Goal: Task Accomplishment & Management: Manage account settings

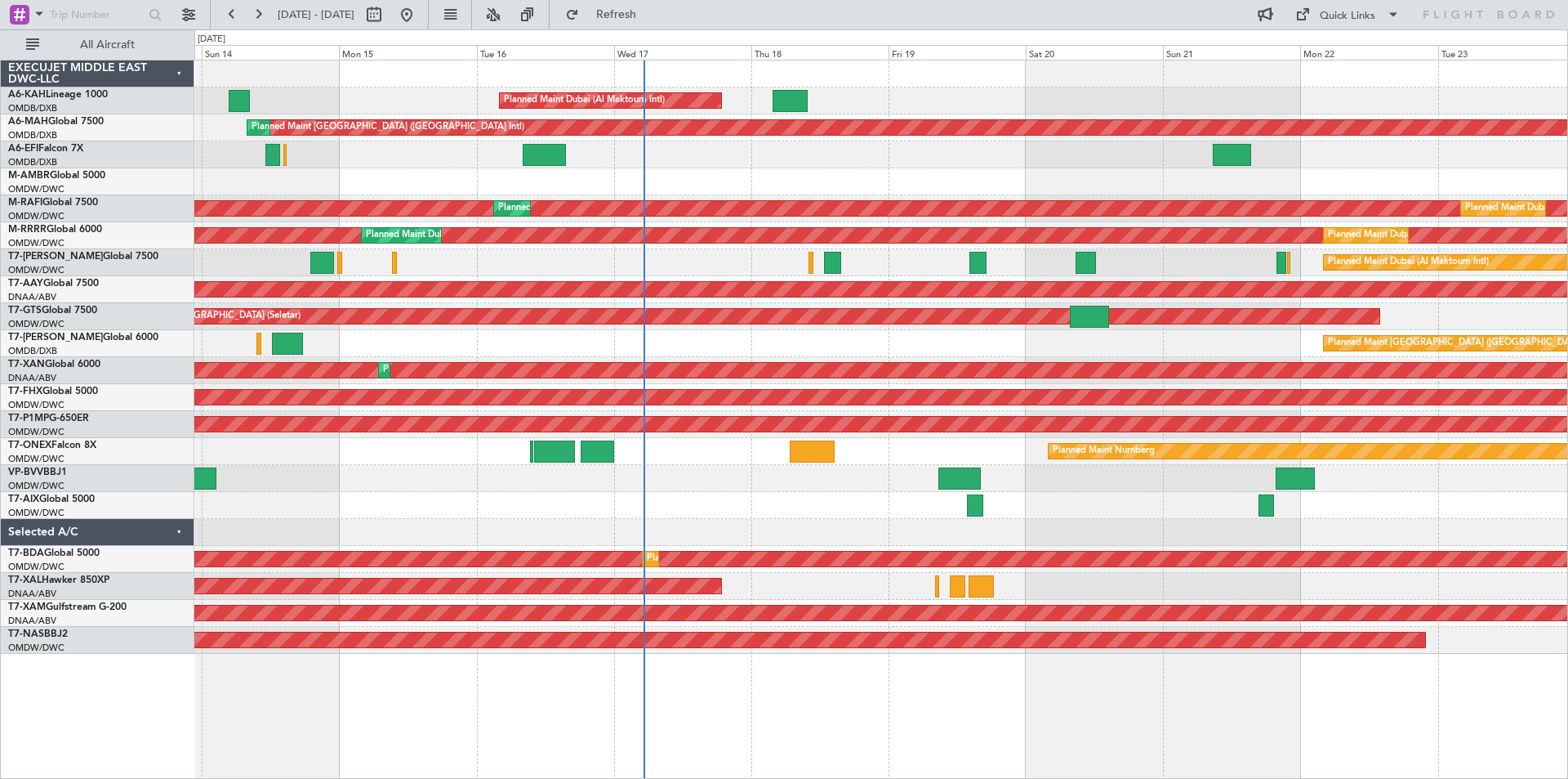
click at [513, 275] on div "Planned Maint Dubai (Al Maktoum Intl) Planned Maint [GEOGRAPHIC_DATA] ([GEOGRAP…" at bounding box center [881, 357] width 1373 height 593
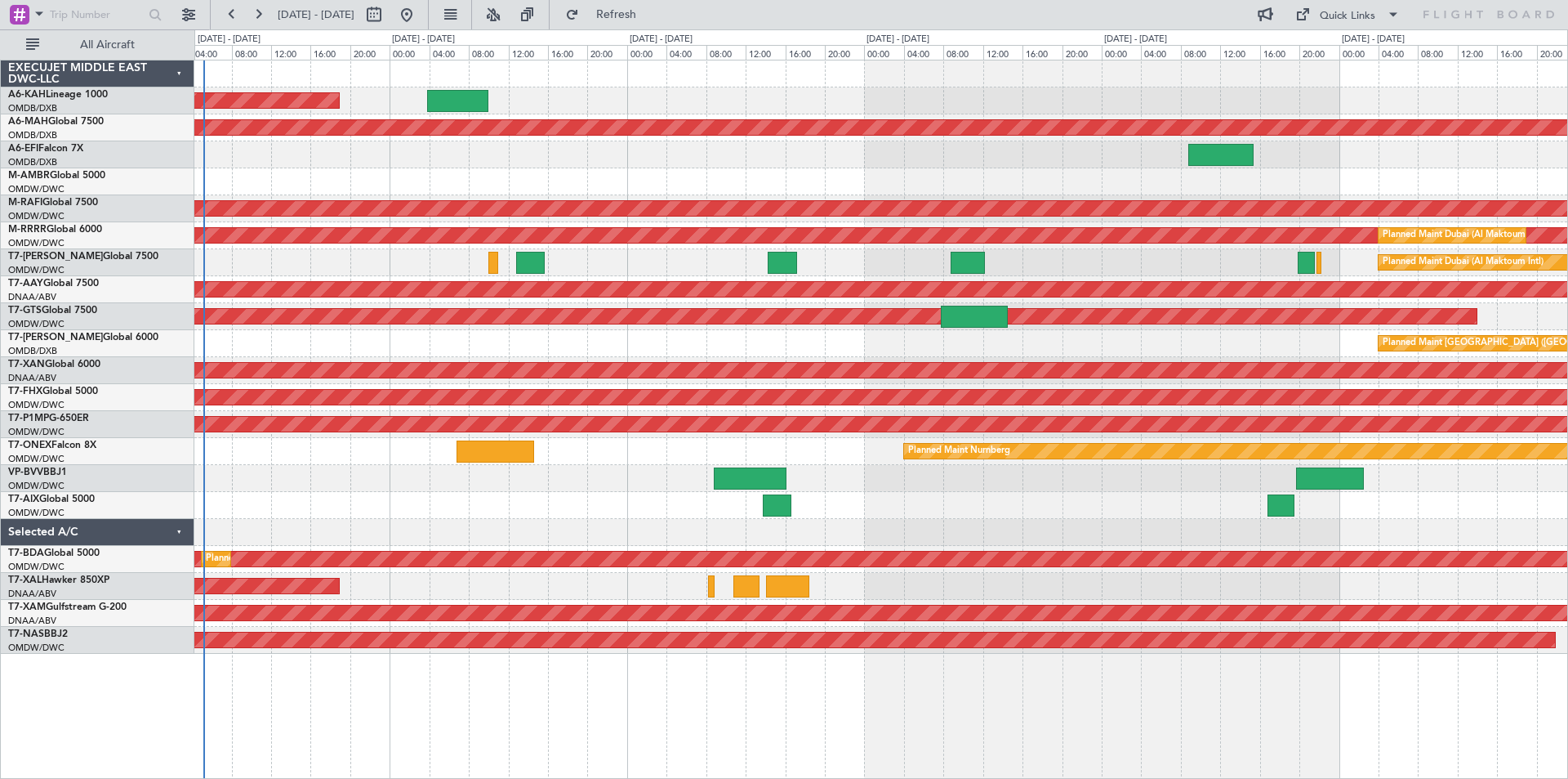
click at [1003, 17] on div "17 Sep 2025 - 22 Sep 2025 Refresh Quick Links All Aircraft" at bounding box center [784, 14] width 1568 height 30
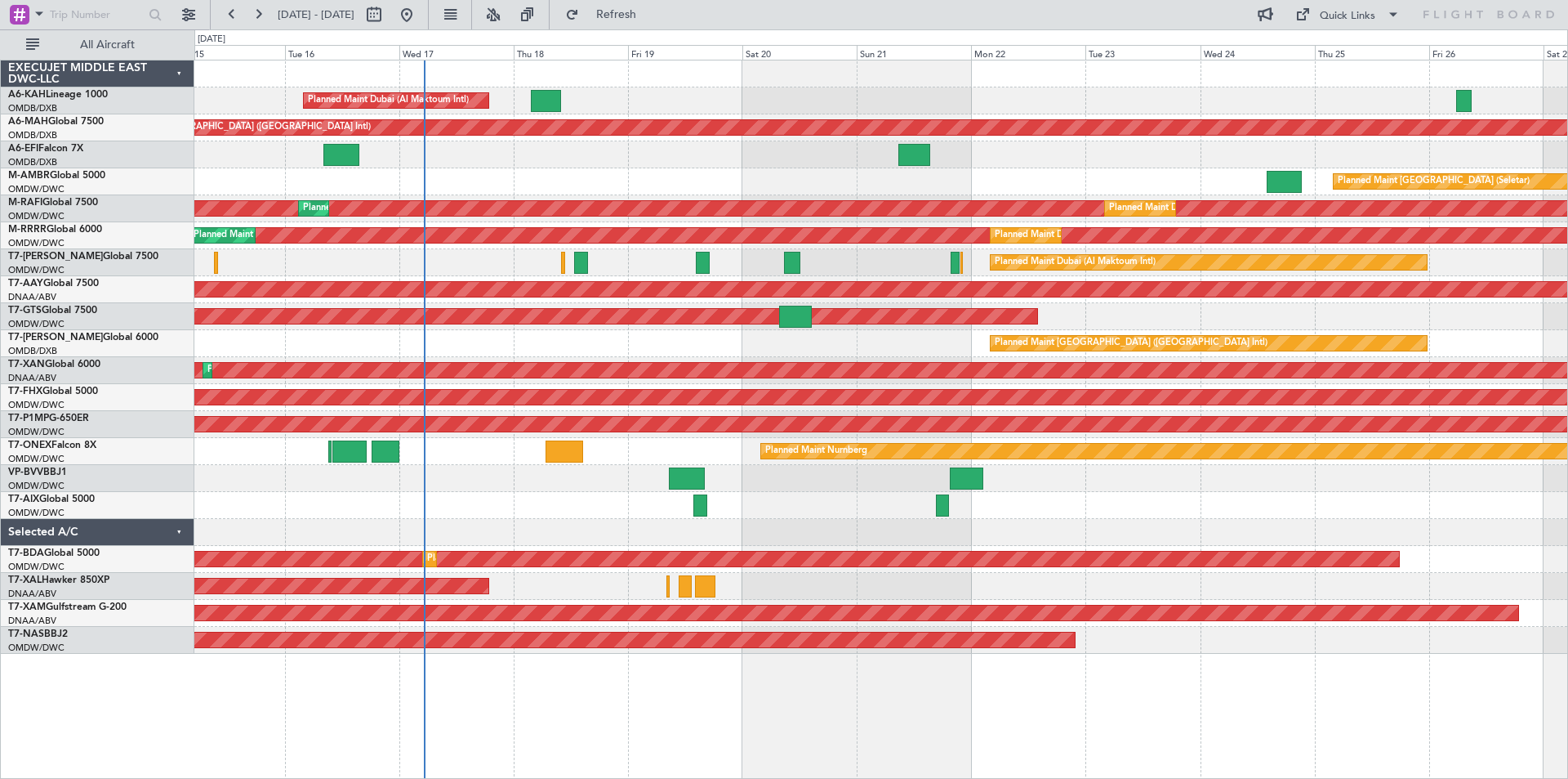
click at [917, 262] on div "Planned Maint Dubai (Al Maktoum Intl) Planned Maint Dubai (Dubai Intl) Planned …" at bounding box center [881, 357] width 1373 height 593
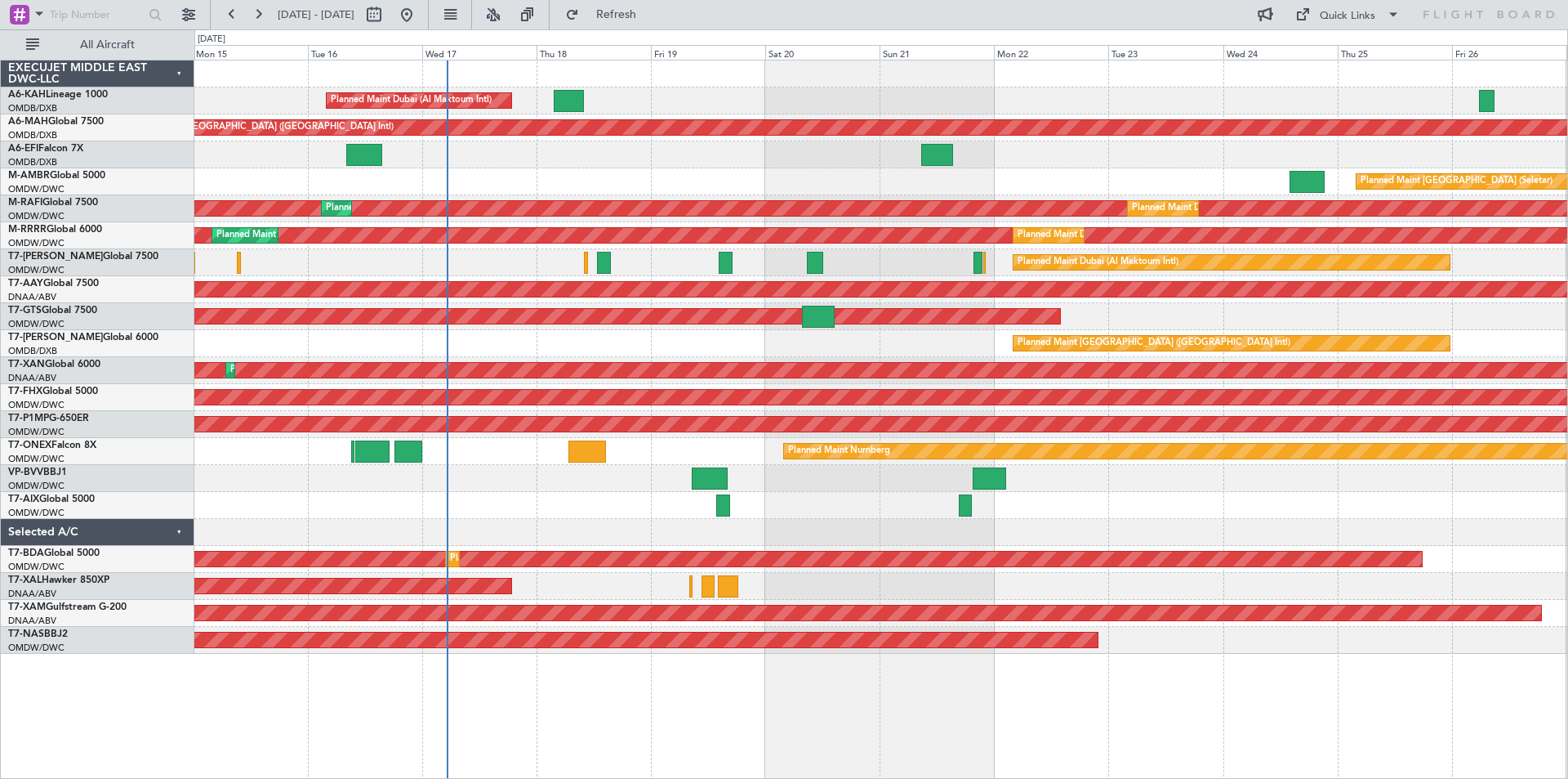
click at [1112, 13] on div "15 Sep 2025 - 27 Sep 2025 Refresh Quick Links All Aircraft" at bounding box center [784, 14] width 1568 height 30
drag, startPoint x: 1110, startPoint y: 13, endPoint x: 1084, endPoint y: 14, distance: 26.0
click at [1084, 14] on div "15 Sep 2025 - 27 Sep 2025 Refresh Quick Links All Aircraft" at bounding box center [784, 14] width 1568 height 30
click at [518, 669] on div "Planned Maint Dubai (Al Maktoum Intl) Planned Maint Dubai (Dubai Intl) Planned …" at bounding box center [882, 419] width 1374 height 719
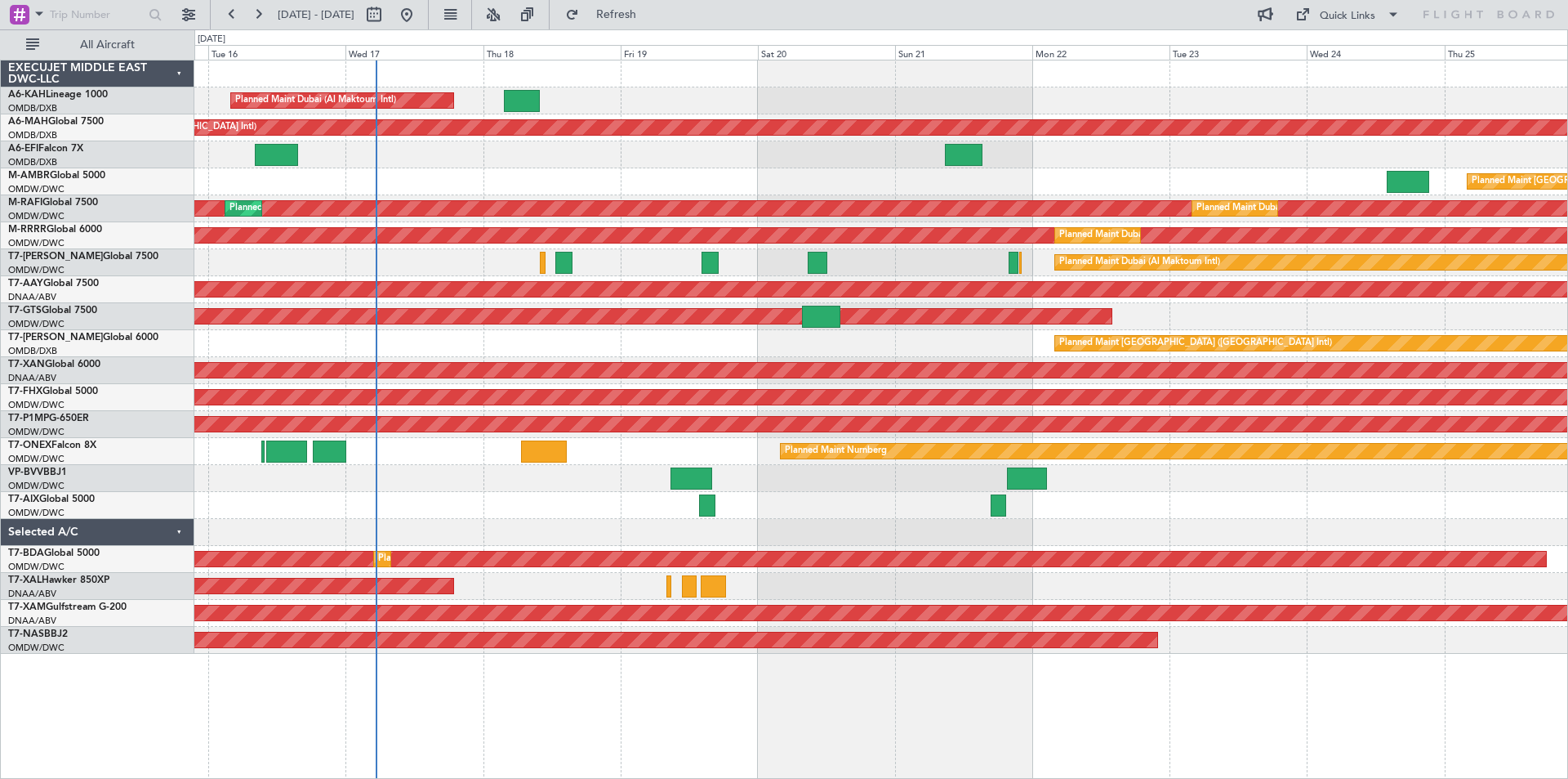
click at [1140, 12] on div "15 Sep 2025 - 25 Sep 2025 Refresh Quick Links All Aircraft" at bounding box center [784, 14] width 1568 height 30
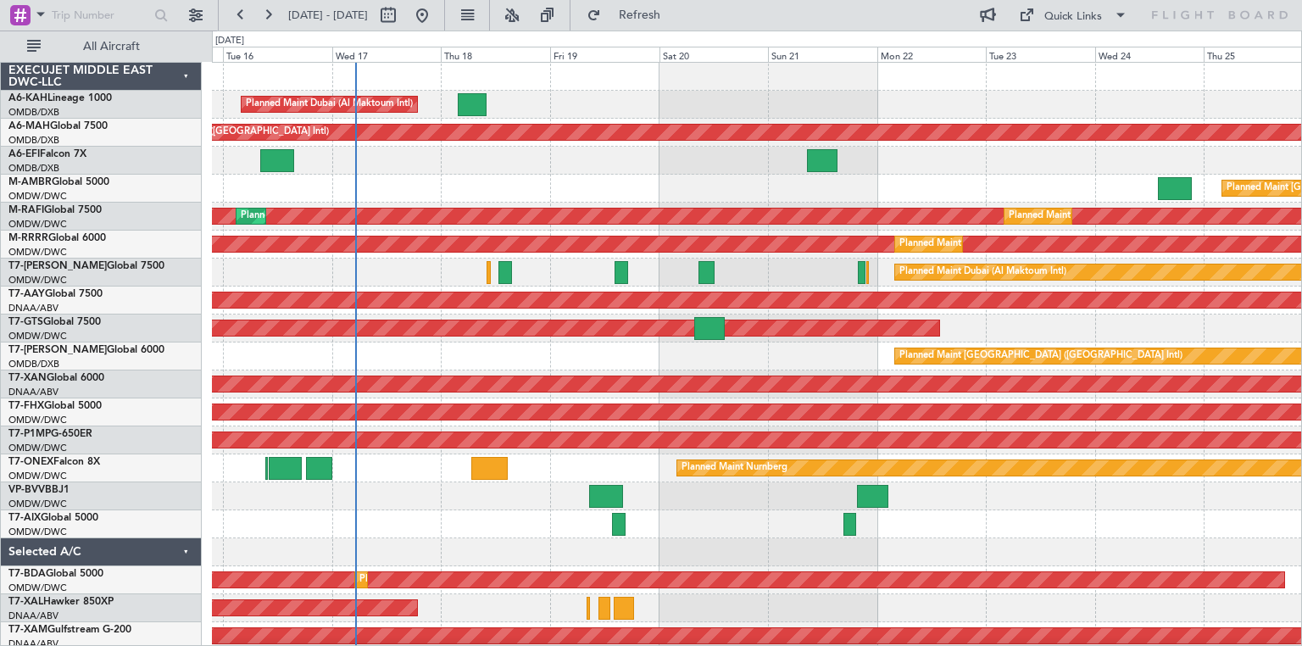
click at [926, 11] on div "15 Sep 2025 - 25 Sep 2025 Refresh Quick Links All Aircraft" at bounding box center [651, 15] width 1302 height 31
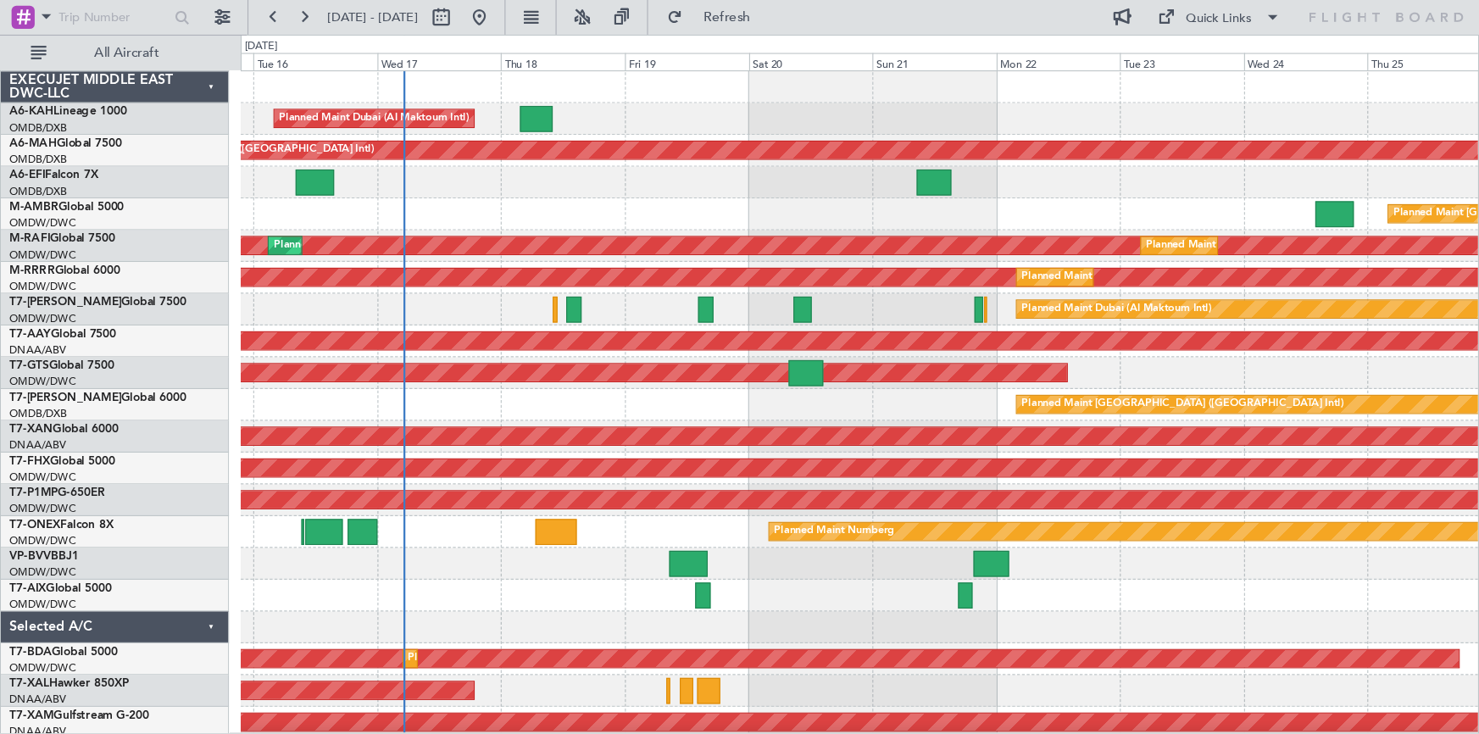
scroll to position [31, 0]
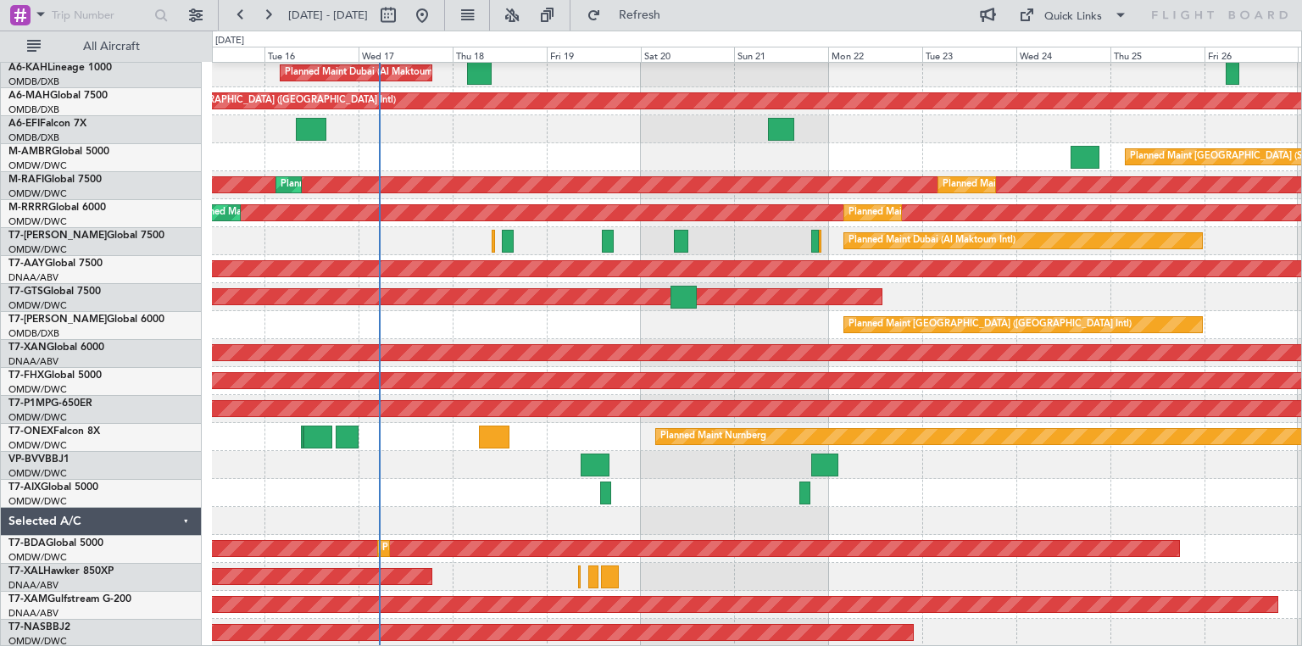
click at [838, 13] on div "15 Sep 2025 - 27 Sep 2025 Refresh Quick Links All Aircraft" at bounding box center [651, 15] width 1302 height 31
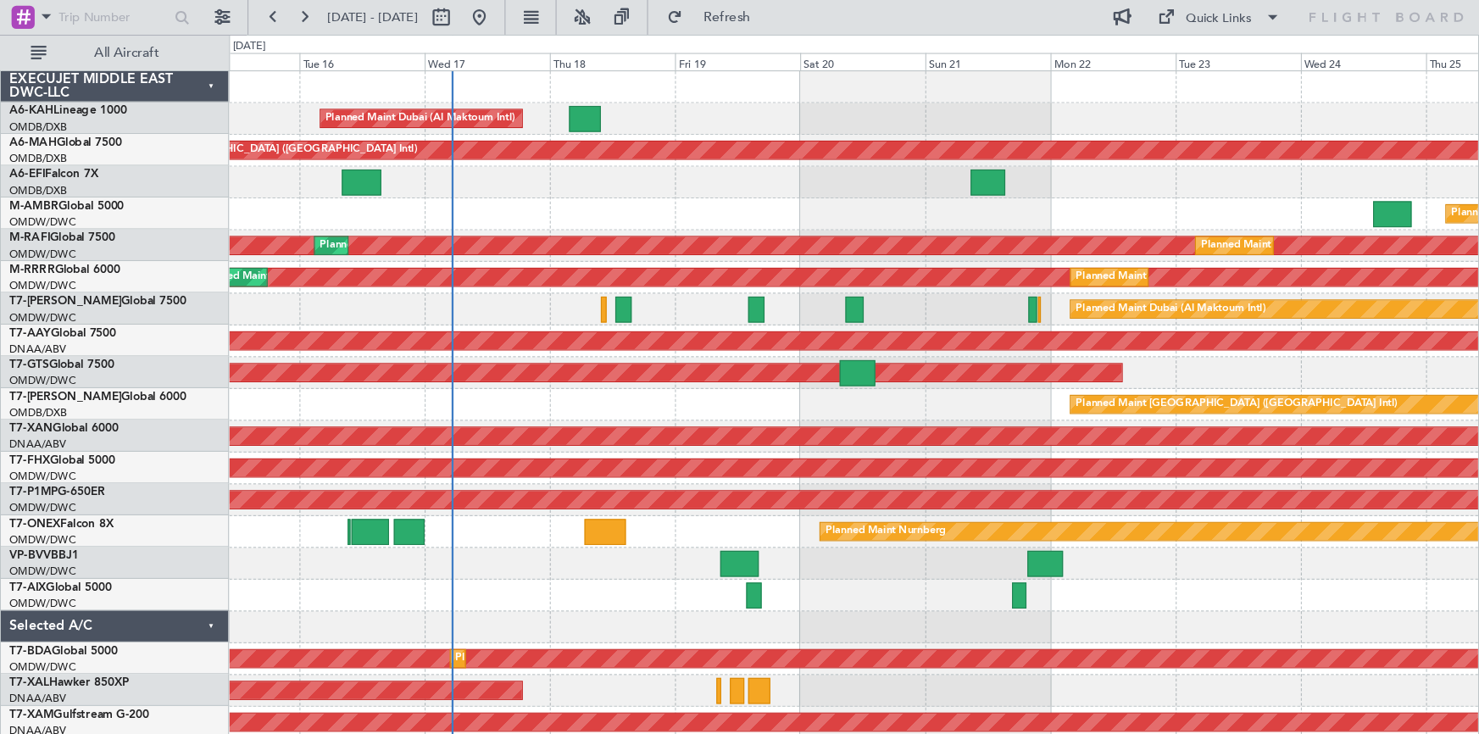
scroll to position [0, 0]
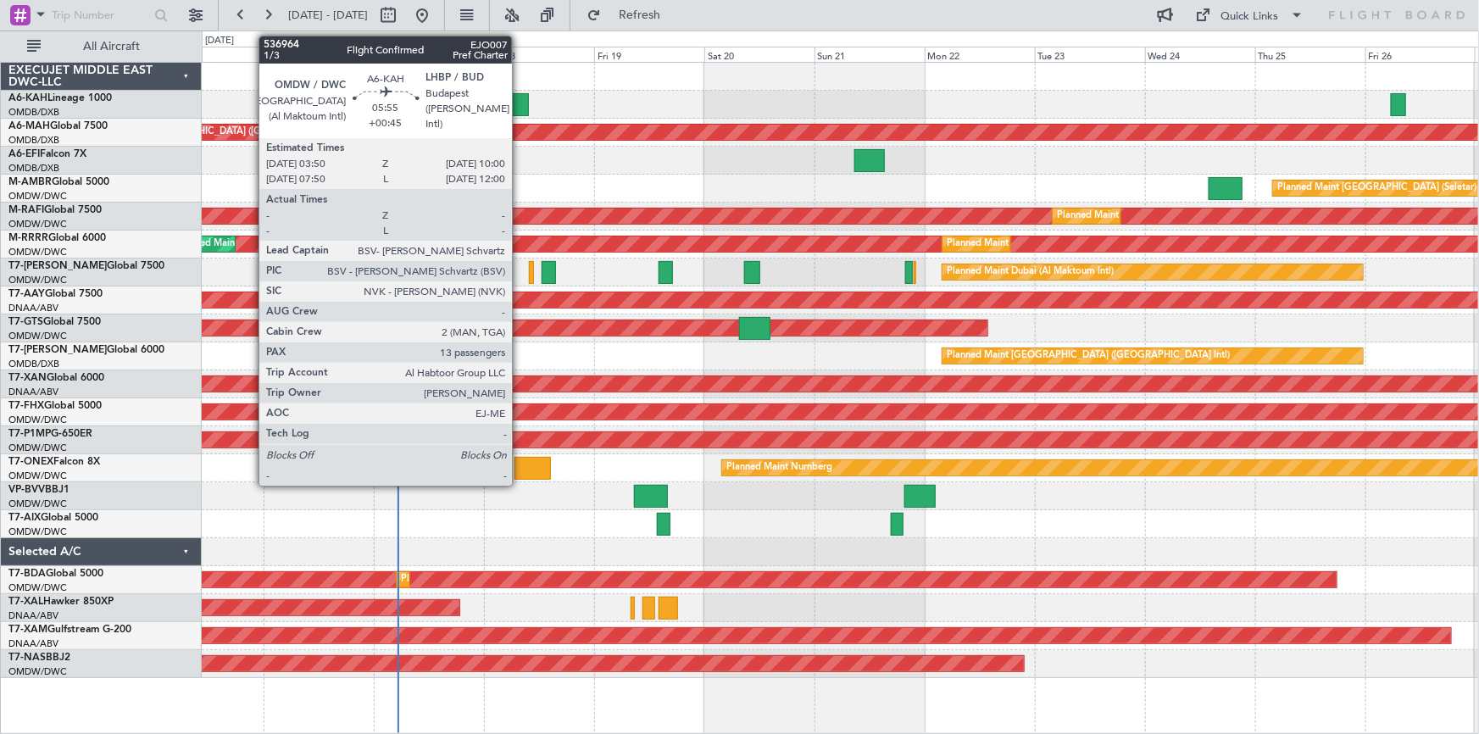
click at [520, 97] on div at bounding box center [515, 104] width 29 height 23
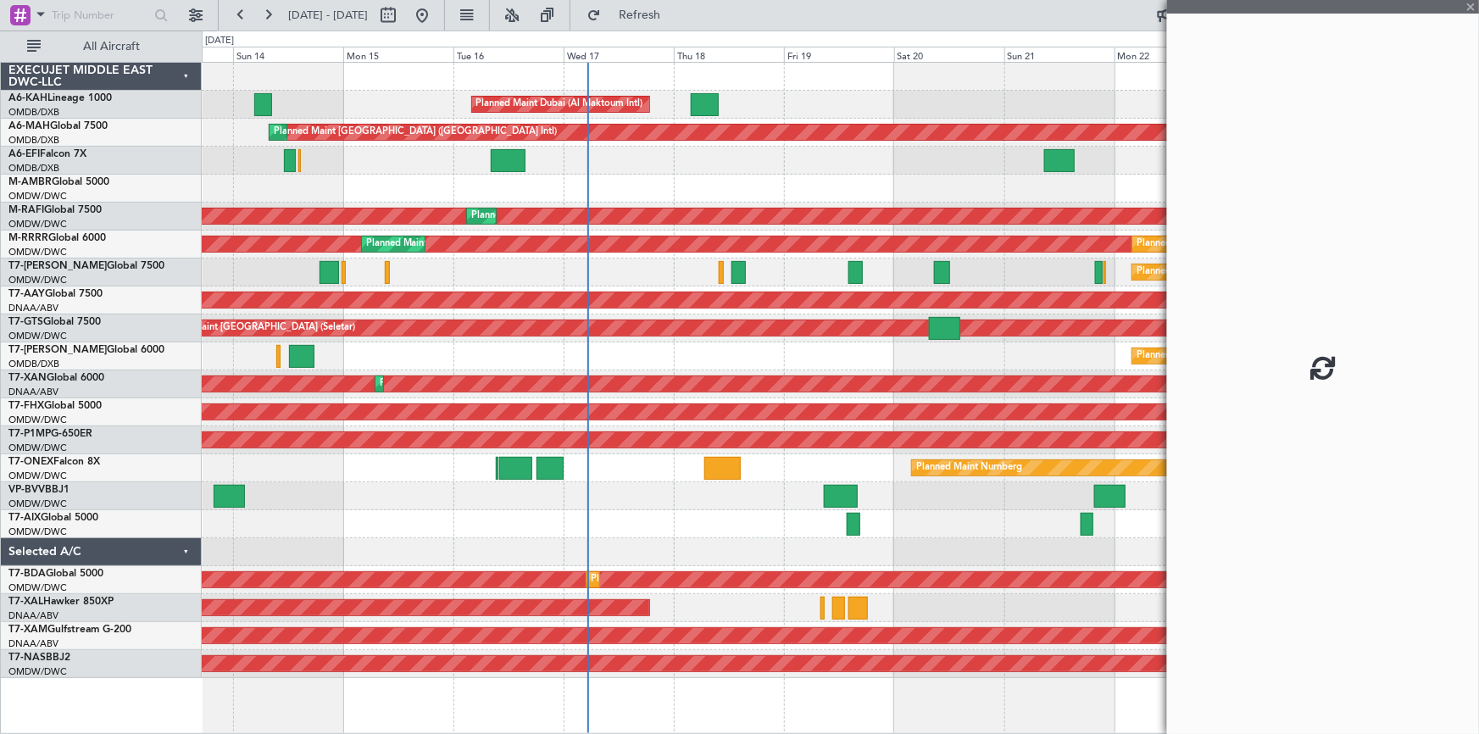
click at [728, 192] on div "Planned Maint [GEOGRAPHIC_DATA] (Seletar)" at bounding box center [840, 189] width 1277 height 28
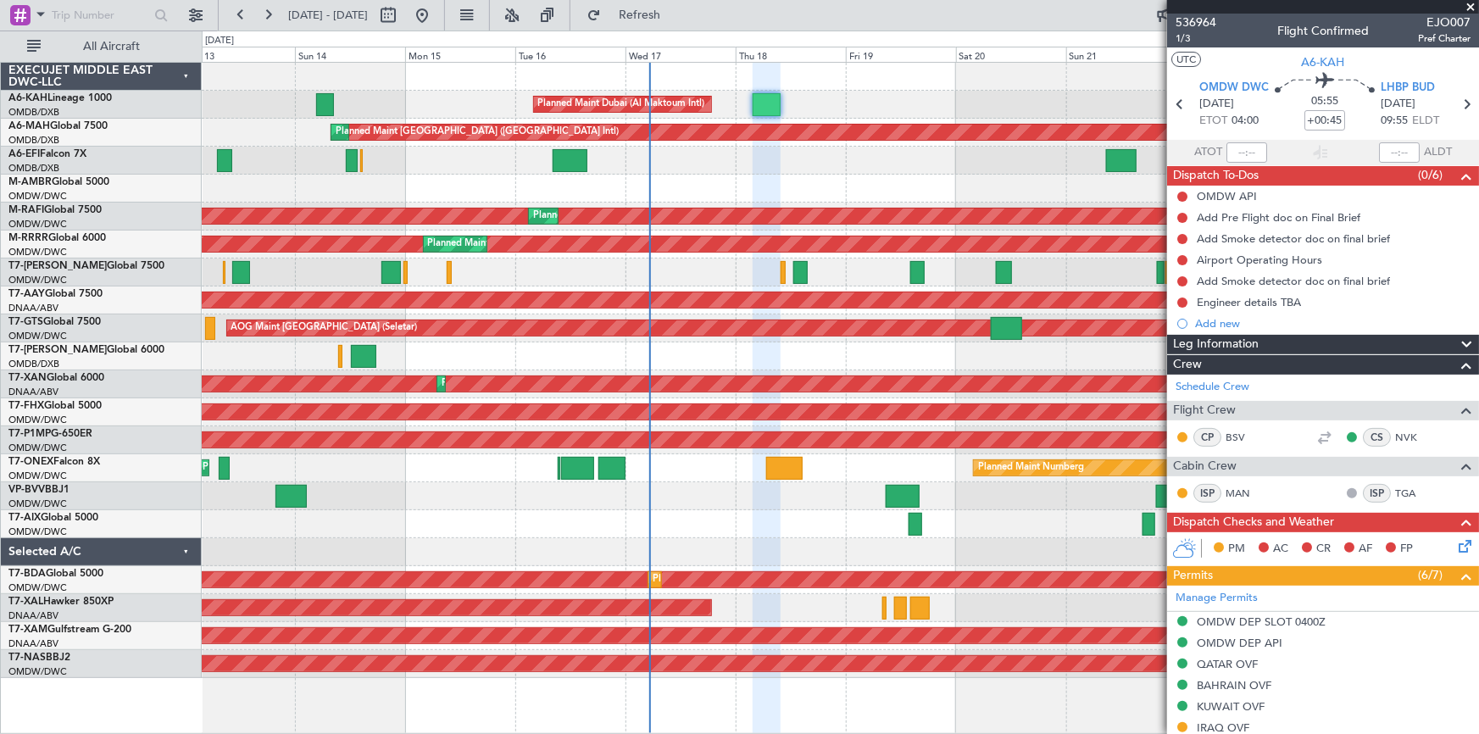
click at [884, 163] on div "Planned Maint Dubai (Al Maktoum Intl)" at bounding box center [840, 161] width 1277 height 28
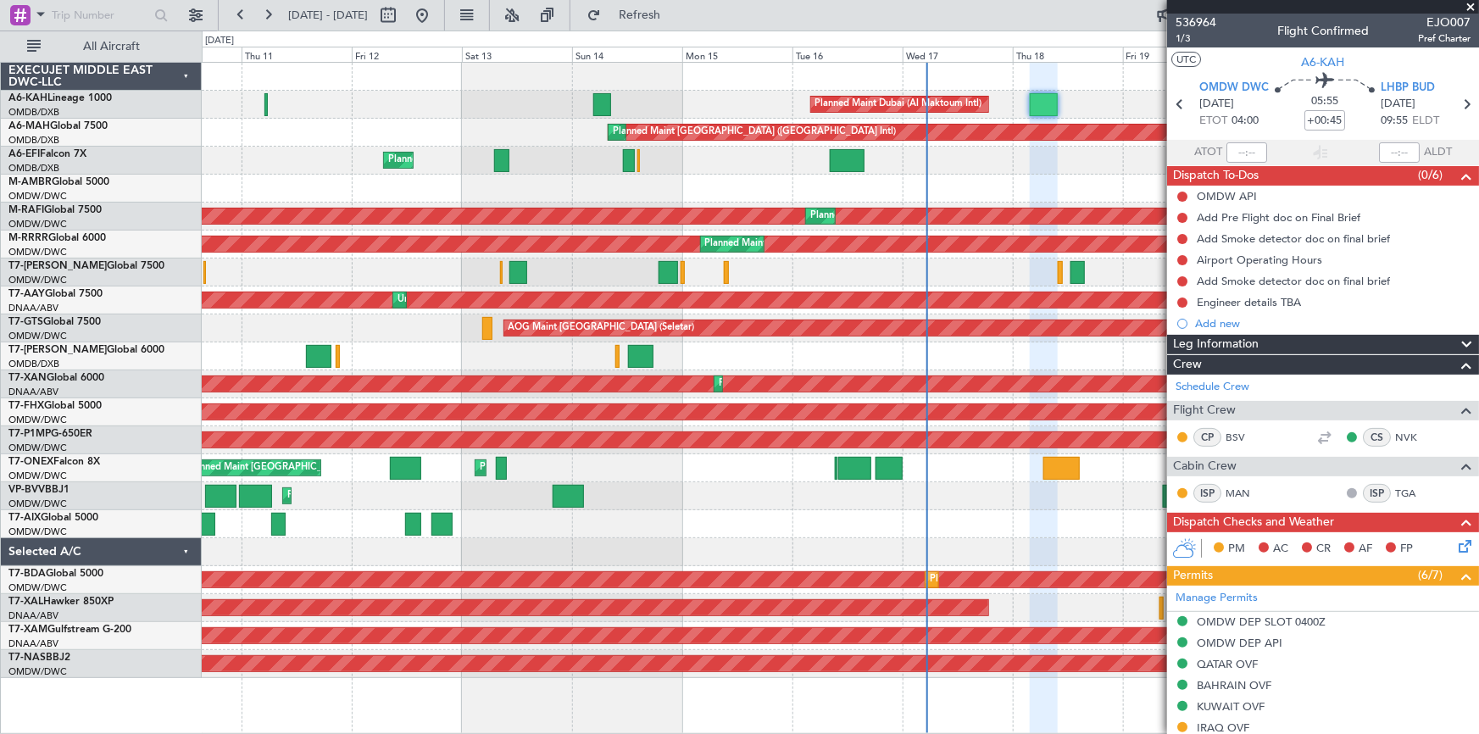
click at [657, 106] on div "Planned Maint Dubai (Al Maktoum Intl) Planned Maint Dubai (Dubai Intl) Planned …" at bounding box center [840, 370] width 1277 height 615
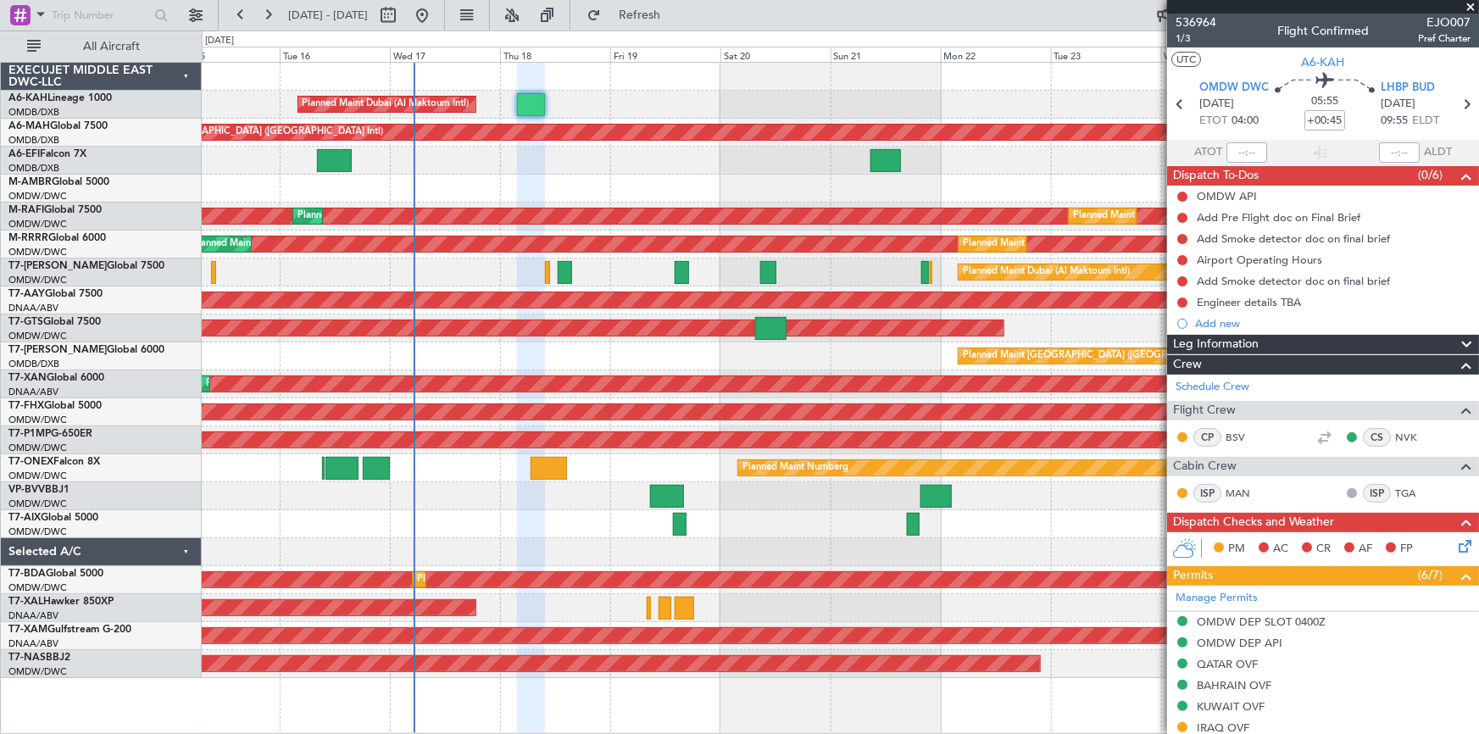
click at [510, 178] on div "Planned Maint Dubai (Al Maktoum Intl) Planned Maint Dubai (Dubai Intl) Planned …" at bounding box center [840, 370] width 1277 height 615
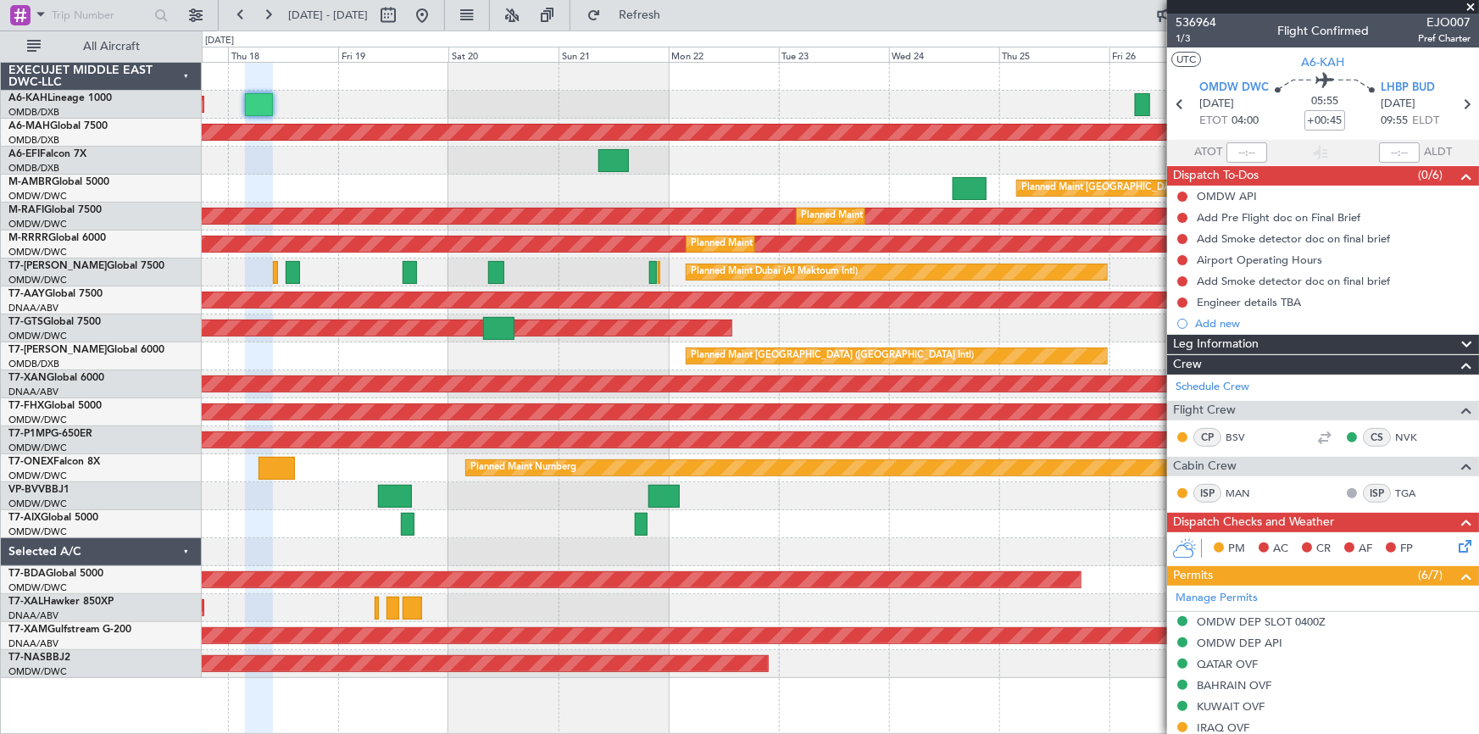
click at [581, 150] on div "Planned Maint Dubai (Al Maktoum Intl) Planned Maint Dubai (Dubai Intl) Planned …" at bounding box center [840, 370] width 1277 height 615
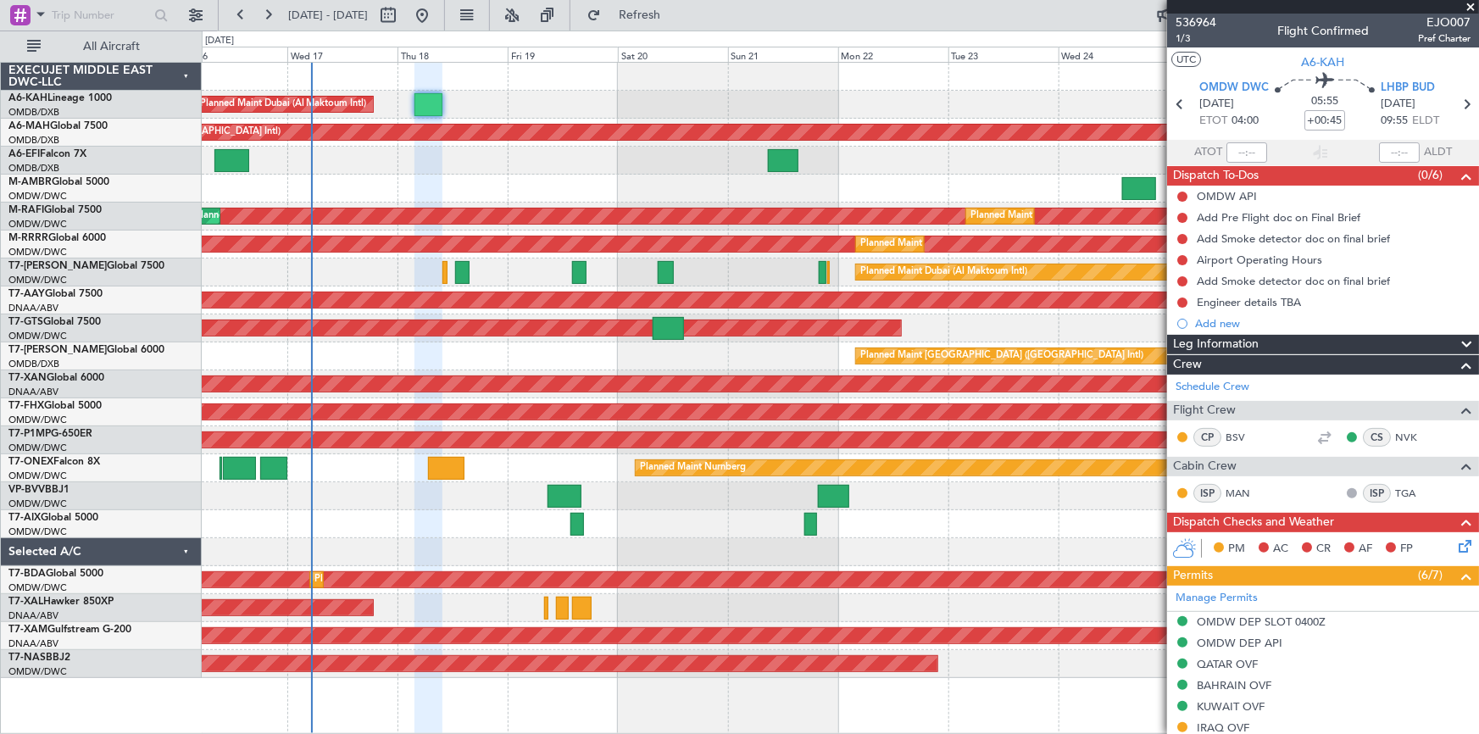
click at [942, 182] on div "Planned Maint [GEOGRAPHIC_DATA] (Seletar)" at bounding box center [840, 189] width 1277 height 28
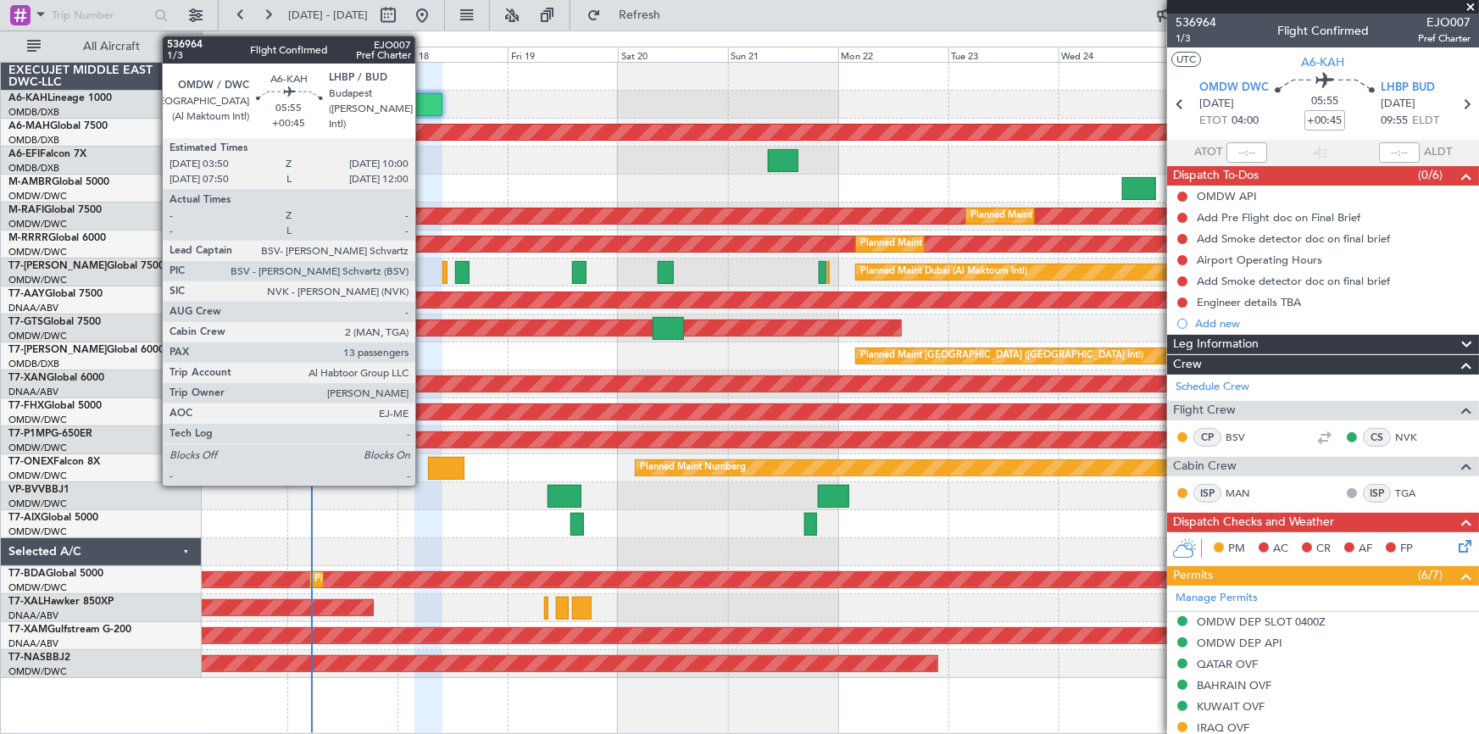
click at [423, 97] on div at bounding box center [428, 104] width 29 height 23
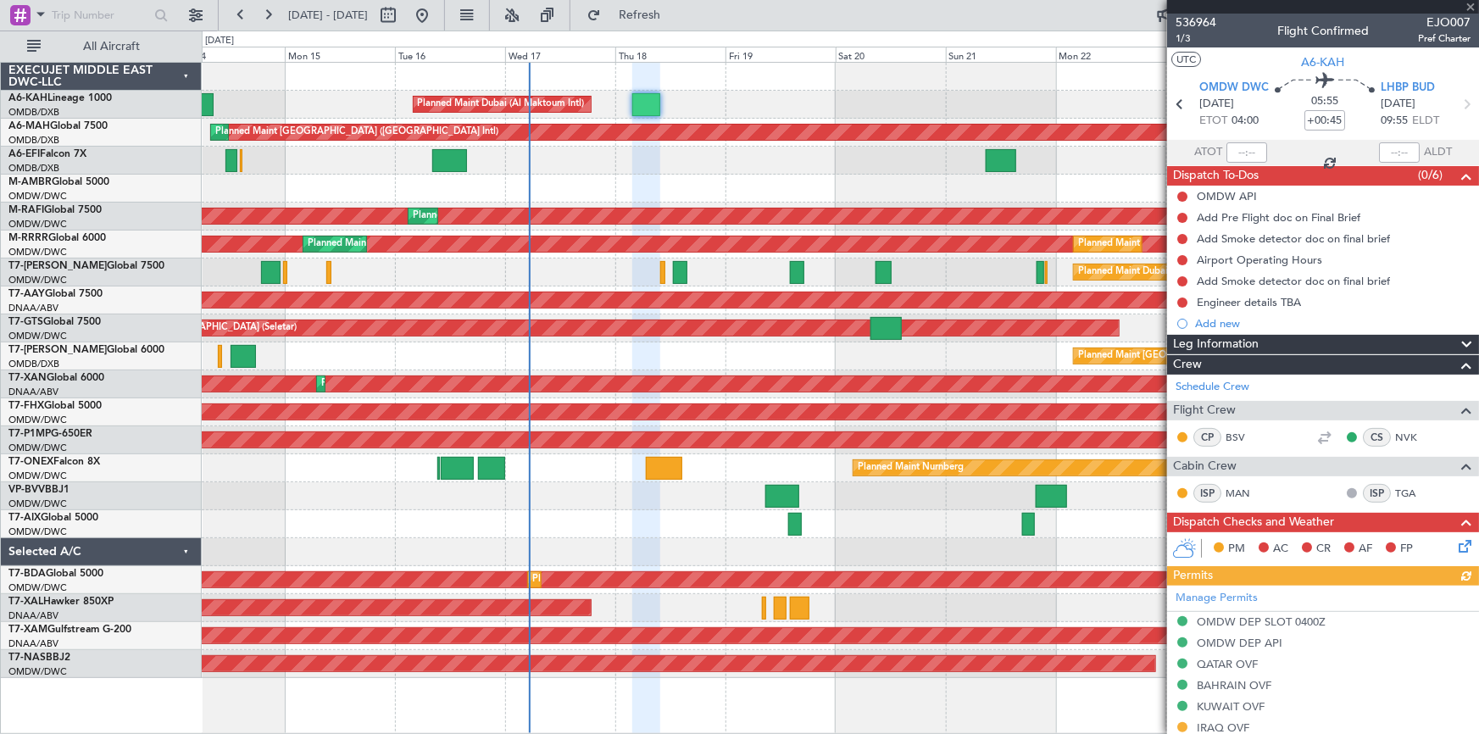
click at [580, 222] on div "Planned Maint Dubai (Al Maktoum Intl) Planned Maint Dubai (Dubai Intl) Planned …" at bounding box center [840, 370] width 1277 height 615
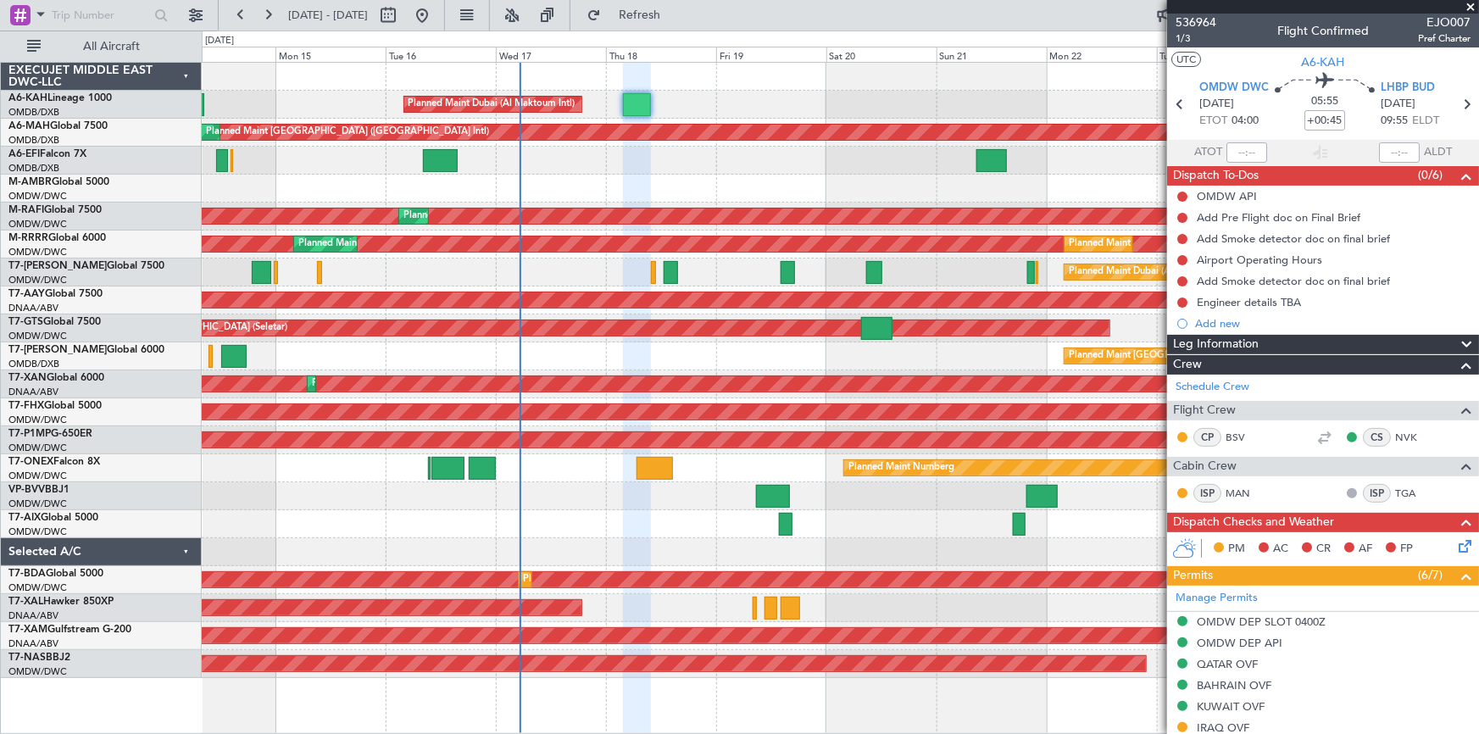
click at [1034, 16] on div "14 Sep 2025 - 25 Sep 2025 Refresh Quick Links All Aircraft" at bounding box center [739, 15] width 1479 height 31
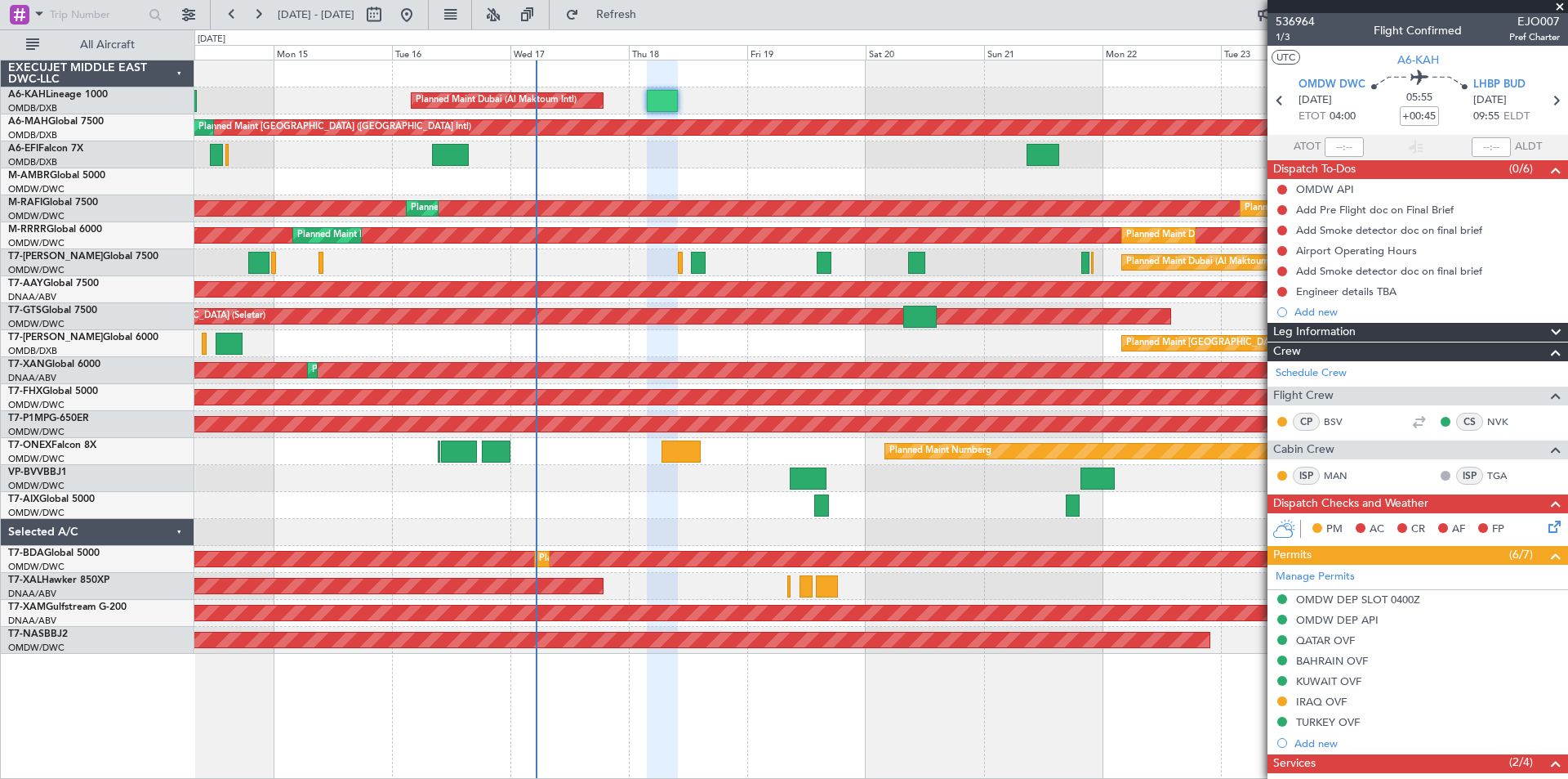
click at [901, 7] on div "14 Sep 2025 - 25 Sep 2025 Refresh Quick Links All Aircraft" at bounding box center [784, 14] width 1568 height 30
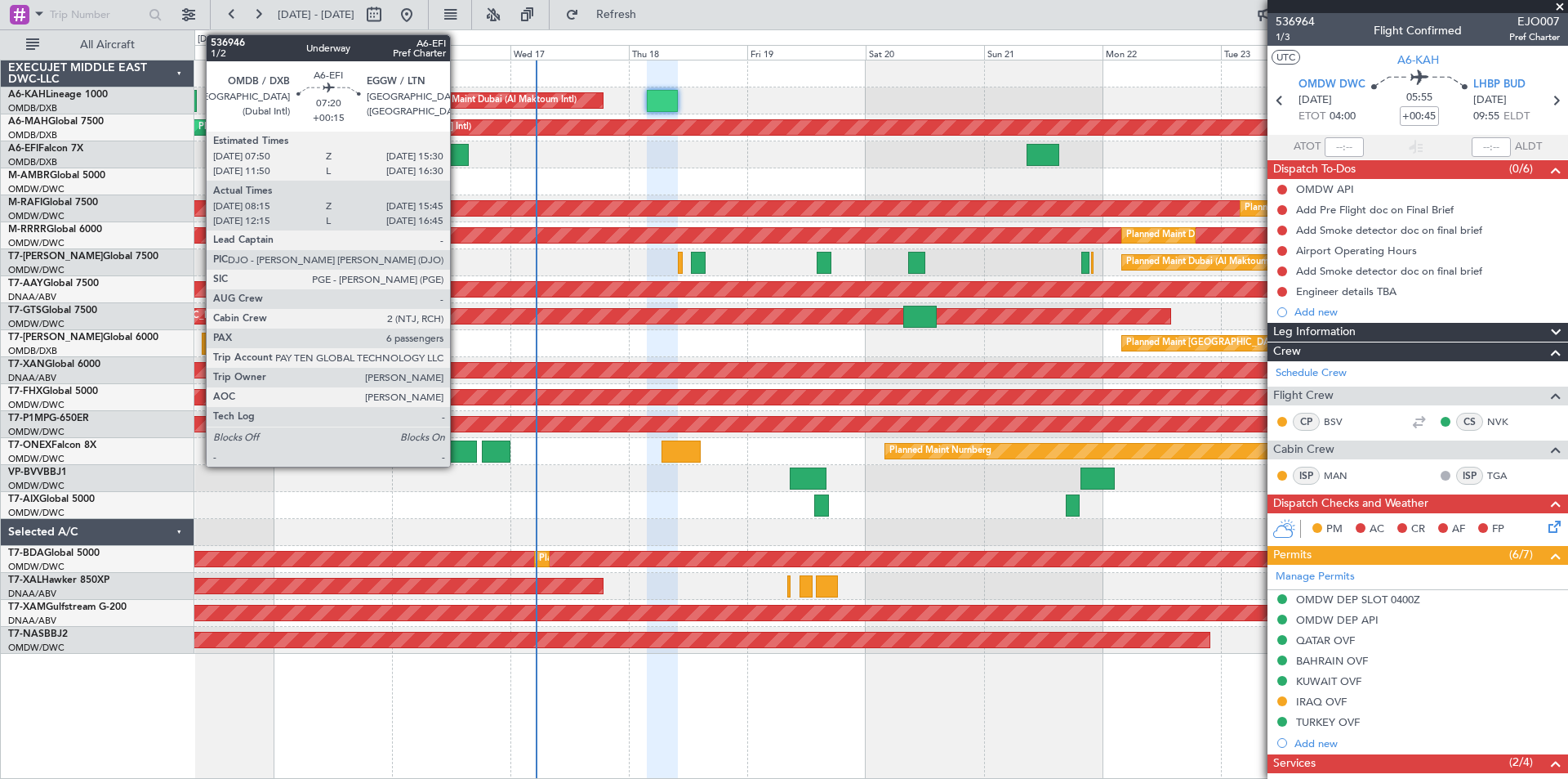
click at [458, 160] on div at bounding box center [450, 154] width 38 height 22
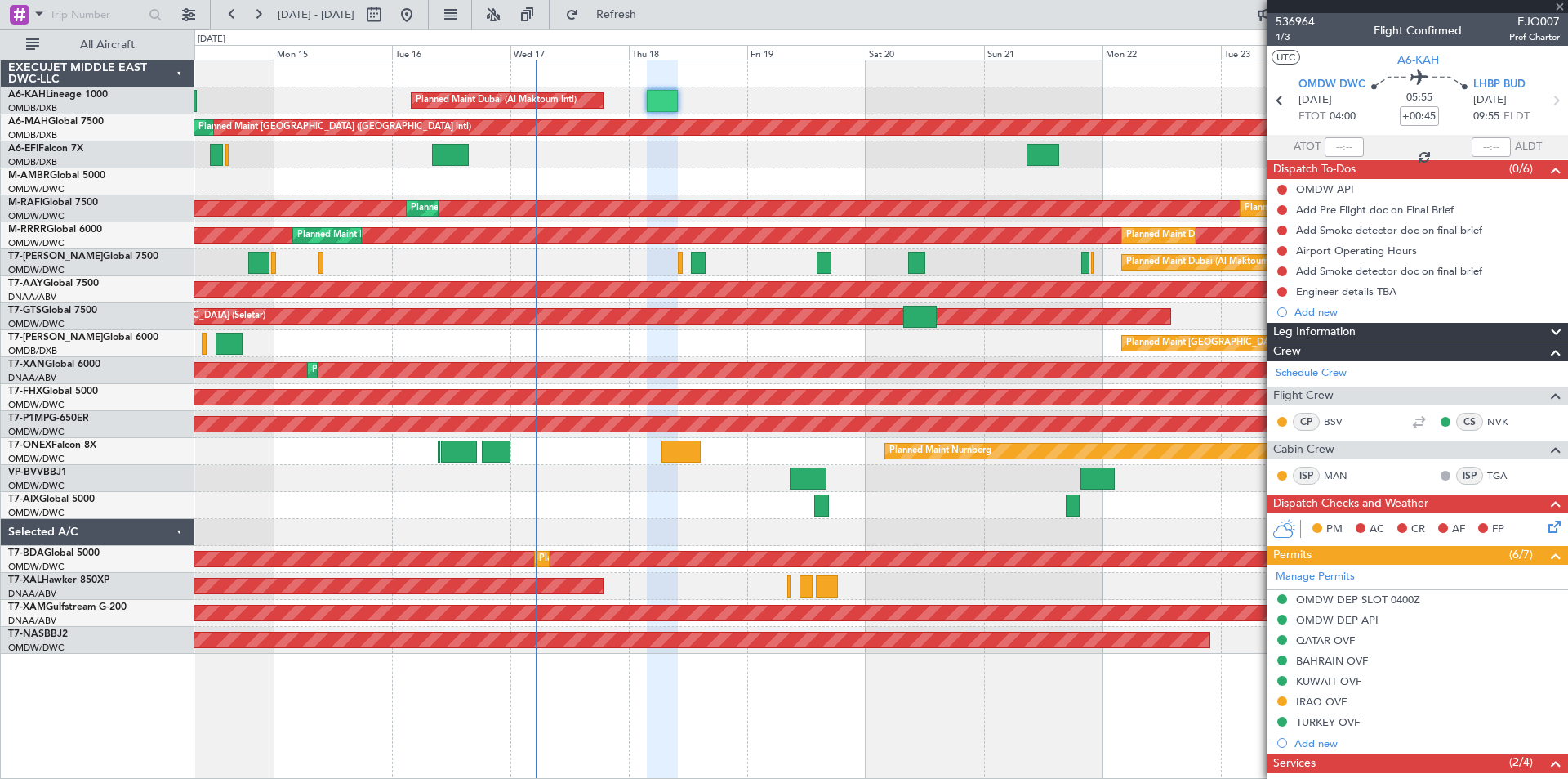
type input "+00:15"
type input "08:30"
type input "15:40"
type input "6"
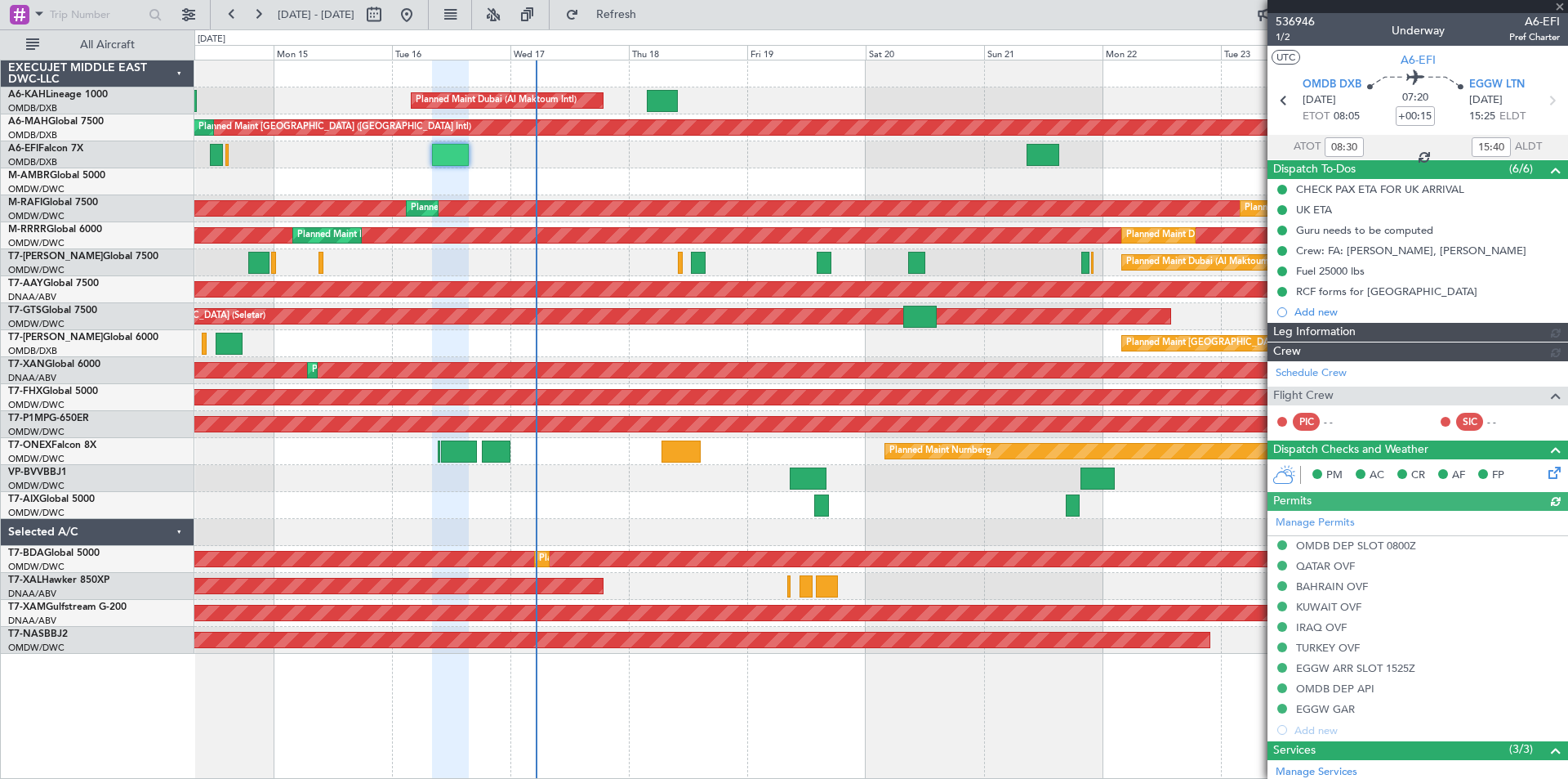
type input "Rohit Roy (ROY)"
type input "7286"
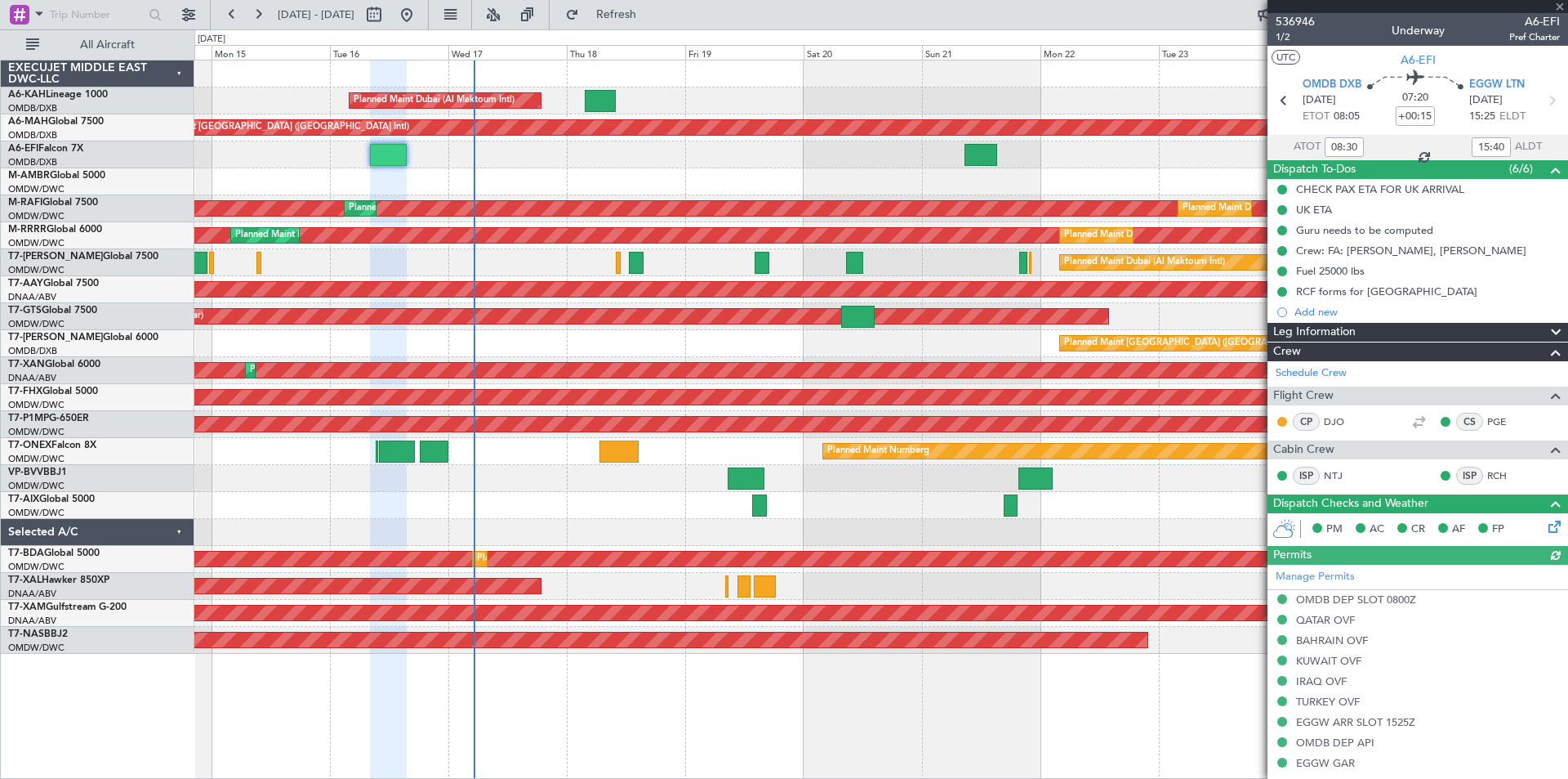
click at [518, 176] on div "Planned Maint [GEOGRAPHIC_DATA] (Seletar)" at bounding box center [881, 182] width 1373 height 27
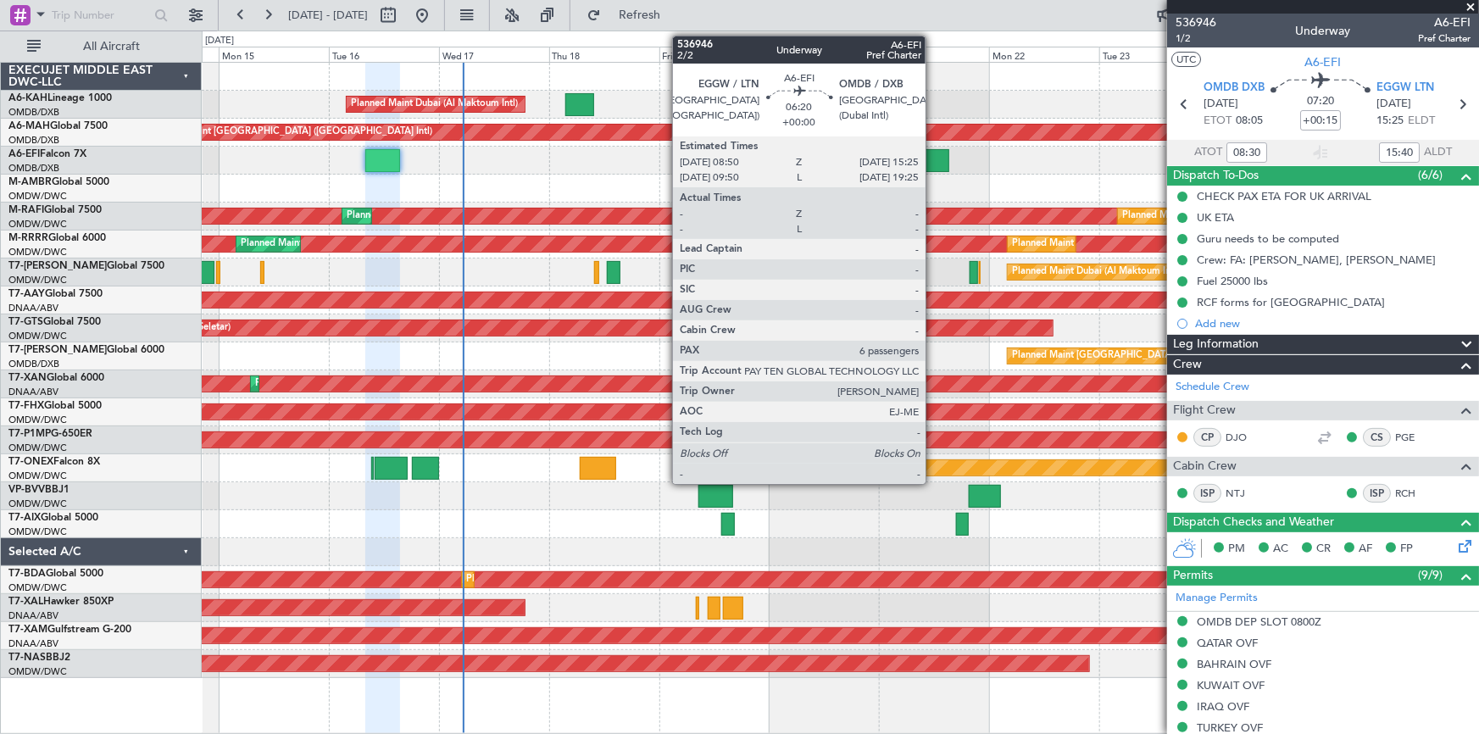
click at [933, 150] on div at bounding box center [934, 160] width 31 height 23
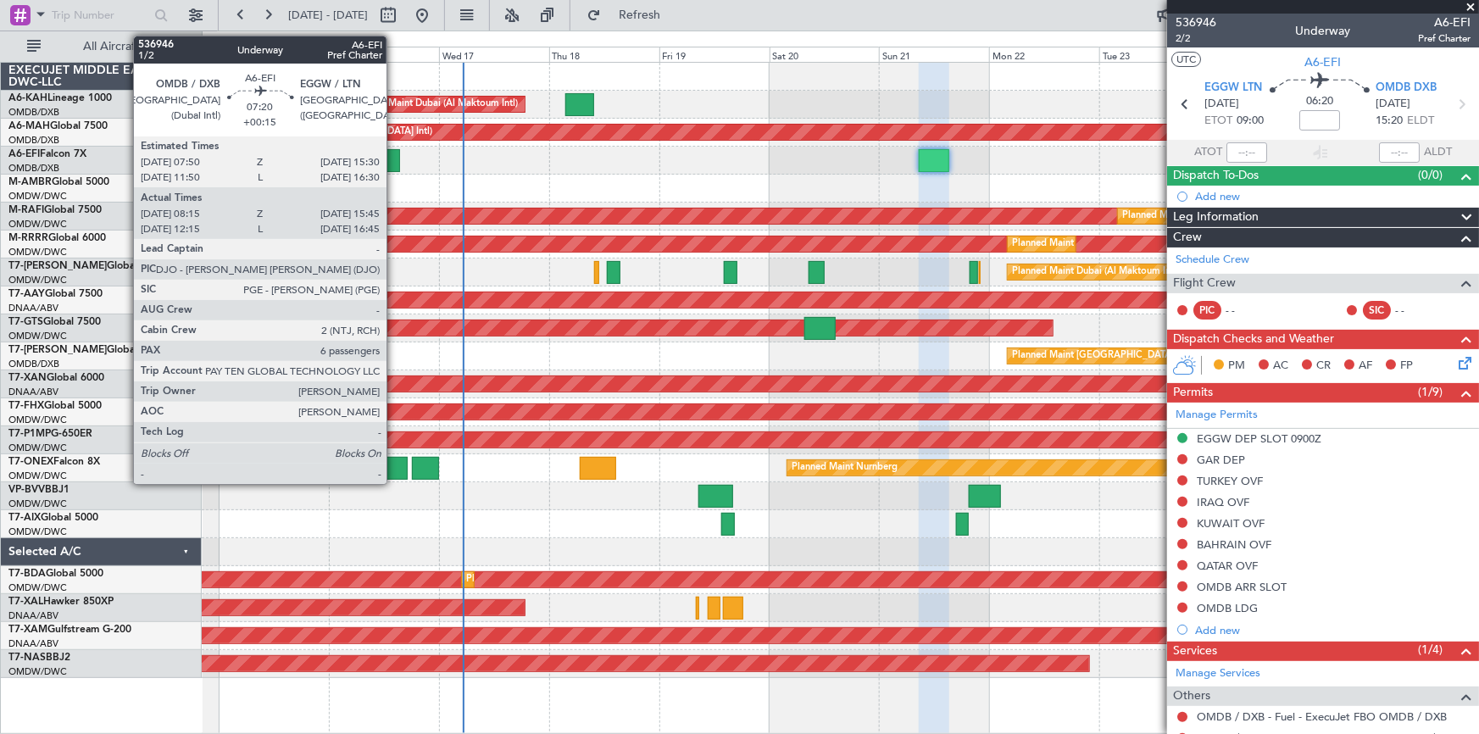
click at [394, 157] on div at bounding box center [382, 160] width 35 height 23
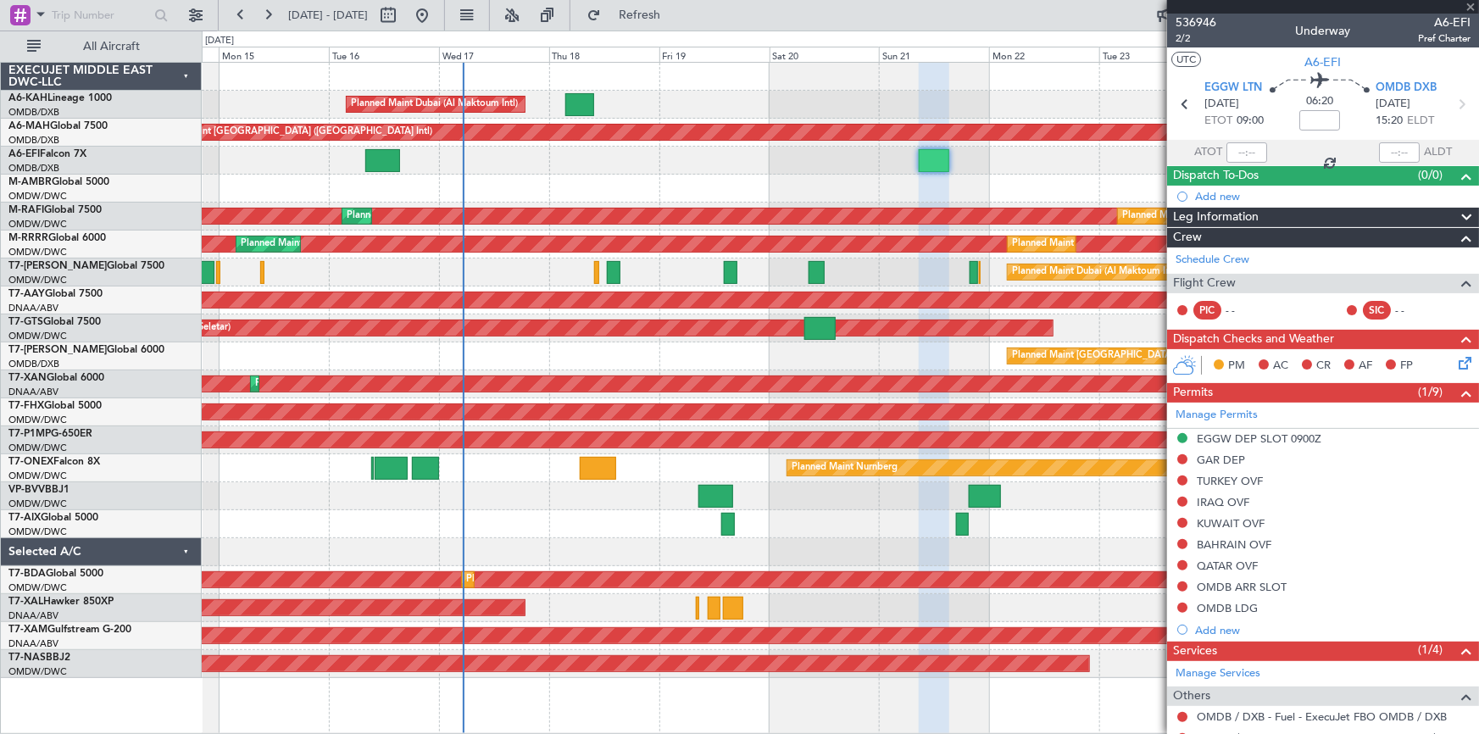
type input "+00:15"
type input "08:30"
type input "15:40"
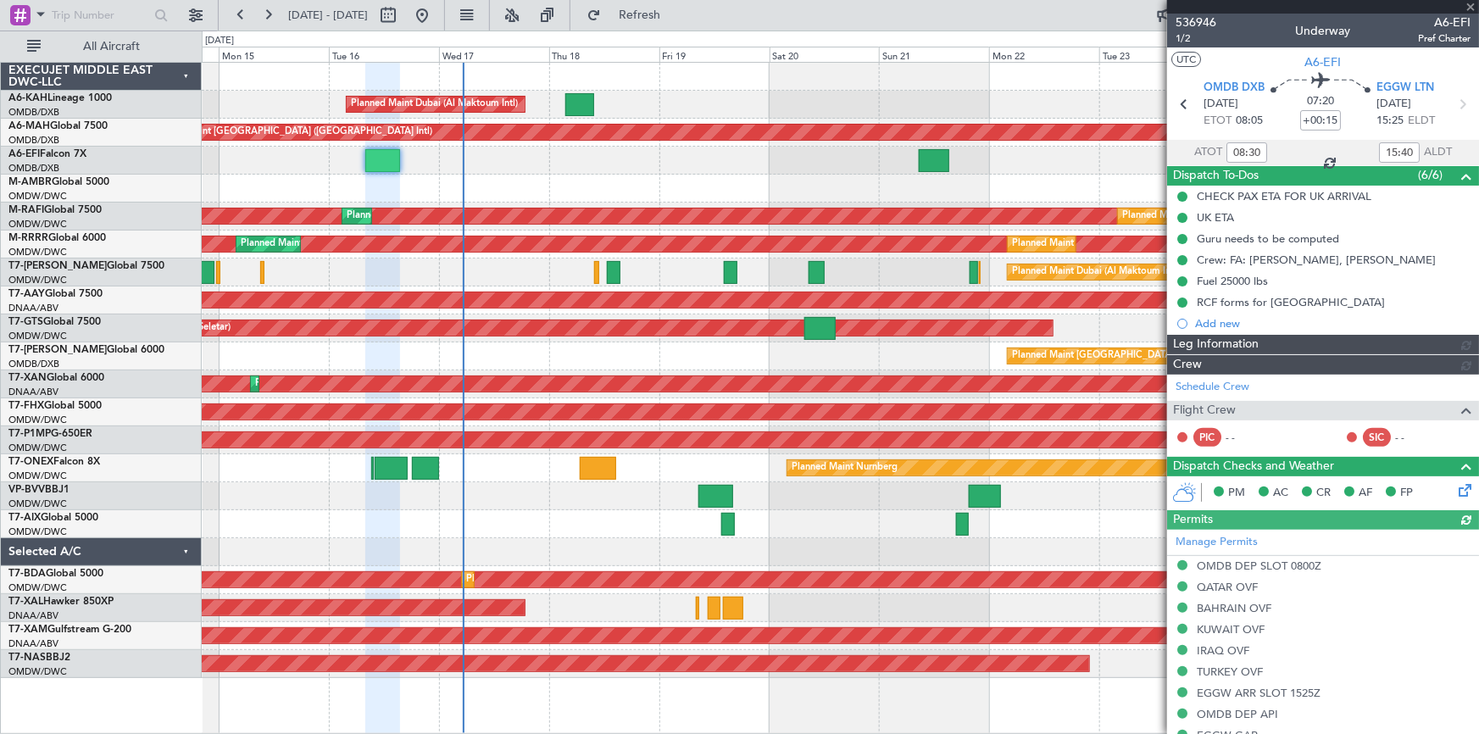
type input "Rohit Roy (ROY)"
type input "7286"
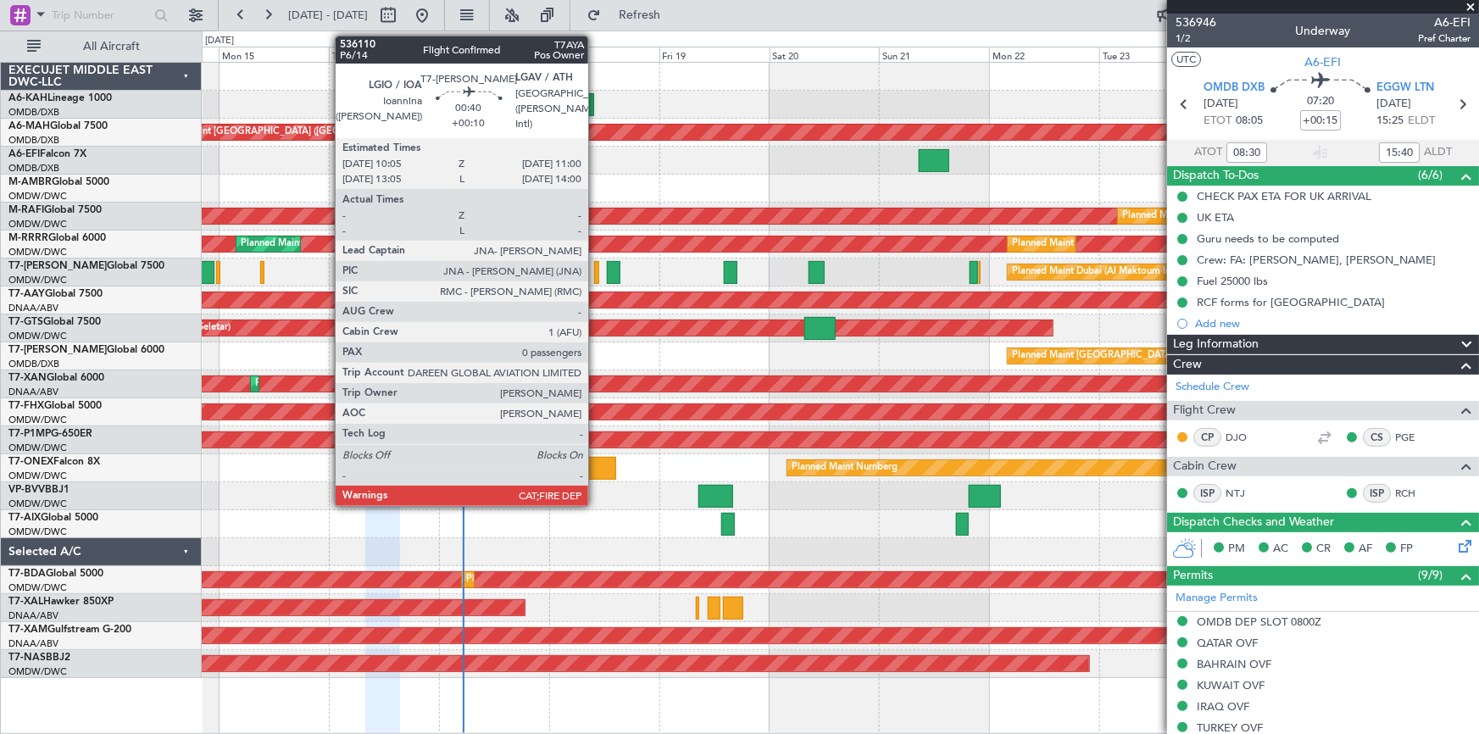
click at [596, 271] on div at bounding box center [596, 272] width 4 height 23
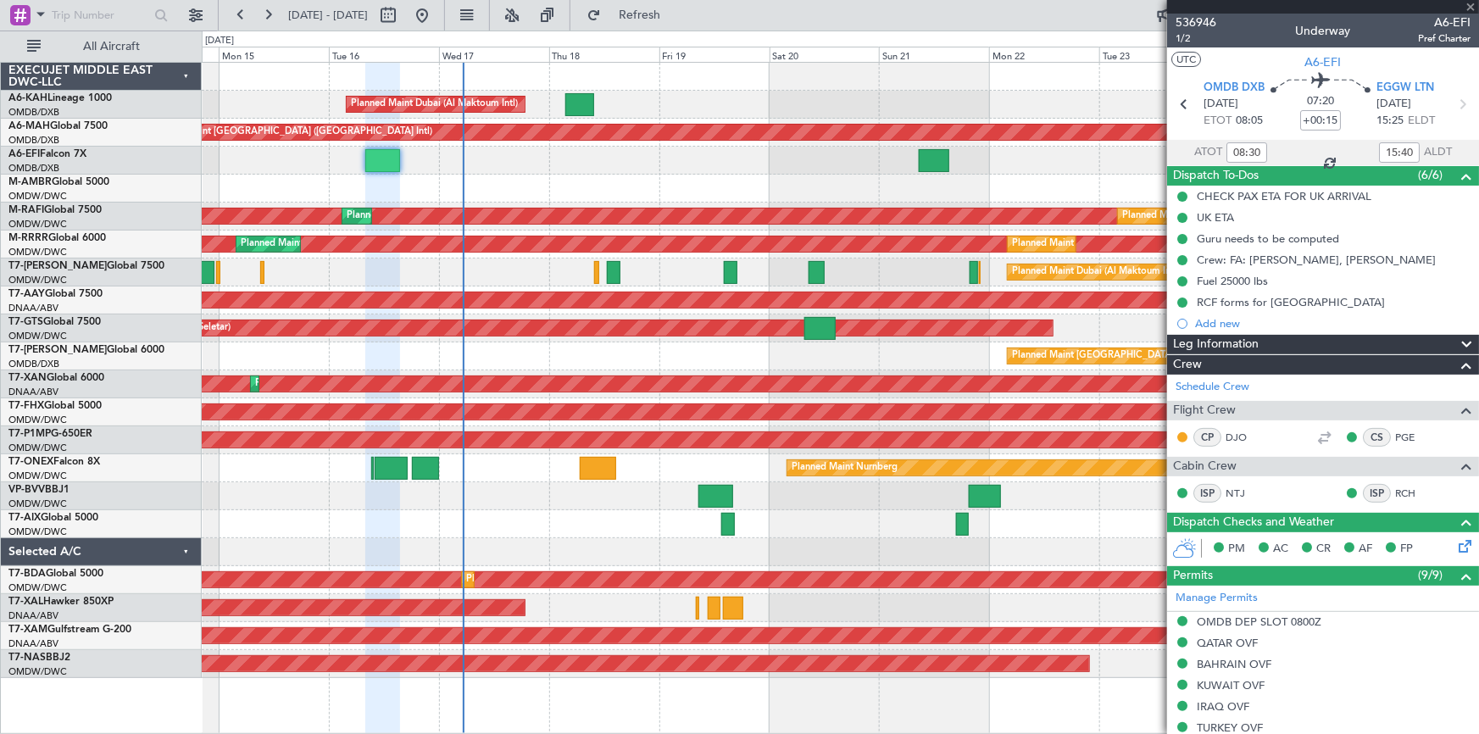
type input "+00:10"
type input "0"
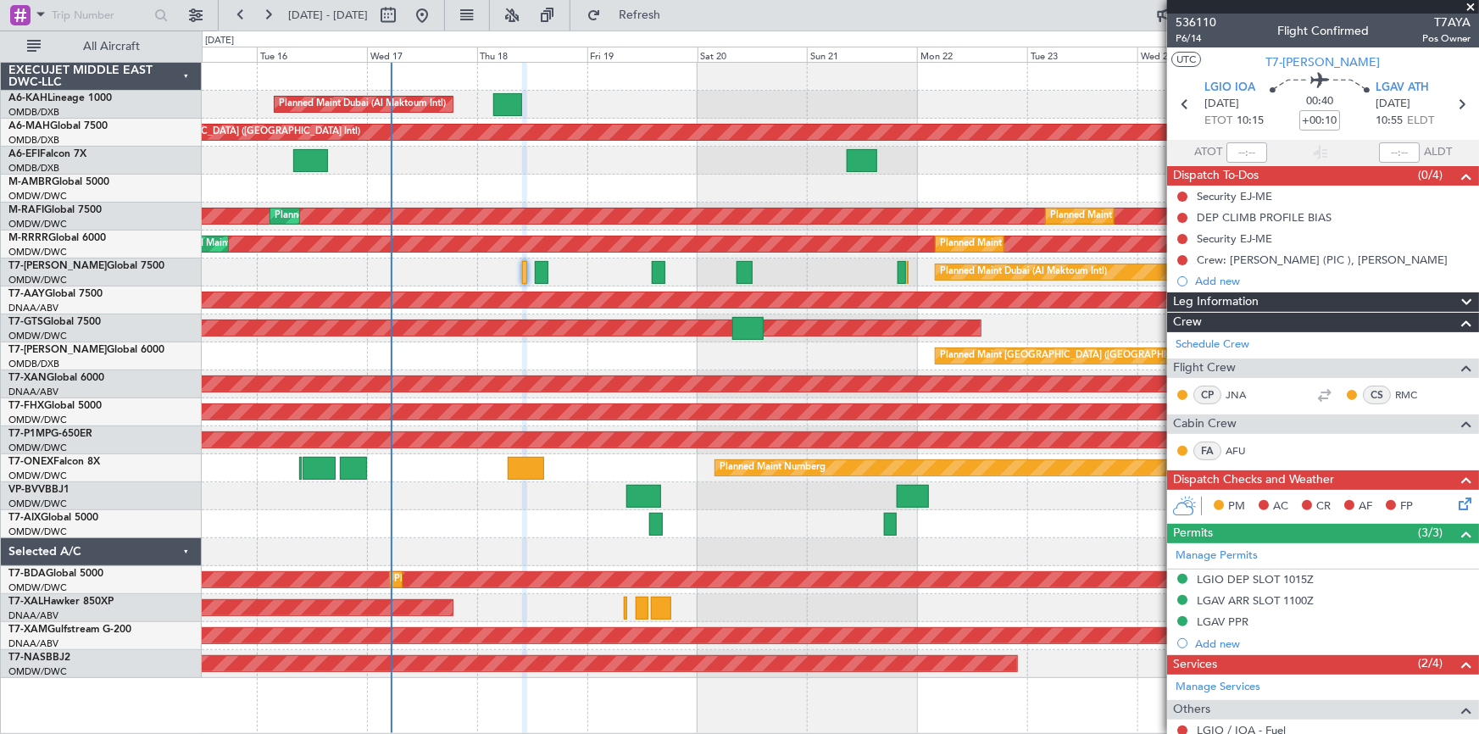
click at [426, 359] on div "Planned Maint Dubai (Al Maktoum Intl) Planned Maint Dubai (Dubai Intl) Planned …" at bounding box center [840, 370] width 1277 height 615
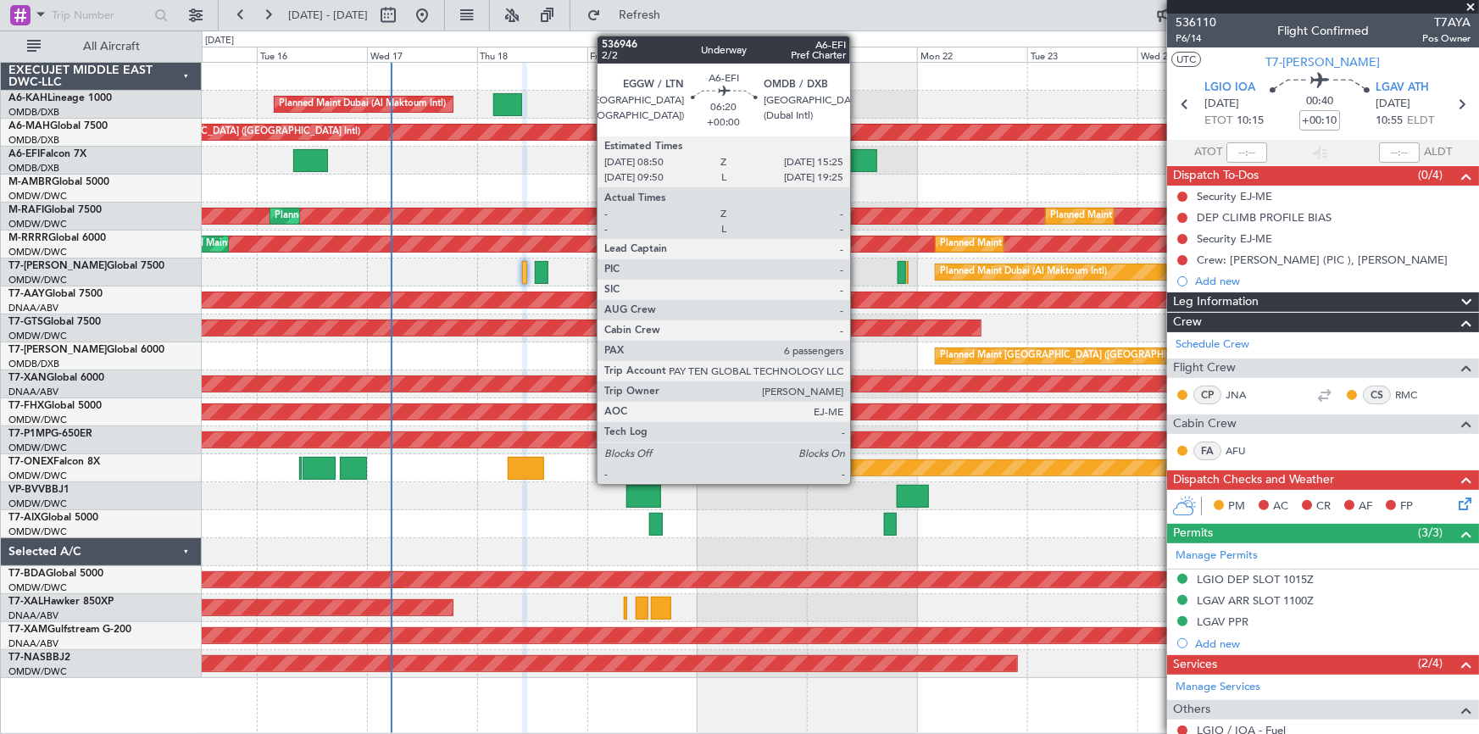
click at [856, 159] on div at bounding box center [862, 160] width 31 height 23
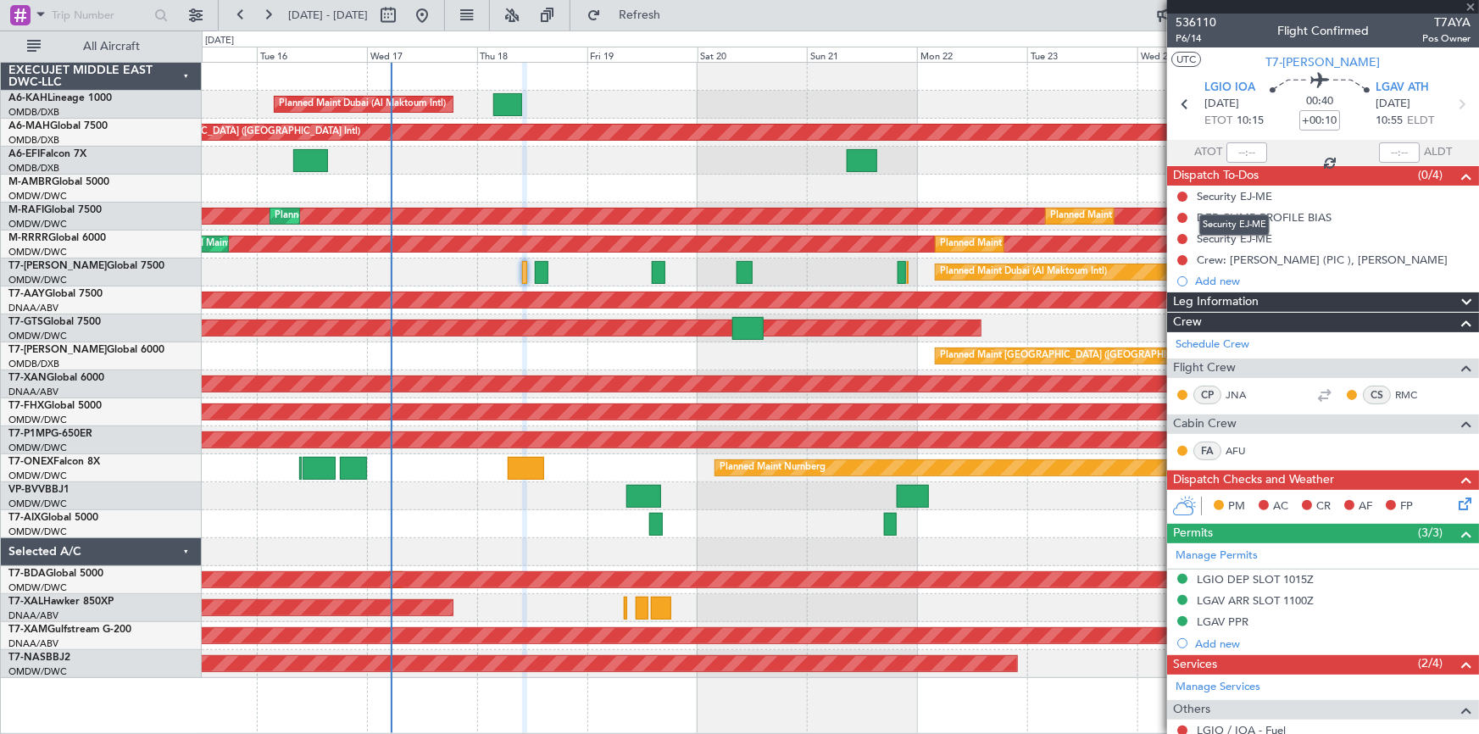
type input "6"
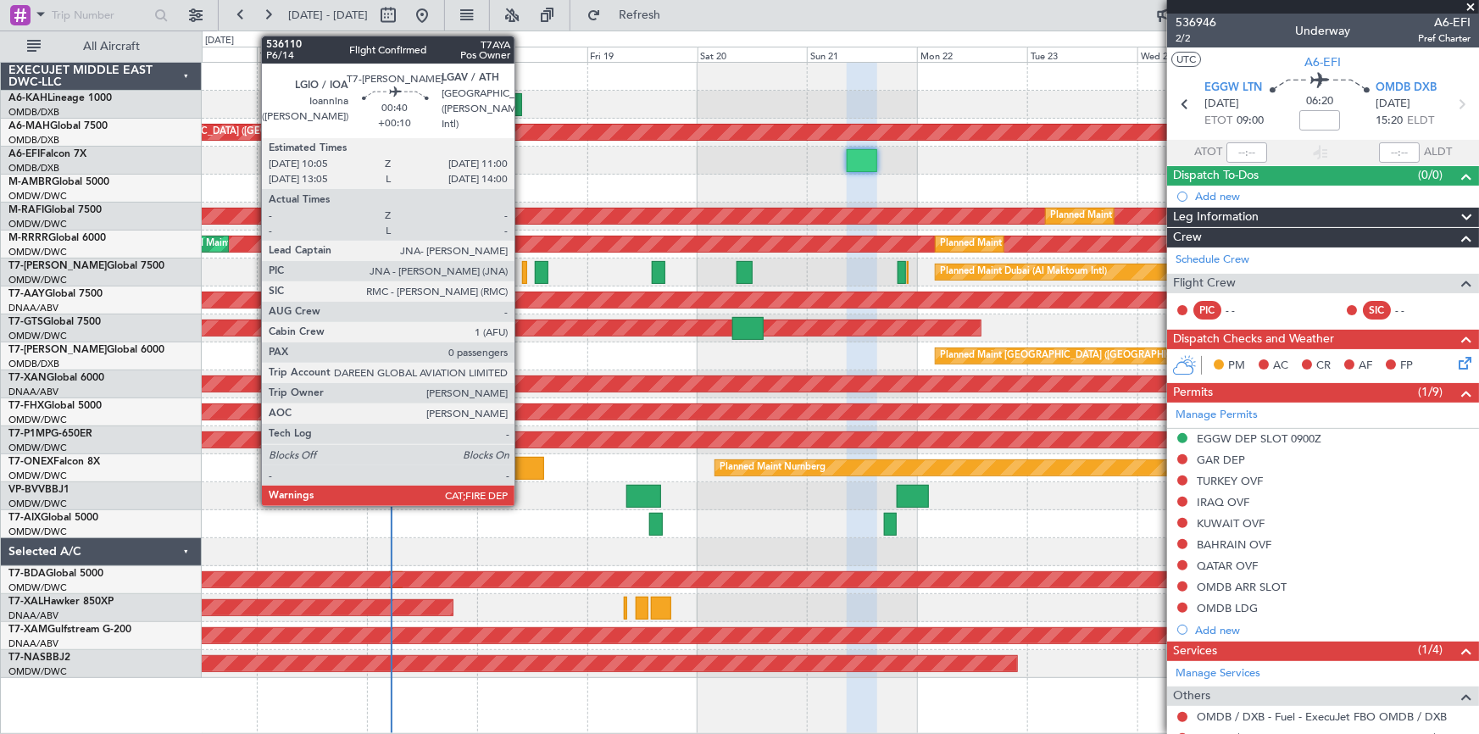
click at [522, 269] on div at bounding box center [524, 272] width 4 height 23
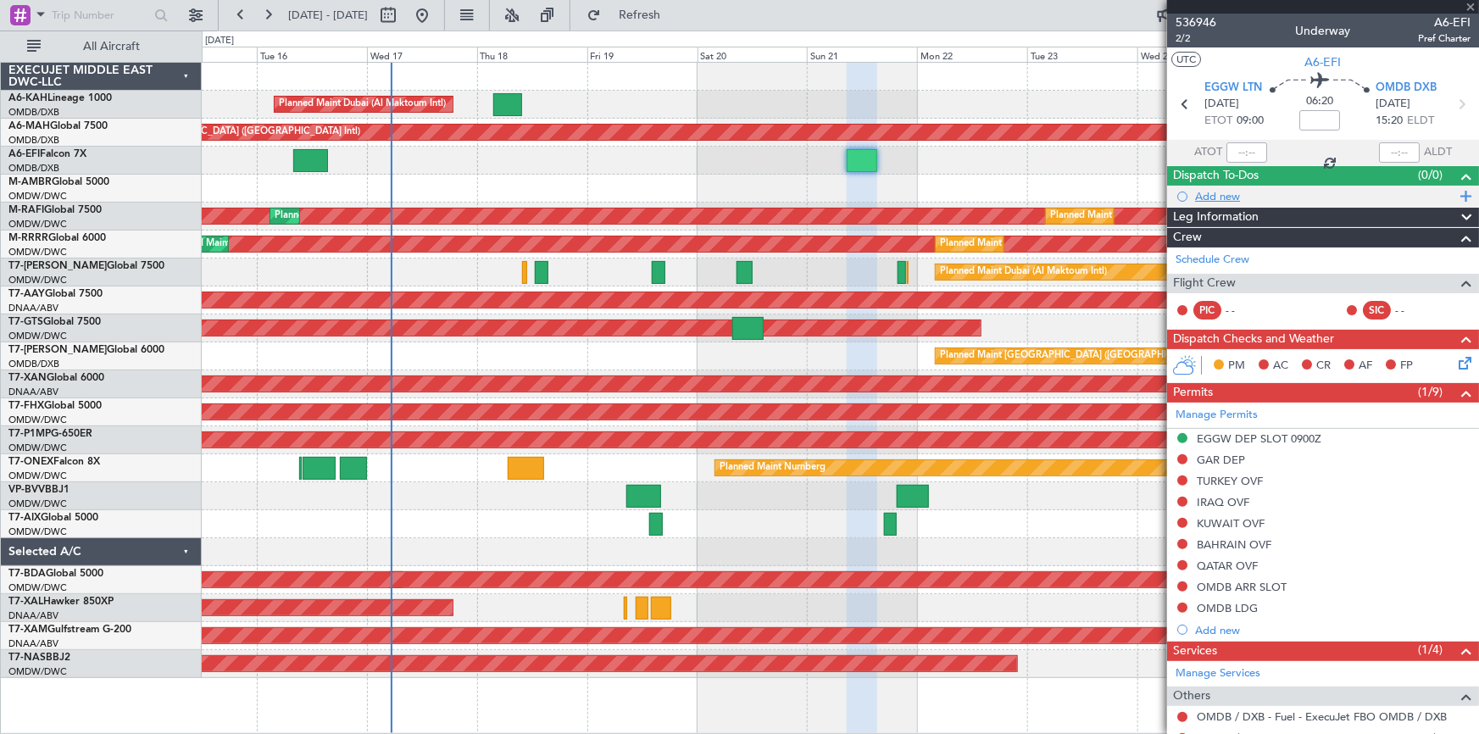
type input "+00:10"
type input "0"
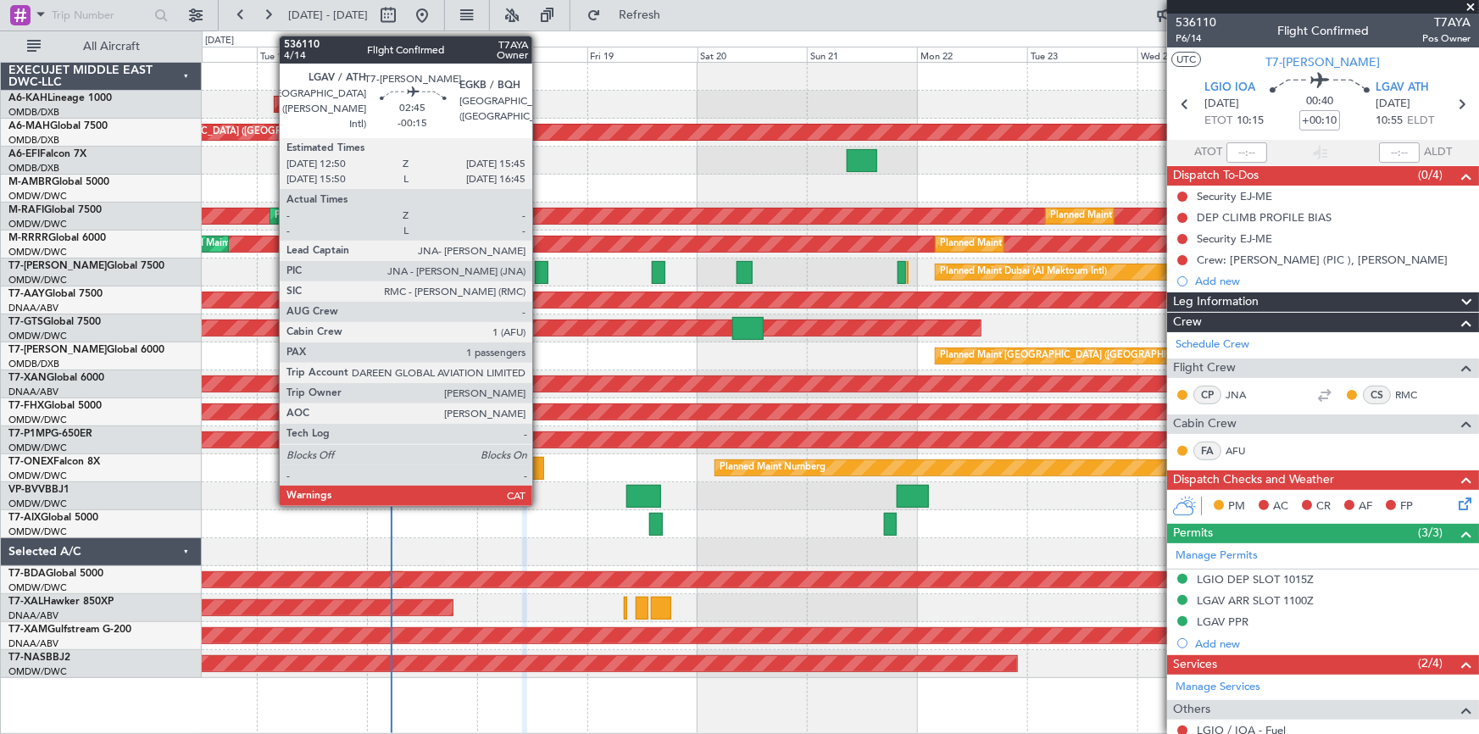
click at [540, 263] on div at bounding box center [542, 272] width 14 height 23
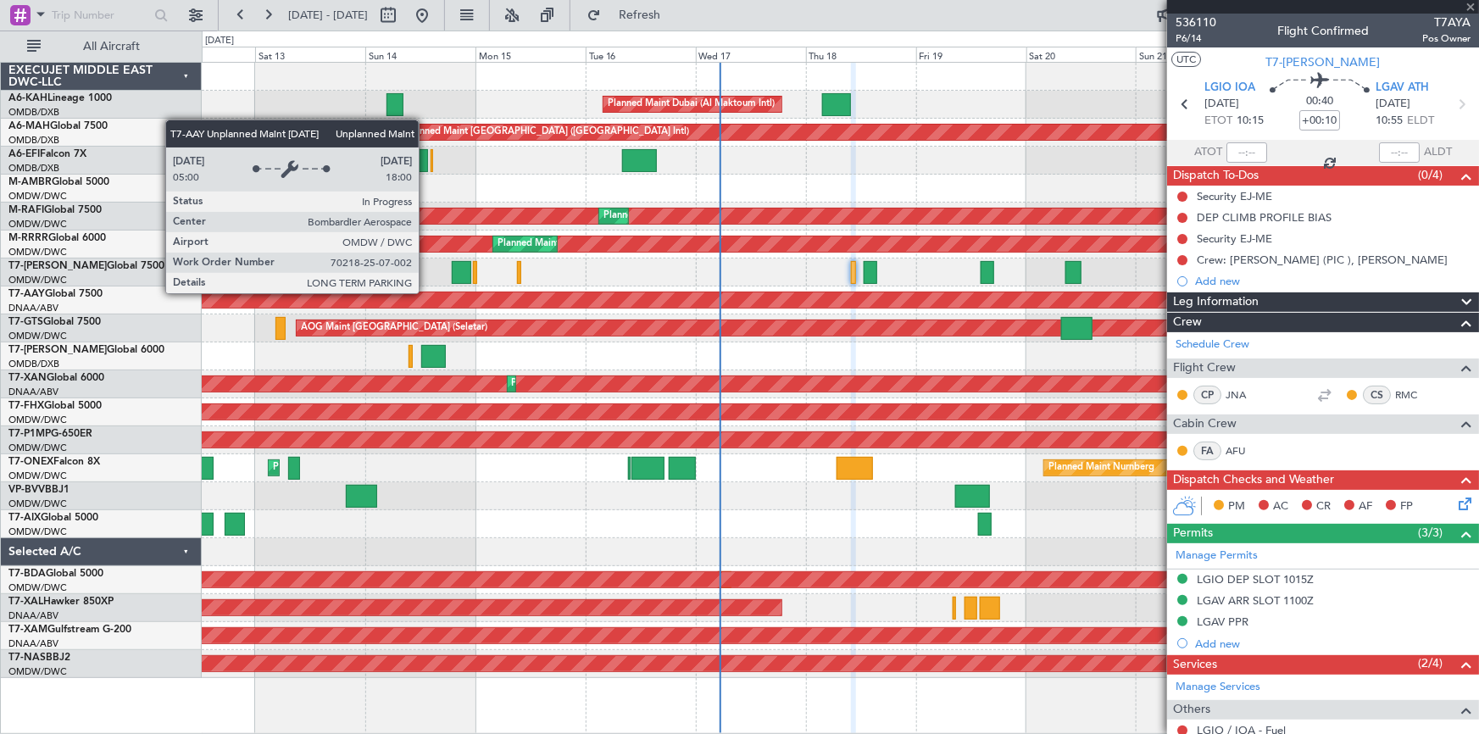
type input "-00:15"
type input "1"
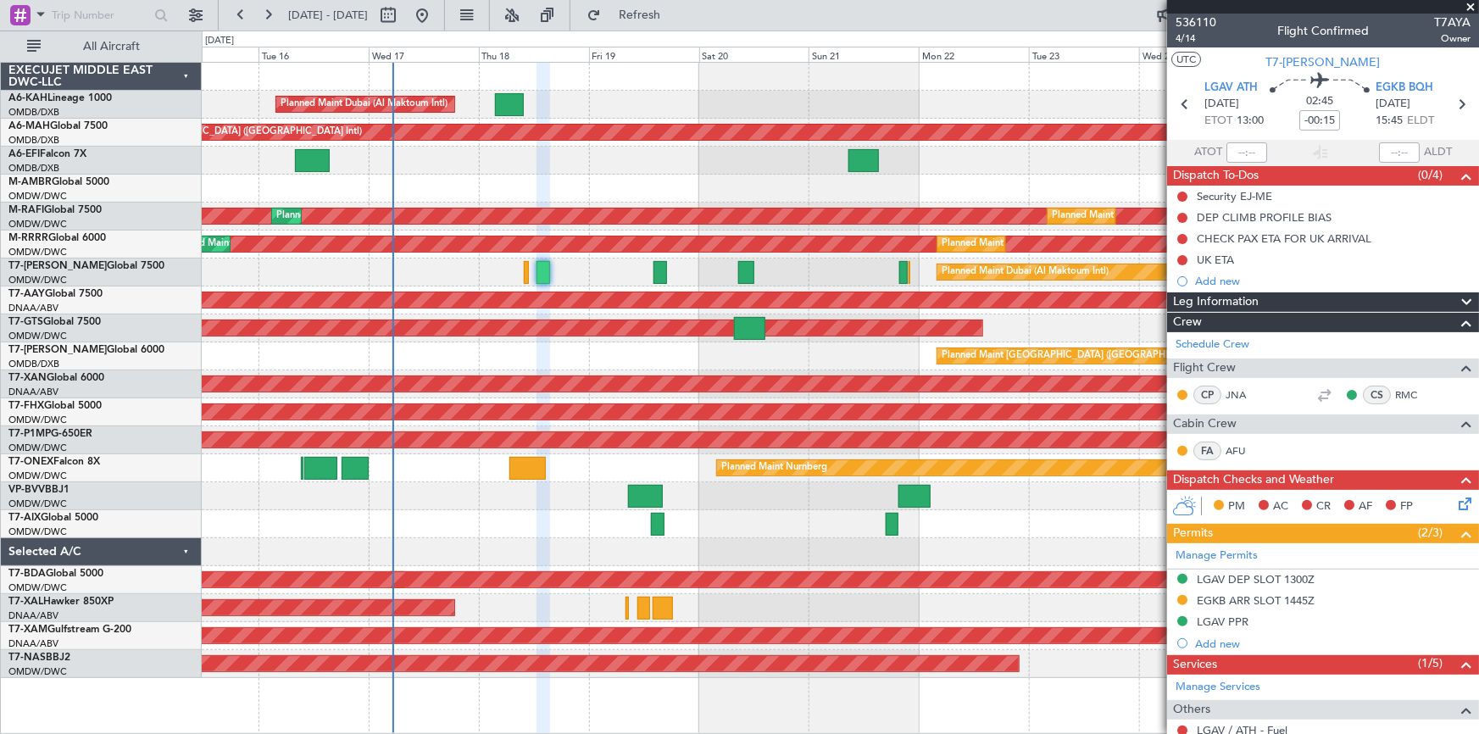
click at [426, 273] on div "Planned Maint Dubai (Al Maktoum Intl)" at bounding box center [840, 273] width 1277 height 28
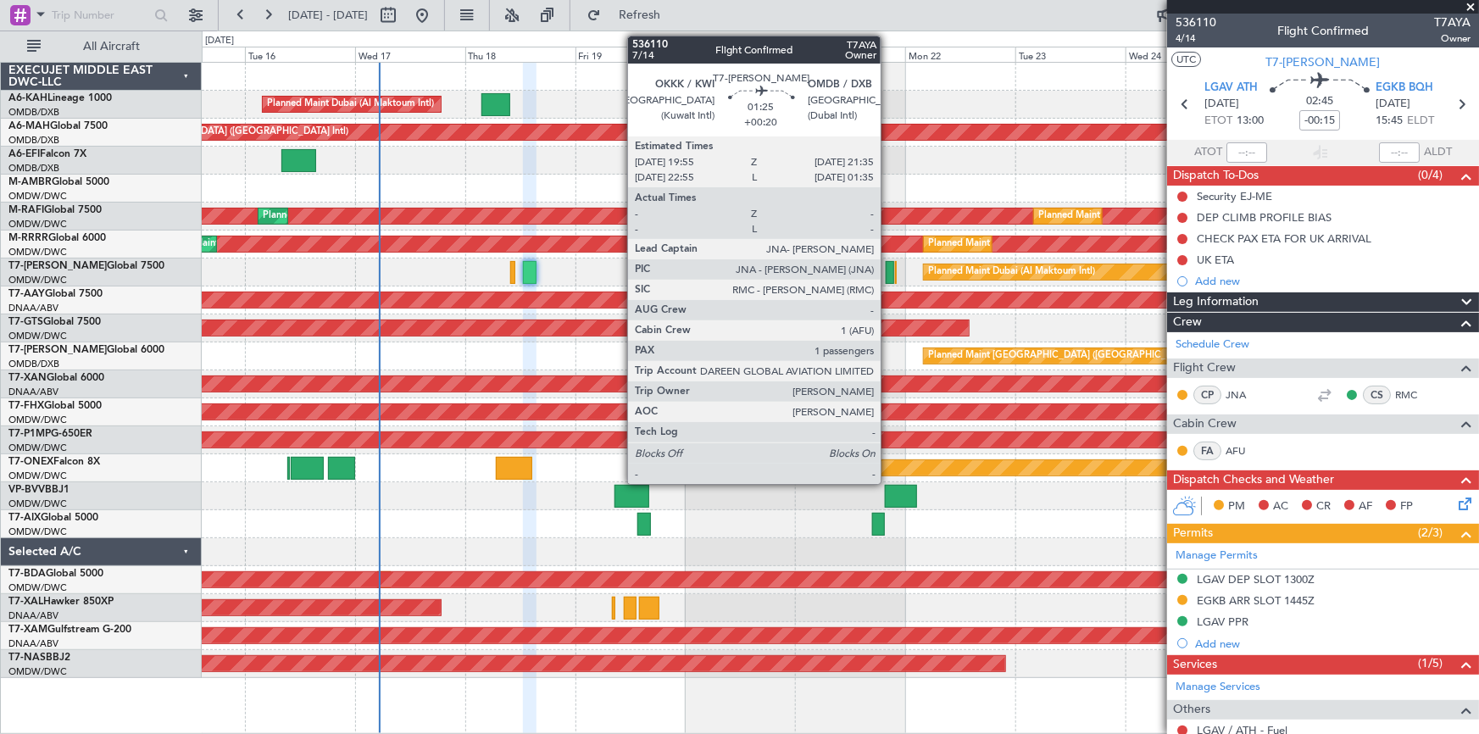
click at [888, 268] on div at bounding box center [890, 272] width 8 height 23
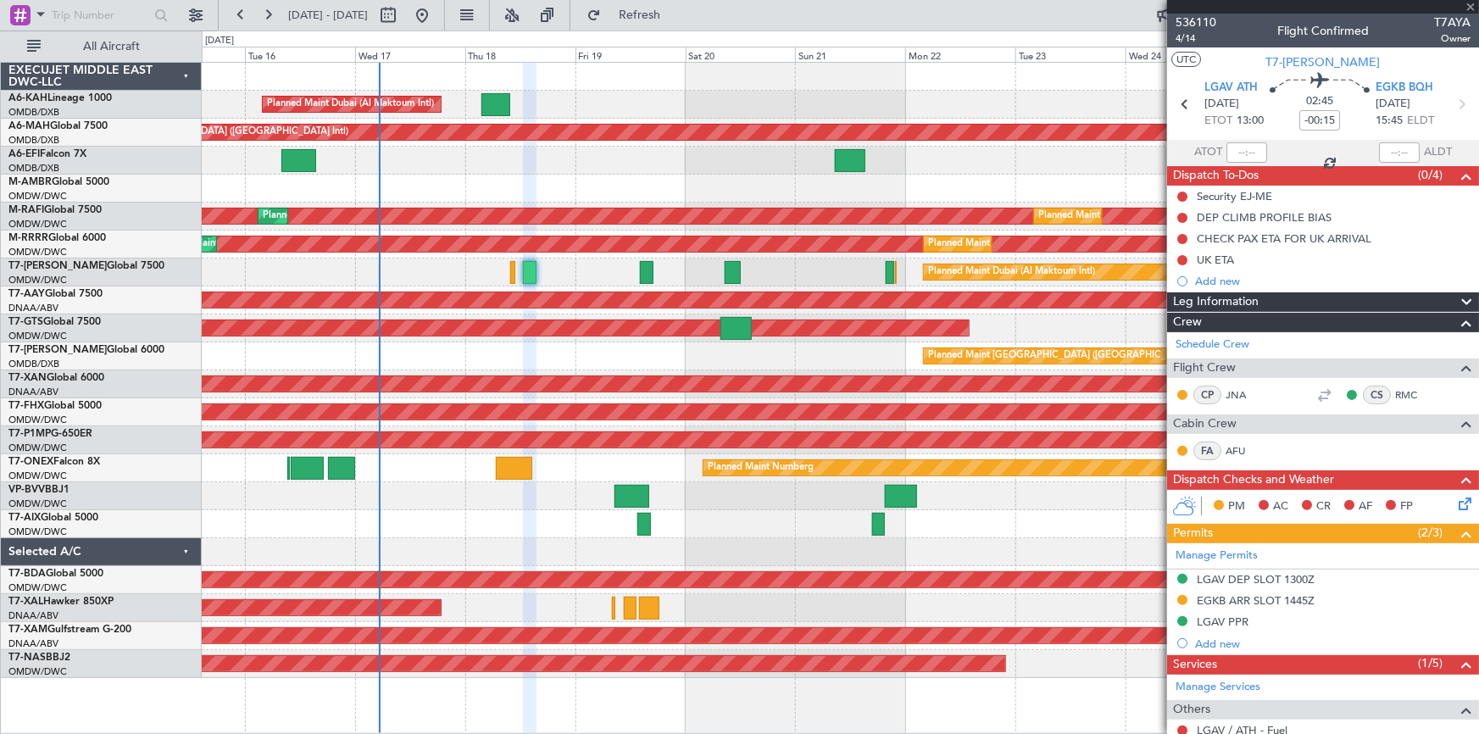
type input "+00:20"
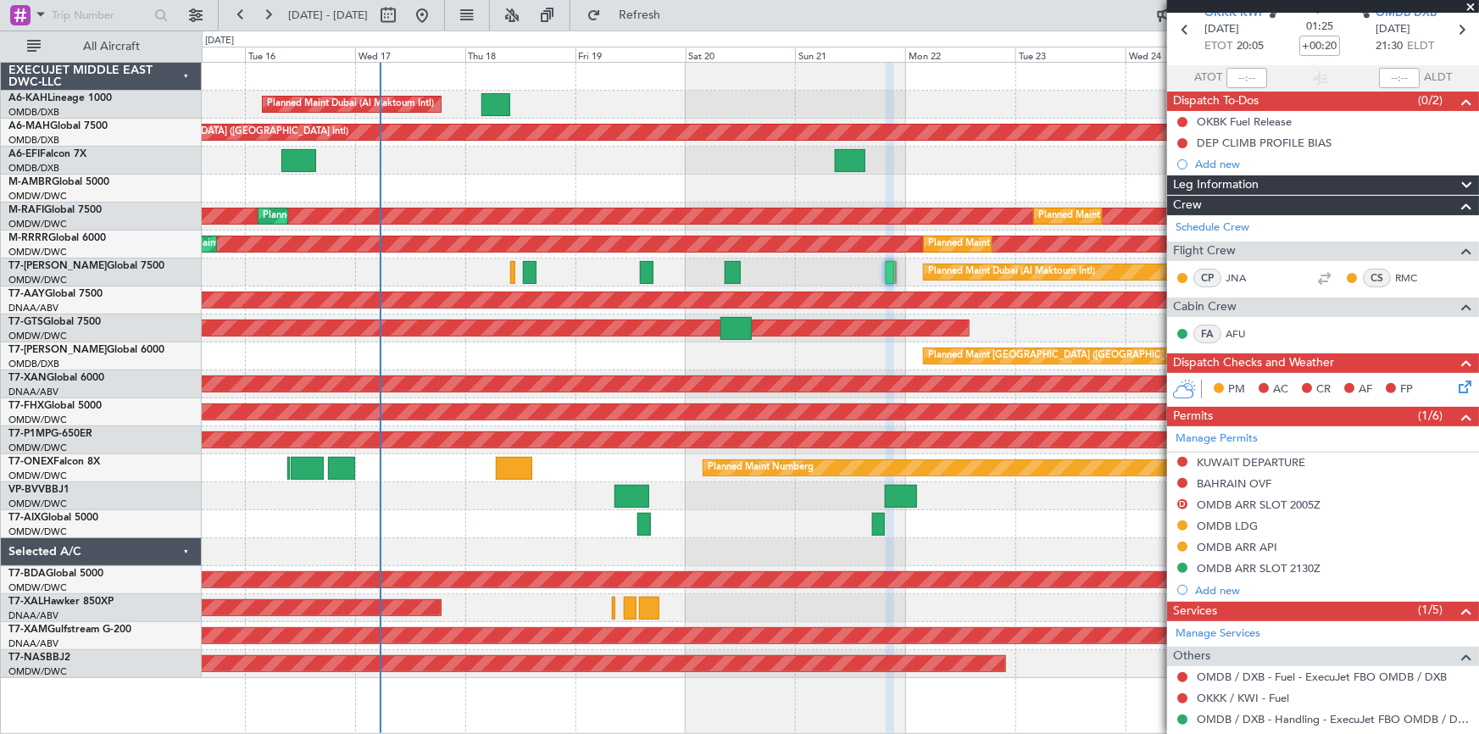
scroll to position [153, 0]
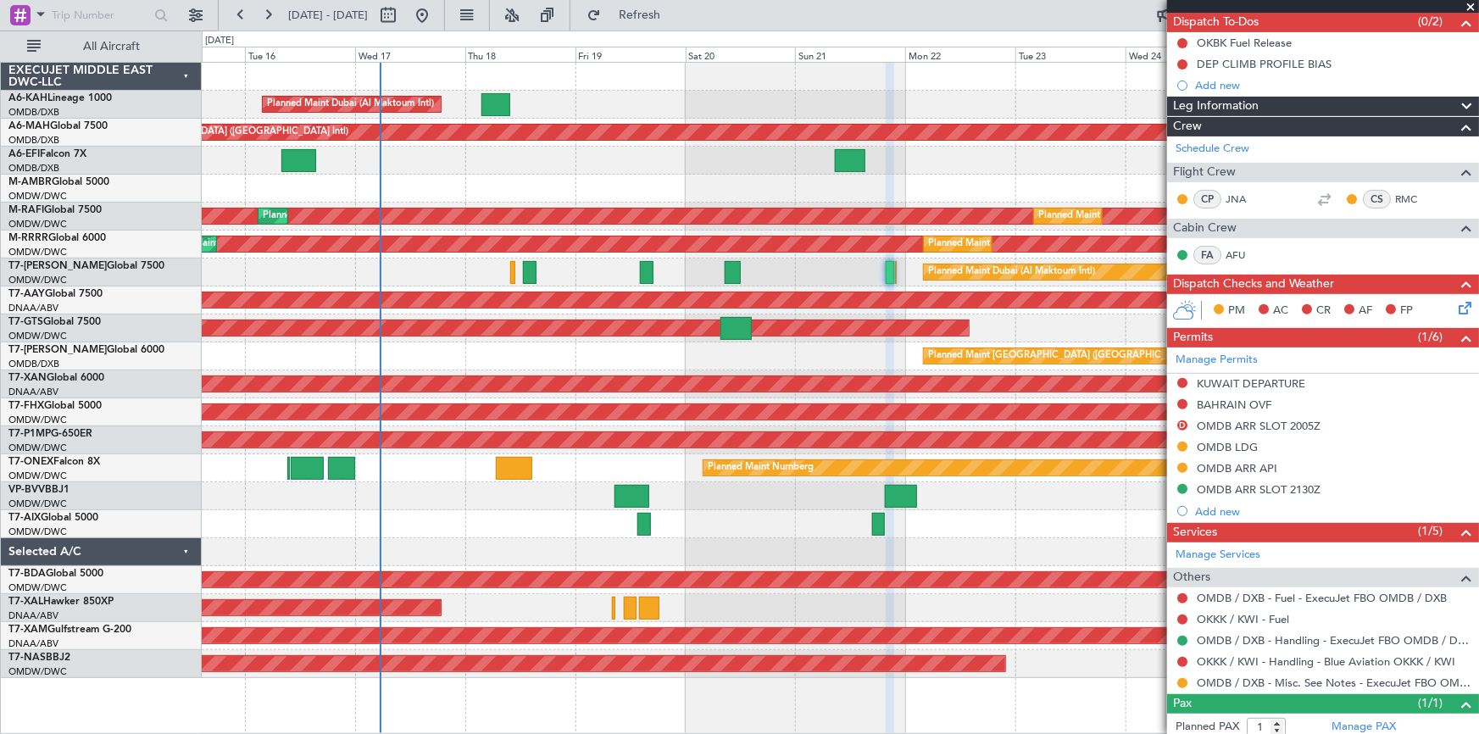
click at [855, 275] on div "Planned Maint Dubai (Al Maktoum Intl)" at bounding box center [840, 273] width 1277 height 28
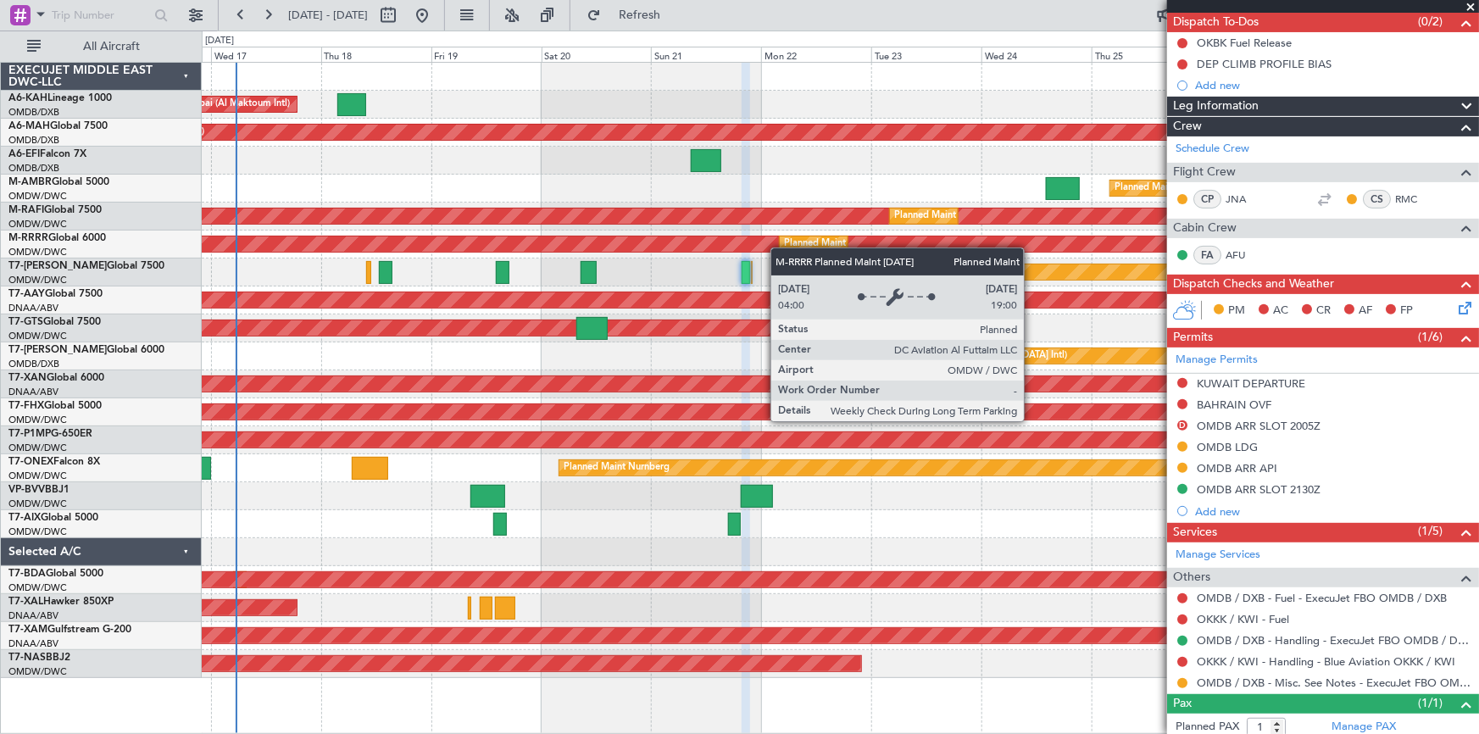
click at [776, 246] on div "Planned Maint Dubai (Al Maktoum Intl) Planned Maint Dubai (Dubai Intl) Planned …" at bounding box center [840, 370] width 1277 height 615
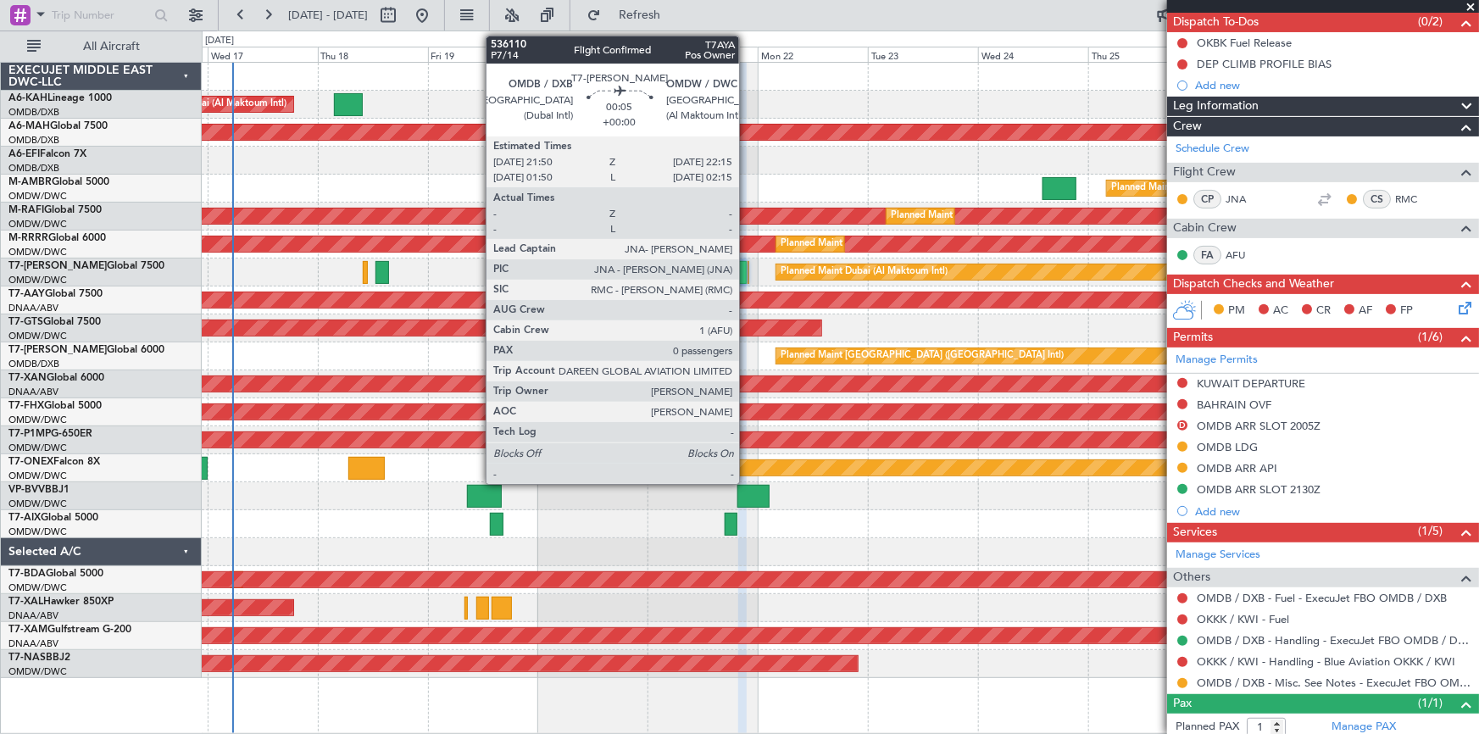
click at [748, 270] on div at bounding box center [749, 272] width 3 height 23
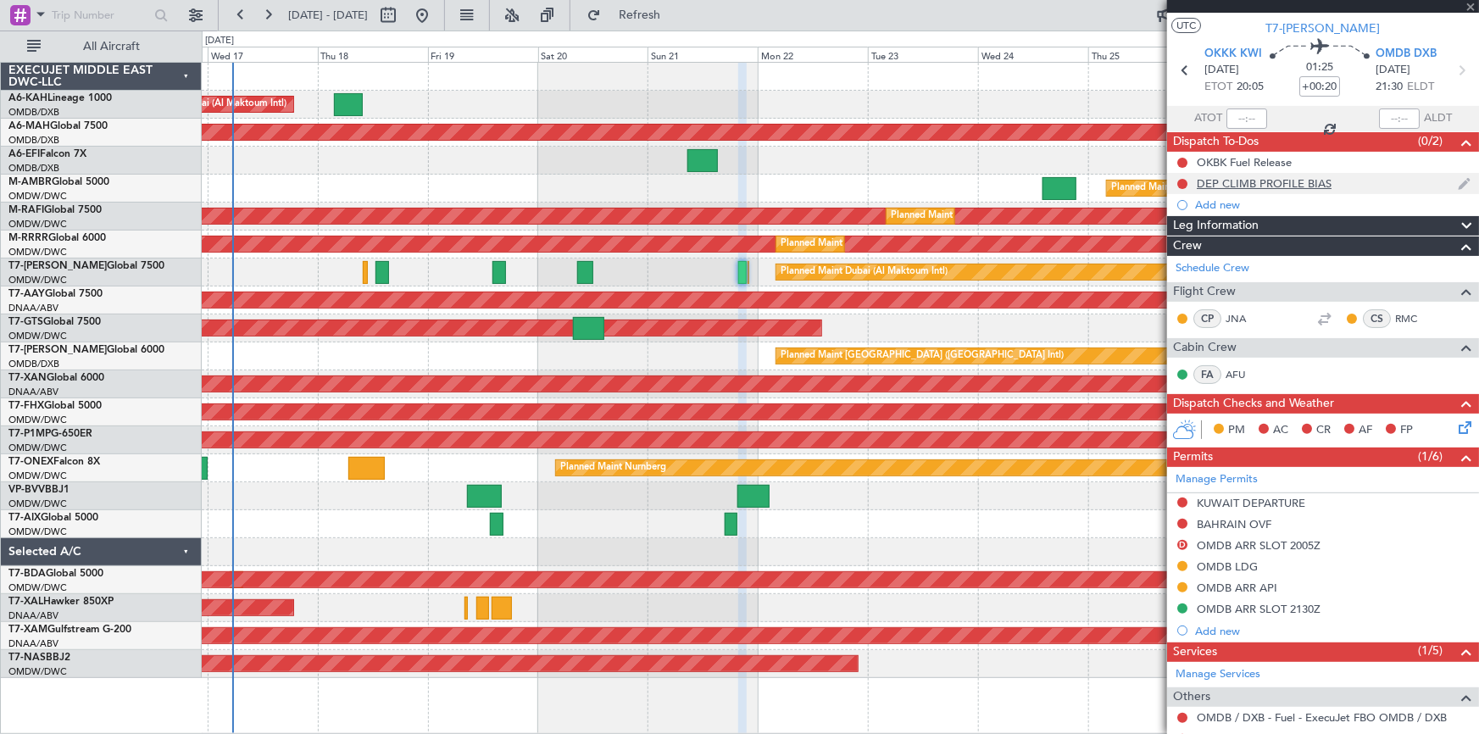
scroll to position [0, 0]
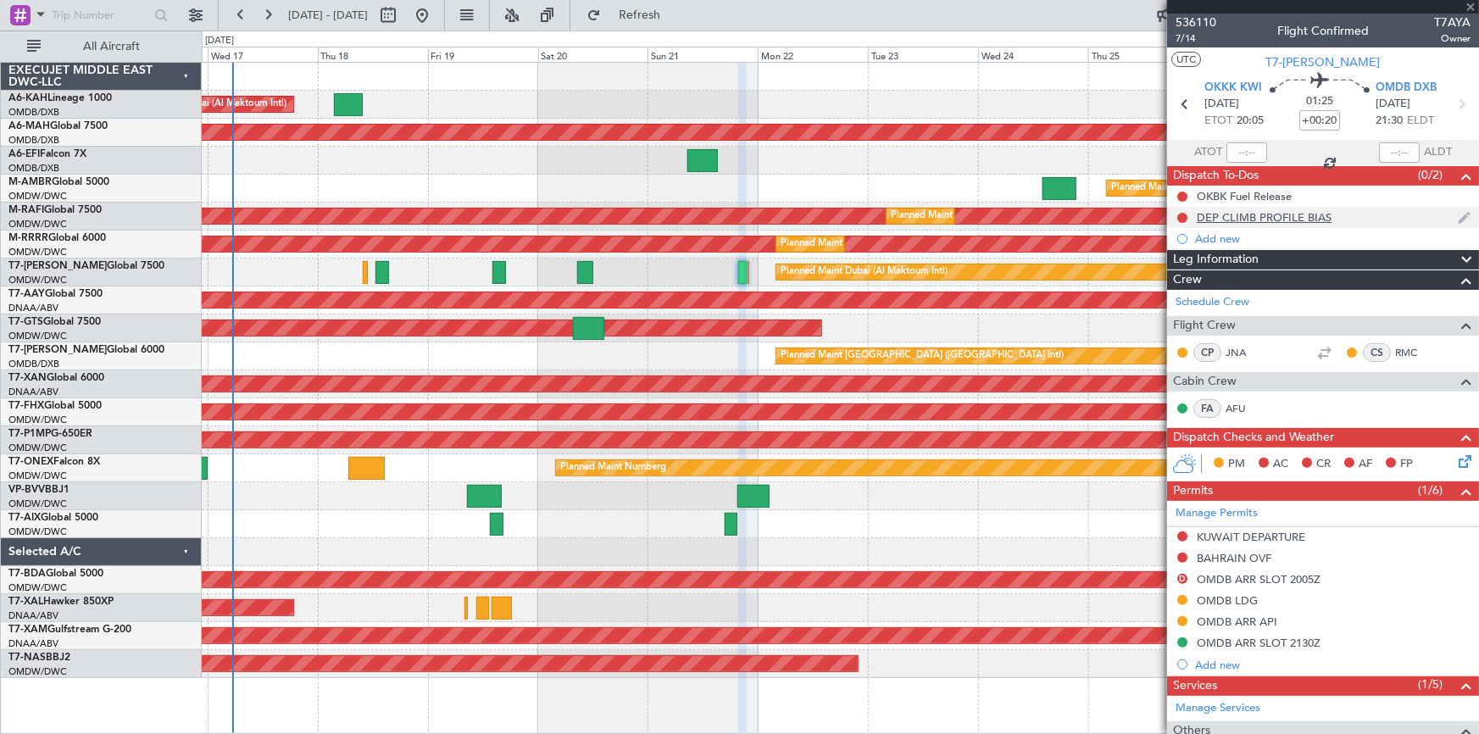
type input "0"
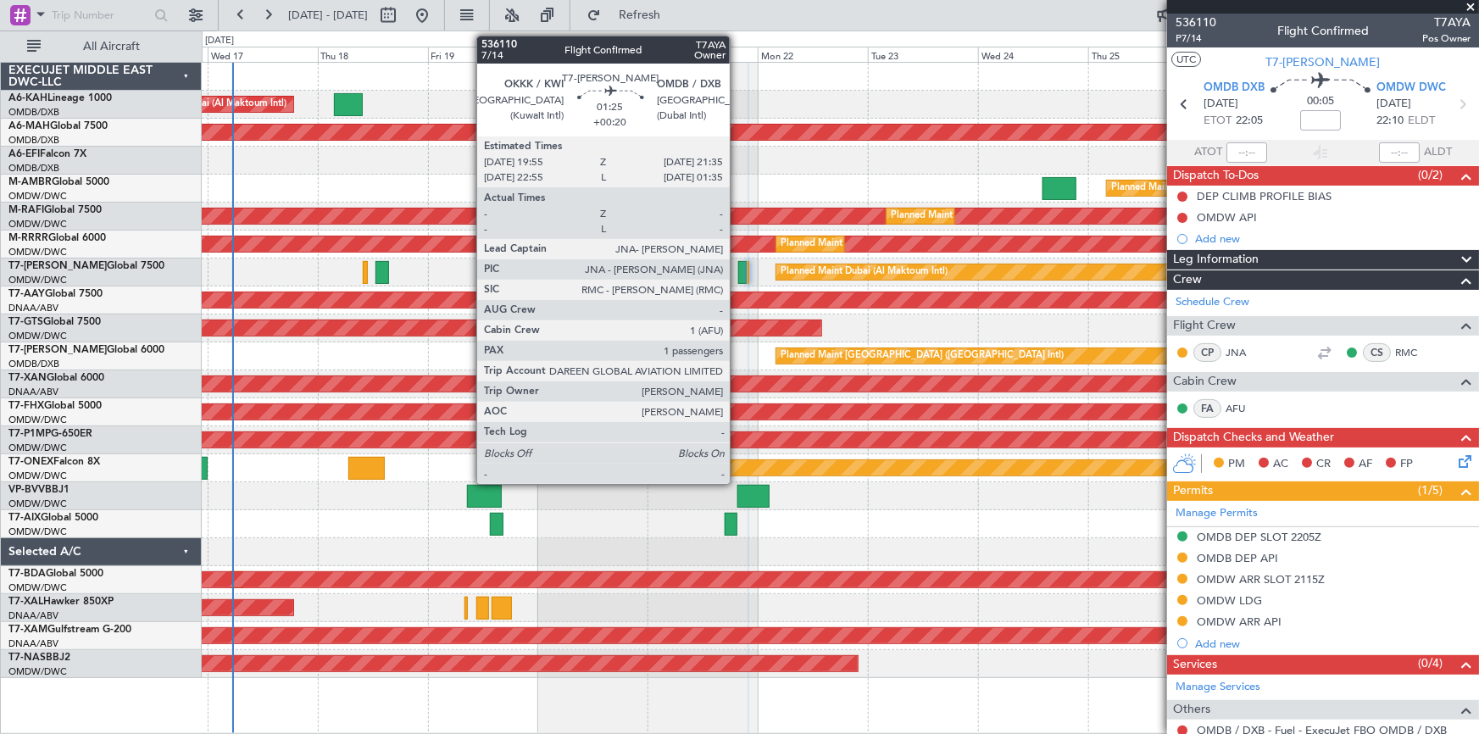
click at [738, 270] on div at bounding box center [742, 272] width 8 height 23
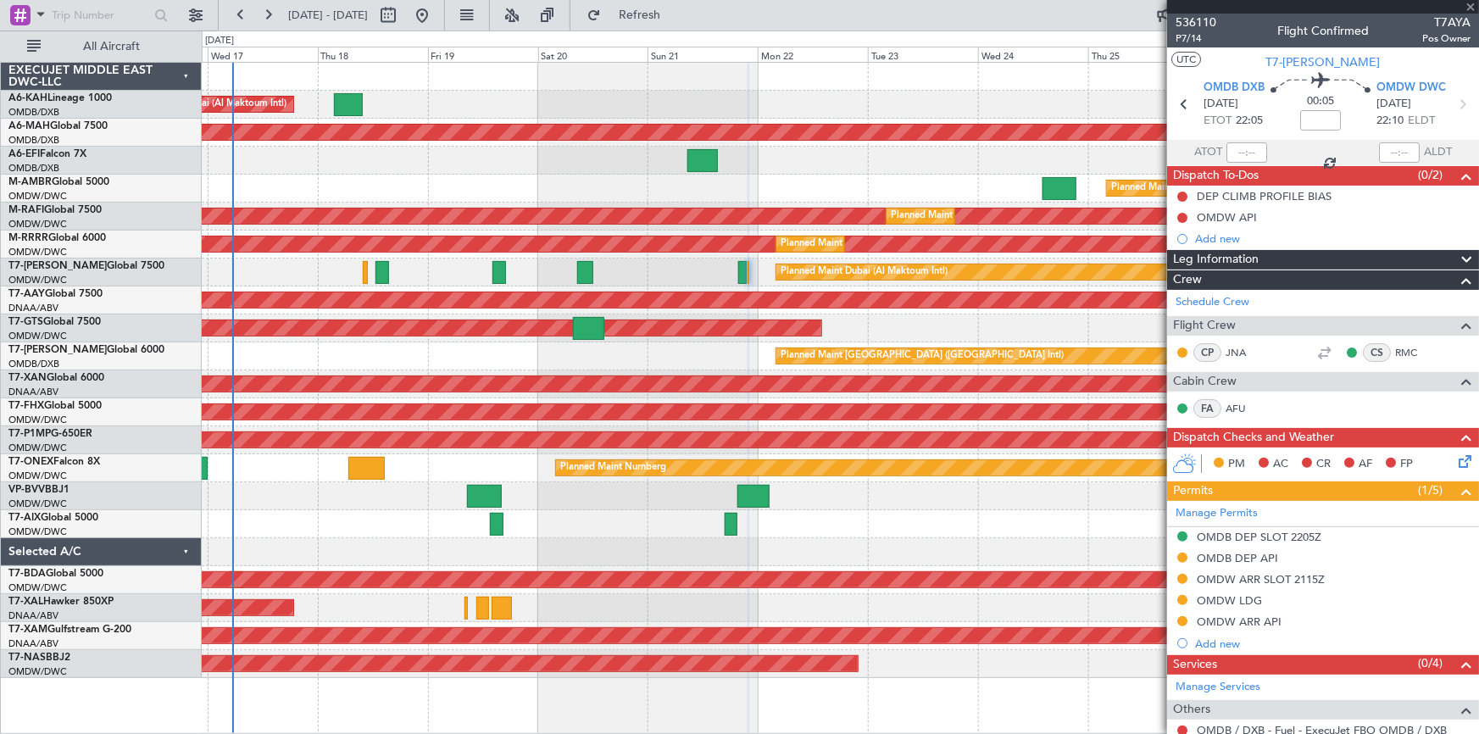
type input "+00:20"
type input "1"
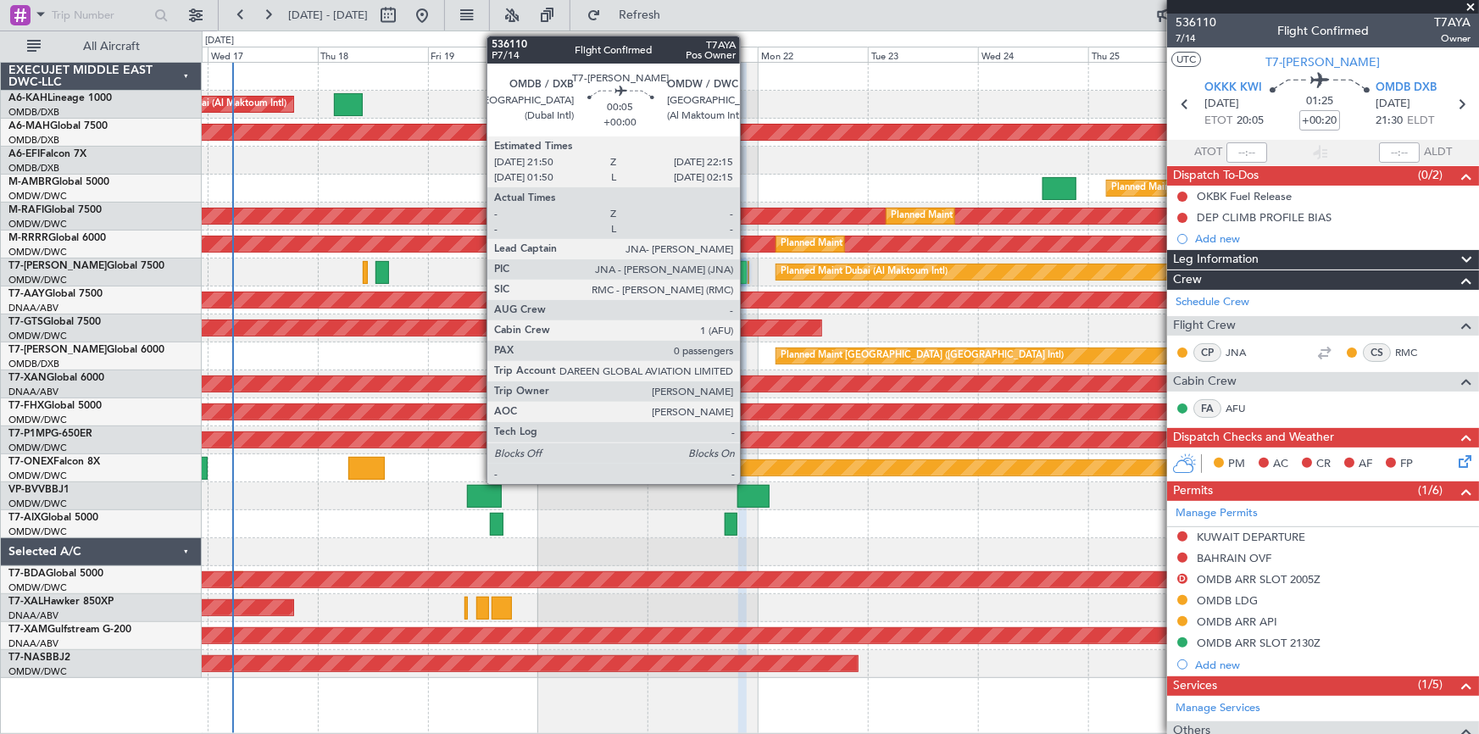
click at [748, 270] on div at bounding box center [749, 272] width 3 height 23
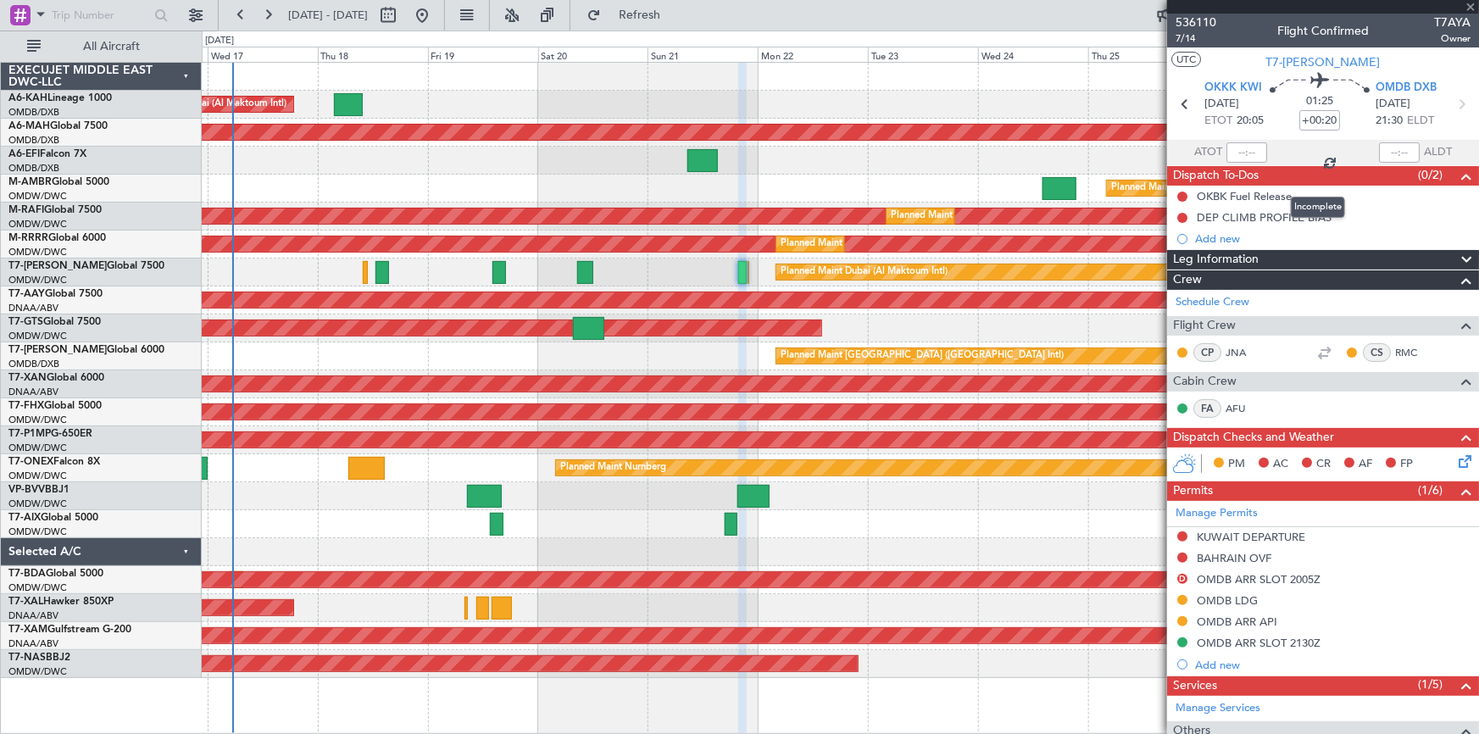
type input "0"
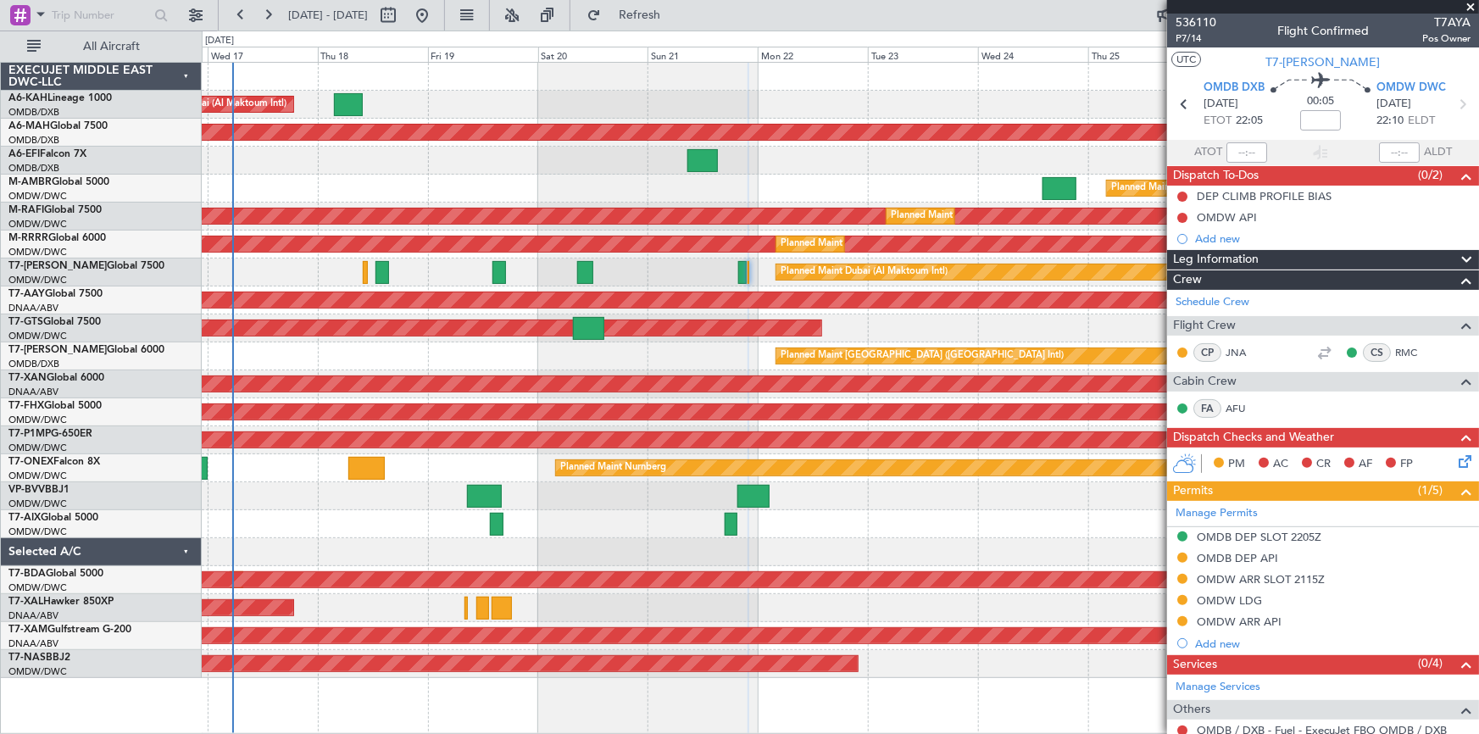
click at [758, 266] on div "Planned Maint Dubai (Al Maktoum Intl)" at bounding box center [840, 273] width 1277 height 28
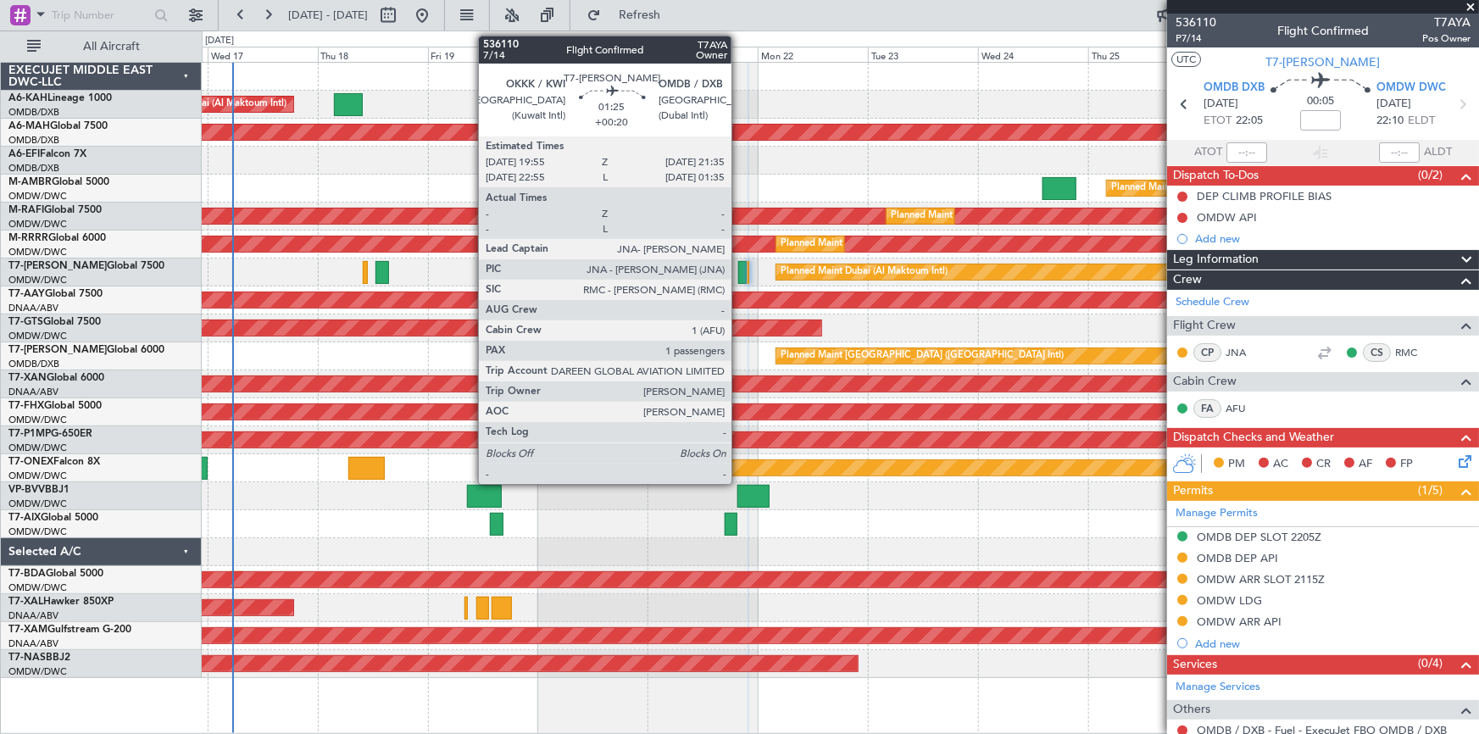
click at [739, 264] on div at bounding box center [742, 272] width 8 height 23
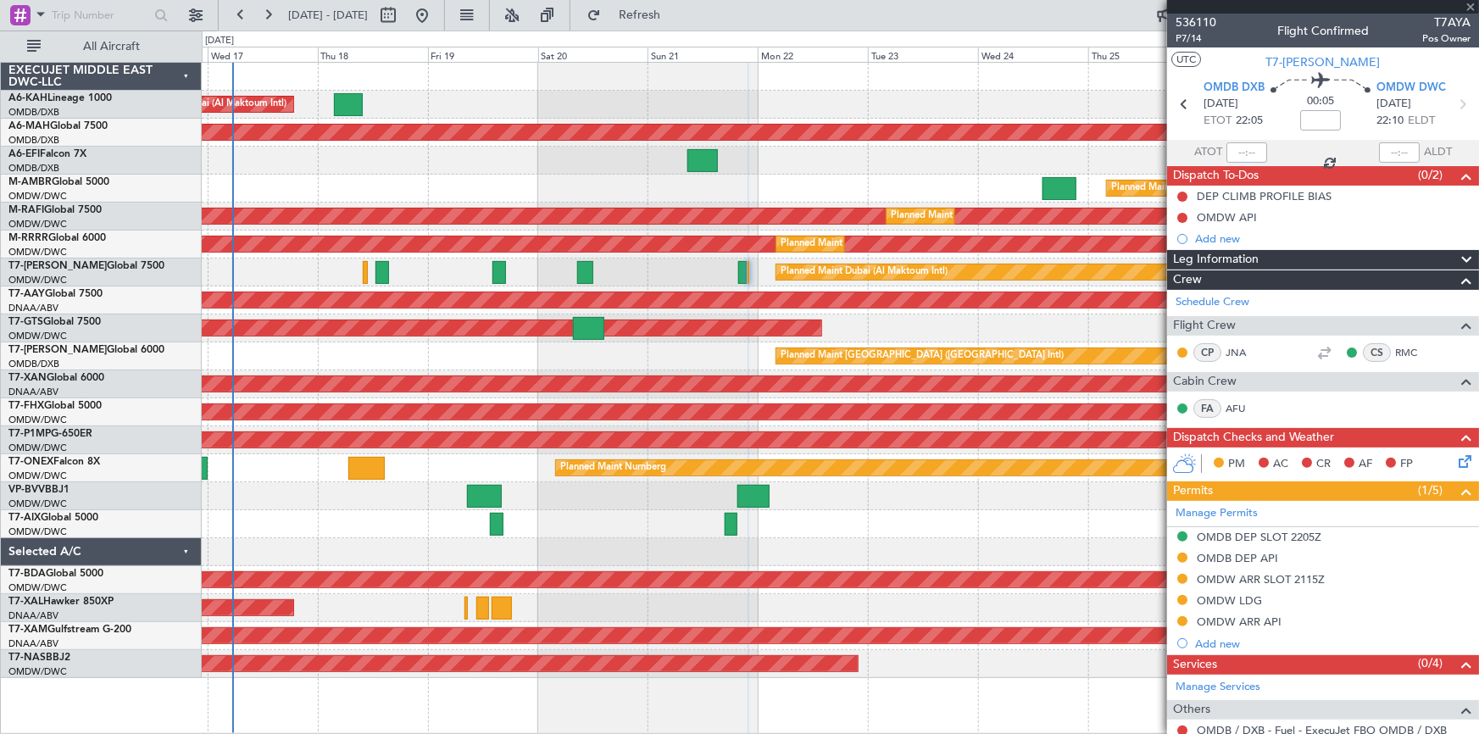
type input "+00:20"
type input "1"
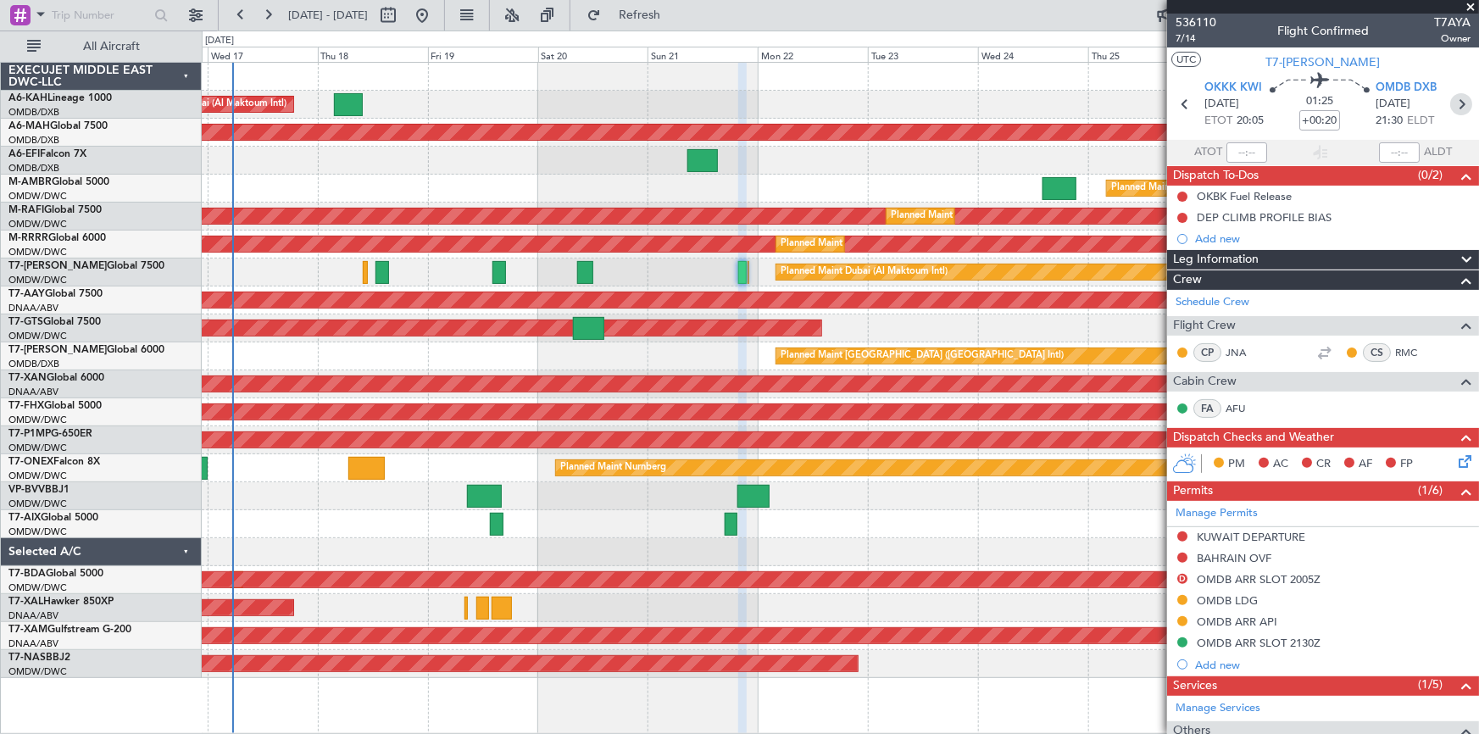
click at [1451, 103] on icon at bounding box center [1461, 104] width 22 height 22
type input "0"
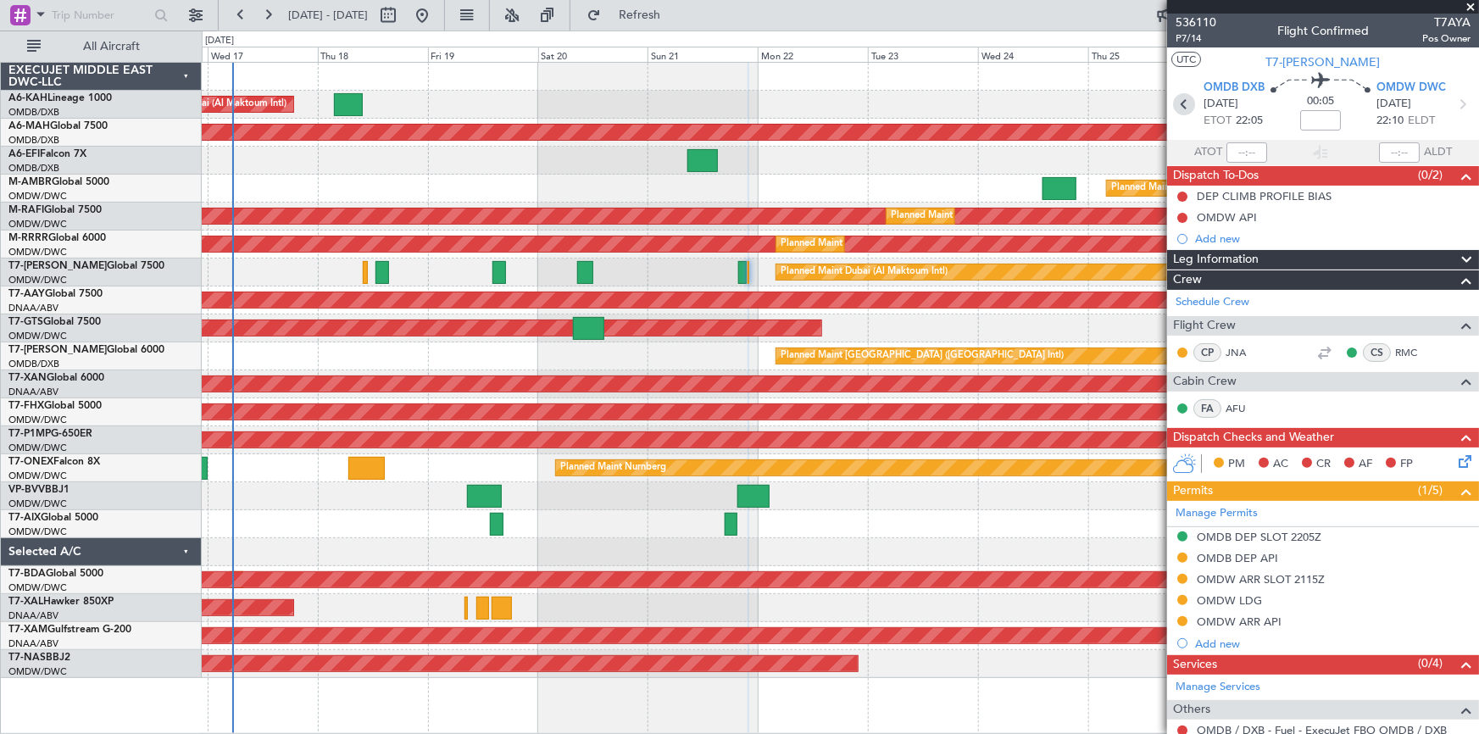
click at [1179, 108] on icon at bounding box center [1184, 104] width 22 height 22
type input "+00:20"
type input "1"
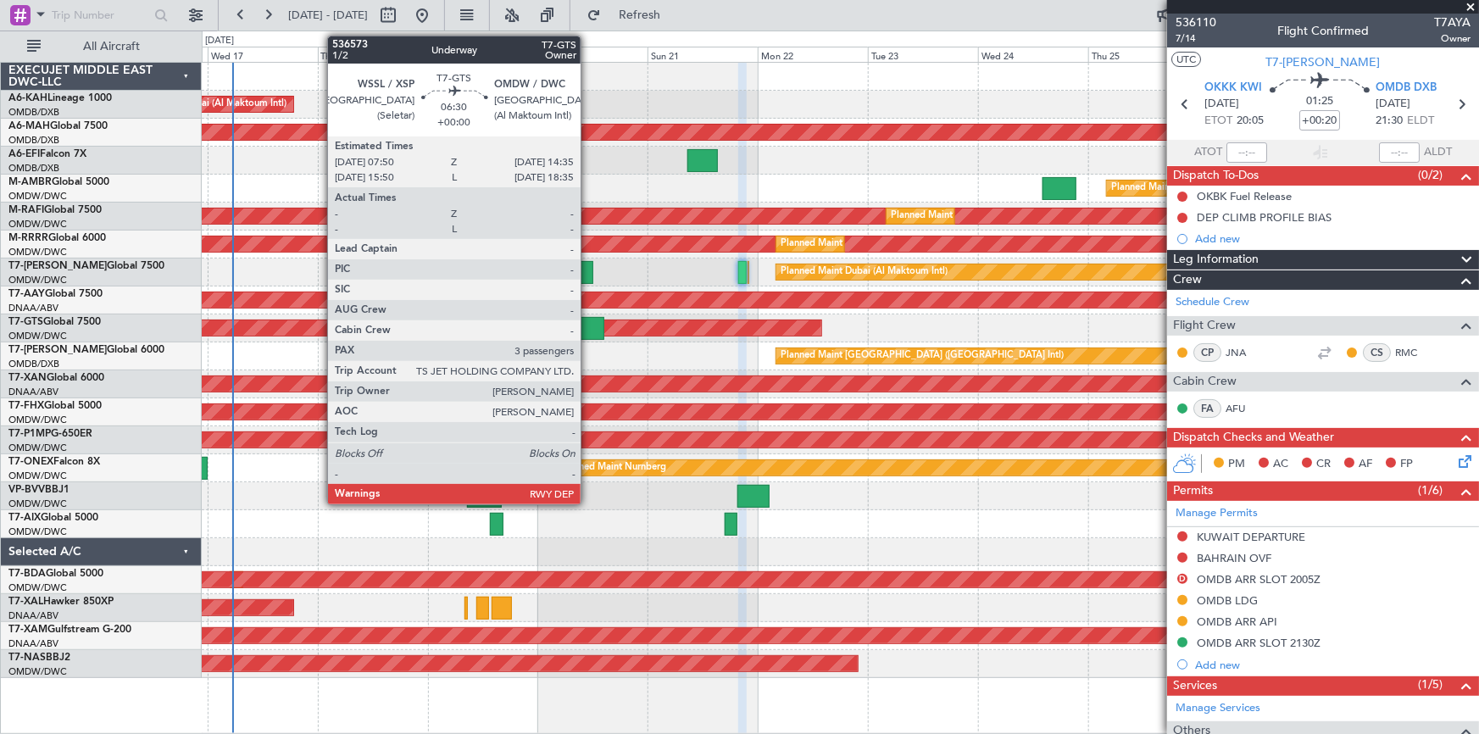
click at [588, 326] on div at bounding box center [588, 328] width 31 height 23
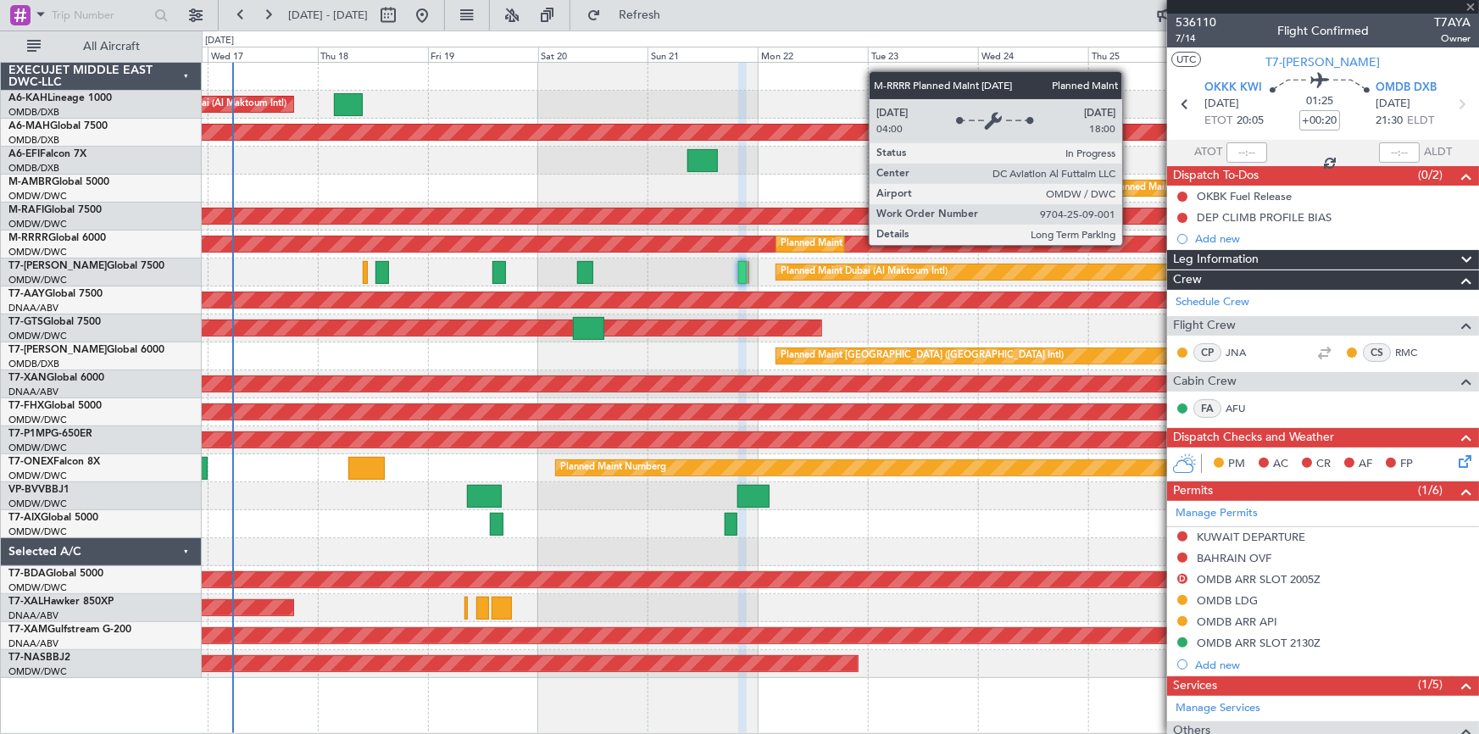
type input "3"
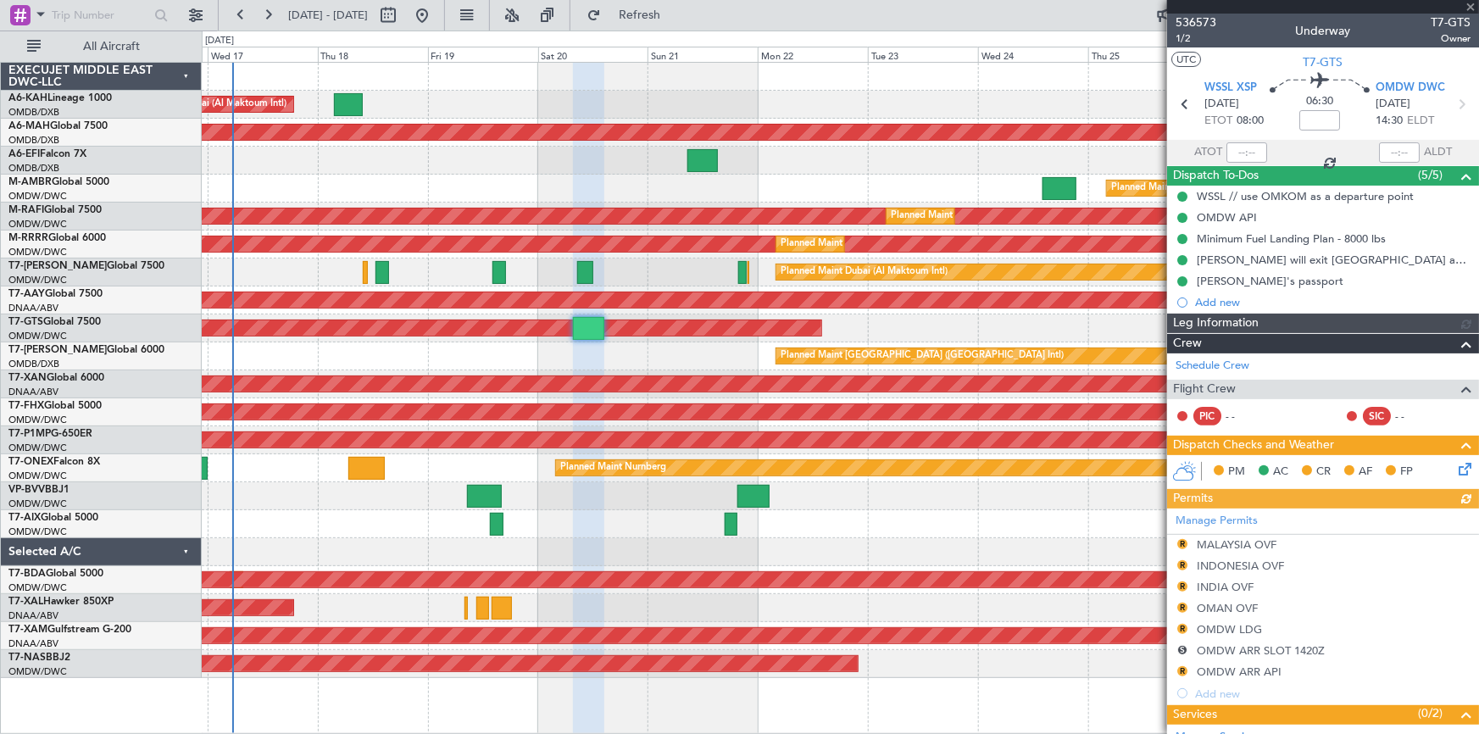
type input "[PERSON_NAME] (ANI)"
type input "7241"
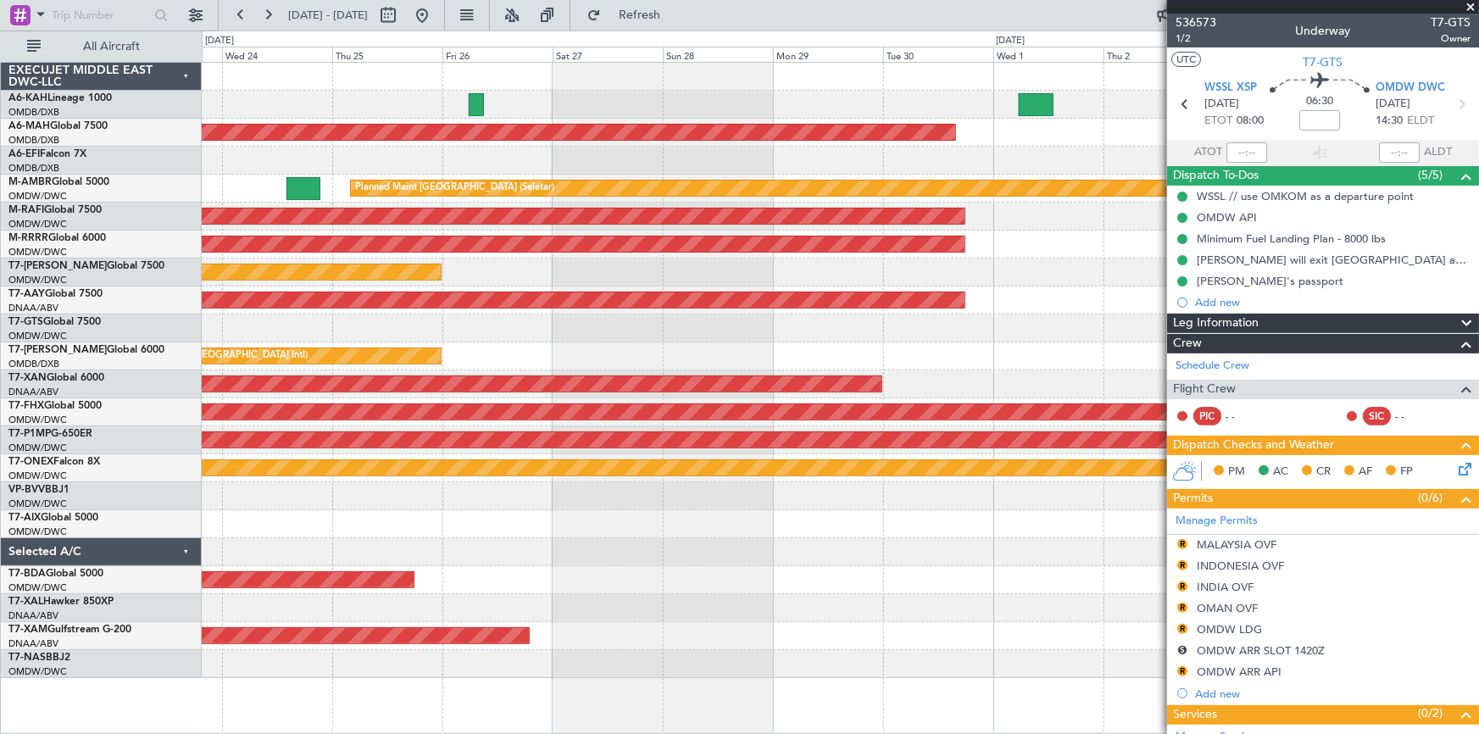
click at [94, 574] on div "Planned Maint Dubai (Dubai Intl) Planned Maint Singapore (Seletar) Planned Main…" at bounding box center [739, 383] width 1479 height 704
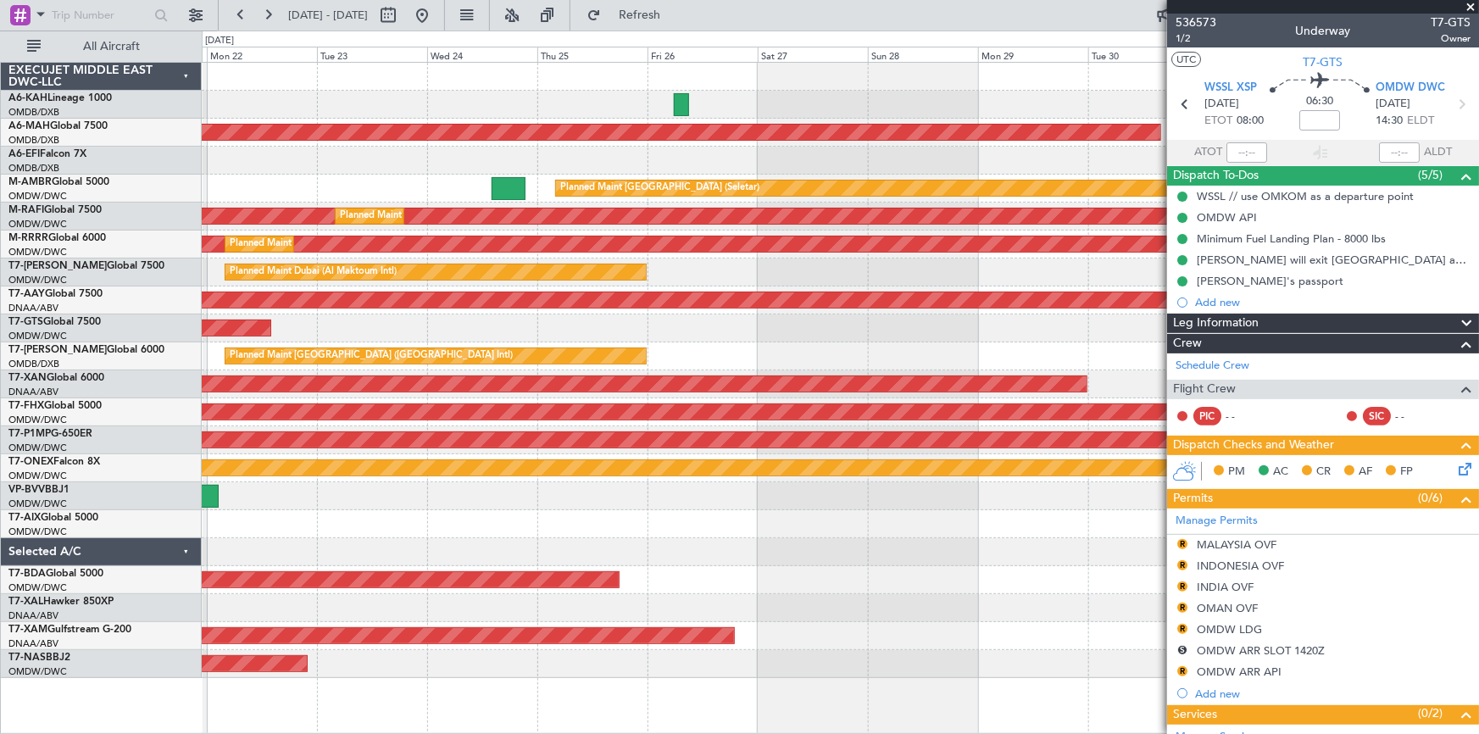
click at [873, 364] on div "Planned Maint Dubai (Dubai Intl) Planned Maint Singapore (Seletar) Planned Main…" at bounding box center [840, 370] width 1277 height 615
click at [436, 15] on button at bounding box center [422, 15] width 27 height 27
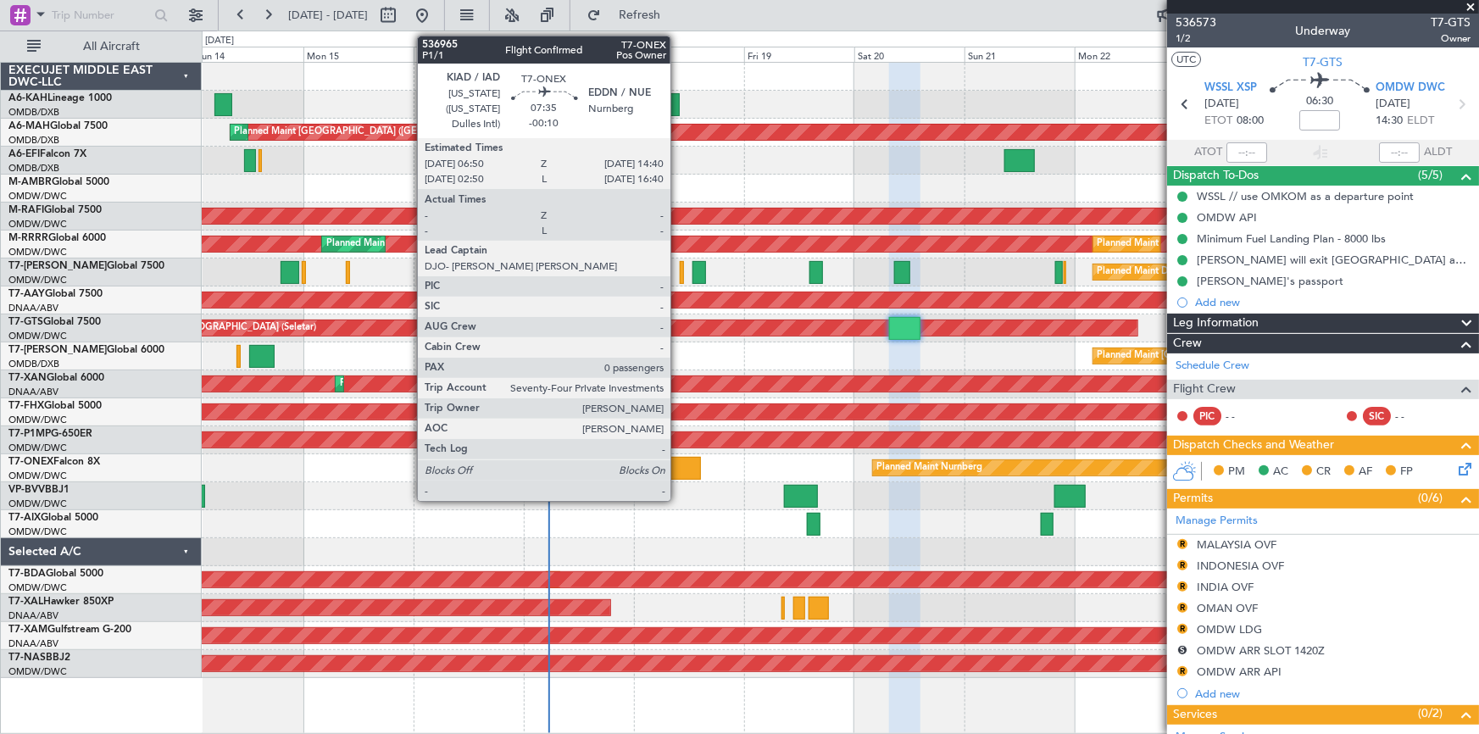
click at [678, 469] on div at bounding box center [683, 468] width 36 height 23
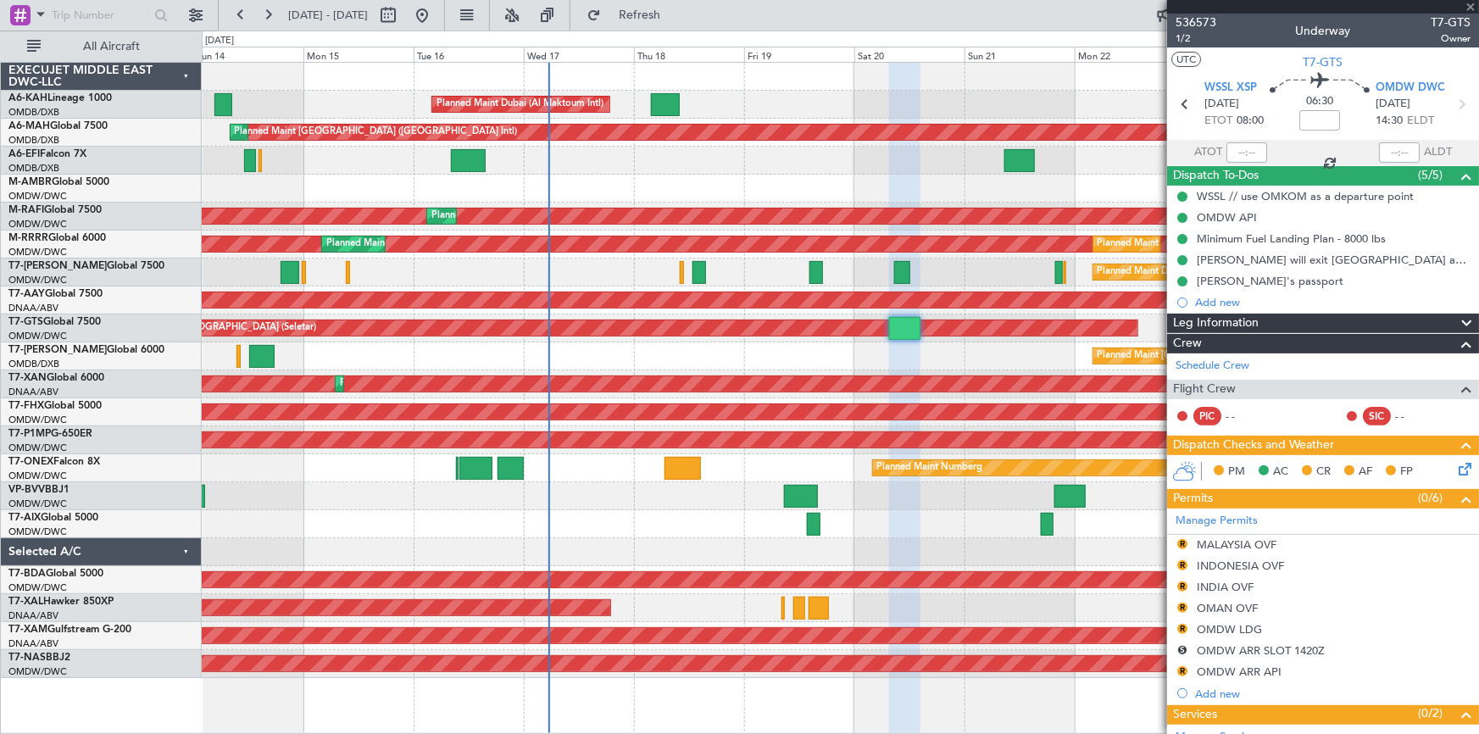
type input "-00:10"
type input "0"
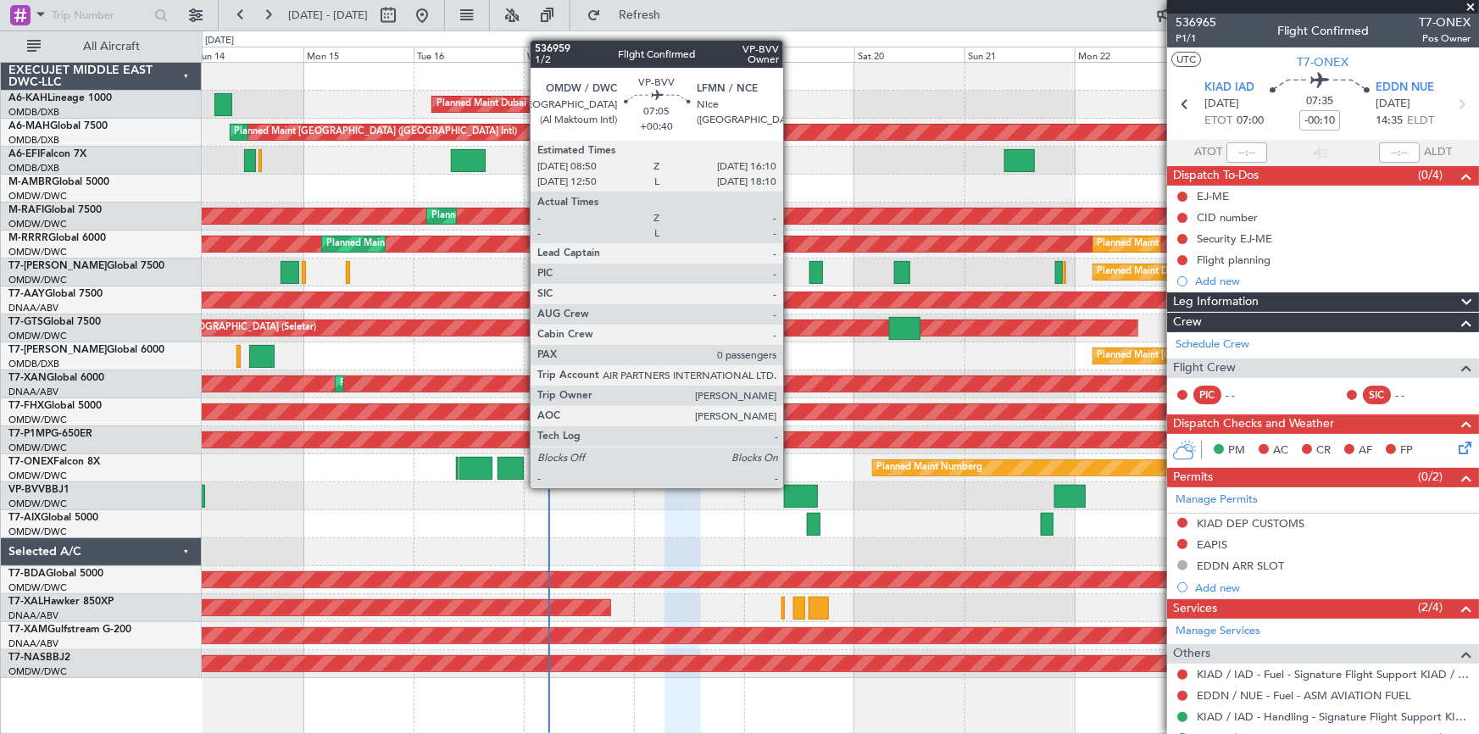
click at [792, 487] on div at bounding box center [801, 496] width 34 height 23
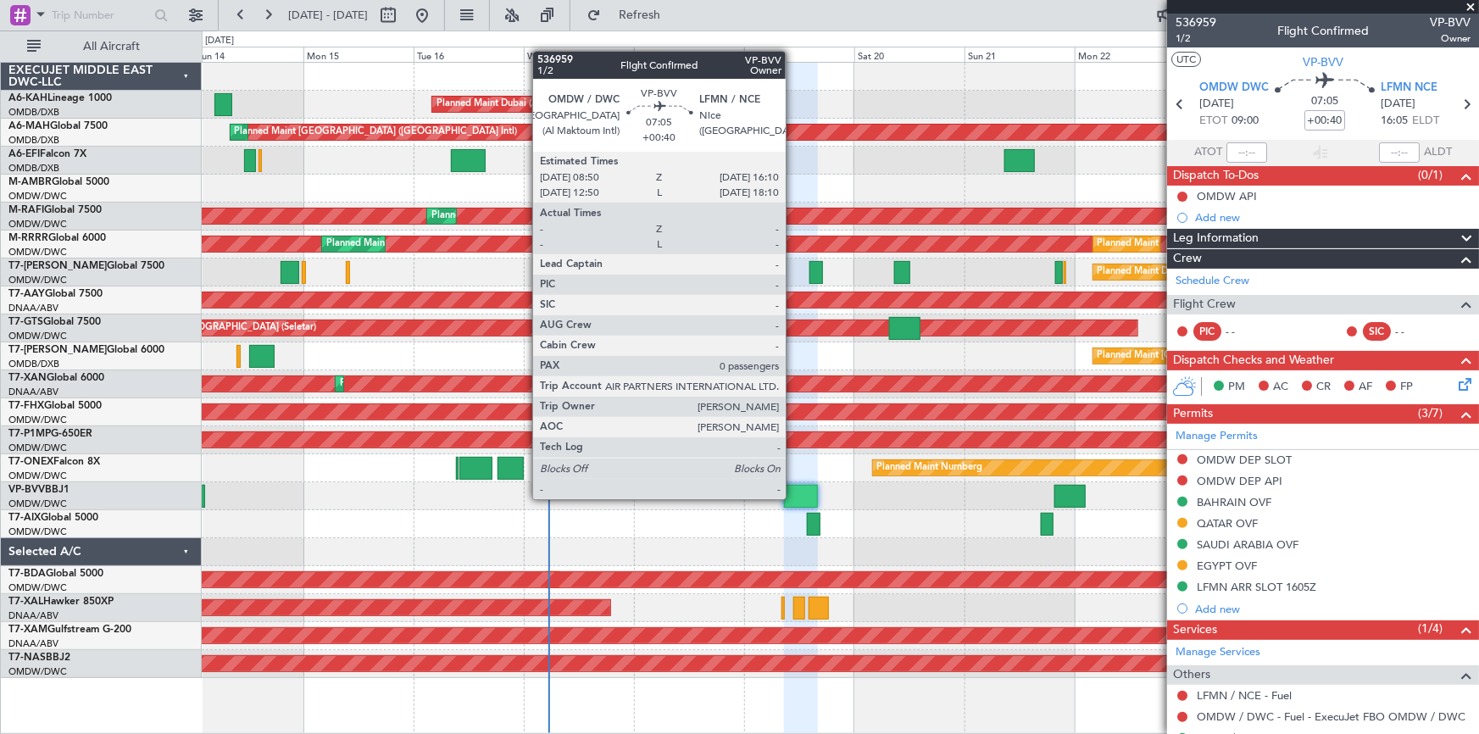
click at [793, 498] on div at bounding box center [801, 496] width 34 height 23
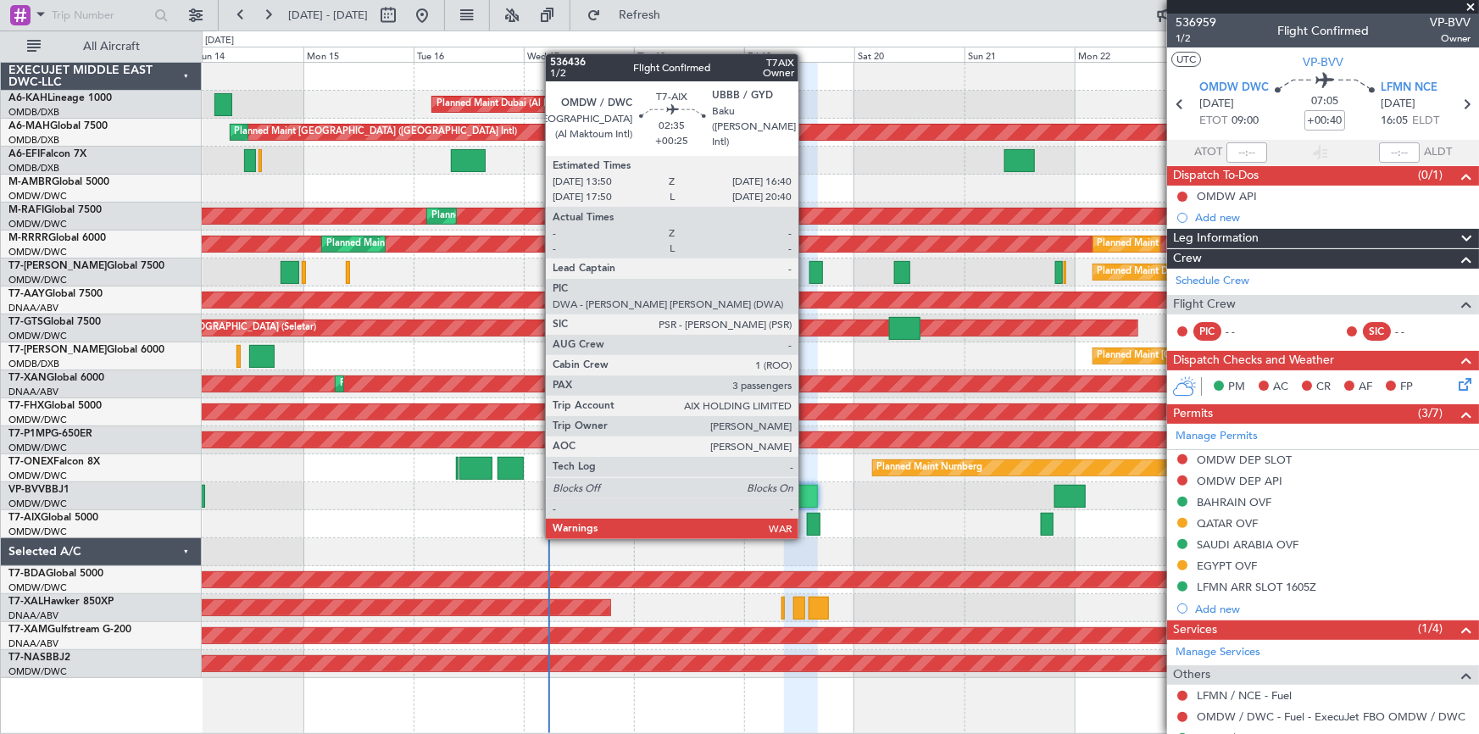
click at [807, 520] on div at bounding box center [814, 524] width 14 height 23
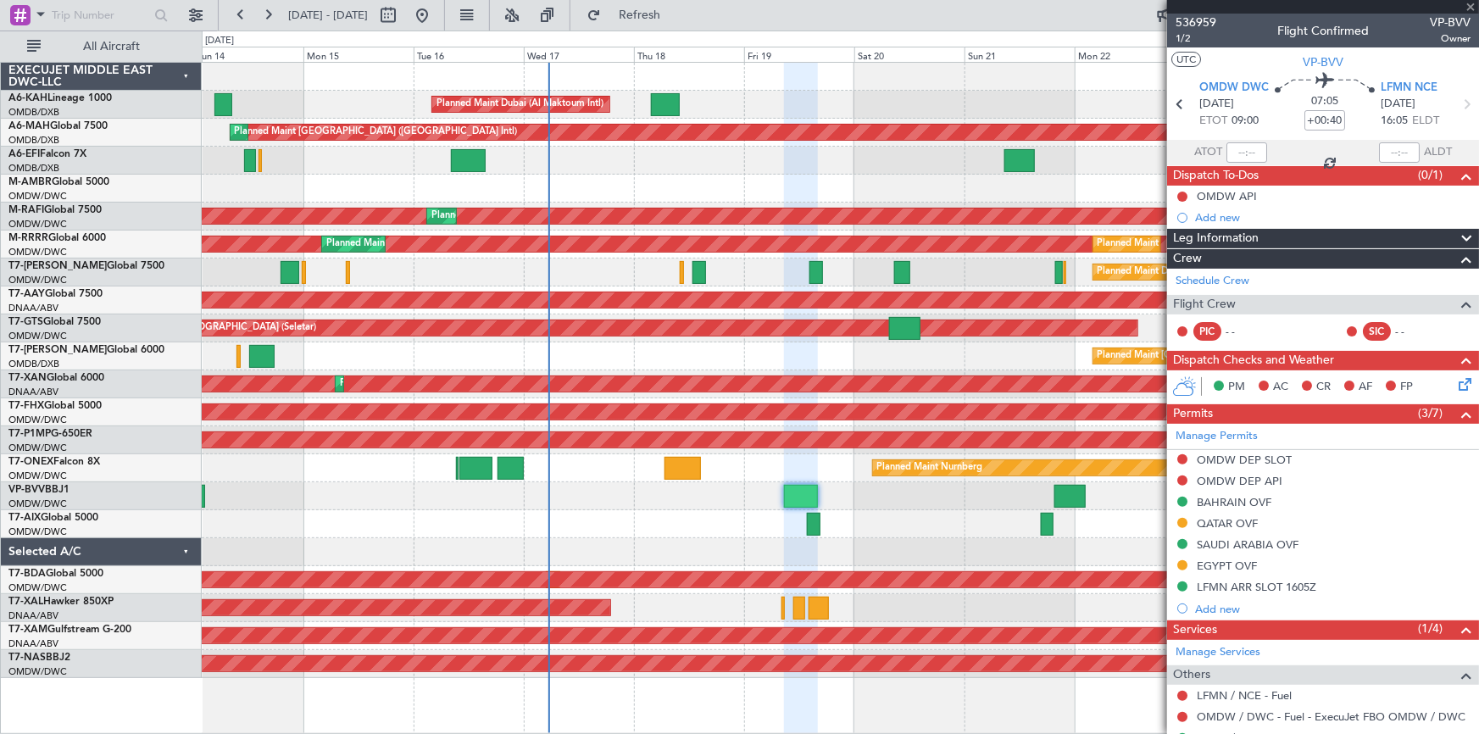
type input "+00:25"
type input "3"
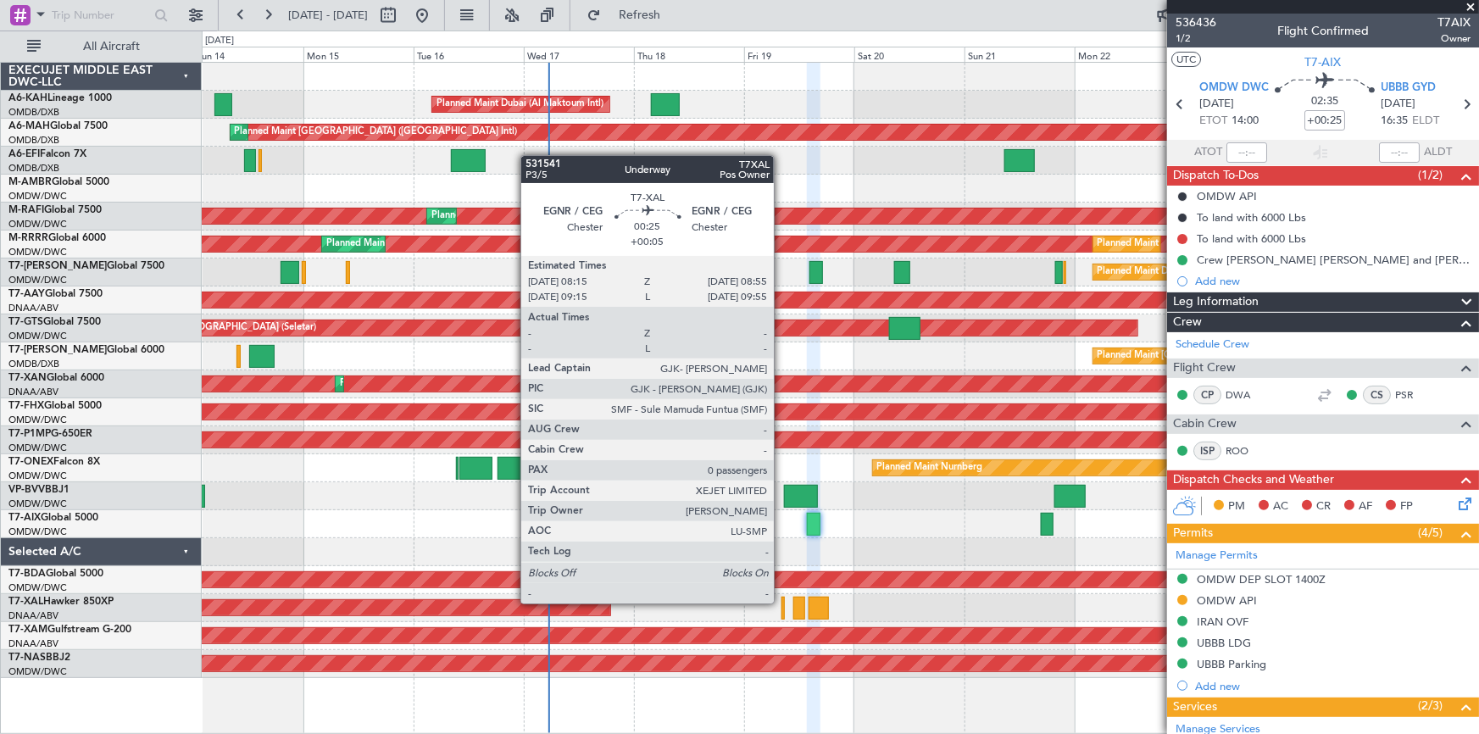
click at [782, 602] on div at bounding box center [783, 608] width 3 height 23
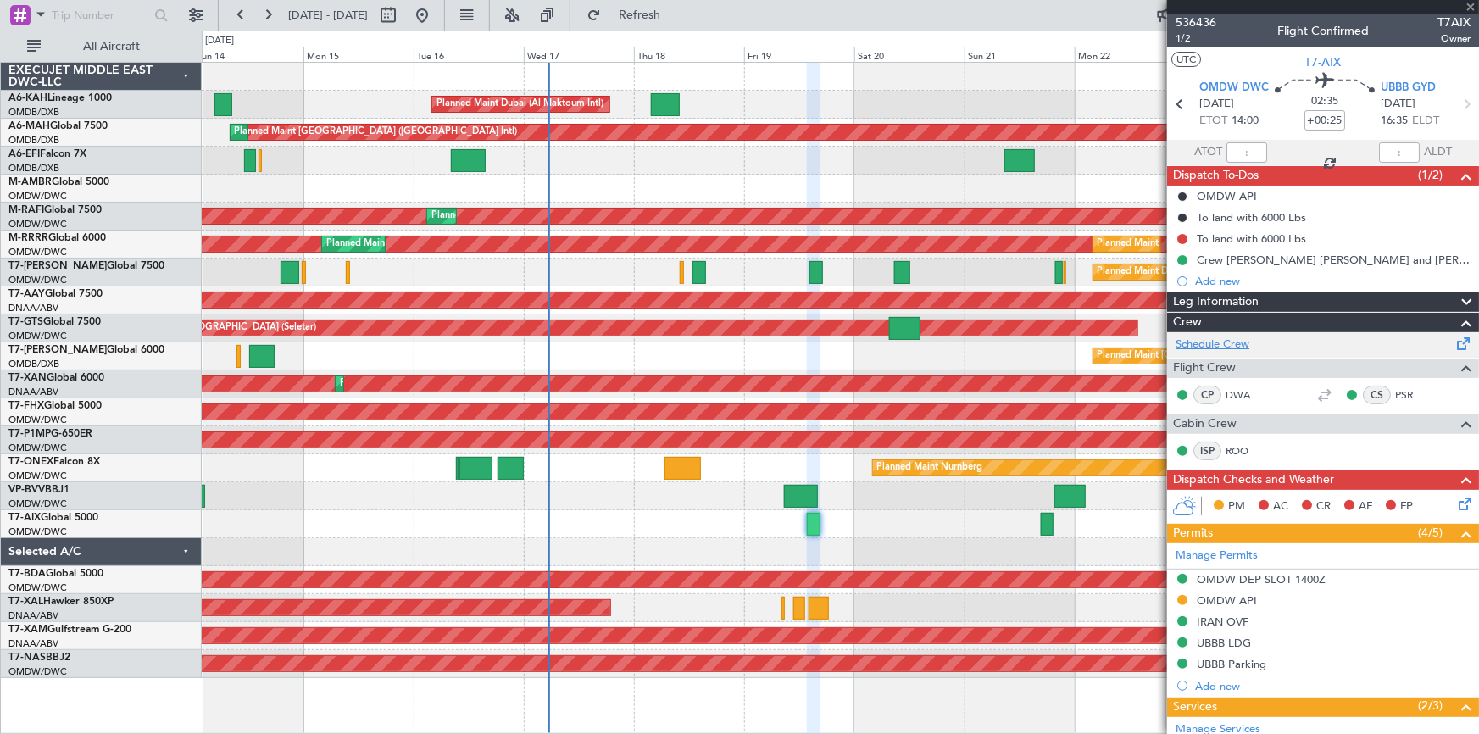
type input "+00:05"
type input "0"
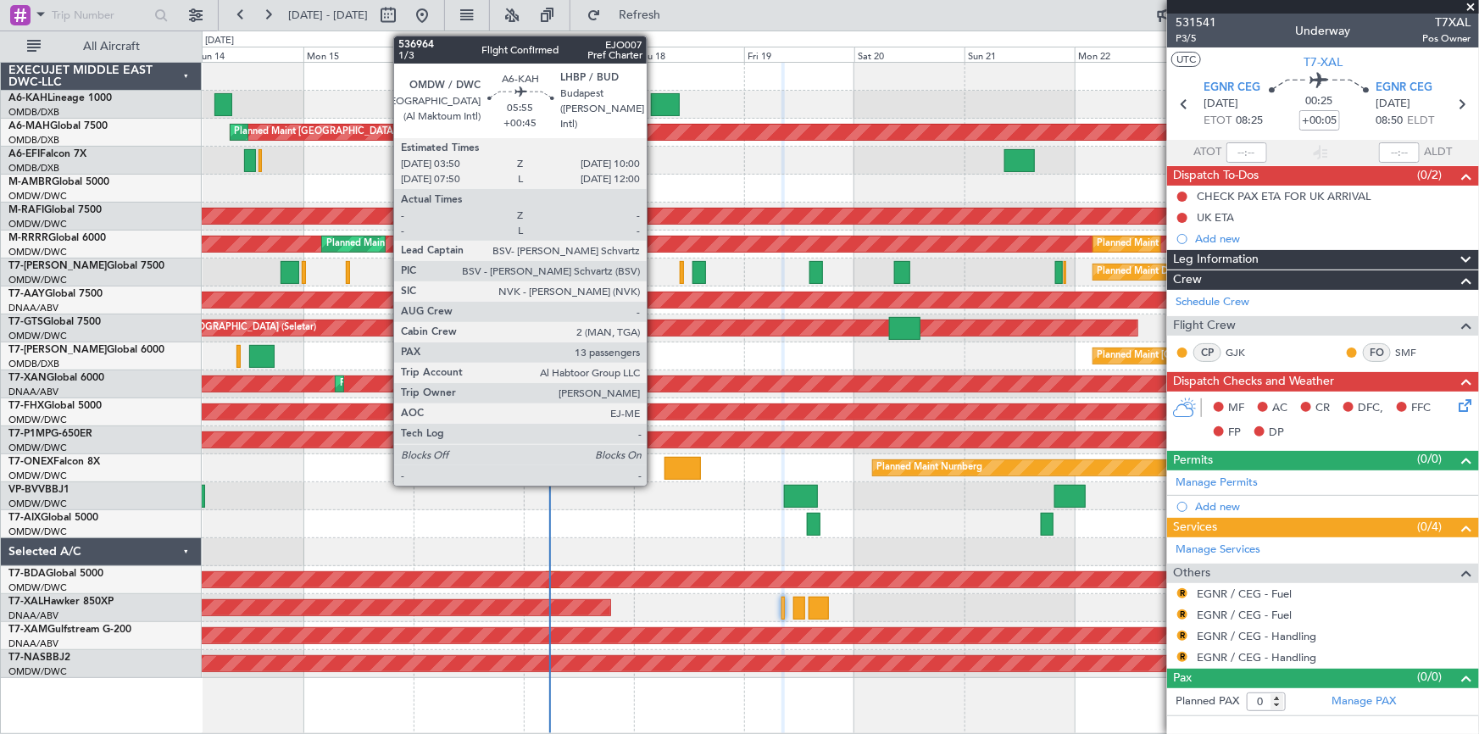
click at [654, 100] on div at bounding box center [665, 104] width 29 height 23
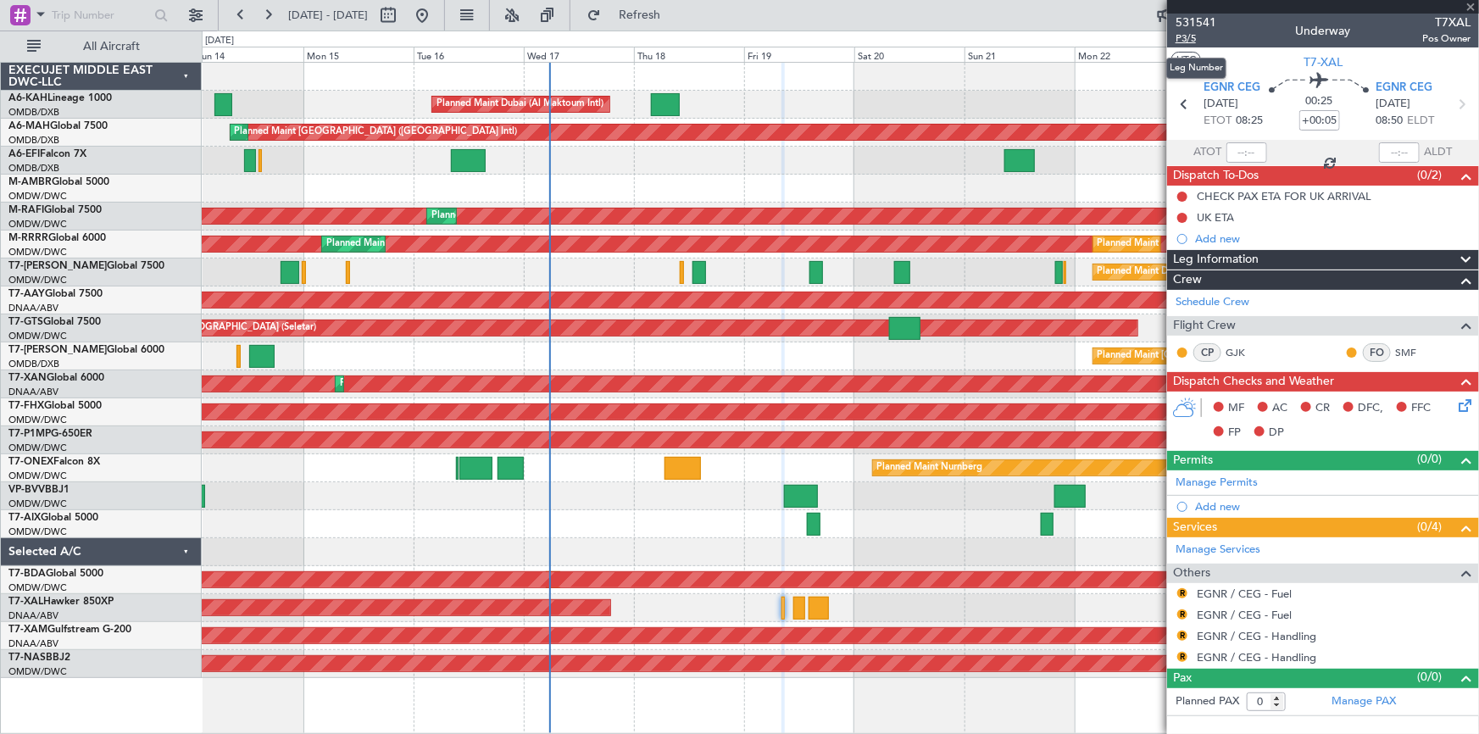
click at [1188, 40] on span "P3/5" at bounding box center [1196, 38] width 41 height 14
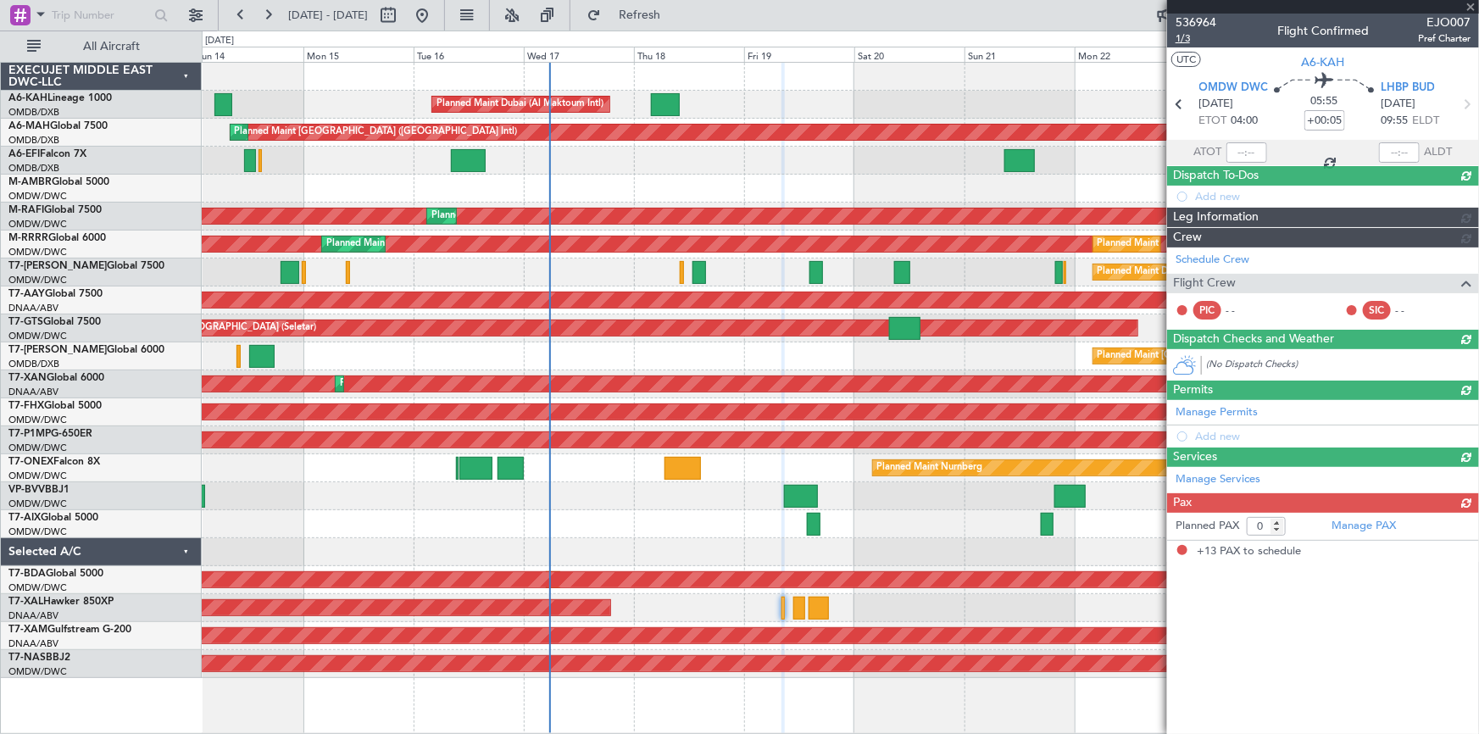
type input "+00:45"
type input "13"
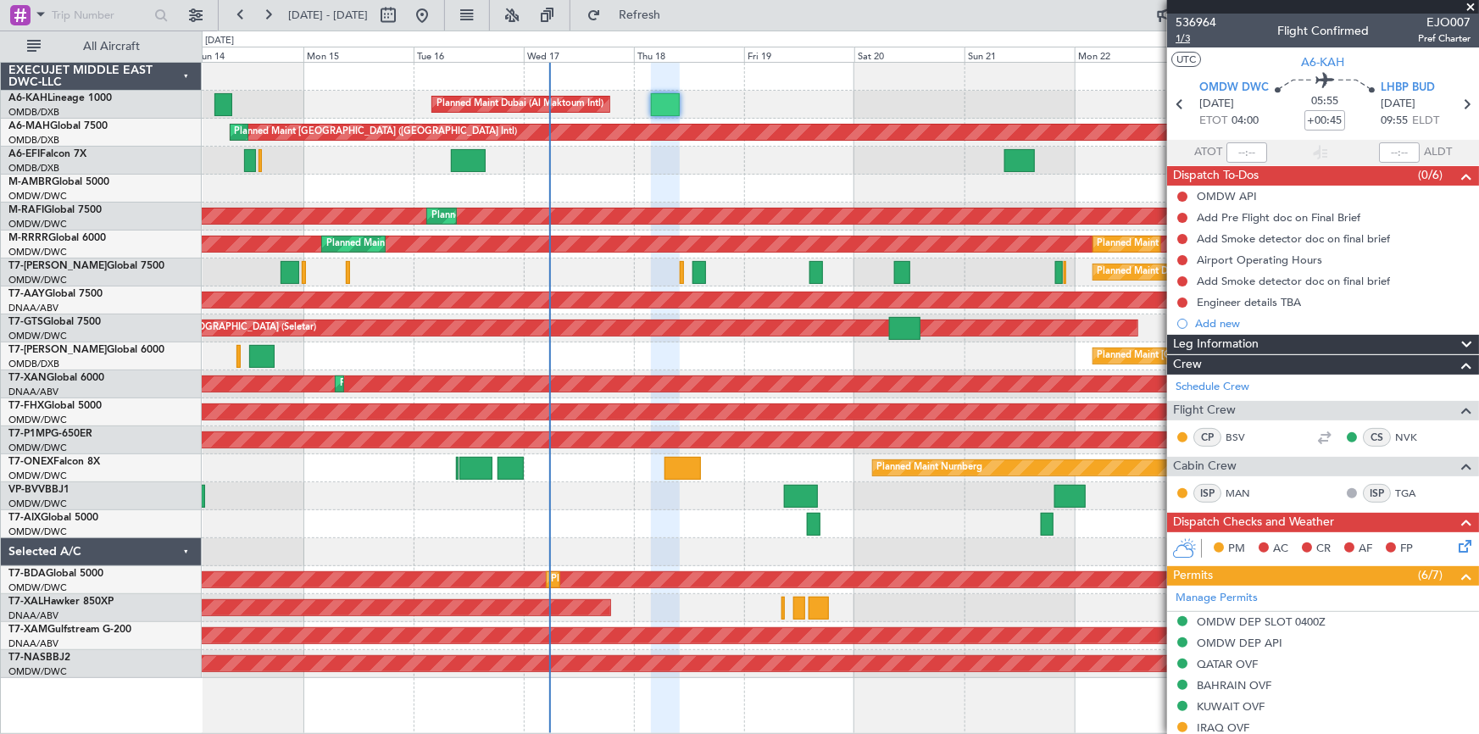
click at [1188, 36] on span "1/3" at bounding box center [1196, 38] width 41 height 14
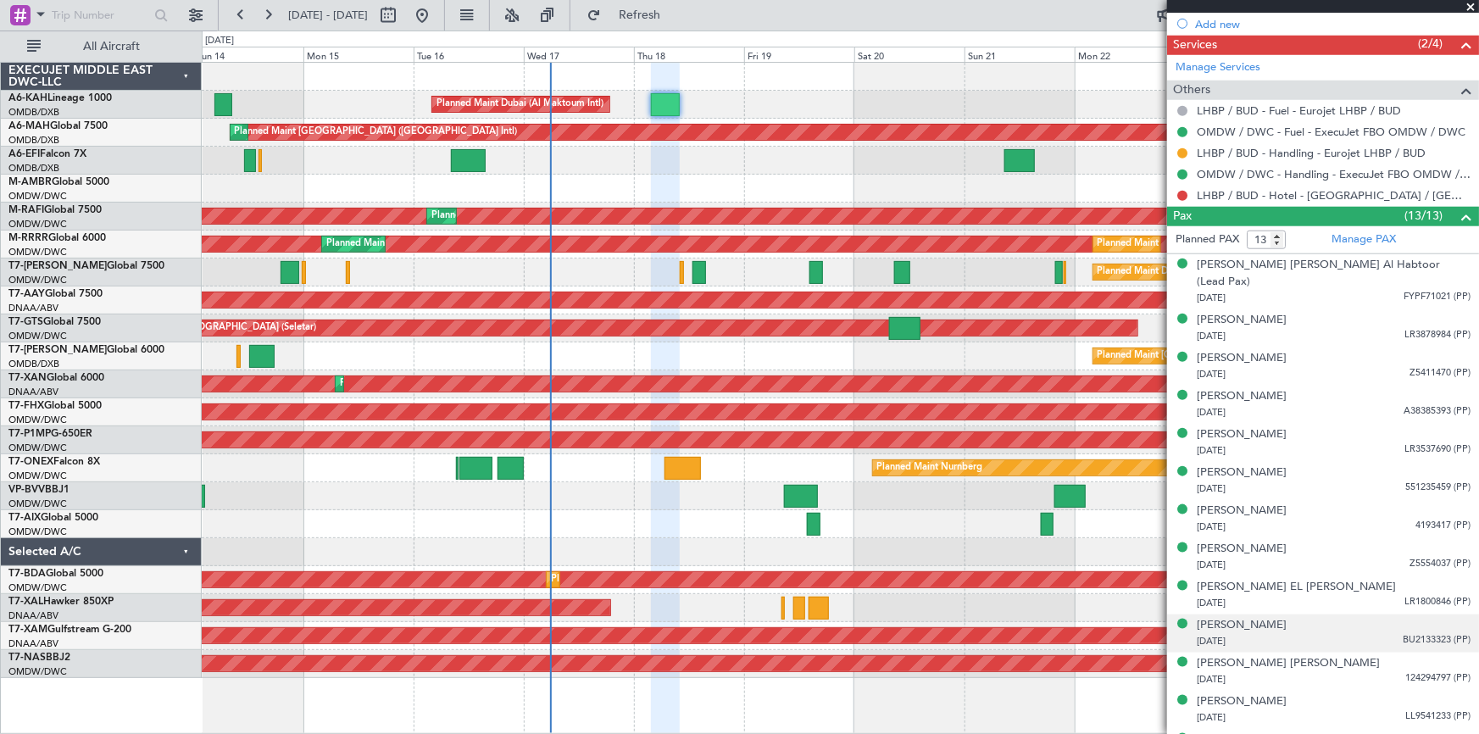
scroll to position [760, 0]
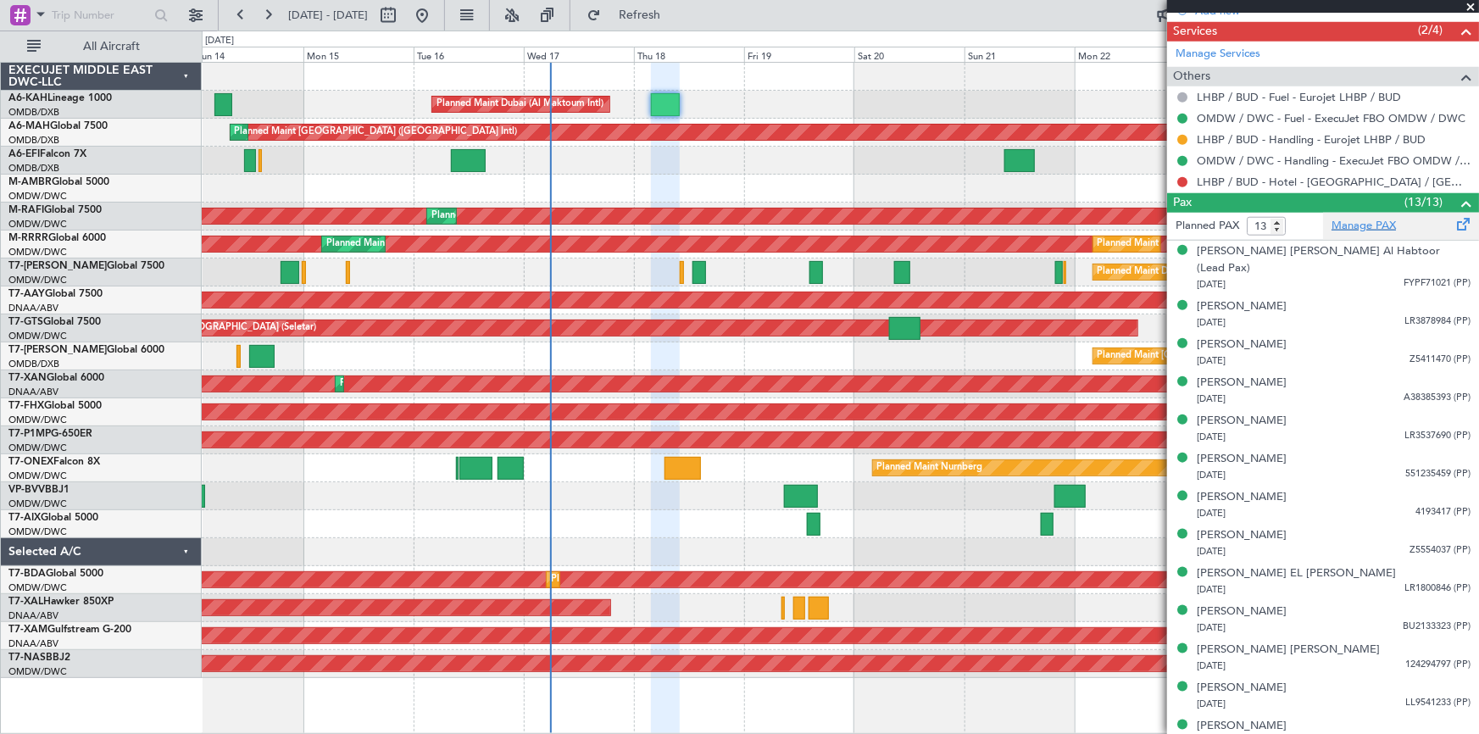
click at [1355, 222] on link "Manage PAX" at bounding box center [1364, 226] width 64 height 17
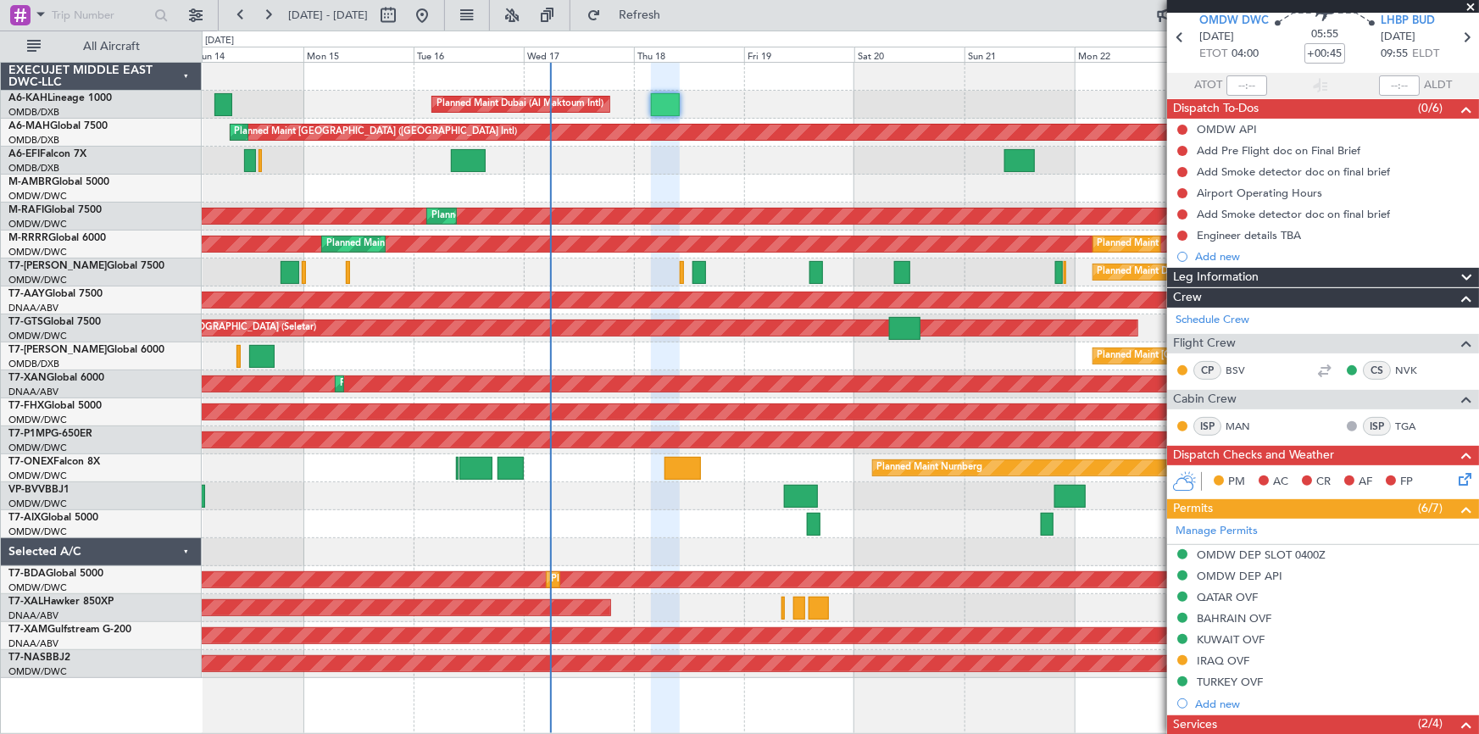
scroll to position [0, 0]
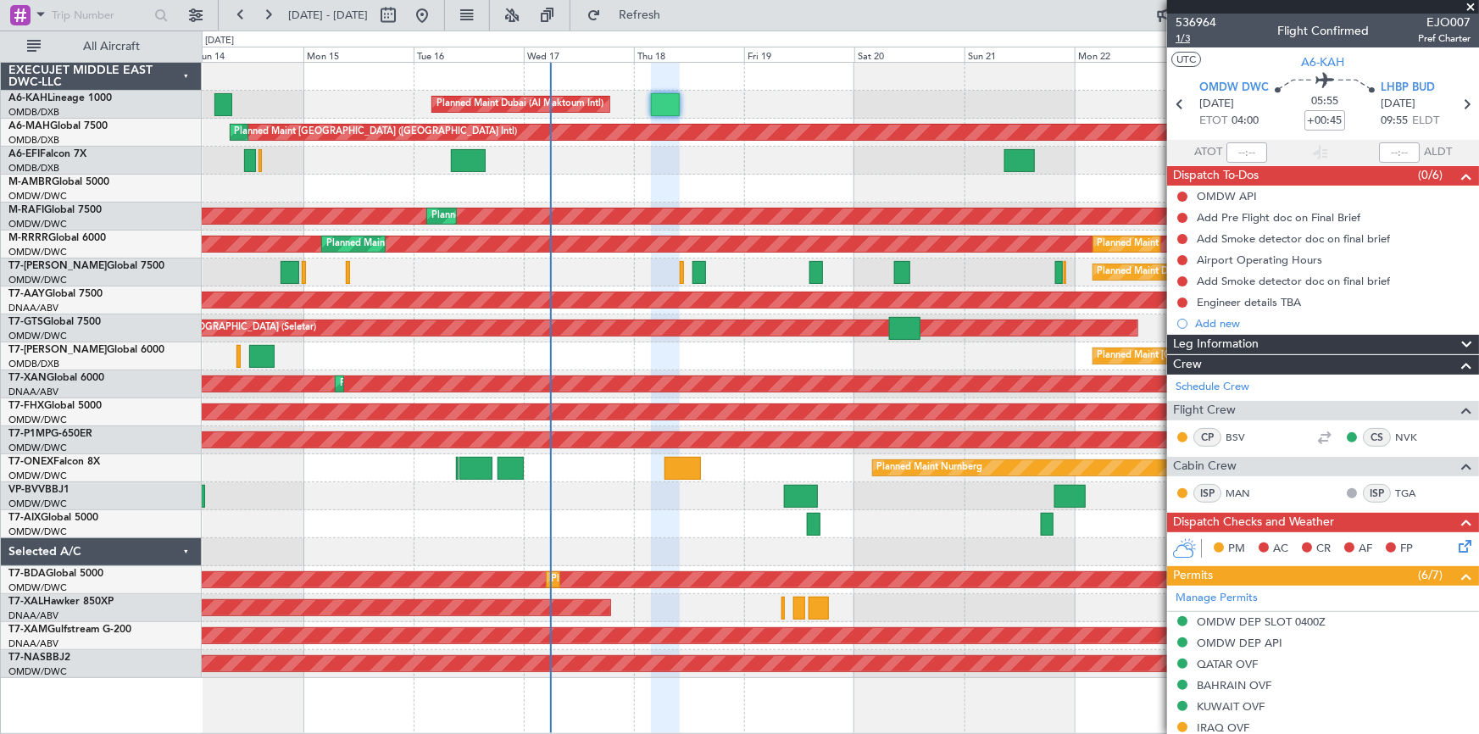
click at [1191, 33] on span "1/3" at bounding box center [1196, 38] width 41 height 14
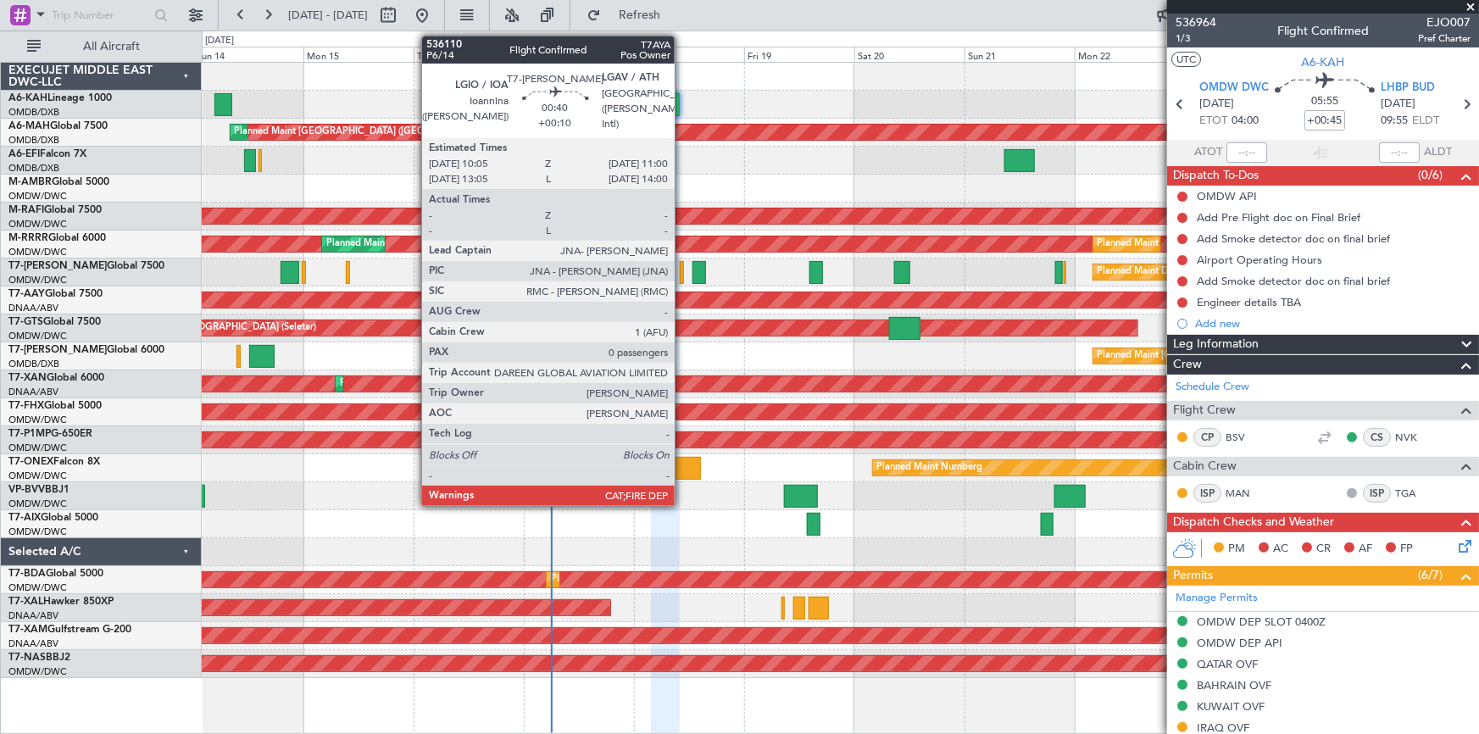
click at [682, 266] on div at bounding box center [682, 272] width 4 height 23
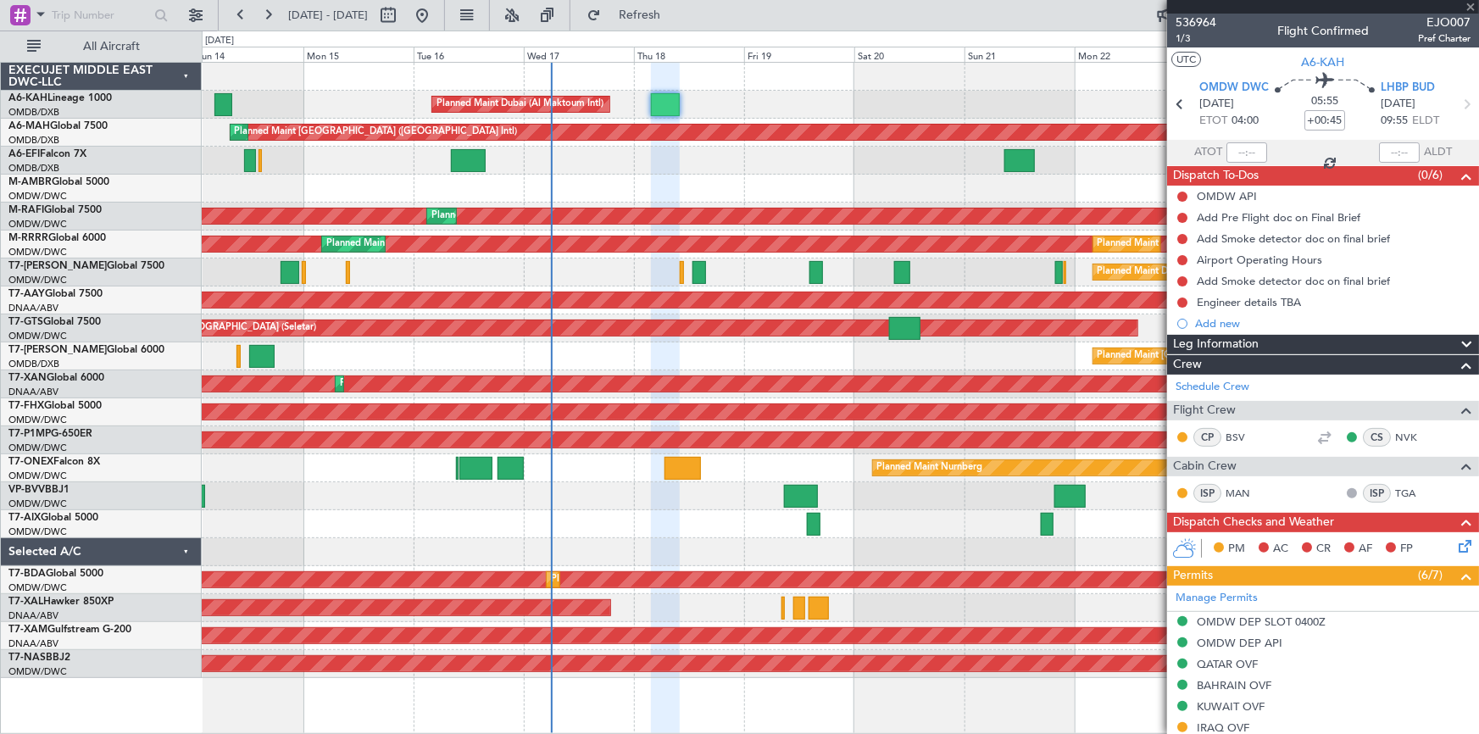
type input "+00:10"
type input "0"
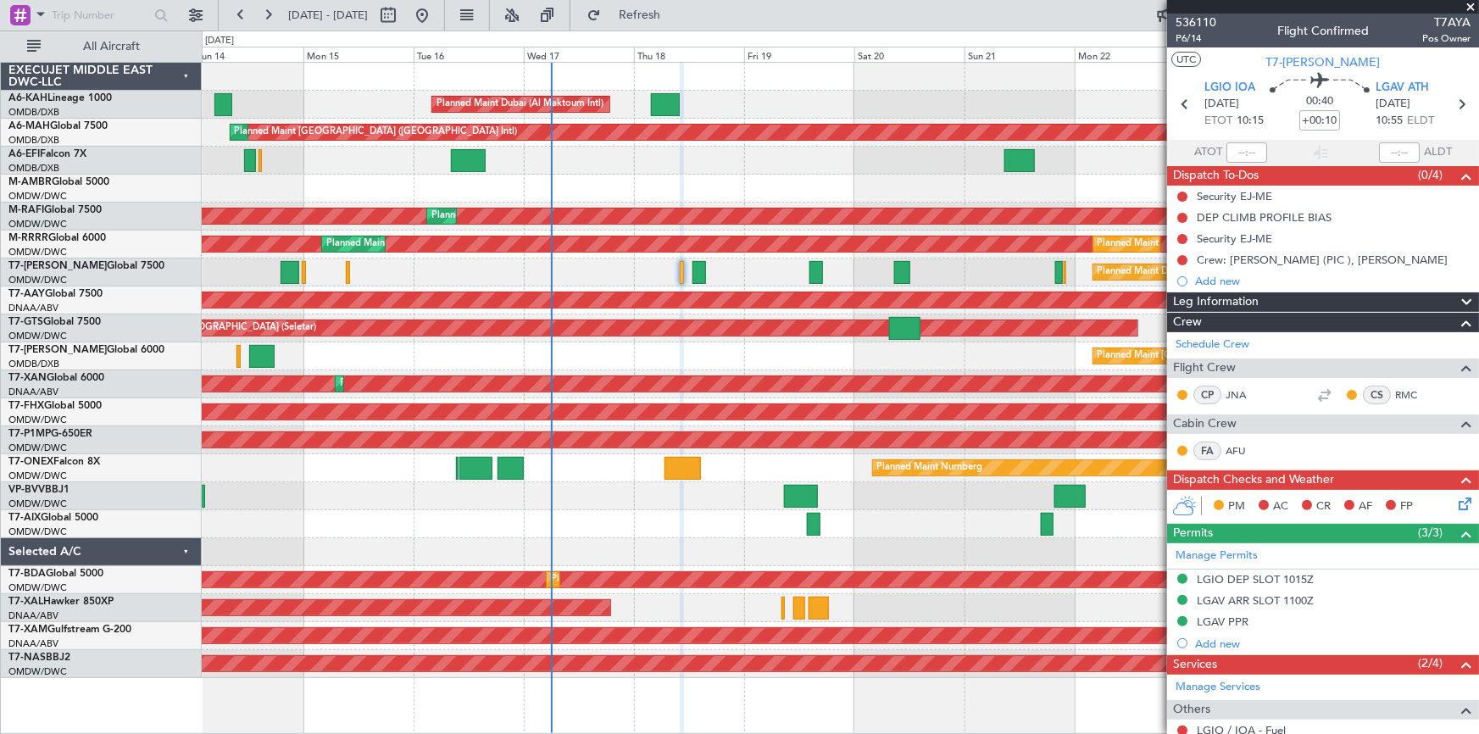
click at [1064, 8] on div "14 Sep 2025 - 25 Sep 2025 Refresh Quick Links All Aircraft" at bounding box center [739, 15] width 1479 height 31
click at [1175, 33] on div "536110 P6/14 Flight Confirmed T7AYA Pos Owner" at bounding box center [1323, 31] width 312 height 34
click at [1184, 37] on span "P6/14" at bounding box center [1196, 38] width 41 height 14
click at [1452, 103] on icon at bounding box center [1461, 104] width 22 height 22
type input "-00:15"
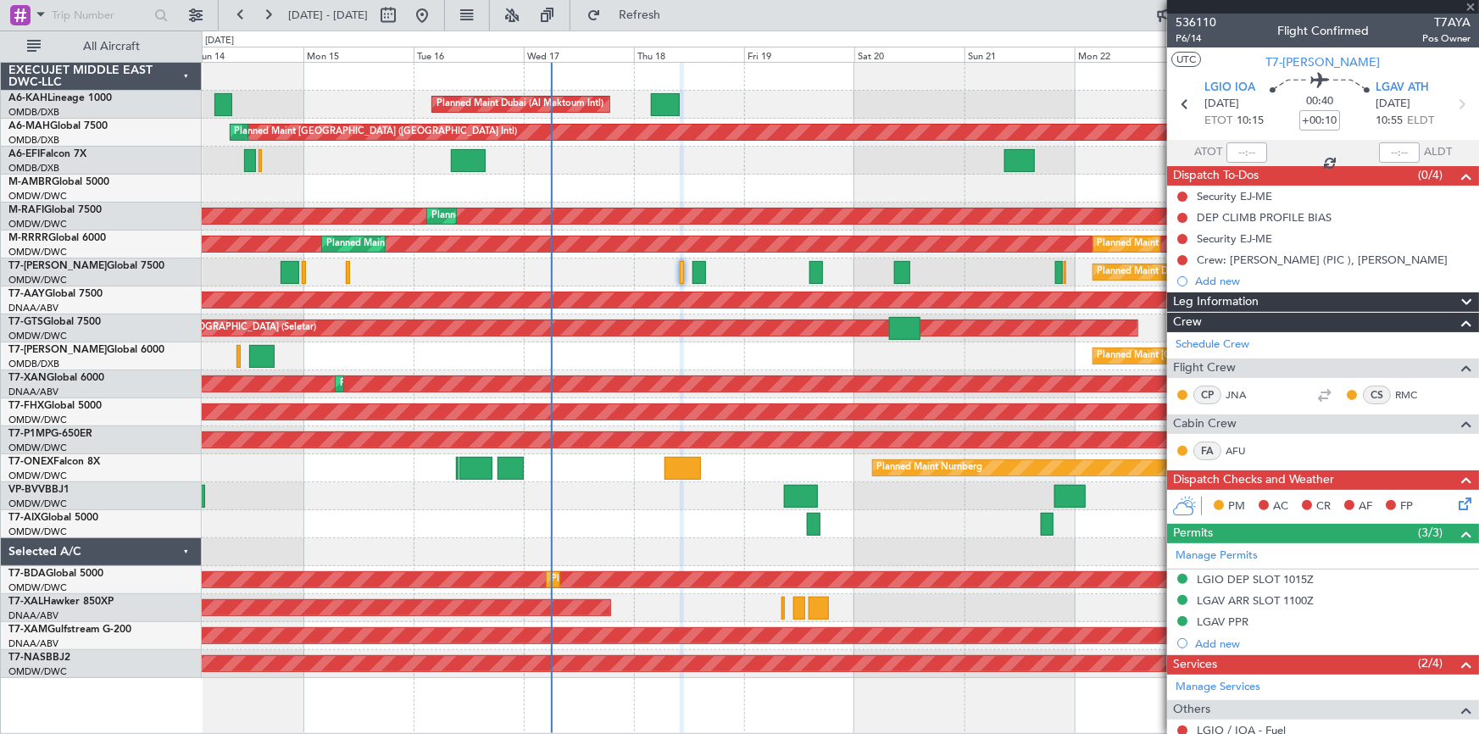
type input "1"
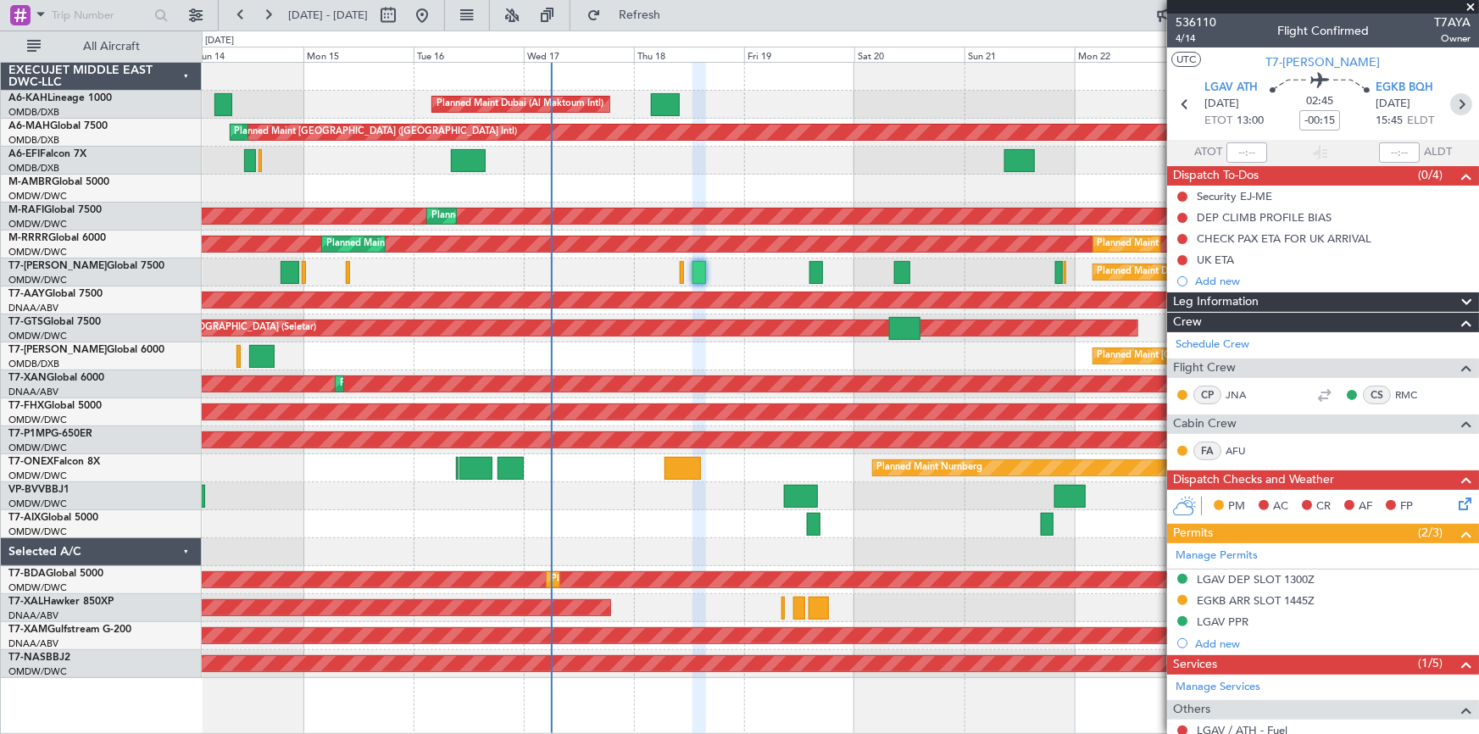
click at [1456, 100] on icon at bounding box center [1461, 104] width 22 height 22
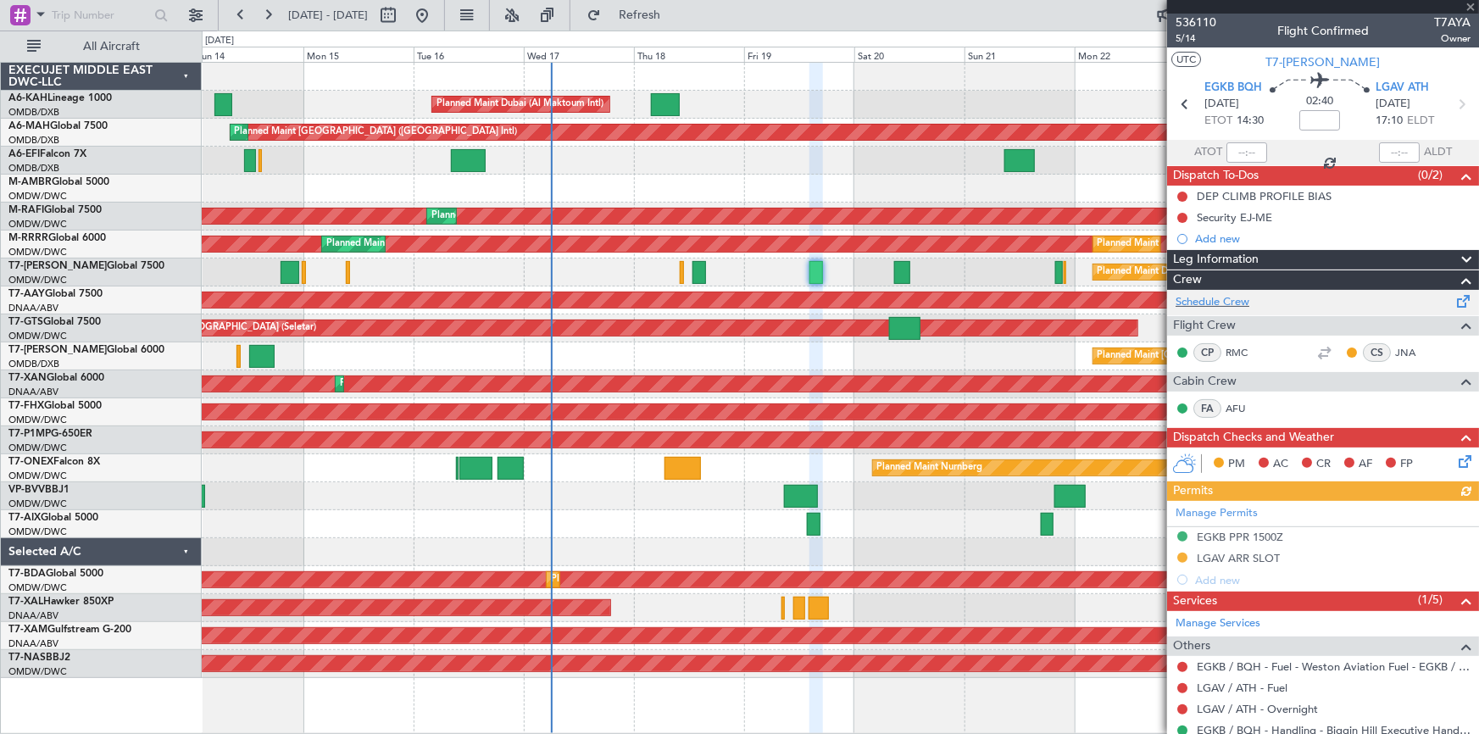
scroll to position [112, 0]
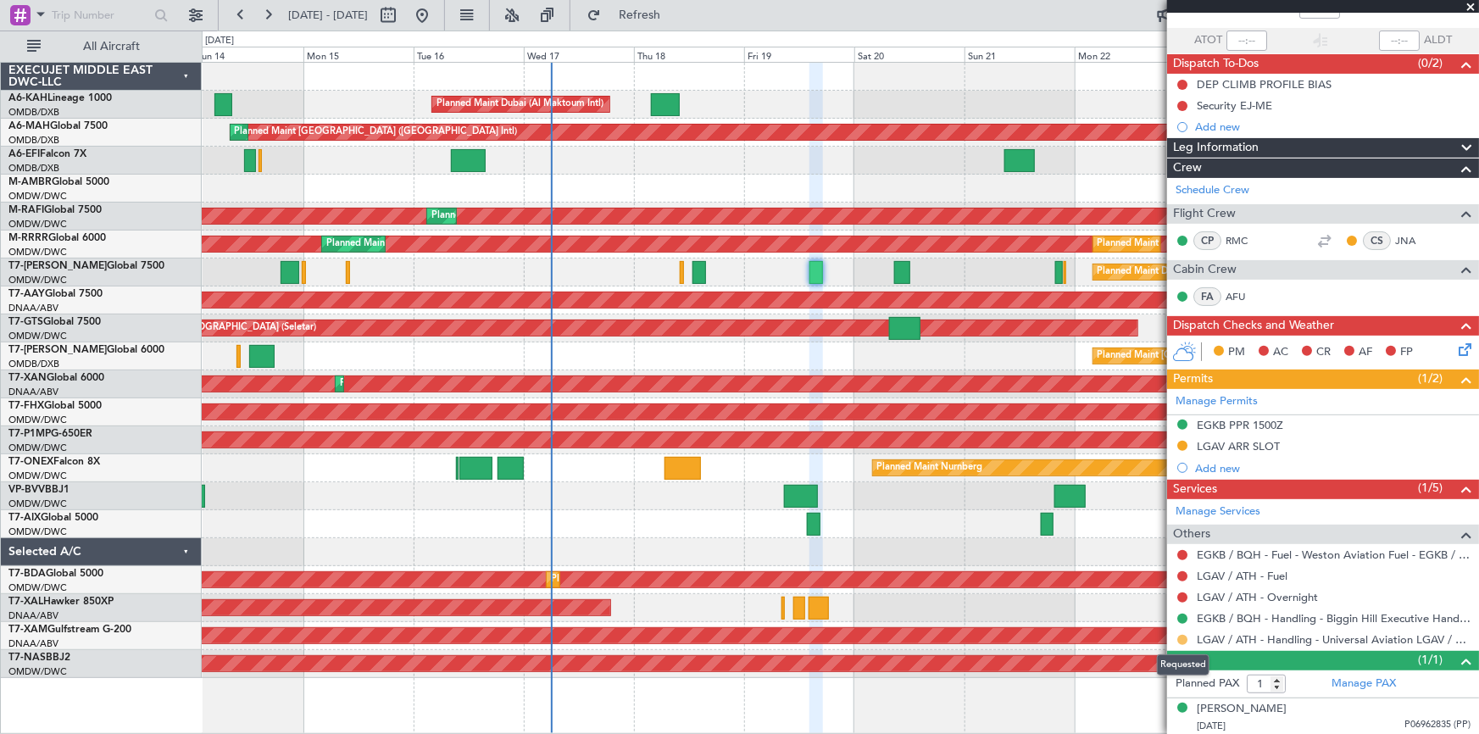
click at [1184, 635] on button at bounding box center [1182, 640] width 10 height 10
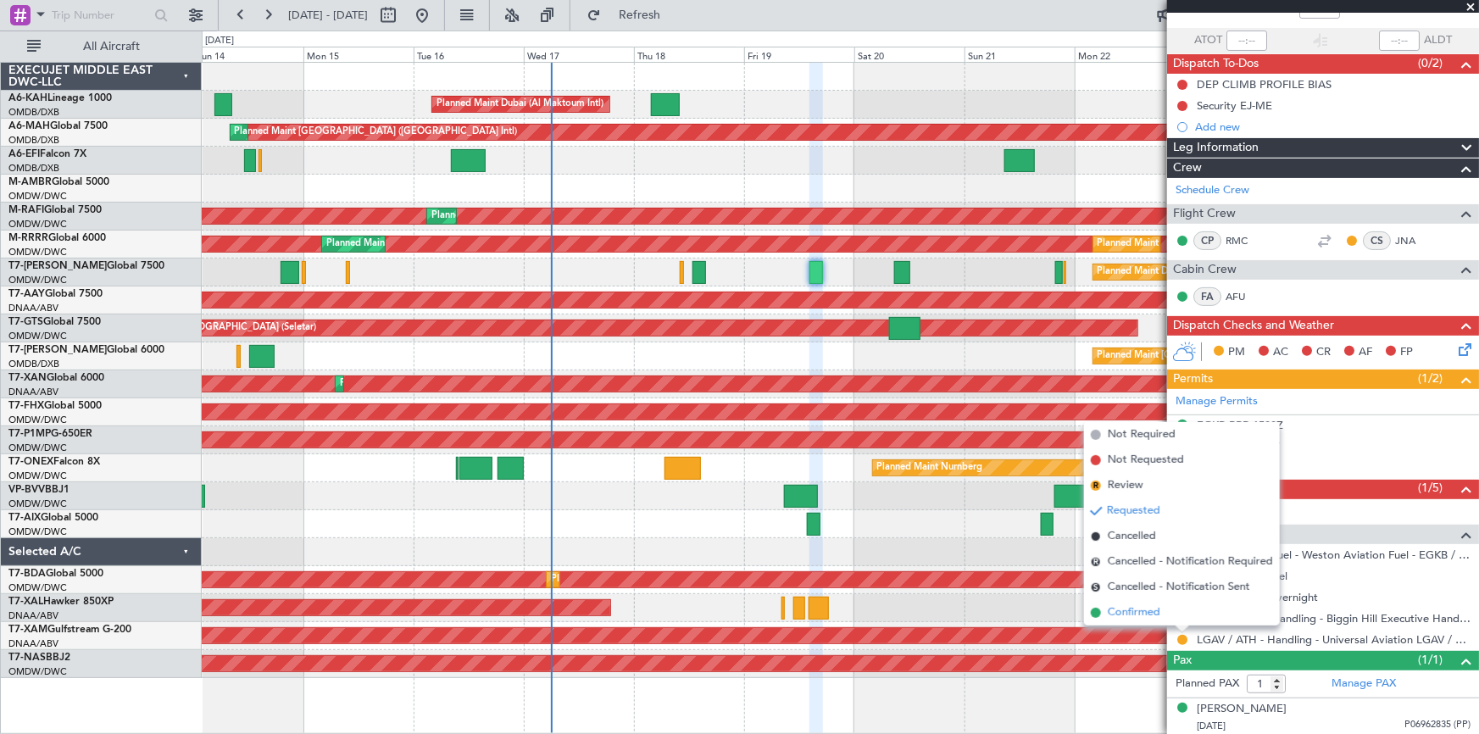
click at [1144, 616] on span "Confirmed" at bounding box center [1134, 612] width 53 height 17
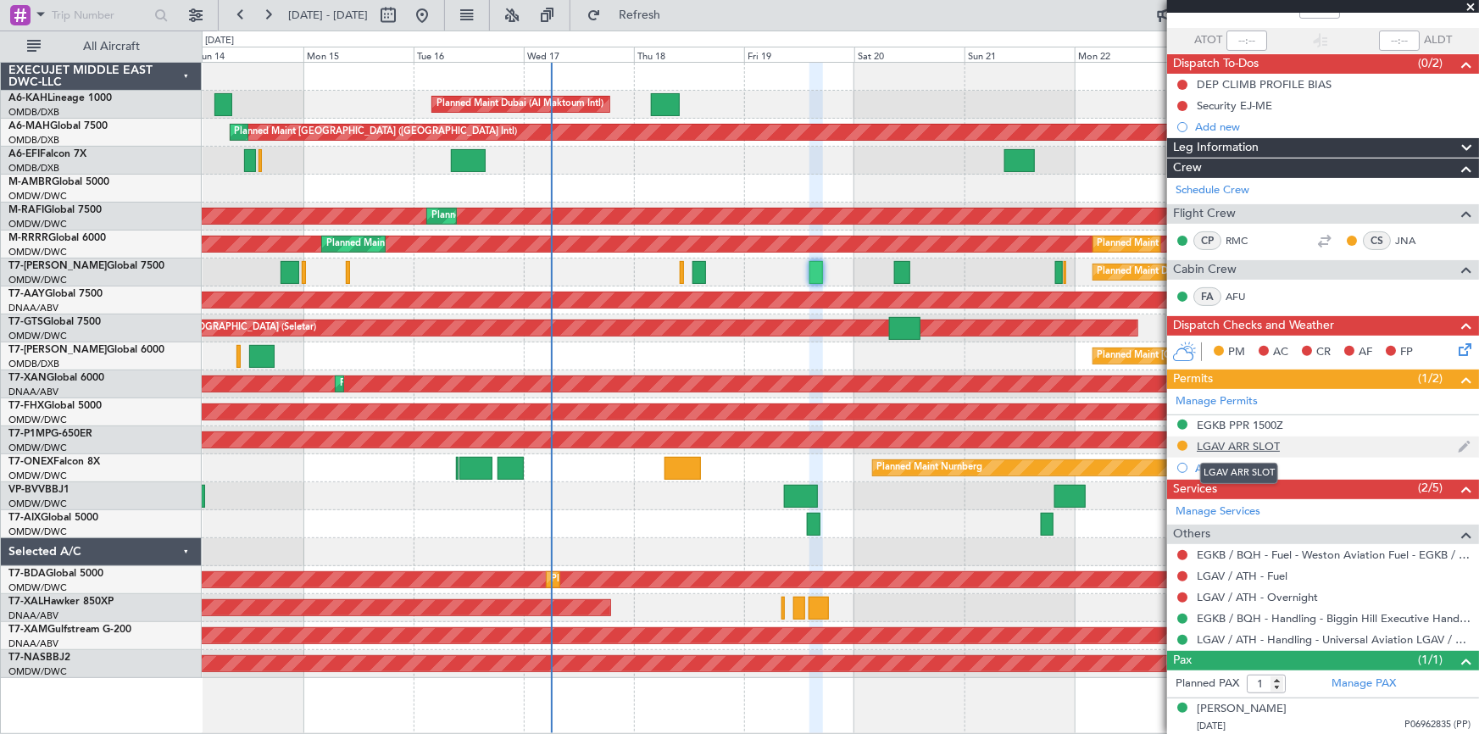
click at [1235, 441] on div "LGAV ARR SLOT" at bounding box center [1238, 446] width 83 height 14
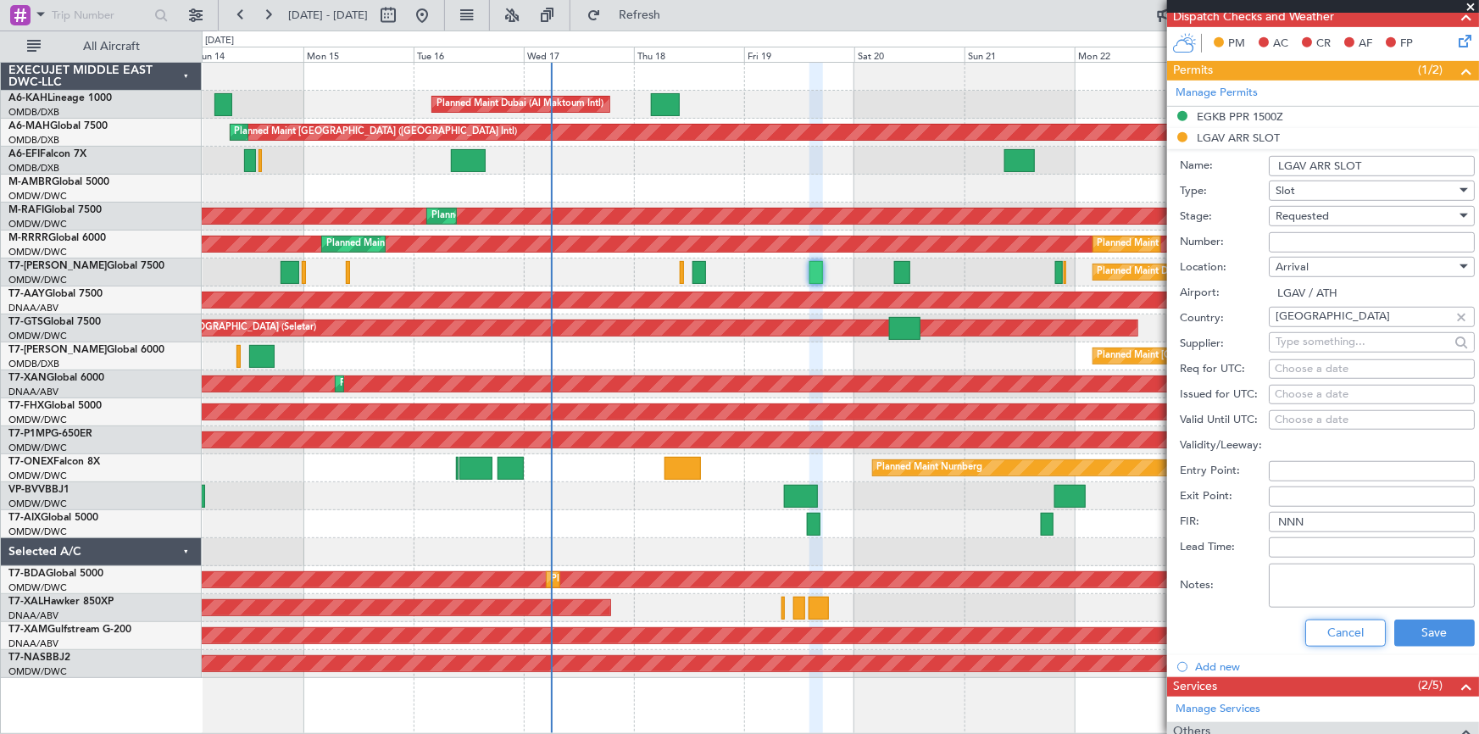
click at [1333, 631] on button "Cancel" at bounding box center [1345, 633] width 81 height 27
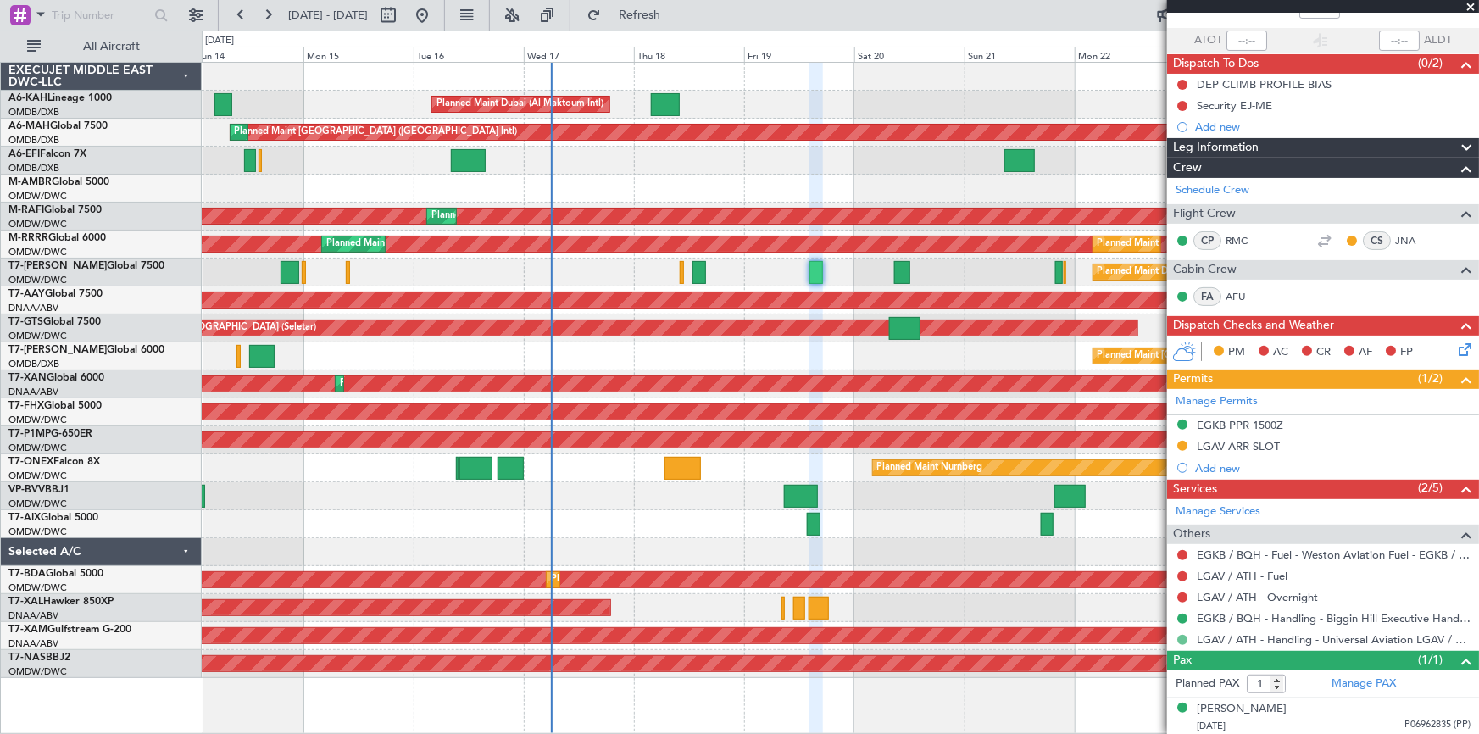
click at [1183, 636] on button at bounding box center [1182, 640] width 10 height 10
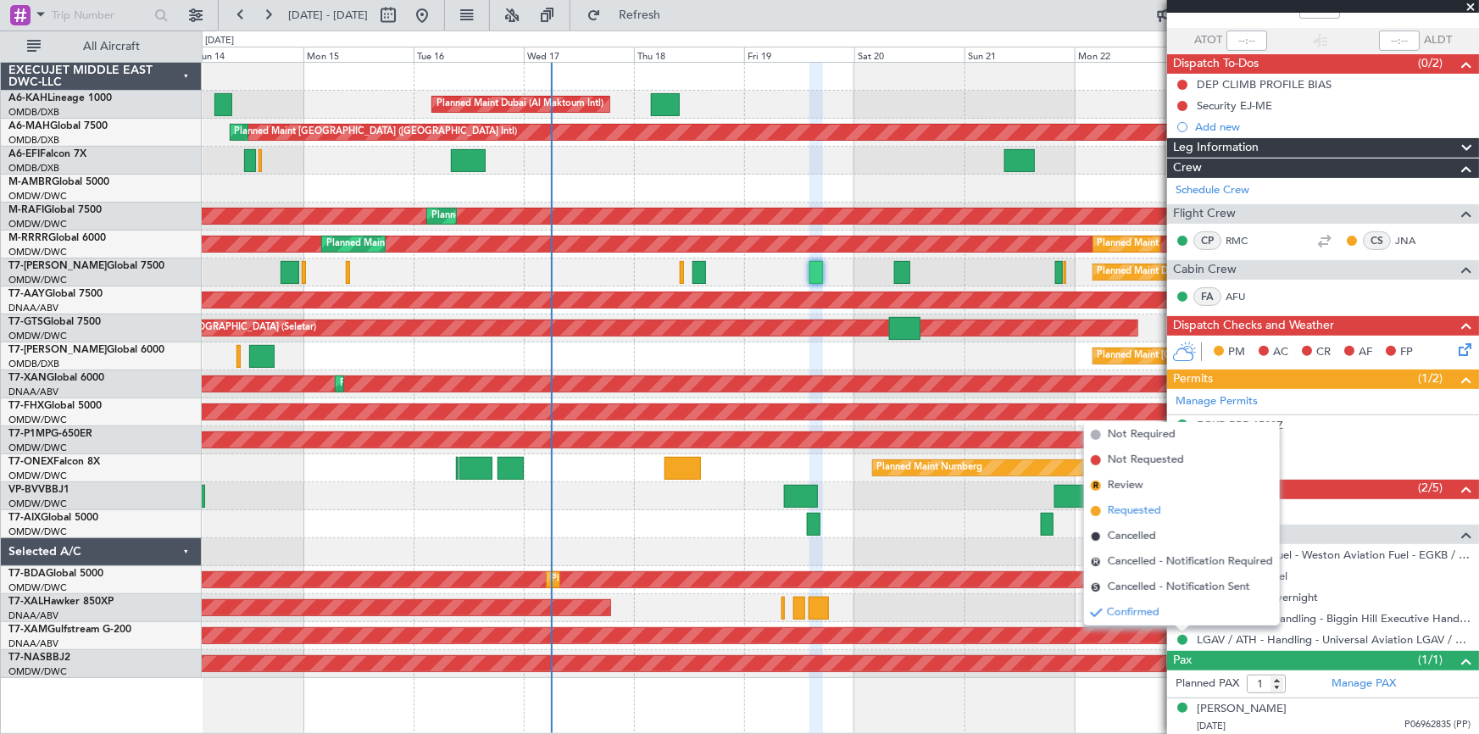
click at [1136, 509] on span "Requested" at bounding box center [1134, 511] width 53 height 17
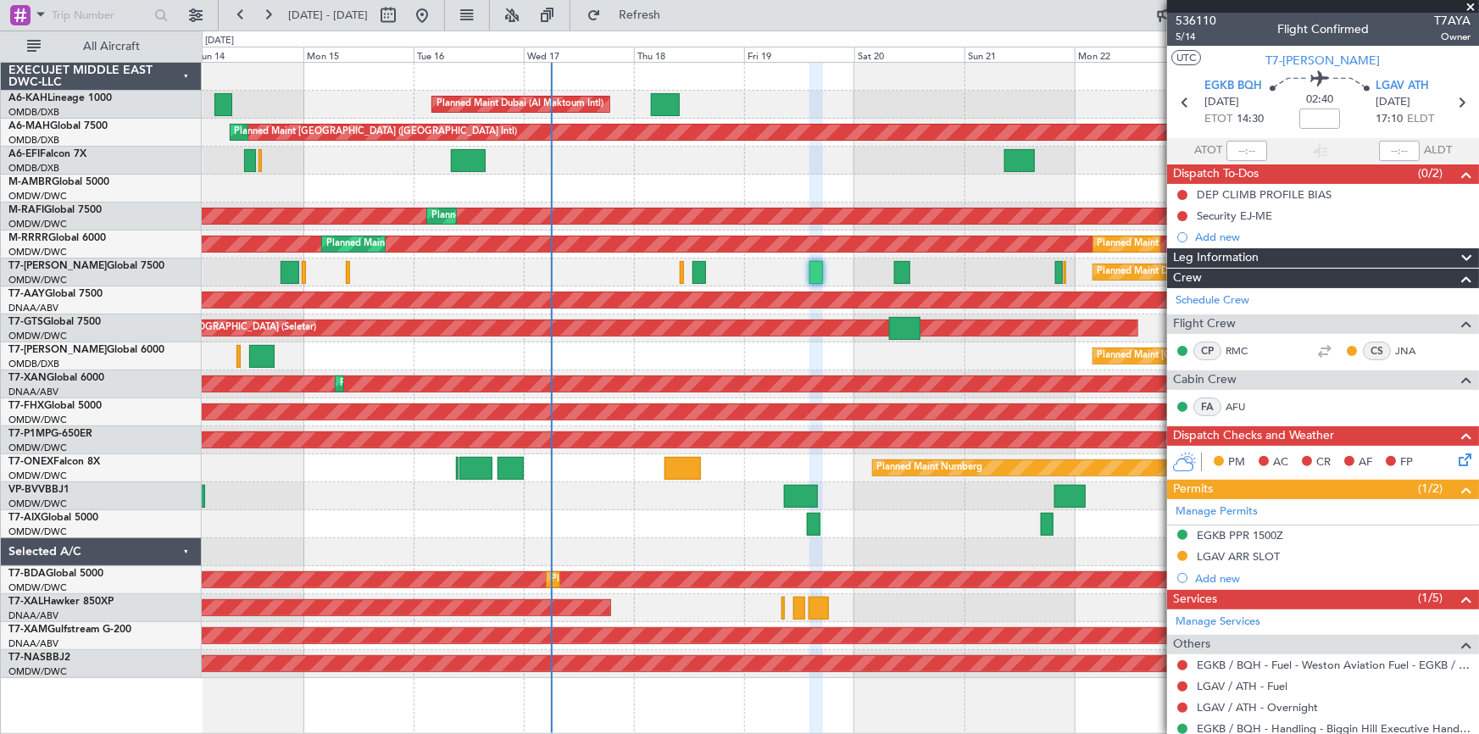
scroll to position [0, 0]
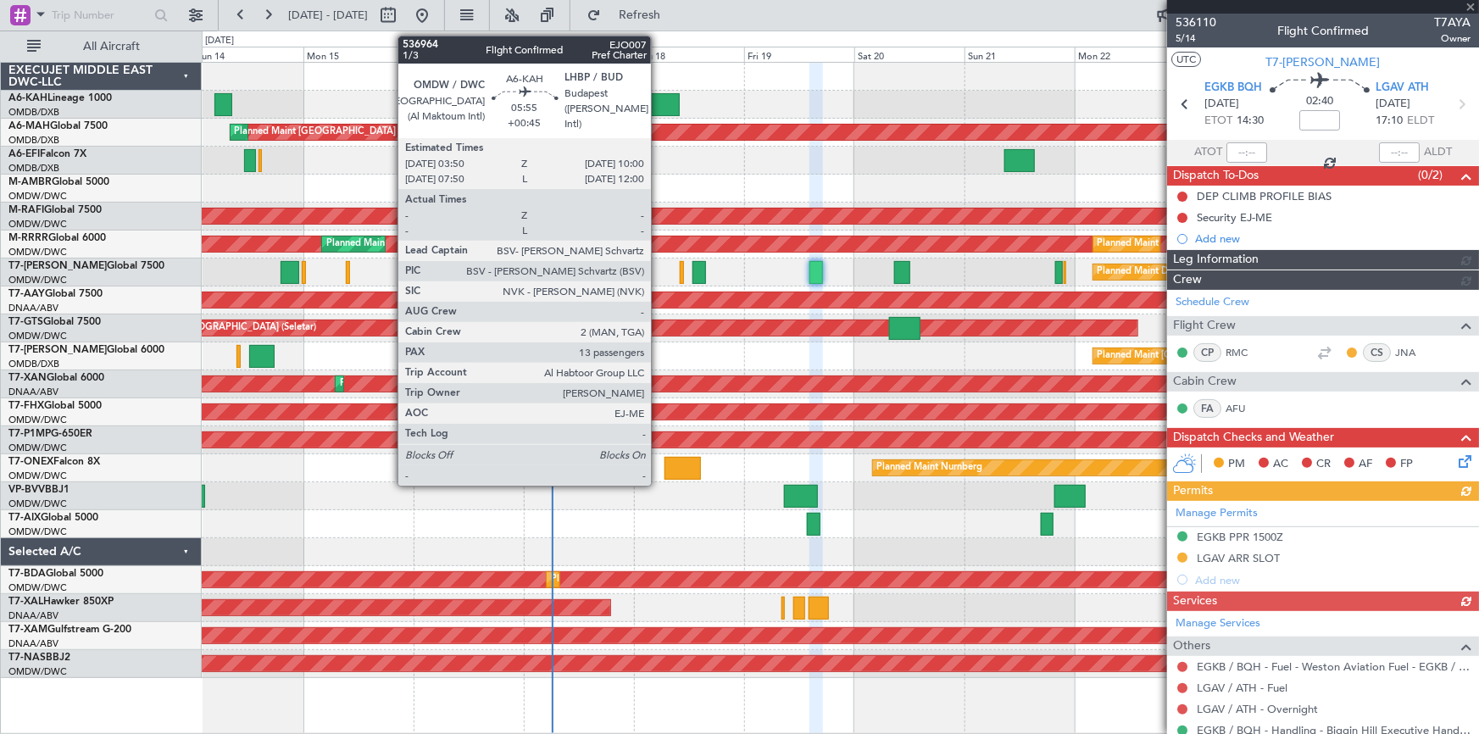
click at [659, 105] on div at bounding box center [665, 104] width 29 height 23
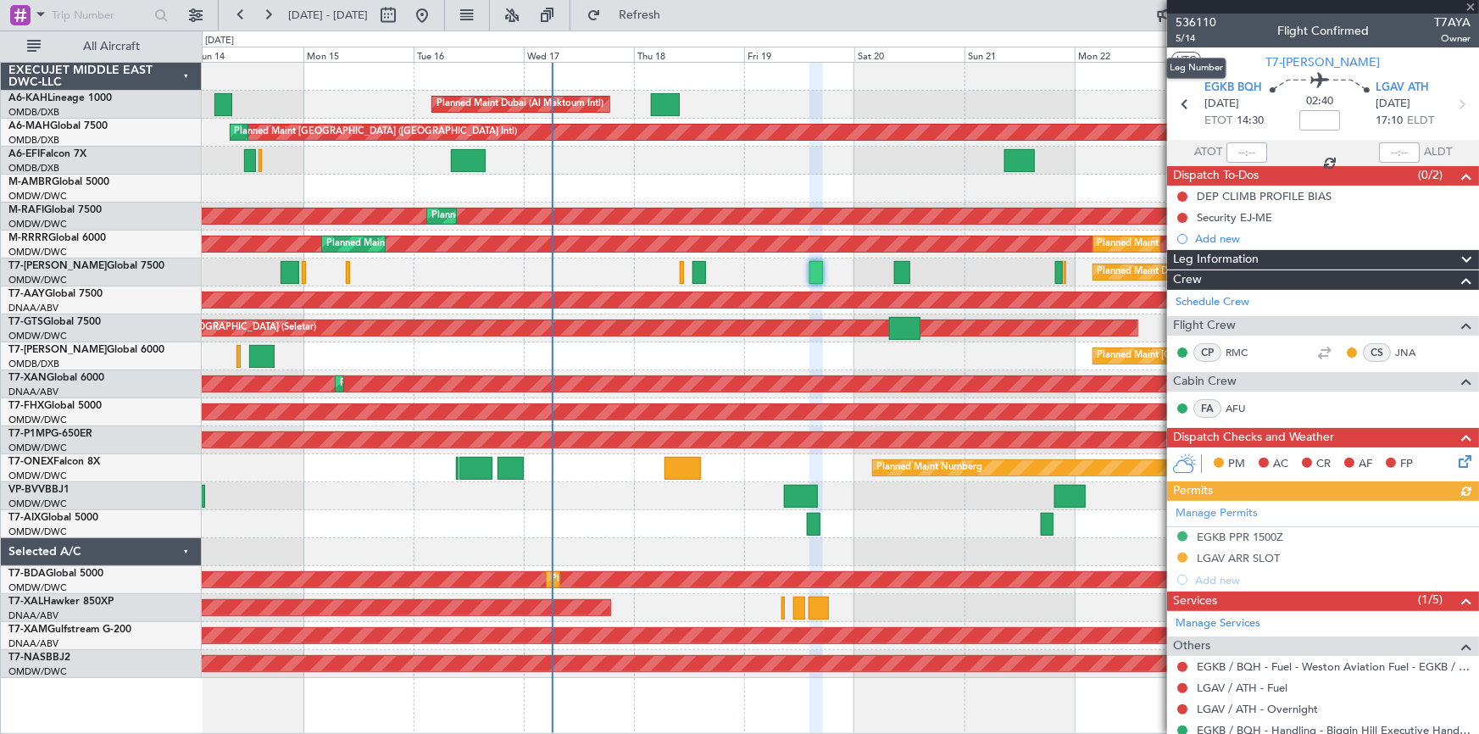
type input "+00:45"
type input "13"
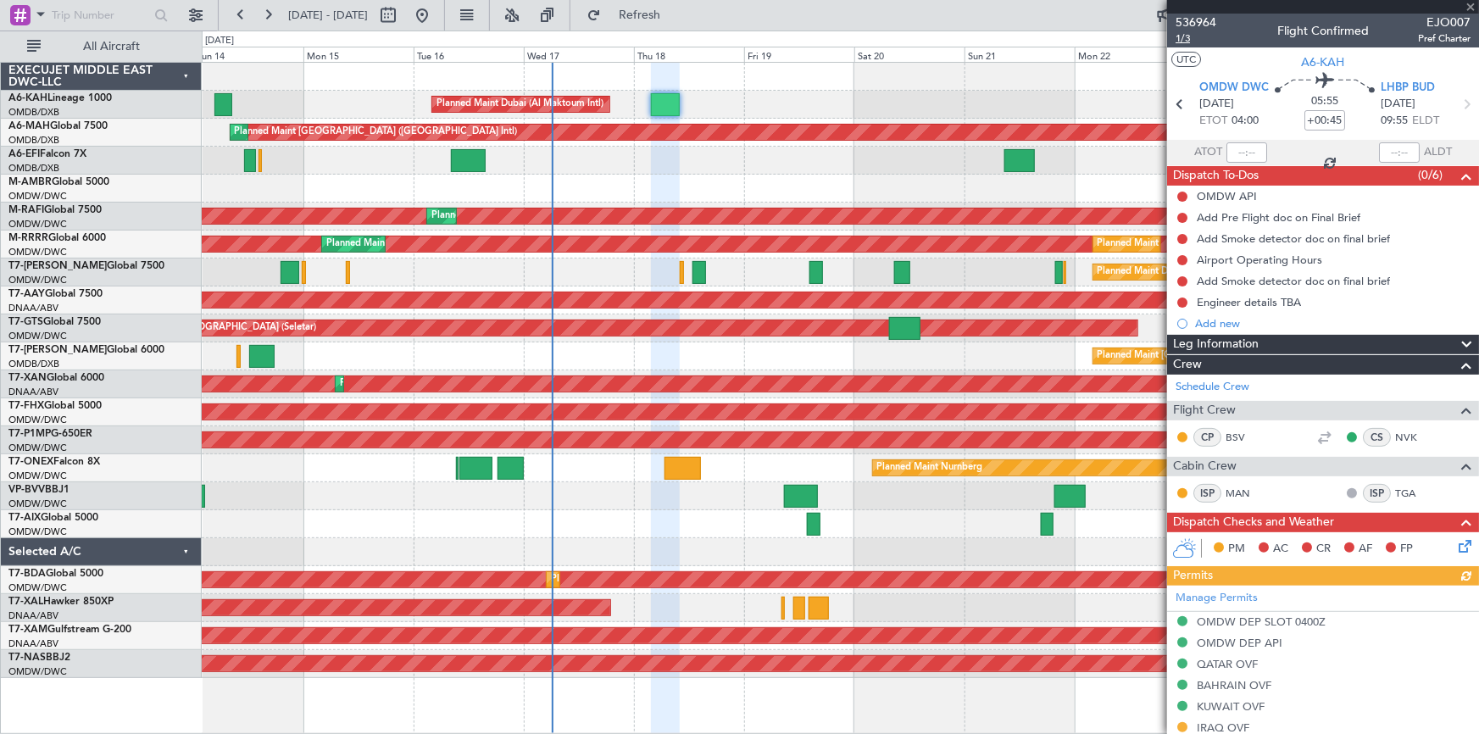
click at [1187, 37] on span "1/3" at bounding box center [1196, 38] width 41 height 14
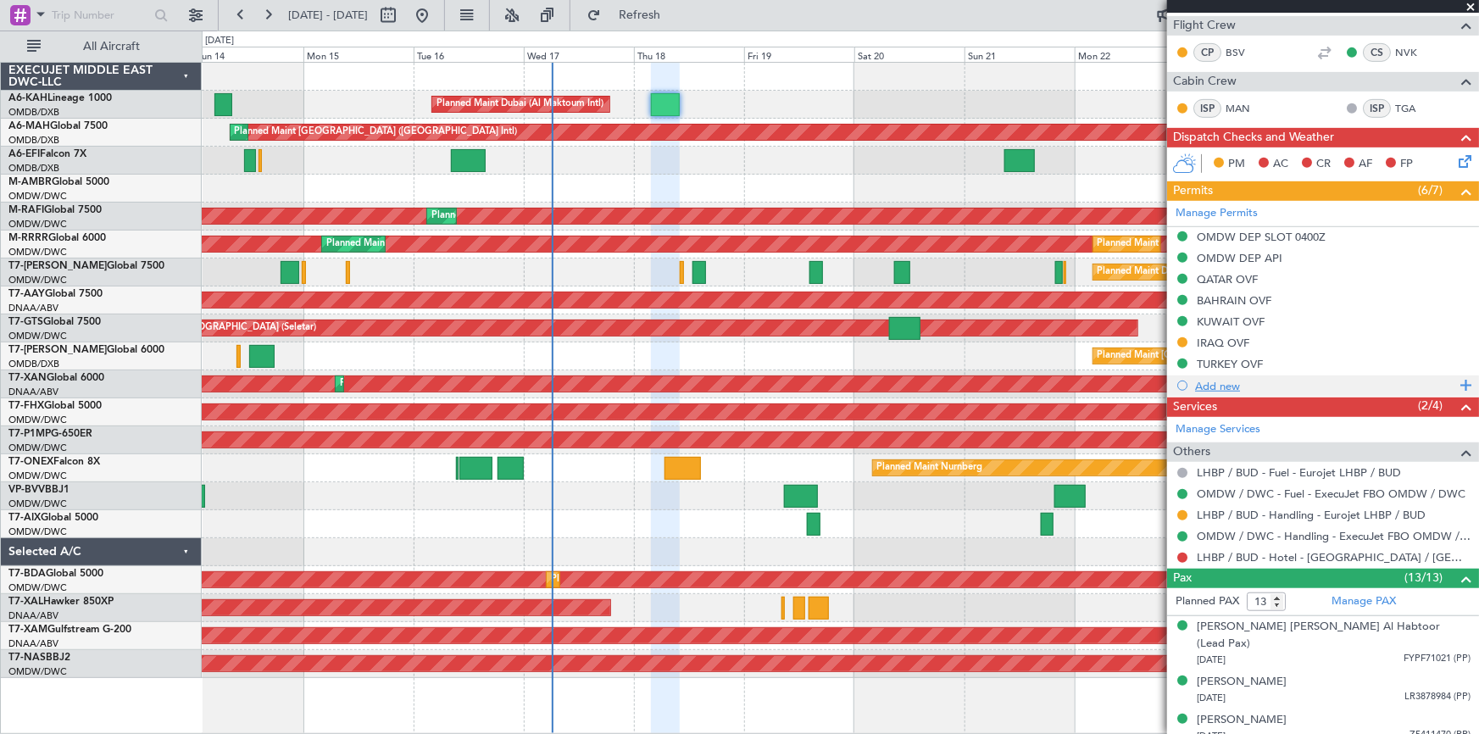
scroll to position [462, 0]
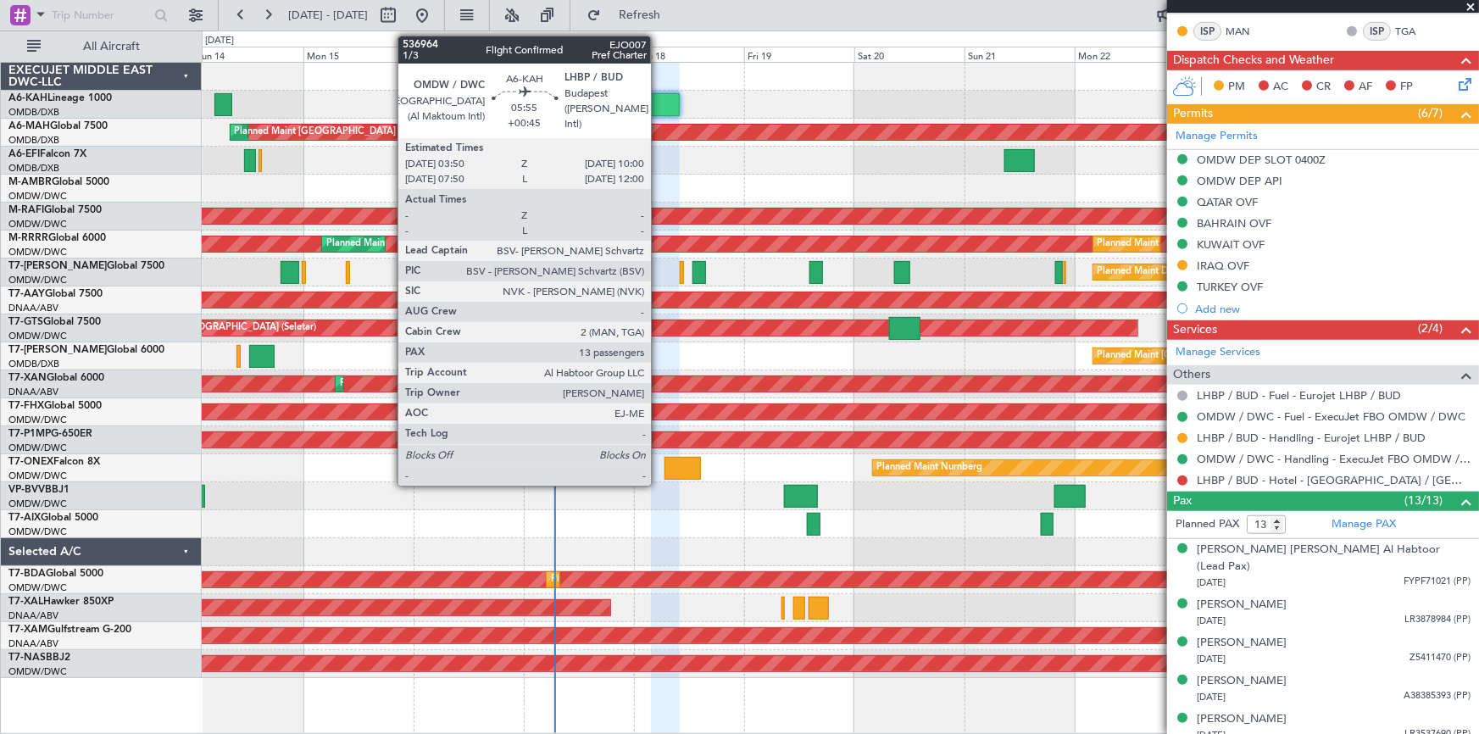
click at [659, 108] on div at bounding box center [665, 104] width 29 height 23
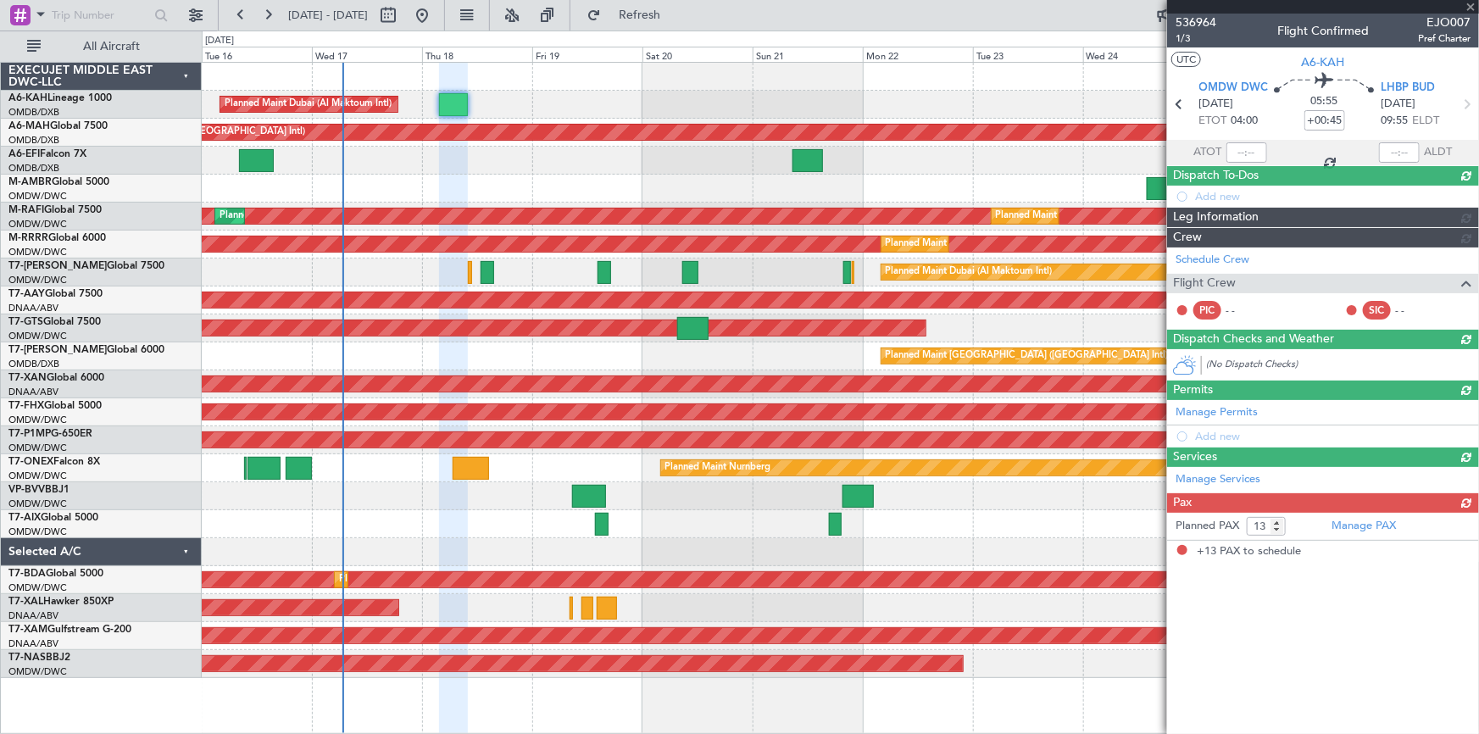
scroll to position [0, 0]
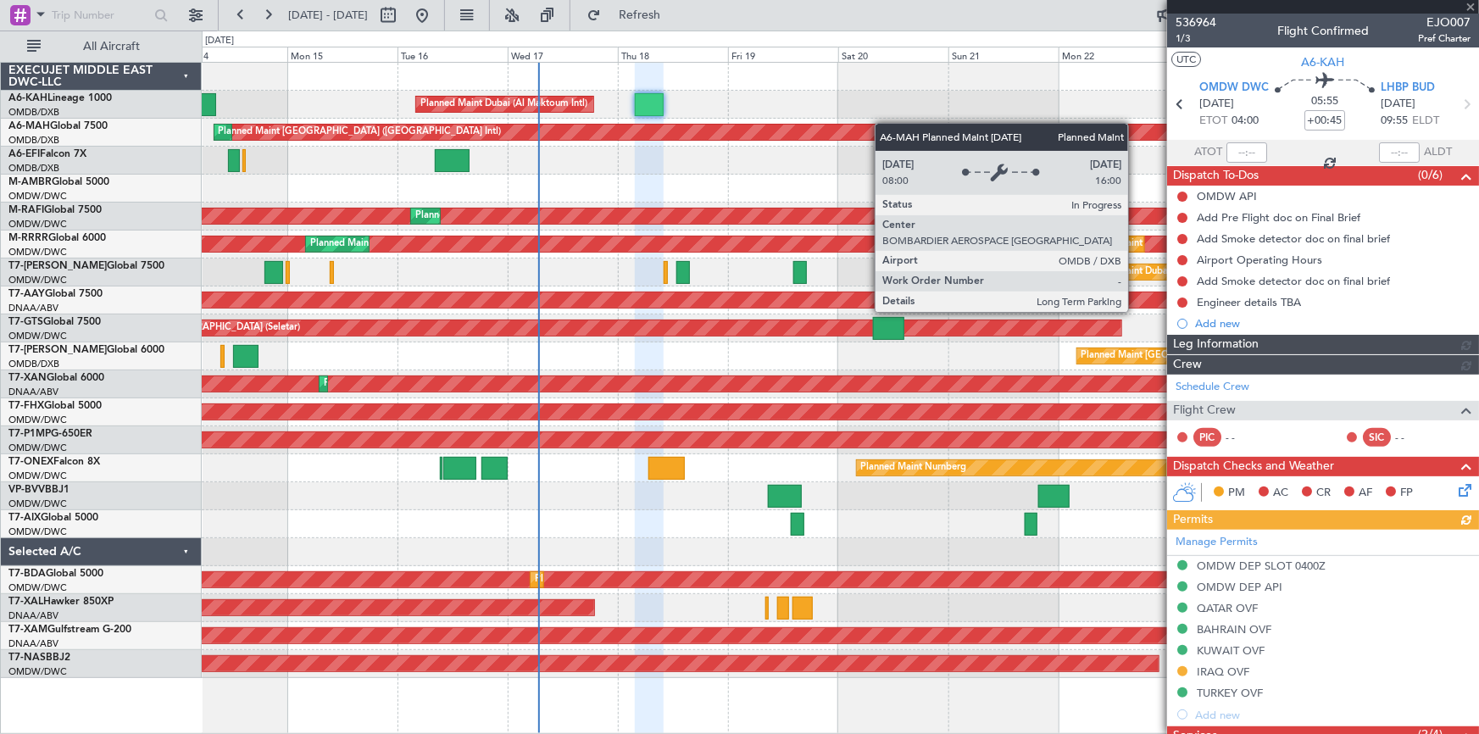
click at [920, 127] on div "Planned Maint Dubai (Al Maktoum Intl) Planned Maint Dubai (Dubai Intl) Planned …" at bounding box center [840, 370] width 1277 height 615
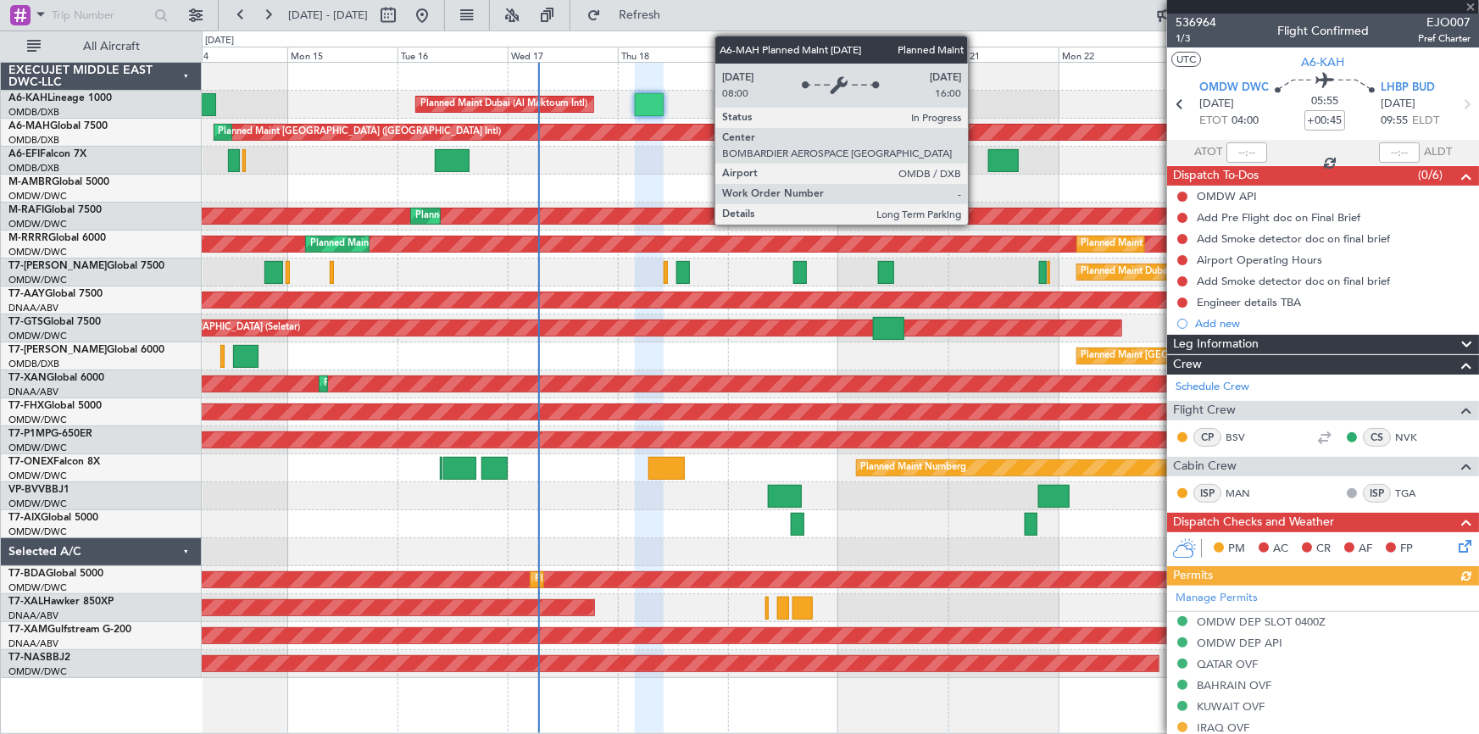
click at [640, 97] on div "Planned Maint Dubai (Al Maktoum Intl) Planned Maint Dubai (Dubai Intl) Planned …" at bounding box center [840, 370] width 1277 height 615
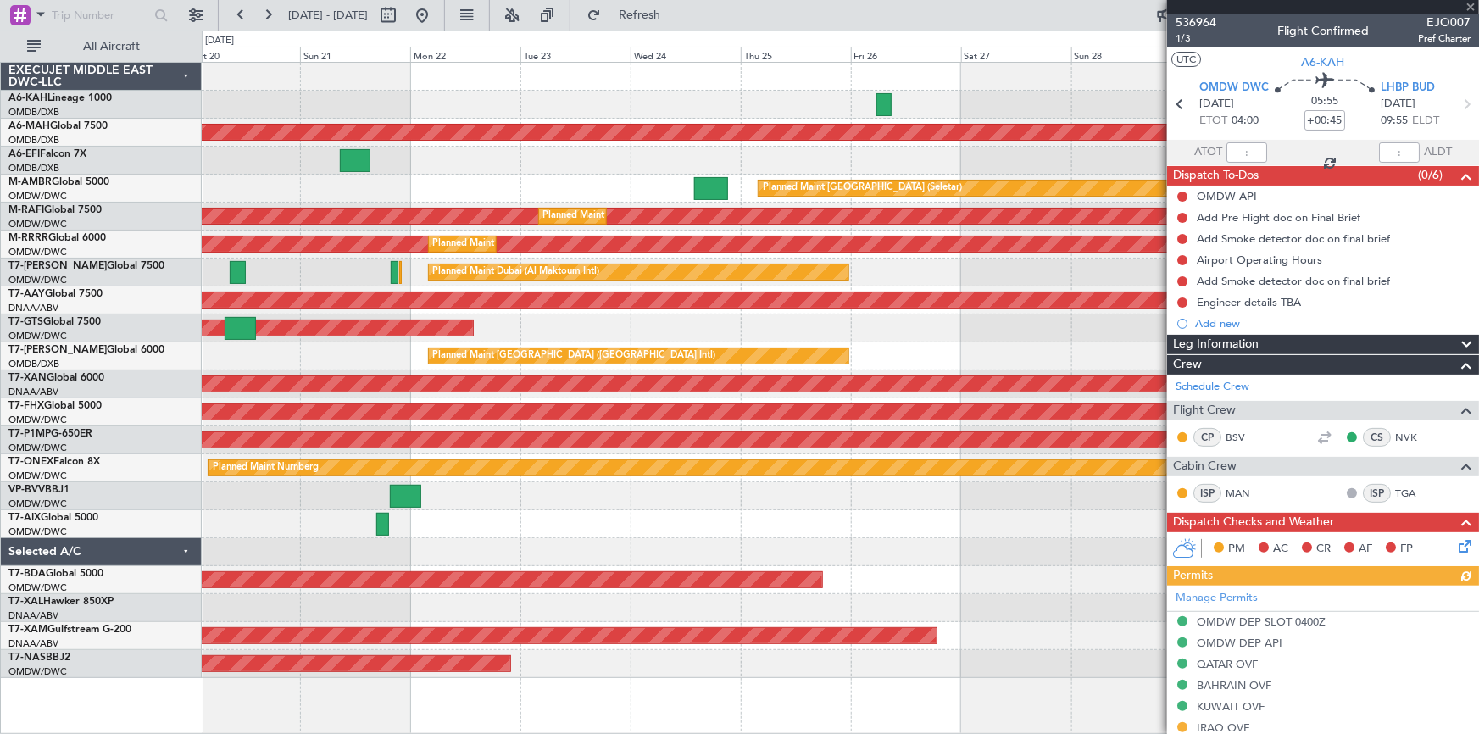
click at [641, 112] on div "Planned Maint Dubai (Al Maktoum Intl) Planned Maint Dubai (Dubai Intl) Planned …" at bounding box center [840, 370] width 1277 height 615
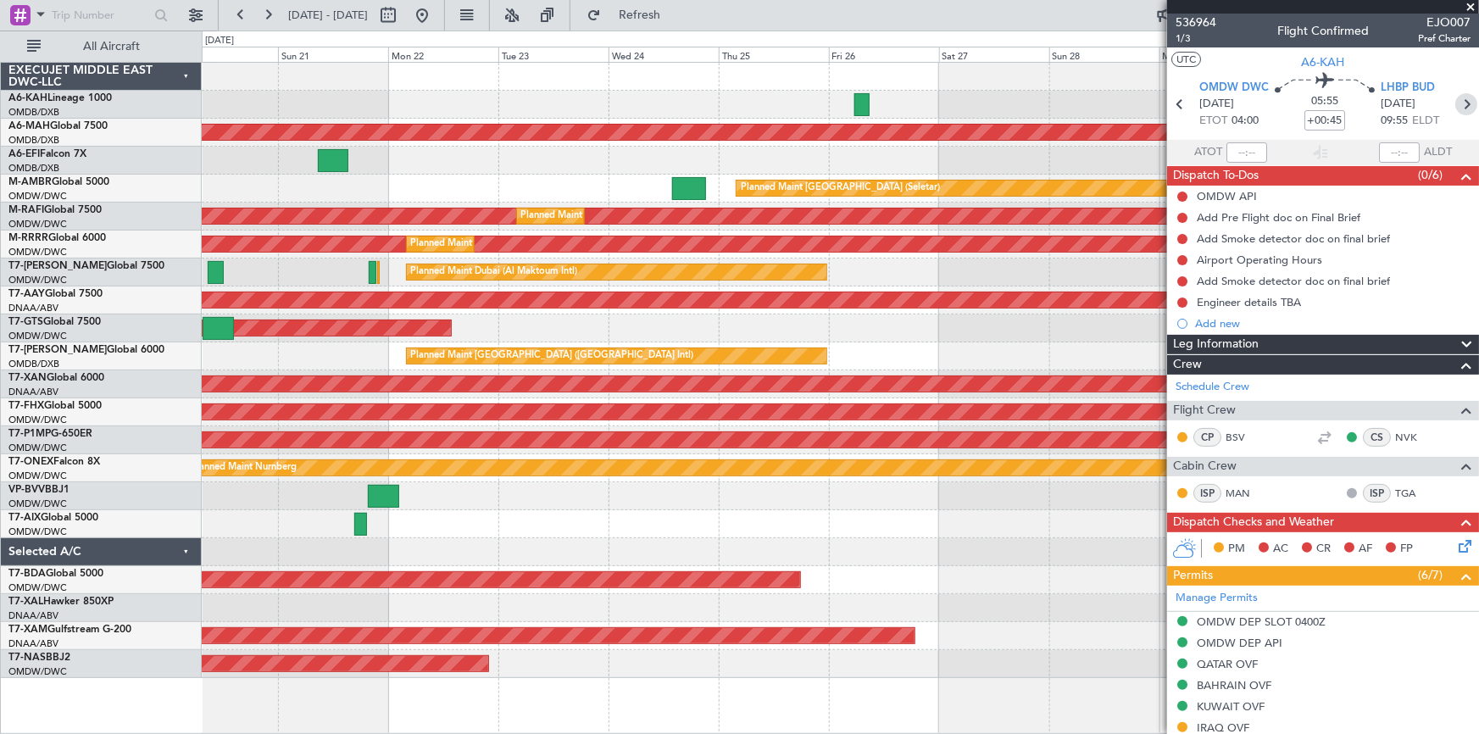
click at [1460, 102] on icon at bounding box center [1466, 104] width 22 height 22
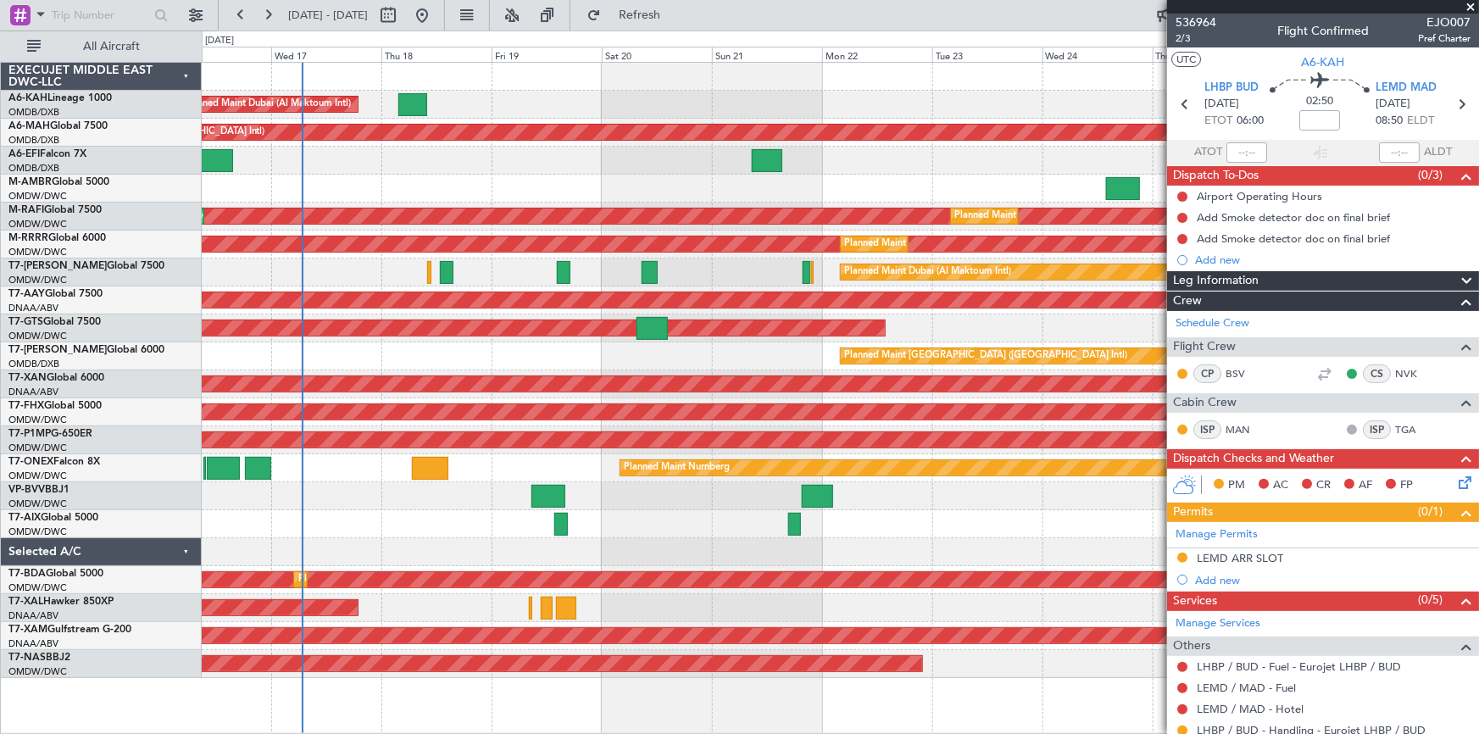
click at [921, 117] on div "Planned Maint Dubai (Al Maktoum Intl) Planned Maint Dubai (Dubai Intl) Planned …" at bounding box center [840, 370] width 1277 height 615
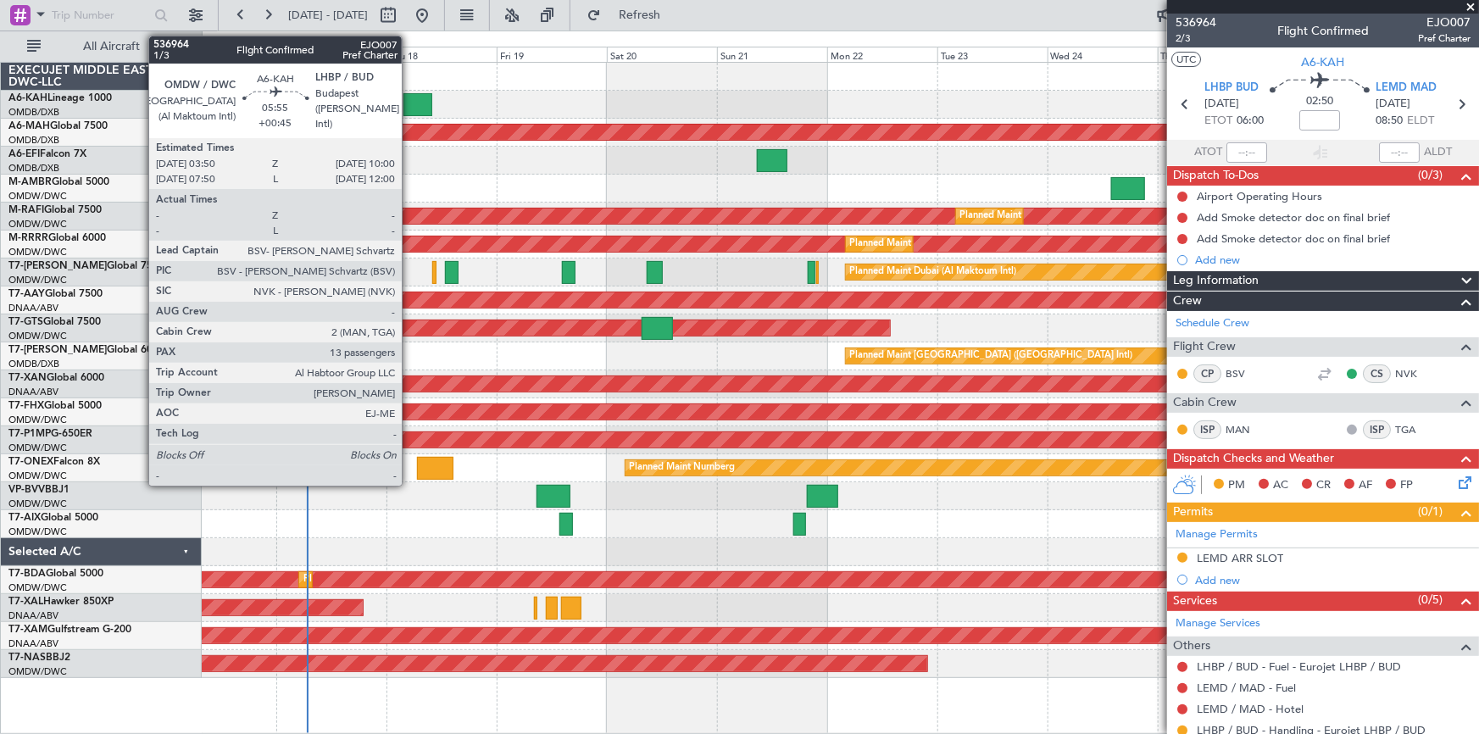
click at [410, 100] on div at bounding box center [417, 104] width 29 height 23
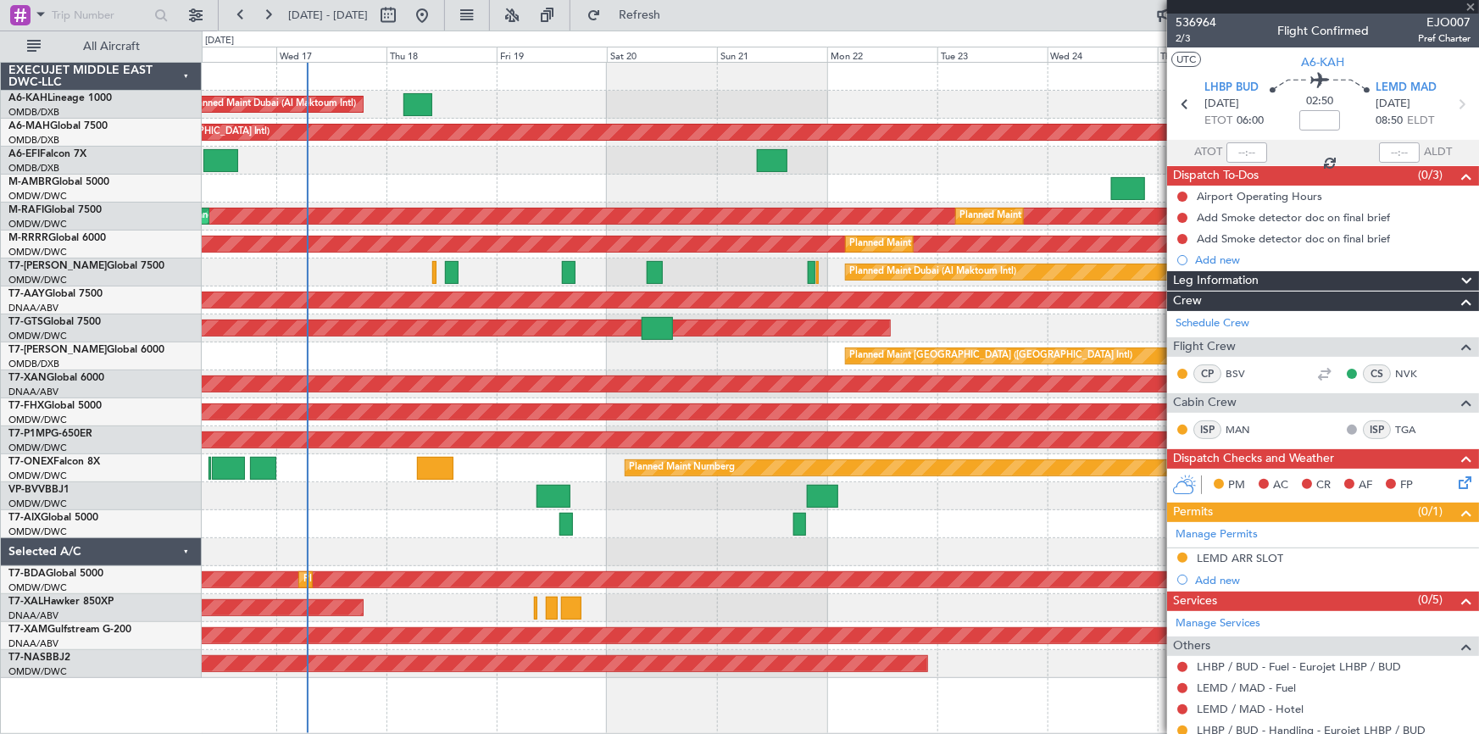
type input "+00:45"
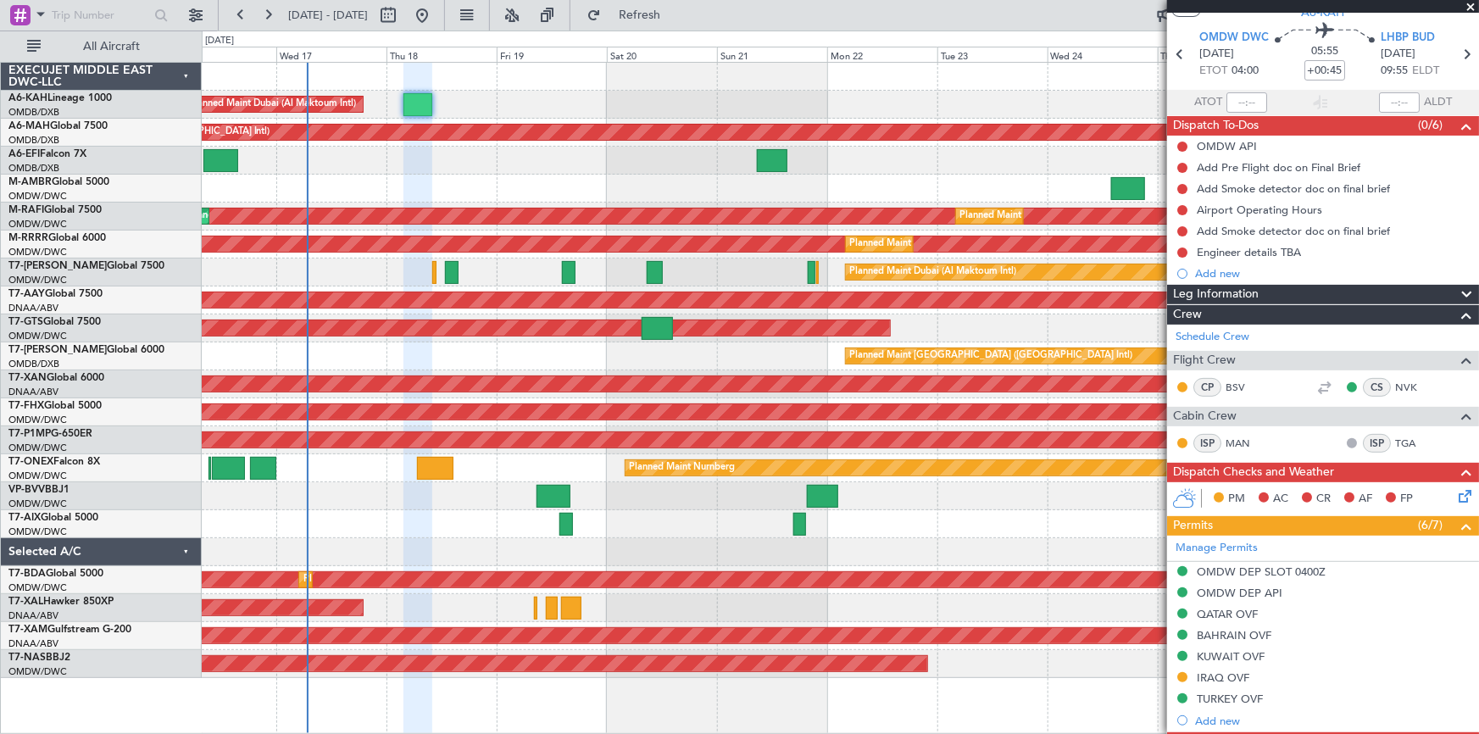
scroll to position [231, 0]
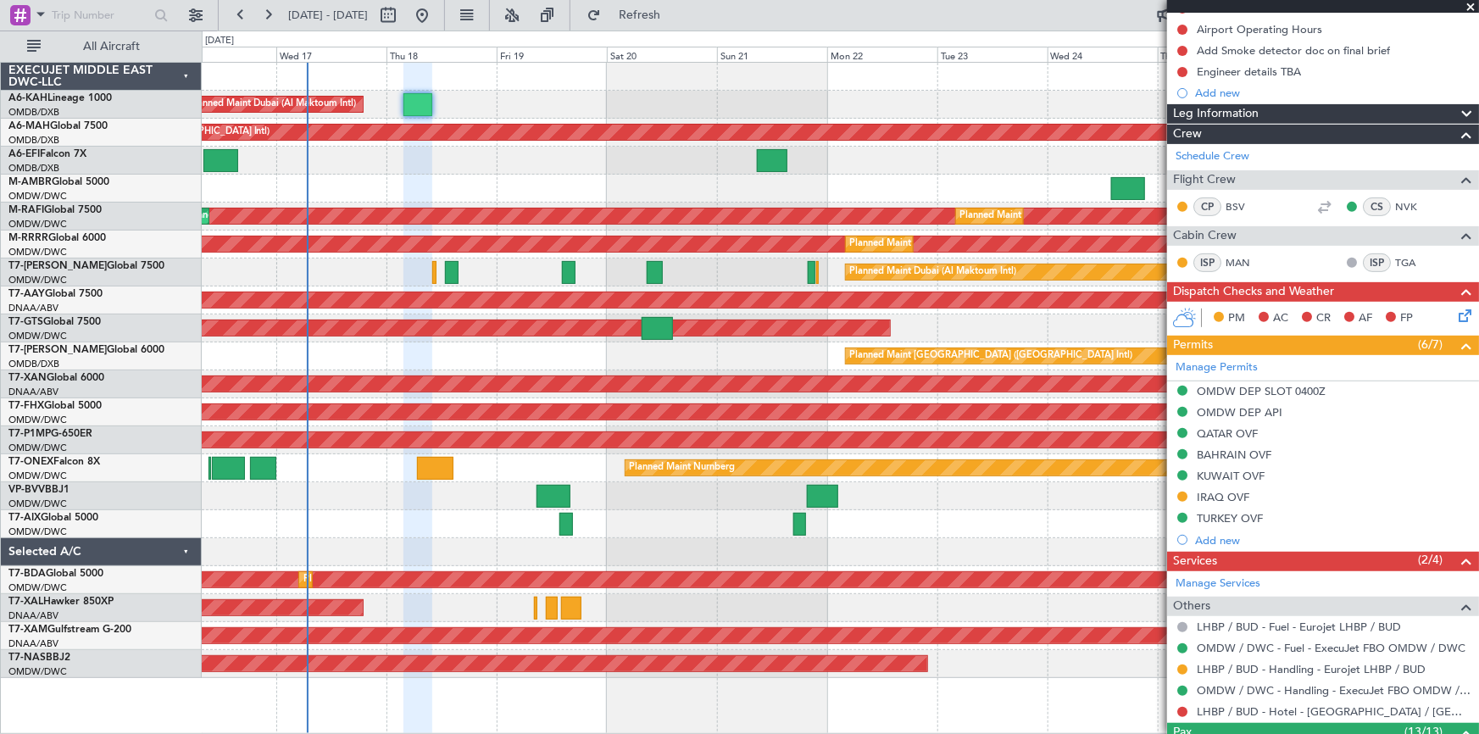
drag, startPoint x: 1220, startPoint y: 494, endPoint x: 1271, endPoint y: 502, distance: 52.3
click at [1223, 496] on div "IRAQ OVF" at bounding box center [1223, 497] width 53 height 14
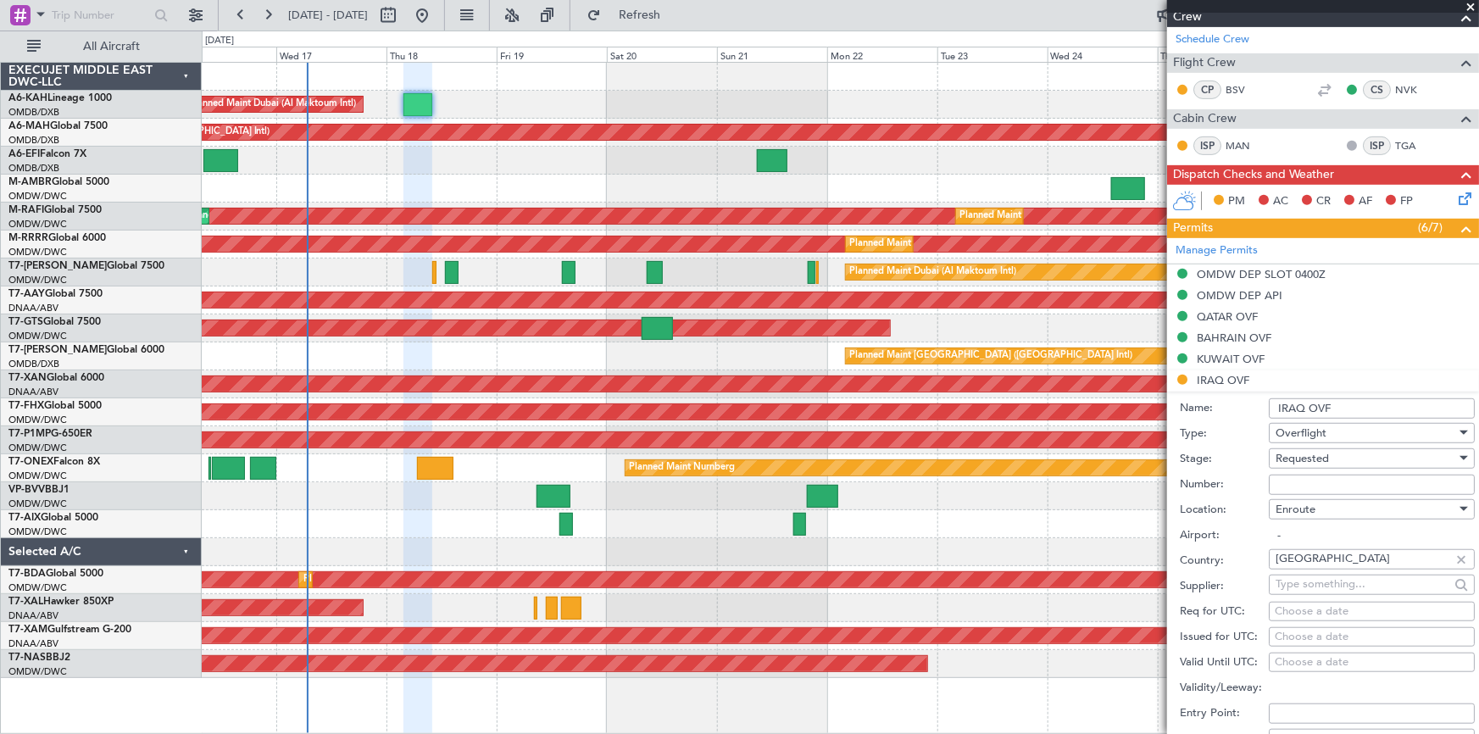
scroll to position [385, 0]
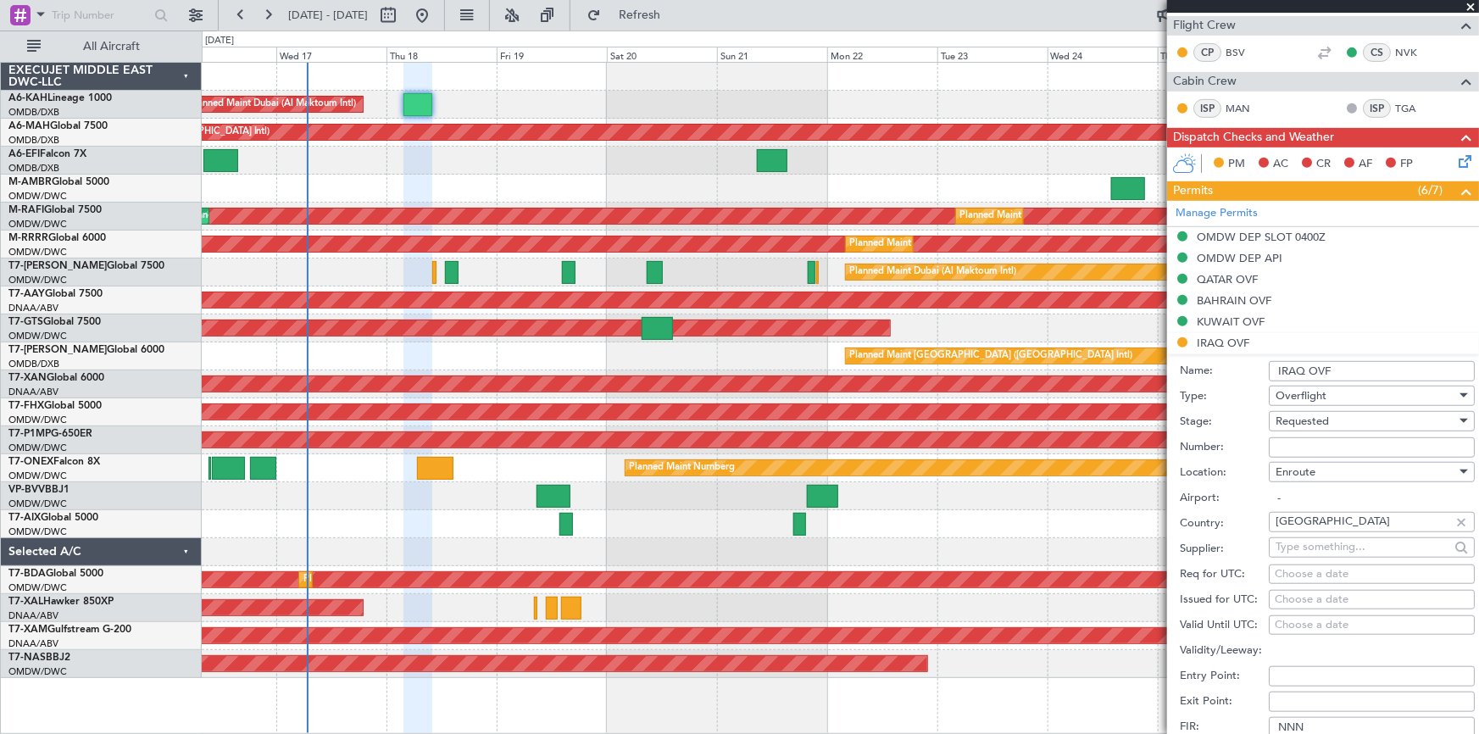
click at [1314, 447] on input "Number:" at bounding box center [1372, 447] width 206 height 20
paste input "OVR 48887"
type input "OVR 48887"
click at [1327, 419] on span "Requested" at bounding box center [1302, 421] width 53 height 15
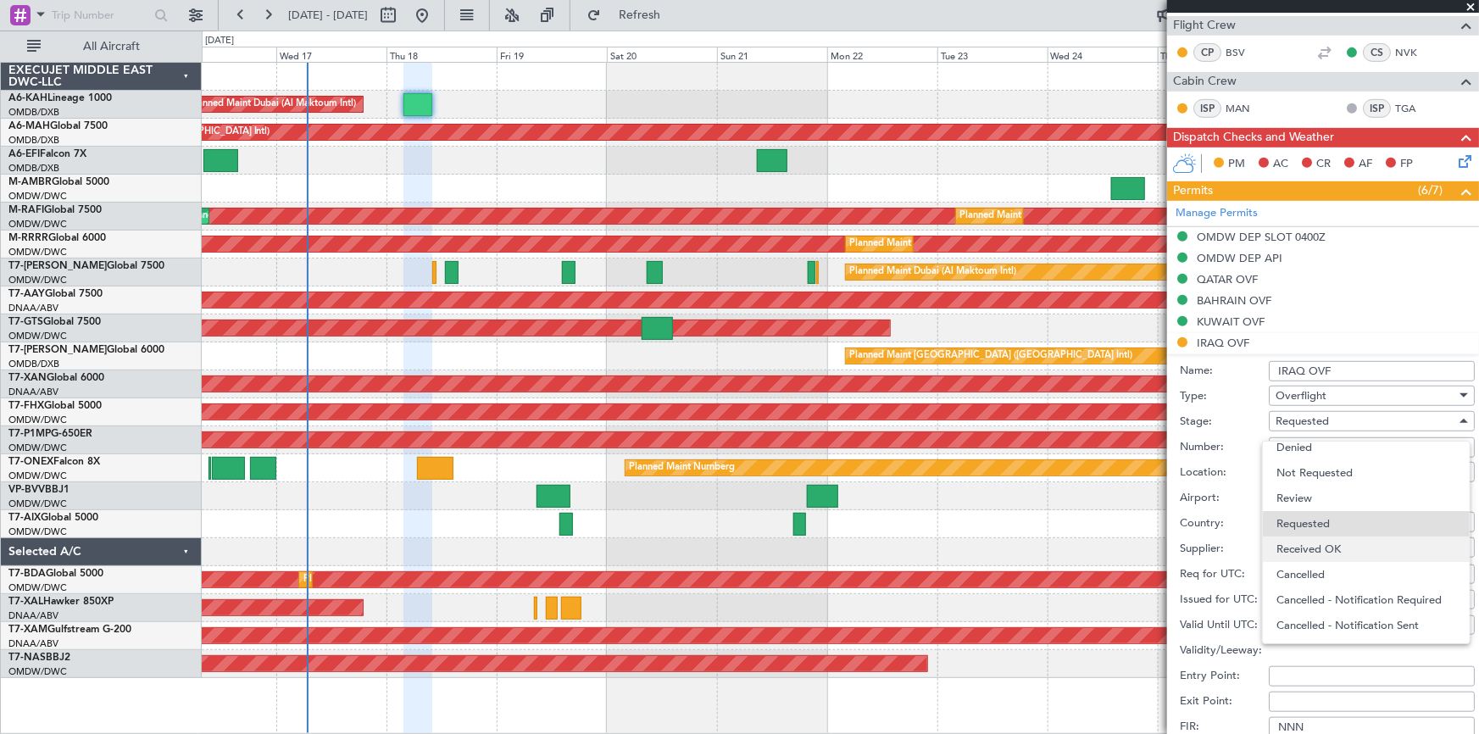
click at [1341, 548] on span "Received OK" at bounding box center [1367, 549] width 180 height 25
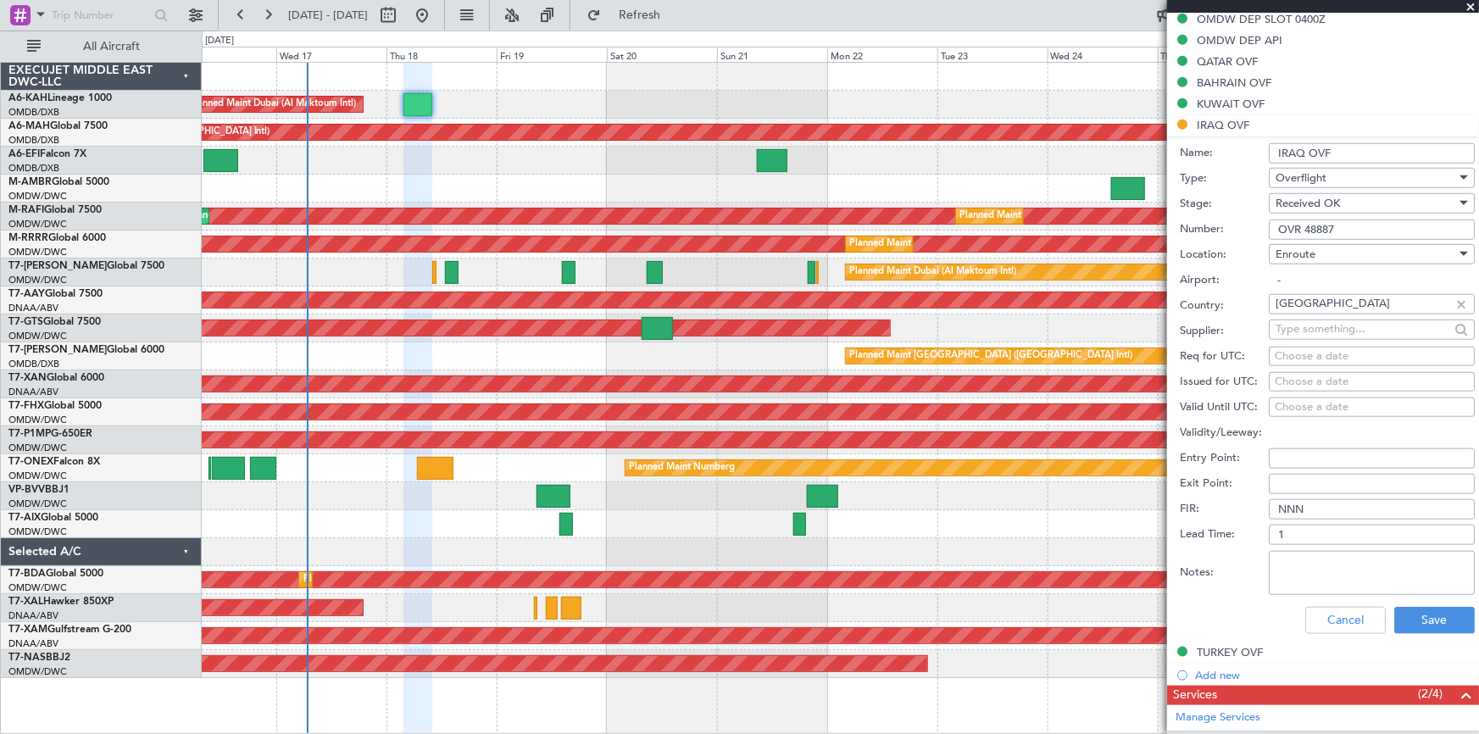
scroll to position [770, 0]
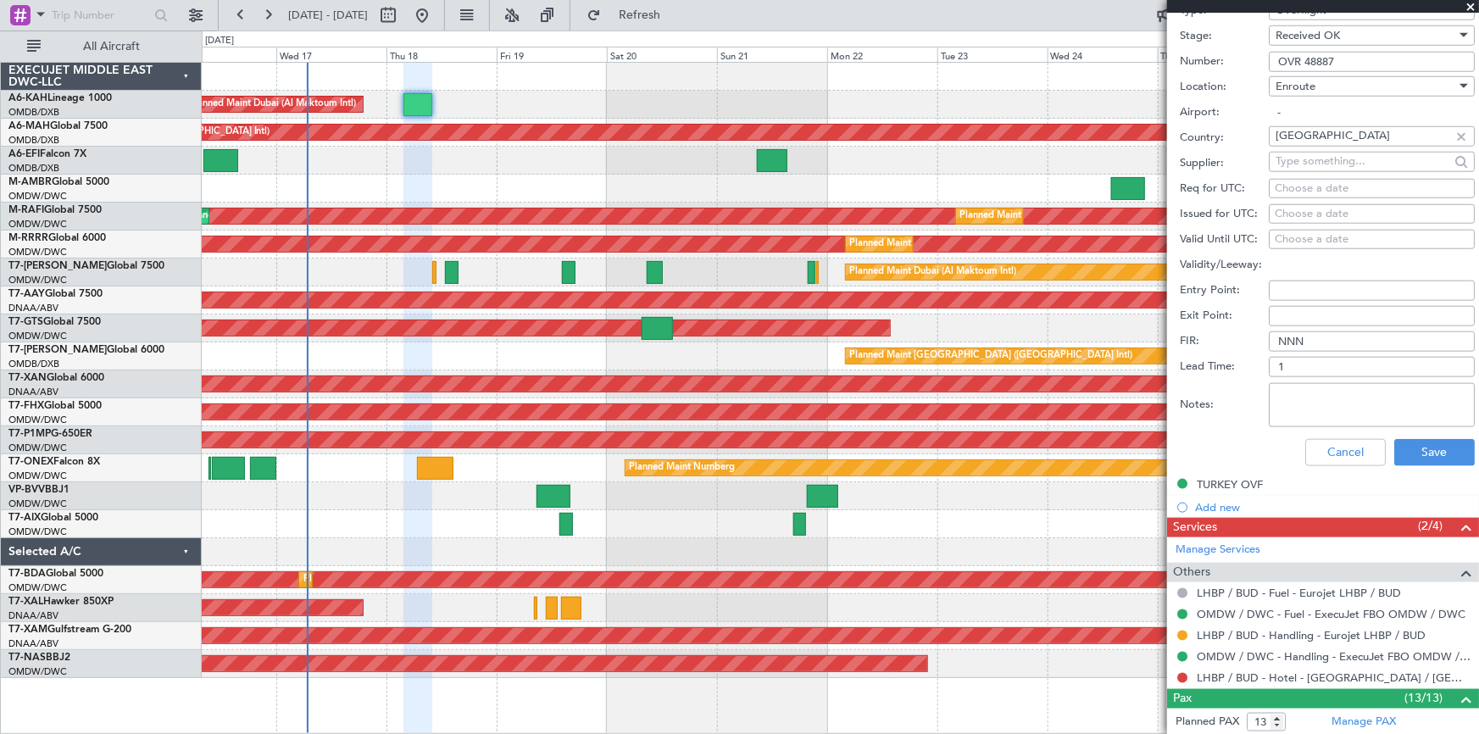
click at [1326, 414] on textarea "Notes:" at bounding box center [1372, 405] width 206 height 44
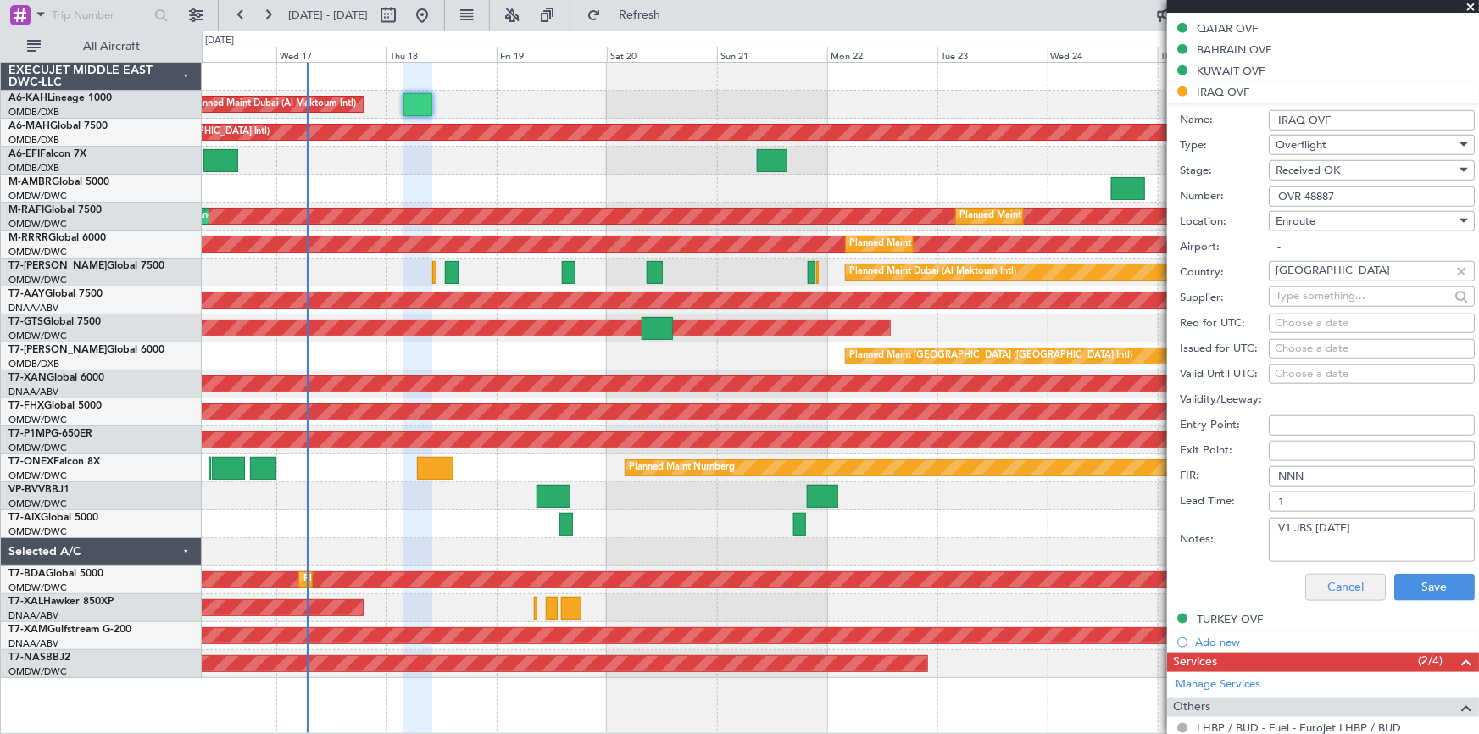
scroll to position [898, 0]
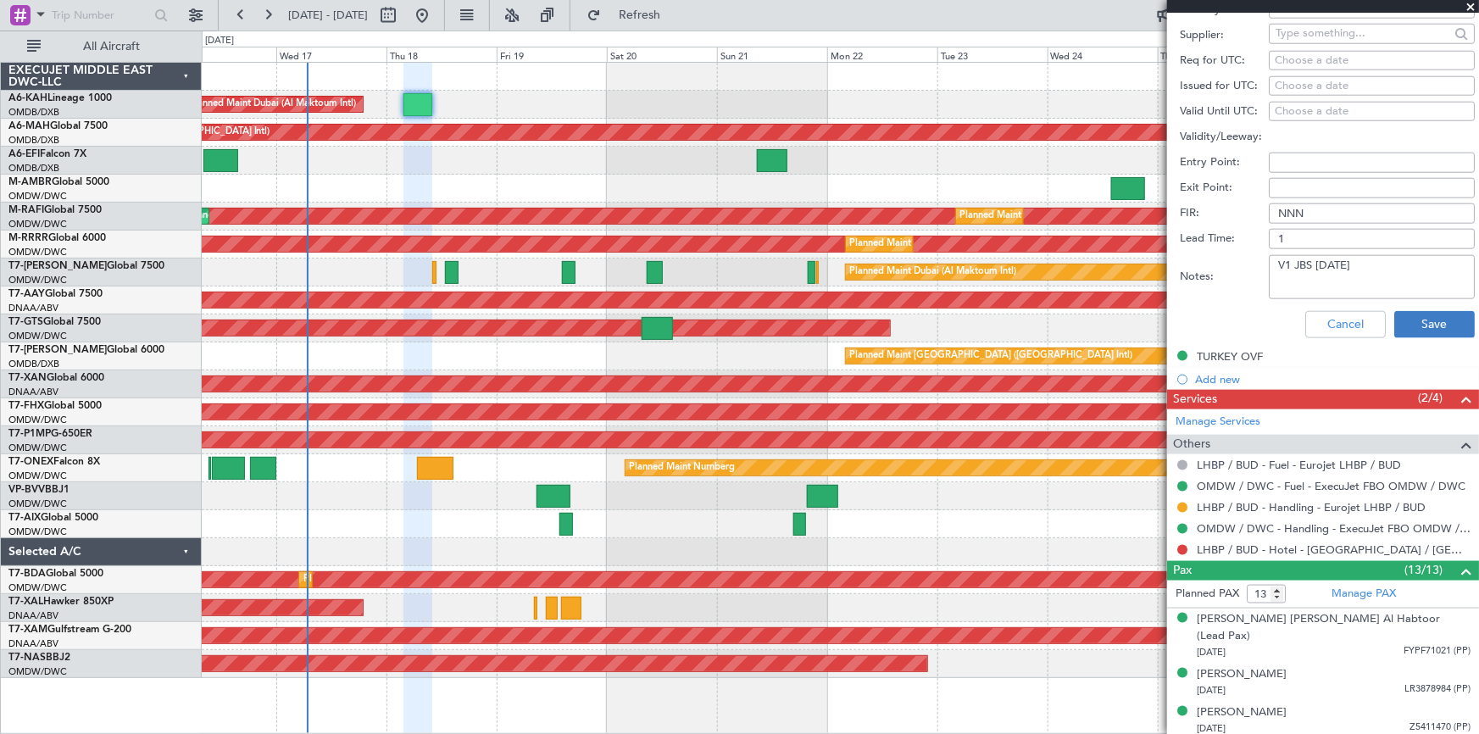
type textarea "V1 JBS 18SEP"
click at [1409, 320] on button "Save" at bounding box center [1434, 324] width 81 height 27
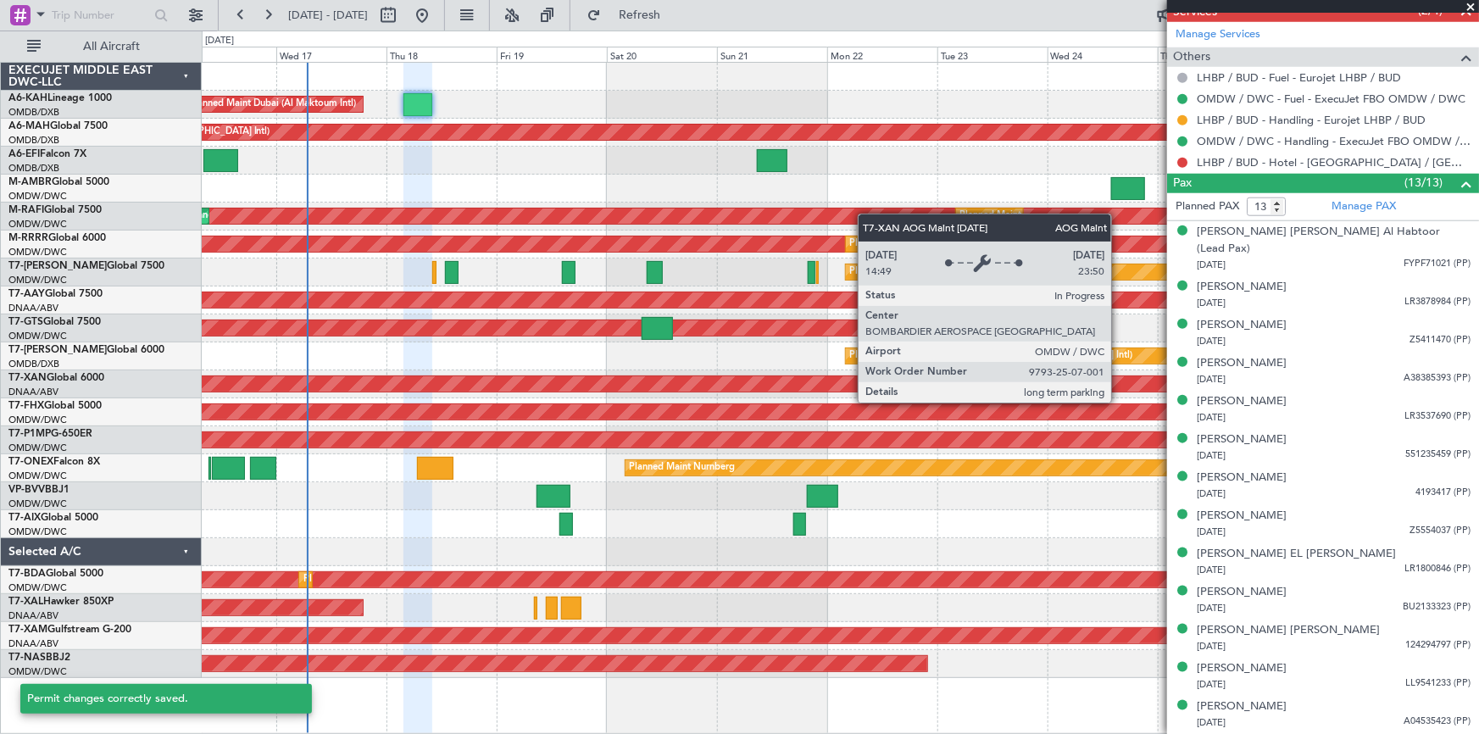
scroll to position [392, 0]
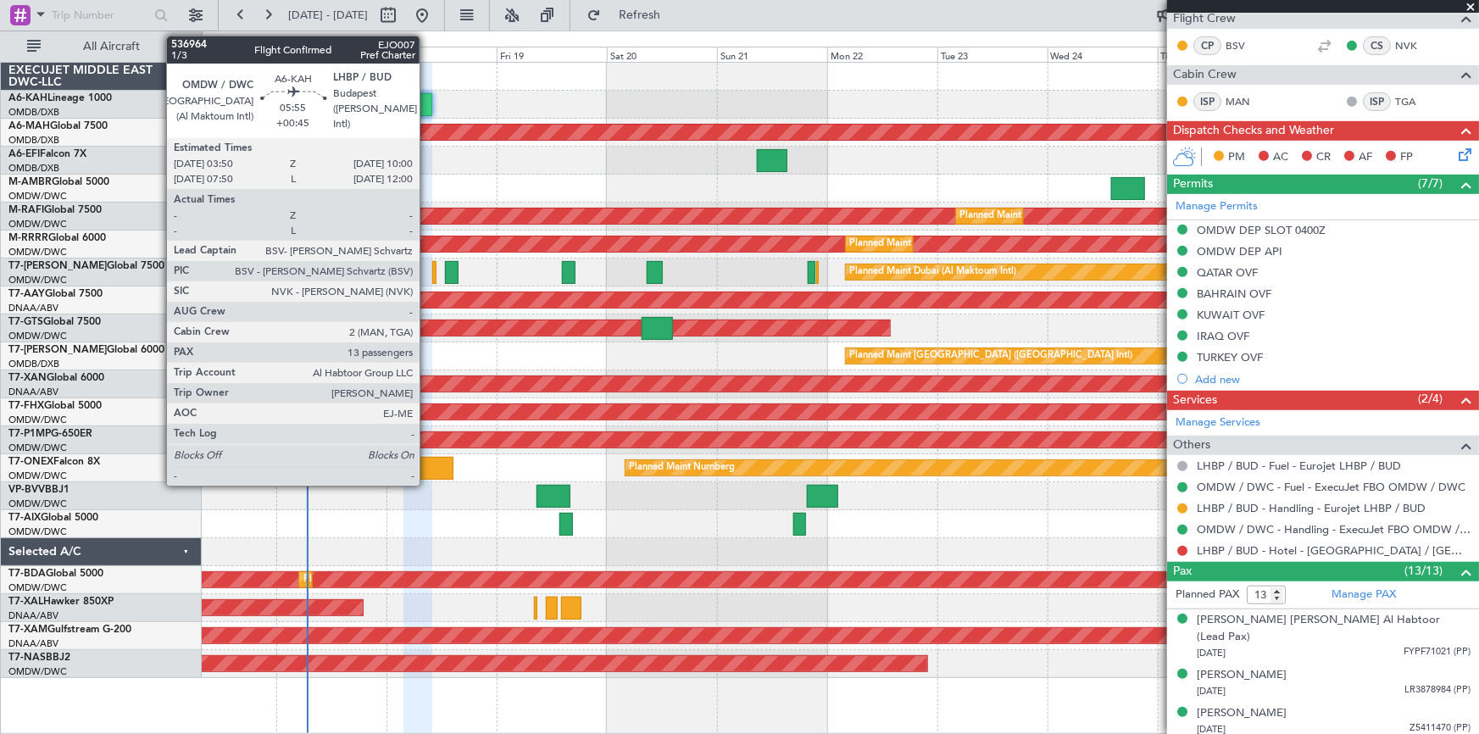
click at [423, 105] on div at bounding box center [417, 104] width 29 height 23
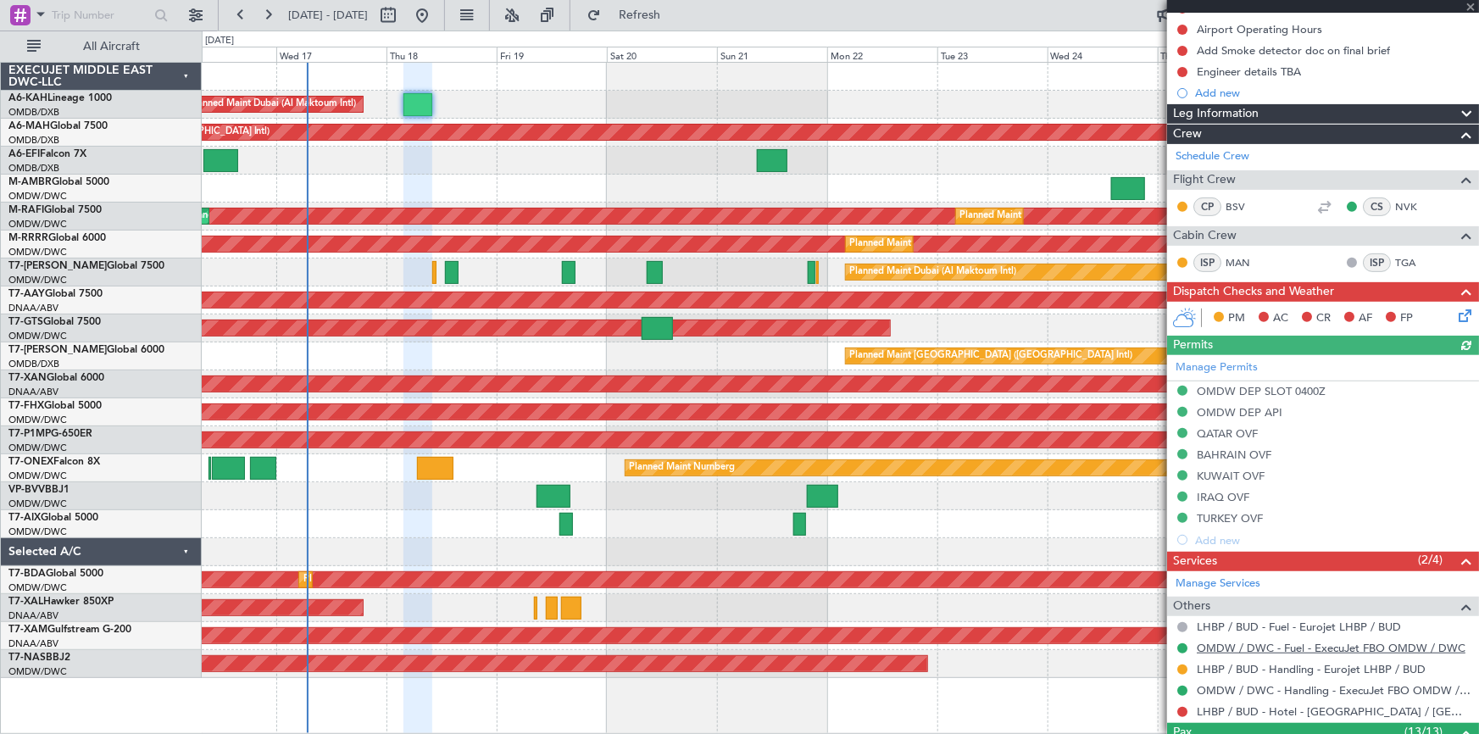
scroll to position [462, 0]
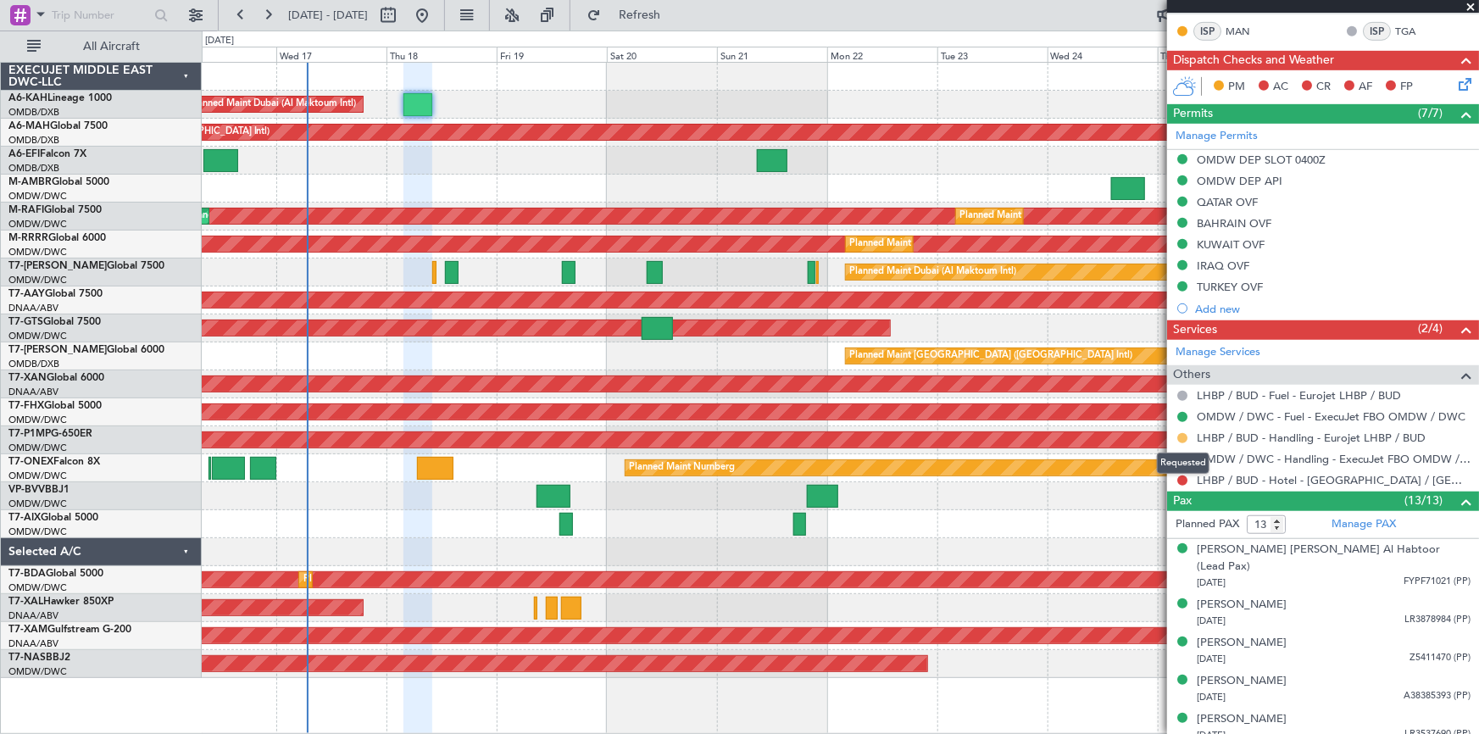
click at [1183, 433] on button at bounding box center [1182, 438] width 10 height 10
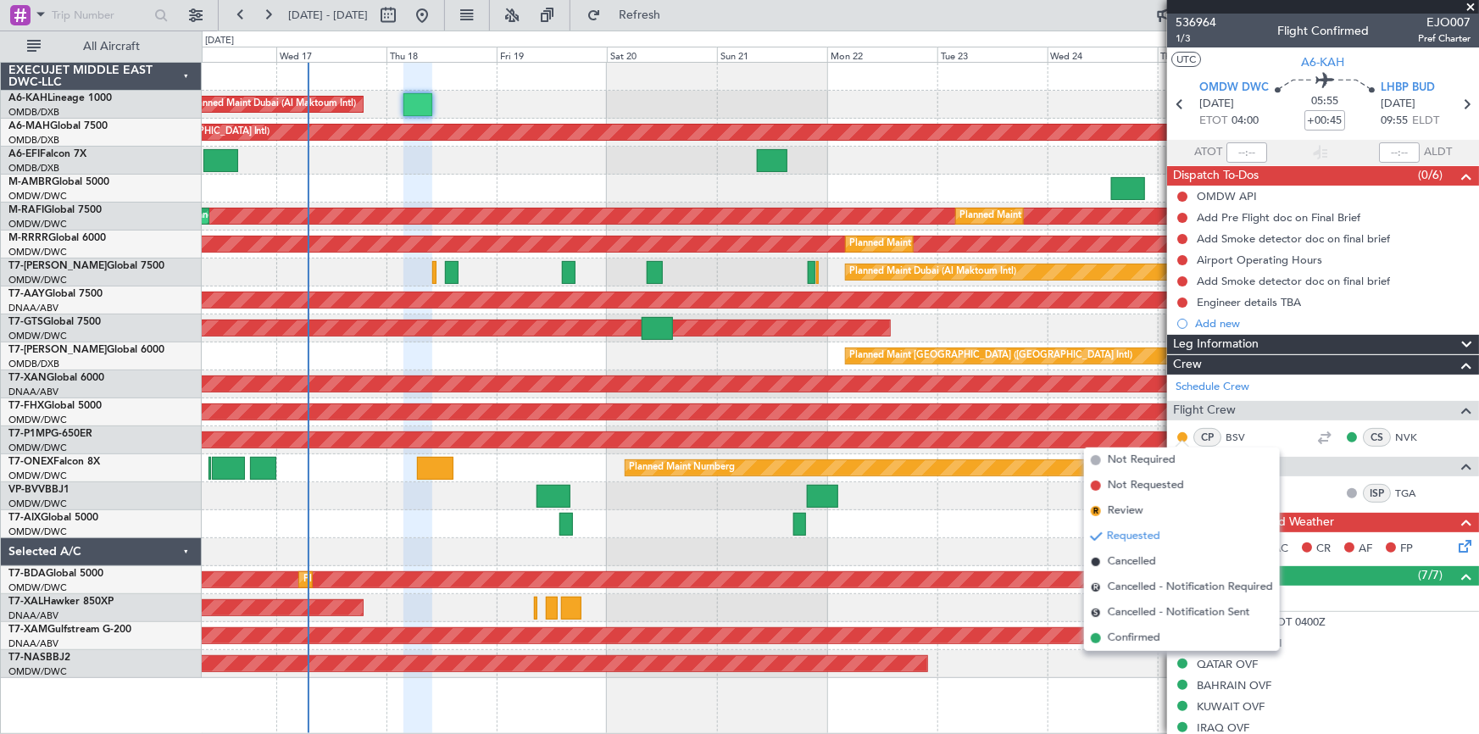
scroll to position [462, 0]
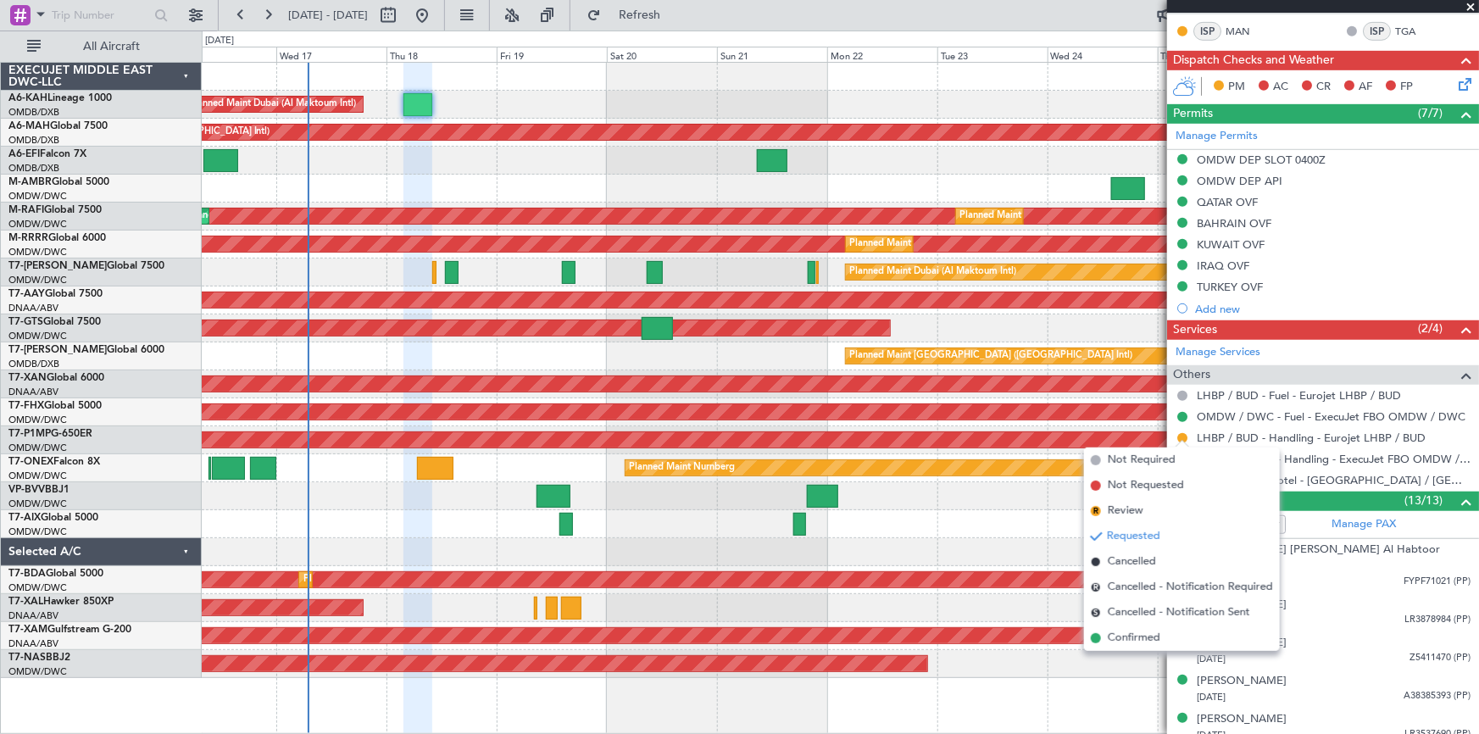
click at [1013, 338] on div "AOG Maint [GEOGRAPHIC_DATA] (Seletar)" at bounding box center [840, 328] width 1277 height 28
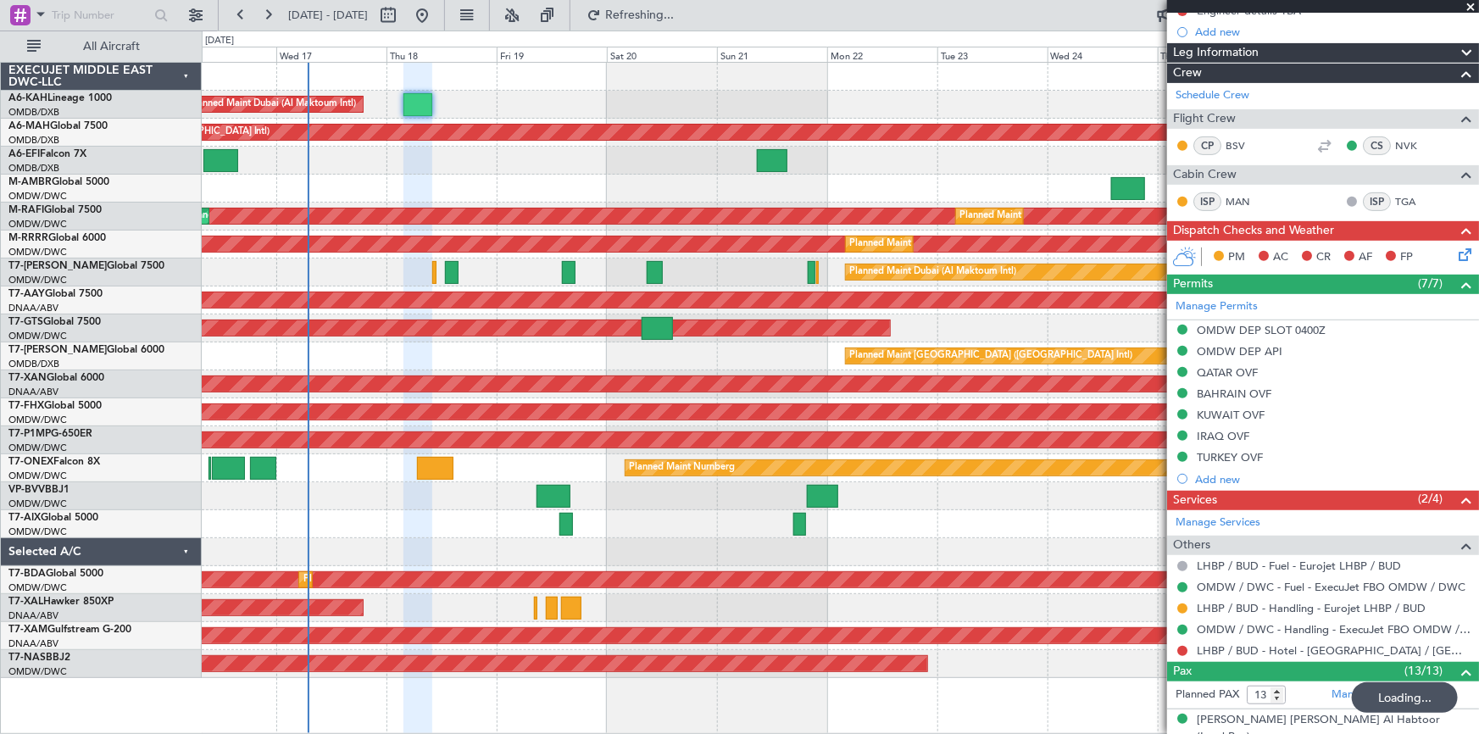
scroll to position [308, 0]
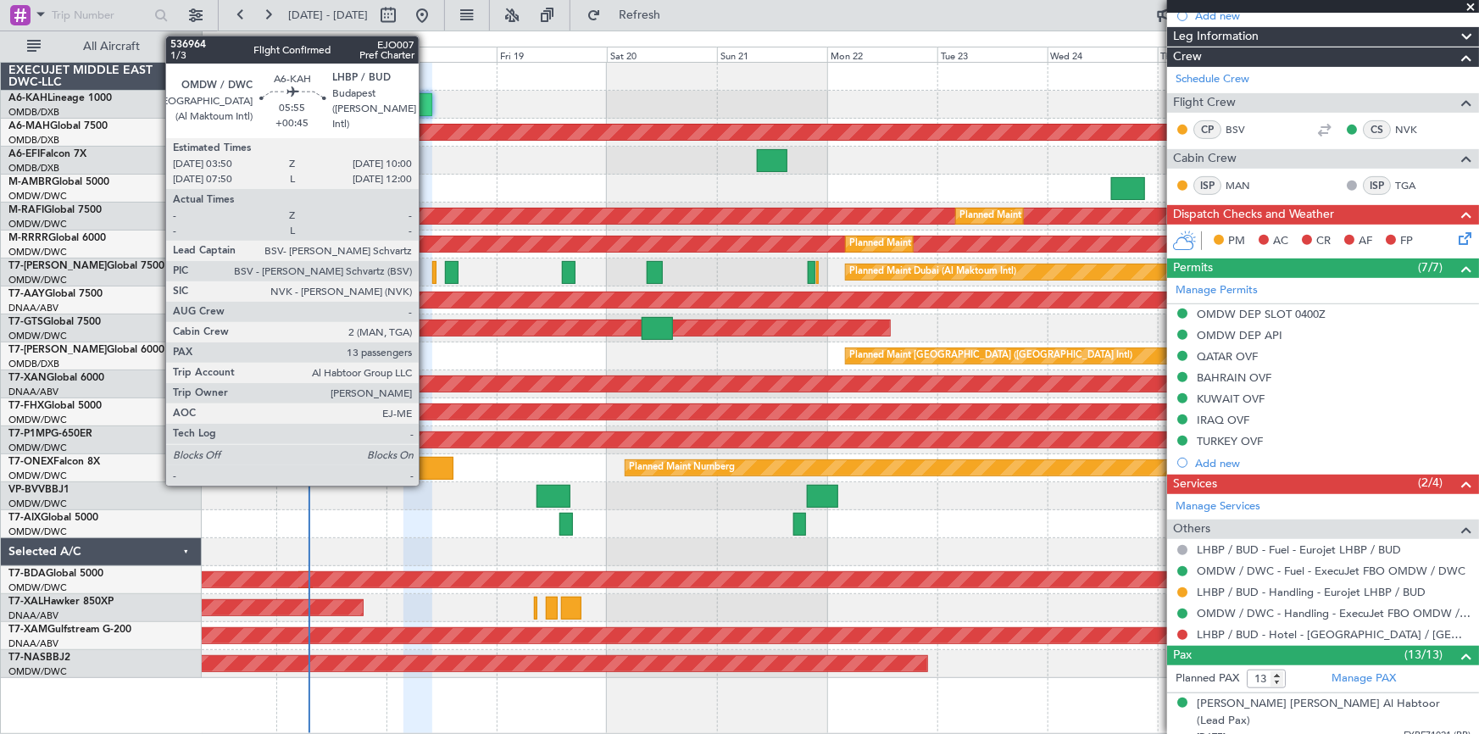
click at [419, 100] on div at bounding box center [417, 104] width 29 height 23
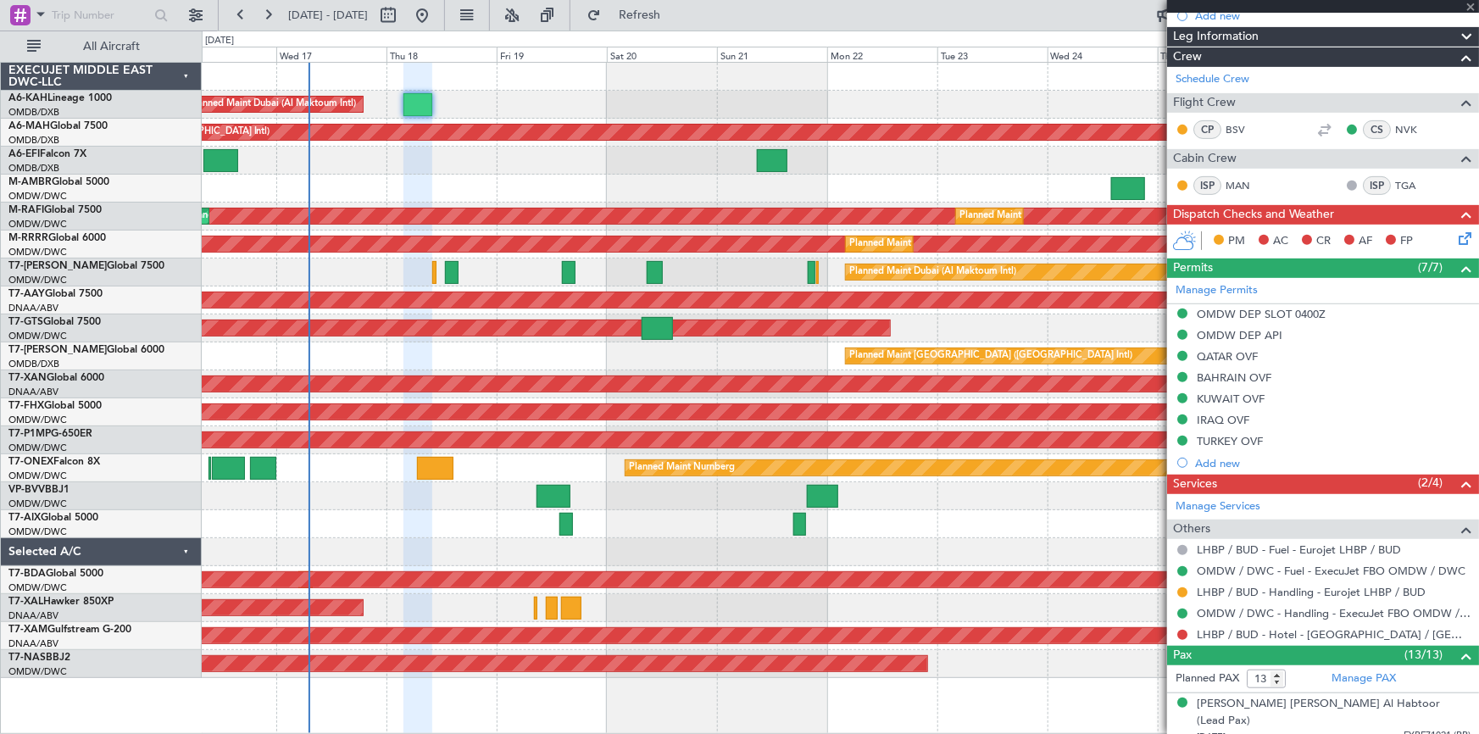
scroll to position [0, 0]
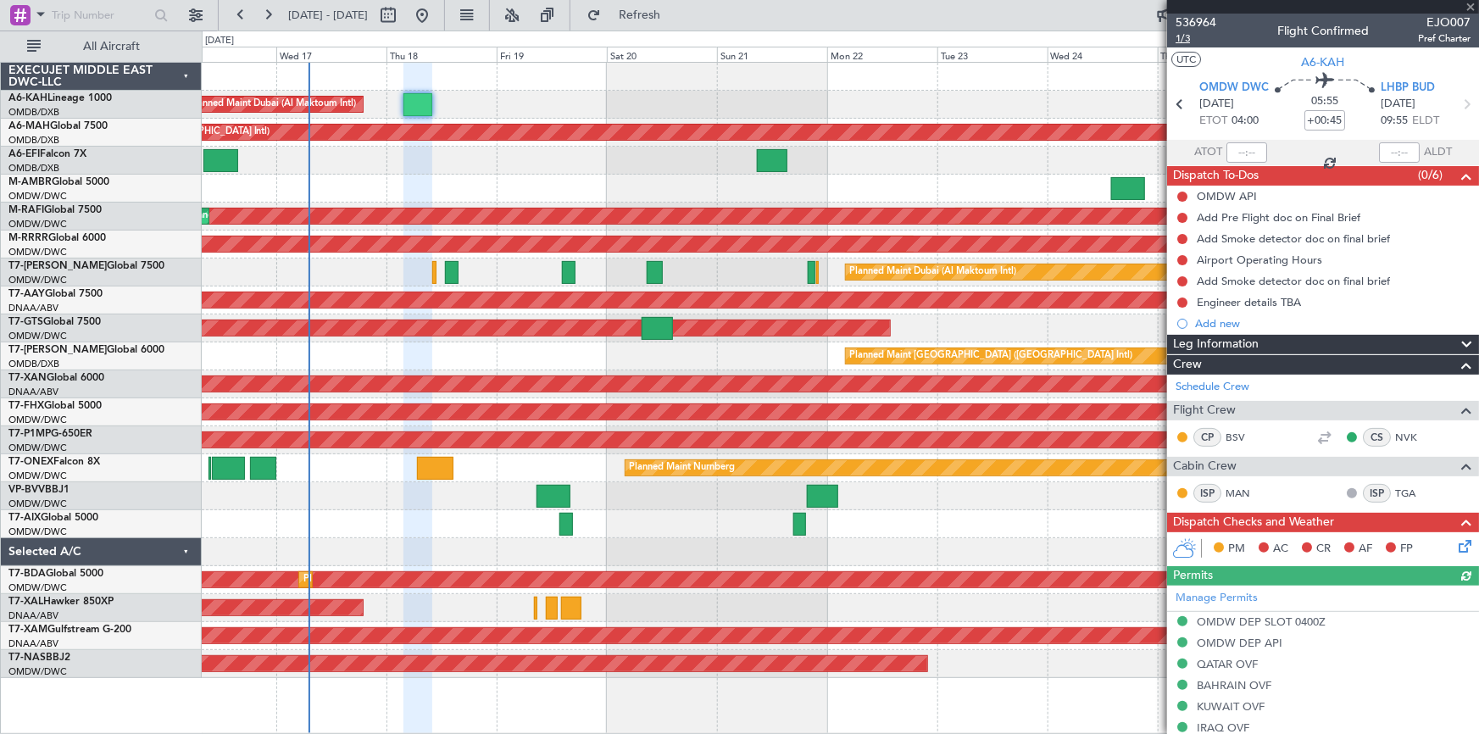
click at [1182, 36] on span "1/3" at bounding box center [1196, 38] width 41 height 14
click at [1182, 40] on span "1/3" at bounding box center [1196, 38] width 41 height 14
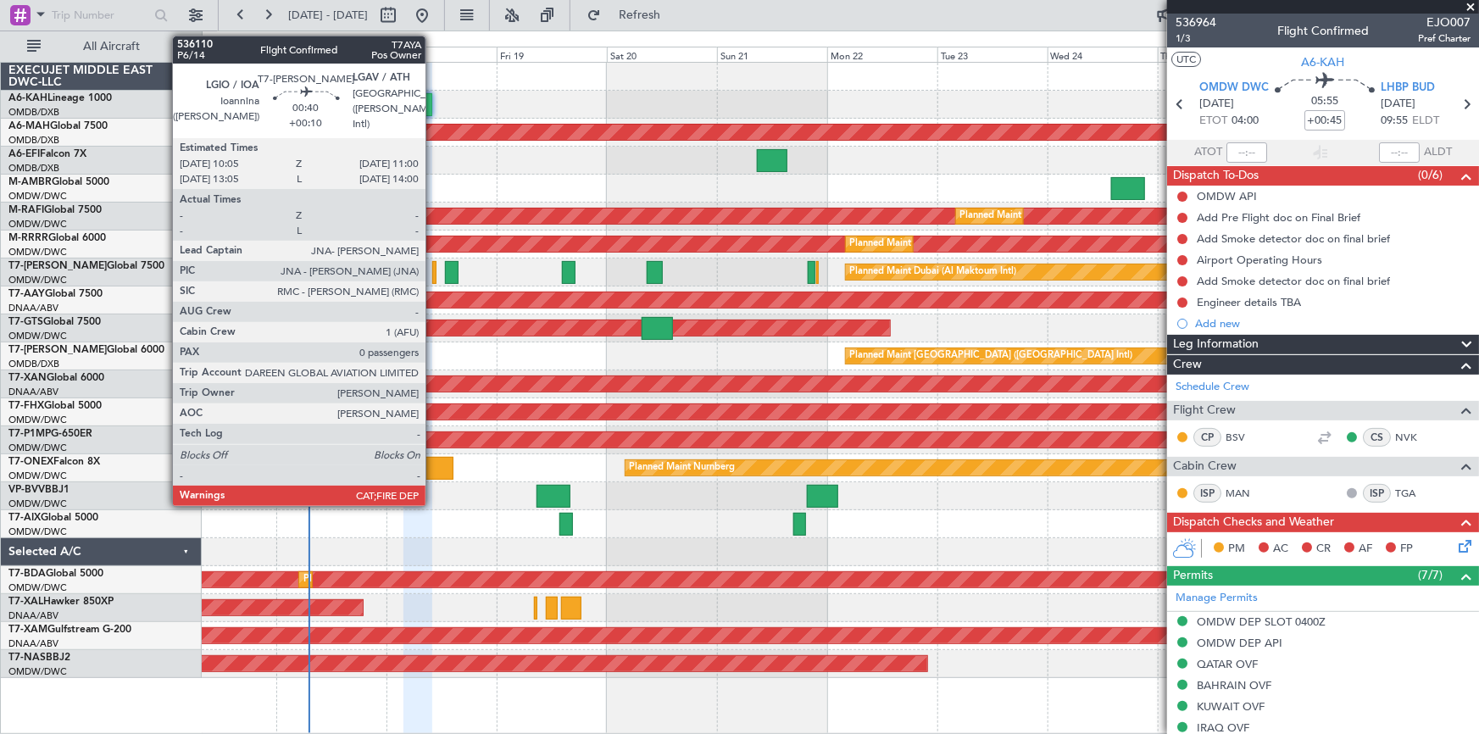
click at [433, 265] on div at bounding box center [434, 272] width 4 height 23
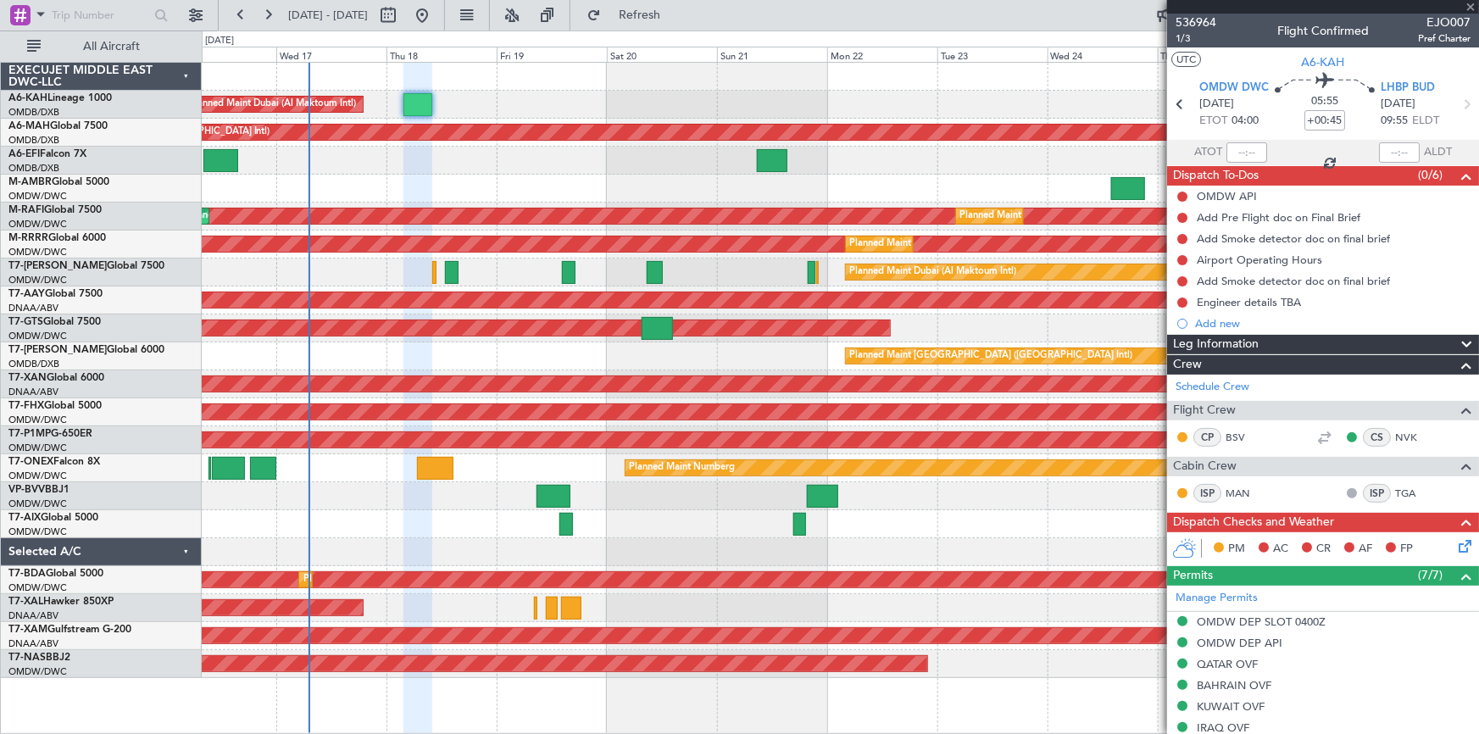
type input "+00:10"
type input "0"
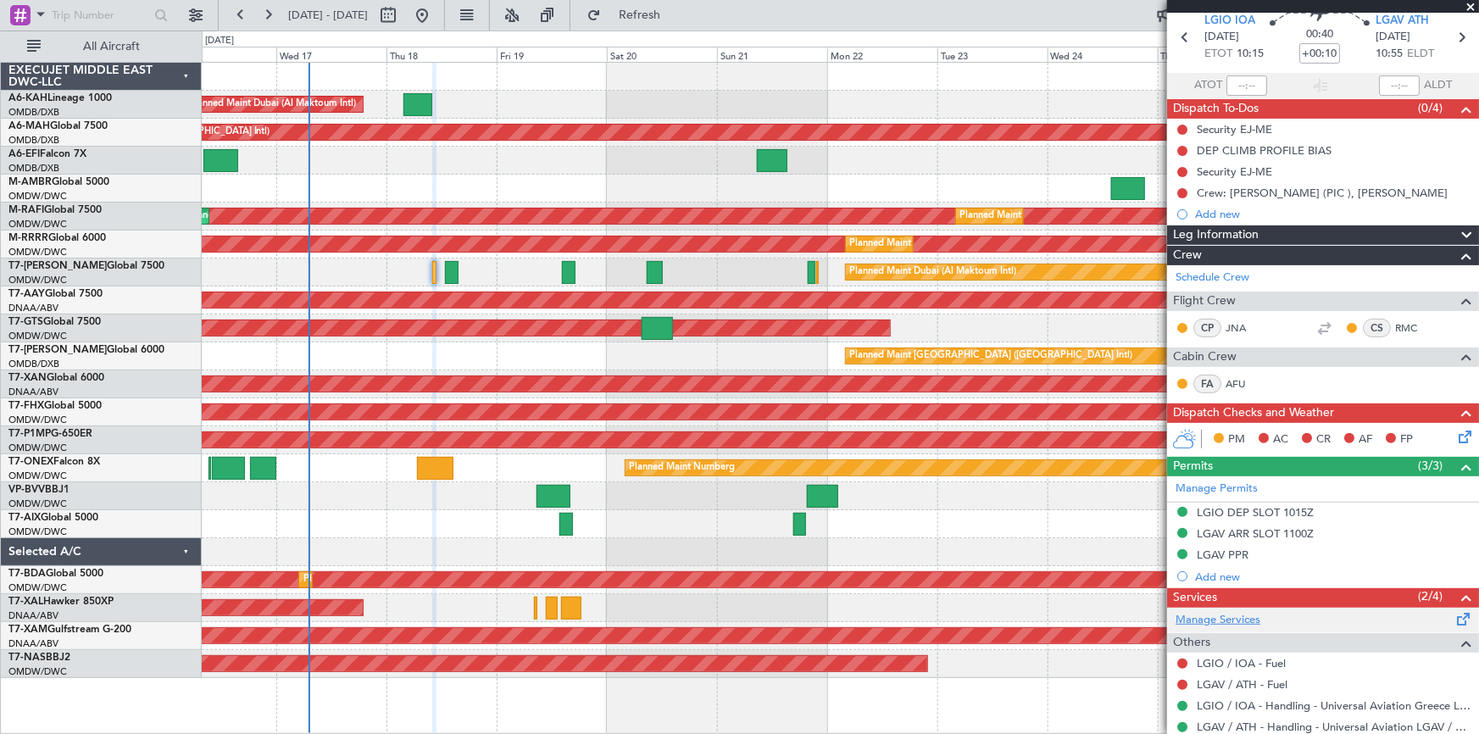
scroll to position [116, 0]
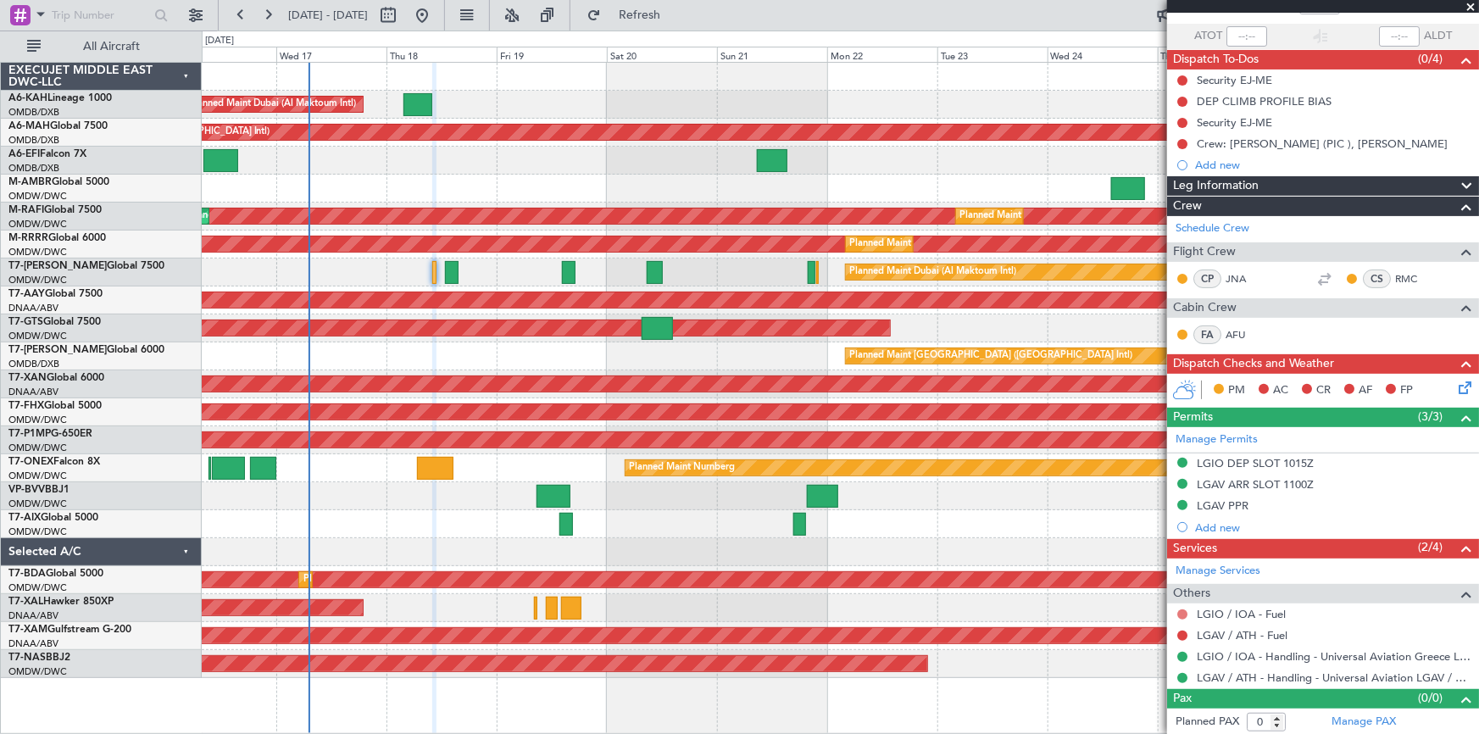
click at [1180, 611] on button at bounding box center [1182, 614] width 10 height 10
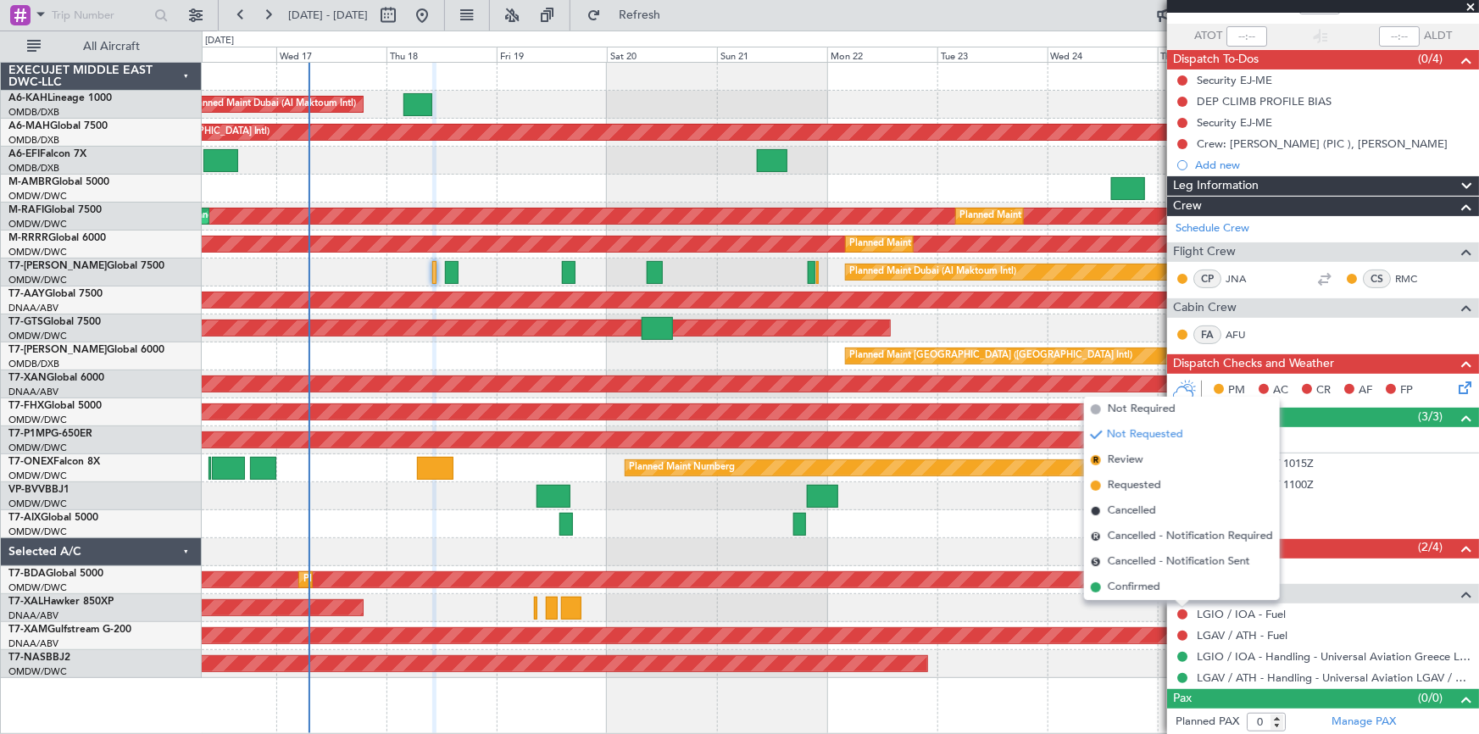
drag, startPoint x: 1145, startPoint y: 407, endPoint x: 1155, endPoint y: 417, distance: 14.4
click at [1150, 412] on span "Not Required" at bounding box center [1142, 409] width 68 height 17
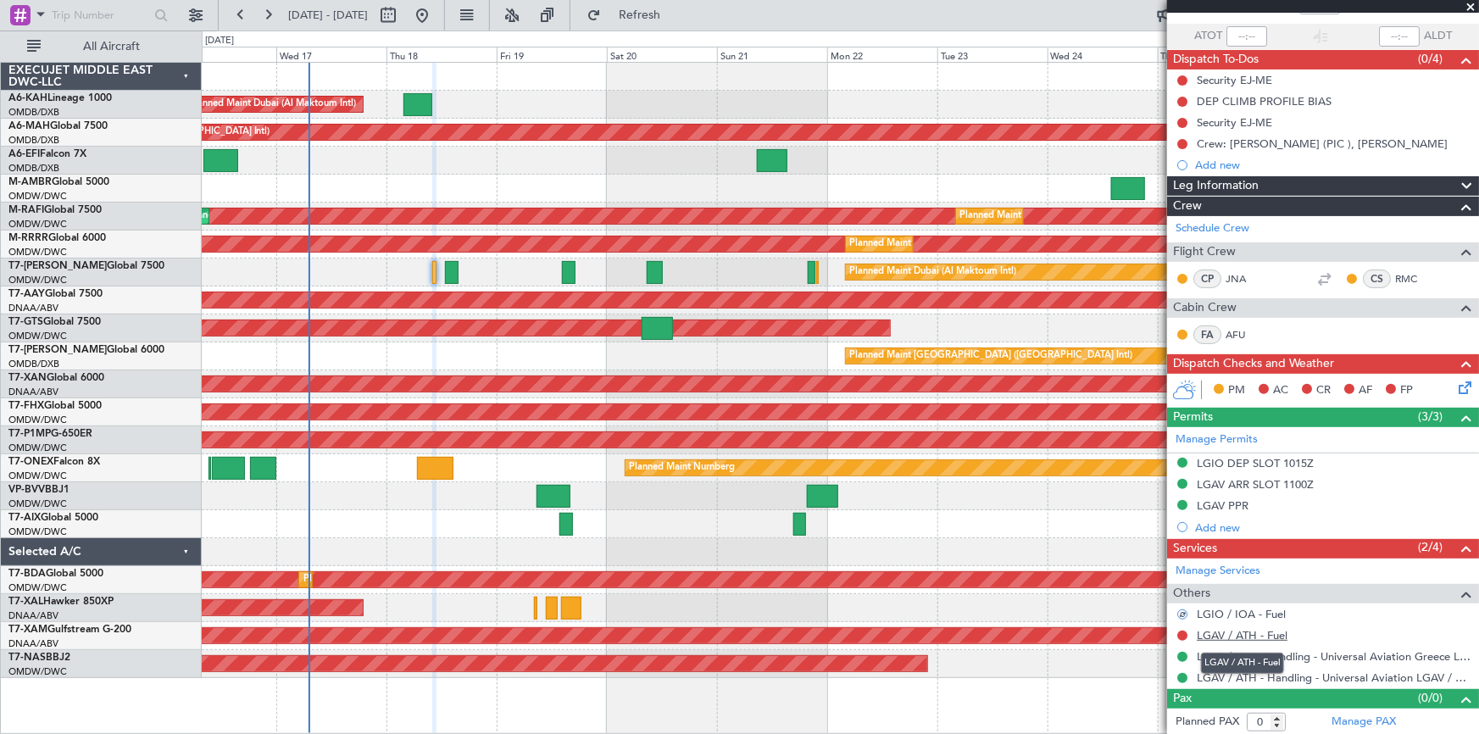
click at [1218, 631] on link "LGAV / ATH - Fuel" at bounding box center [1242, 635] width 91 height 14
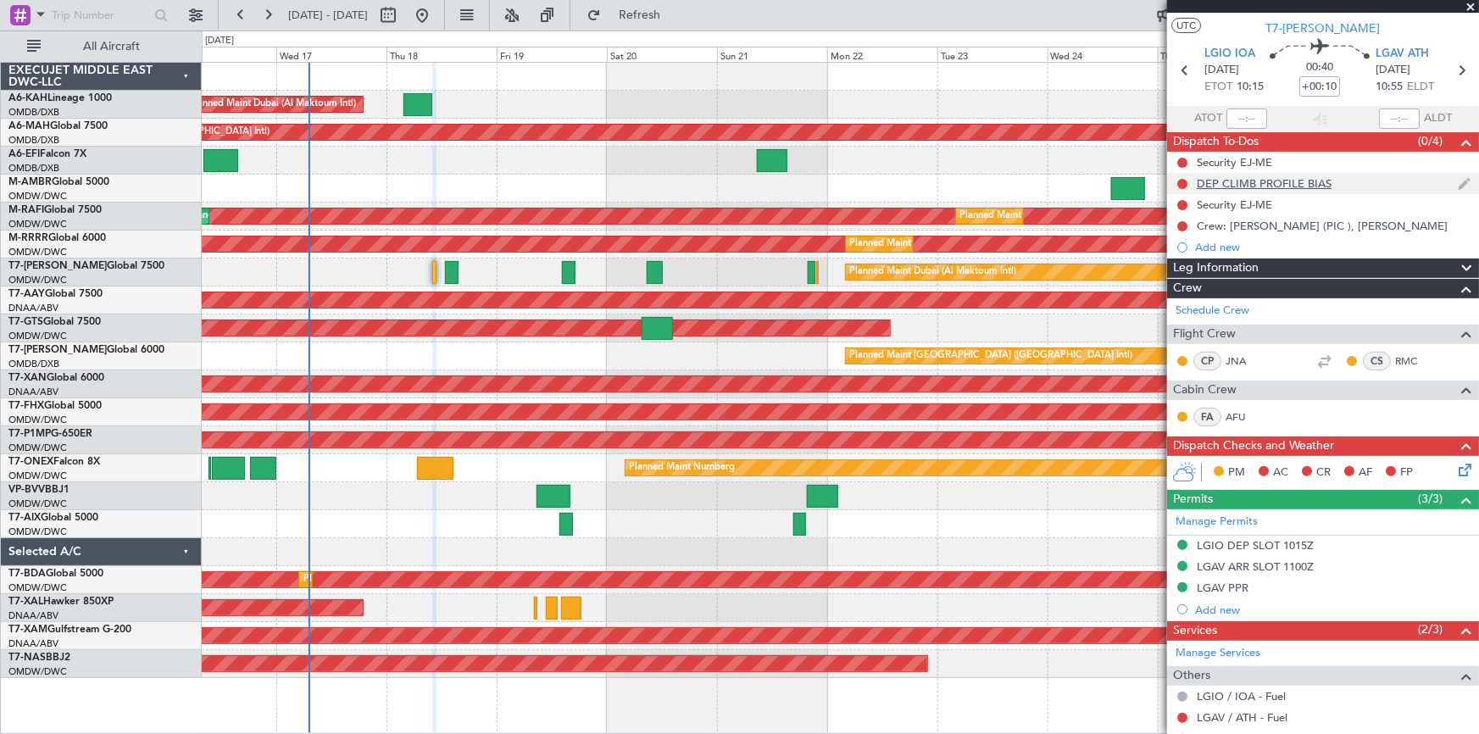
scroll to position [0, 0]
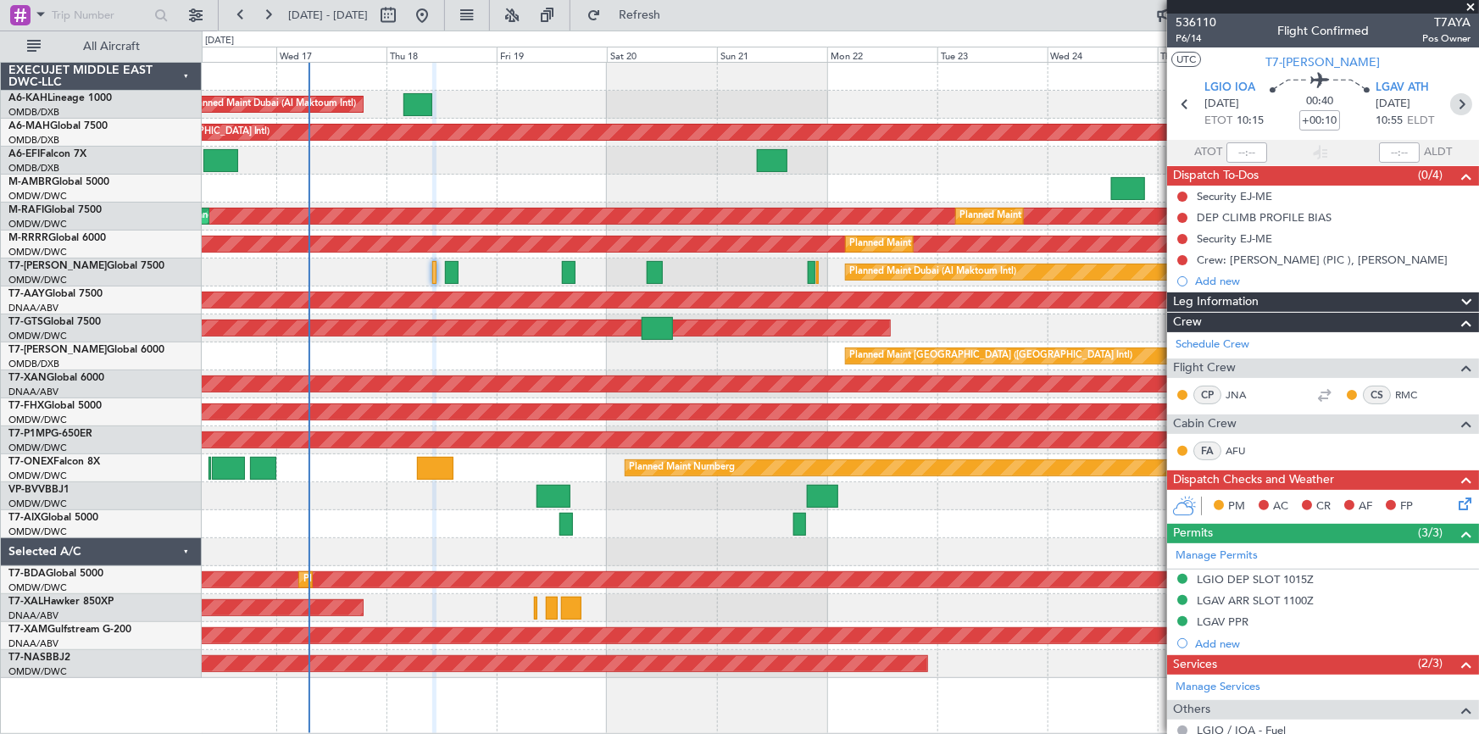
click at [1451, 101] on icon at bounding box center [1461, 104] width 22 height 22
type input "-00:15"
type input "1"
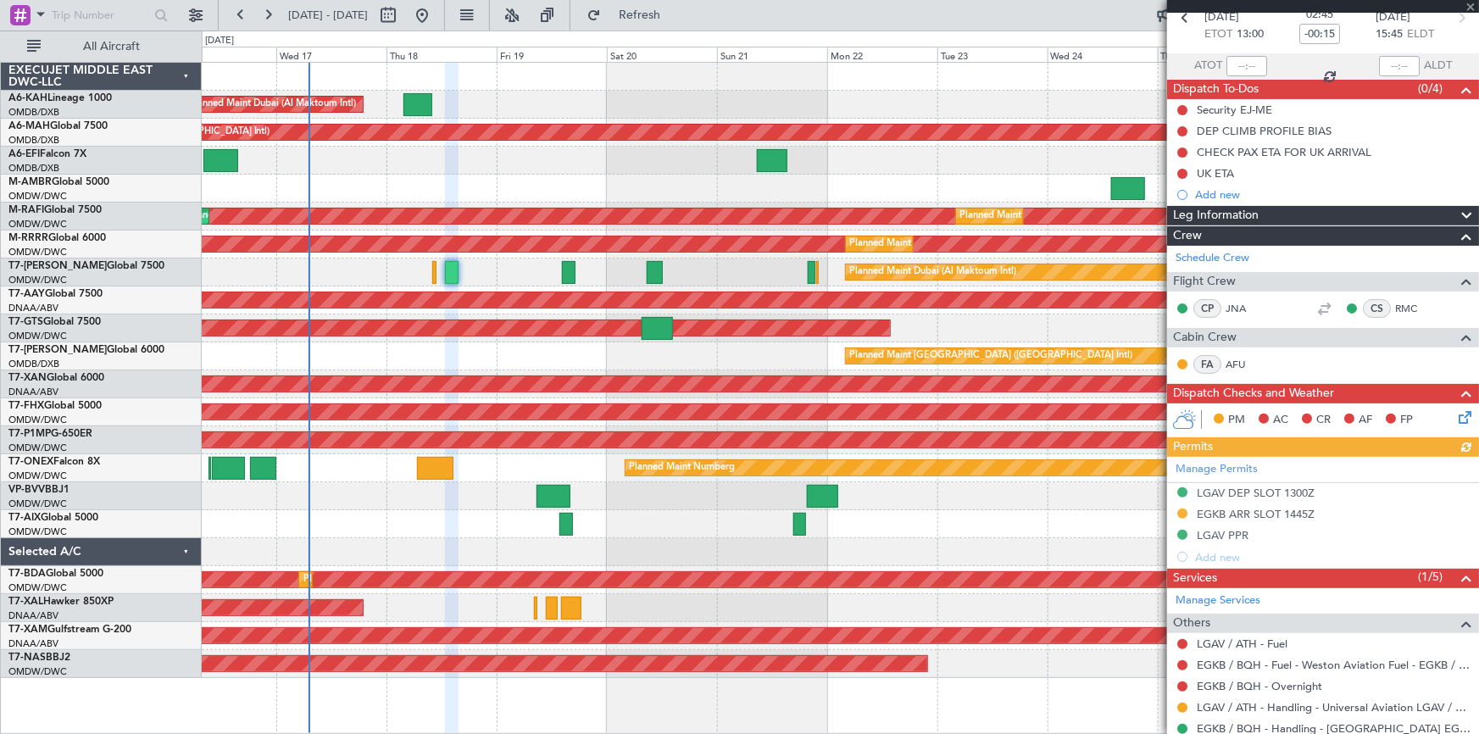
scroll to position [175, 0]
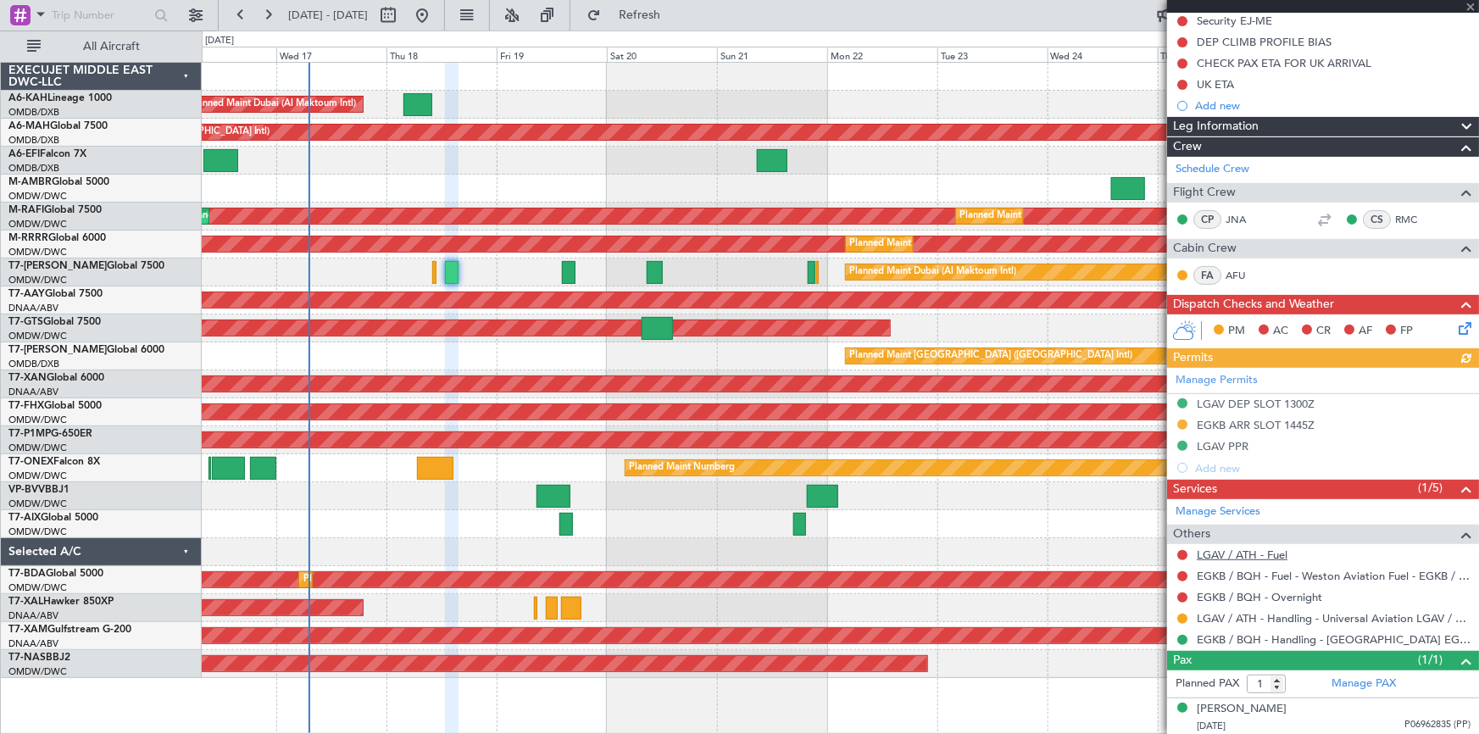
click at [1260, 551] on link "LGAV / ATH - Fuel" at bounding box center [1242, 555] width 91 height 14
drag, startPoint x: 698, startPoint y: 14, endPoint x: 636, endPoint y: 0, distance: 64.4
click at [676, 14] on span "Refresh" at bounding box center [639, 15] width 71 height 12
drag, startPoint x: 670, startPoint y: 12, endPoint x: 1192, endPoint y: 276, distance: 585.3
click at [781, 31] on fb-flight-board "16 Sep 2025 - 27 Sep 2025 Refresh Quick Links All Aircraft Planned Maint Dubai …" at bounding box center [739, 373] width 1479 height 721
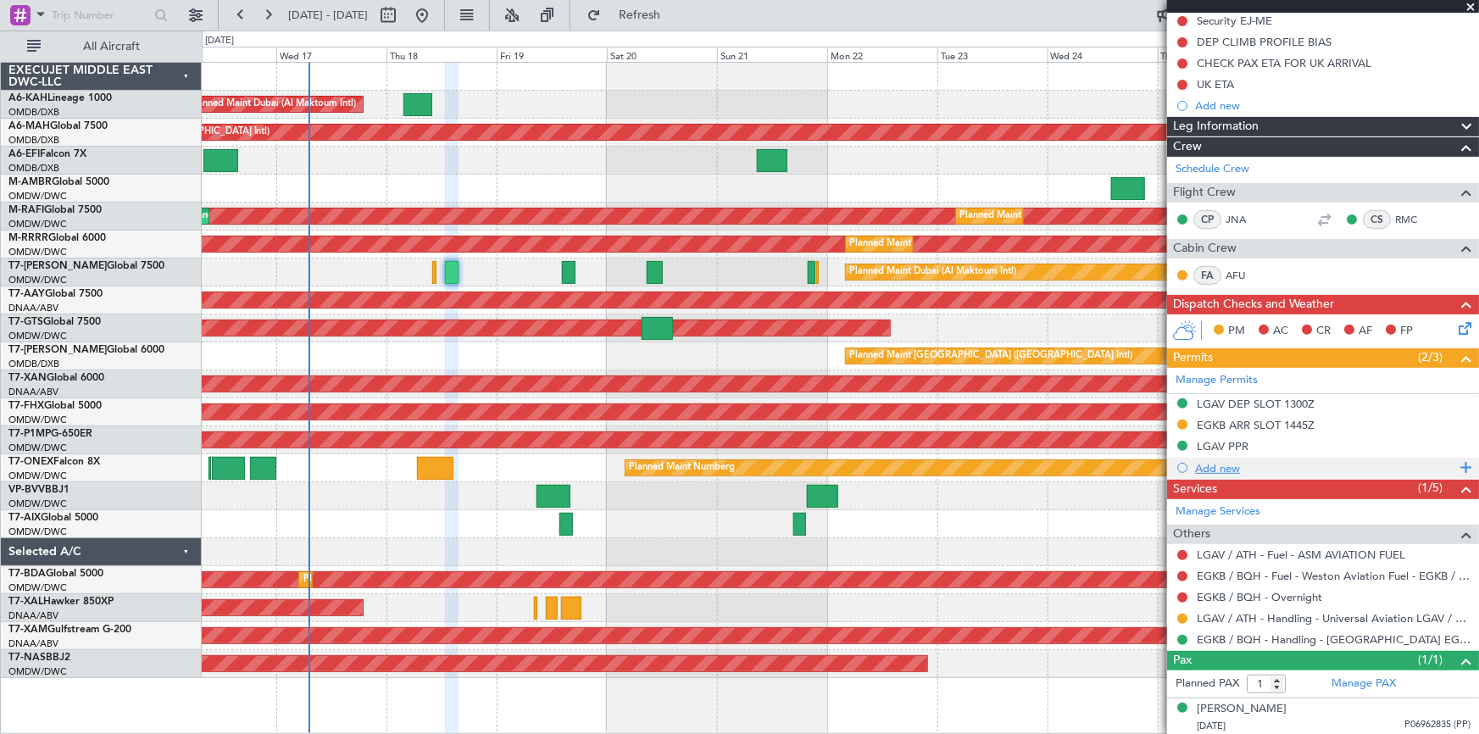
scroll to position [0, 0]
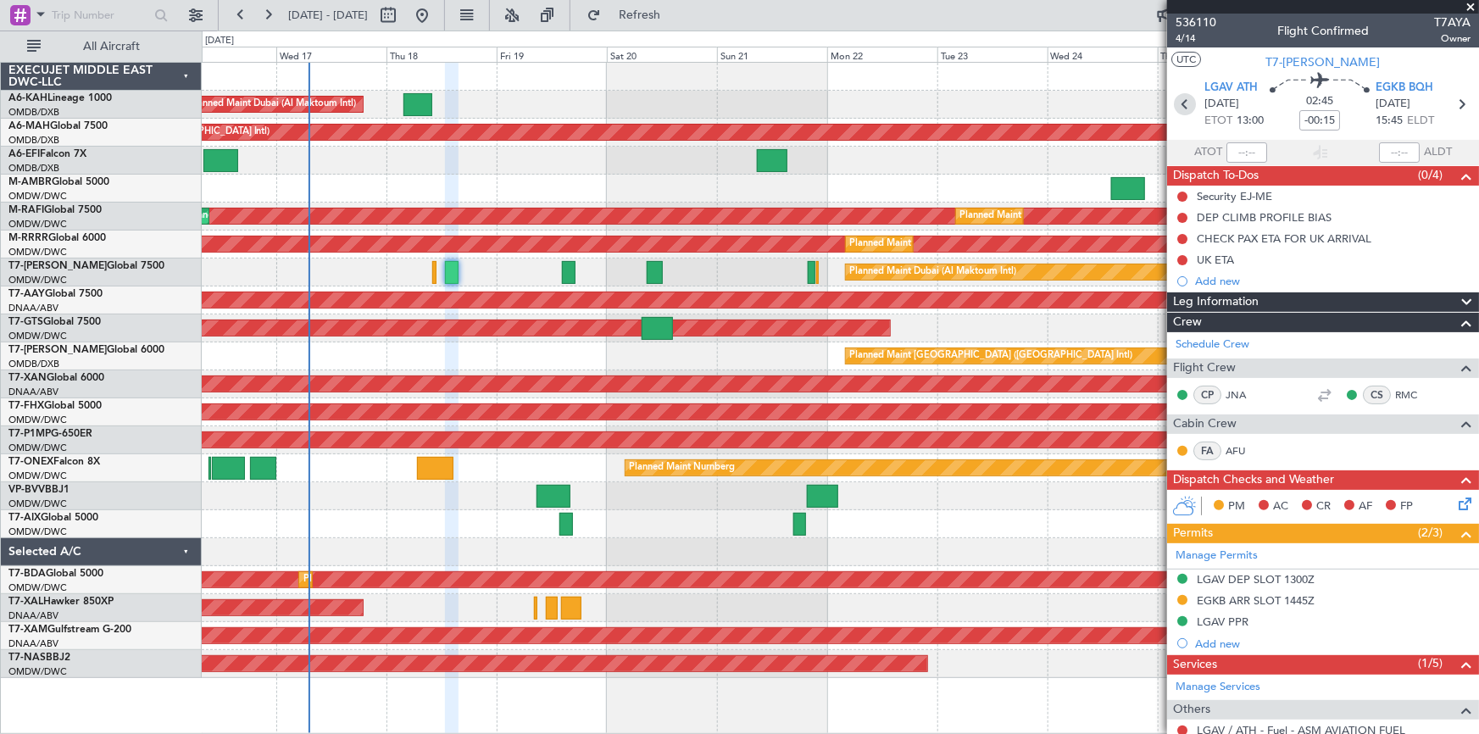
click at [1174, 101] on icon at bounding box center [1185, 104] width 22 height 22
type input "+00:10"
type input "0"
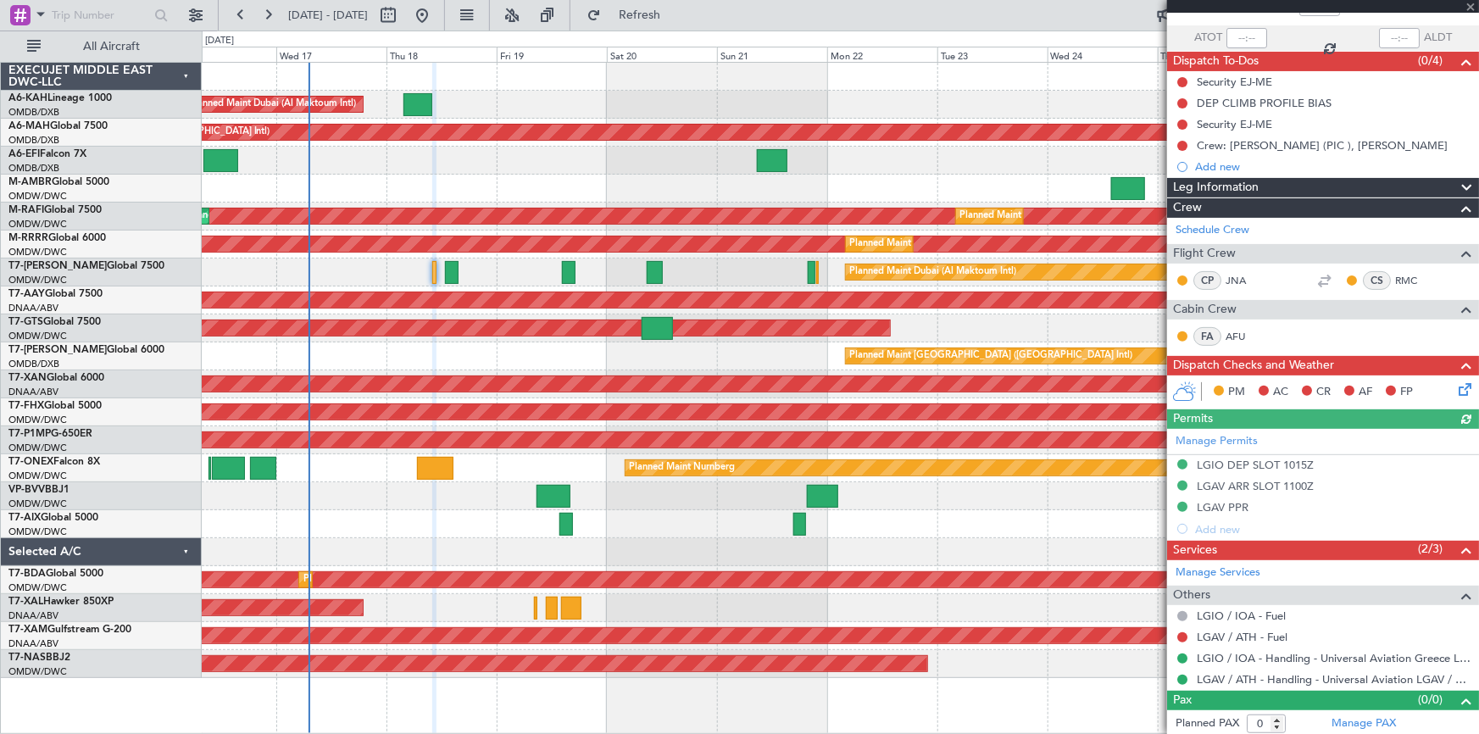
scroll to position [116, 0]
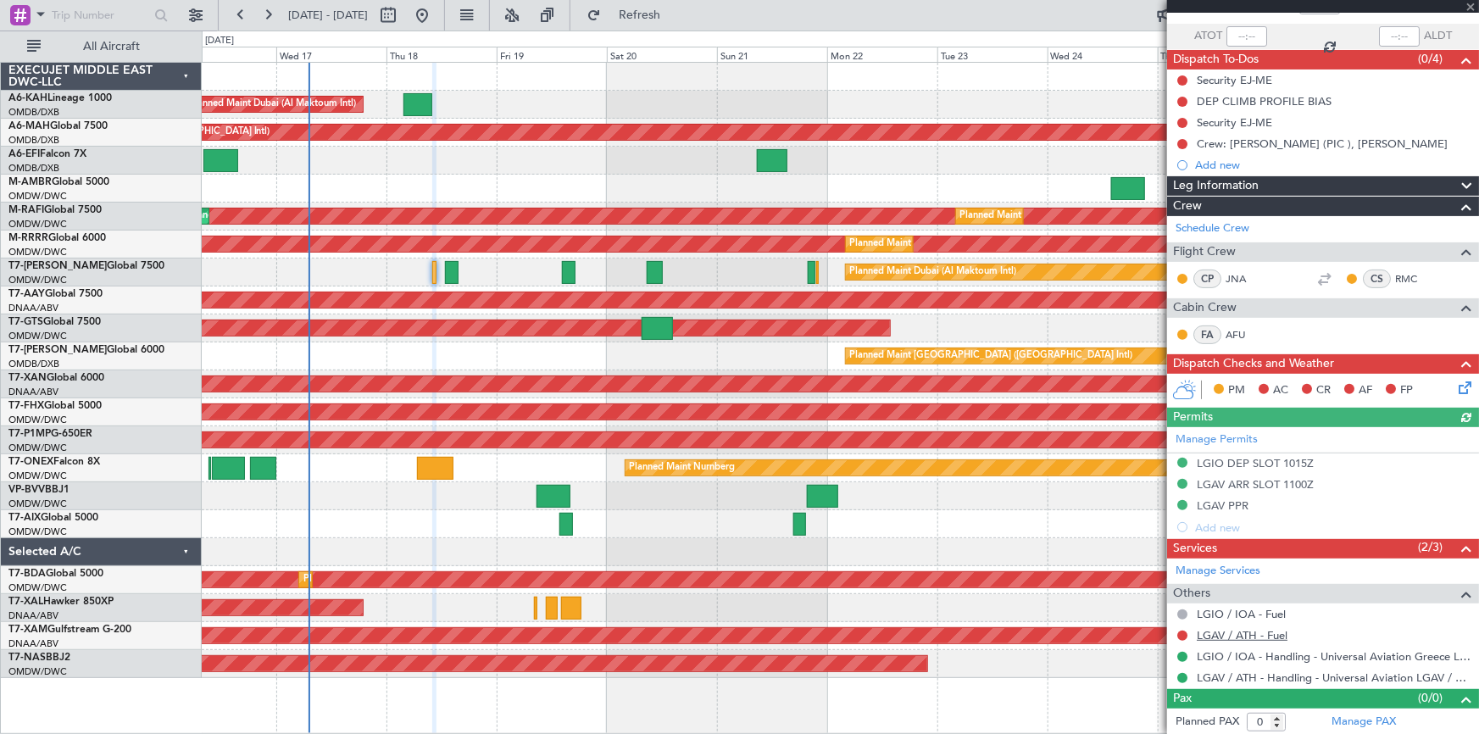
click at [1244, 631] on link "LGAV / ATH - Fuel" at bounding box center [1242, 635] width 91 height 14
drag, startPoint x: 706, startPoint y: 19, endPoint x: 1198, endPoint y: 209, distance: 527.3
click at [681, 22] on button "Refresh" at bounding box center [630, 15] width 102 height 27
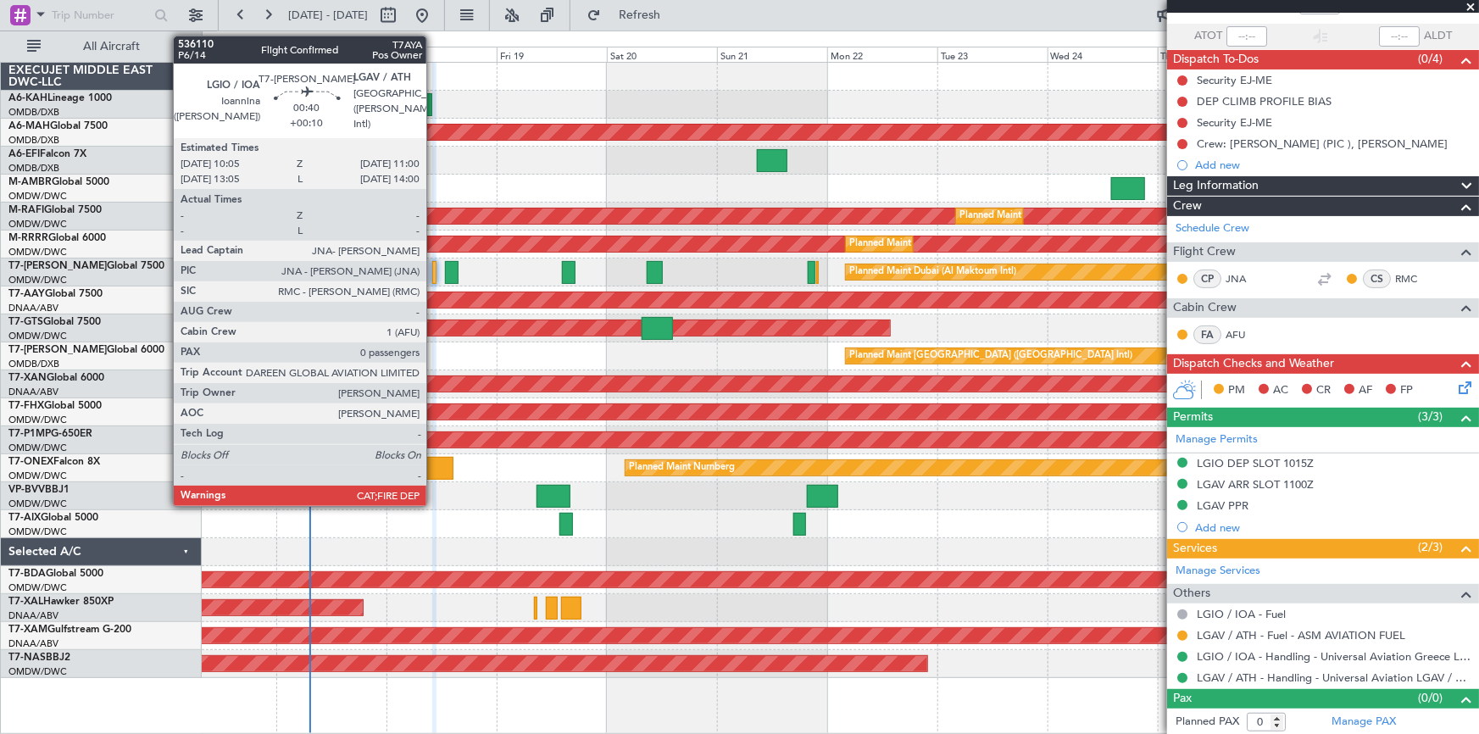
click at [434, 269] on div at bounding box center [434, 272] width 4 height 23
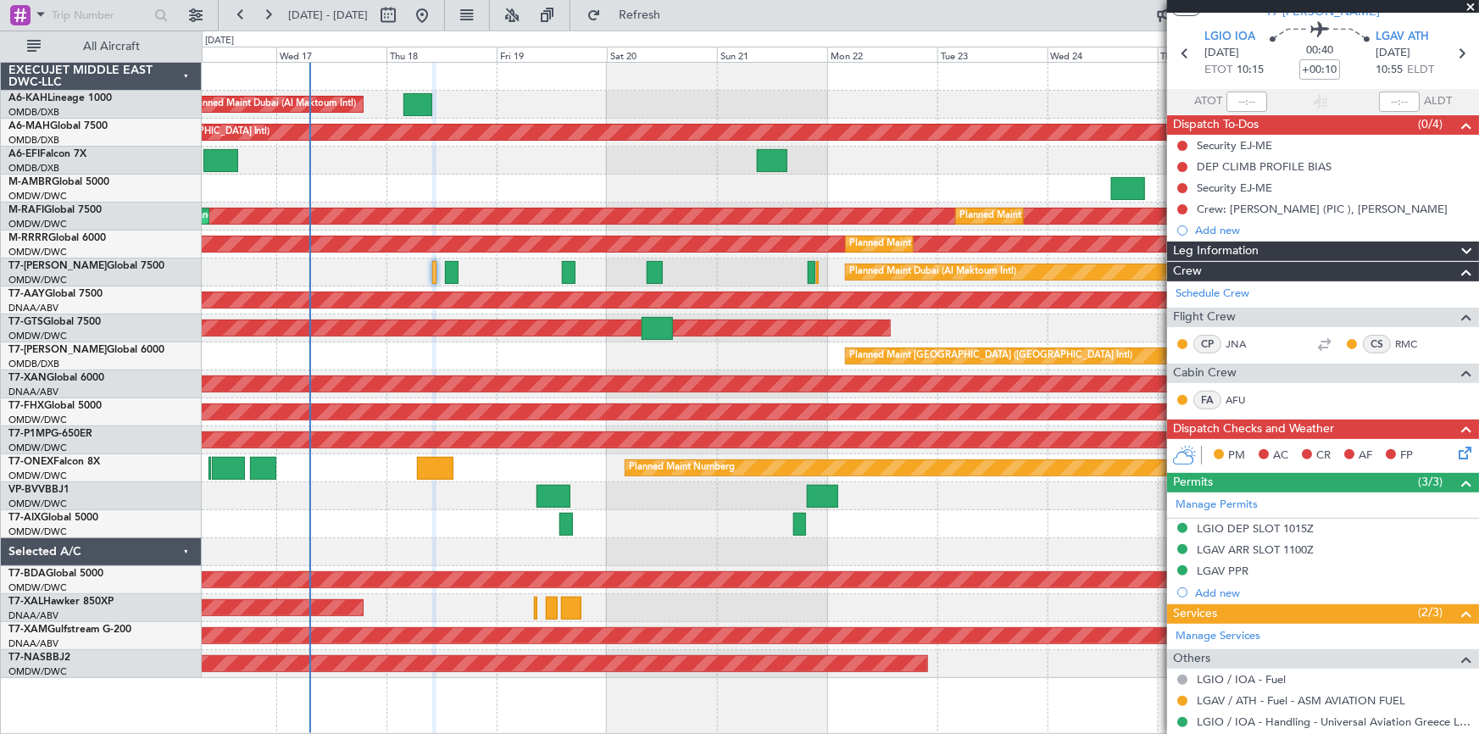
scroll to position [0, 0]
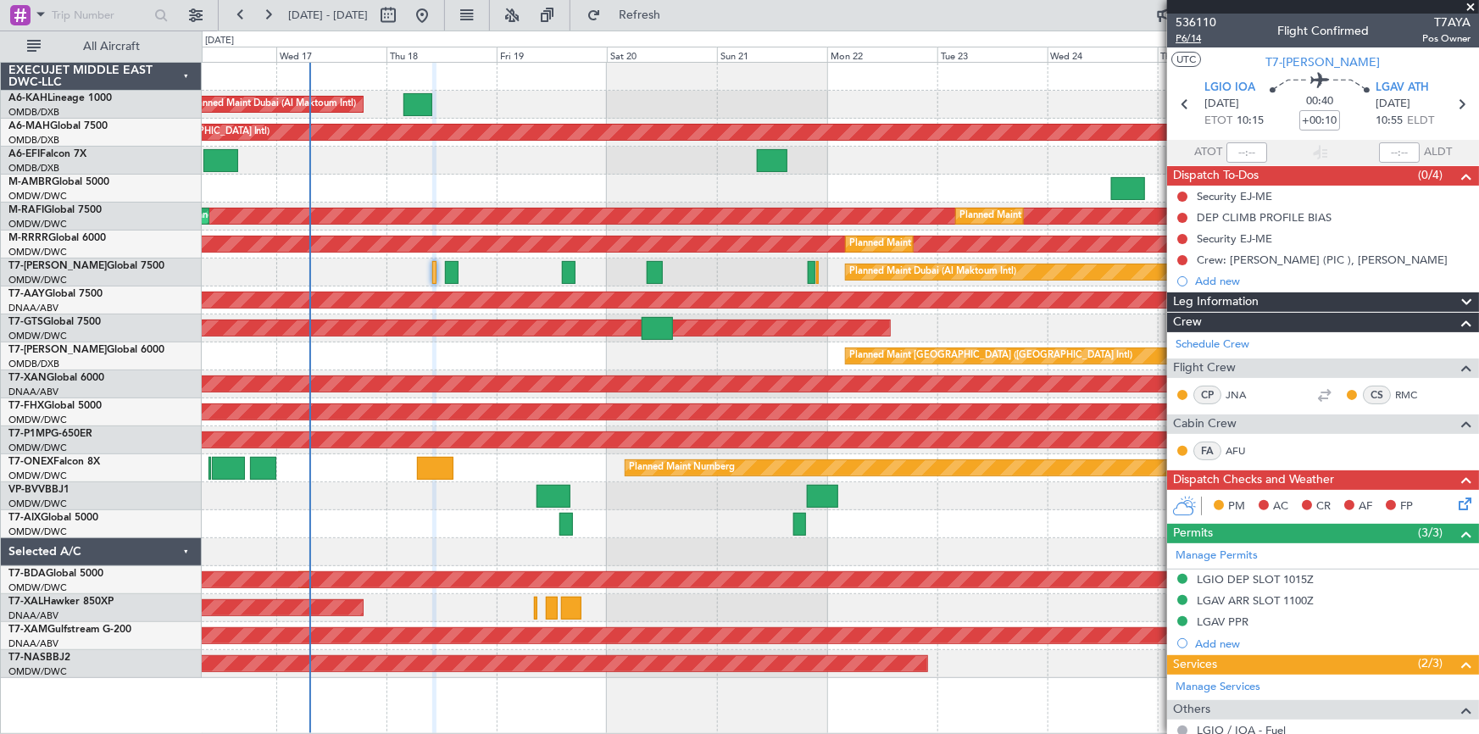
click at [1186, 38] on span "P6/14" at bounding box center [1196, 38] width 41 height 14
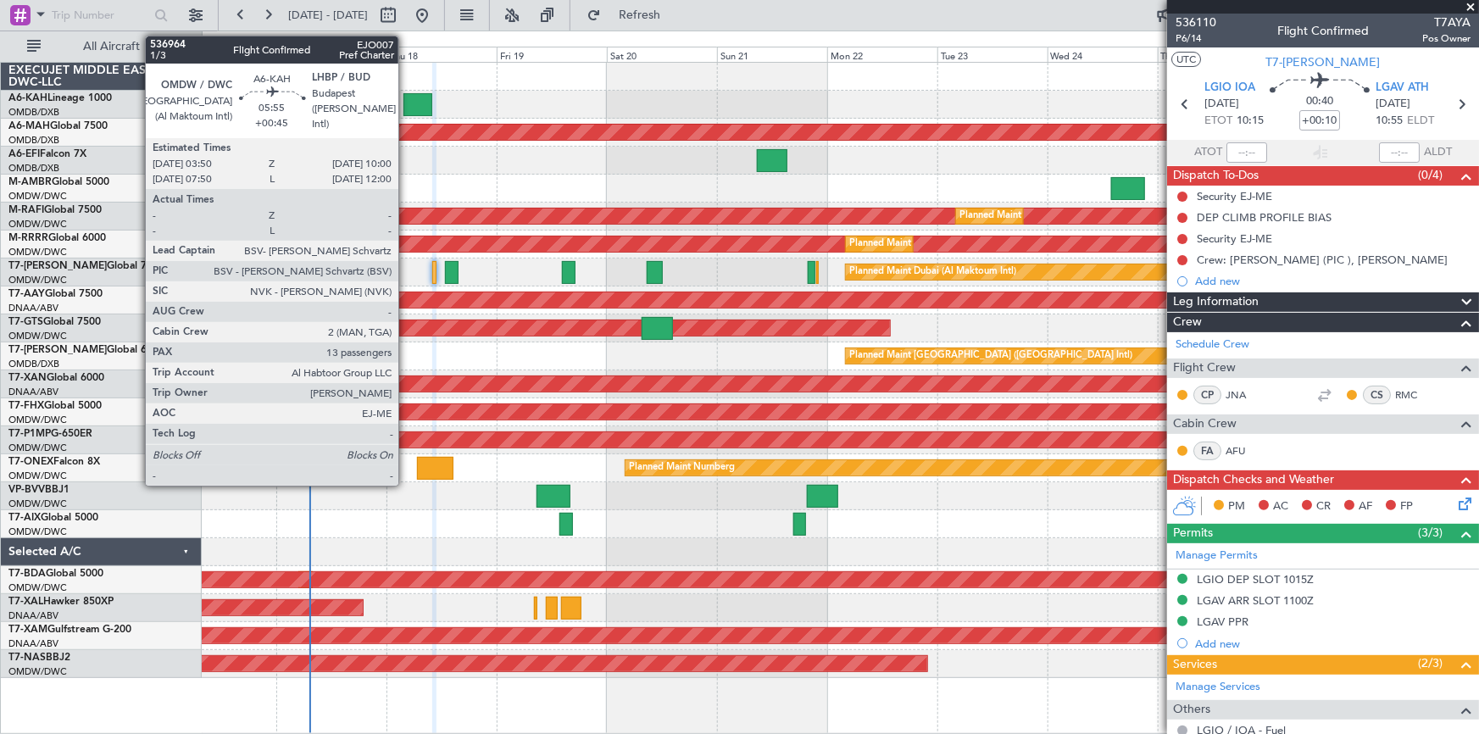
click at [406, 101] on div at bounding box center [417, 104] width 29 height 23
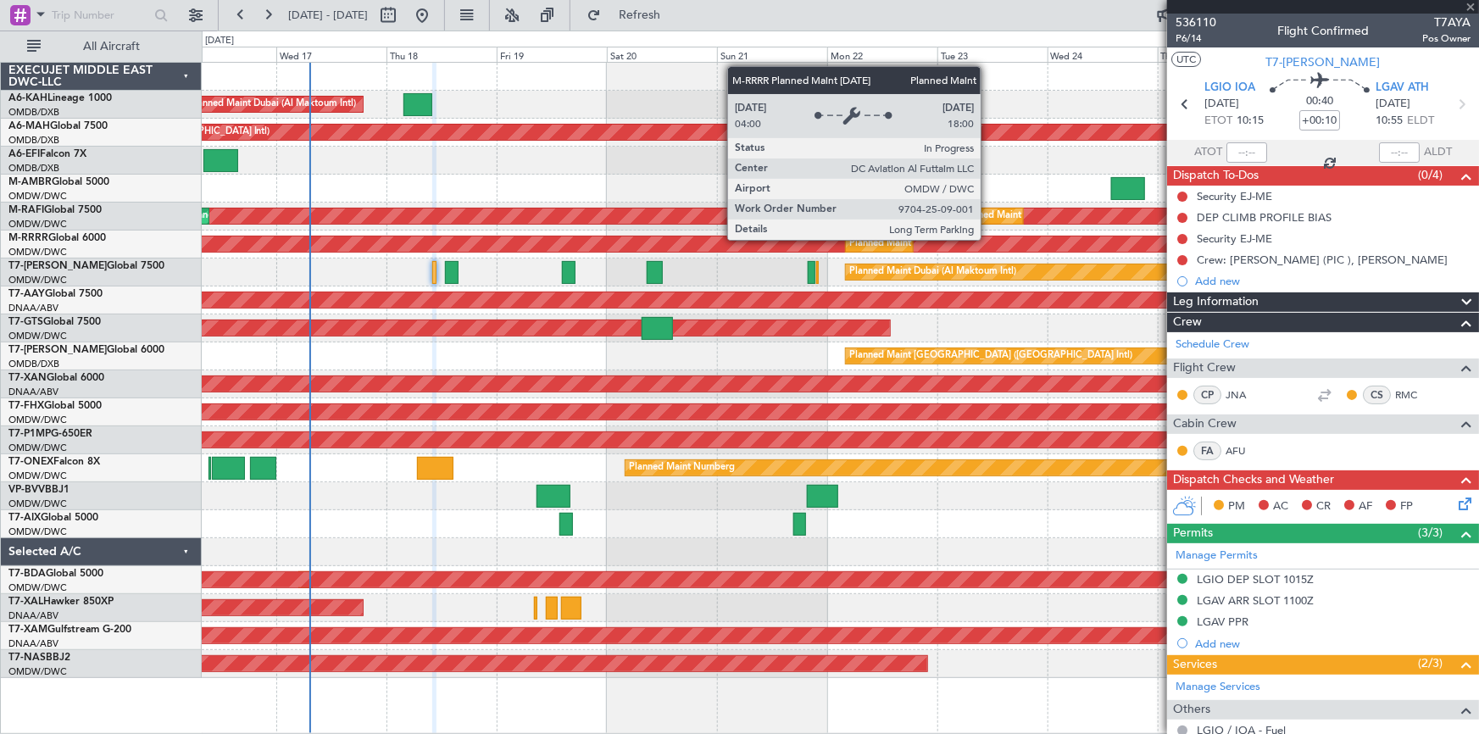
type input "+00:45"
type input "13"
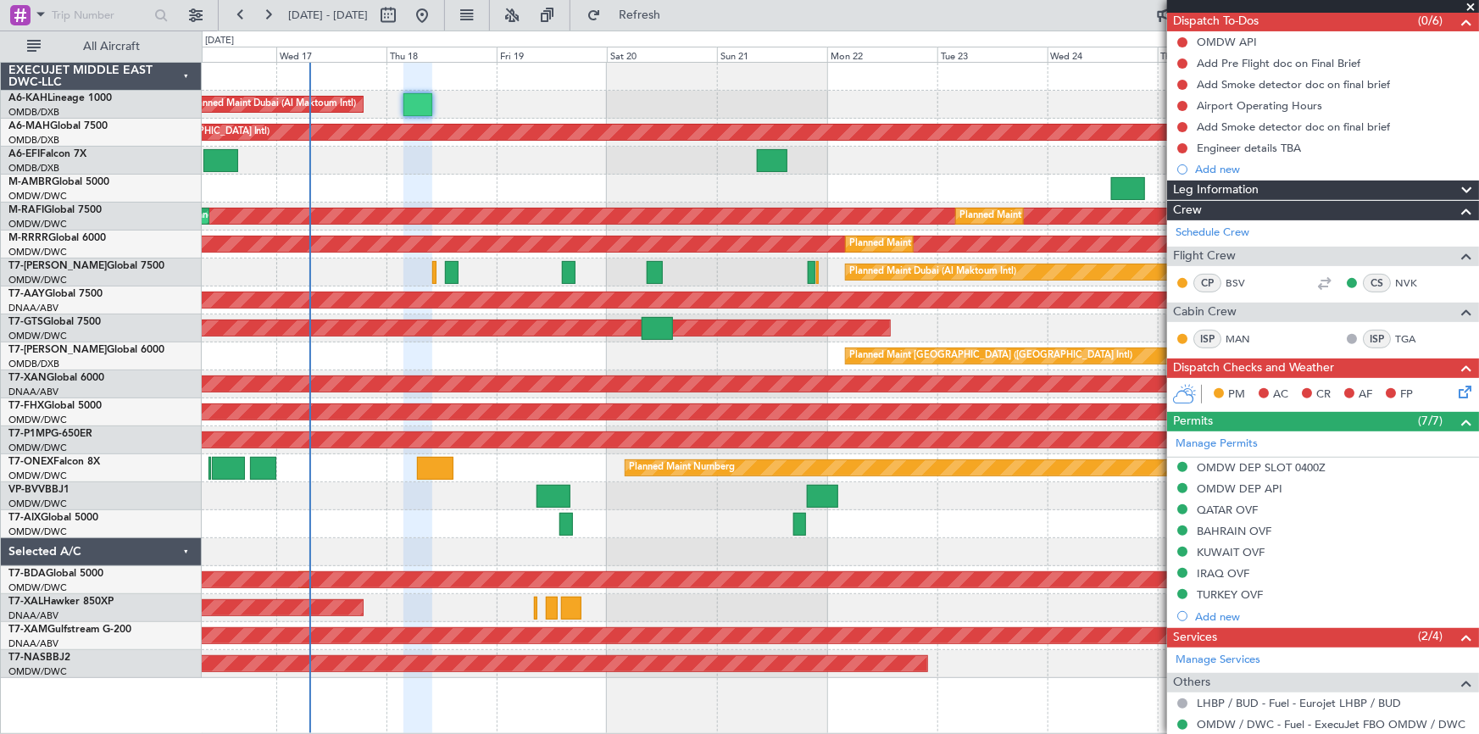
scroll to position [308, 0]
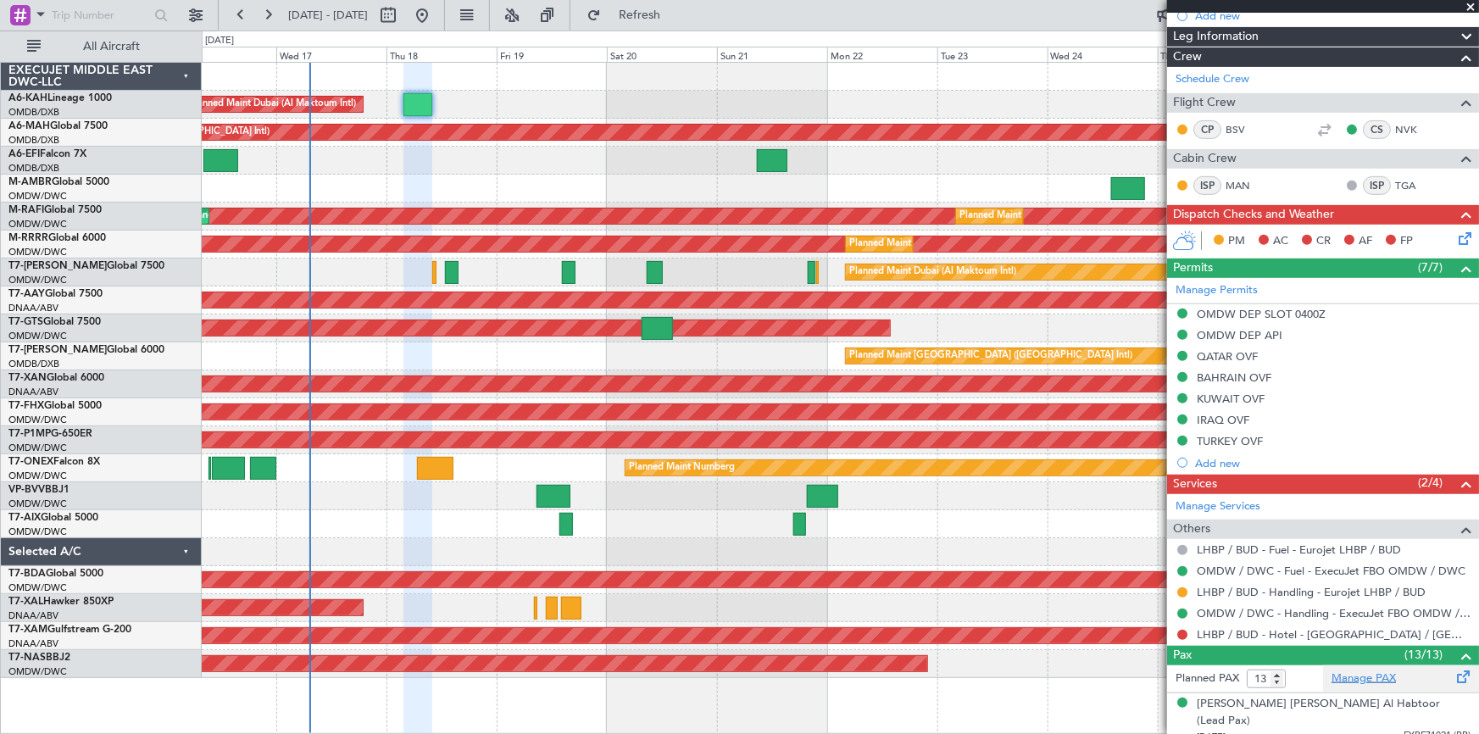
click at [1363, 677] on link "Manage PAX" at bounding box center [1364, 678] width 64 height 17
drag, startPoint x: 687, startPoint y: 6, endPoint x: 720, endPoint y: 28, distance: 39.7
click at [681, 7] on button "Refresh" at bounding box center [630, 15] width 102 height 27
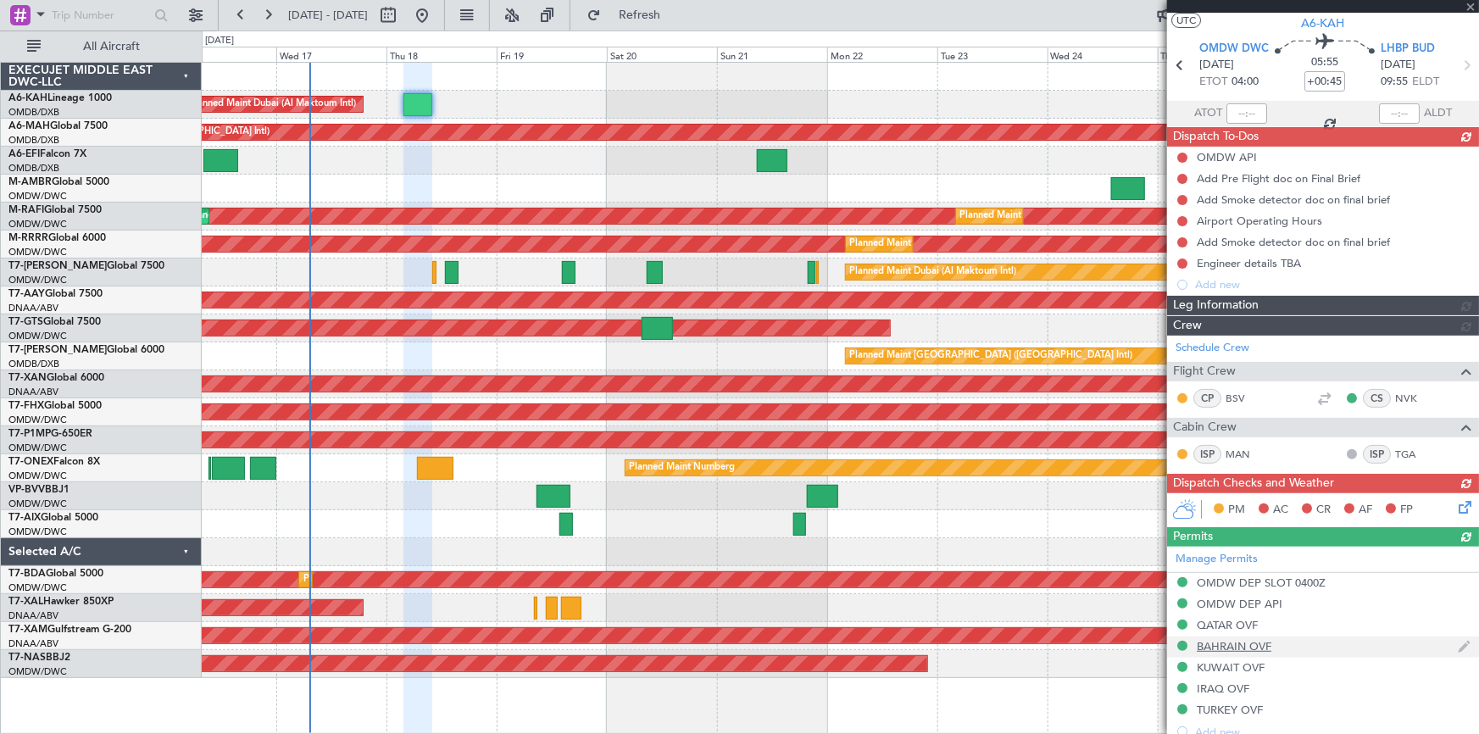
scroll to position [0, 0]
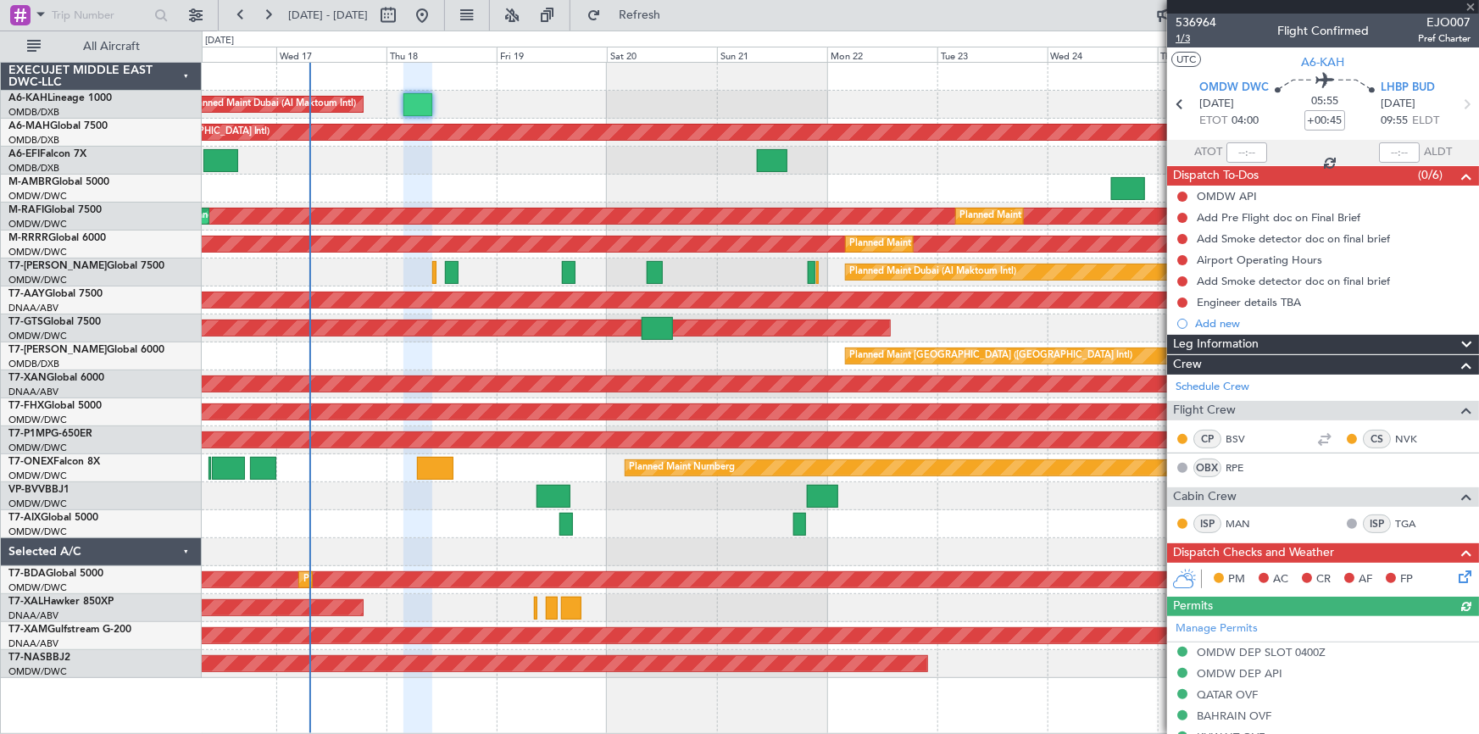
click at [1177, 37] on span "1/3" at bounding box center [1196, 38] width 41 height 14
drag, startPoint x: 667, startPoint y: 8, endPoint x: 753, endPoint y: 26, distance: 87.4
click at [673, 9] on button "Refresh" at bounding box center [630, 15] width 102 height 27
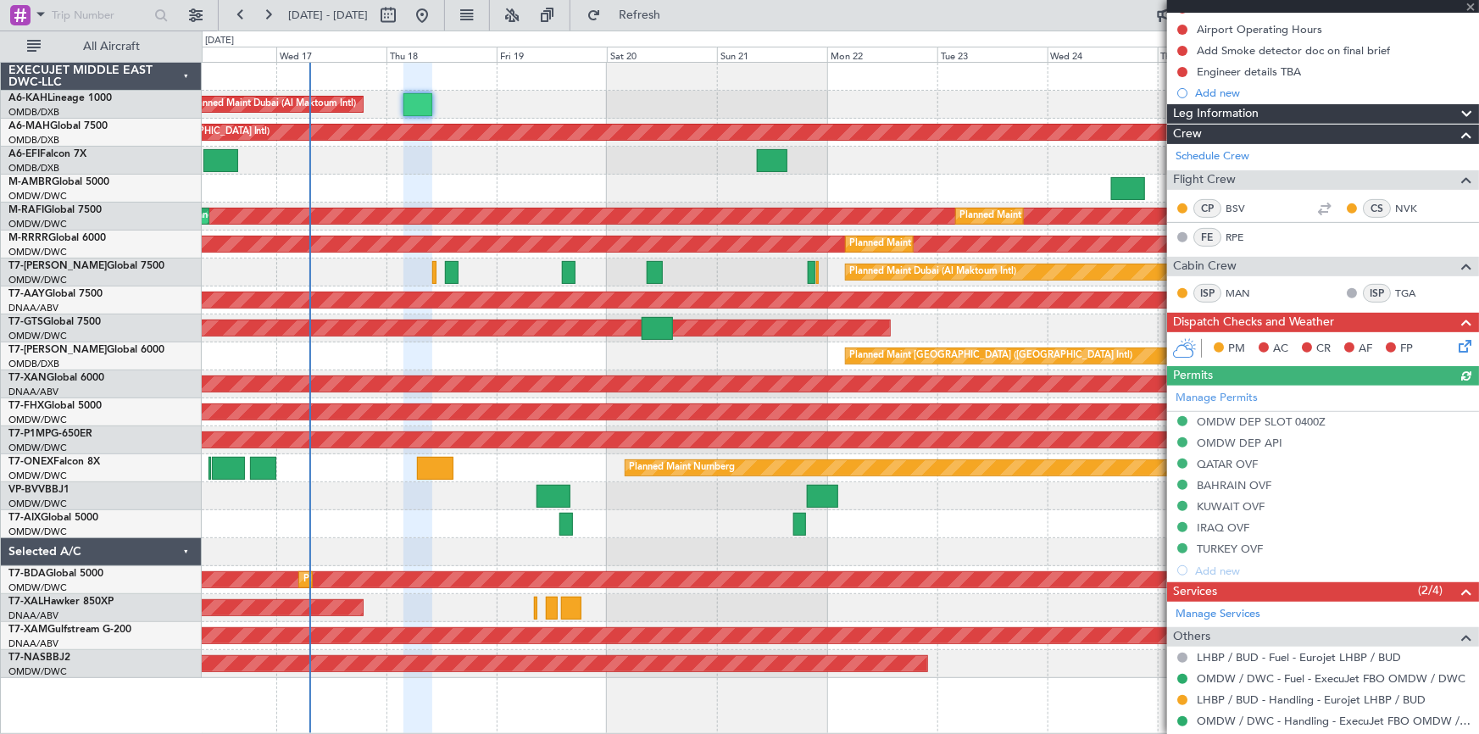
scroll to position [616, 0]
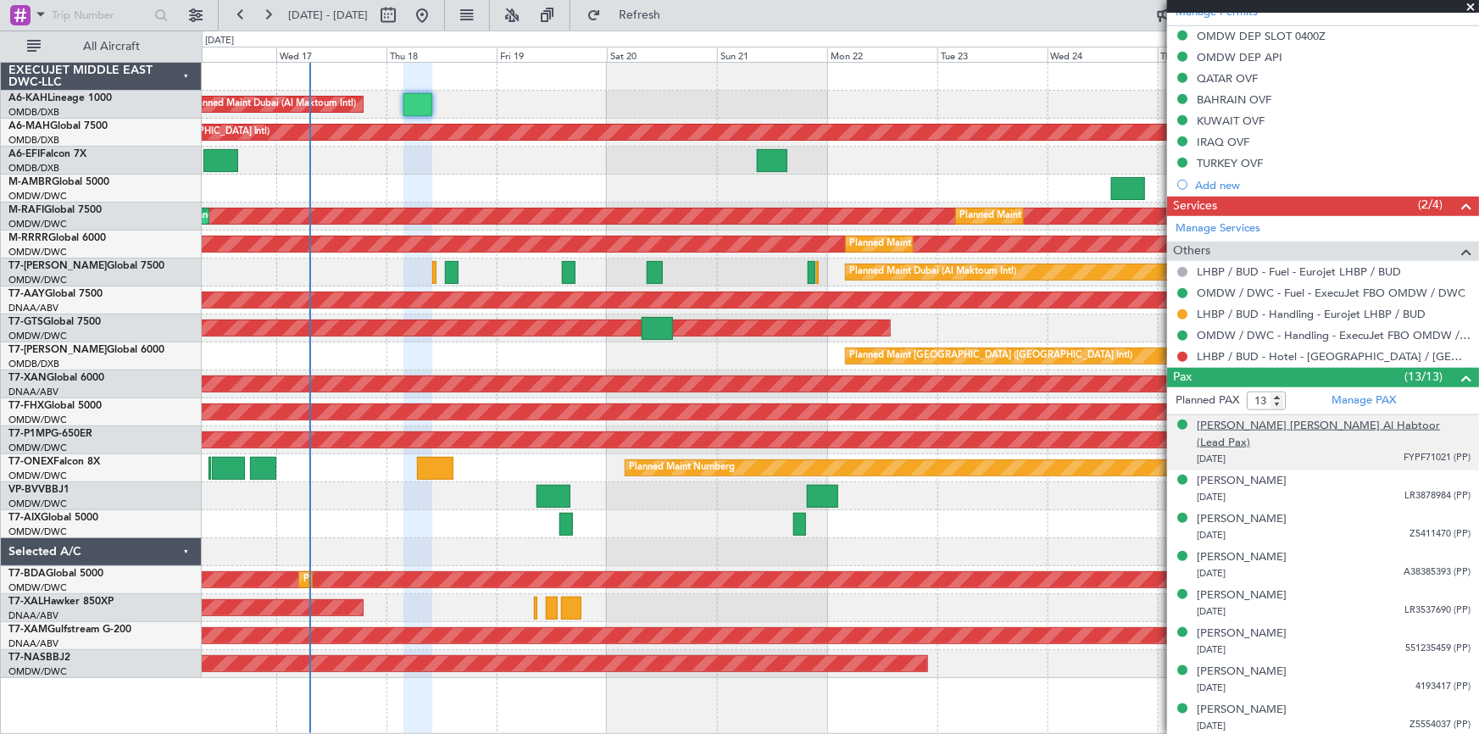
click at [1280, 424] on div "[PERSON_NAME] [PERSON_NAME] Al Habtoor (Lead Pax)" at bounding box center [1334, 434] width 274 height 33
click at [1380, 400] on link "Manage PAX" at bounding box center [1364, 400] width 64 height 17
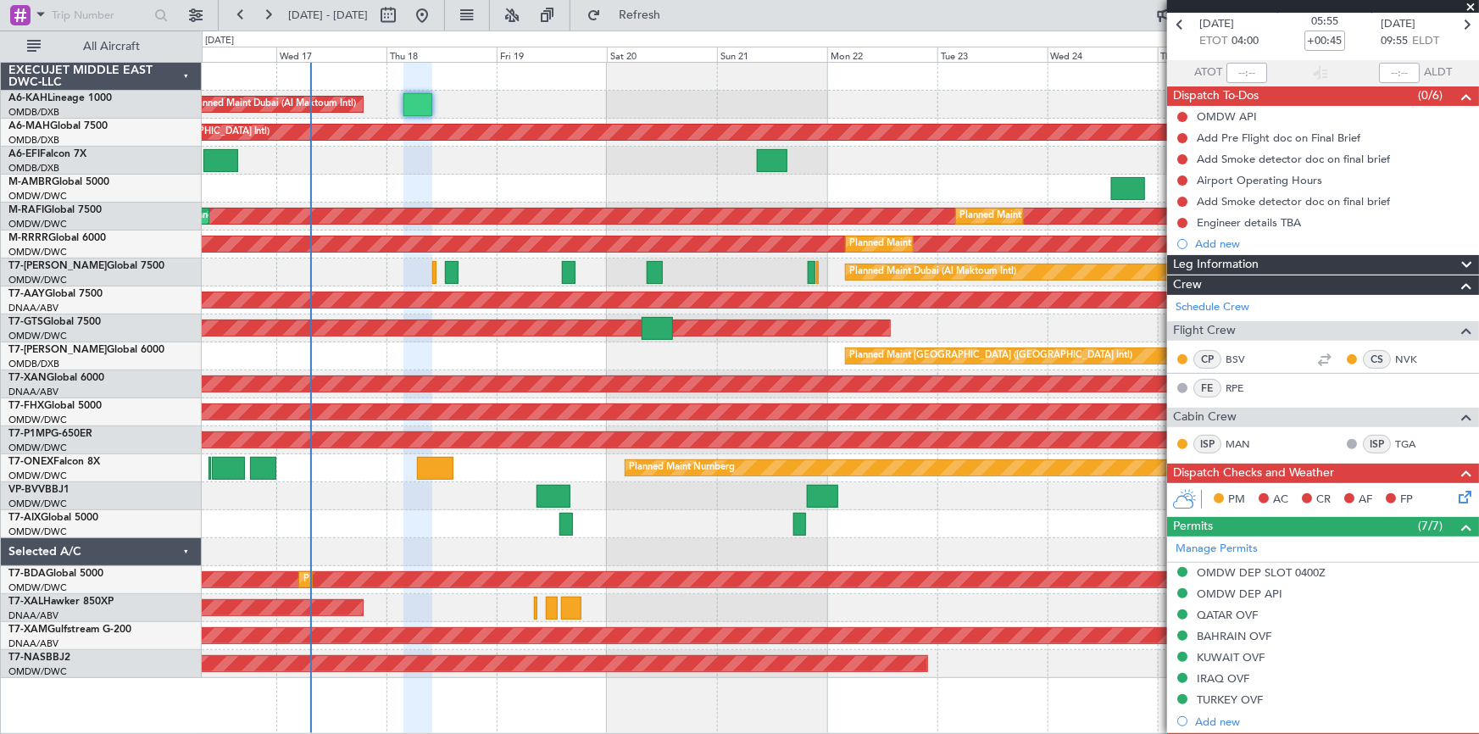
scroll to position [0, 0]
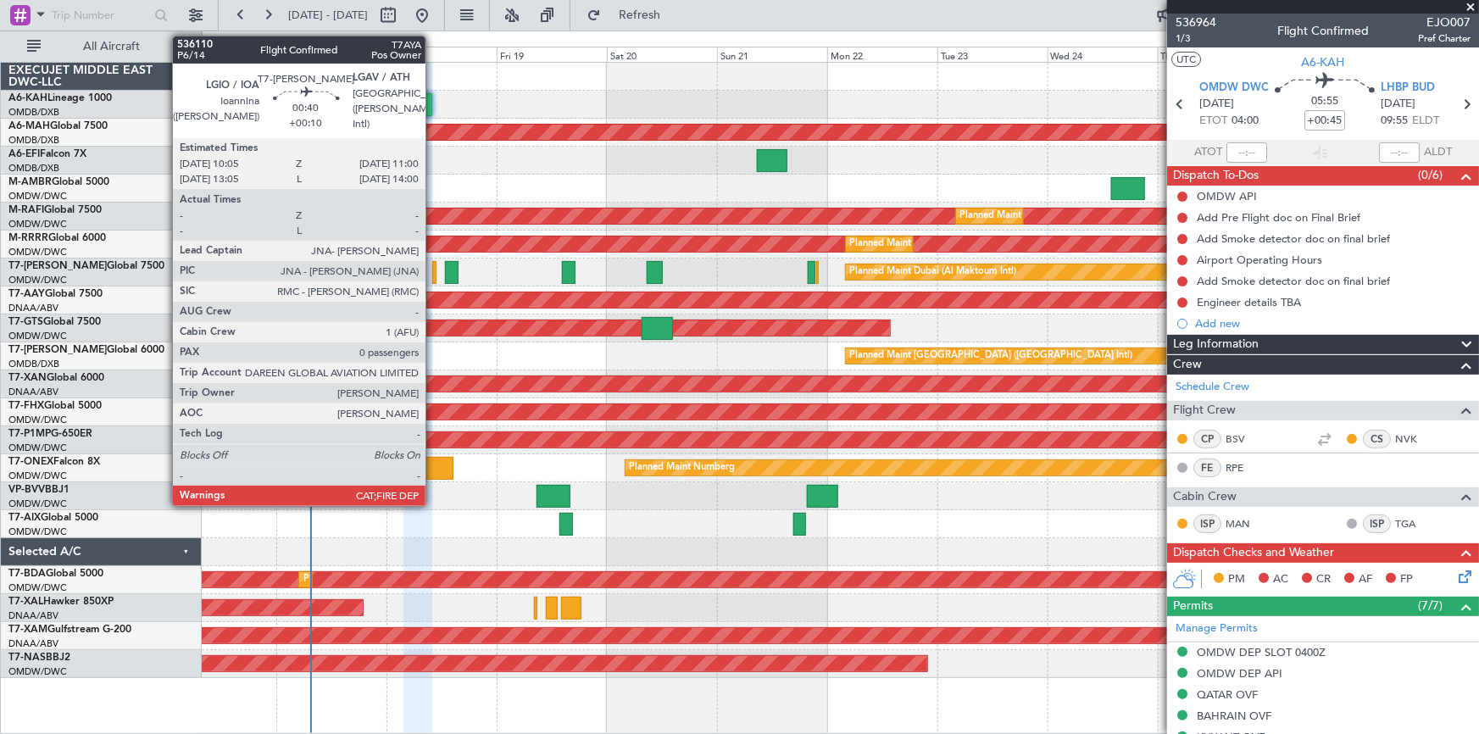
click at [434, 272] on div at bounding box center [434, 272] width 4 height 23
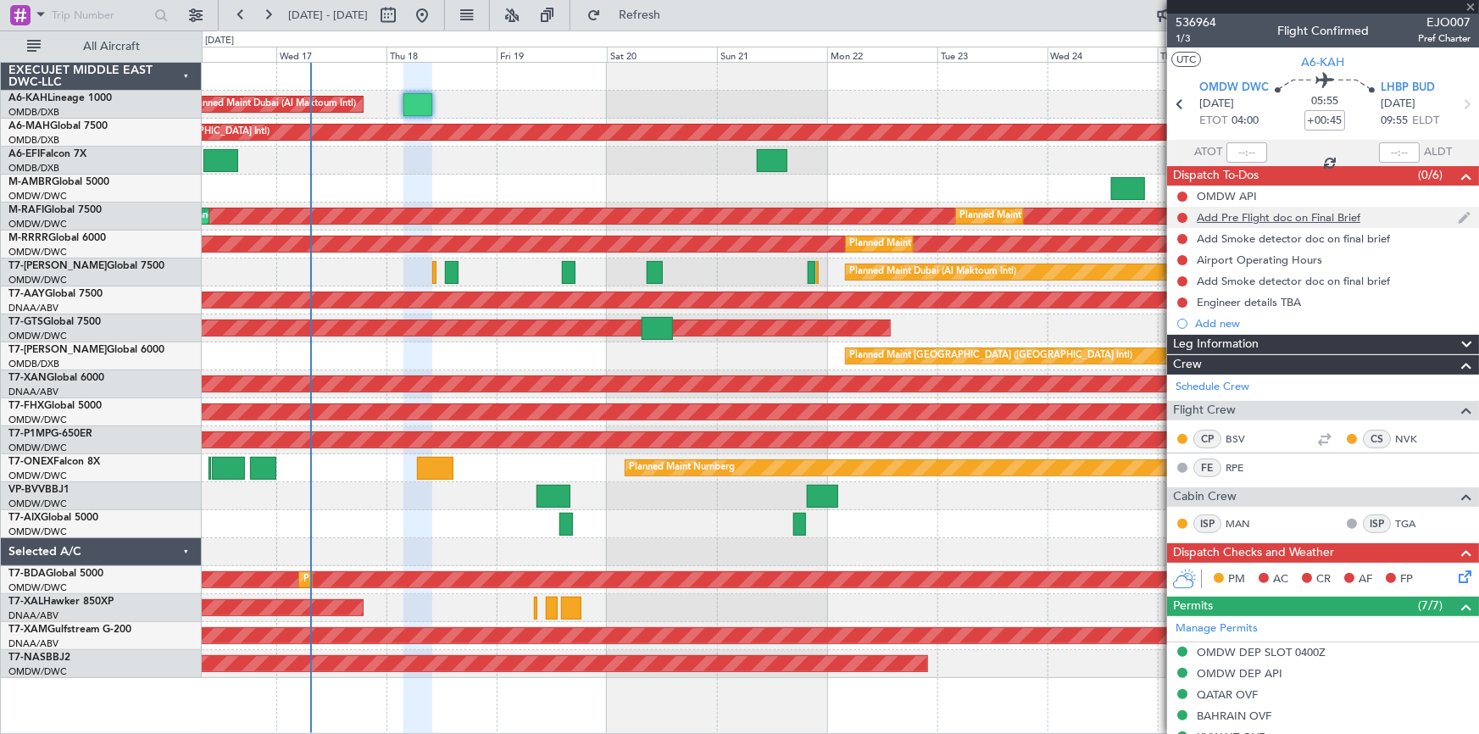
type input "+00:10"
type input "0"
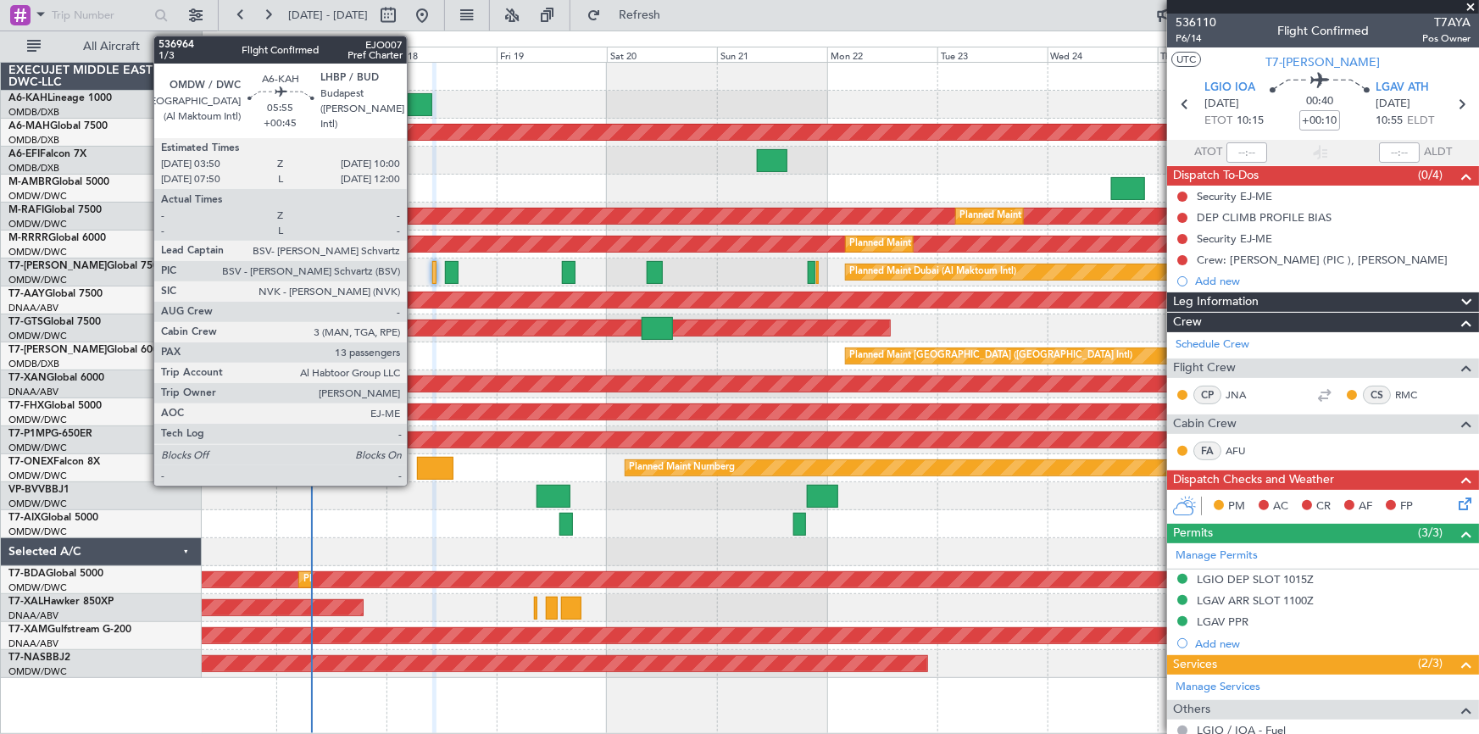
click at [414, 101] on div at bounding box center [417, 104] width 29 height 23
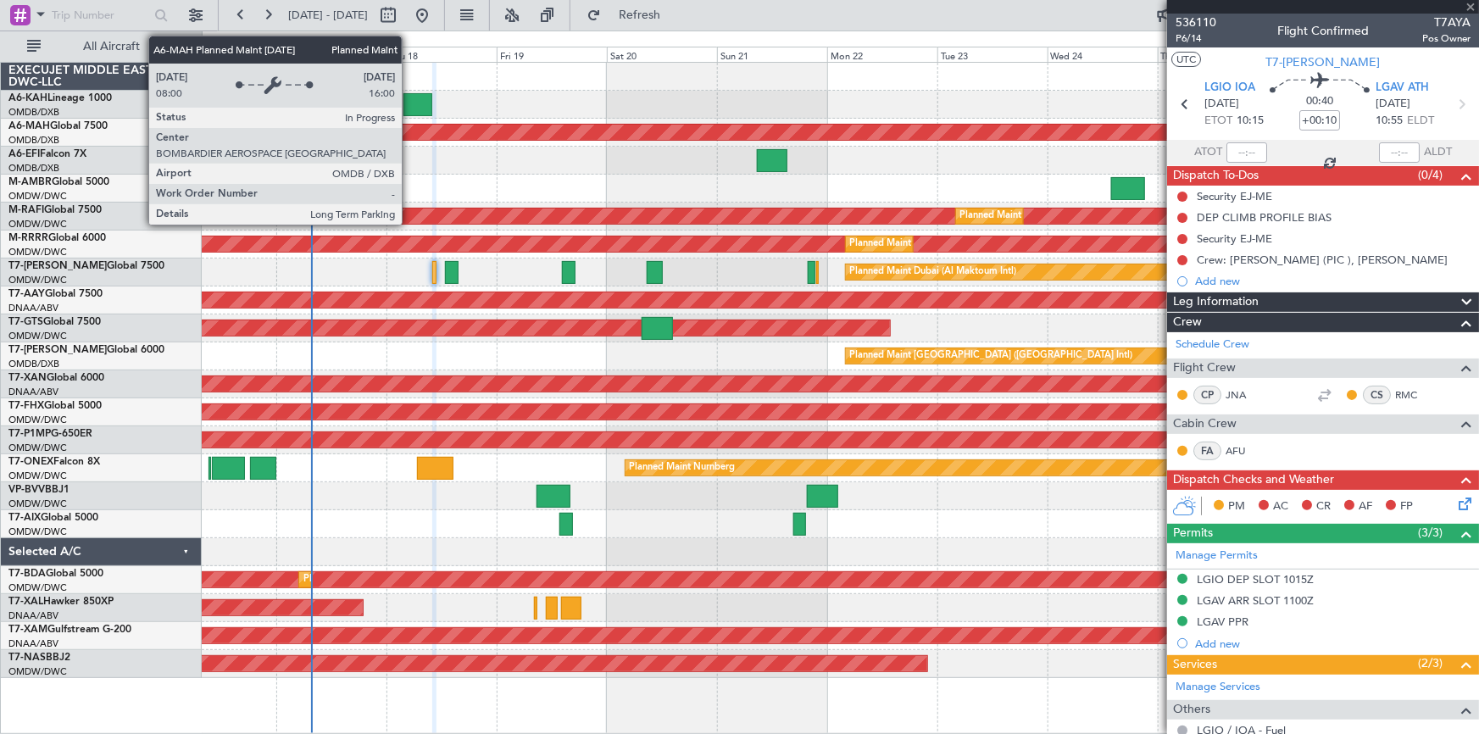
type input "+00:45"
type input "13"
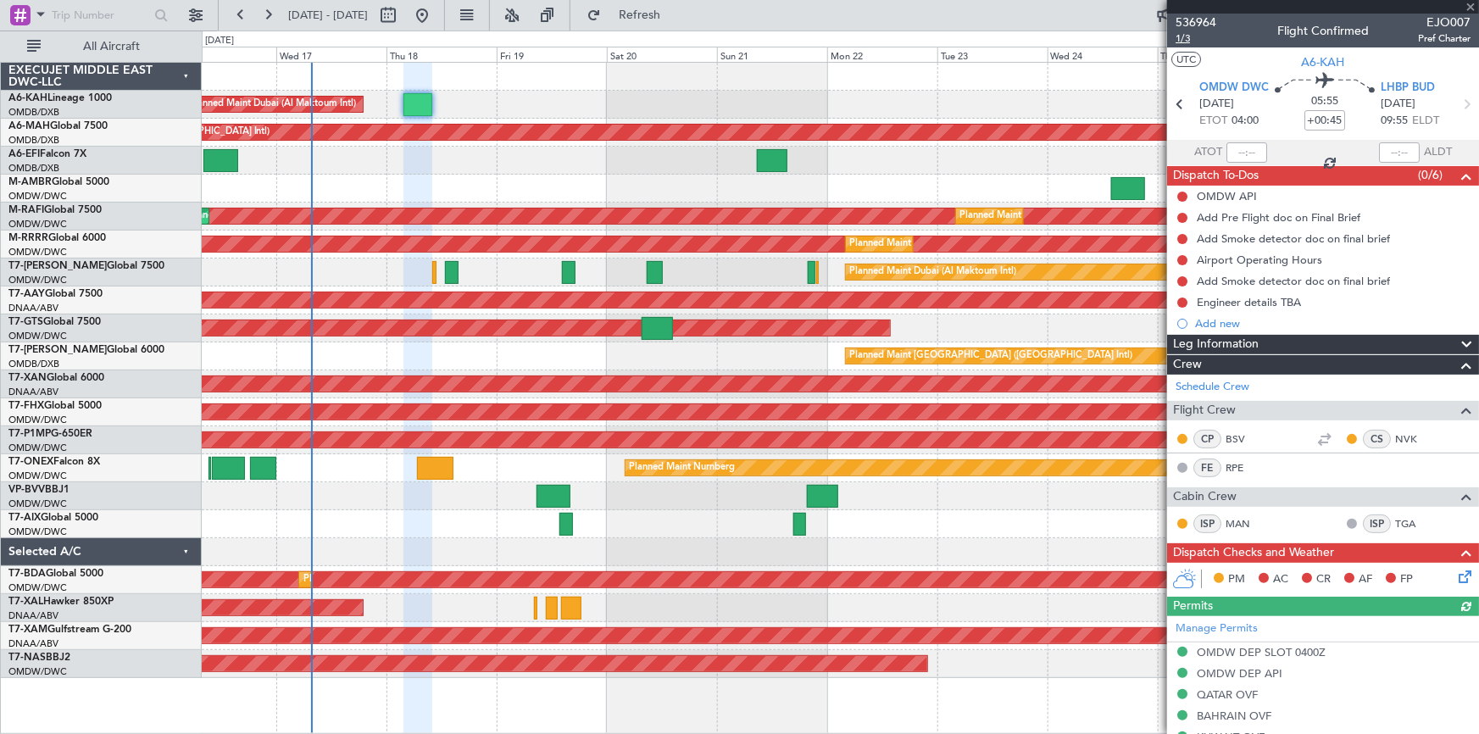
click at [1180, 35] on span "1/3" at bounding box center [1196, 38] width 41 height 14
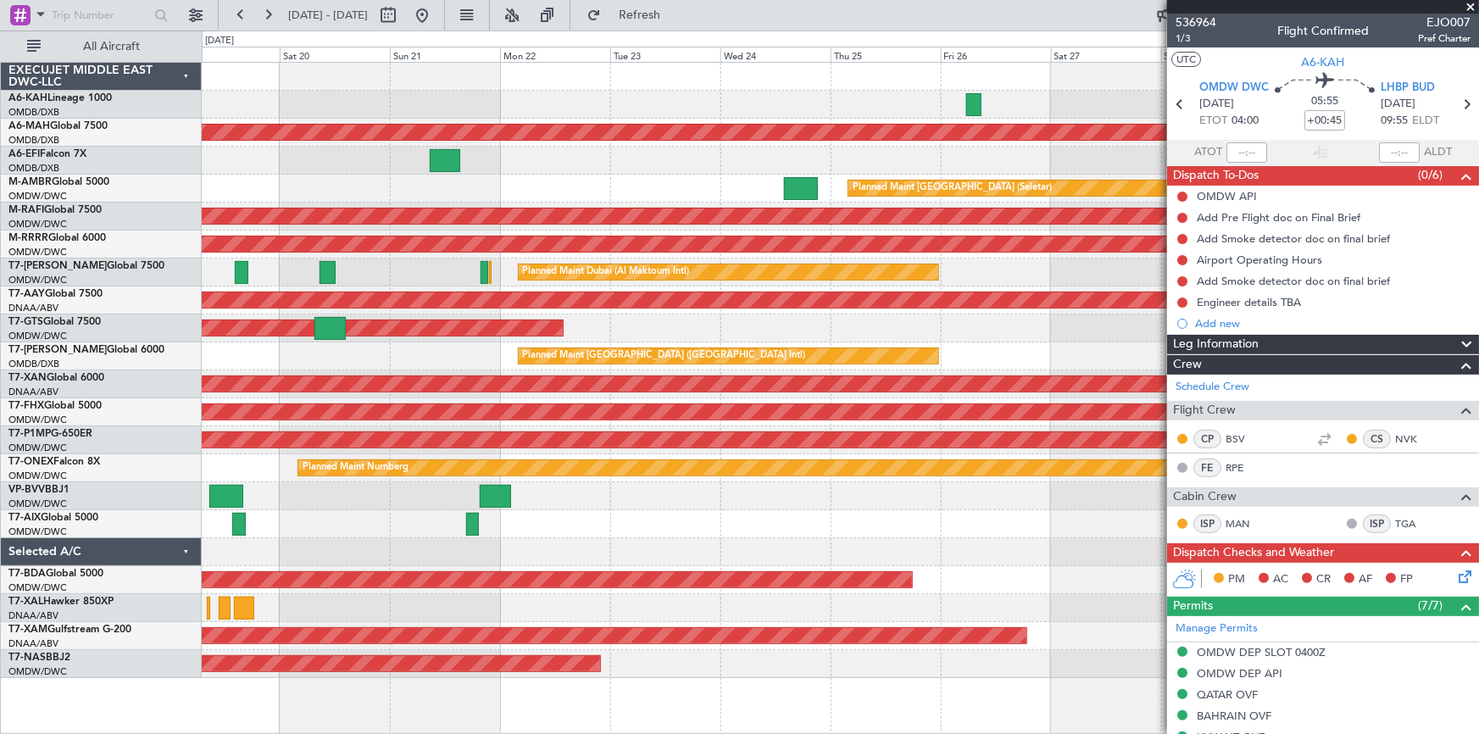
click at [579, 159] on div at bounding box center [840, 161] width 1277 height 28
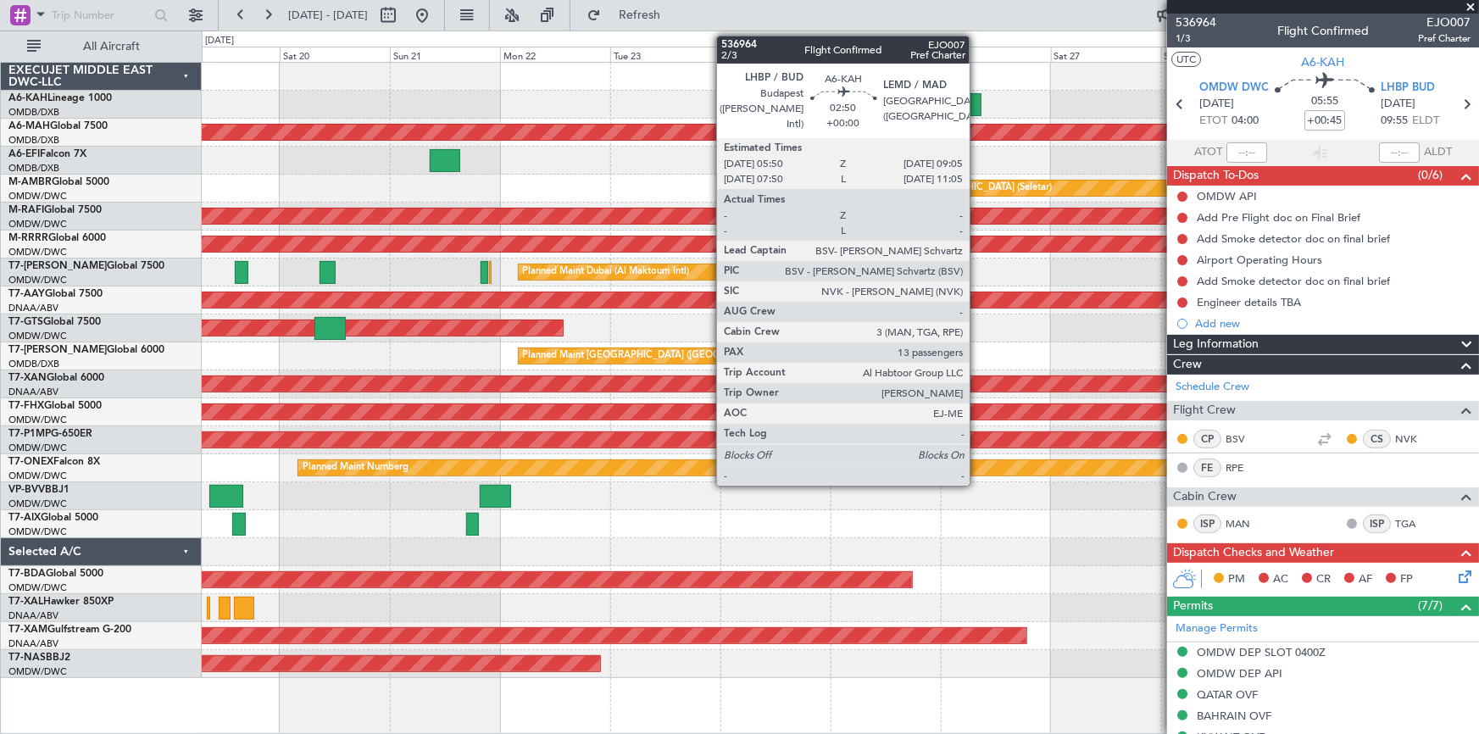
click at [978, 101] on div at bounding box center [973, 104] width 15 height 23
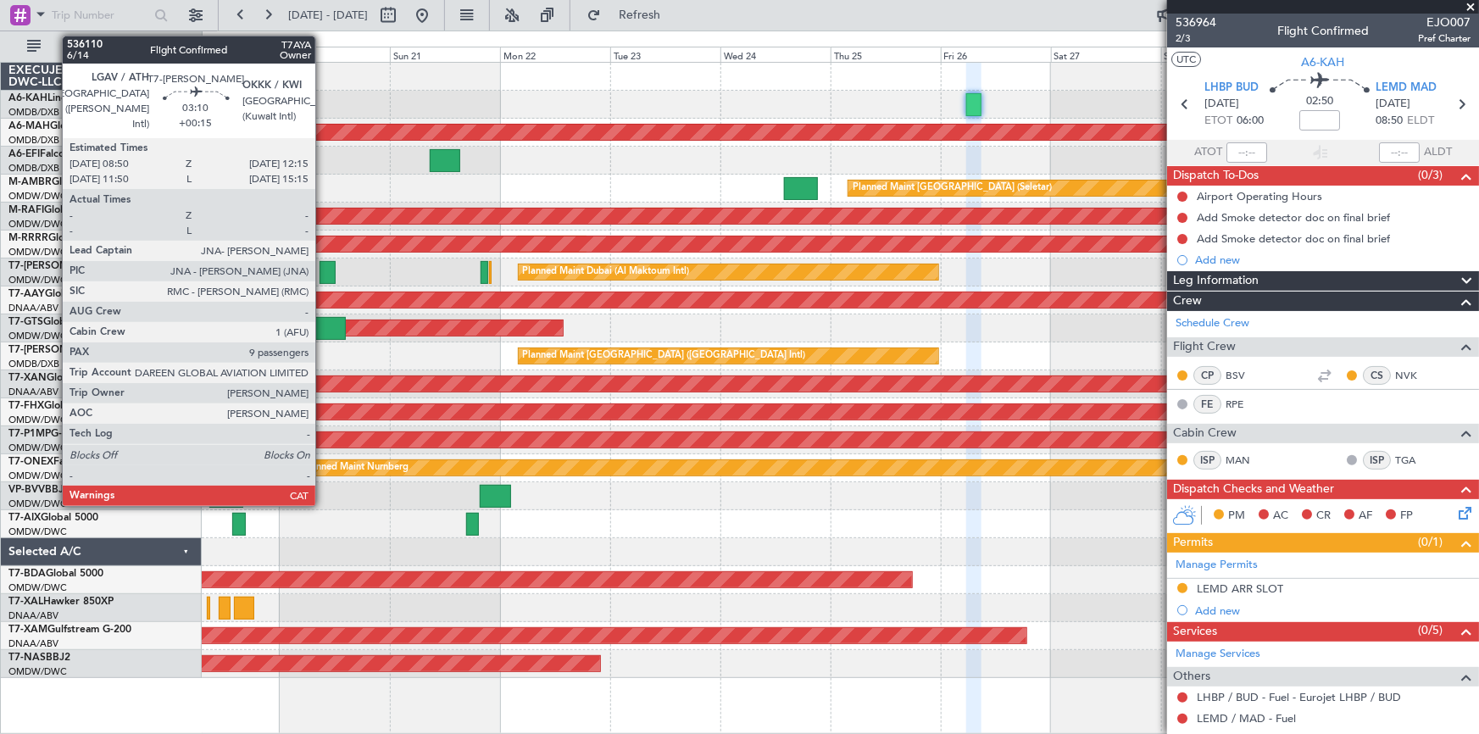
click at [323, 271] on div at bounding box center [328, 272] width 16 height 23
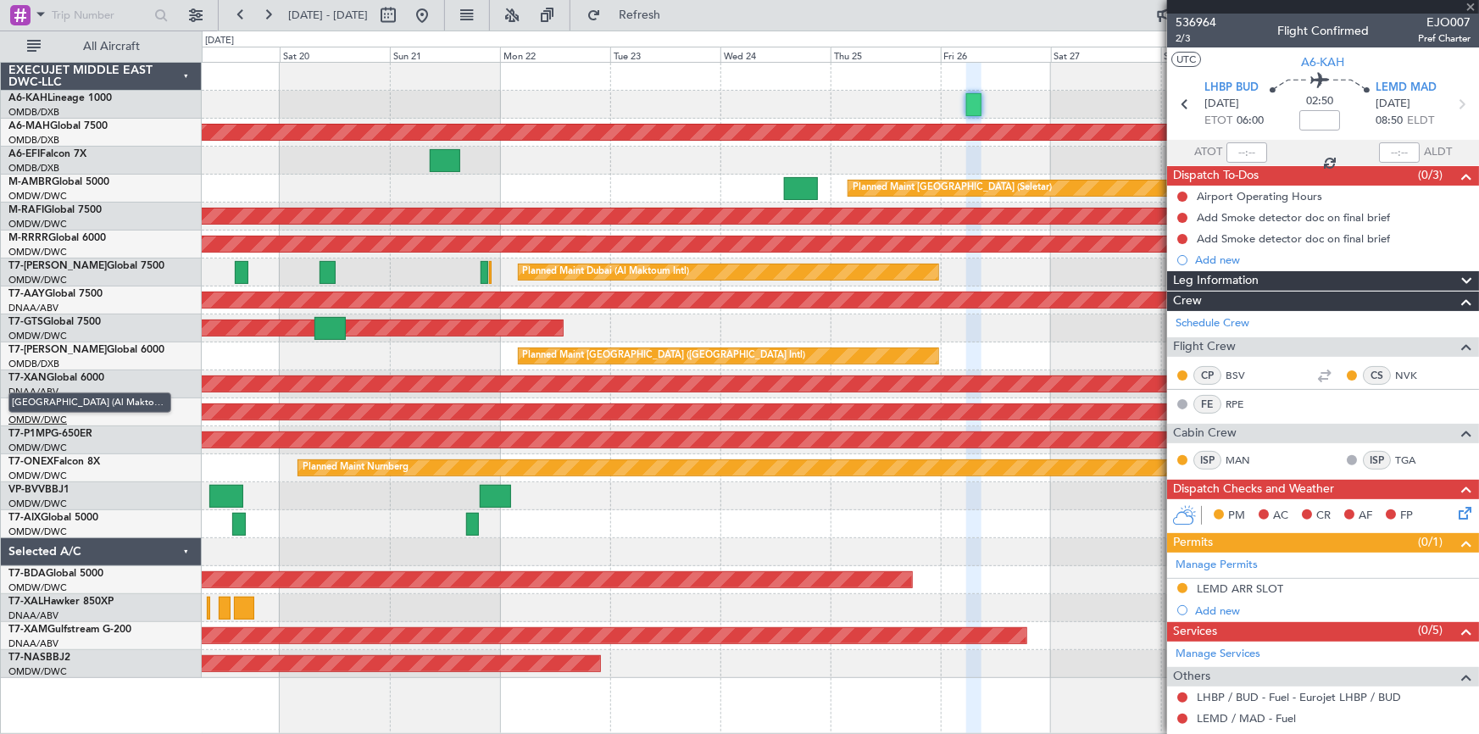
type input "+00:15"
type input "9"
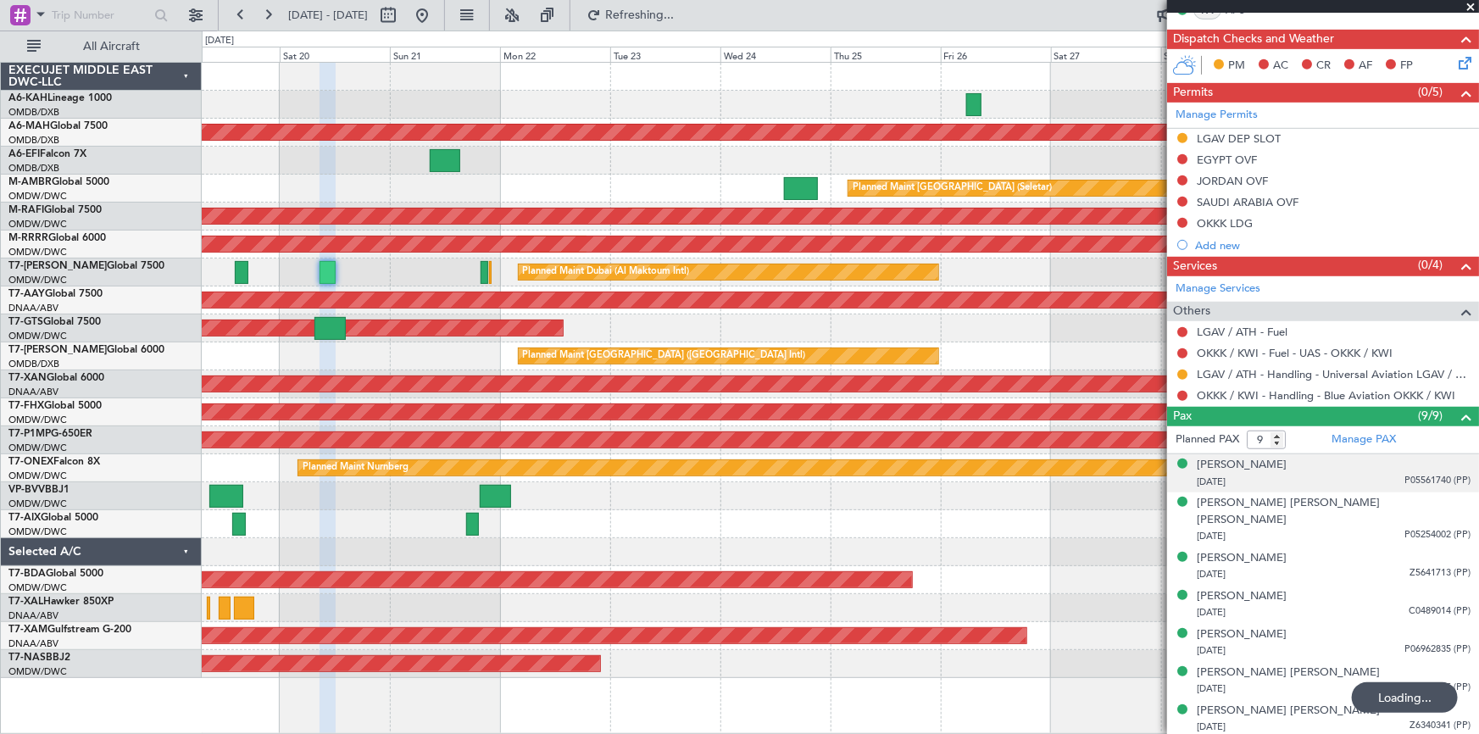
scroll to position [481, 0]
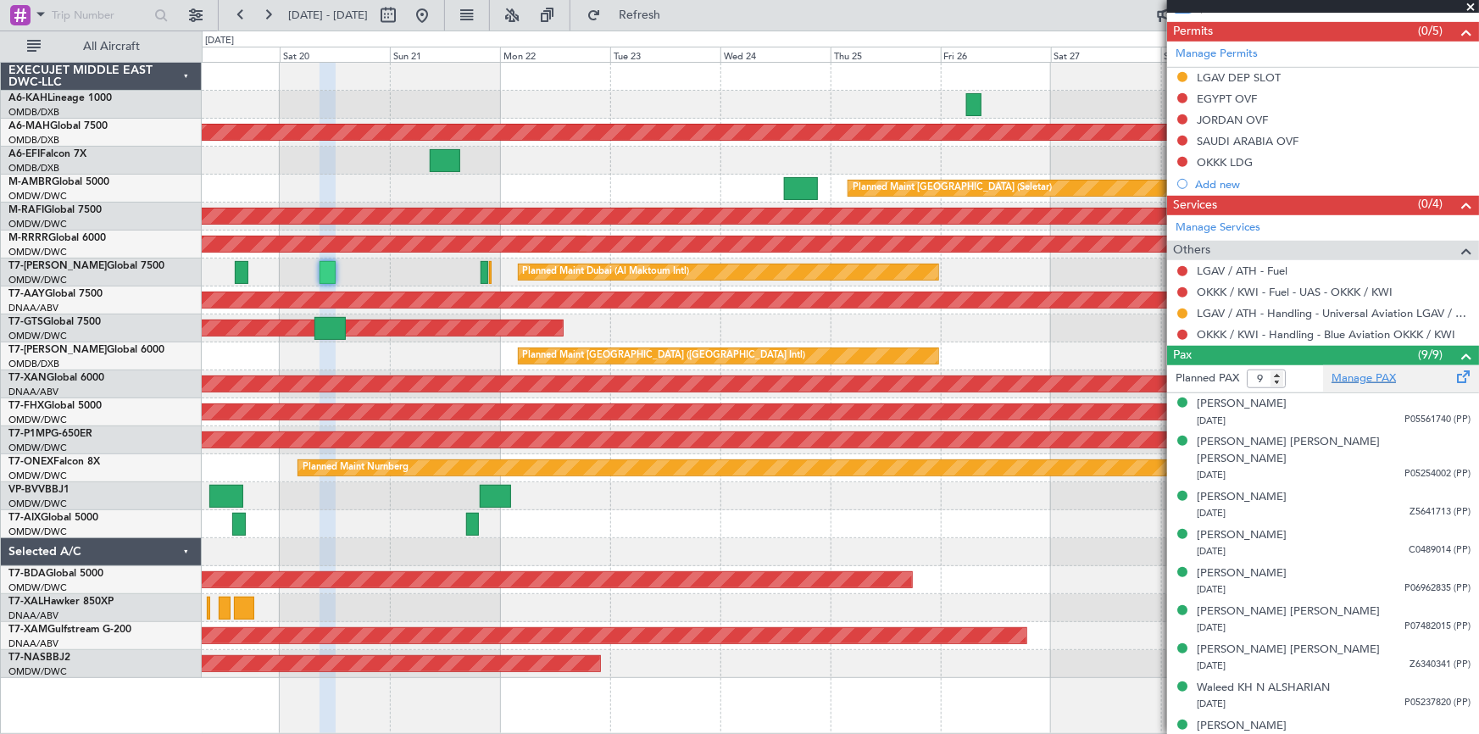
click at [1364, 375] on link "Manage PAX" at bounding box center [1364, 378] width 64 height 17
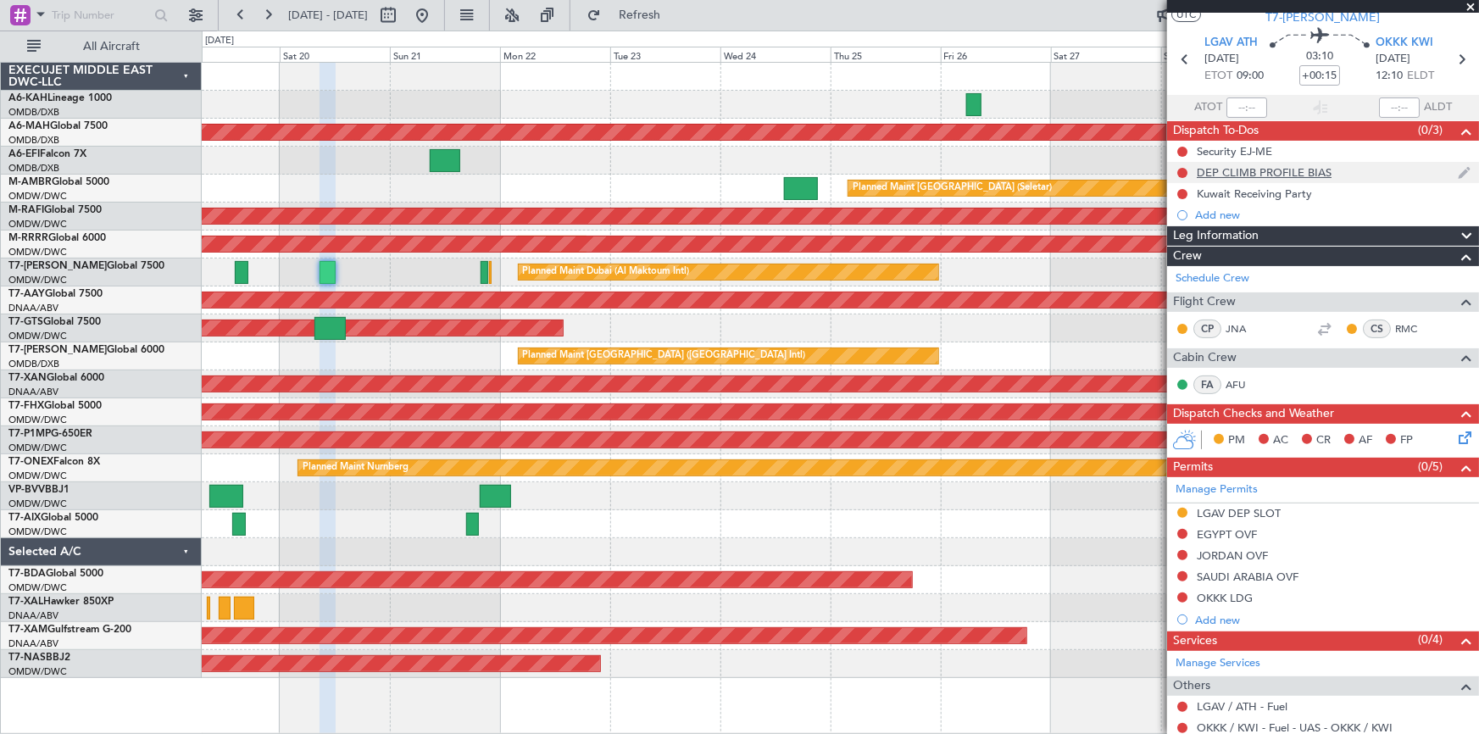
scroll to position [0, 0]
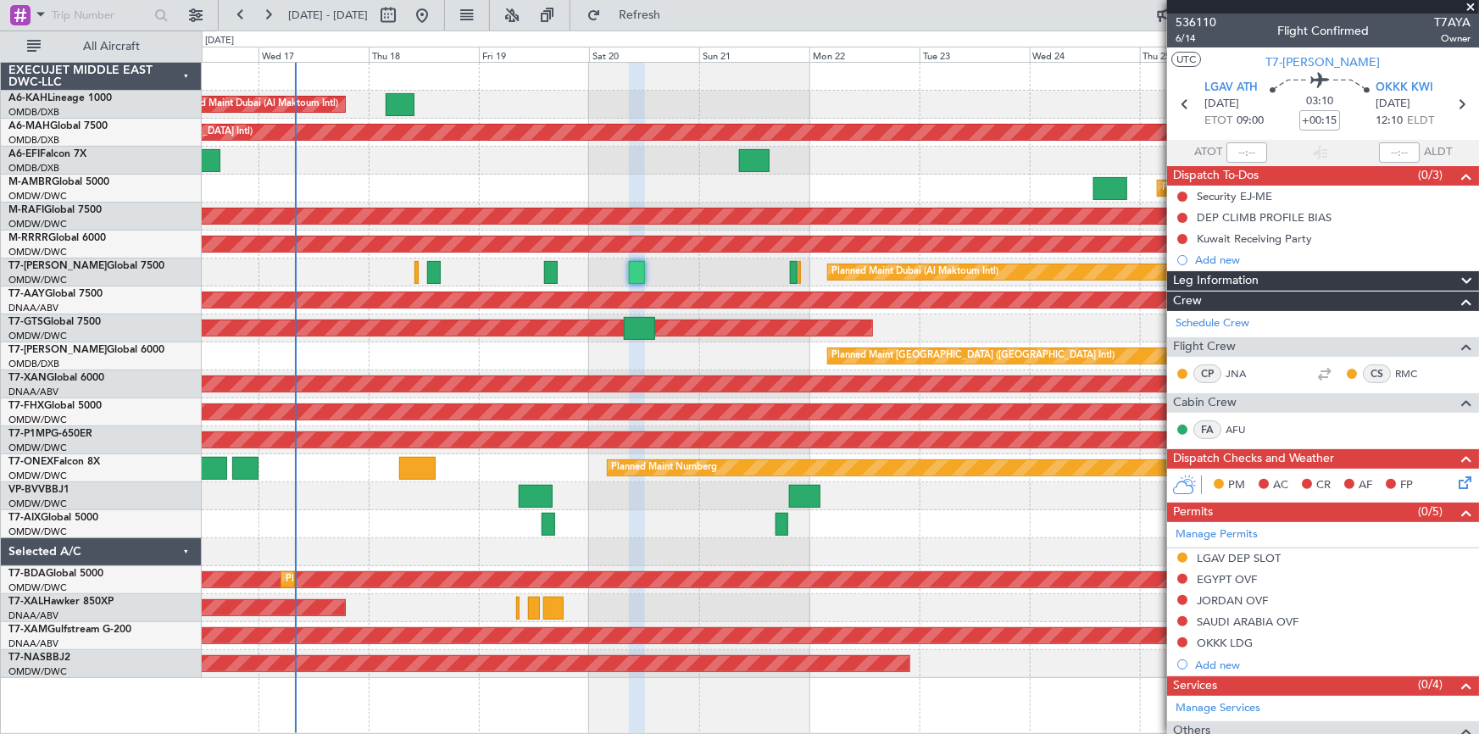
click at [858, 86] on div "Planned Maint Dubai (Al Maktoum Intl) Planned Maint Dubai (Dubai Intl) Planned …" at bounding box center [840, 370] width 1277 height 615
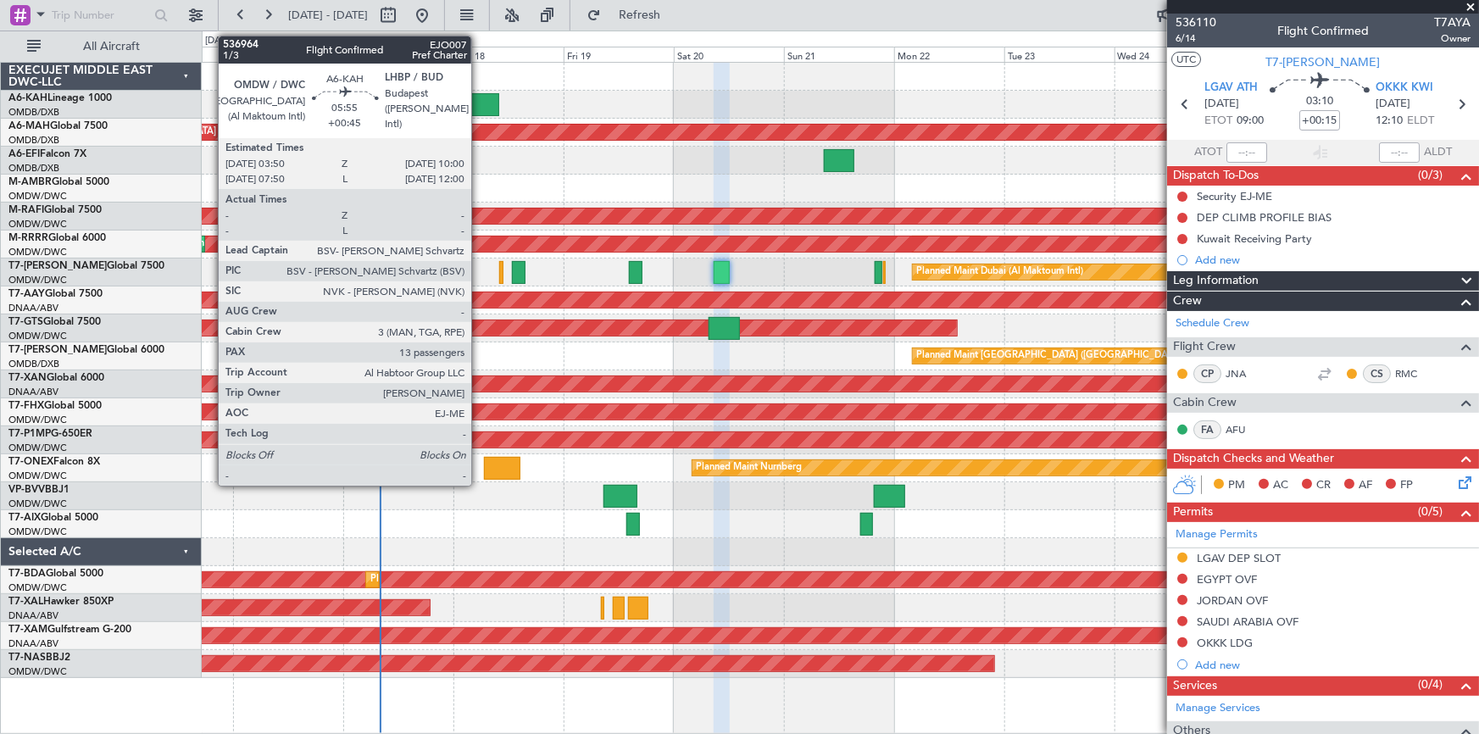
click at [479, 108] on div at bounding box center [484, 104] width 29 height 23
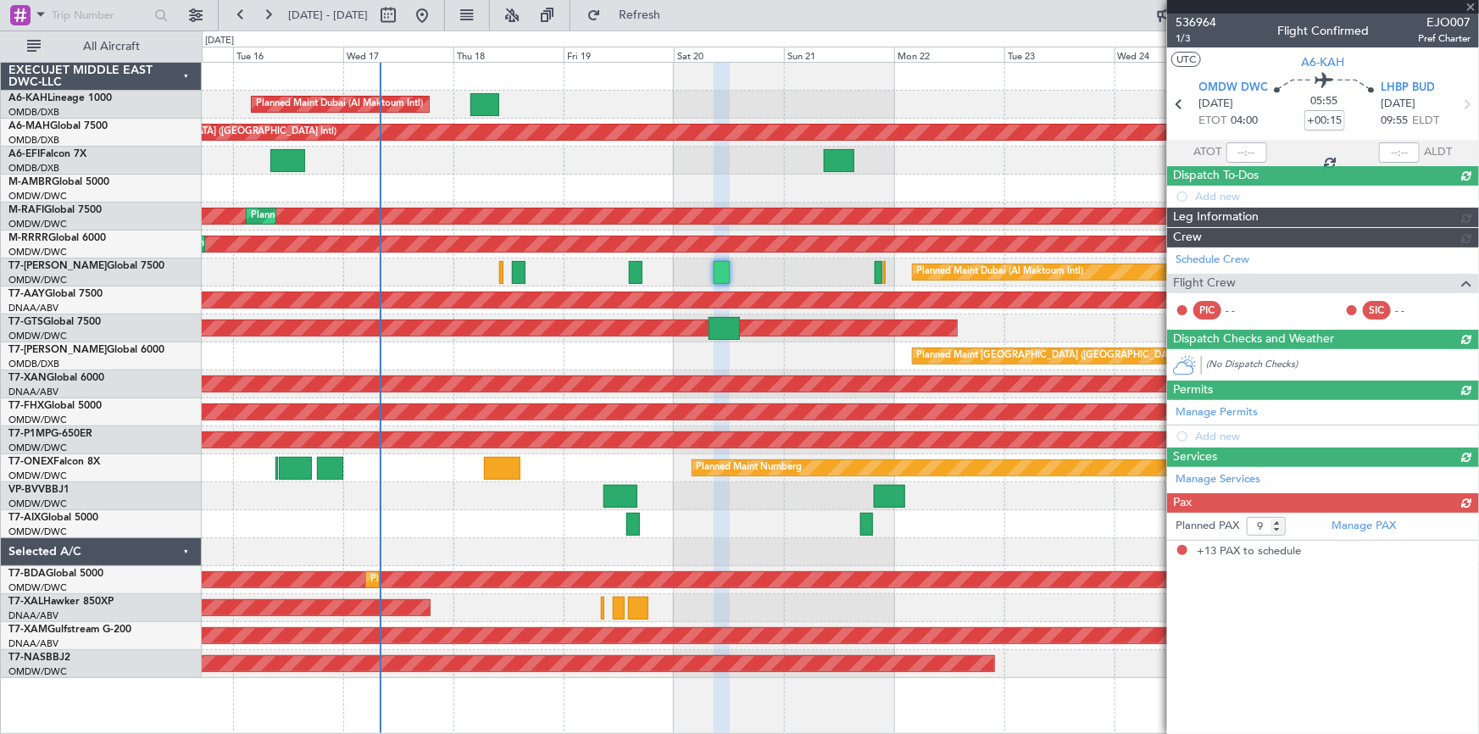
type input "+00:45"
type input "13"
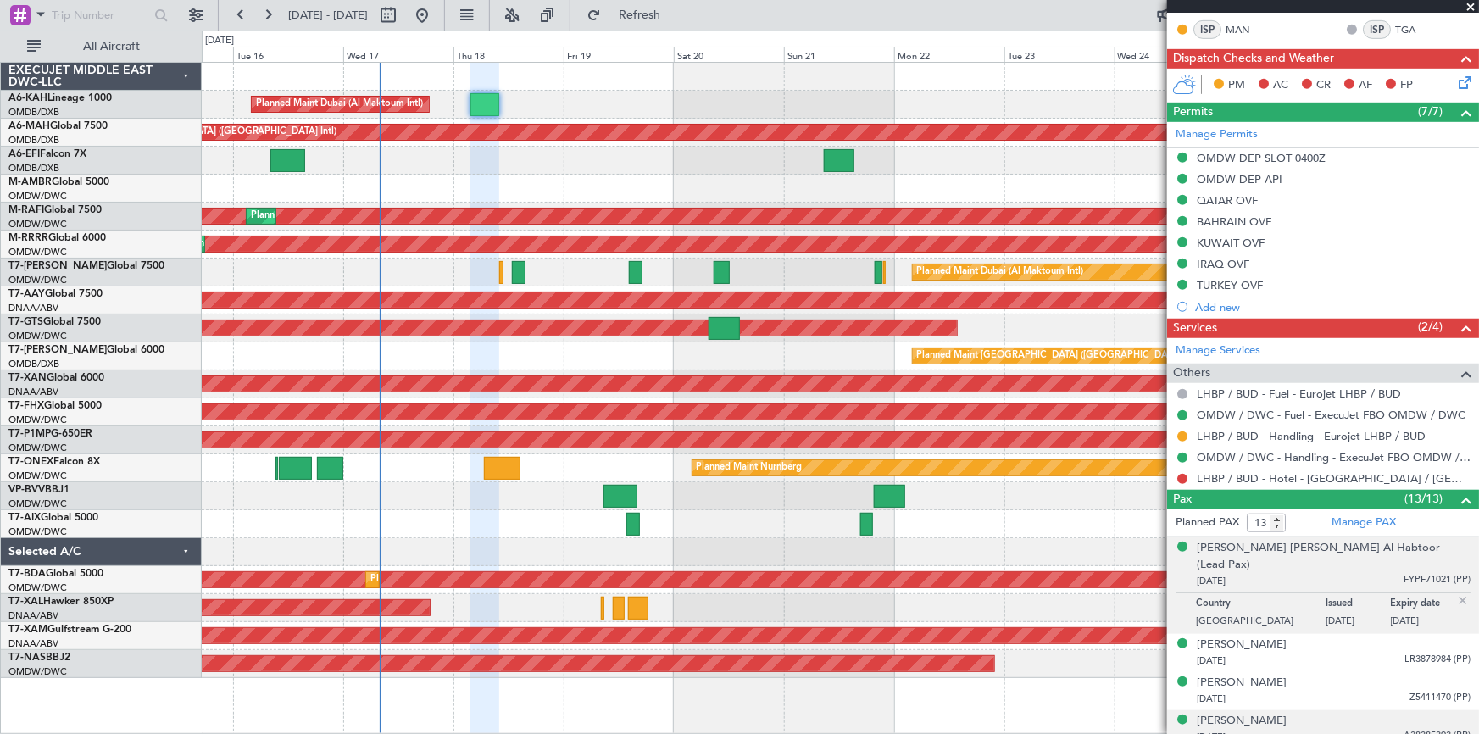
scroll to position [539, 0]
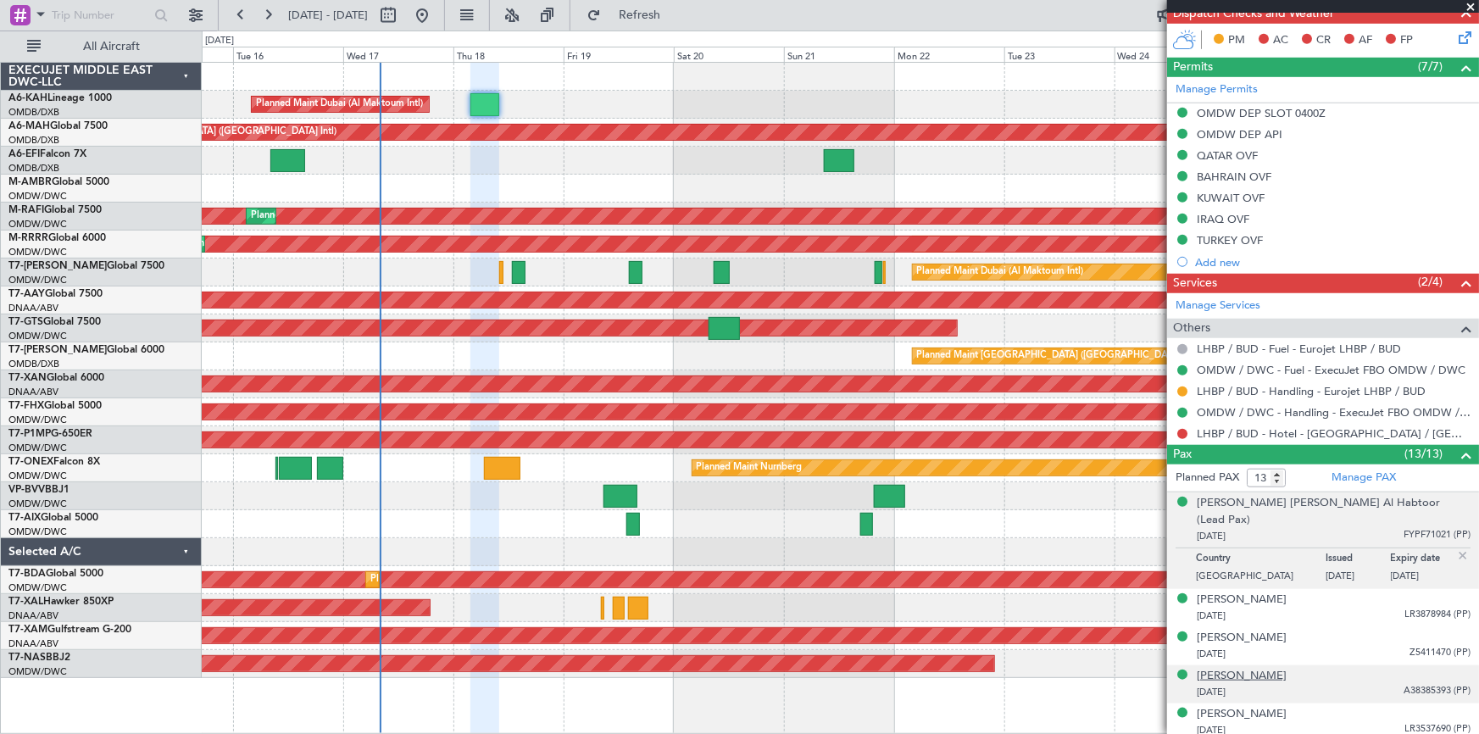
click at [1287, 668] on div "[PERSON_NAME]" at bounding box center [1242, 676] width 90 height 17
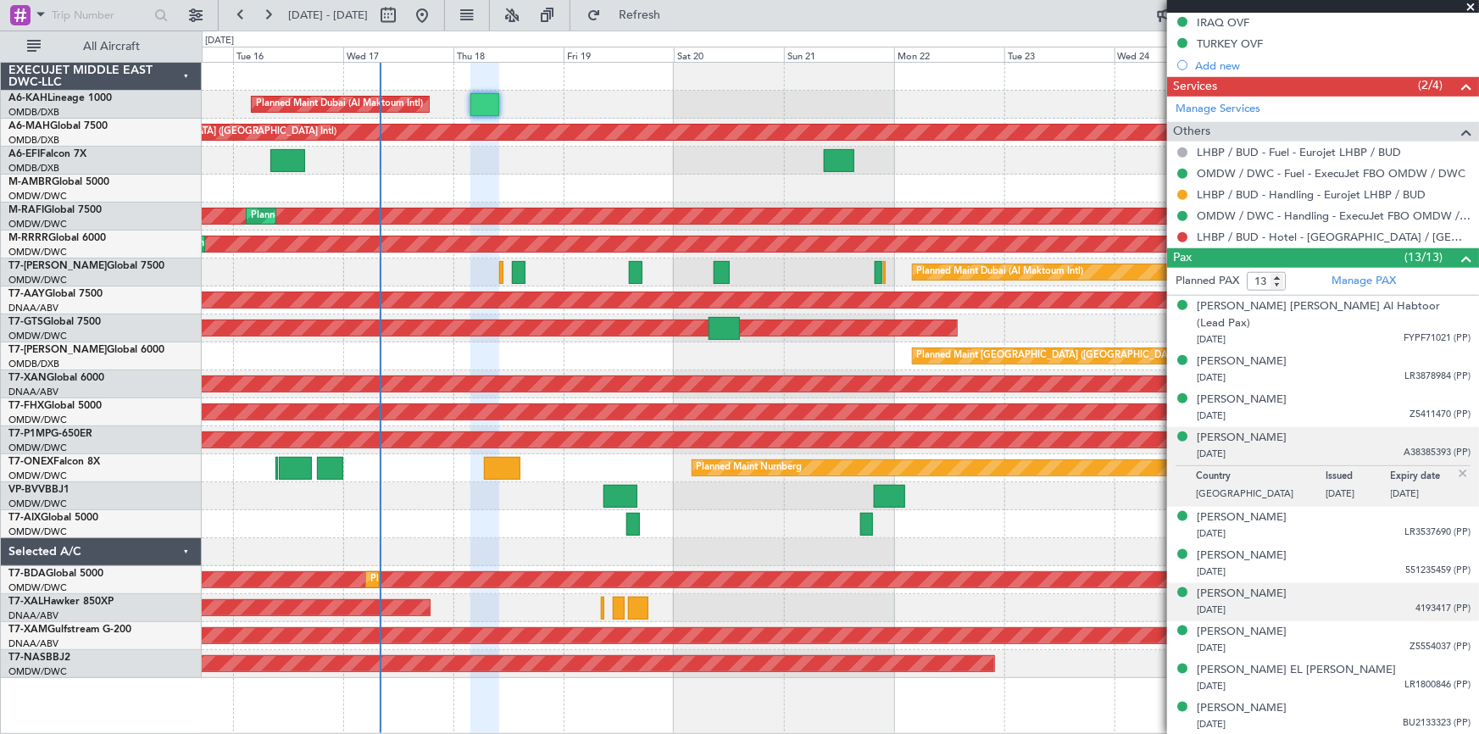
scroll to position [770, 0]
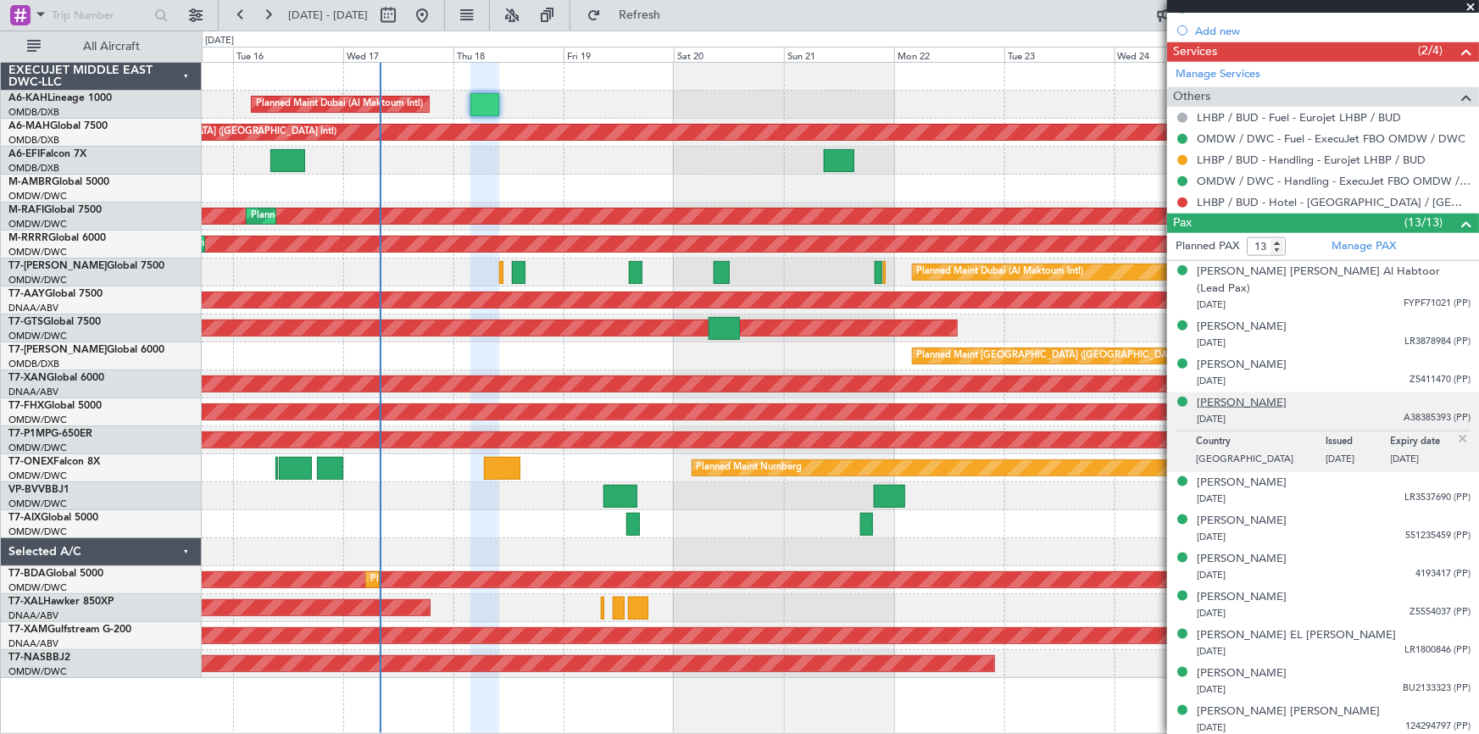
drag, startPoint x: 1256, startPoint y: 385, endPoint x: 1247, endPoint y: 386, distance: 9.4
click at [1254, 395] on div "[PERSON_NAME]" at bounding box center [1242, 403] width 90 height 17
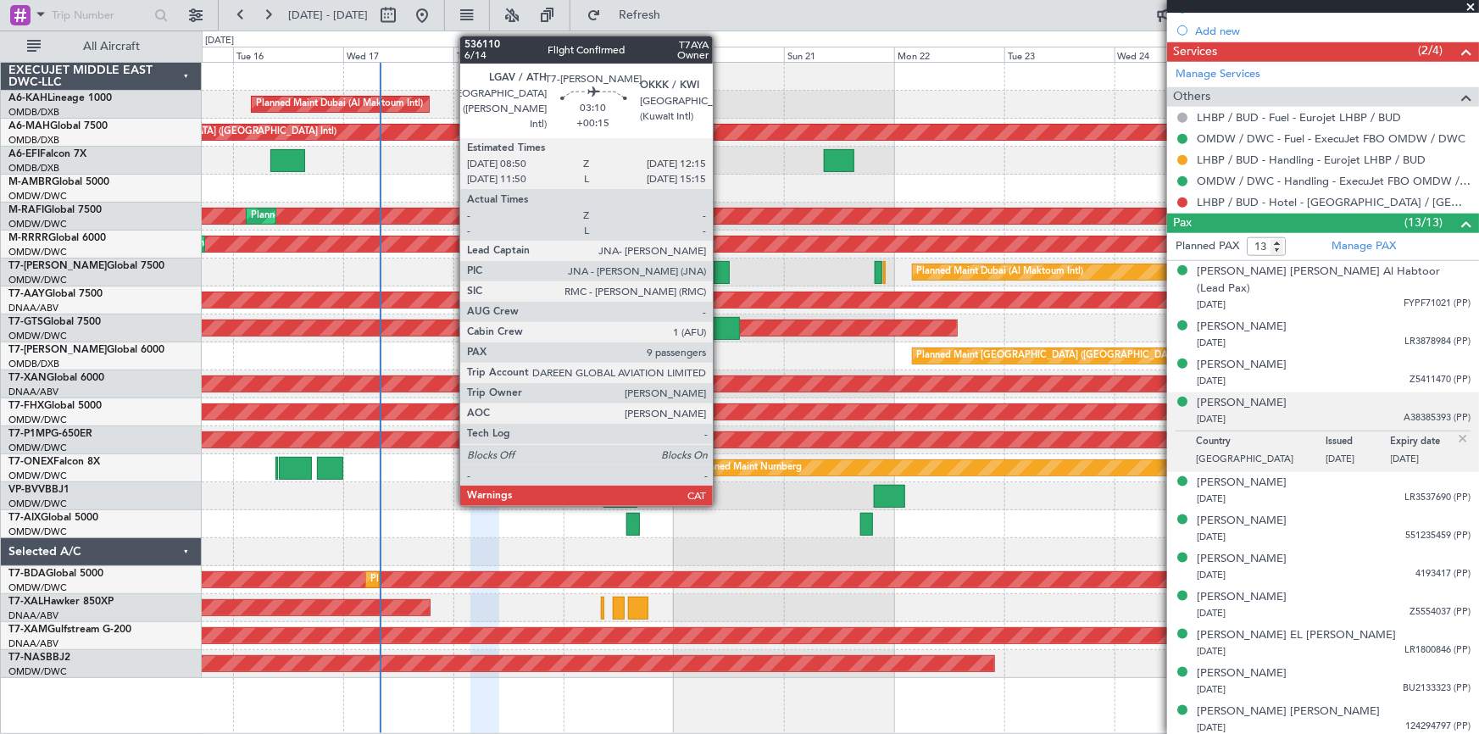
click at [720, 268] on div at bounding box center [722, 272] width 16 height 23
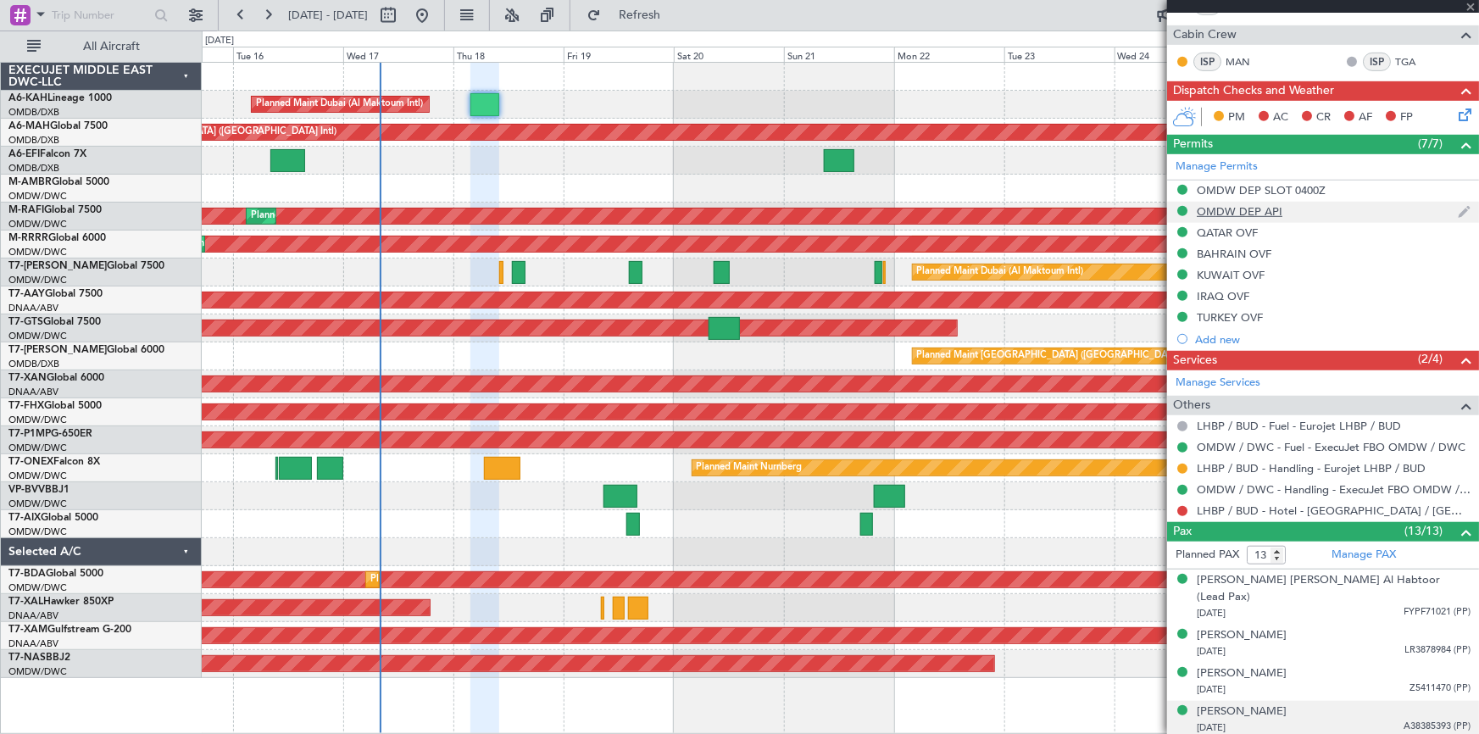
scroll to position [0, 0]
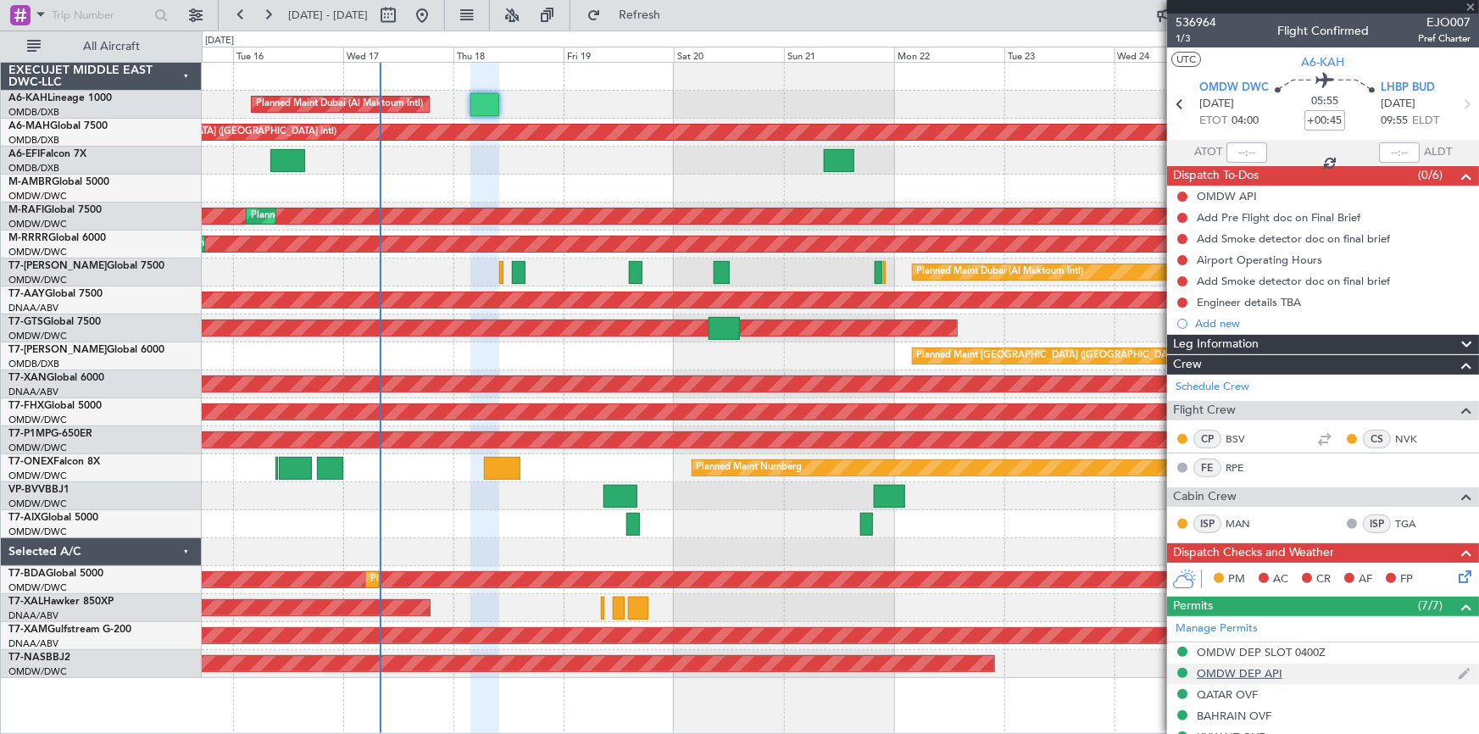
type input "+00:15"
type input "9"
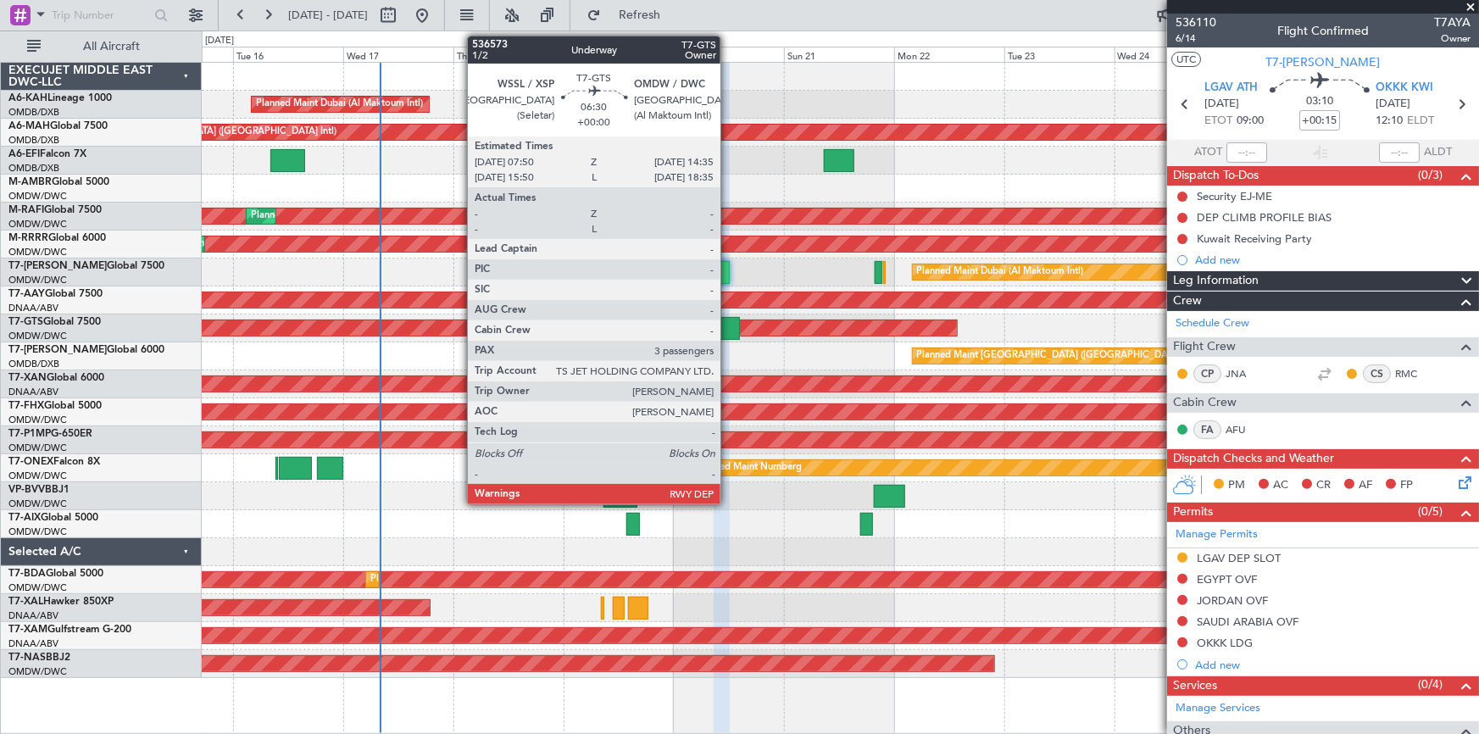
click at [728, 326] on div at bounding box center [724, 328] width 31 height 23
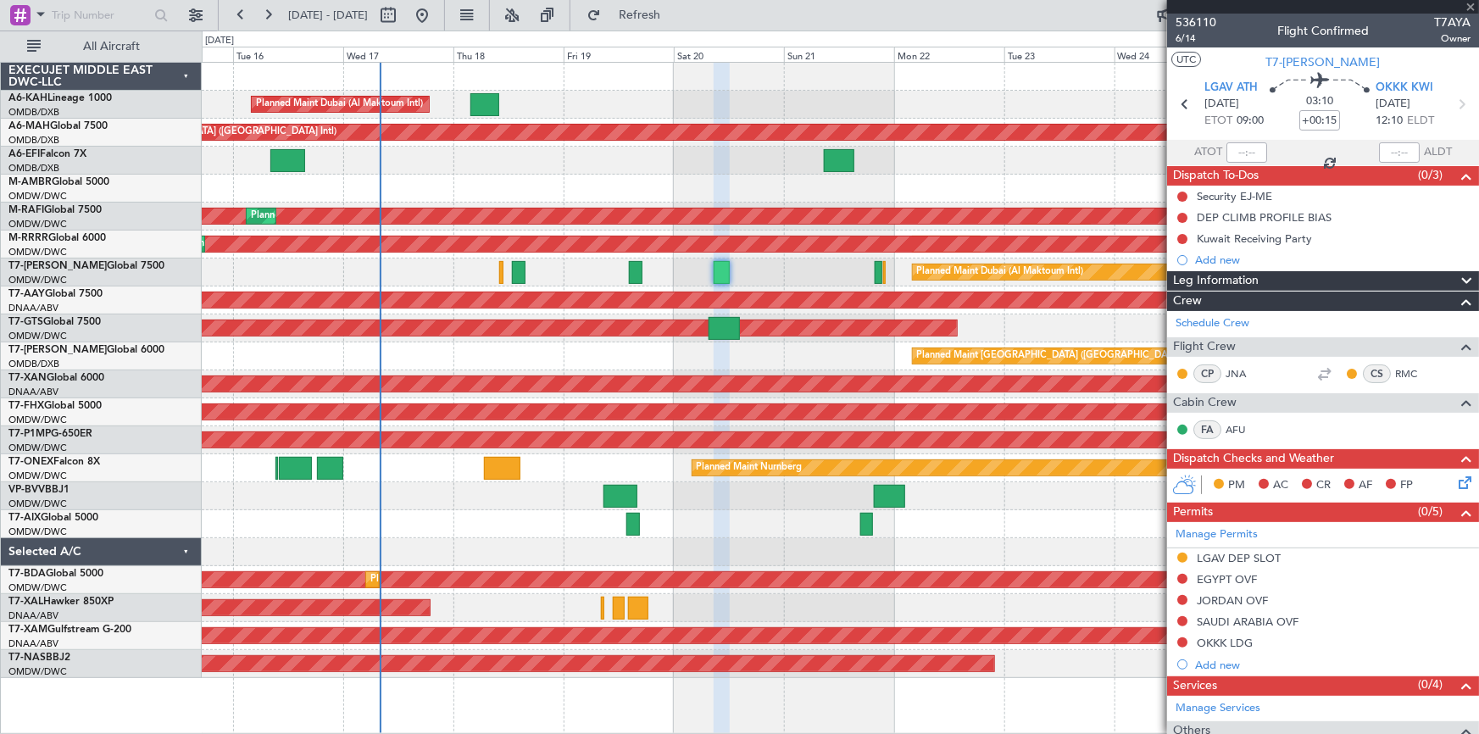
type input "3"
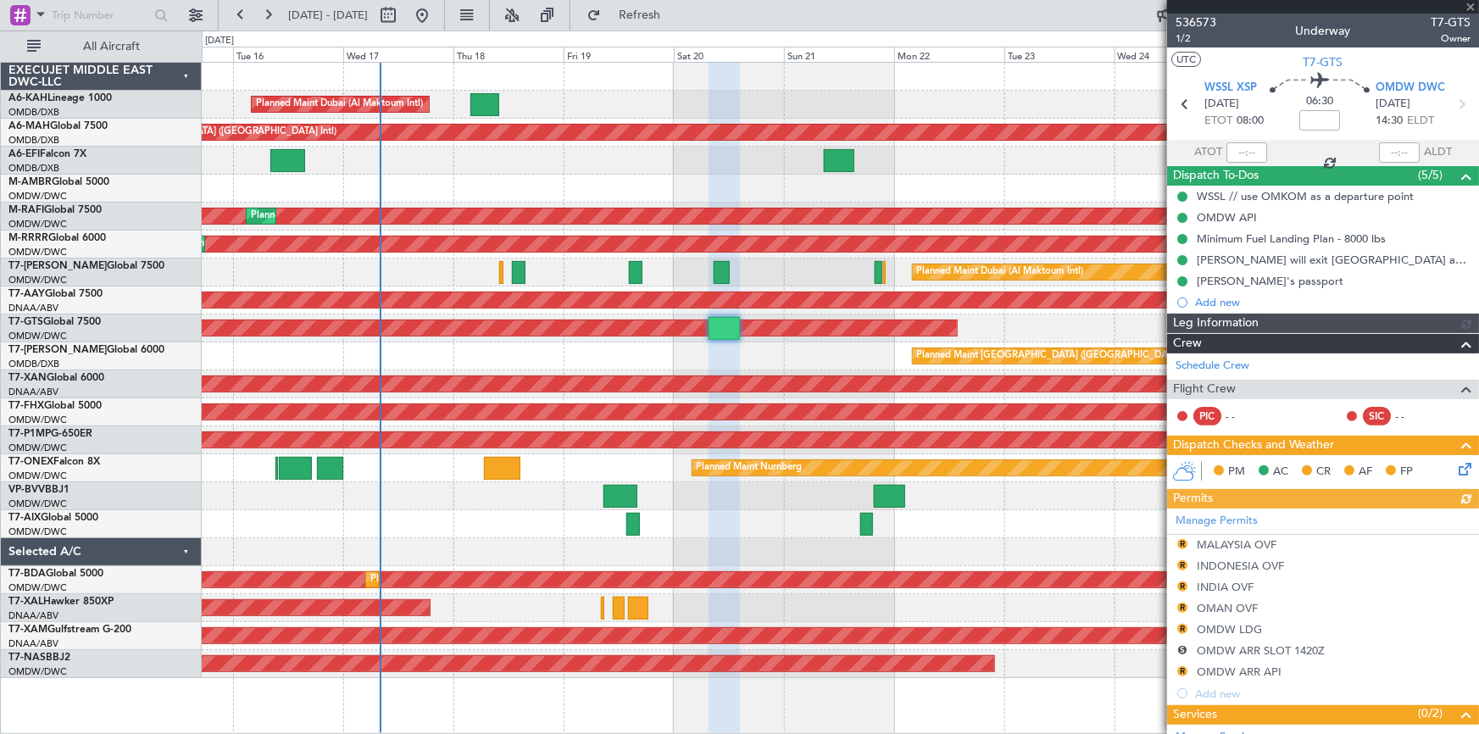
type input "[PERSON_NAME] (ANI)"
type input "7241"
type input "[PERSON_NAME] (ANI)"
type input "7241"
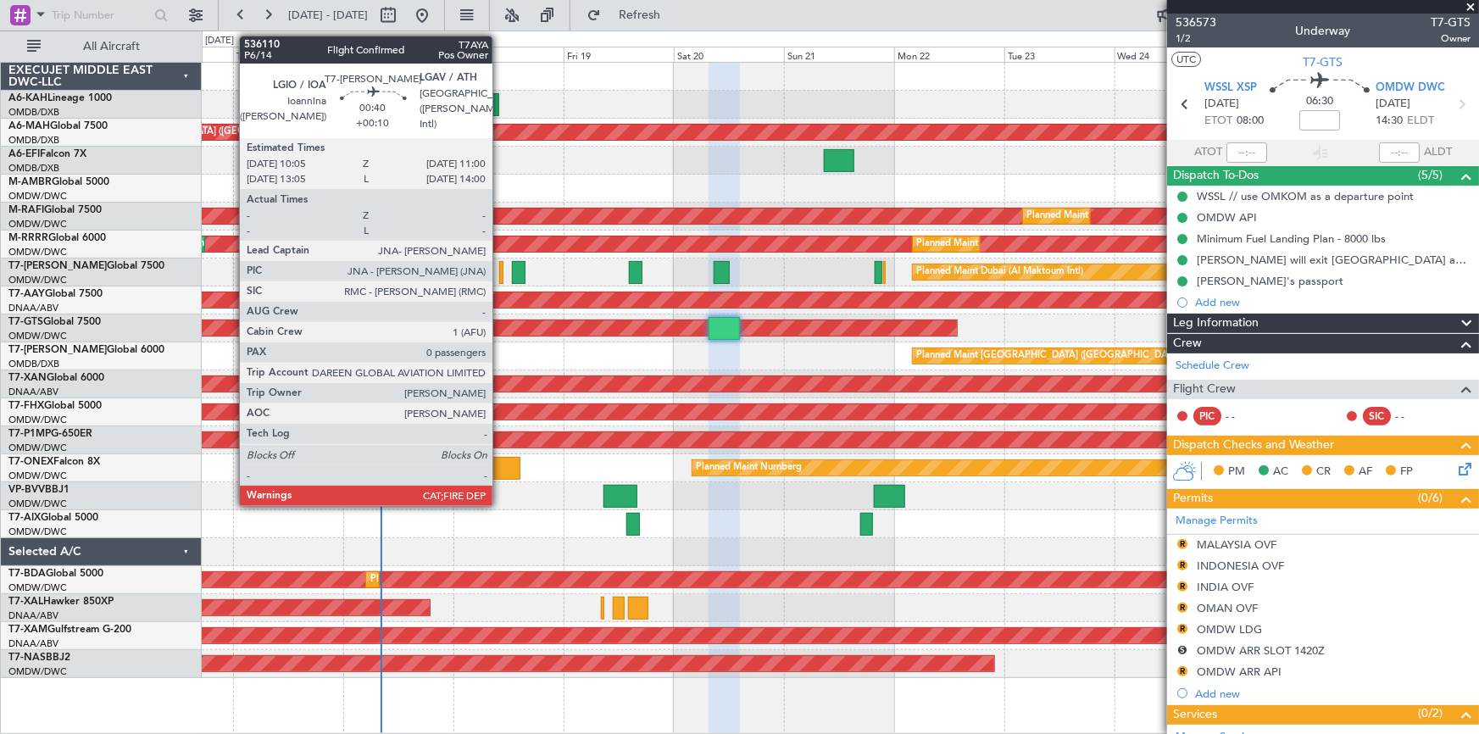
click at [500, 267] on div at bounding box center [501, 272] width 4 height 23
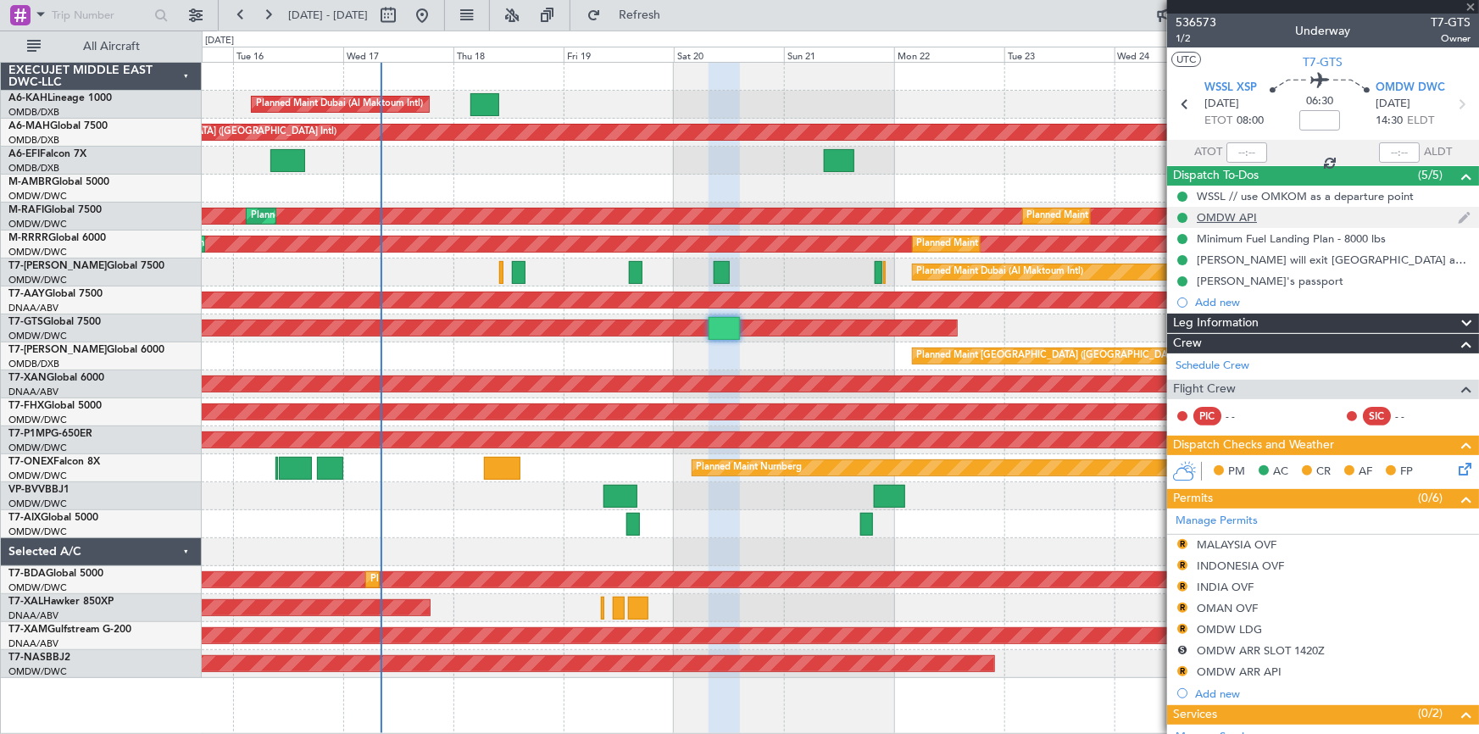
type input "+00:10"
type input "0"
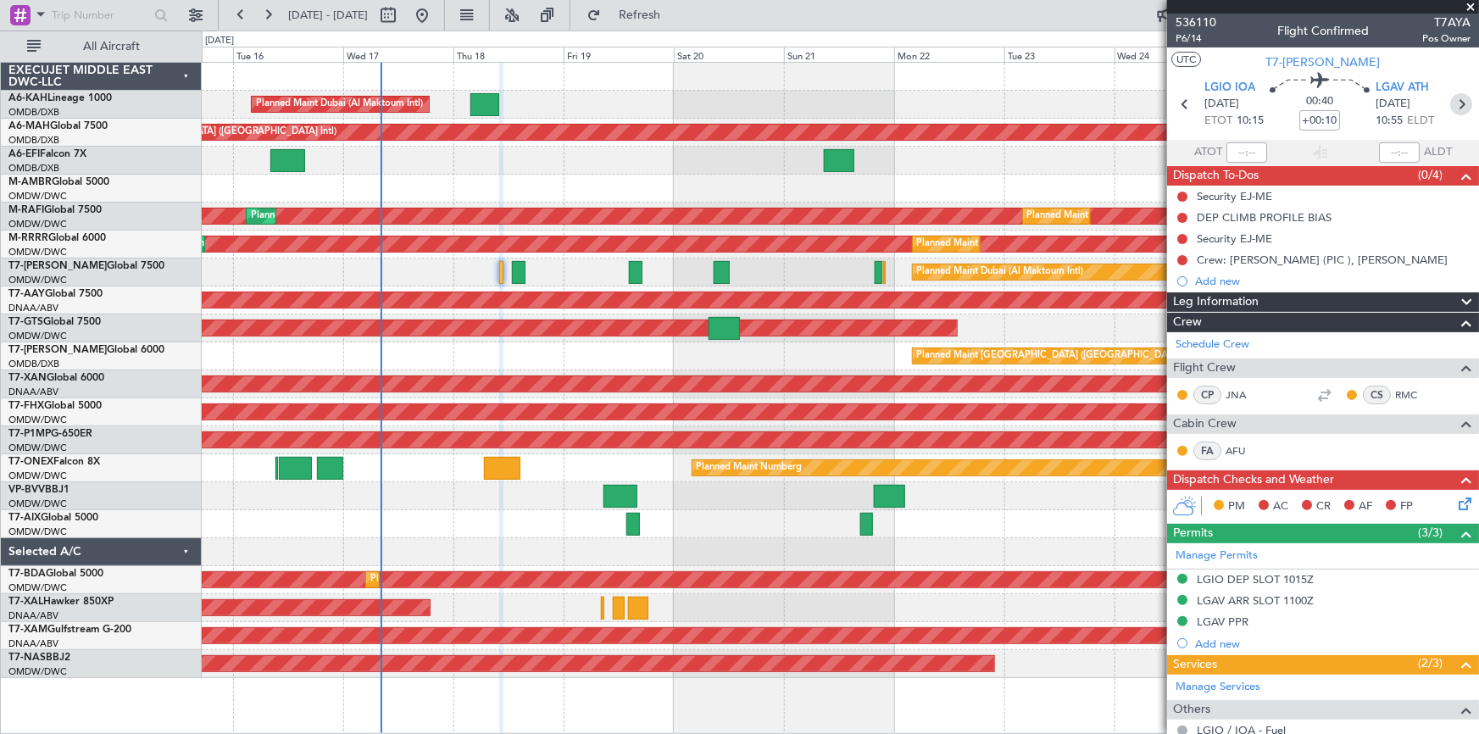
click at [1455, 101] on icon at bounding box center [1461, 104] width 22 height 22
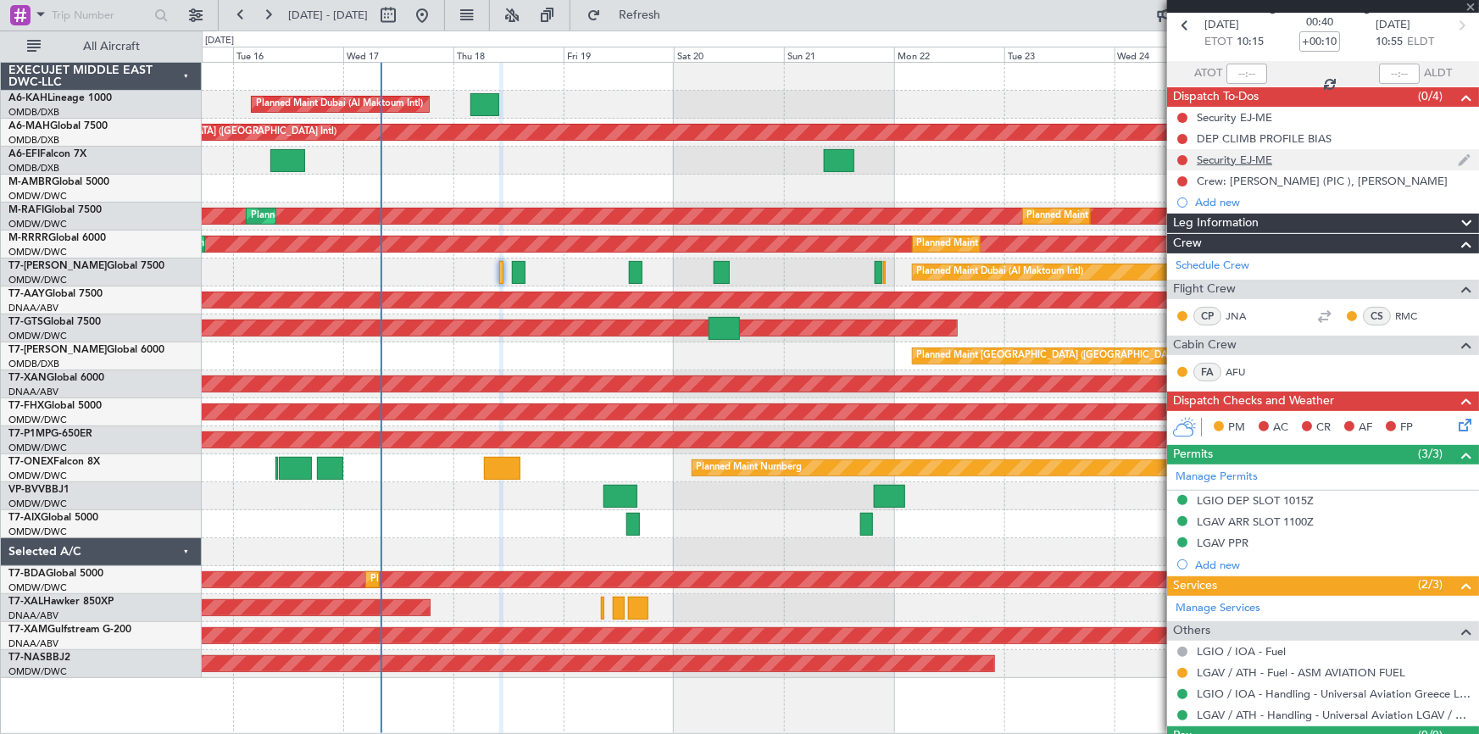
scroll to position [116, 0]
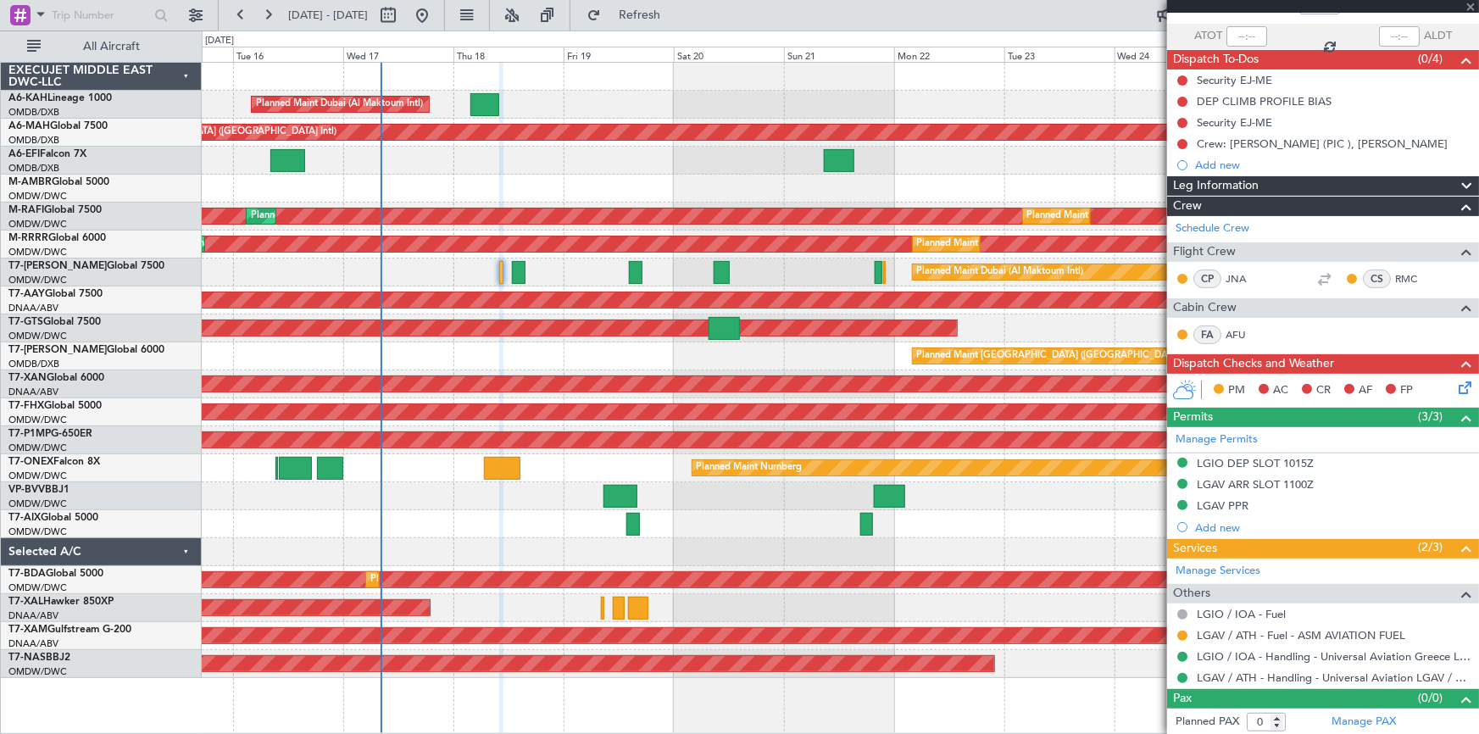
type input "-00:15"
type input "1"
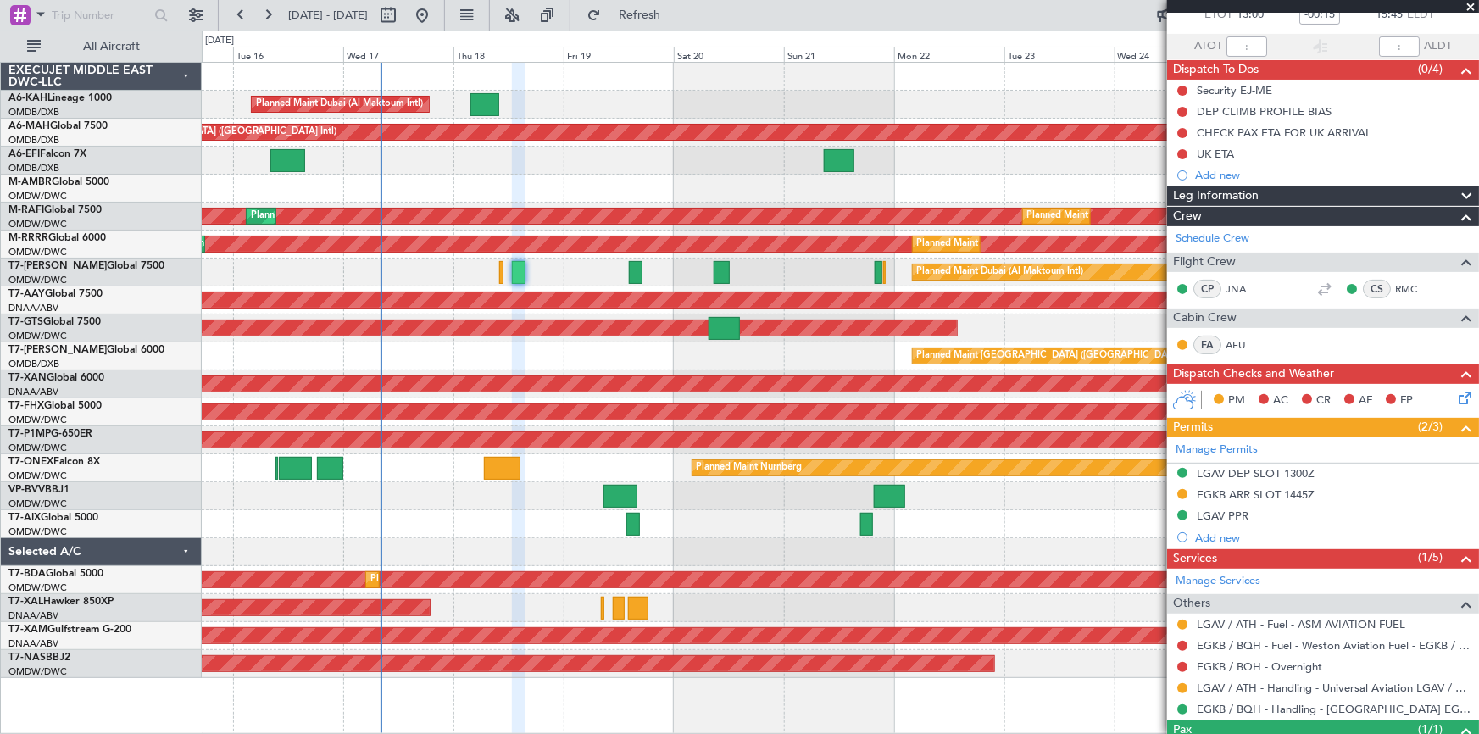
scroll to position [175, 0]
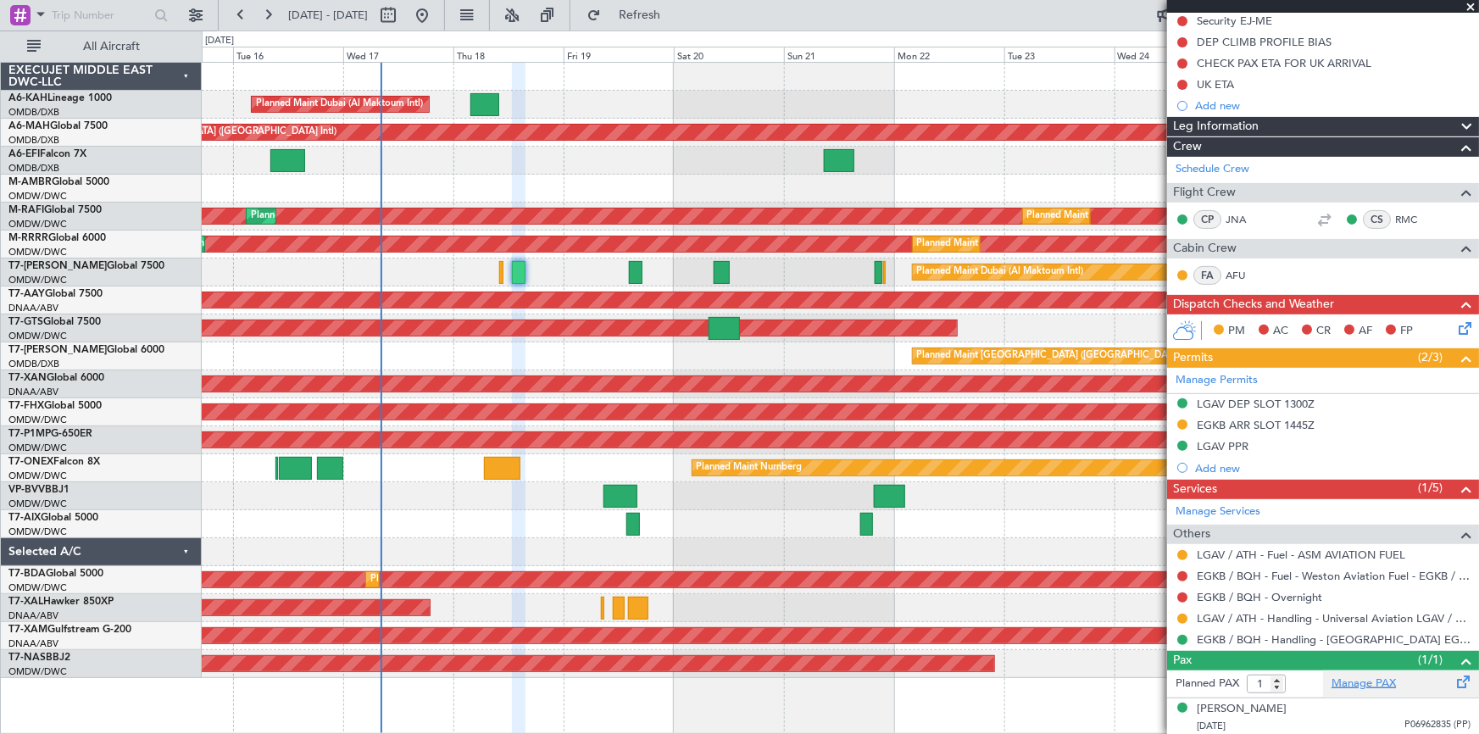
click at [1355, 678] on link "Manage PAX" at bounding box center [1364, 684] width 64 height 17
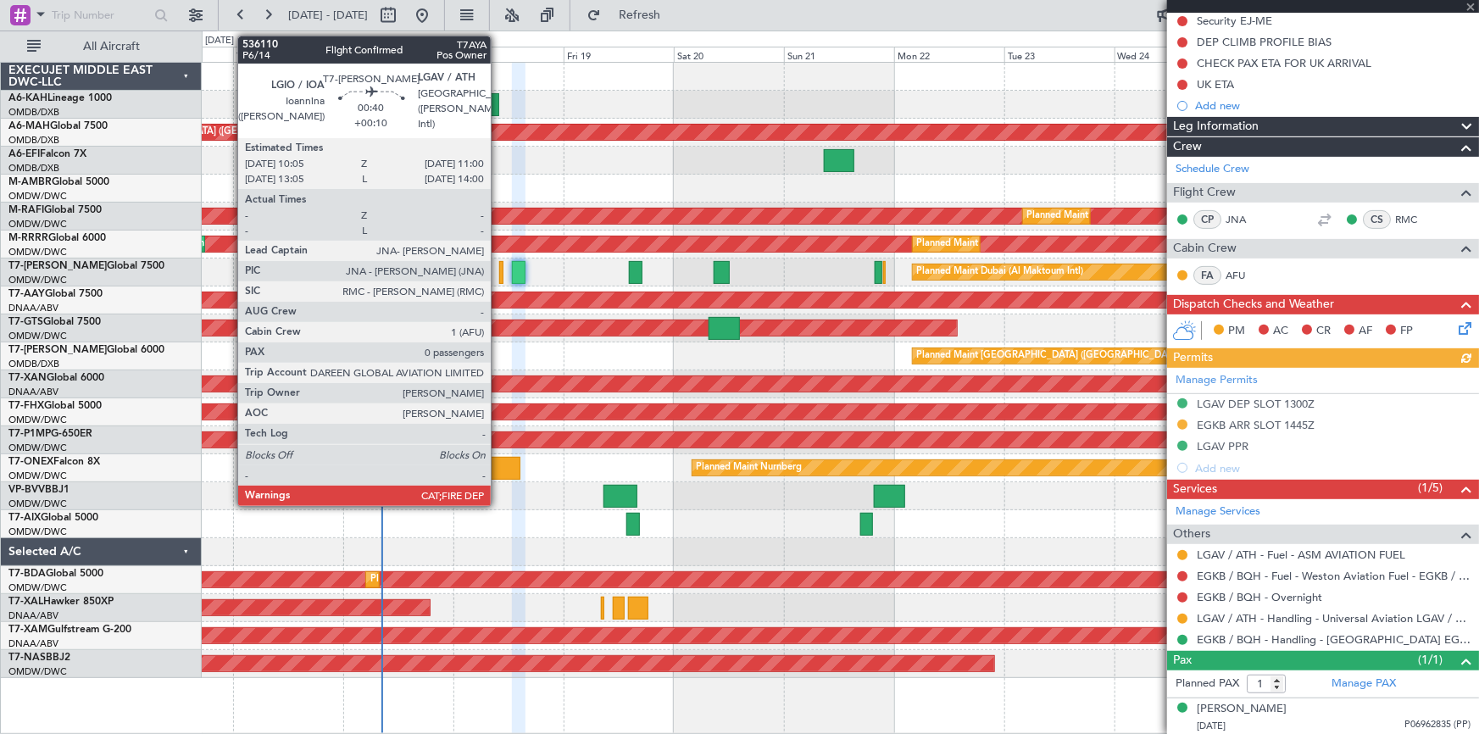
click at [499, 270] on div at bounding box center [501, 272] width 4 height 23
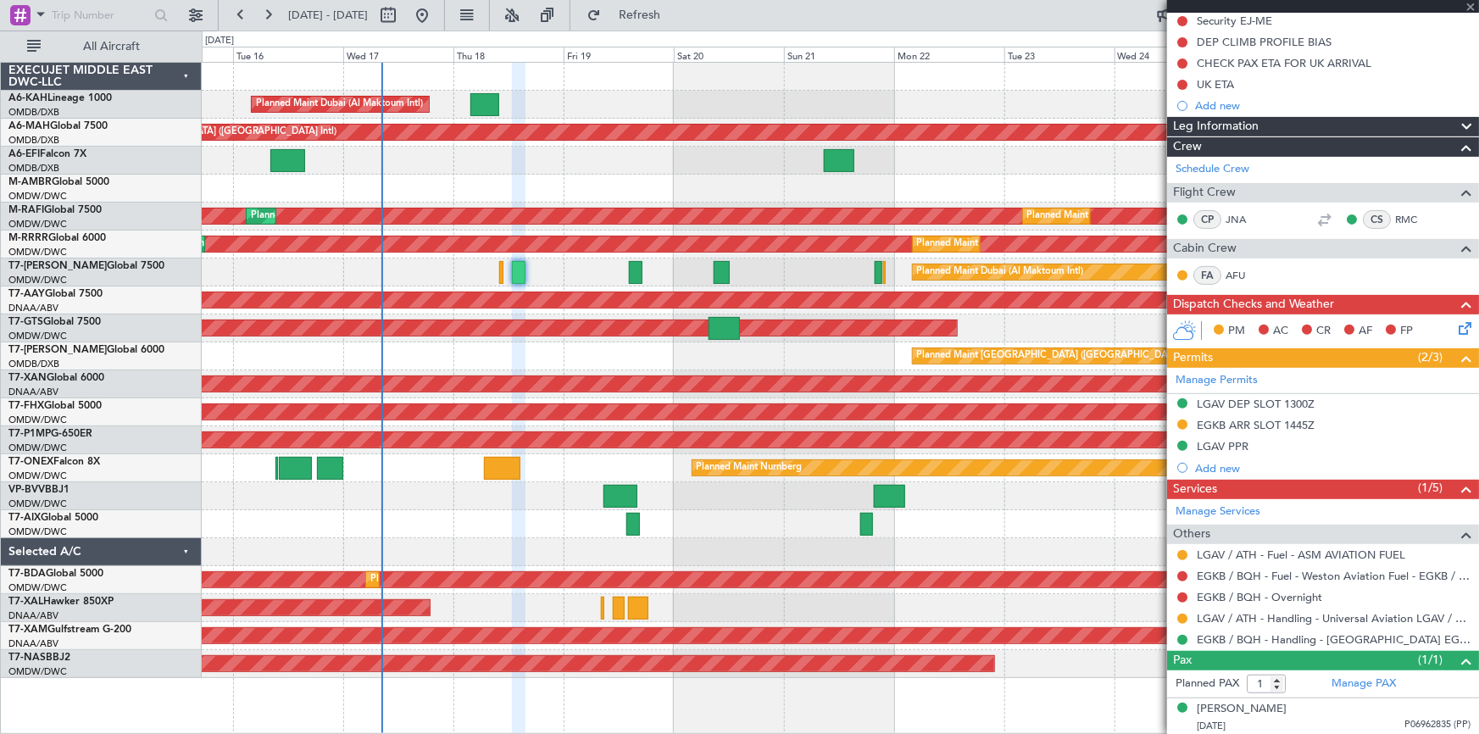
type input "+00:10"
type input "0"
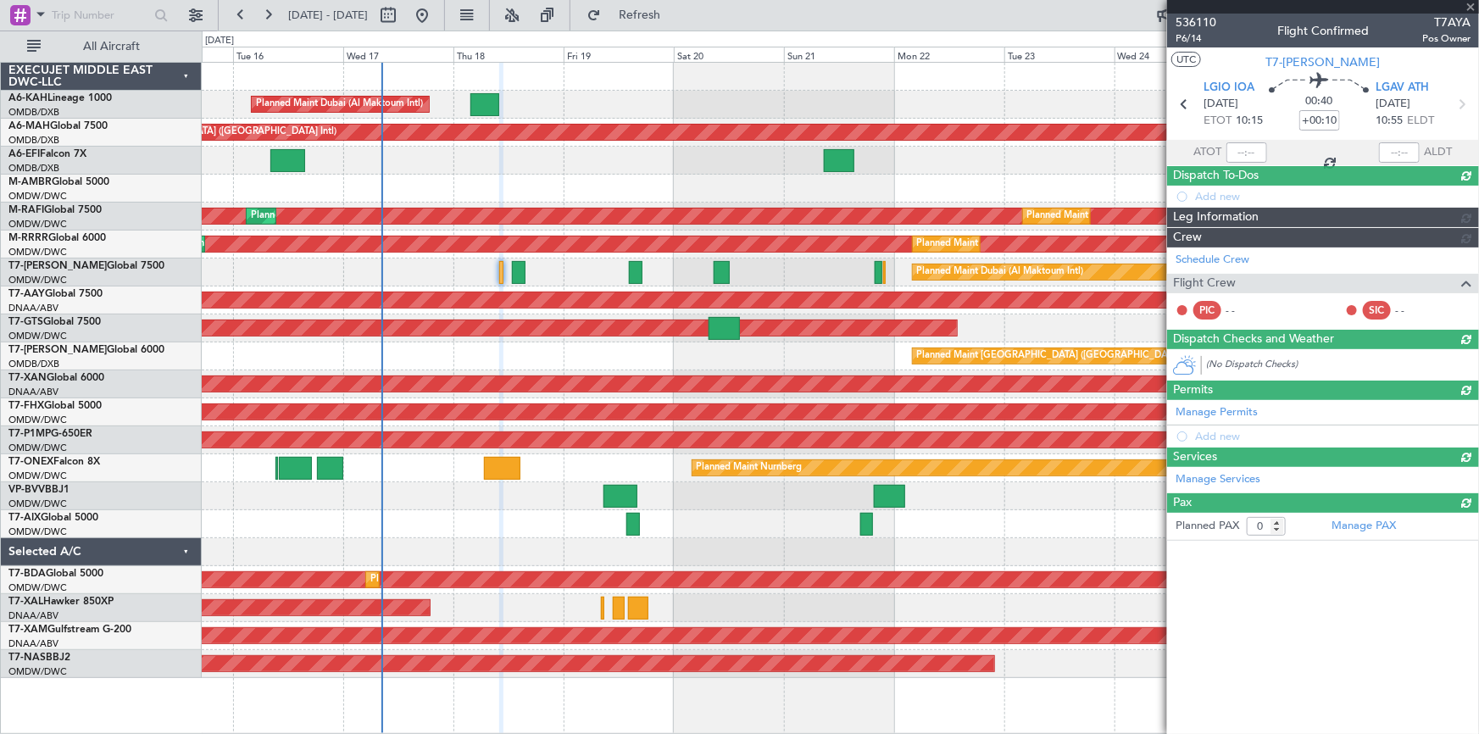
scroll to position [0, 0]
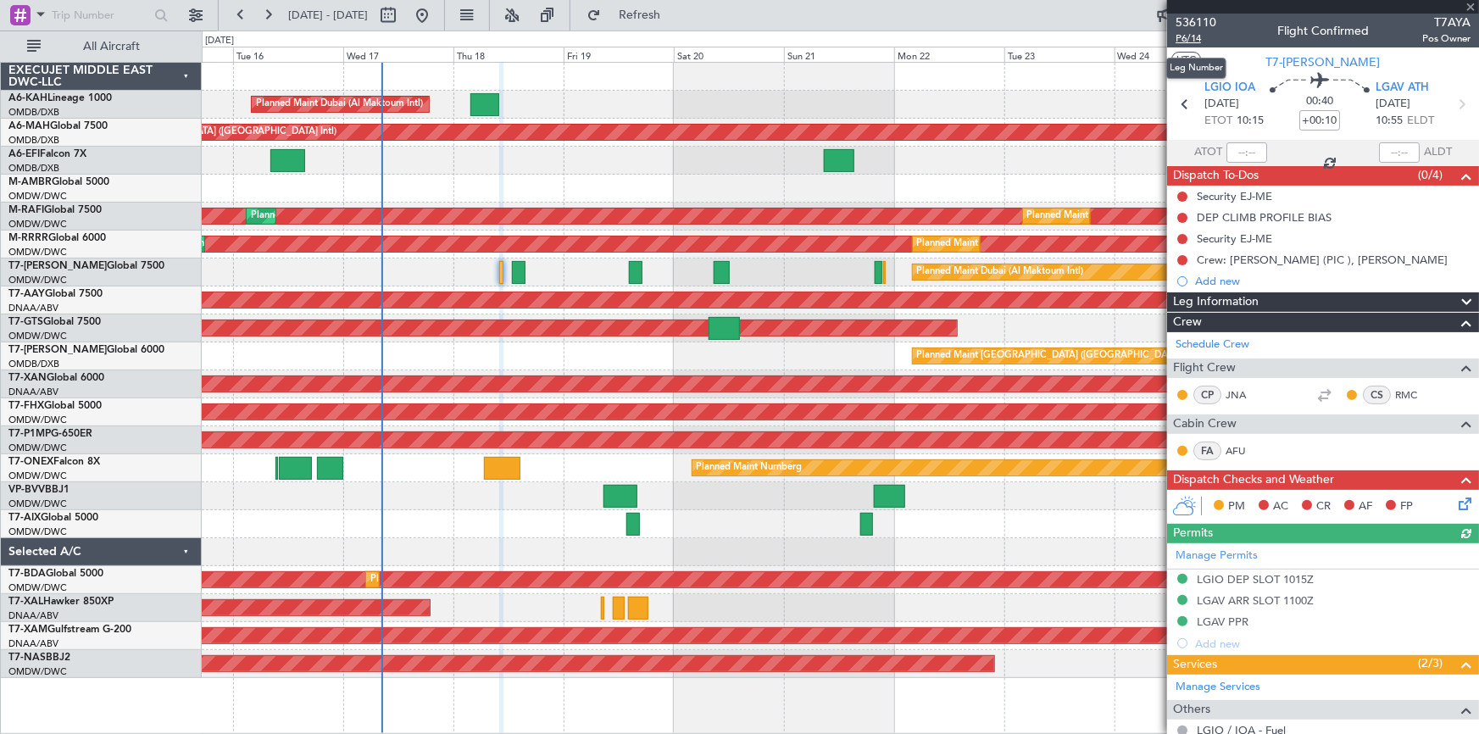
click at [1184, 37] on span "P6/14" at bounding box center [1196, 38] width 41 height 14
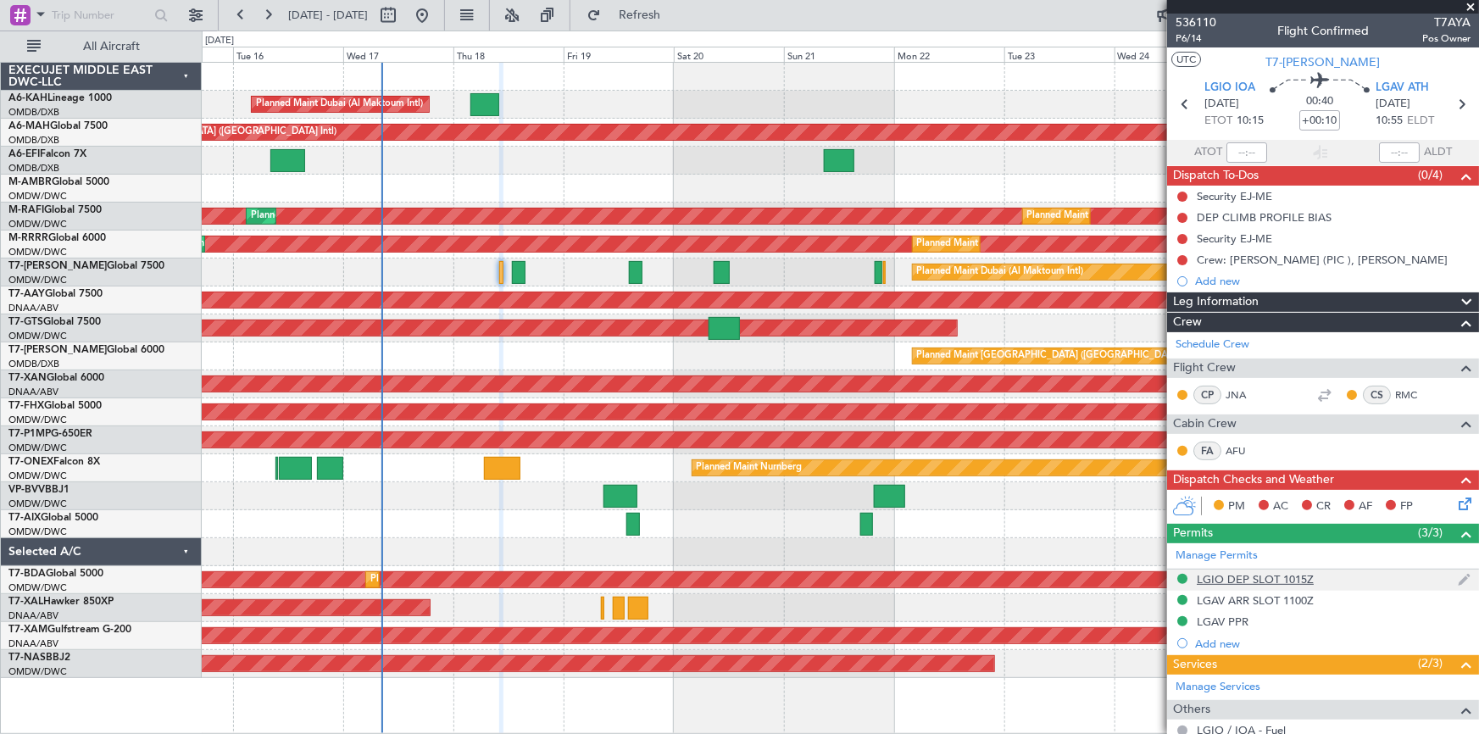
scroll to position [116, 0]
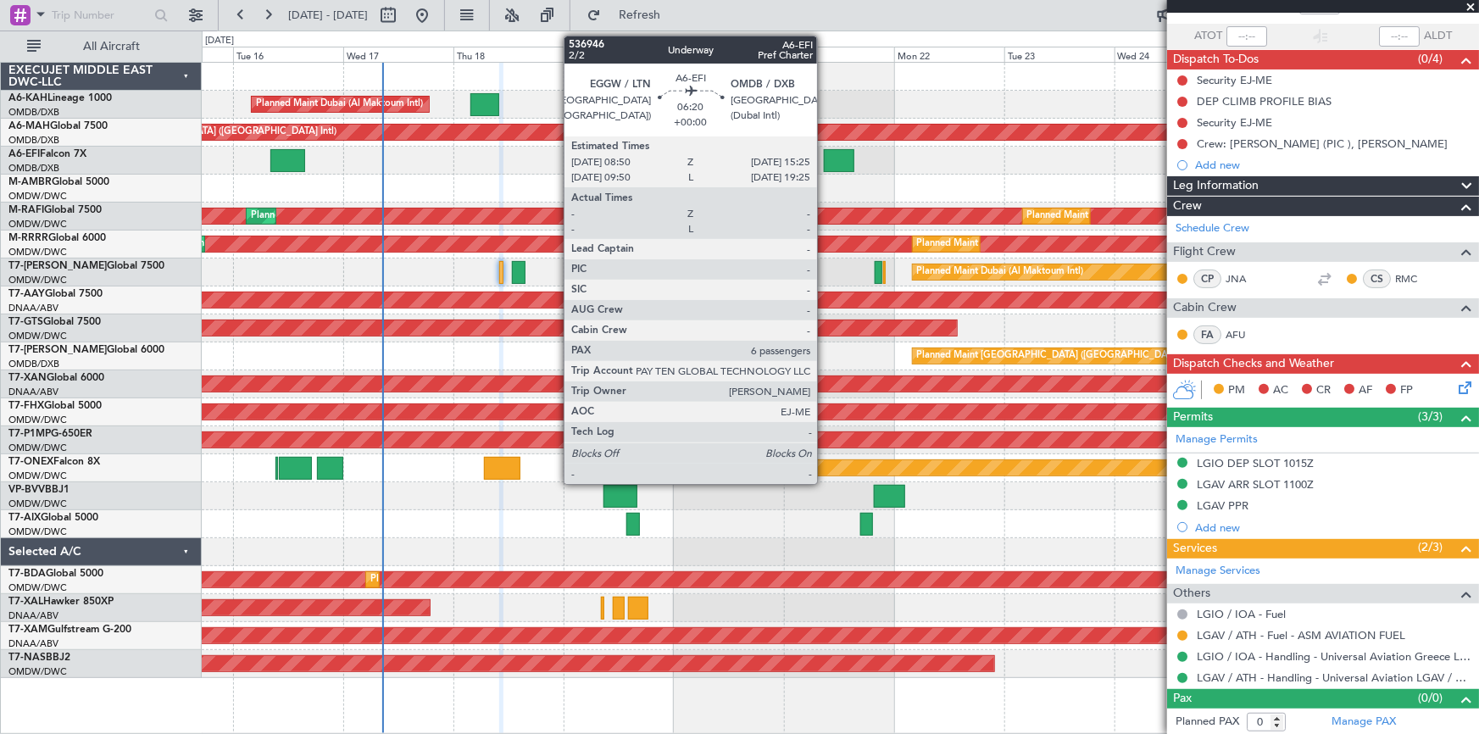
click at [825, 153] on div at bounding box center [839, 160] width 31 height 23
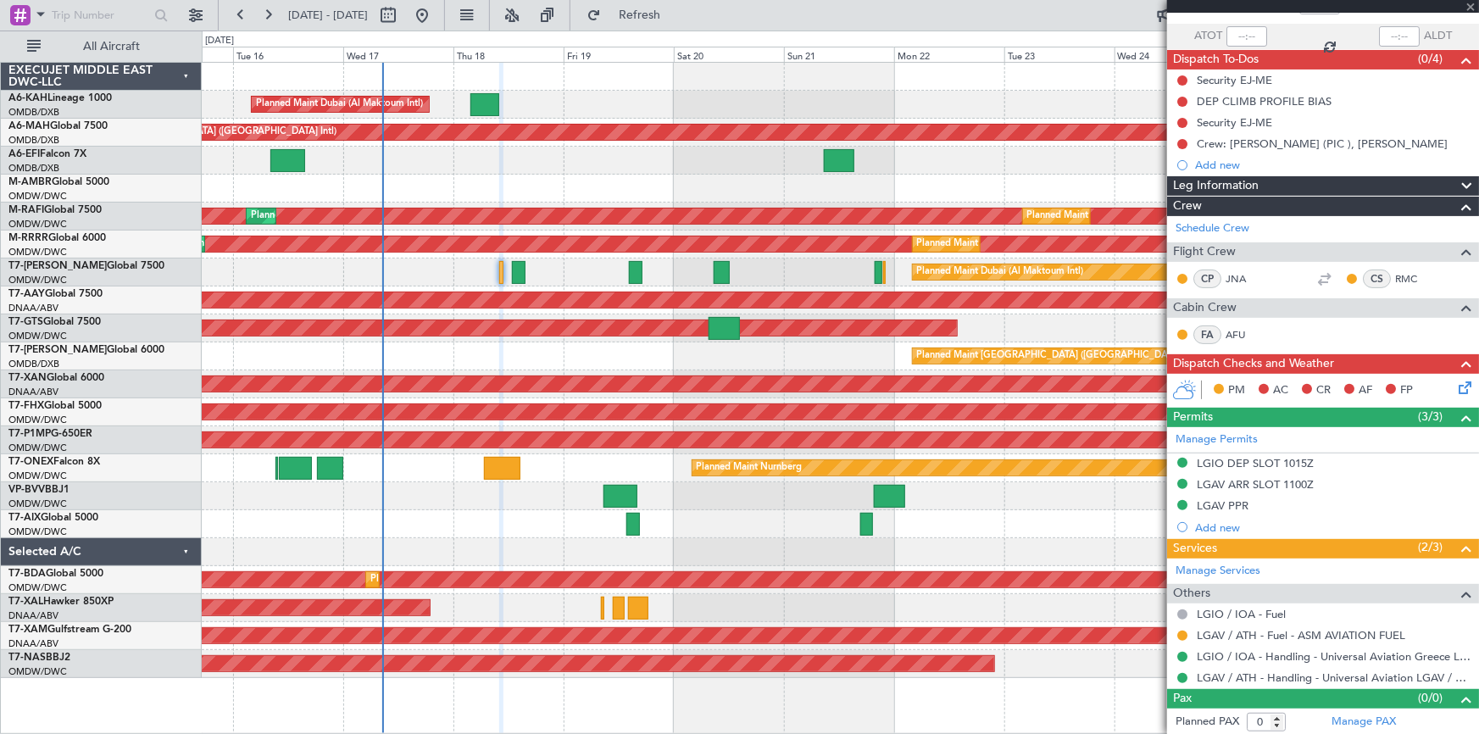
type input "6"
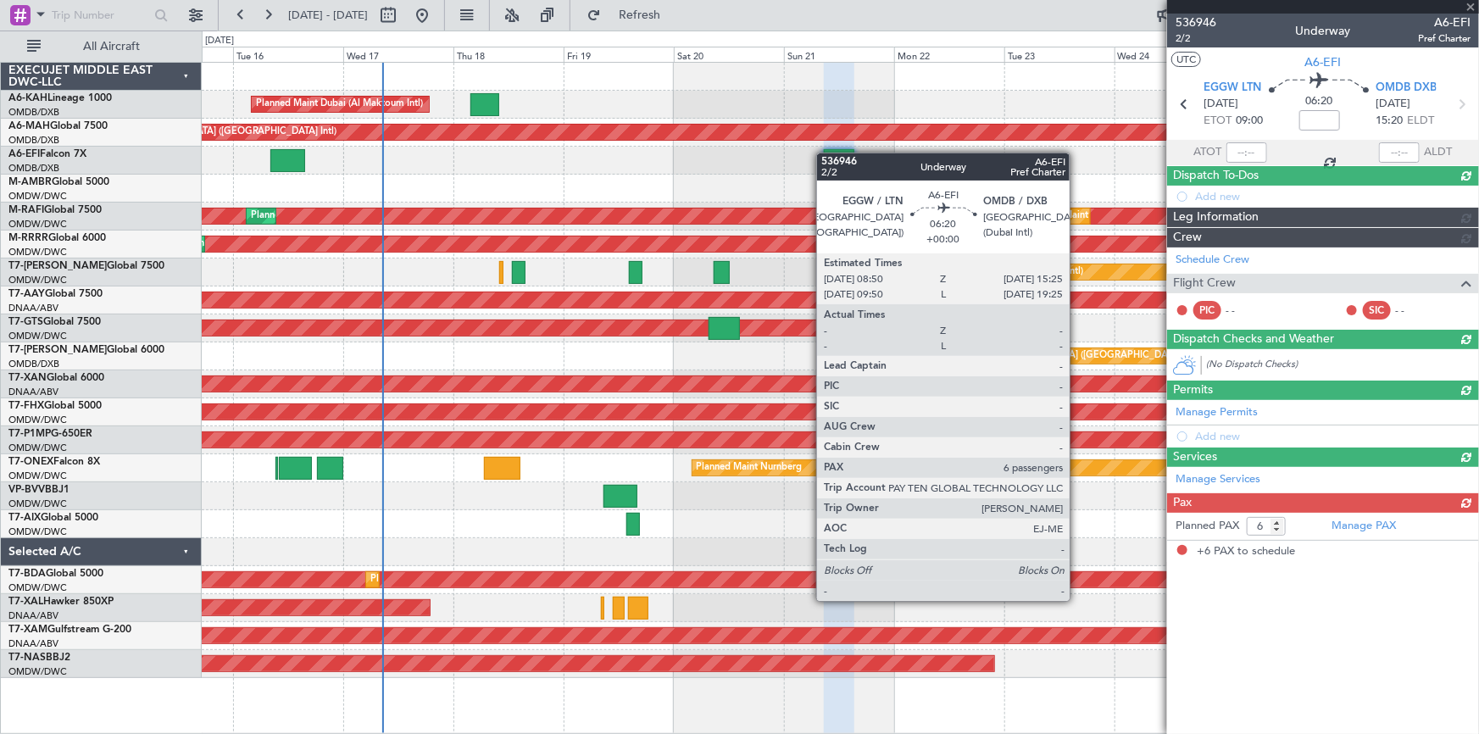
scroll to position [0, 0]
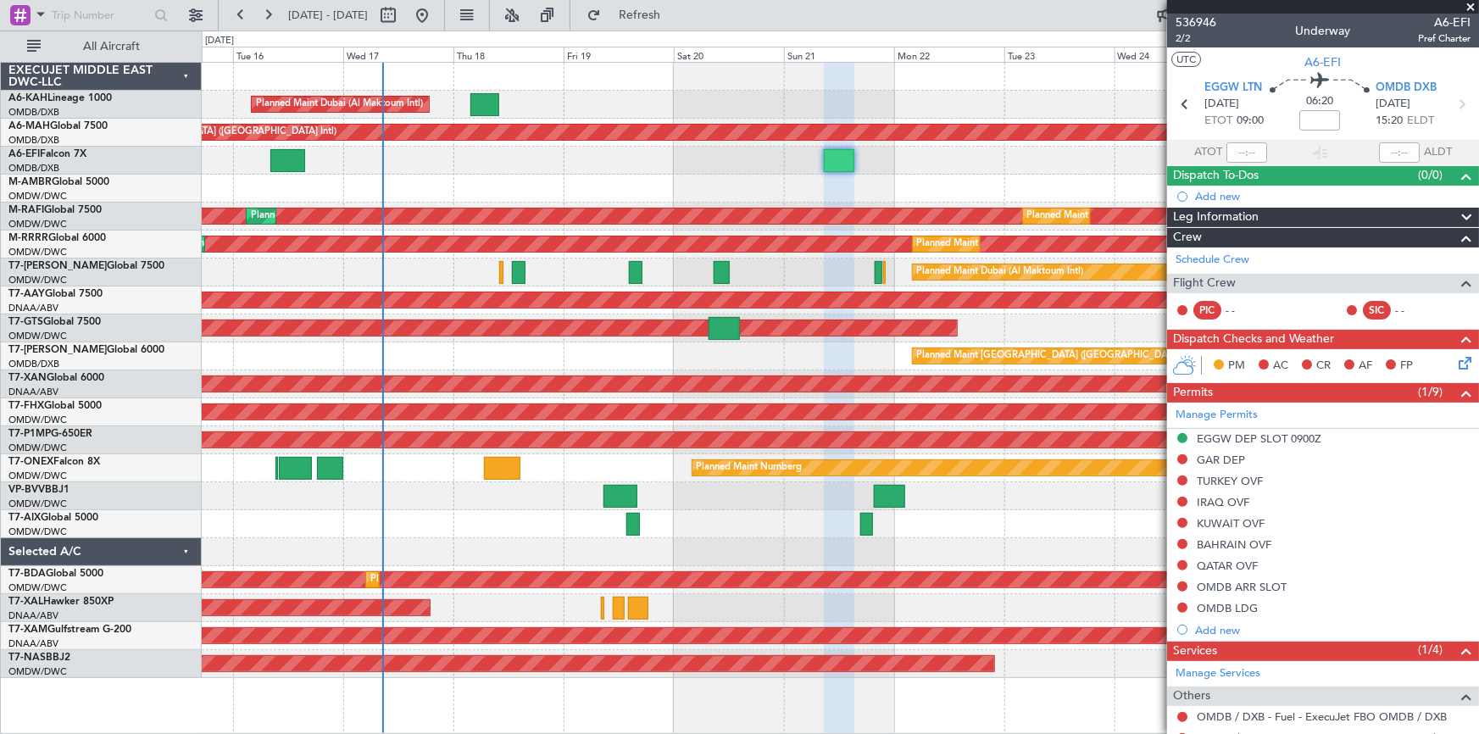
click at [1339, 142] on section "ATOT ALDT" at bounding box center [1323, 152] width 312 height 25
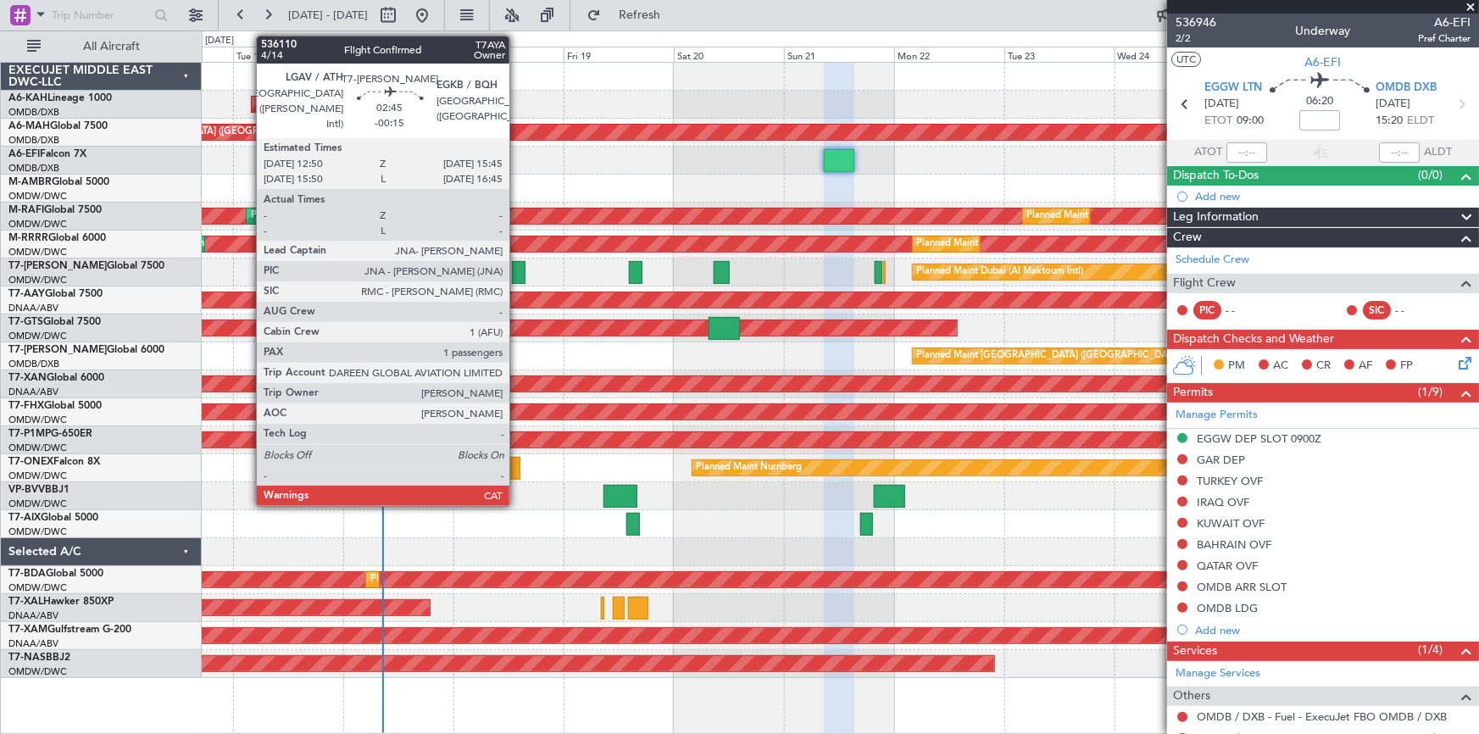
click at [517, 271] on div at bounding box center [519, 272] width 14 height 23
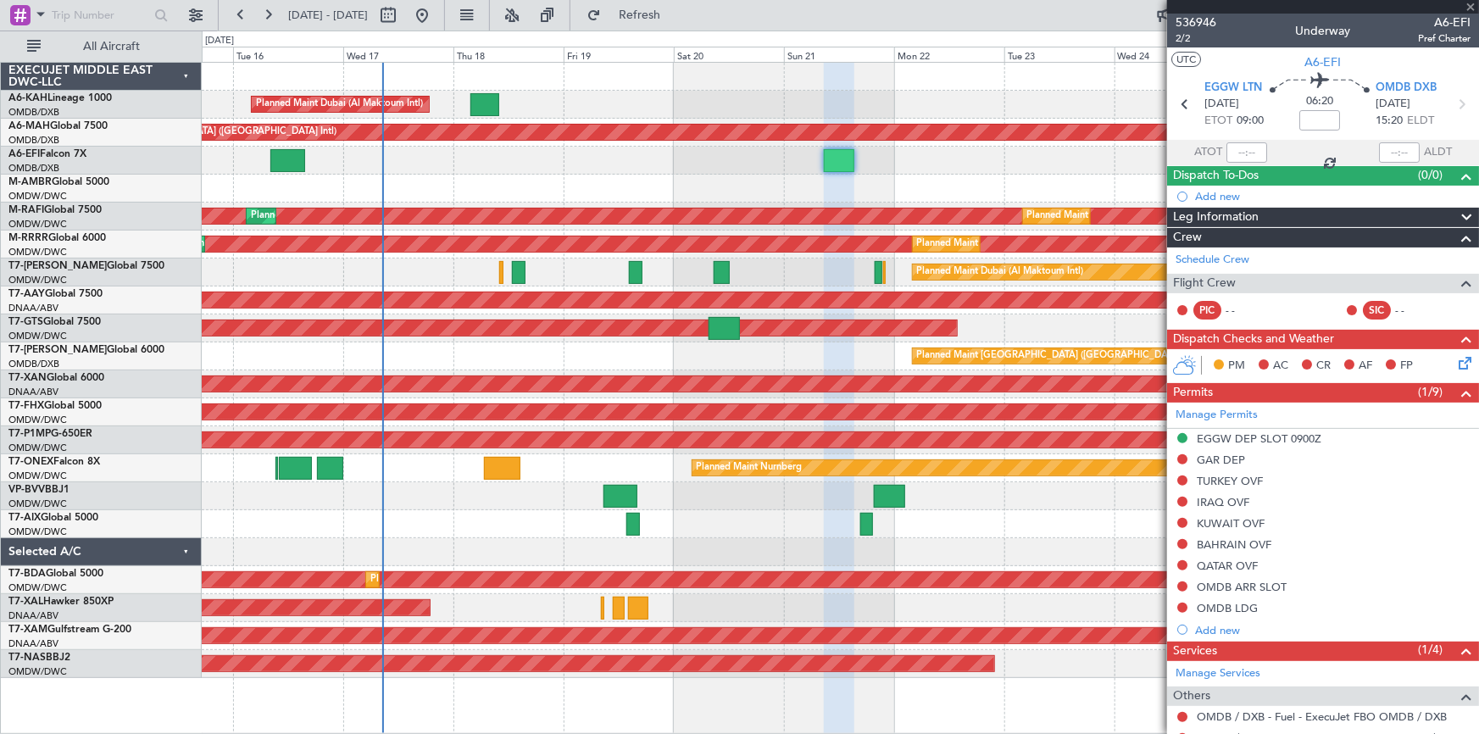
type input "-00:15"
type input "1"
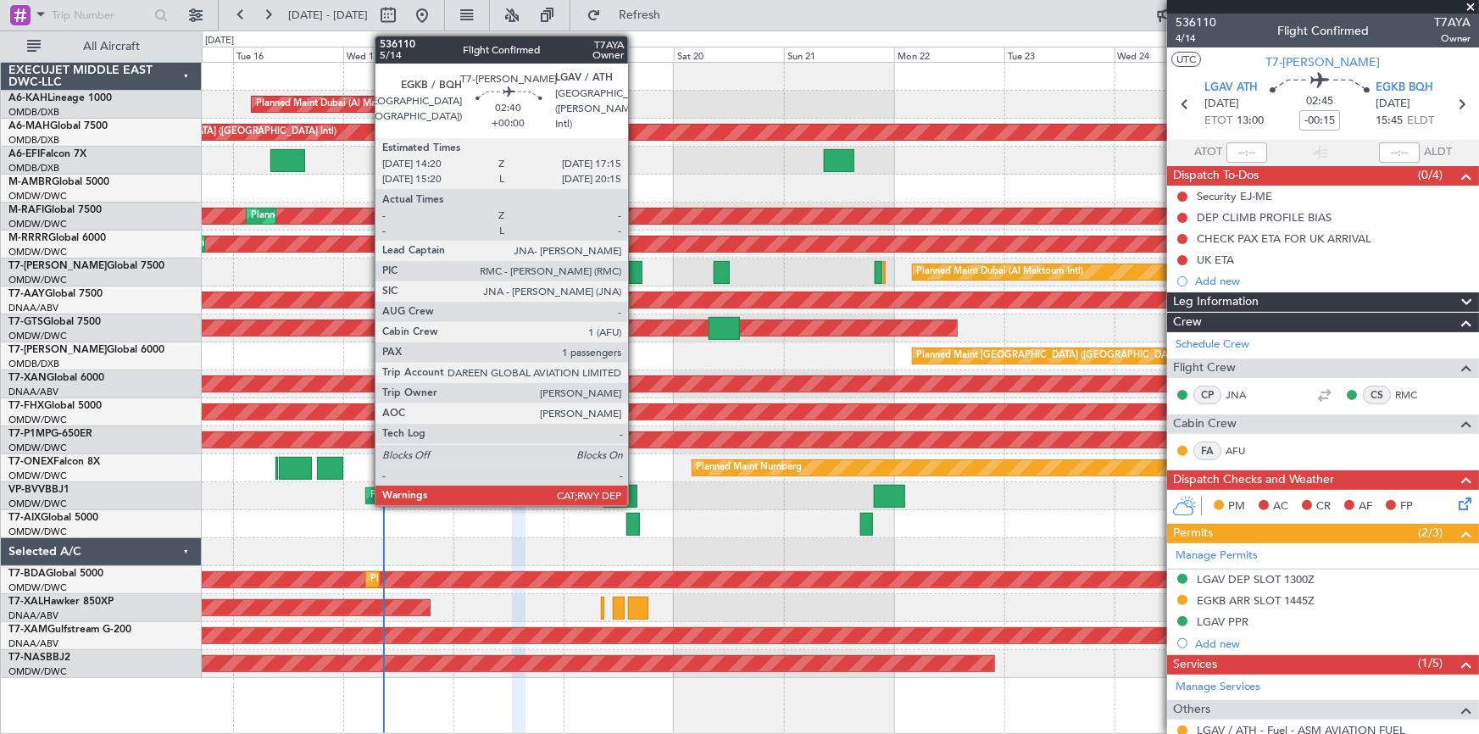
click at [636, 269] on div at bounding box center [636, 272] width 14 height 23
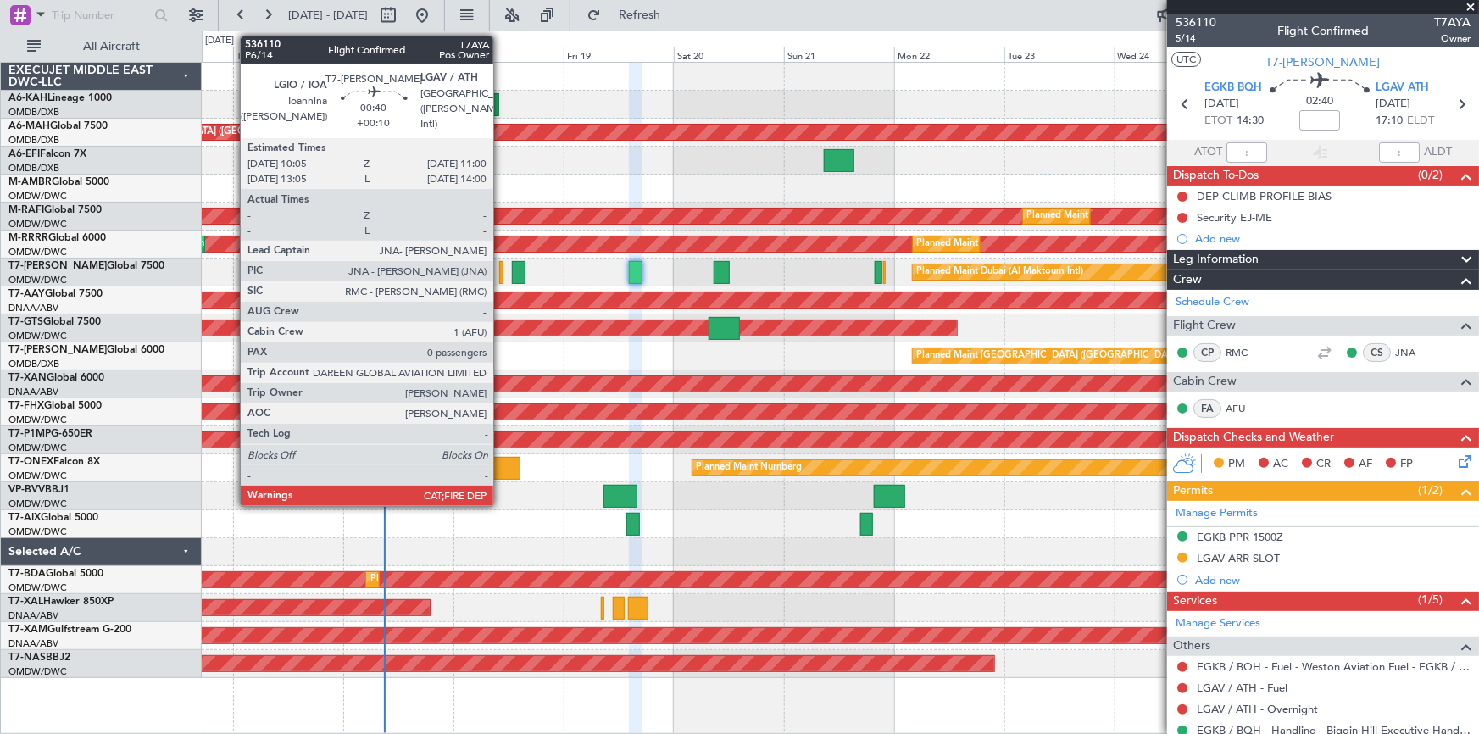
click at [501, 277] on div at bounding box center [501, 272] width 4 height 23
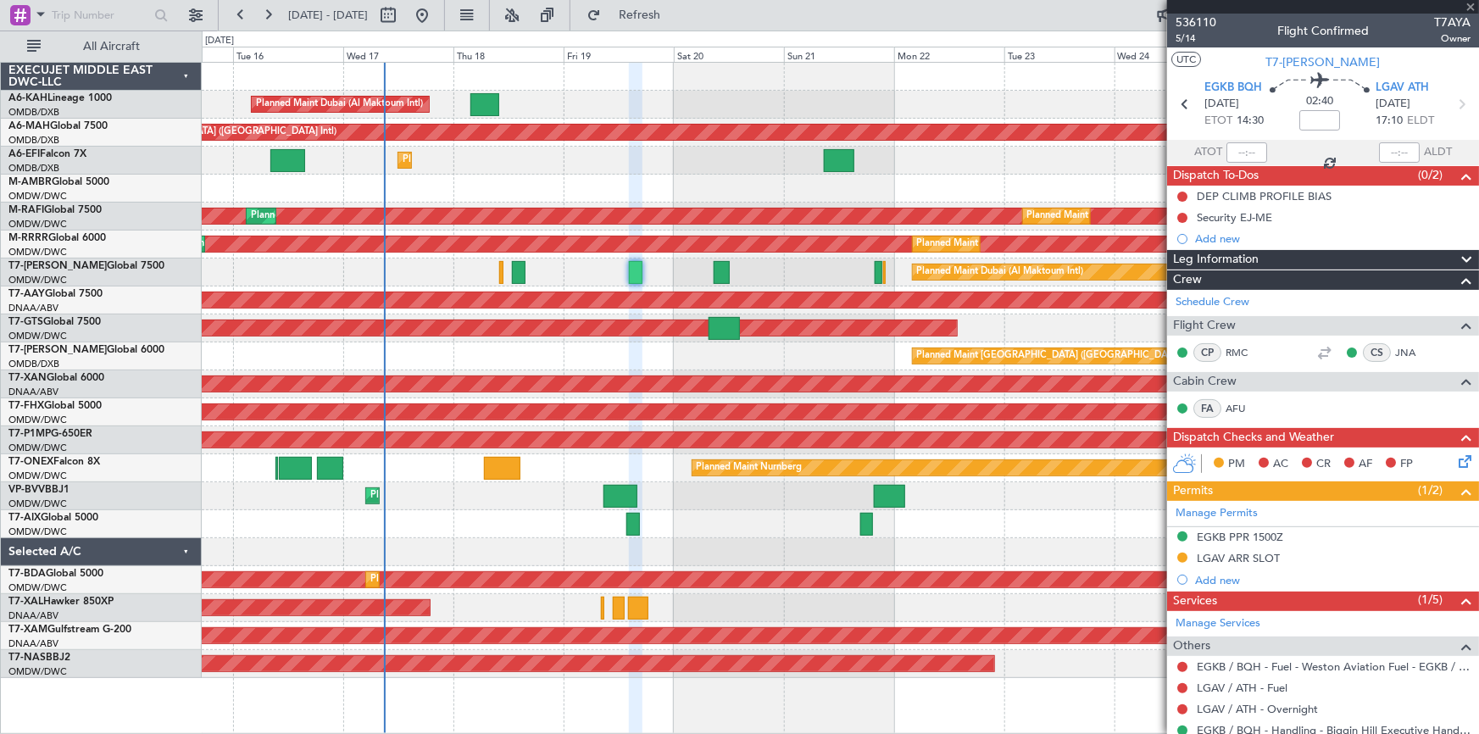
type input "+00:10"
type input "0"
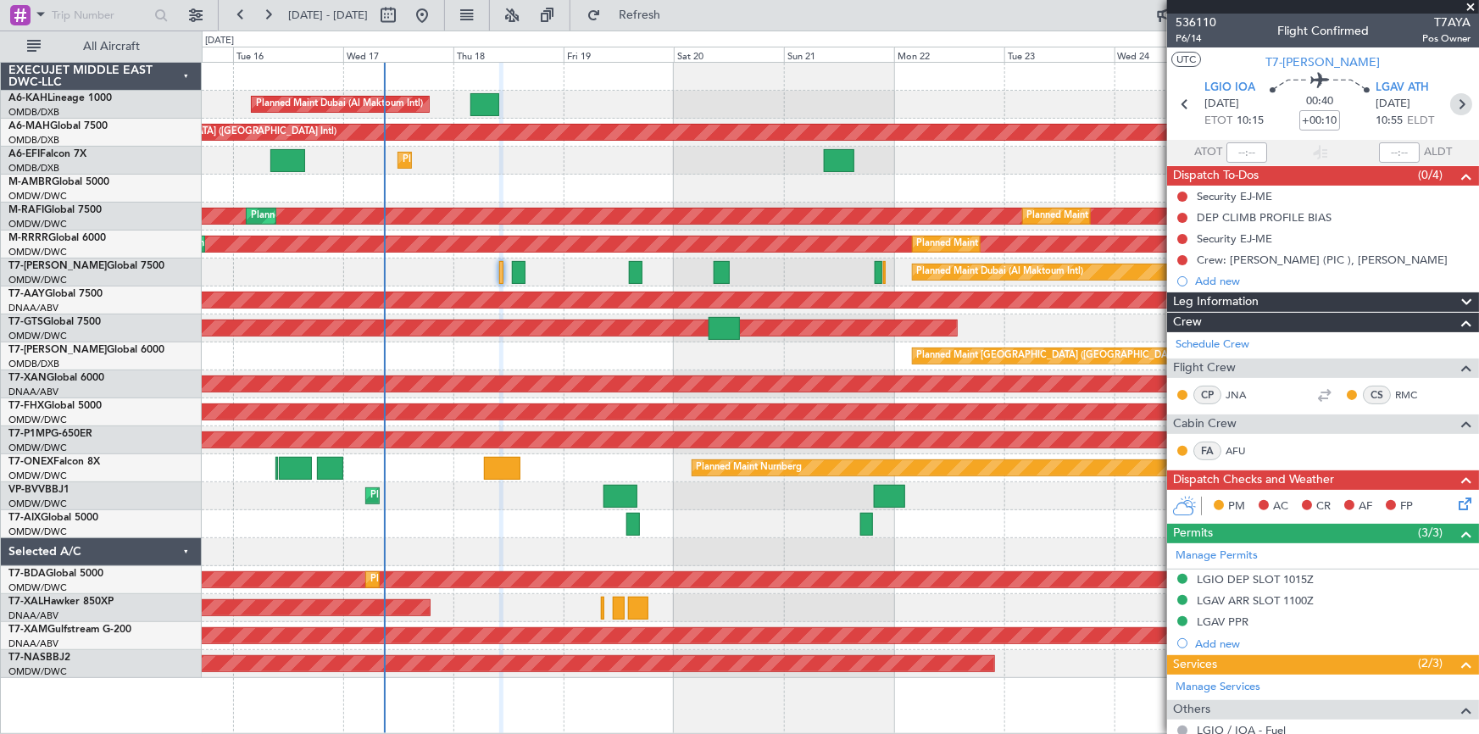
click at [1453, 103] on icon at bounding box center [1461, 104] width 22 height 22
type input "-00:15"
type input "1"
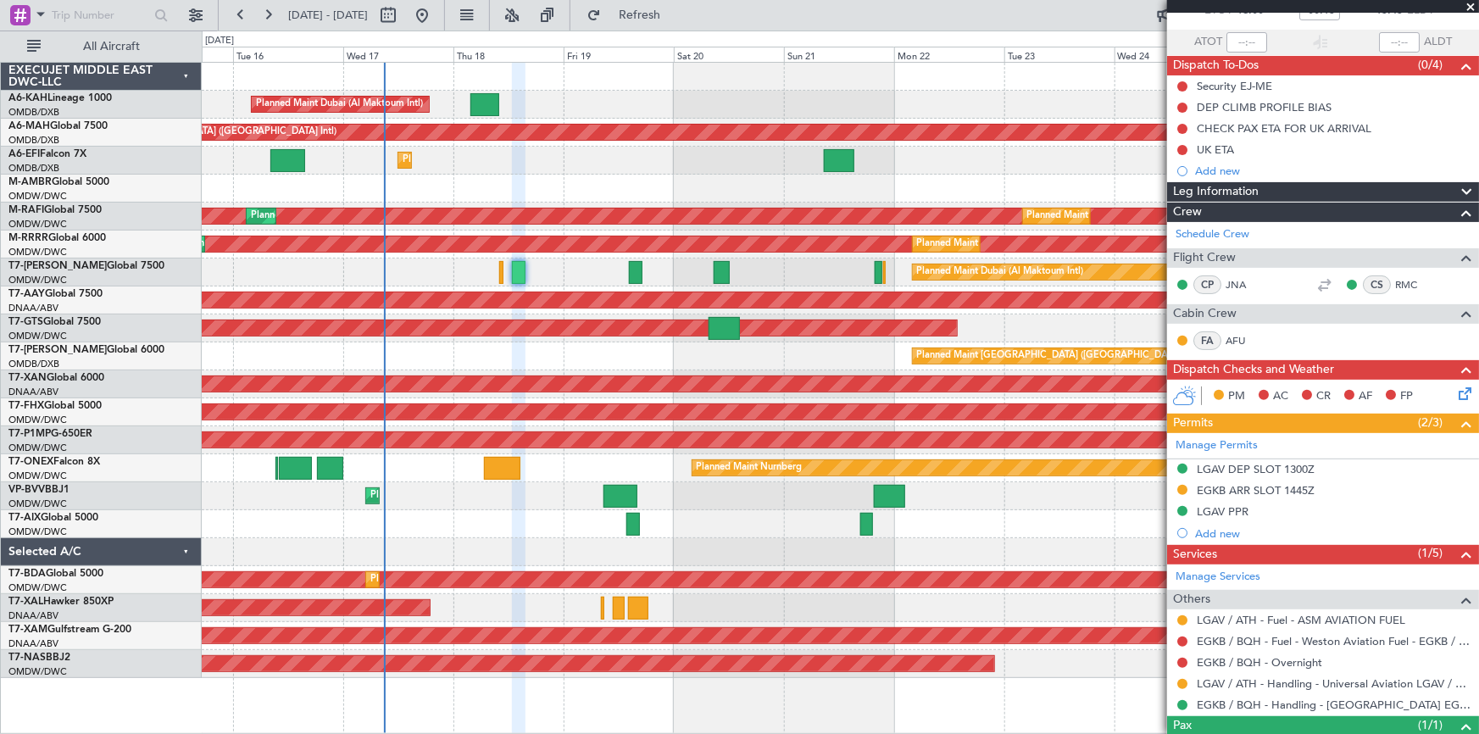
scroll to position [175, 0]
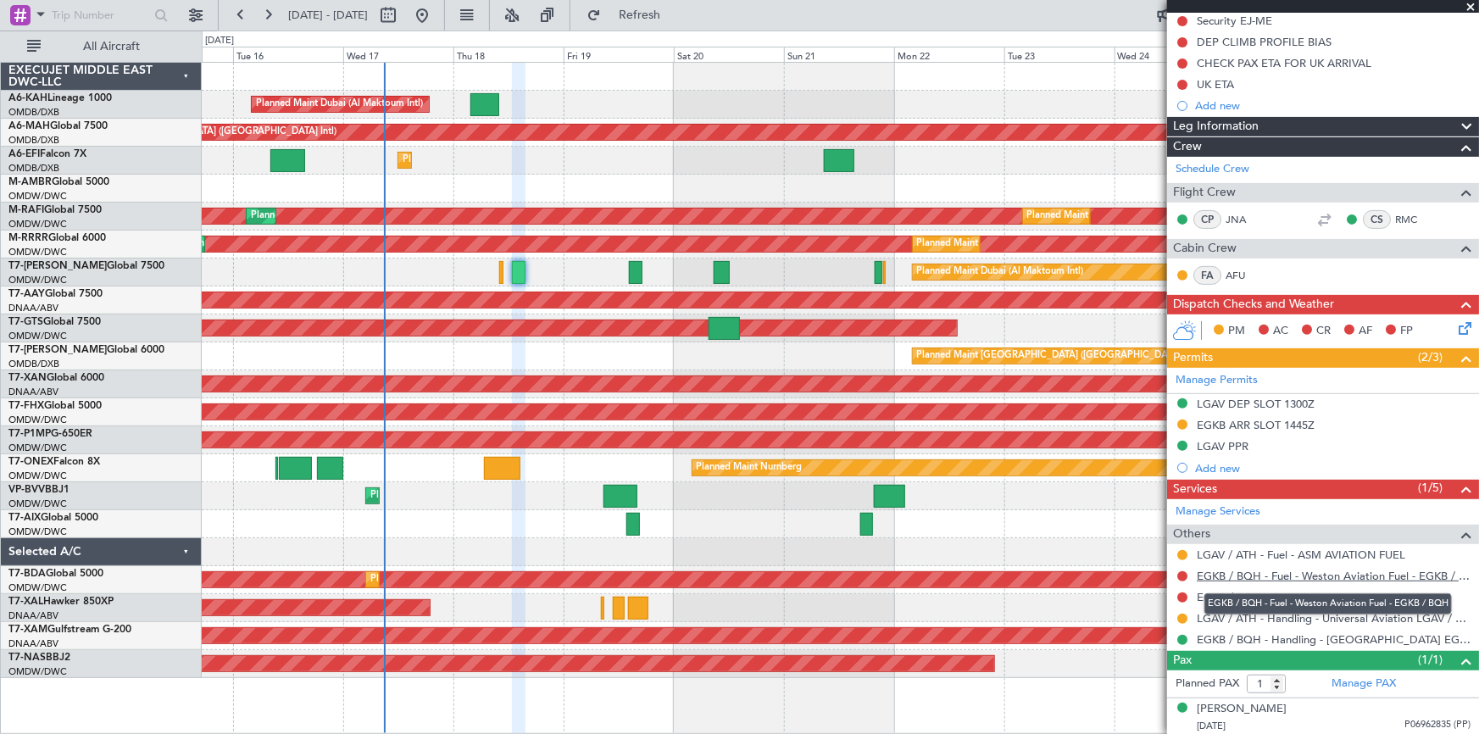
click at [1281, 572] on link "EGKB / BQH - Fuel - Weston Aviation Fuel - EGKB / BQH" at bounding box center [1334, 576] width 274 height 14
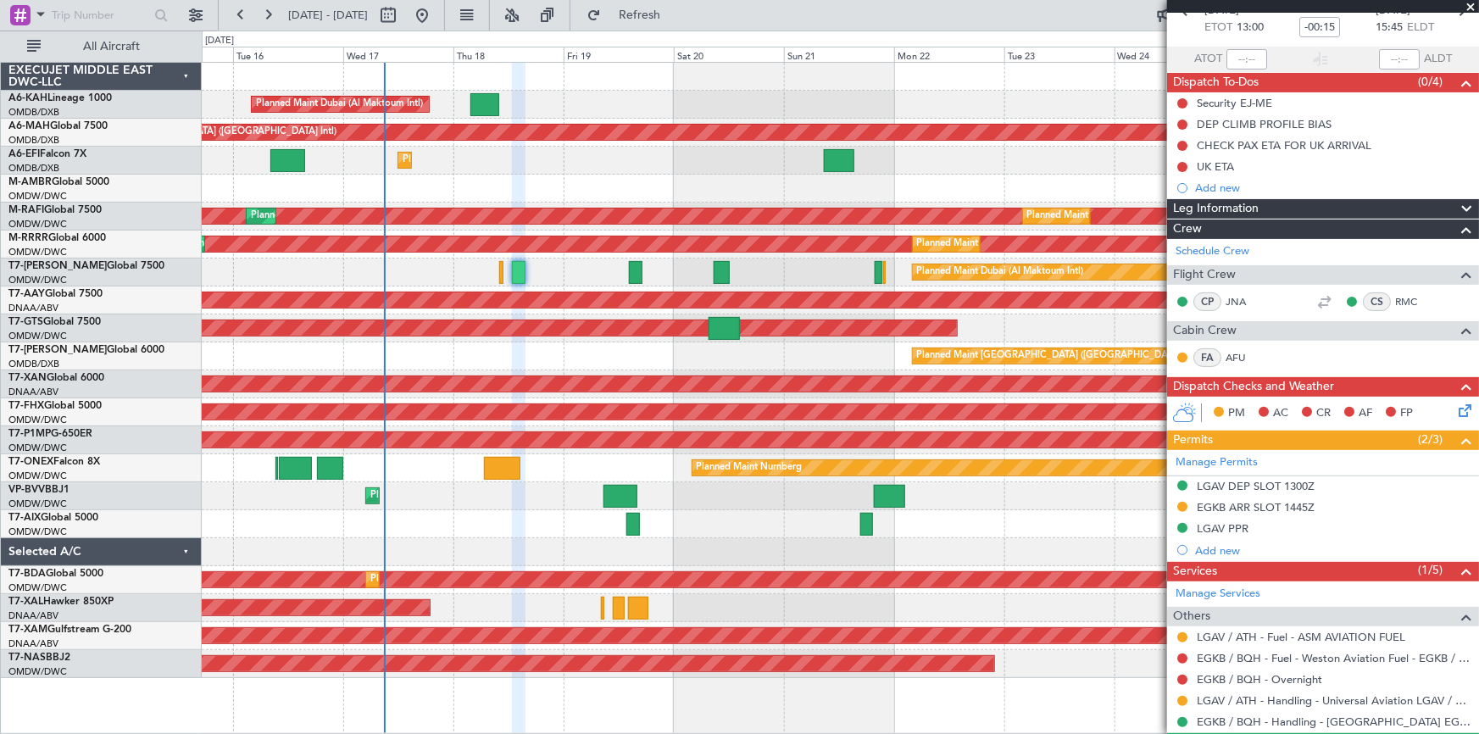
scroll to position [0, 0]
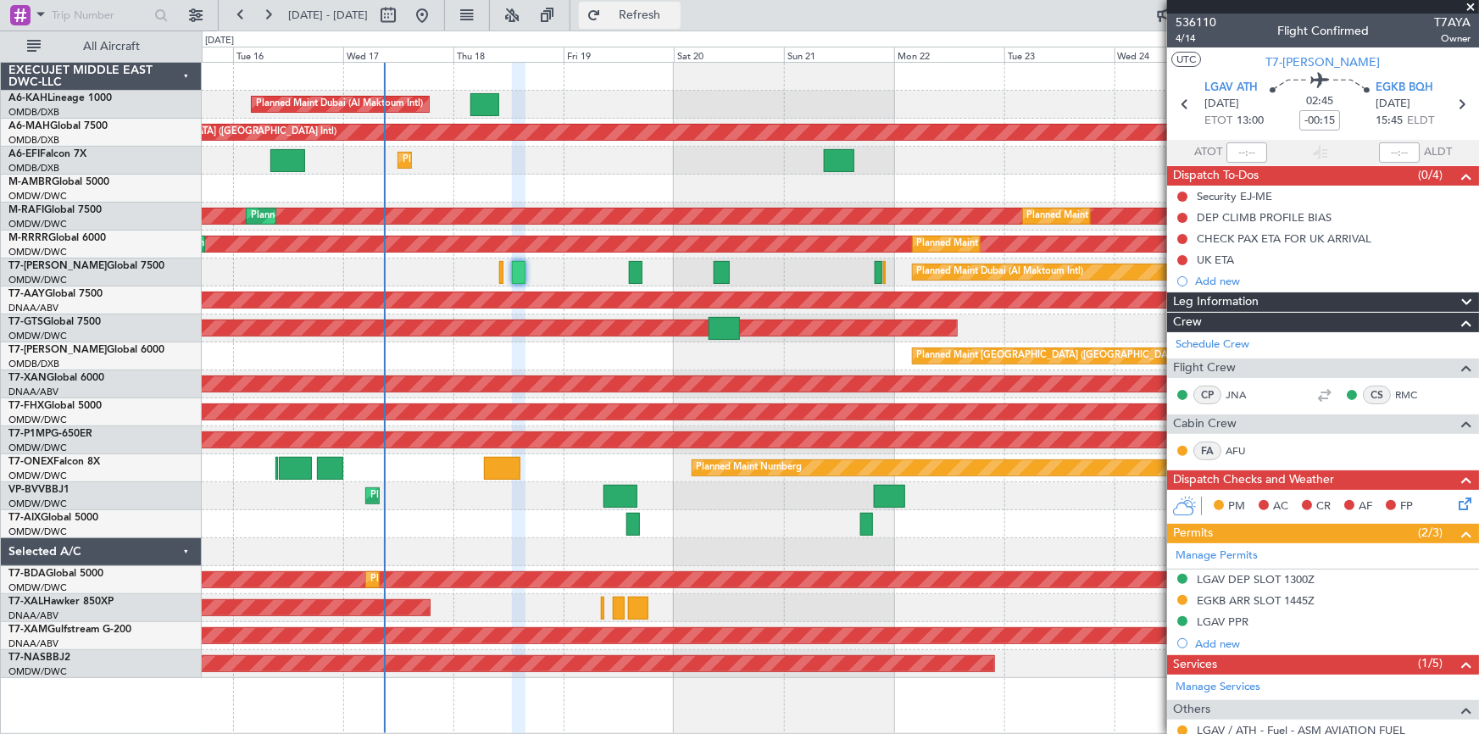
click at [676, 12] on span "Refresh" at bounding box center [639, 15] width 71 height 12
click at [1455, 101] on icon at bounding box center [1461, 104] width 22 height 22
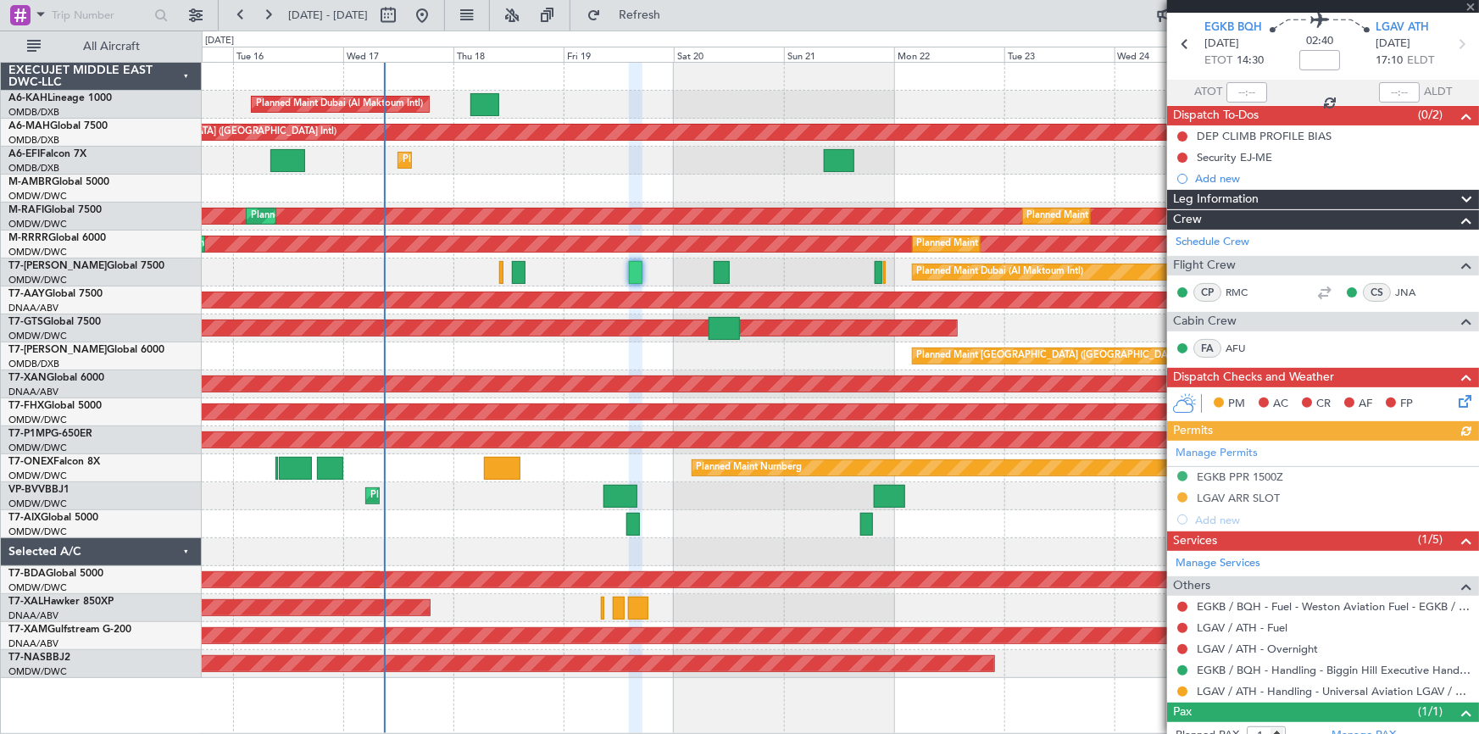
scroll to position [112, 0]
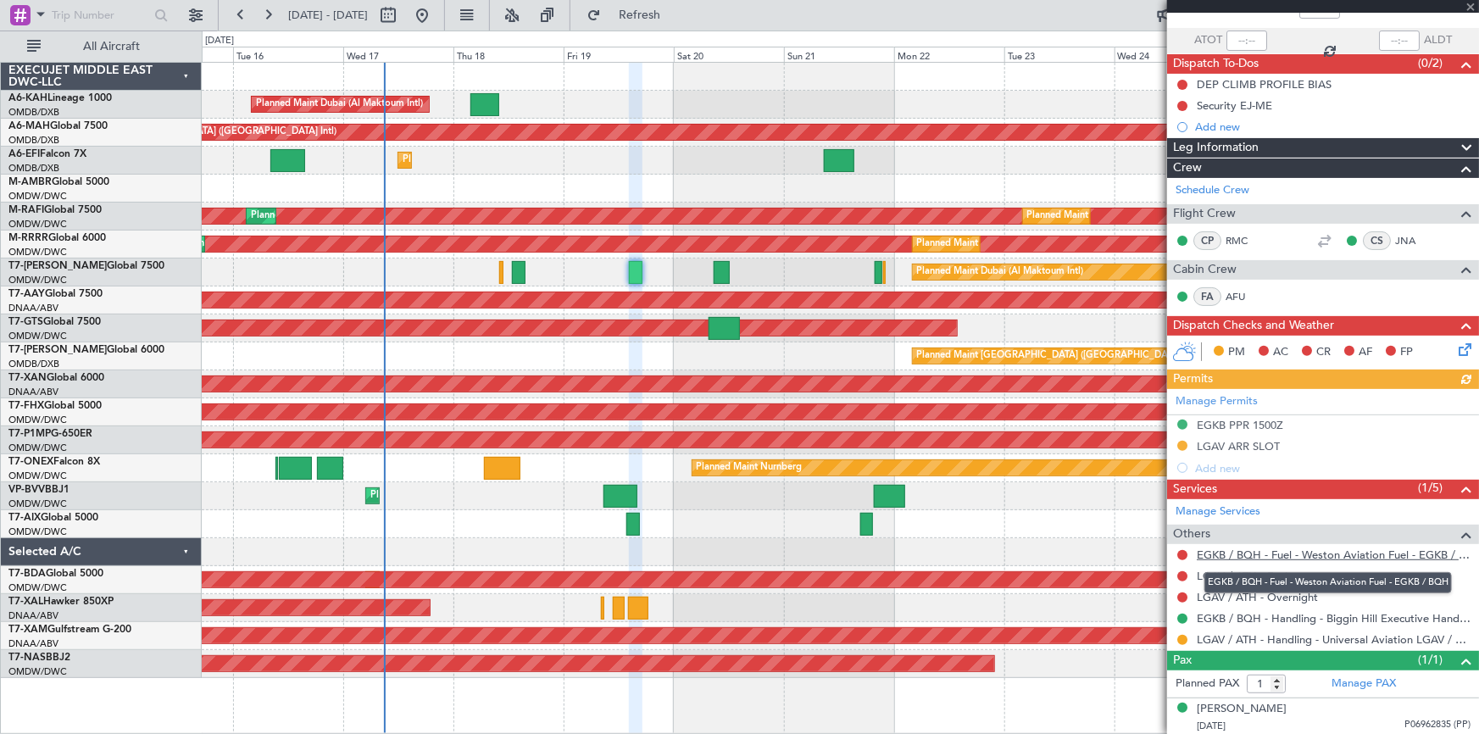
click at [1299, 550] on link "EGKB / BQH - Fuel - Weston Aviation Fuel - EGKB / BQH" at bounding box center [1334, 555] width 274 height 14
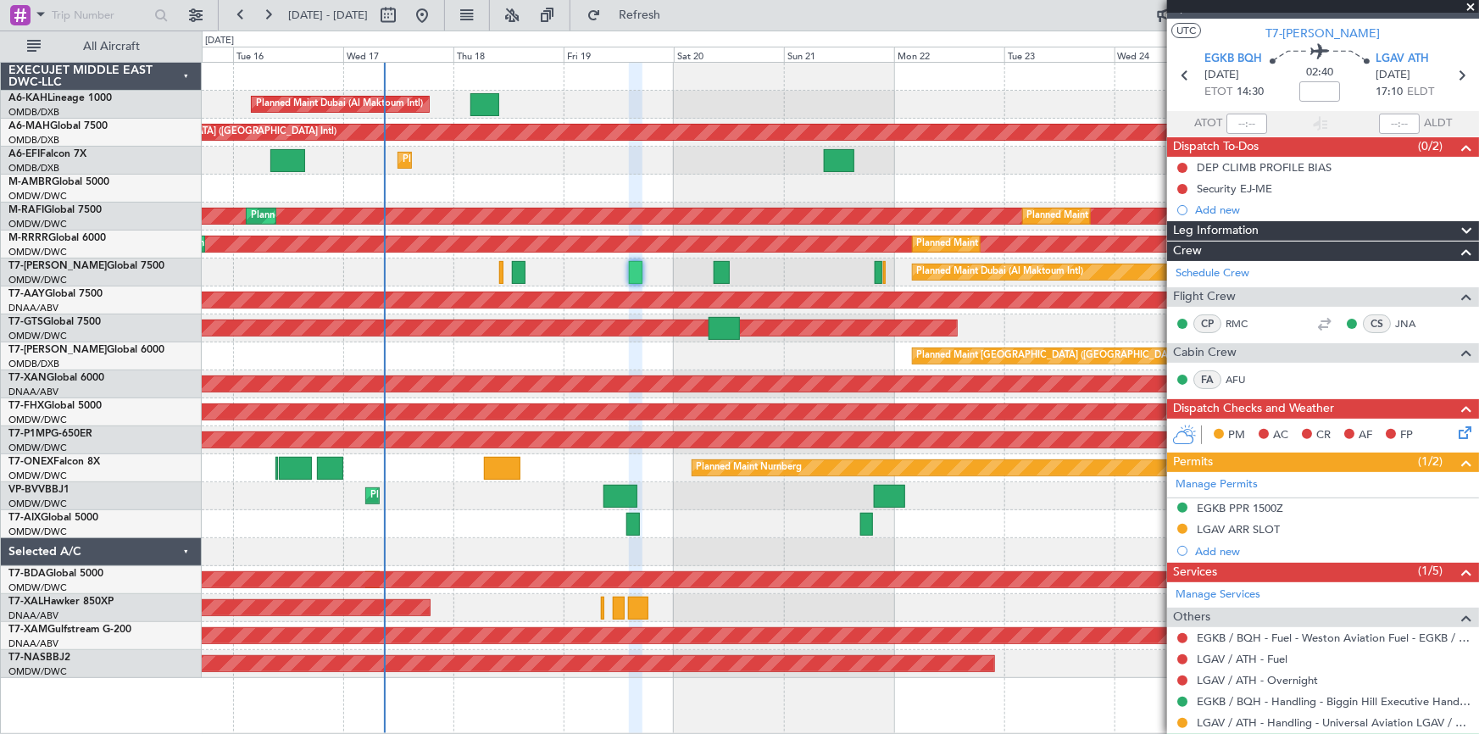
scroll to position [0, 0]
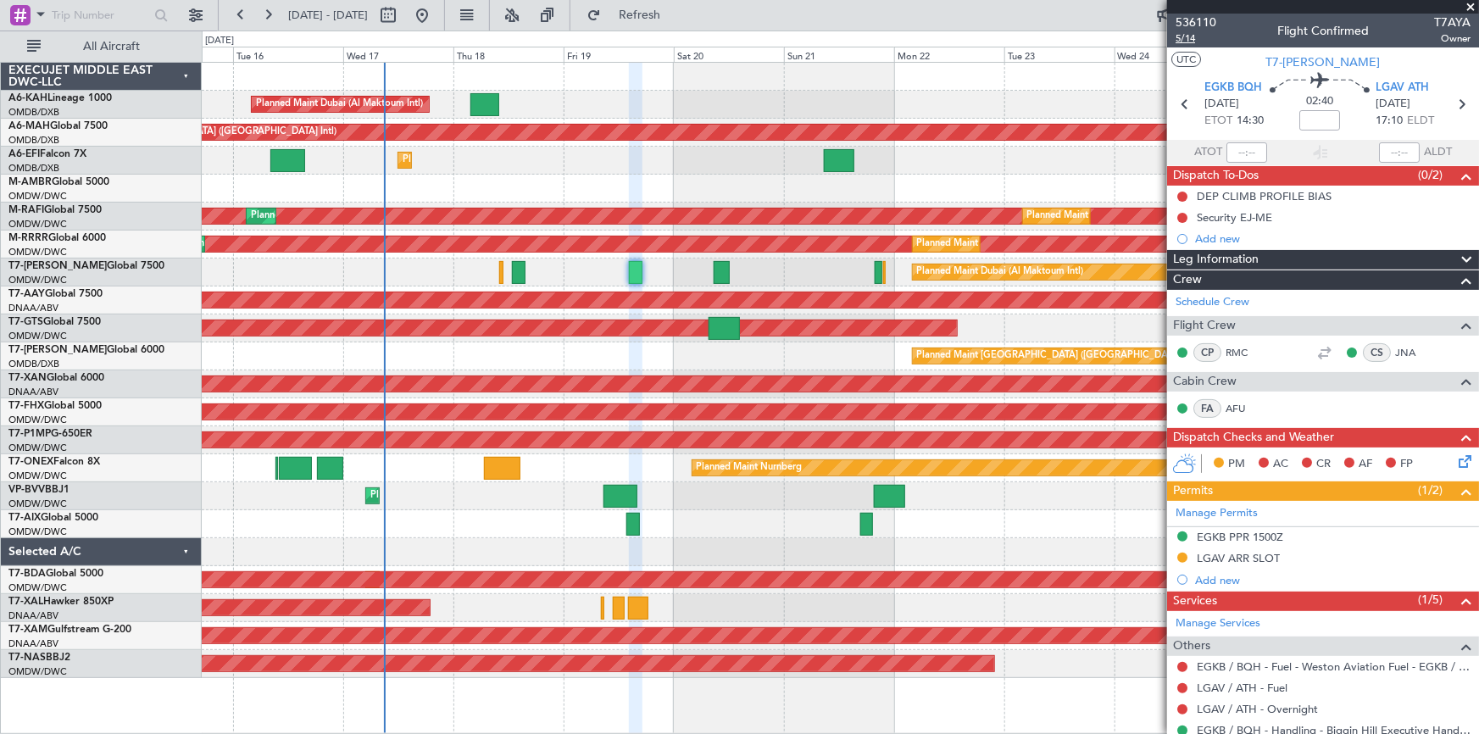
click at [1190, 34] on span "5/14" at bounding box center [1196, 38] width 41 height 14
click at [1180, 103] on icon at bounding box center [1185, 104] width 22 height 22
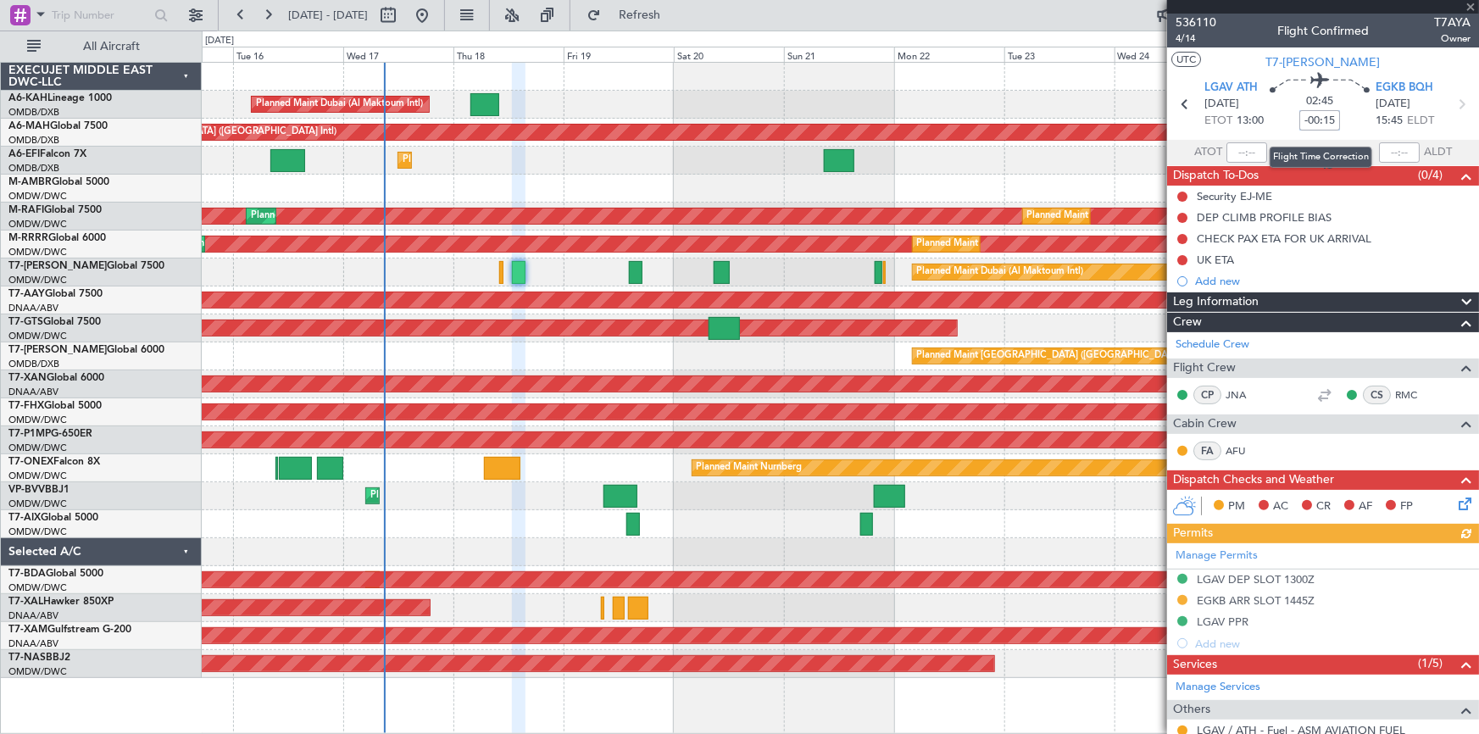
click at [1334, 118] on input "-00:15" at bounding box center [1319, 120] width 41 height 20
click at [1278, 139] on div "UTC T7-AYA LGAV ATH 18/09/2025 ETOT 13:00 02:45 -00 EGKB BQH 18/09/2025 15:45 E…" at bounding box center [1323, 106] width 312 height 118
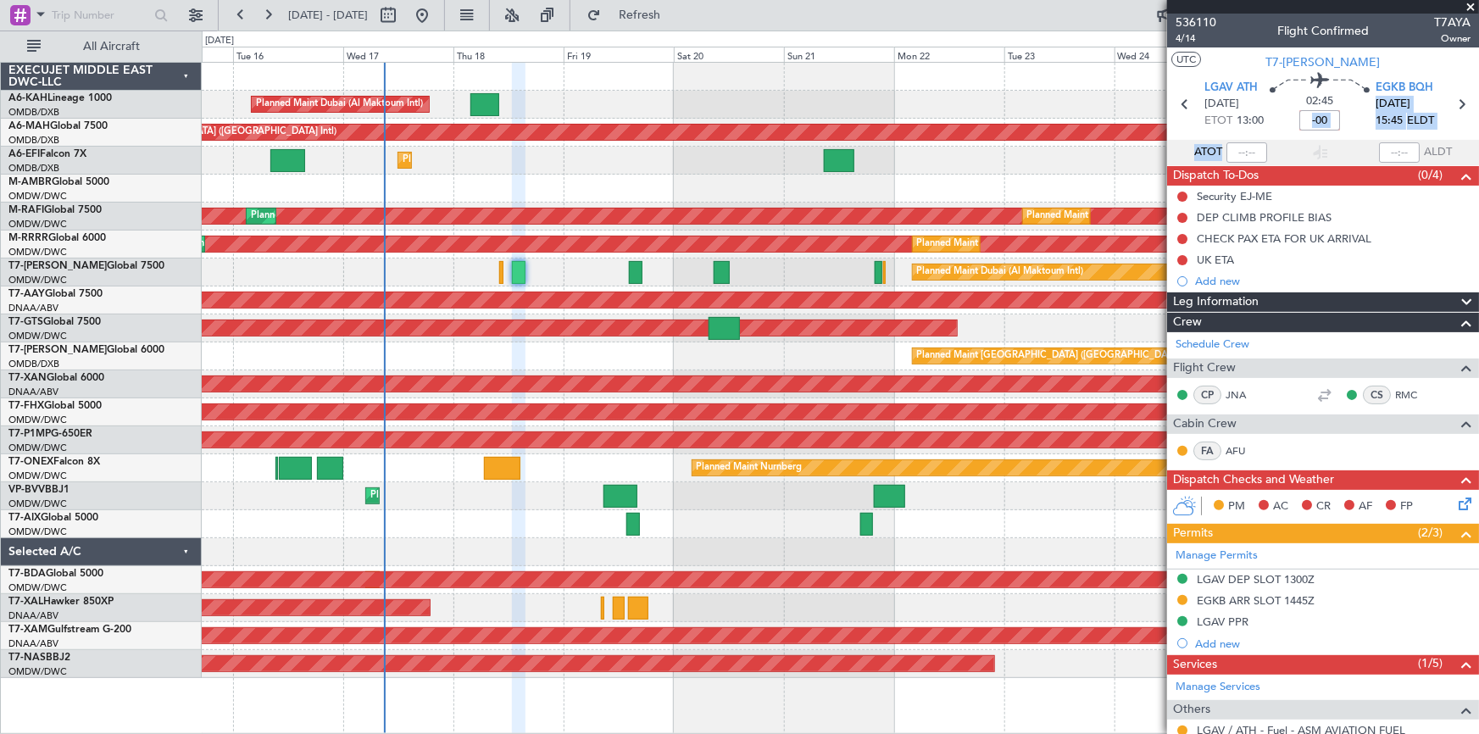
type input "-00:00"
click at [1327, 116] on input at bounding box center [1319, 120] width 41 height 20
click at [1272, 136] on section "LGAV ATH 18/09/2025 ETOT 13:00 03:00 +10 EGKB BQH 18/09/2025 16:00 ELDT" at bounding box center [1323, 106] width 312 height 67
type input "+00:10"
click at [1181, 107] on icon at bounding box center [1185, 104] width 22 height 22
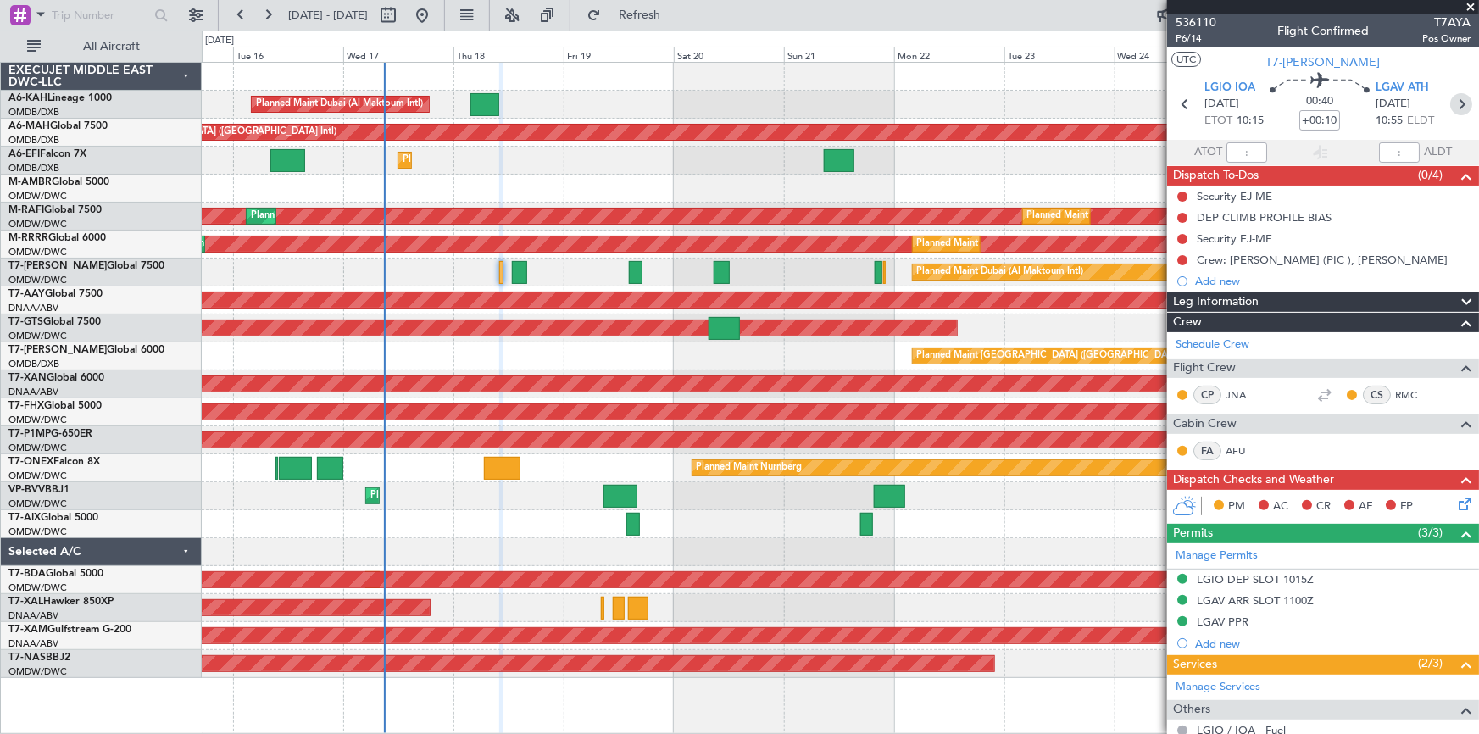
click at [1453, 107] on icon at bounding box center [1461, 104] width 22 height 22
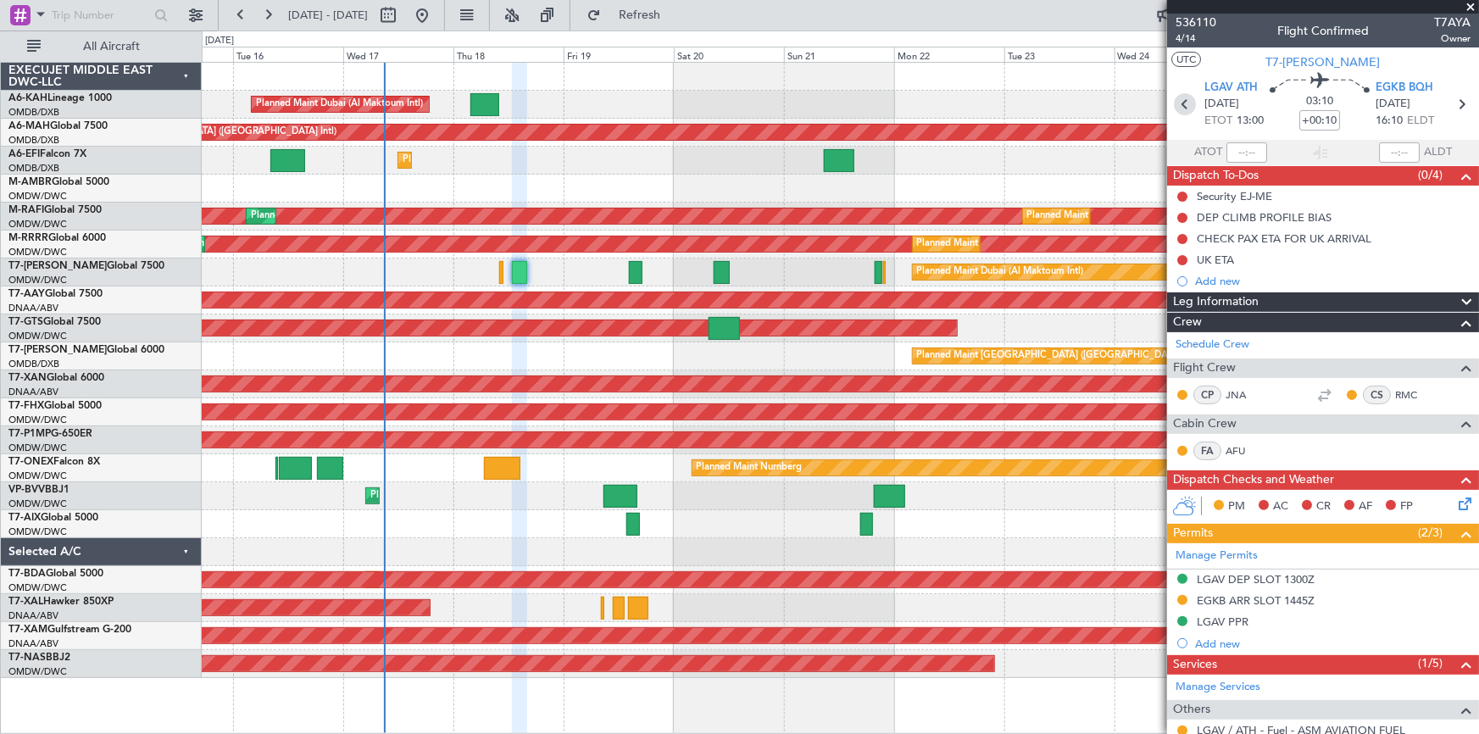
click at [1181, 107] on icon at bounding box center [1185, 104] width 22 height 22
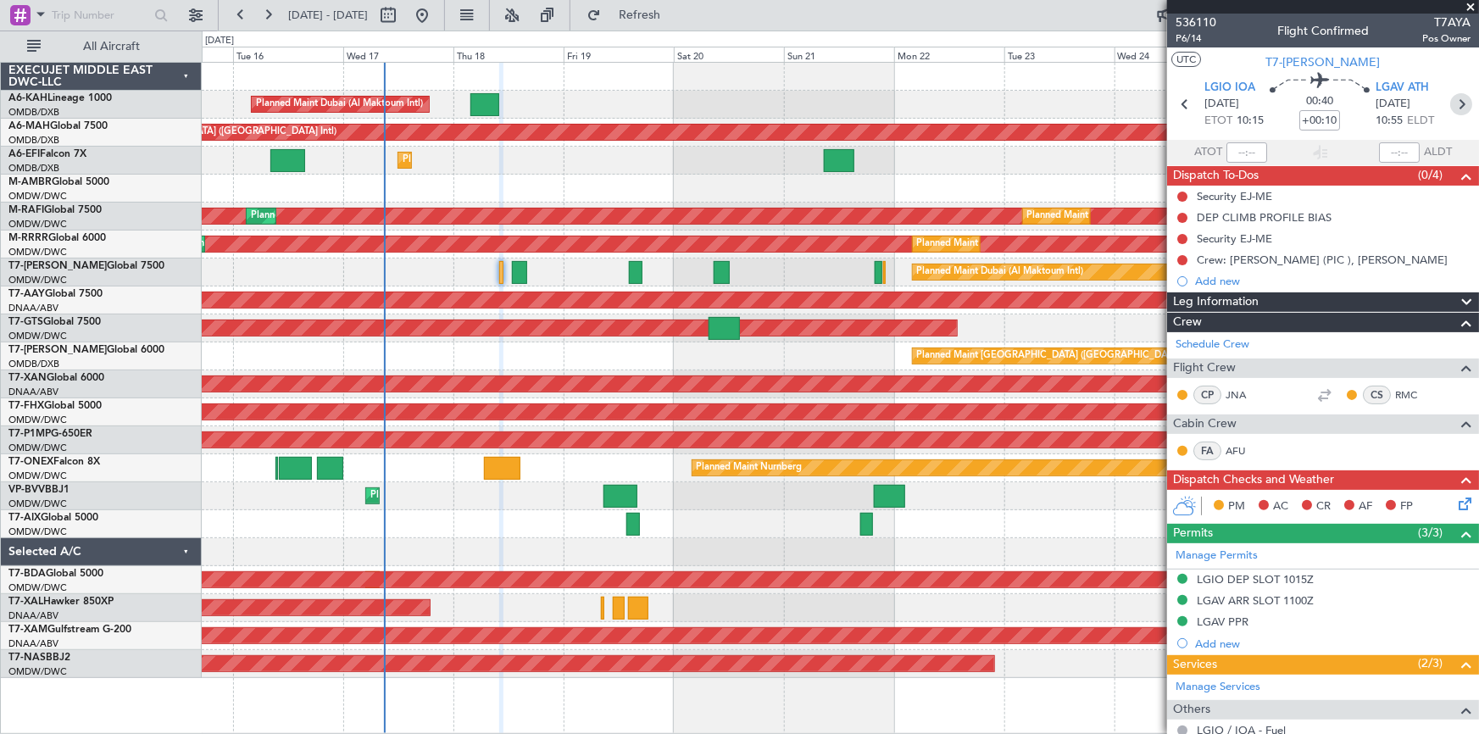
click at [1455, 103] on icon at bounding box center [1461, 104] width 22 height 22
type input "1"
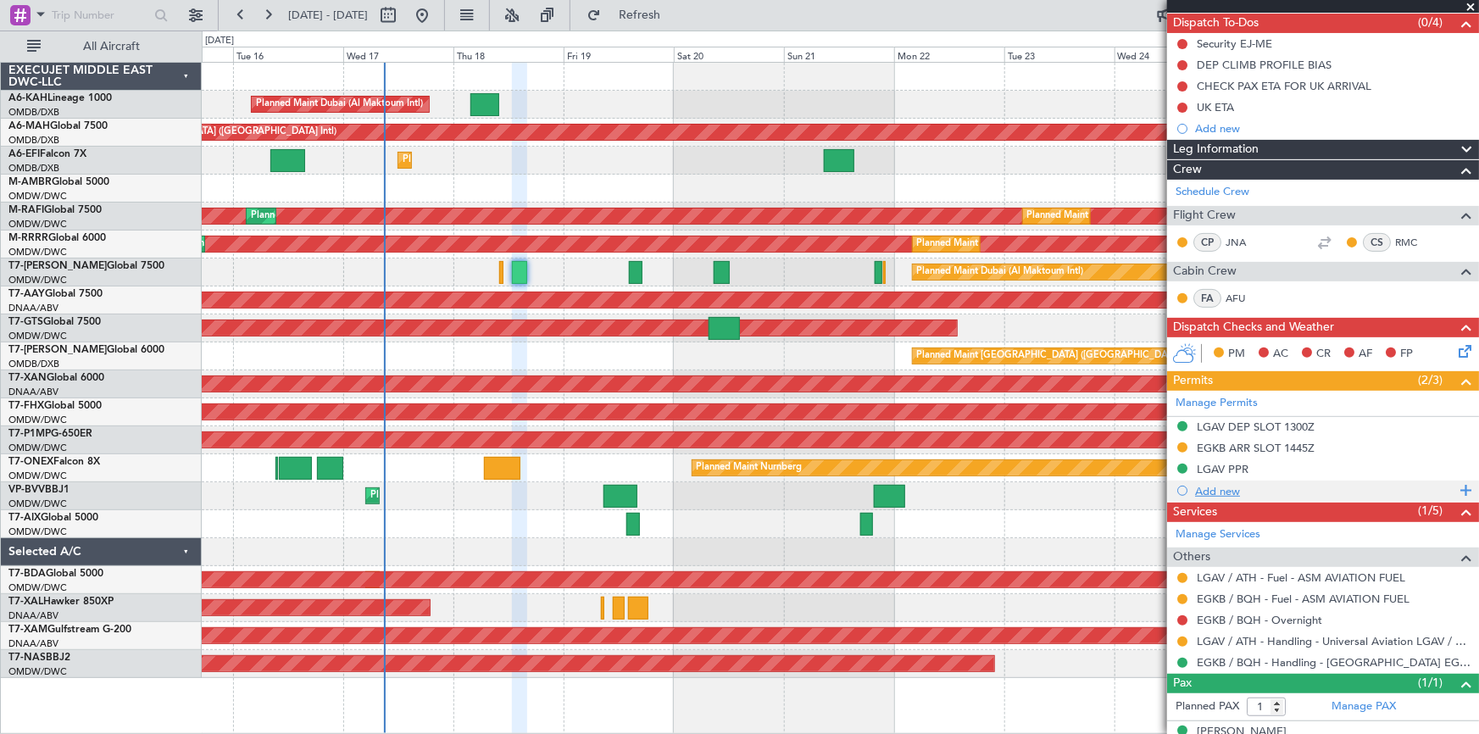
scroll to position [153, 0]
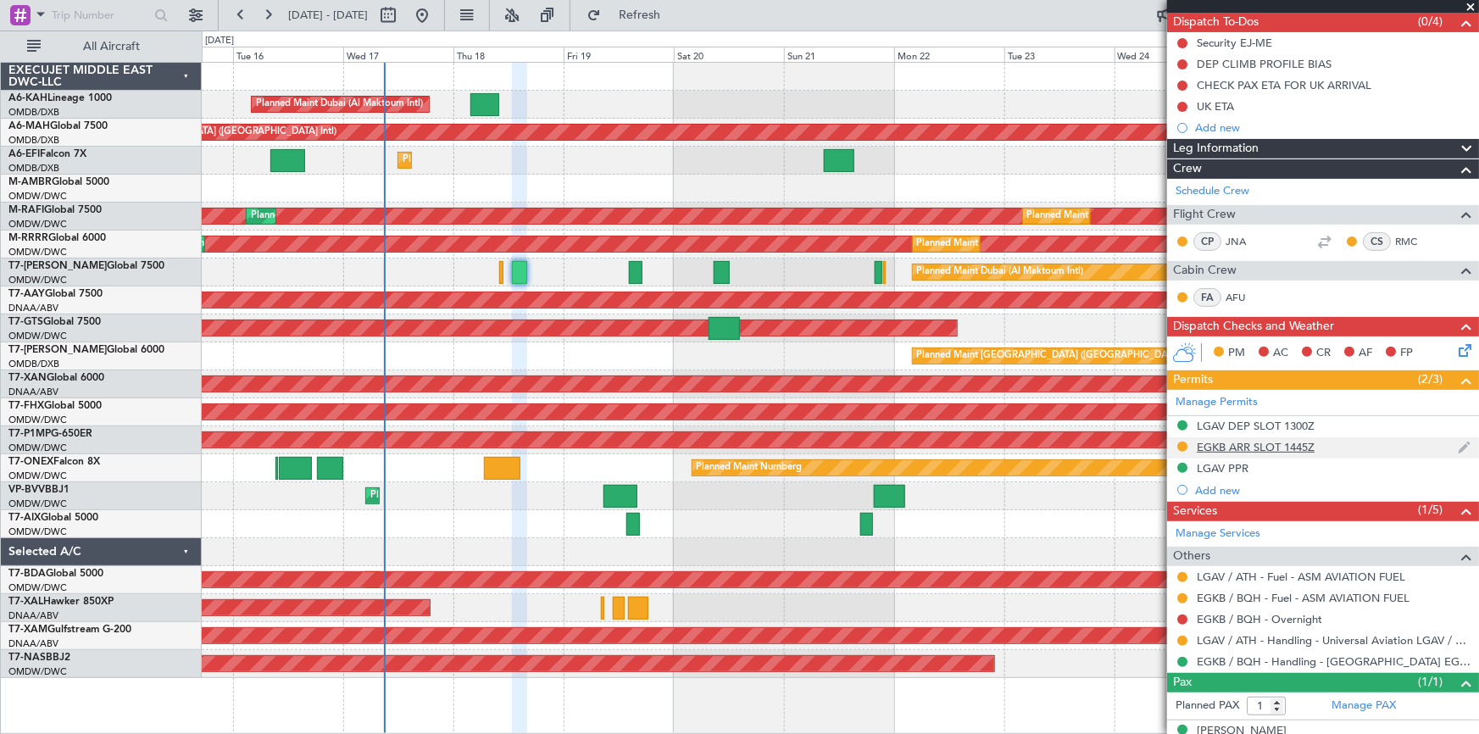
click at [1272, 445] on div "EGKB ARR SLOT 1445Z" at bounding box center [1256, 447] width 118 height 14
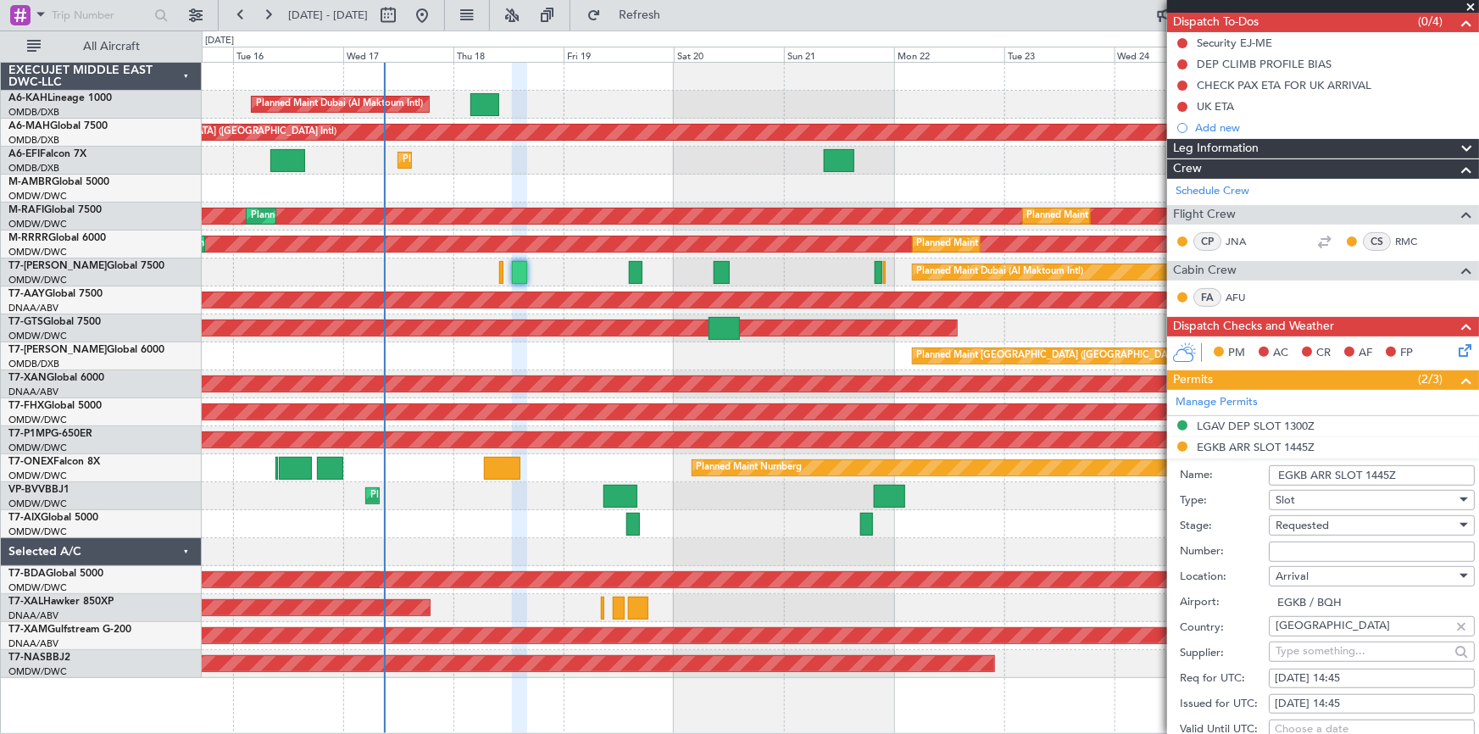
drag, startPoint x: 1368, startPoint y: 466, endPoint x: 1448, endPoint y: 474, distance: 80.0
click at [1448, 474] on input "EGKB ARR SLOT 1445Z" at bounding box center [1372, 475] width 206 height 20
type input "EGKB ARR SLOT 1545Z"
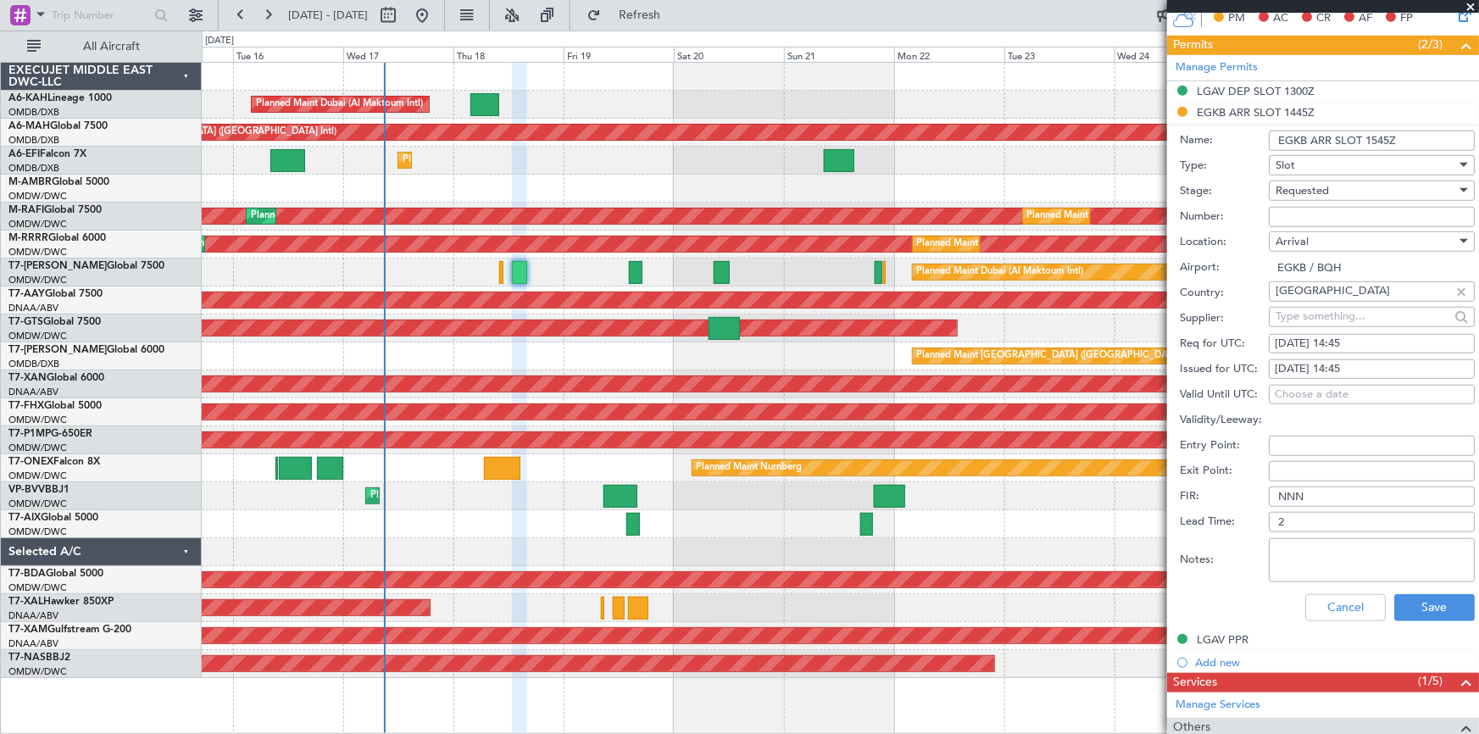
scroll to position [539, 0]
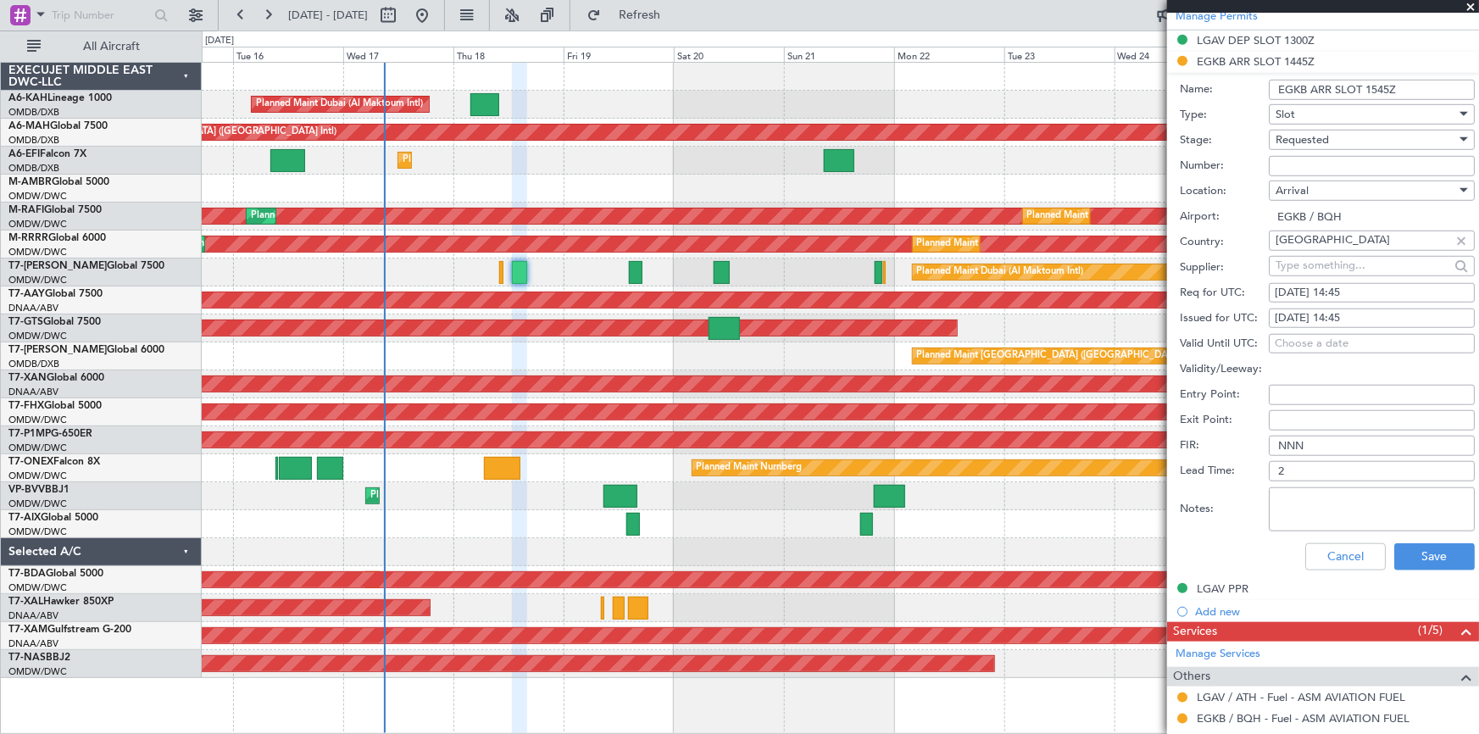
drag, startPoint x: 1432, startPoint y: 569, endPoint x: 1393, endPoint y: 530, distance: 55.7
click at [1432, 568] on div "Cancel Save" at bounding box center [1327, 557] width 295 height 44
click at [1416, 554] on button "Save" at bounding box center [1434, 556] width 81 height 27
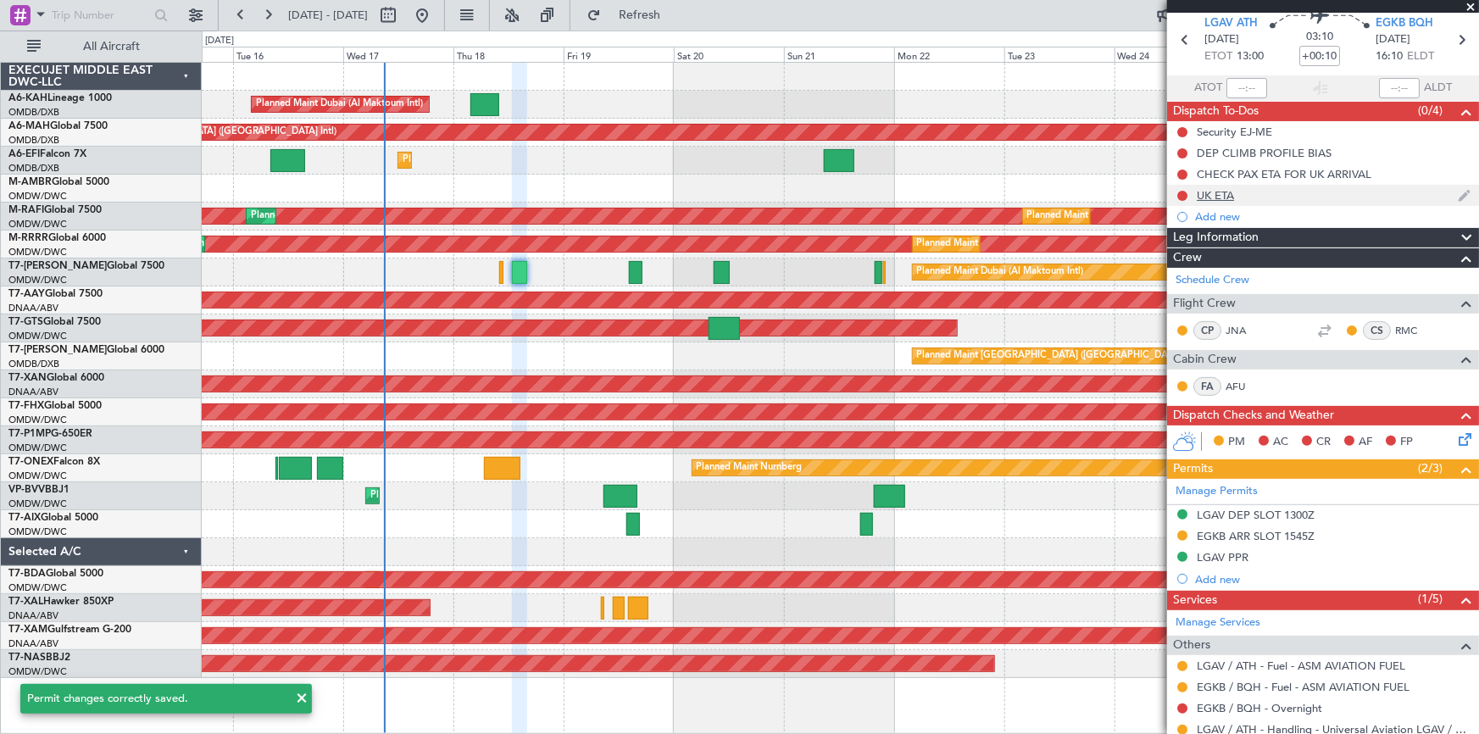
scroll to position [0, 0]
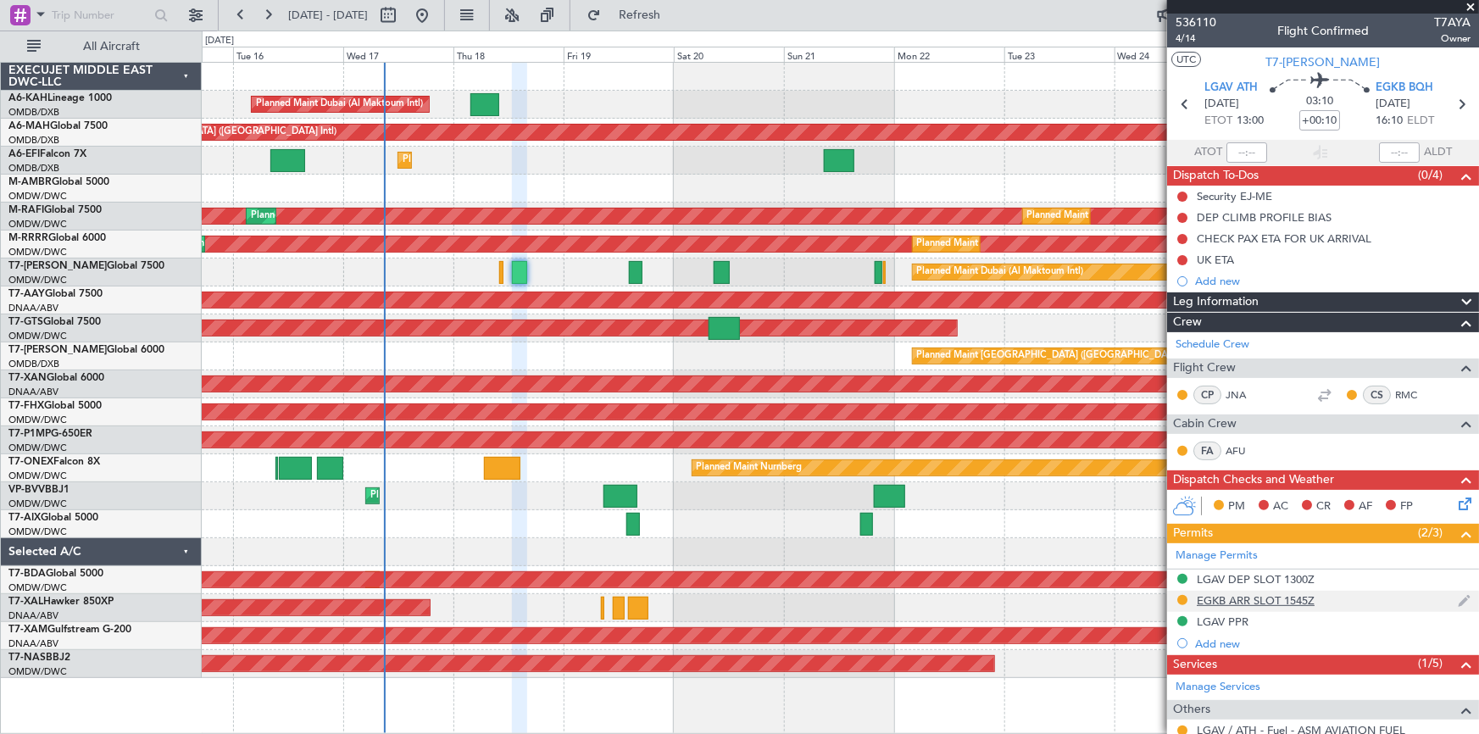
click at [1273, 602] on div "EGKB ARR SLOT 1545Z" at bounding box center [1256, 600] width 118 height 14
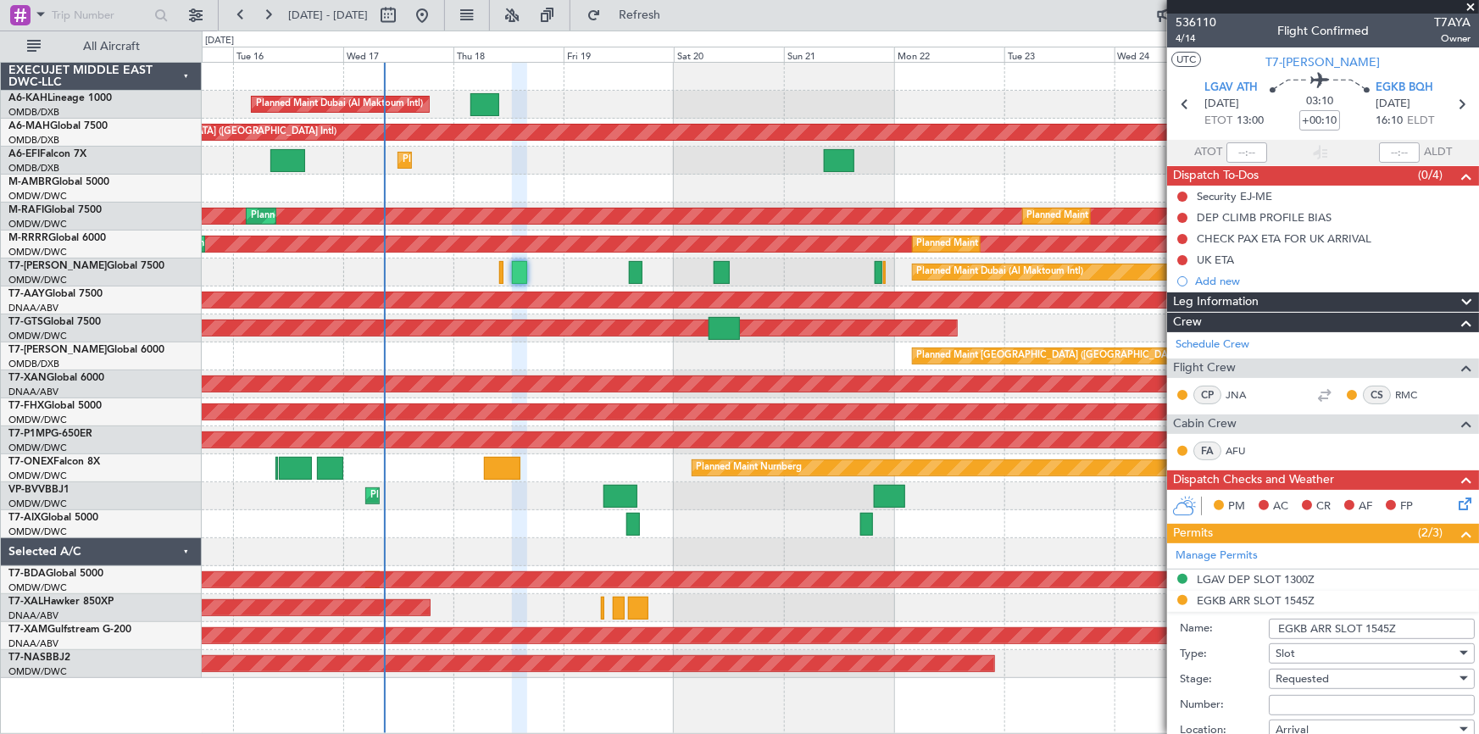
drag, startPoint x: 1366, startPoint y: 626, endPoint x: 1415, endPoint y: 618, distance: 48.9
click at [1432, 620] on input "EGKB ARR SLOT 1545Z" at bounding box center [1372, 629] width 206 height 20
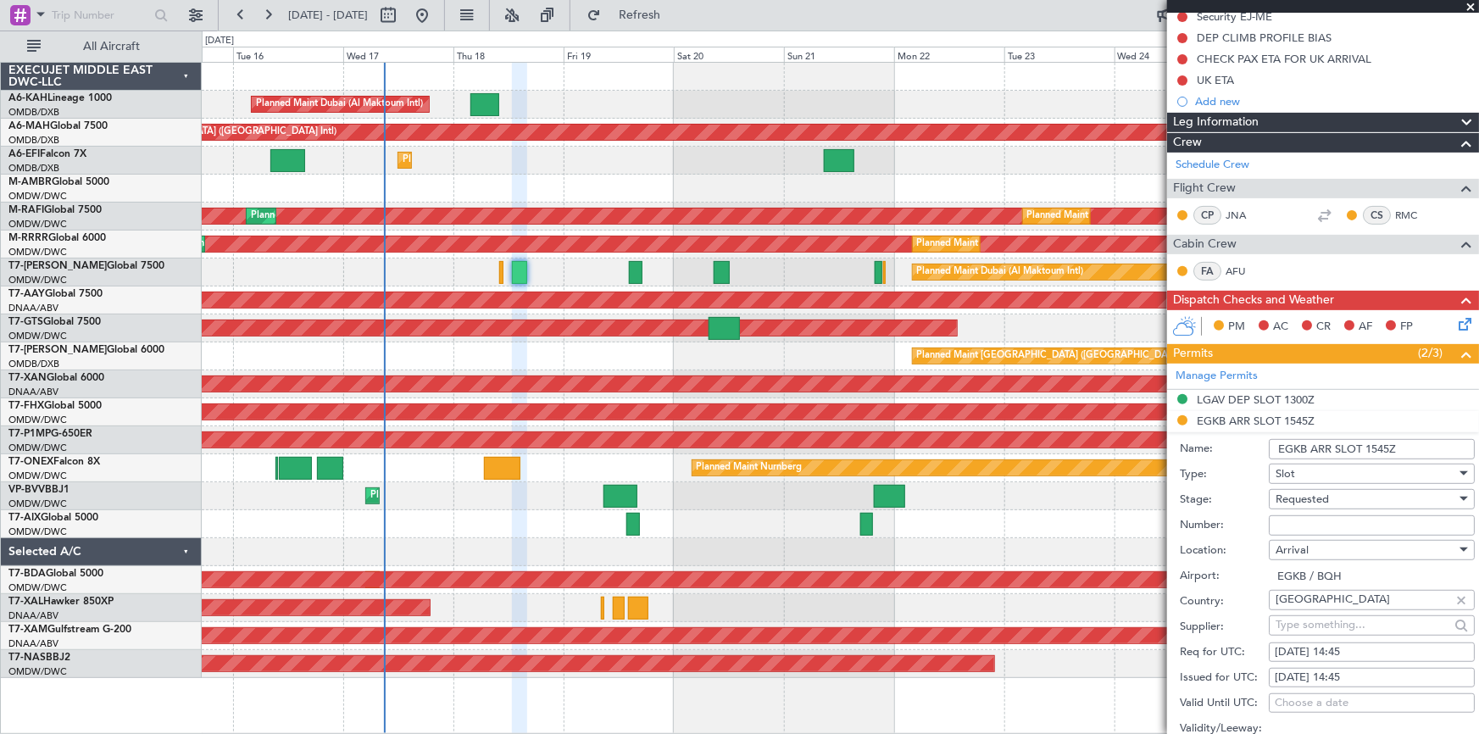
scroll to position [231, 0]
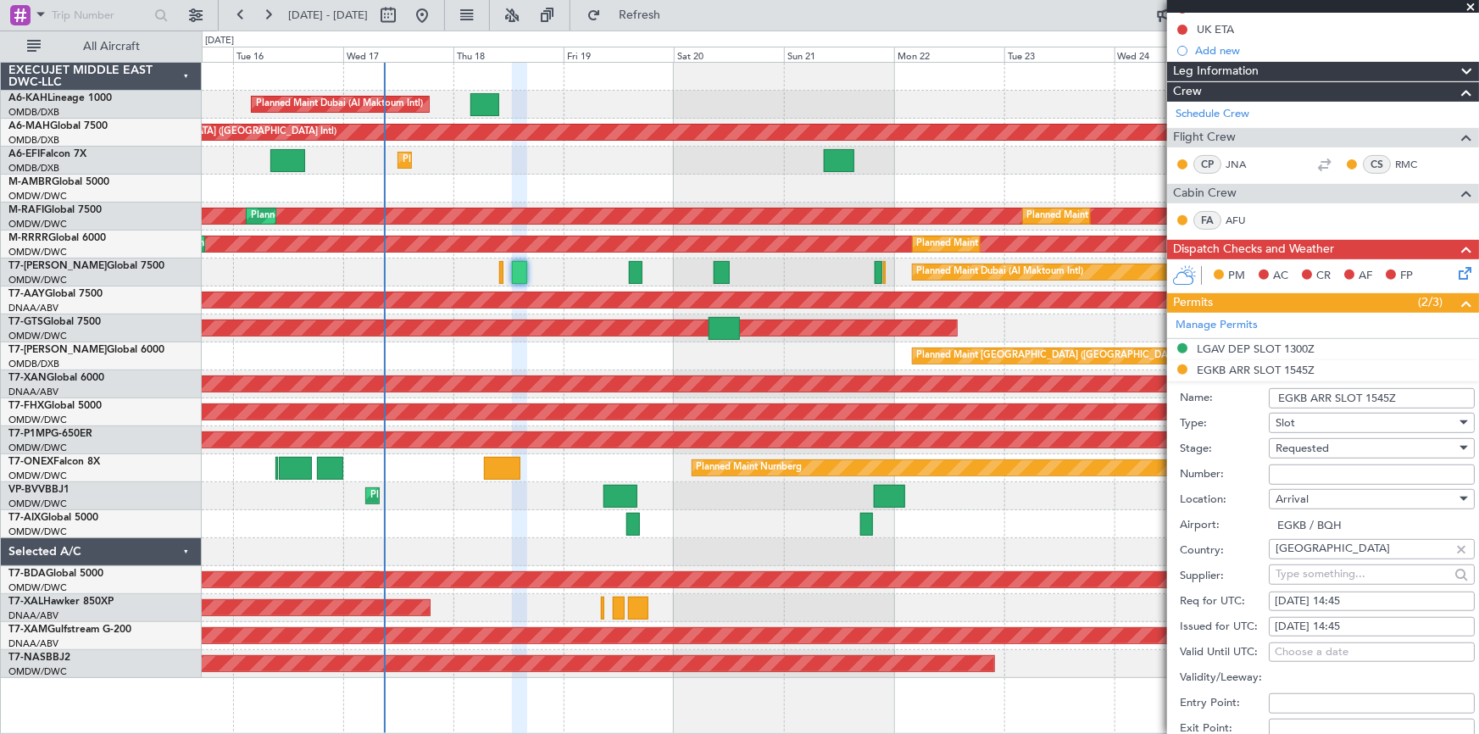
click at [1293, 462] on div "Number:" at bounding box center [1327, 474] width 295 height 25
click at [1290, 476] on input "Number:" at bounding box center [1372, 475] width 206 height 20
type input "BQH-237458."
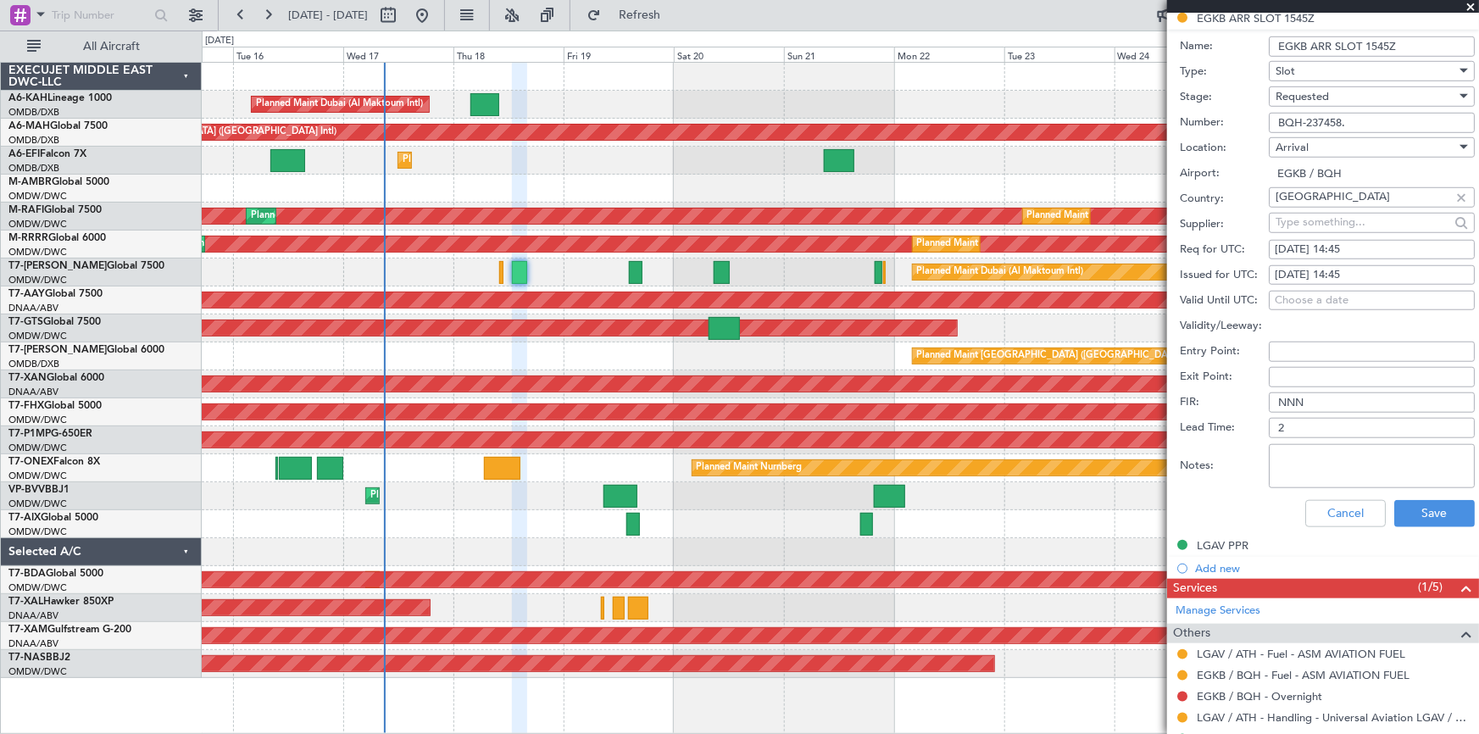
scroll to position [681, 0]
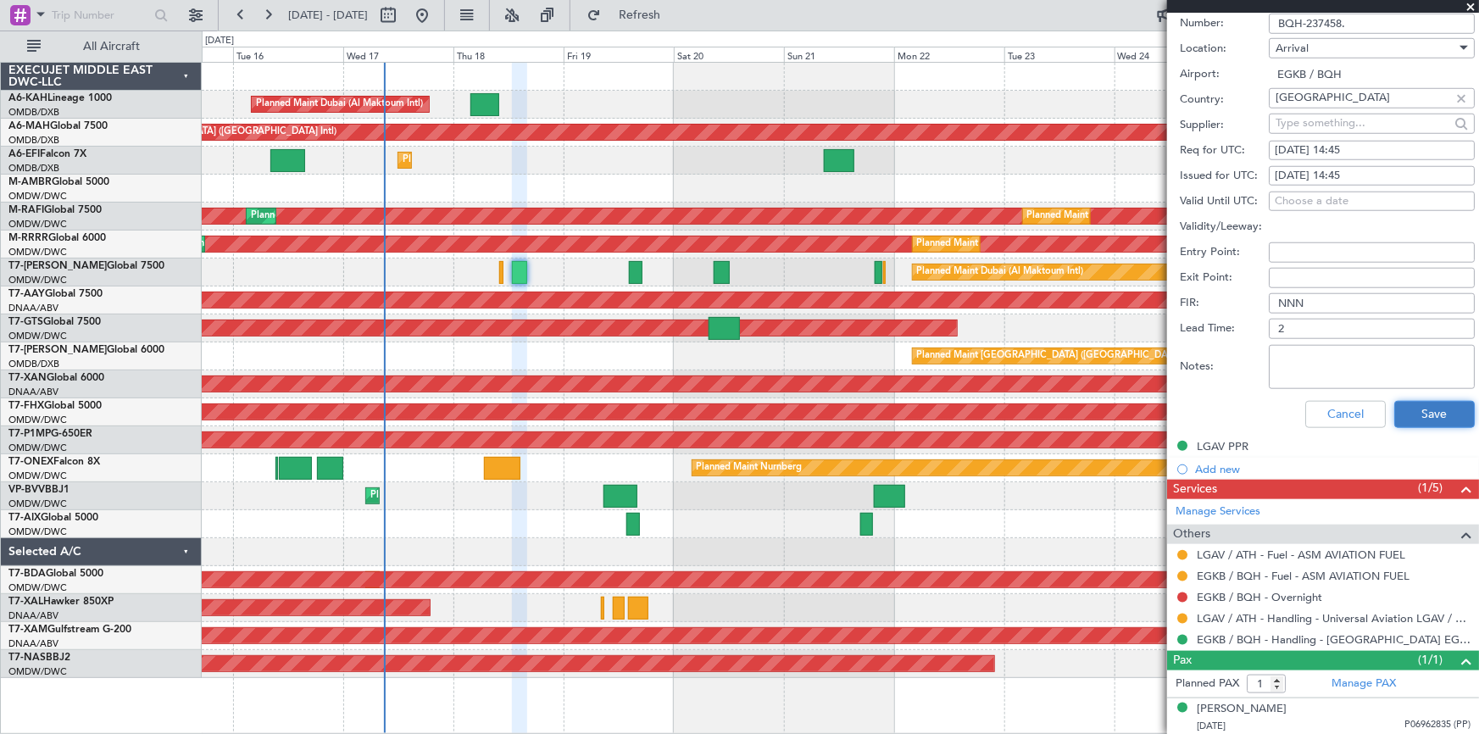
click at [1425, 414] on button "Save" at bounding box center [1434, 414] width 81 height 27
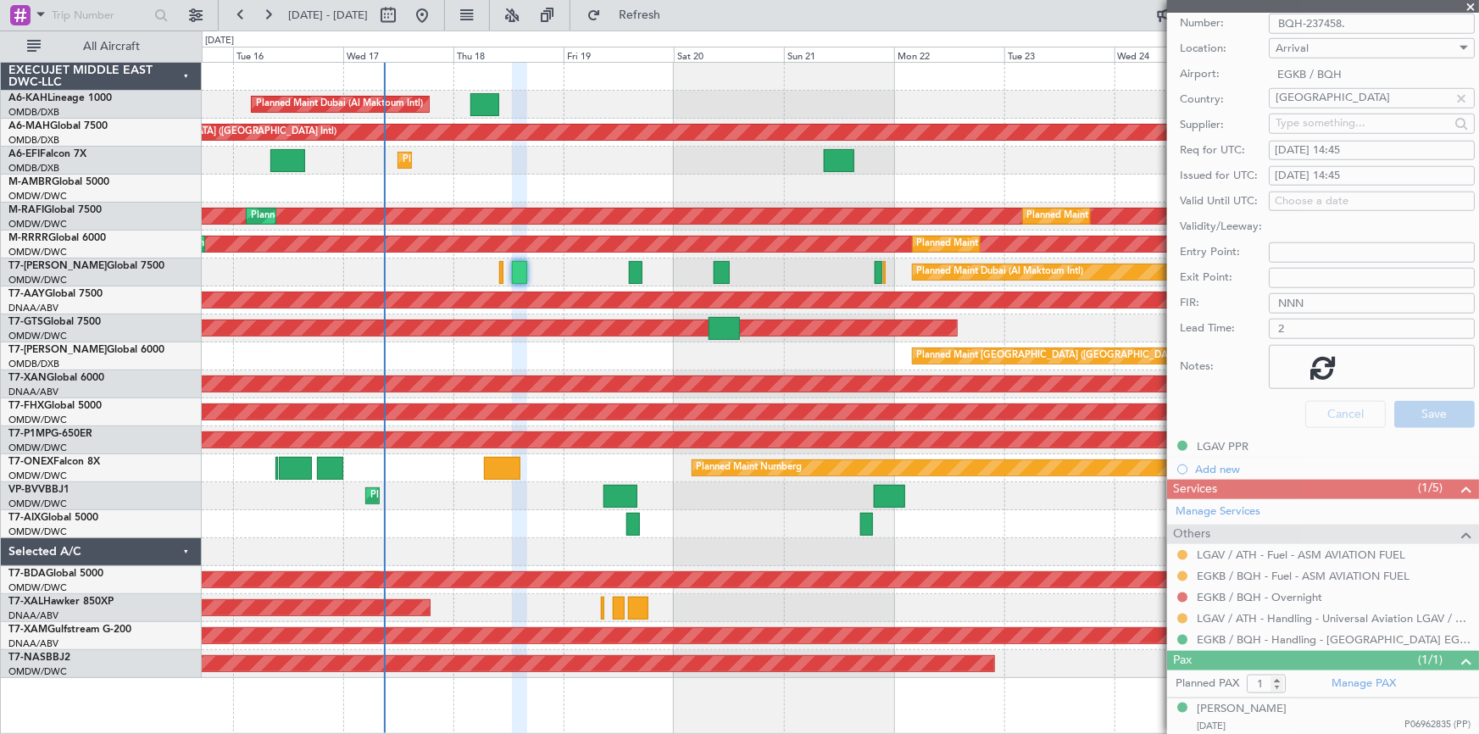
scroll to position [175, 0]
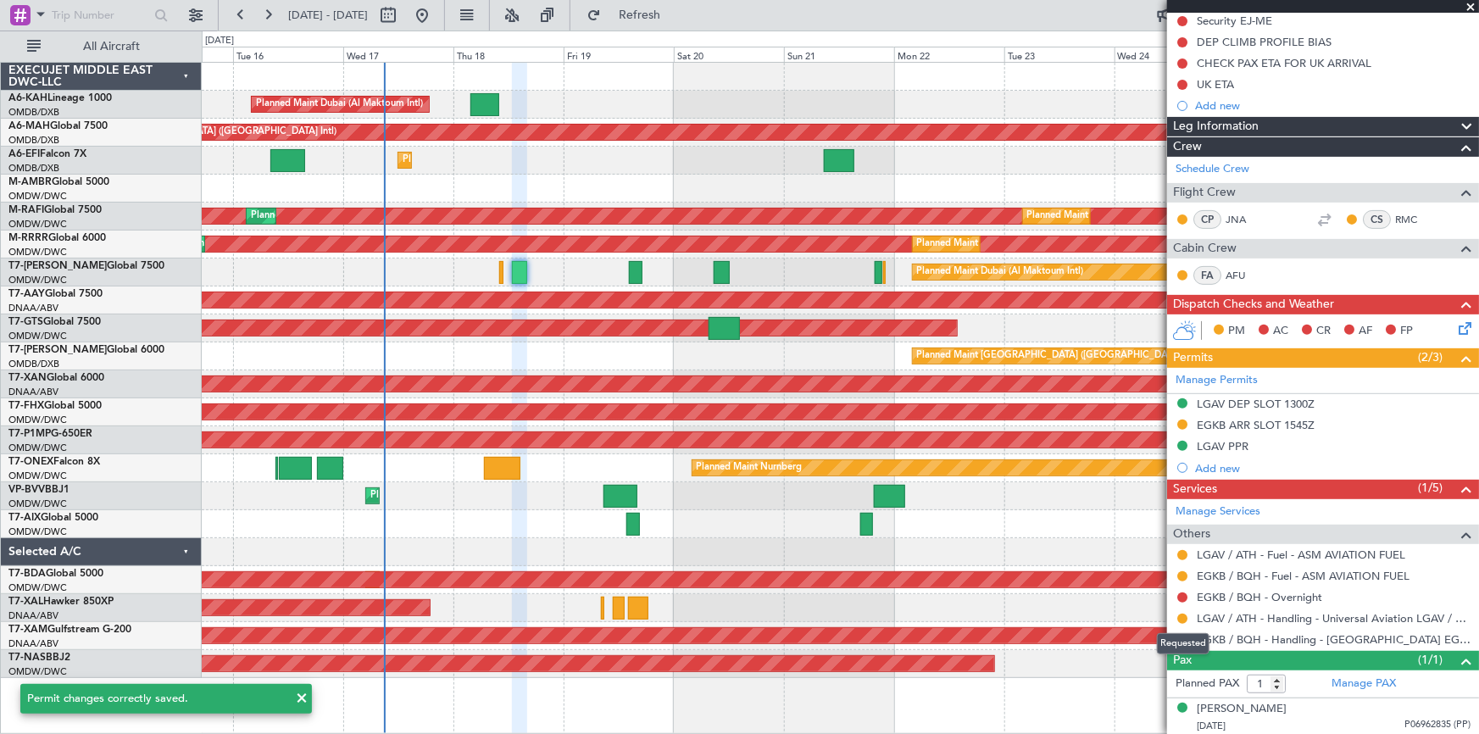
click at [1182, 616] on button at bounding box center [1182, 619] width 10 height 10
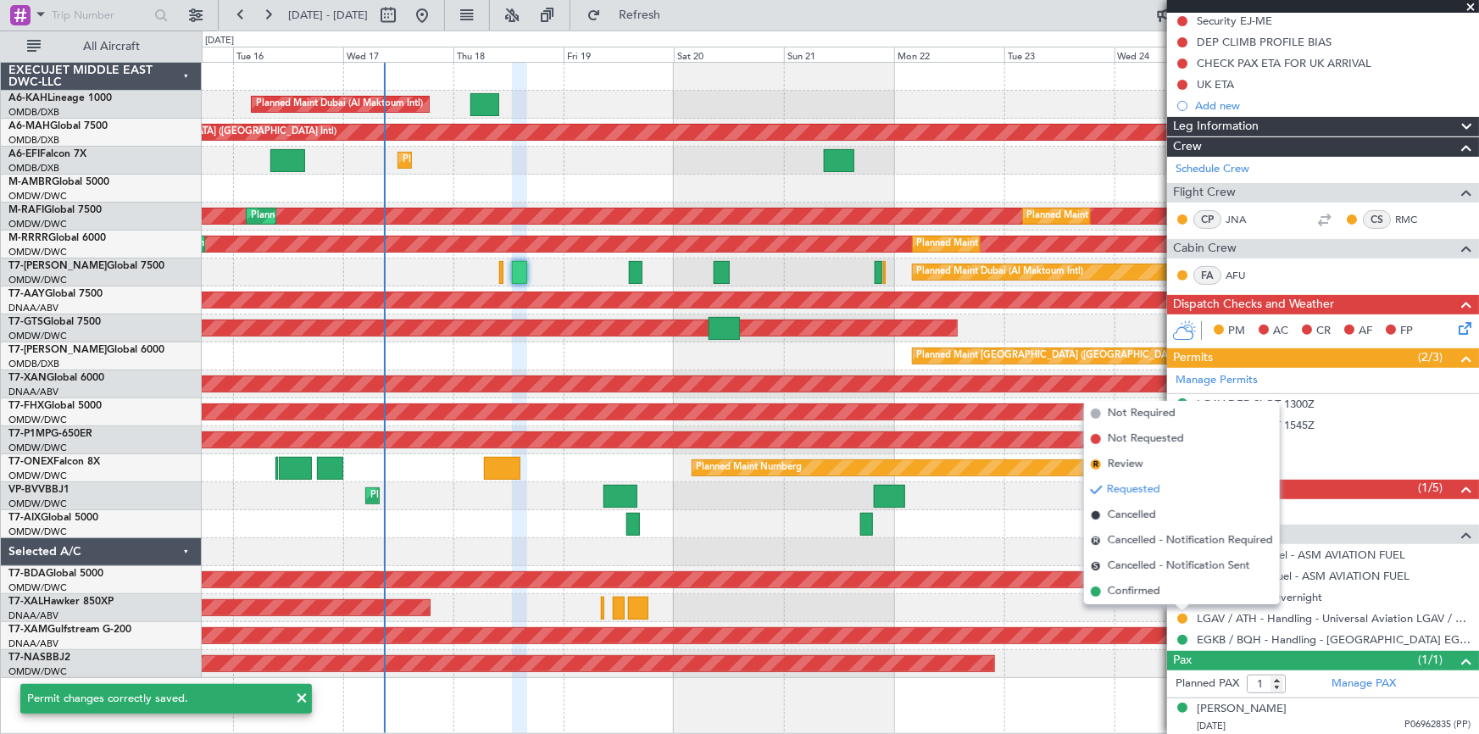
click at [1063, 615] on div "Planned Maint [PERSON_NAME]" at bounding box center [840, 608] width 1277 height 28
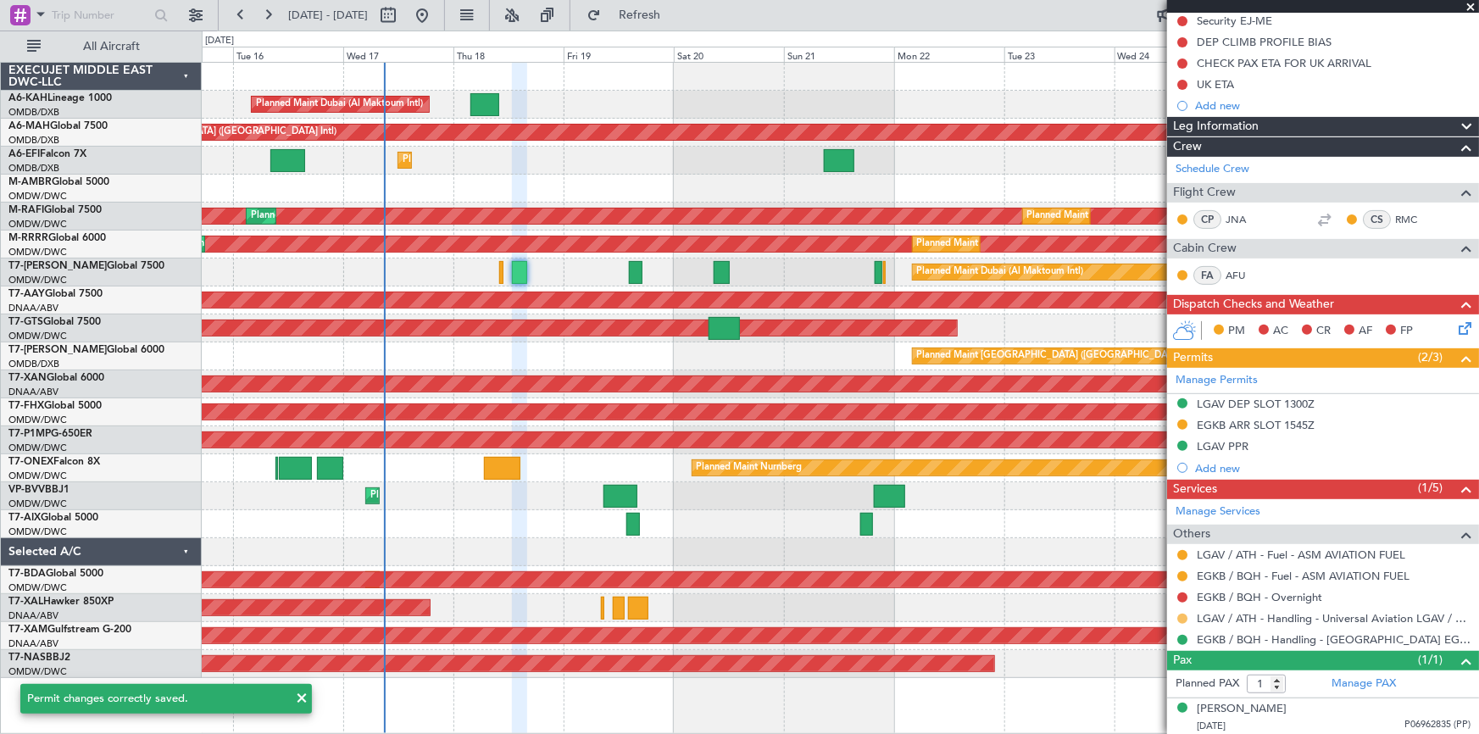
click at [1178, 619] on button at bounding box center [1182, 619] width 10 height 10
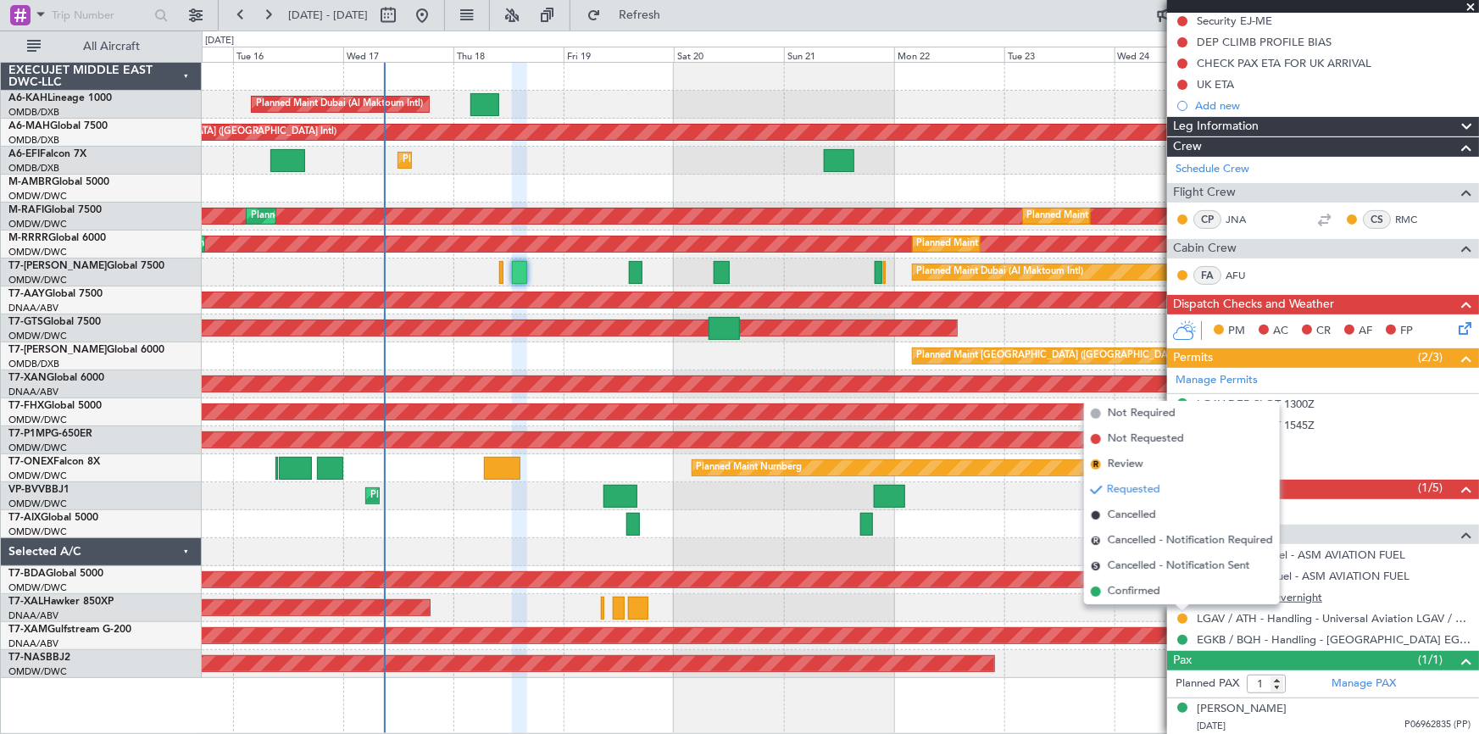
drag, startPoint x: 1117, startPoint y: 590, endPoint x: 1199, endPoint y: 593, distance: 82.3
click at [1121, 590] on span "Confirmed" at bounding box center [1134, 591] width 53 height 17
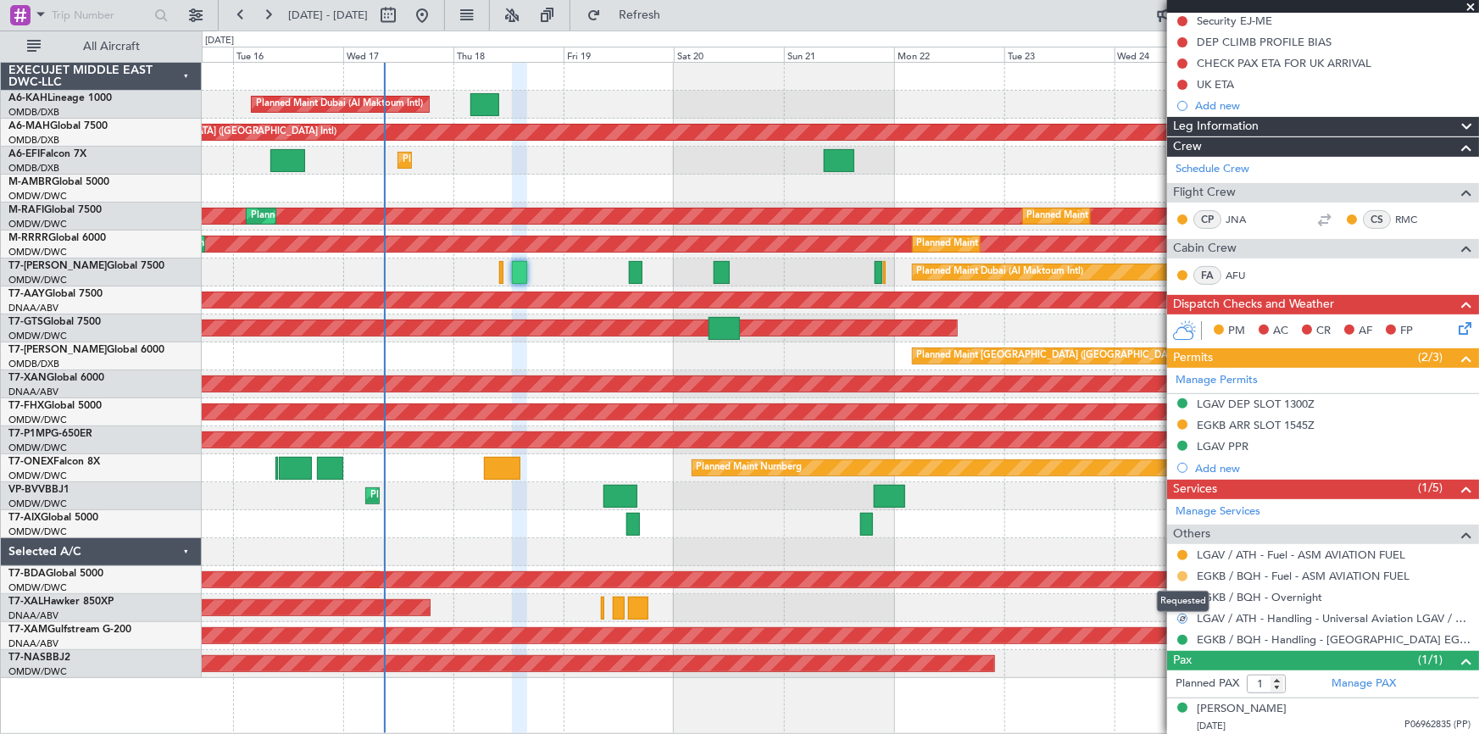
click at [1182, 572] on button at bounding box center [1182, 576] width 10 height 10
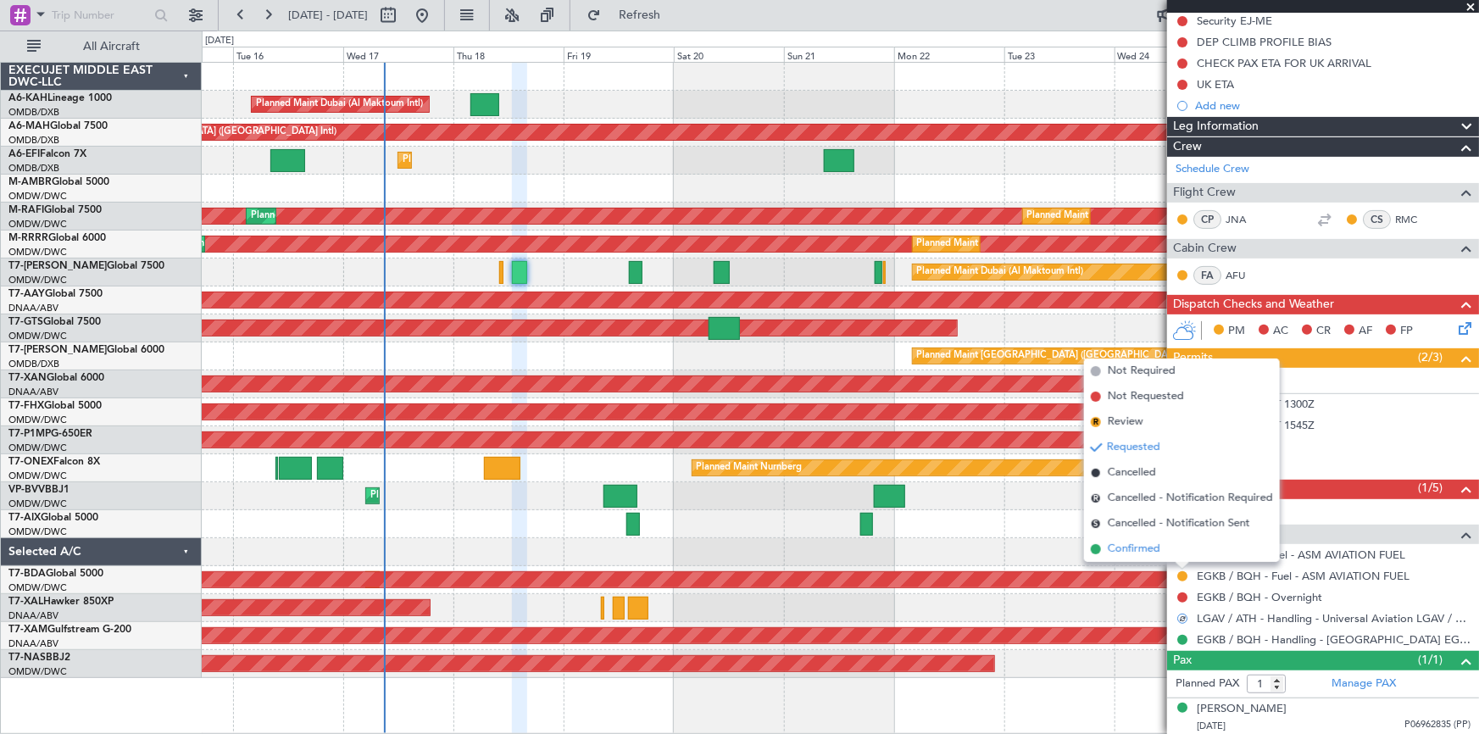
click at [1140, 549] on span "Confirmed" at bounding box center [1134, 549] width 53 height 17
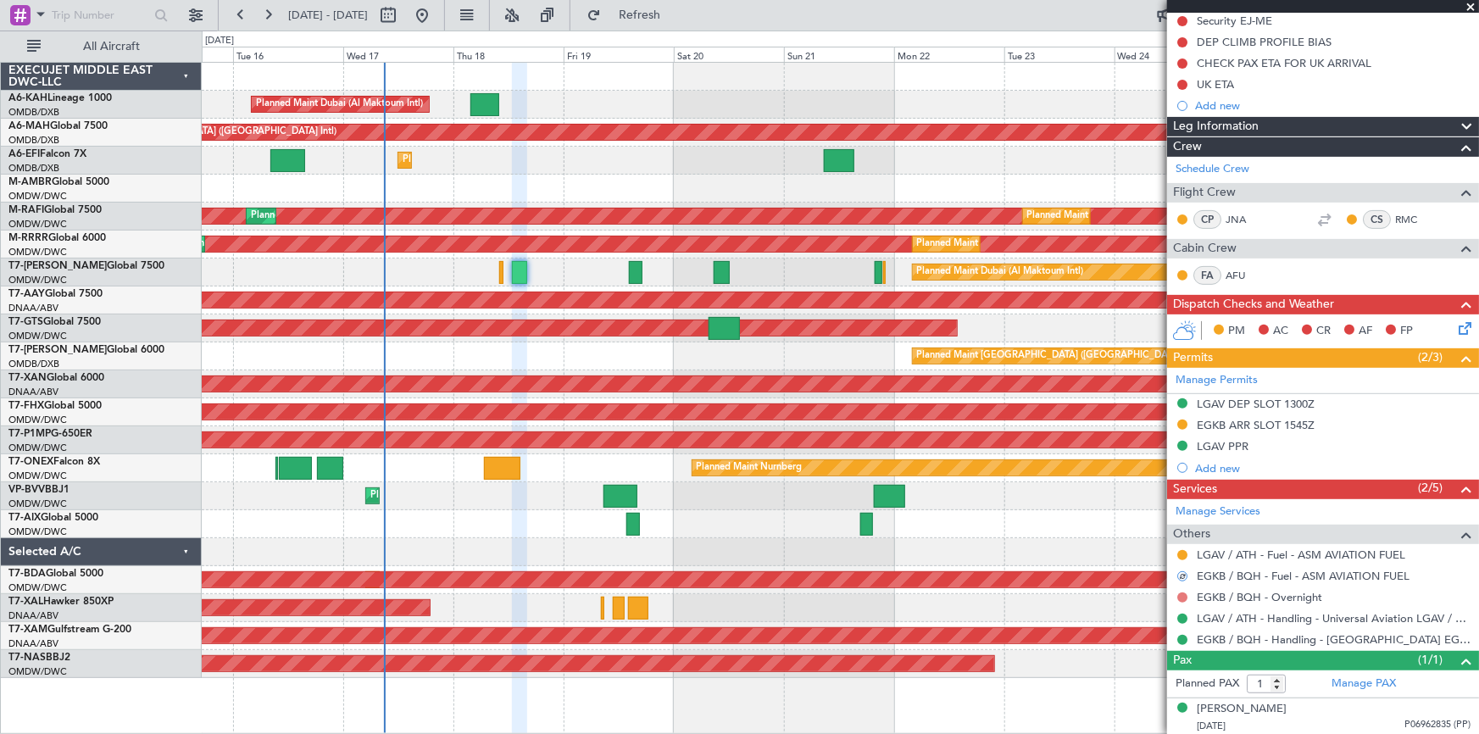
click at [1182, 592] on button at bounding box center [1182, 597] width 10 height 10
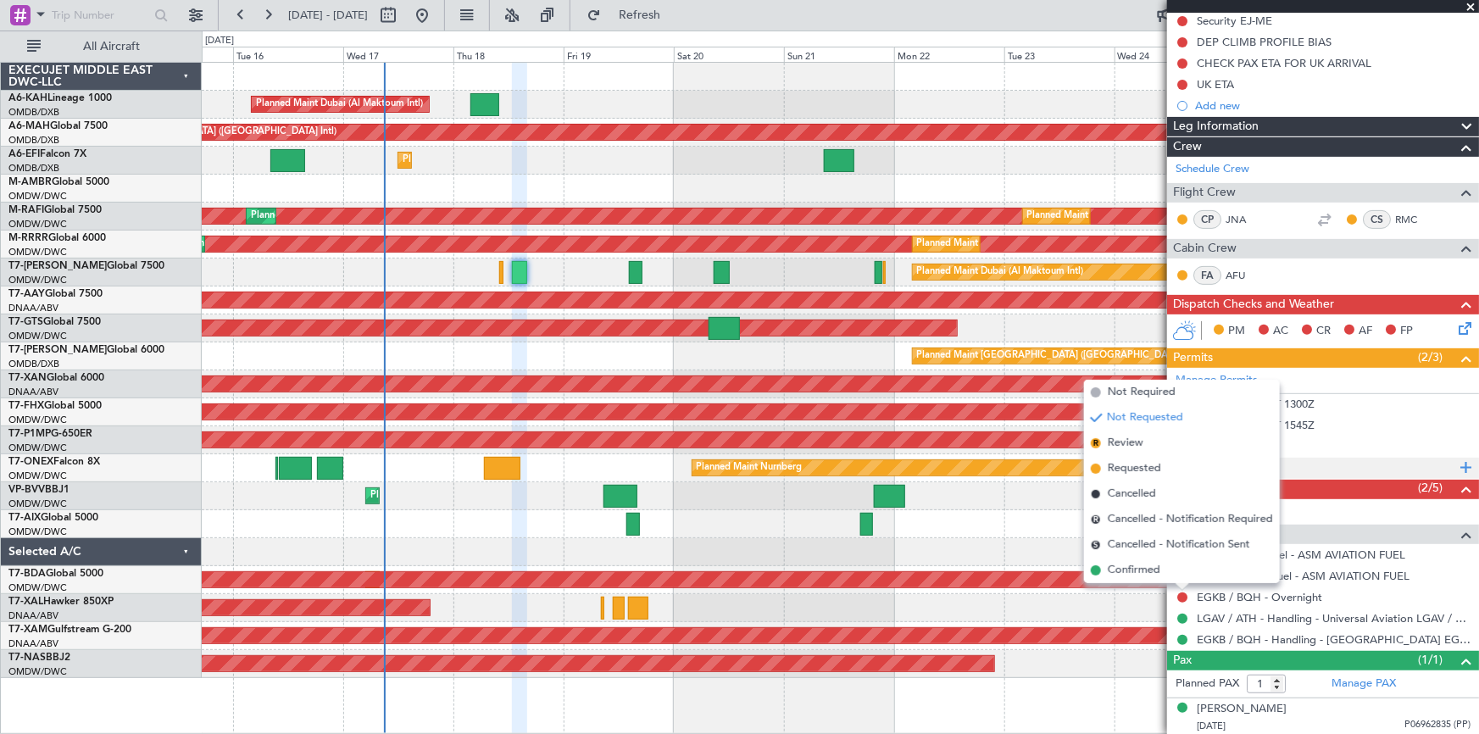
drag, startPoint x: 1118, startPoint y: 571, endPoint x: 1211, endPoint y: 456, distance: 148.3
click at [1118, 570] on span "Confirmed" at bounding box center [1134, 570] width 53 height 17
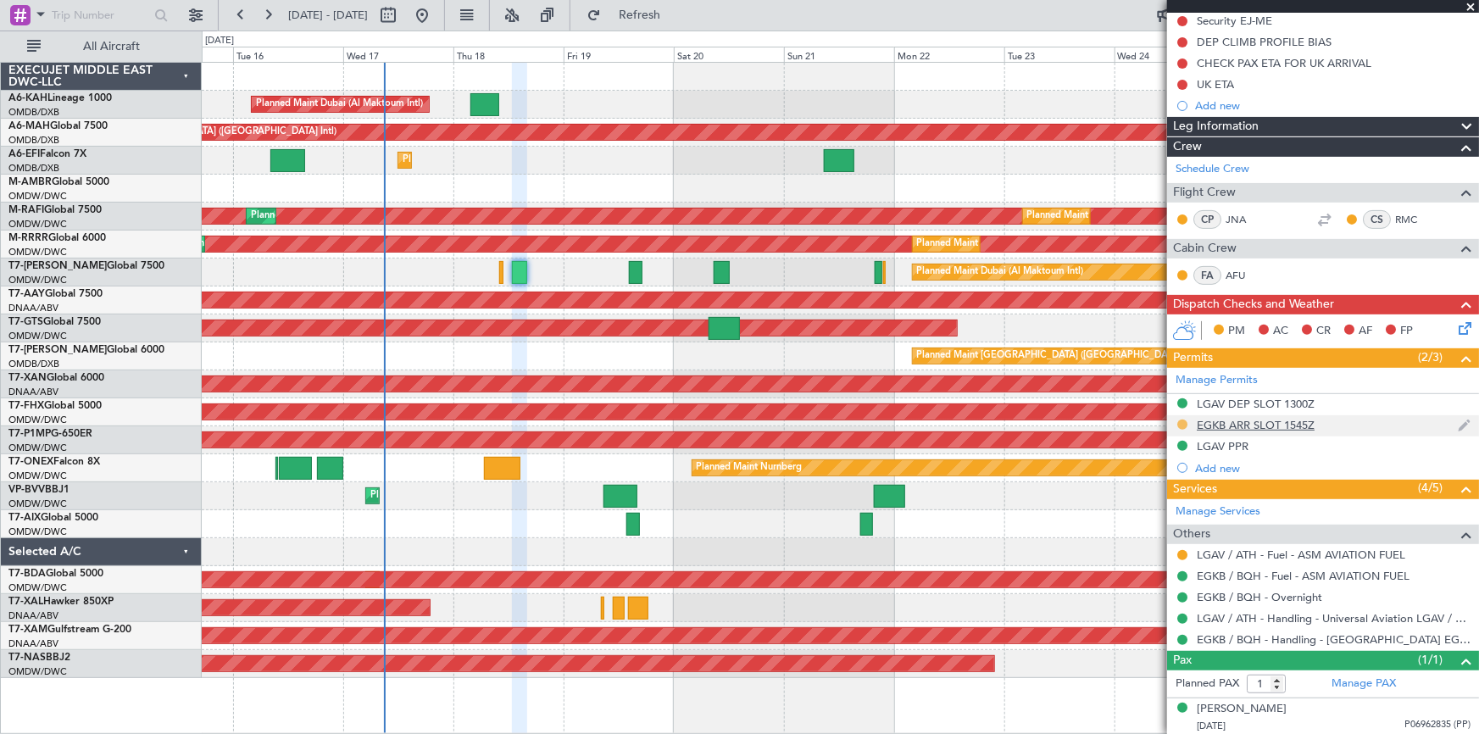
click at [1183, 425] on button at bounding box center [1182, 425] width 10 height 10
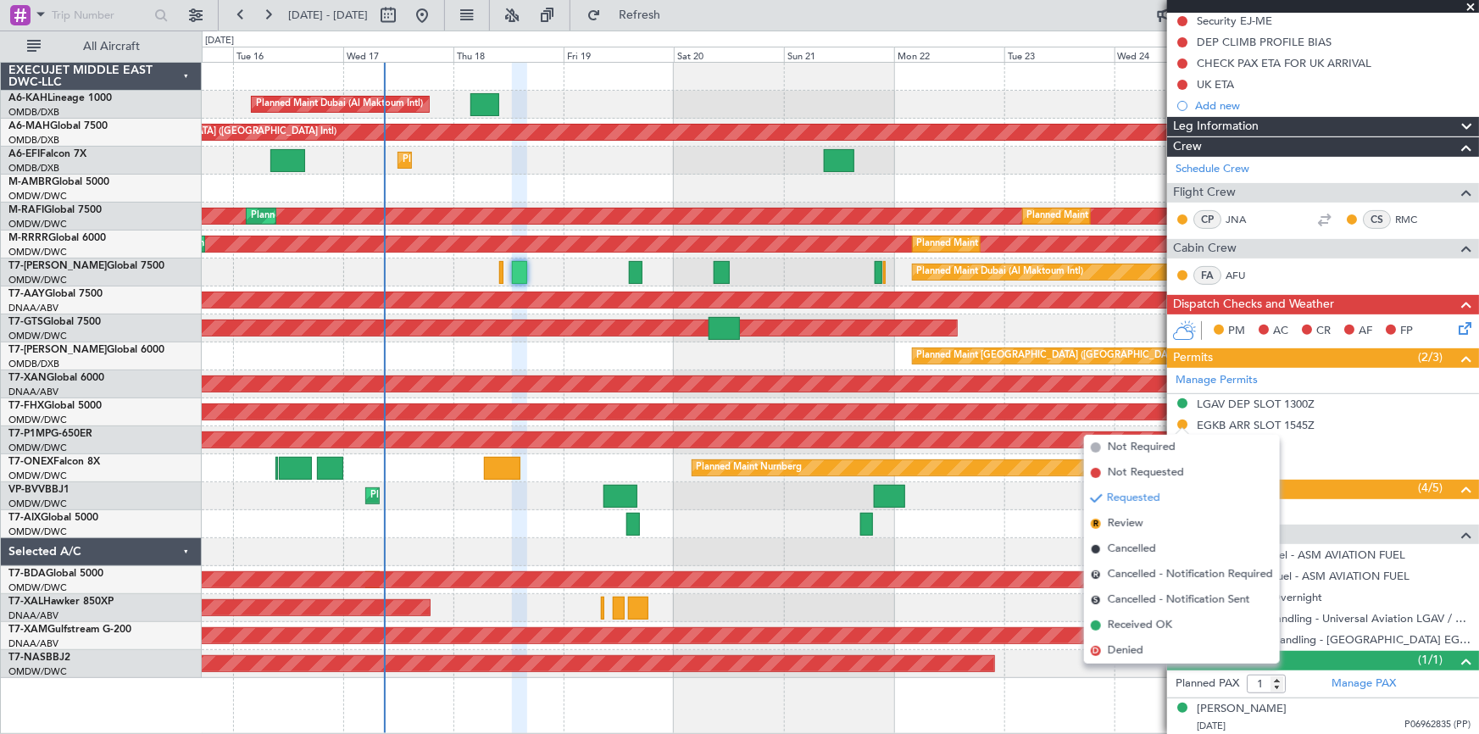
drag, startPoint x: 1153, startPoint y: 628, endPoint x: 1321, endPoint y: 288, distance: 379.1
click at [1159, 620] on span "Received OK" at bounding box center [1140, 625] width 64 height 17
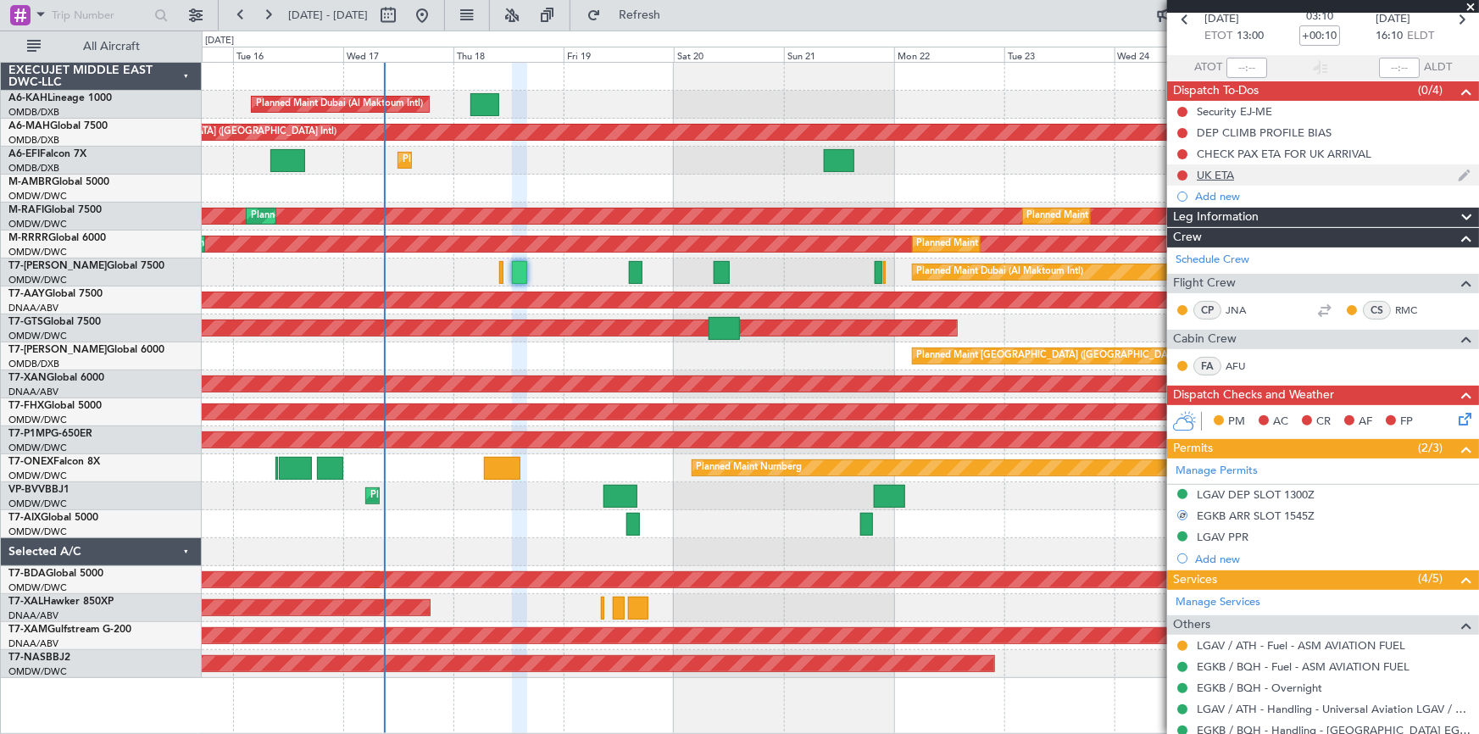
scroll to position [0, 0]
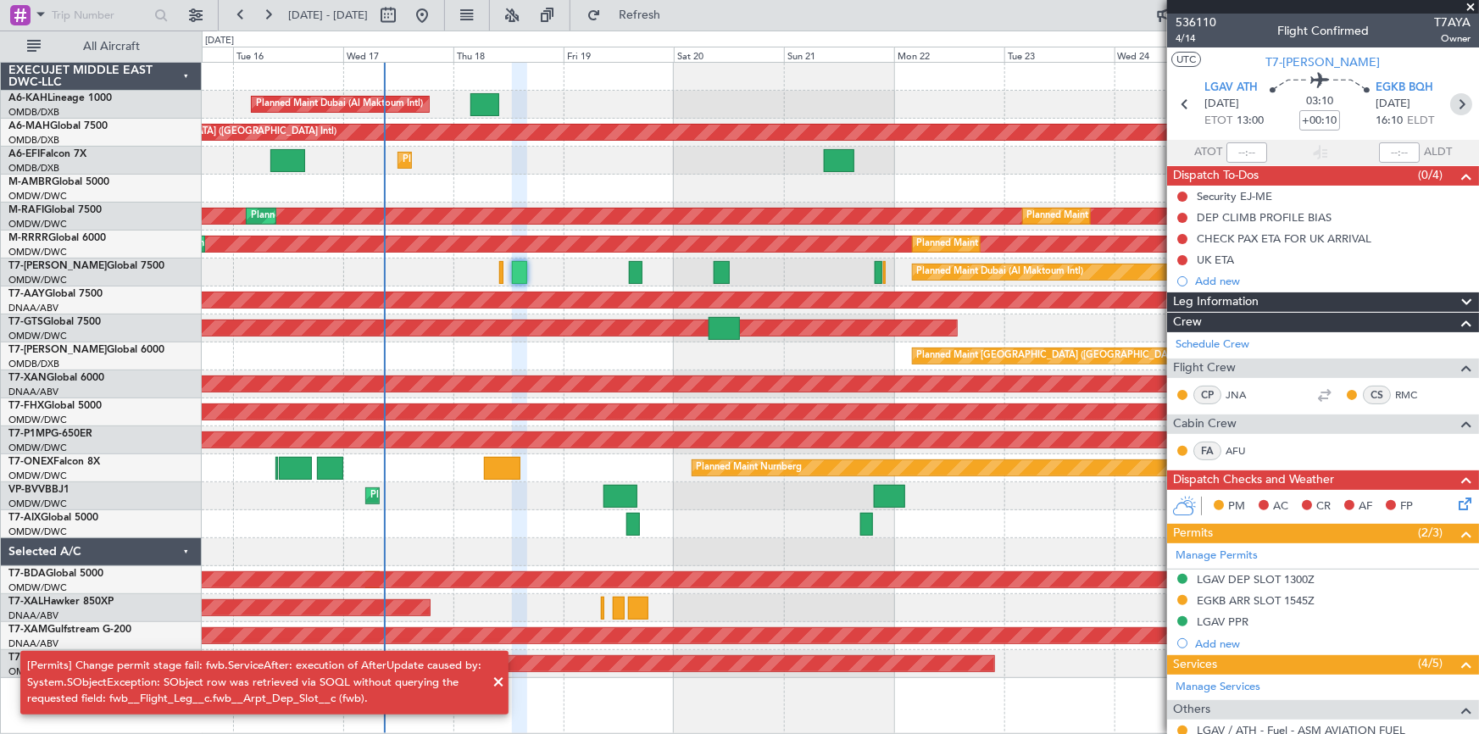
click at [1453, 103] on icon at bounding box center [1461, 104] width 22 height 22
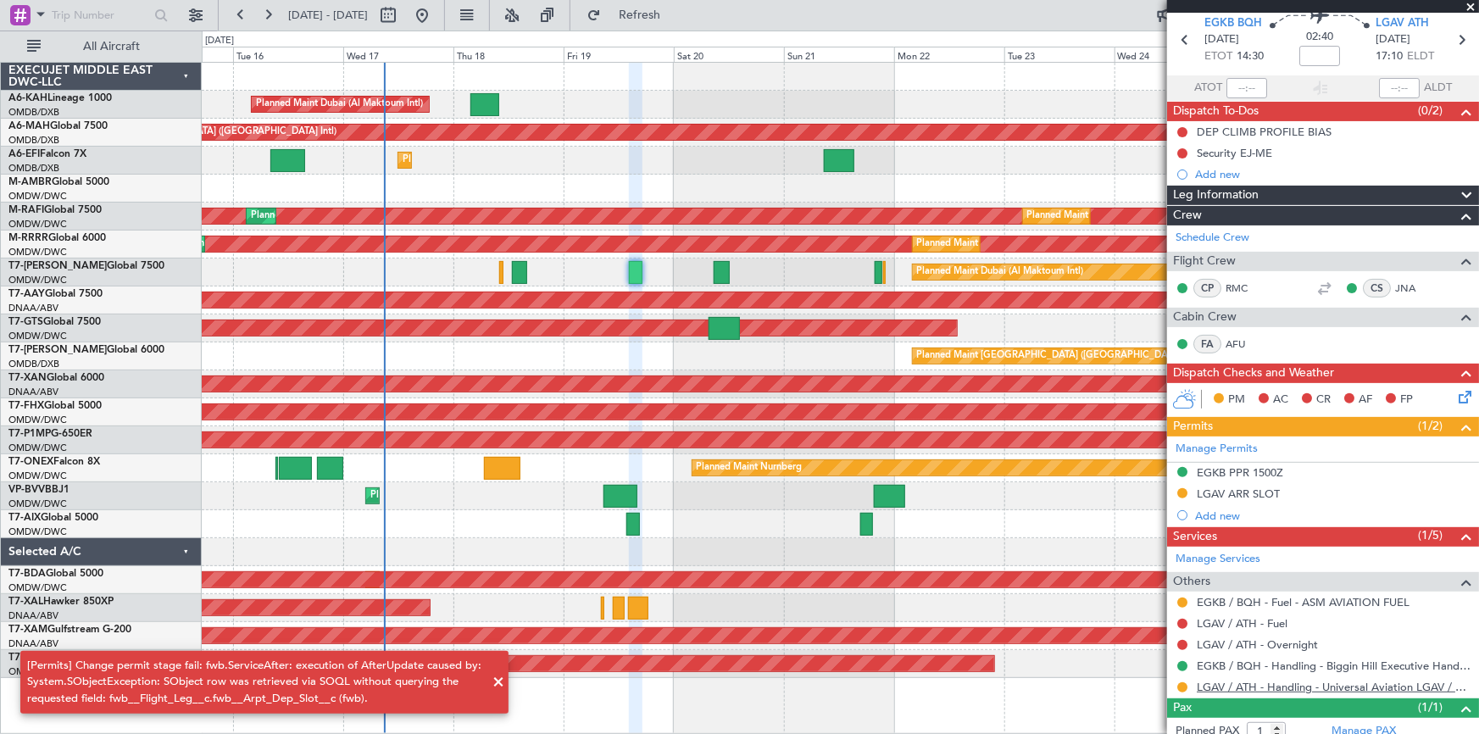
scroll to position [112, 0]
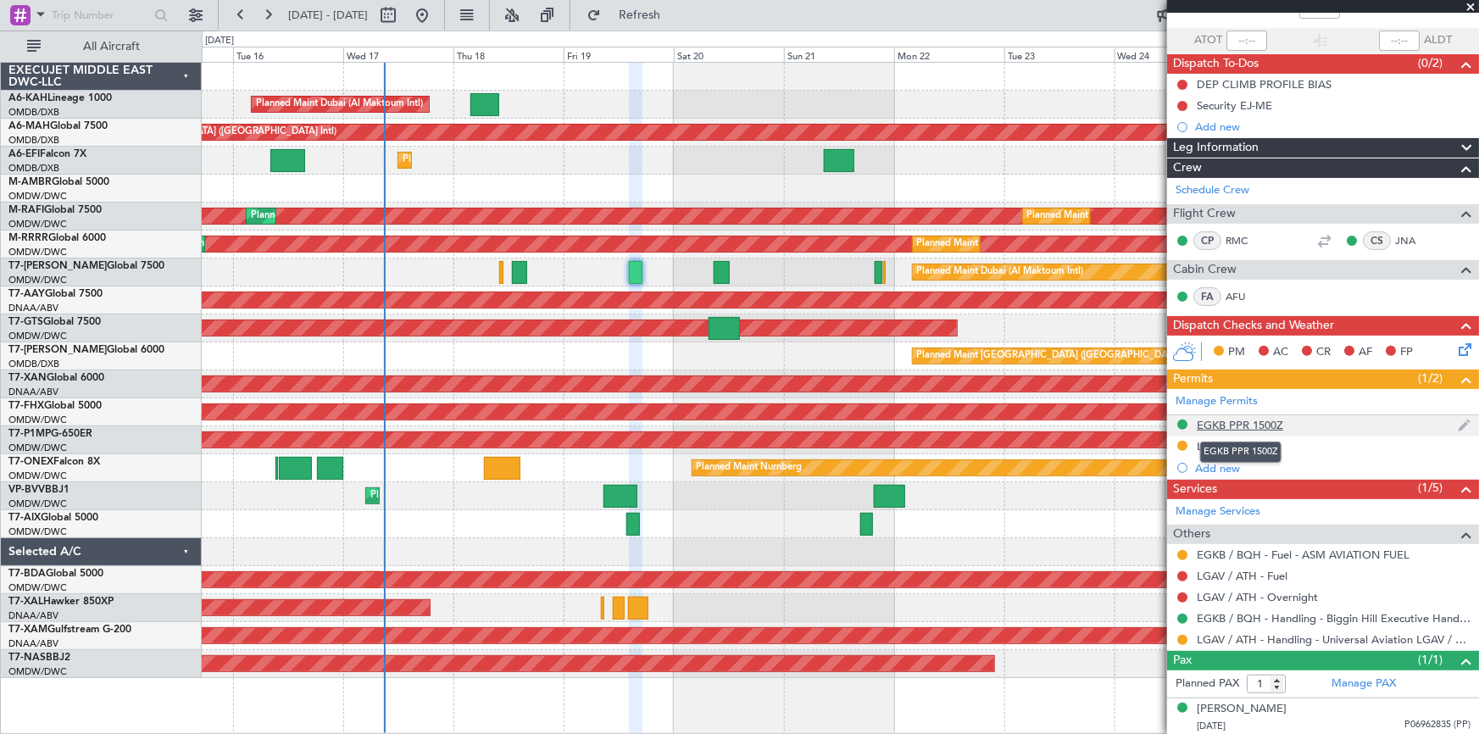
click at [1236, 424] on div "EGKB PPR 1500Z" at bounding box center [1240, 425] width 86 height 14
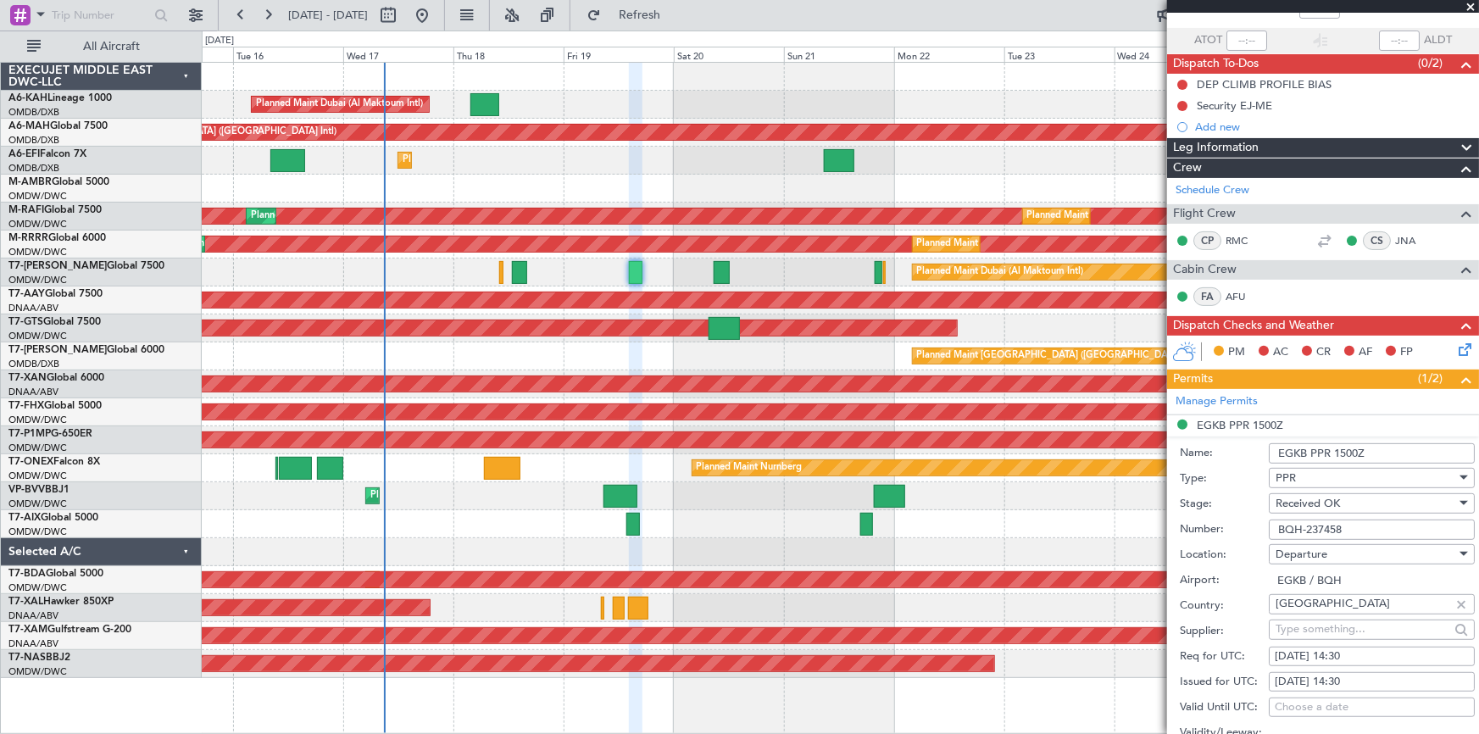
scroll to position [343, 0]
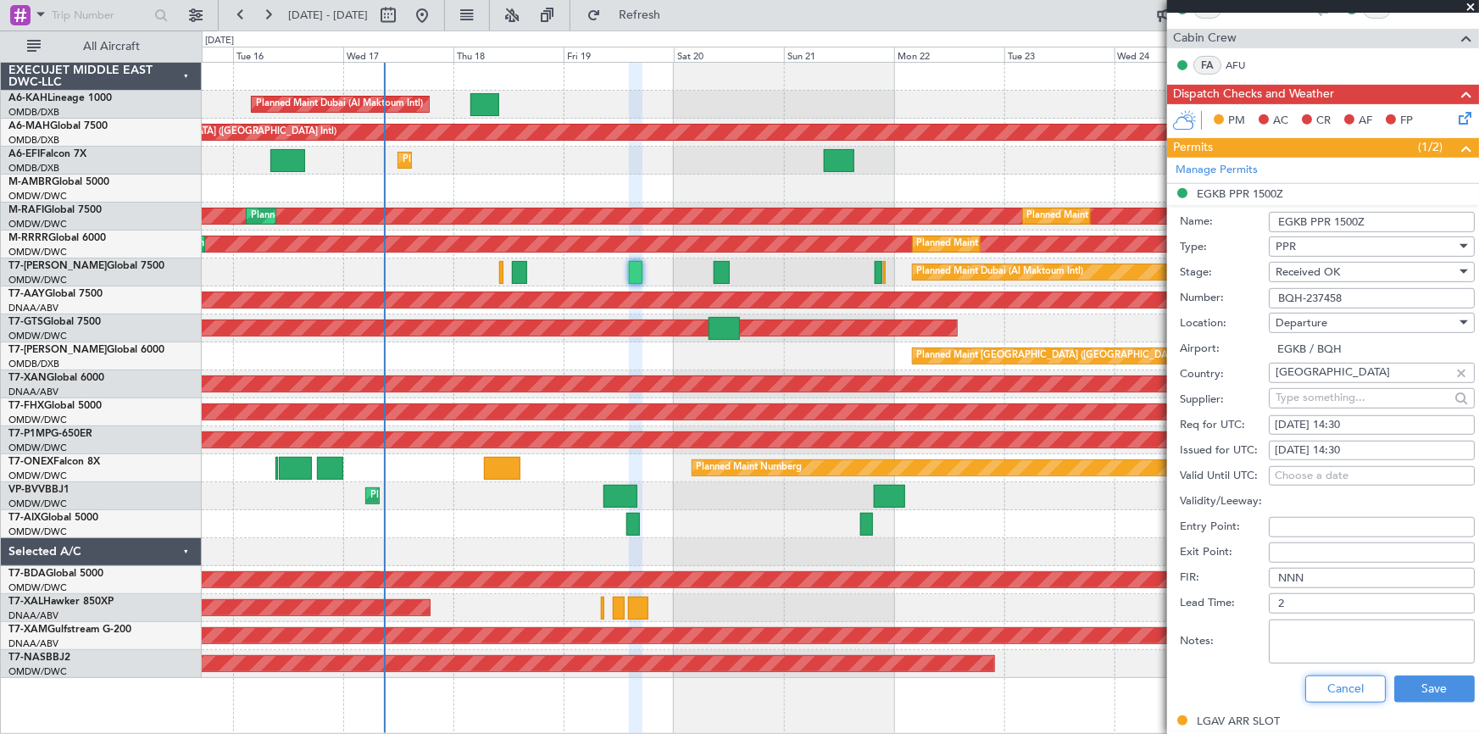
drag, startPoint x: 1343, startPoint y: 683, endPoint x: 1302, endPoint y: 632, distance: 65.7
click at [1339, 676] on button "Cancel" at bounding box center [1345, 689] width 81 height 27
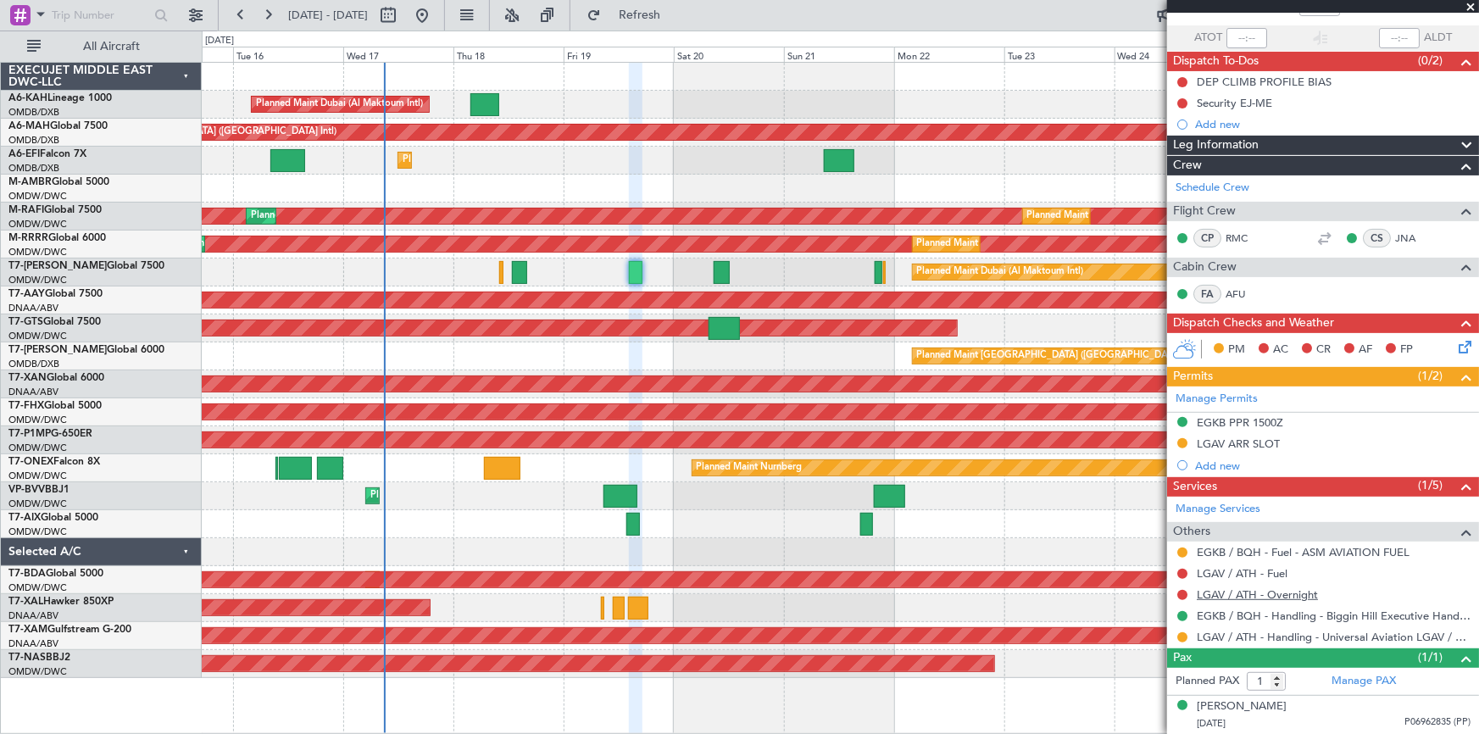
scroll to position [112, 0]
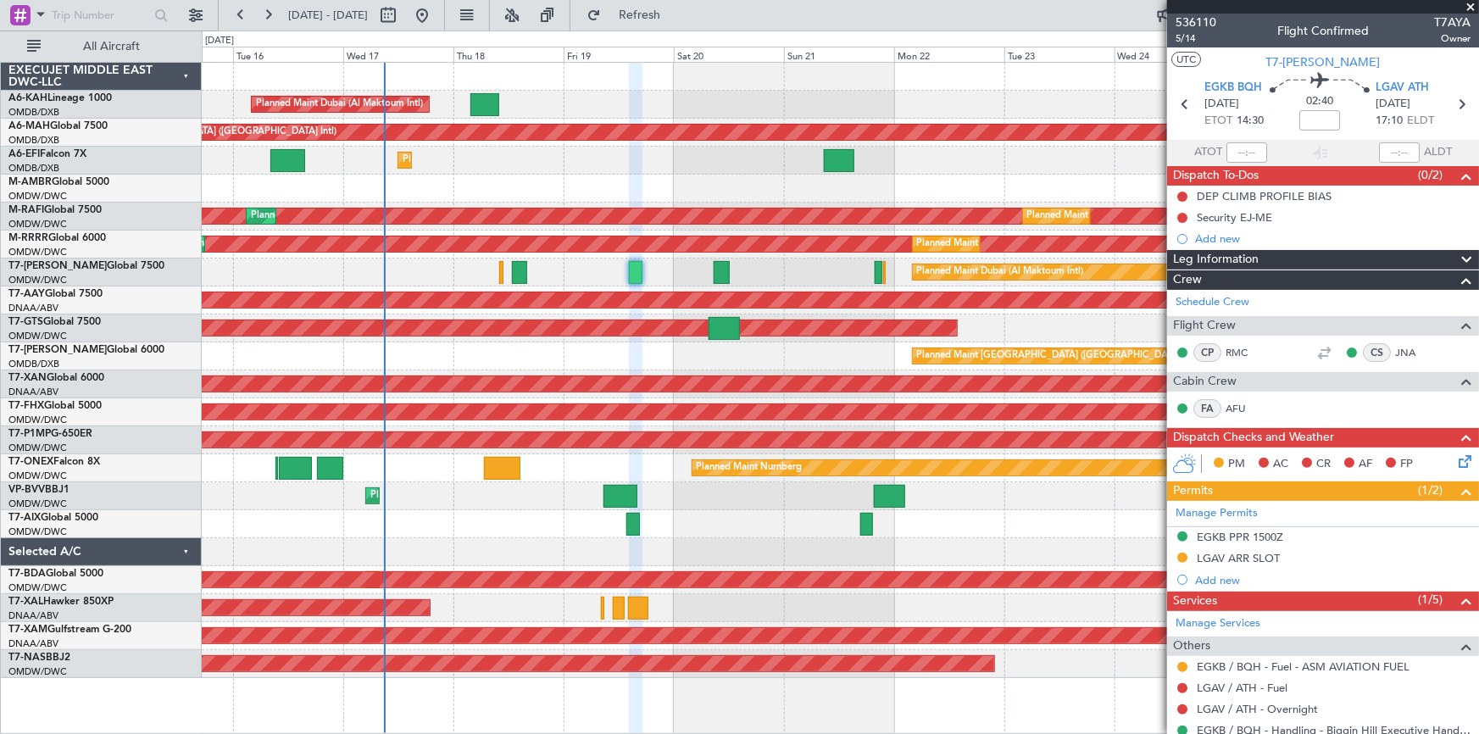
scroll to position [112, 0]
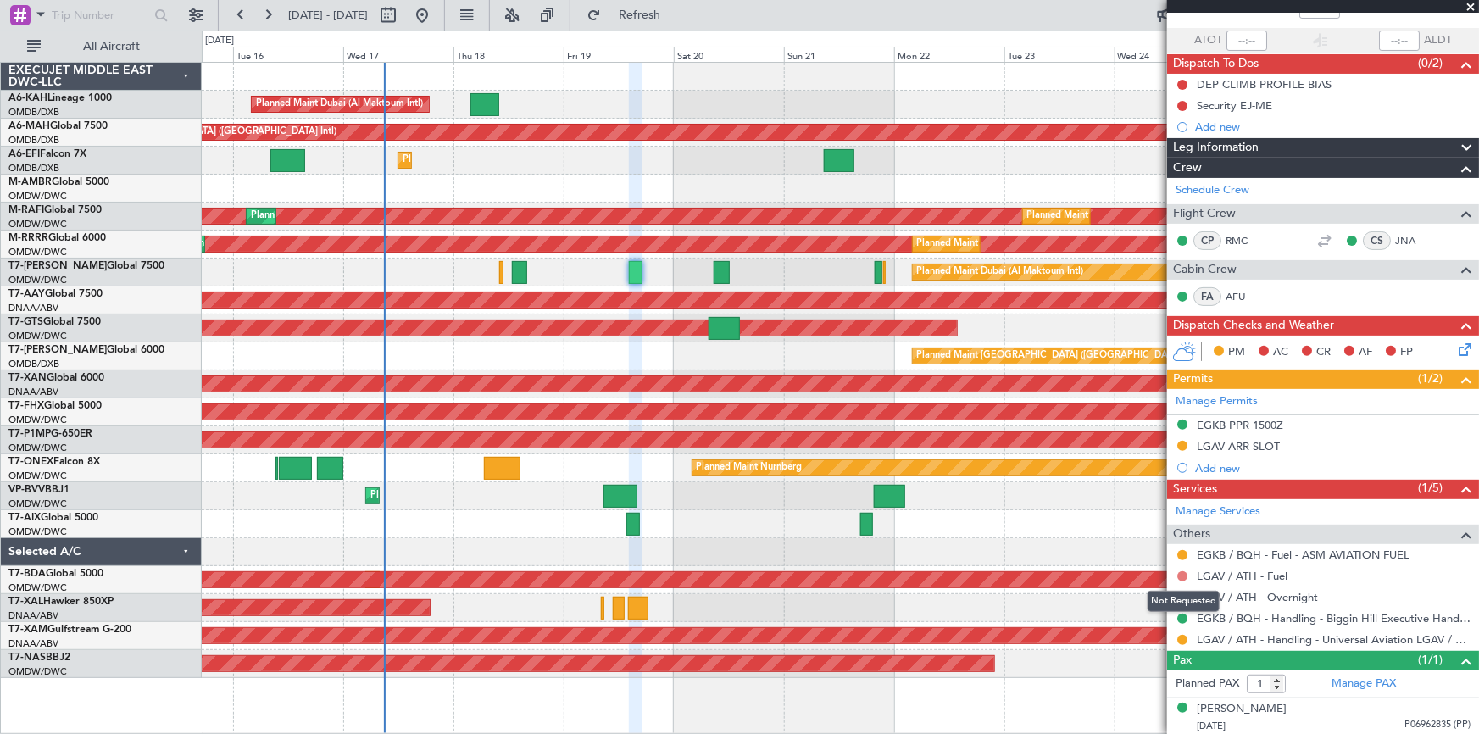
click at [1182, 576] on button at bounding box center [1182, 576] width 10 height 10
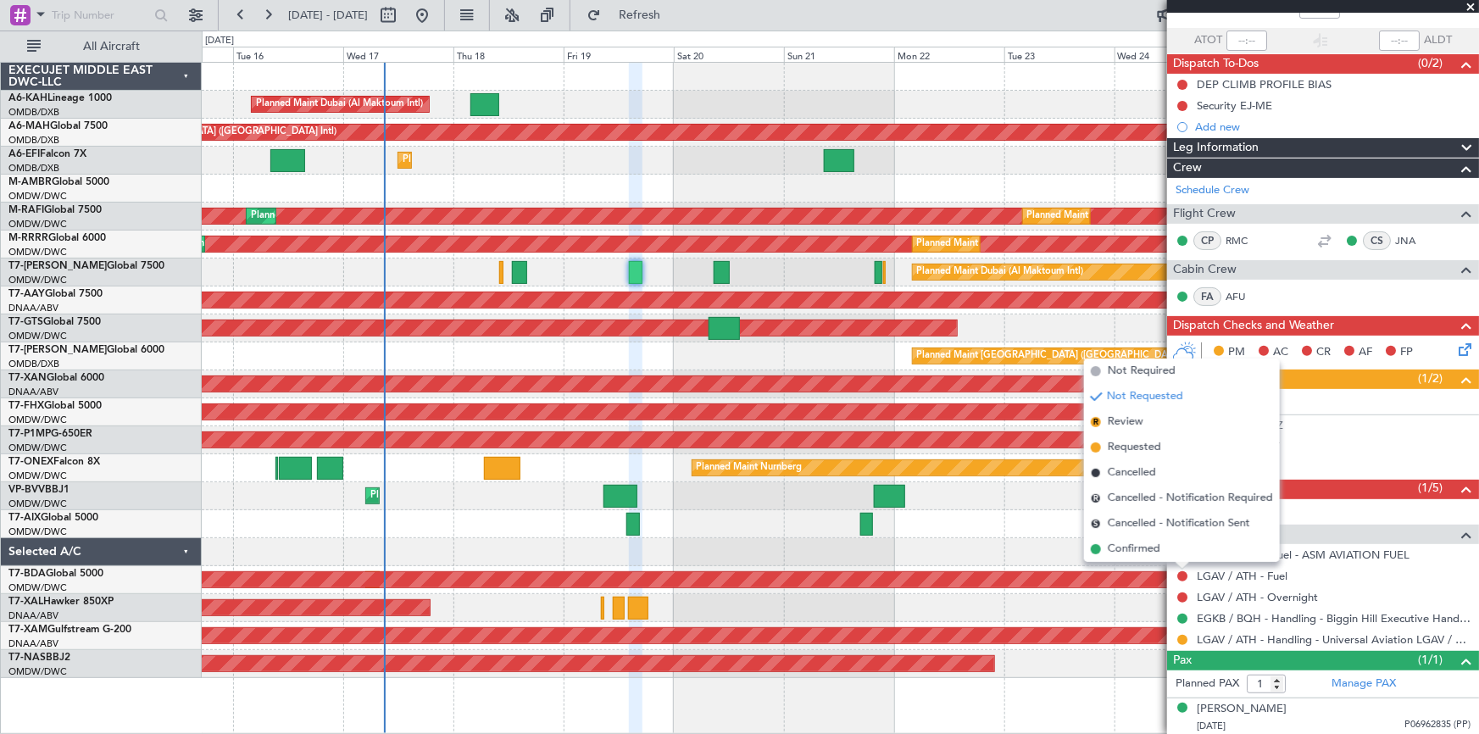
drag, startPoint x: 1139, startPoint y: 368, endPoint x: 1192, endPoint y: 596, distance: 234.0
click at [1139, 369] on span "Not Required" at bounding box center [1142, 371] width 68 height 17
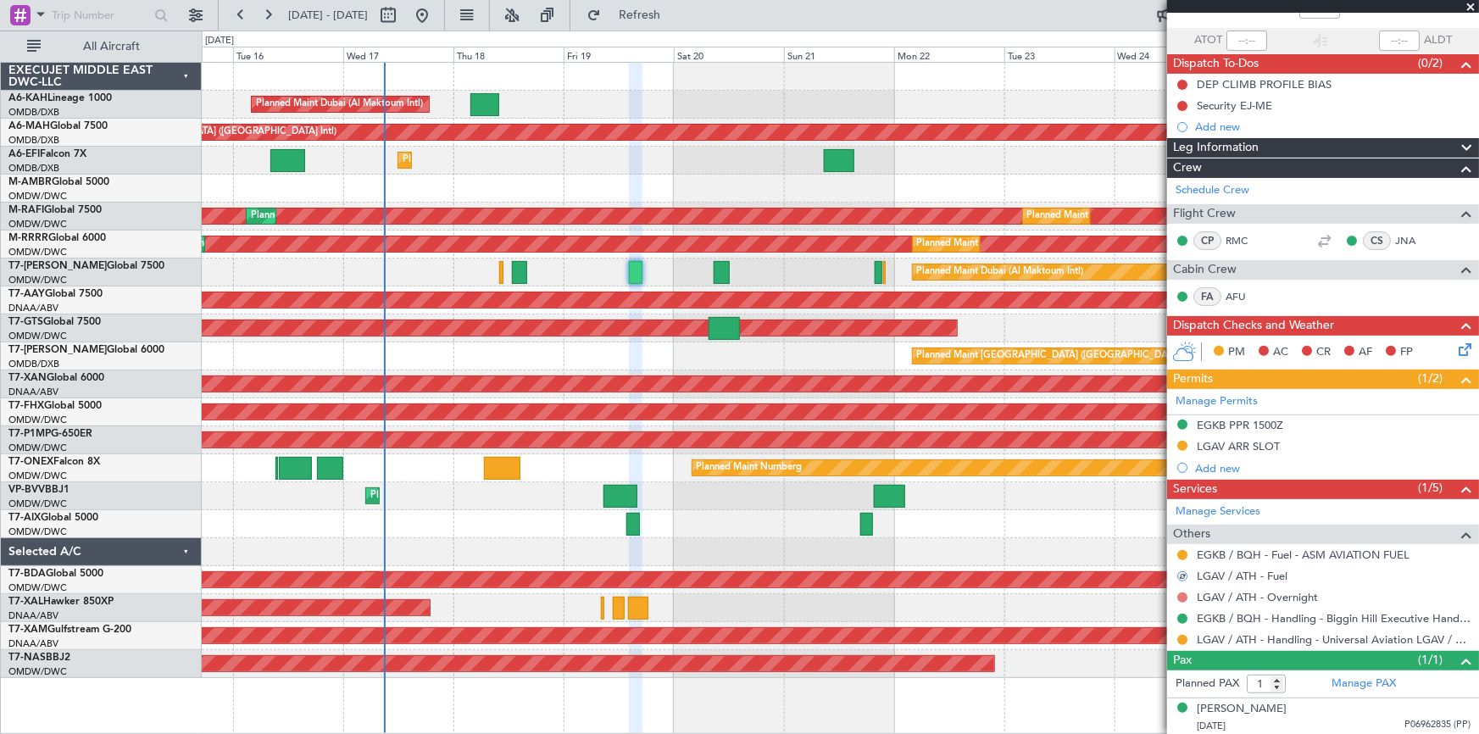
click at [1184, 596] on button at bounding box center [1182, 597] width 10 height 10
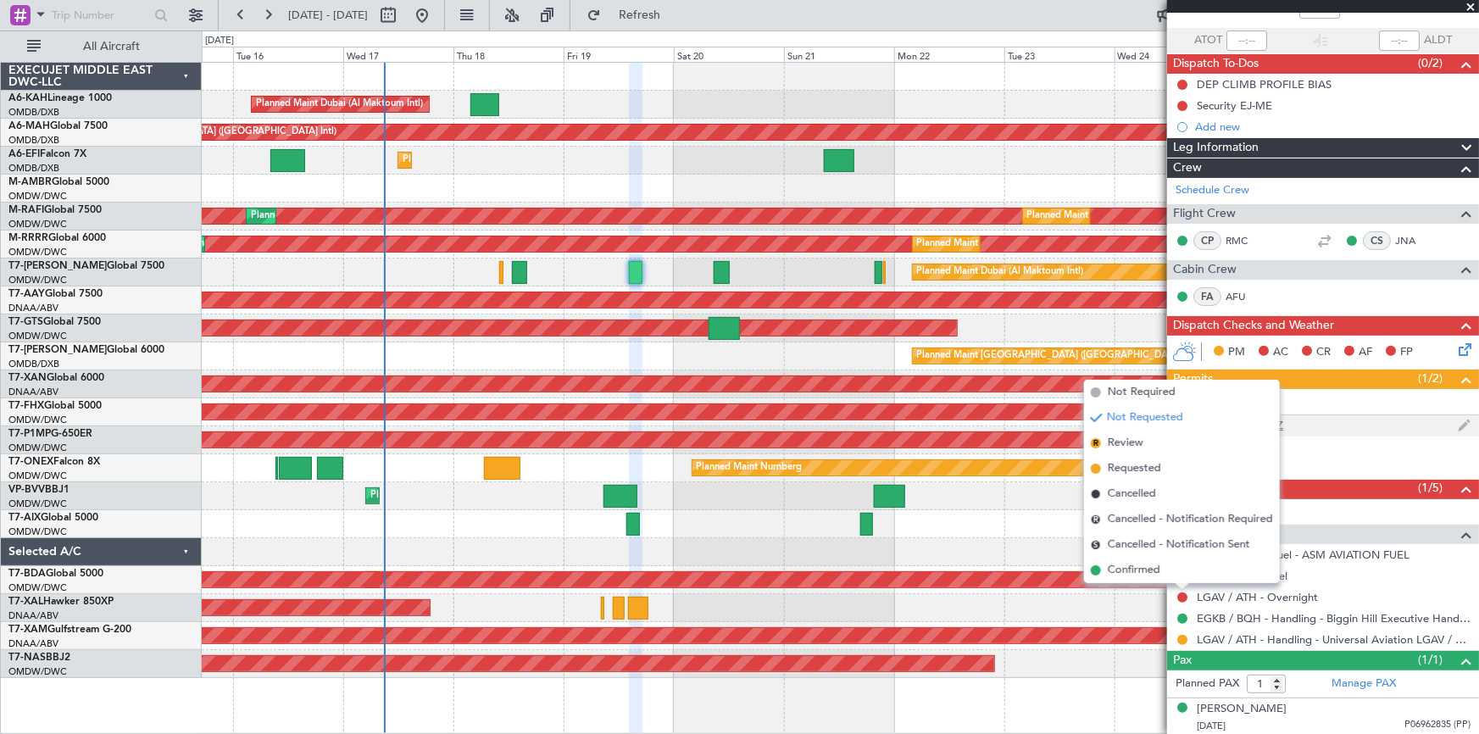
drag, startPoint x: 1141, startPoint y: 465, endPoint x: 1306, endPoint y: 420, distance: 171.3
click at [1141, 464] on span "Requested" at bounding box center [1134, 468] width 53 height 17
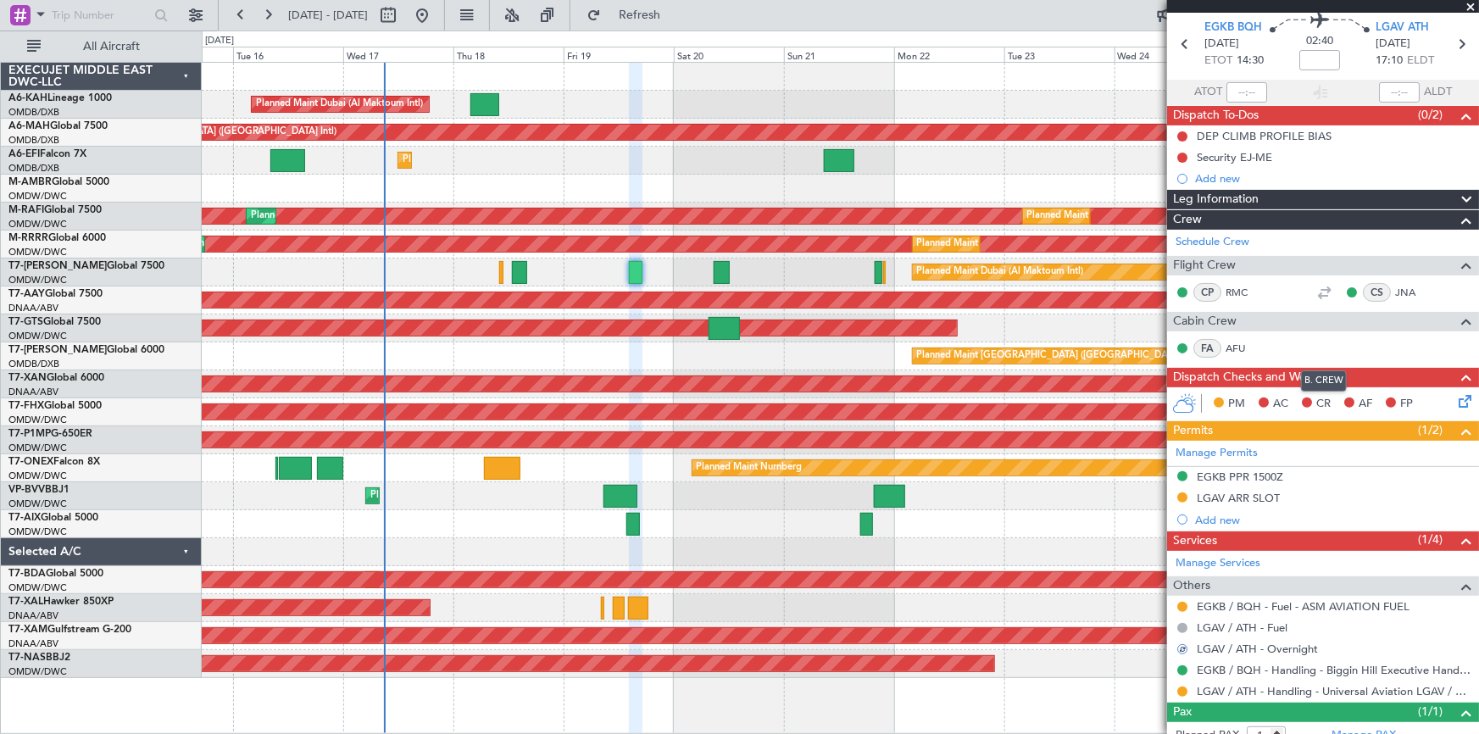
scroll to position [35, 0]
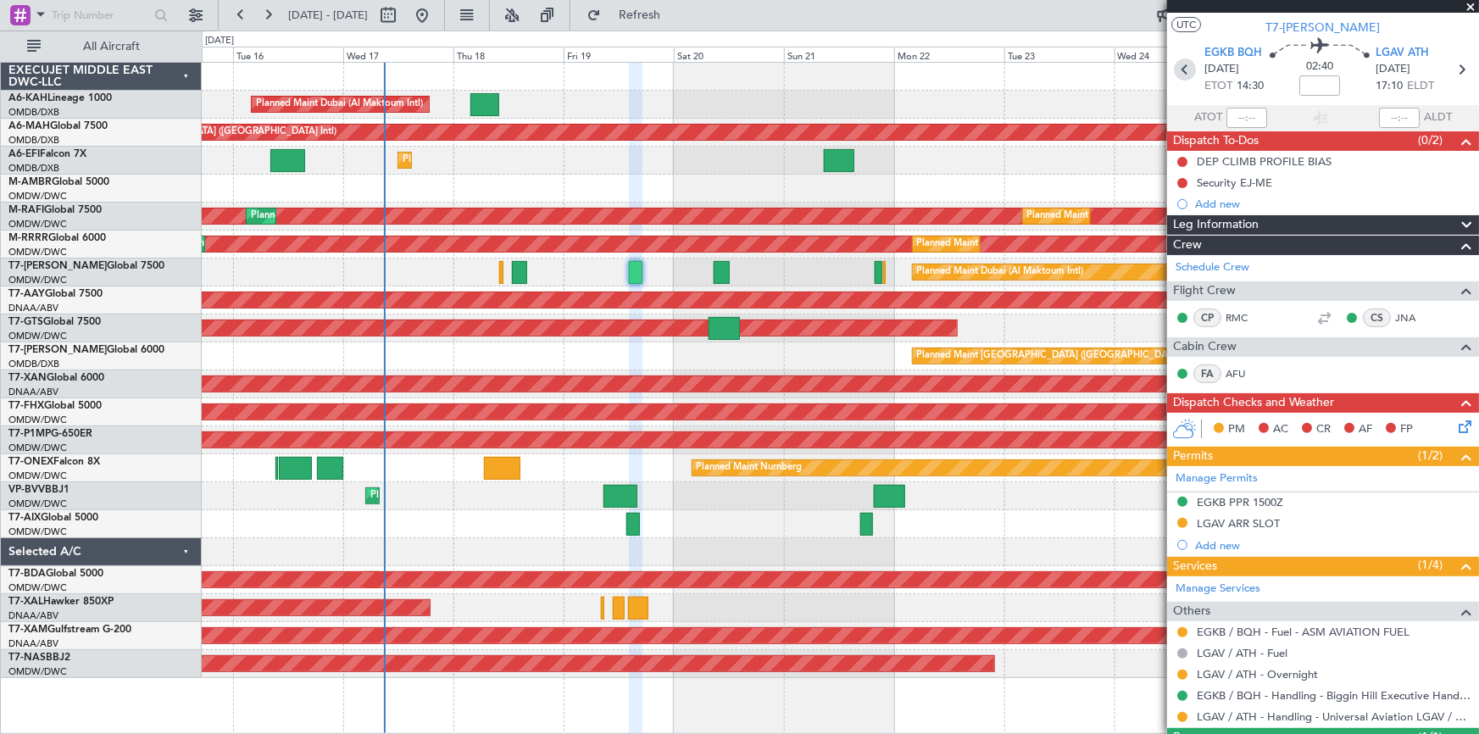
click at [1179, 61] on icon at bounding box center [1185, 69] width 22 height 22
type input "+00:10"
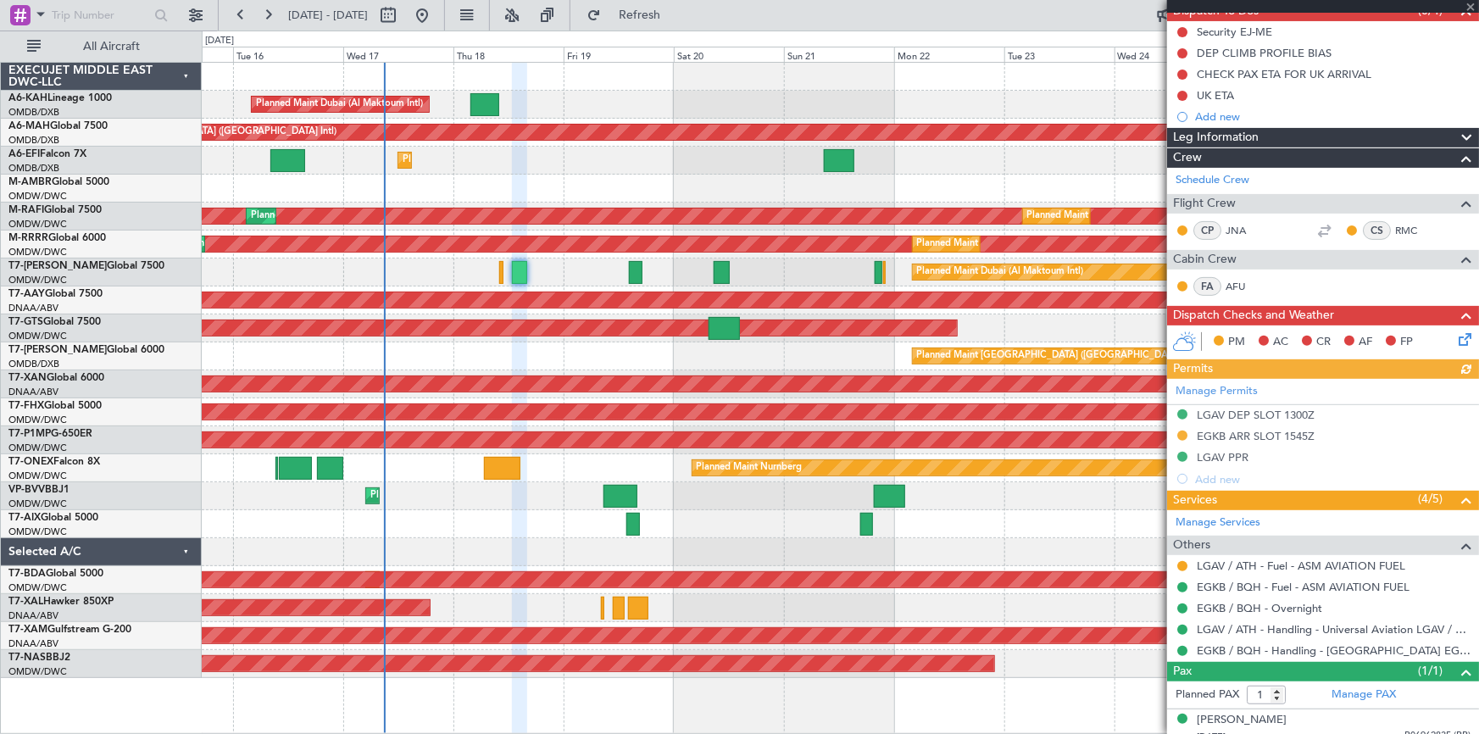
scroll to position [175, 0]
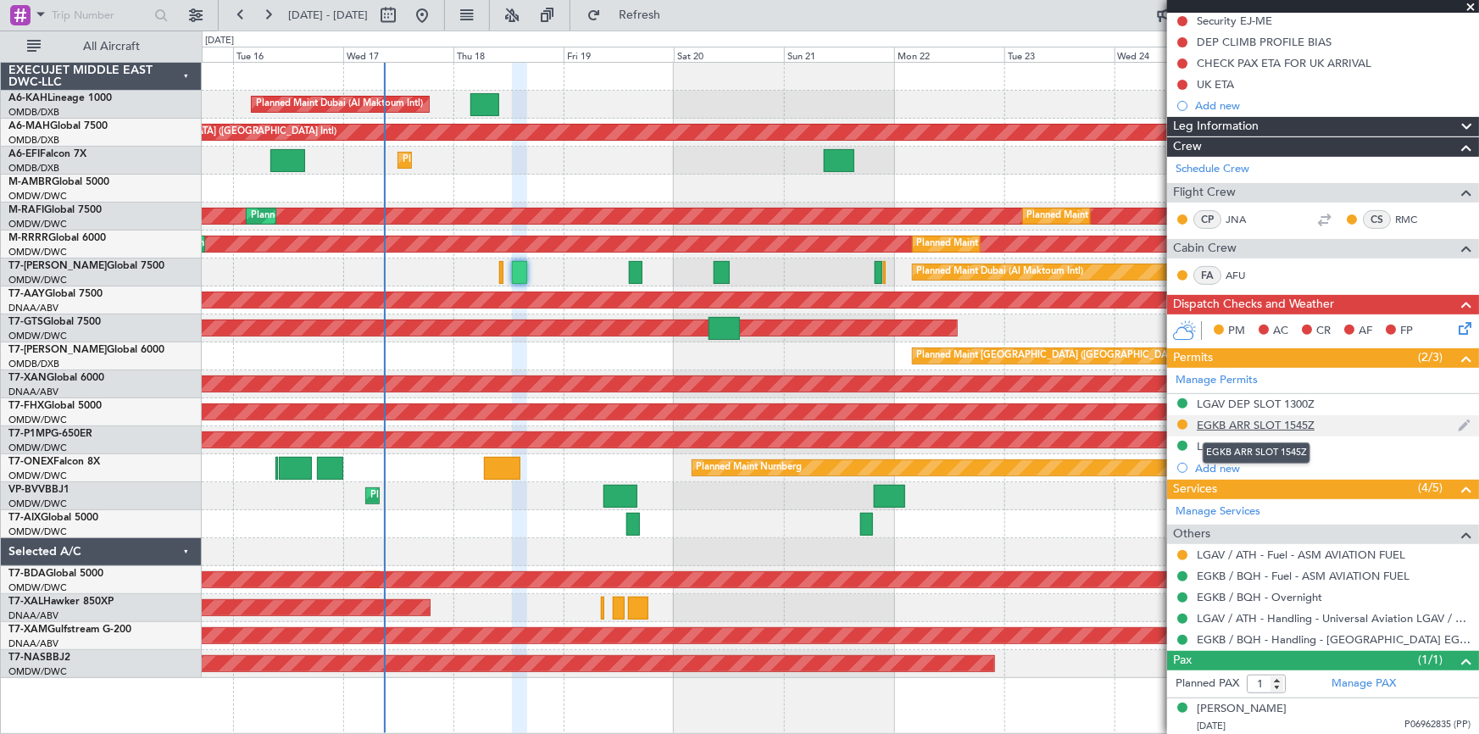
click at [1243, 422] on div "EGKB ARR SLOT 1545Z" at bounding box center [1256, 425] width 118 height 14
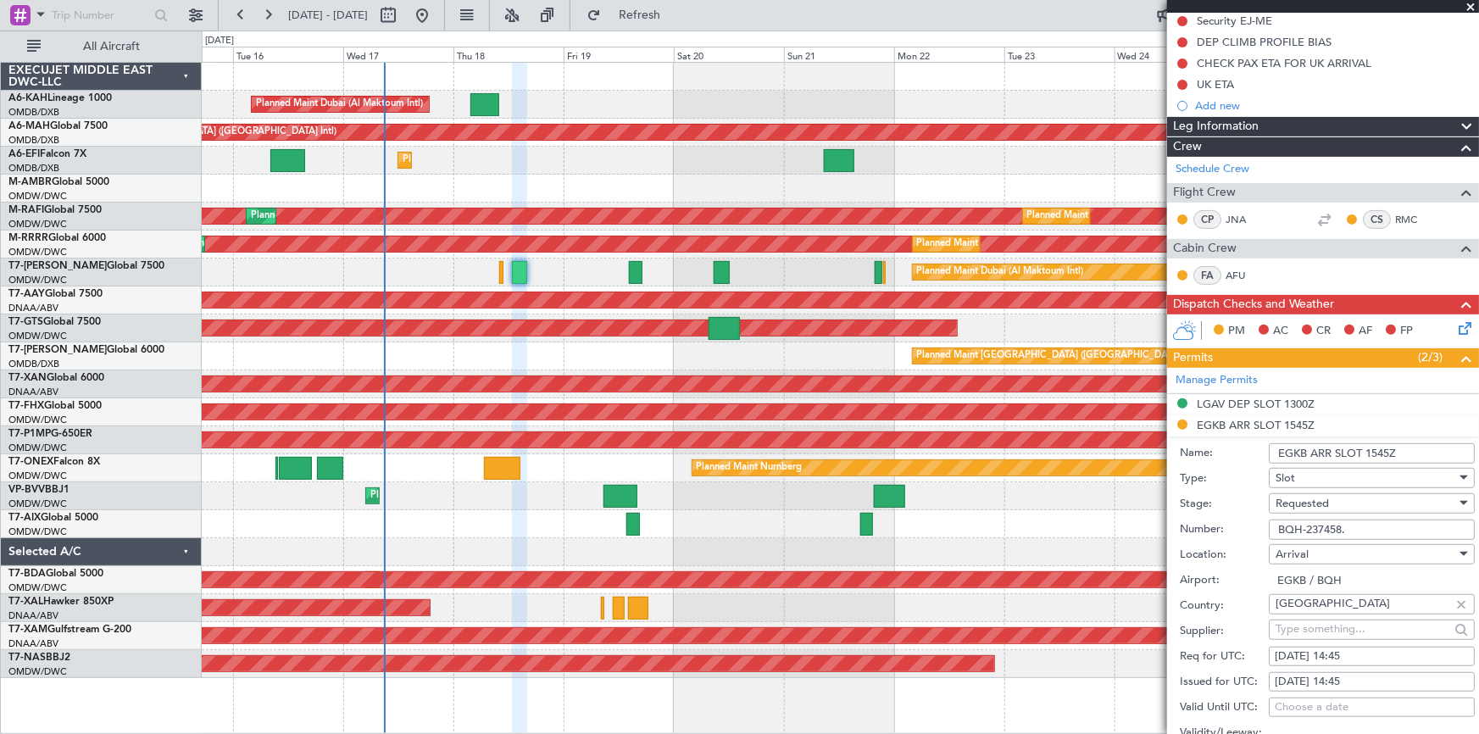
click at [1355, 530] on input "BQH-237458." at bounding box center [1372, 530] width 206 height 20
drag, startPoint x: 1342, startPoint y: 500, endPoint x: 1356, endPoint y: 509, distance: 16.7
click at [1343, 500] on div "Requested" at bounding box center [1366, 503] width 181 height 25
drag, startPoint x: 1336, startPoint y: 636, endPoint x: 1373, endPoint y: 622, distance: 39.7
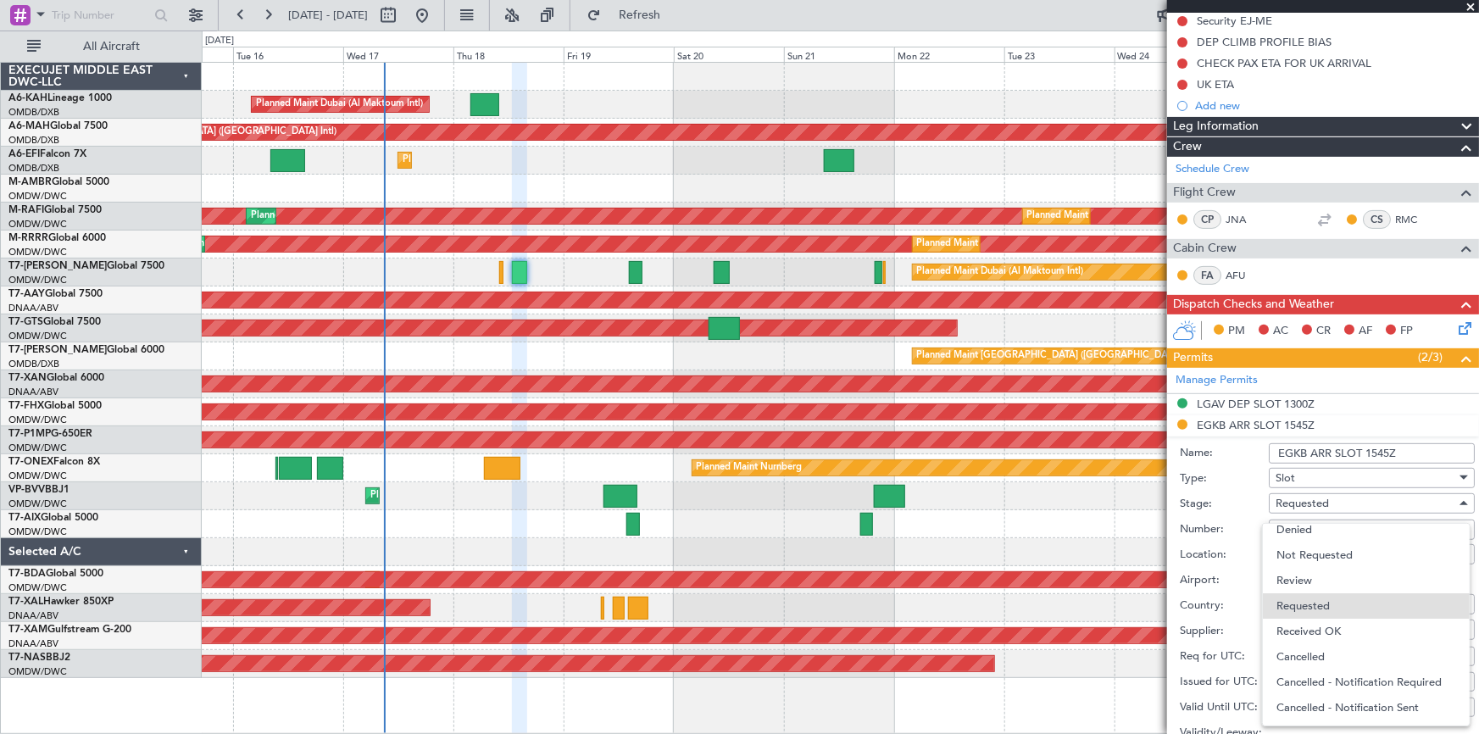
click at [1336, 636] on span "Received OK" at bounding box center [1367, 631] width 180 height 25
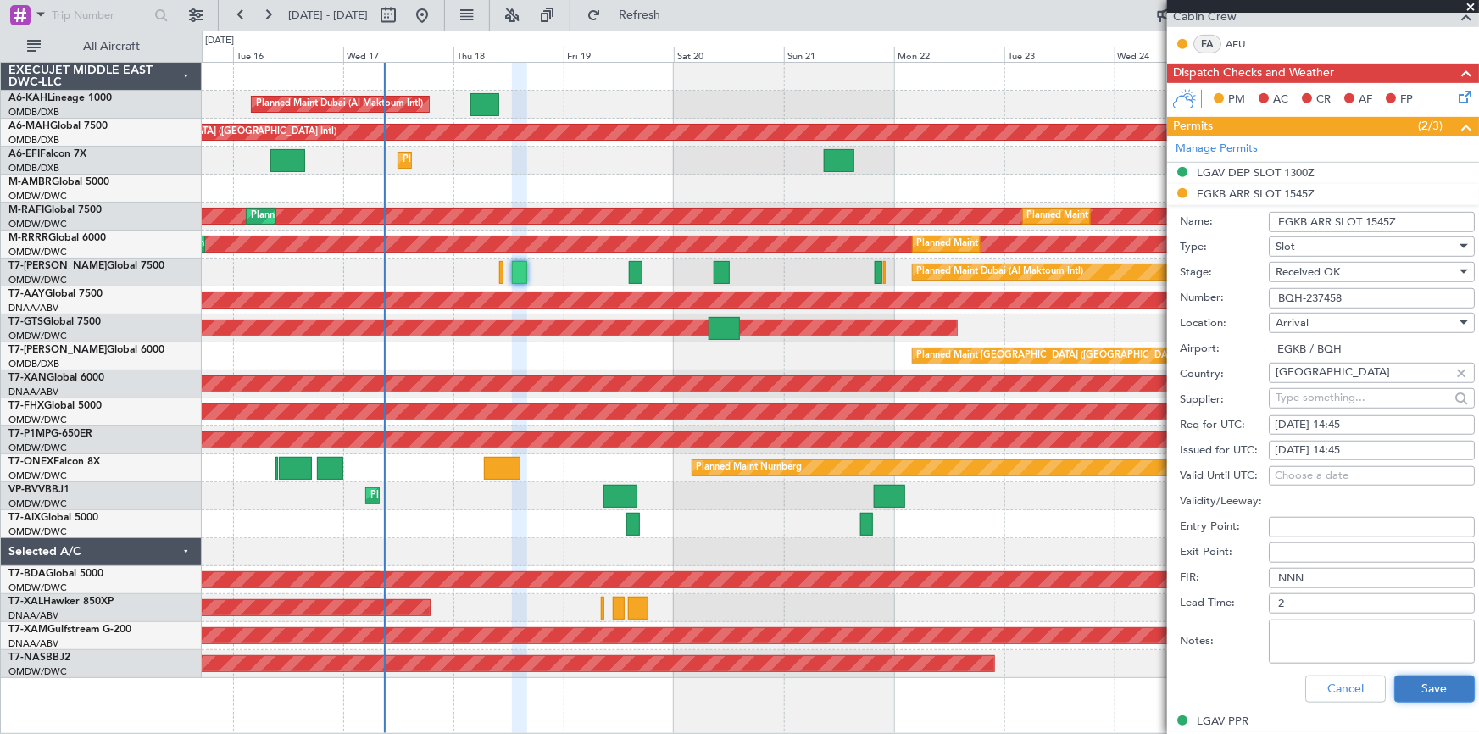
click at [1415, 679] on button "Save" at bounding box center [1434, 689] width 81 height 27
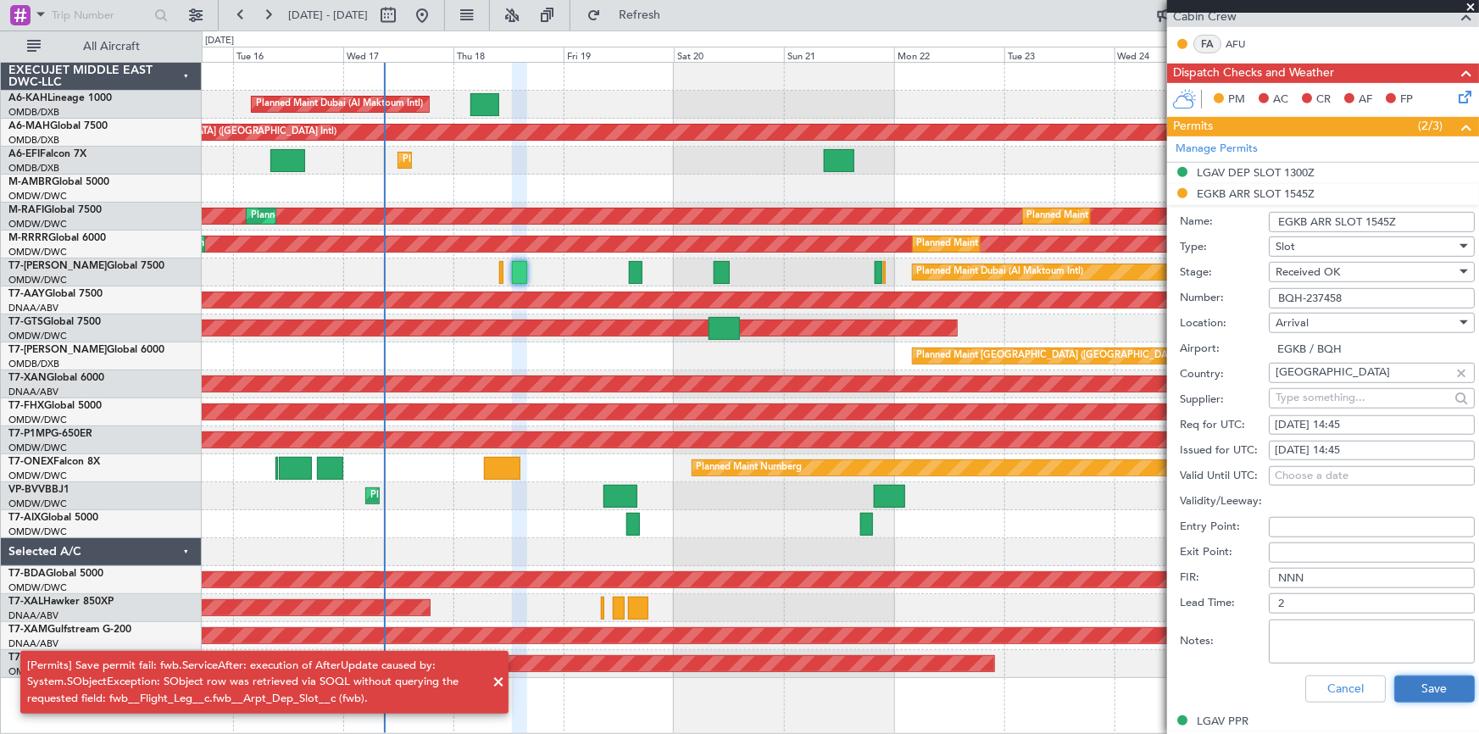
click at [1407, 681] on button "Save" at bounding box center [1434, 689] width 81 height 27
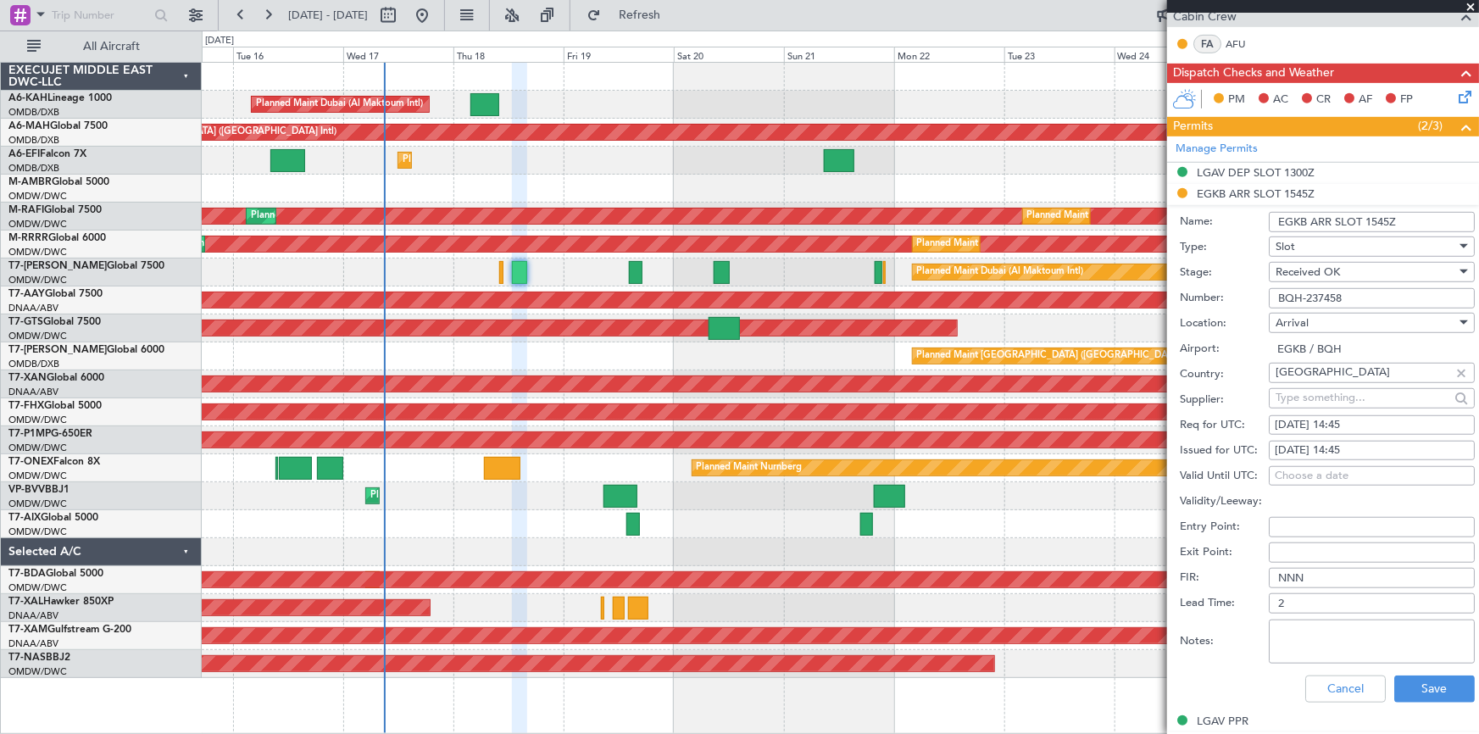
click at [1303, 297] on input "BQH-237458" at bounding box center [1372, 298] width 206 height 20
type input "BQH 237458"
click at [1432, 687] on button "Save" at bounding box center [1434, 689] width 81 height 27
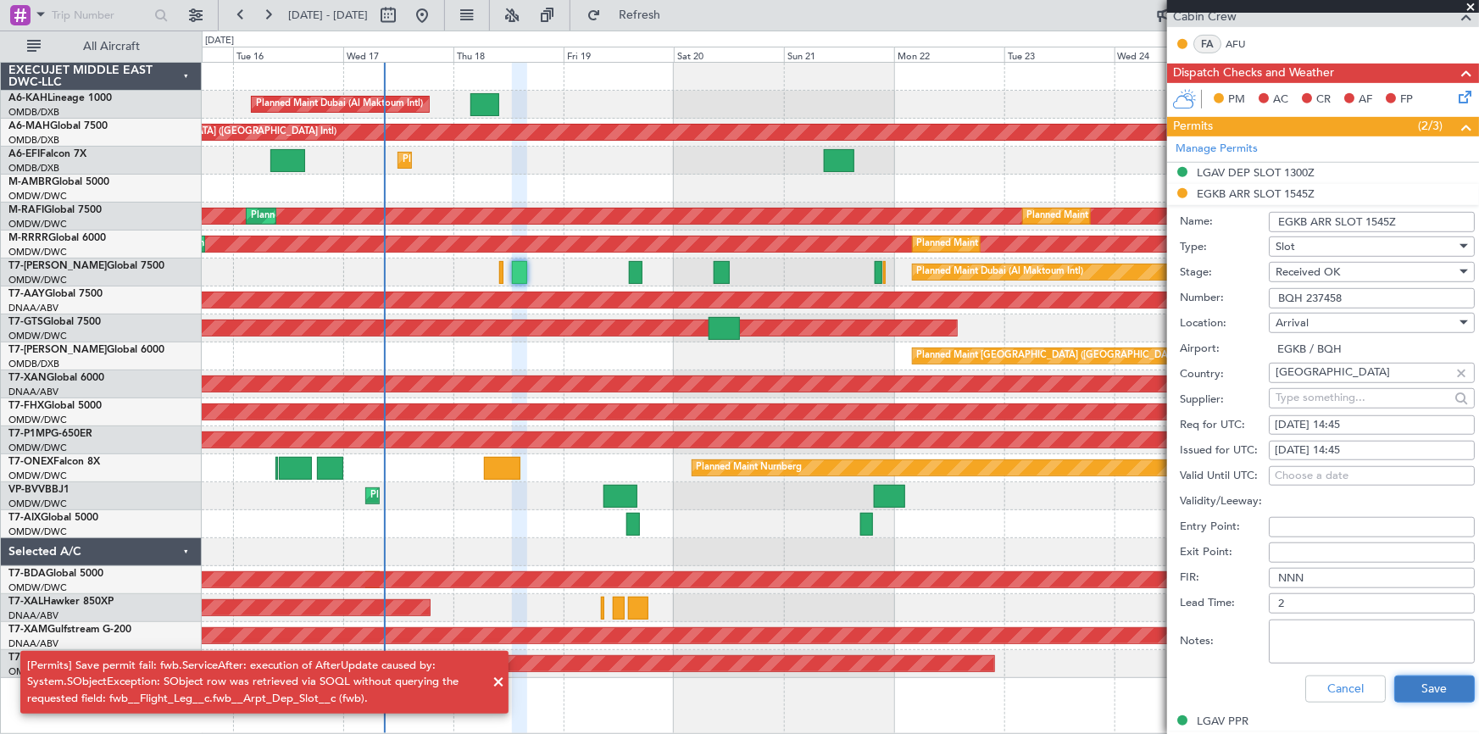
click at [1428, 684] on button "Save" at bounding box center [1434, 689] width 81 height 27
click at [1330, 688] on button "Cancel" at bounding box center [1345, 689] width 81 height 27
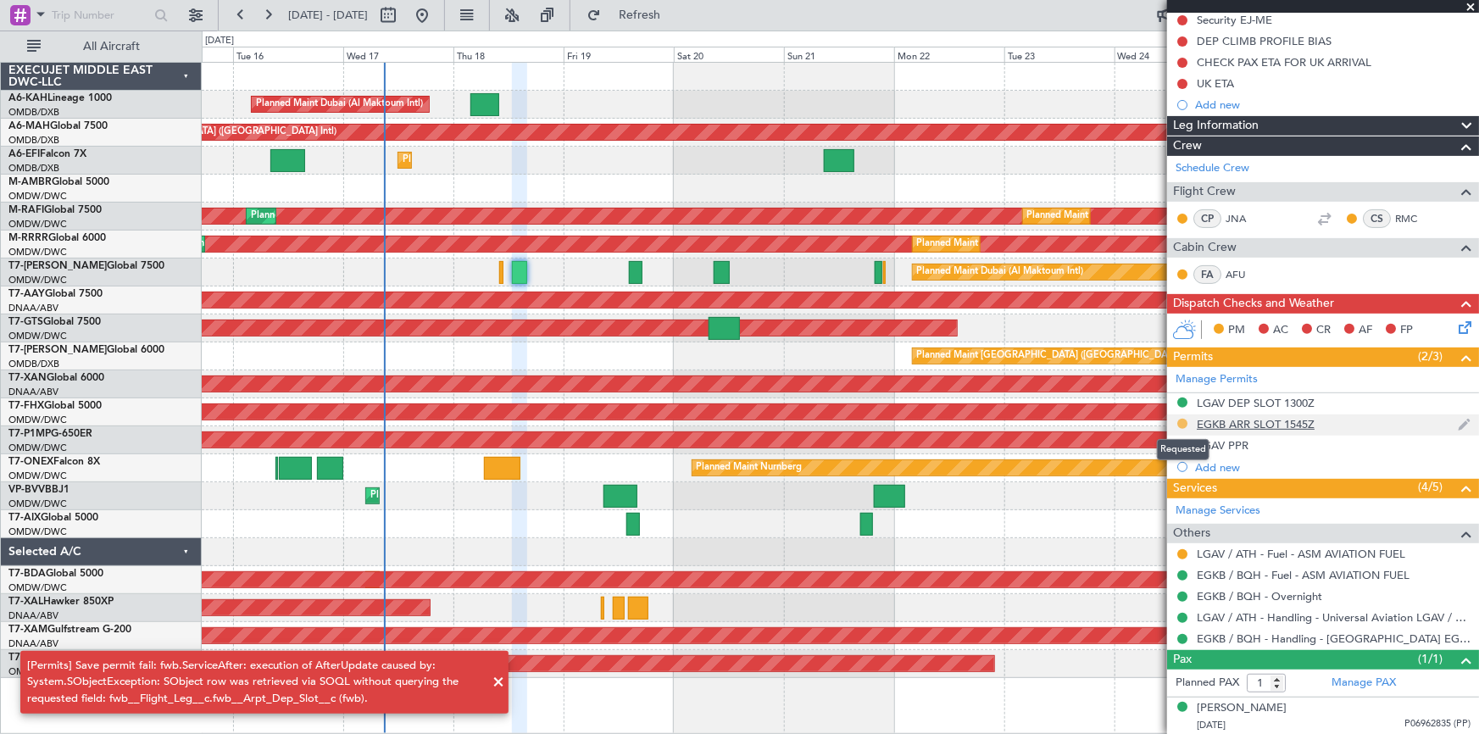
click at [1182, 426] on button at bounding box center [1182, 424] width 10 height 10
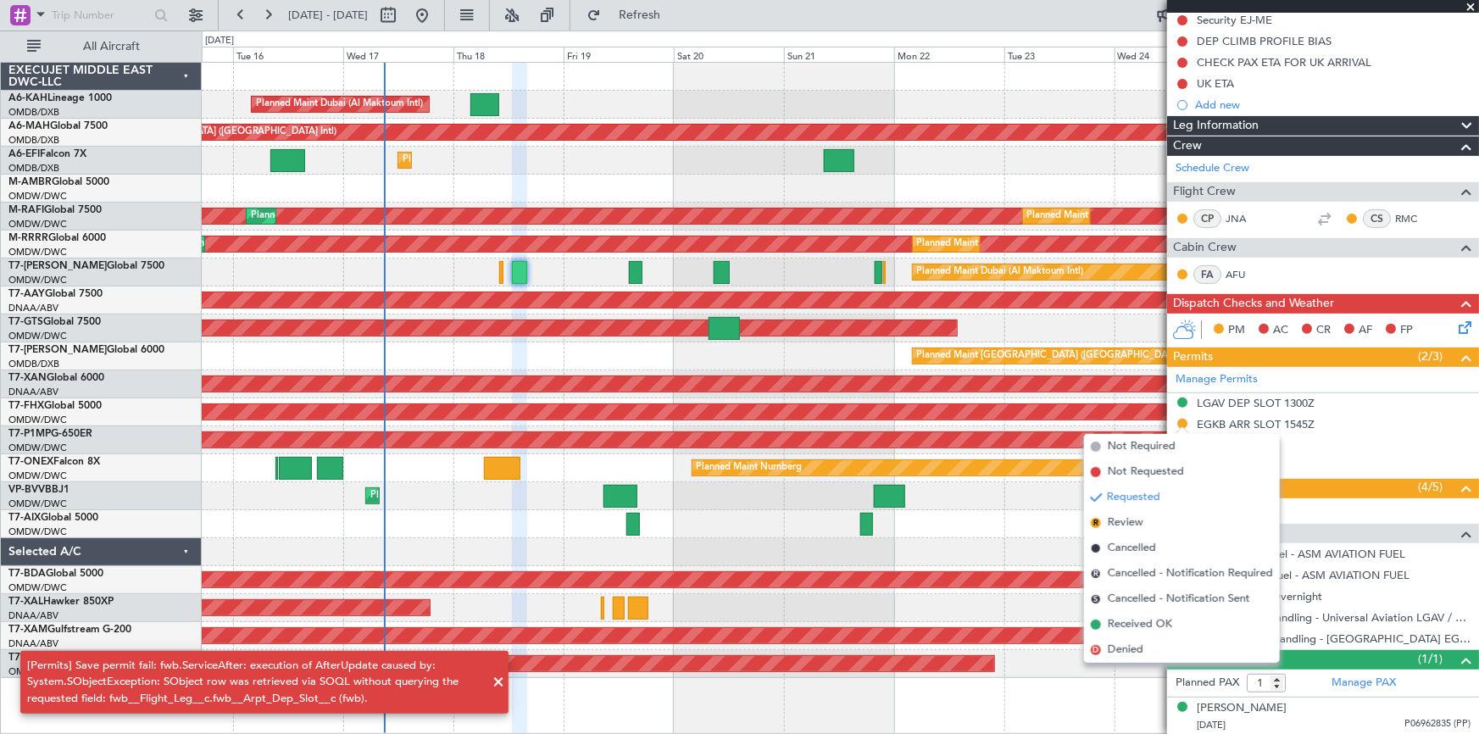
drag, startPoint x: 1124, startPoint y: 625, endPoint x: 1161, endPoint y: 598, distance: 45.6
click at [1126, 625] on span "Received OK" at bounding box center [1140, 624] width 64 height 17
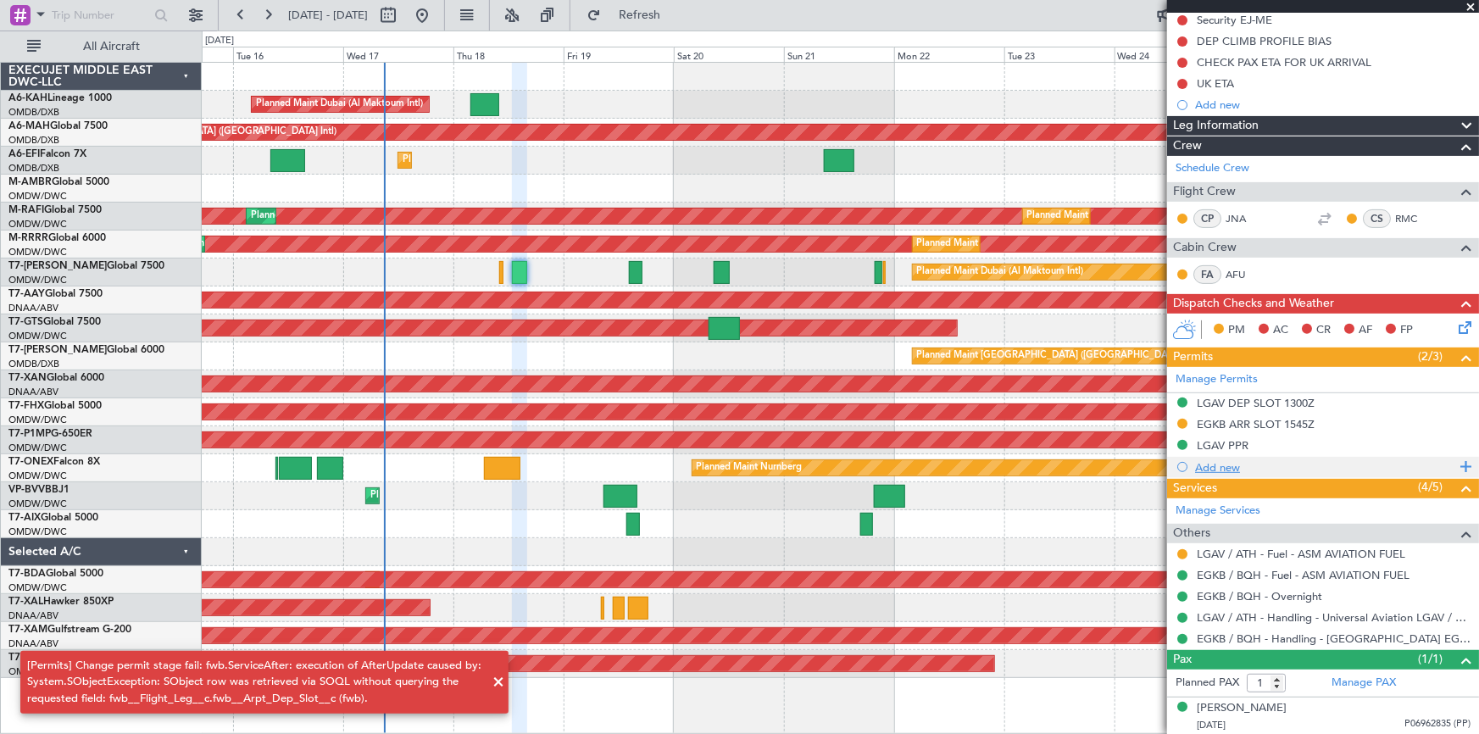
click at [1205, 460] on div "Add new" at bounding box center [1325, 467] width 260 height 14
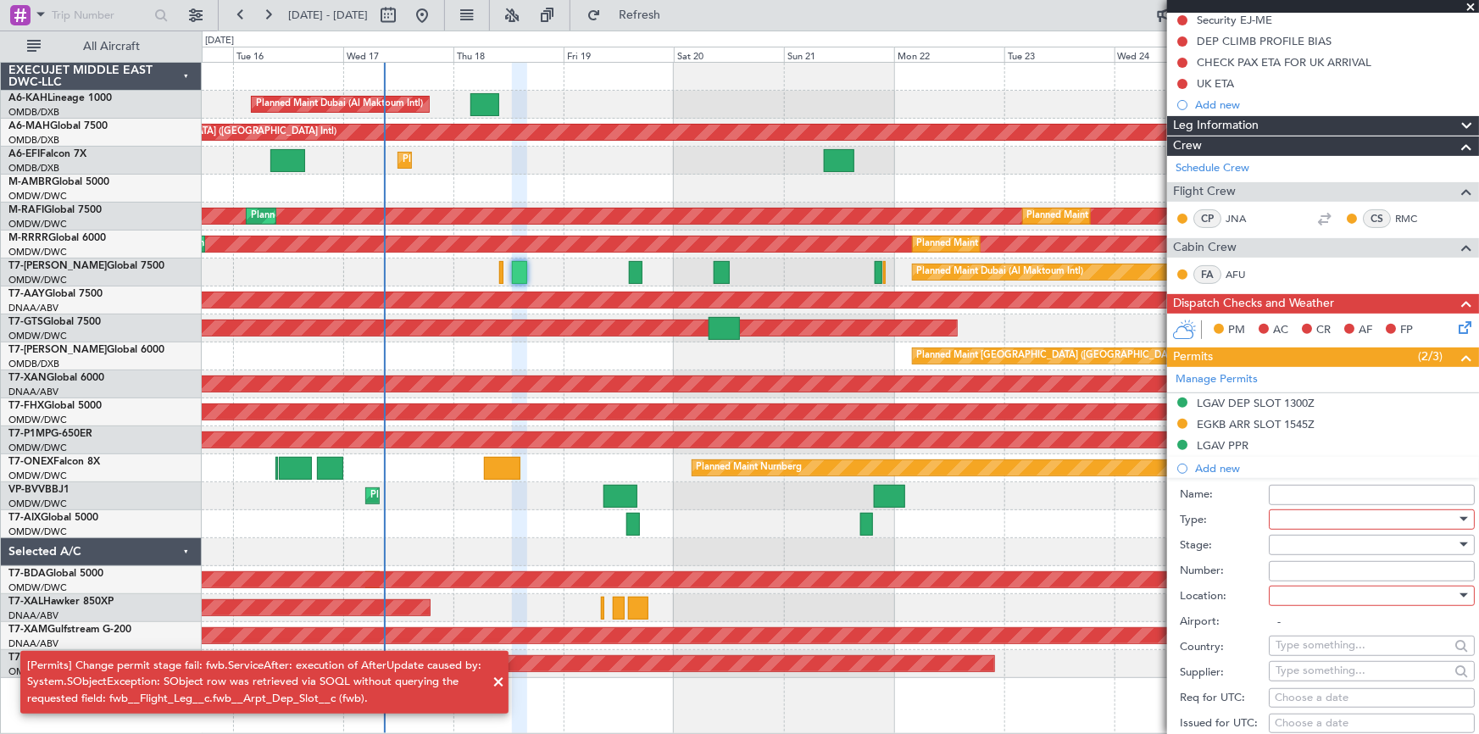
click at [1322, 498] on input "Name:" at bounding box center [1372, 495] width 206 height 20
type input "EGKB ARR SLOT 1545Z"
click at [1282, 518] on div at bounding box center [1366, 519] width 181 height 25
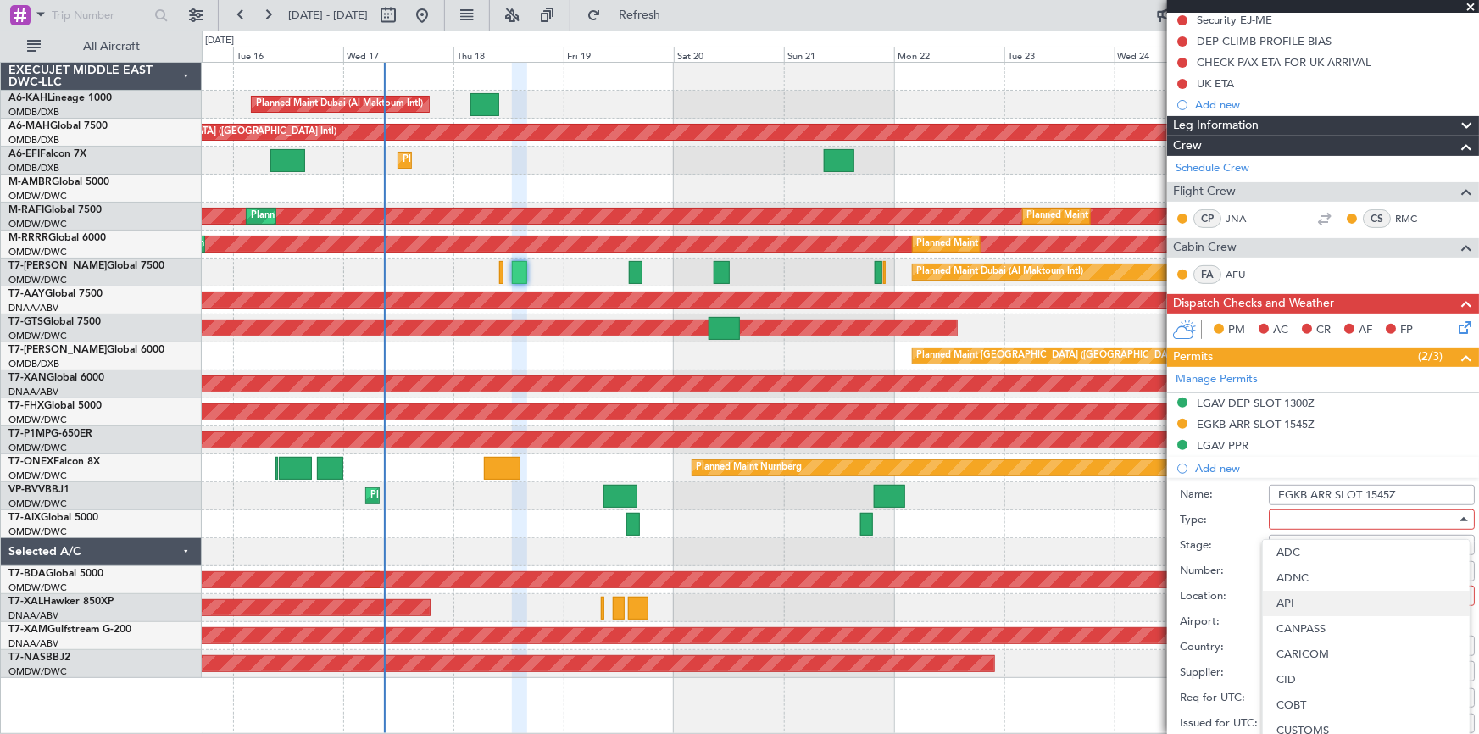
scroll to position [509, 0]
click at [1307, 679] on span "Slot" at bounding box center [1367, 678] width 180 height 25
click at [1331, 551] on div at bounding box center [1366, 544] width 181 height 25
drag, startPoint x: 1319, startPoint y: 680, endPoint x: 1352, endPoint y: 647, distance: 46.8
click at [1319, 678] on span "Received OK" at bounding box center [1367, 679] width 180 height 25
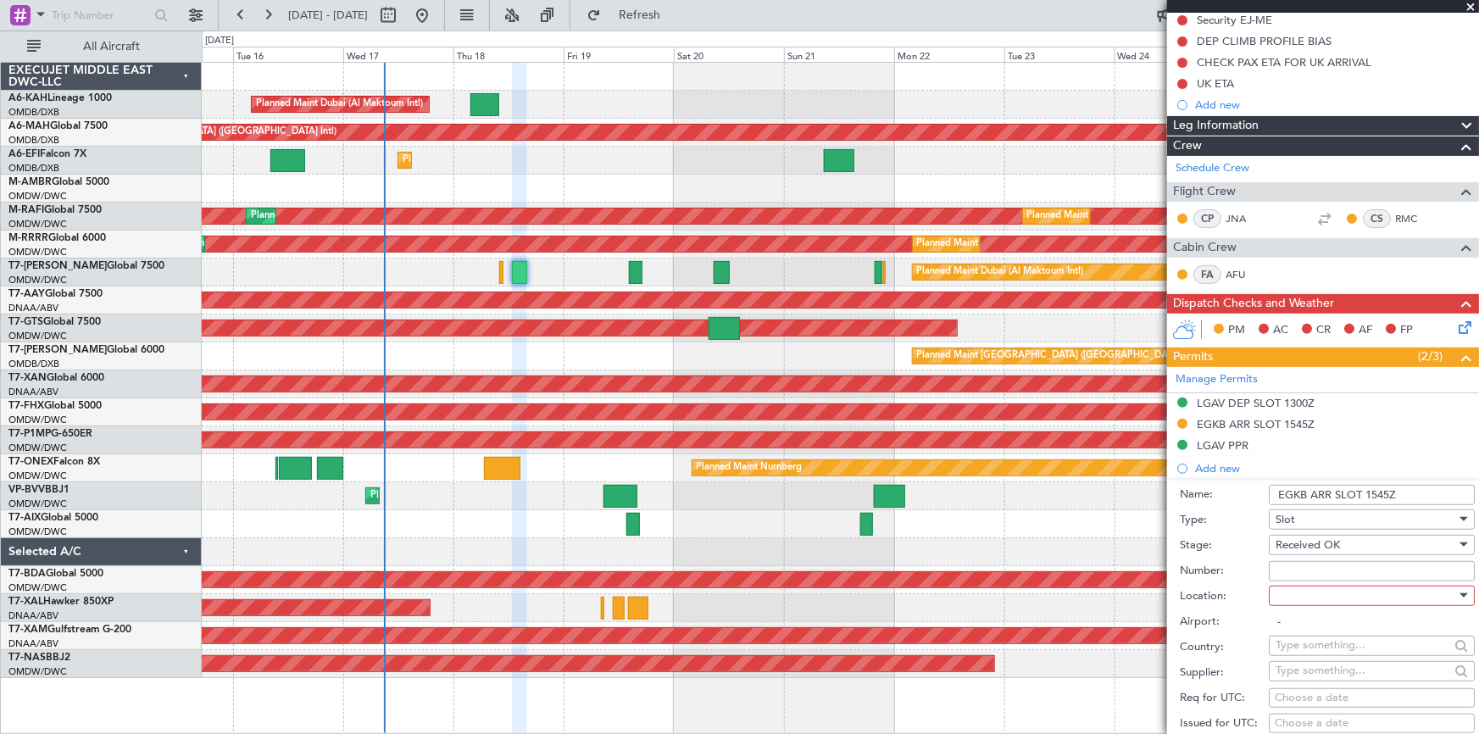
scroll to position [253, 0]
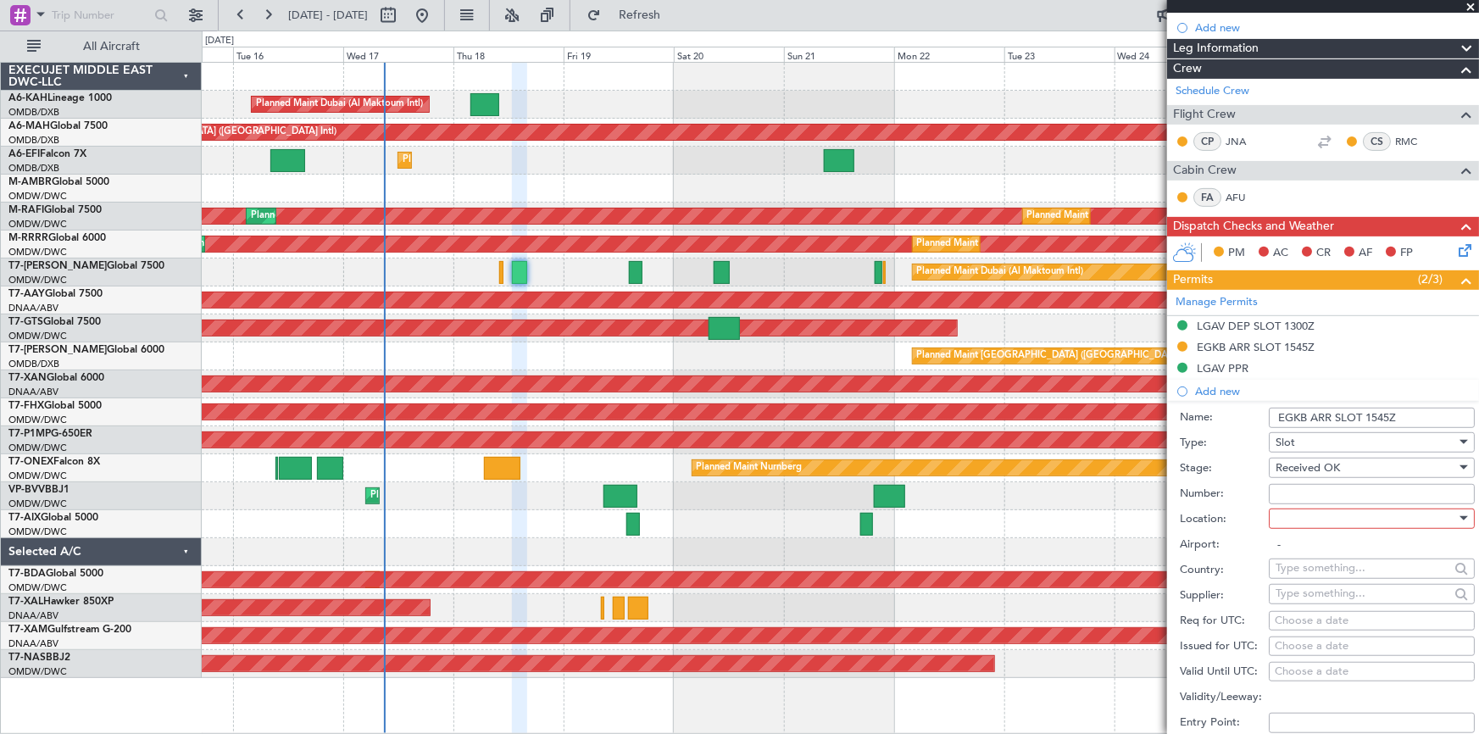
click at [1321, 488] on input "Number:" at bounding box center [1372, 494] width 206 height 20
click at [1308, 516] on div at bounding box center [1366, 518] width 181 height 25
drag, startPoint x: 1325, startPoint y: 602, endPoint x: 1322, endPoint y: 558, distance: 44.2
click at [1325, 601] on span "Arrival" at bounding box center [1367, 602] width 180 height 25
type input "EGKB / BQH"
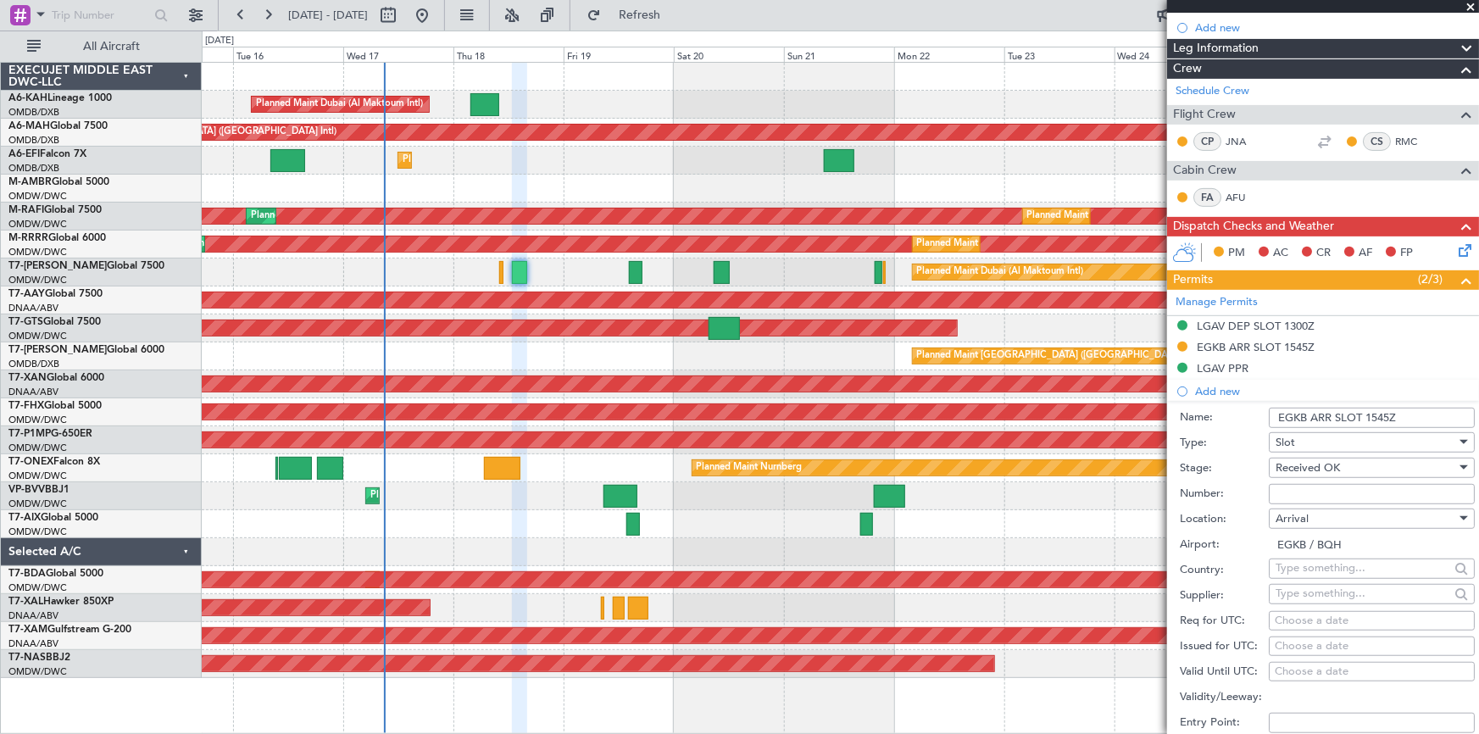
click at [1325, 491] on input "Number:" at bounding box center [1372, 494] width 206 height 20
click at [1254, 507] on div "Location: Arrival" at bounding box center [1327, 519] width 295 height 25
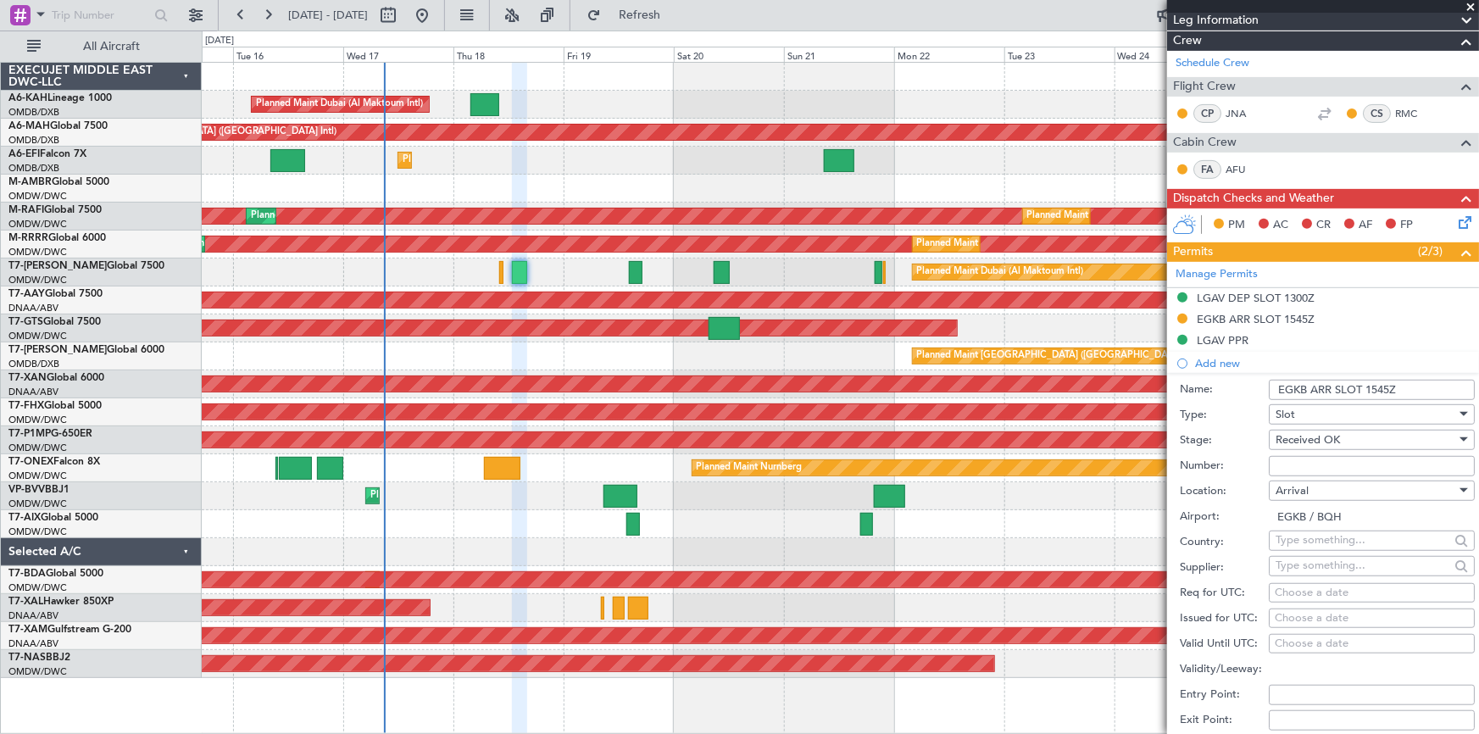
scroll to position [308, 0]
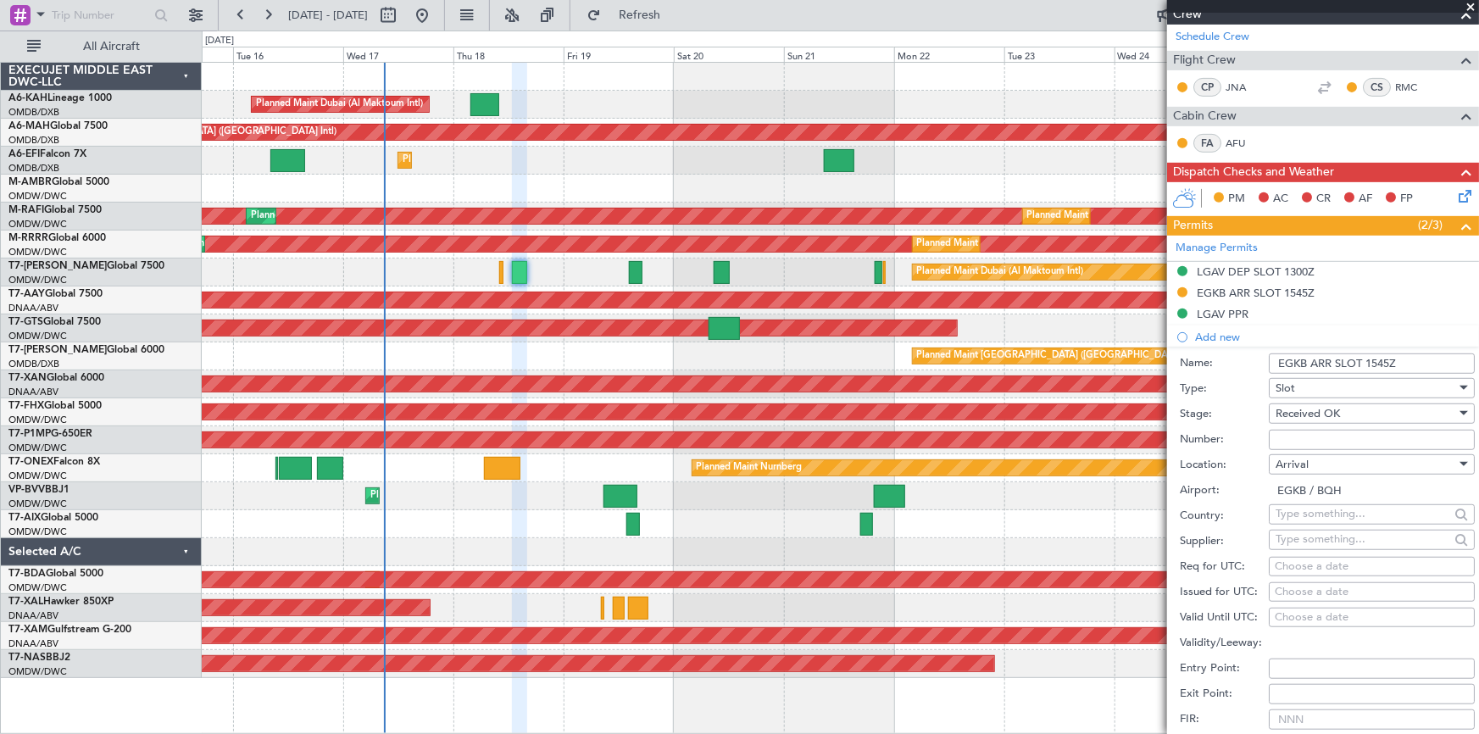
click at [1296, 585] on div "Choose a date" at bounding box center [1372, 592] width 194 height 17
select select "9"
select select "2025"
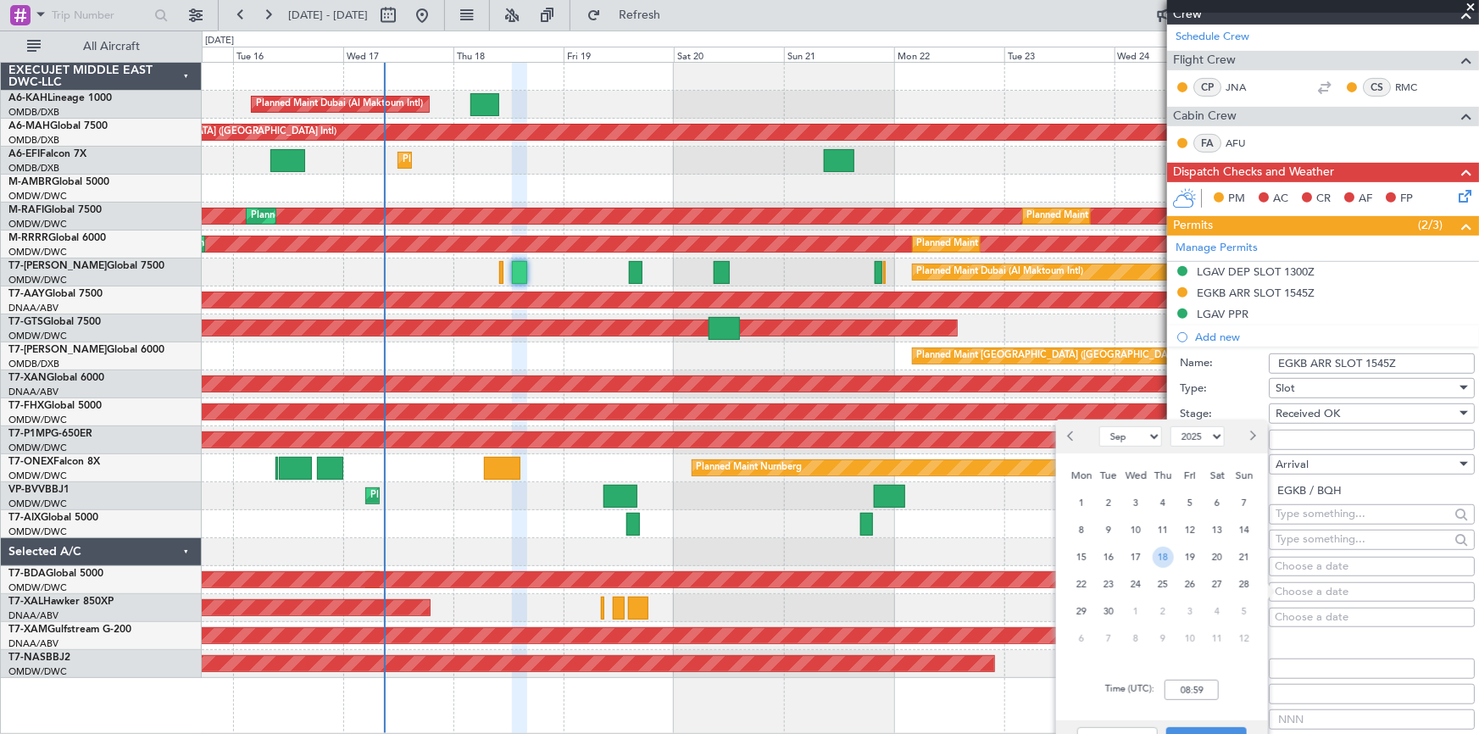
drag, startPoint x: 1162, startPoint y: 557, endPoint x: 1172, endPoint y: 576, distance: 22.0
click at [1163, 558] on span "18" at bounding box center [1163, 557] width 21 height 21
click at [1175, 704] on div "Time (UTC): 00:00" at bounding box center [1162, 689] width 212 height 61
click at [1176, 693] on input "00:00" at bounding box center [1192, 690] width 54 height 20
type input "1"
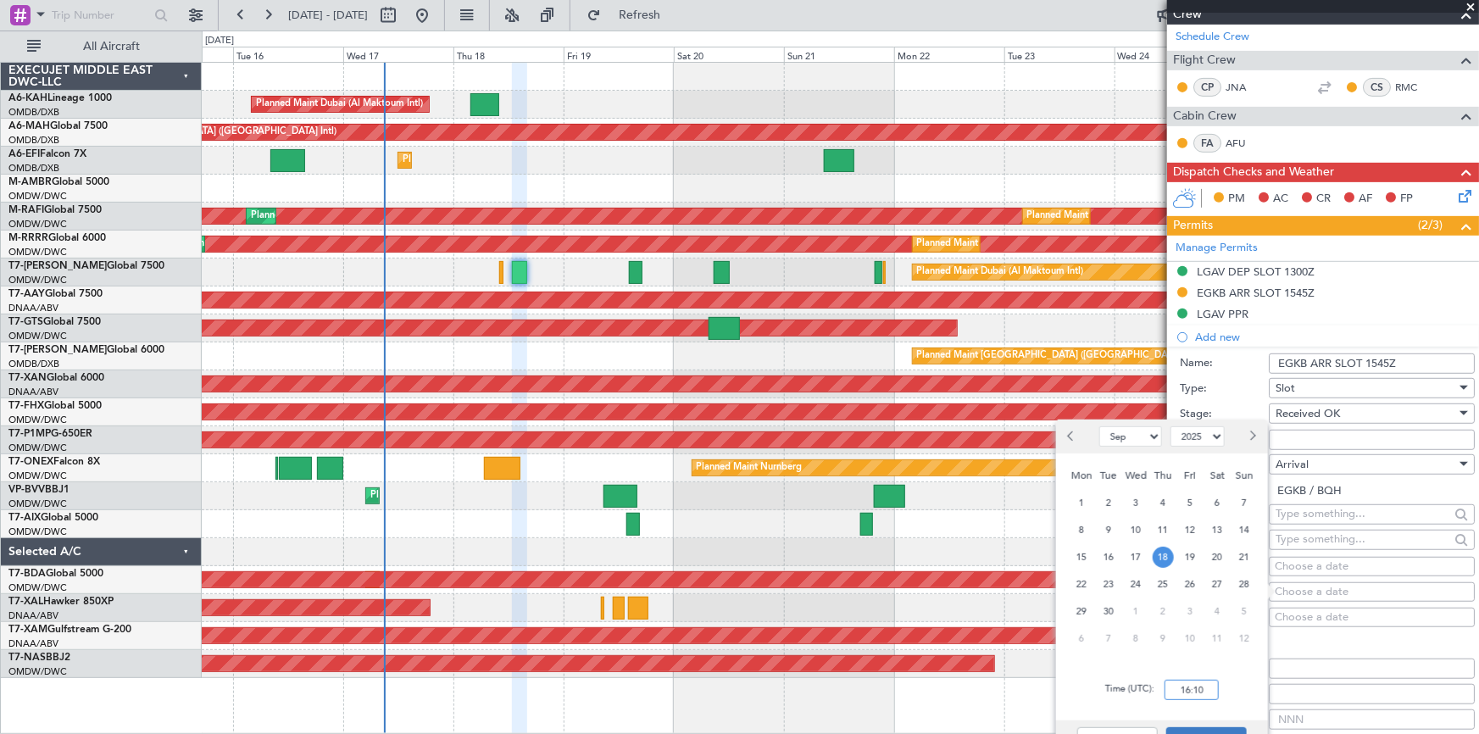
type input "16:10"
click at [1207, 730] on button "Save" at bounding box center [1206, 740] width 81 height 27
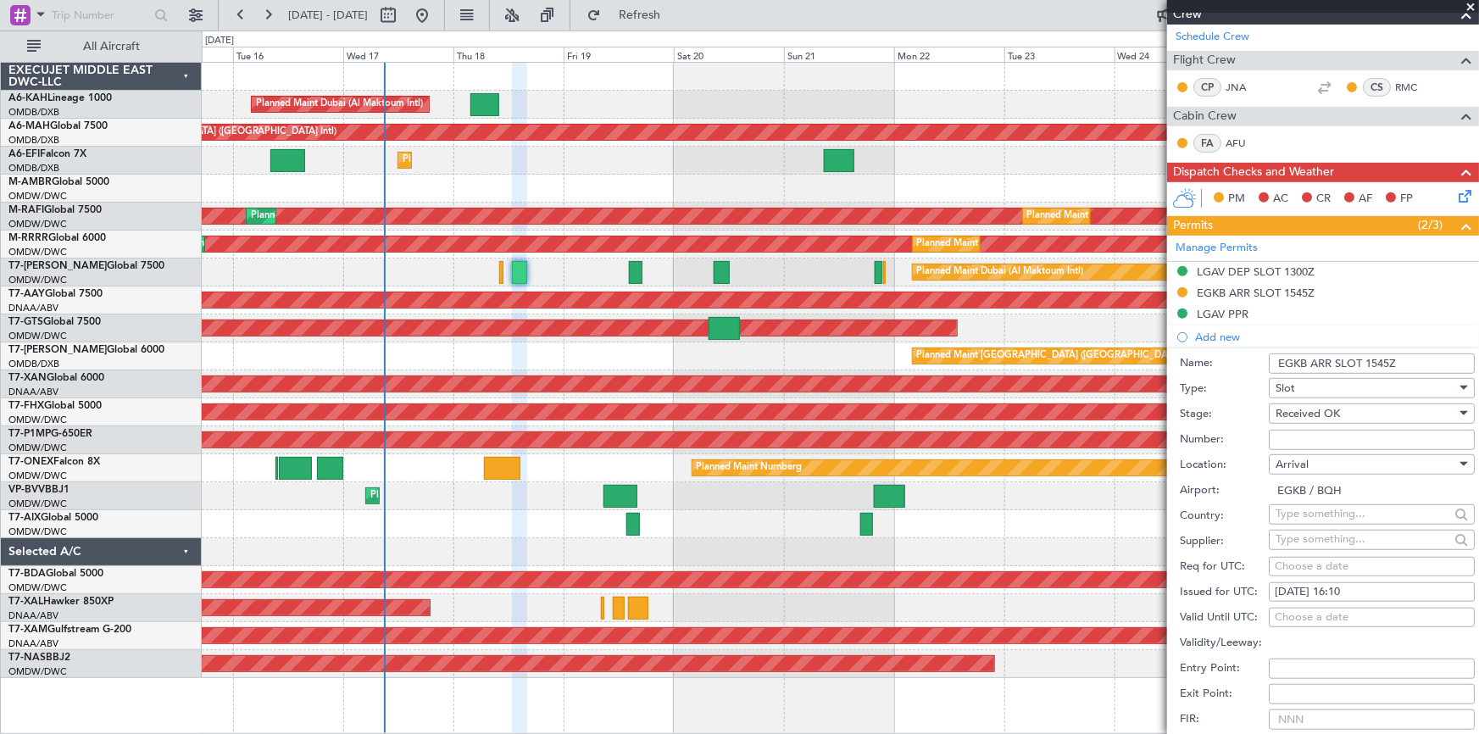
click at [1295, 615] on div "Choose a date" at bounding box center [1372, 617] width 194 height 17
select select "9"
select select "2025"
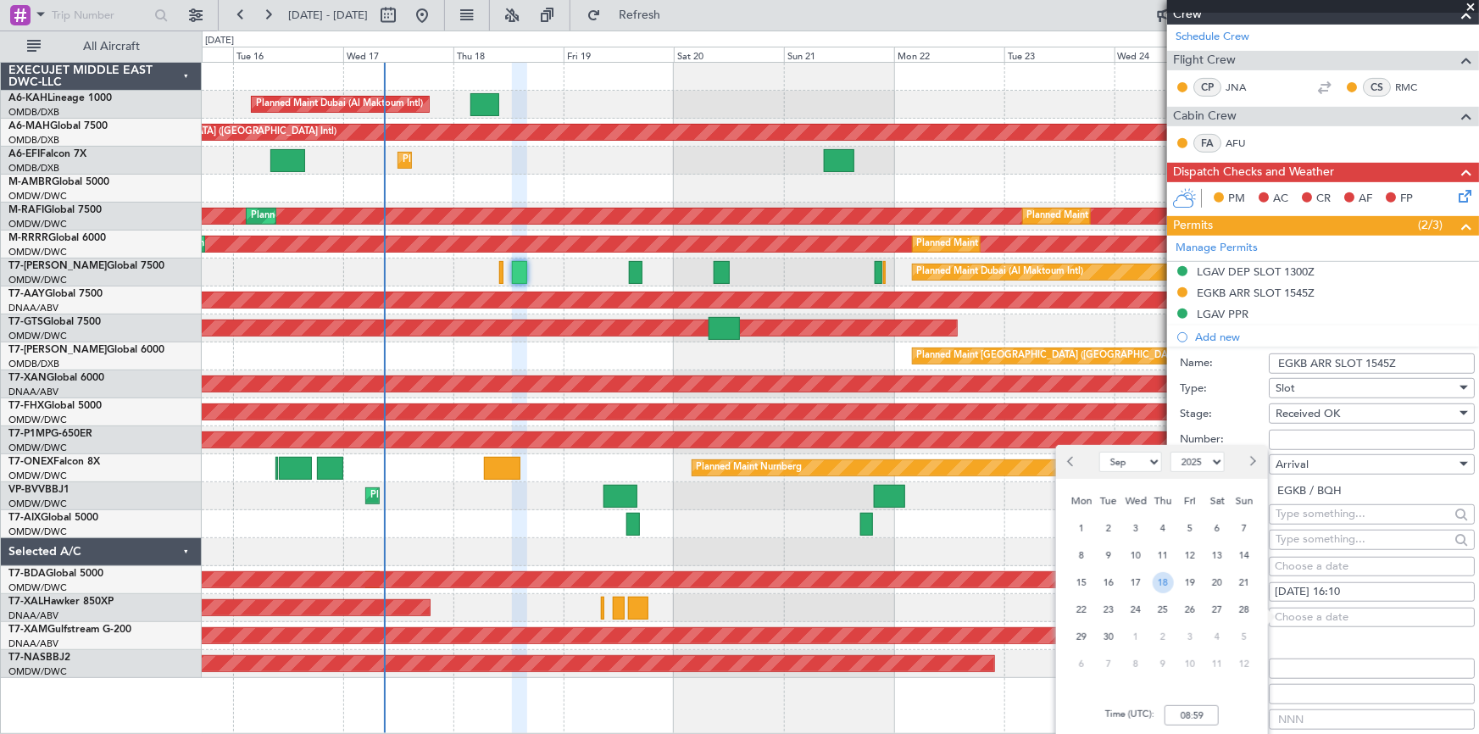
click at [1165, 585] on span "18" at bounding box center [1163, 582] width 21 height 21
click at [1173, 715] on input "00:00" at bounding box center [1192, 715] width 54 height 20
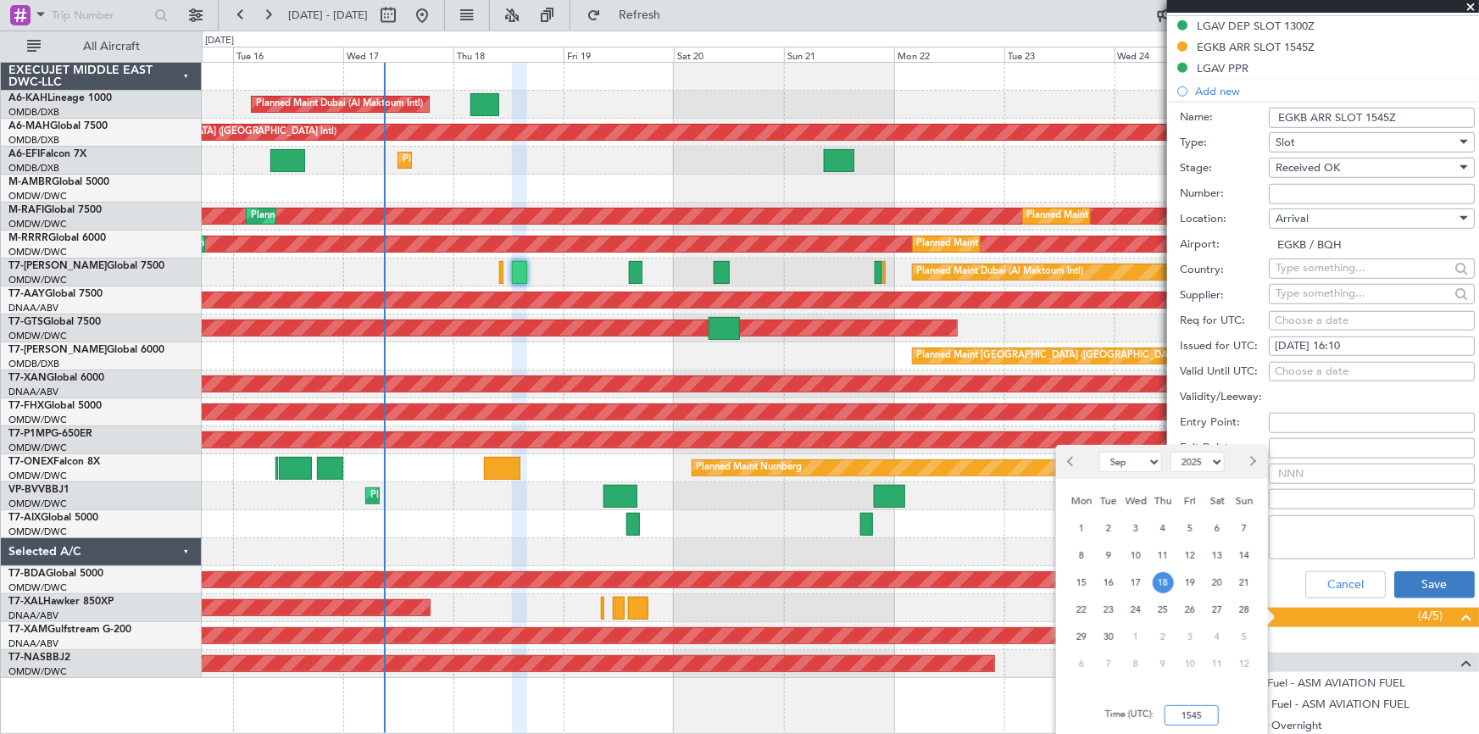
scroll to position [681, 0]
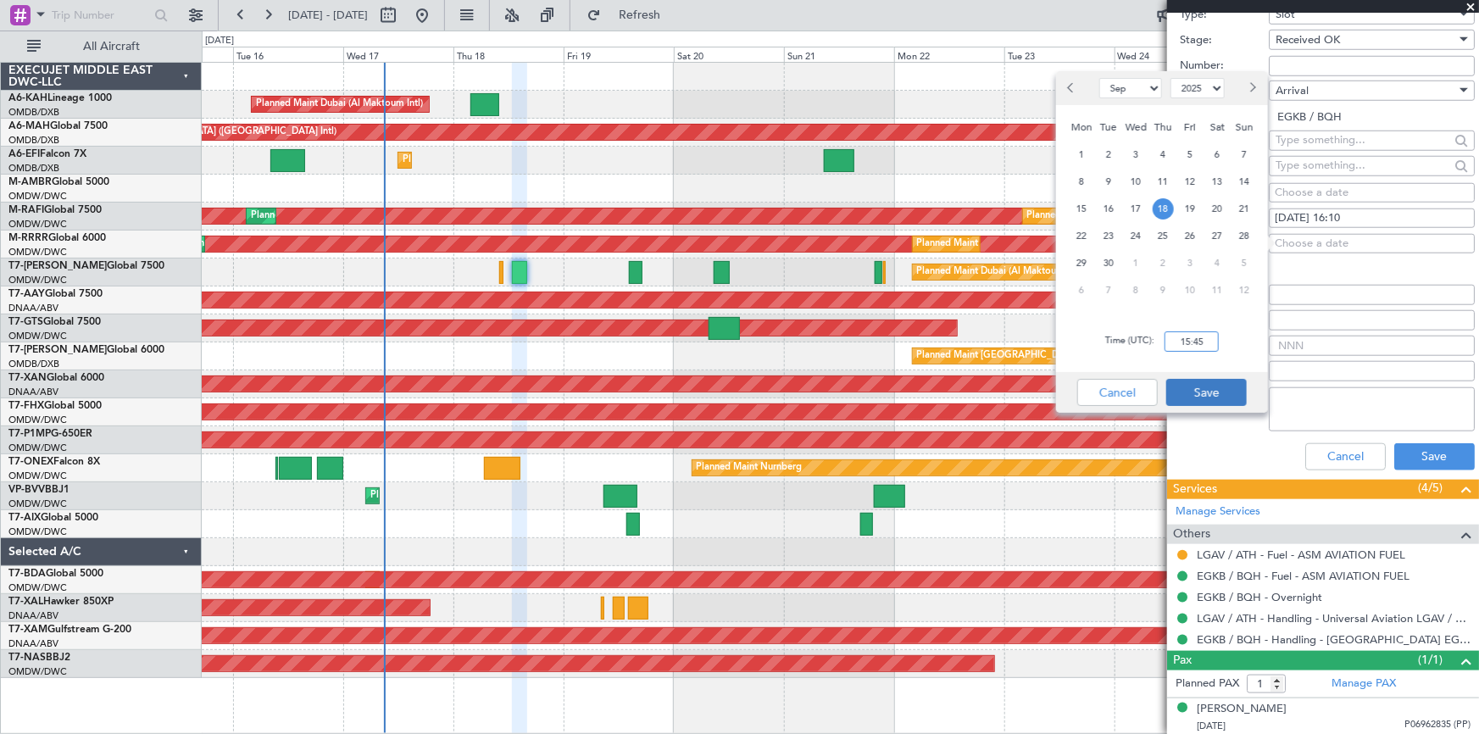
type input "15:45"
click at [1204, 392] on button "Save" at bounding box center [1206, 392] width 81 height 27
type input "00:25"
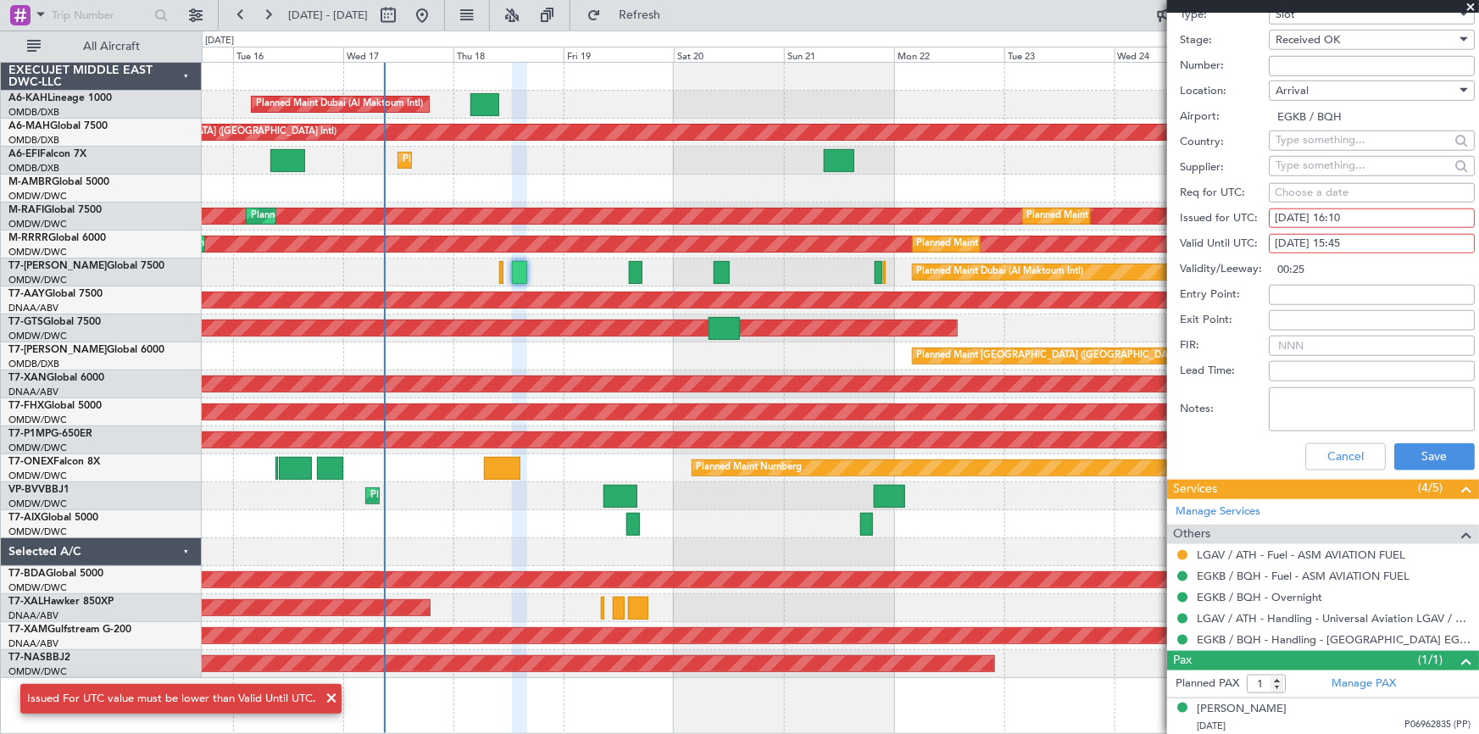
scroll to position [604, 0]
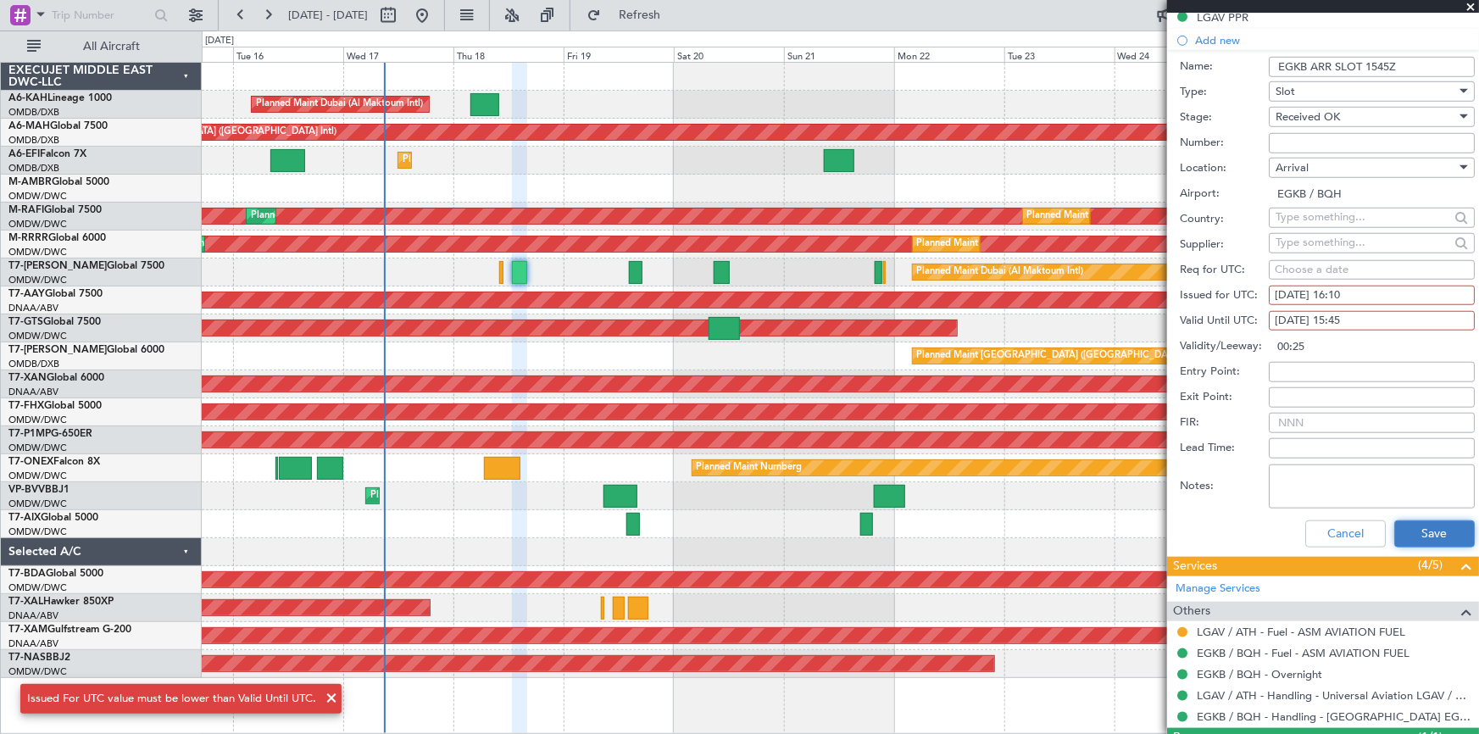
click at [1415, 526] on button "Save" at bounding box center [1434, 533] width 81 height 27
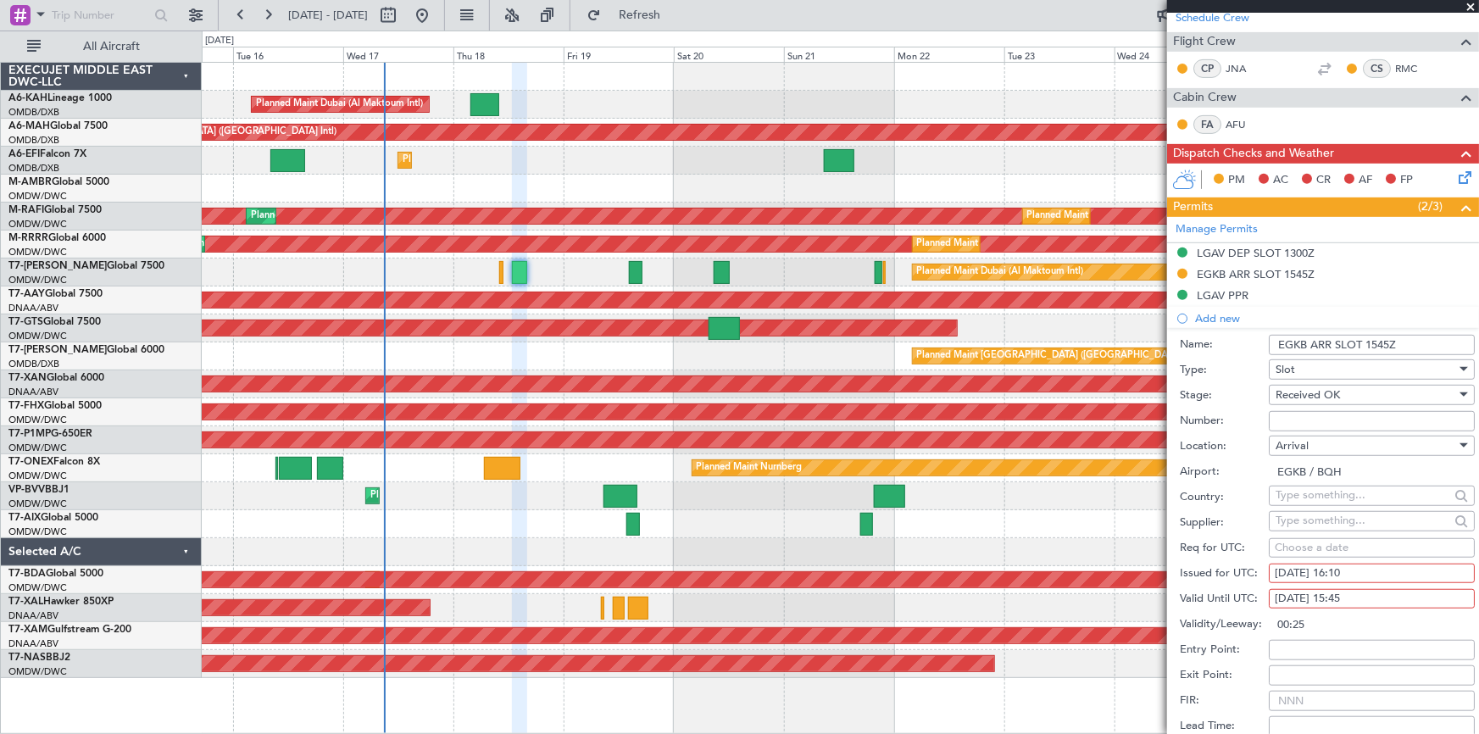
scroll to position [385, 0]
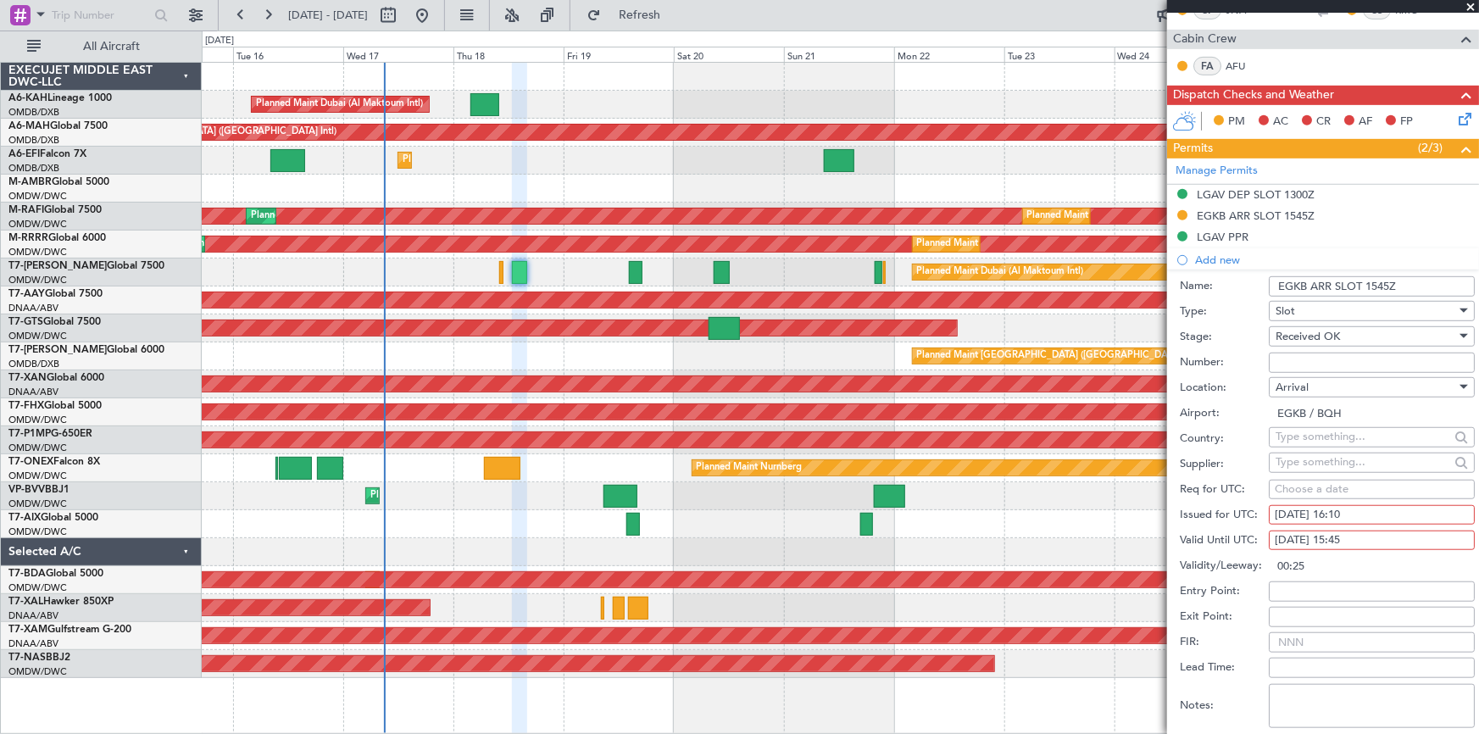
click at [1335, 513] on div "[DATE] 16:10" at bounding box center [1372, 515] width 194 height 17
select select "9"
select select "2025"
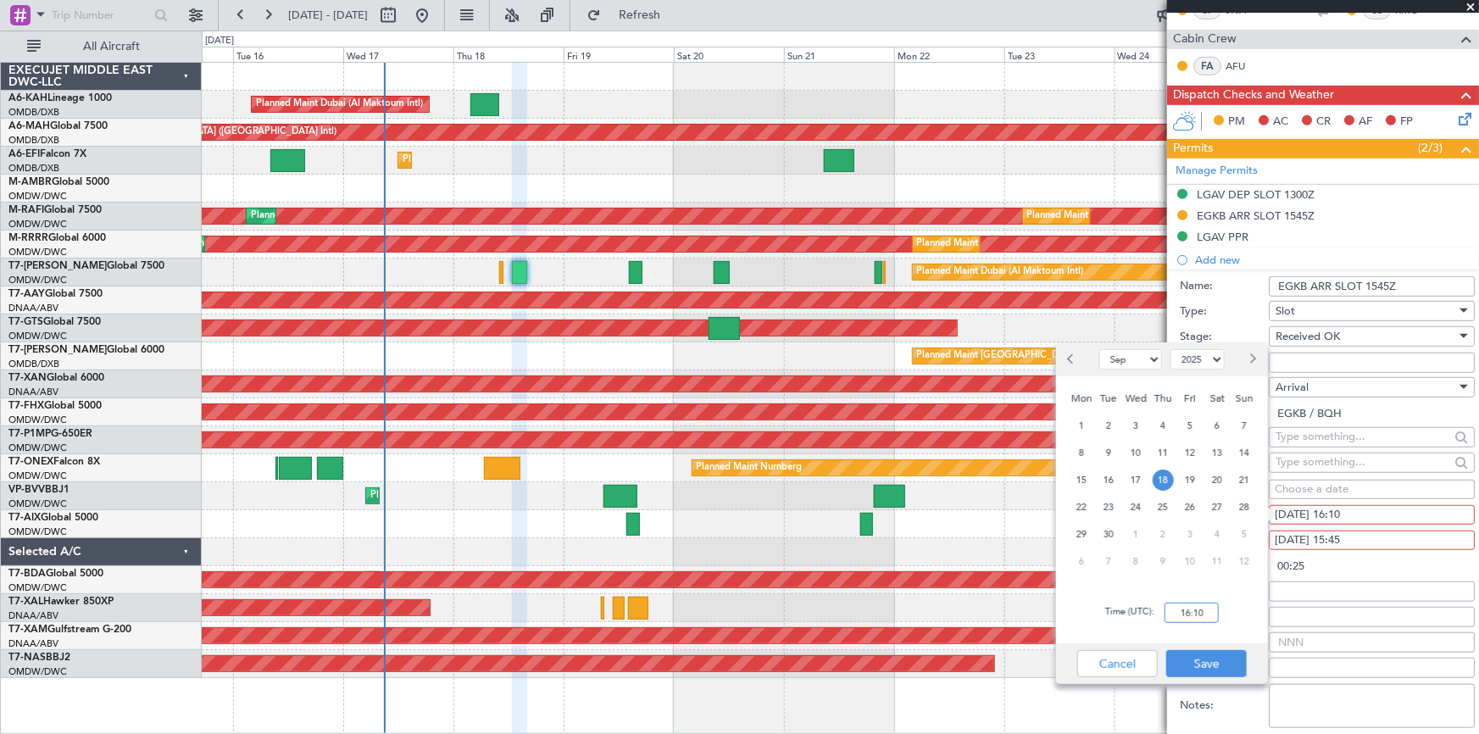
click at [1173, 612] on input "16:10" at bounding box center [1192, 613] width 54 height 20
type input "15:45"
click at [1205, 666] on button "Save" at bounding box center [1206, 663] width 81 height 27
type input "00:00"
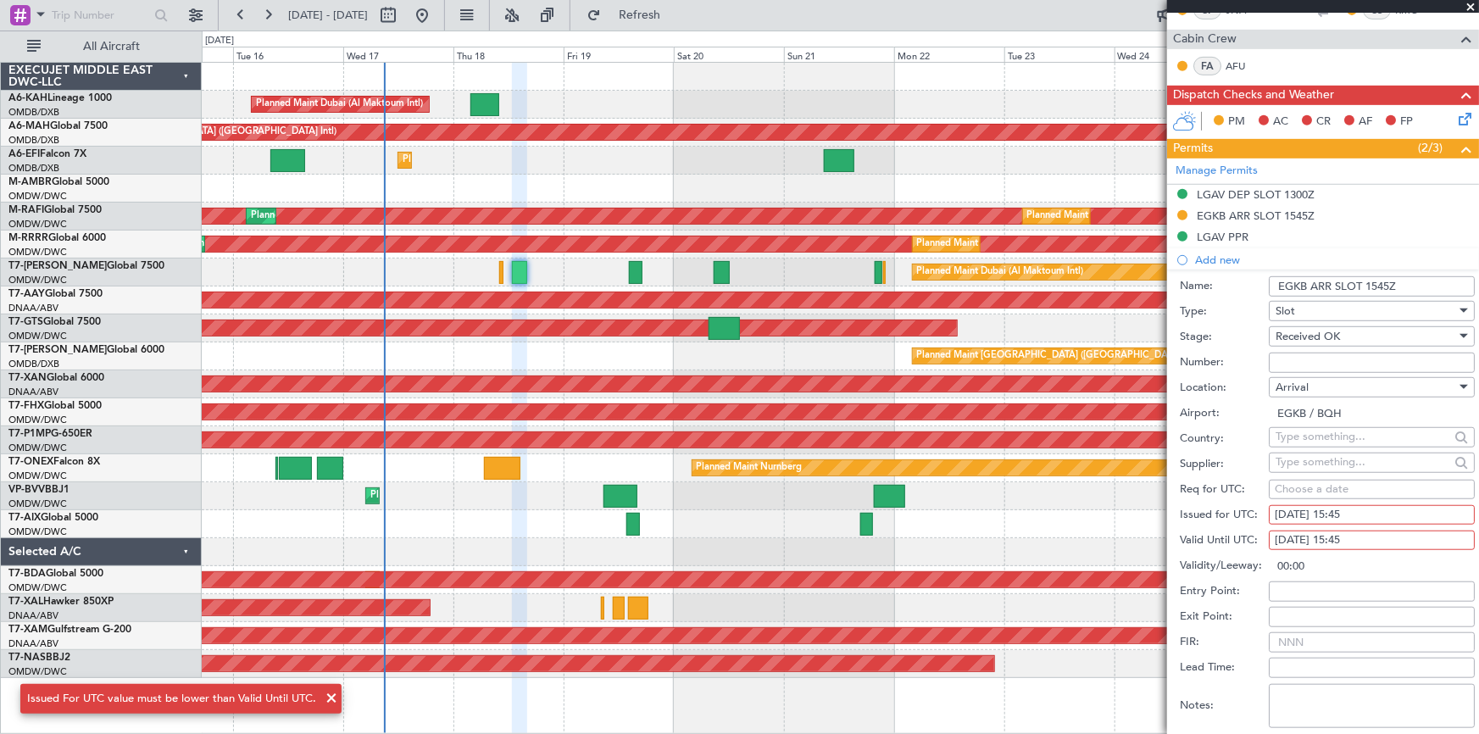
click at [1343, 543] on div "[DATE] 15:45" at bounding box center [1372, 540] width 194 height 17
select select "9"
select select "2025"
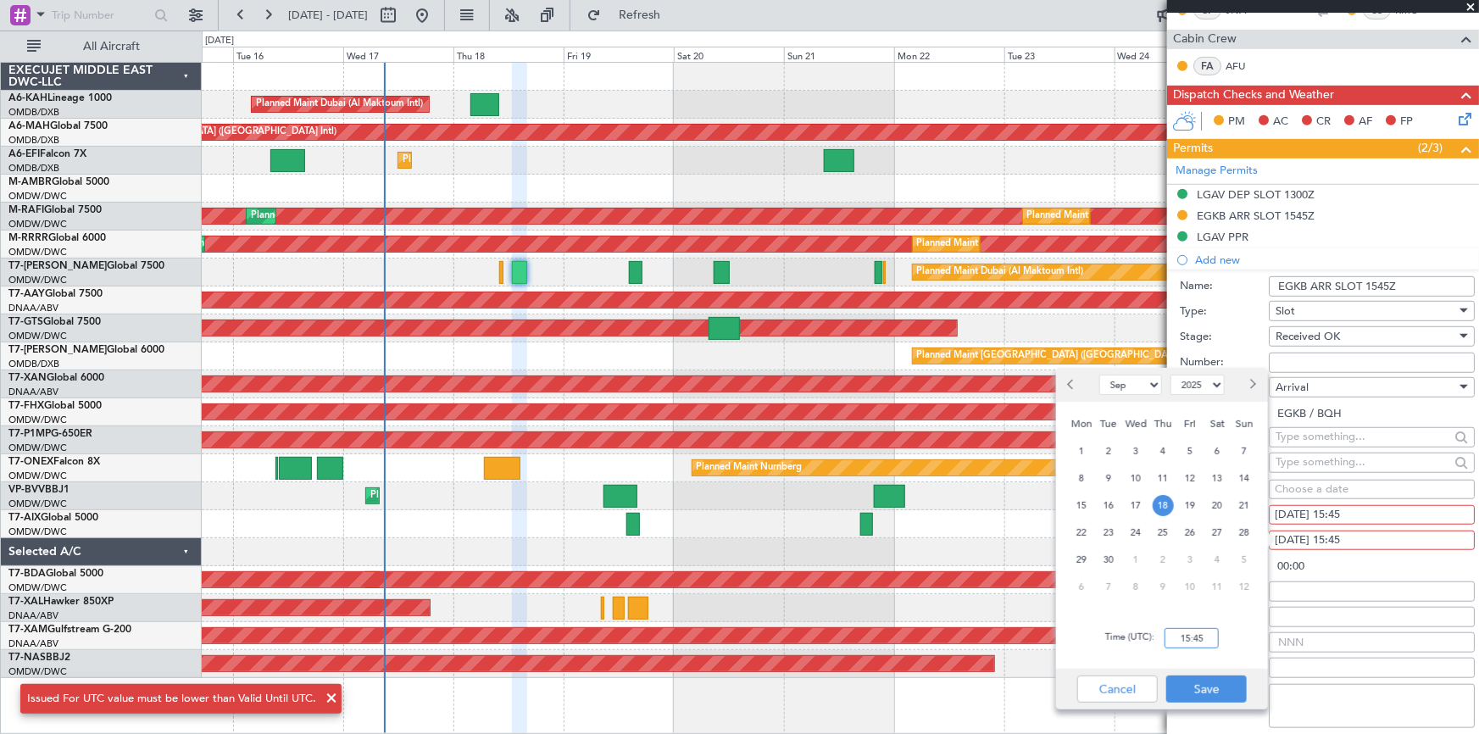
click at [1167, 639] on input "15:45" at bounding box center [1192, 638] width 54 height 20
type input "16:10"
click at [1210, 685] on button "Save" at bounding box center [1206, 689] width 81 height 27
type input "00:25"
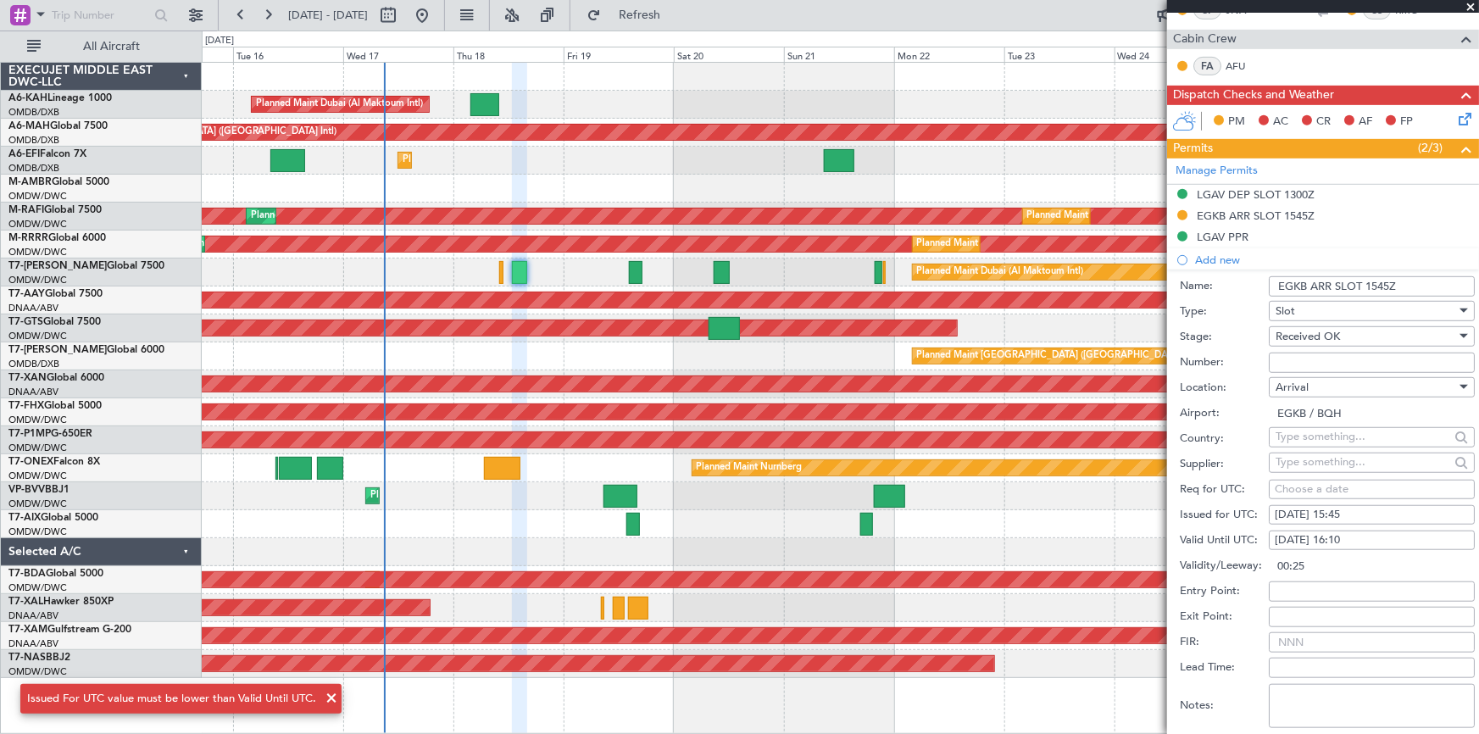
scroll to position [462, 0]
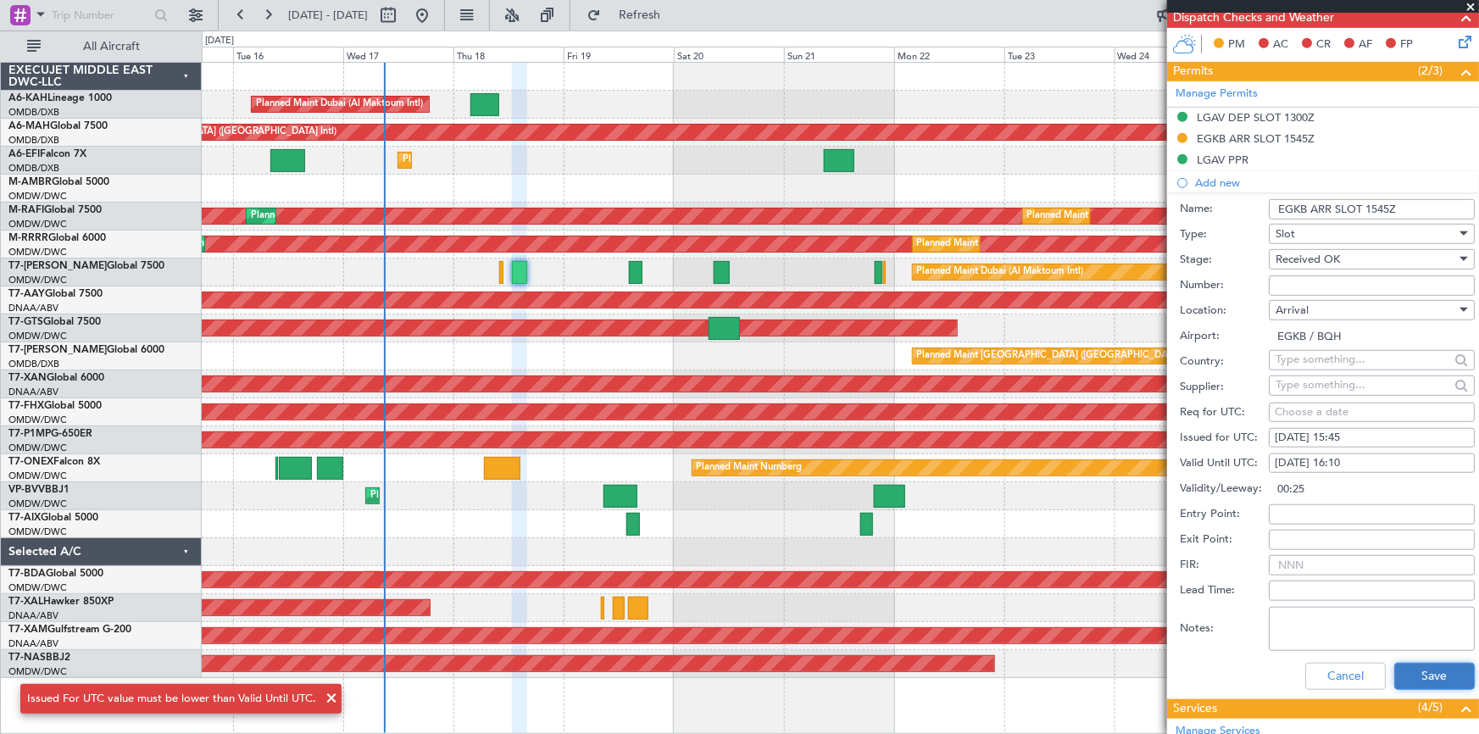
click at [1432, 669] on button "Save" at bounding box center [1434, 676] width 81 height 27
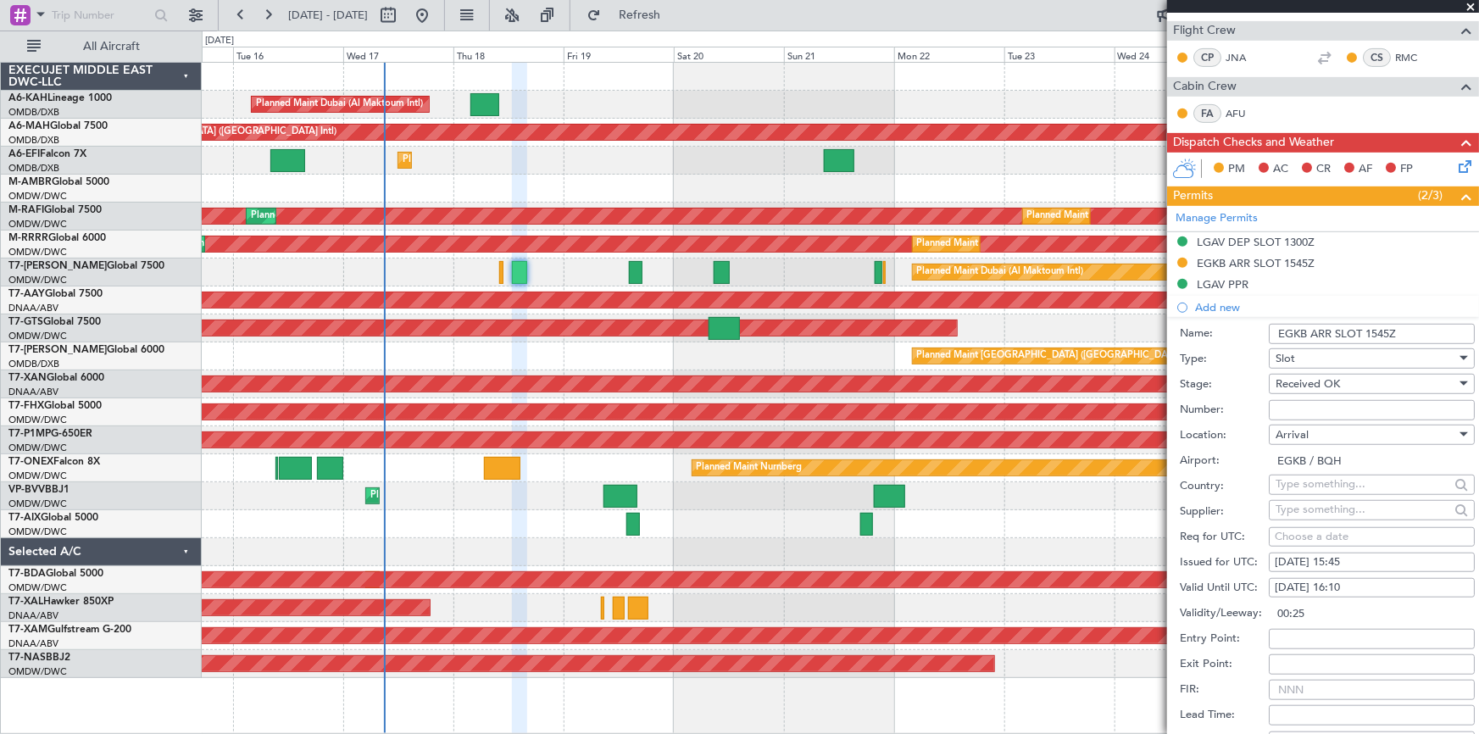
scroll to position [385, 0]
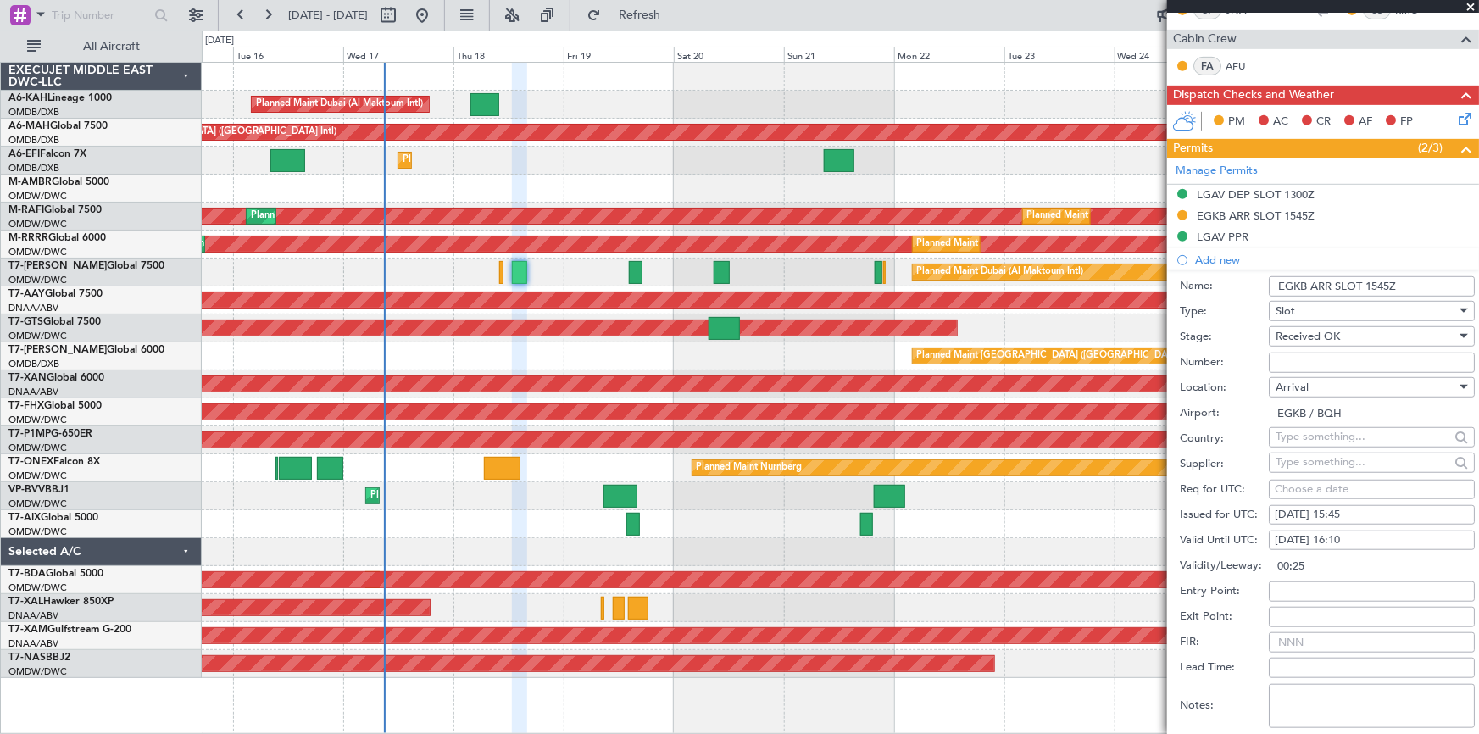
click at [1301, 482] on div "Choose a date" at bounding box center [1372, 489] width 194 height 17
select select "9"
select select "2025"
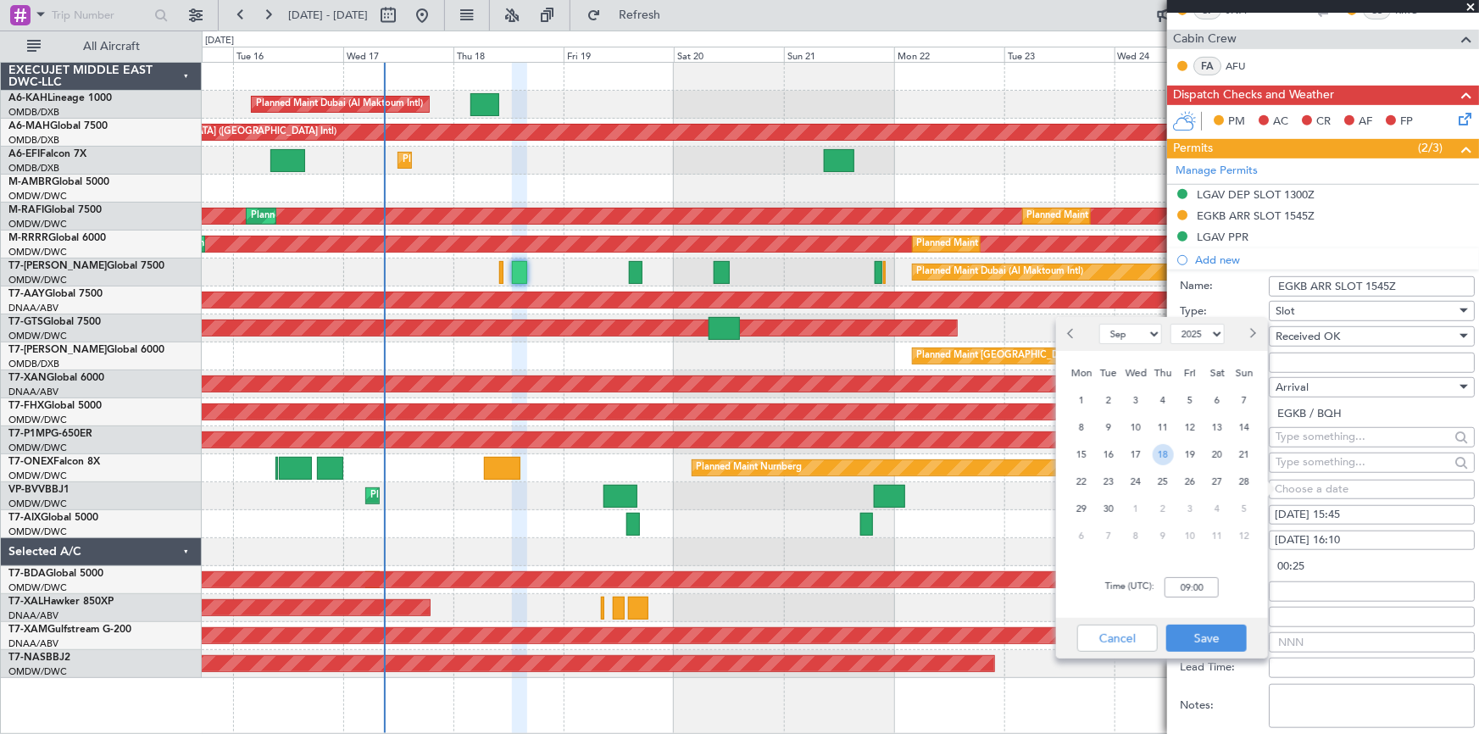
drag, startPoint x: 1160, startPoint y: 456, endPoint x: 1183, endPoint y: 595, distance: 140.9
click at [1160, 455] on span "18" at bounding box center [1163, 454] width 21 height 21
click at [1173, 593] on input "00:00" at bounding box center [1192, 587] width 54 height 20
type input "15:45"
click at [1194, 638] on button "Save" at bounding box center [1206, 638] width 81 height 27
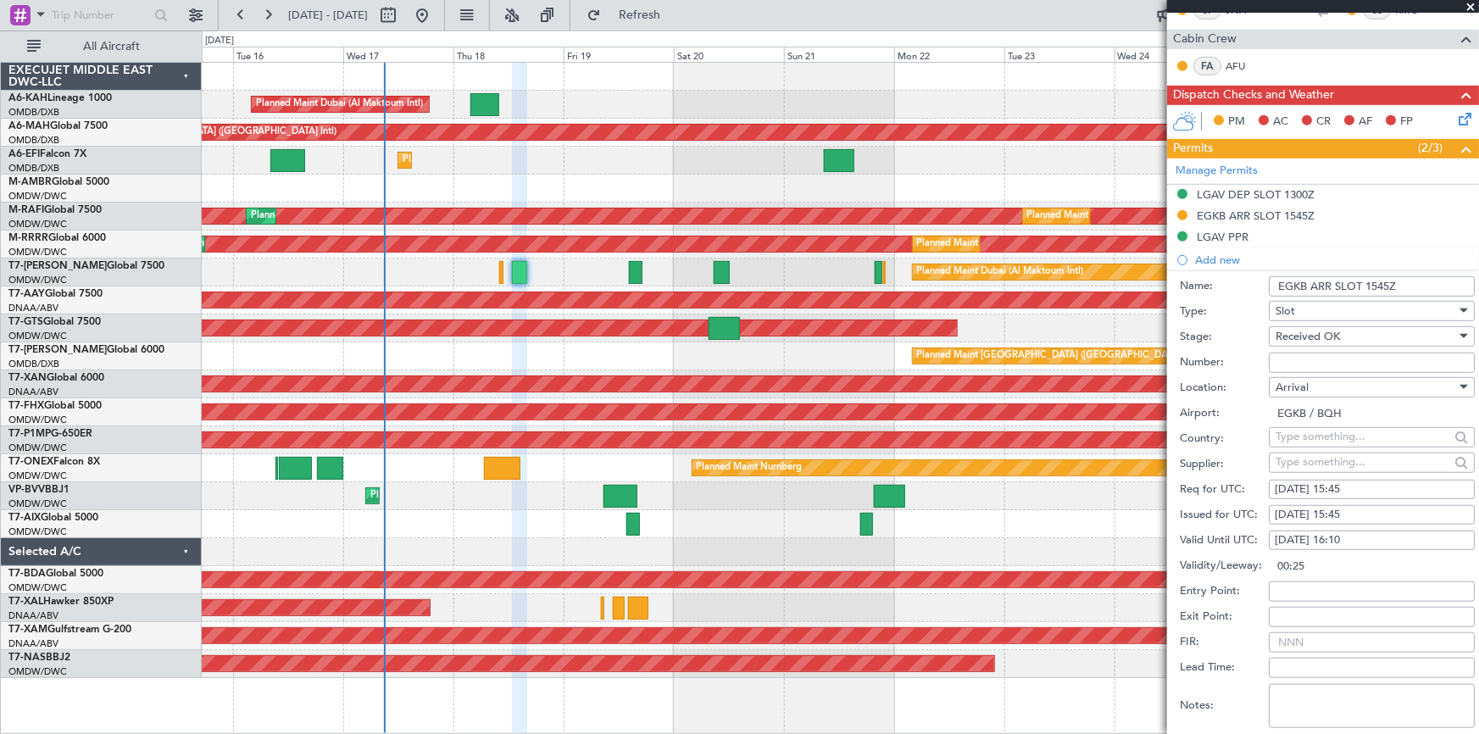
click at [1326, 508] on div "[DATE] 15:45" at bounding box center [1372, 515] width 194 height 17
select select "9"
select select "2025"
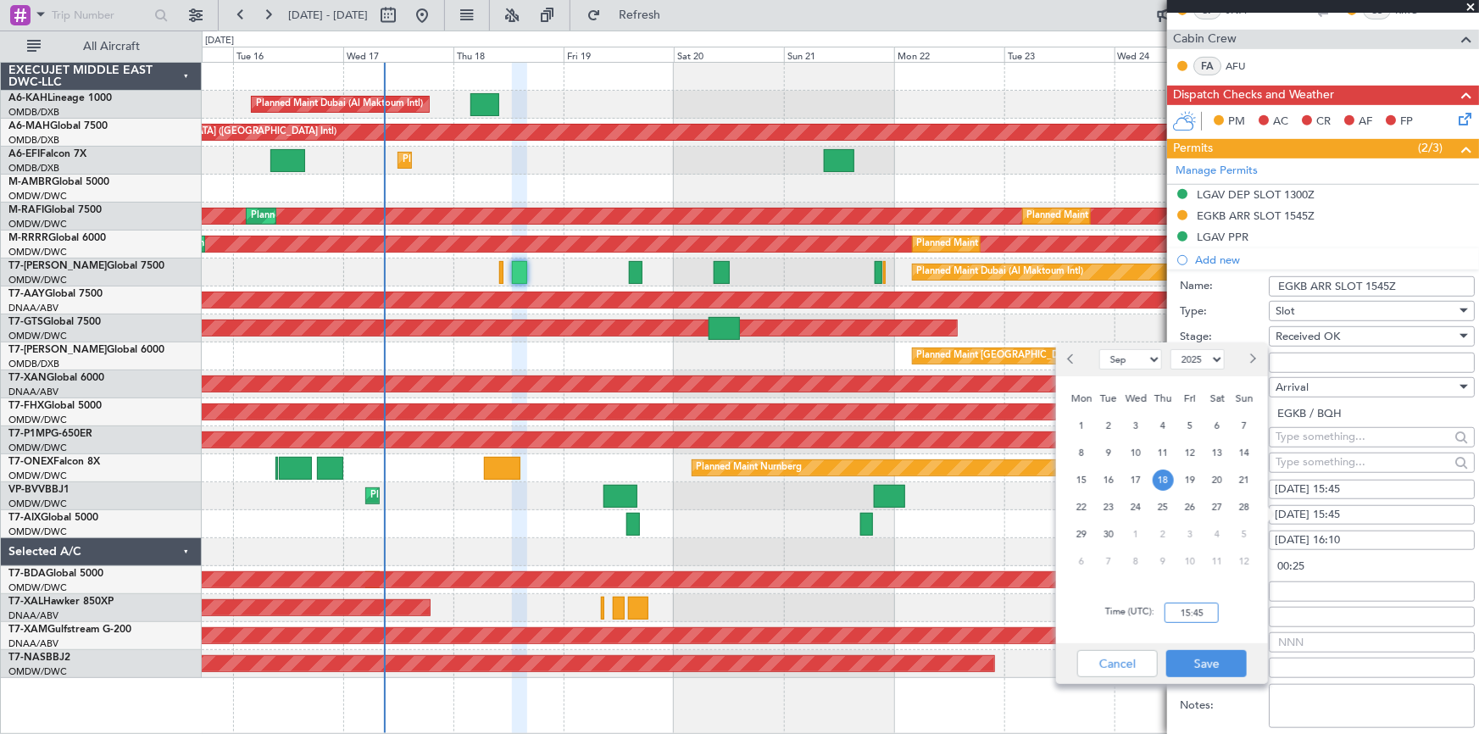
click at [1172, 611] on input "15:45" at bounding box center [1192, 613] width 54 height 20
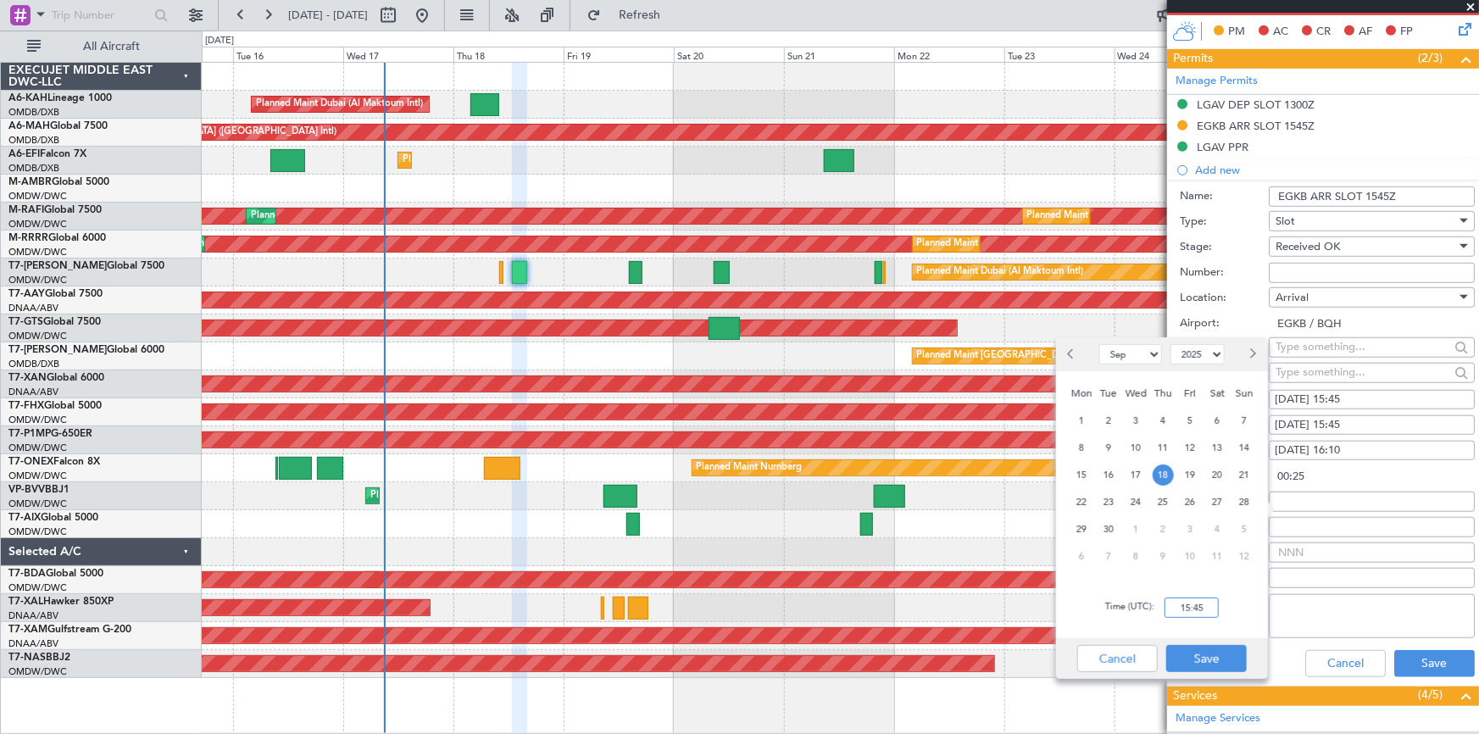
scroll to position [539, 0]
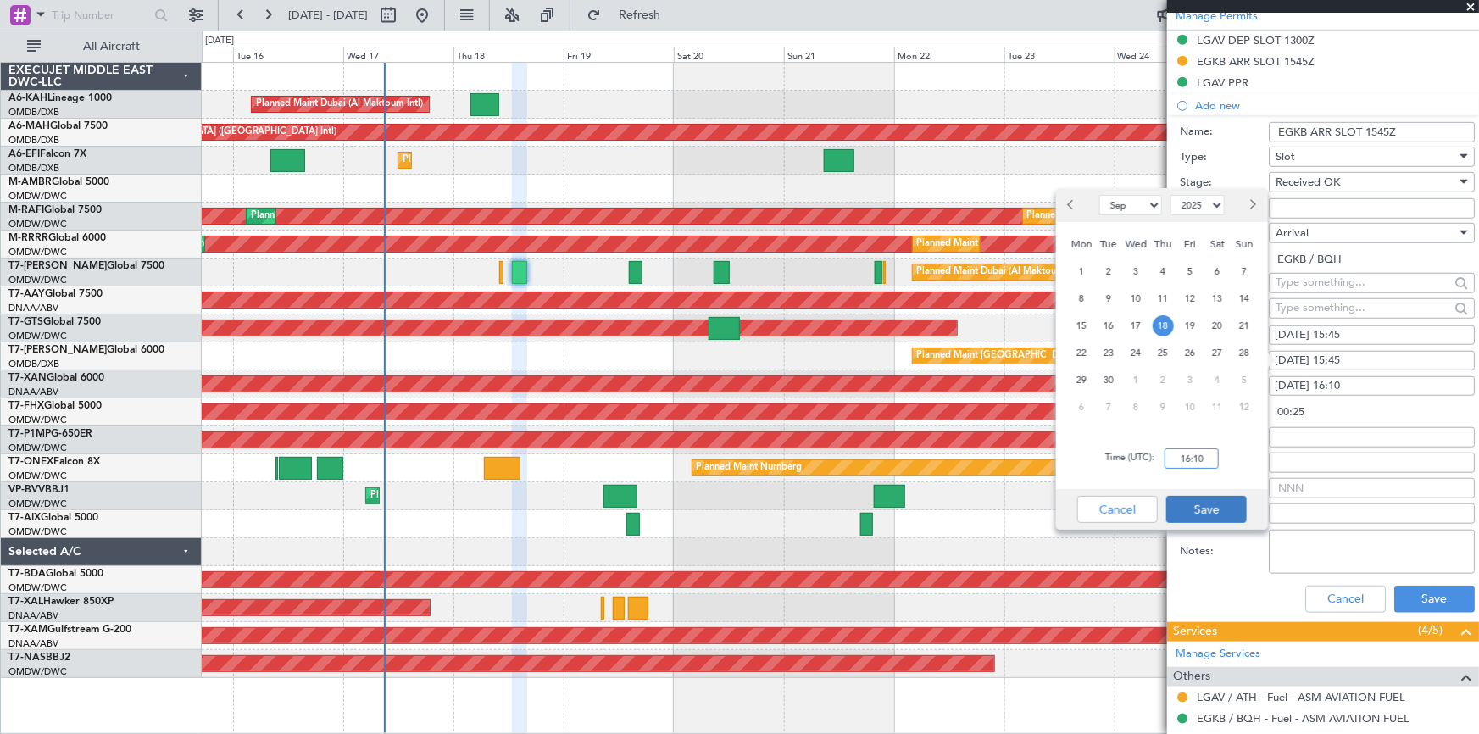
type input "16:10"
click at [1204, 517] on button "Save" at bounding box center [1206, 509] width 81 height 27
type input "00:00"
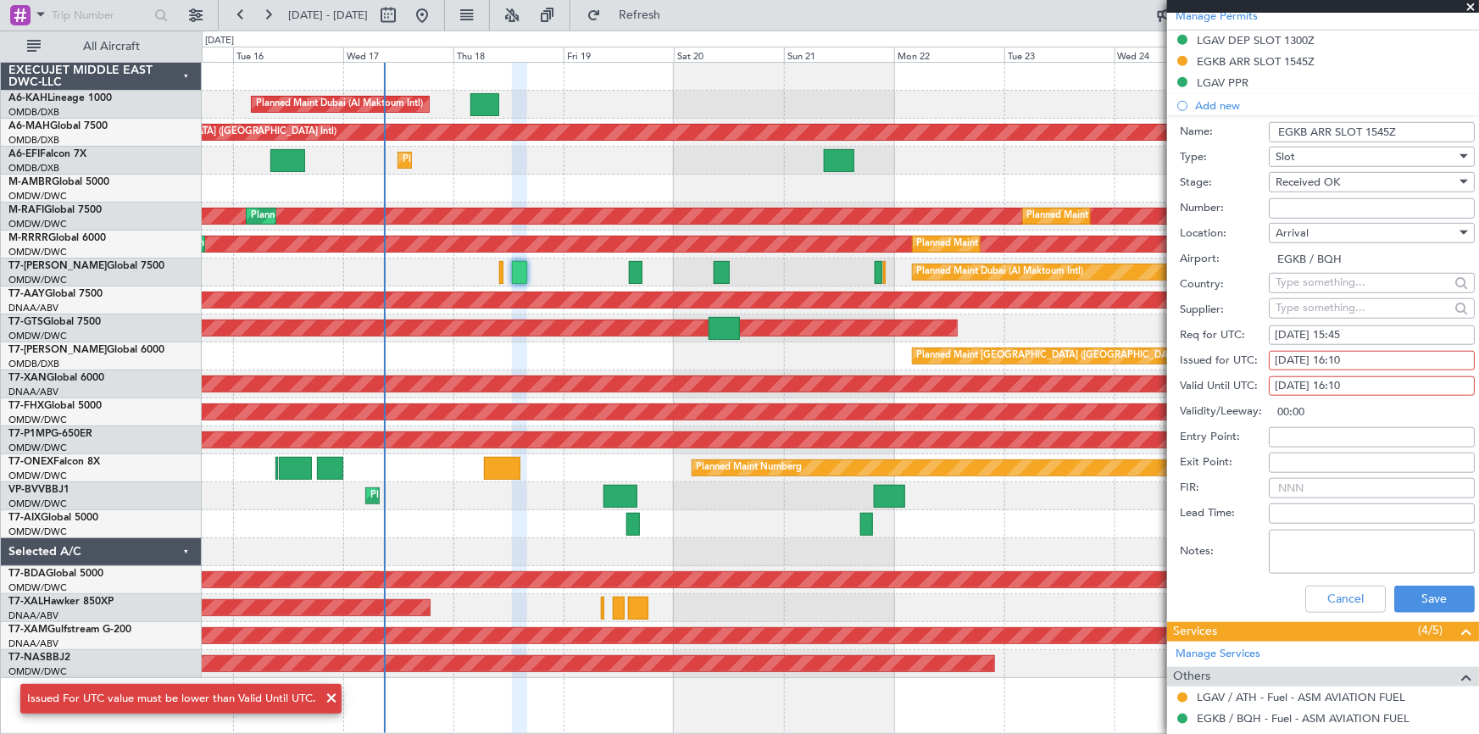
click at [1341, 331] on div "[DATE] 15:45" at bounding box center [1372, 335] width 194 height 17
select select "9"
select select "2025"
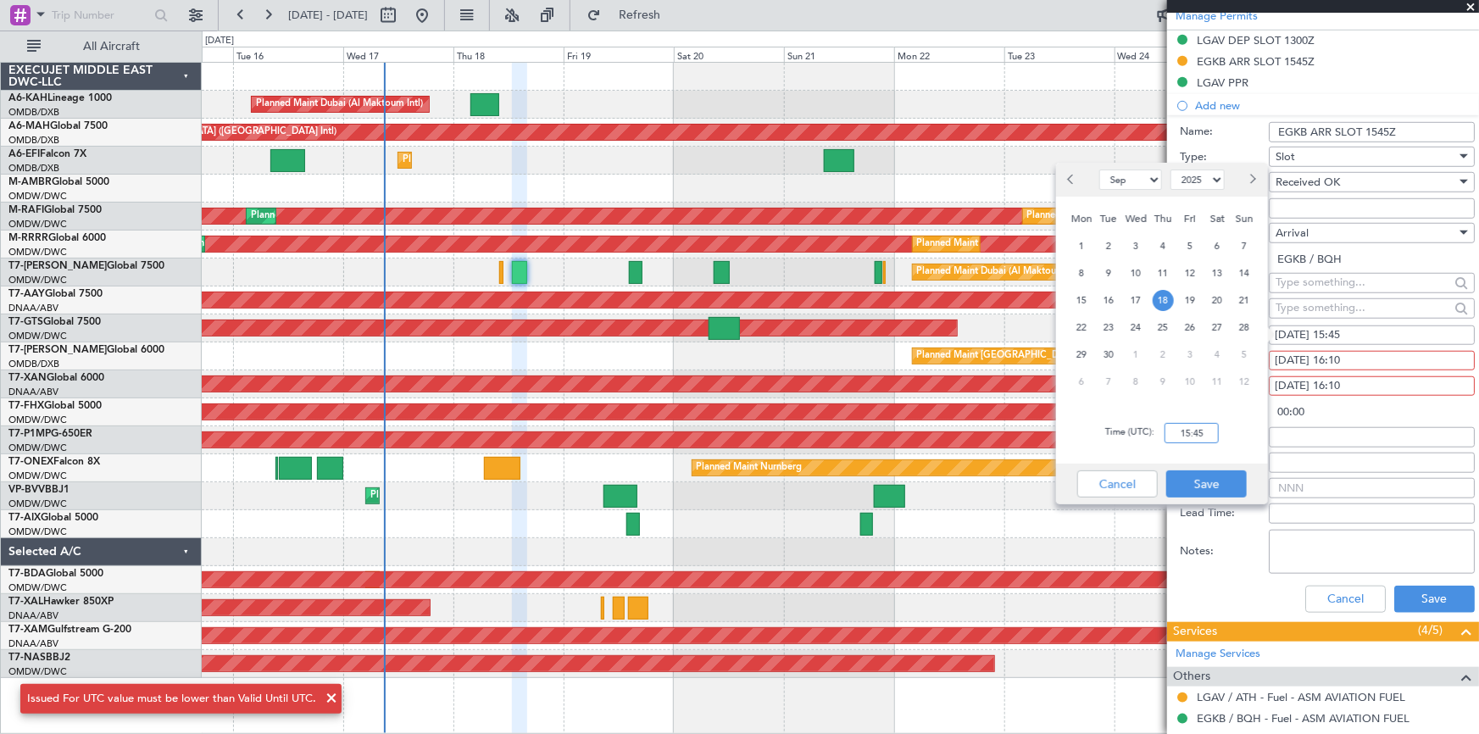
click at [1176, 433] on input "15:45" at bounding box center [1192, 433] width 54 height 20
type input "16:10"
click at [1210, 492] on button "Save" at bounding box center [1206, 483] width 81 height 27
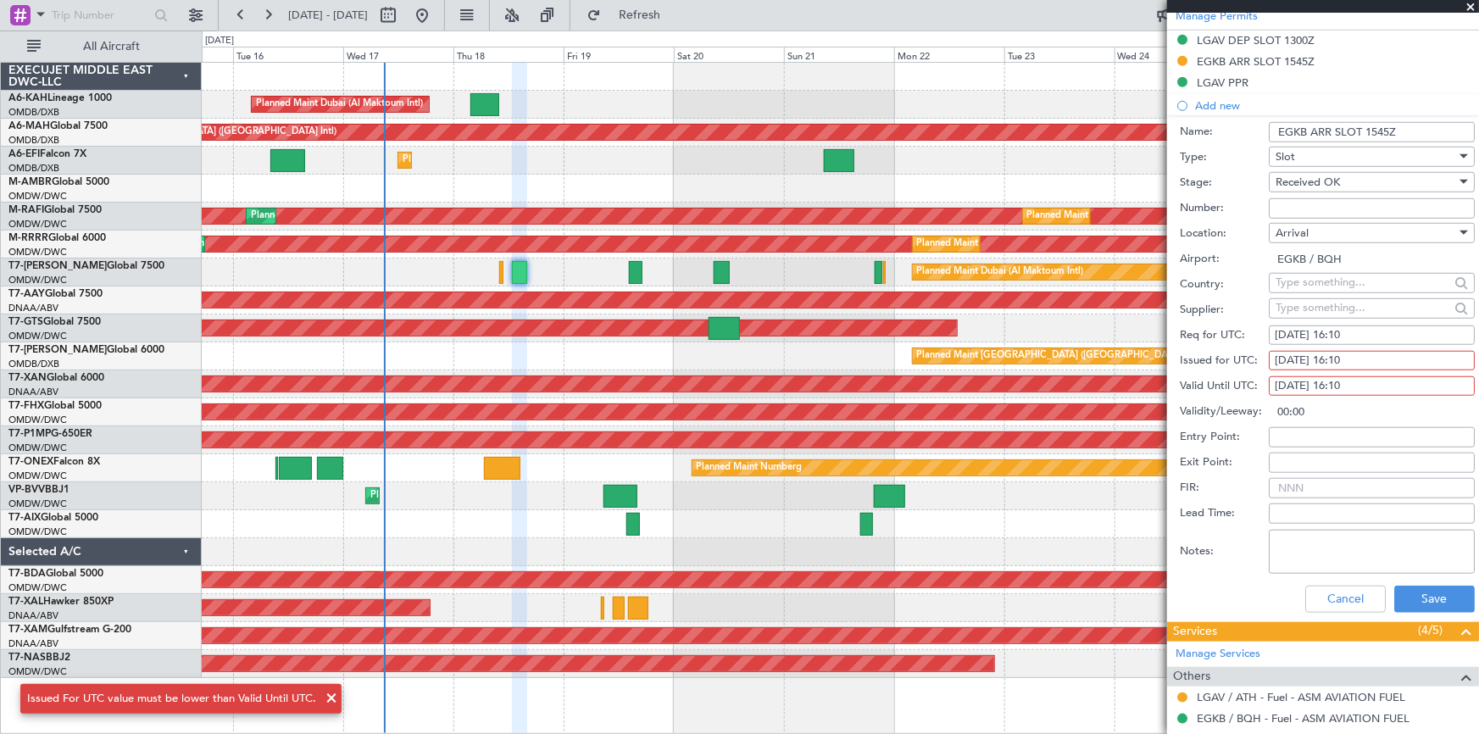
click at [1340, 353] on div "[DATE] 16:10" at bounding box center [1372, 361] width 194 height 17
select select "9"
select select "2025"
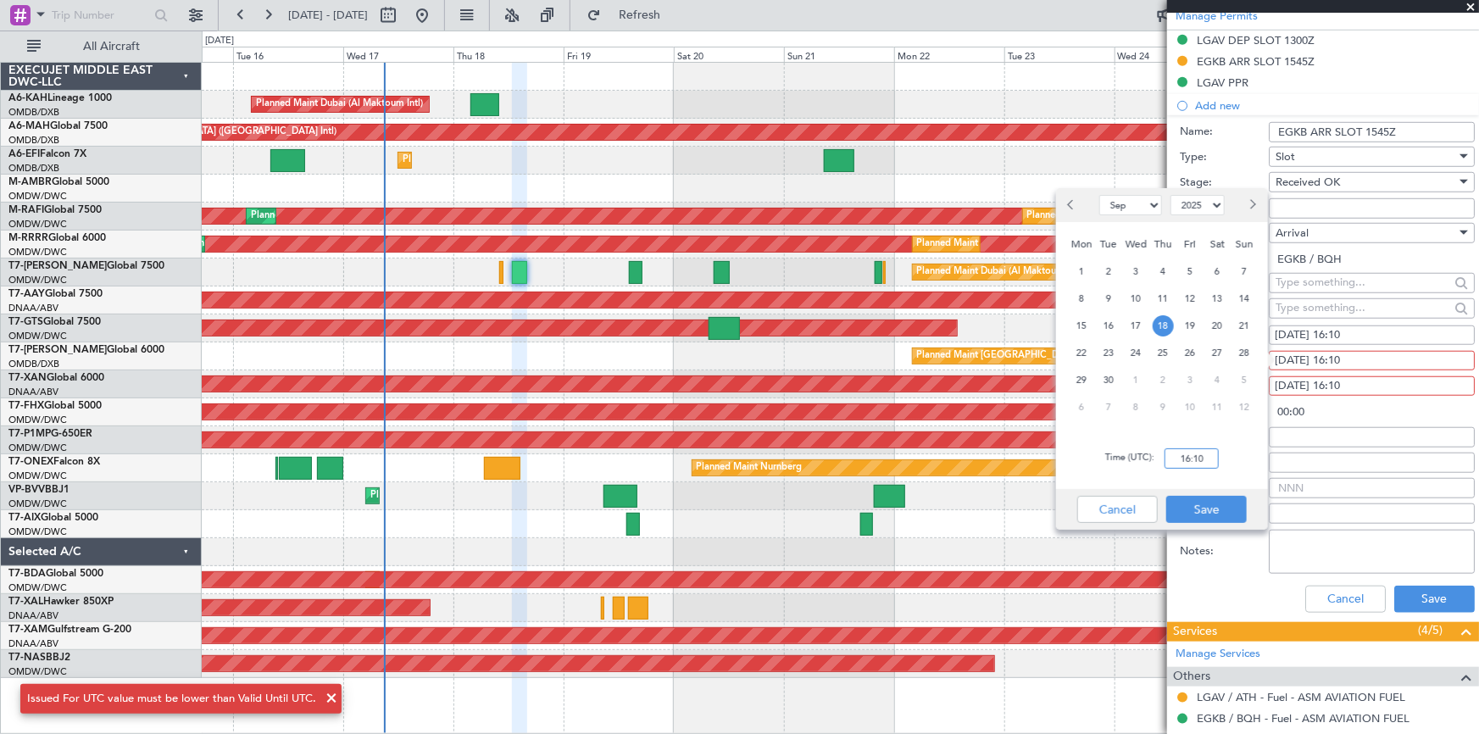
click at [1165, 453] on input "16:10" at bounding box center [1192, 458] width 54 height 20
type input "15:45"
drag, startPoint x: 1221, startPoint y: 512, endPoint x: 1254, endPoint y: 497, distance: 37.2
click at [1221, 514] on button "Save" at bounding box center [1206, 509] width 81 height 27
type input "00:25"
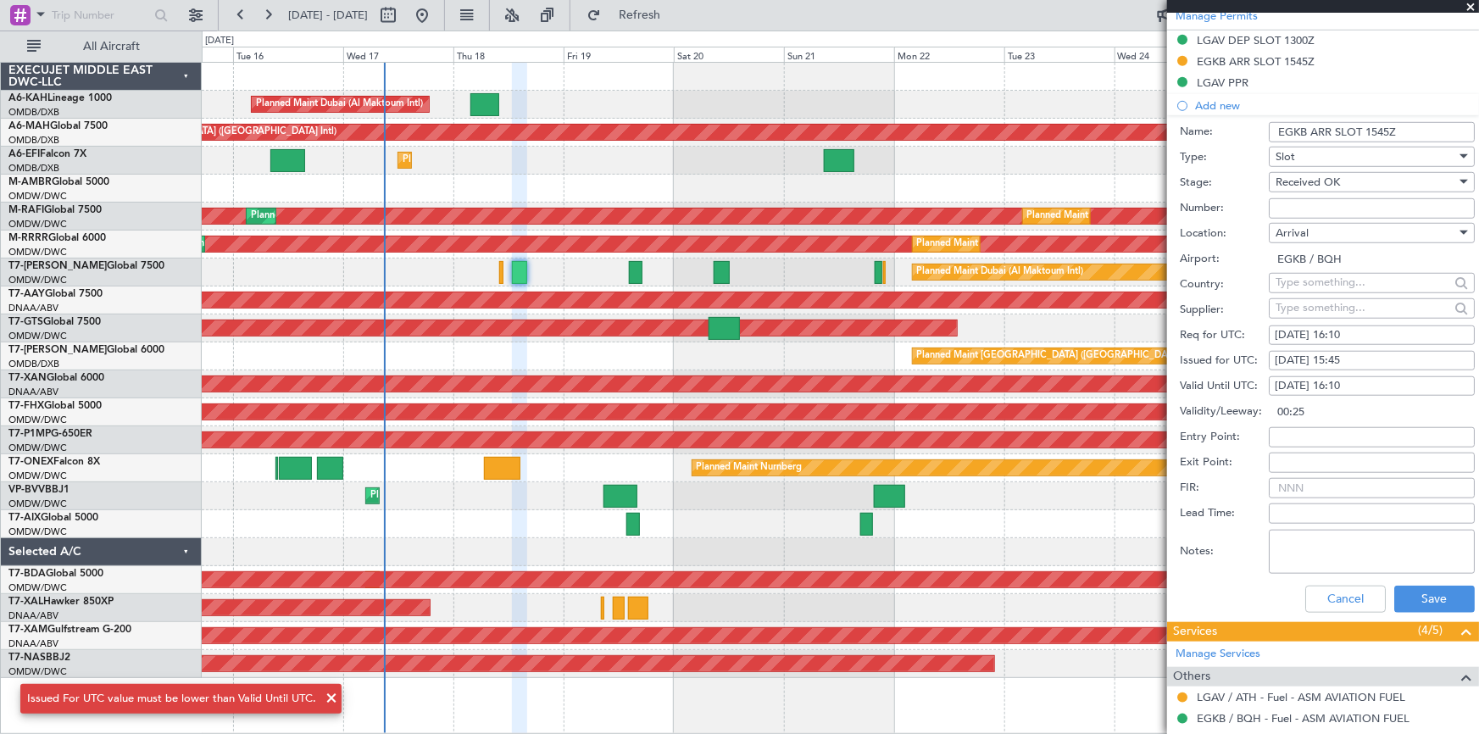
click at [1382, 387] on div "[DATE] 16:10" at bounding box center [1372, 386] width 194 height 17
select select "9"
select select "2025"
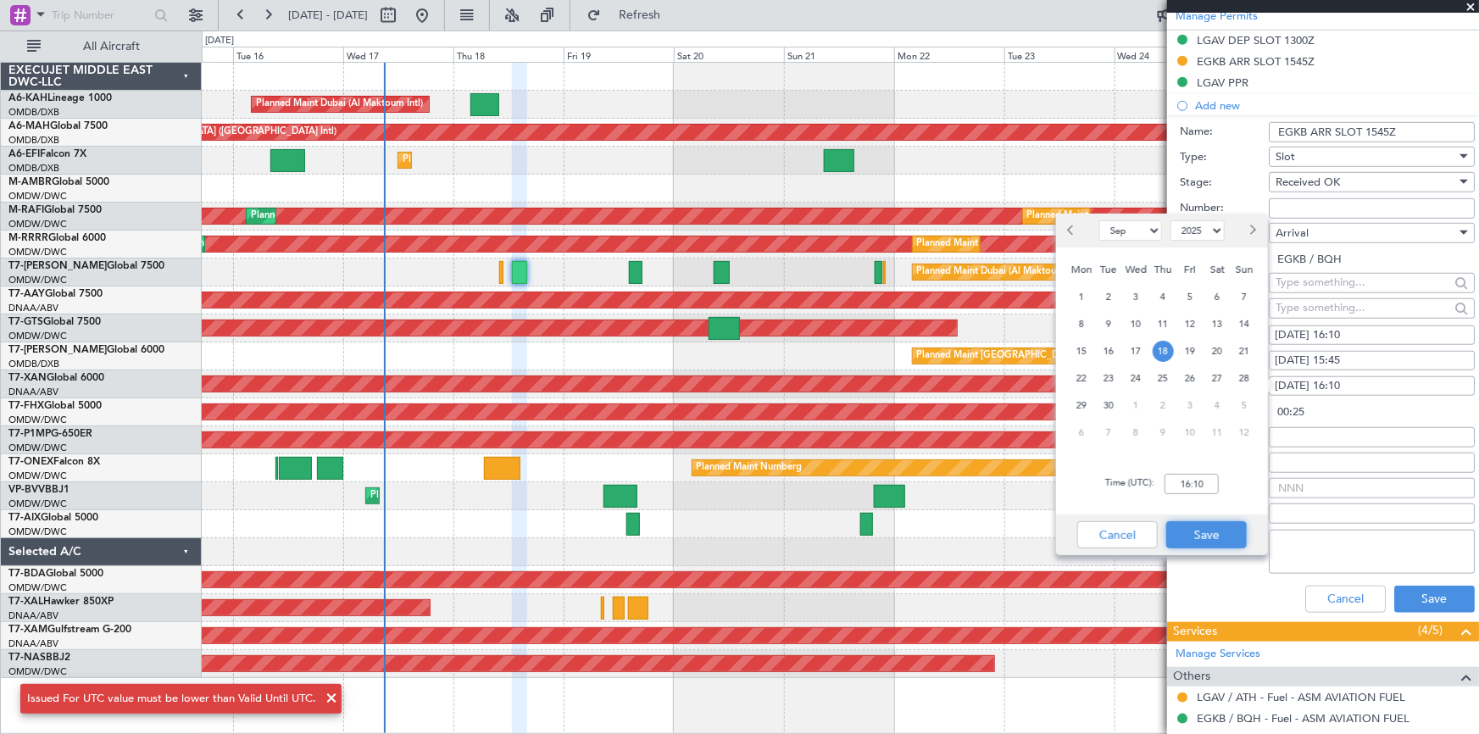
drag, startPoint x: 1188, startPoint y: 525, endPoint x: 1198, endPoint y: 517, distance: 12.7
click at [1190, 524] on button "Save" at bounding box center [1206, 534] width 81 height 27
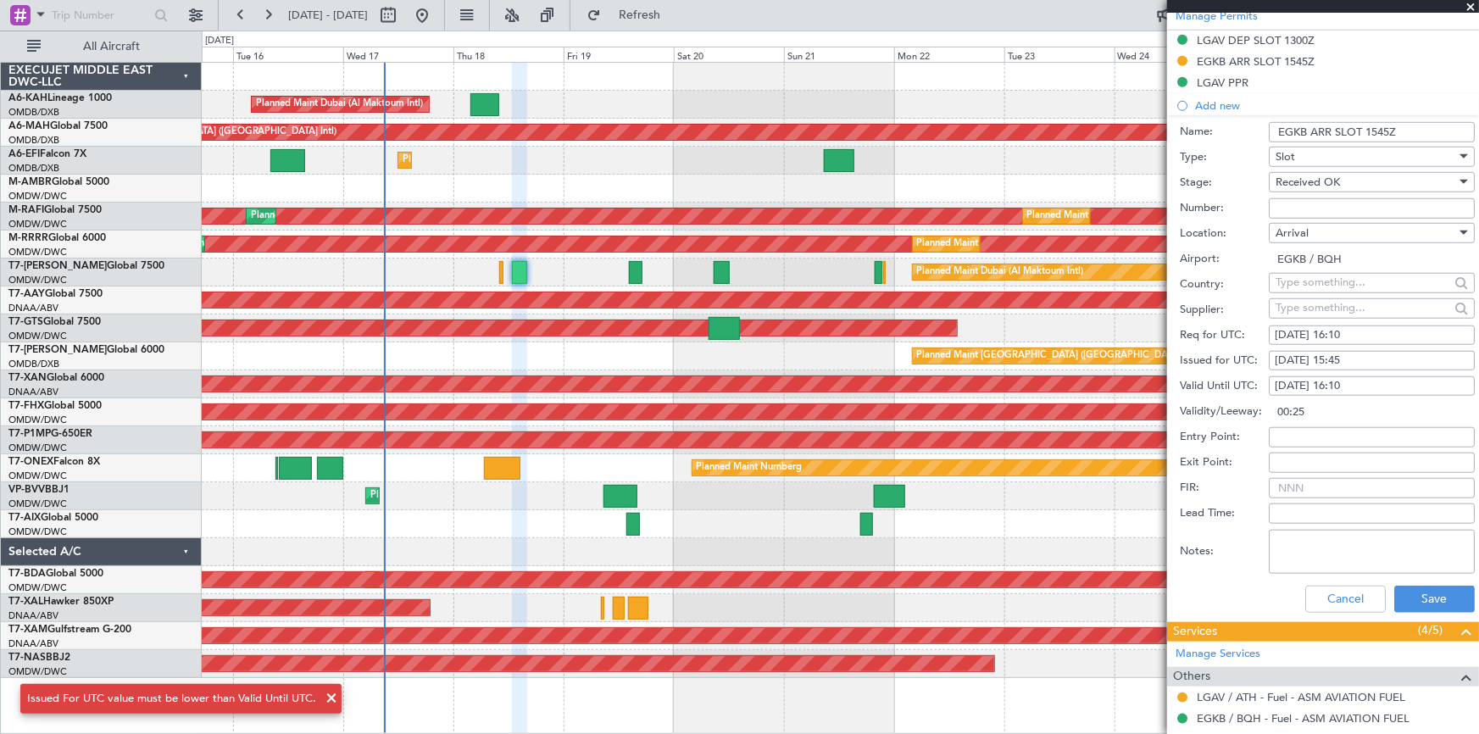
click at [1373, 384] on div "[DATE] 16:10" at bounding box center [1372, 386] width 194 height 17
select select "9"
select select "2025"
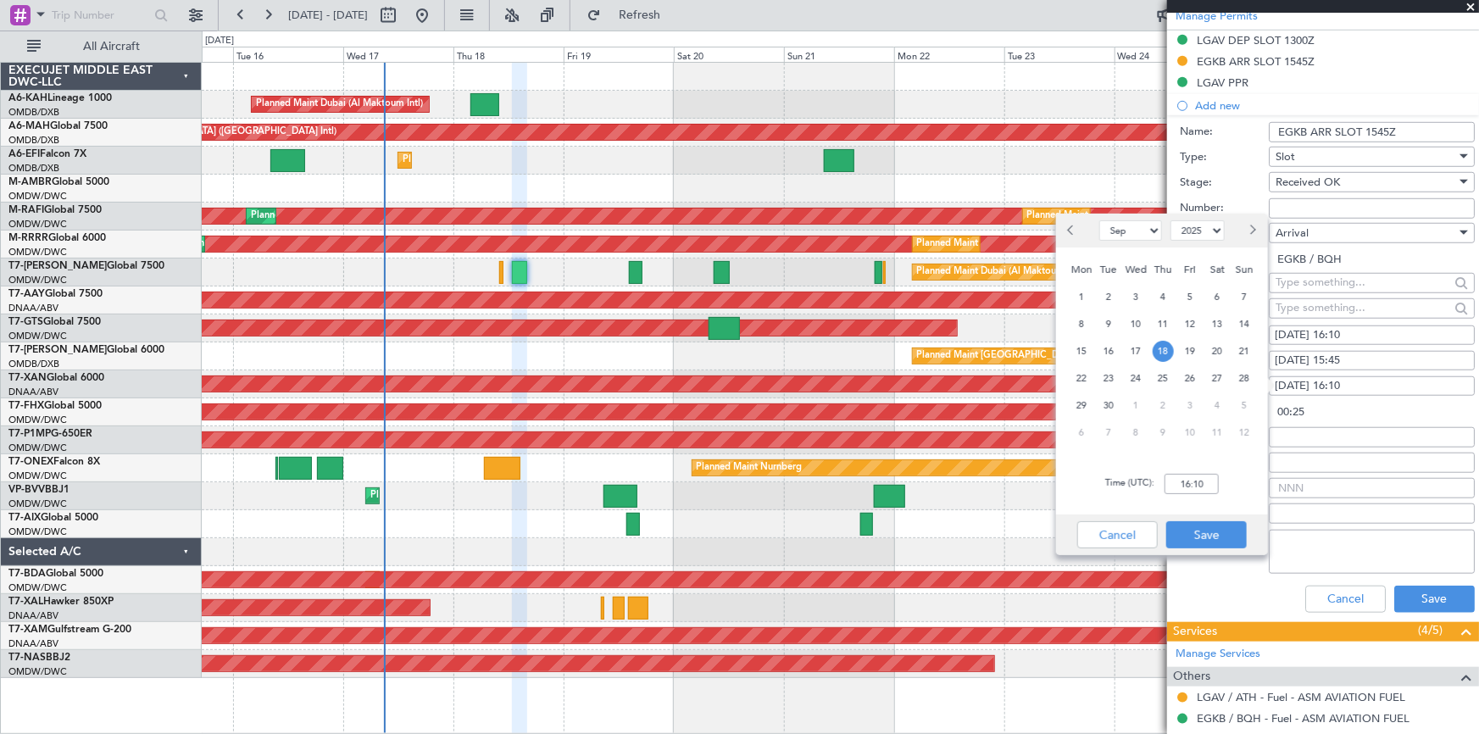
drag, startPoint x: 1342, startPoint y: 387, endPoint x: 1331, endPoint y: 389, distance: 11.1
click at [1342, 387] on div "[DATE] 16:10" at bounding box center [1372, 386] width 194 height 17
select select "9"
select select "2025"
click at [1305, 383] on div "18/09/2025 16:10" at bounding box center [1372, 386] width 194 height 17
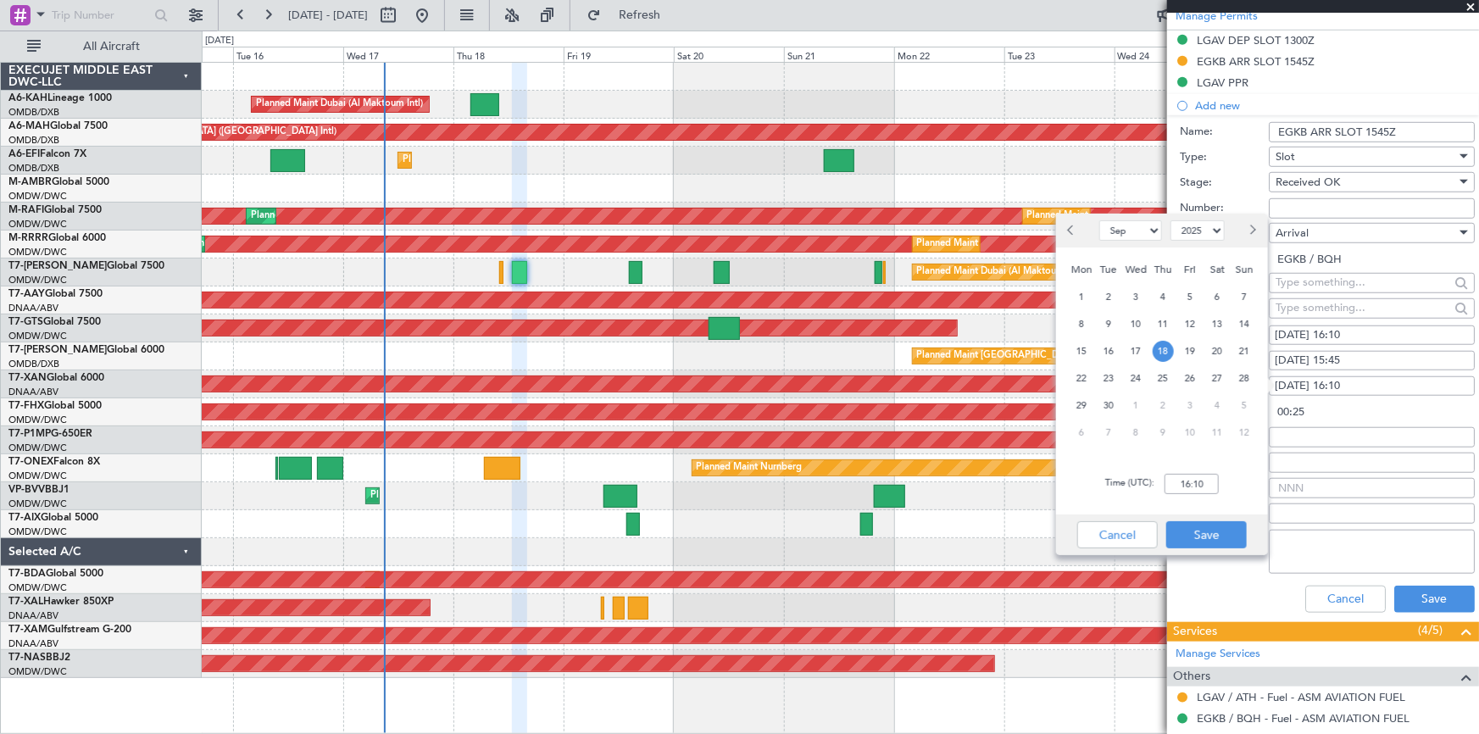
select select "9"
select select "2025"
click at [1305, 383] on div "18/09/2025 16:10" at bounding box center [1372, 386] width 194 height 17
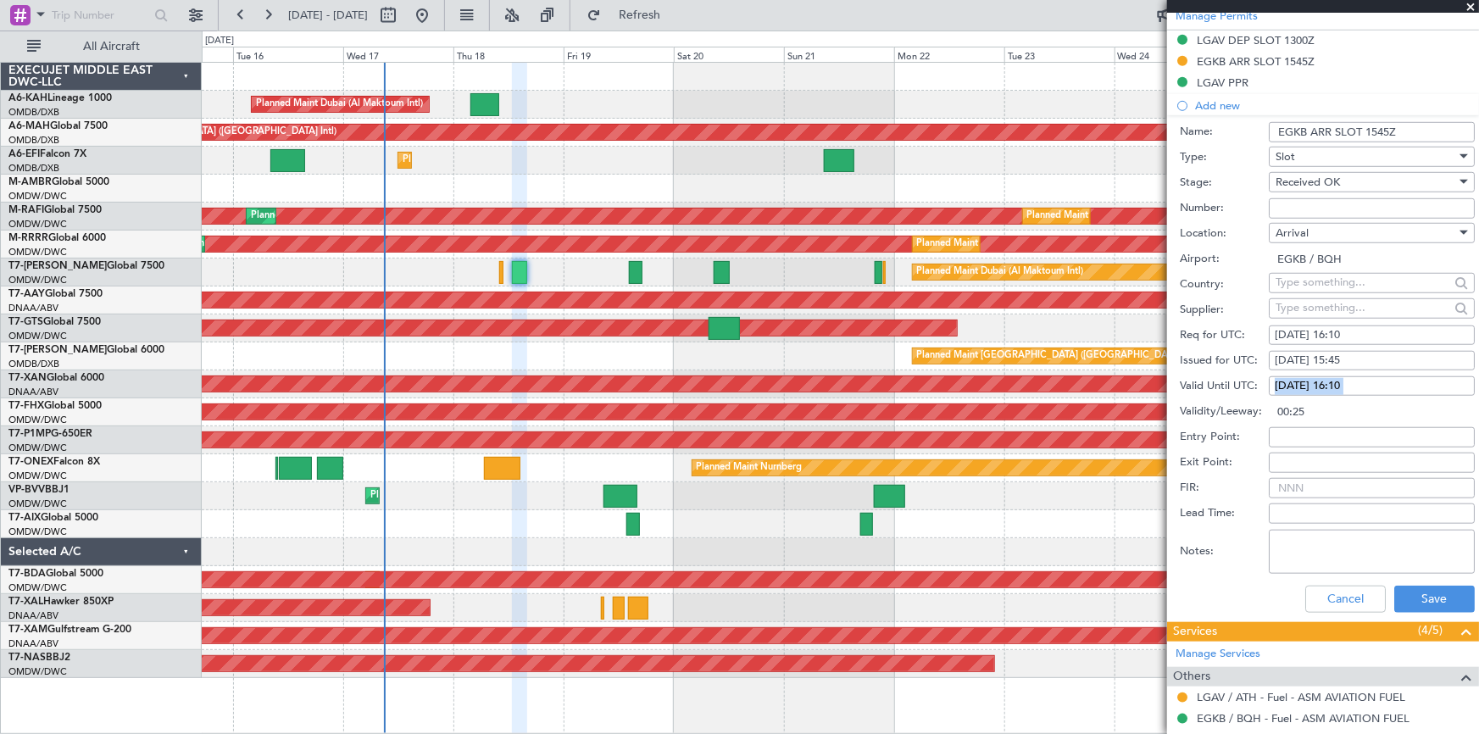
click at [1305, 383] on div "18/09/2025 16:10" at bounding box center [1372, 386] width 194 height 17
select select "9"
select select "2025"
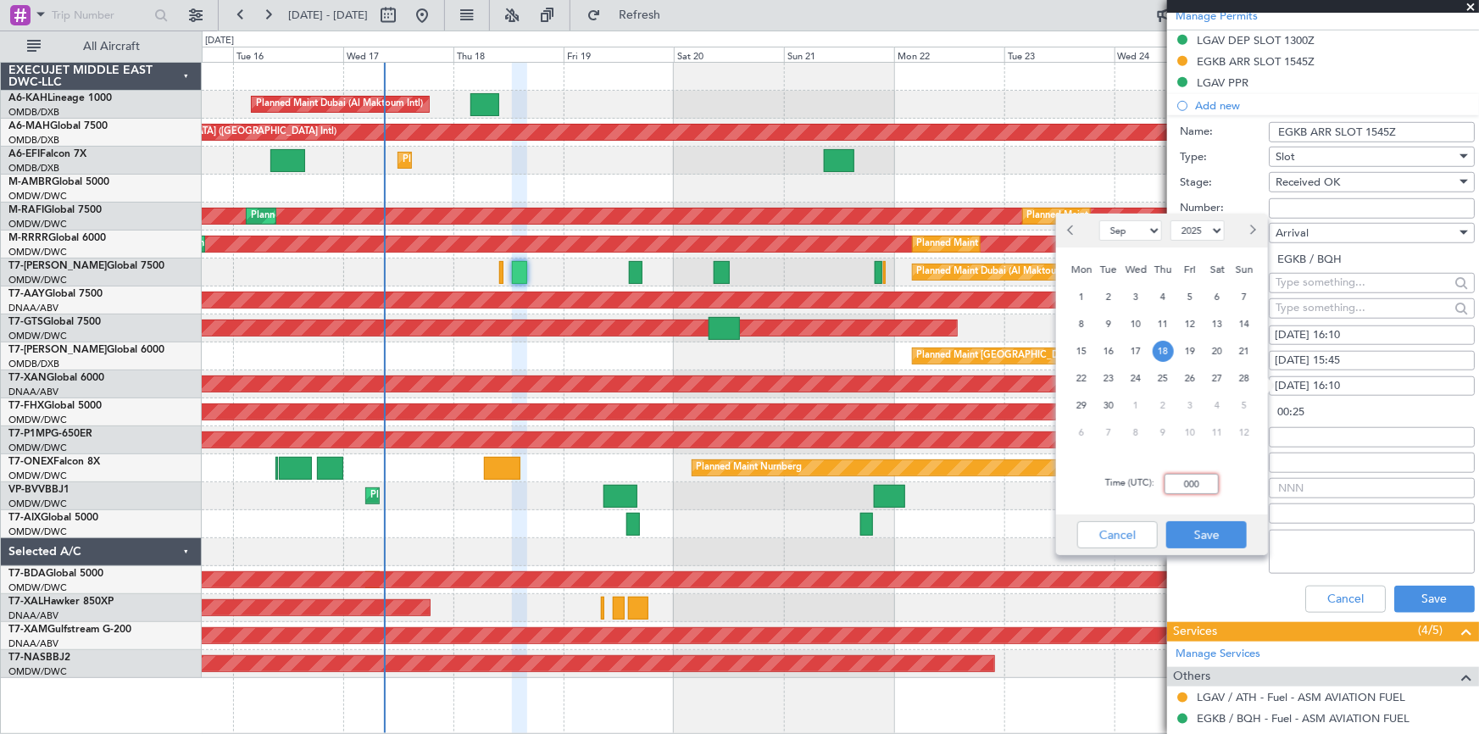
type input "00:00"
click at [1384, 435] on input "Entry Point:" at bounding box center [1372, 437] width 206 height 20
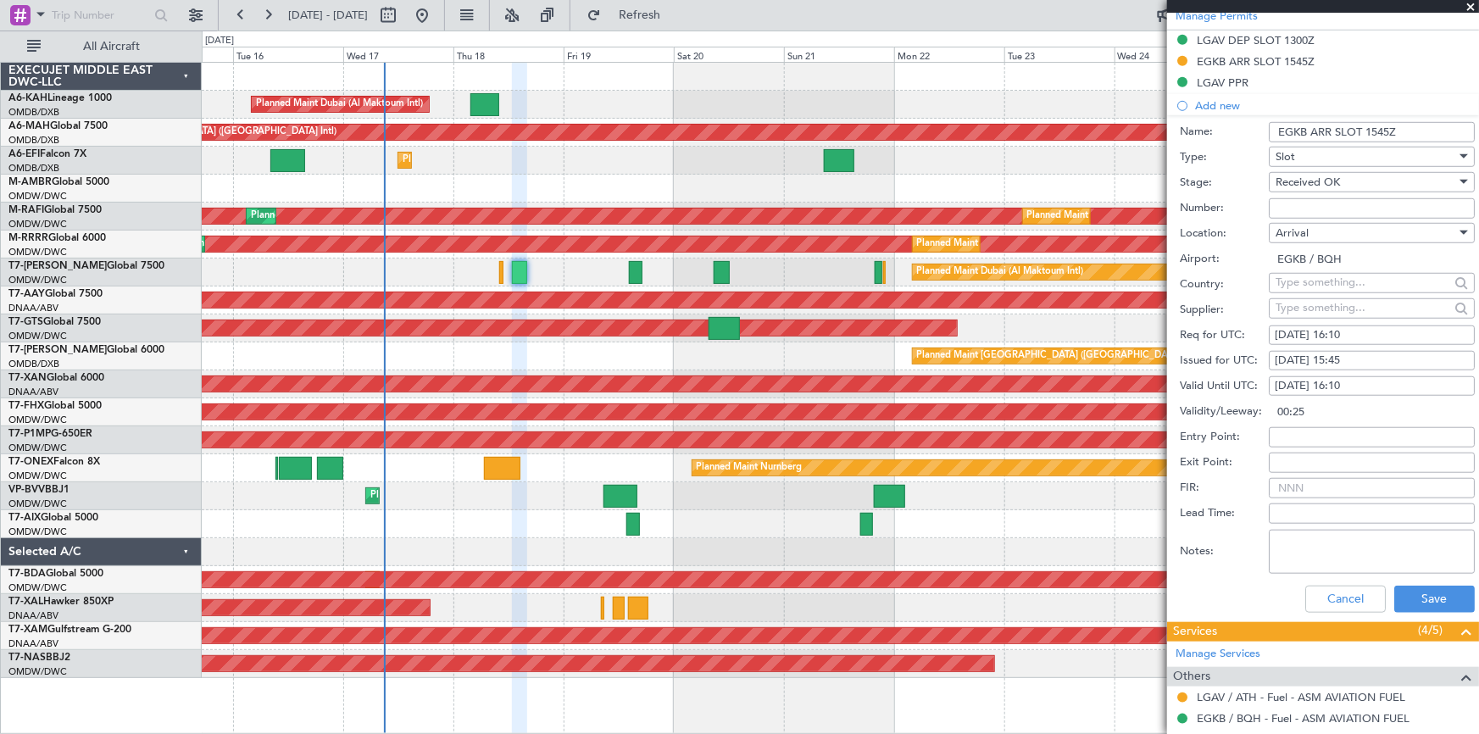
click at [1366, 409] on input "00:25" at bounding box center [1372, 412] width 206 height 20
drag, startPoint x: 1373, startPoint y: 386, endPoint x: 1222, endPoint y: 392, distance: 151.0
click at [1222, 392] on div "Valid Until UTC: 18/09/2025 16:10" at bounding box center [1327, 386] width 295 height 25
click at [1352, 394] on form "Name: EGKB ARR SLOT 1545Z Type: Slot Stage: Received OK Number: Location: Arriv…" at bounding box center [1323, 368] width 312 height 506
click at [1342, 378] on div "18/09/2025 16:10" at bounding box center [1372, 386] width 194 height 17
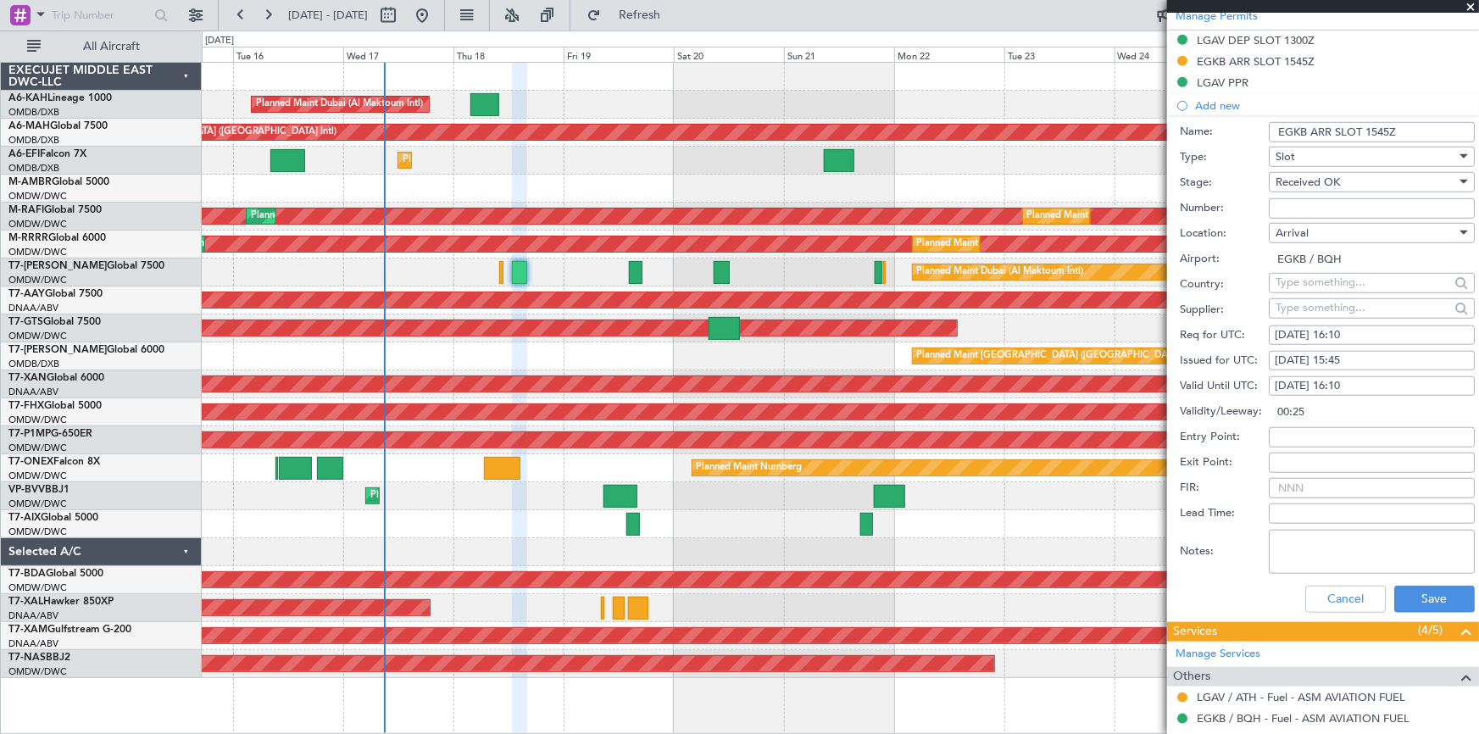
select select "9"
select select "2025"
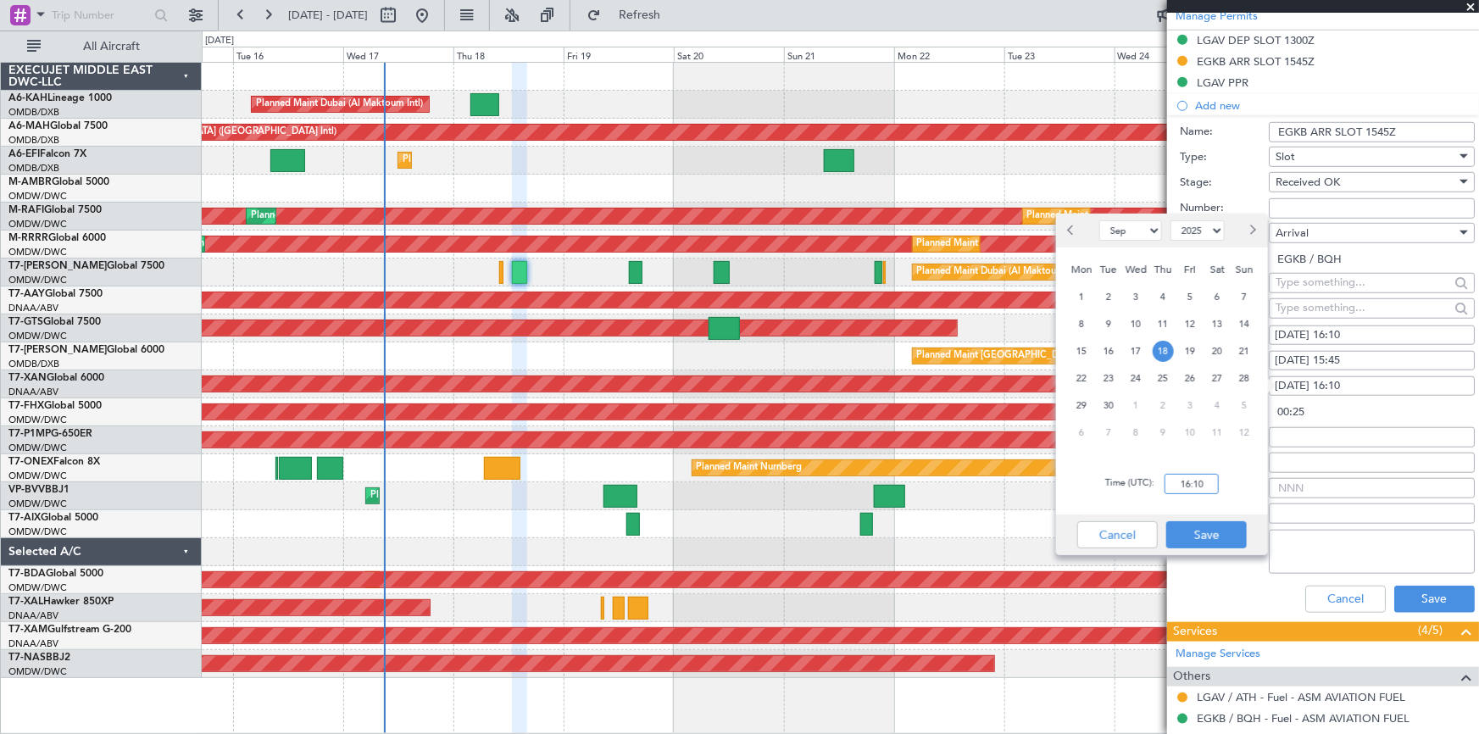
click at [1175, 484] on input "16:10" at bounding box center [1192, 484] width 54 height 20
type input "1610"
click at [1202, 529] on button "Save" at bounding box center [1206, 534] width 81 height 27
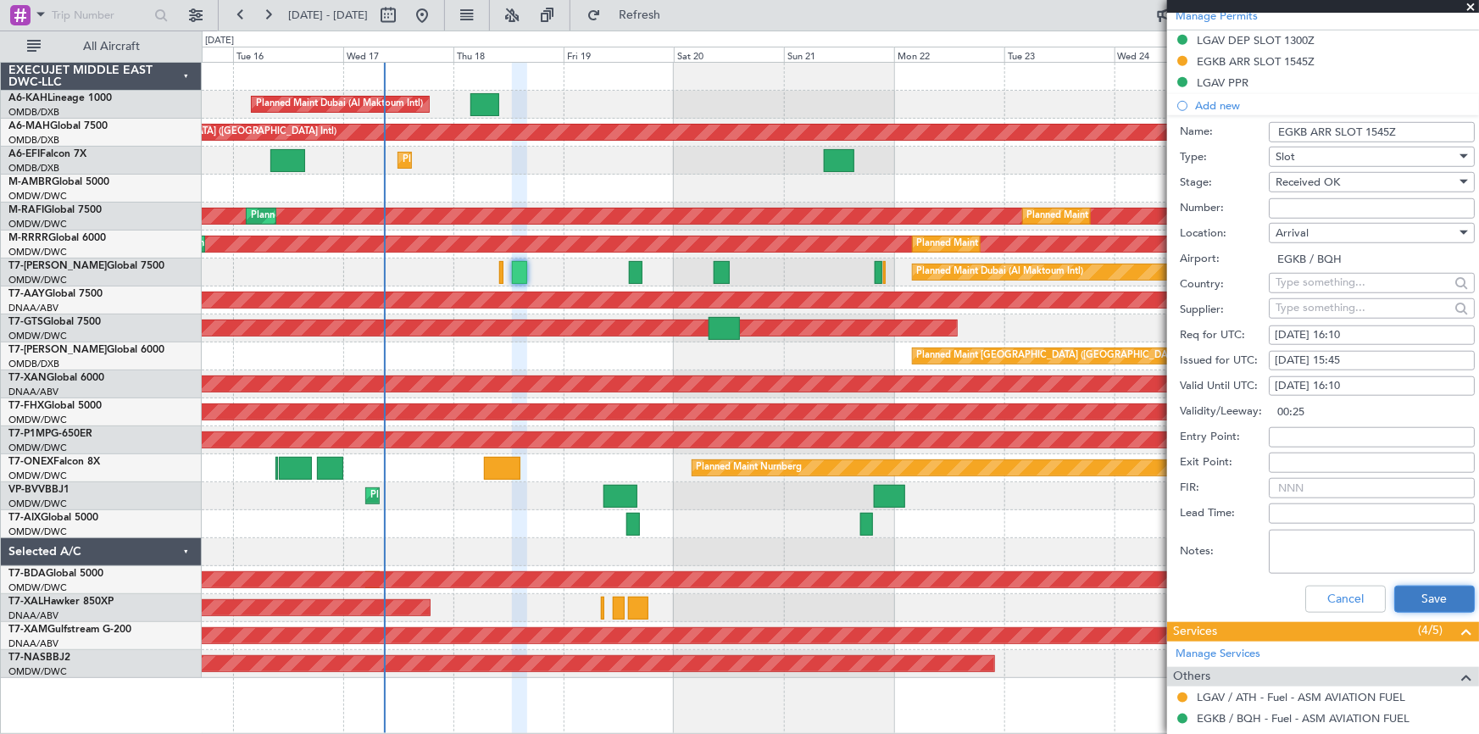
click at [1438, 590] on button "Save" at bounding box center [1434, 599] width 81 height 27
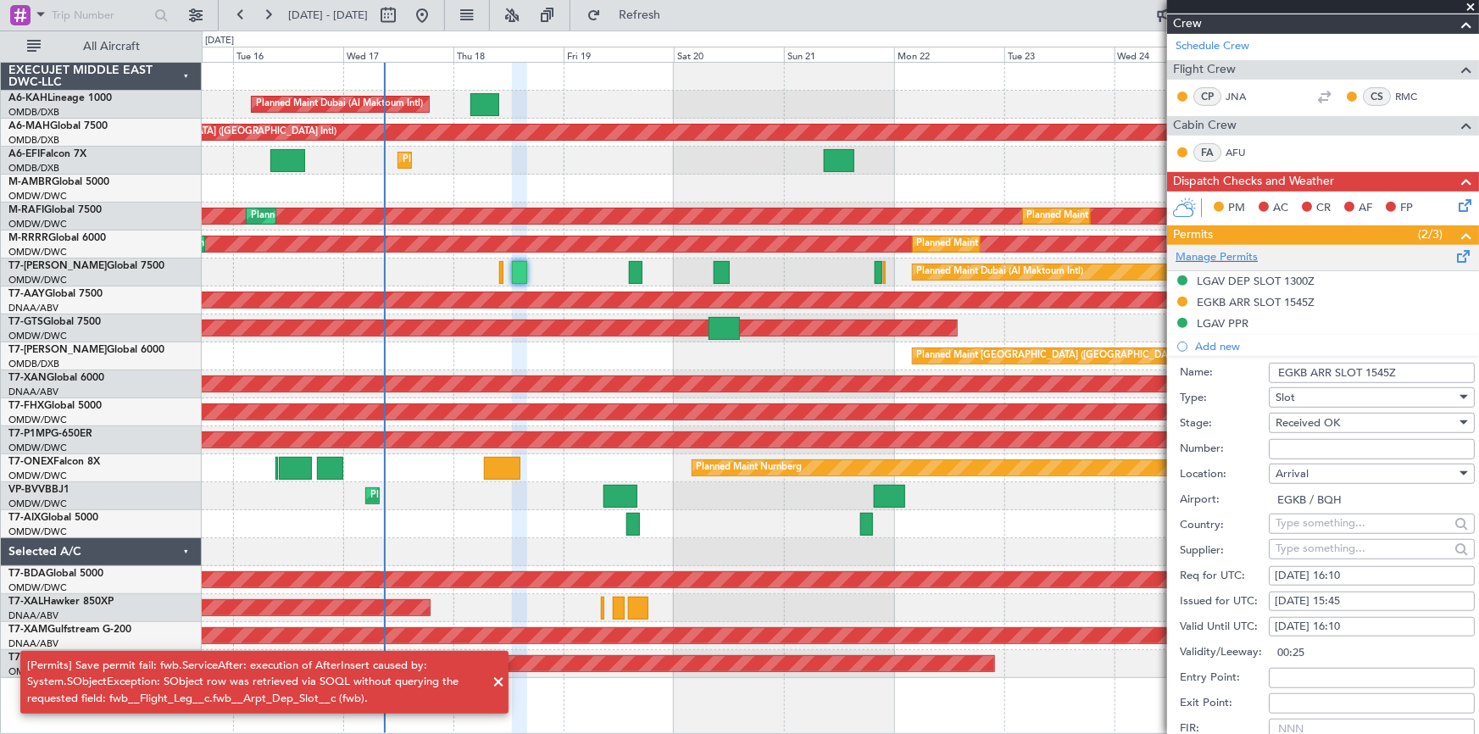
scroll to position [462, 0]
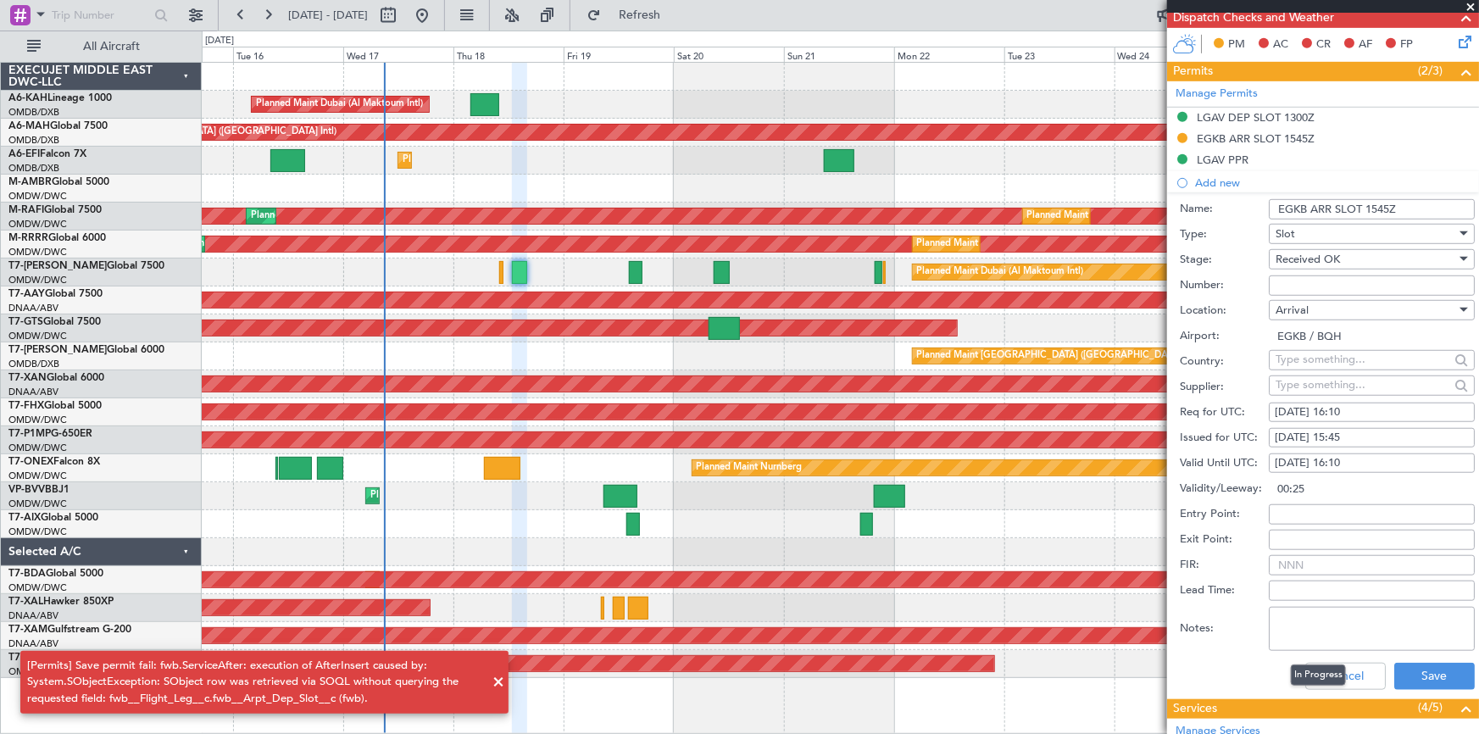
drag, startPoint x: 1351, startPoint y: 672, endPoint x: 1310, endPoint y: 643, distance: 50.4
click at [1352, 672] on mat-tooltip-component "In Progress" at bounding box center [1318, 675] width 79 height 45
drag, startPoint x: 1340, startPoint y: 672, endPoint x: 1267, endPoint y: 604, distance: 99.6
click at [1340, 671] on button "Cancel" at bounding box center [1345, 676] width 81 height 27
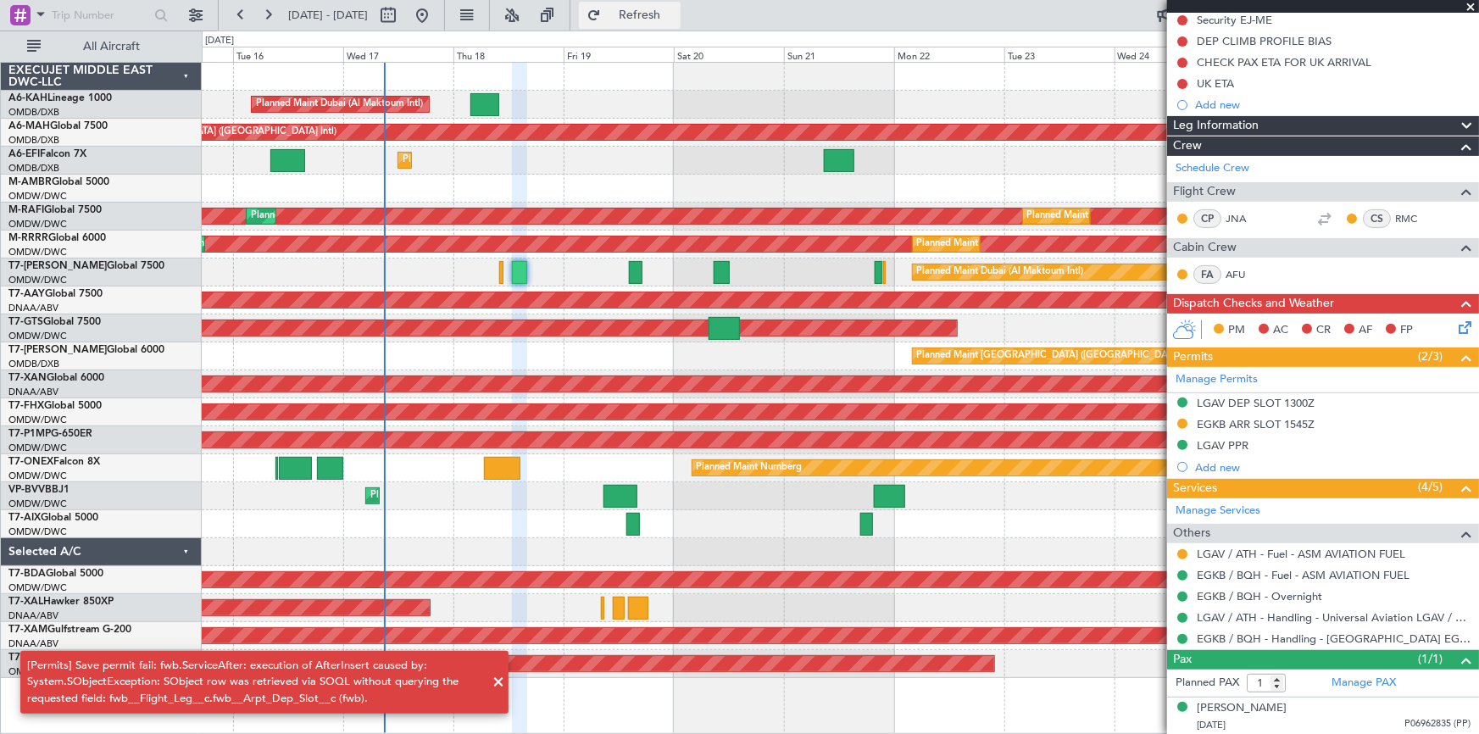
click at [676, 14] on span "Refresh" at bounding box center [639, 15] width 71 height 12
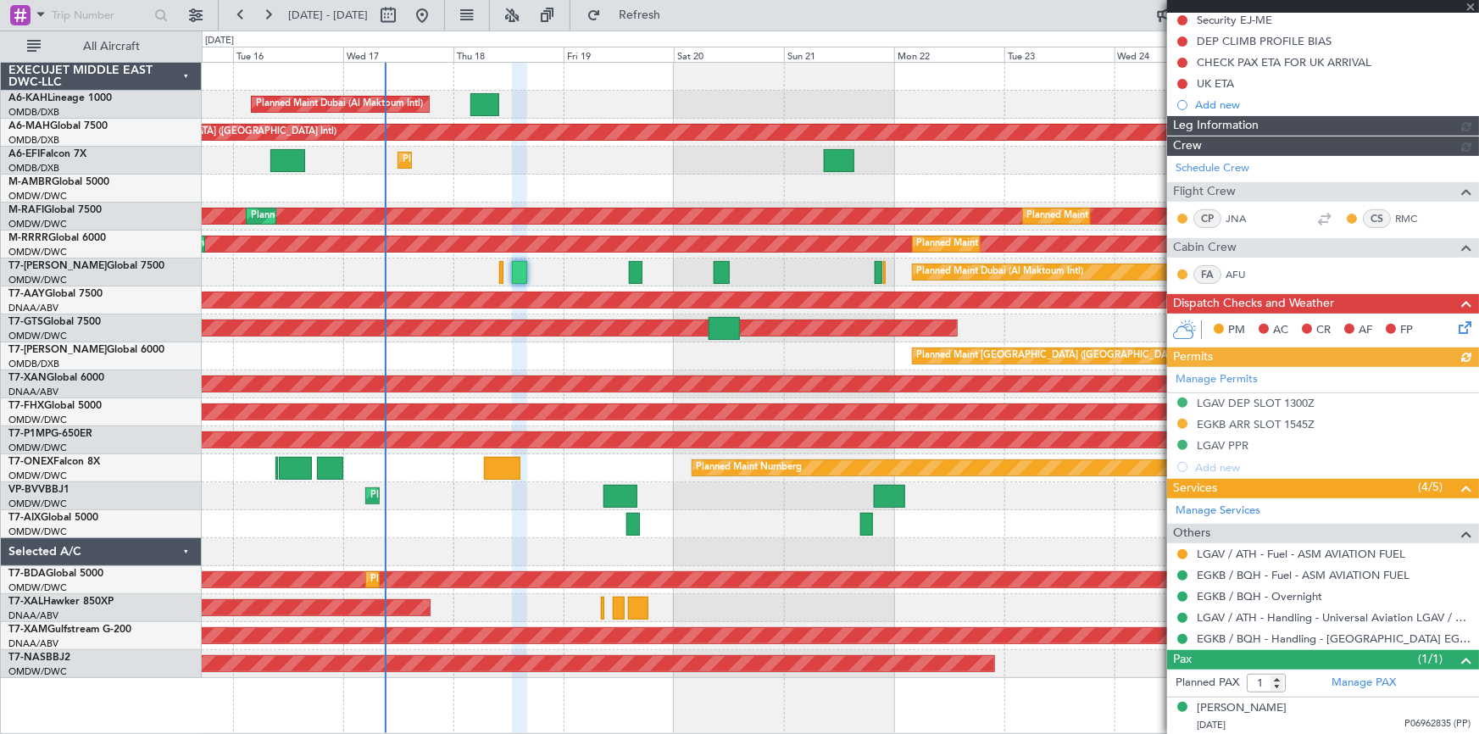
drag, startPoint x: 1288, startPoint y: 414, endPoint x: 1265, endPoint y: 430, distance: 28.2
click at [1288, 414] on div "Manage Permits LGAV DEP SLOT 1300Z EGKB ARR SLOT 1545Z LGAV PPR Add new" at bounding box center [1323, 422] width 312 height 111
click at [1263, 421] on div "Manage Permits LGAV DEP SLOT 1300Z EGKB ARR SLOT 1545Z LGAV PPR Add new" at bounding box center [1323, 422] width 312 height 111
click at [1276, 422] on div "Manage Permits LGAV DEP SLOT 1300Z EGKB ARR SLOT 1545Z LGAV PPR Add new" at bounding box center [1323, 422] width 312 height 111
click at [1282, 414] on div "Manage Permits LGAV DEP SLOT 1300Z EGKB ARR SLOT 1545Z LGAV PPR Add new" at bounding box center [1323, 422] width 312 height 111
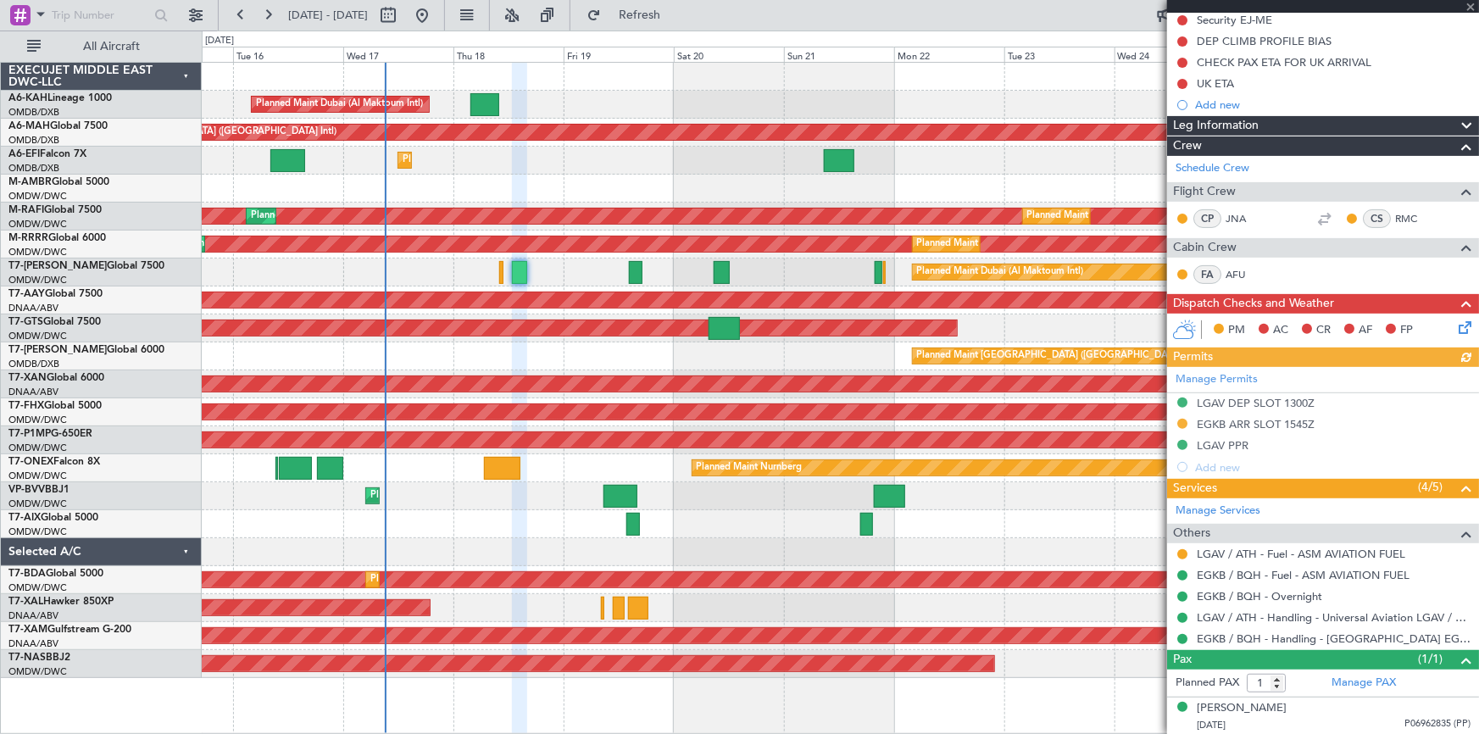
click at [1274, 420] on div "Manage Permits LGAV DEP SLOT 1300Z EGKB ARR SLOT 1545Z LGAV PPR Add new" at bounding box center [1323, 422] width 312 height 111
click at [1267, 417] on div "EGKB ARR SLOT 1545Z" at bounding box center [1256, 424] width 118 height 14
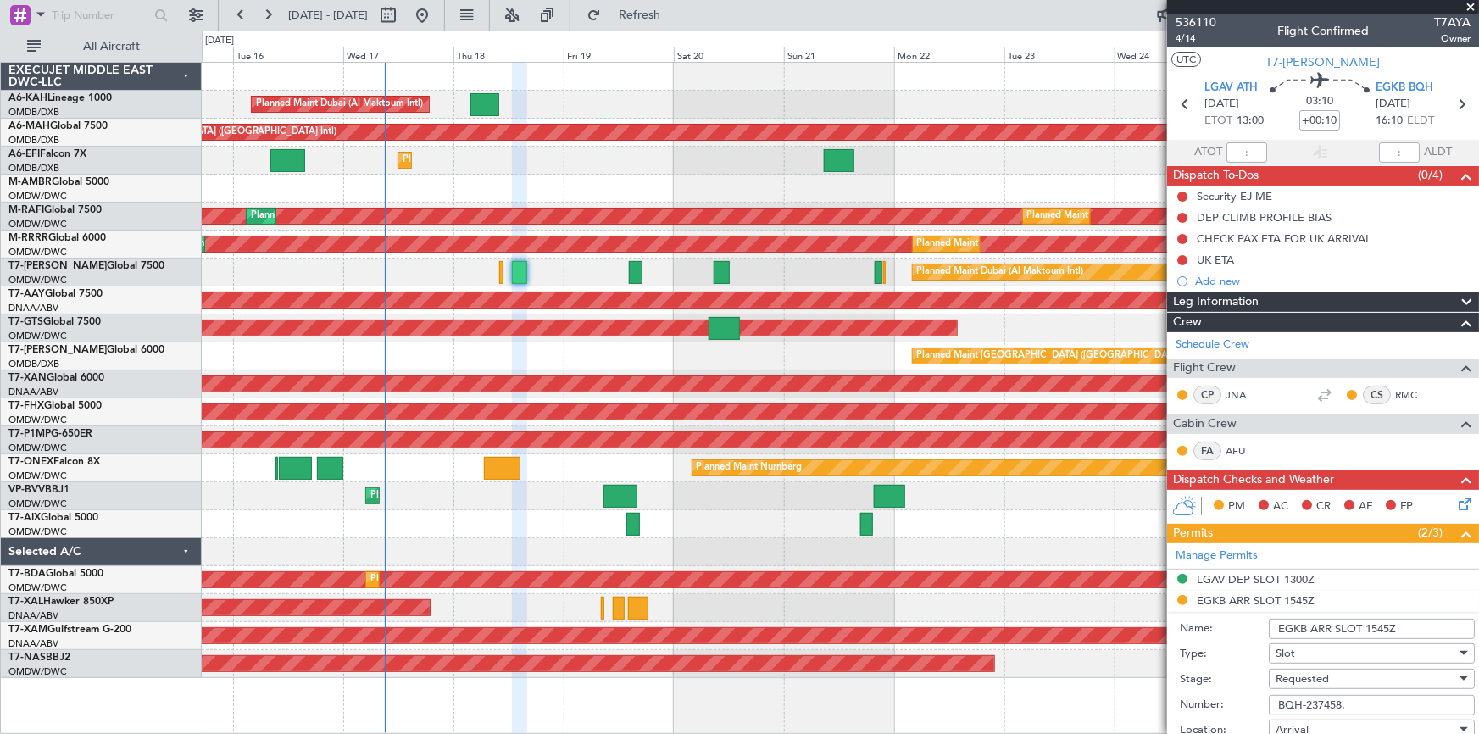
scroll to position [308, 0]
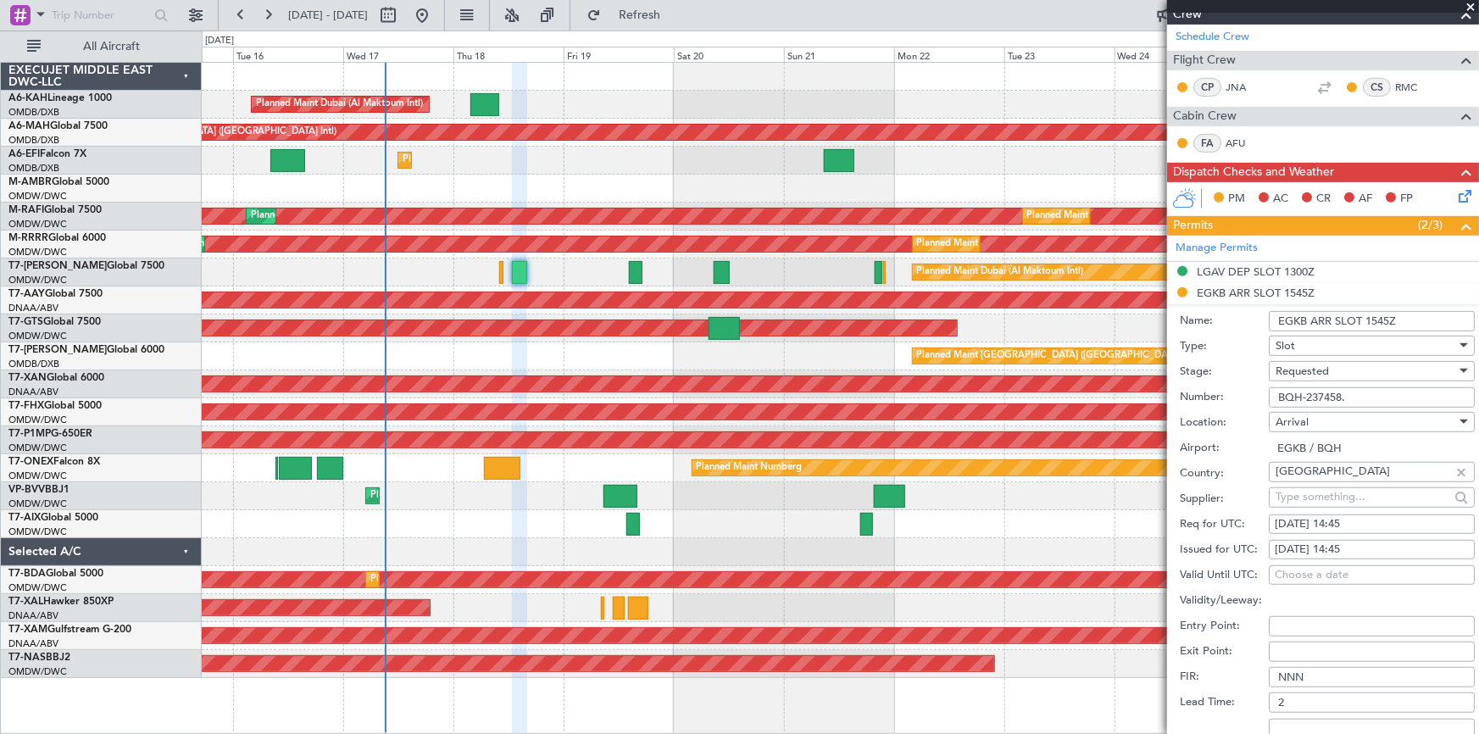
click at [1327, 525] on div "18/09/2025 14:45" at bounding box center [1372, 524] width 194 height 17
select select "9"
select select "2025"
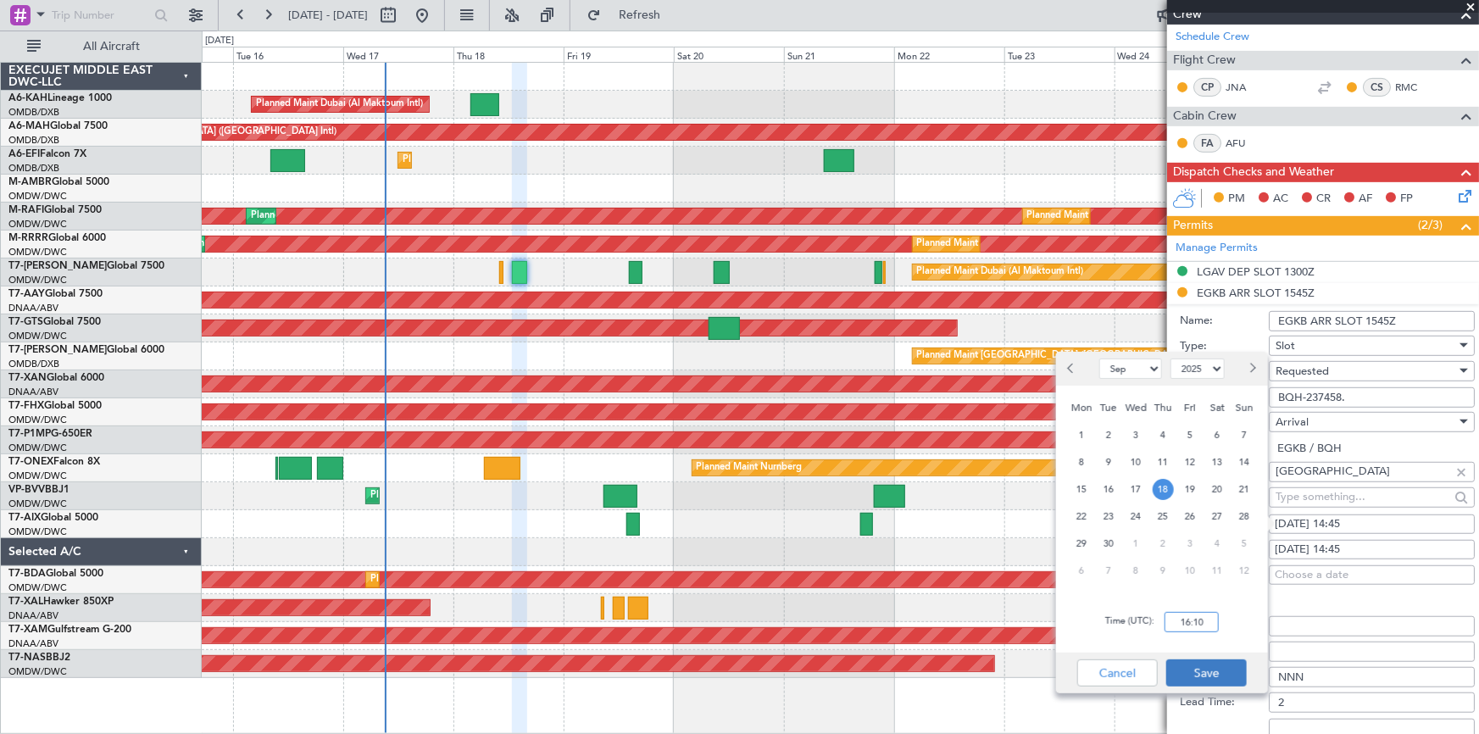
type input "16:10"
drag, startPoint x: 1203, startPoint y: 674, endPoint x: 1347, endPoint y: 584, distance: 169.8
click at [1204, 674] on button "Save" at bounding box center [1206, 672] width 81 height 27
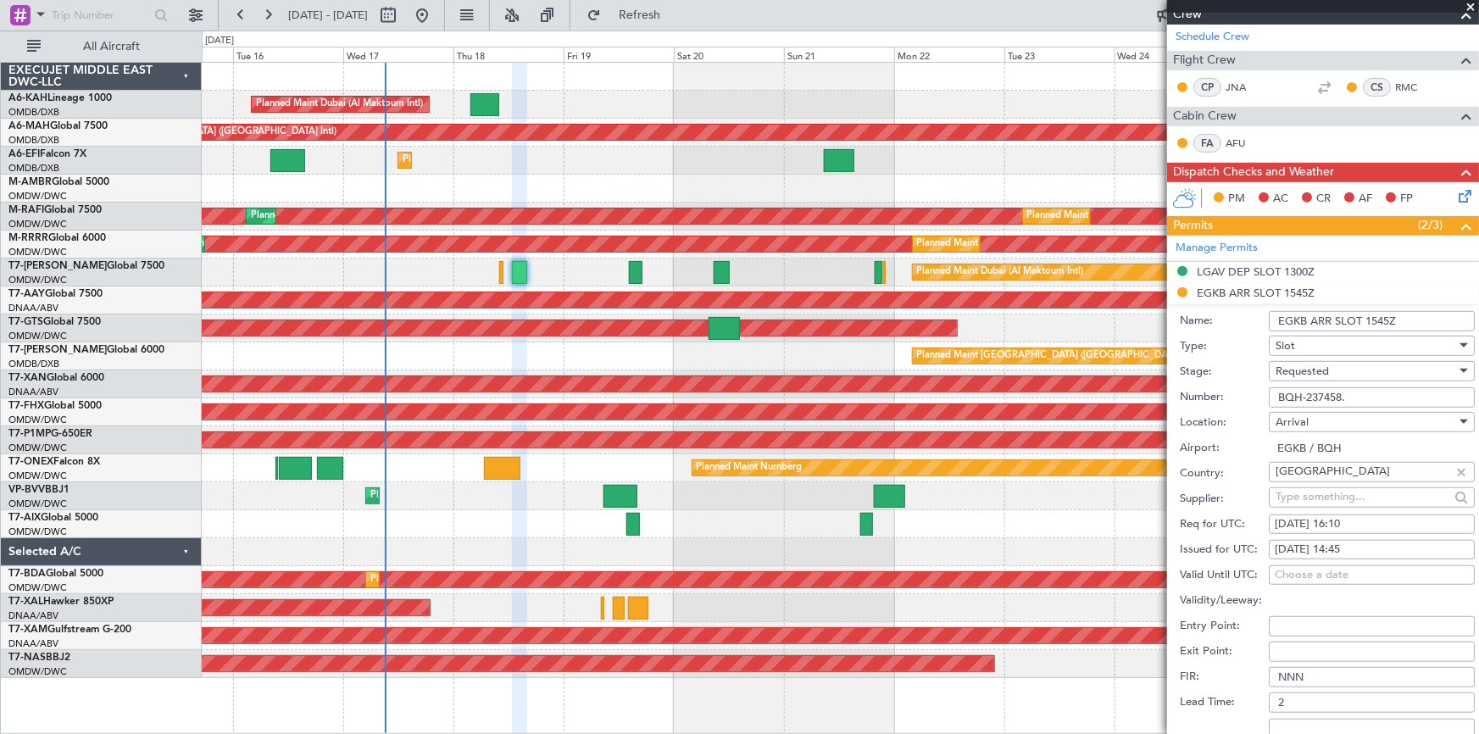
click at [1353, 548] on div "18/09/2025 14:45" at bounding box center [1372, 550] width 194 height 17
select select "9"
select select "2025"
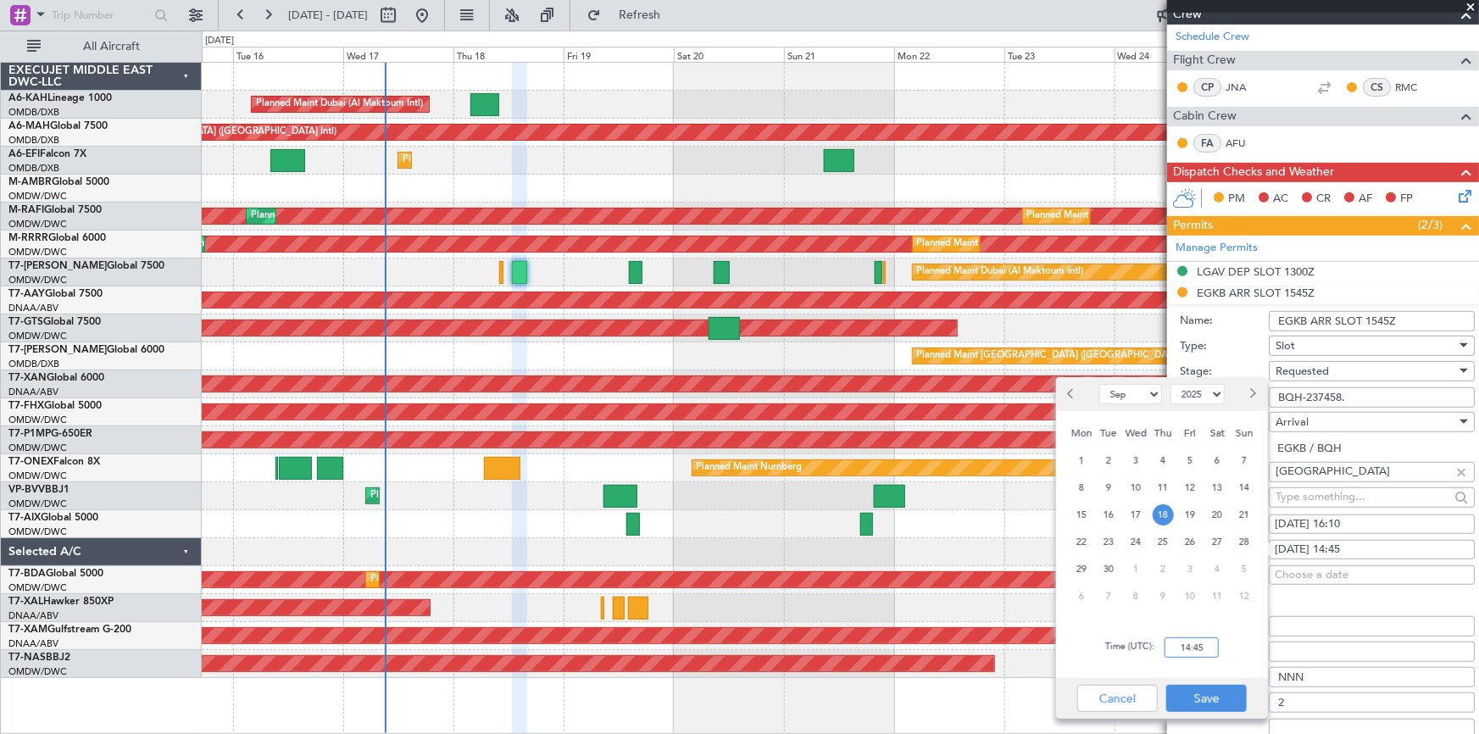
click at [1171, 645] on input "14:45" at bounding box center [1192, 647] width 54 height 20
type input "15:45"
drag, startPoint x: 1195, startPoint y: 701, endPoint x: 1320, endPoint y: 573, distance: 178.6
click at [1207, 693] on button "Save" at bounding box center [1206, 698] width 81 height 27
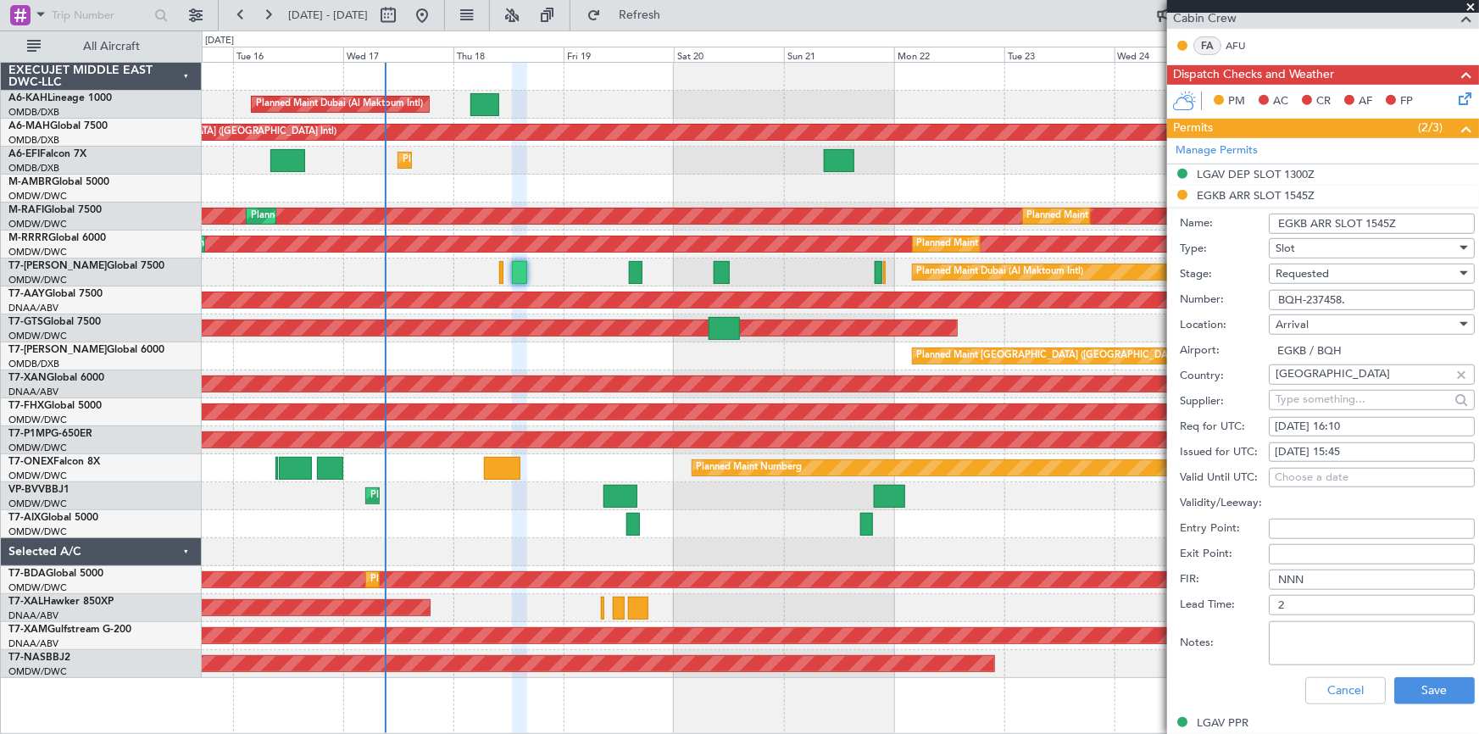
scroll to position [539, 0]
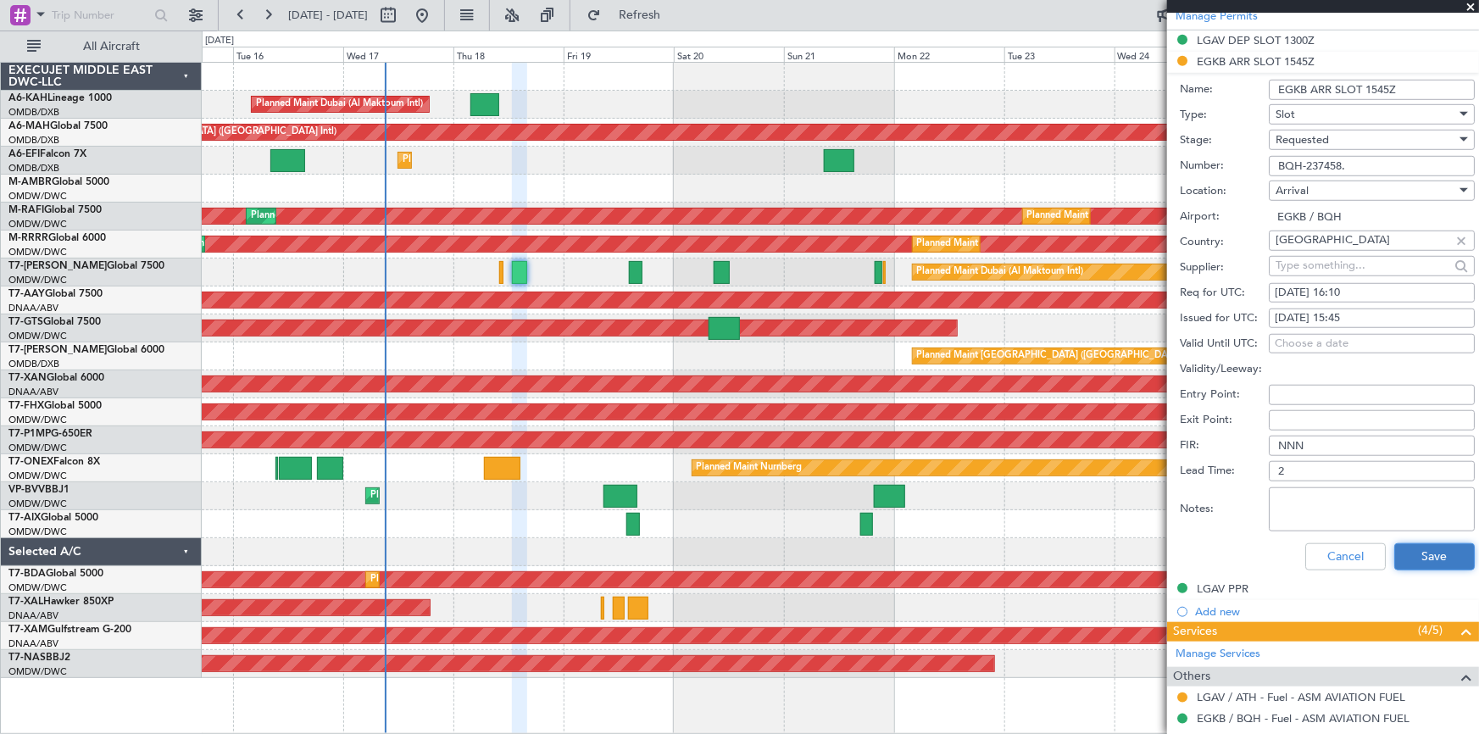
click at [1434, 554] on button "Save" at bounding box center [1434, 556] width 81 height 27
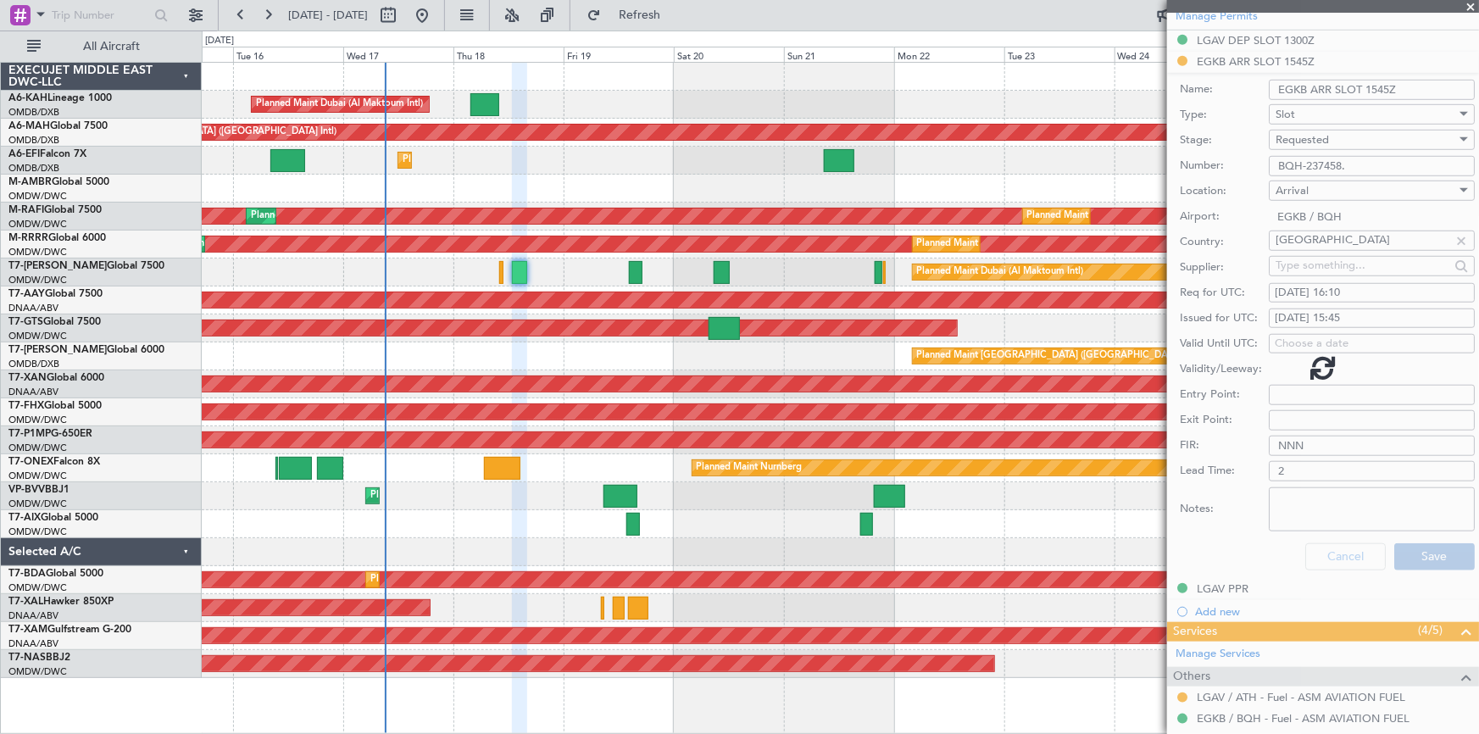
scroll to position [176, 0]
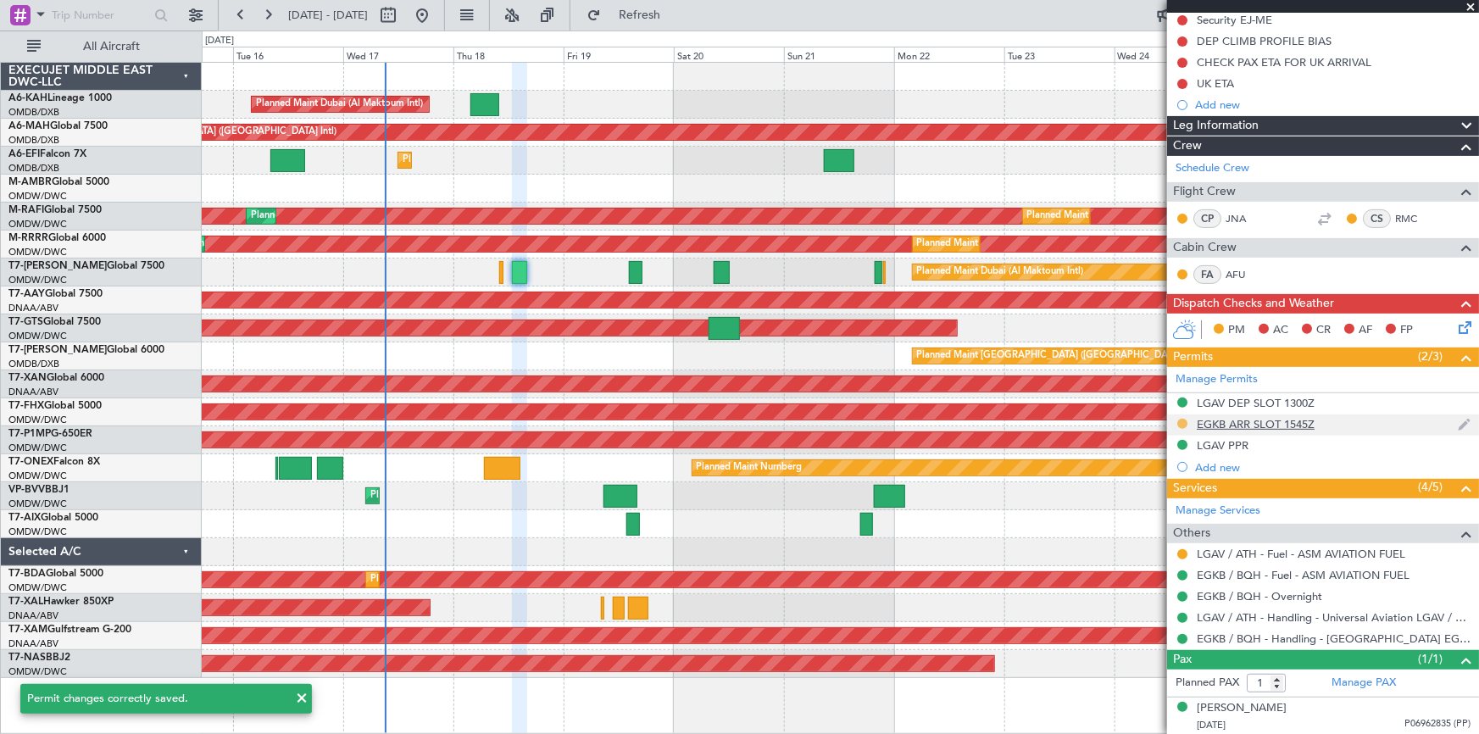
click at [1181, 420] on button at bounding box center [1182, 424] width 10 height 10
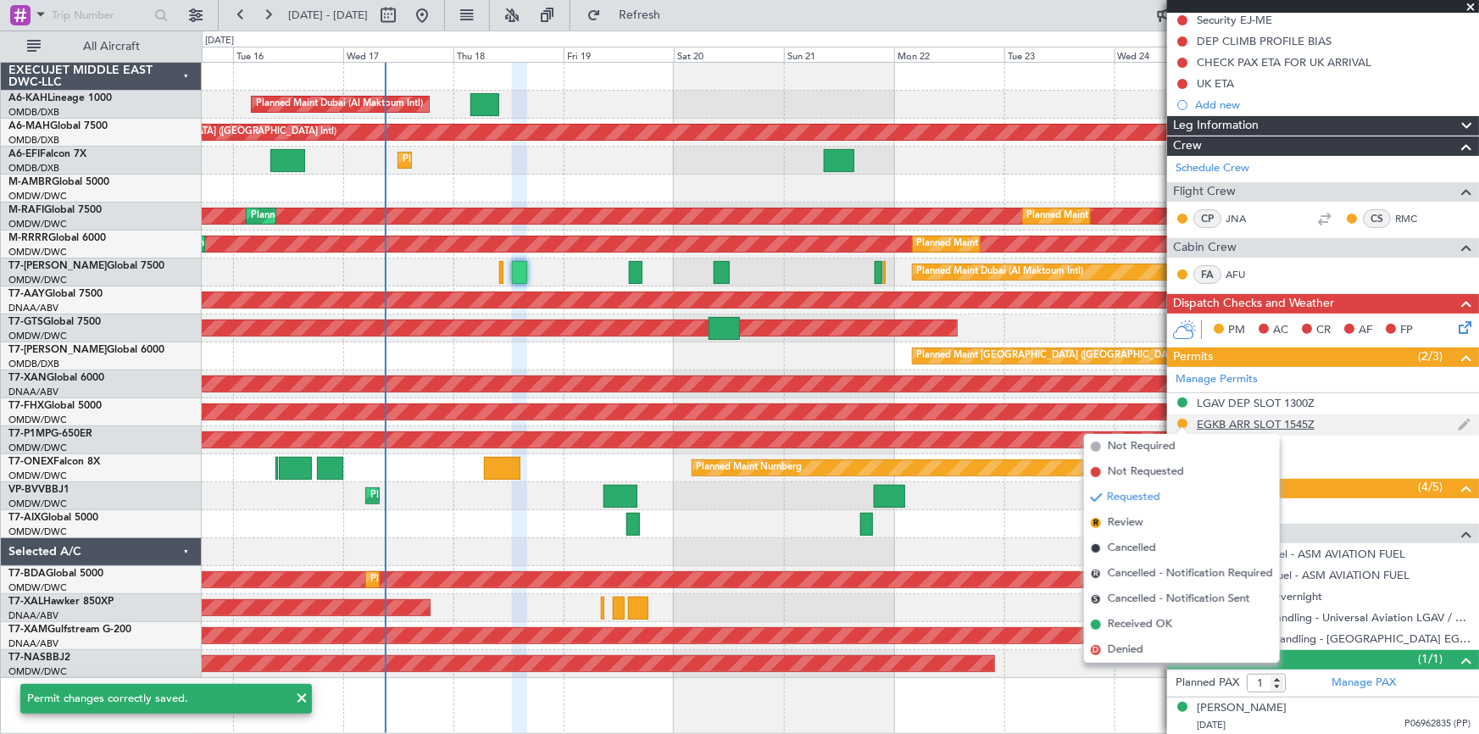
click at [1266, 421] on div "EGKB ARR SLOT 1545Z" at bounding box center [1256, 424] width 118 height 14
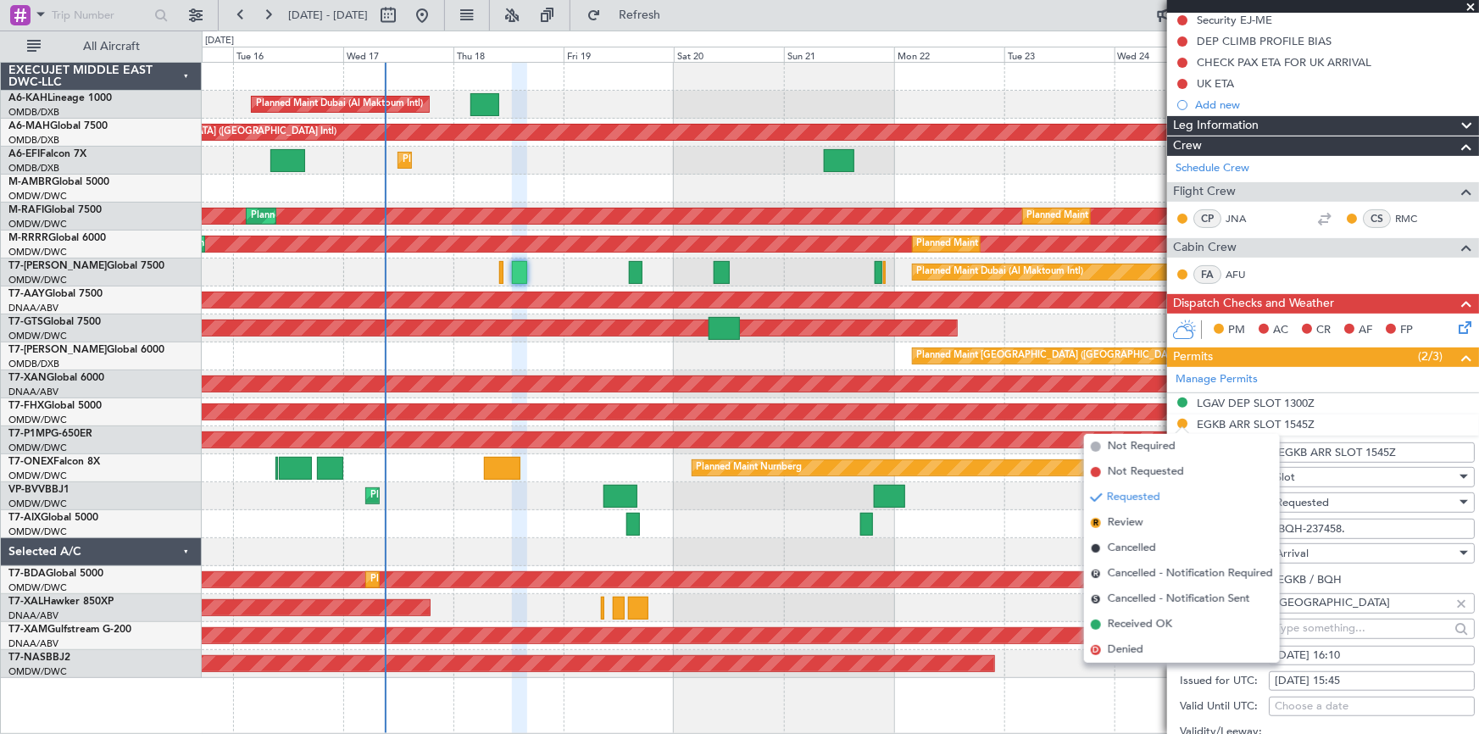
drag, startPoint x: 1377, startPoint y: 449, endPoint x: 1445, endPoint y: 455, distance: 68.1
click at [1445, 455] on input "EGKB ARR SLOT 1545Z" at bounding box center [1372, 452] width 206 height 20
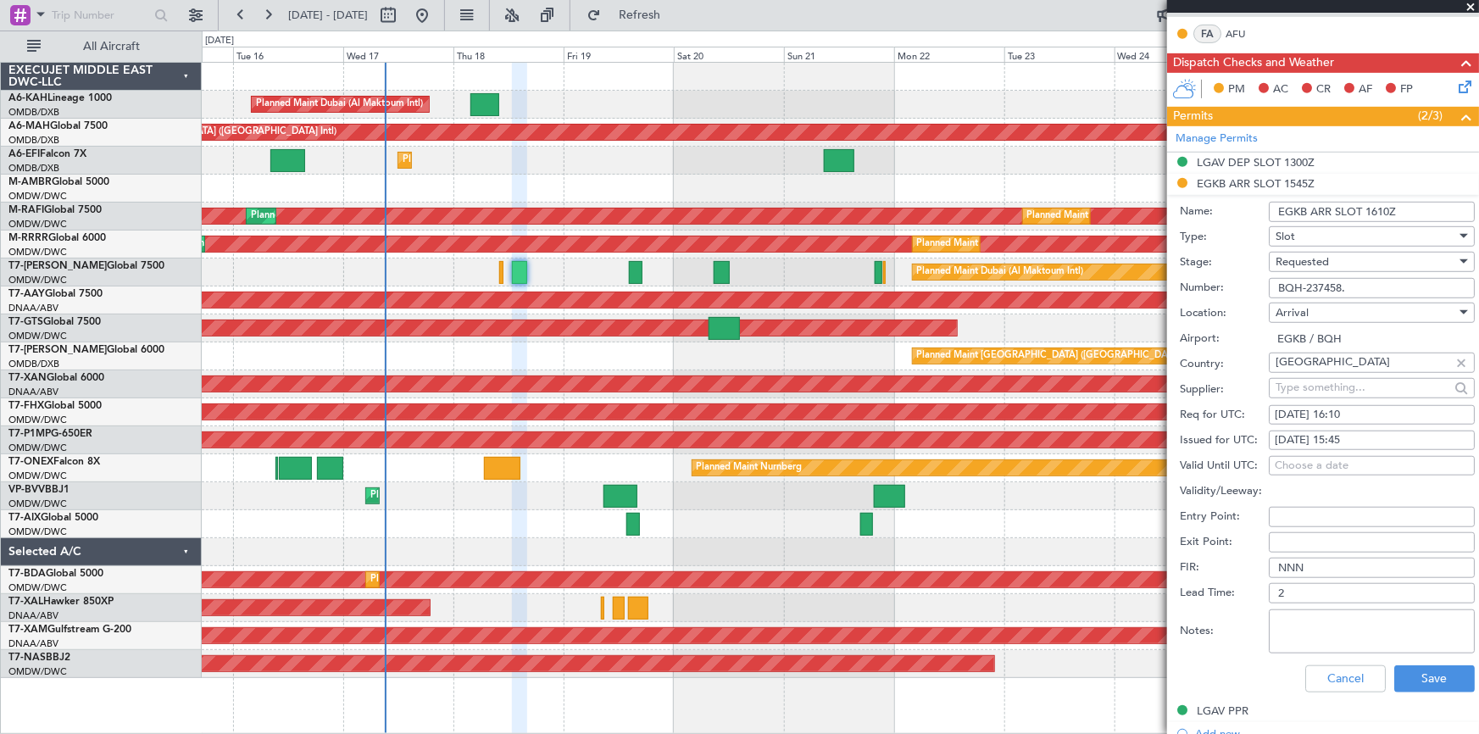
scroll to position [484, 0]
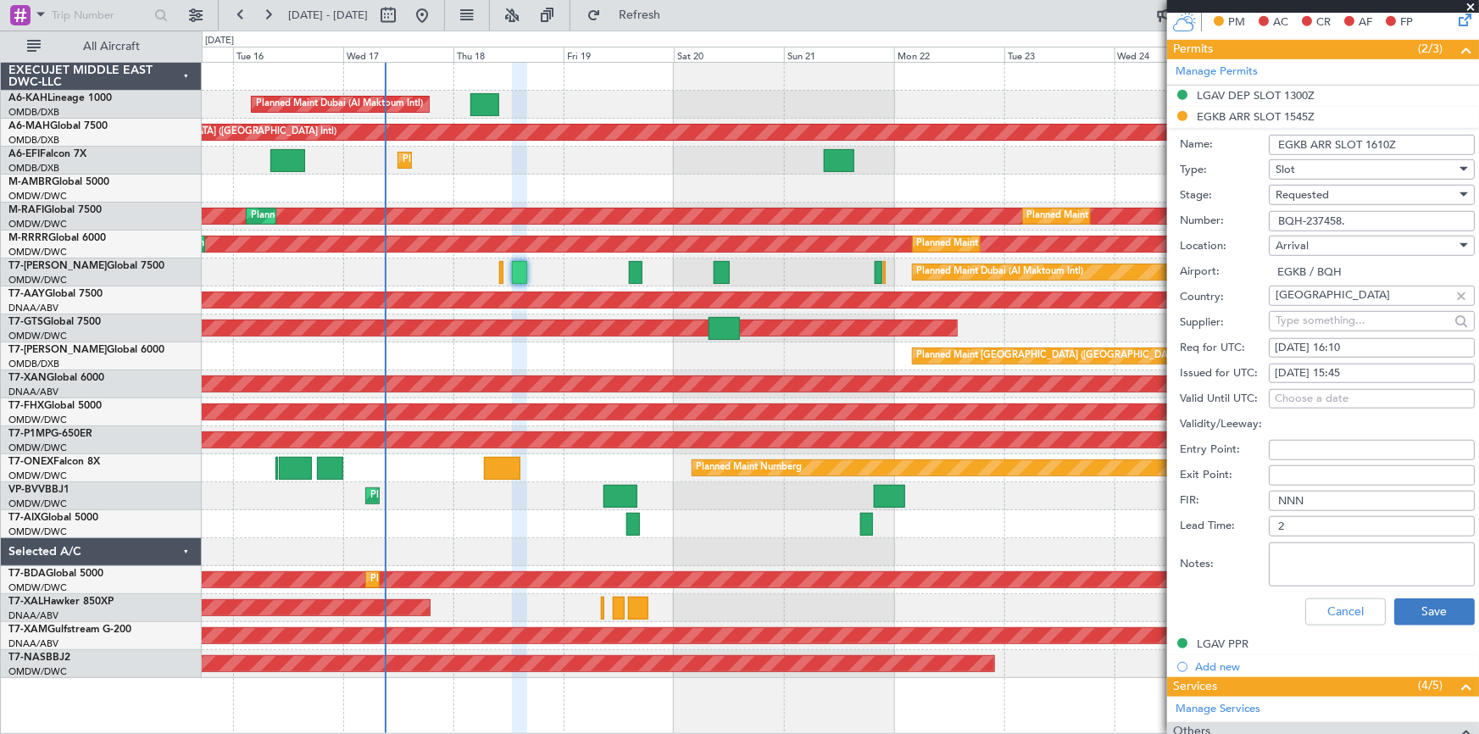
type input "EGKB ARR SLOT 1610Z"
click at [1415, 604] on button "Save" at bounding box center [1434, 611] width 81 height 27
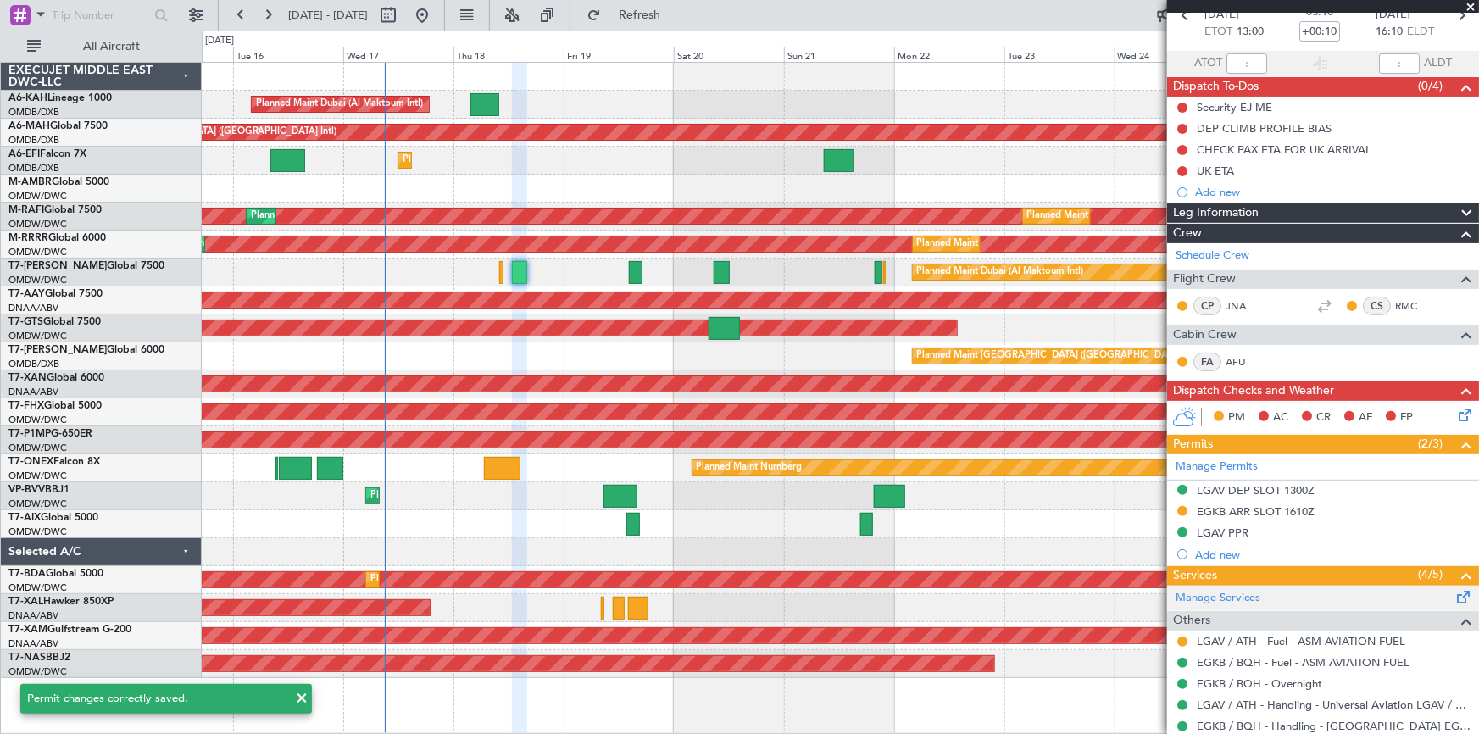
scroll to position [175, 0]
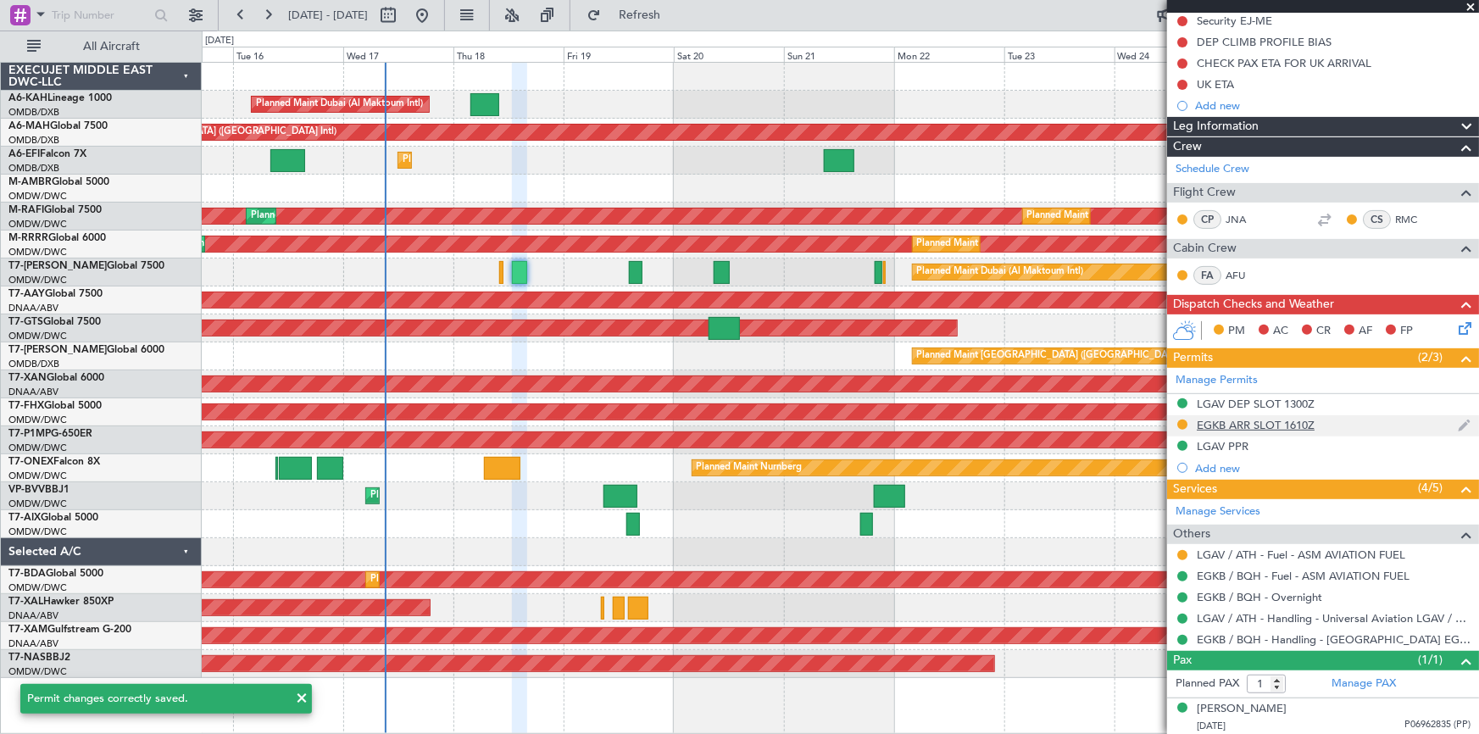
click at [1288, 426] on div "EGKB ARR SLOT 1610Z" at bounding box center [1256, 425] width 118 height 14
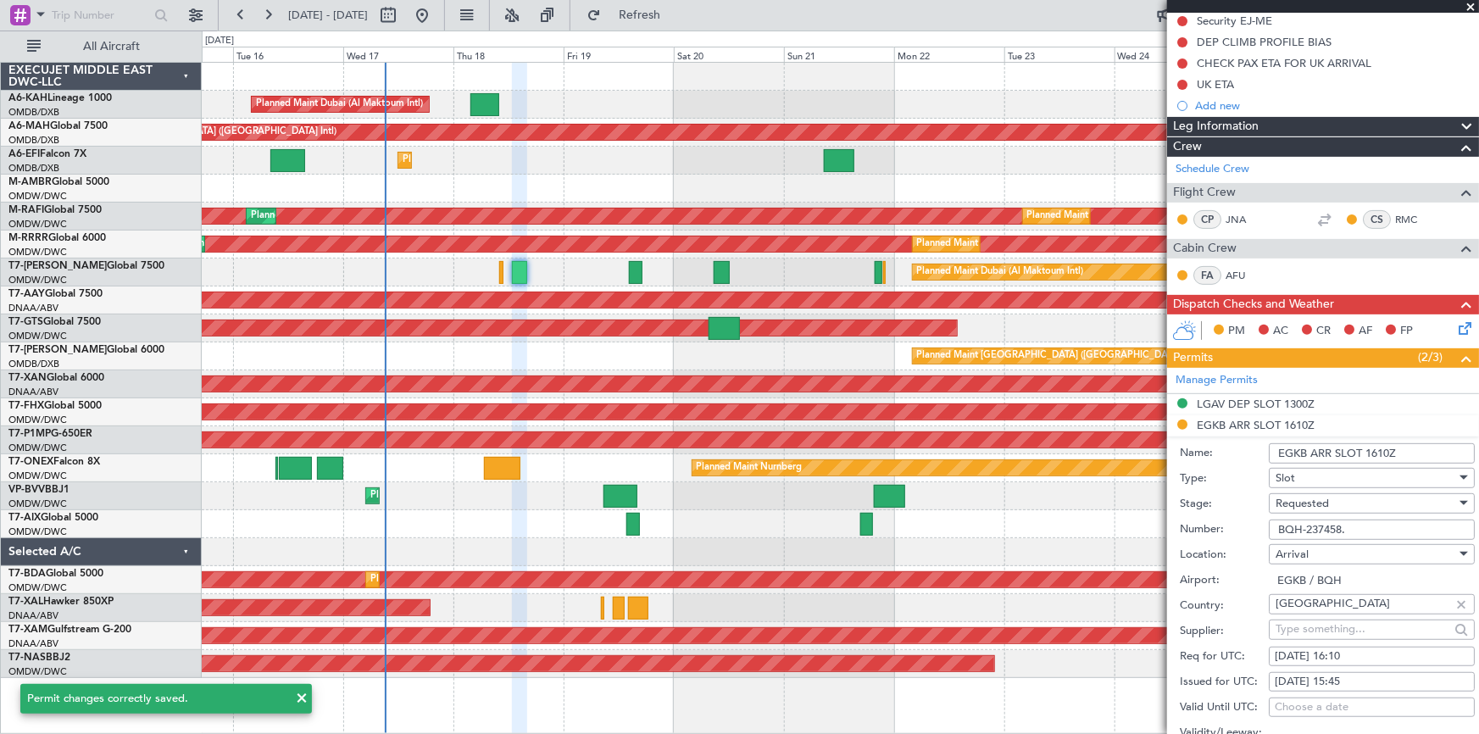
drag, startPoint x: 1366, startPoint y: 452, endPoint x: 1440, endPoint y: 452, distance: 74.6
click at [1440, 452] on input "EGKB ARR SLOT 1610Z" at bounding box center [1372, 453] width 206 height 20
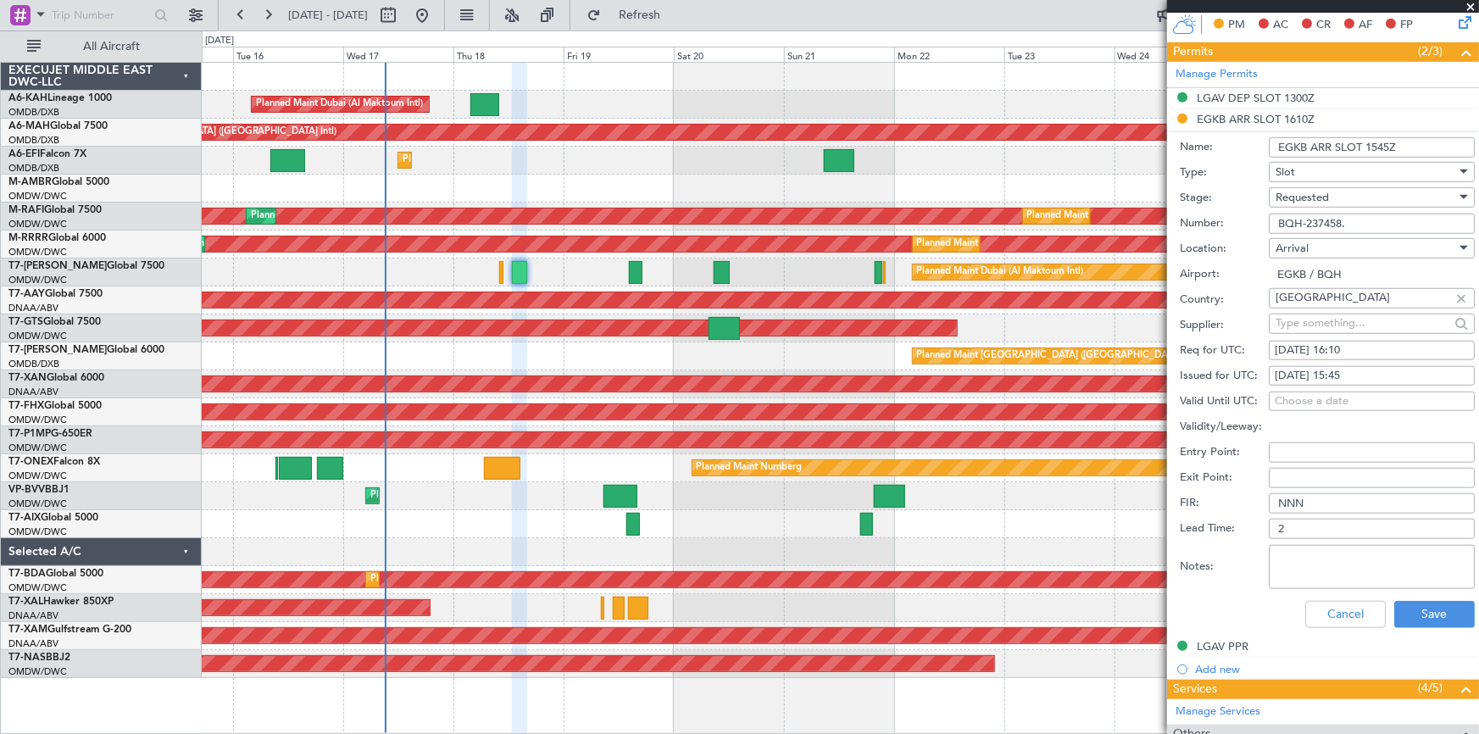
scroll to position [483, 0]
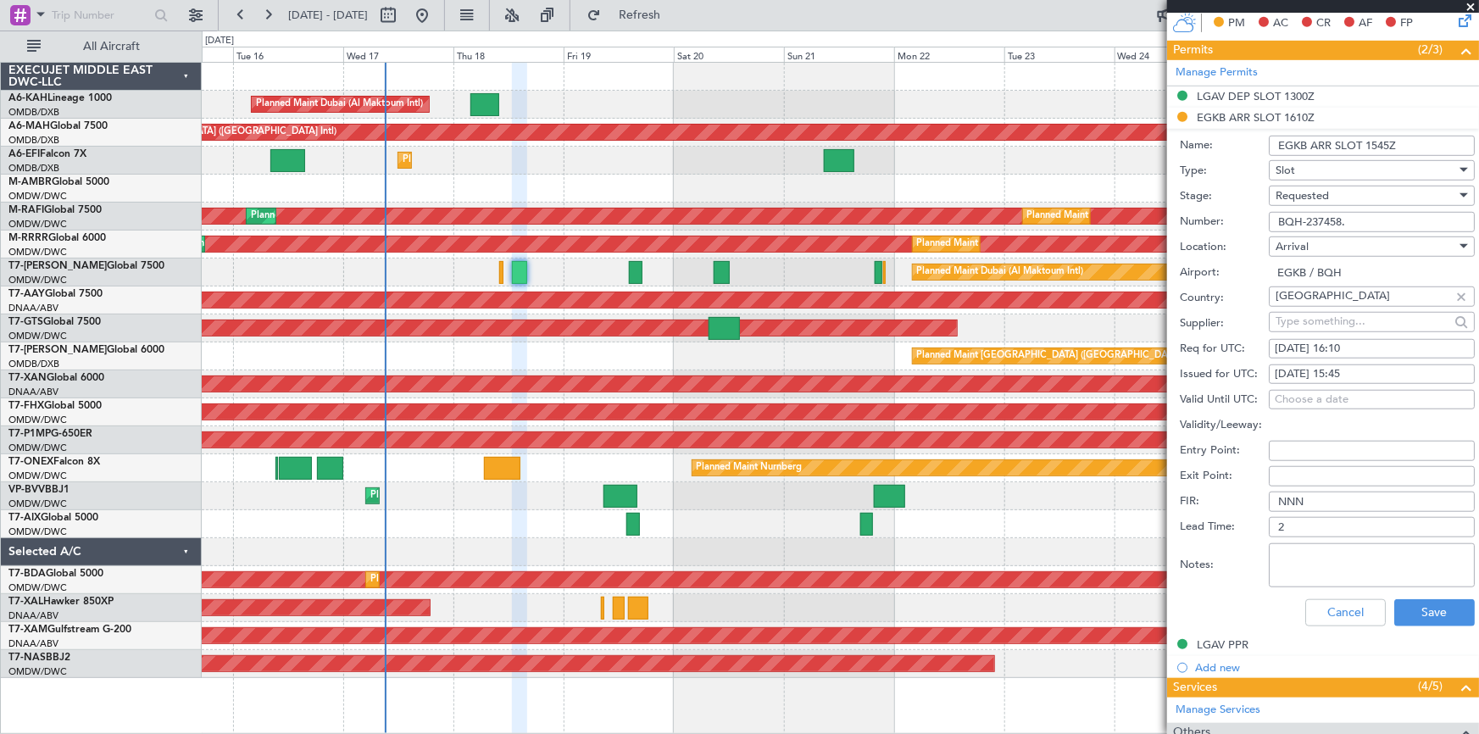
type input "EGKB ARR SLOT 1545Z"
click at [1329, 188] on span "Requested" at bounding box center [1302, 195] width 53 height 15
drag, startPoint x: 1327, startPoint y: 322, endPoint x: 1336, endPoint y: 331, distance: 12.6
click at [1327, 321] on span "Received OK" at bounding box center [1367, 323] width 180 height 25
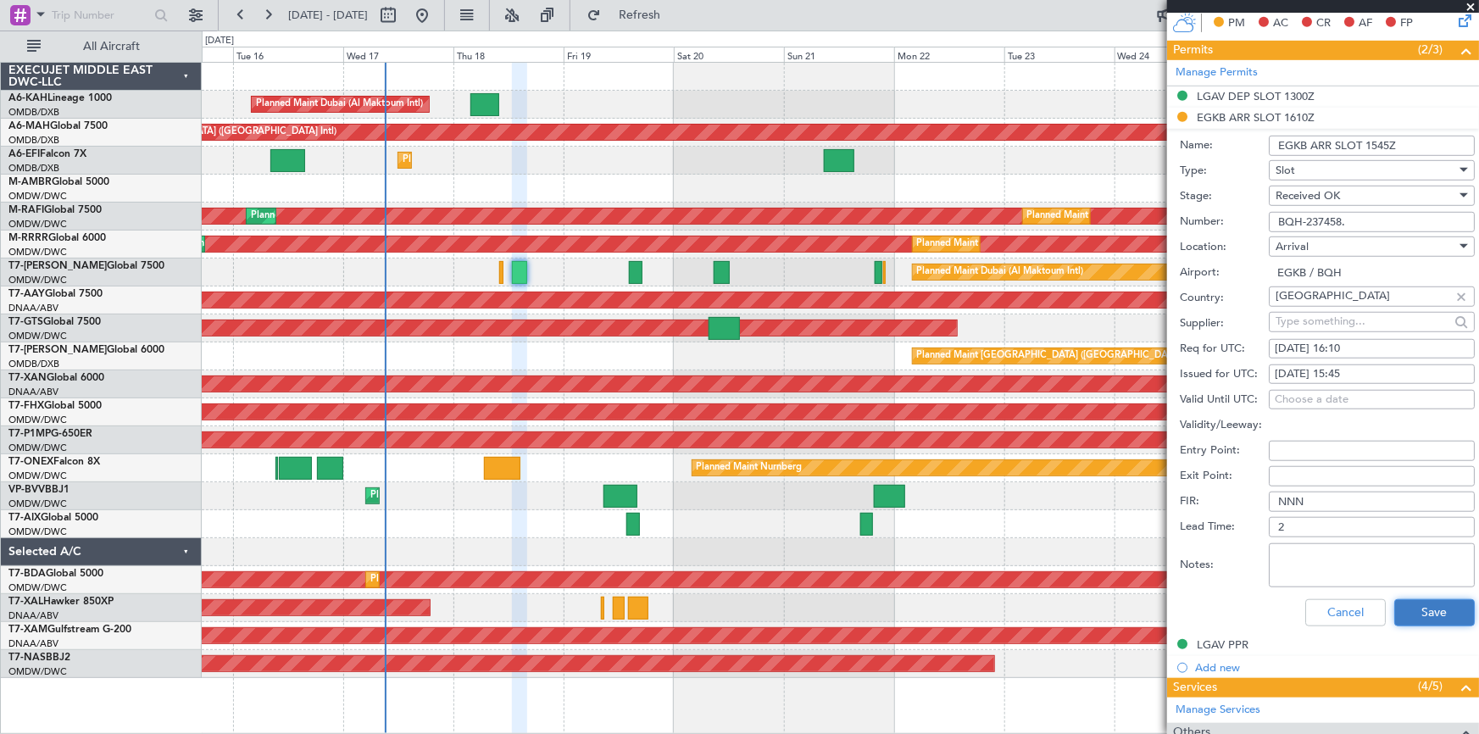
click at [1421, 610] on button "Save" at bounding box center [1434, 612] width 81 height 27
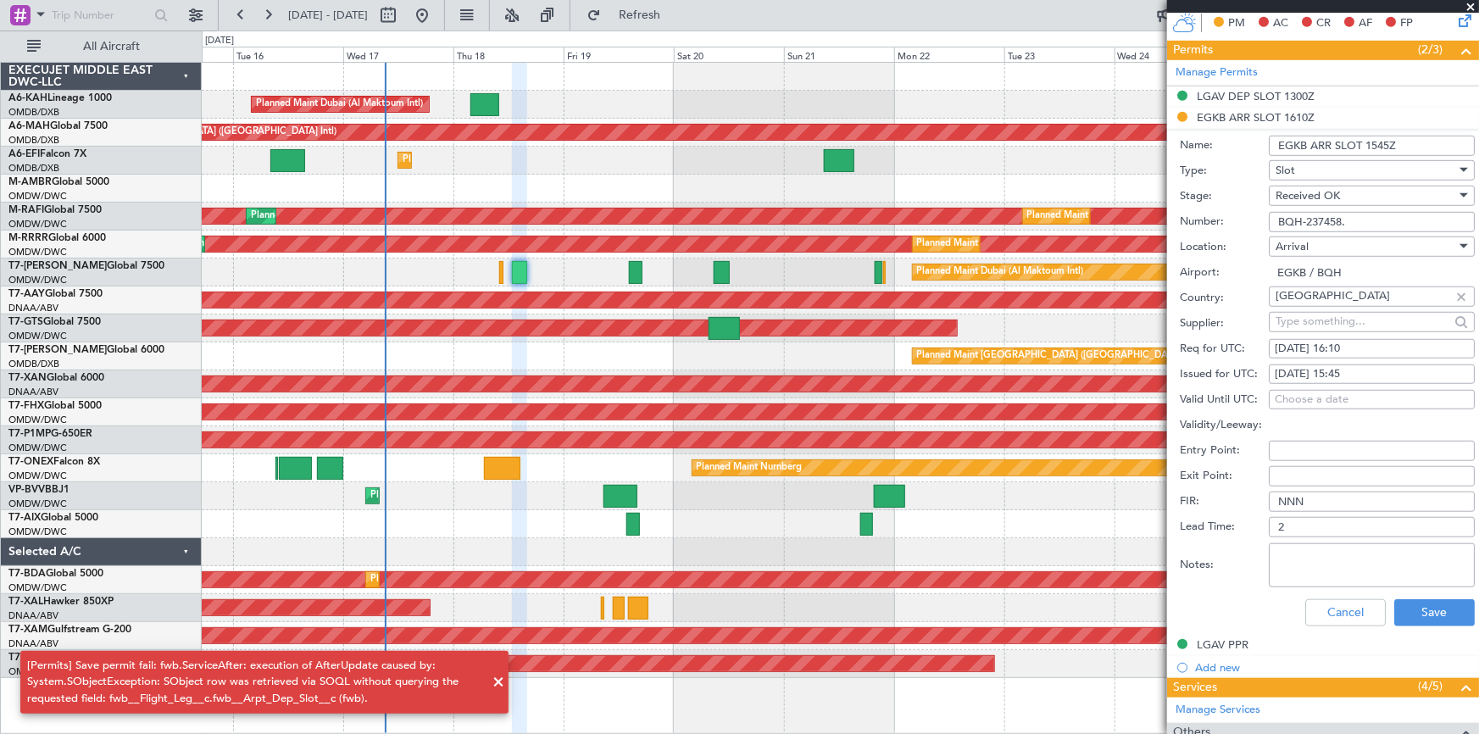
click at [1299, 183] on div "Received OK" at bounding box center [1366, 195] width 181 height 25
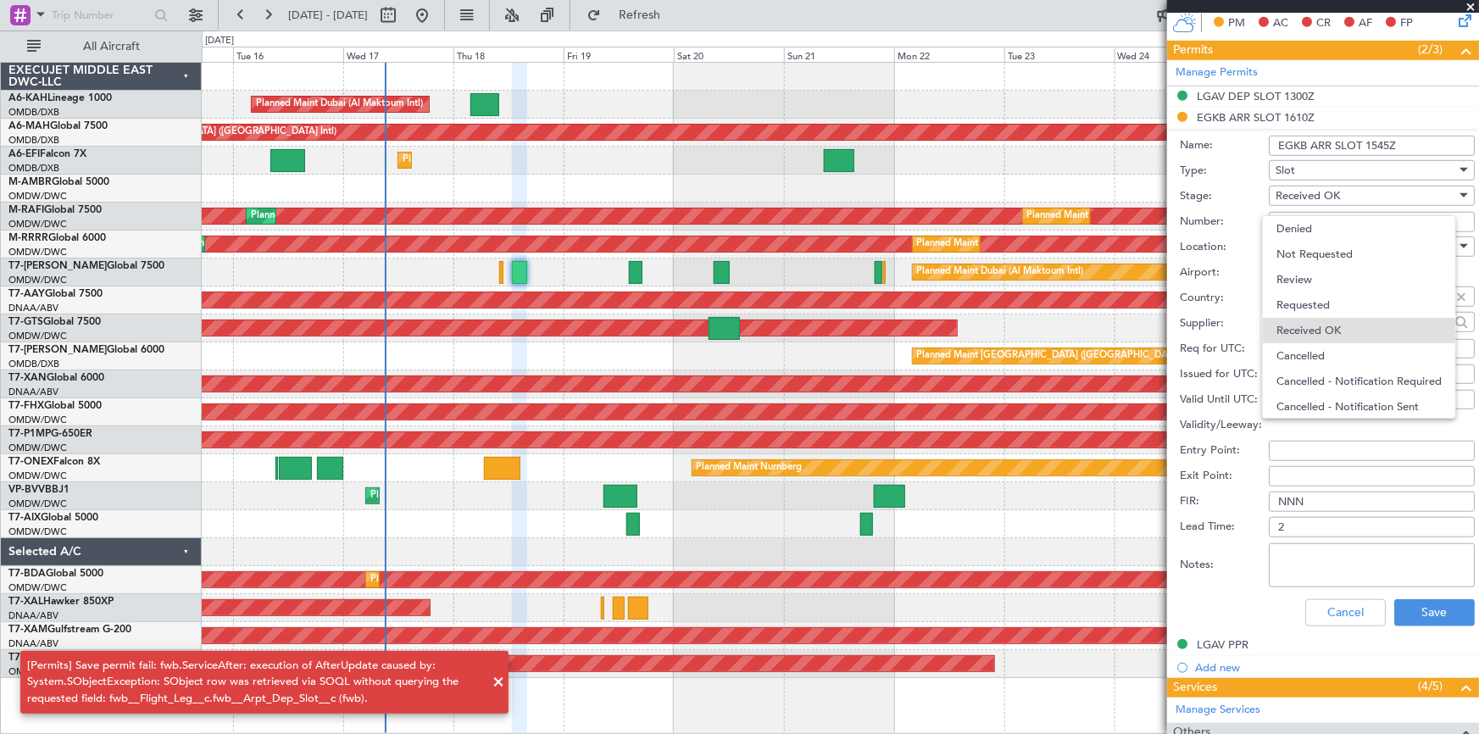
scroll to position [26, 0]
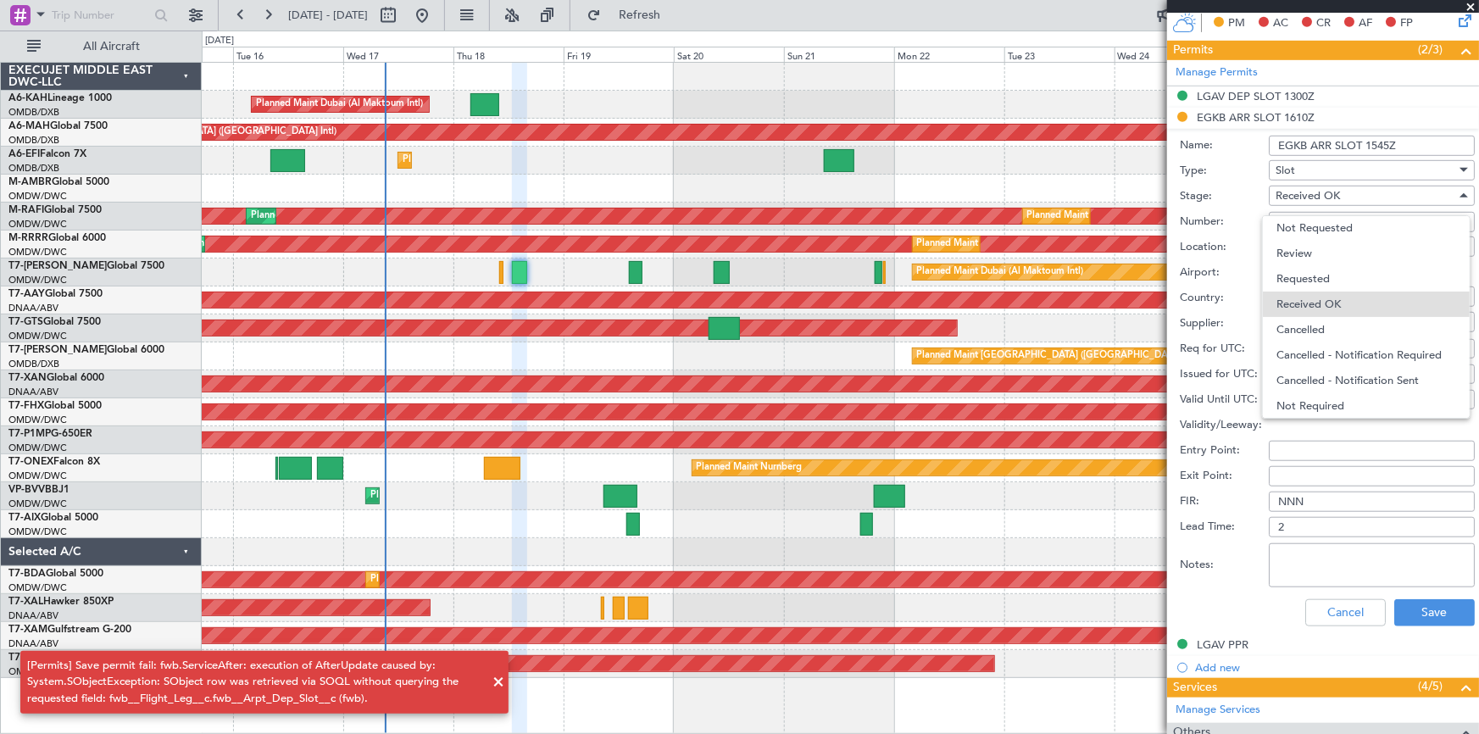
drag, startPoint x: 1315, startPoint y: 270, endPoint x: 1411, endPoint y: 336, distance: 116.6
click at [1315, 270] on span "Requested" at bounding box center [1367, 278] width 180 height 25
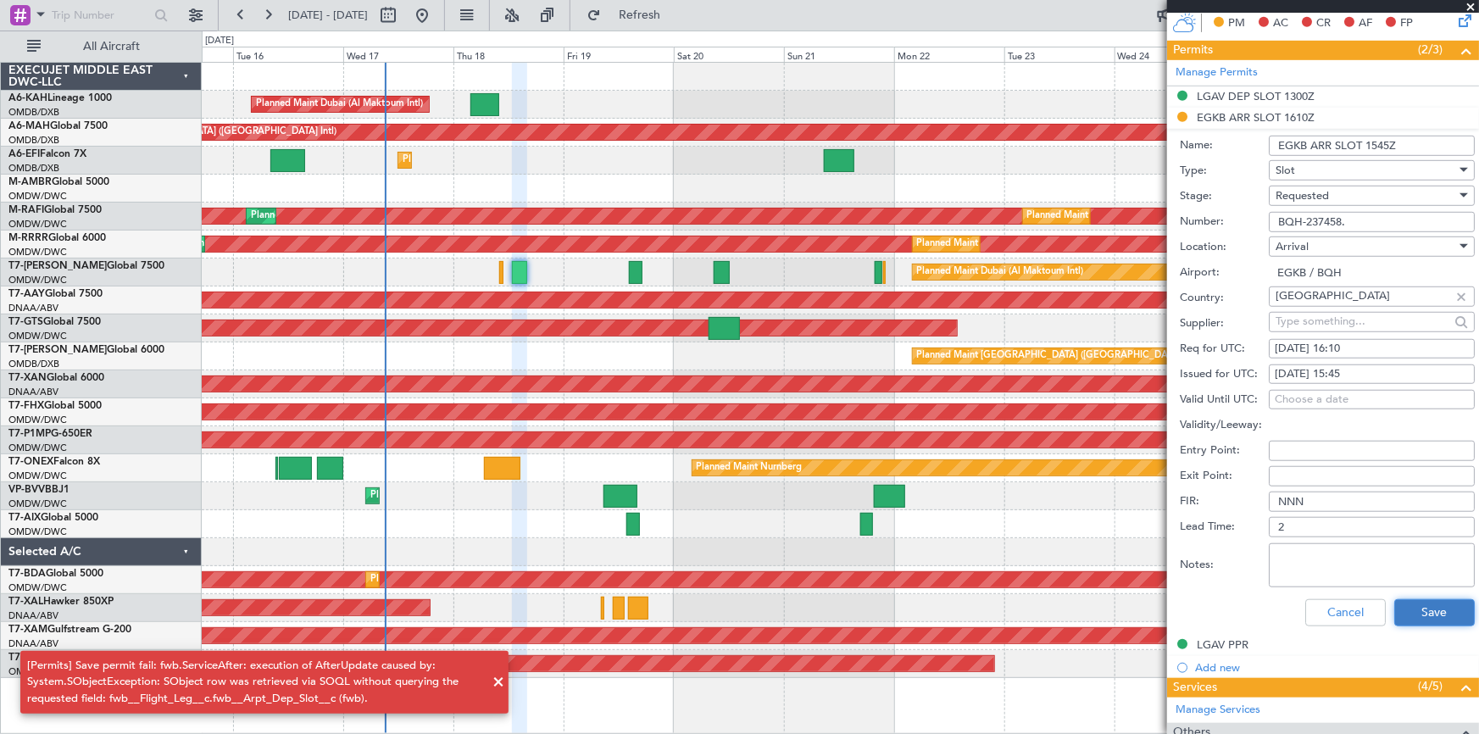
click at [1418, 599] on button "Save" at bounding box center [1434, 612] width 81 height 27
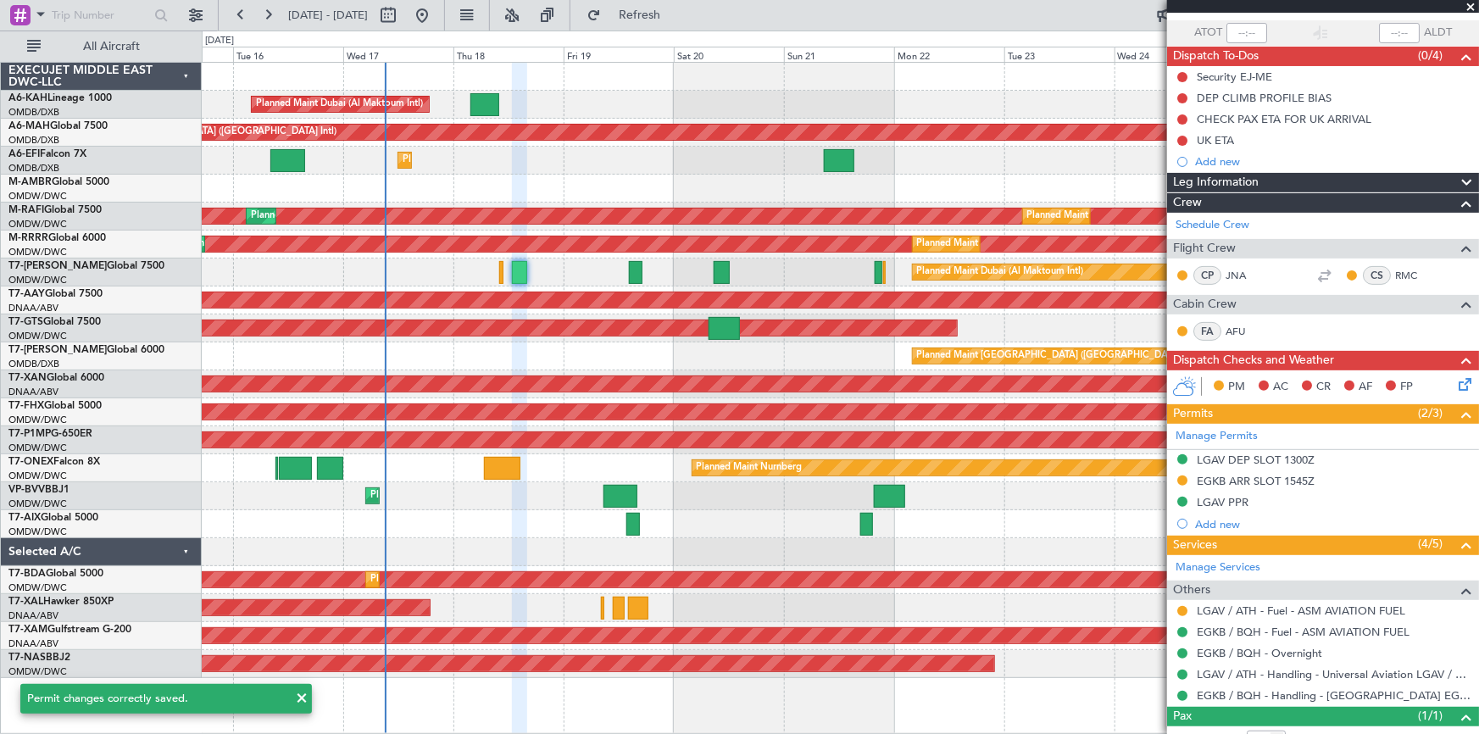
scroll to position [153, 0]
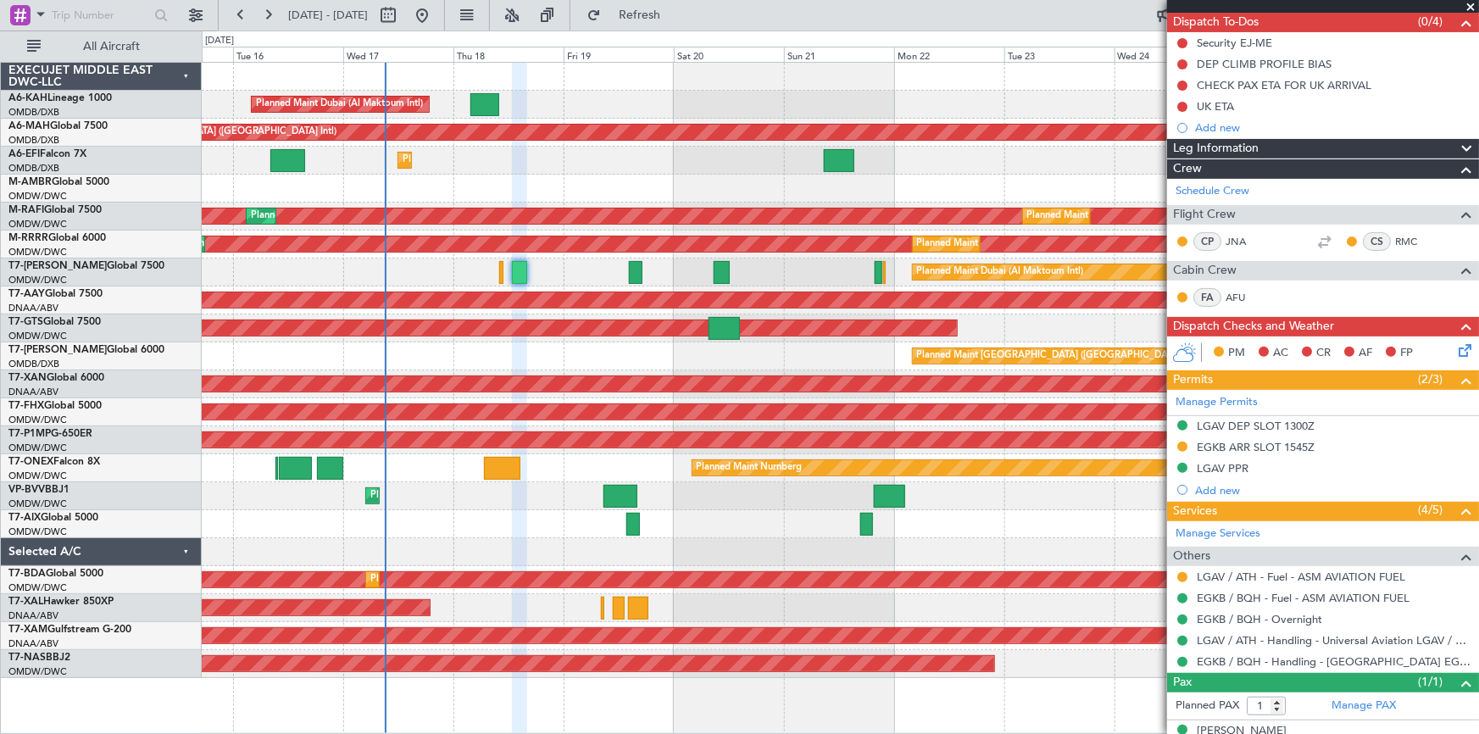
click at [1260, 448] on div "EGKB ARR SLOT 1545Z" at bounding box center [1256, 447] width 118 height 14
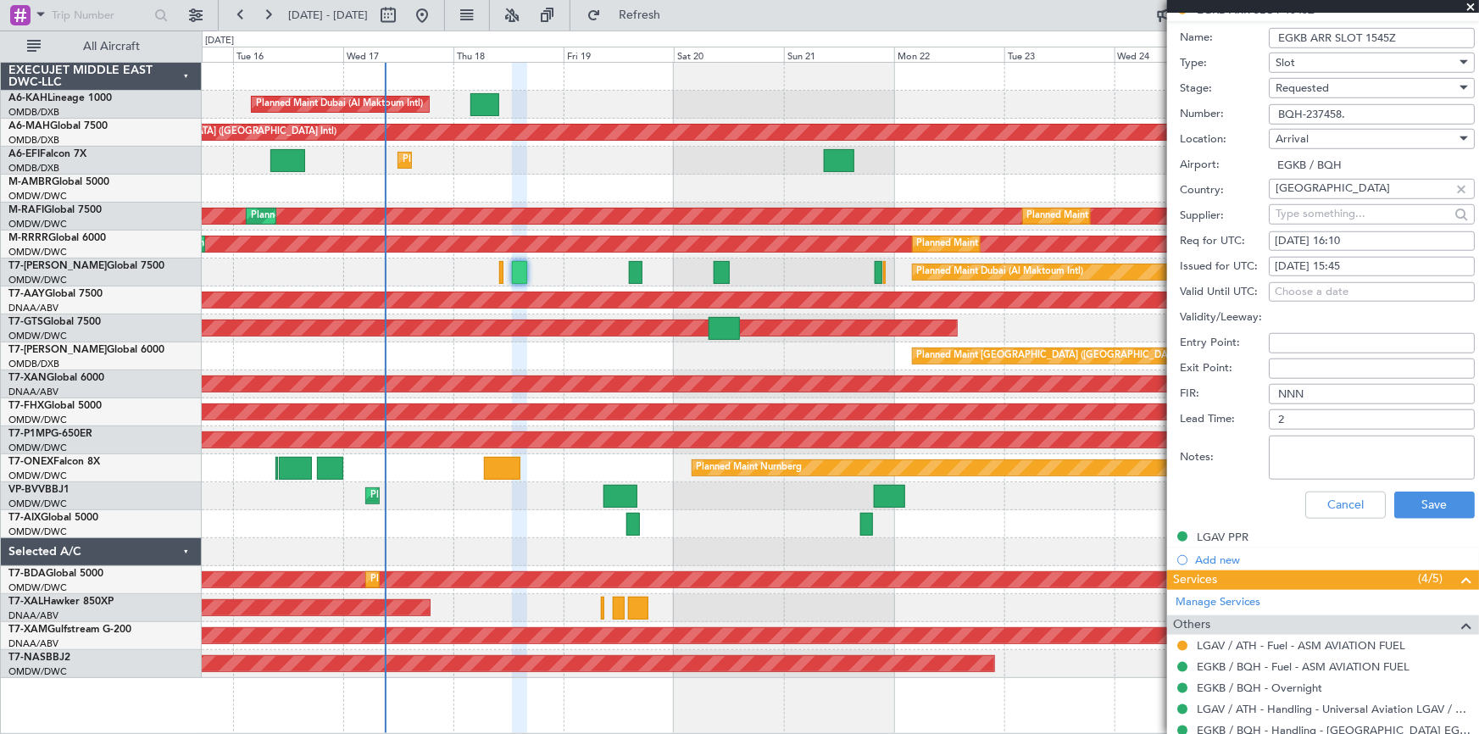
scroll to position [616, 0]
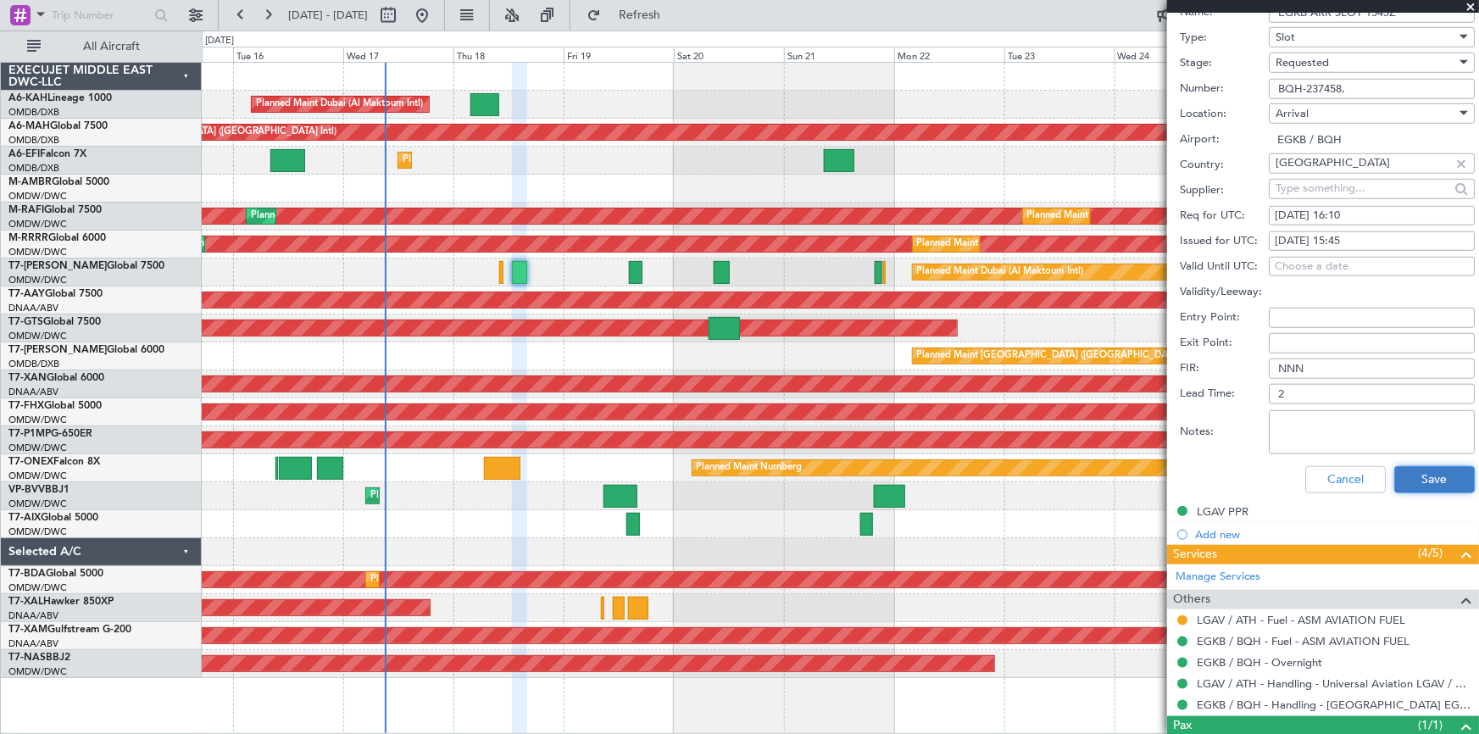
click at [1416, 485] on button "Save" at bounding box center [1434, 479] width 81 height 27
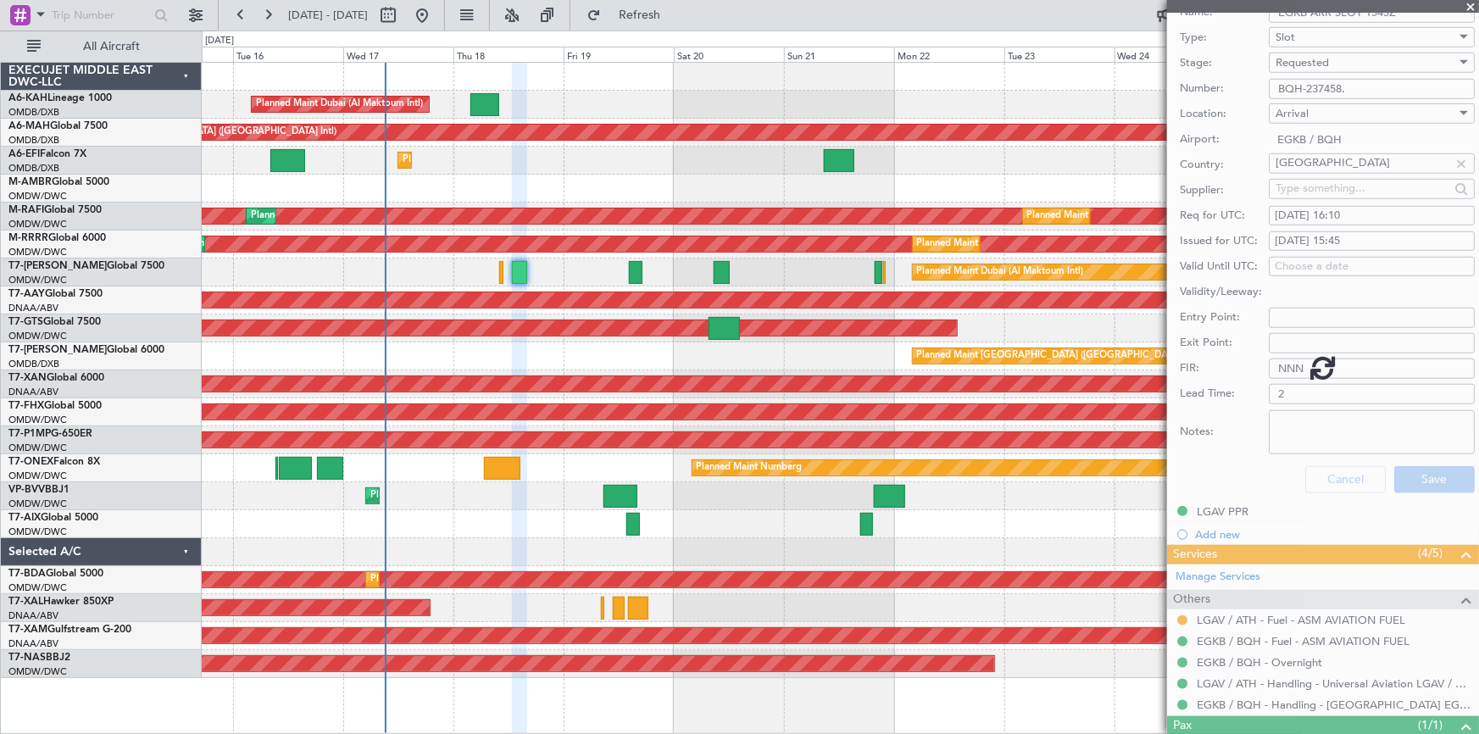
scroll to position [110, 0]
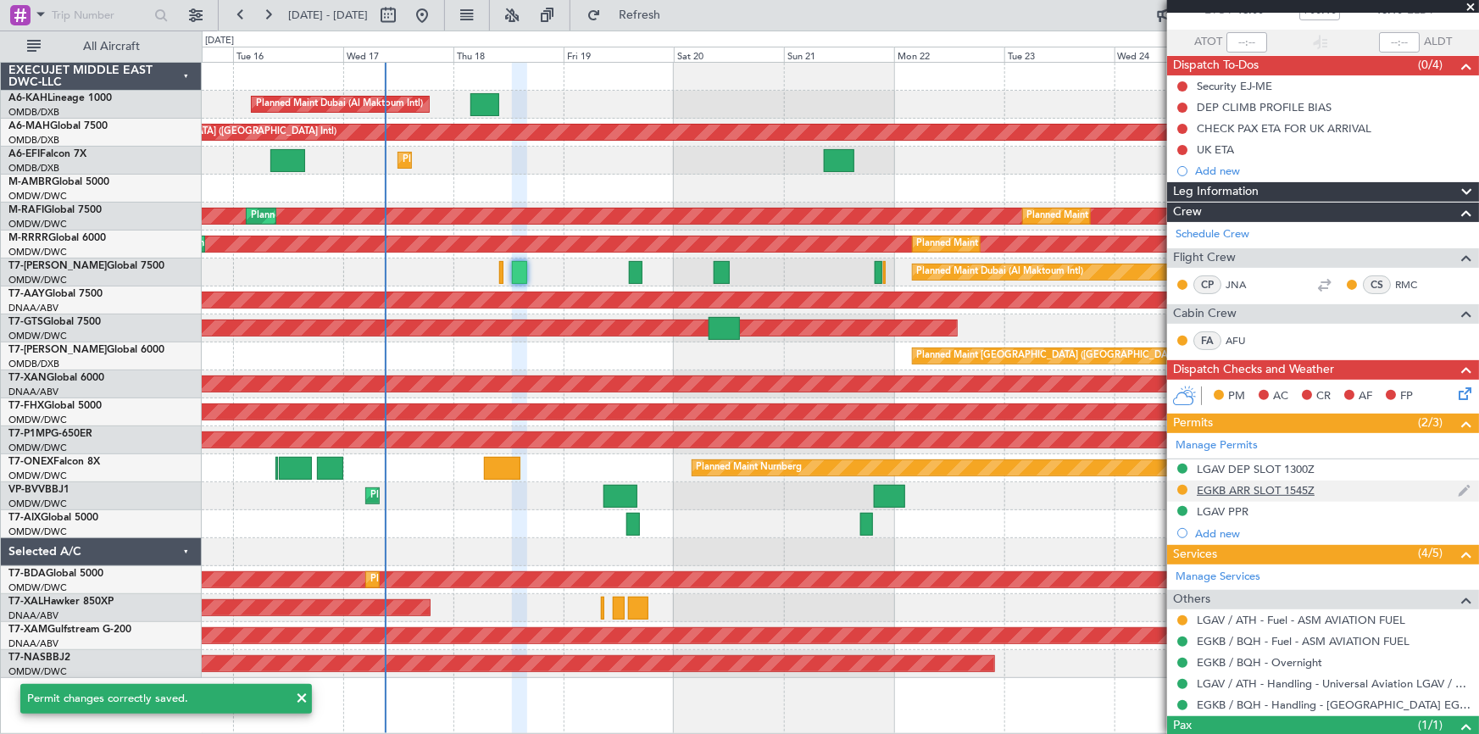
click at [1238, 484] on div "EGKB ARR SLOT 1545Z" at bounding box center [1256, 490] width 118 height 14
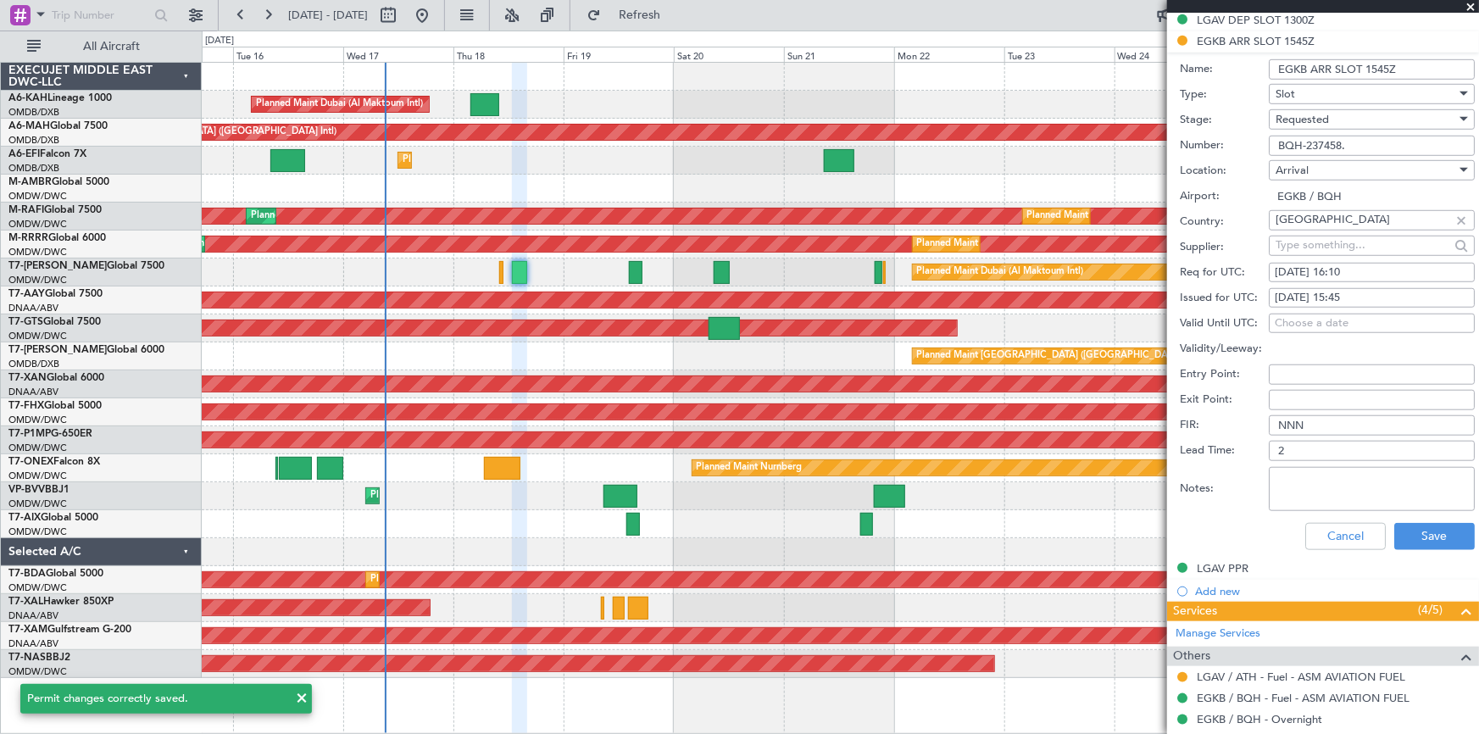
scroll to position [373, 0]
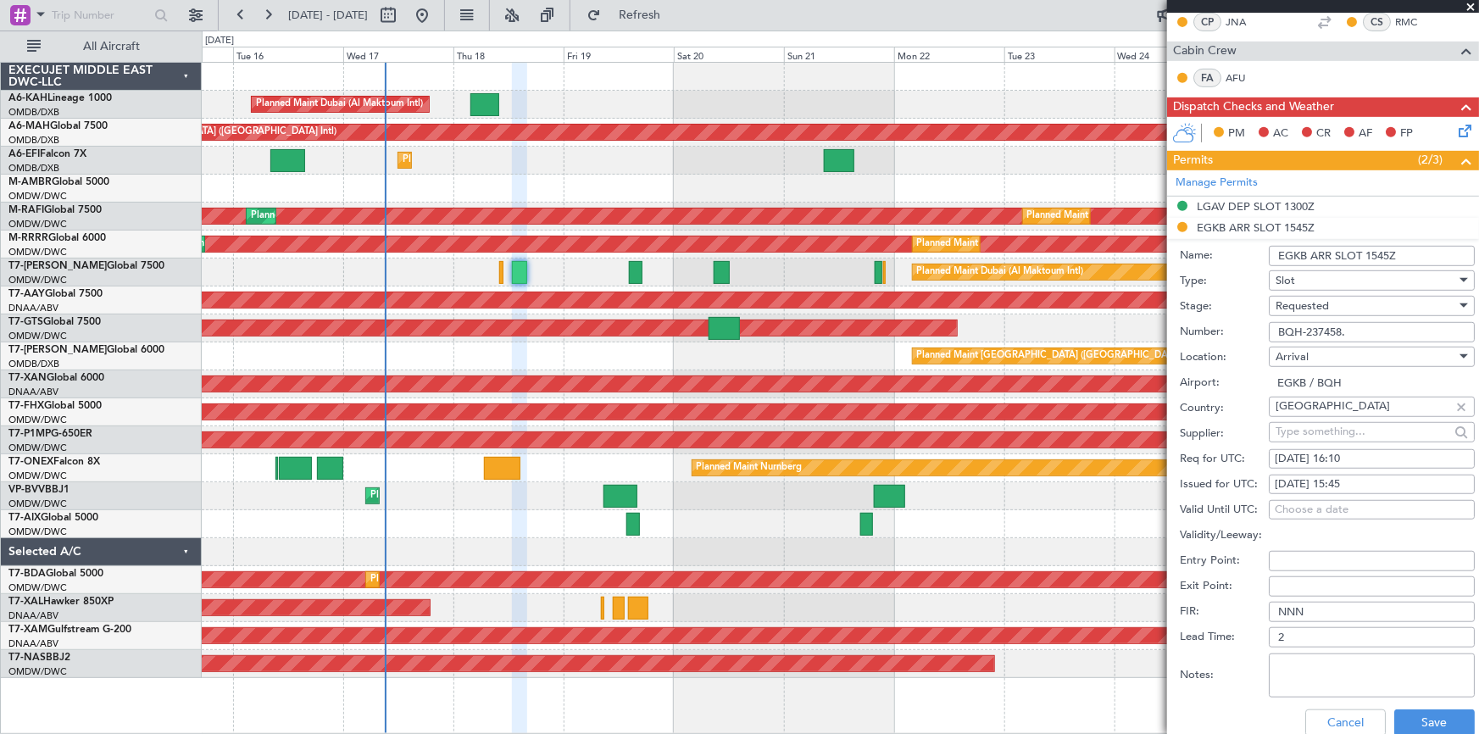
click at [1357, 331] on input "BQH-237458." at bounding box center [1372, 332] width 206 height 20
type input "BQH-237458"
click at [1401, 722] on button "Save" at bounding box center [1434, 722] width 81 height 27
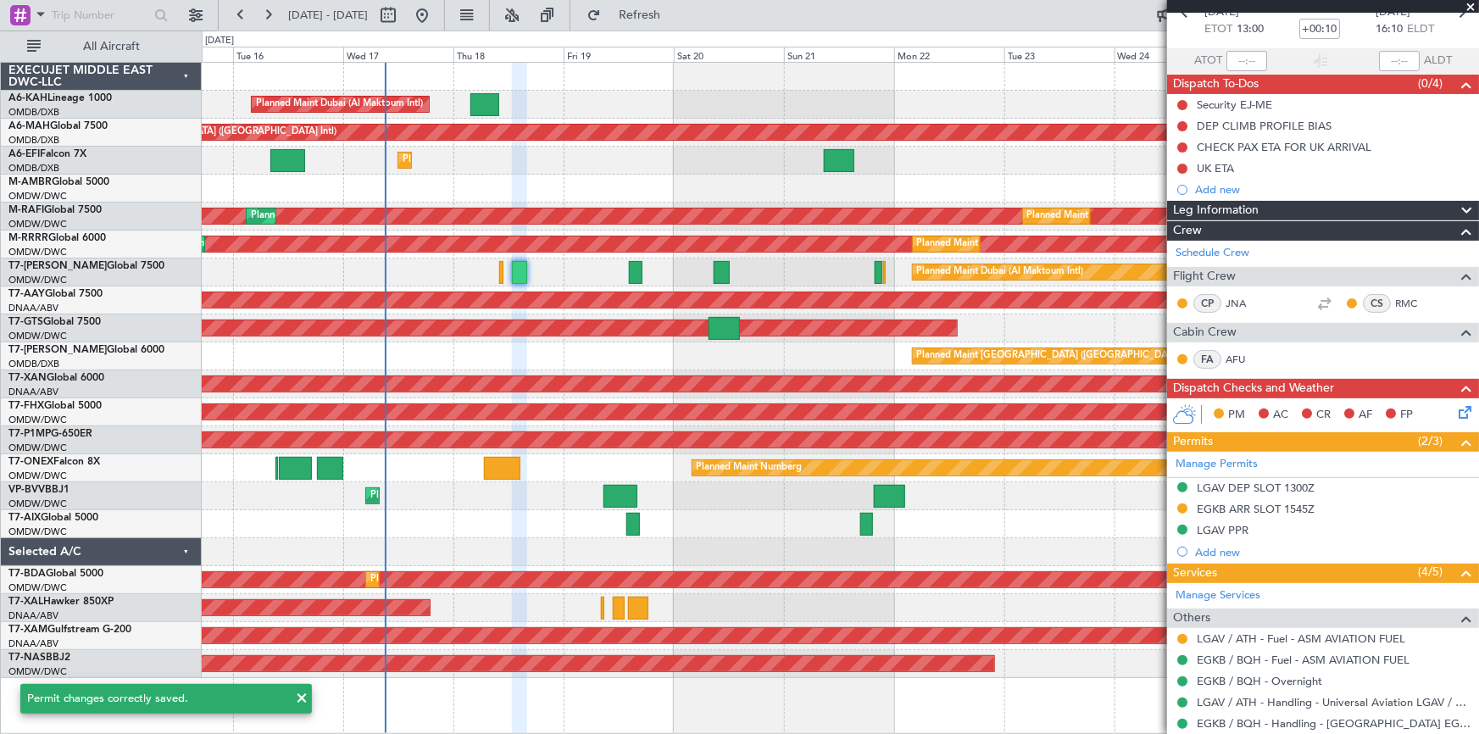
scroll to position [153, 0]
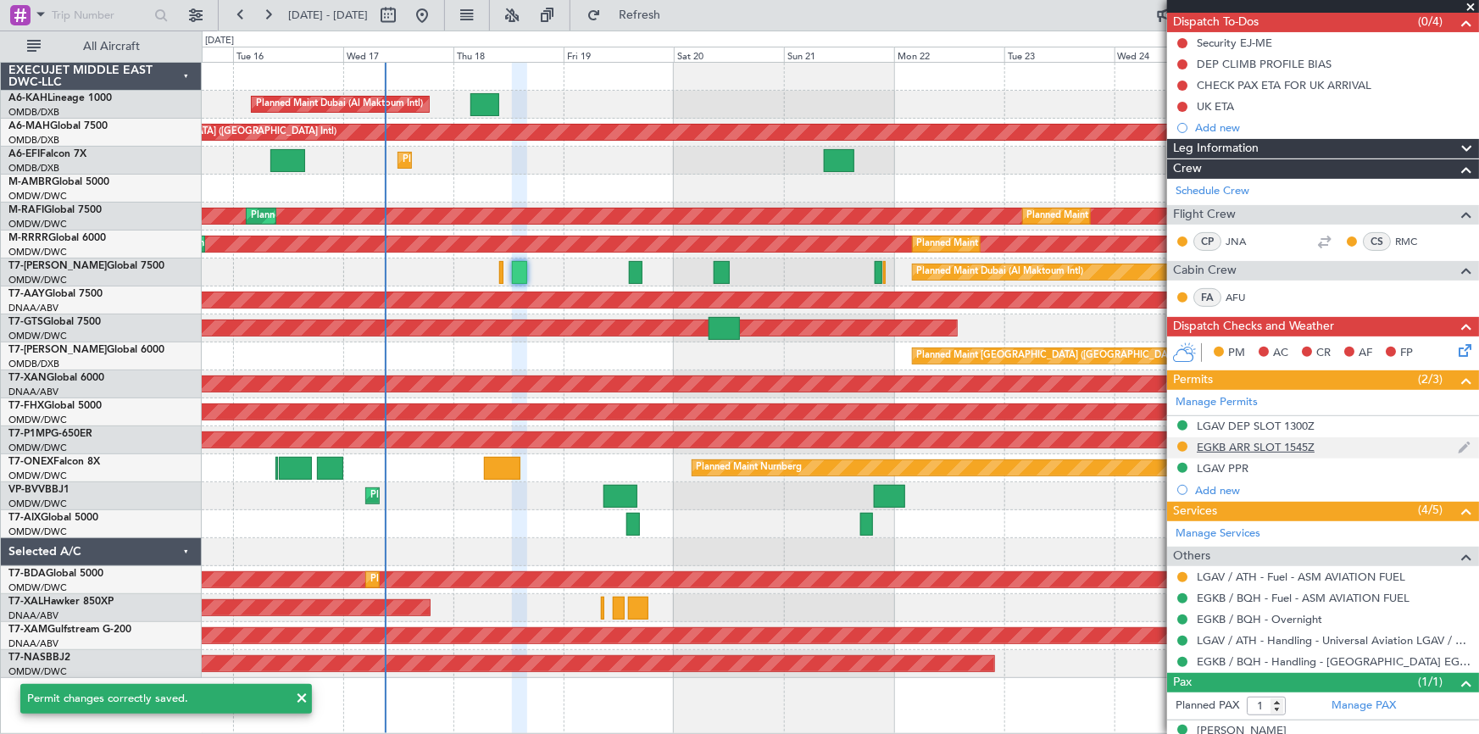
click at [1281, 444] on div "EGKB ARR SLOT 1545Z" at bounding box center [1256, 447] width 118 height 14
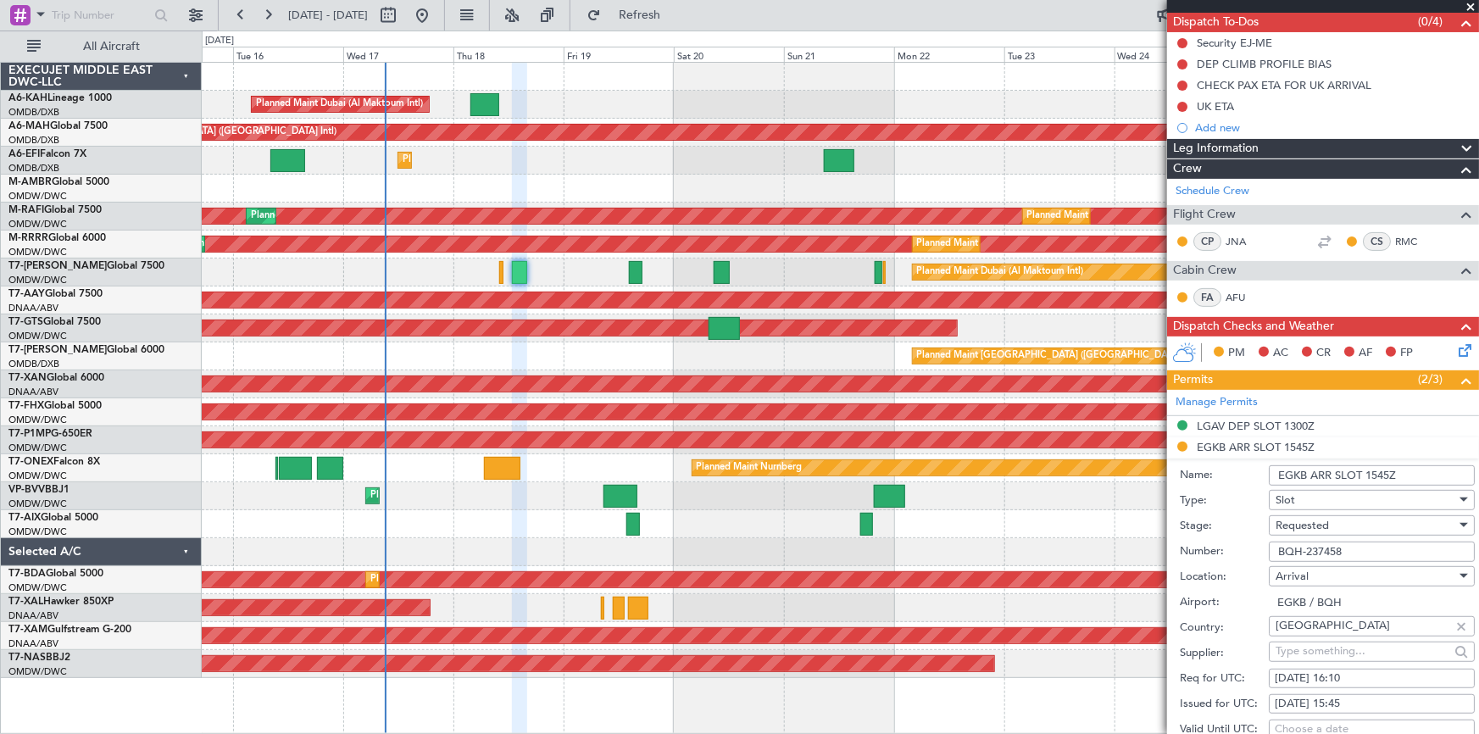
click at [1324, 525] on span "Requested" at bounding box center [1302, 525] width 53 height 15
click at [1335, 658] on span "Received OK" at bounding box center [1367, 660] width 180 height 25
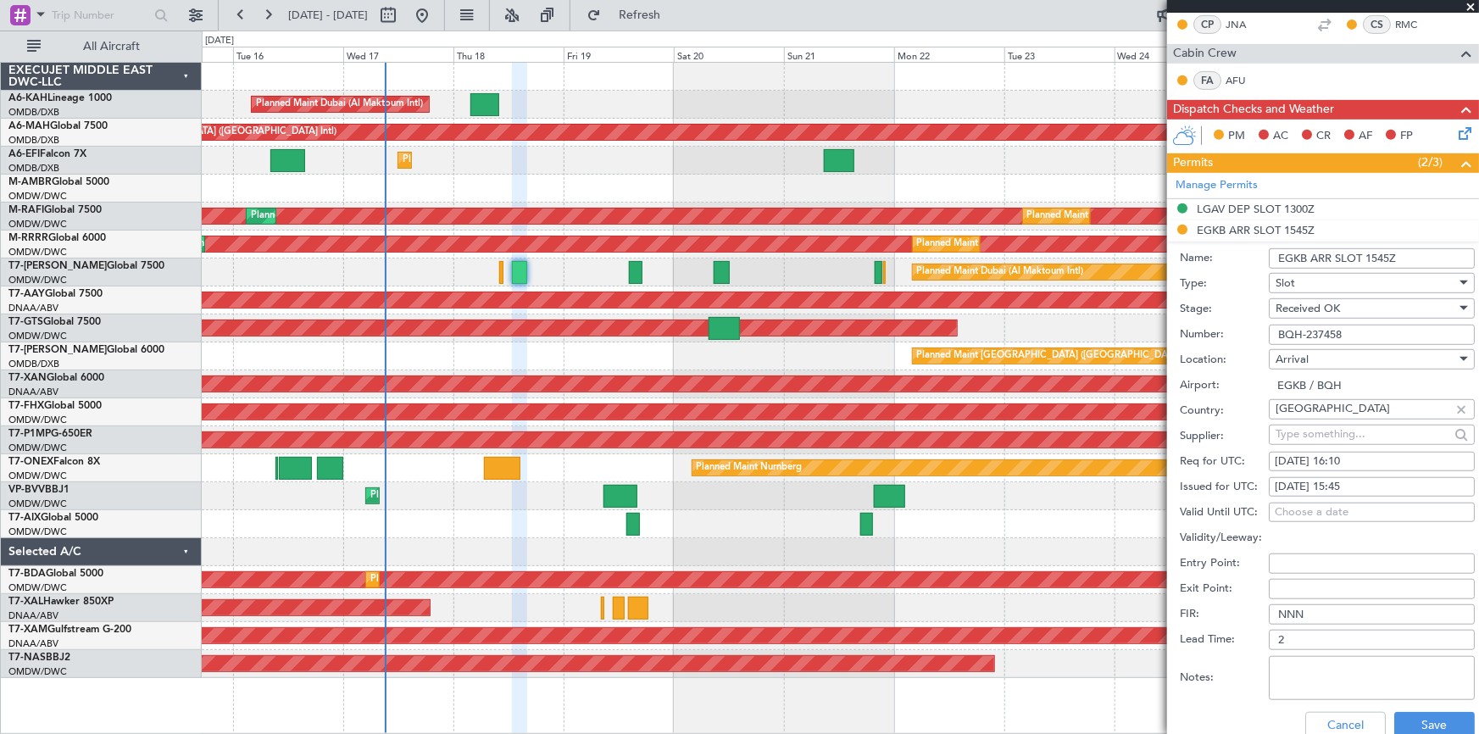
scroll to position [462, 0]
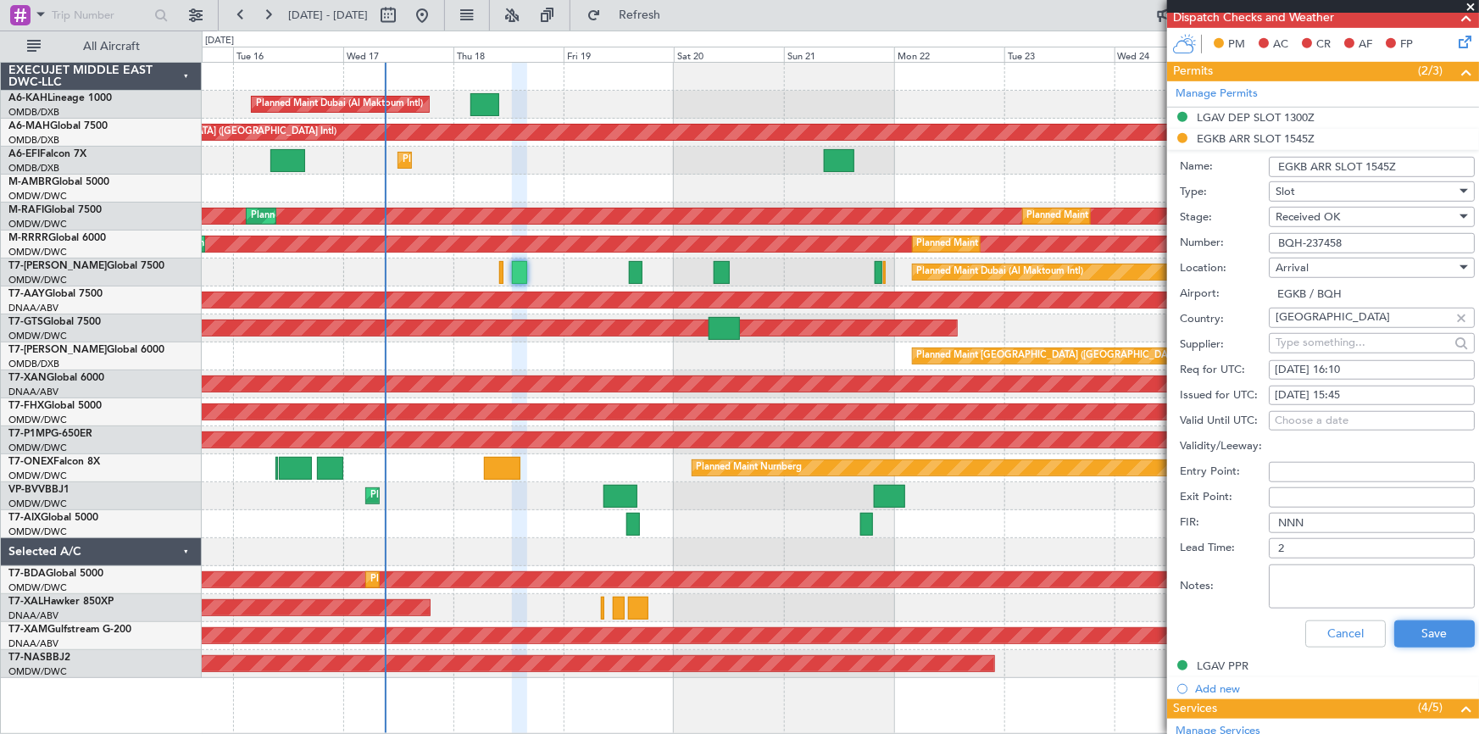
drag, startPoint x: 1412, startPoint y: 625, endPoint x: 1066, endPoint y: 720, distance: 358.6
click at [1394, 626] on button "Save" at bounding box center [1434, 633] width 81 height 27
click at [1343, 633] on button "Cancel" at bounding box center [1345, 633] width 81 height 27
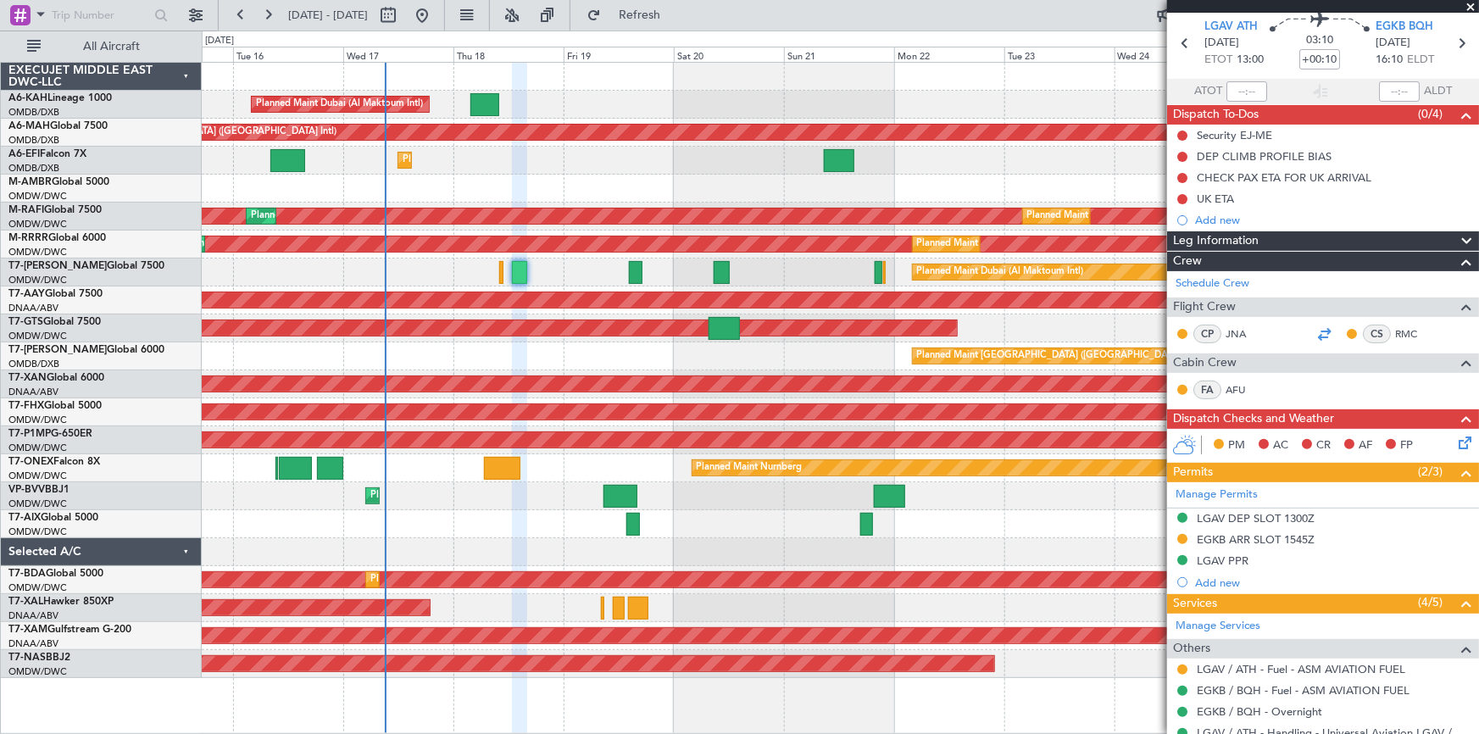
scroll to position [0, 0]
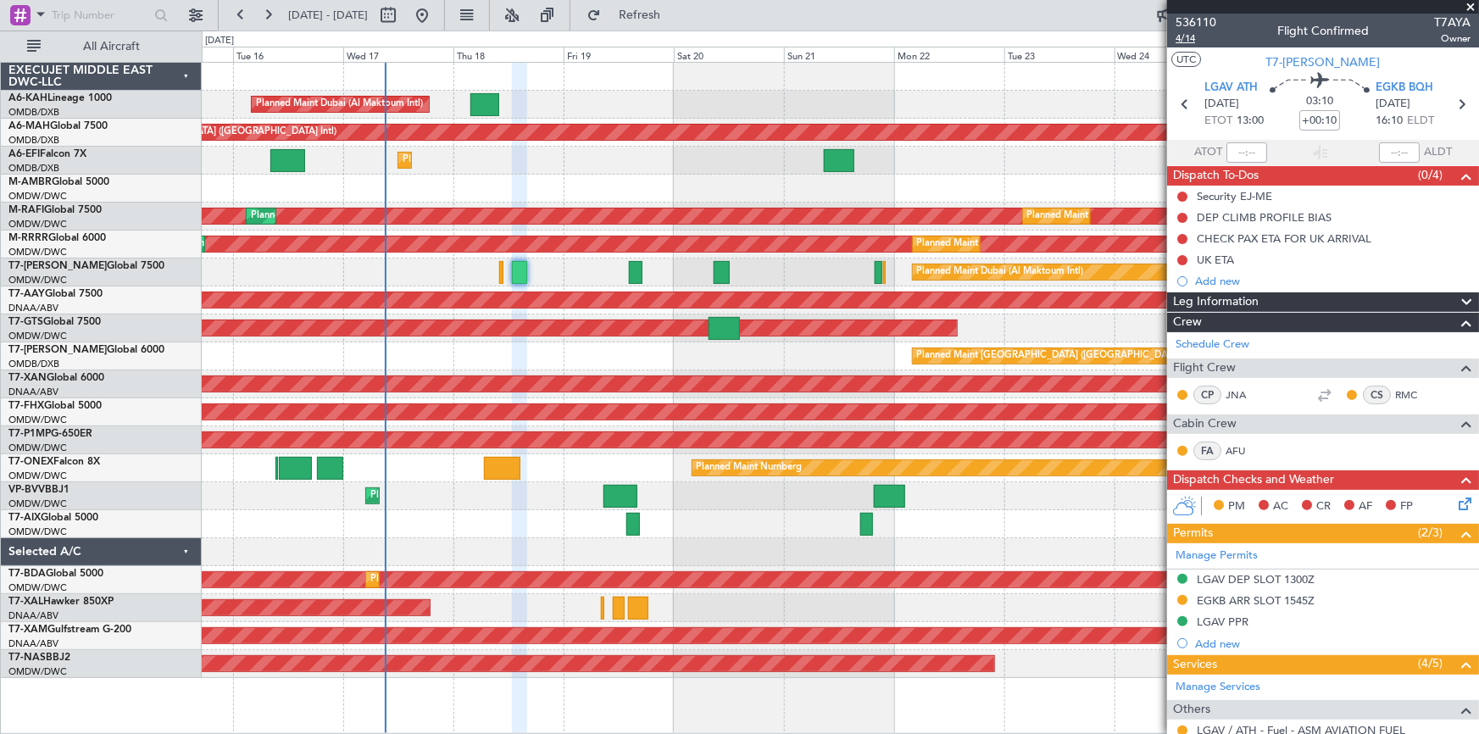
click at [1186, 41] on span "4/14" at bounding box center [1196, 38] width 41 height 14
click at [676, 18] on span "Refresh" at bounding box center [639, 15] width 71 height 12
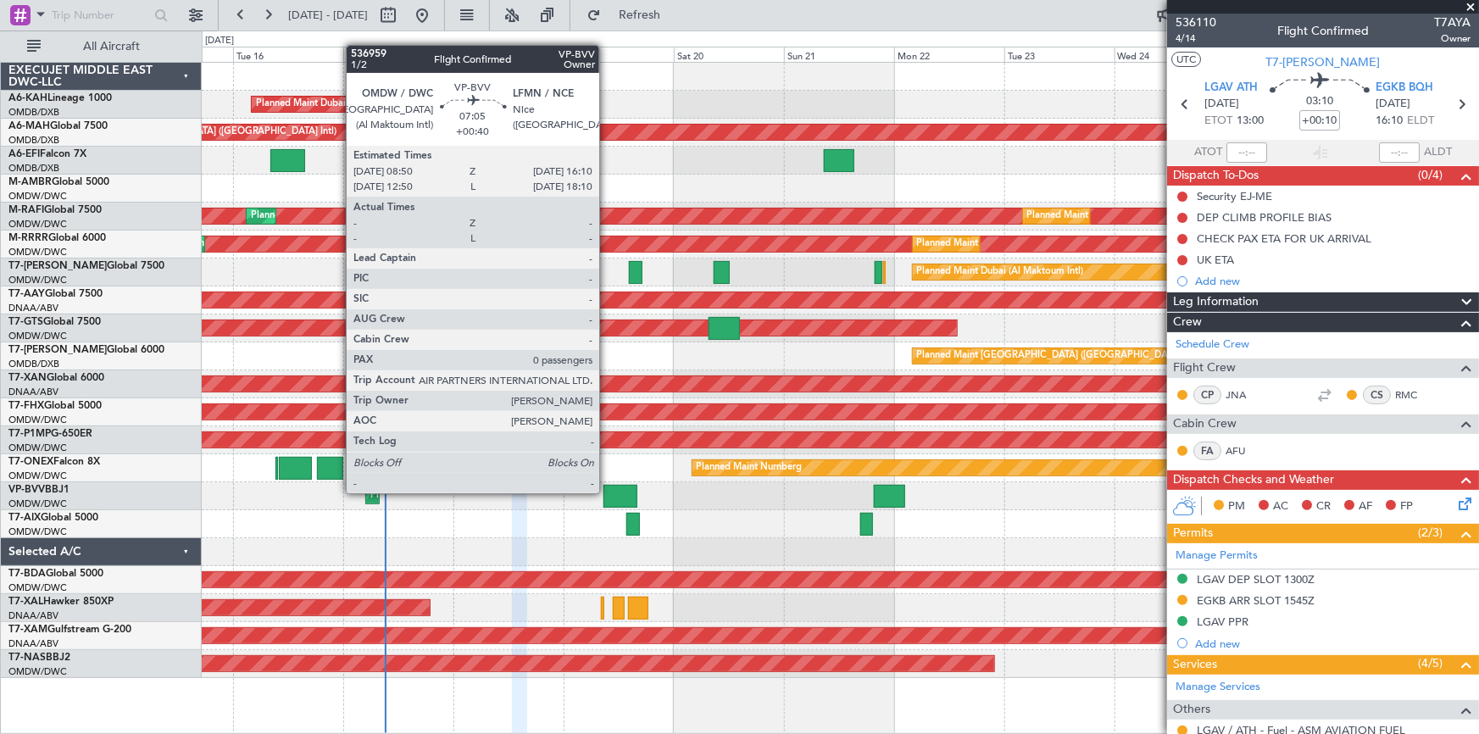
click at [607, 492] on div at bounding box center [621, 496] width 34 height 23
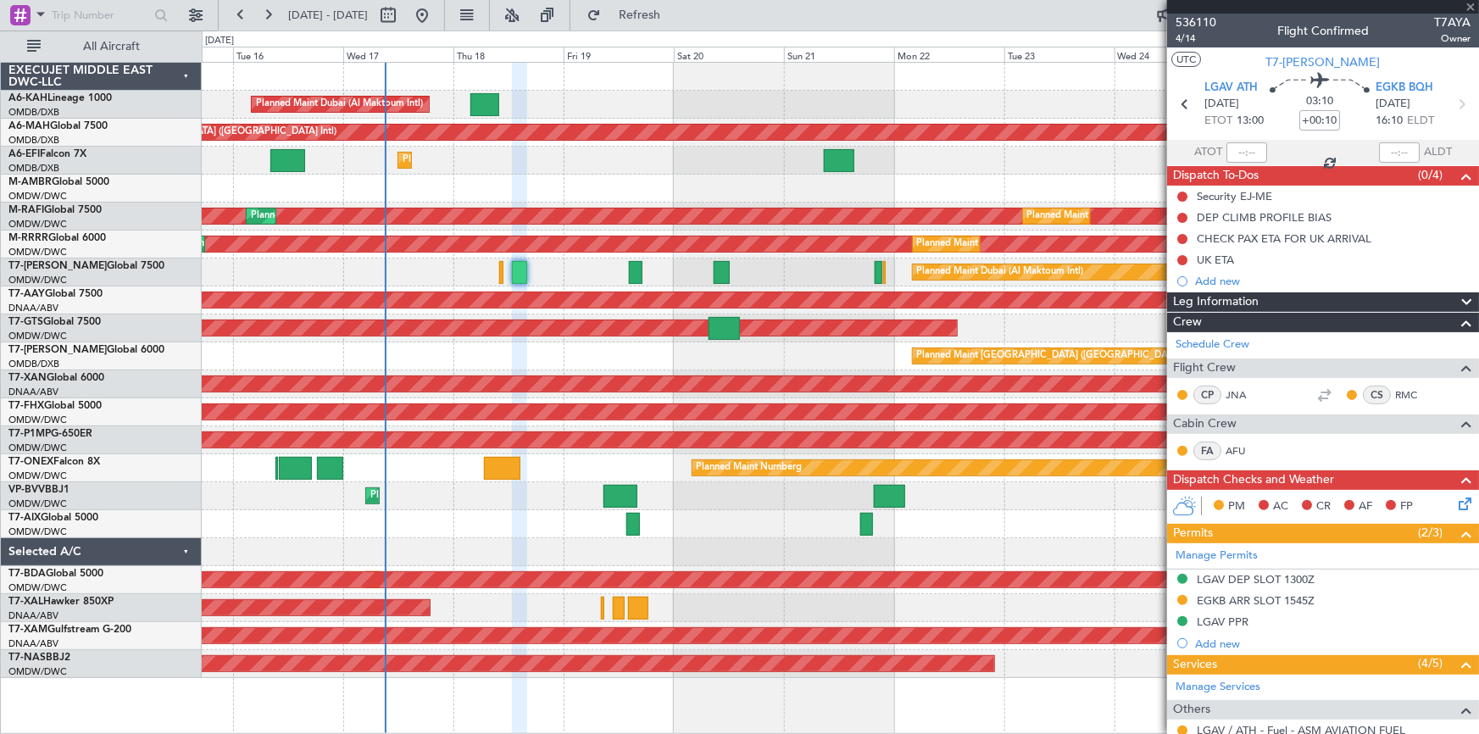
type input "+00:40"
type input "0"
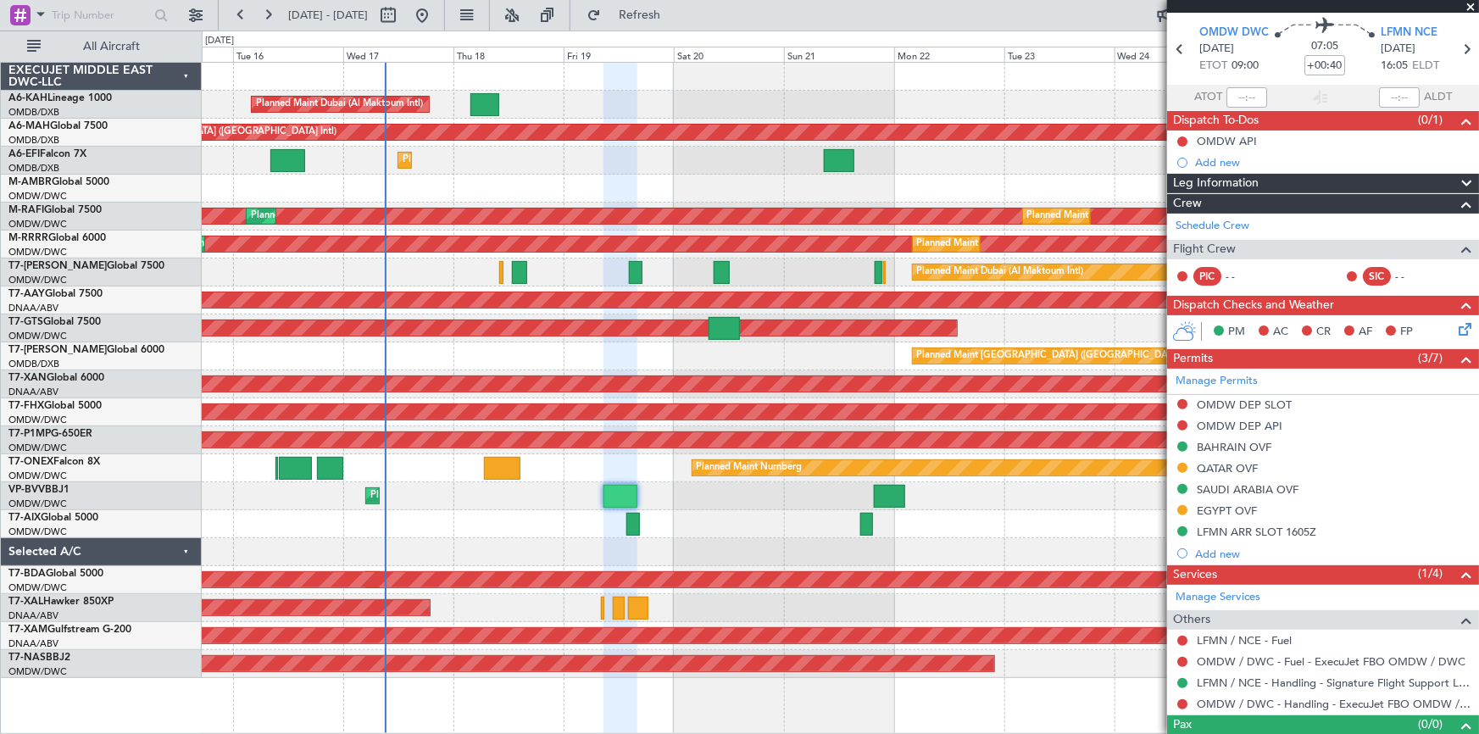
scroll to position [82, 0]
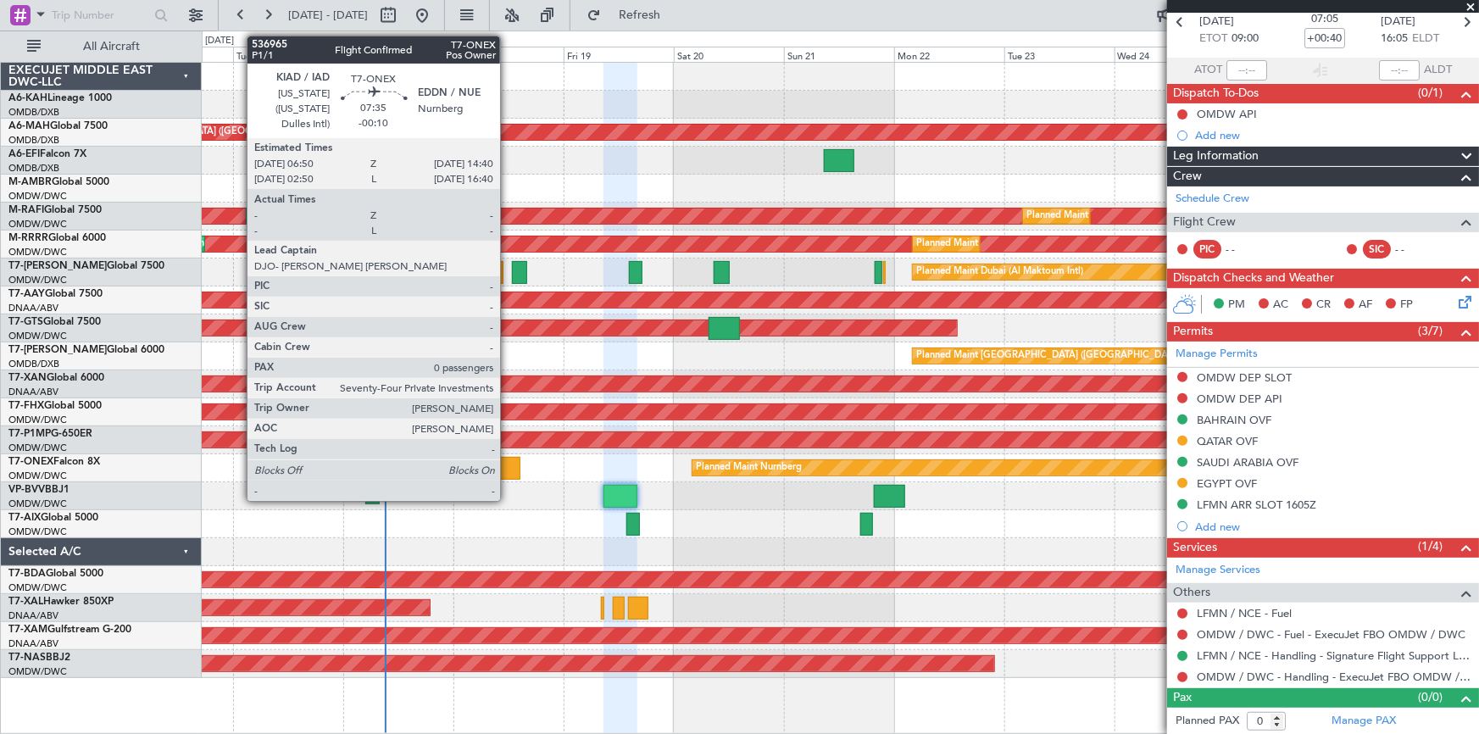
click at [508, 465] on div at bounding box center [502, 468] width 36 height 23
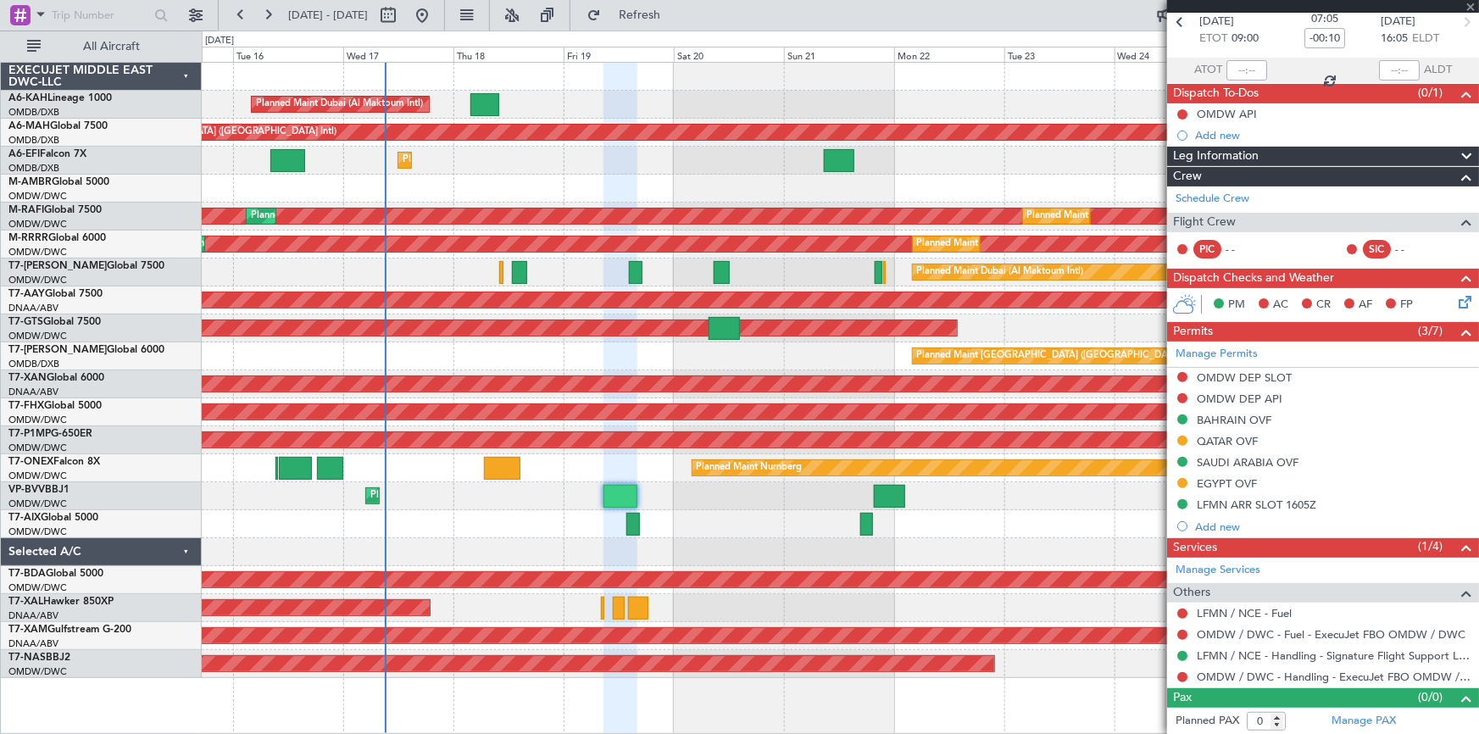
scroll to position [0, 0]
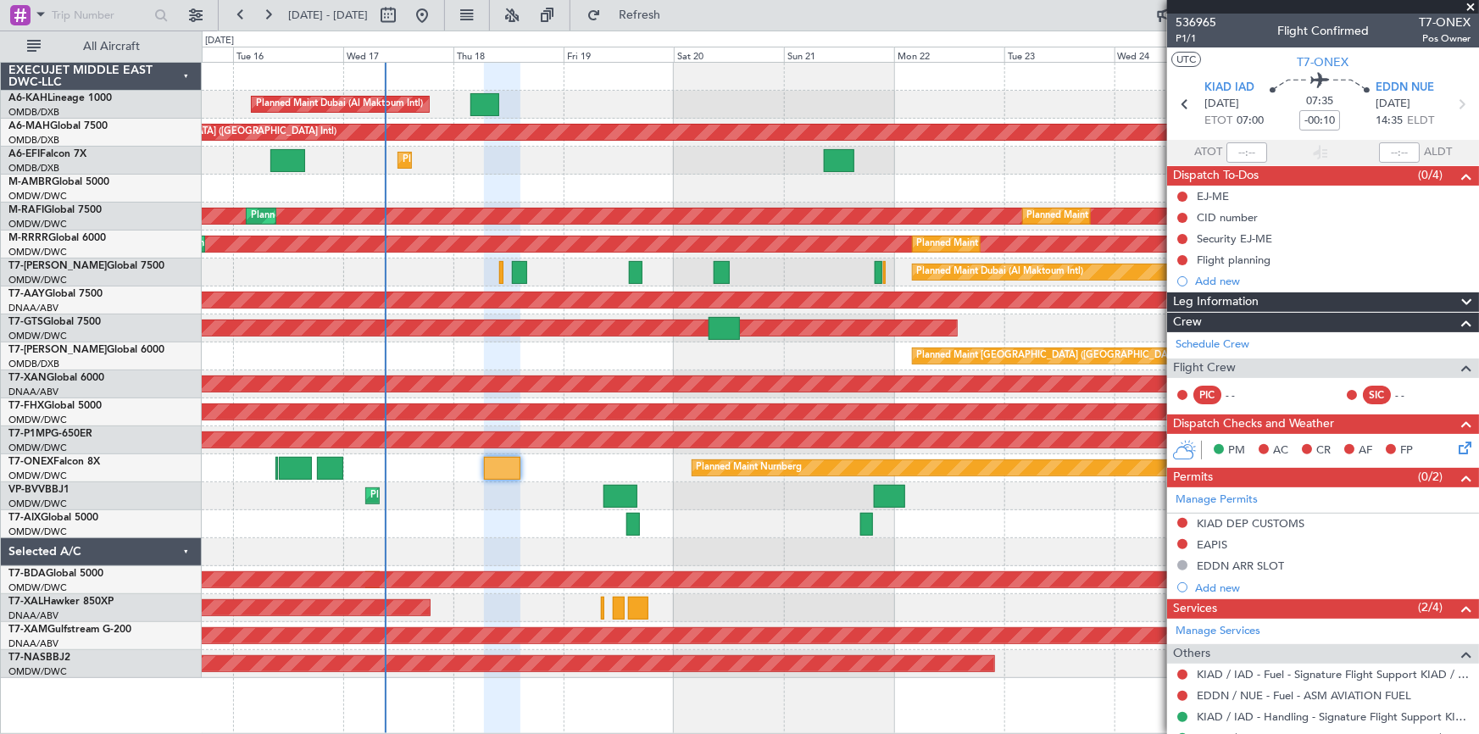
click at [501, 268] on div "Planned Maint Dubai (Al Maktoum Intl)" at bounding box center [840, 273] width 1277 height 28
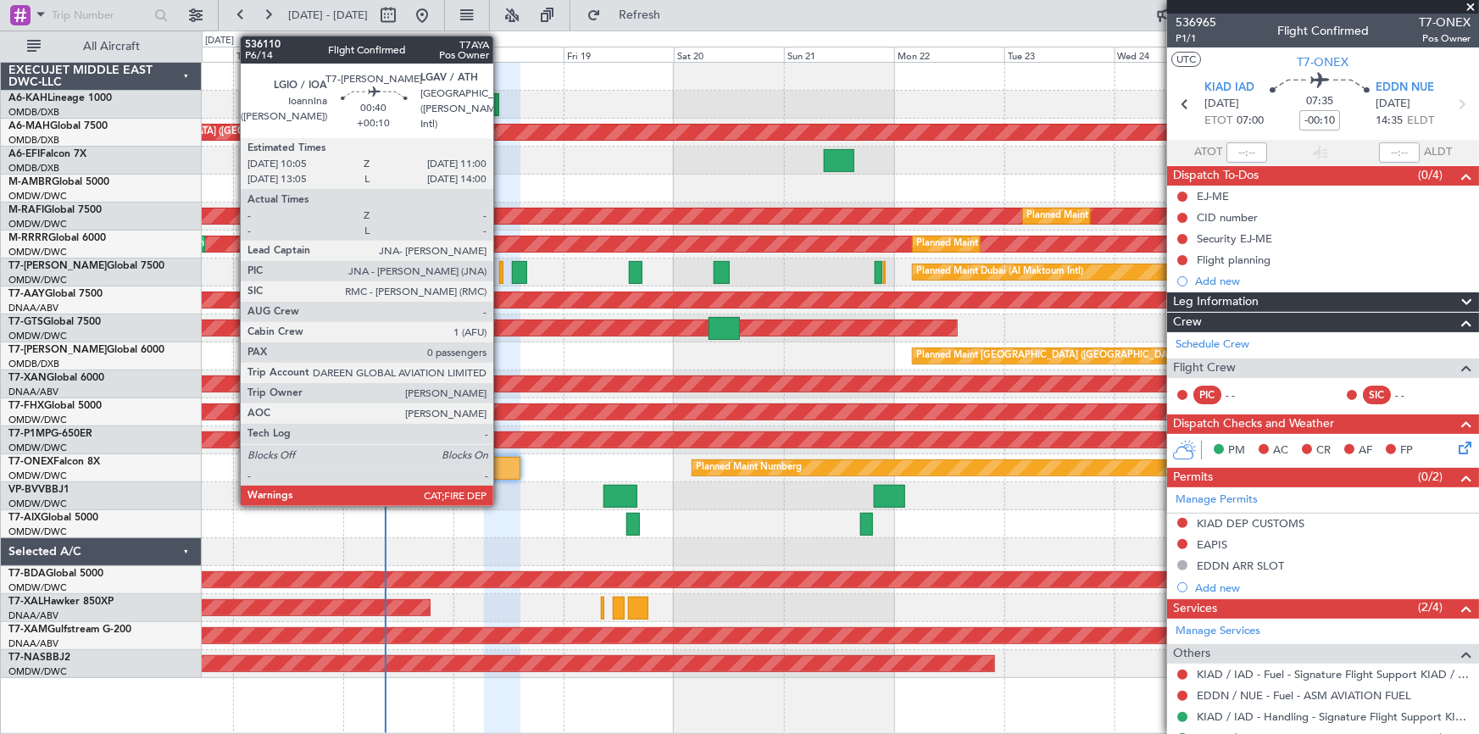
click at [502, 270] on div at bounding box center [501, 272] width 4 height 23
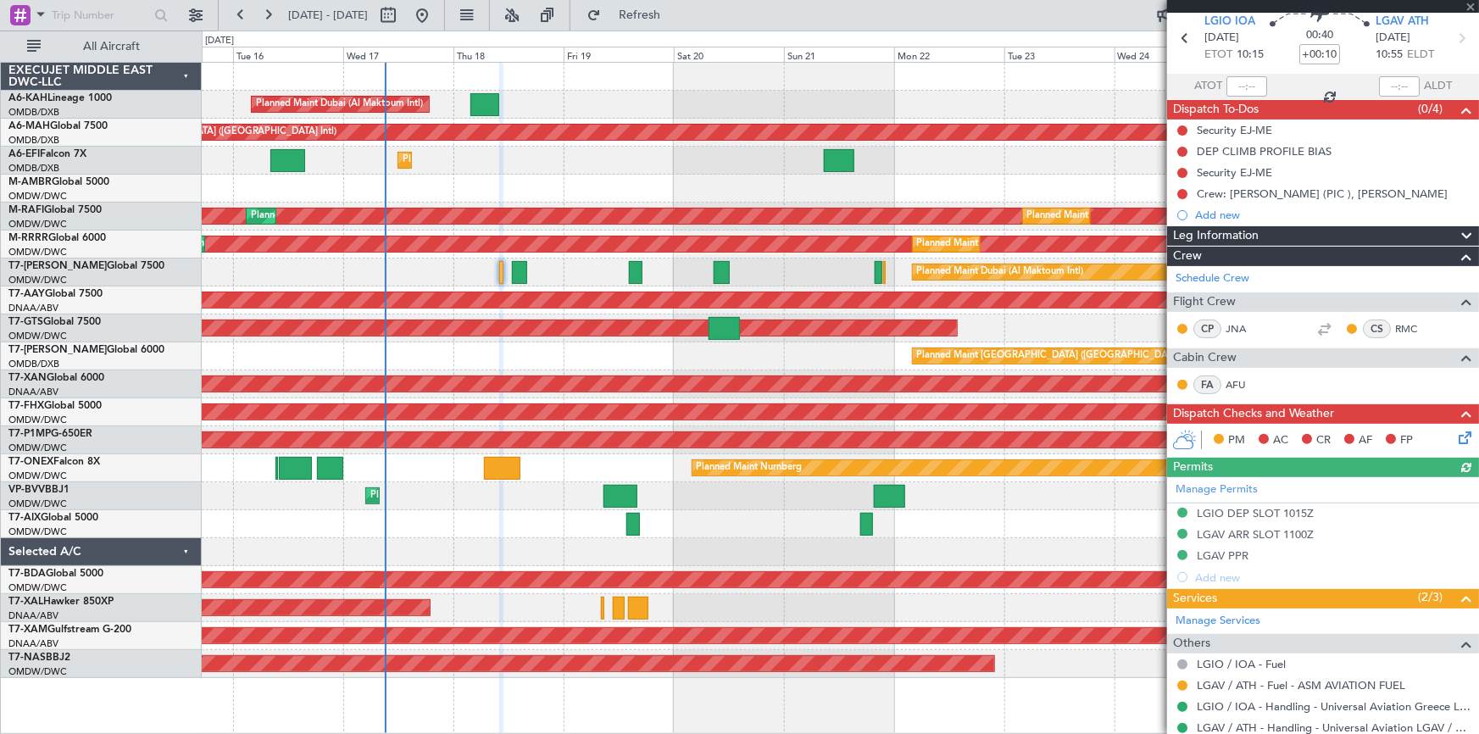
scroll to position [116, 0]
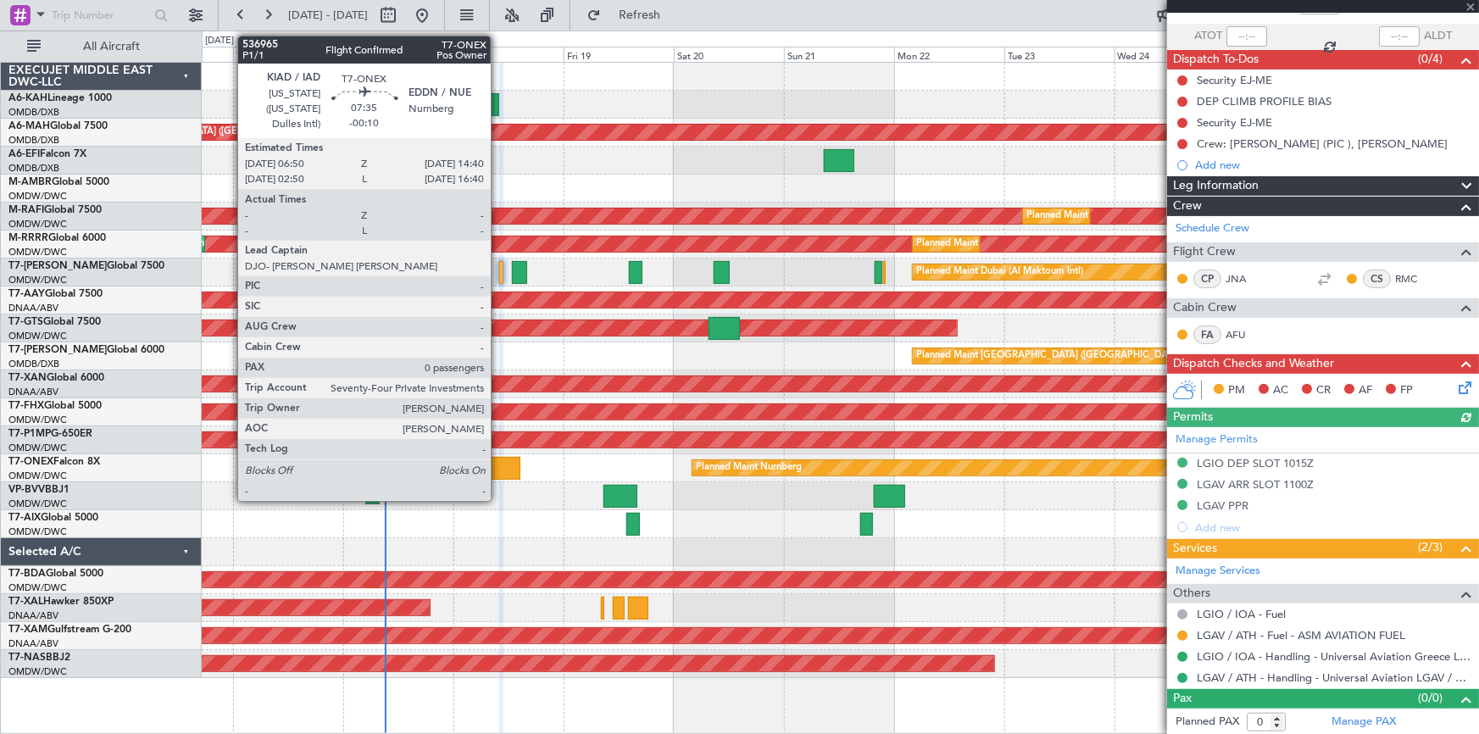
click at [518, 481] on div "Planned Maint Nurnberg Planned Maint Dubai (Al Maktoum Intl)" at bounding box center [840, 468] width 1277 height 28
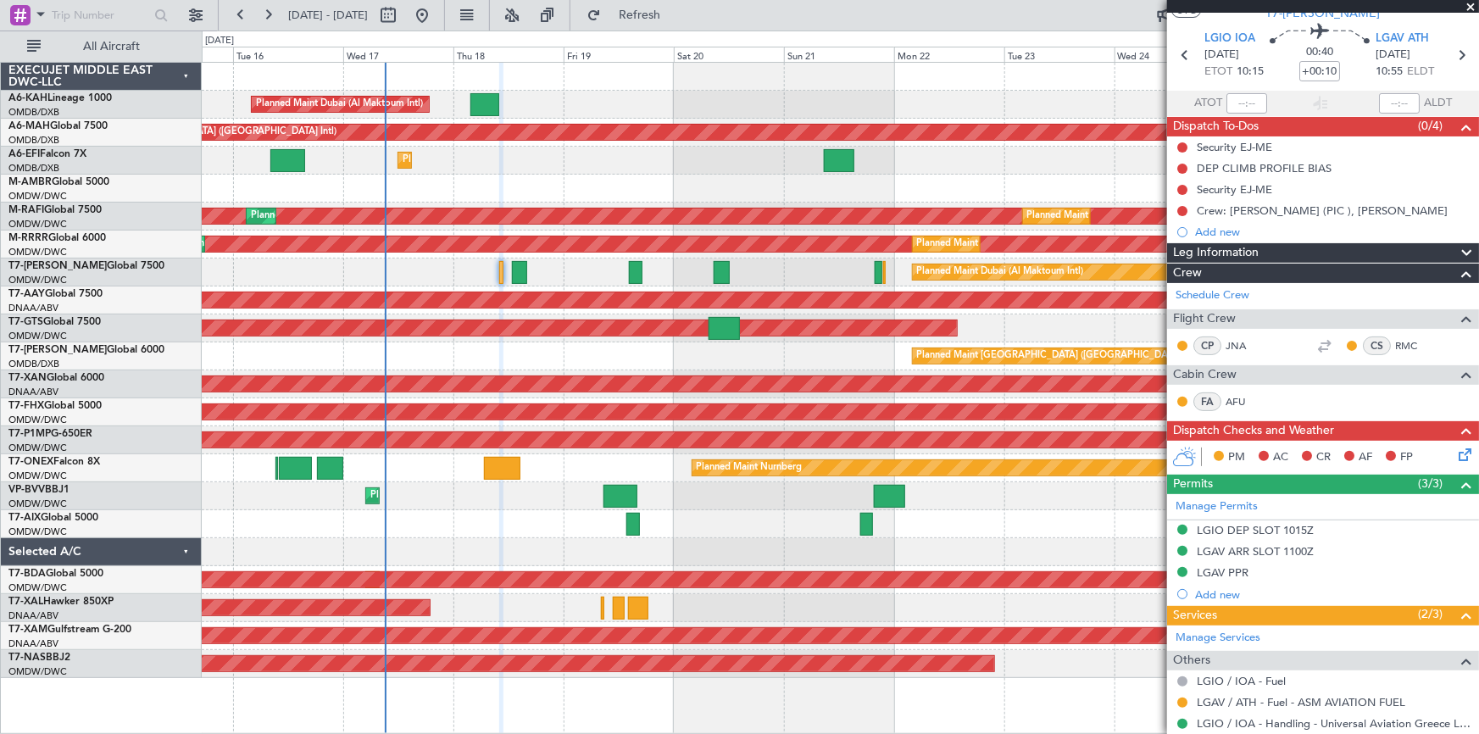
scroll to position [0, 0]
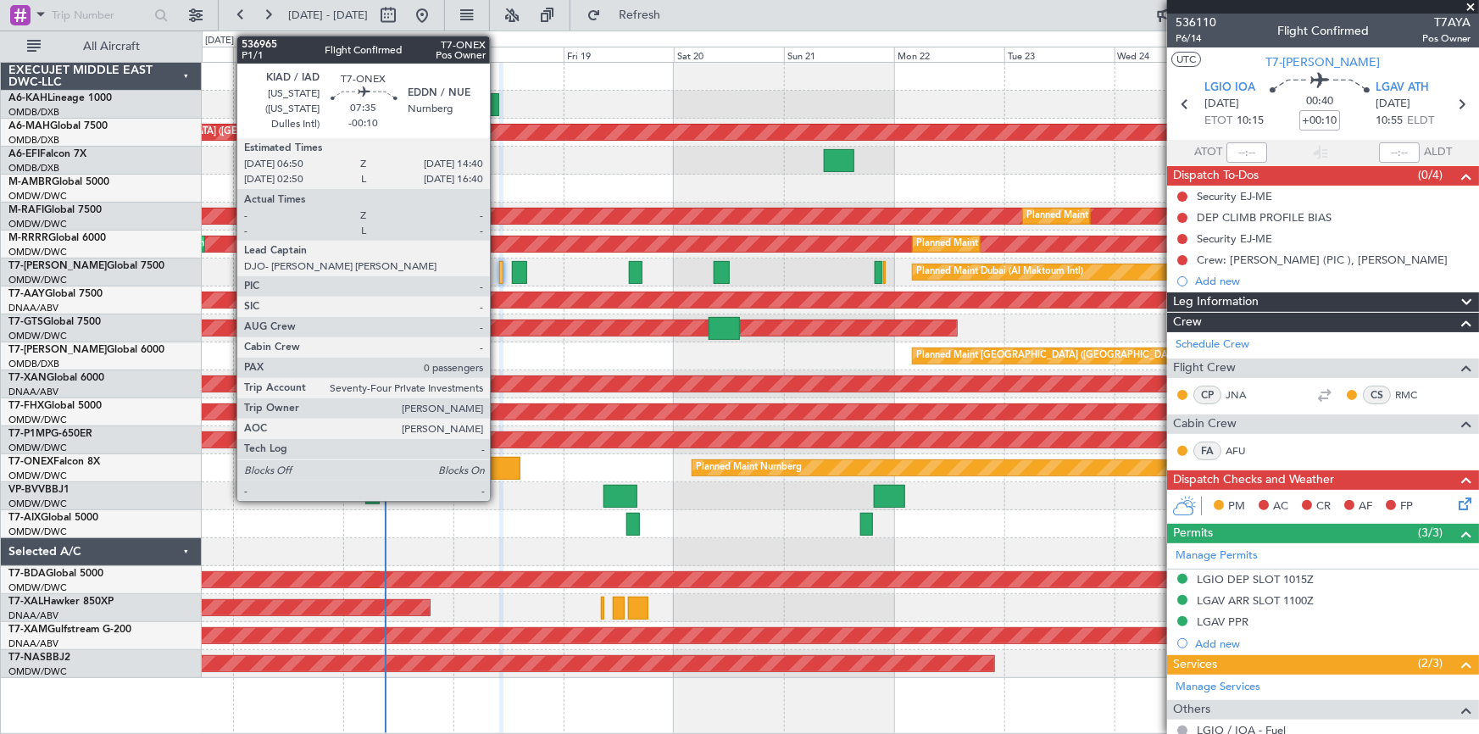
click at [498, 467] on div at bounding box center [502, 468] width 36 height 23
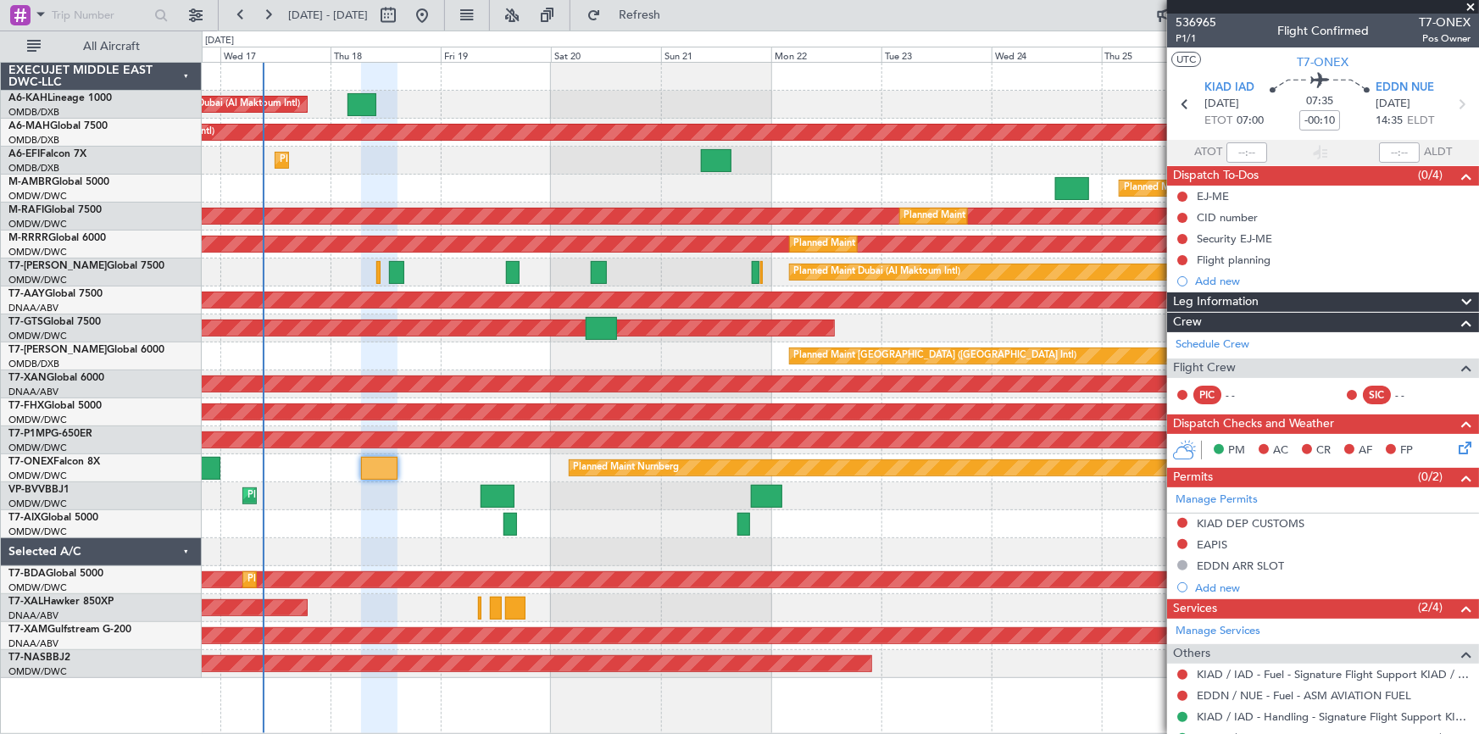
click at [557, 171] on div "Planned Maint Dubai (Al Maktoum Intl) Planned Maint Dubai (Dubai Intl) Planned …" at bounding box center [840, 370] width 1277 height 615
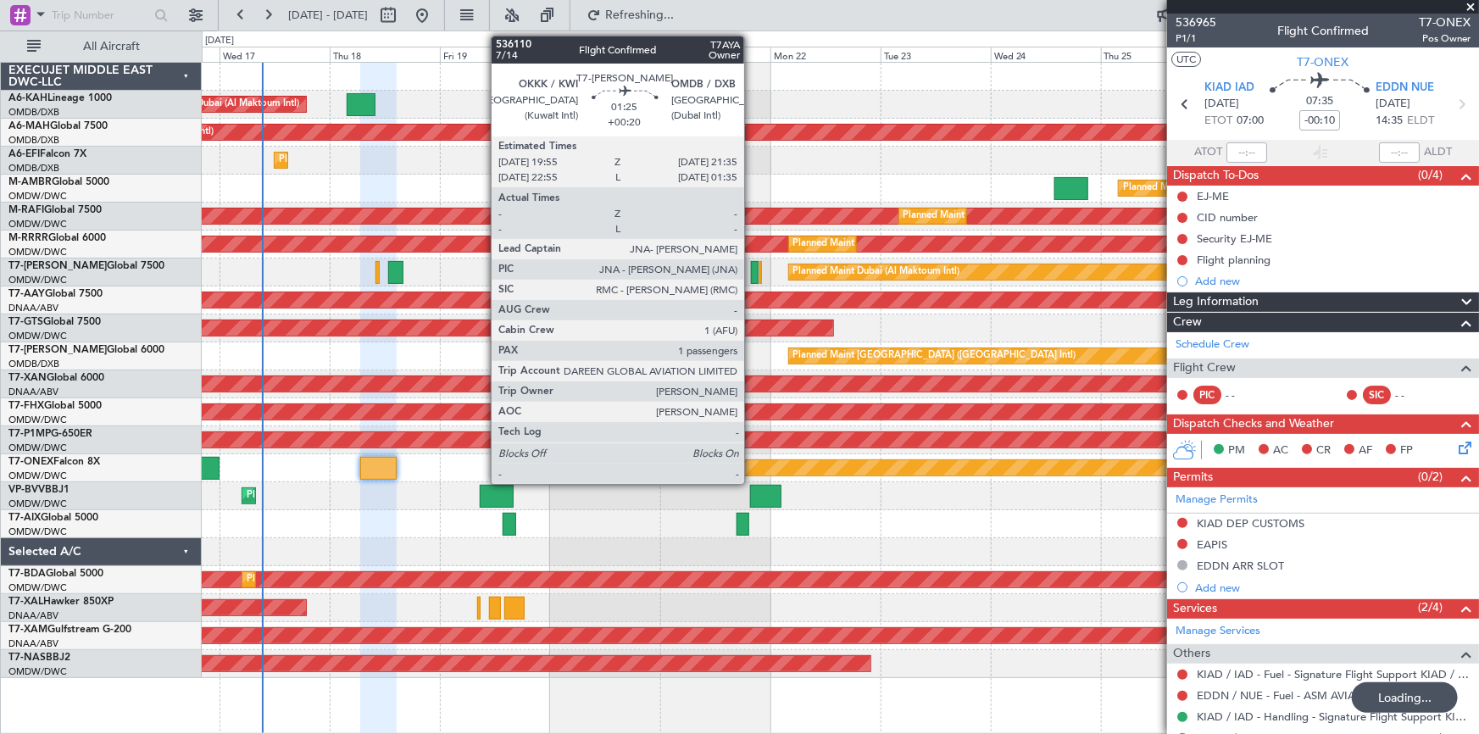
click at [752, 271] on div at bounding box center [755, 272] width 8 height 23
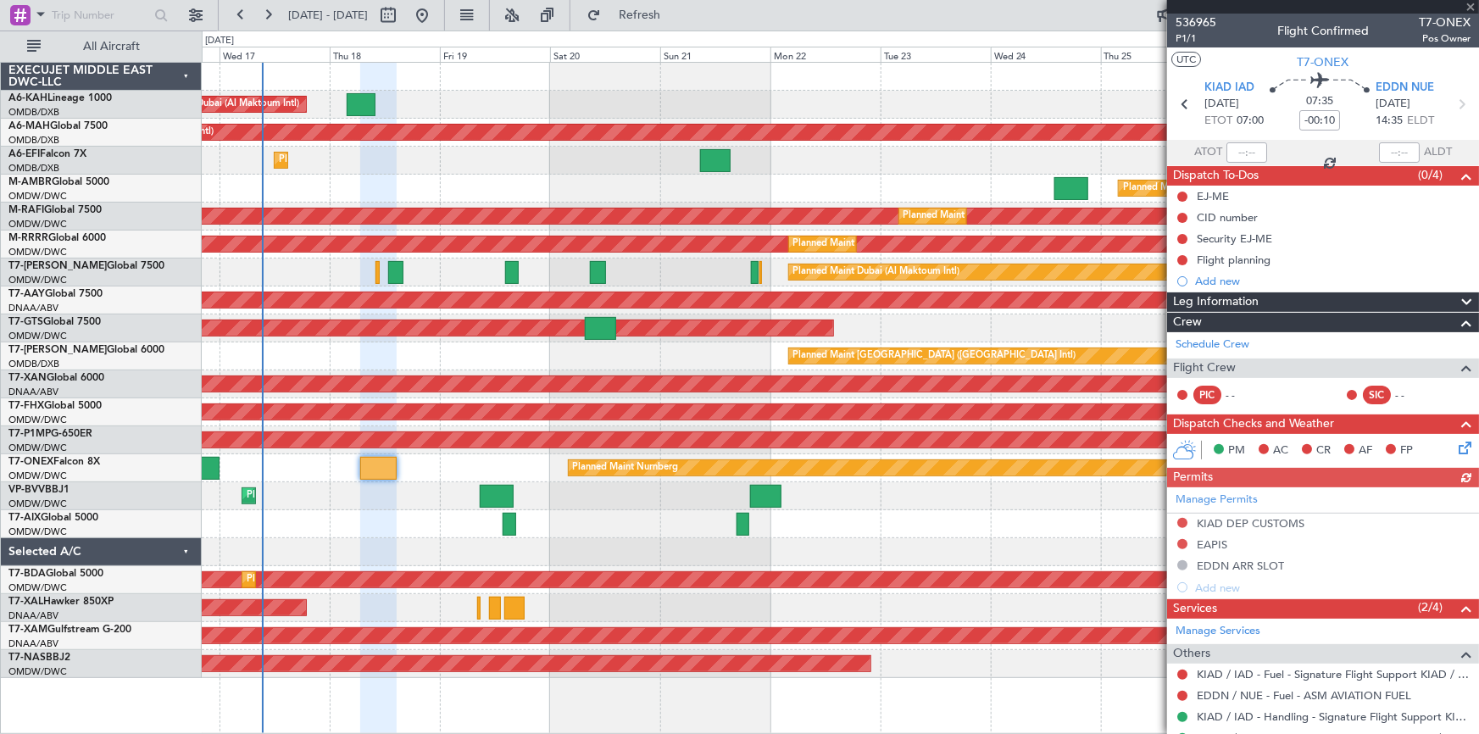
type input "+00:20"
type input "1"
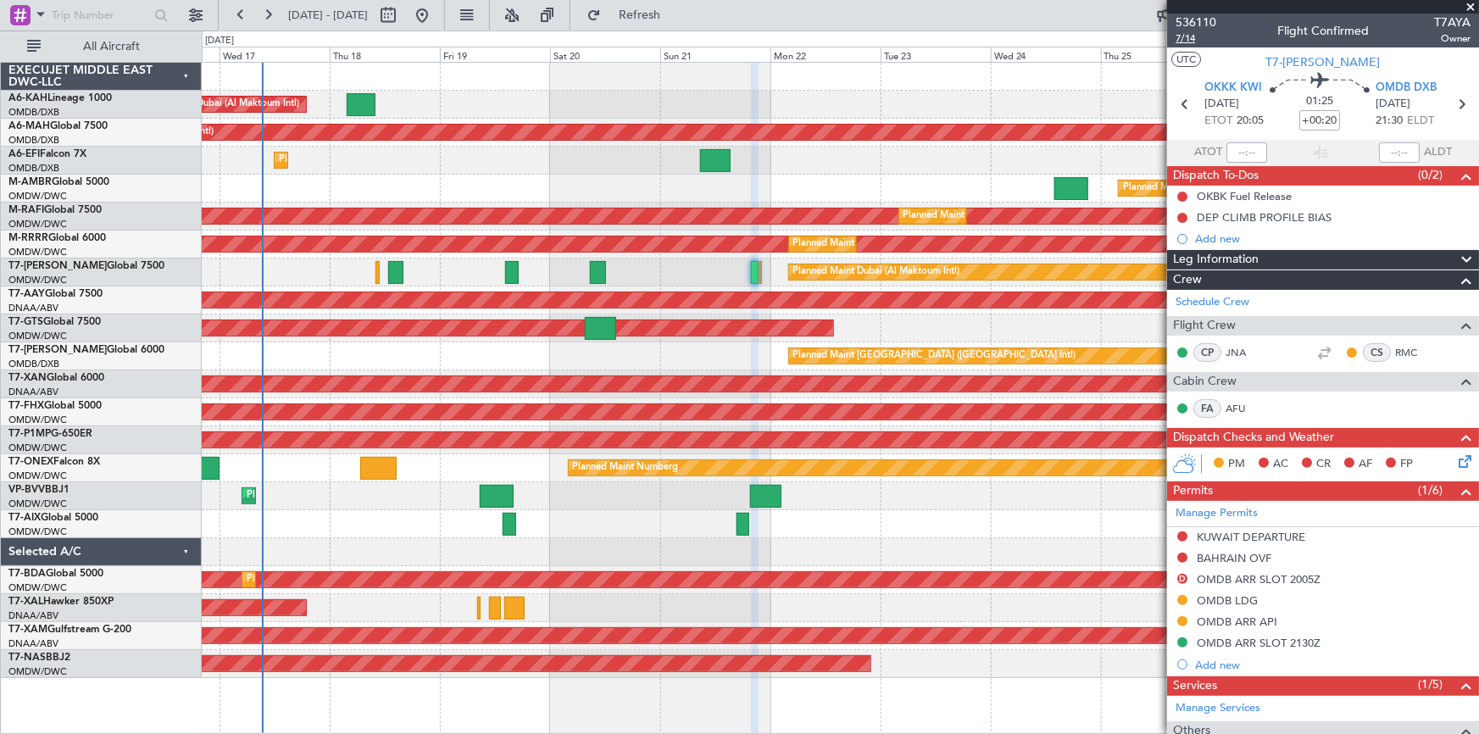
click at [1194, 36] on span "7/14" at bounding box center [1196, 38] width 41 height 14
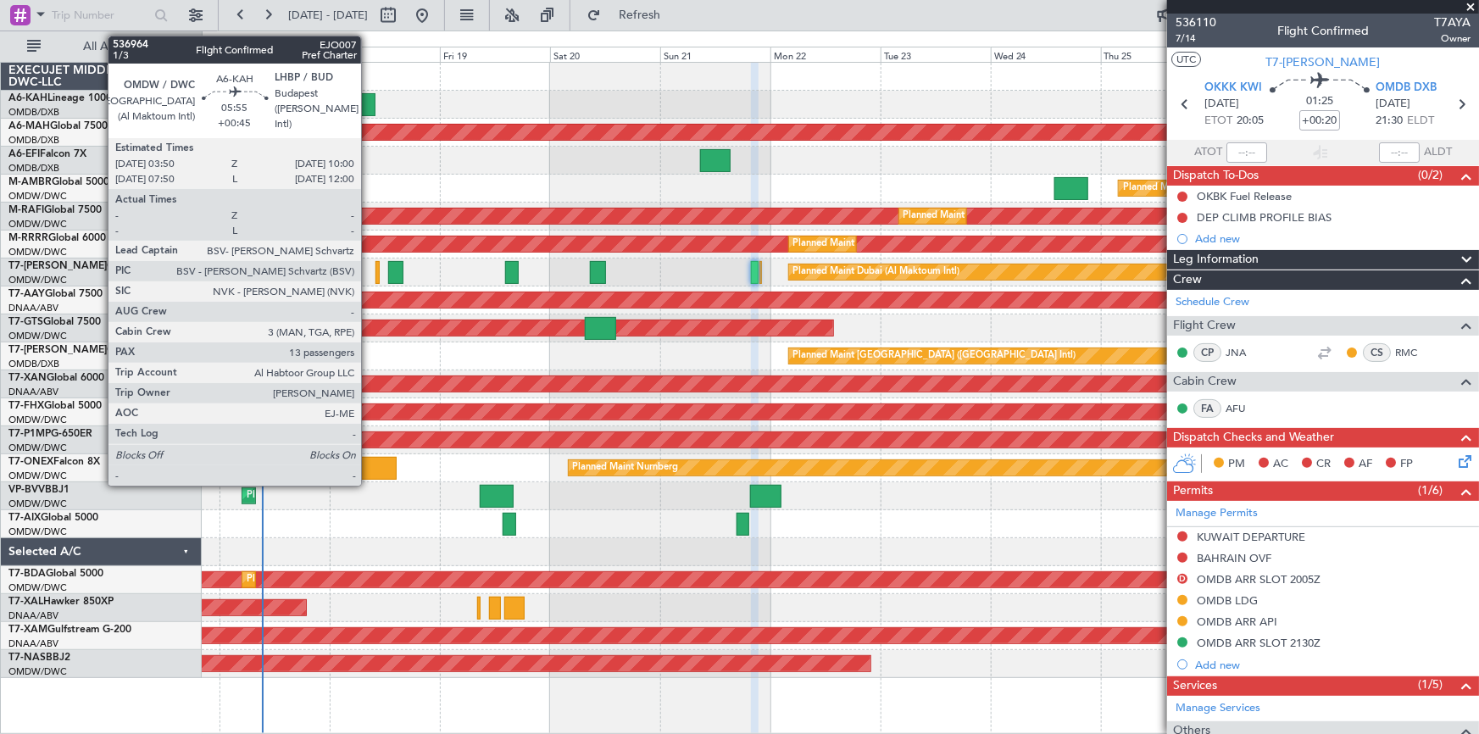
click at [369, 94] on div at bounding box center [361, 104] width 29 height 23
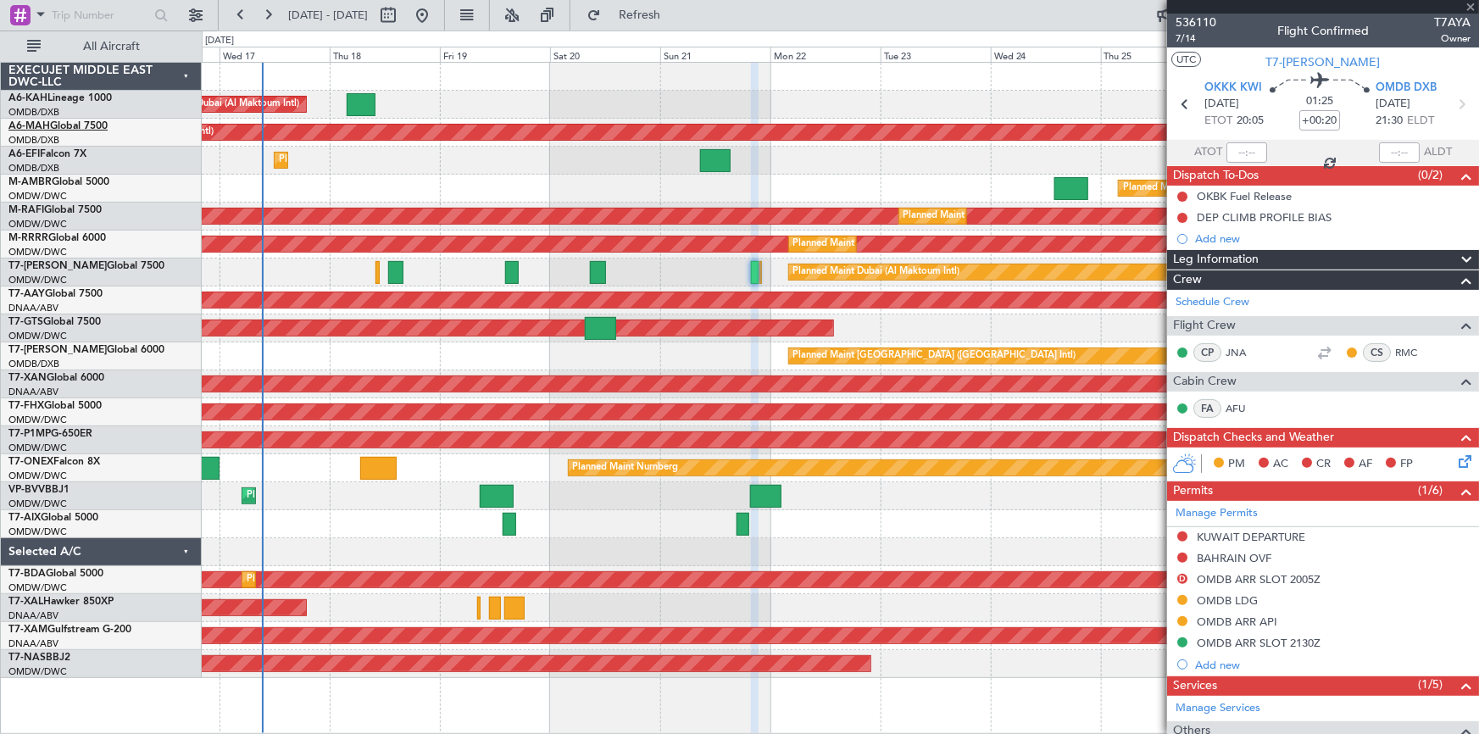
type input "+00:45"
type input "13"
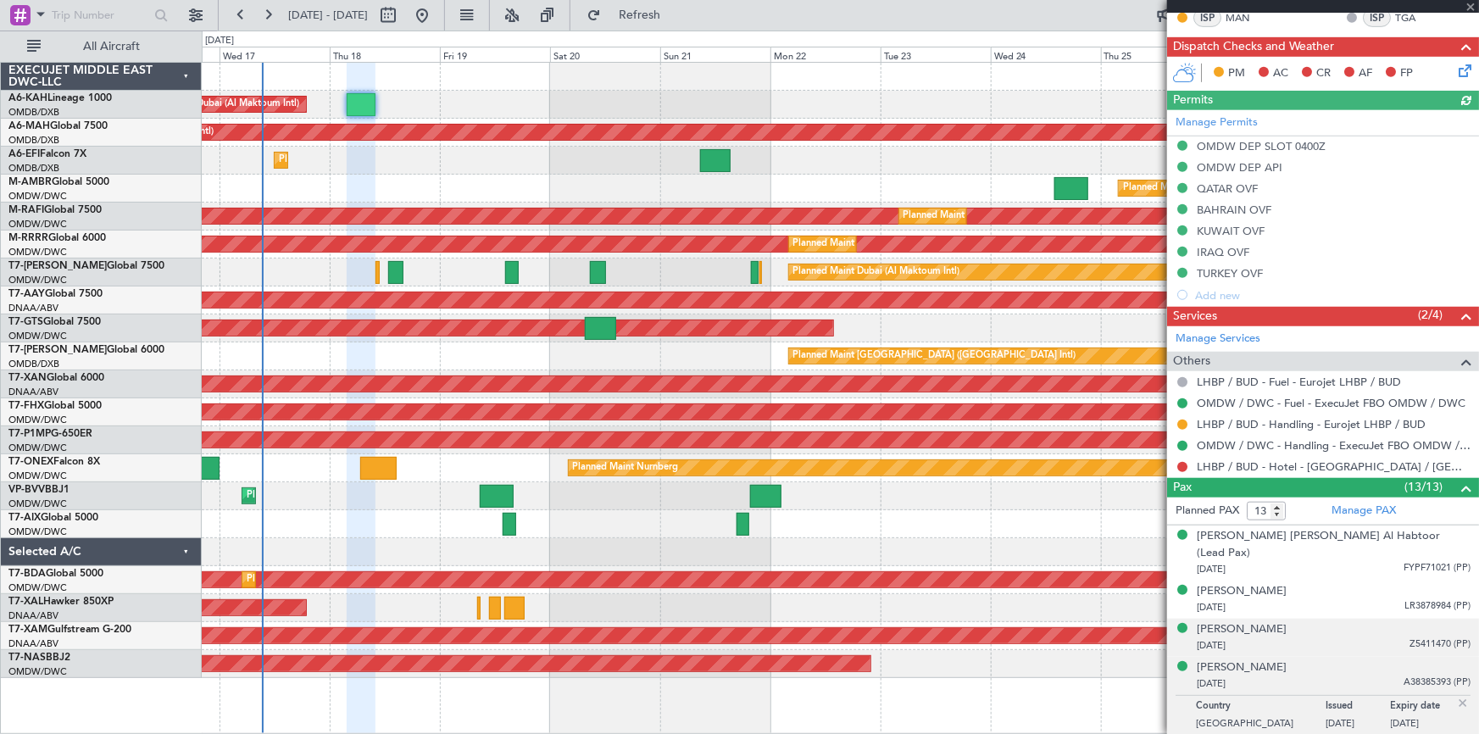
scroll to position [616, 0]
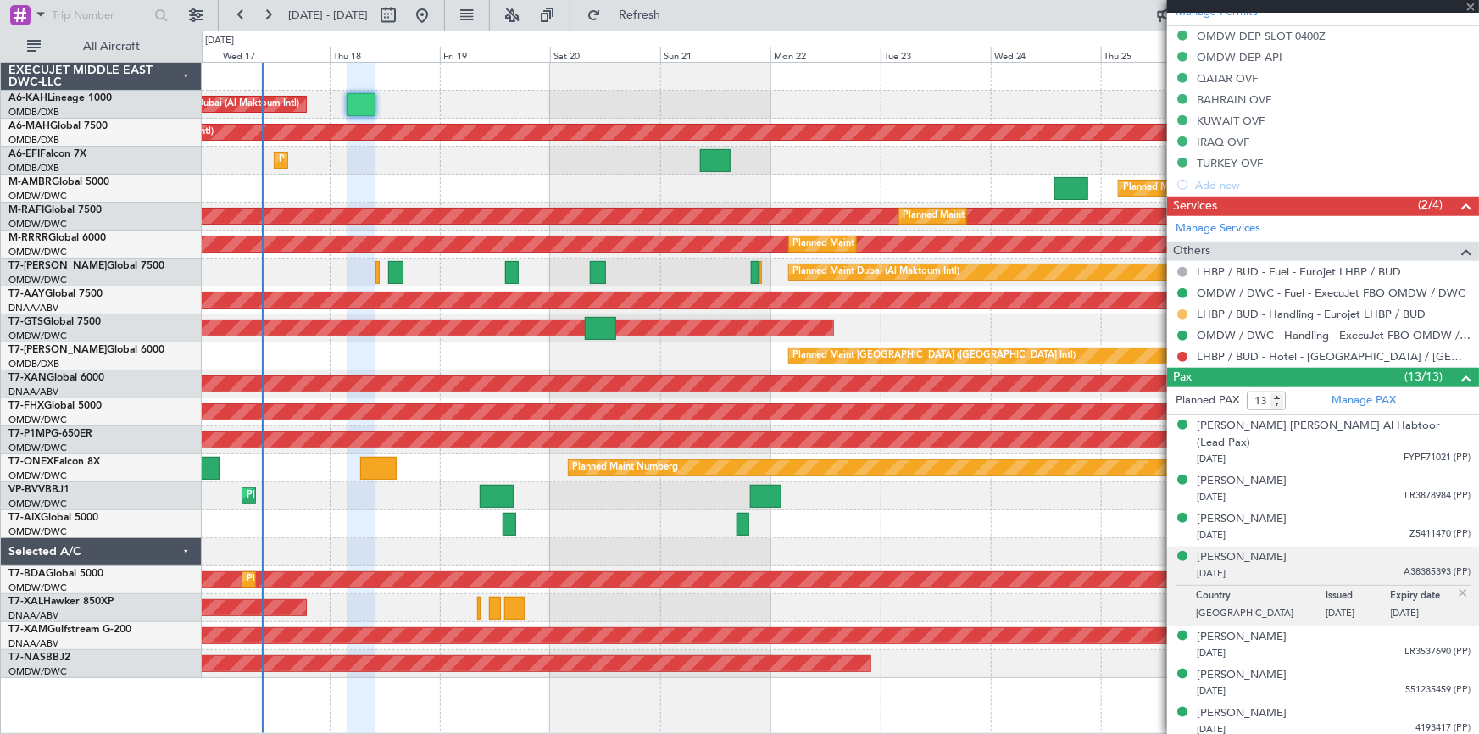
click at [1182, 313] on button at bounding box center [1182, 314] width 10 height 10
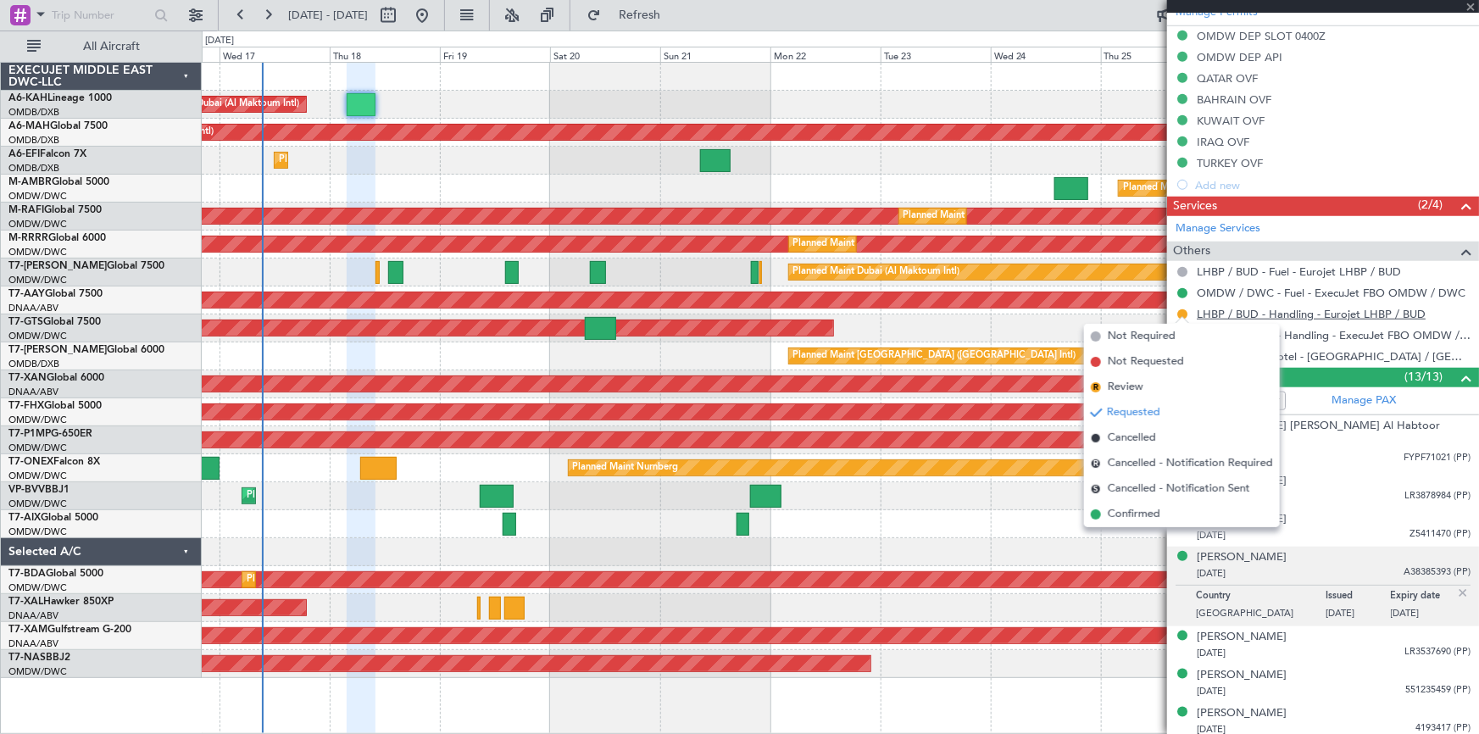
drag, startPoint x: 1133, startPoint y: 515, endPoint x: 1325, endPoint y: 317, distance: 275.1
click at [1143, 510] on span "Confirmed" at bounding box center [1134, 514] width 53 height 17
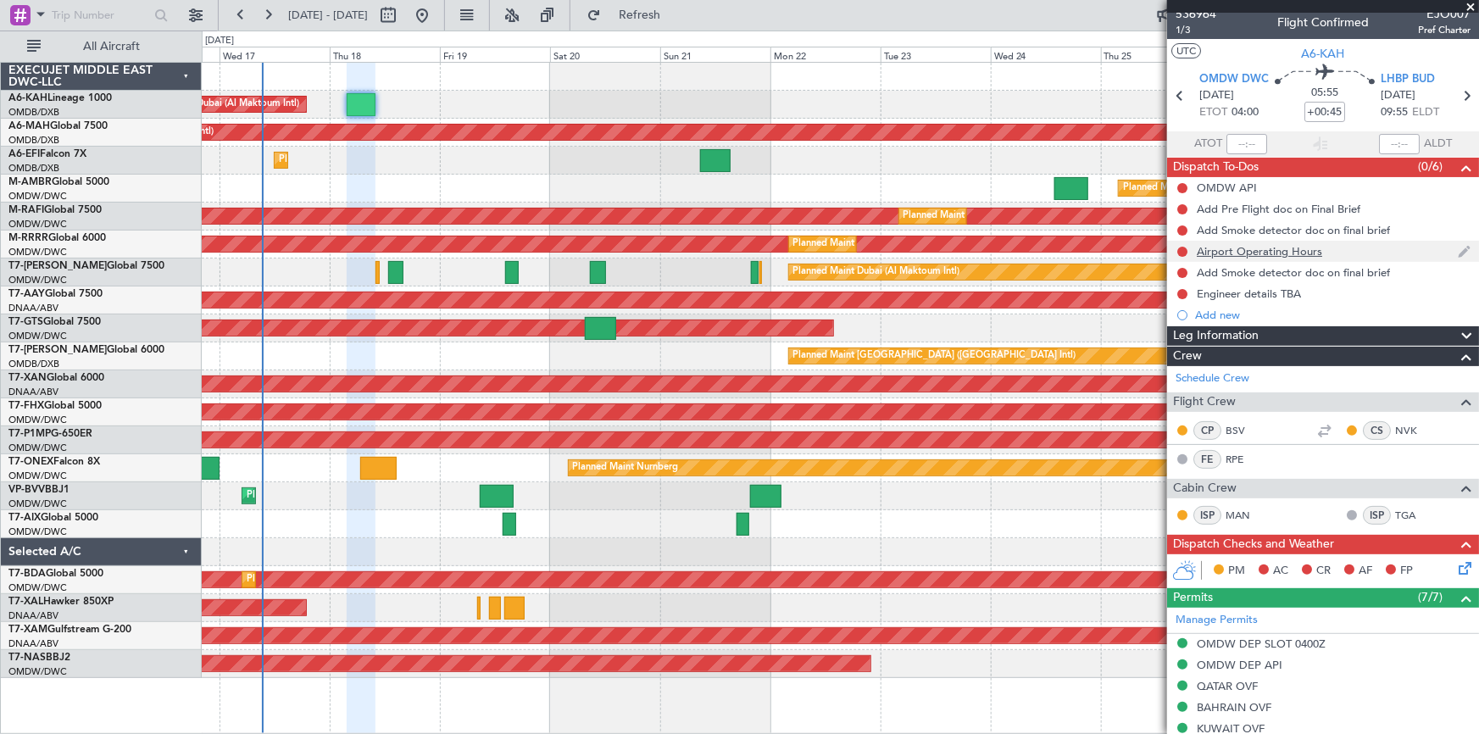
scroll to position [0, 0]
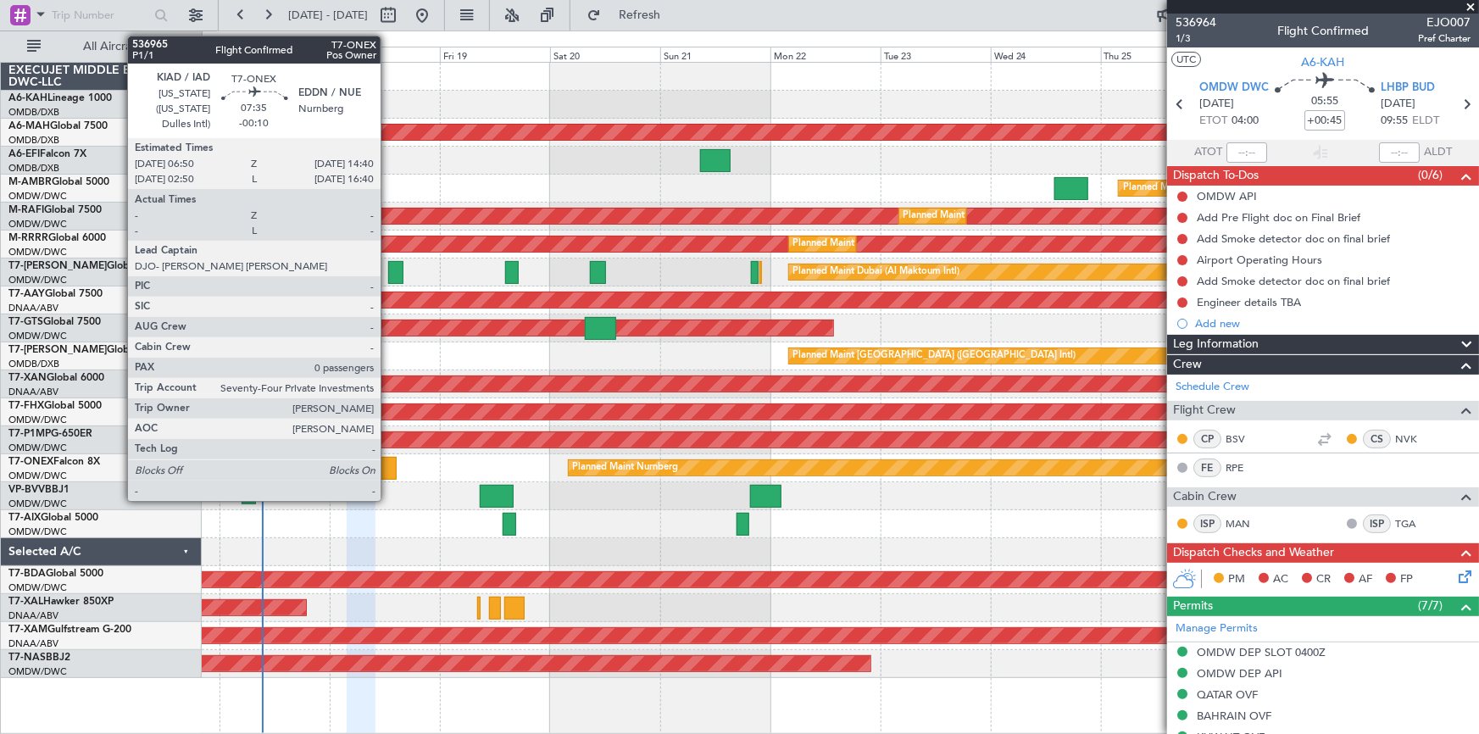
click at [388, 471] on div at bounding box center [378, 468] width 36 height 23
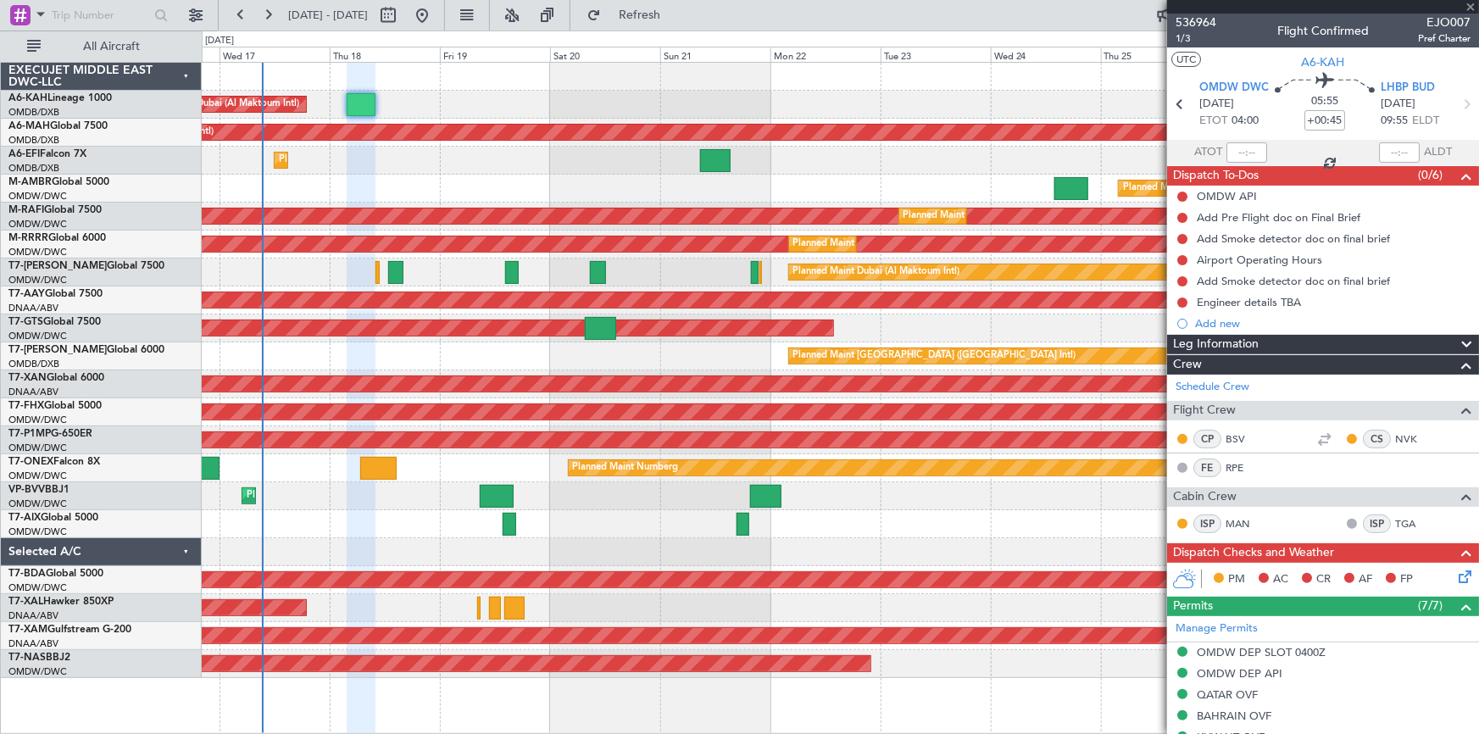
type input "-00:10"
type input "0"
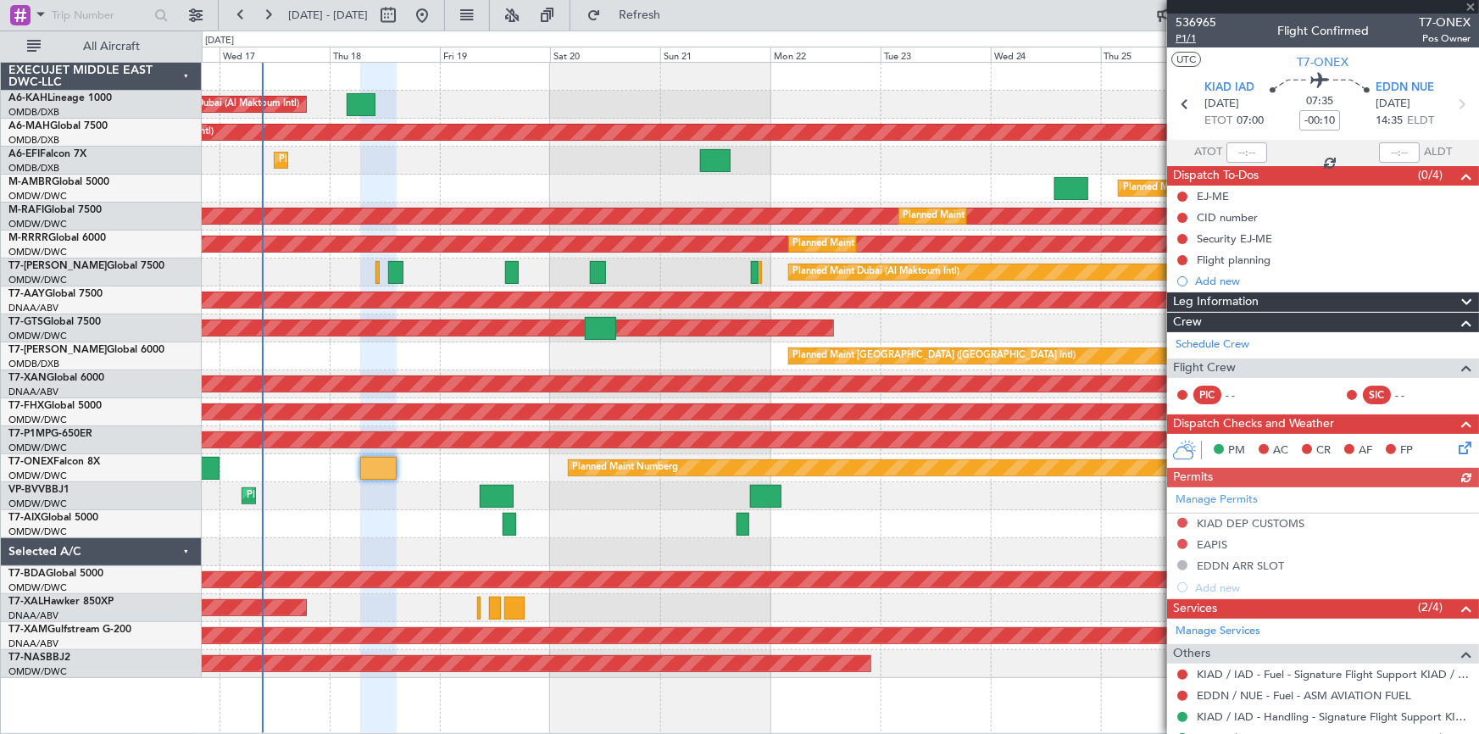
click at [1186, 37] on span "P1/1" at bounding box center [1196, 38] width 41 height 14
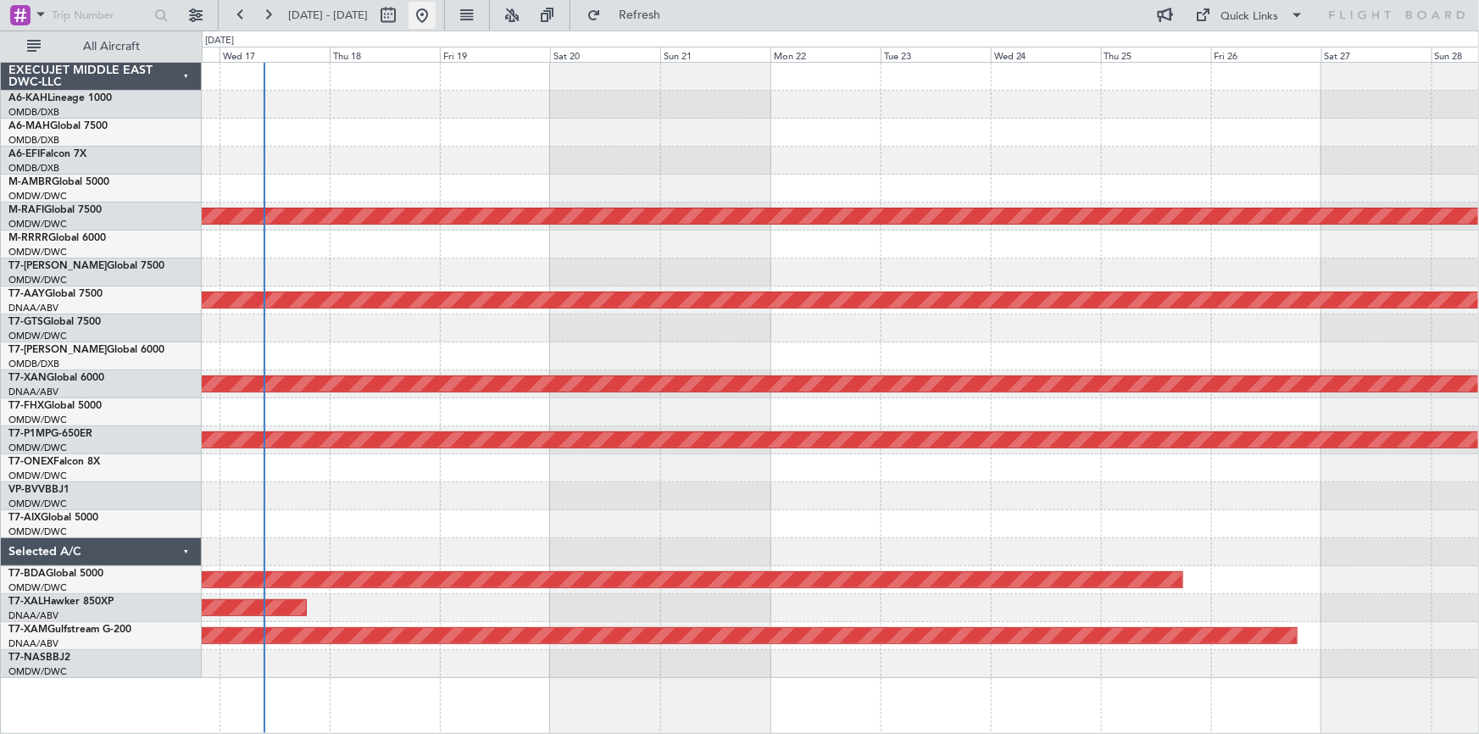
click at [436, 17] on button at bounding box center [422, 15] width 27 height 27
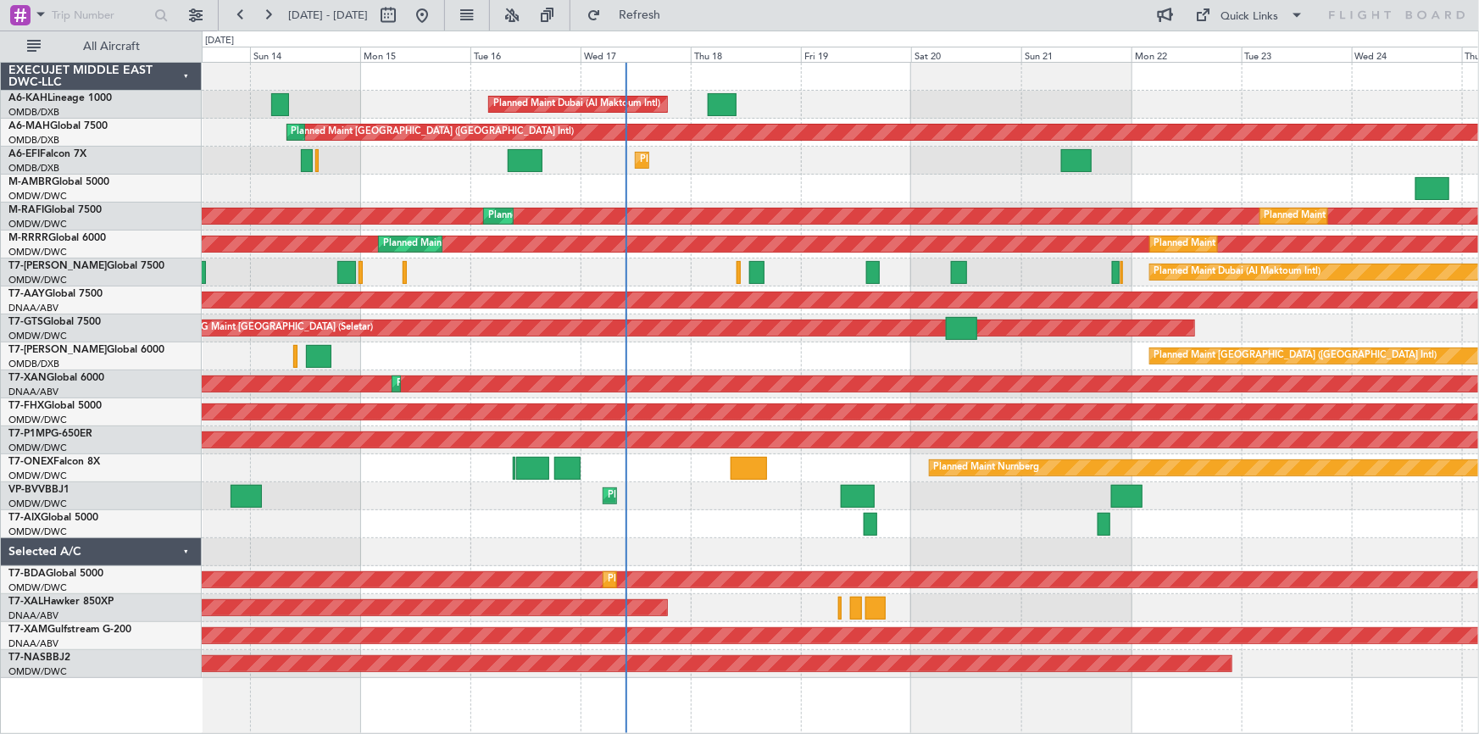
click at [816, 264] on div "Planned Maint Dubai (Al Maktoum Intl)" at bounding box center [840, 273] width 1277 height 28
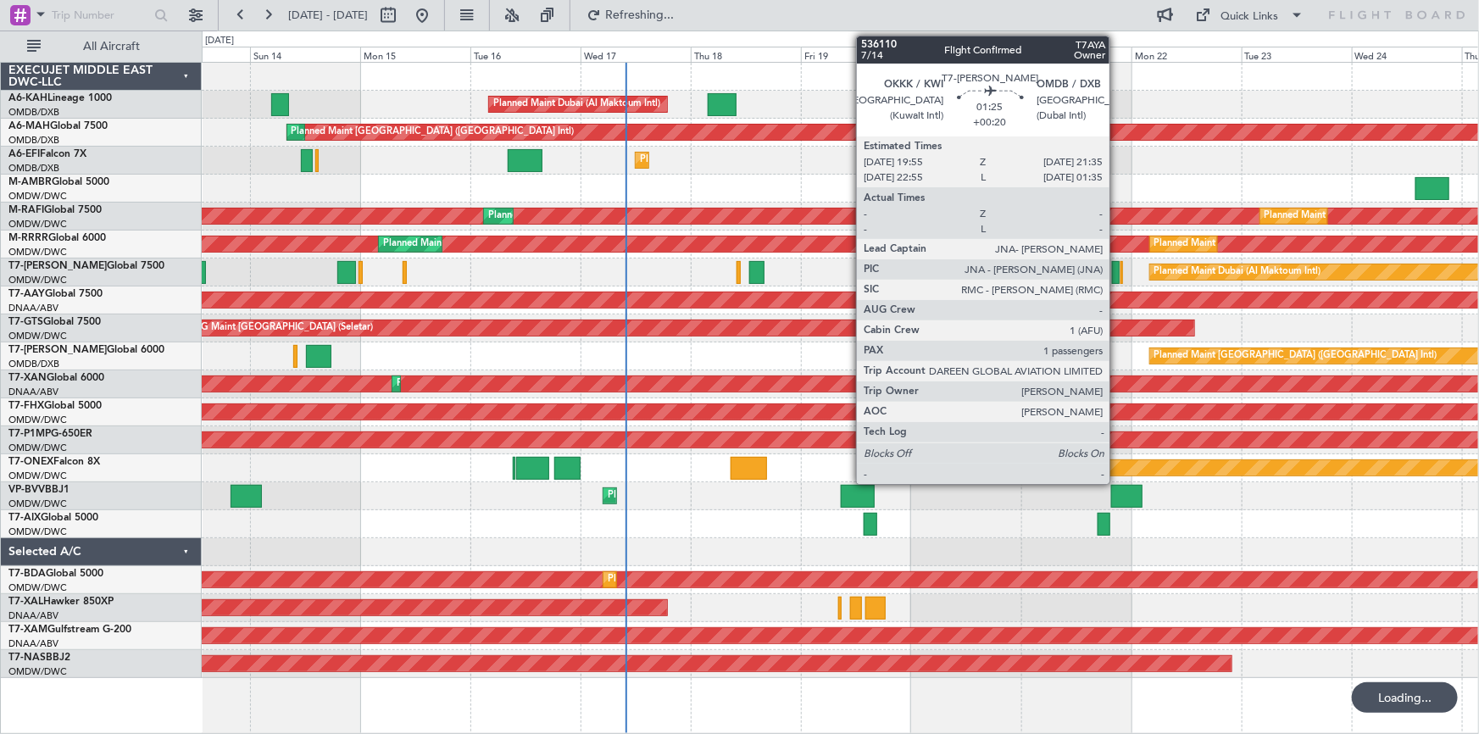
click at [1117, 271] on div at bounding box center [1116, 272] width 8 height 23
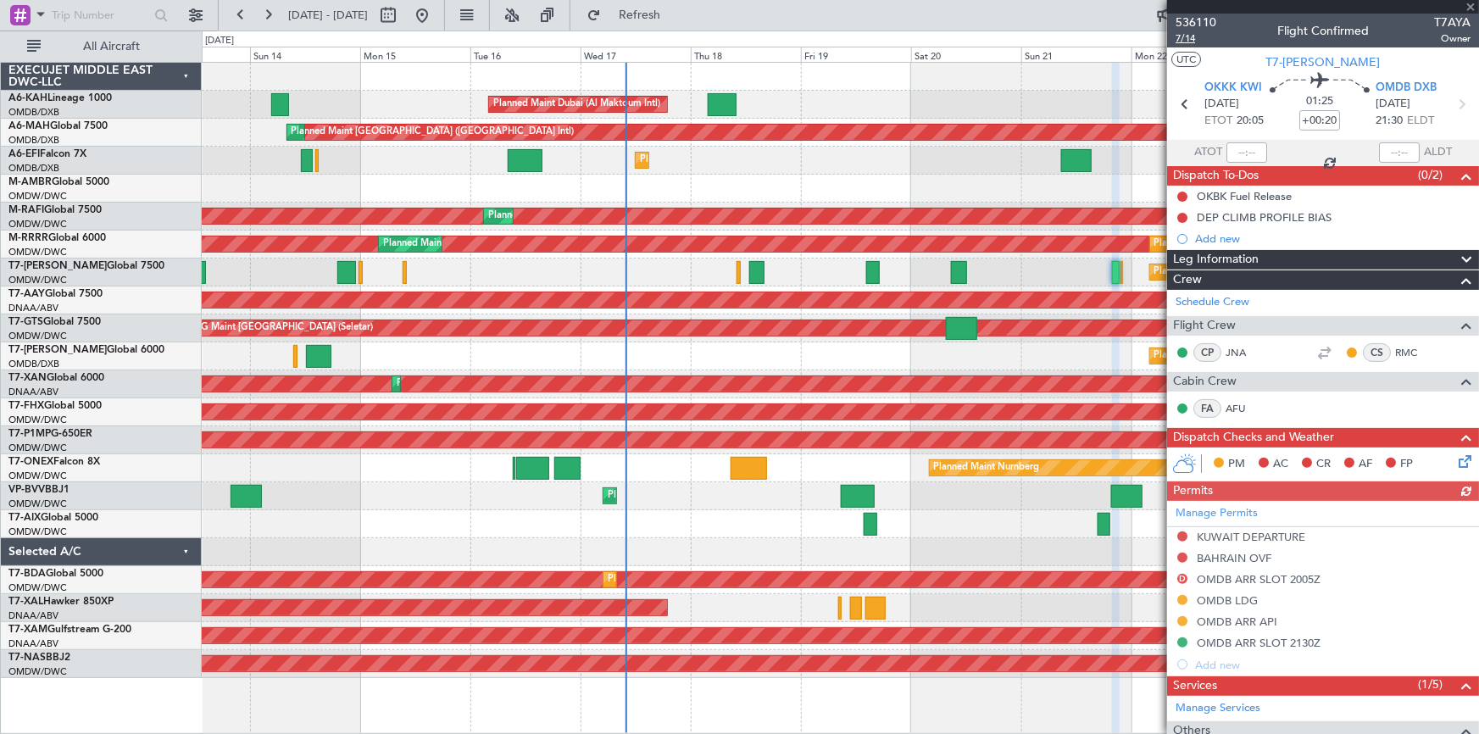
click at [1187, 35] on span "7/14" at bounding box center [1196, 38] width 41 height 14
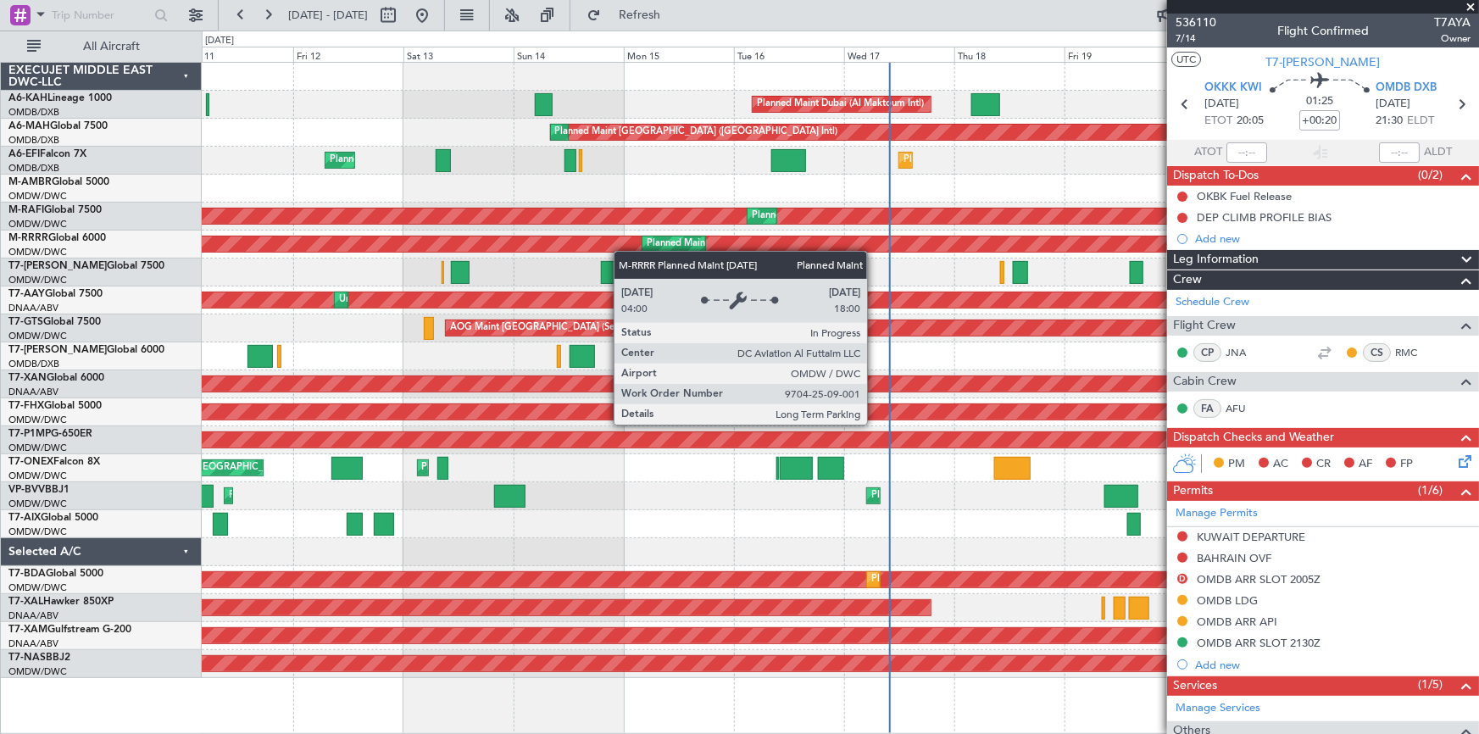
click at [769, 235] on div "Planned Maint Dubai (Al Maktoum Intl) Planned Maint Dubai (Dubai Intl) Planned …" at bounding box center [840, 370] width 1277 height 615
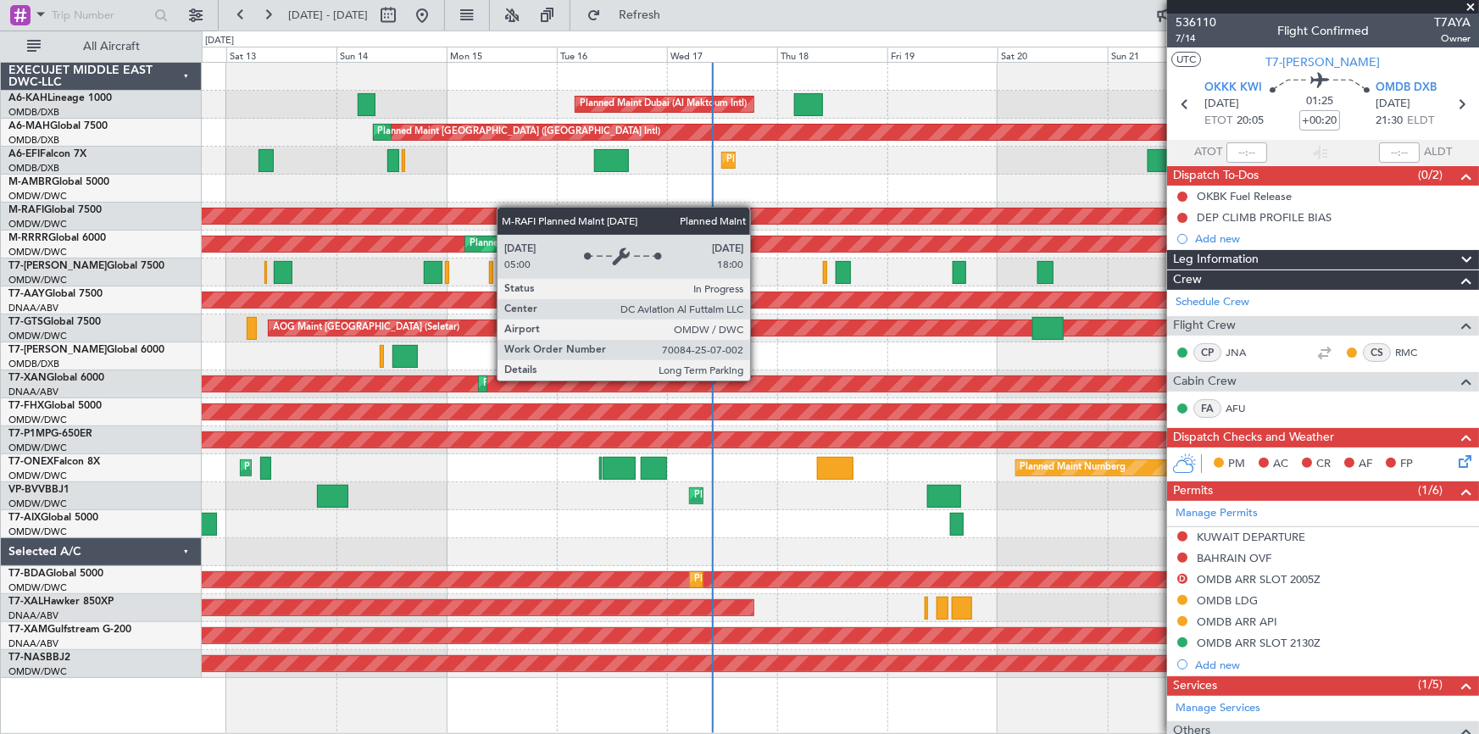
click at [503, 207] on div "Planned Maint Dubai (Al Maktoum Intl) Planned Maint Dubai (Dubai Intl) Planned …" at bounding box center [840, 370] width 1277 height 615
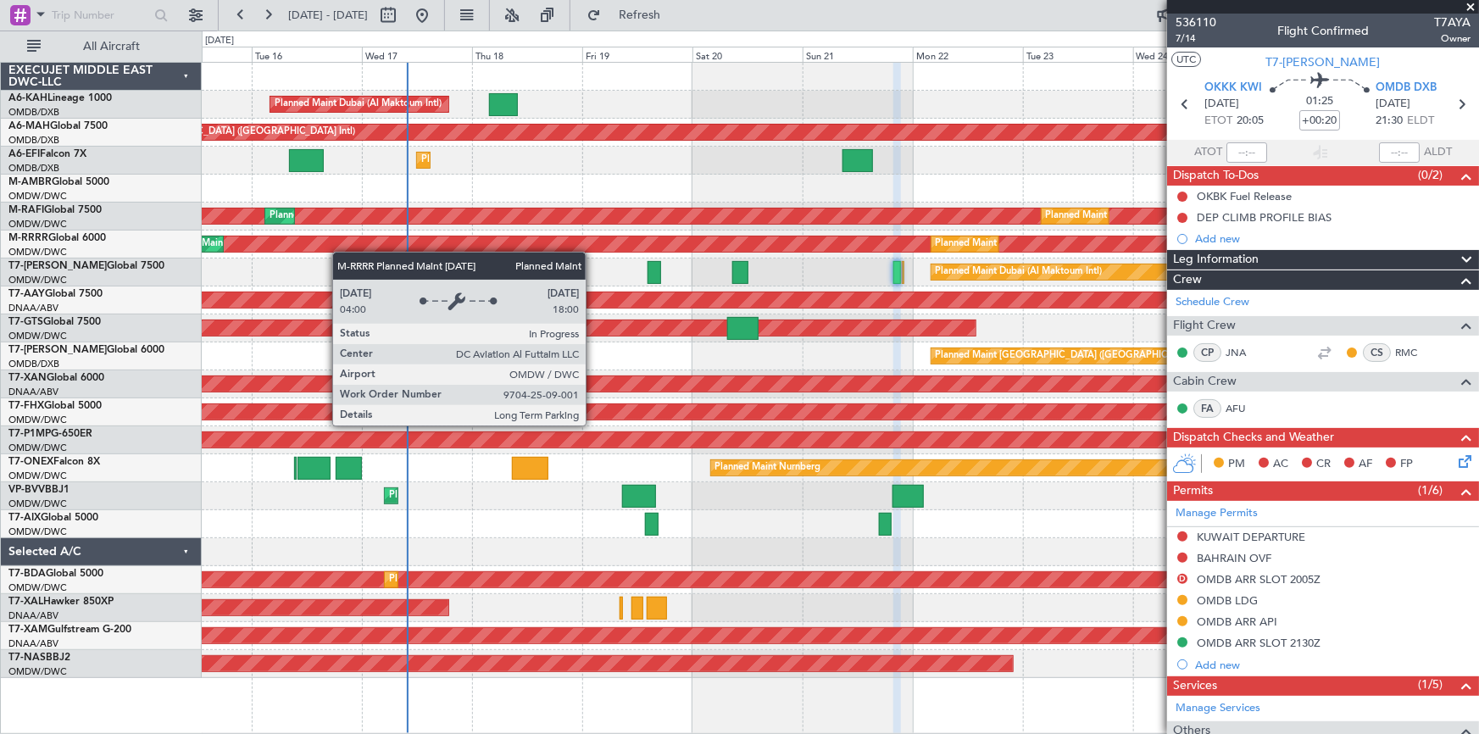
click at [322, 243] on div "Planned Maint Dubai (Al Maktoum Intl)" at bounding box center [632, 243] width 2486 height 15
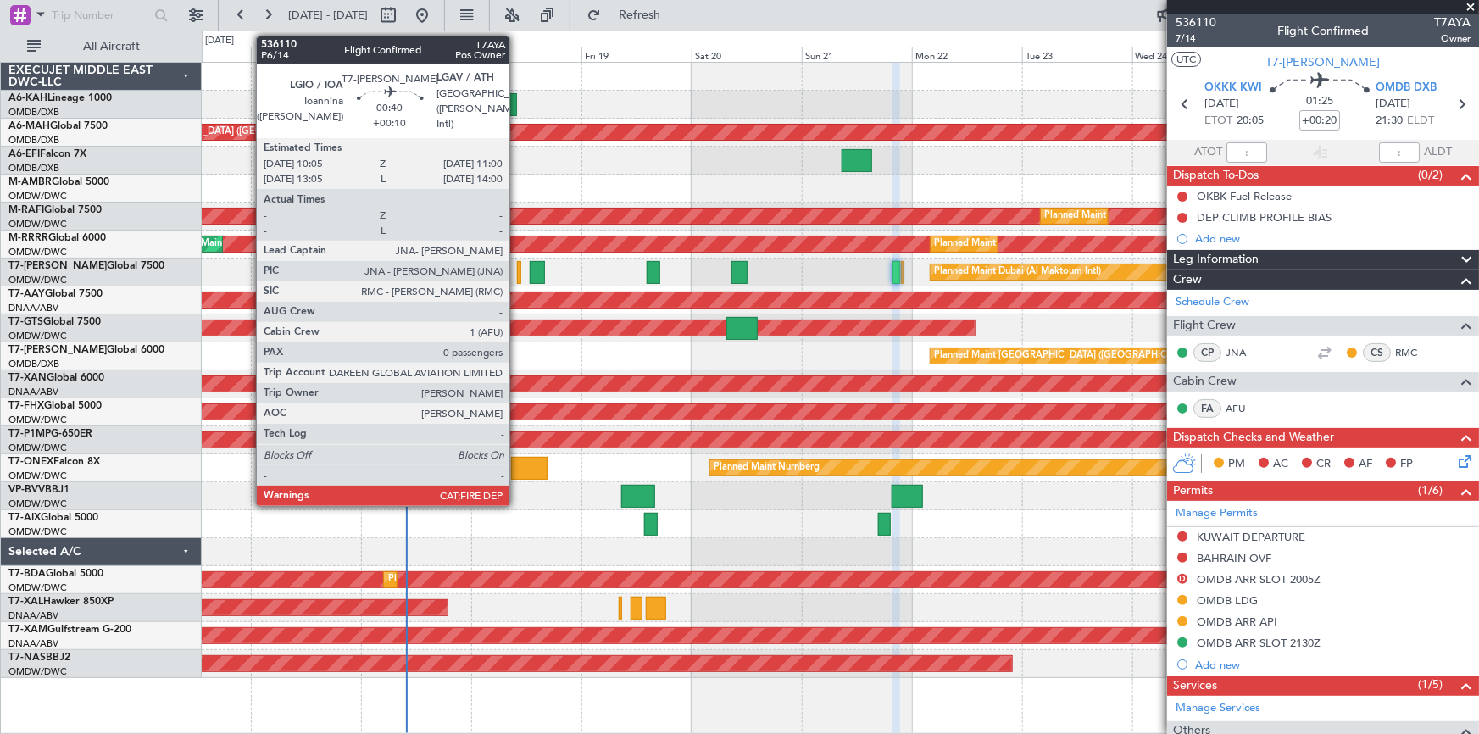
click at [517, 264] on div at bounding box center [519, 272] width 4 height 23
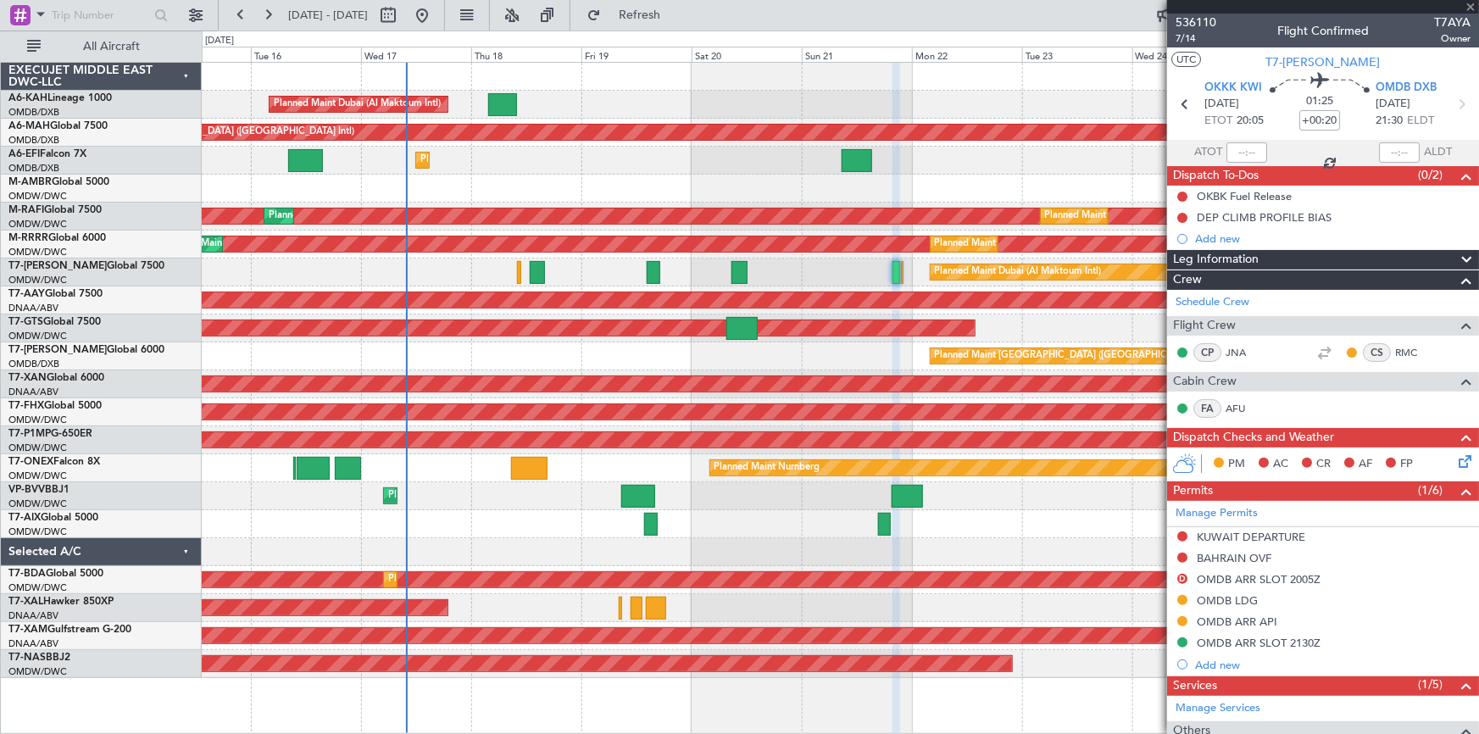
type input "+00:10"
type input "0"
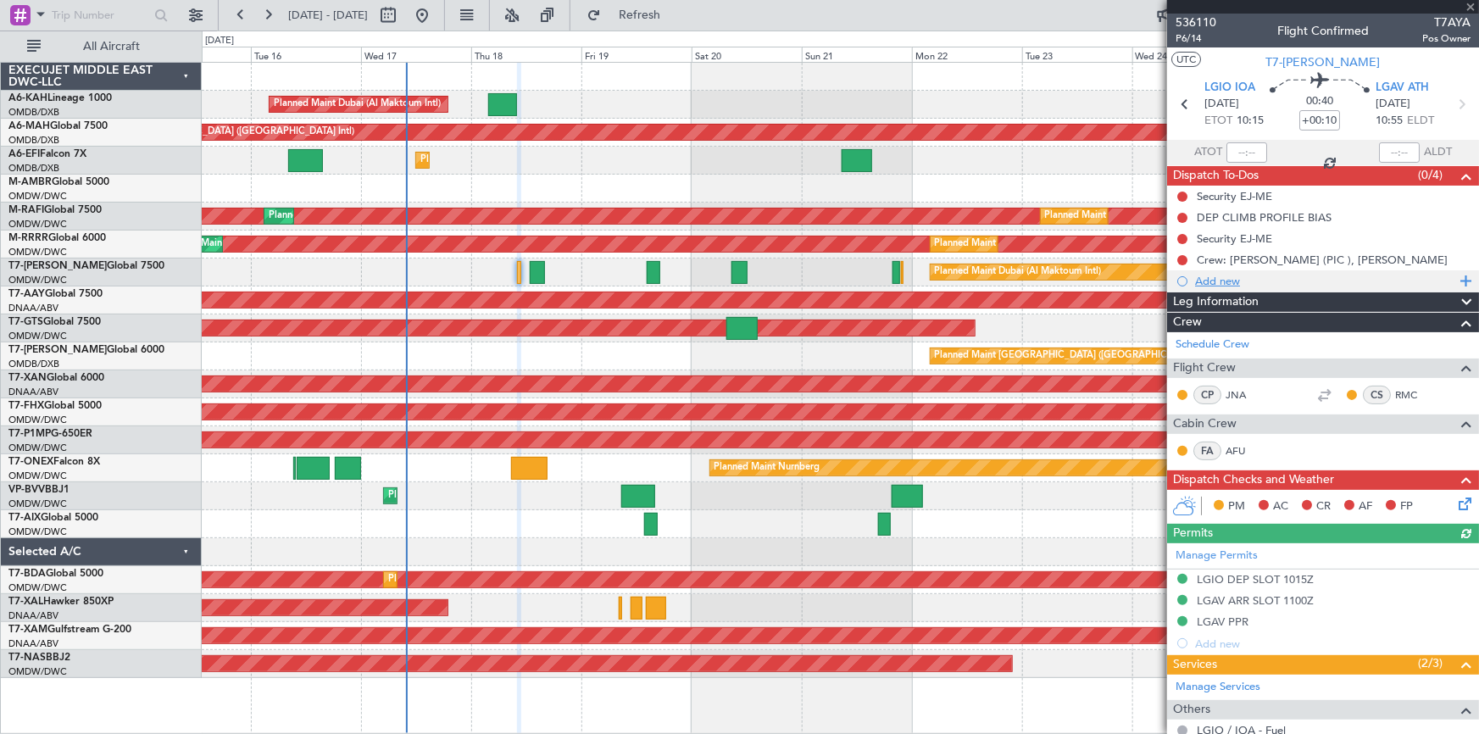
click at [1223, 279] on div "Add new" at bounding box center [1325, 281] width 260 height 14
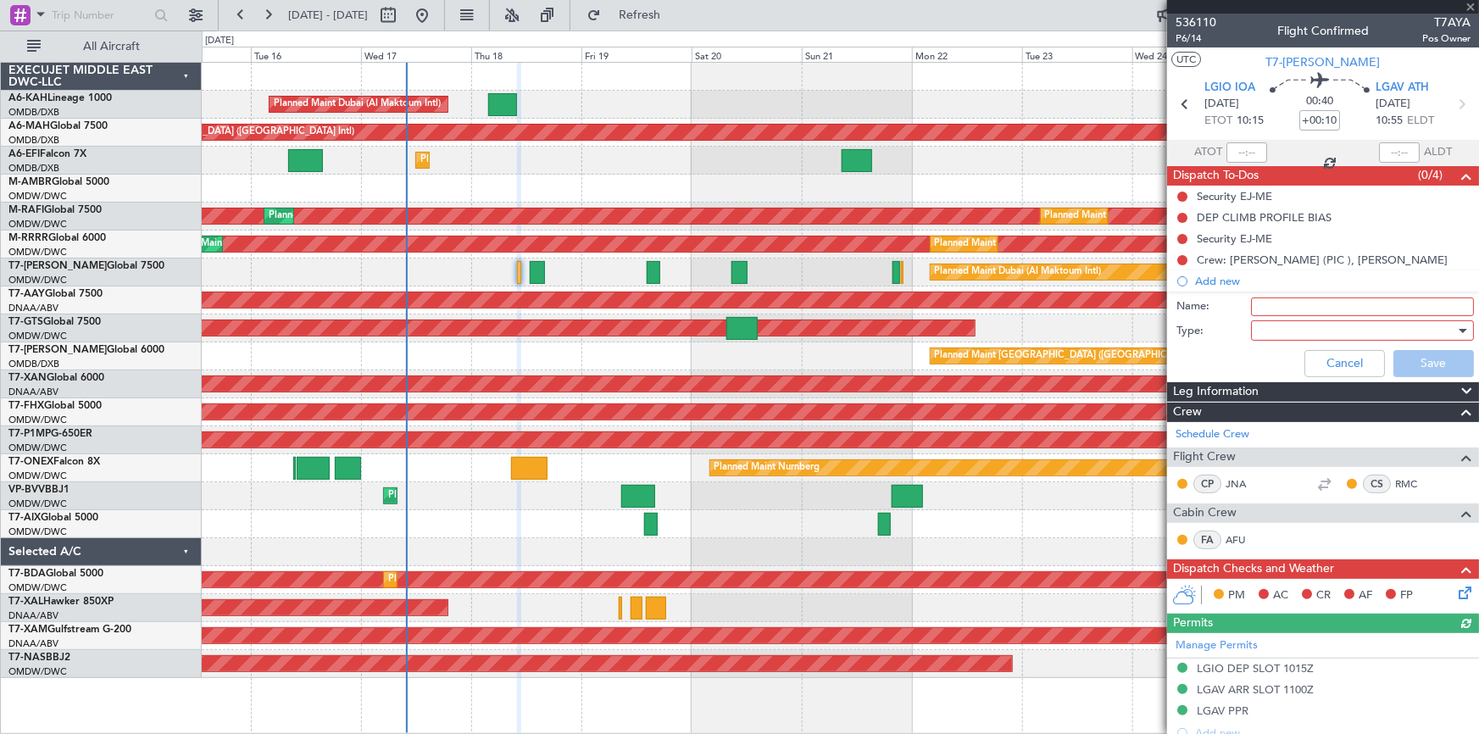
click at [1296, 306] on input "Name:" at bounding box center [1362, 307] width 223 height 19
type input "d"
type input "DEP with remaining fuel 17000 lbs"
click at [1291, 331] on div at bounding box center [1356, 330] width 197 height 25
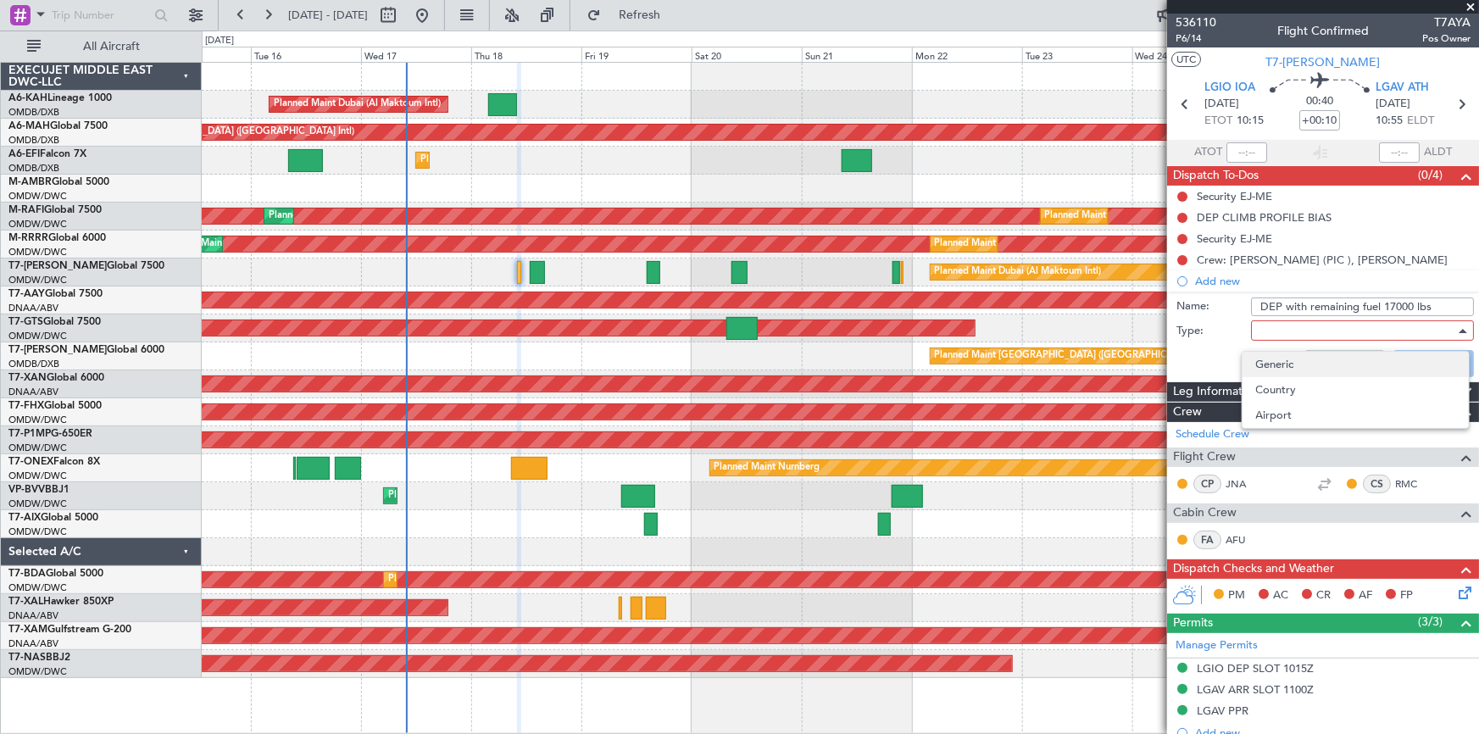
click at [1265, 372] on span "Generic" at bounding box center [1355, 364] width 199 height 25
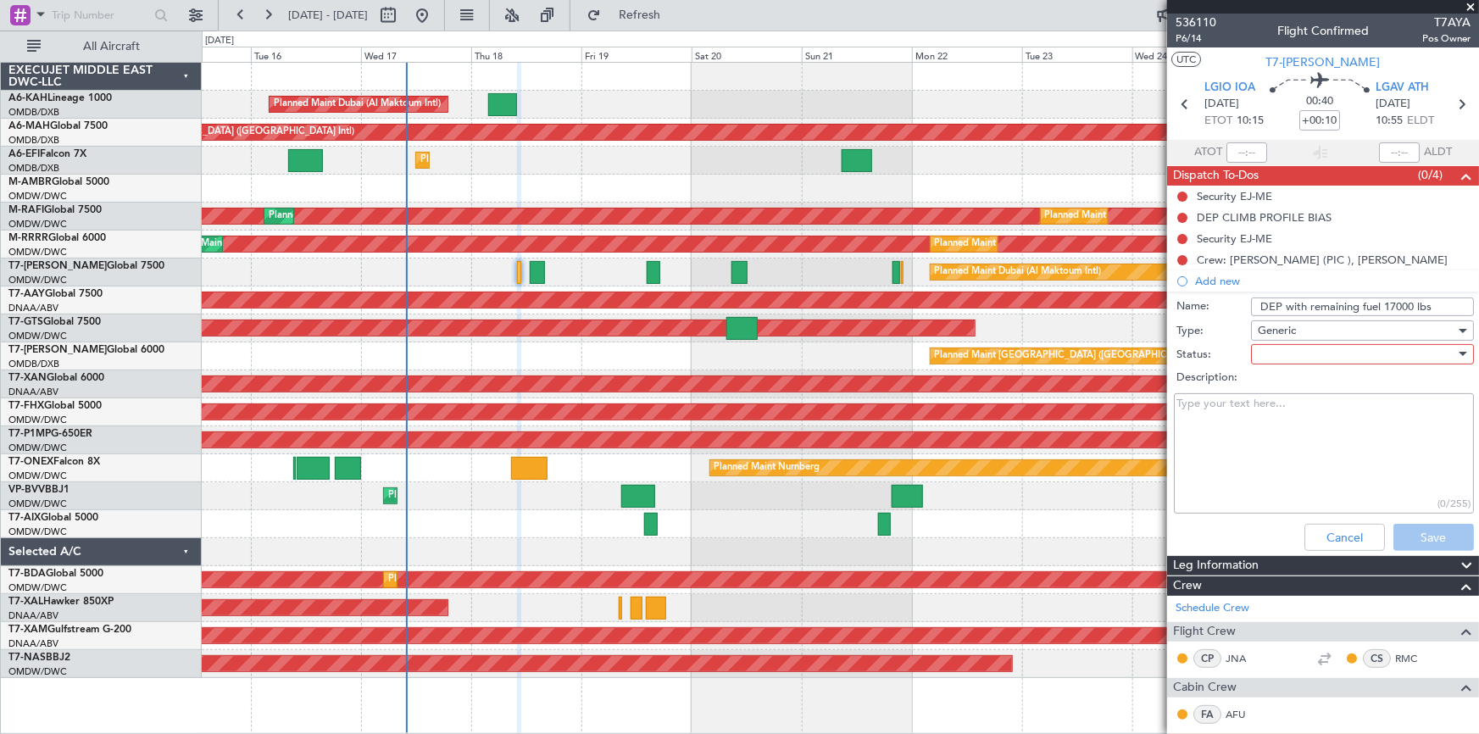
click at [1315, 348] on div at bounding box center [1356, 354] width 197 height 25
drag, startPoint x: 1307, startPoint y: 381, endPoint x: 1419, endPoint y: 481, distance: 150.6
click at [1316, 389] on span "Not Started" at bounding box center [1355, 387] width 199 height 25
click at [1410, 531] on button "Save" at bounding box center [1434, 537] width 81 height 27
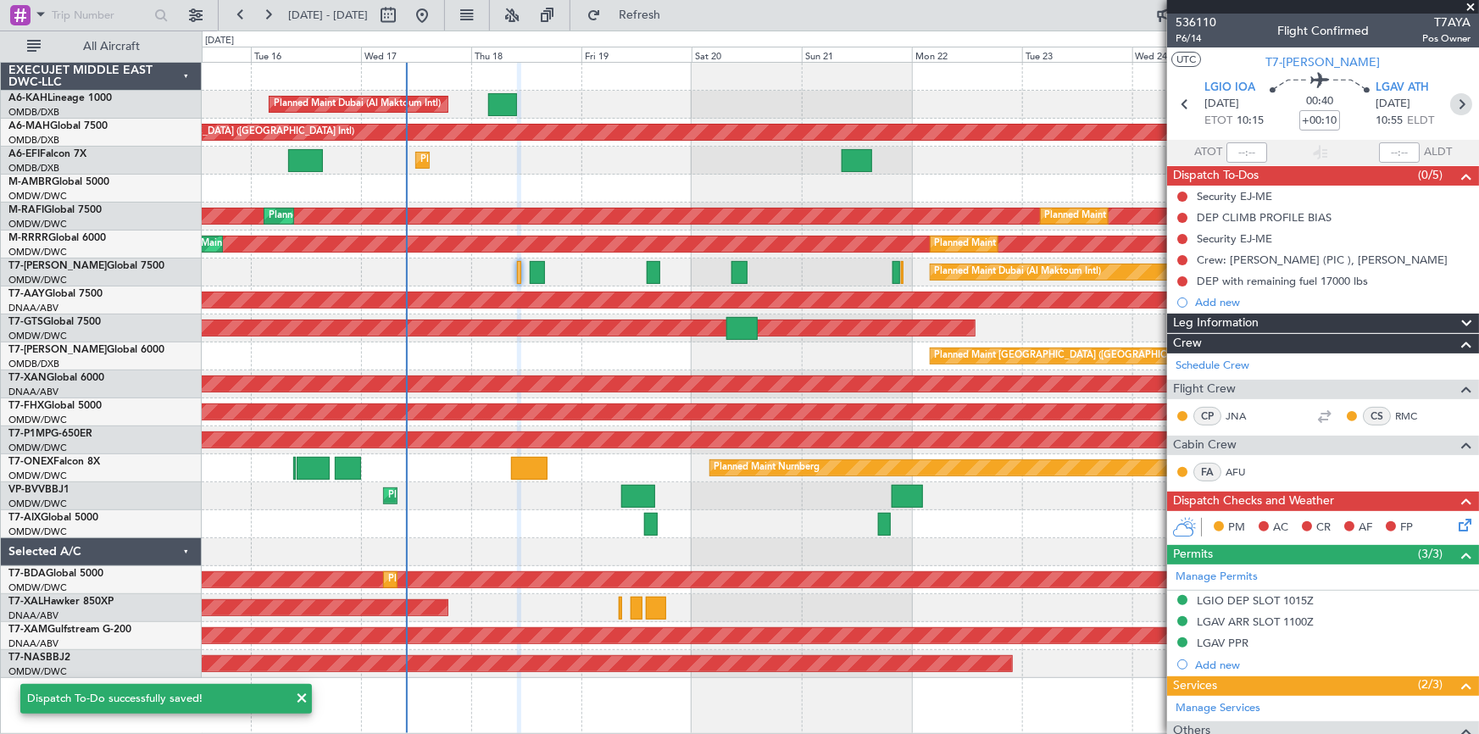
click at [1453, 102] on icon at bounding box center [1461, 104] width 22 height 22
type input "1"
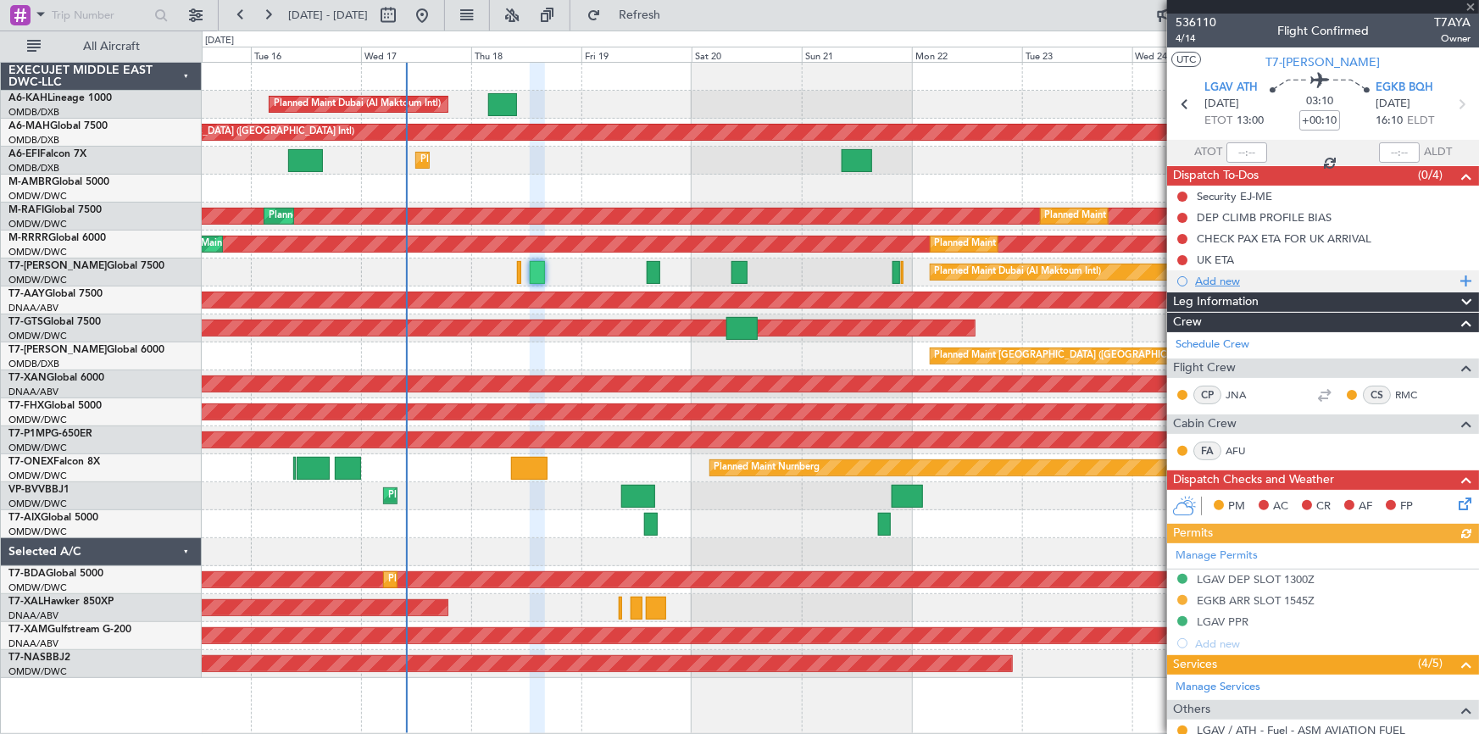
click at [1220, 280] on div "Add new" at bounding box center [1325, 281] width 260 height 14
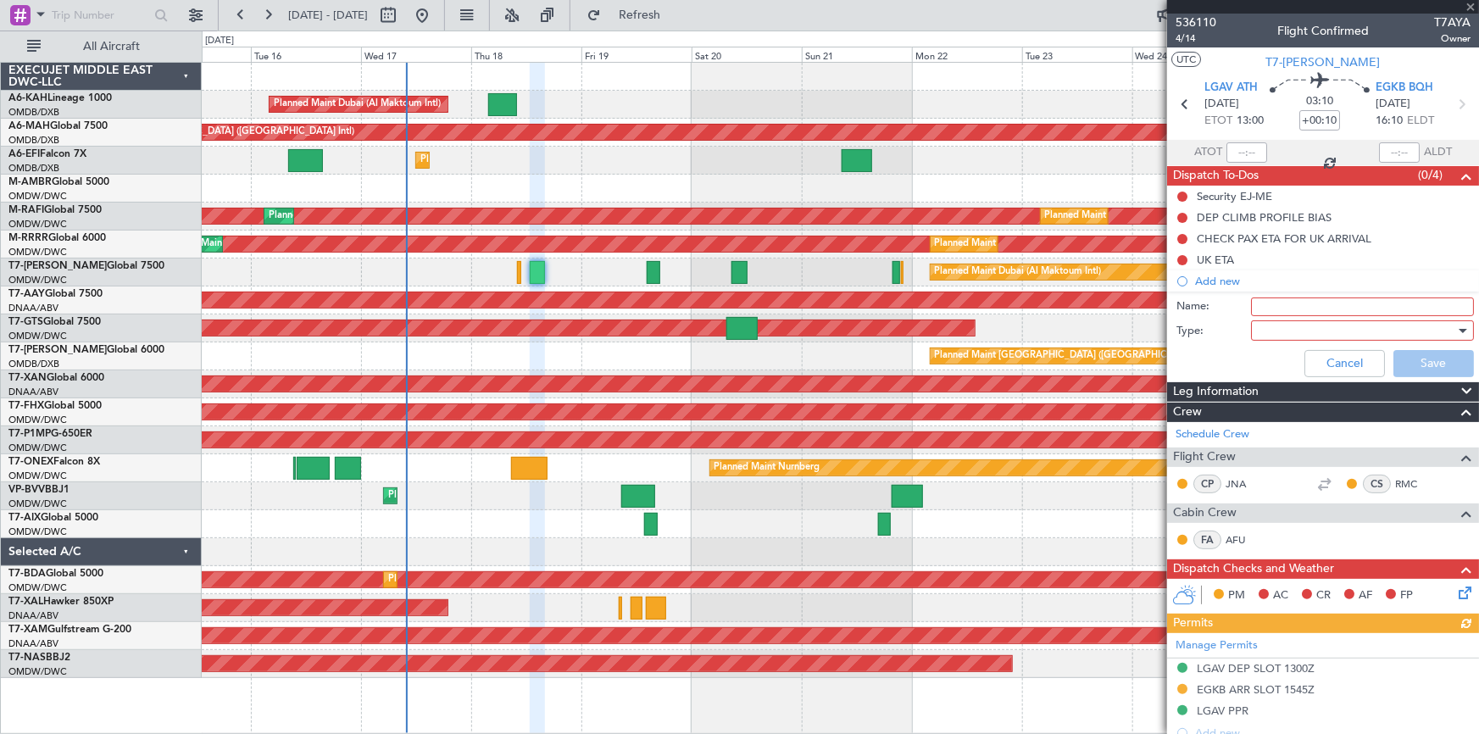
click at [1297, 305] on input "Name:" at bounding box center [1362, 307] width 223 height 19
type input "dep with 1"
click at [1310, 364] on button "Cancel" at bounding box center [1345, 363] width 81 height 27
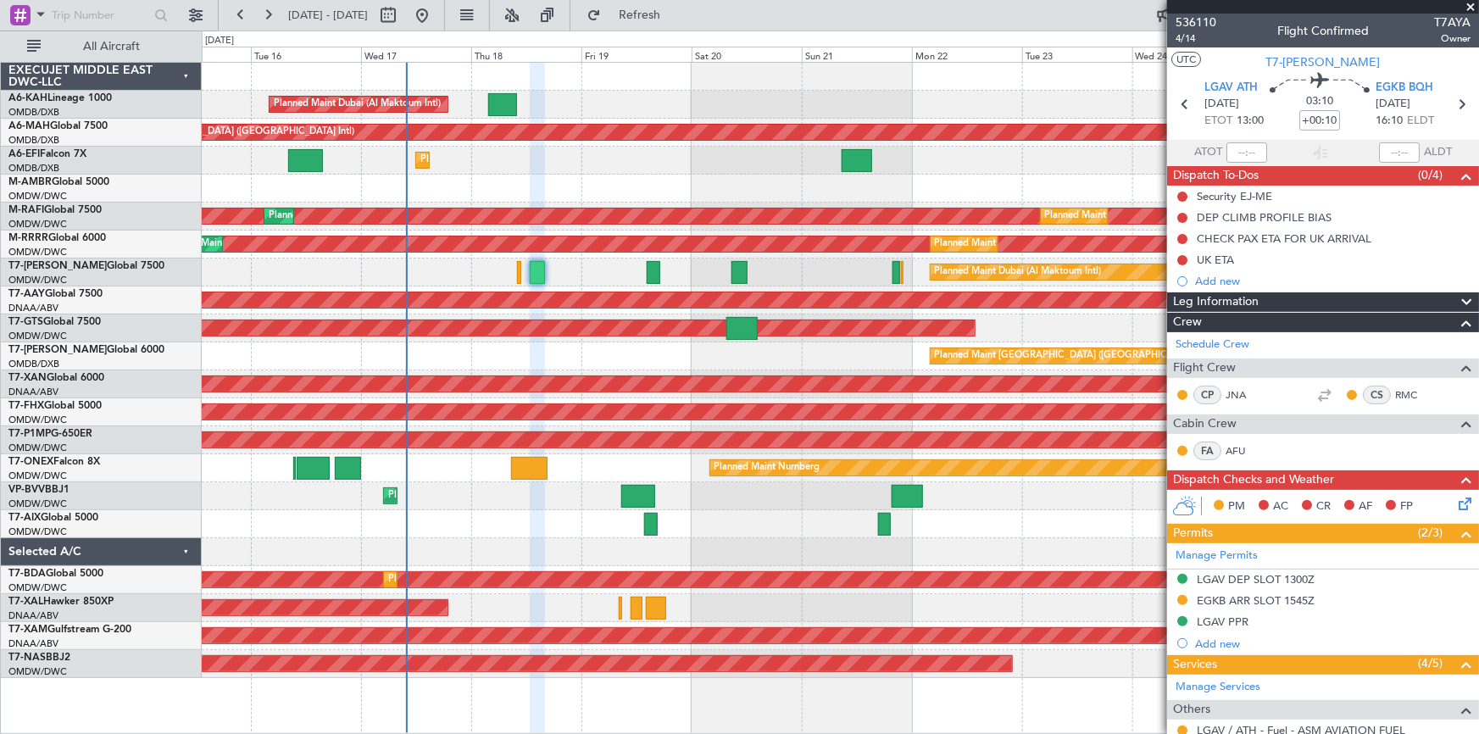
click at [1232, 282] on mat-tooltip-component "UK ETA" at bounding box center [1216, 288] width 63 height 45
click at [1219, 279] on div "Add new" at bounding box center [1325, 281] width 260 height 14
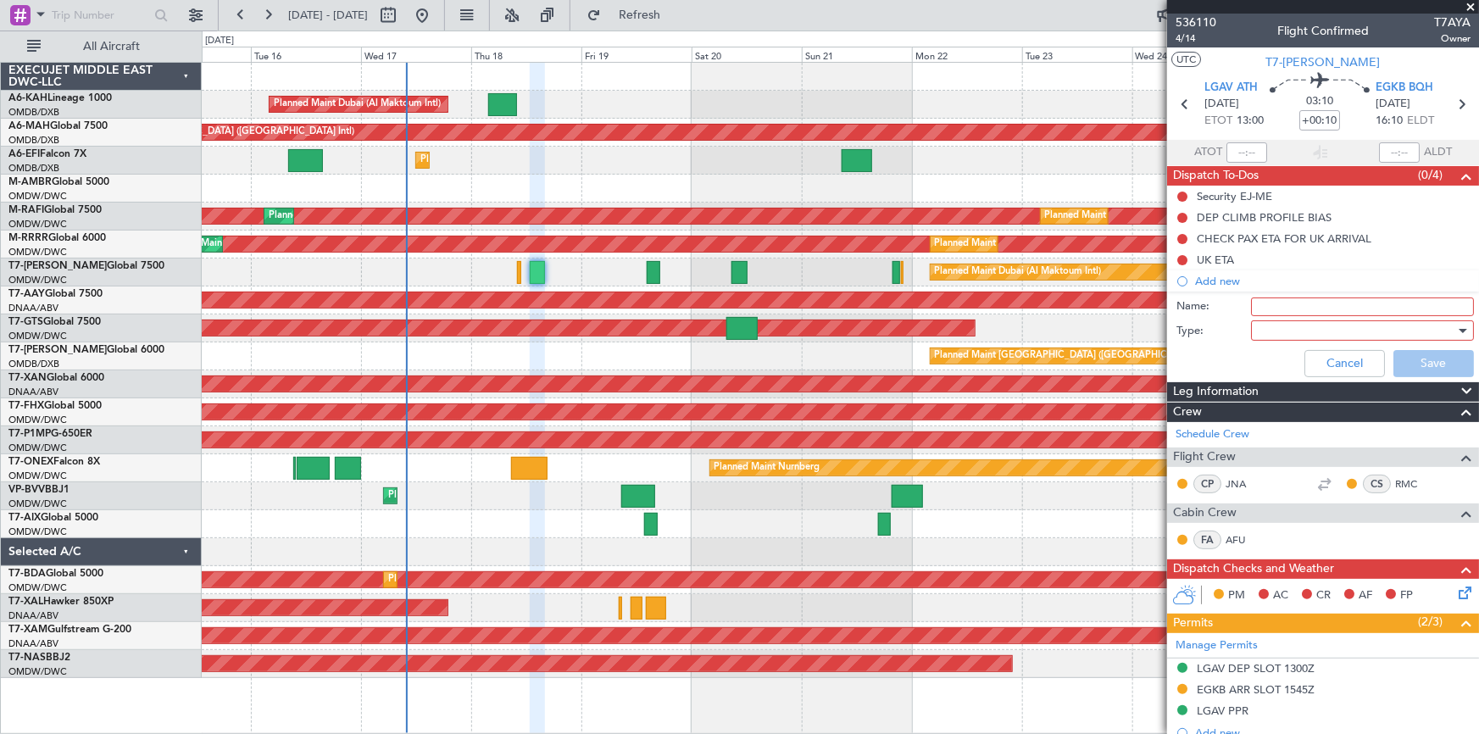
click at [1273, 306] on input "Name:" at bounding box center [1362, 307] width 223 height 19
type input "plan to land at EGKB with 10000 lbs"
click at [1327, 329] on div at bounding box center [1356, 330] width 197 height 25
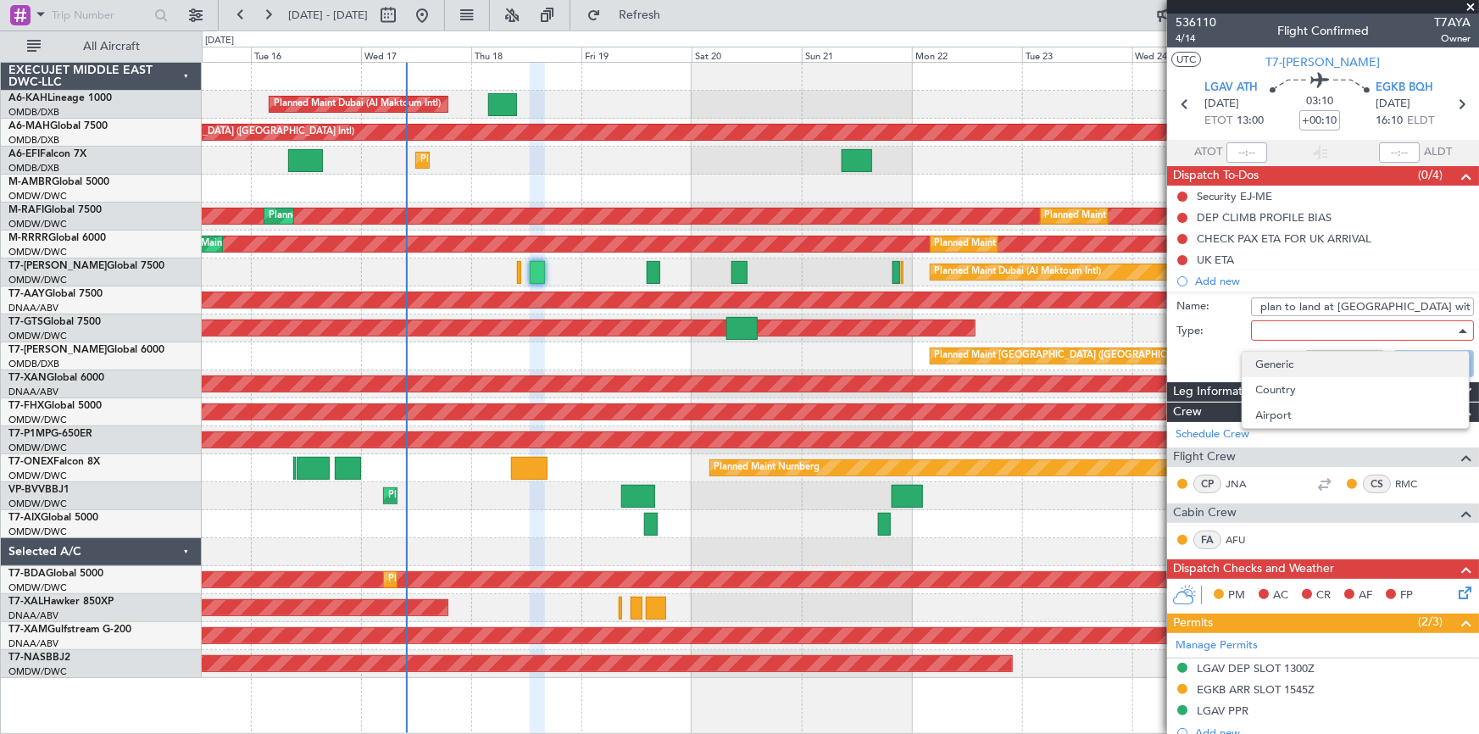
click at [1302, 364] on span "Generic" at bounding box center [1355, 364] width 199 height 25
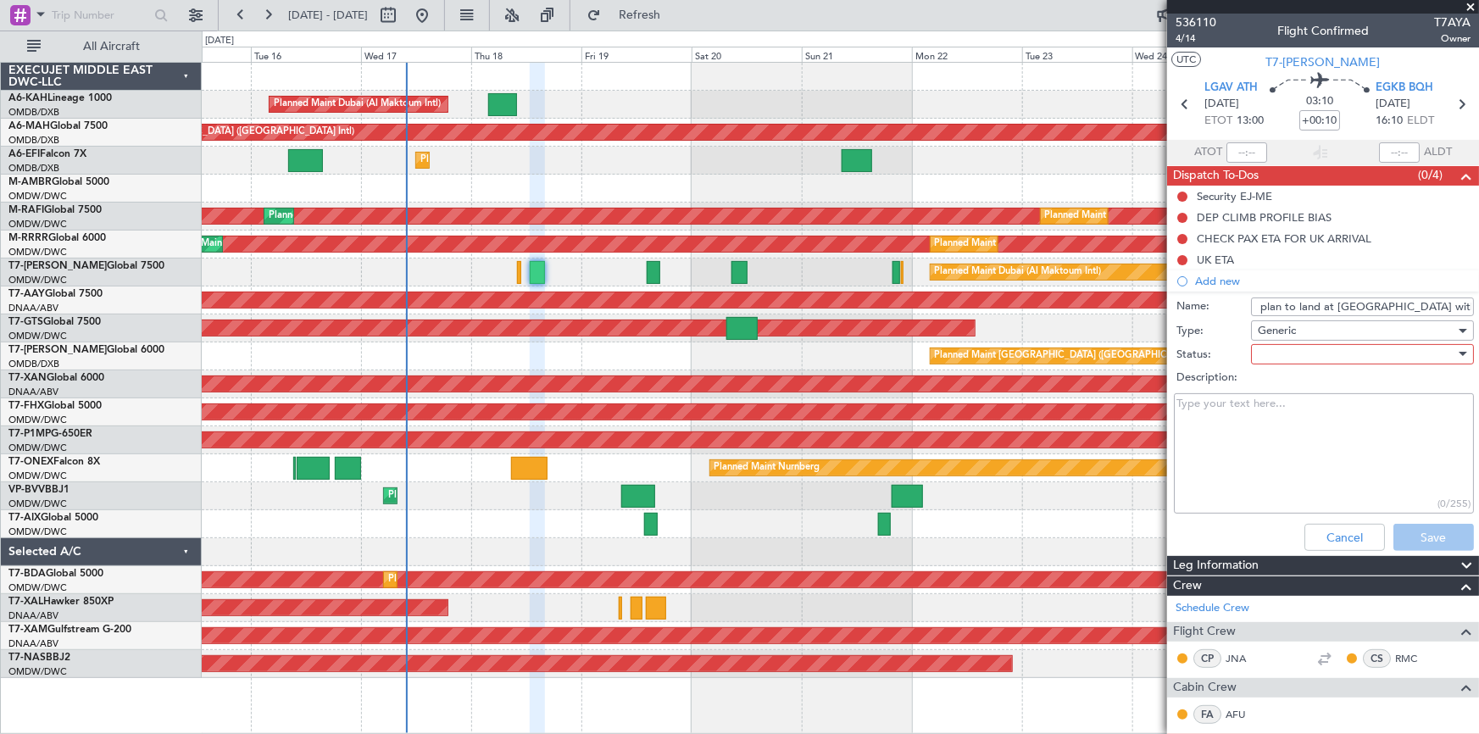
click at [1327, 348] on div at bounding box center [1356, 354] width 197 height 25
drag, startPoint x: 1299, startPoint y: 391, endPoint x: 1433, endPoint y: 487, distance: 164.7
click at [1301, 392] on span "Not Started" at bounding box center [1355, 387] width 199 height 25
click at [1419, 533] on button "Save" at bounding box center [1434, 537] width 81 height 27
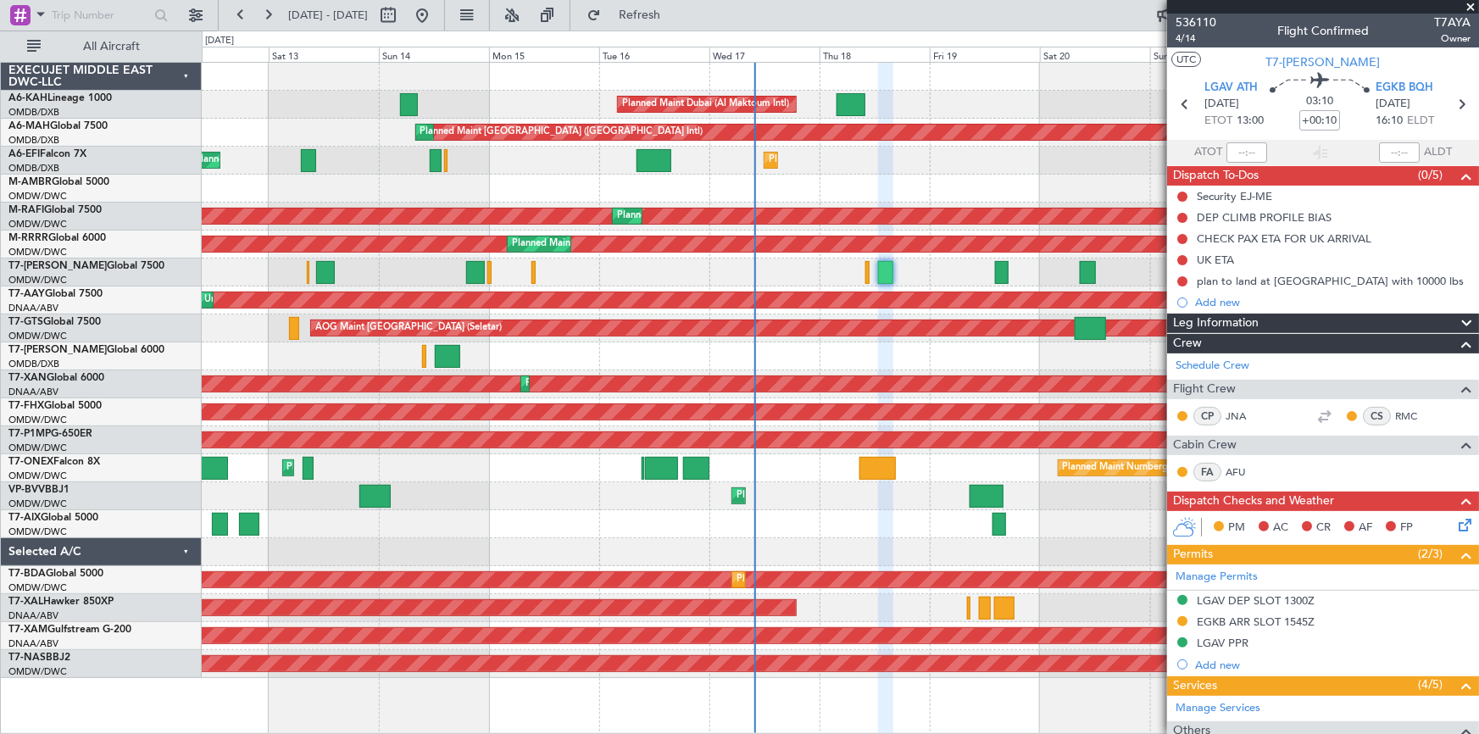
click at [823, 205] on div "Planned Maint Dubai (Al Maktoum Intl) Planned Maint Dubai (Dubai Intl) Planned …" at bounding box center [840, 370] width 1277 height 615
click at [1178, 105] on icon at bounding box center [1185, 104] width 22 height 22
type input "0"
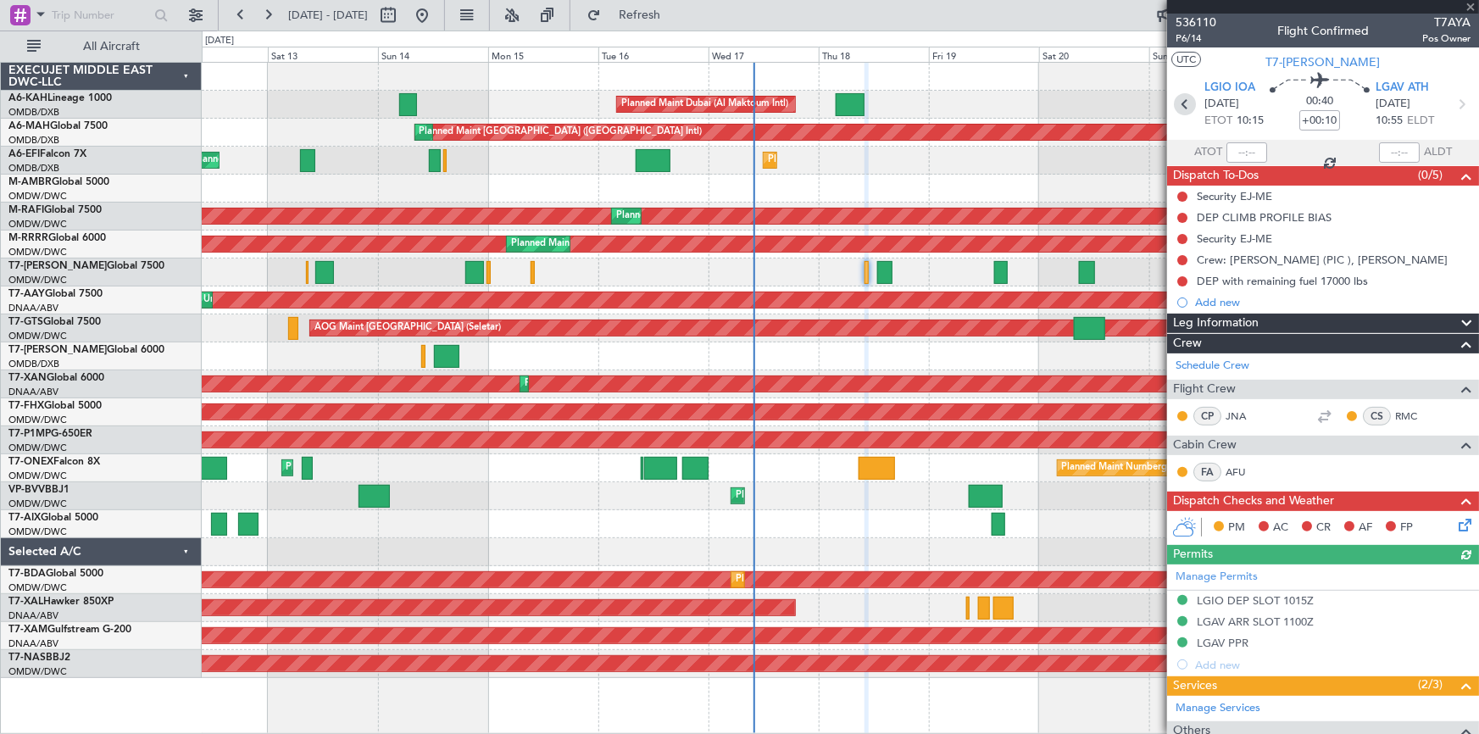
click at [1180, 105] on icon at bounding box center [1185, 104] width 22 height 22
type input "09:29"
type input "10:05"
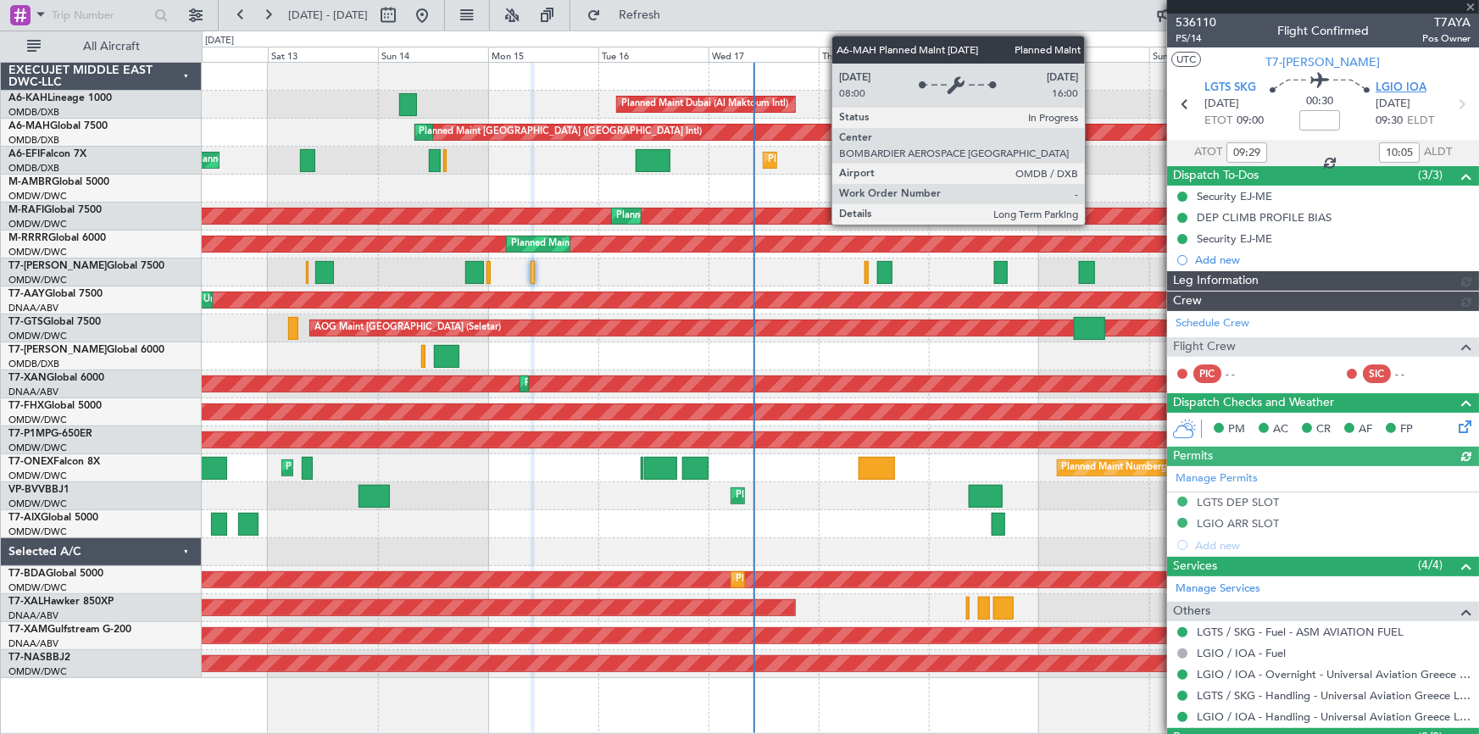
type input "Anita Mani (ANI)"
type input "7303"
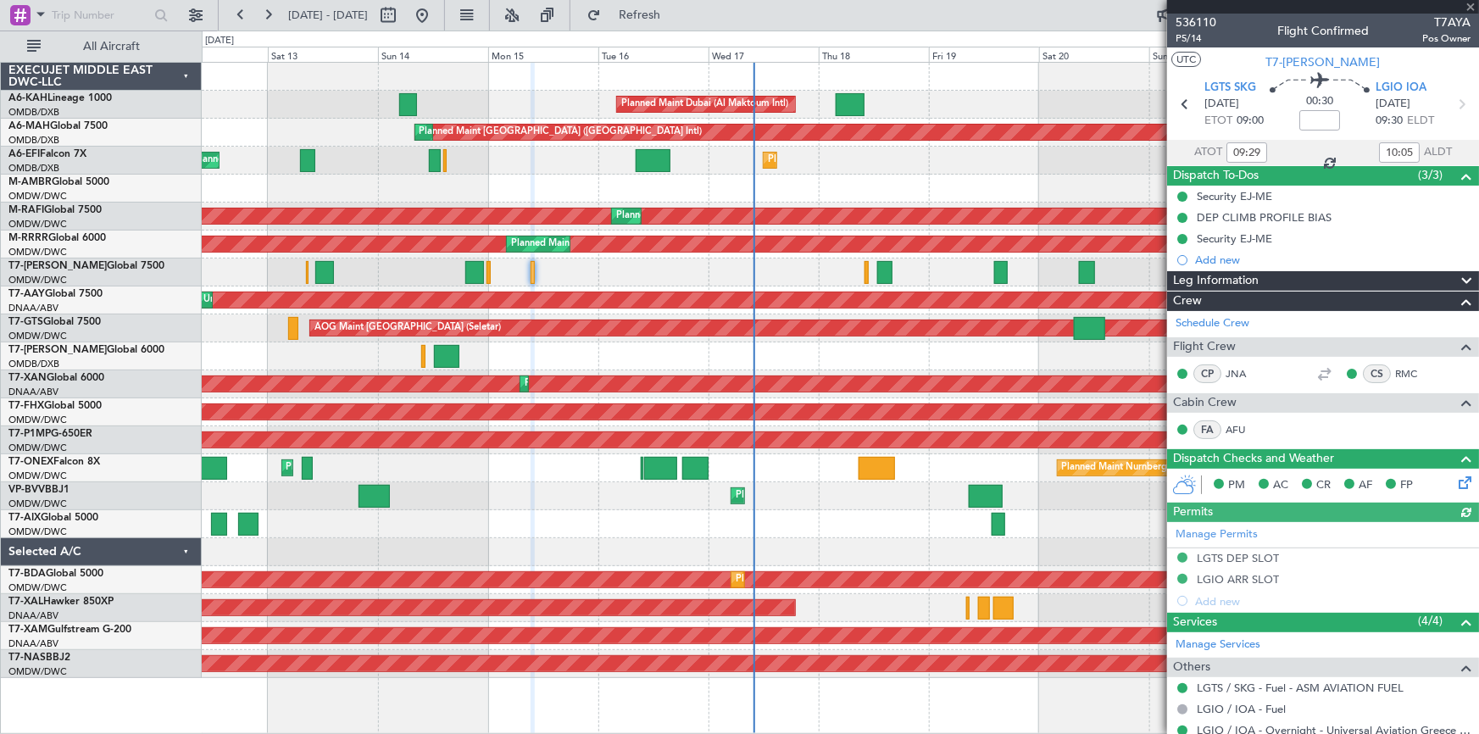
type input "12:29"
type input "13:05"
type input "09:29"
type input "10:05"
click at [1190, 38] on span "P5/14" at bounding box center [1196, 38] width 41 height 14
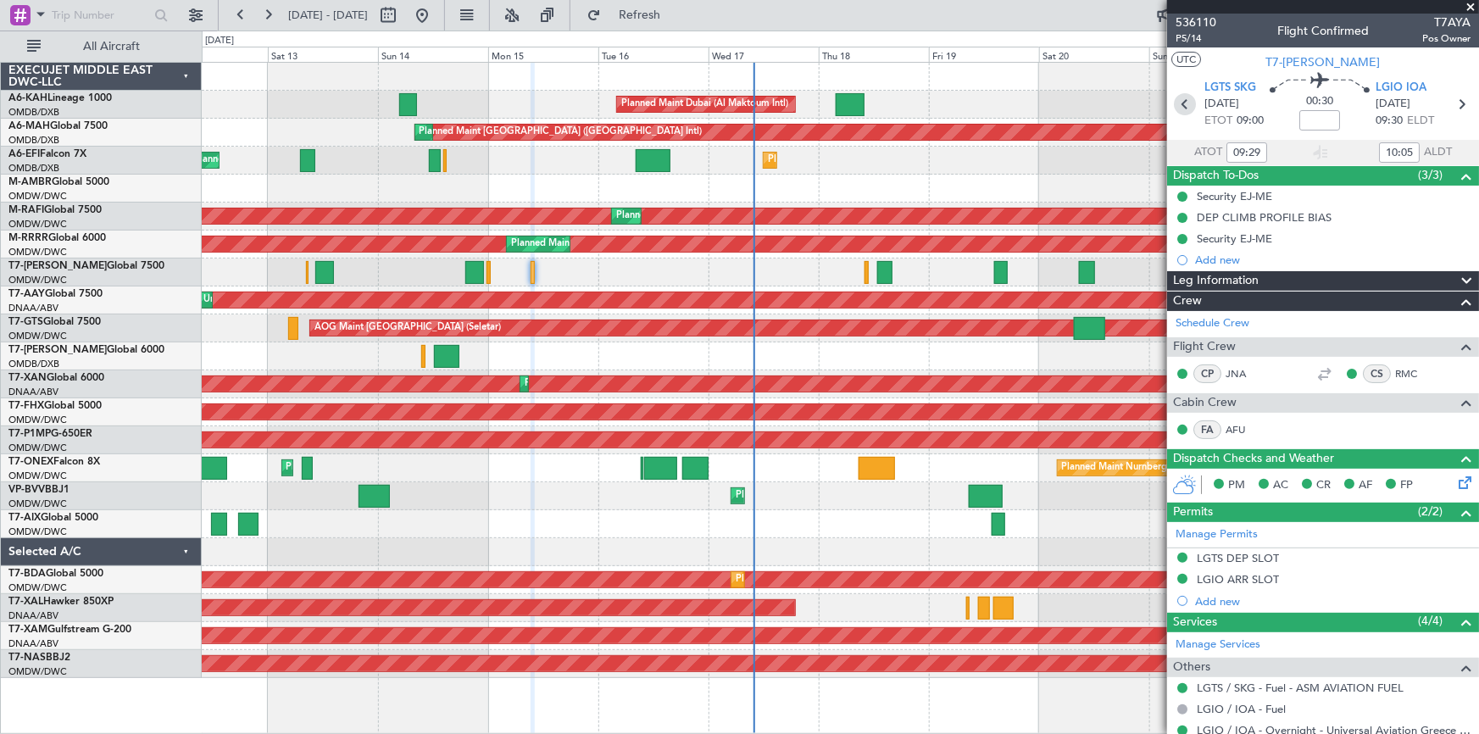
click at [1178, 101] on icon at bounding box center [1185, 104] width 22 height 22
type input "12:29"
type input "13:05"
type input "09:29"
type input "10:05"
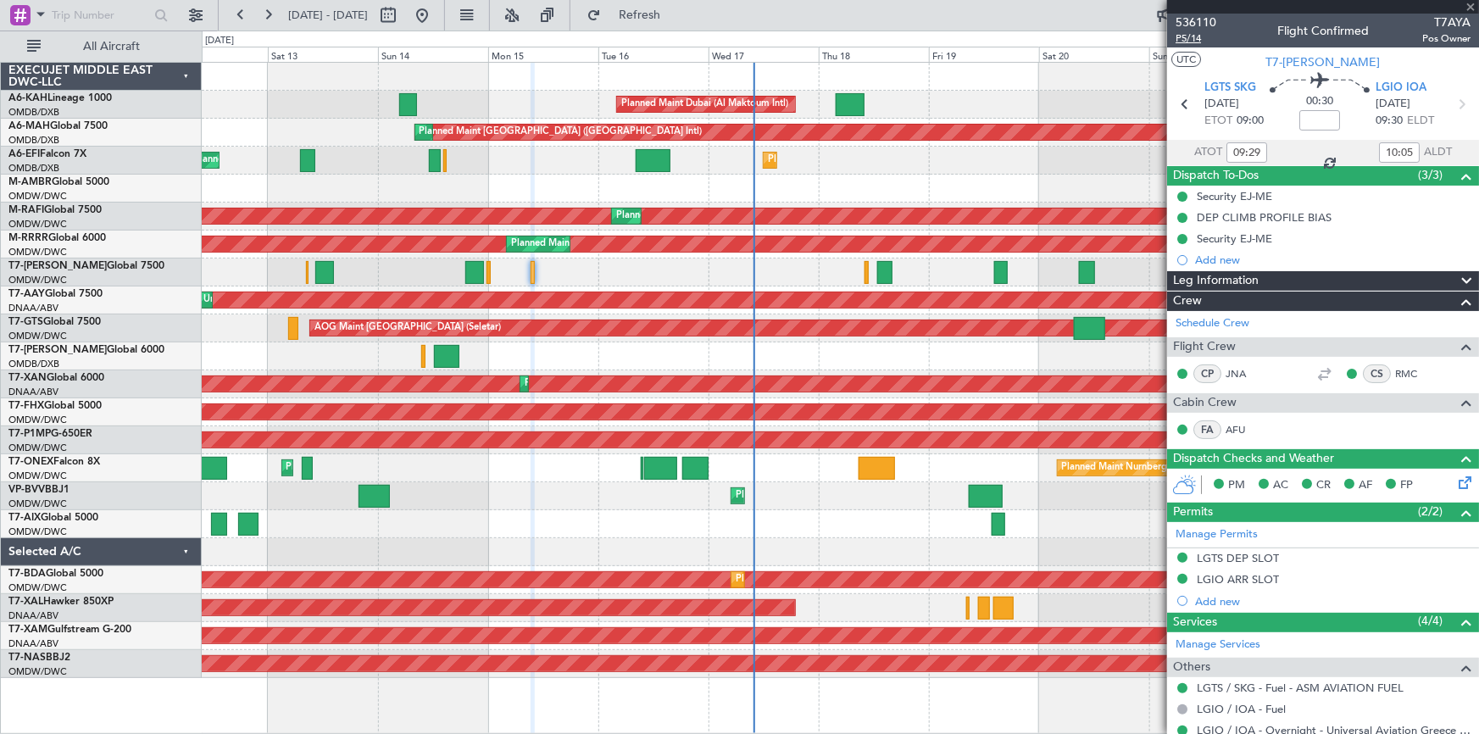
type input "-00:10"
type input "23:55"
type input "00:29"
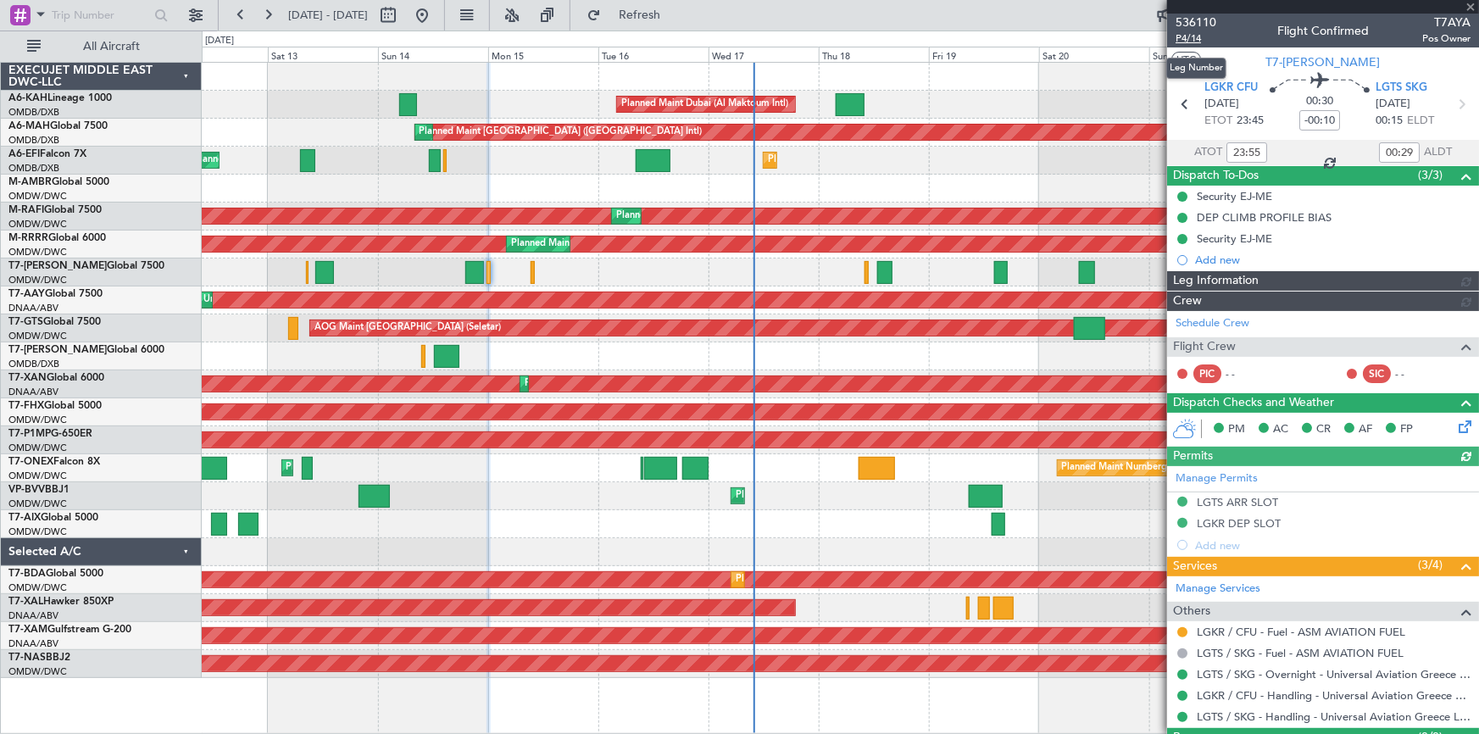
click at [1189, 39] on span "P4/14" at bounding box center [1196, 38] width 41 height 14
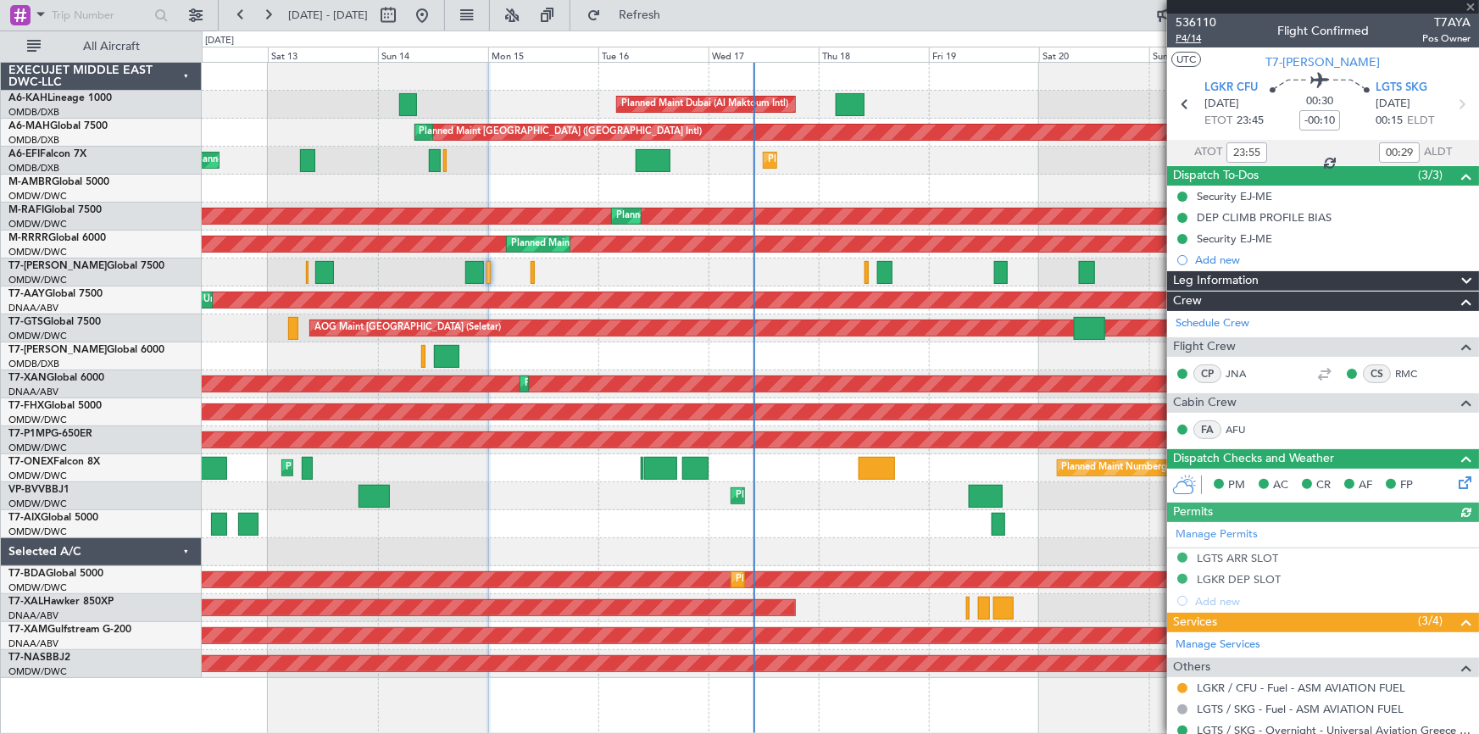
type input "Dherander Fithani (DHF)"
type input "7294"
type input "Dherander Fithani (DHF)"
type input "7294"
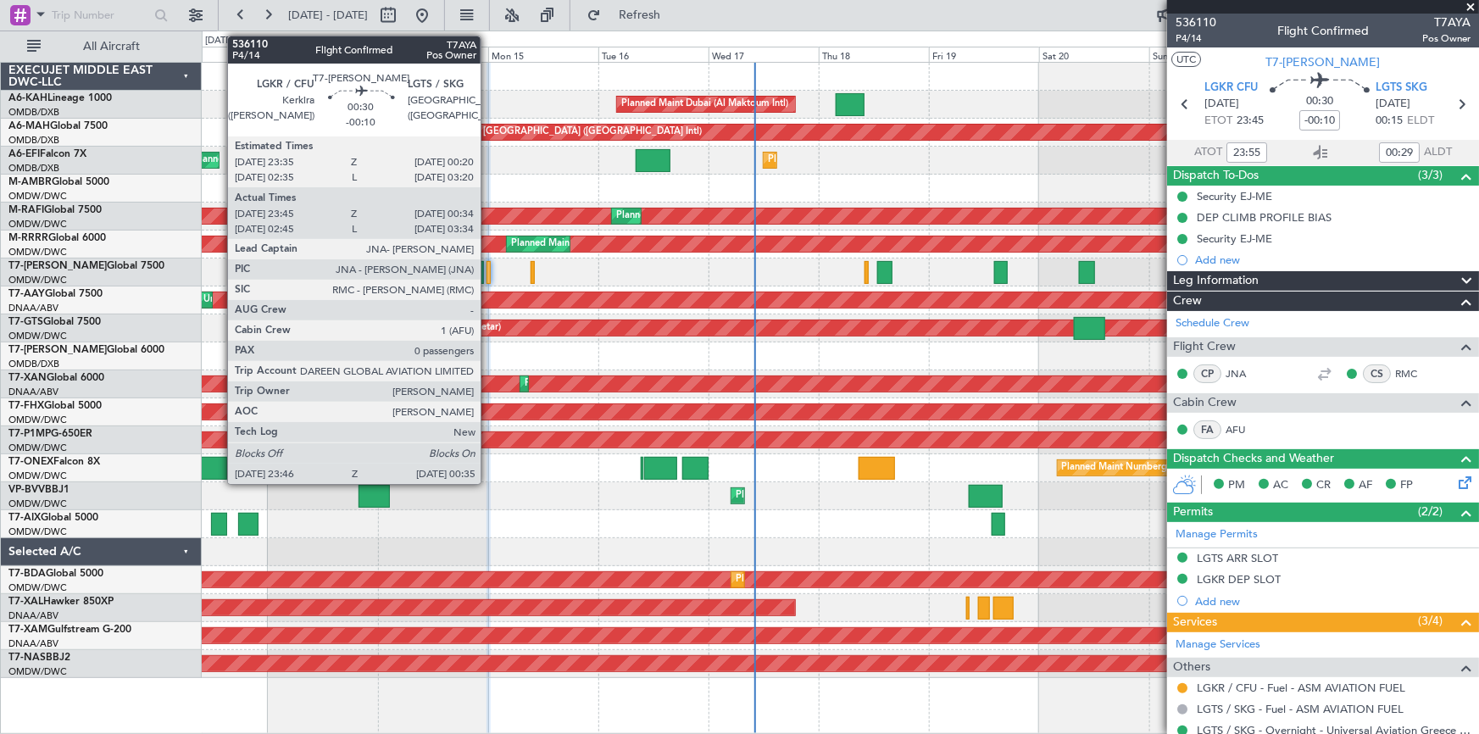
click at [489, 267] on div at bounding box center [489, 272] width 4 height 23
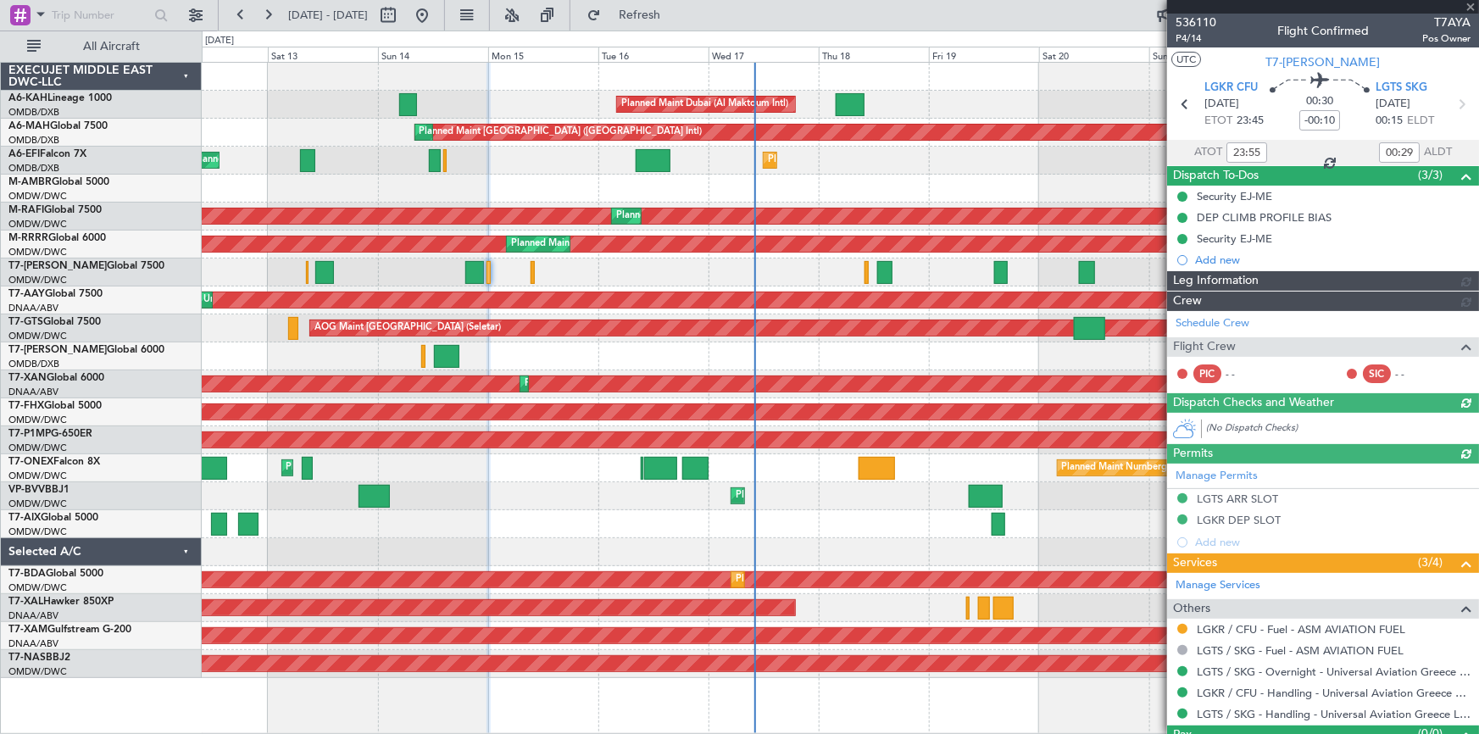
type input "Dherander Fithani (DHF)"
type input "7294"
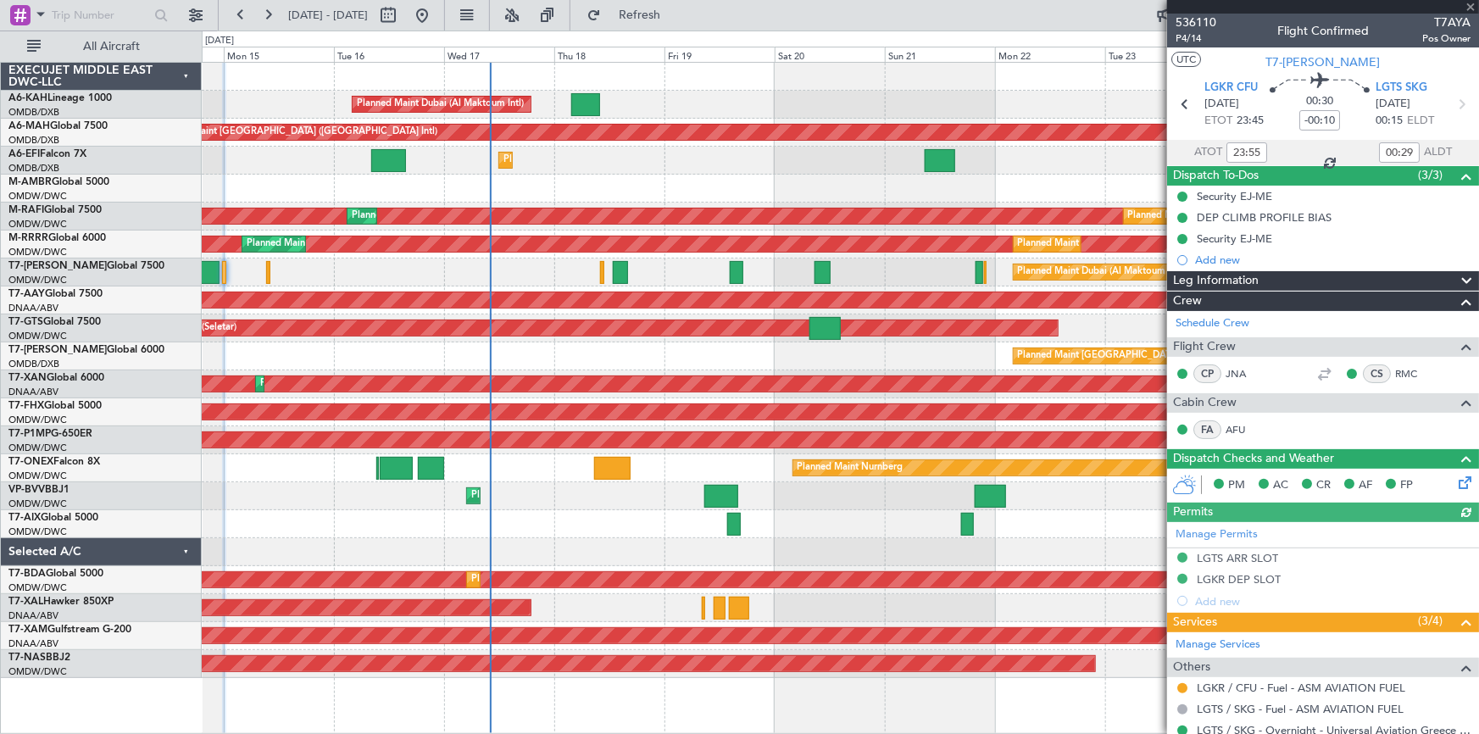
click at [762, 257] on div "Planned Maint Dubai (Al Maktoum Intl) Planned Maint Dubai (Dubai Intl) Planned …" at bounding box center [840, 370] width 1277 height 615
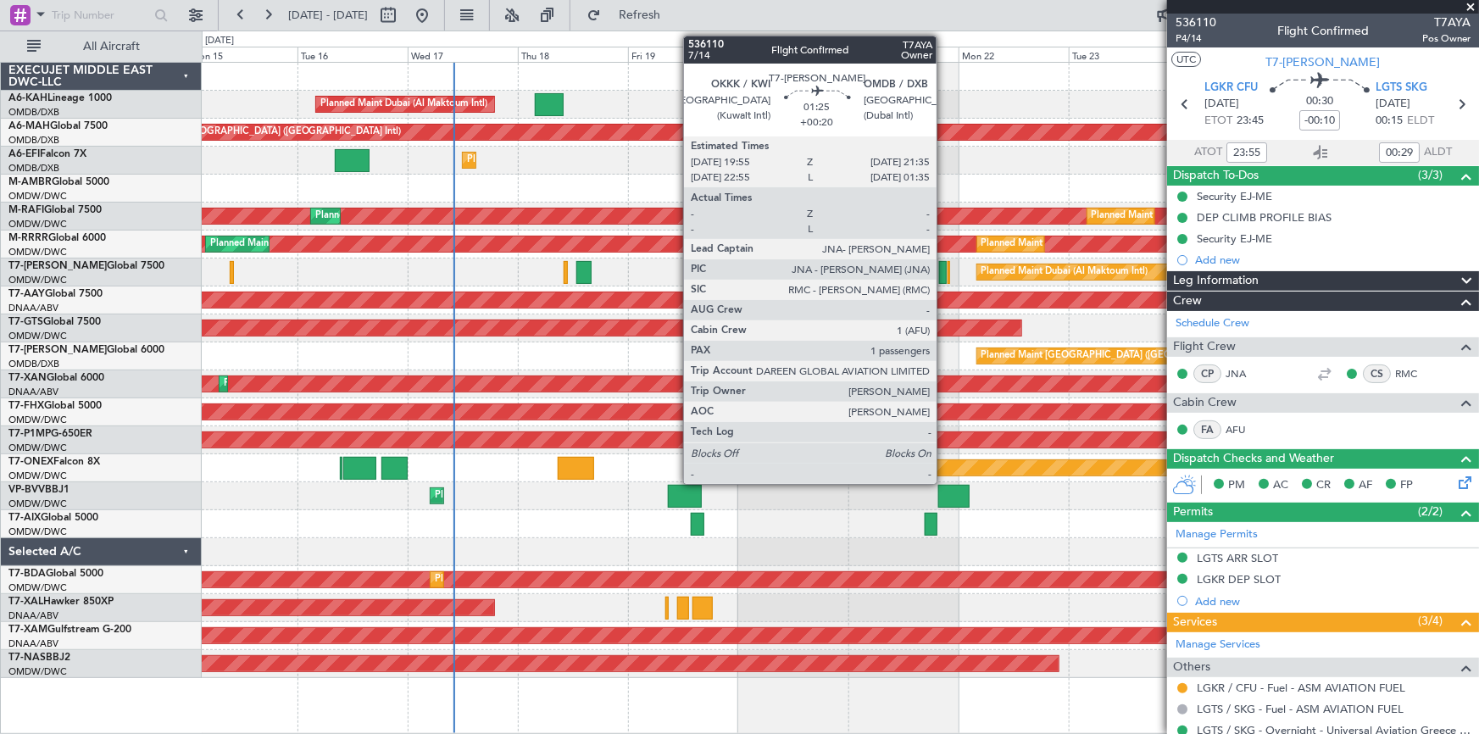
click at [943, 265] on div at bounding box center [943, 272] width 8 height 23
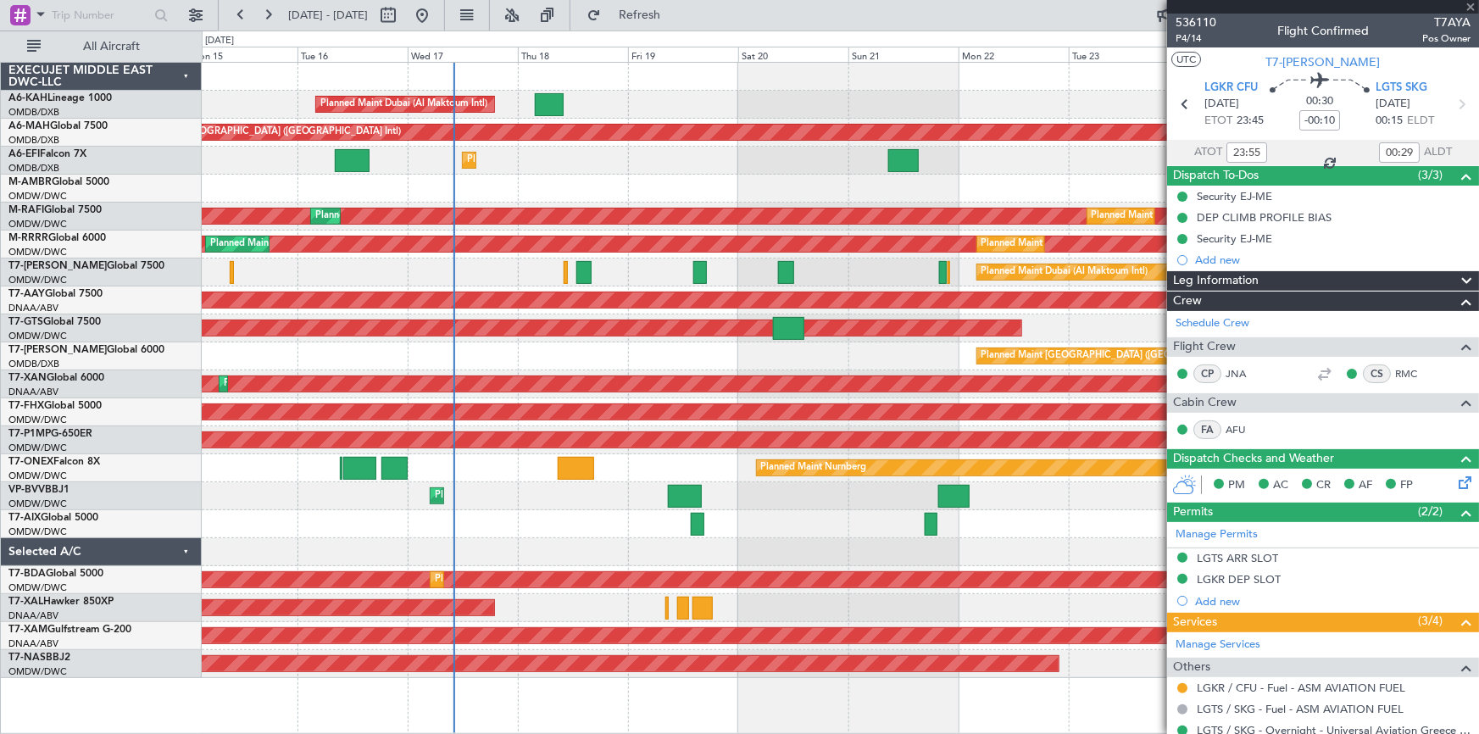
type input "+00:20"
type input "1"
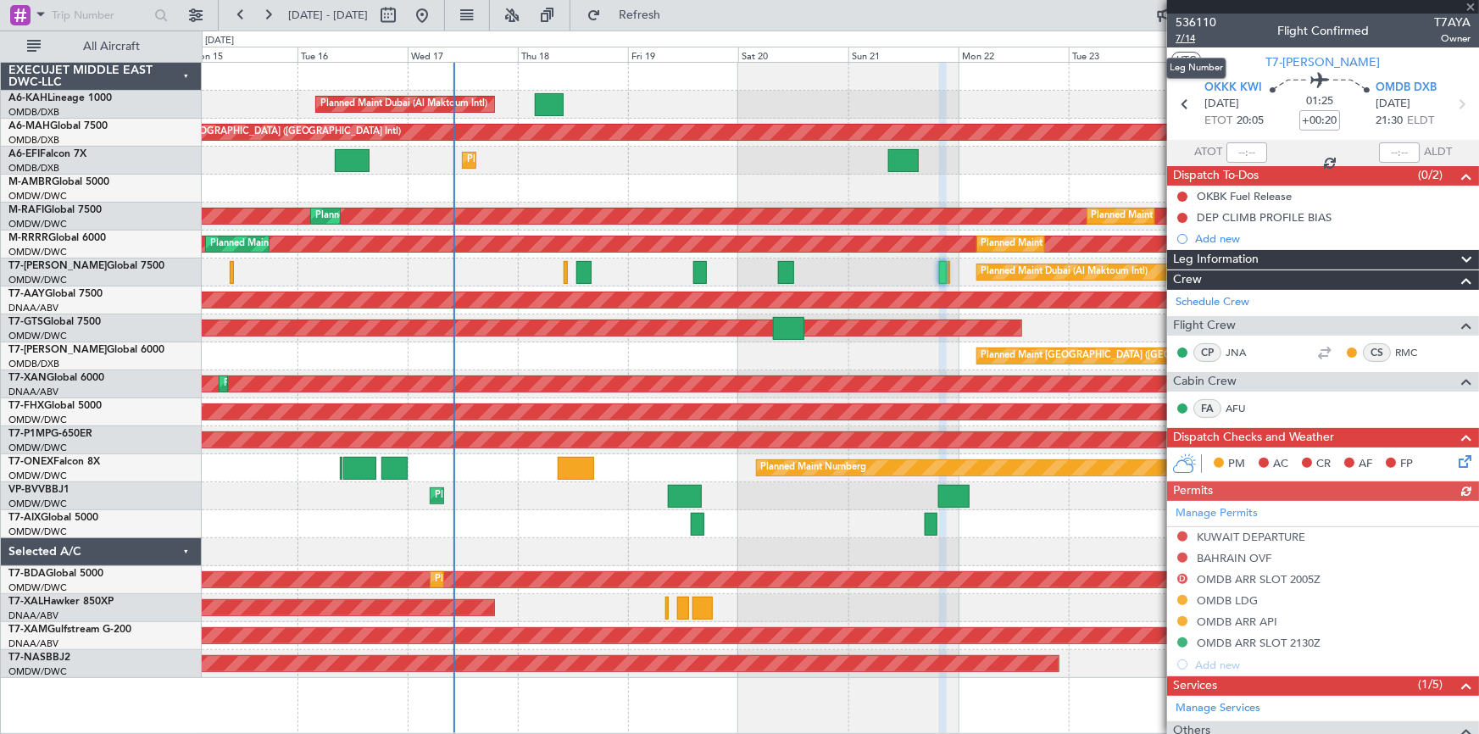
click at [1191, 41] on span "7/14" at bounding box center [1196, 38] width 41 height 14
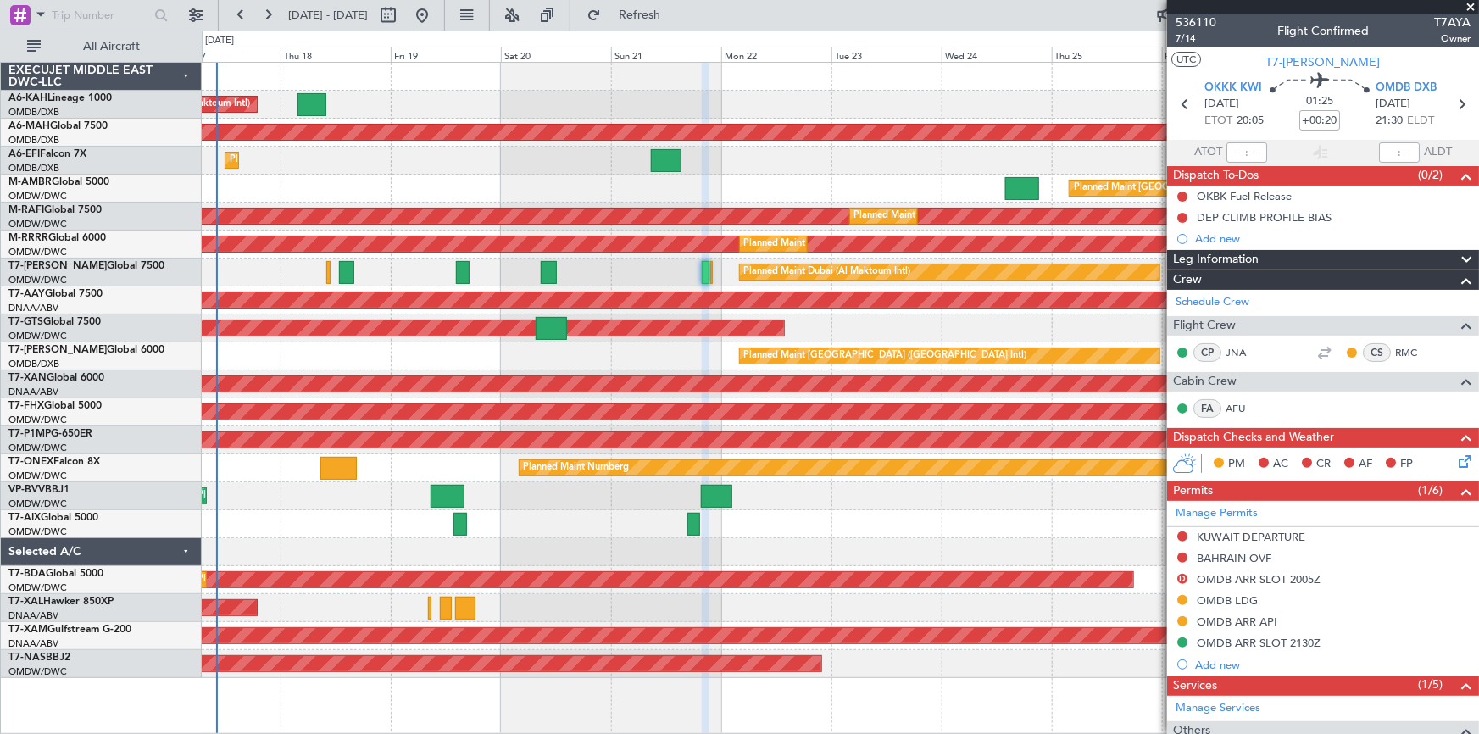
click at [725, 312] on div "Unplanned Maint [GEOGRAPHIC_DATA] (Al Maktoum Intl)" at bounding box center [840, 300] width 1277 height 28
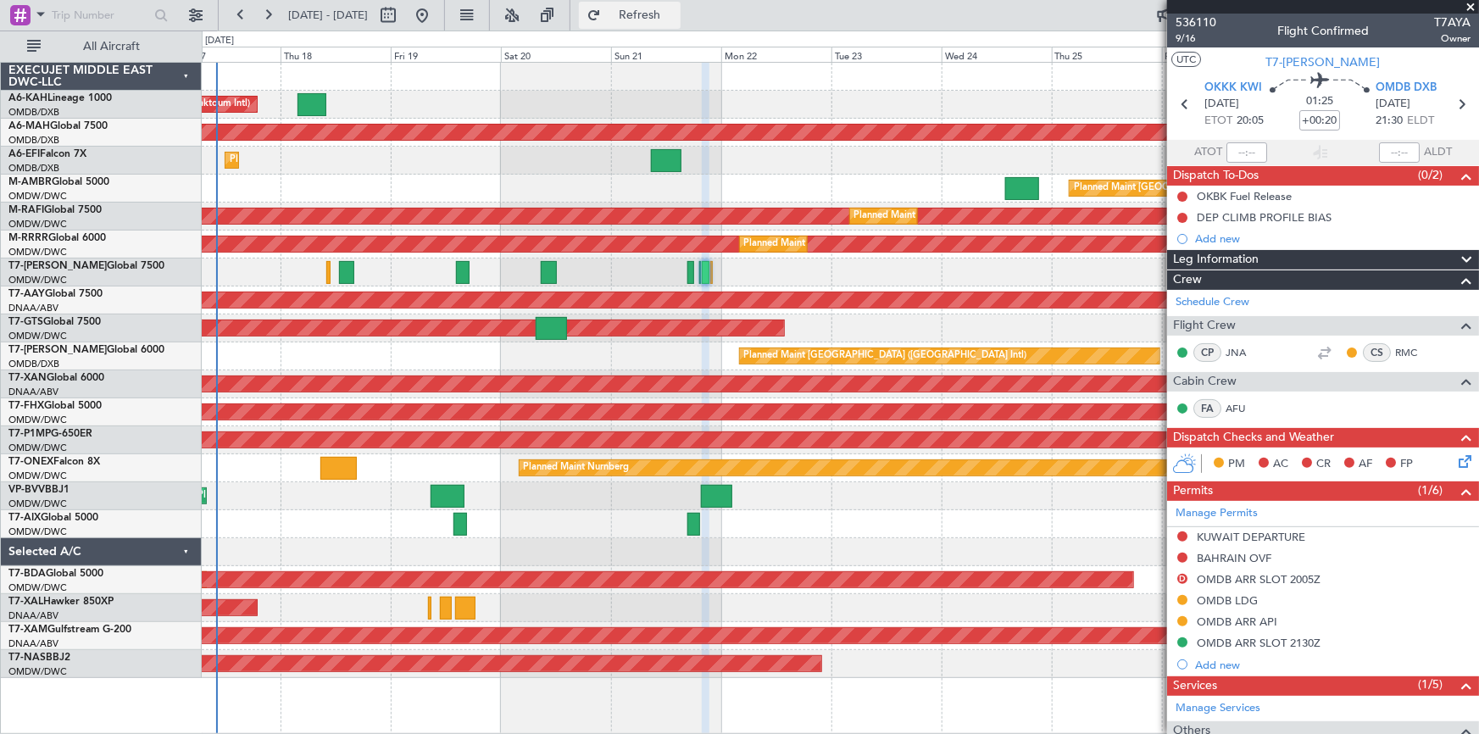
click at [681, 24] on button "Refresh" at bounding box center [630, 15] width 102 height 27
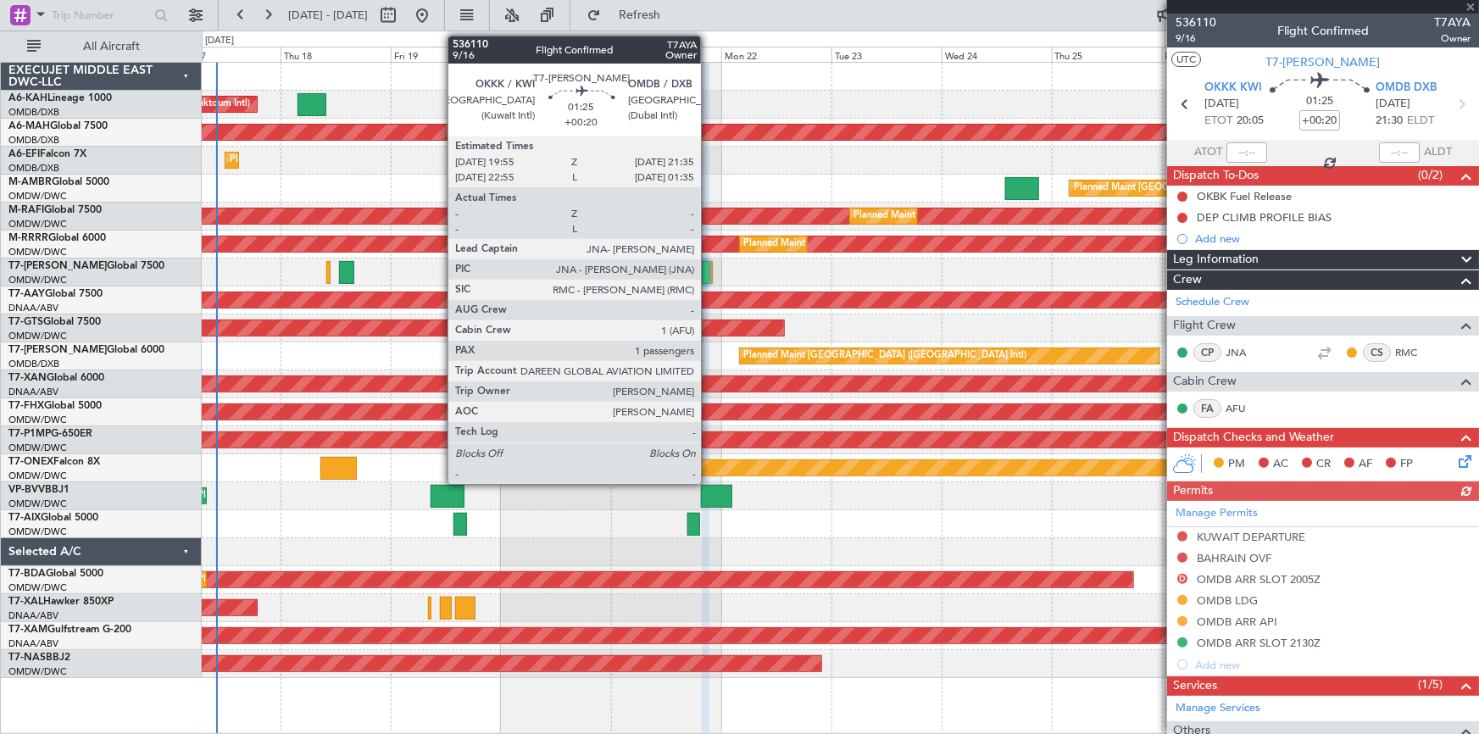
click at [802, 271] on div "Planned Maint Dubai (Al Maktoum Intl)" at bounding box center [840, 273] width 1277 height 28
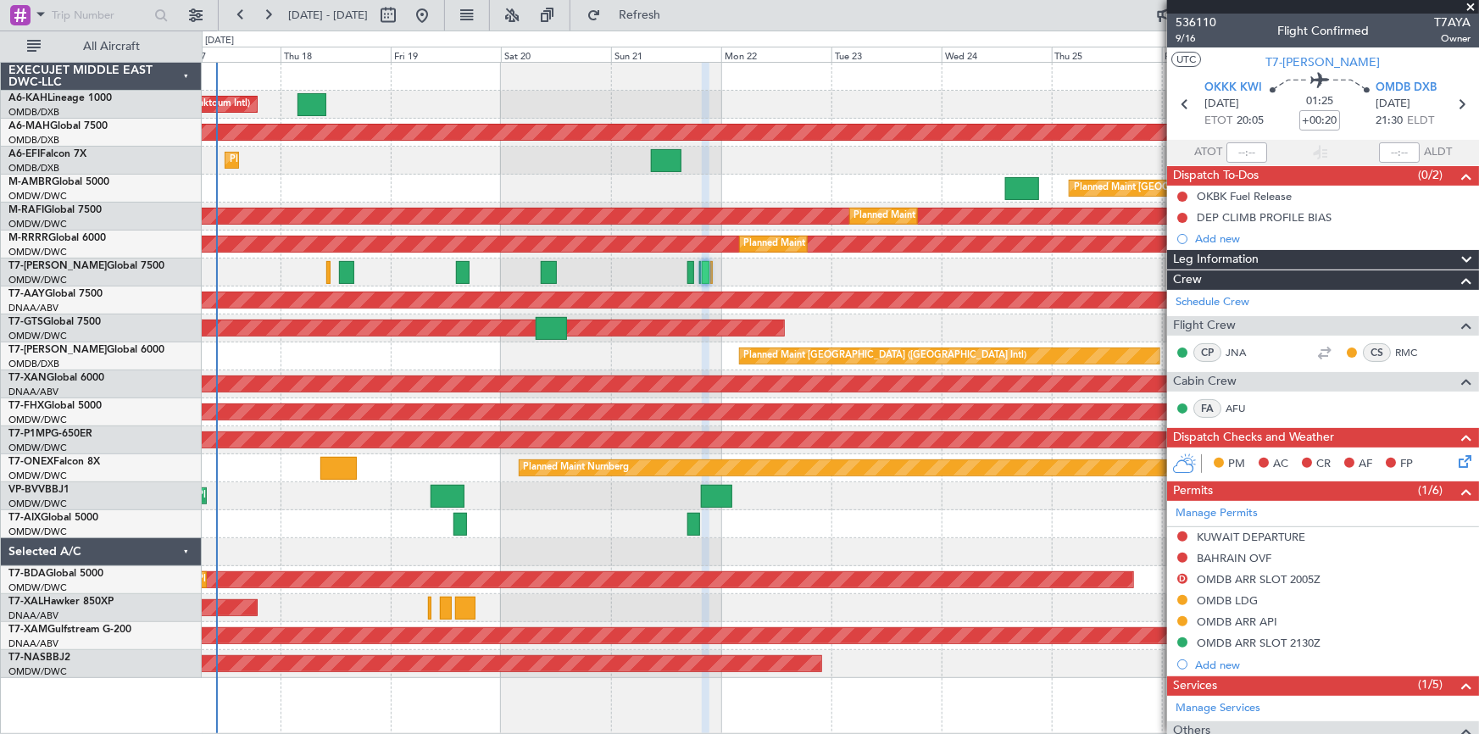
click at [643, 274] on div "Planned Maint Dubai (Al Maktoum Intl)" at bounding box center [840, 273] width 1277 height 28
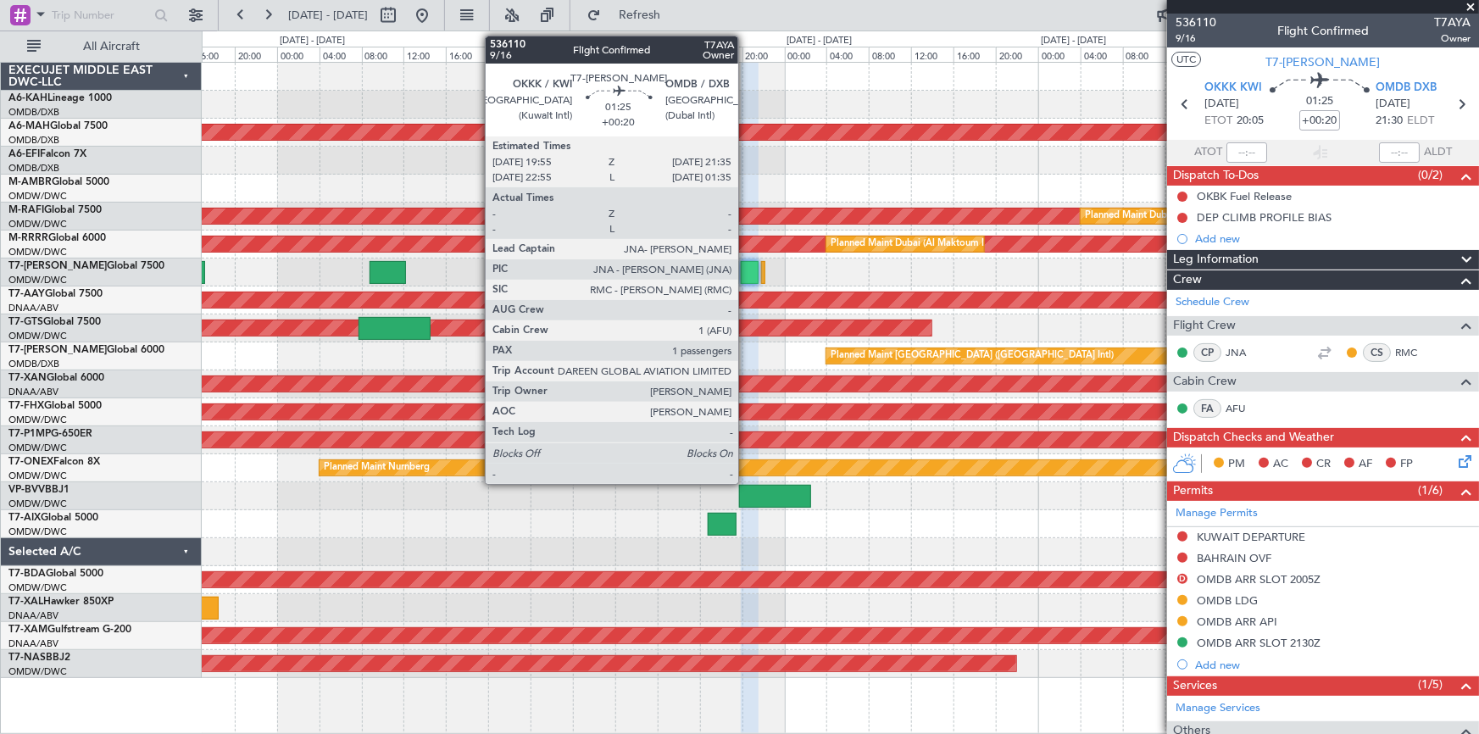
click at [746, 267] on div at bounding box center [750, 272] width 18 height 23
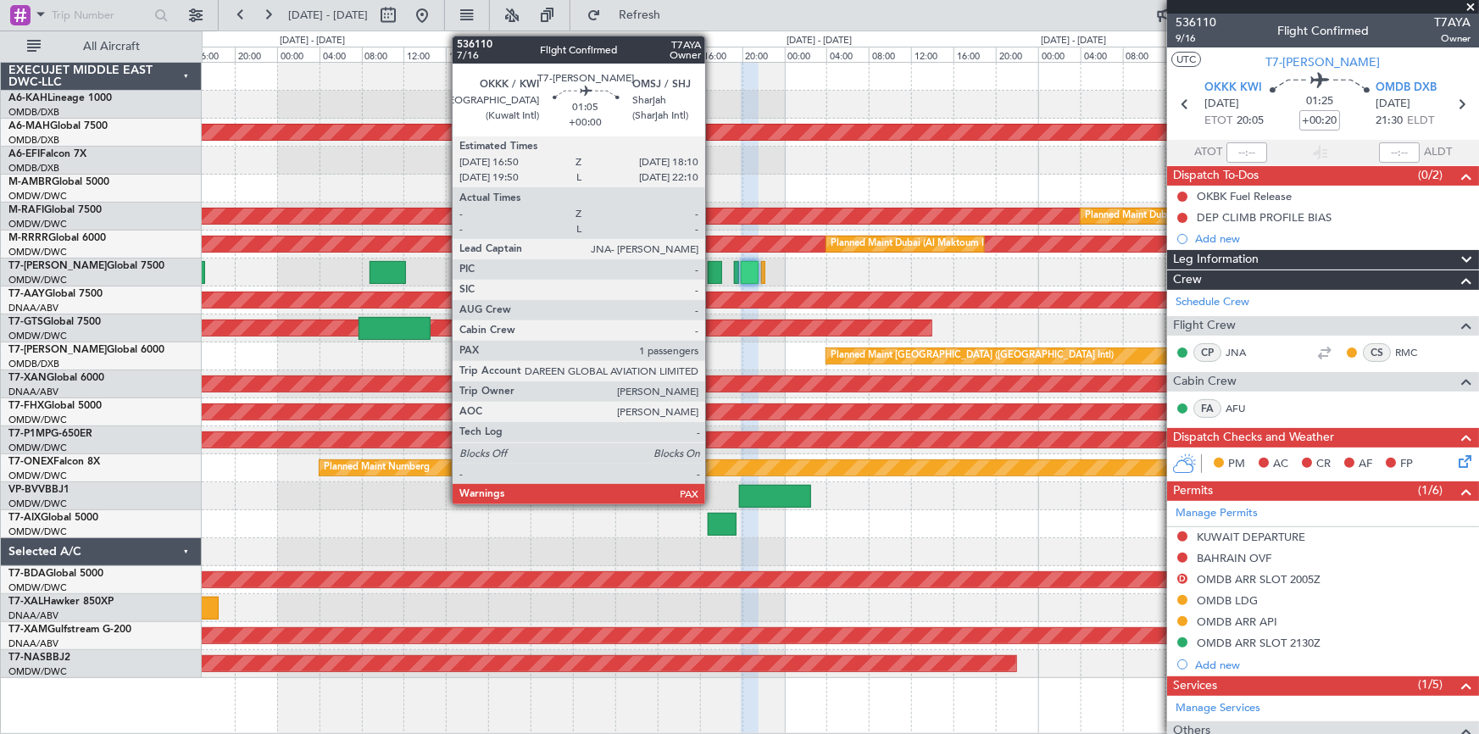
click at [713, 271] on div at bounding box center [715, 272] width 14 height 23
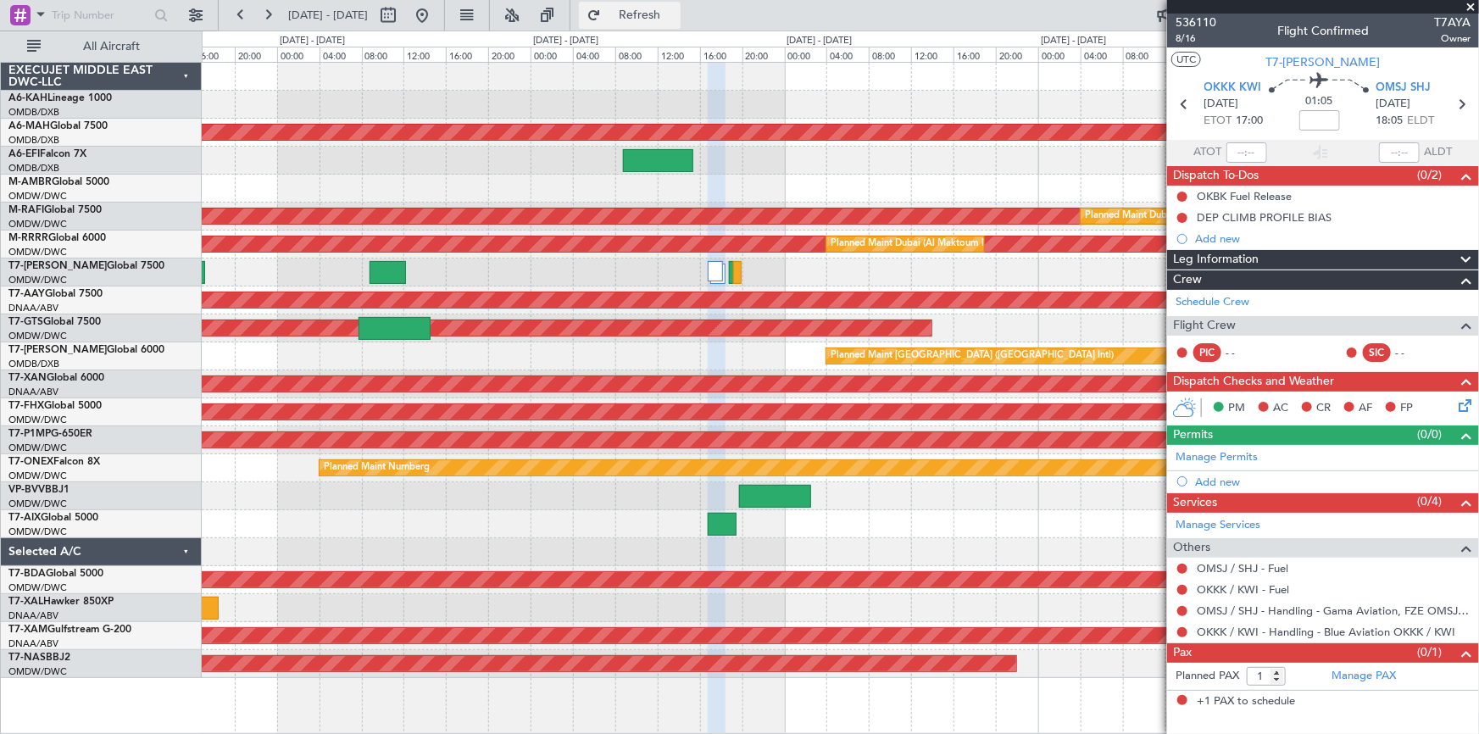
click at [674, 13] on span "Refresh" at bounding box center [639, 15] width 71 height 12
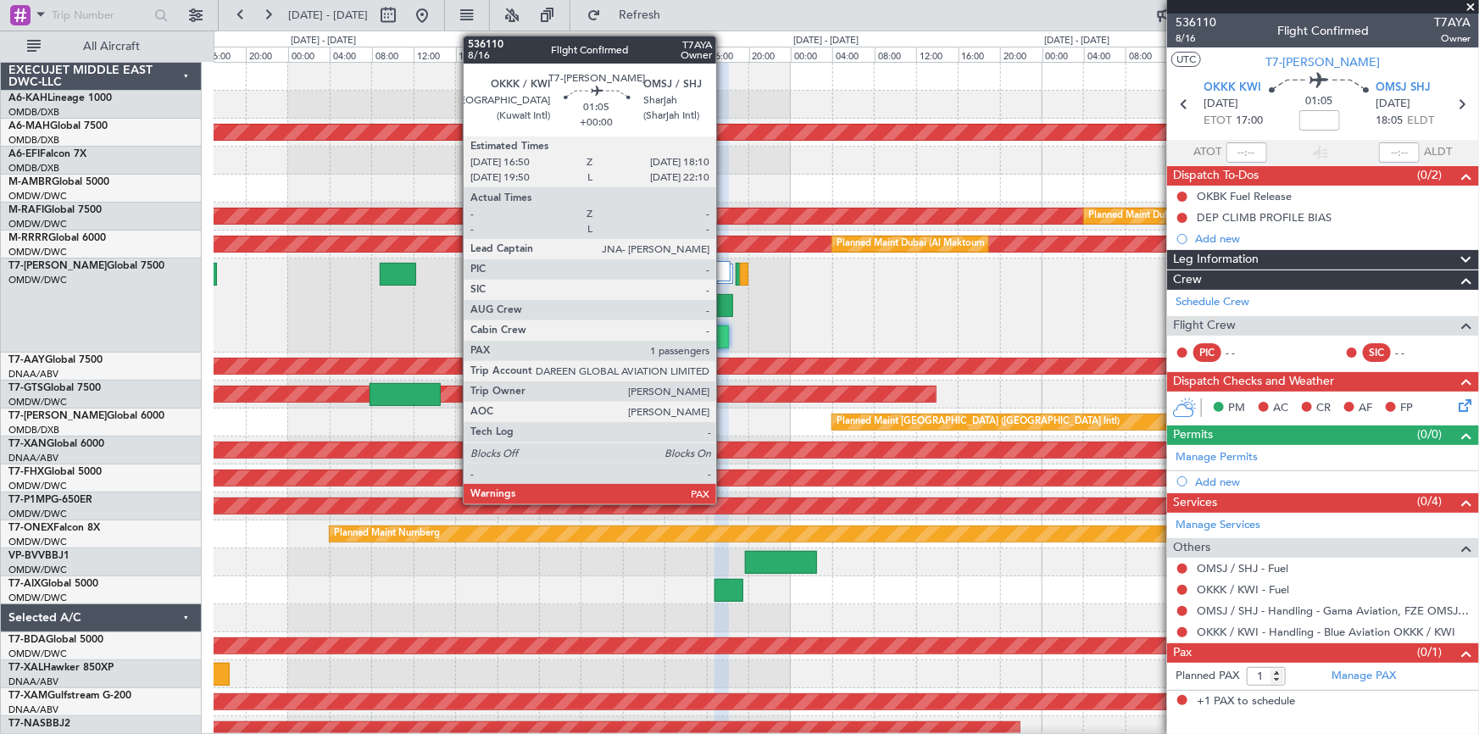
click at [724, 332] on div at bounding box center [722, 336] width 14 height 23
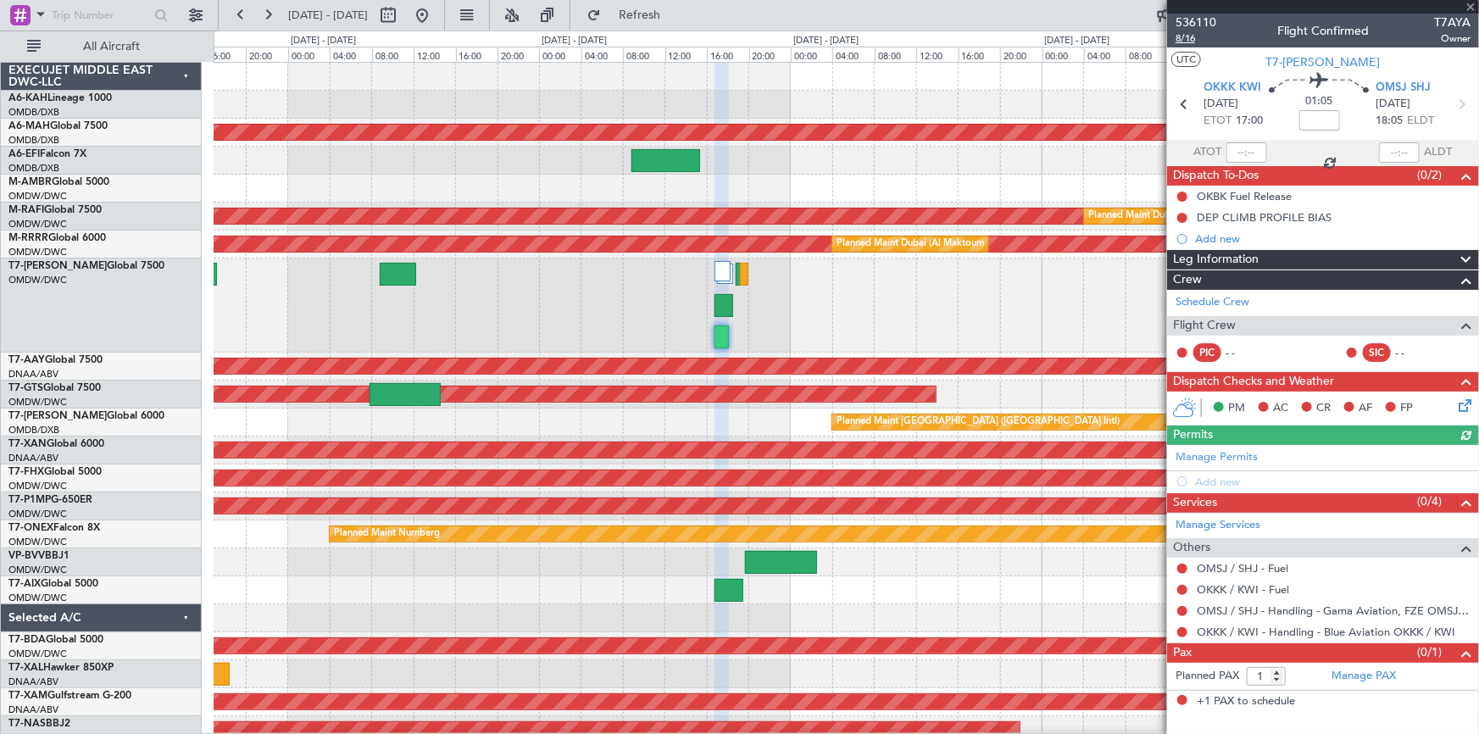
click at [1183, 38] on span "8/16" at bounding box center [1196, 38] width 41 height 14
click at [1187, 38] on span "8/16" at bounding box center [1196, 38] width 41 height 14
click at [1316, 121] on input at bounding box center [1319, 120] width 41 height 20
type input "+00:05"
click at [1280, 136] on section "OKKK KWI 21/09/2025 ETOT 17:00 01:05 +00:05 OMSJ SHJ 21/09/2025 18:05 ELDT" at bounding box center [1323, 106] width 312 height 67
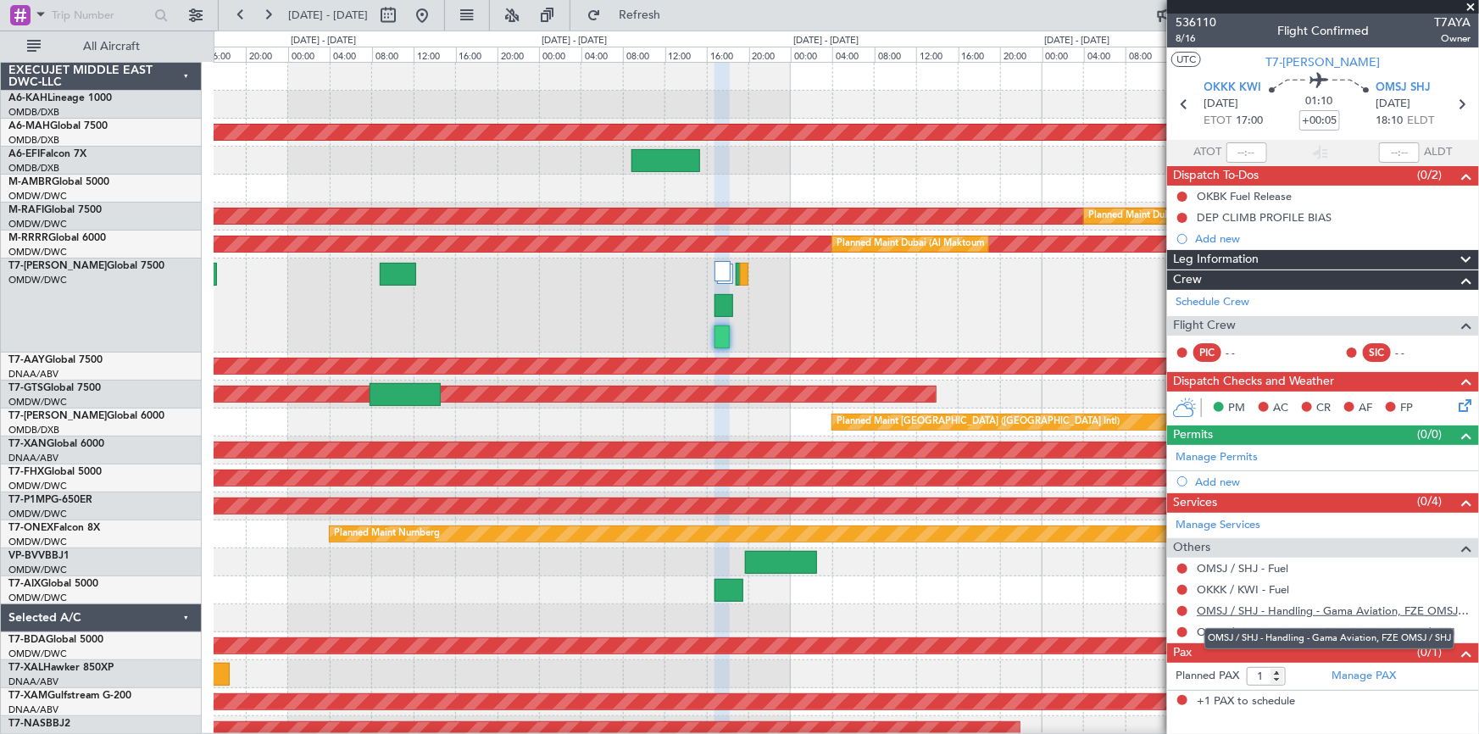
click at [1338, 607] on link "OMSJ / SHJ - Handling - Gama Aviation, FZE OMSJ / SHJ" at bounding box center [1334, 611] width 274 height 14
click at [1460, 103] on icon at bounding box center [1461, 104] width 22 height 22
type input "0"
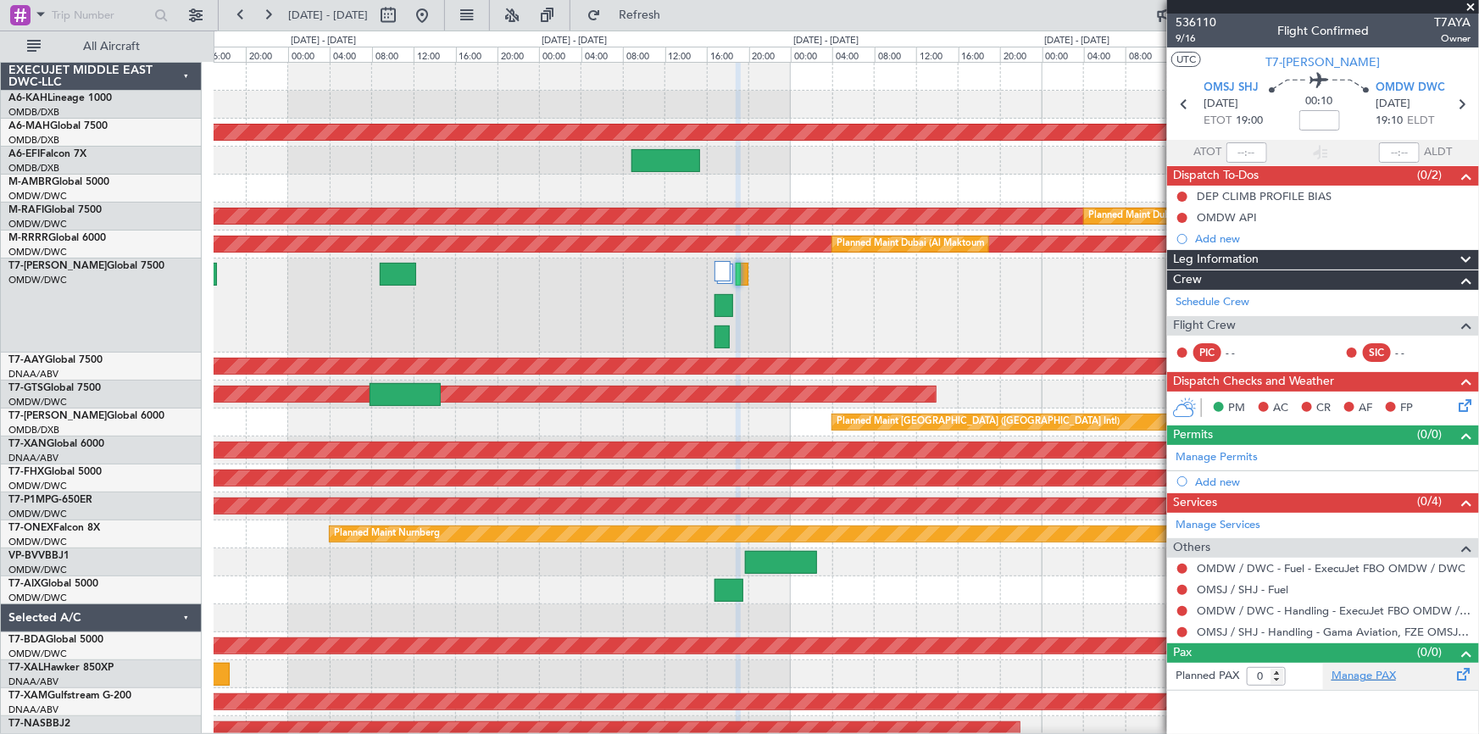
click at [1387, 674] on link "Manage PAX" at bounding box center [1364, 676] width 64 height 17
drag, startPoint x: 660, startPoint y: 10, endPoint x: 1063, endPoint y: 129, distance: 419.7
click at [665, 10] on span "Refresh" at bounding box center [639, 15] width 71 height 12
click at [1187, 104] on icon at bounding box center [1185, 104] width 22 height 22
type input "+00:05"
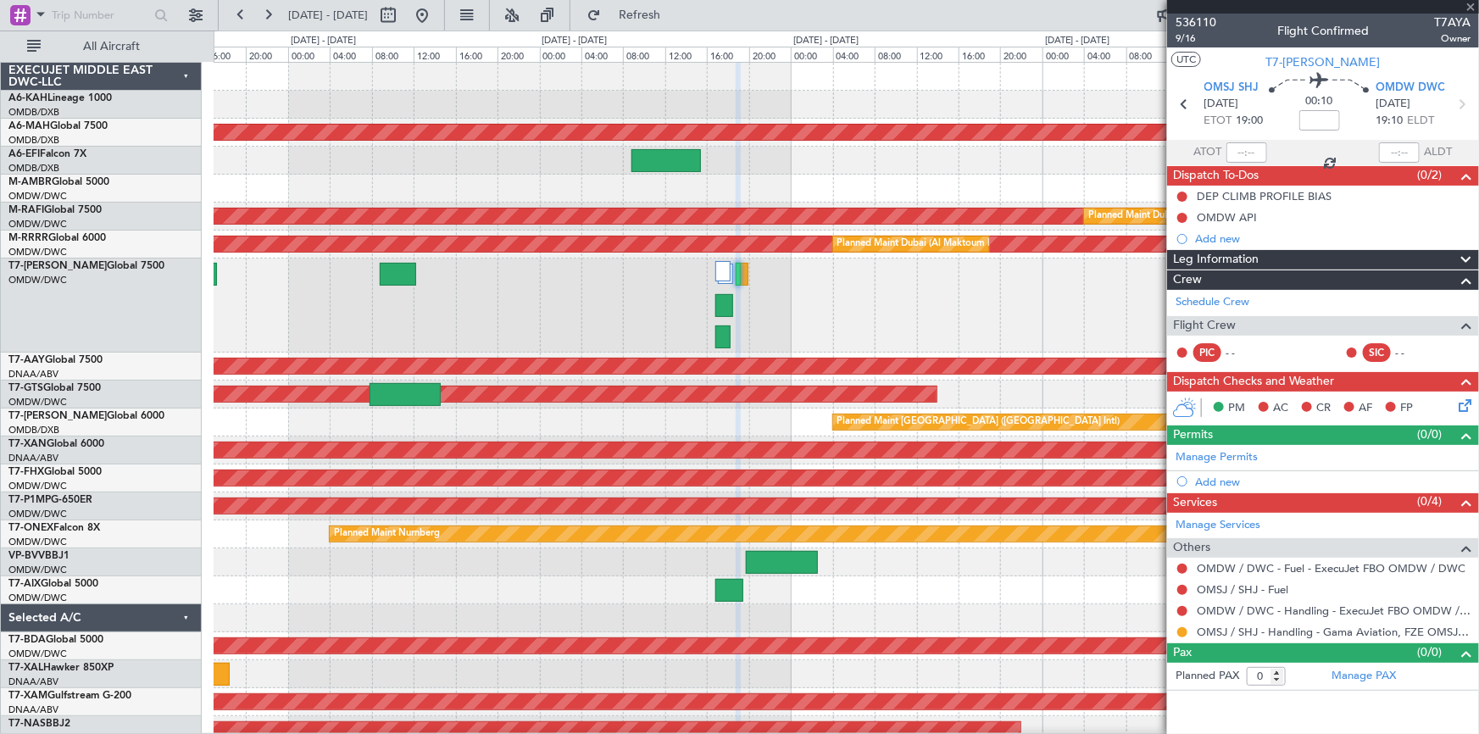
type input "1"
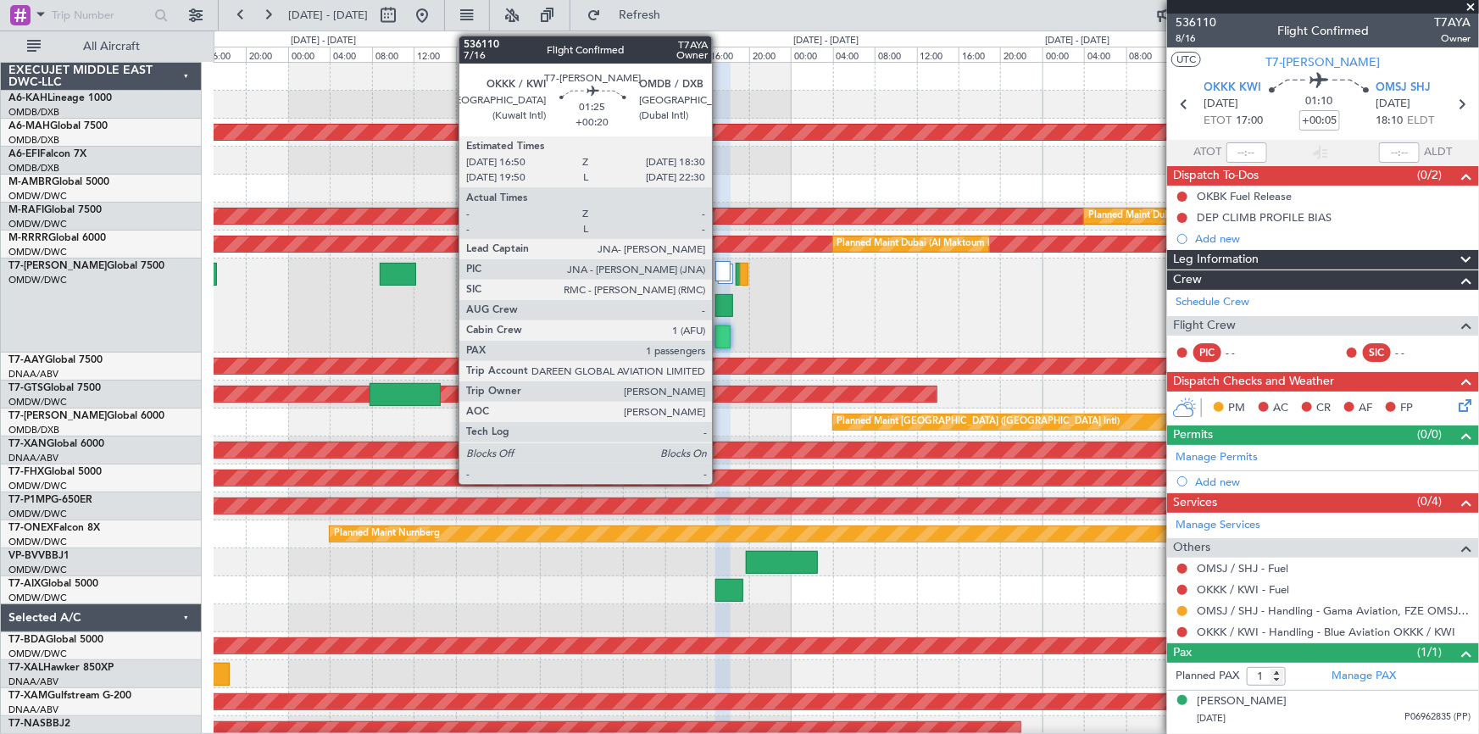
click at [720, 312] on div at bounding box center [724, 305] width 18 height 23
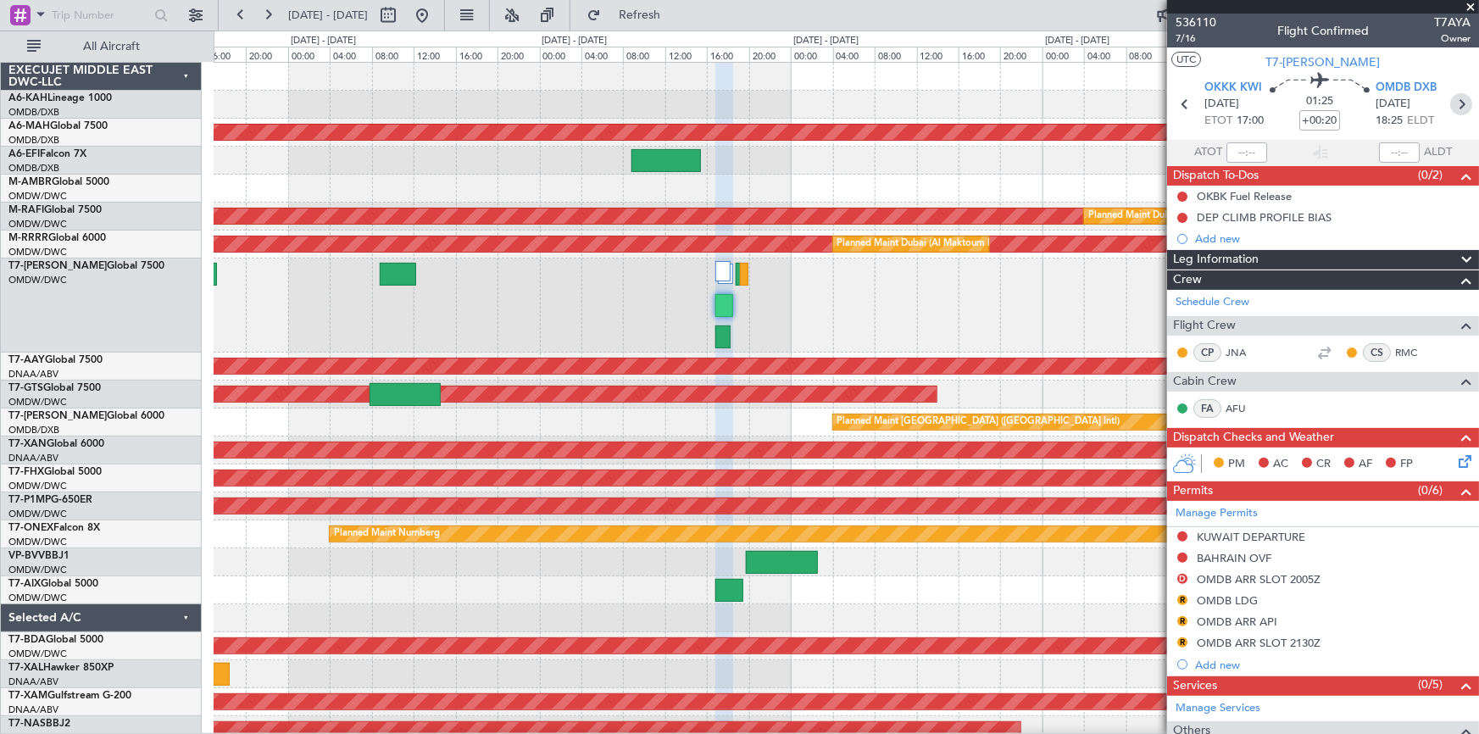
click at [1461, 101] on icon at bounding box center [1461, 104] width 22 height 22
type input "+00:05"
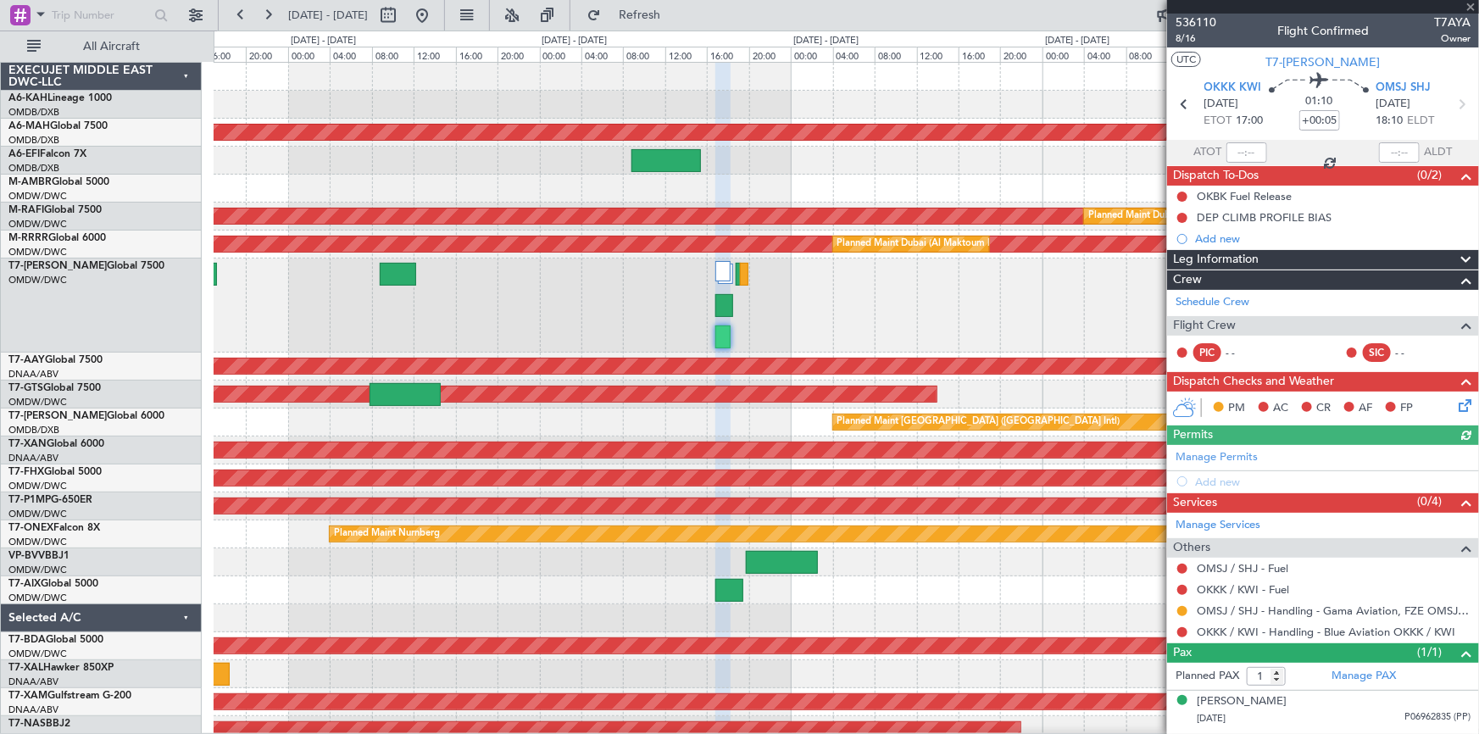
drag, startPoint x: 1237, startPoint y: 449, endPoint x: 1085, endPoint y: 480, distance: 154.8
click at [1233, 449] on div "Manage Permits Add new" at bounding box center [1323, 468] width 312 height 47
click at [1243, 457] on link "Manage Permits" at bounding box center [1217, 457] width 82 height 17
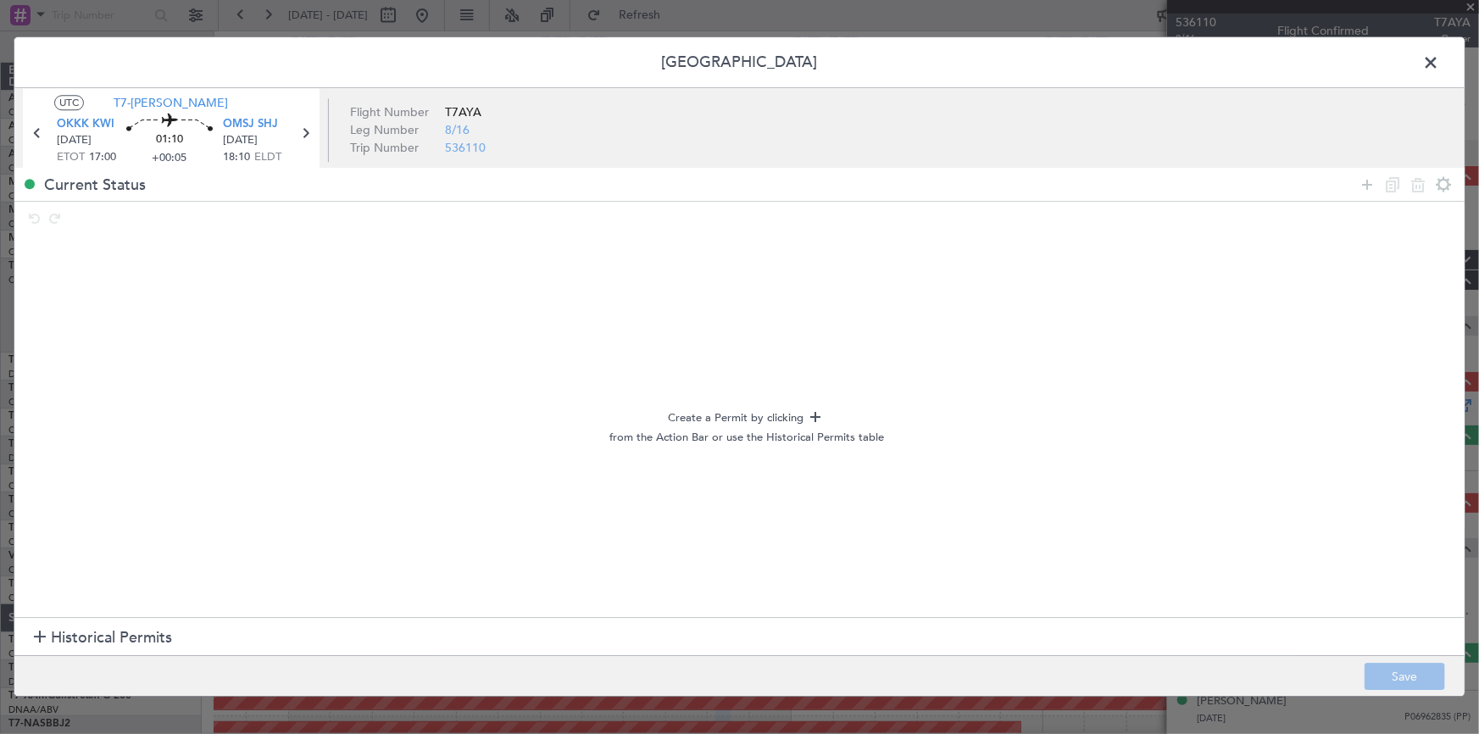
click at [159, 628] on span "Historical Permits" at bounding box center [111, 637] width 121 height 23
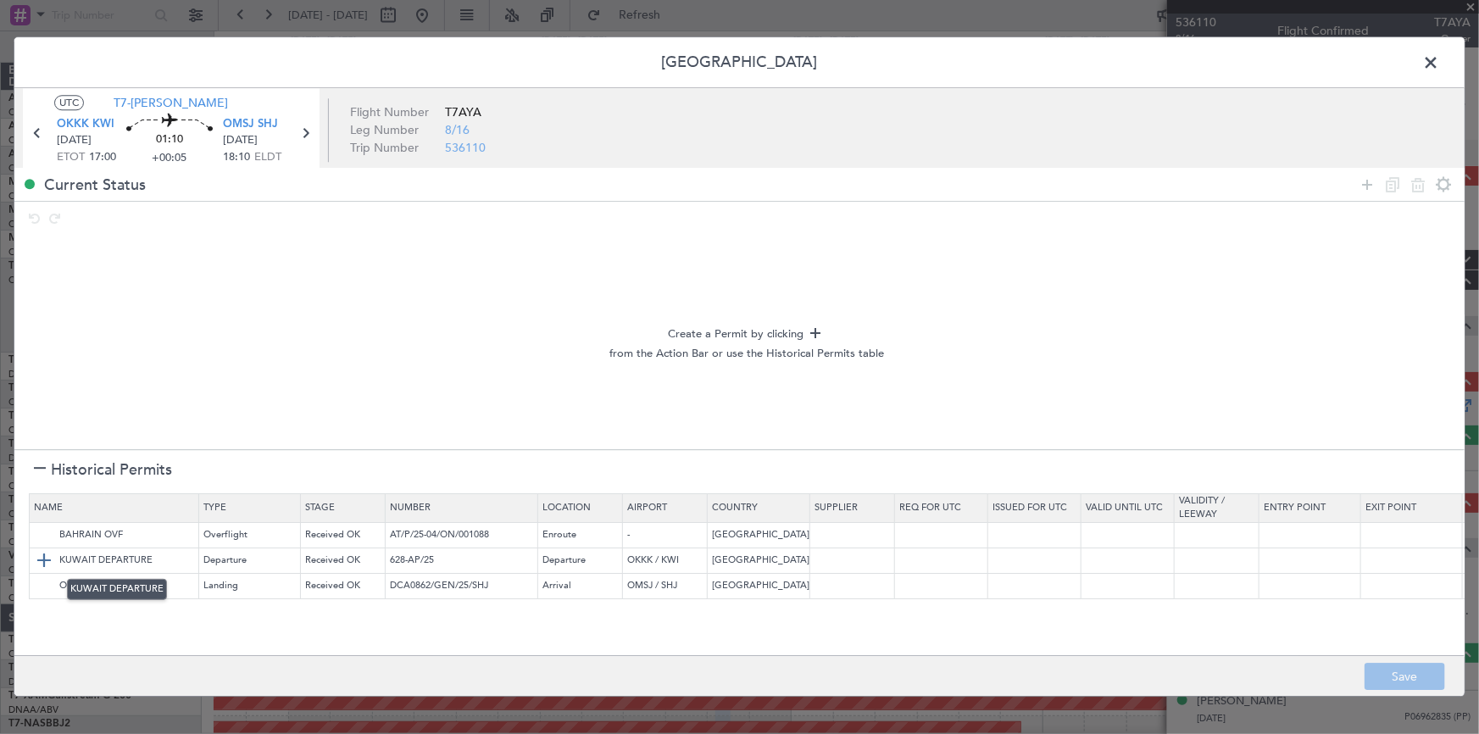
click at [44, 559] on img at bounding box center [44, 560] width 20 height 20
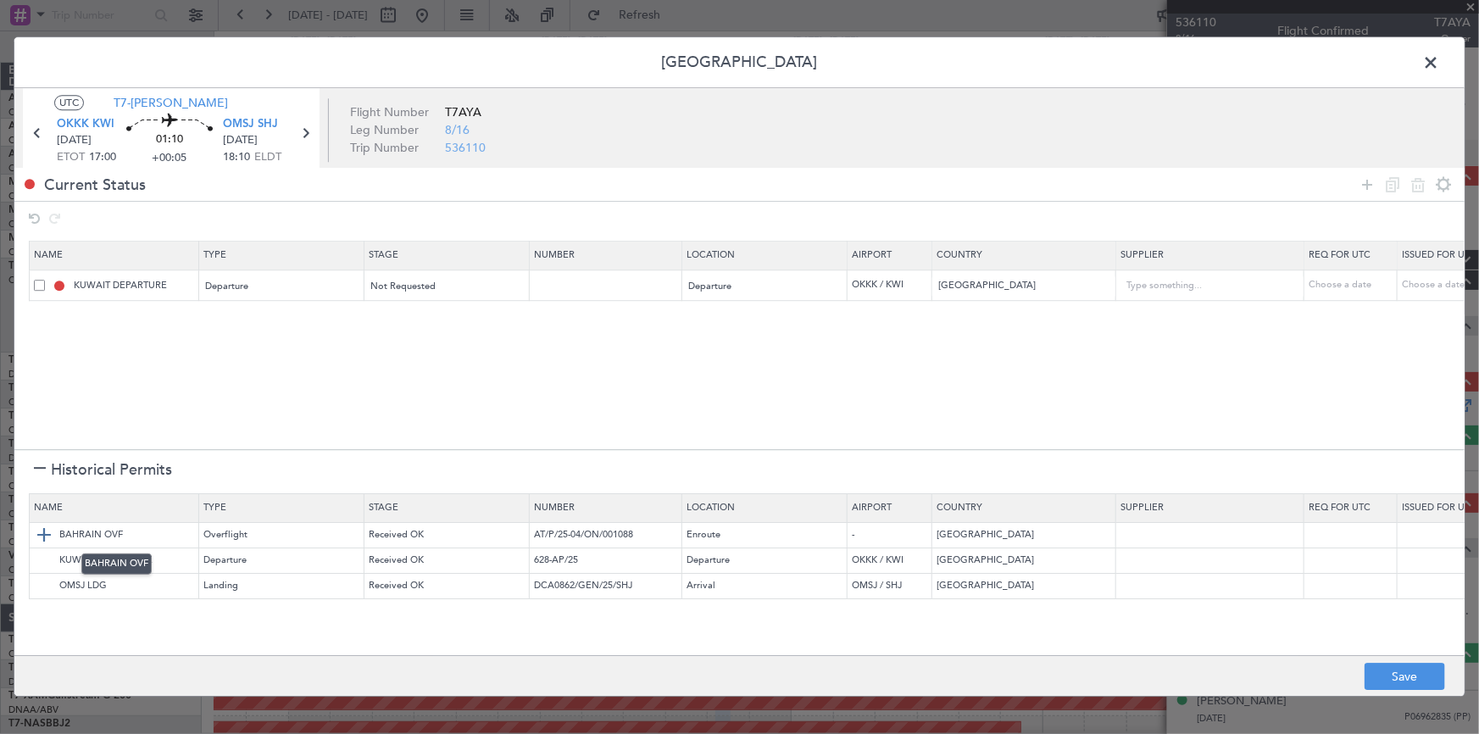
click at [41, 530] on img at bounding box center [44, 535] width 20 height 20
click at [47, 579] on img at bounding box center [44, 586] width 20 height 20
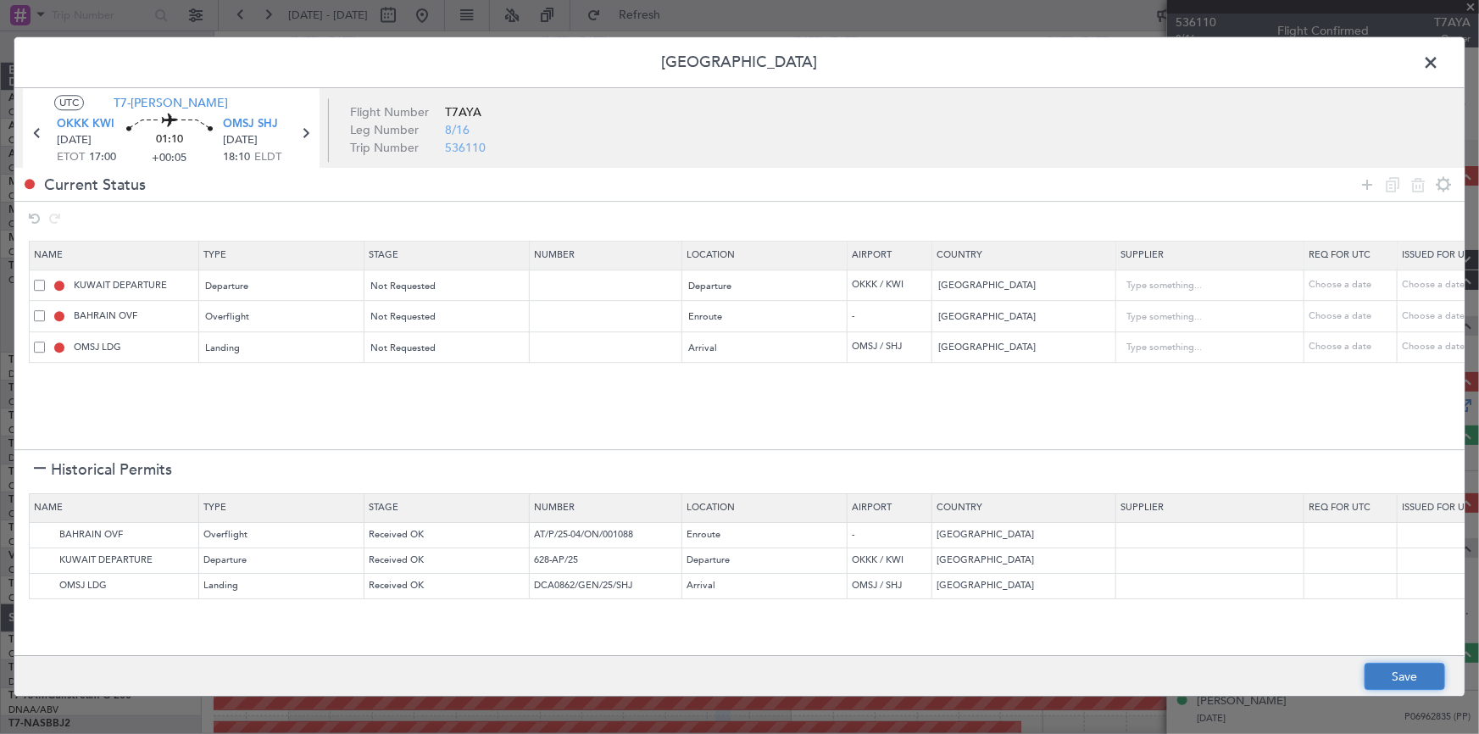
click at [1401, 685] on button "Save" at bounding box center [1405, 677] width 81 height 27
type input "NNN"
type input "1"
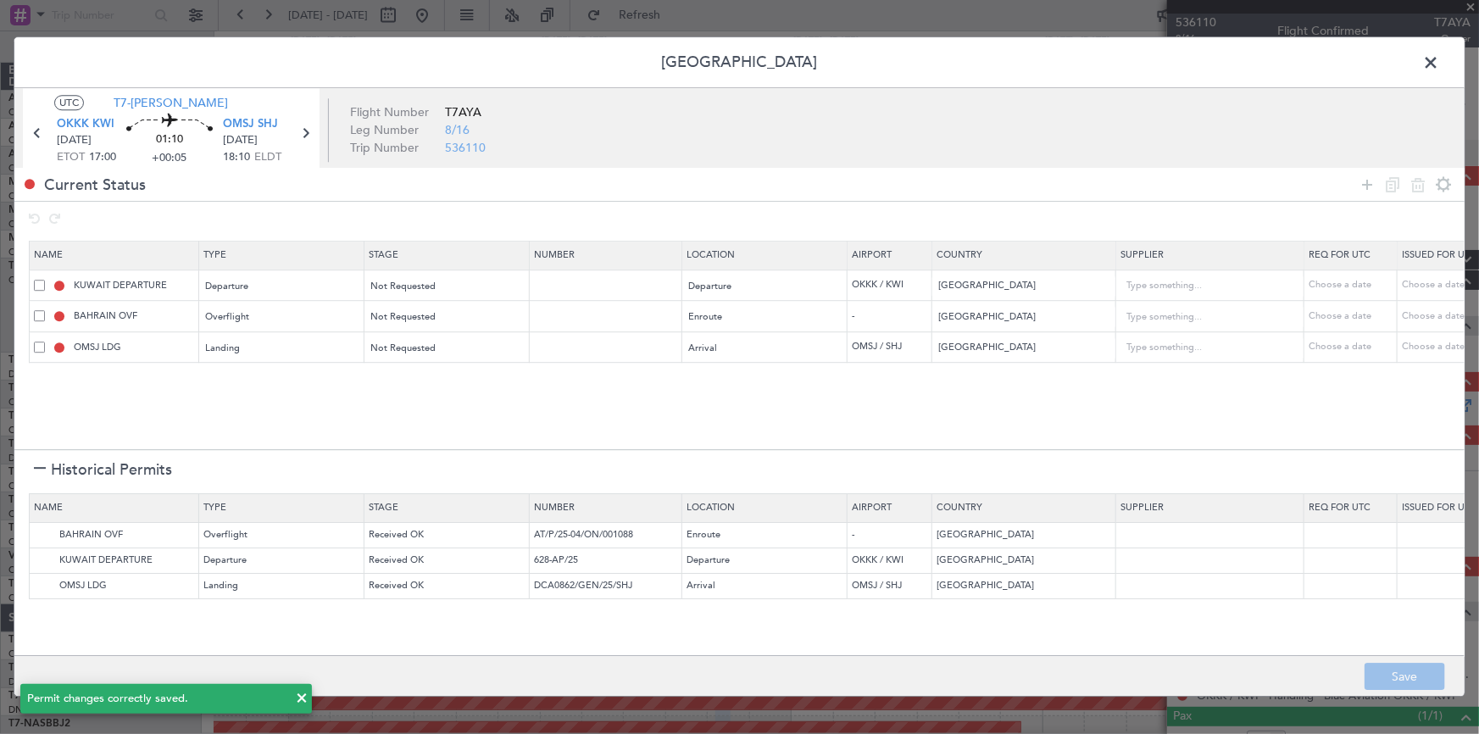
click at [1439, 59] on span at bounding box center [1439, 67] width 0 height 34
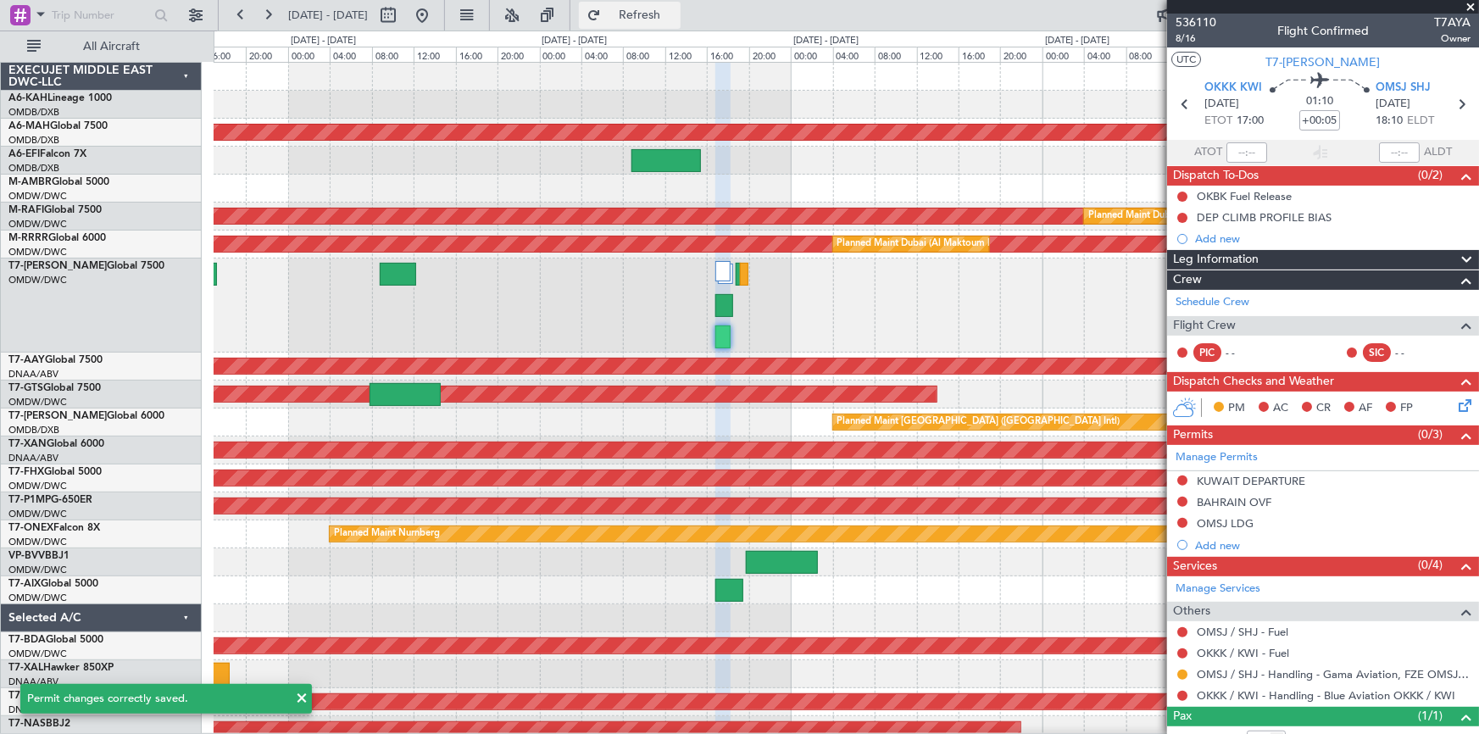
click at [676, 12] on span "Refresh" at bounding box center [639, 15] width 71 height 12
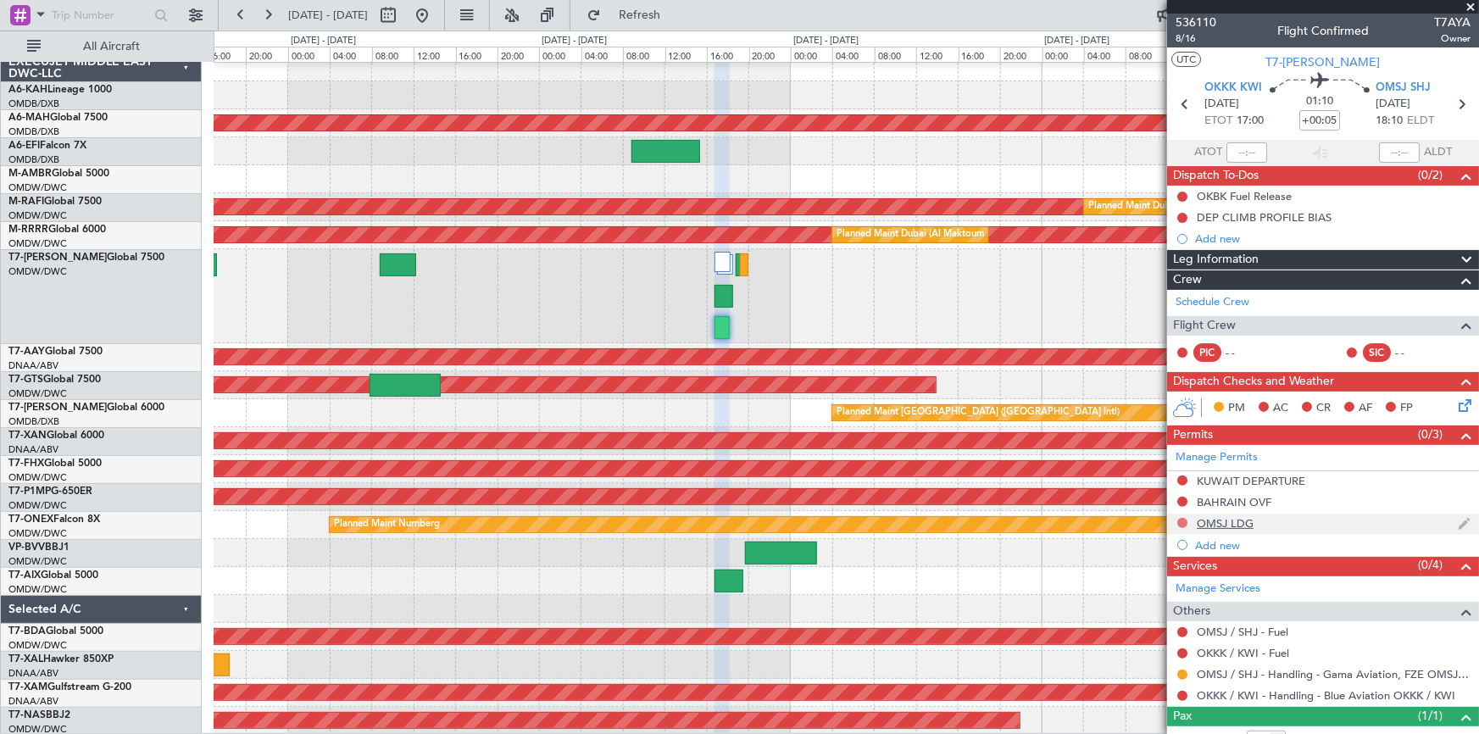
click at [1183, 519] on button at bounding box center [1182, 523] width 10 height 10
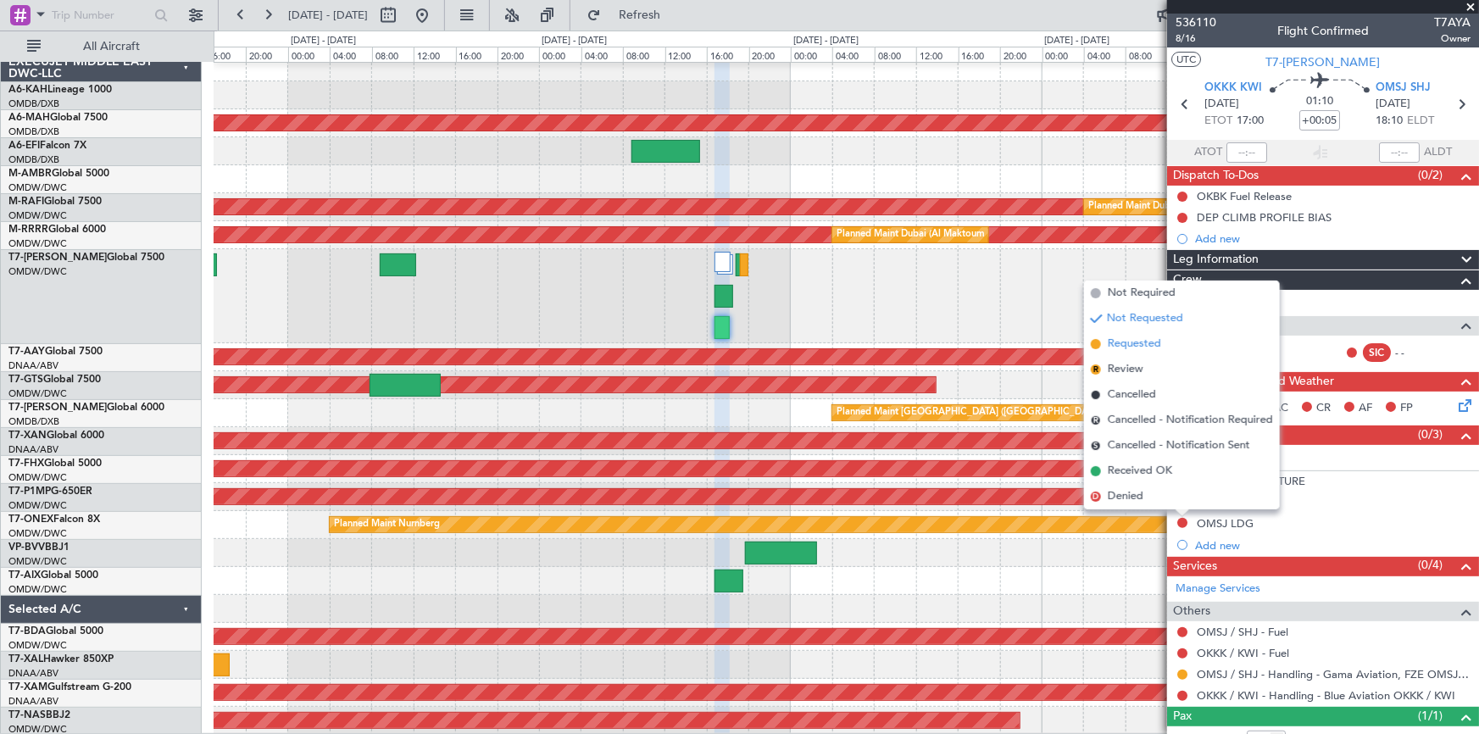
click at [1136, 345] on span "Requested" at bounding box center [1134, 344] width 53 height 17
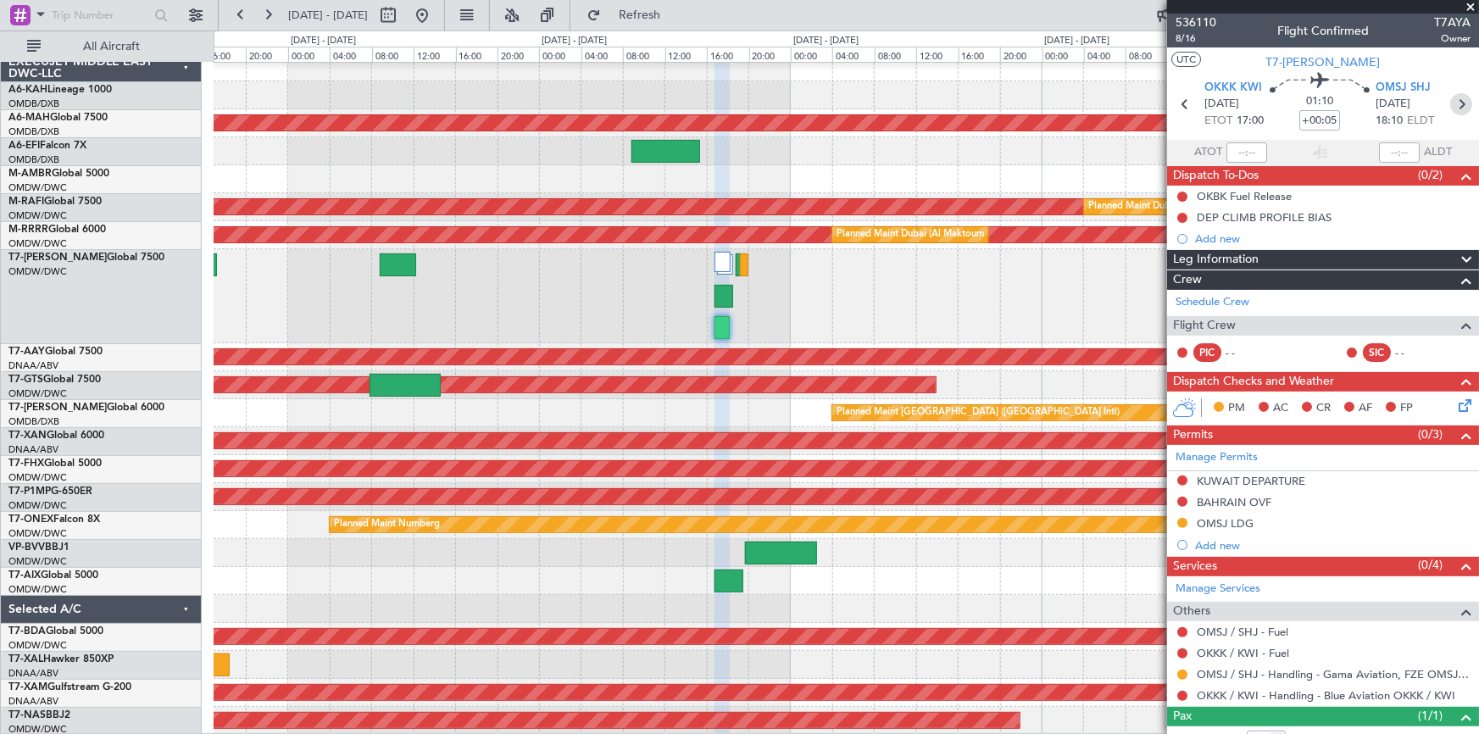
click at [1453, 103] on icon at bounding box center [1461, 104] width 22 height 22
type input "0"
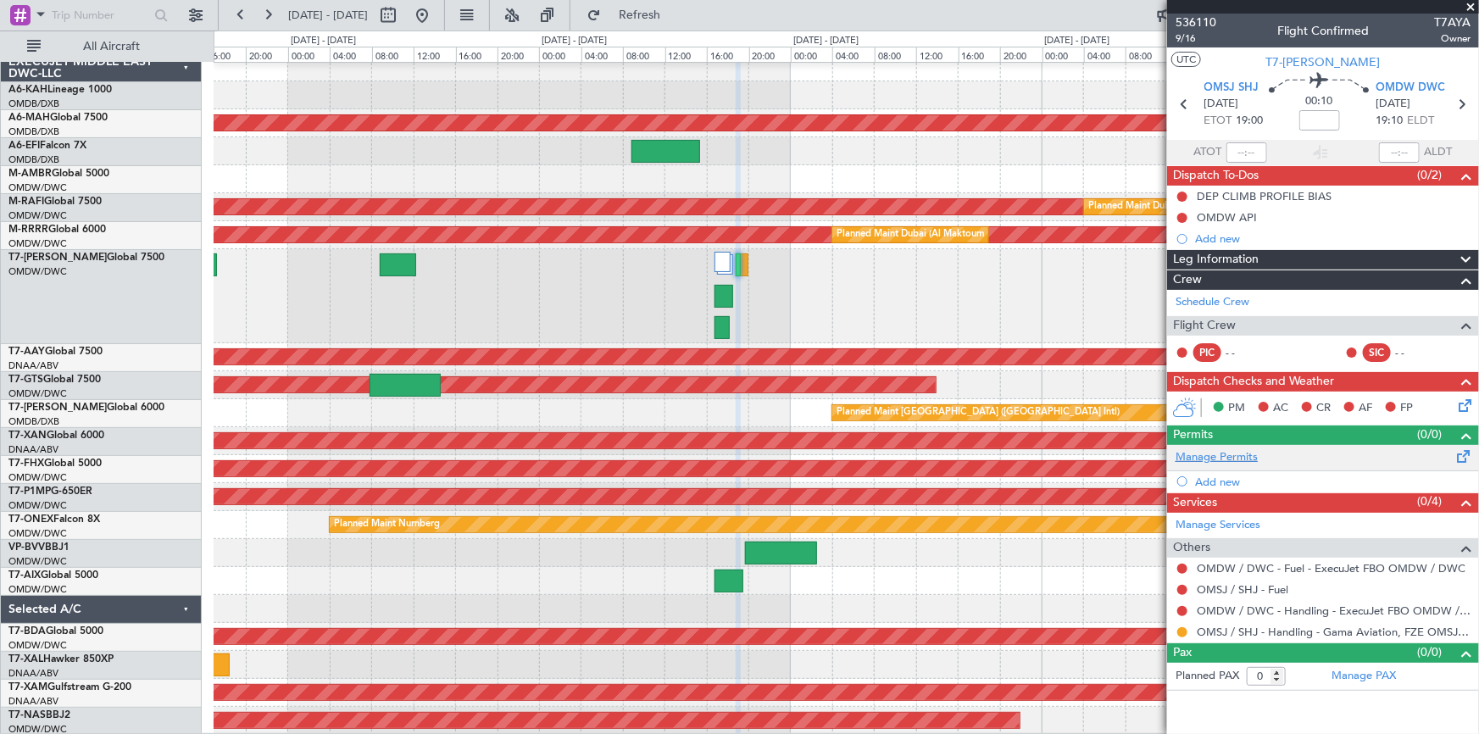
click at [1229, 452] on link "Manage Permits" at bounding box center [1217, 457] width 82 height 17
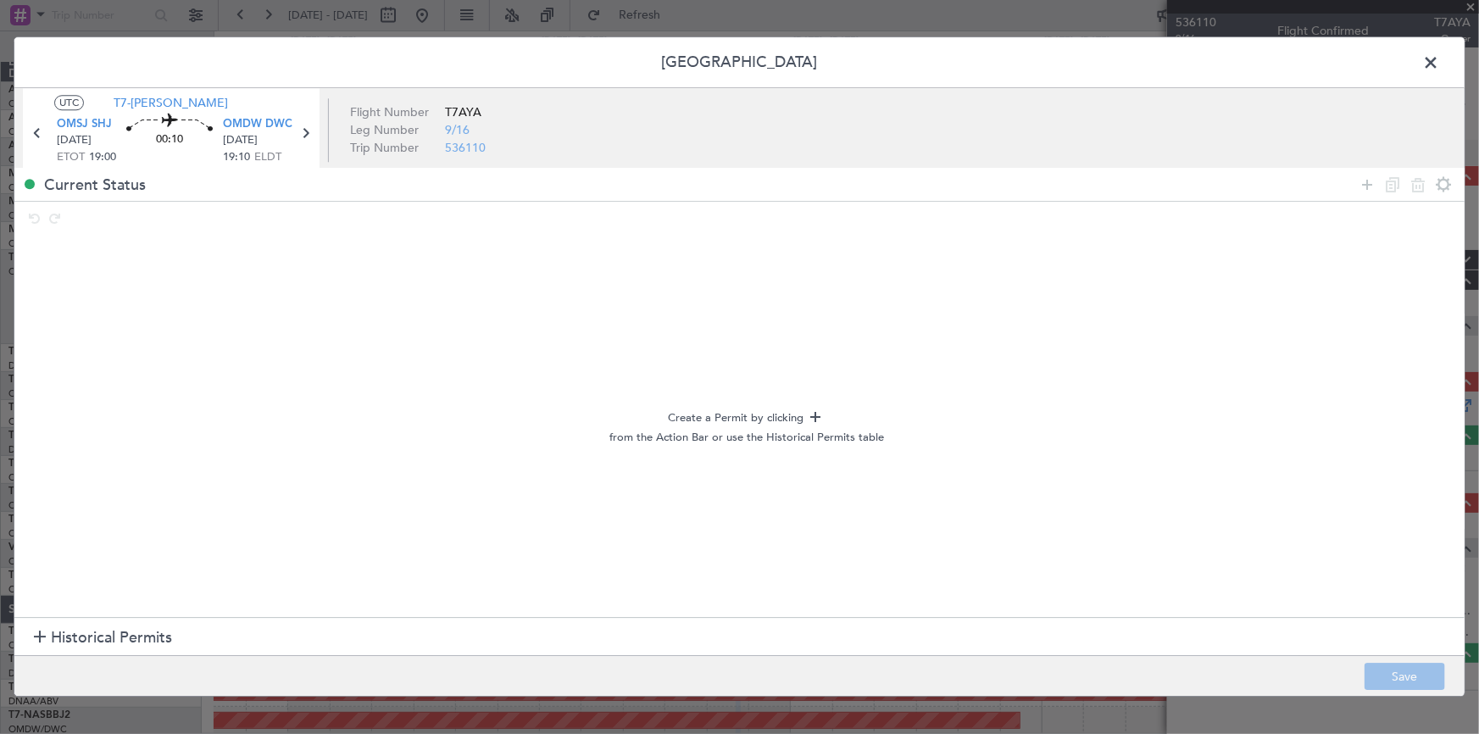
click at [120, 639] on span "Historical Permits" at bounding box center [111, 637] width 121 height 23
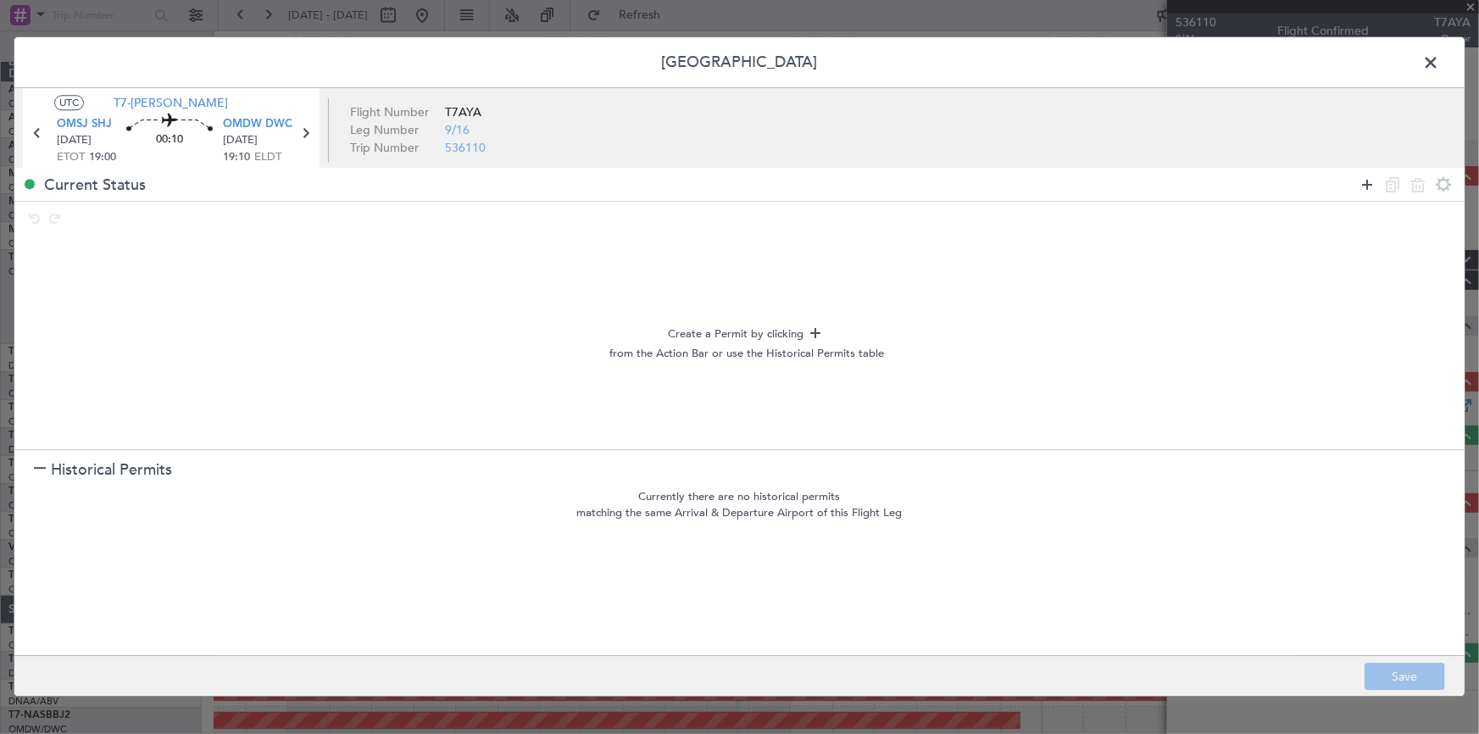
click at [1366, 184] on icon at bounding box center [1367, 185] width 20 height 20
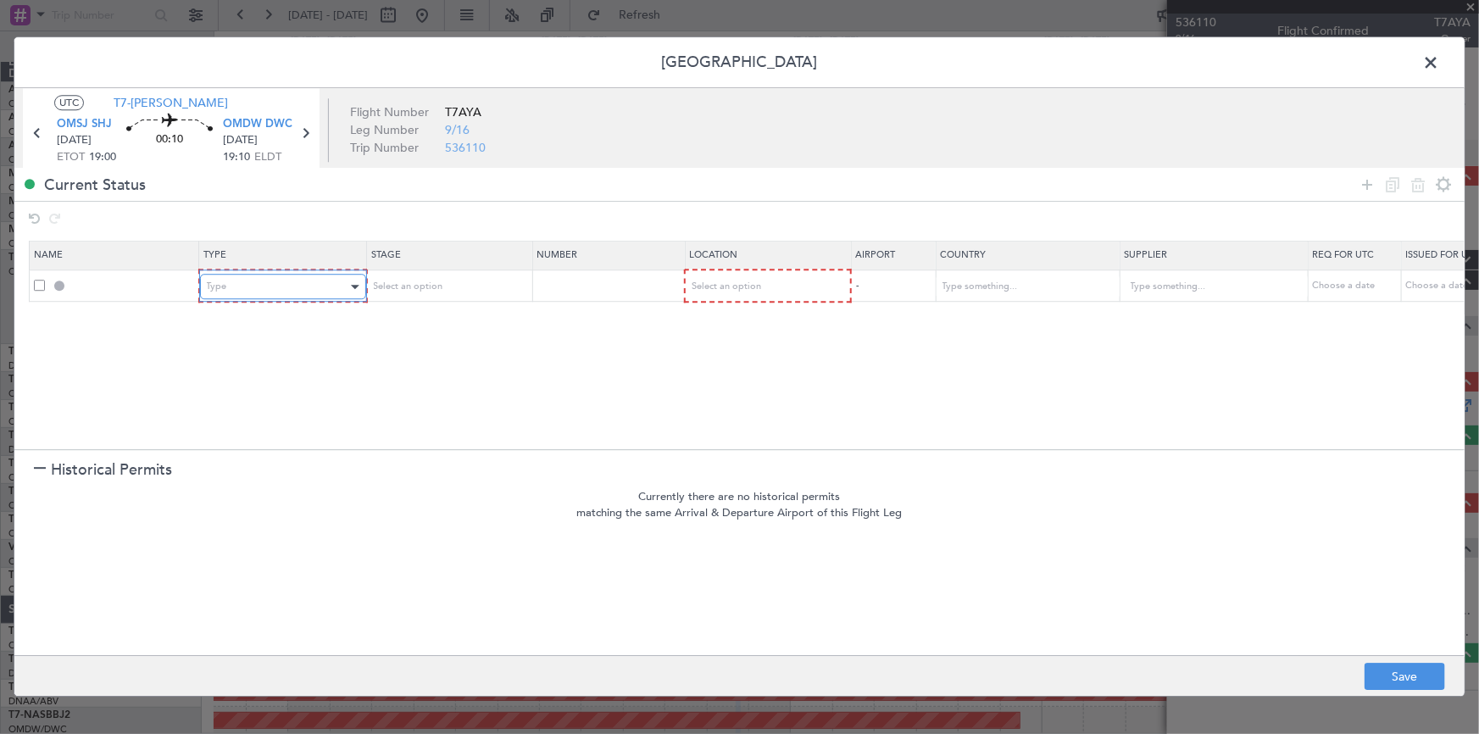
click at [291, 295] on div "Type" at bounding box center [277, 287] width 141 height 25
drag, startPoint x: 246, startPoint y: 483, endPoint x: 336, endPoint y: 435, distance: 102.0
click at [261, 478] on span "Departure" at bounding box center [282, 490] width 151 height 25
click at [453, 285] on div "Select an option" at bounding box center [441, 287] width 141 height 25
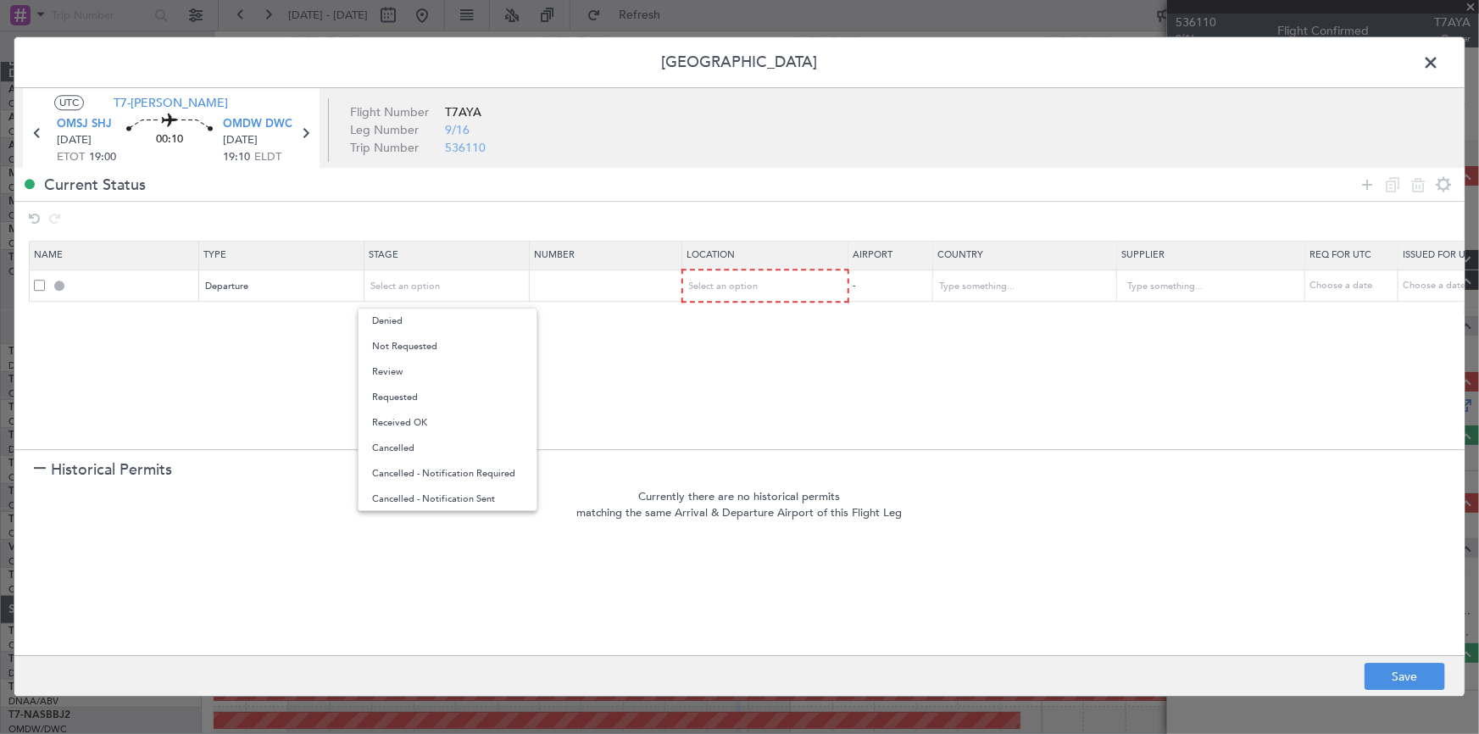
drag, startPoint x: 427, startPoint y: 402, endPoint x: 698, endPoint y: 320, distance: 282.4
click at [447, 398] on span "Requested" at bounding box center [447, 397] width 151 height 25
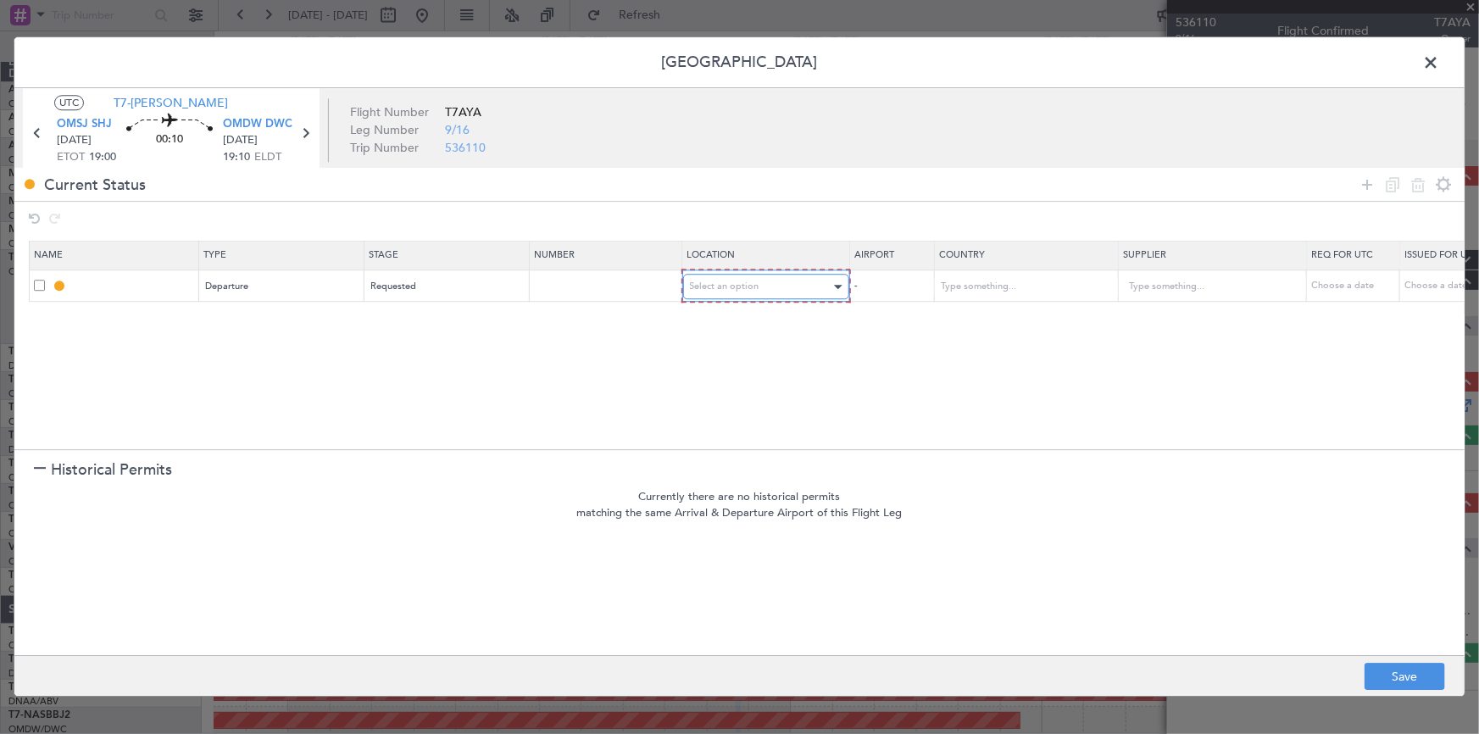
click at [728, 287] on span "Select an option" at bounding box center [725, 287] width 70 height 13
drag, startPoint x: 740, startPoint y: 329, endPoint x: 868, endPoint y: 348, distance: 129.3
click at [763, 331] on span "Departure" at bounding box center [765, 321] width 151 height 25
drag, startPoint x: 1365, startPoint y: 180, endPoint x: 754, endPoint y: 297, distance: 622.2
click at [1363, 181] on icon at bounding box center [1367, 185] width 20 height 20
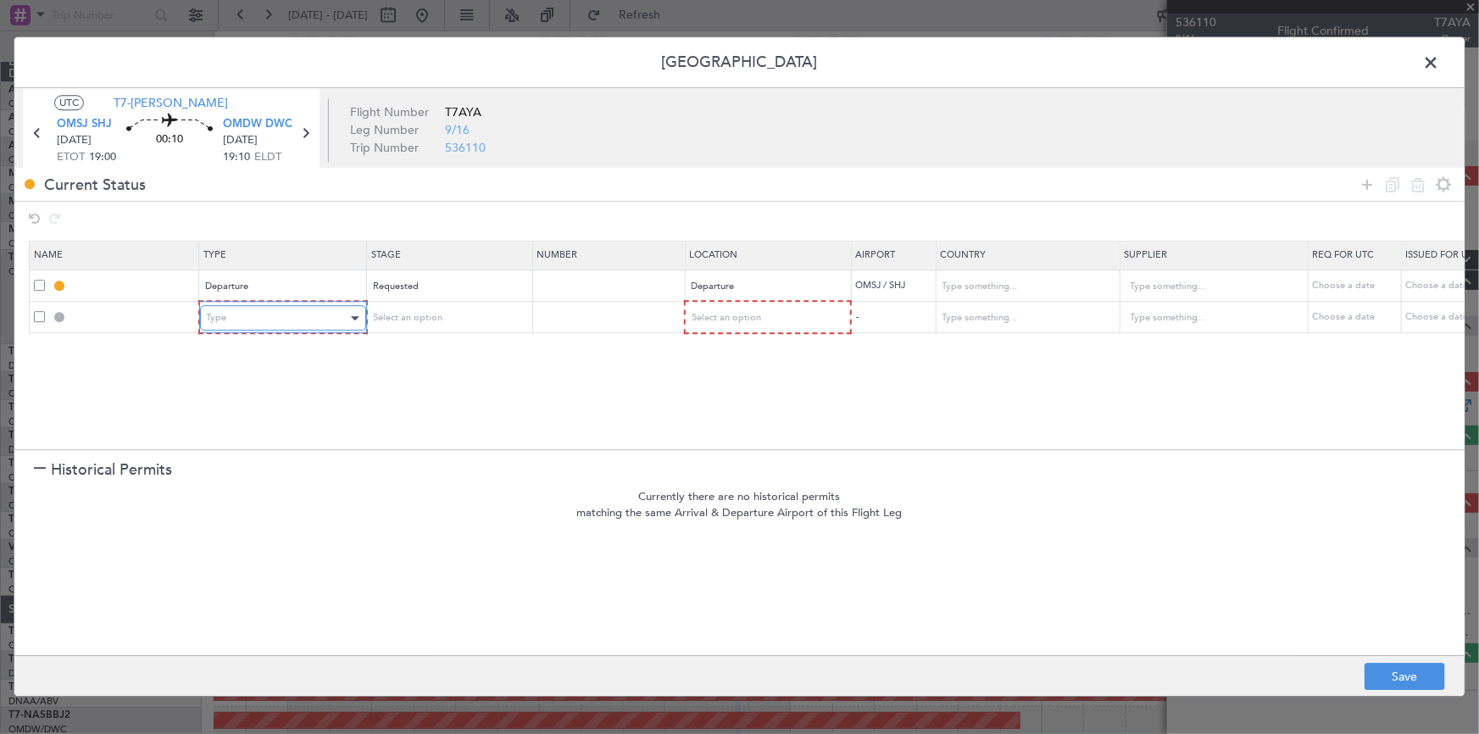
click at [300, 323] on div "Type" at bounding box center [277, 318] width 141 height 25
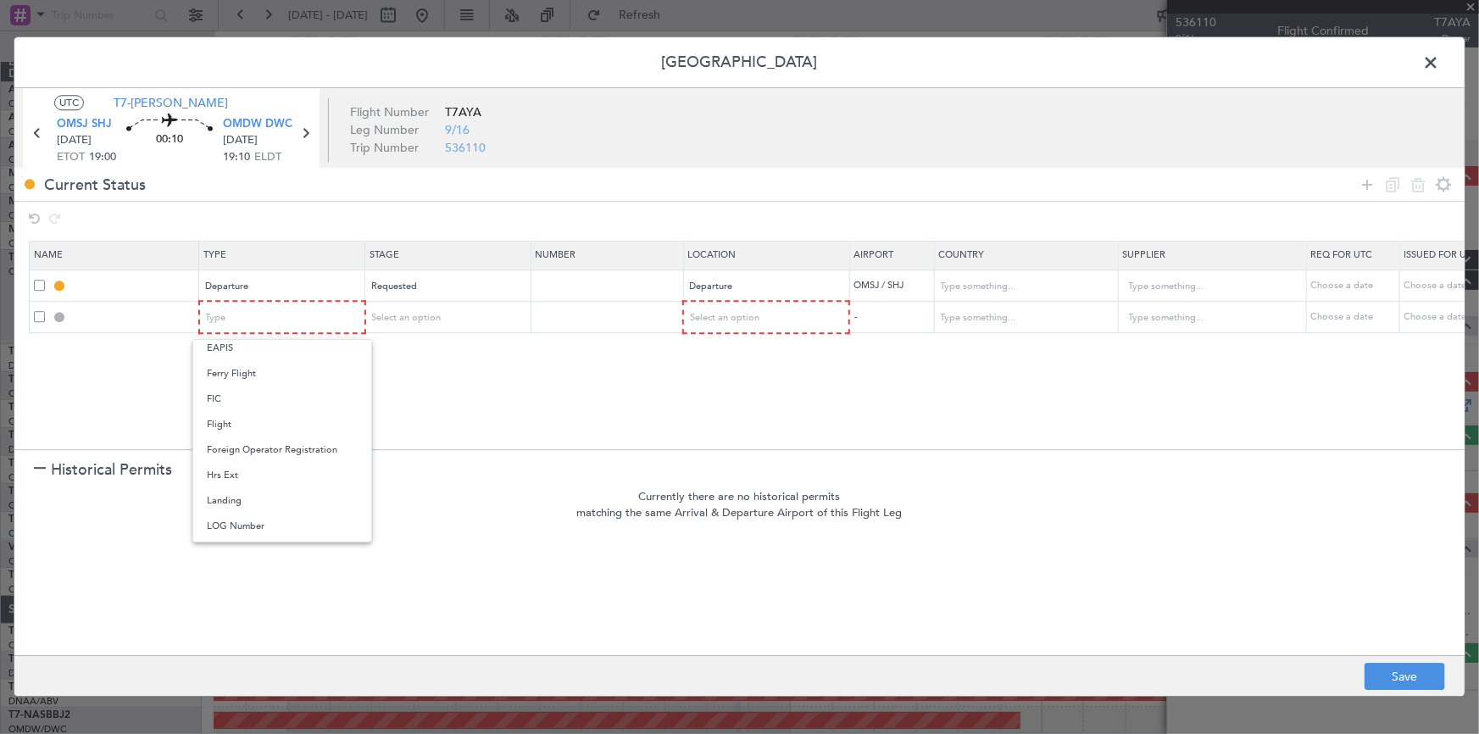
drag, startPoint x: 248, startPoint y: 496, endPoint x: 453, endPoint y: 357, distance: 248.5
click at [252, 493] on span "Landing" at bounding box center [282, 500] width 151 height 25
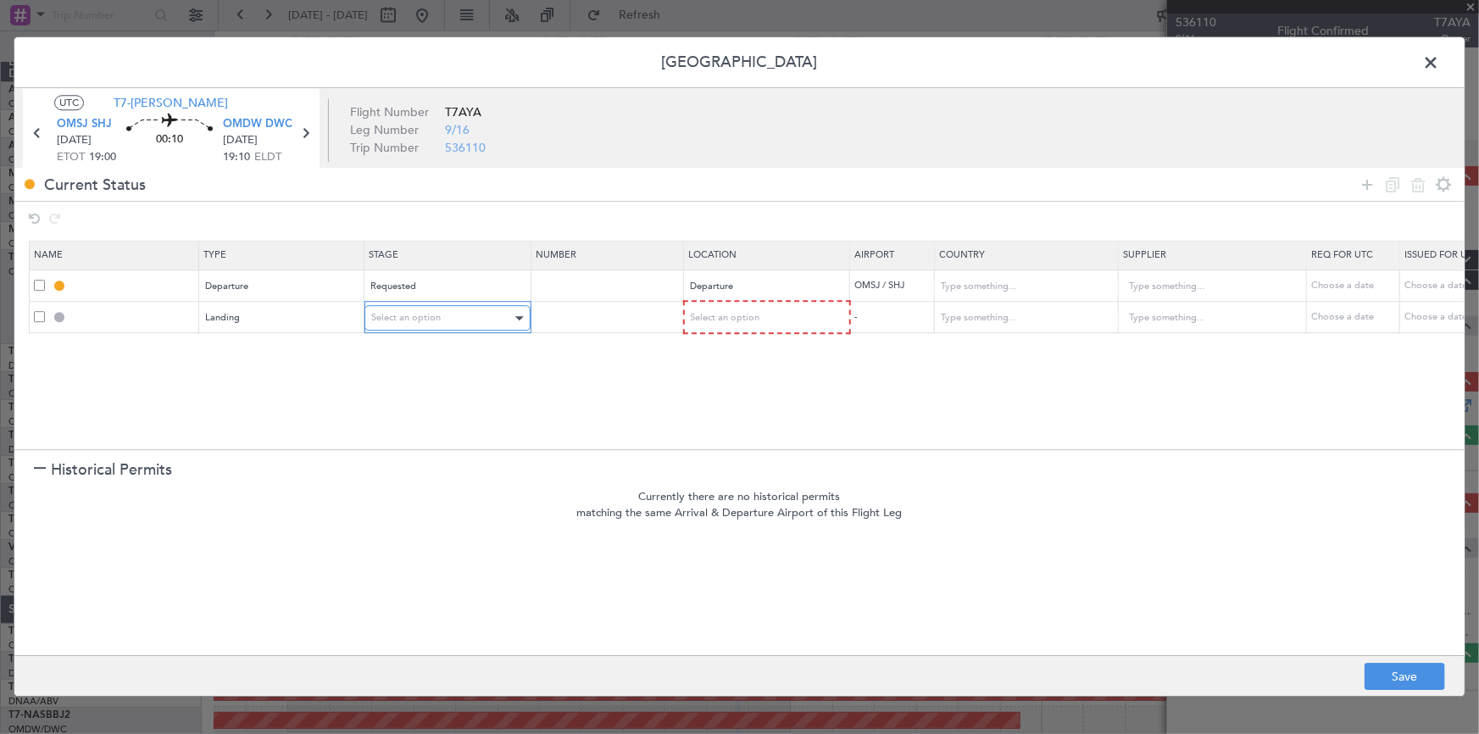
click at [457, 326] on div "Select an option" at bounding box center [441, 318] width 141 height 25
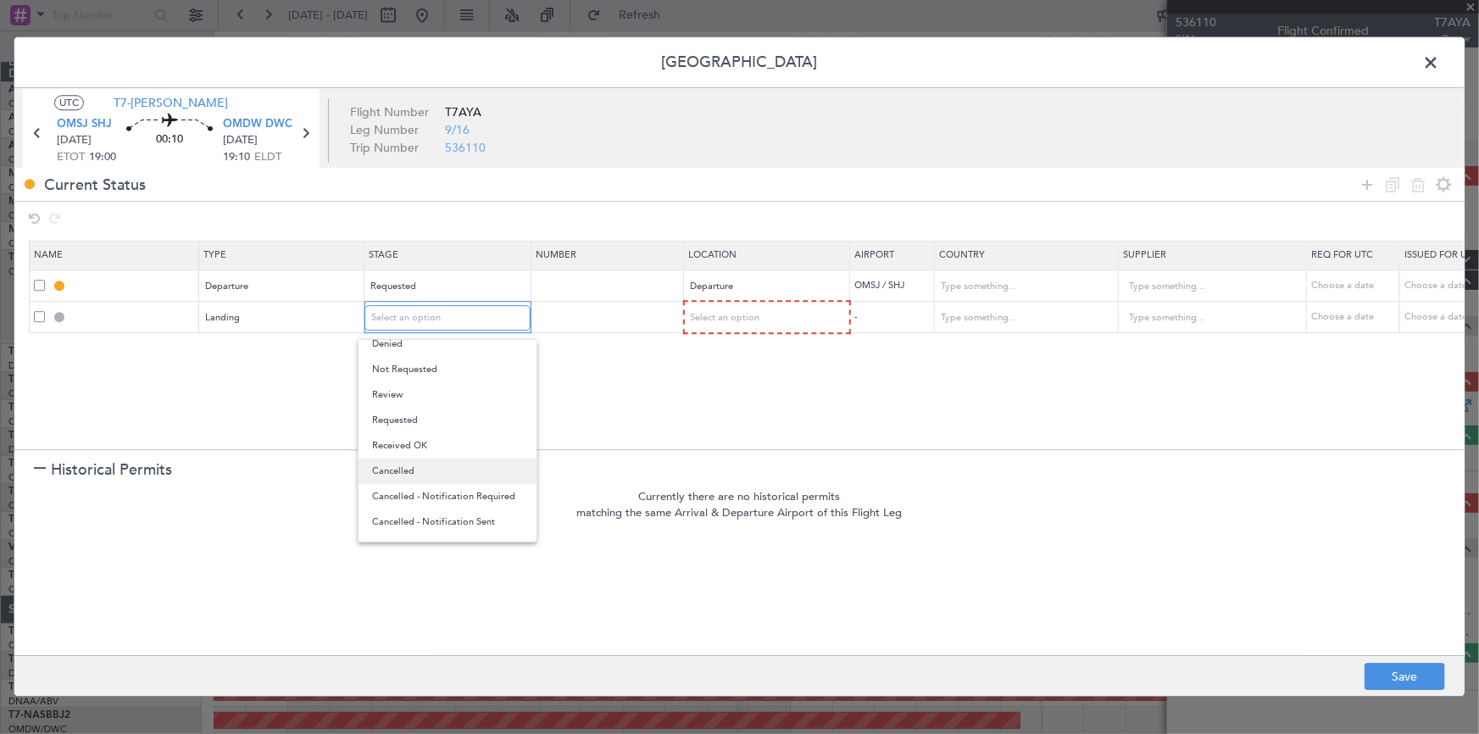
scroll to position [0, 0]
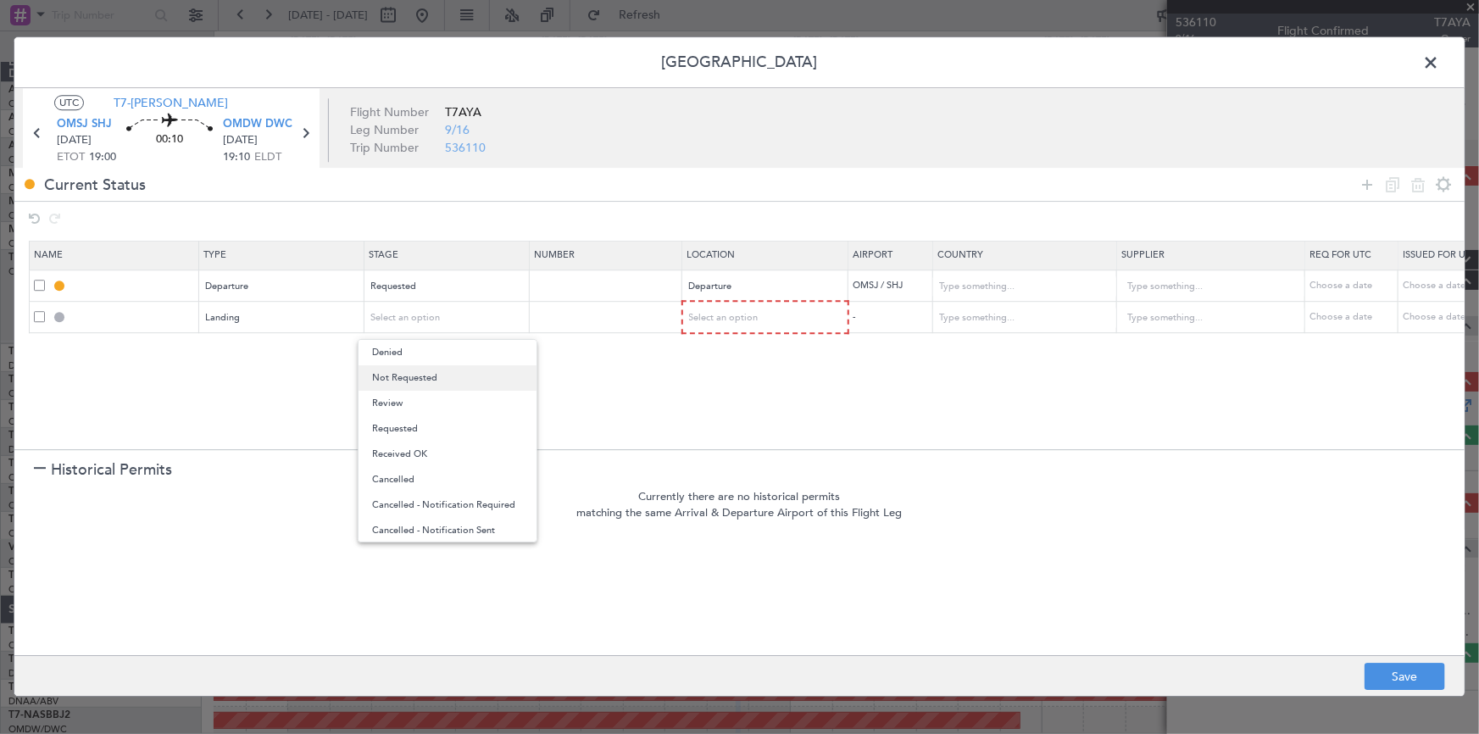
click at [421, 377] on span "Not Requested" at bounding box center [447, 377] width 151 height 25
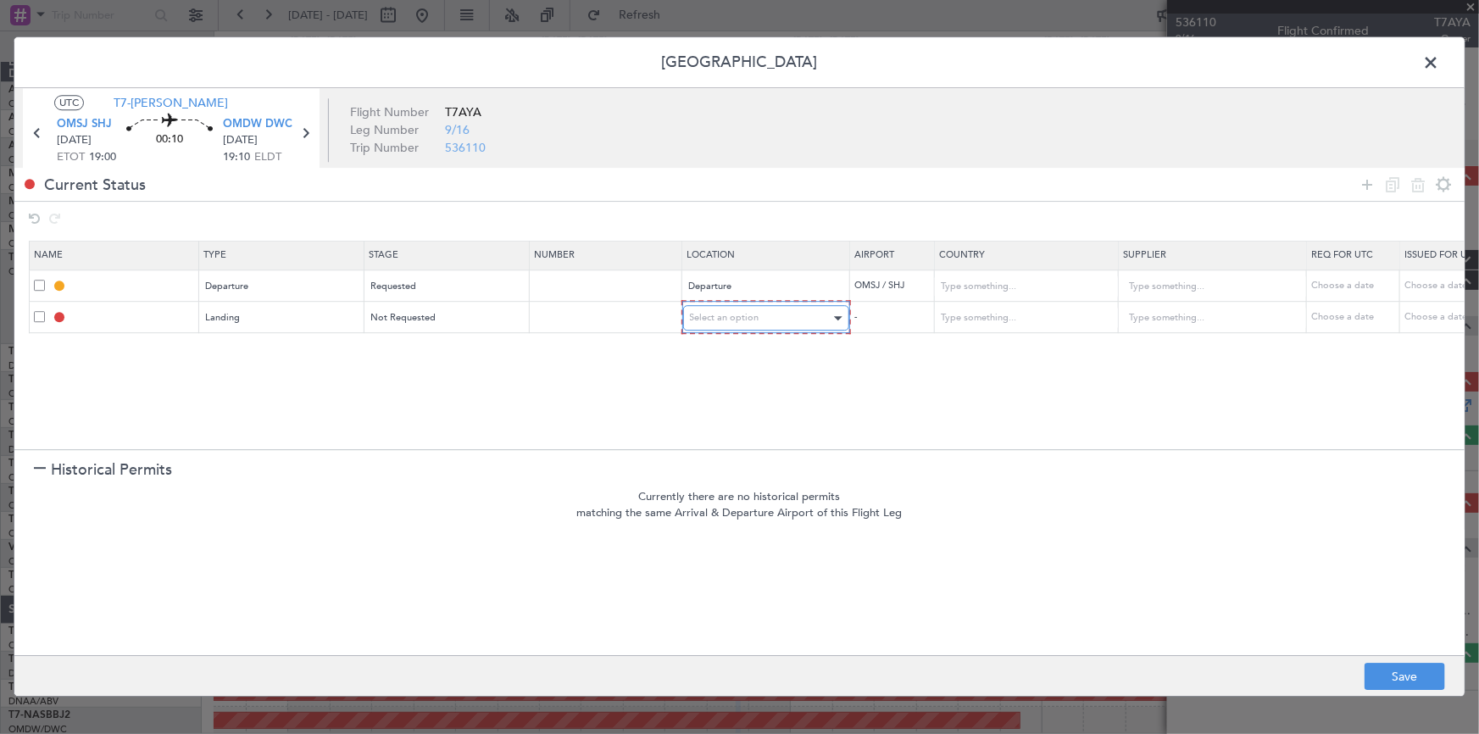
click at [726, 312] on span "Select an option" at bounding box center [725, 318] width 70 height 13
drag, startPoint x: 714, startPoint y: 401, endPoint x: 796, endPoint y: 384, distance: 83.9
click at [726, 398] on span "Arrival" at bounding box center [765, 403] width 151 height 25
click at [1373, 184] on icon at bounding box center [1367, 185] width 20 height 20
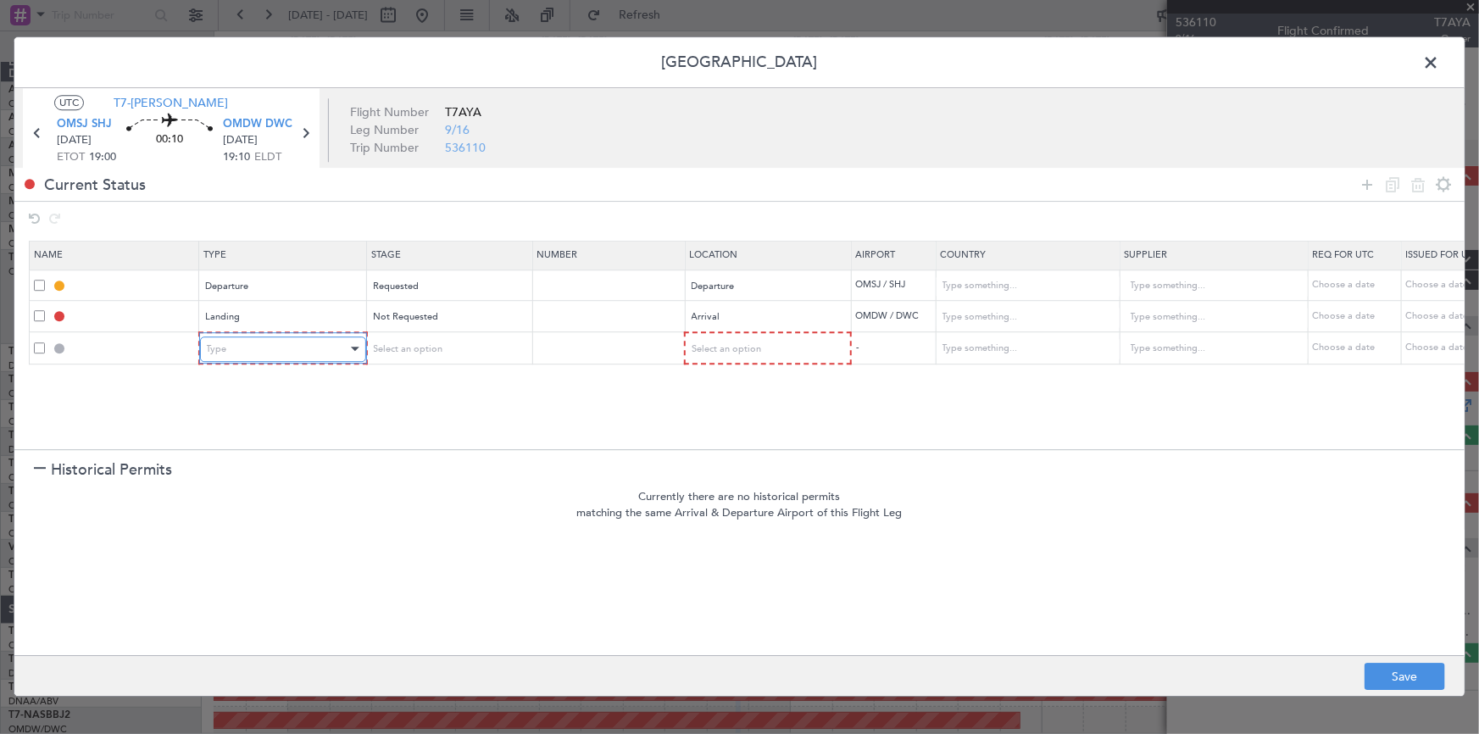
click at [284, 350] on div "Type" at bounding box center [277, 349] width 141 height 25
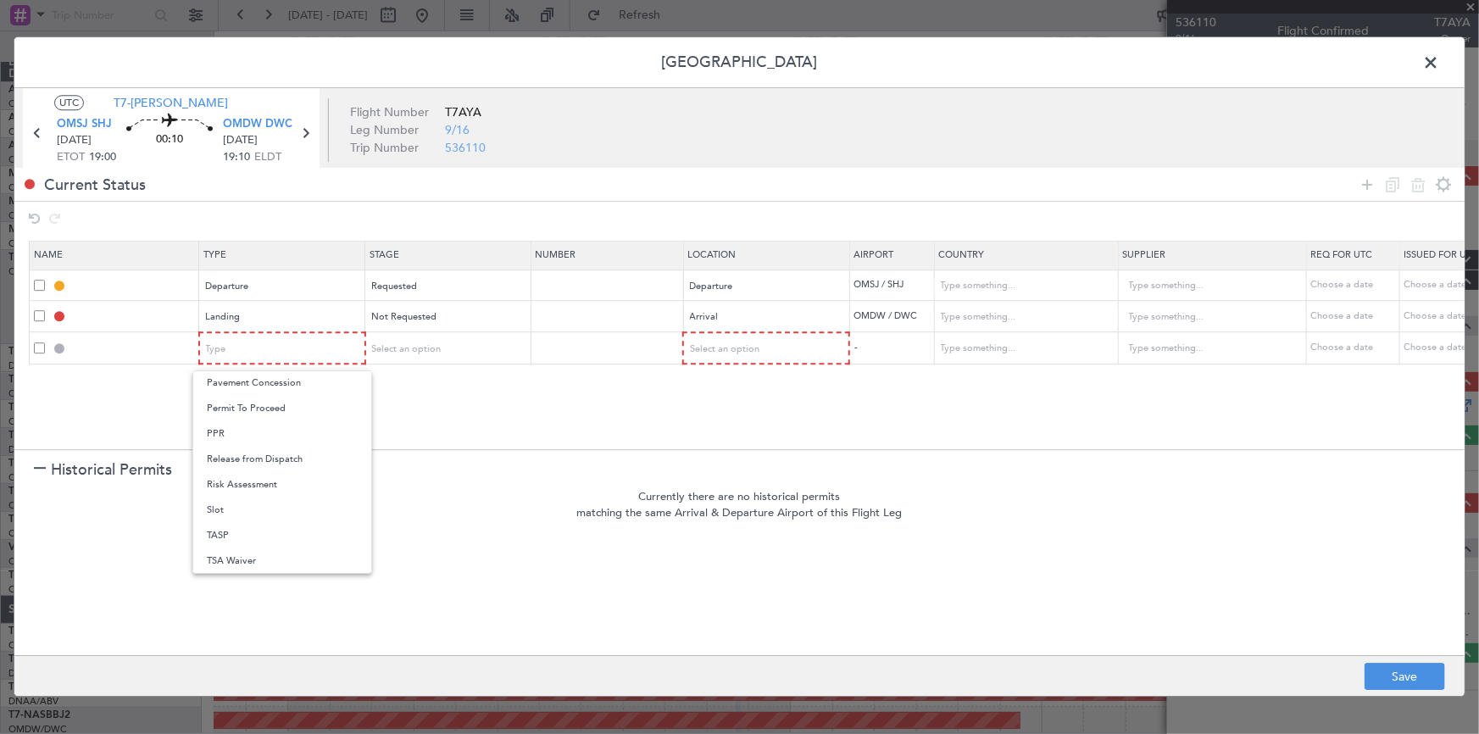
drag, startPoint x: 248, startPoint y: 513, endPoint x: 542, endPoint y: 418, distance: 309.1
click at [255, 513] on span "Slot" at bounding box center [282, 510] width 151 height 25
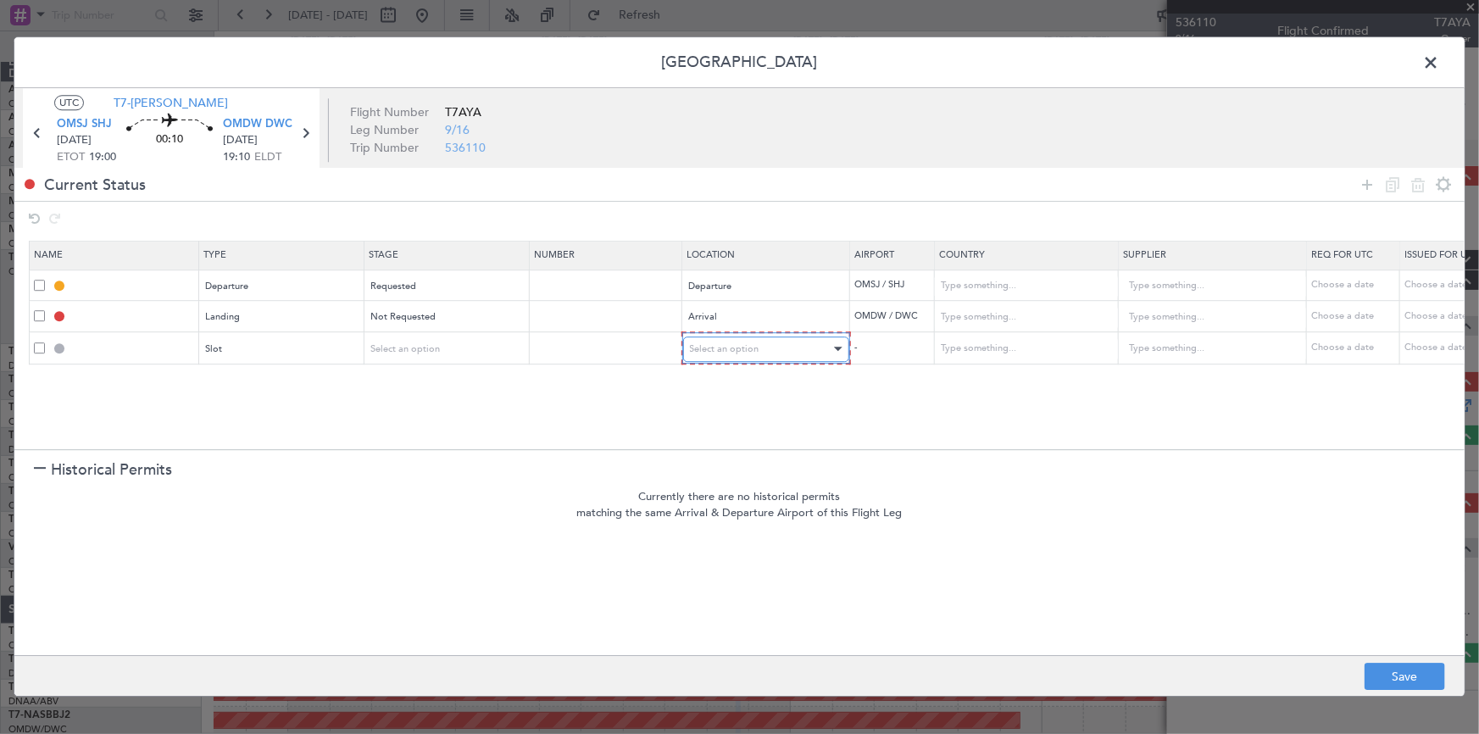
click at [728, 353] on span "Select an option" at bounding box center [725, 348] width 70 height 13
click at [714, 430] on span "Arrival" at bounding box center [765, 434] width 151 height 25
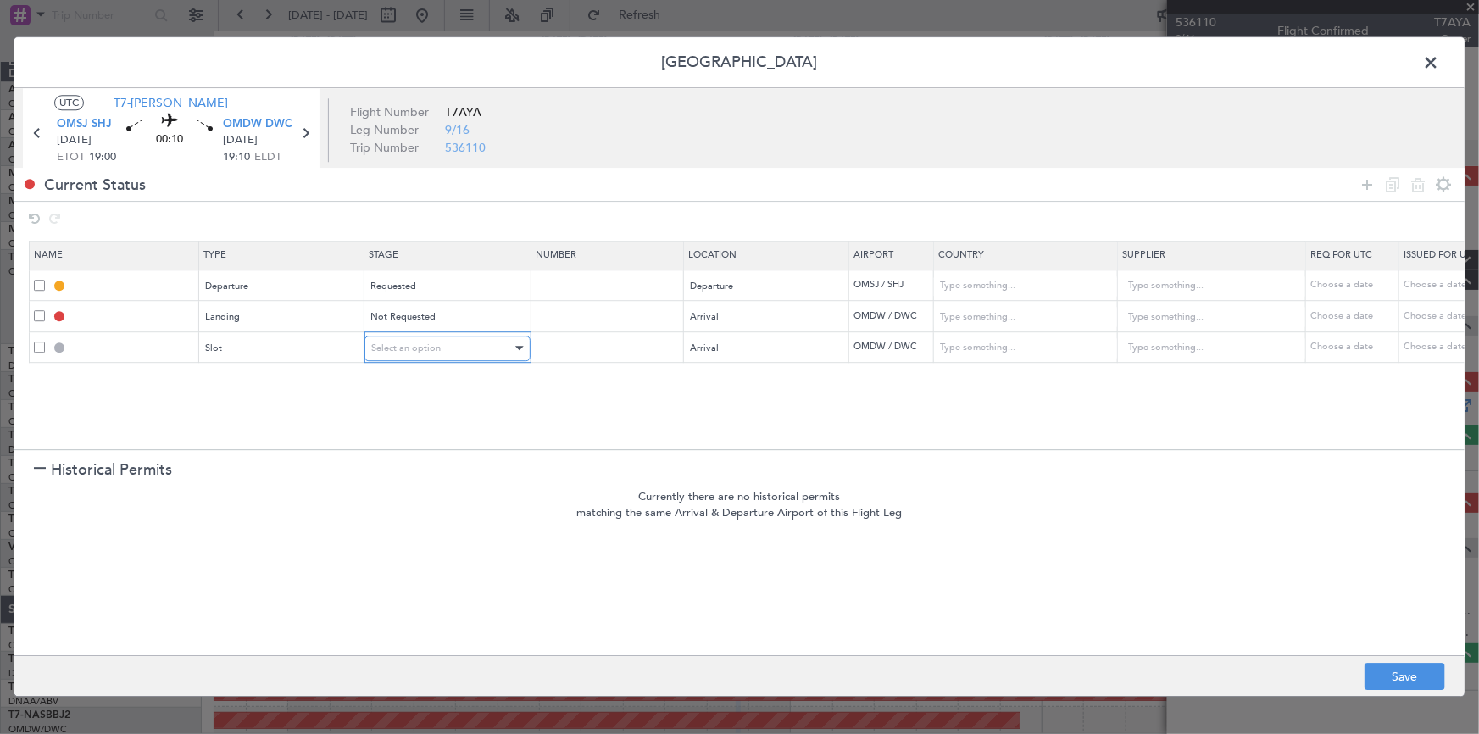
click at [470, 352] on div "Select an option" at bounding box center [441, 348] width 141 height 25
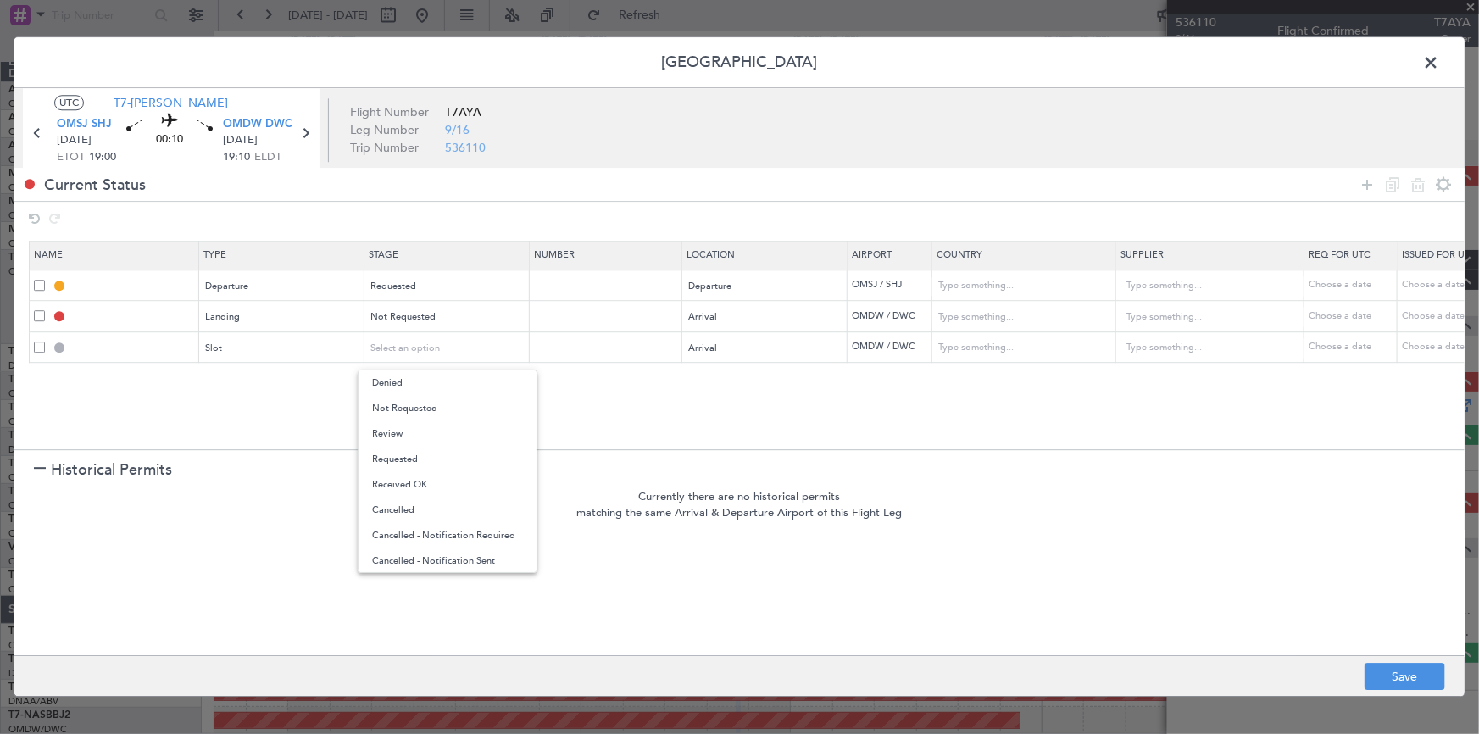
drag, startPoint x: 446, startPoint y: 406, endPoint x: 1310, endPoint y: 472, distance: 866.3
click at [453, 406] on span "Not Requested" at bounding box center [447, 408] width 151 height 25
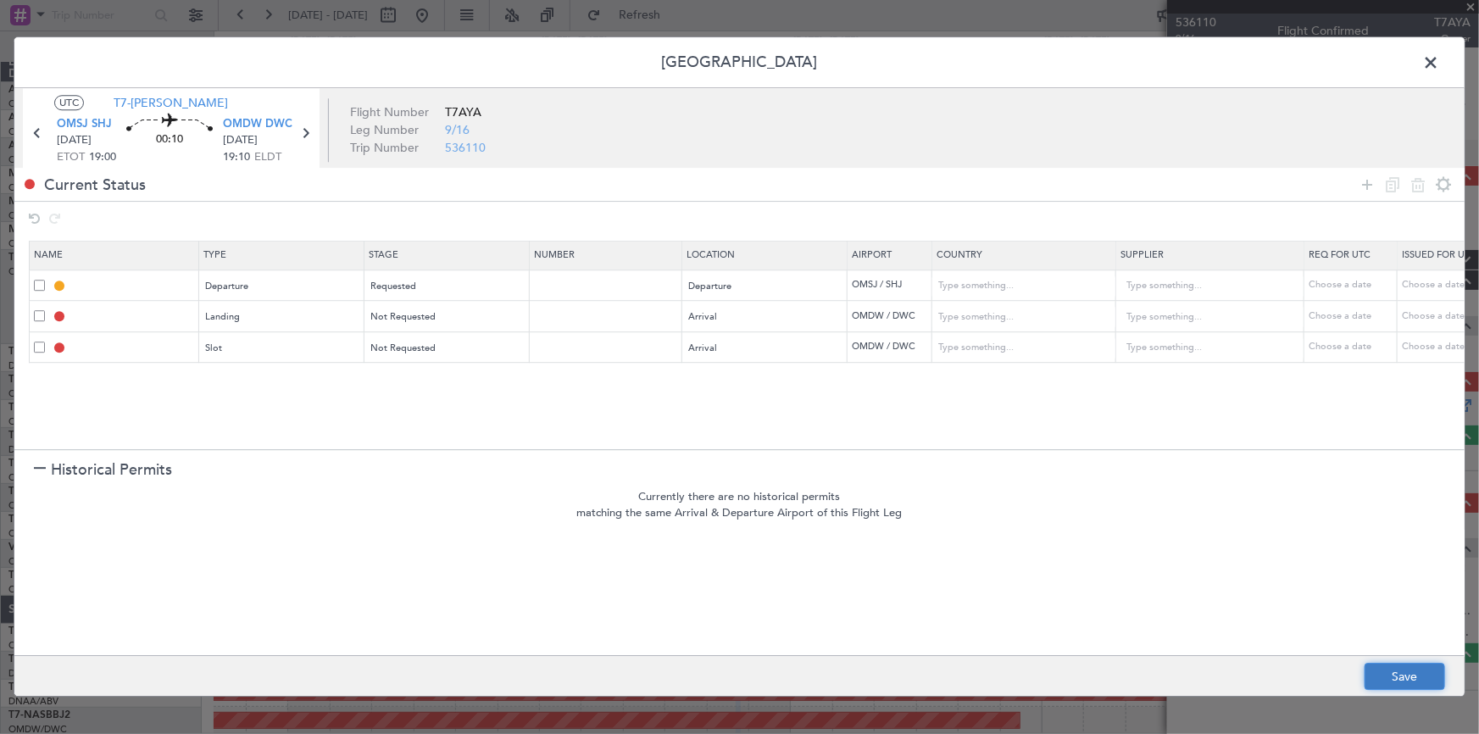
click at [1396, 672] on button "Save" at bounding box center [1405, 677] width 81 height 27
type input "DEPARTURE"
type input "United Arab Emirates"
type input "NNN"
type input "1"
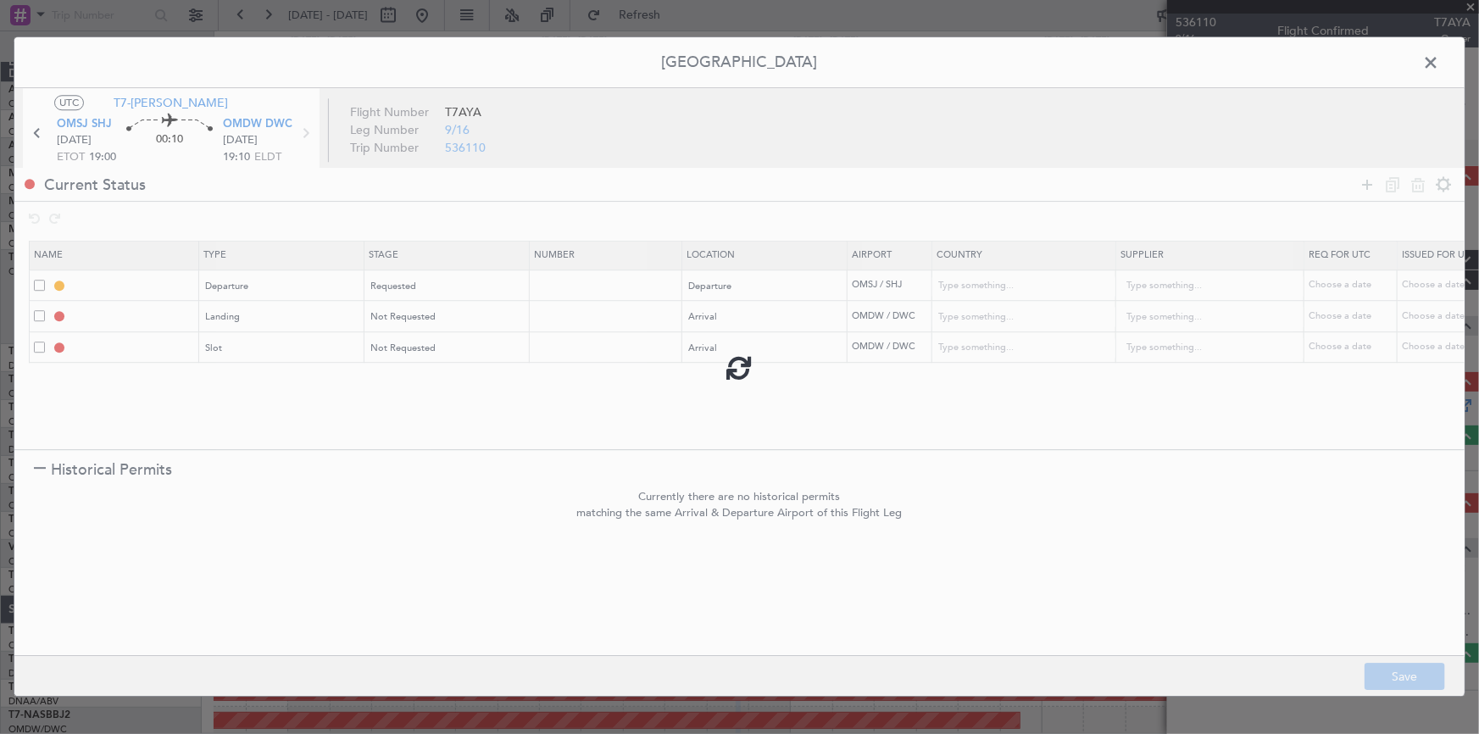
type input "OMDW LDG"
type input "United Arab Emirates"
type input "NNN"
type input "1"
type input "OMDW ARR SLOT"
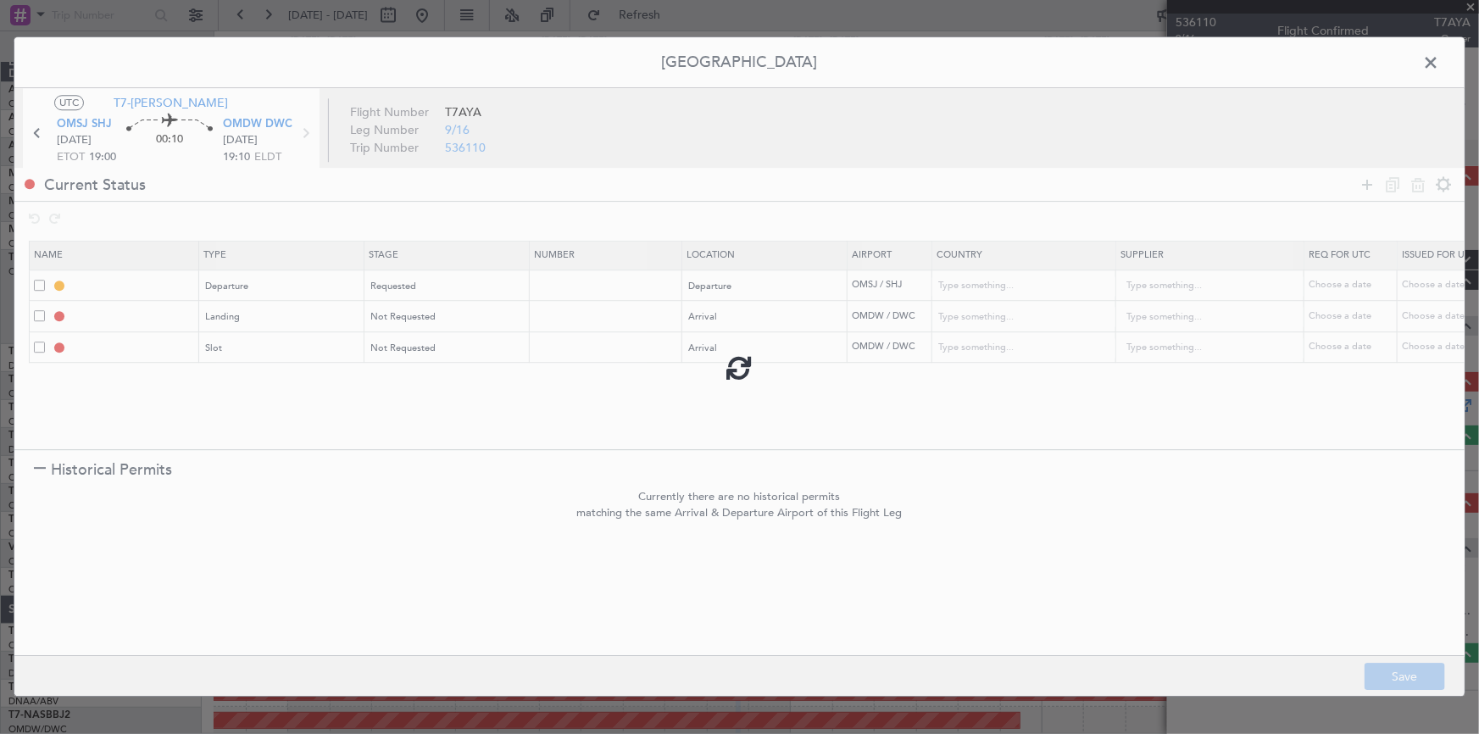
type input "United Arab Emirates"
type input "NNN"
type input "1"
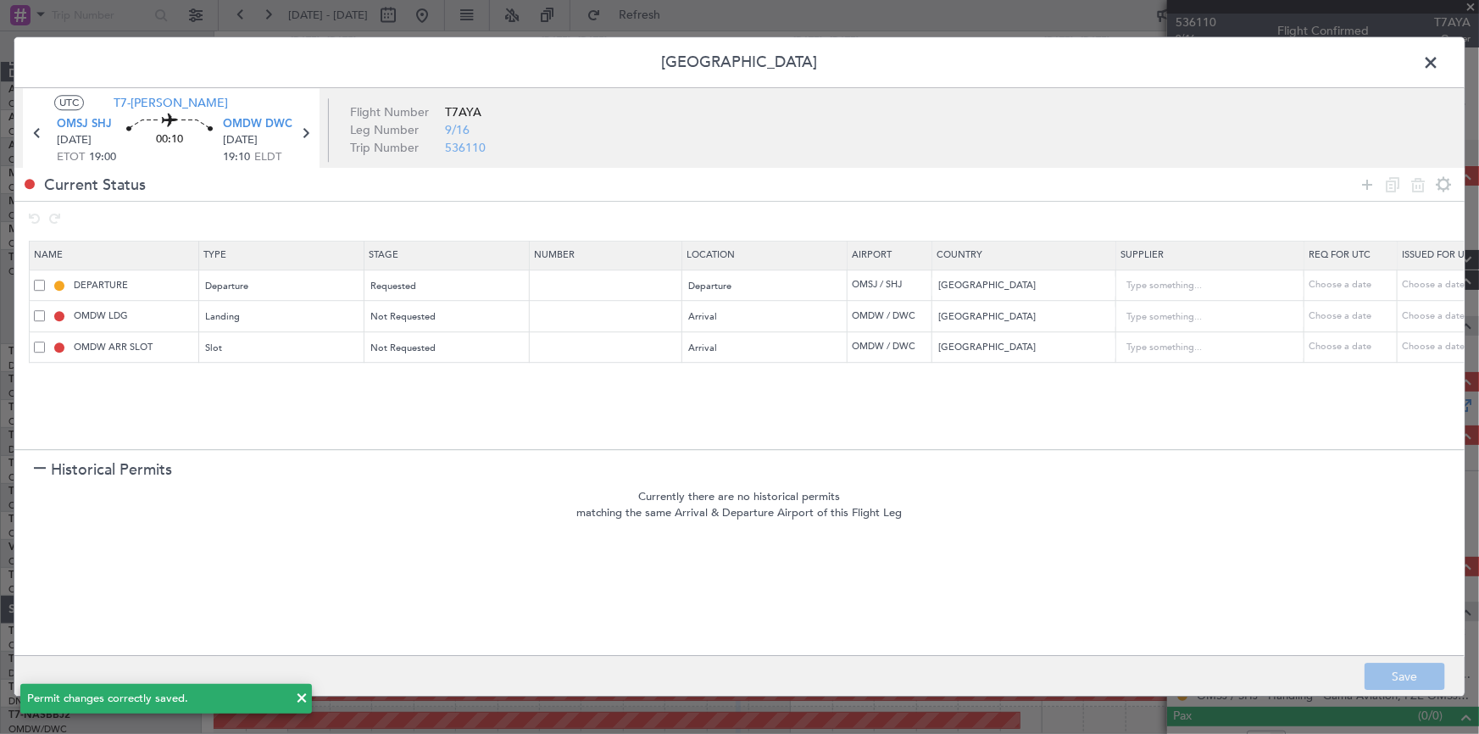
click at [1439, 59] on span at bounding box center [1439, 67] width 0 height 34
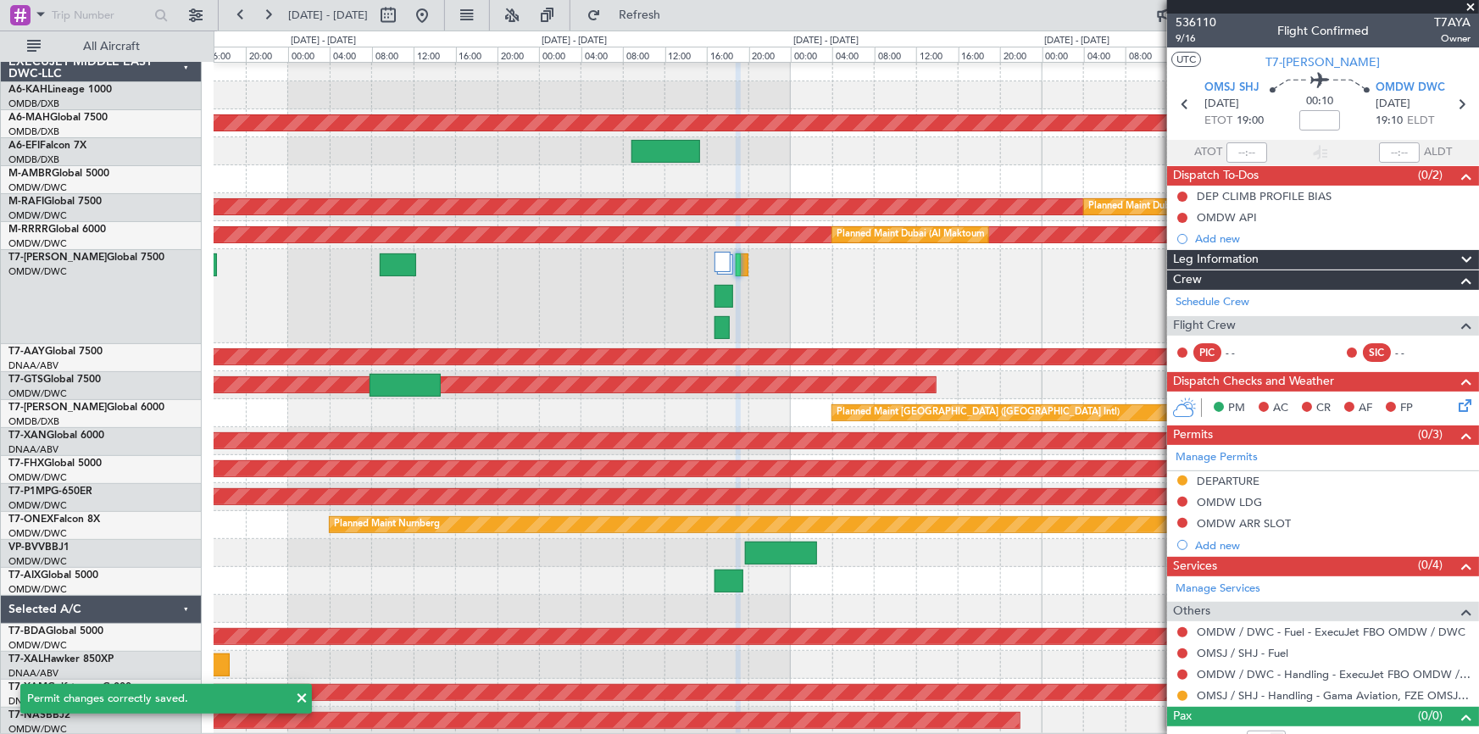
drag, startPoint x: 664, startPoint y: 15, endPoint x: 566, endPoint y: 222, distance: 228.6
click at [664, 19] on span "Refresh" at bounding box center [639, 15] width 71 height 12
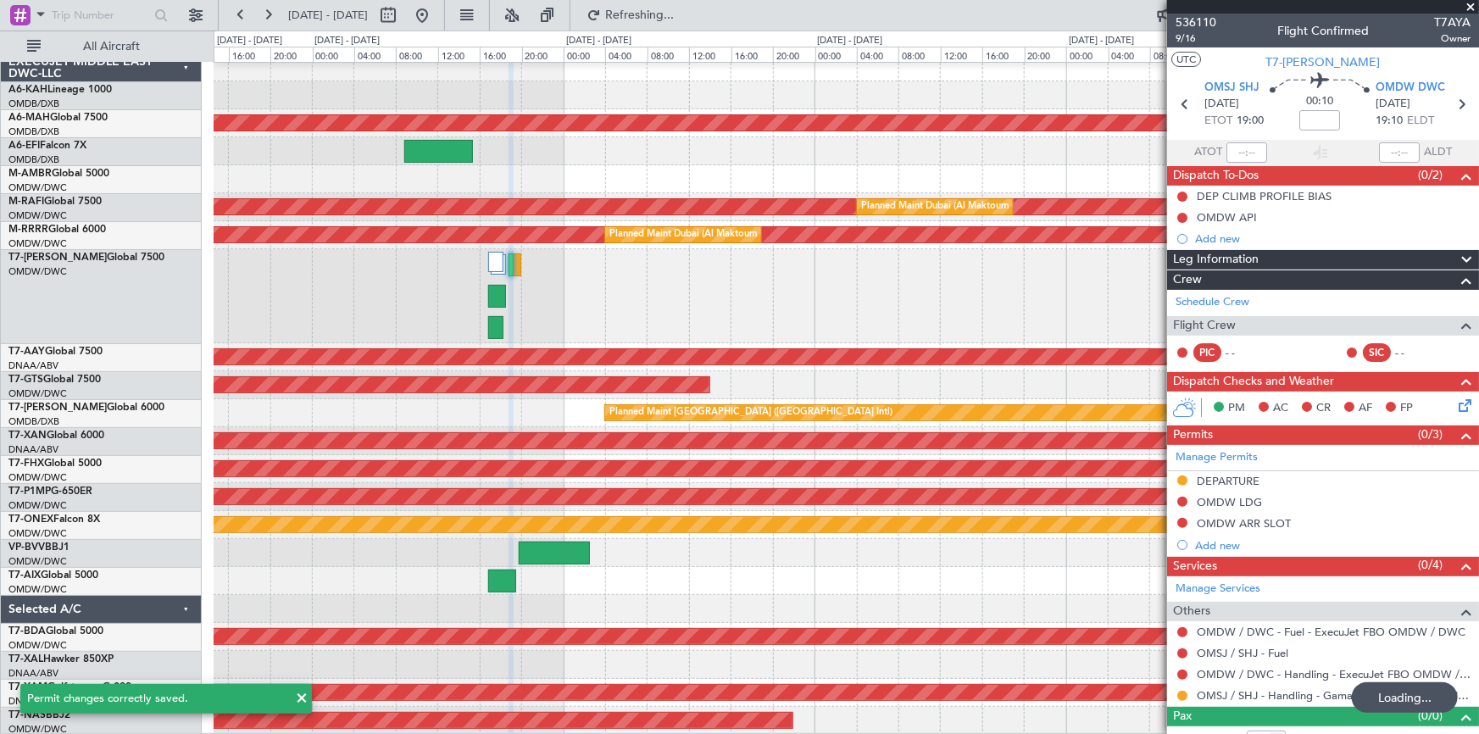
click at [398, 254] on div at bounding box center [846, 296] width 1265 height 94
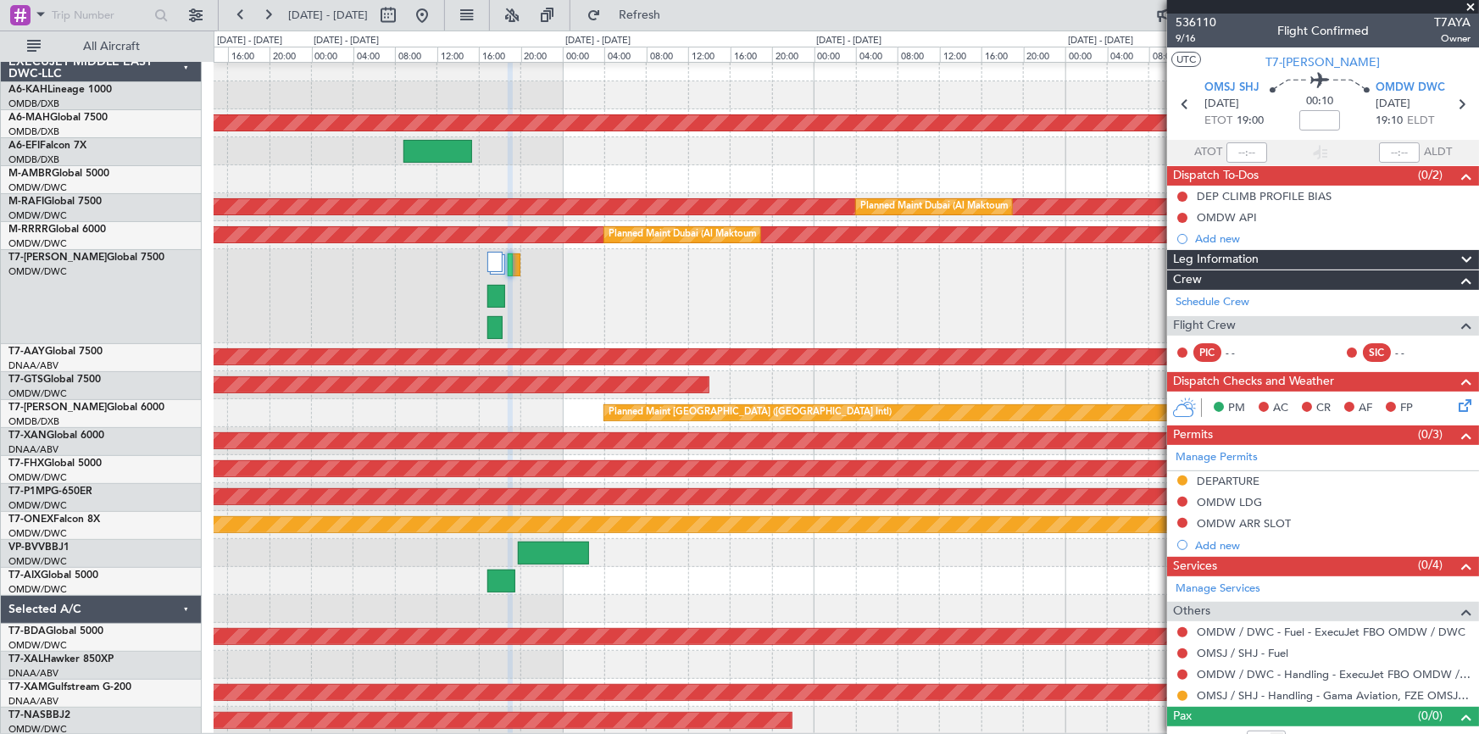
click at [723, 286] on div at bounding box center [846, 296] width 1265 height 94
click at [673, 283] on div at bounding box center [846, 296] width 1265 height 94
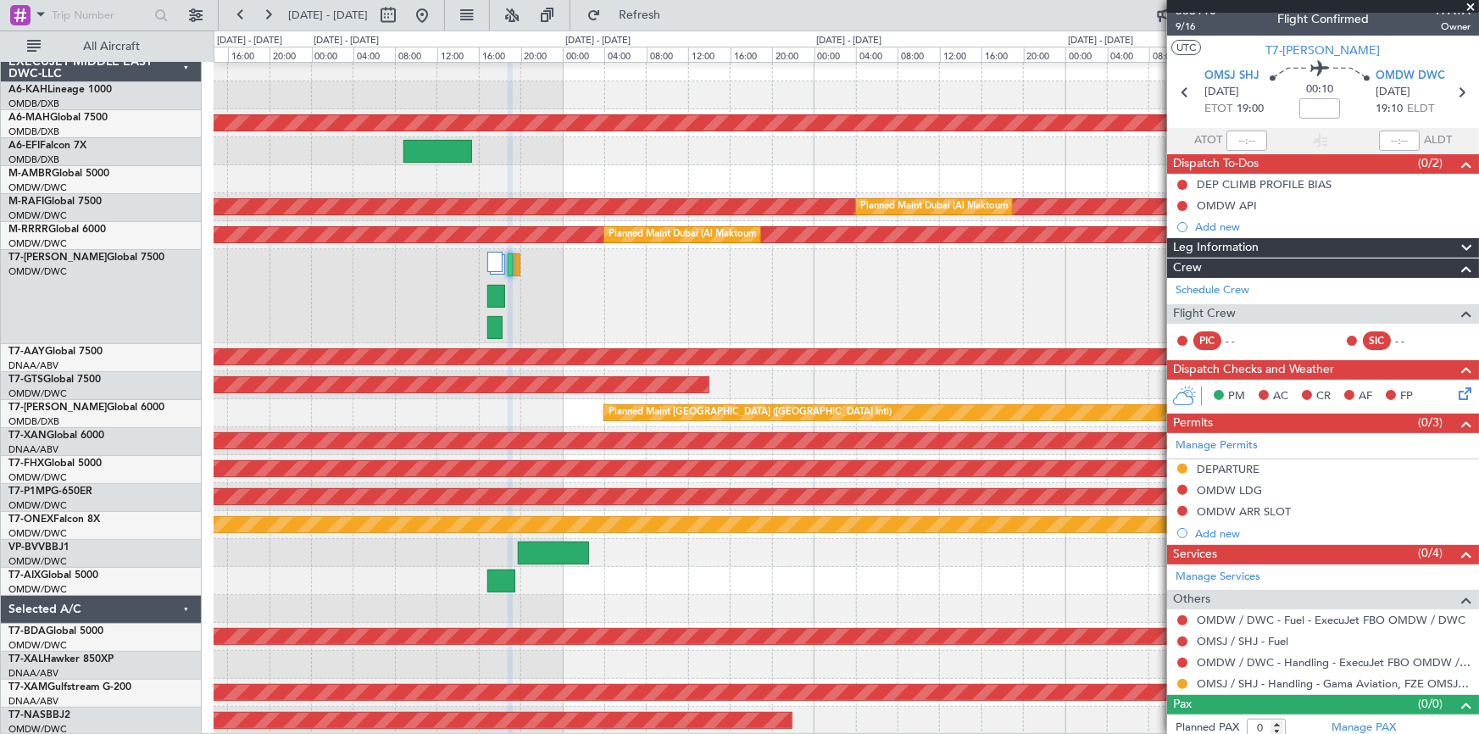
scroll to position [18, 0]
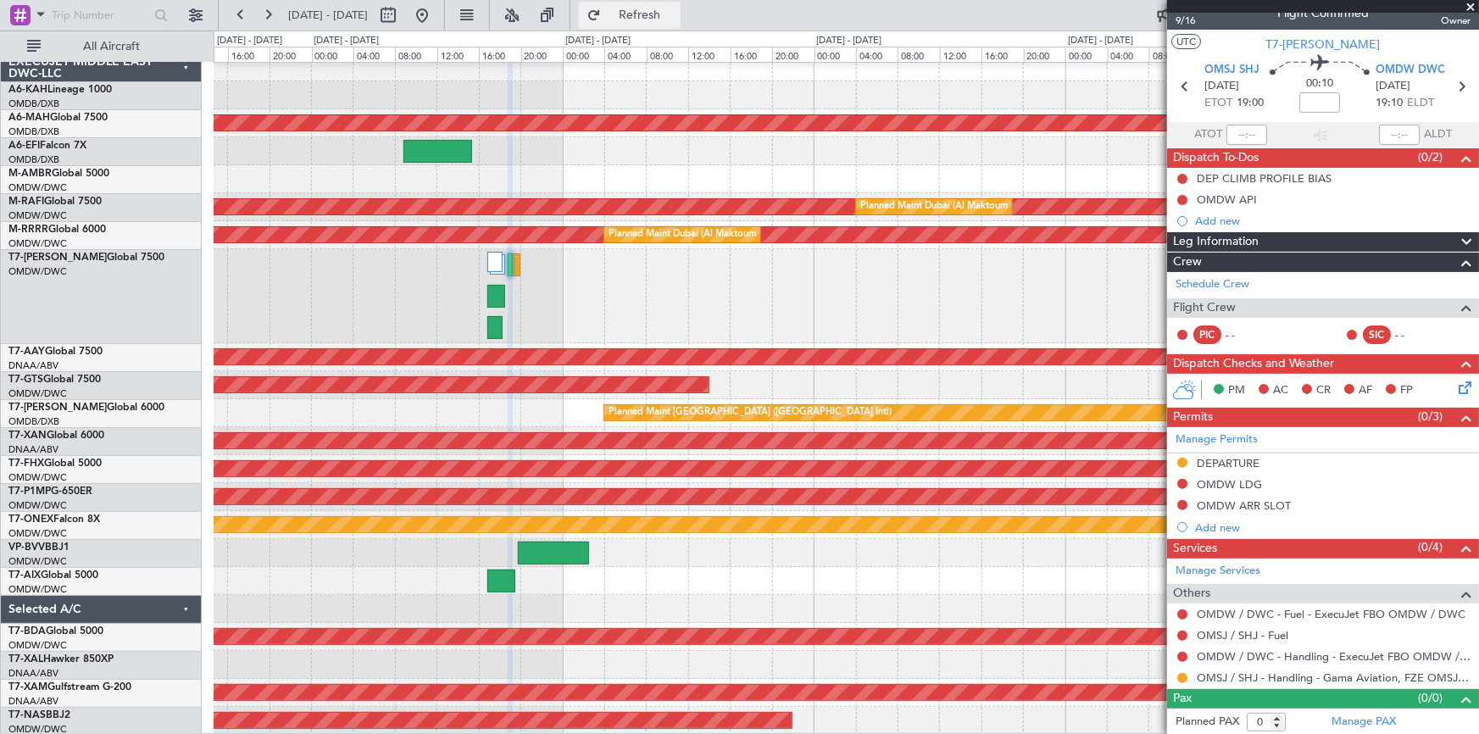
click at [681, 26] on button "Refresh" at bounding box center [630, 15] width 102 height 27
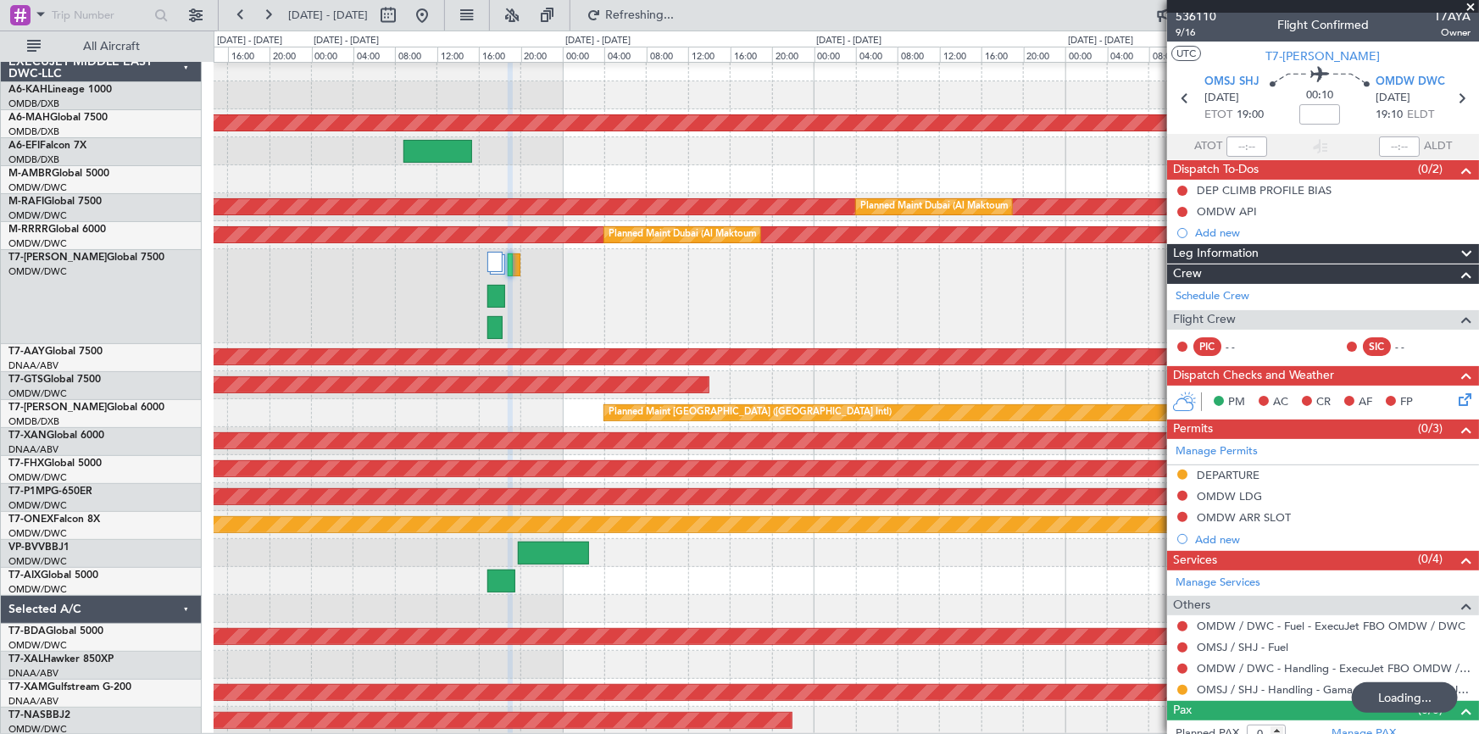
scroll to position [0, 0]
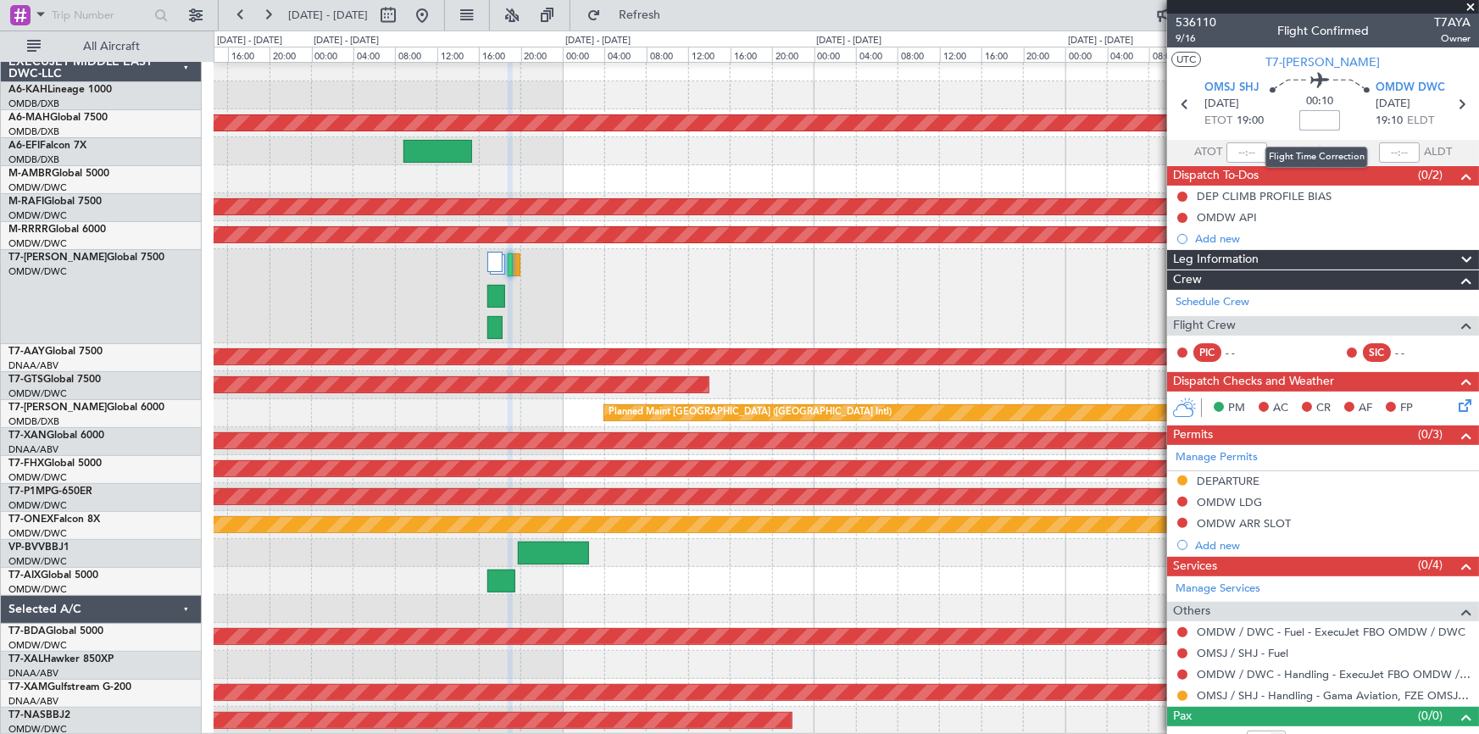
click at [1315, 116] on input at bounding box center [1319, 120] width 41 height 20
click at [1268, 137] on section "OMSJ SHJ 21/09/2025 ETOT 19:00 00:10 +5 OMDW DWC 21/09/2025 19:10 ELDT" at bounding box center [1323, 106] width 312 height 67
type input "+00:05"
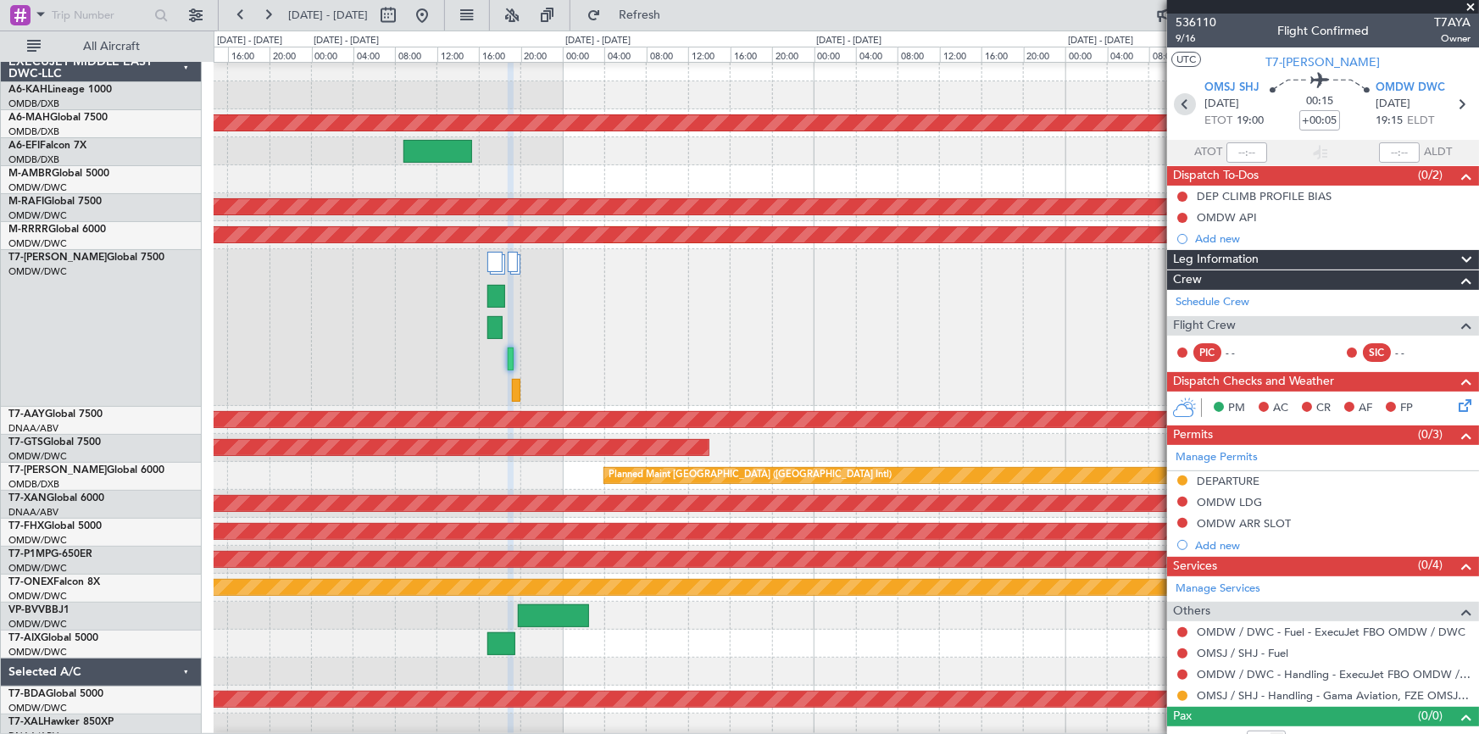
click at [1183, 101] on icon at bounding box center [1185, 104] width 22 height 22
type input "1"
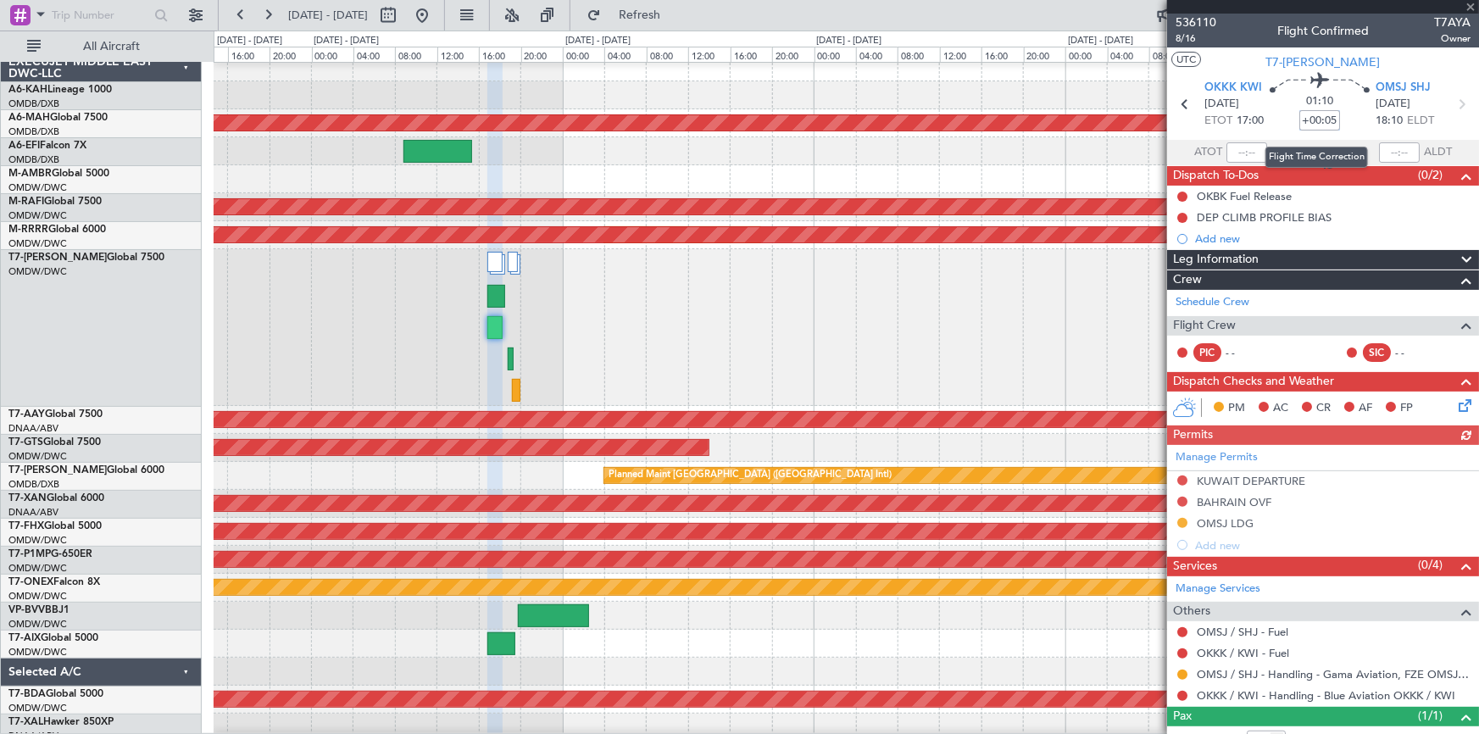
click at [1299, 114] on input "+00:05" at bounding box center [1319, 120] width 41 height 20
type input "+10"
click at [1285, 133] on div "01:10 +00:10" at bounding box center [1320, 104] width 112 height 63
click at [1192, 38] on span "8/16" at bounding box center [1196, 38] width 41 height 14
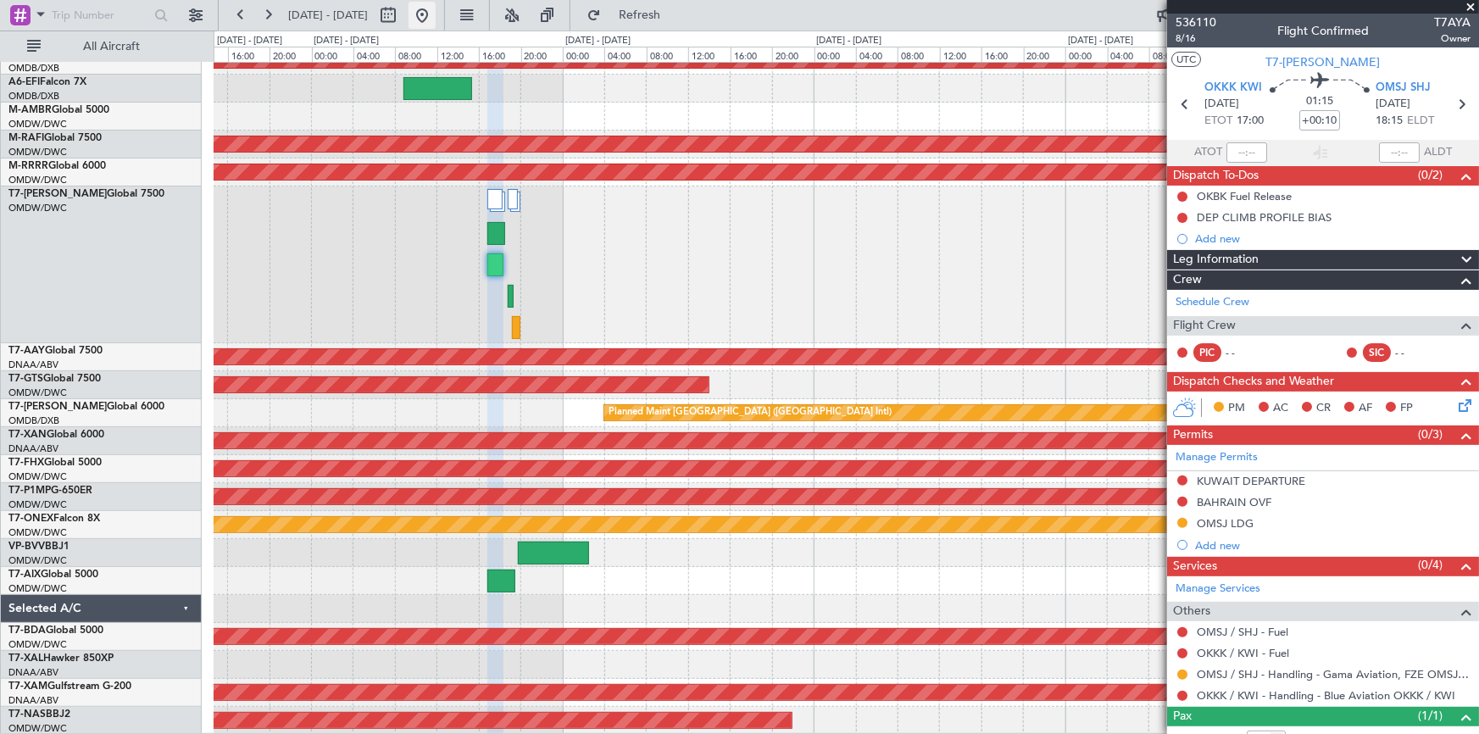
click at [436, 14] on button at bounding box center [422, 15] width 27 height 27
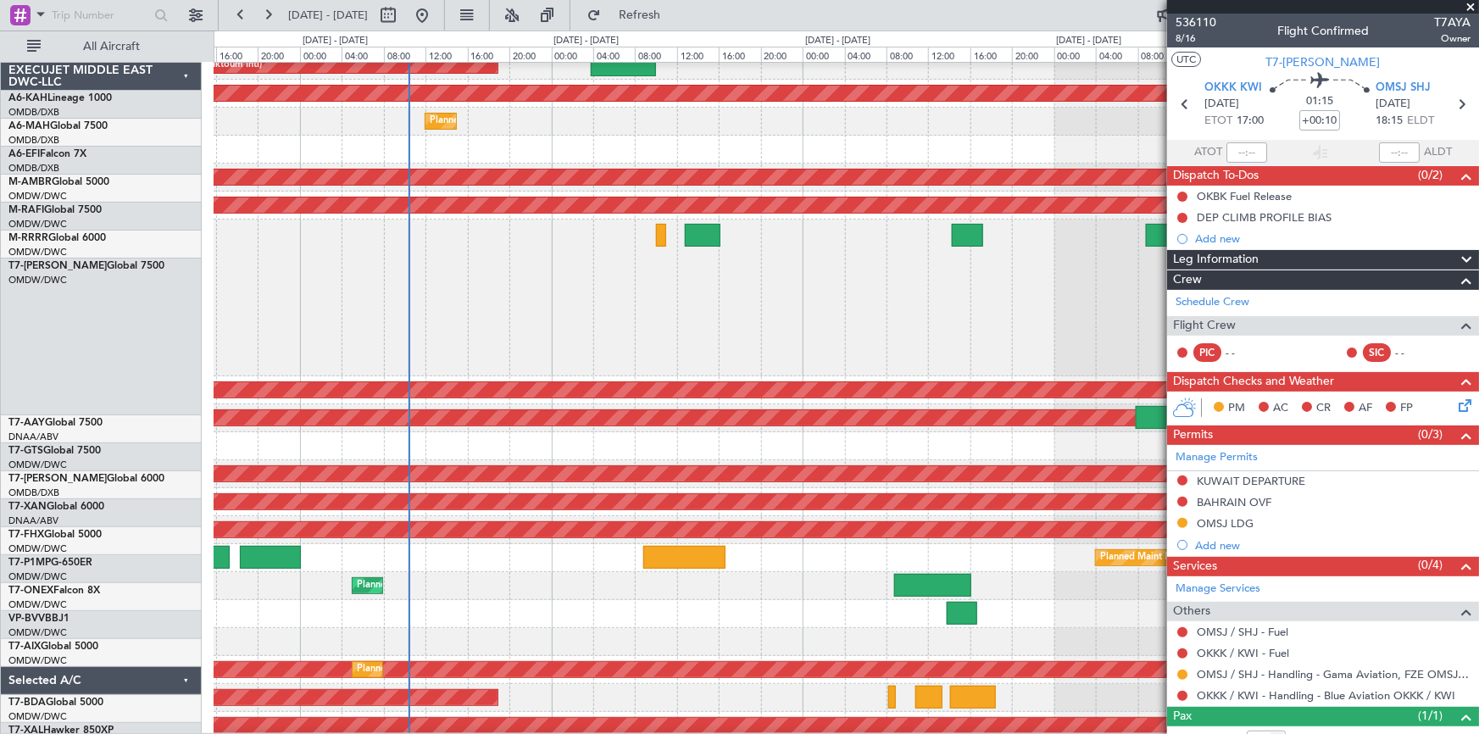
scroll to position [39, 0]
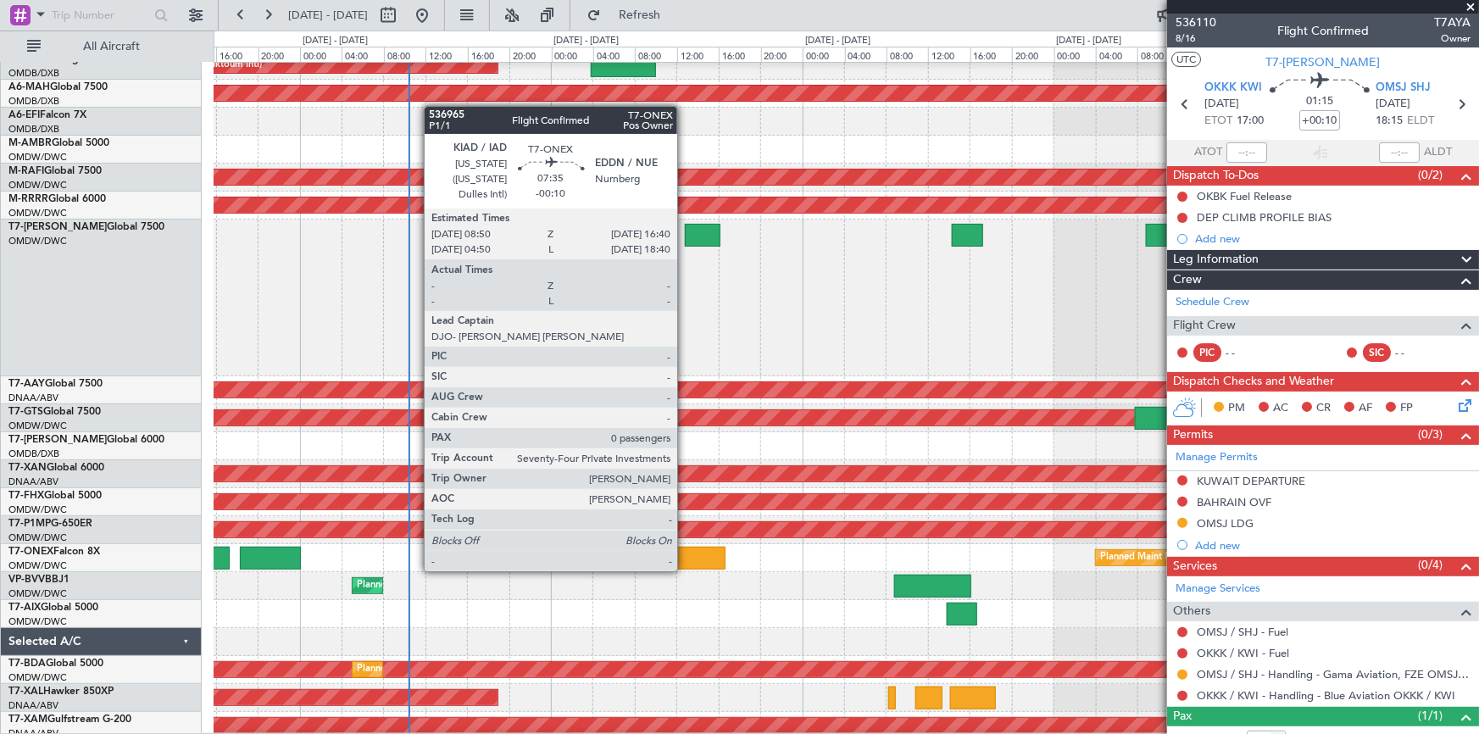
click at [685, 554] on div at bounding box center [684, 558] width 82 height 23
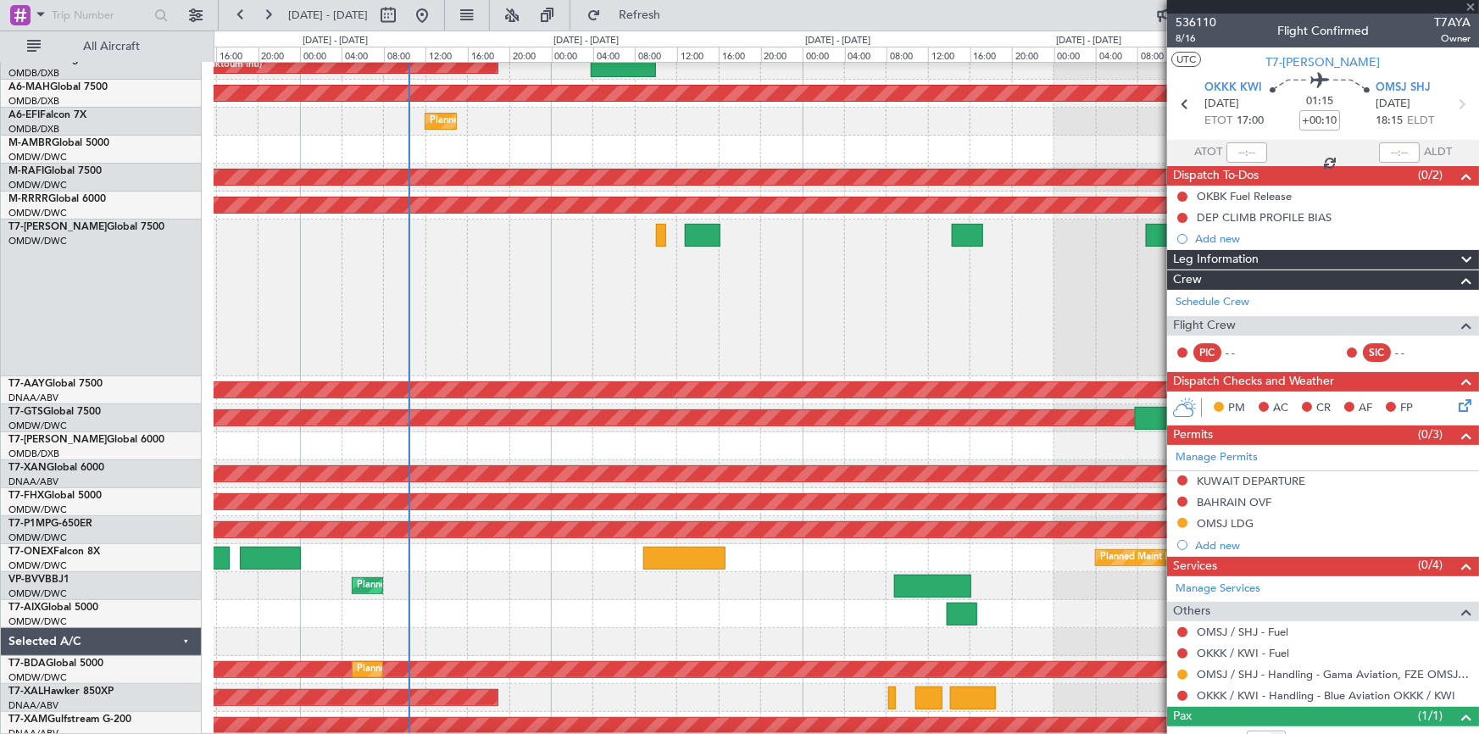
type input "-00:10"
type input "0"
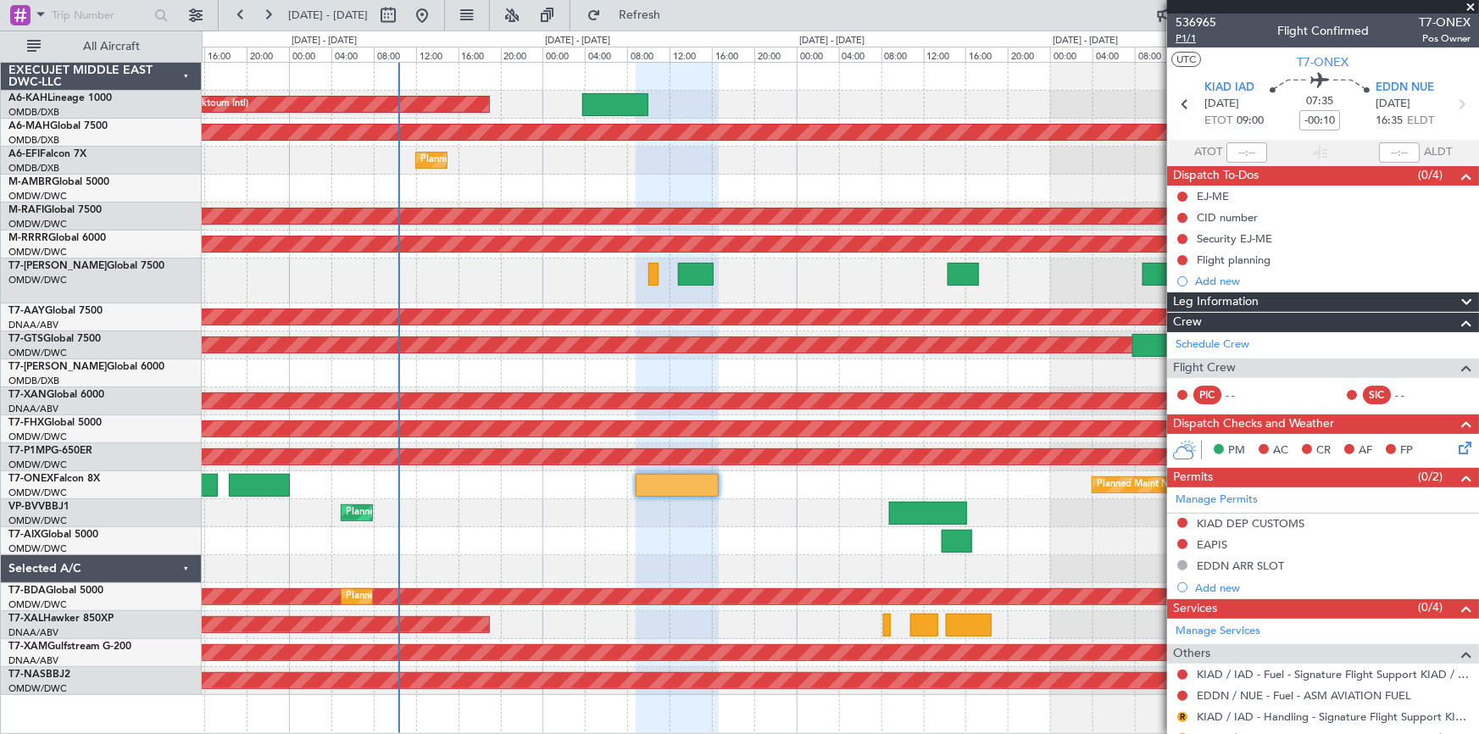
click at [1186, 35] on span "P1/1" at bounding box center [1196, 38] width 41 height 14
click at [676, 20] on span "Refresh" at bounding box center [639, 15] width 71 height 12
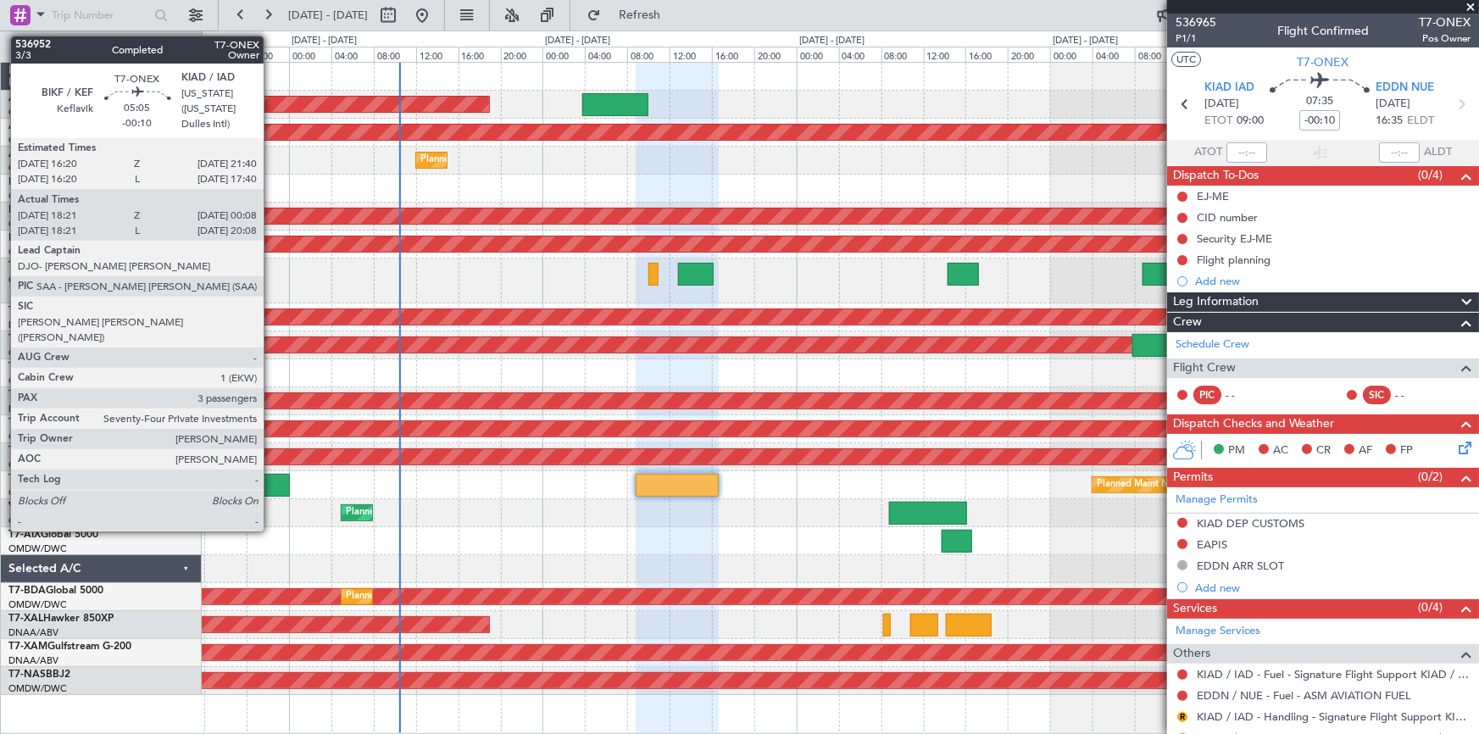
click at [271, 478] on div at bounding box center [260, 485] width 62 height 23
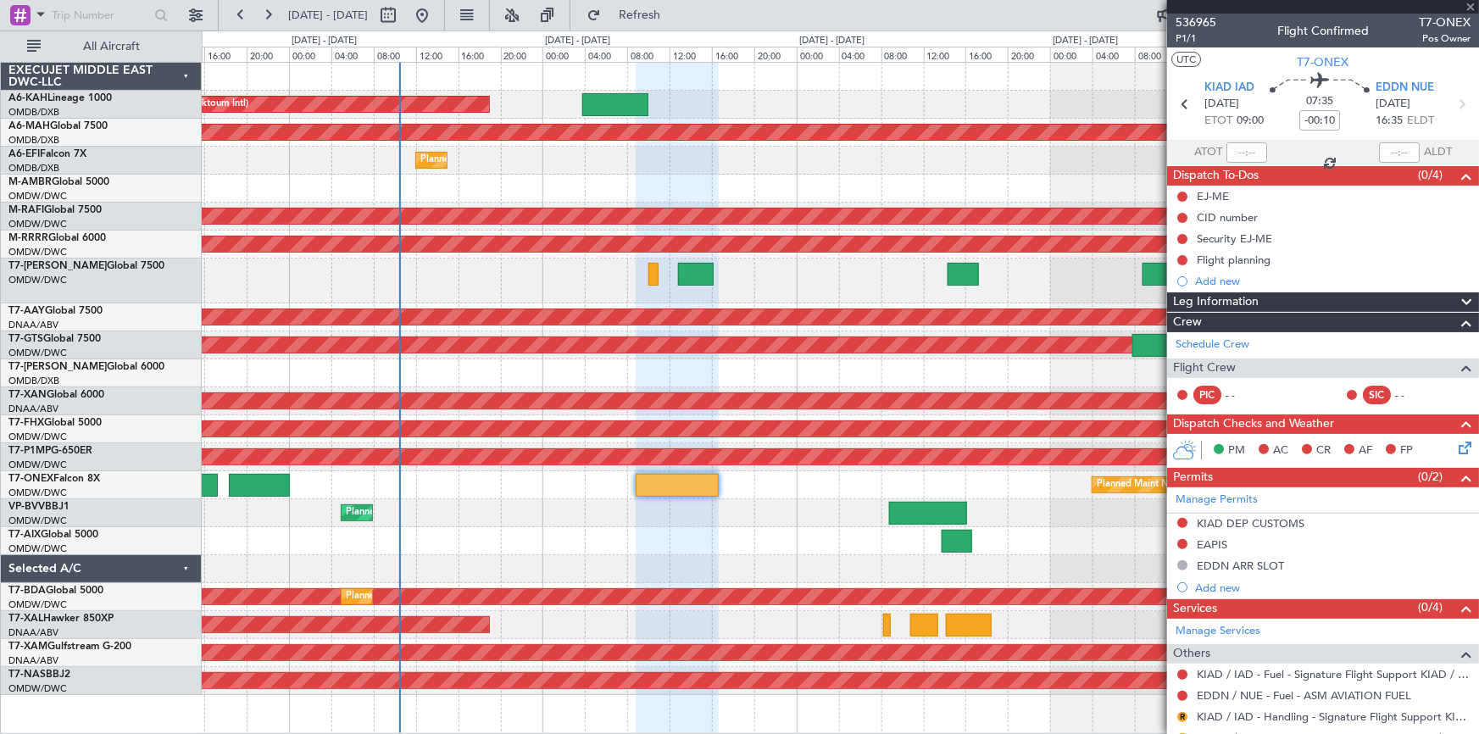
type input "18:31"
type input "00:03"
type input "3"
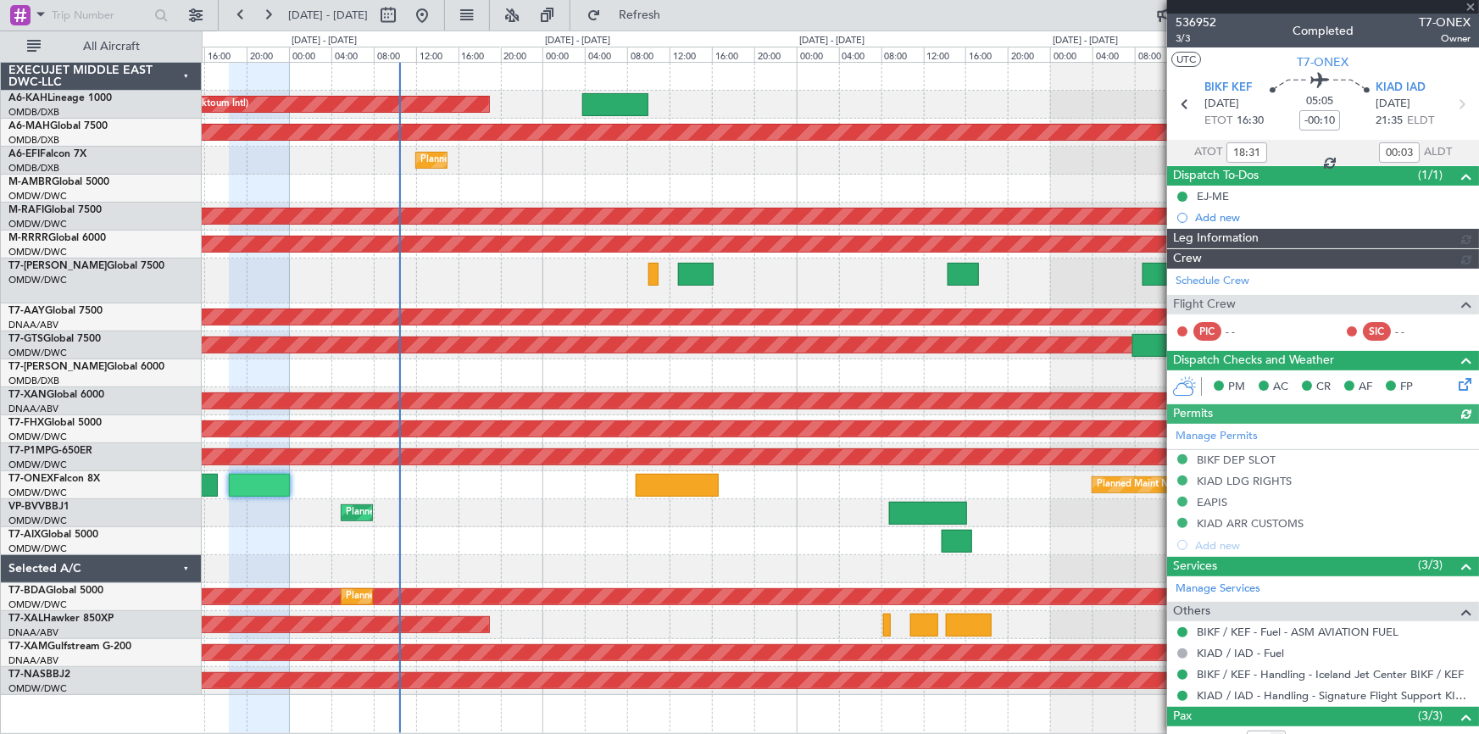
type input "Rohit Roy (ROY)"
type input "7311"
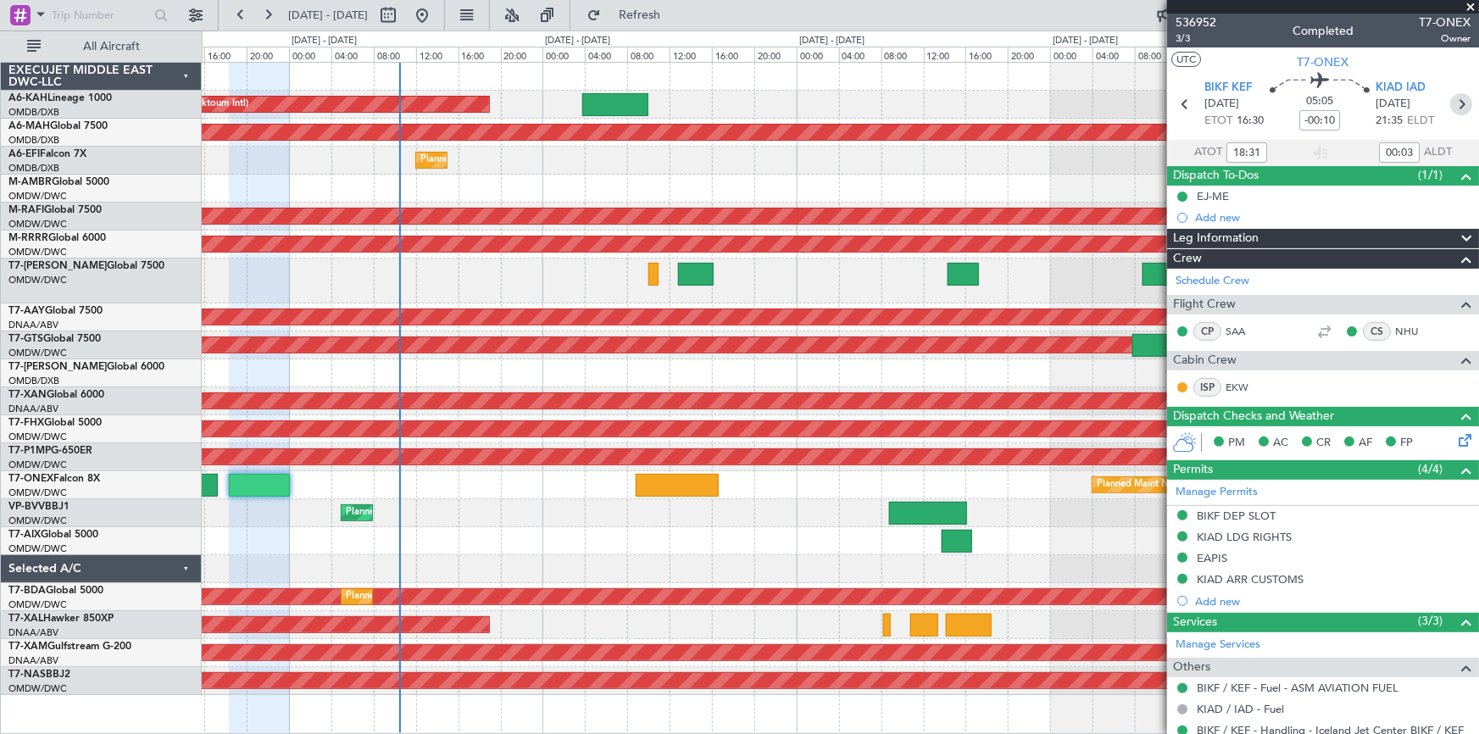
click at [1452, 104] on icon at bounding box center [1461, 104] width 22 height 22
type input "0"
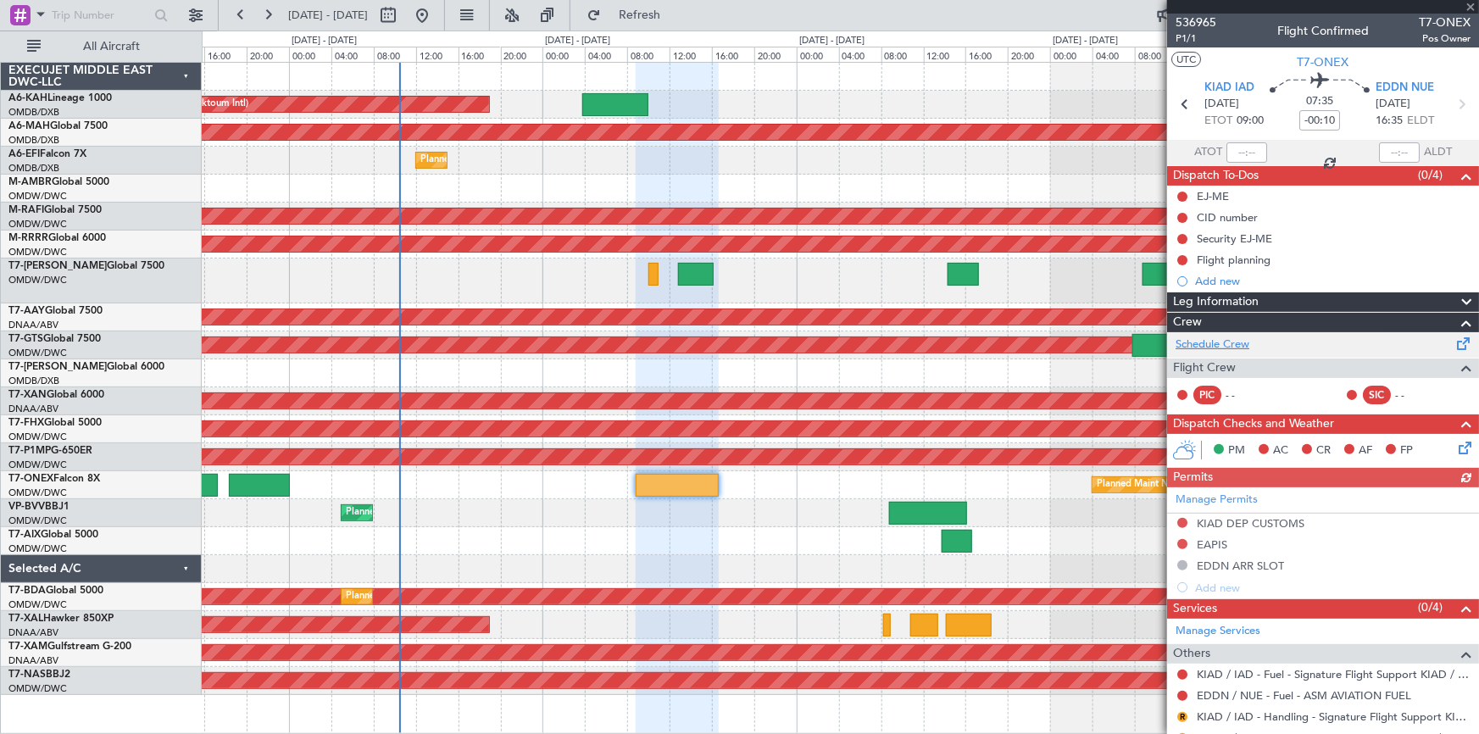
click at [1225, 342] on link "Schedule Crew" at bounding box center [1213, 345] width 74 height 17
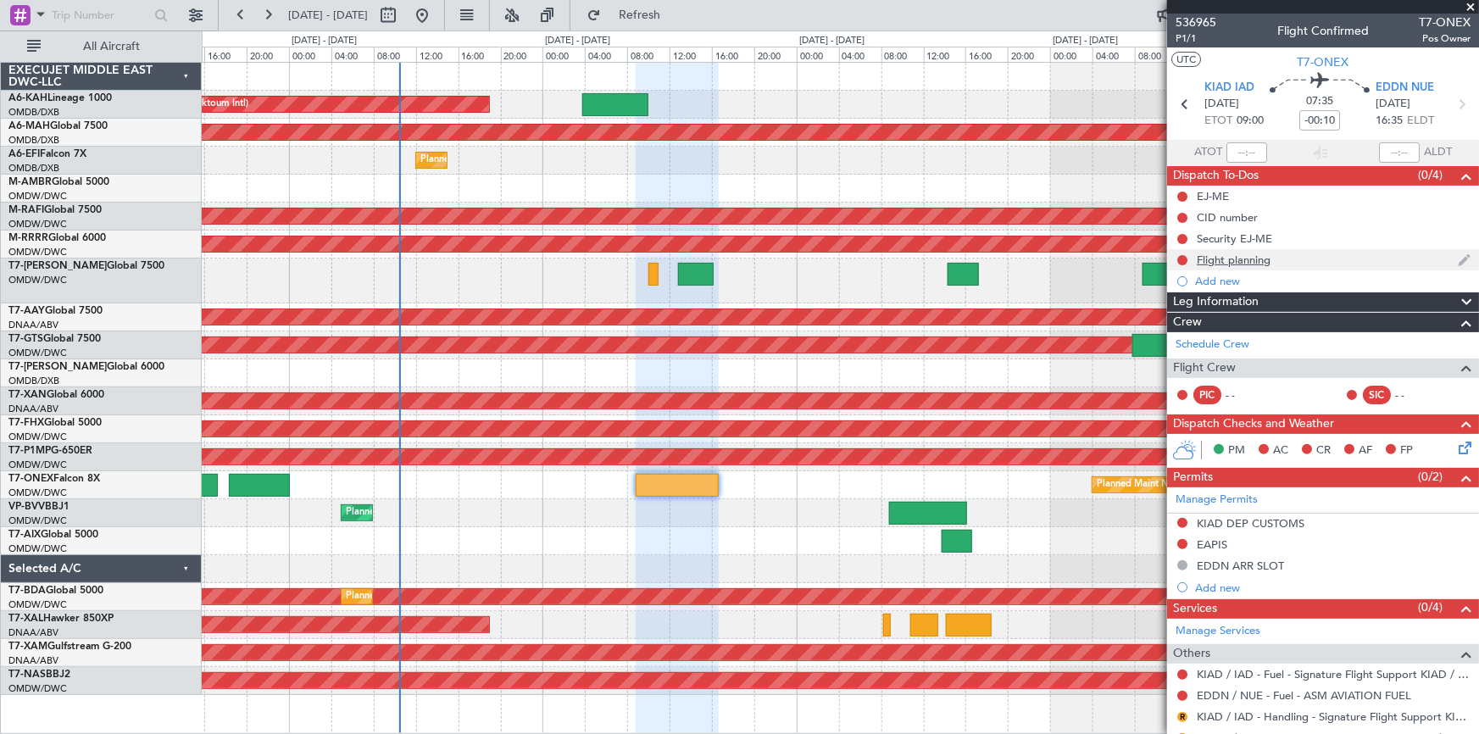
click at [1251, 254] on div "Flight planning" at bounding box center [1234, 260] width 74 height 14
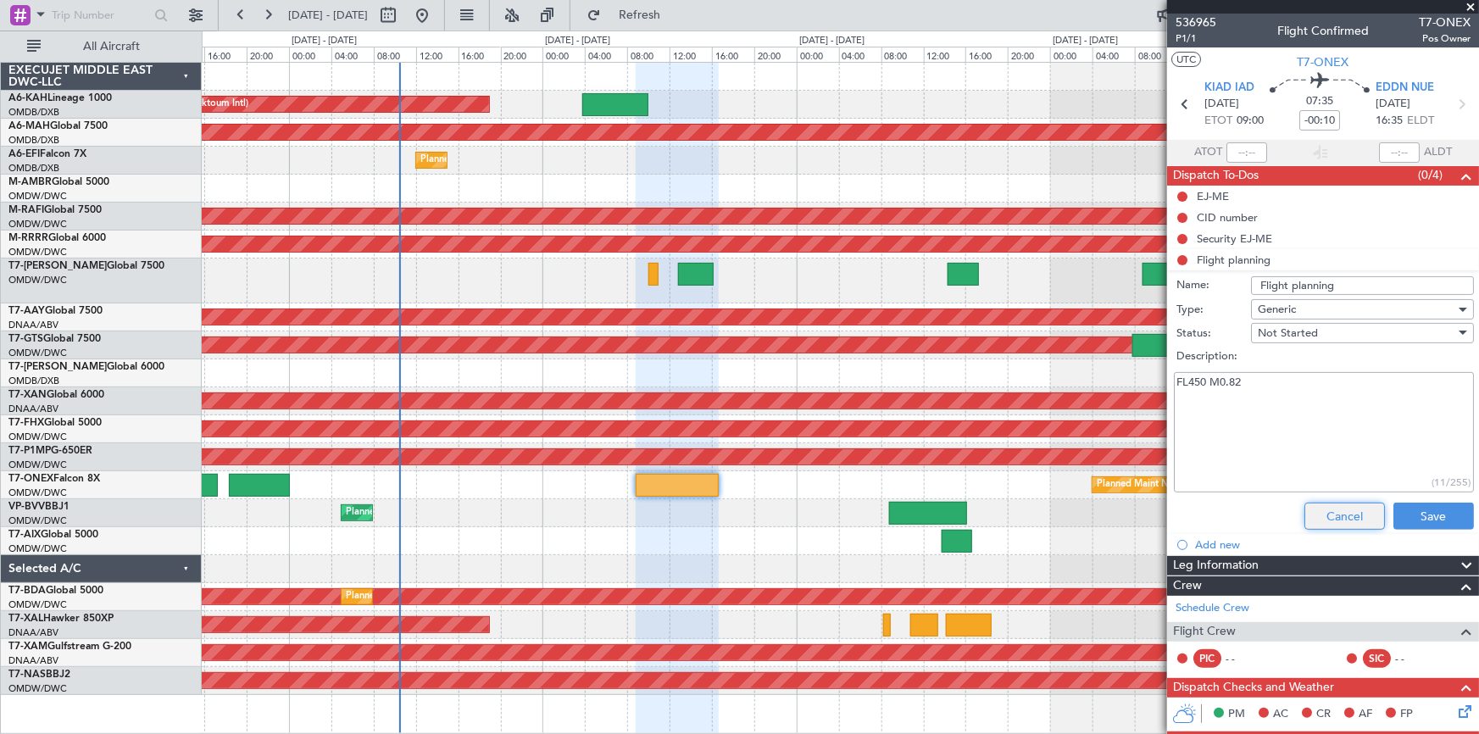
click at [1321, 520] on button "Cancel" at bounding box center [1345, 516] width 81 height 27
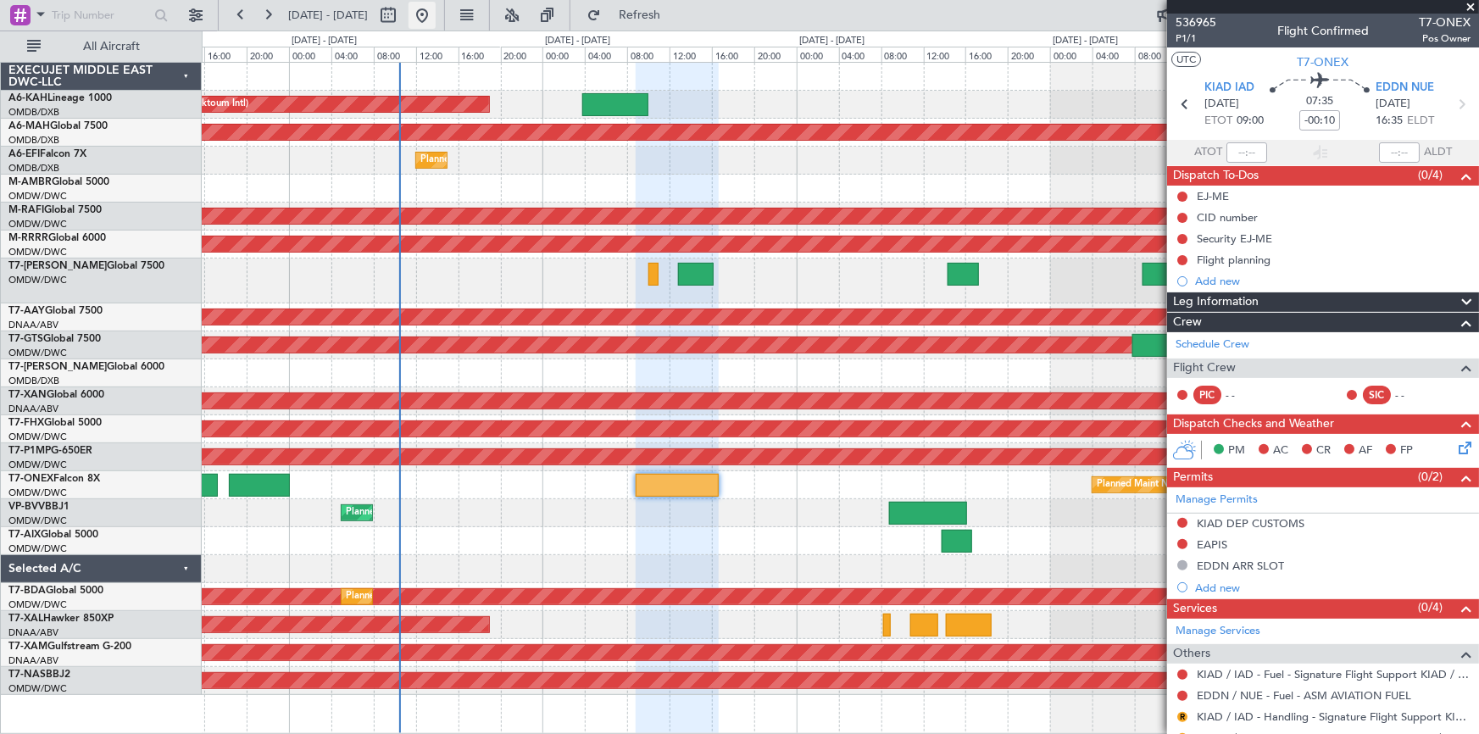
click at [436, 19] on button at bounding box center [422, 15] width 27 height 27
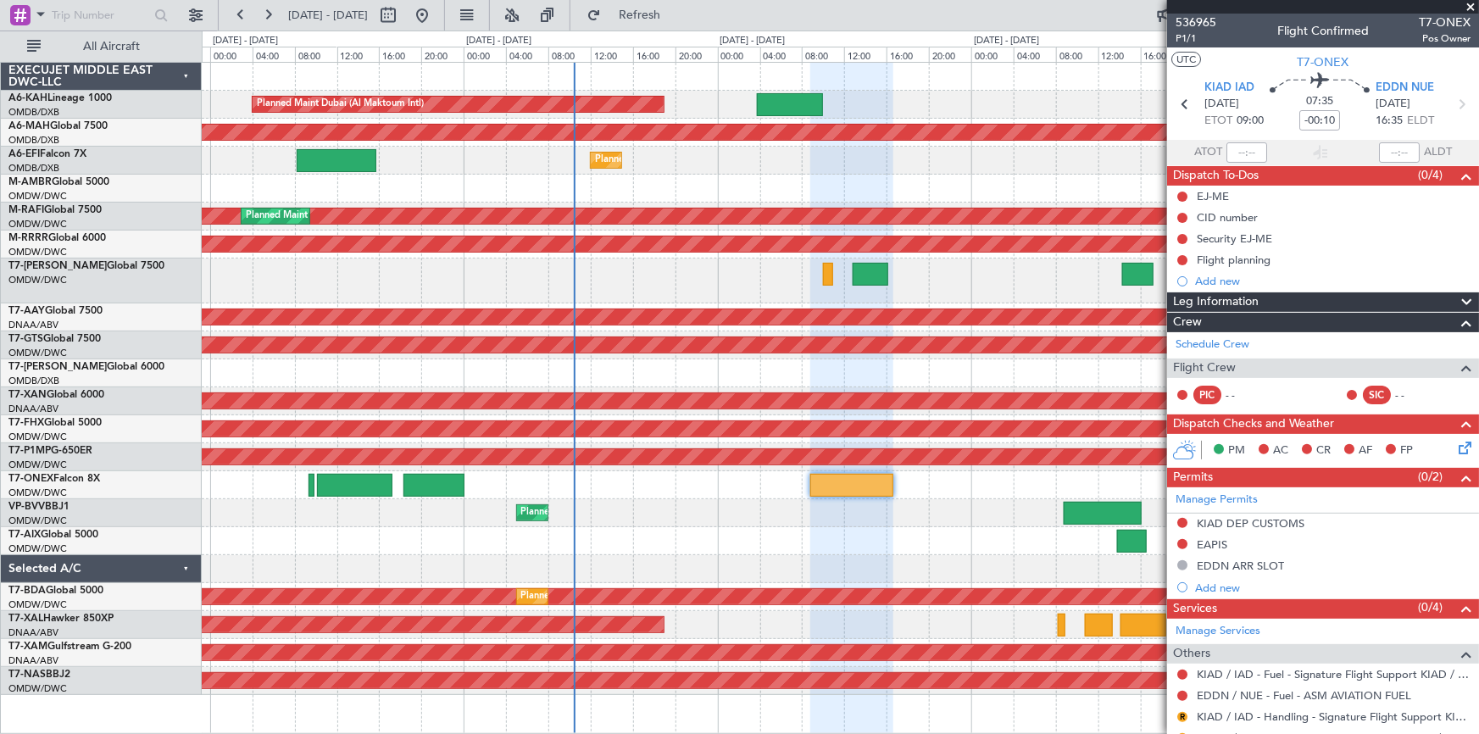
click at [687, 277] on div "Planned Maint Dubai (Al Maktoum Intl) Planned Maint Dubai (Dubai Intl) Planned …" at bounding box center [840, 379] width 1277 height 632
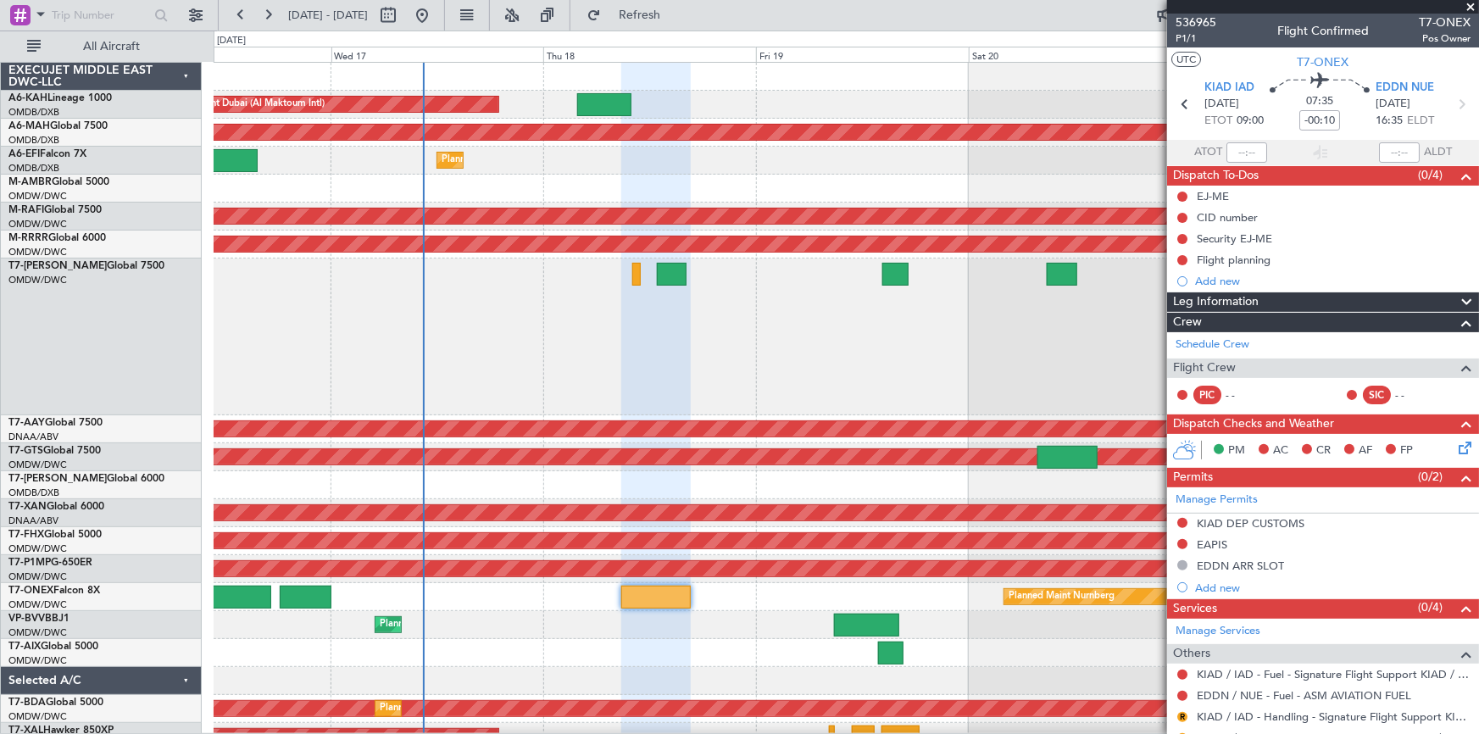
click at [552, 345] on div at bounding box center [846, 337] width 1265 height 157
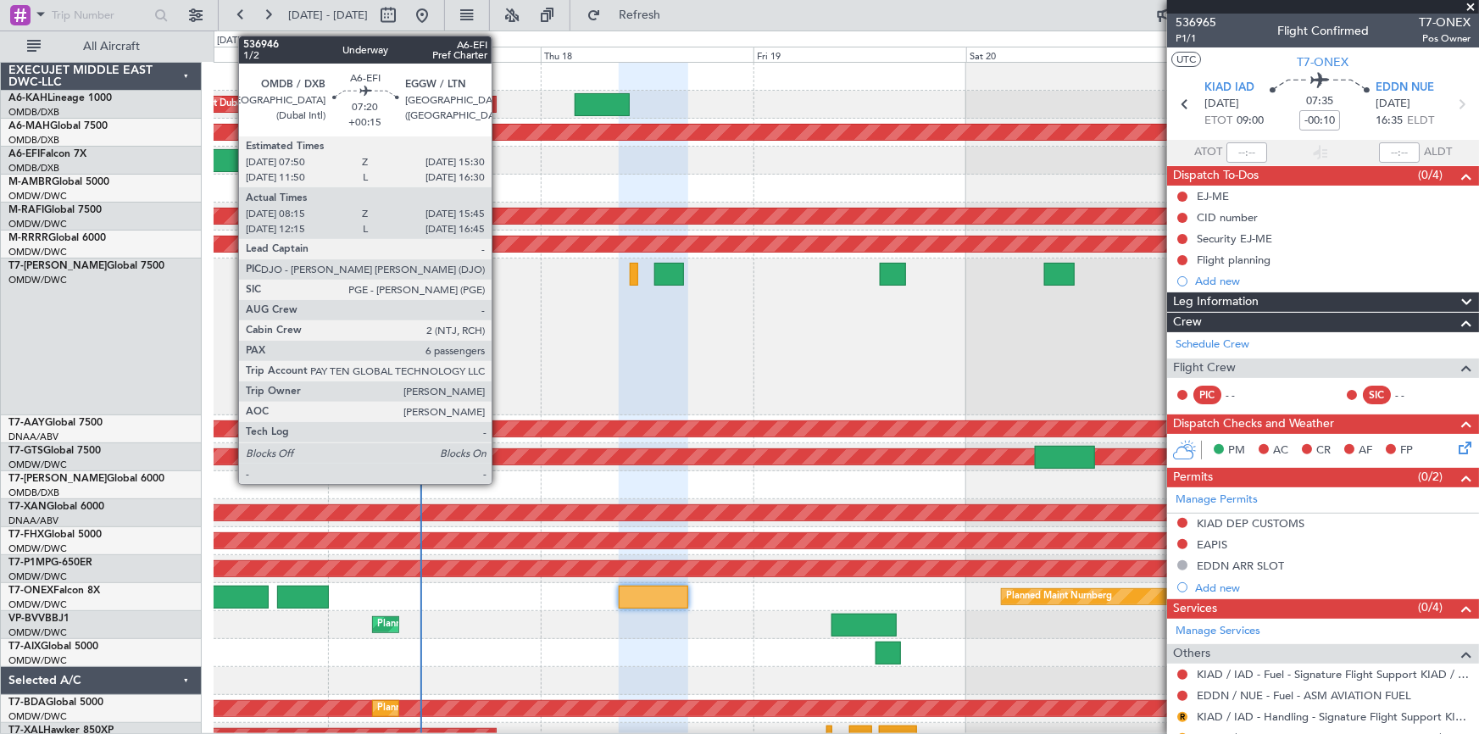
click at [230, 162] on div at bounding box center [221, 160] width 67 height 23
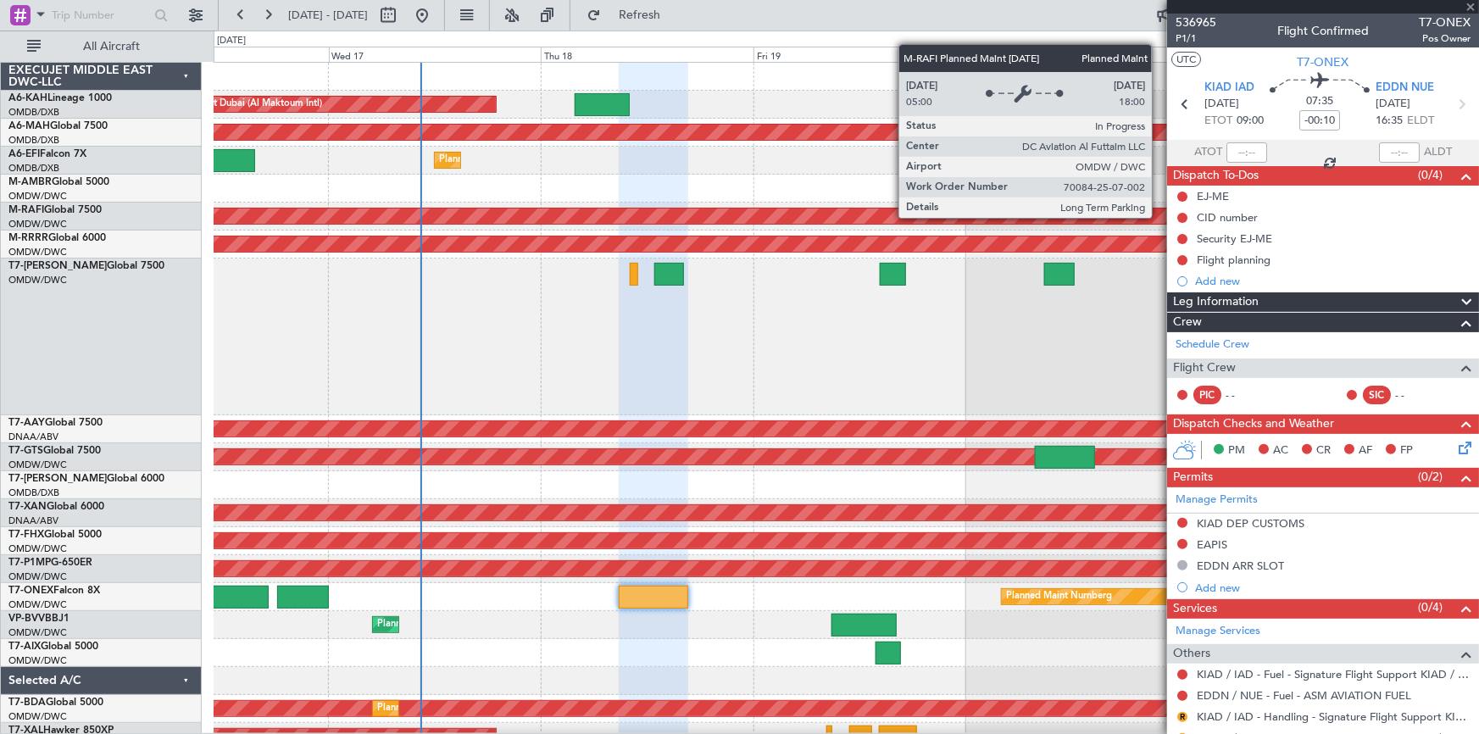
type input "+00:15"
type input "08:30"
type input "15:40"
type input "6"
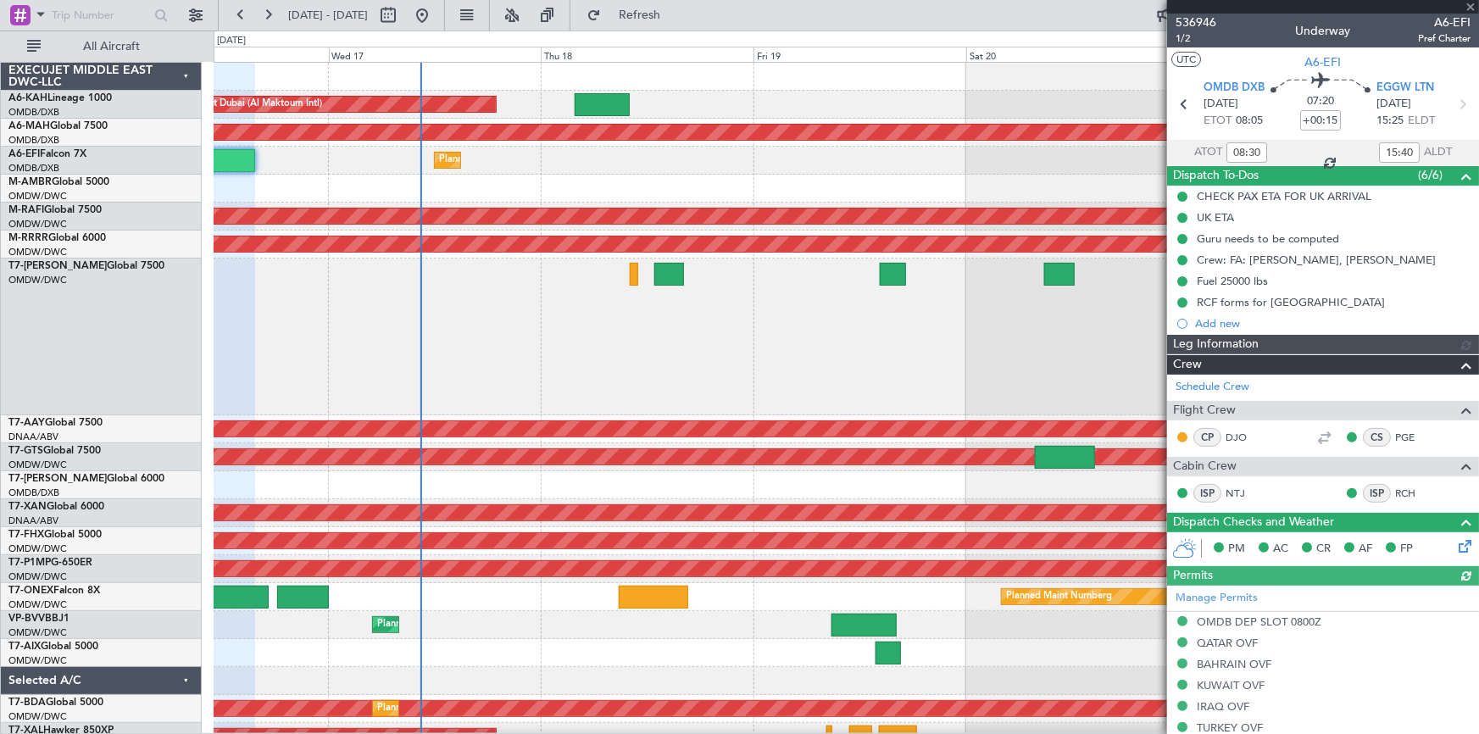
type input "Rohit Roy (ROY)"
type input "7286"
type input "Rohit Roy (ROY)"
type input "7286"
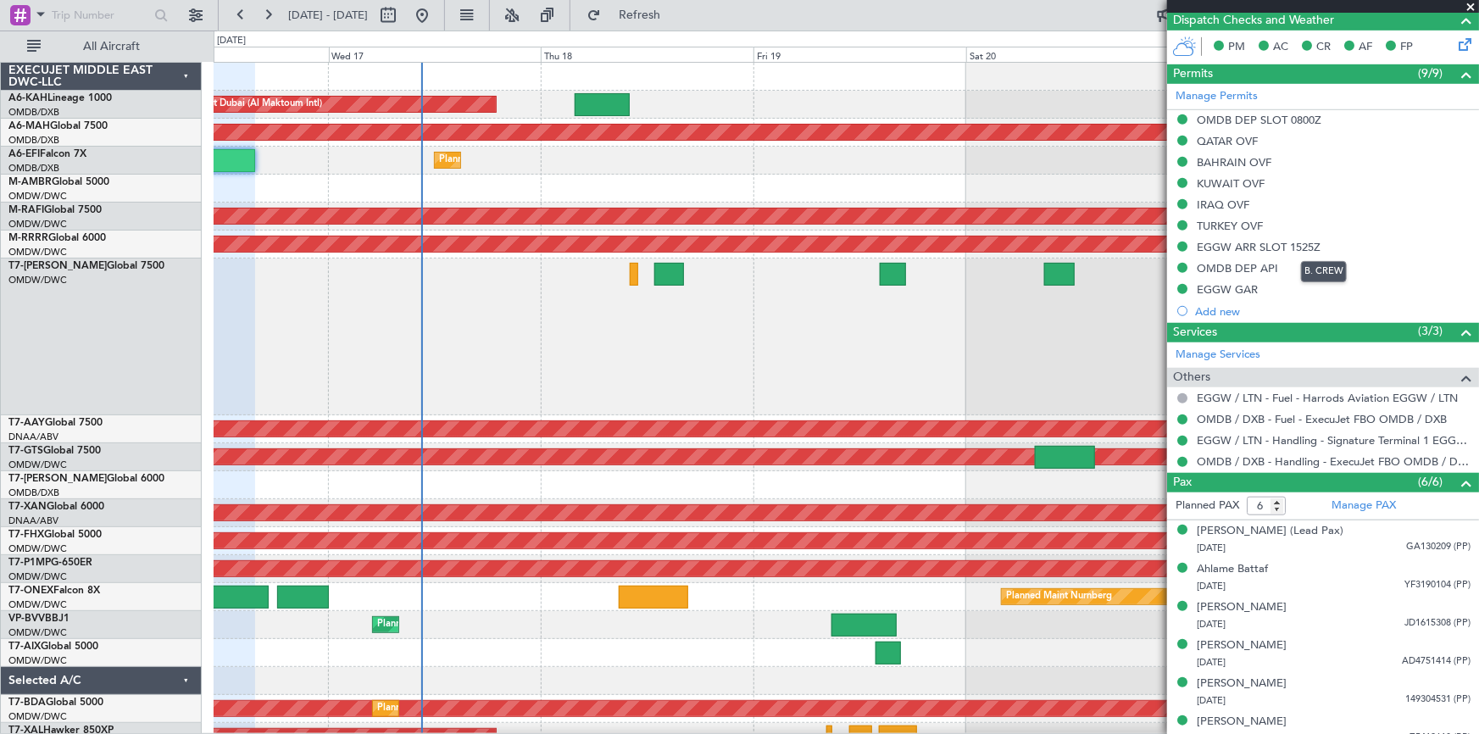
scroll to position [515, 0]
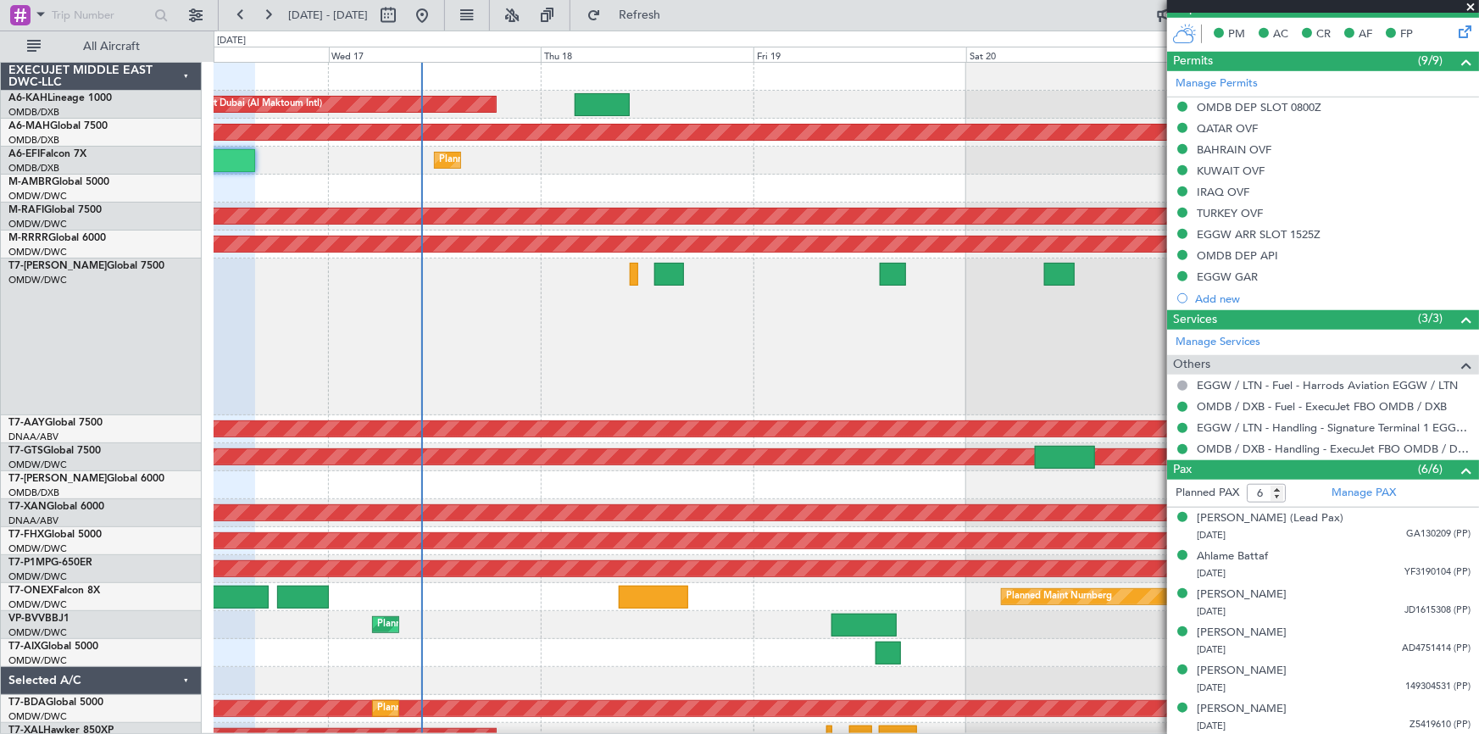
click at [654, 609] on div "Planned Maint Nurnberg" at bounding box center [846, 597] width 1265 height 28
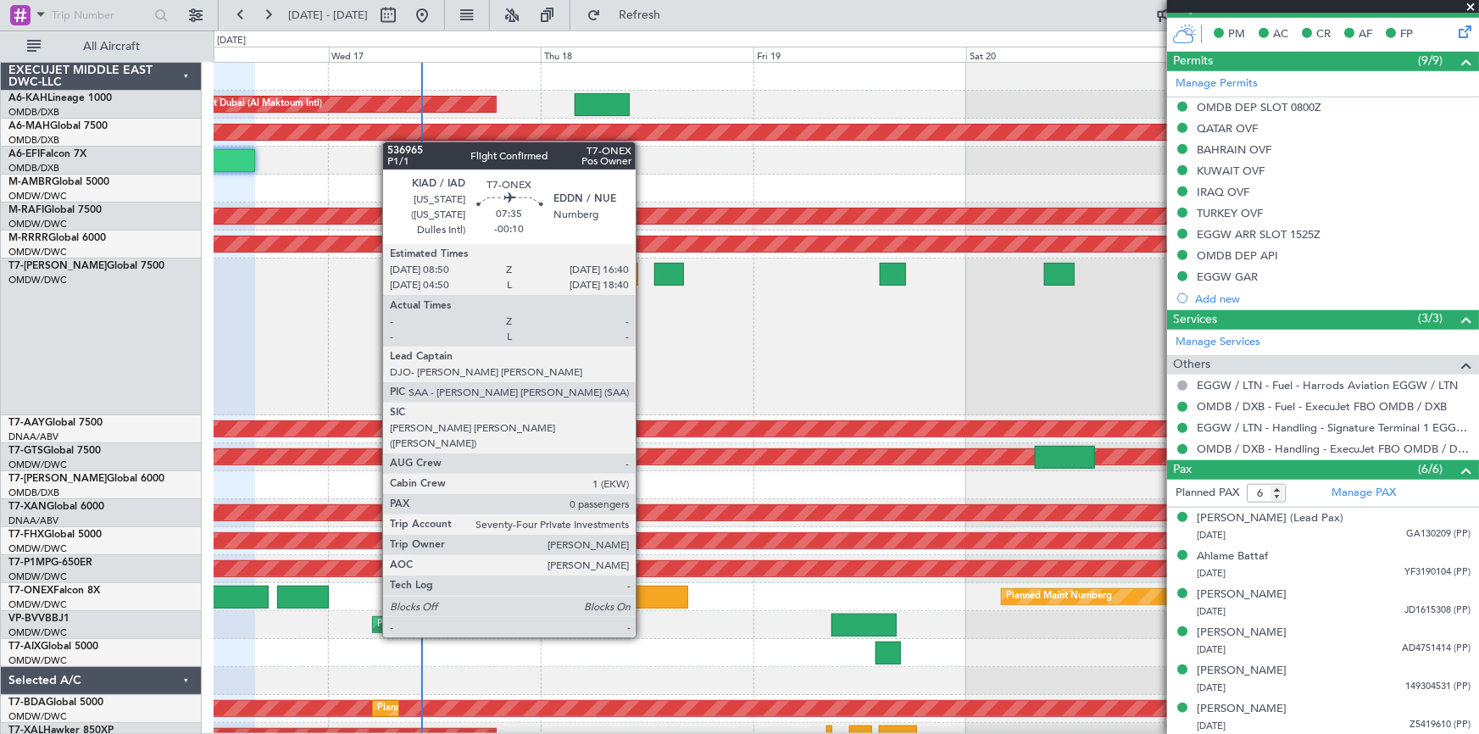
click at [643, 590] on div at bounding box center [654, 597] width 70 height 23
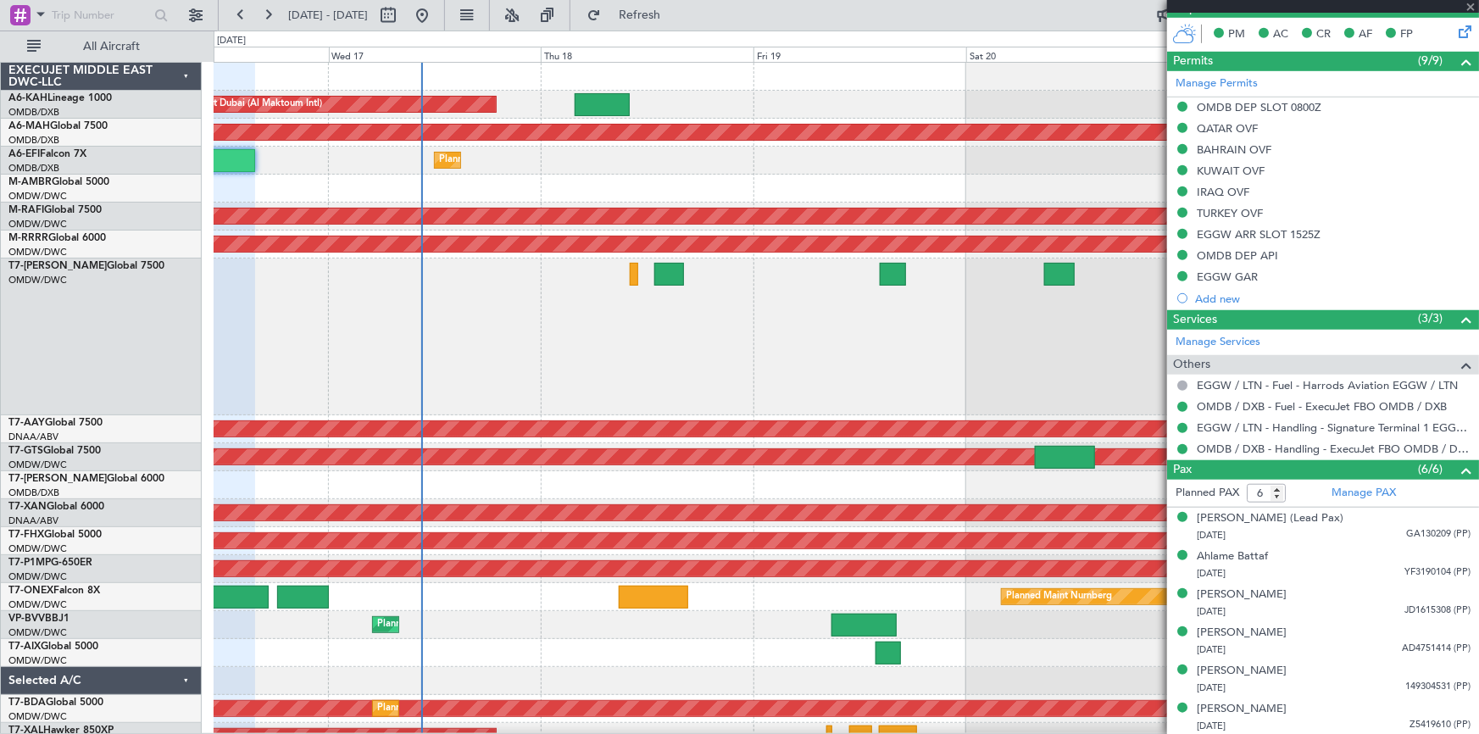
type input "-00:10"
type input "0"
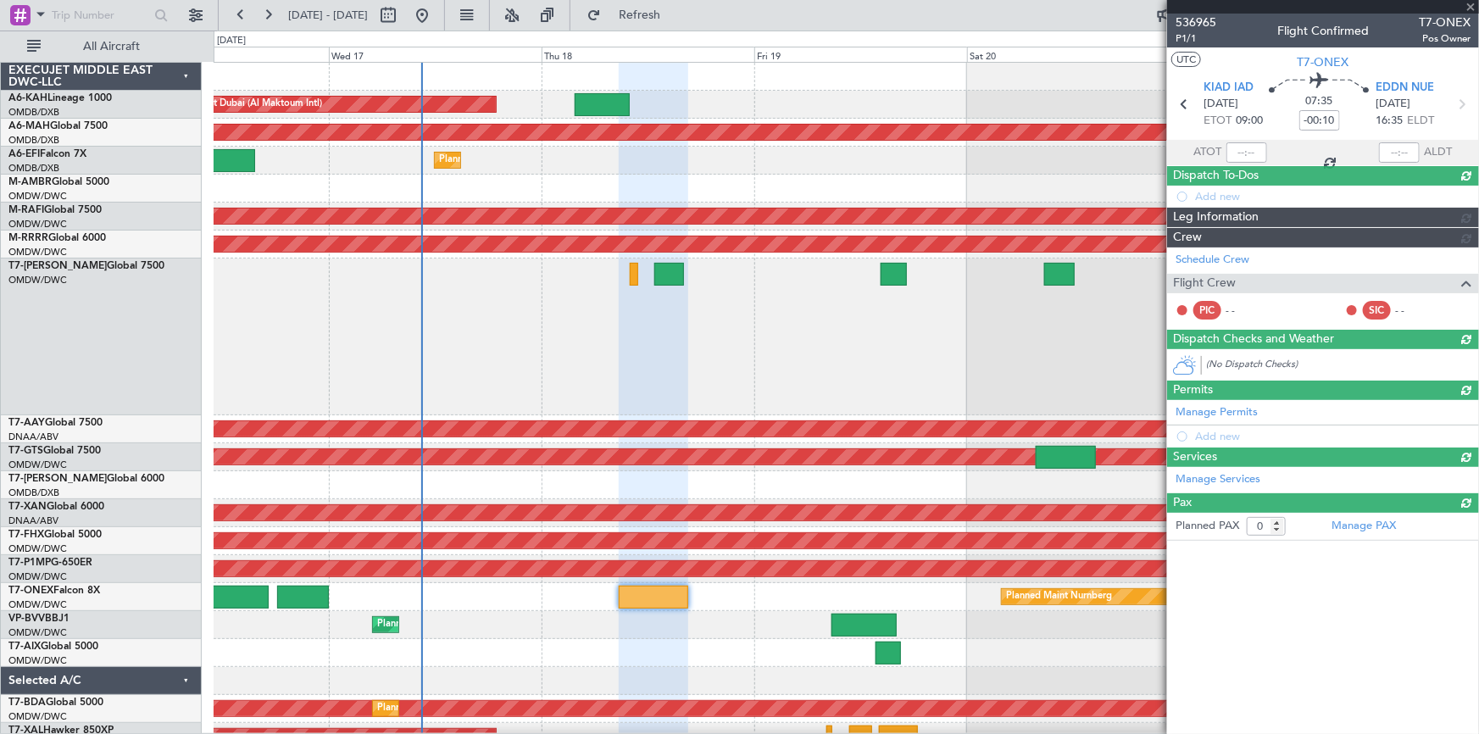
scroll to position [0, 0]
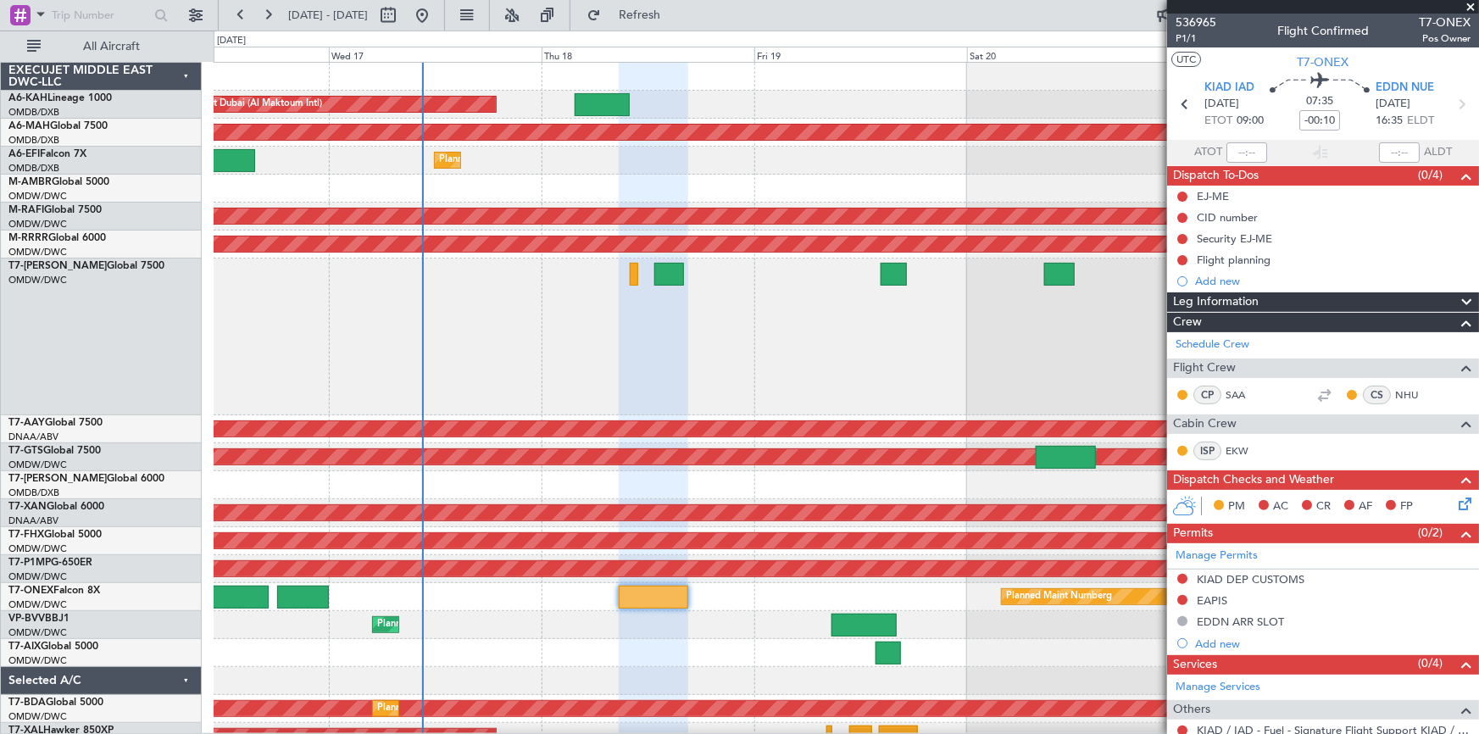
drag, startPoint x: 702, startPoint y: 15, endPoint x: 1247, endPoint y: 182, distance: 570.0
click at [676, 18] on span "Refresh" at bounding box center [639, 15] width 71 height 12
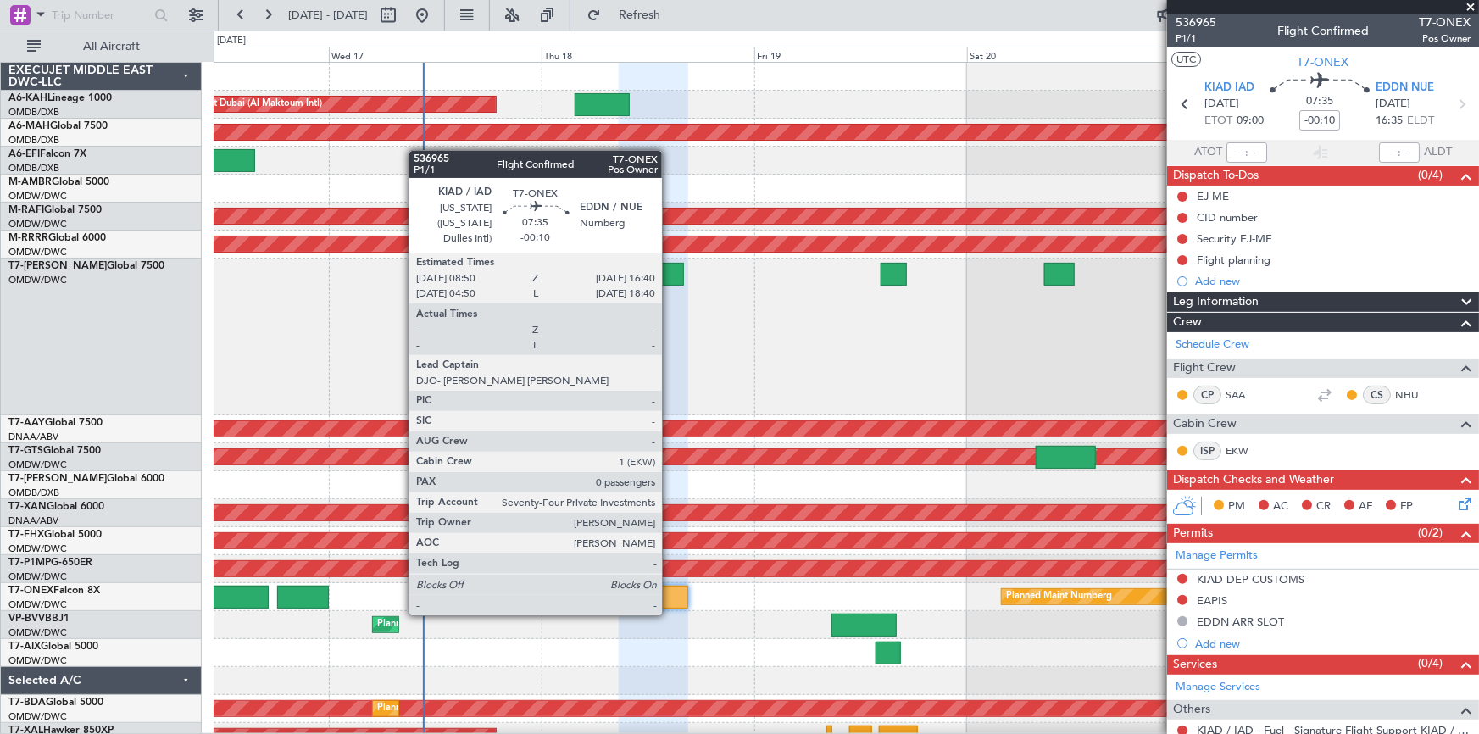
click at [676, 596] on div at bounding box center [654, 597] width 70 height 23
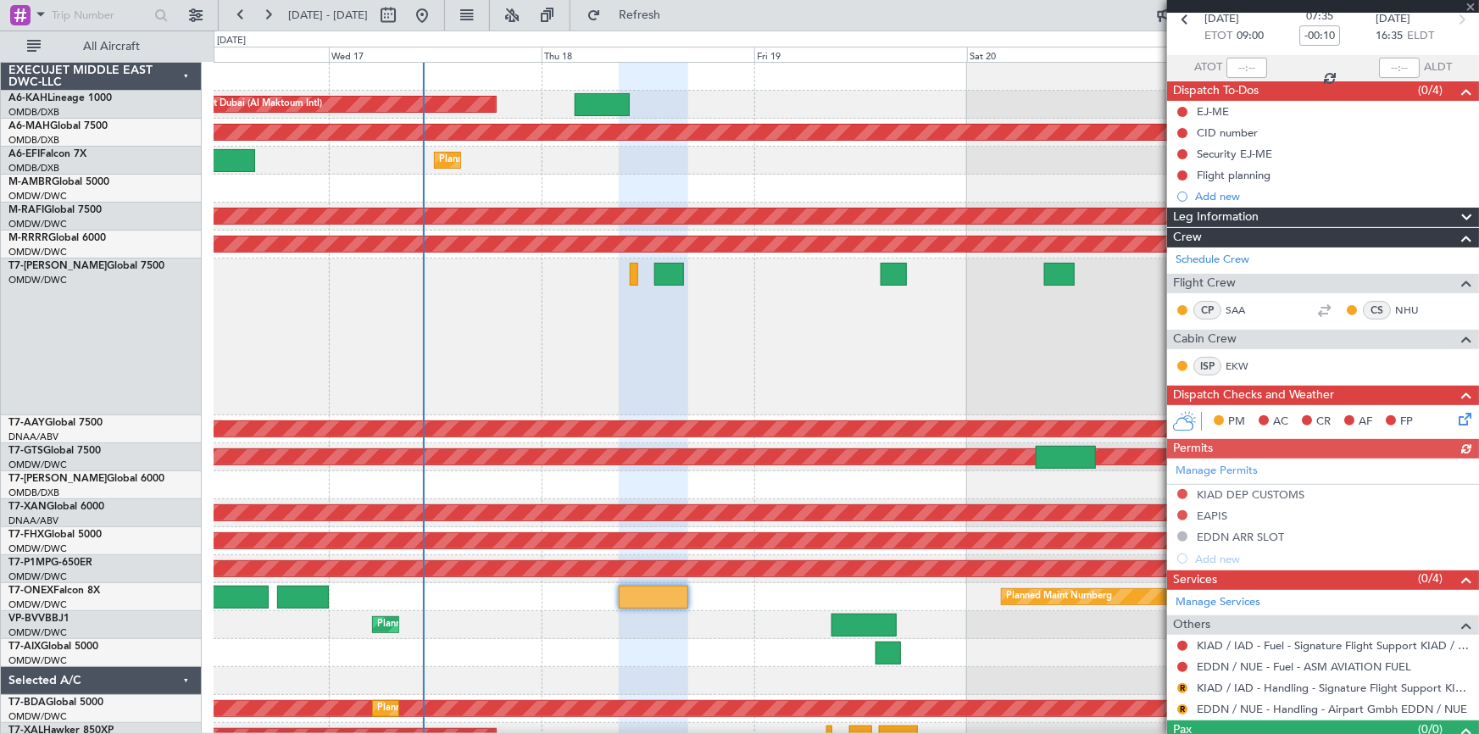
scroll to position [116, 0]
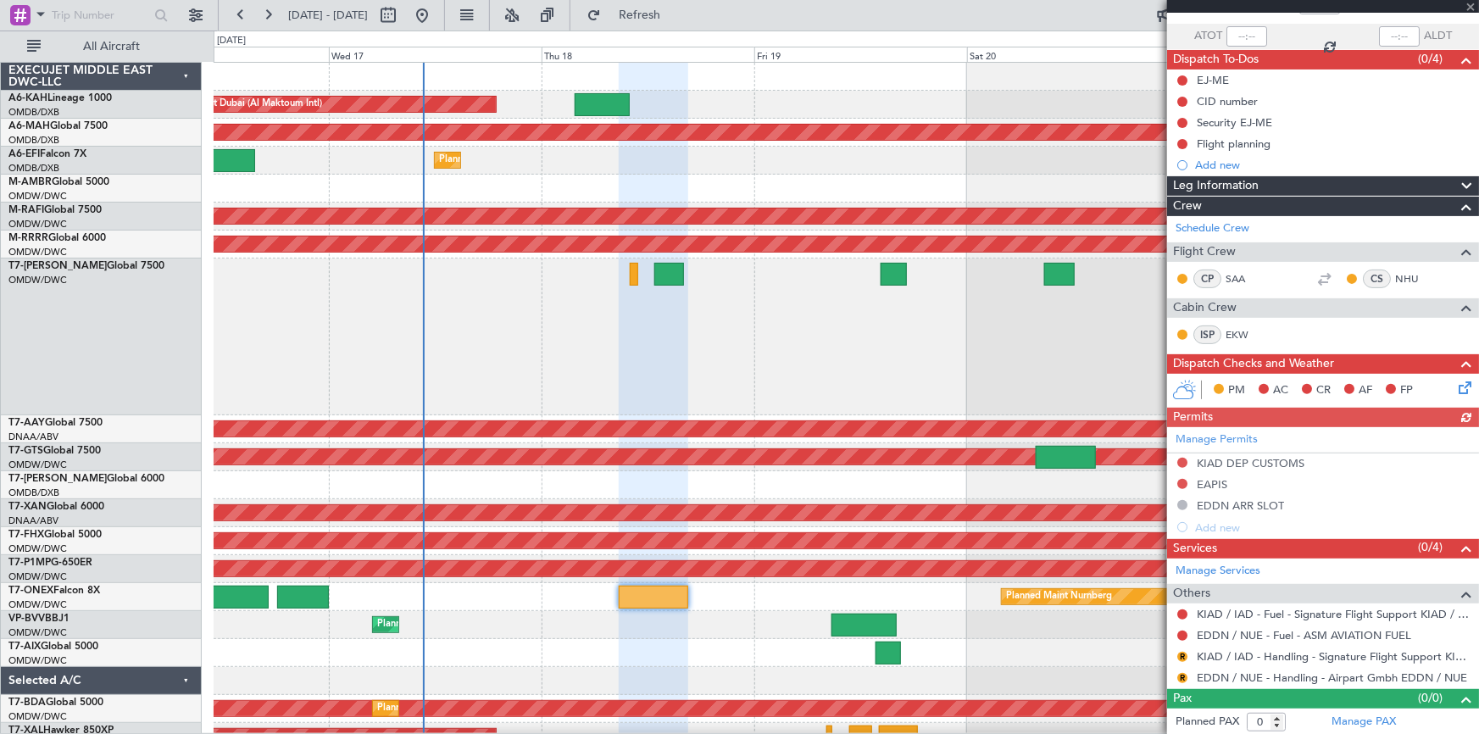
click at [1213, 482] on div "Manage Permits KIAD DEP CUSTOMS EAPIS EDDN ARR SLOT Add new" at bounding box center [1323, 482] width 312 height 111
drag, startPoint x: 1216, startPoint y: 481, endPoint x: 1180, endPoint y: 492, distance: 37.3
click at [1212, 481] on div "EAPIS" at bounding box center [1212, 484] width 31 height 14
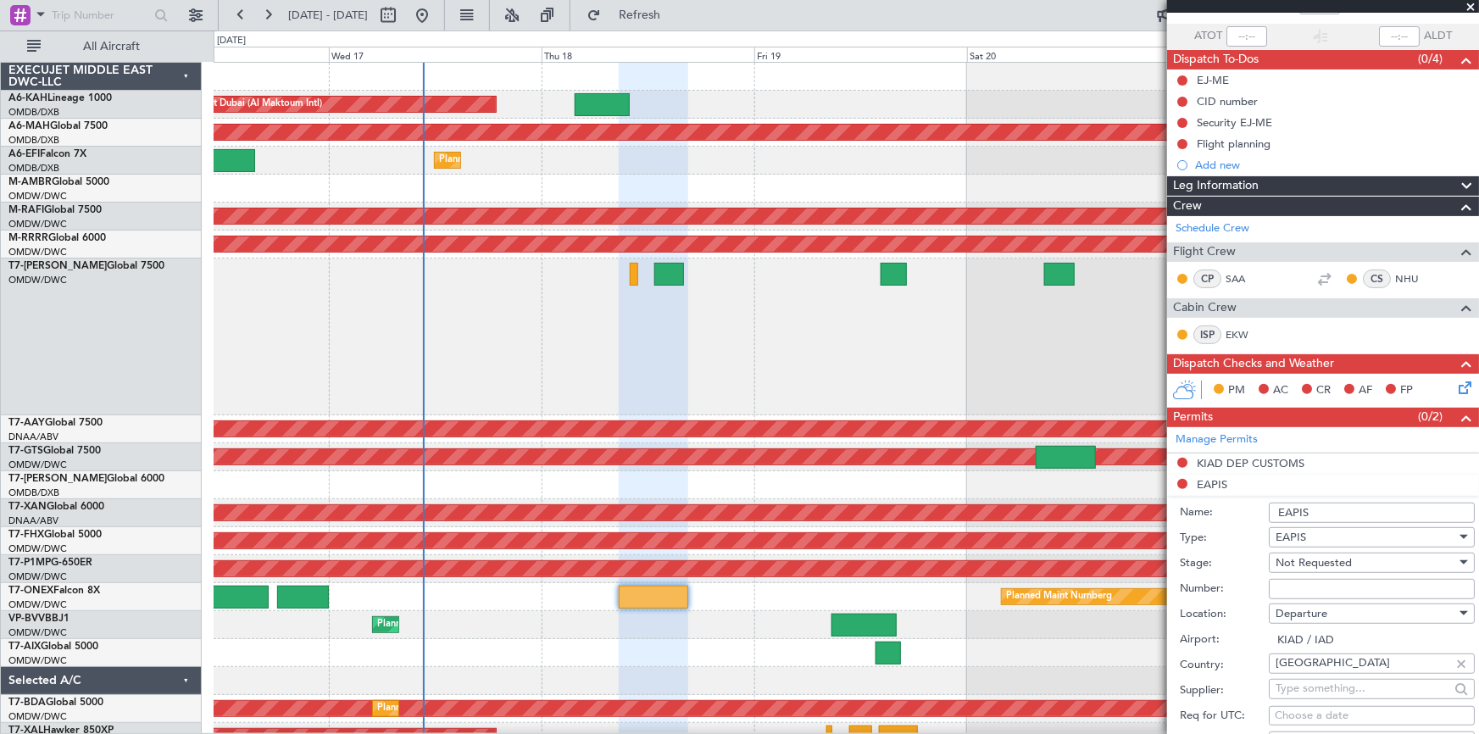
click at [1349, 562] on span "Not Requested" at bounding box center [1314, 562] width 76 height 15
click at [1328, 695] on span "Received OK" at bounding box center [1367, 697] width 180 height 25
click at [1340, 585] on input "Number:" at bounding box center [1372, 589] width 206 height 20
paste input "EAPIS-17724082"
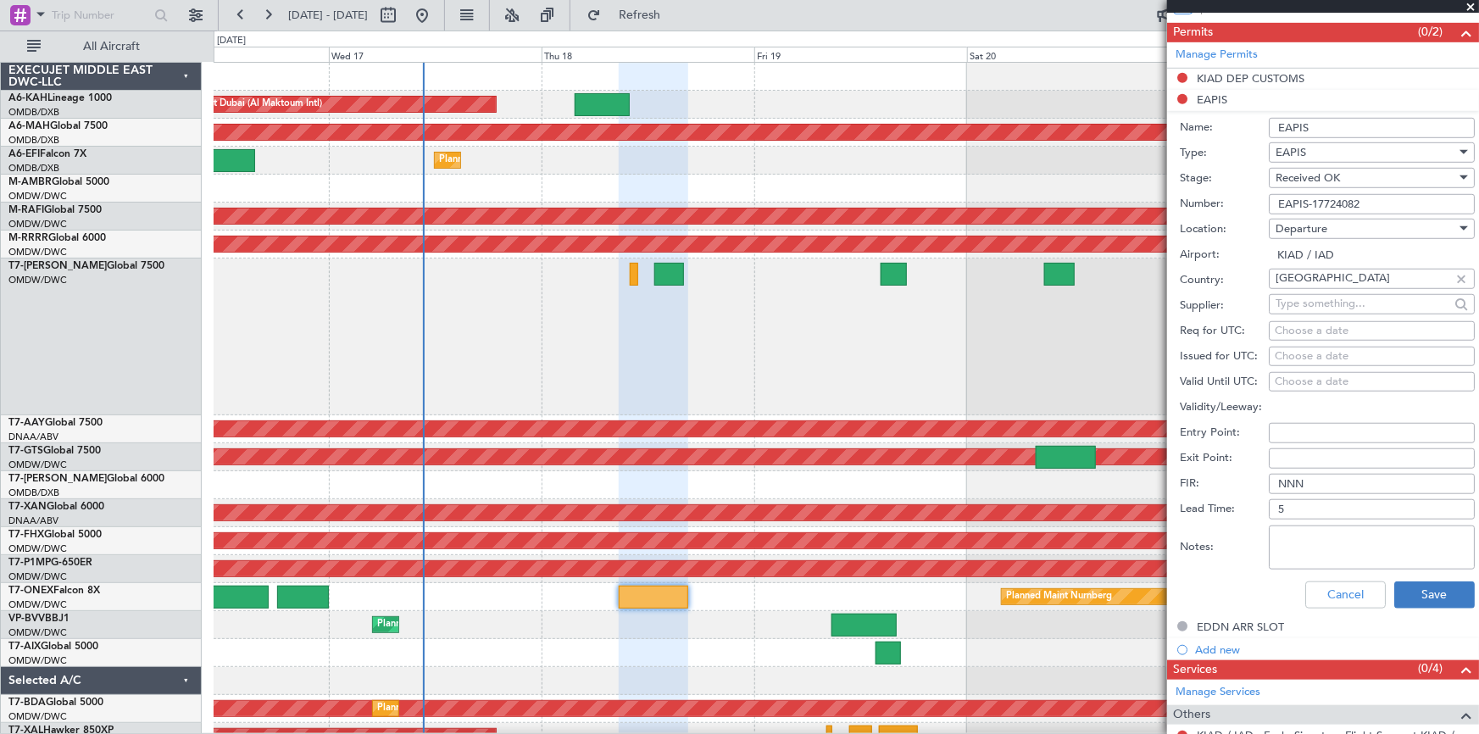
type input "EAPIS-17724082"
click at [1410, 593] on button "Save" at bounding box center [1434, 594] width 81 height 27
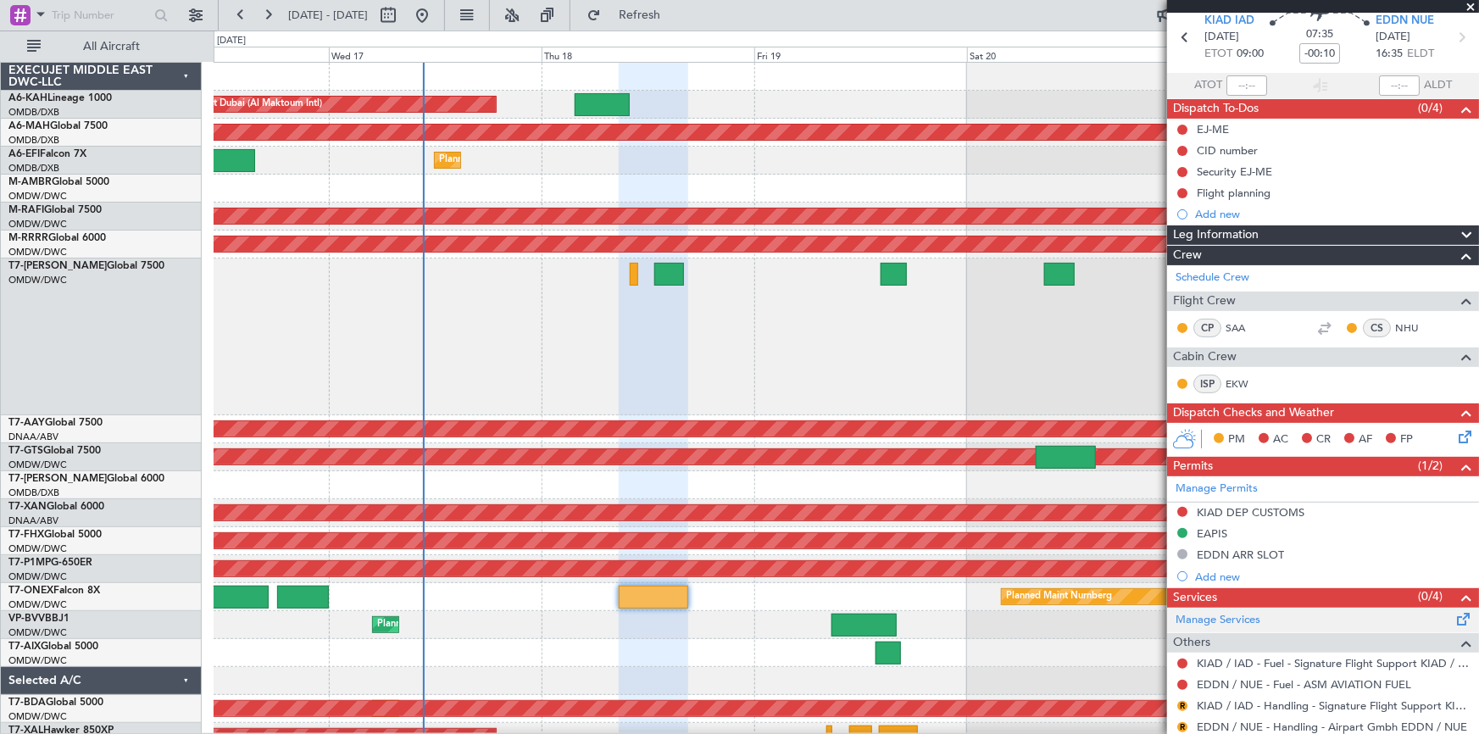
scroll to position [116, 0]
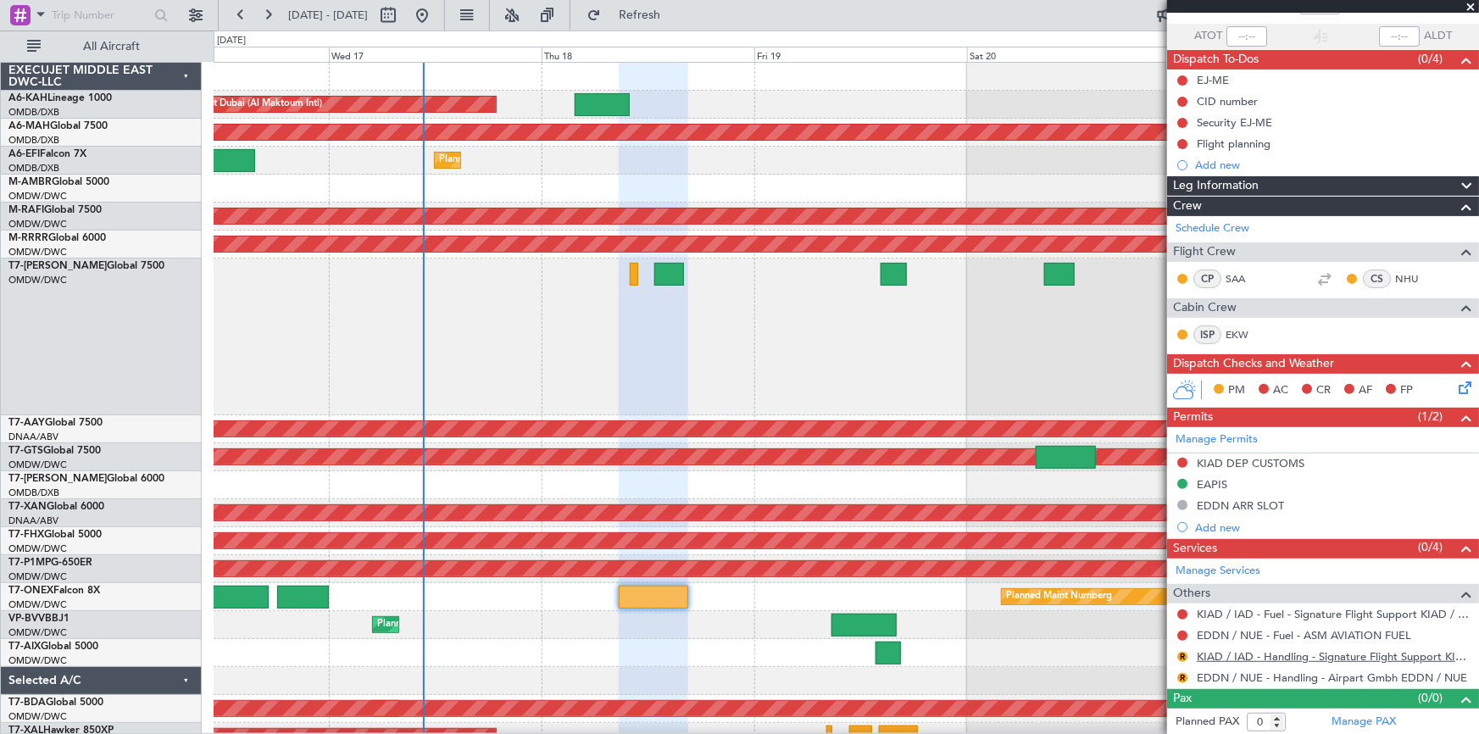
click at [1300, 654] on link "KIAD / IAD - Handling - Signature Flight Support KIAD / IAD" at bounding box center [1334, 656] width 274 height 14
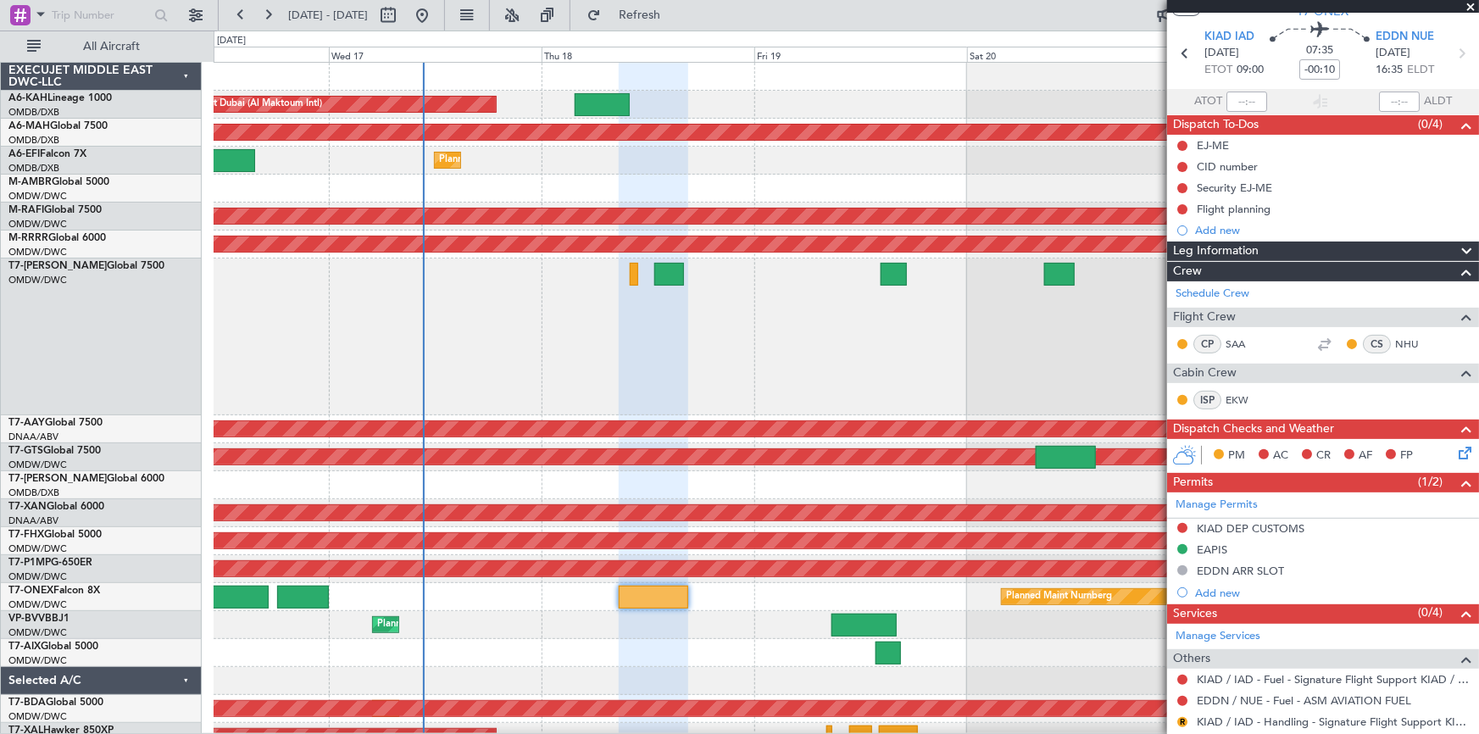
scroll to position [0, 0]
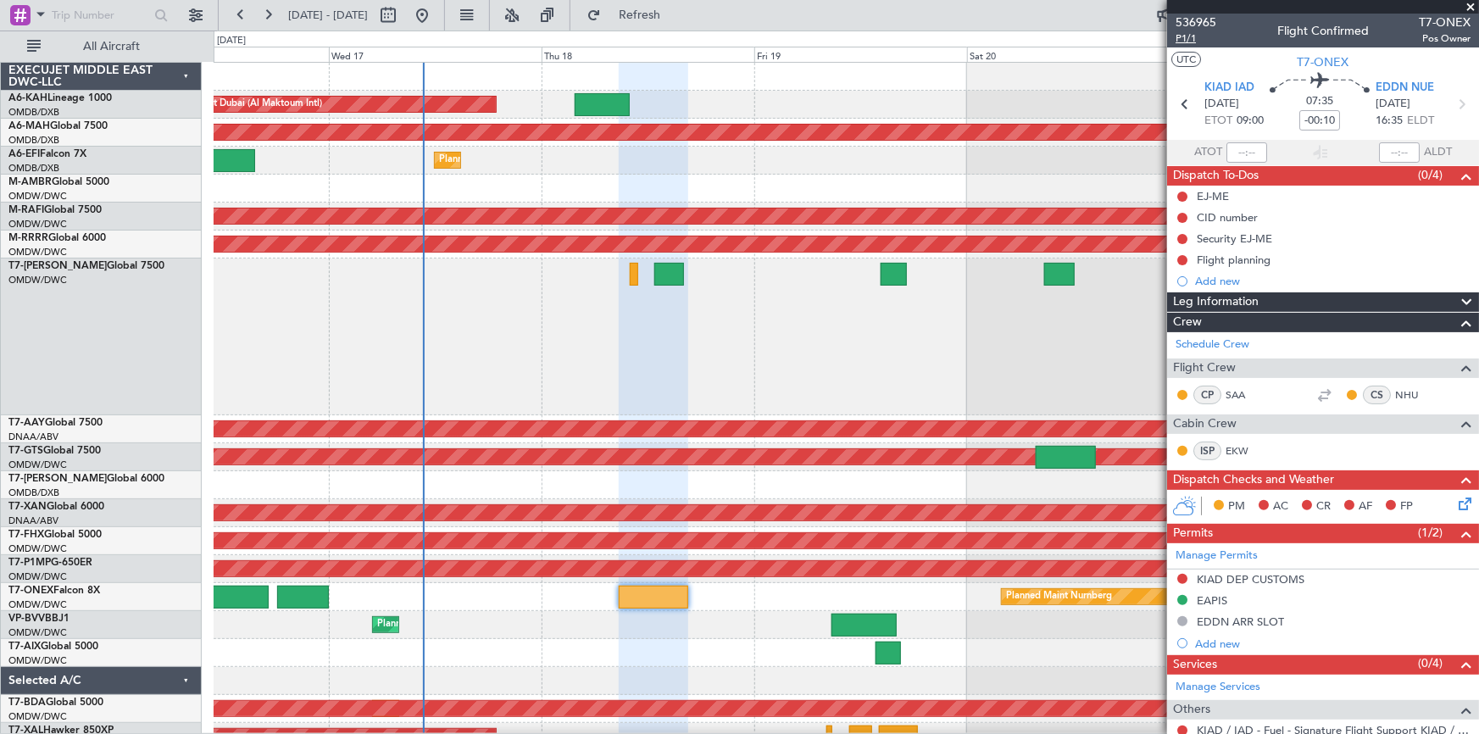
click at [1187, 38] on span "P1/1" at bounding box center [1196, 38] width 41 height 14
click at [1183, 580] on button at bounding box center [1182, 579] width 10 height 10
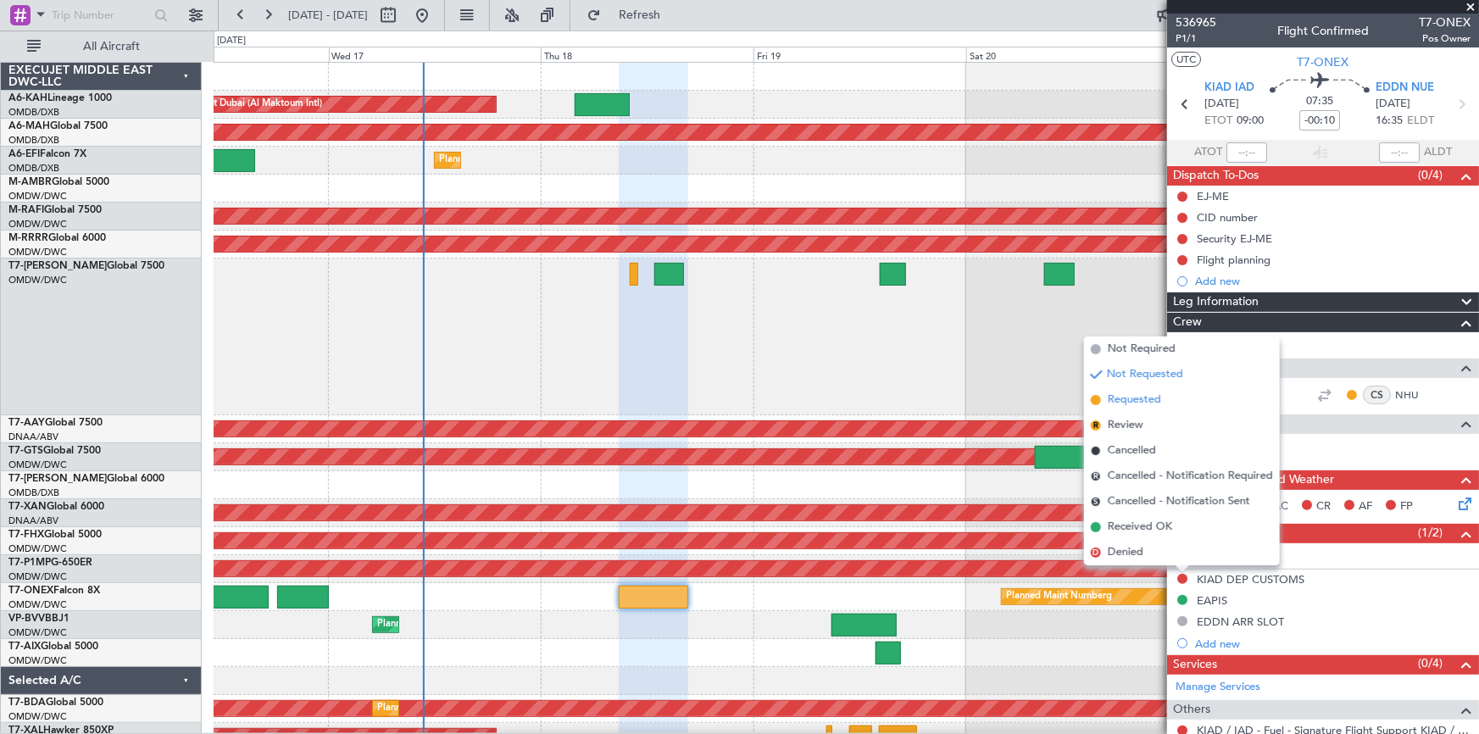
click at [1143, 404] on span "Requested" at bounding box center [1134, 400] width 53 height 17
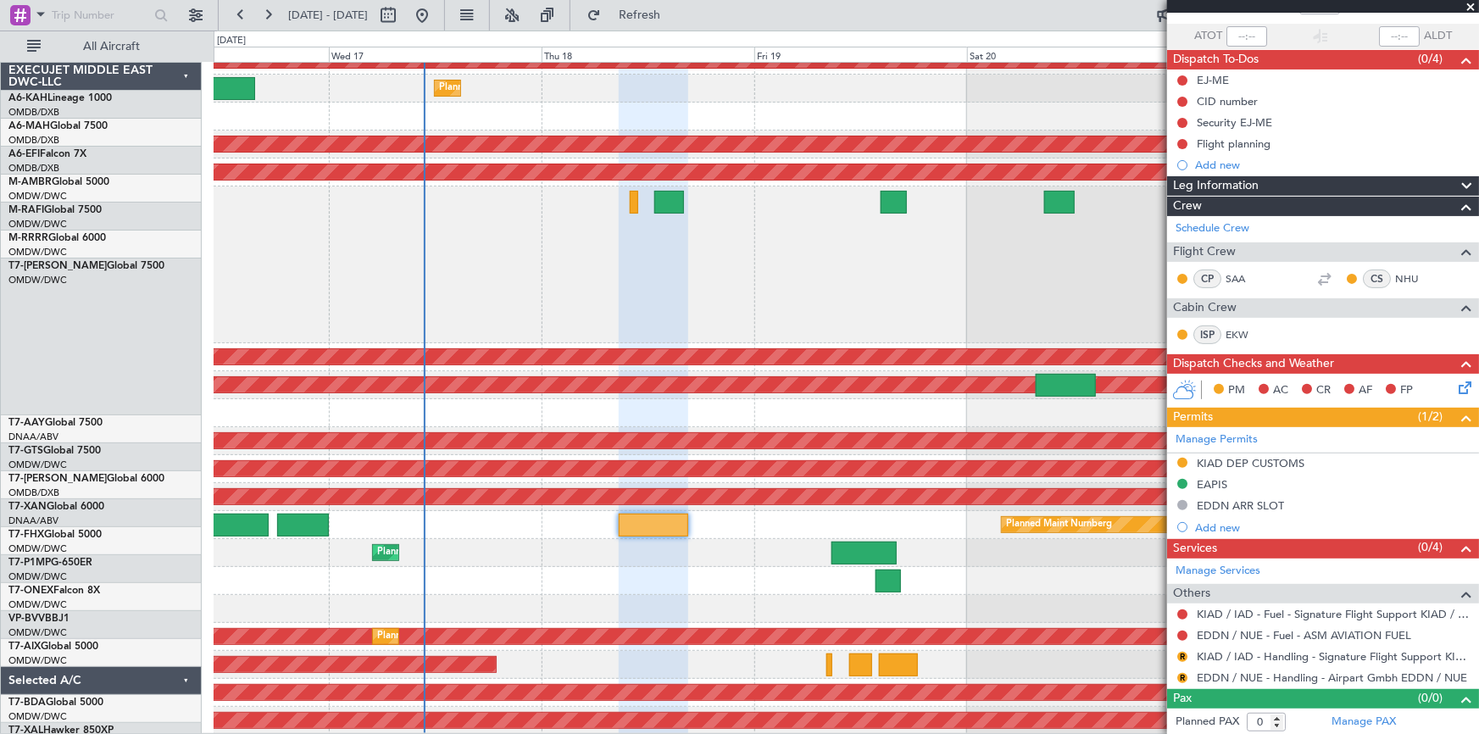
scroll to position [72, 0]
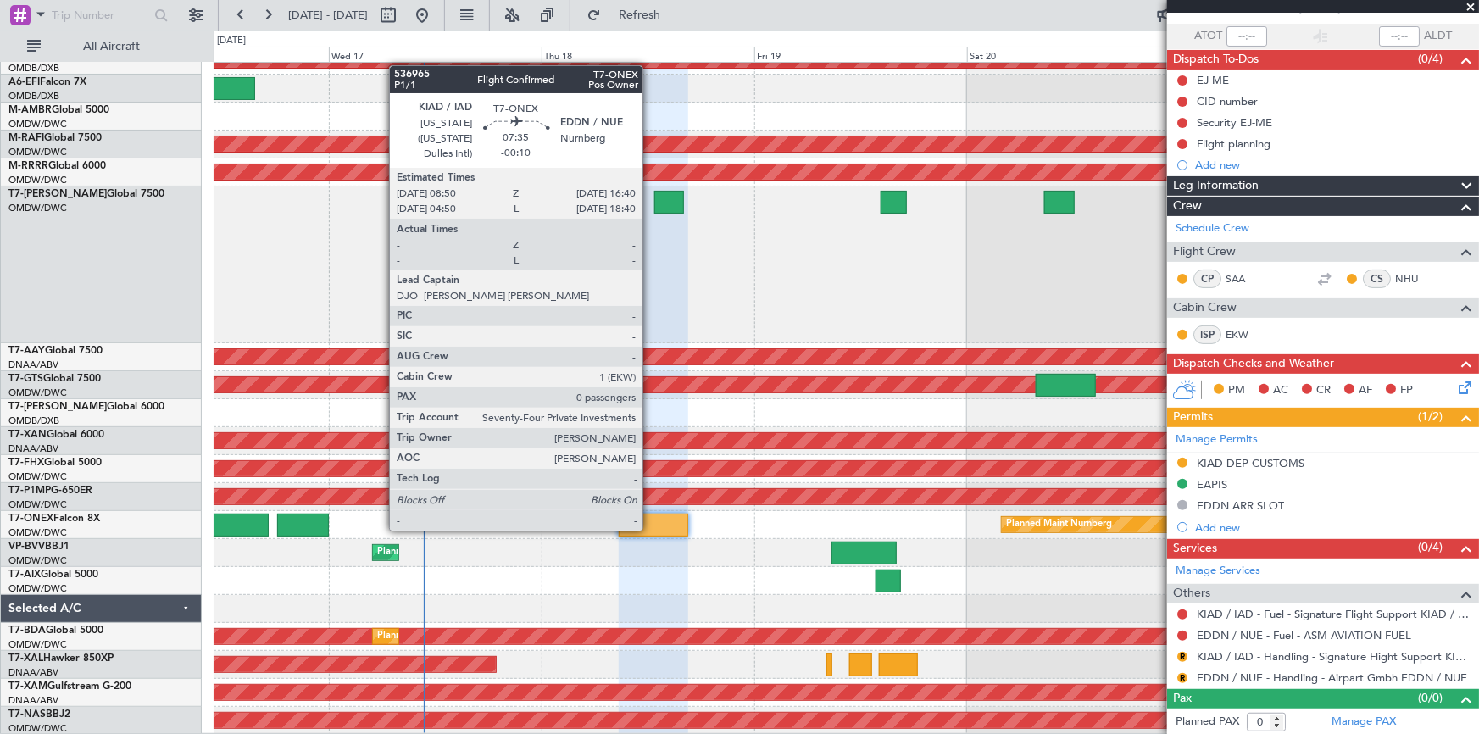
click at [652, 514] on div at bounding box center [654, 525] width 70 height 23
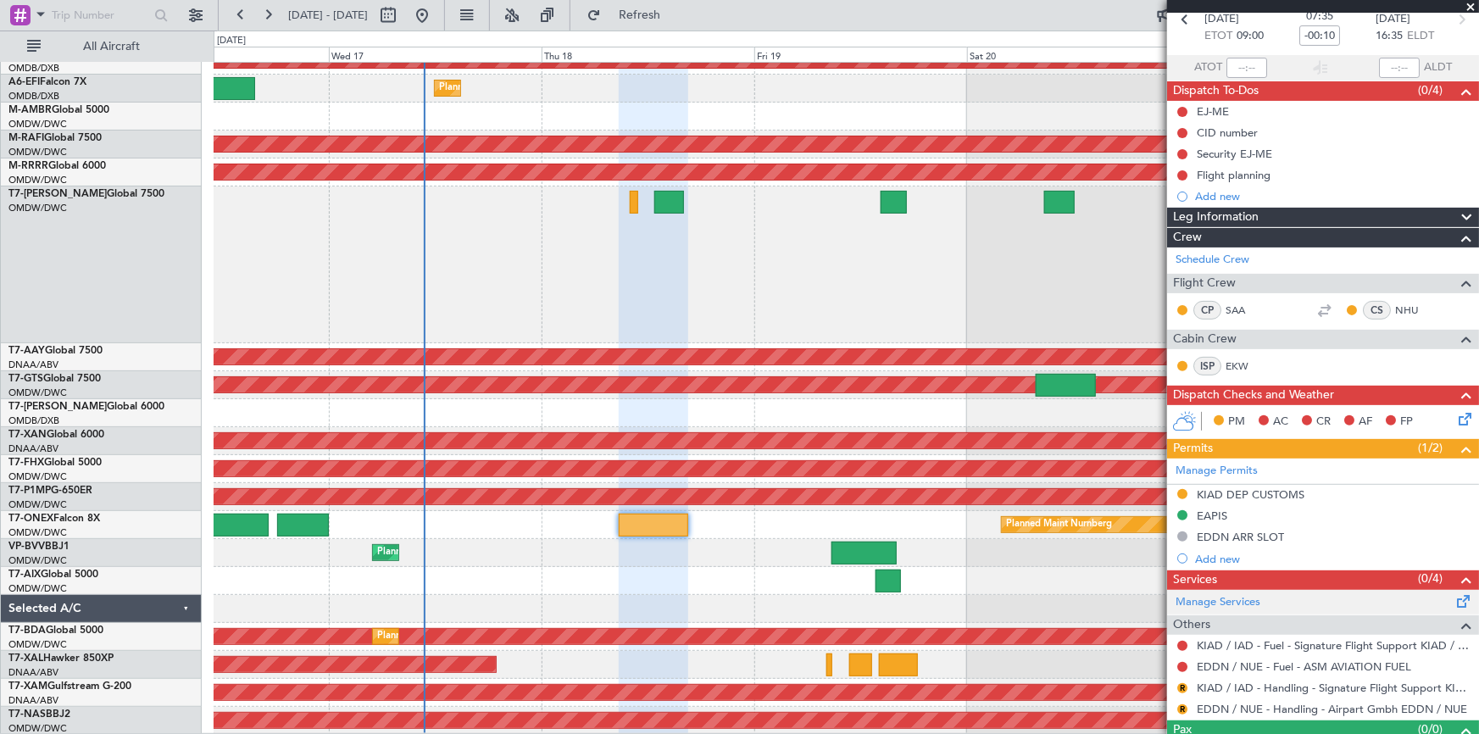
scroll to position [116, 0]
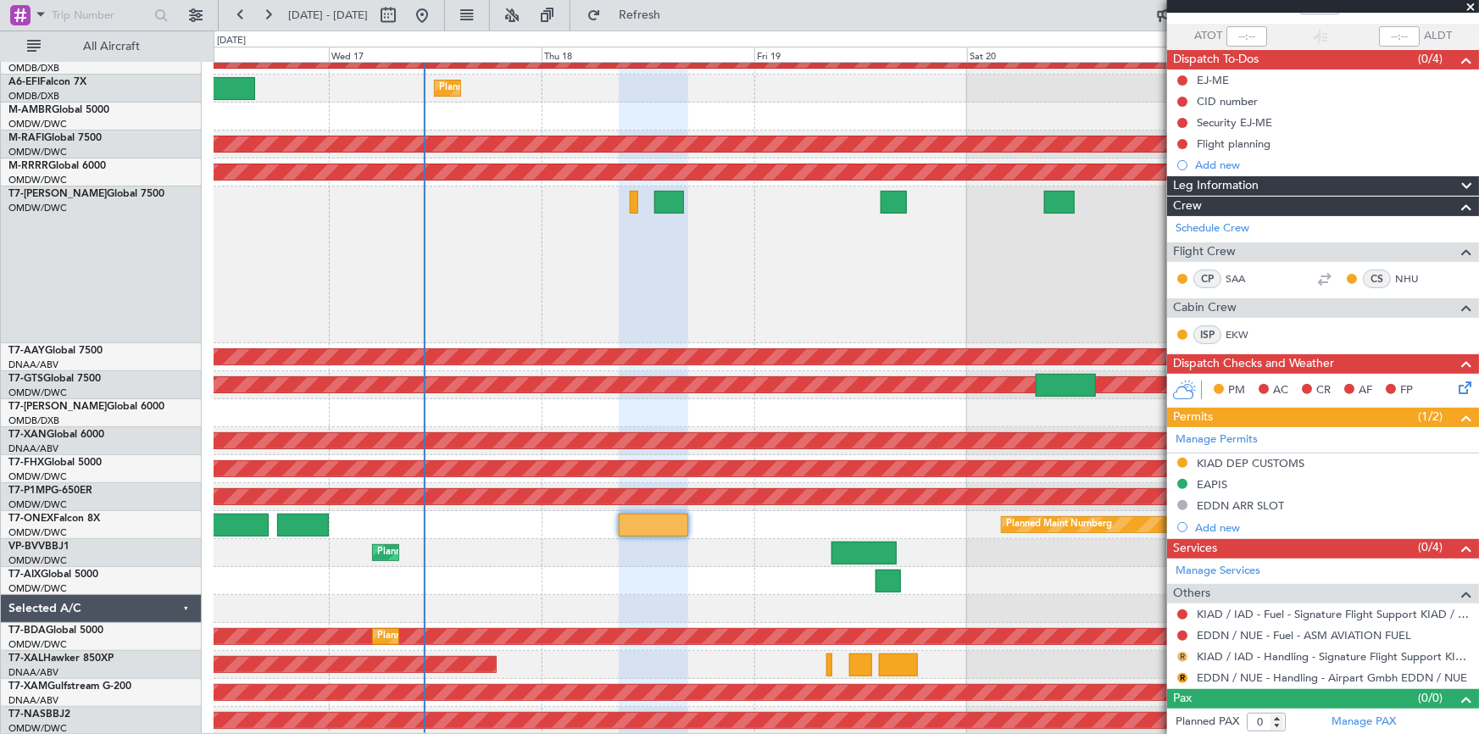
click at [1182, 654] on button "R" at bounding box center [1182, 657] width 10 height 10
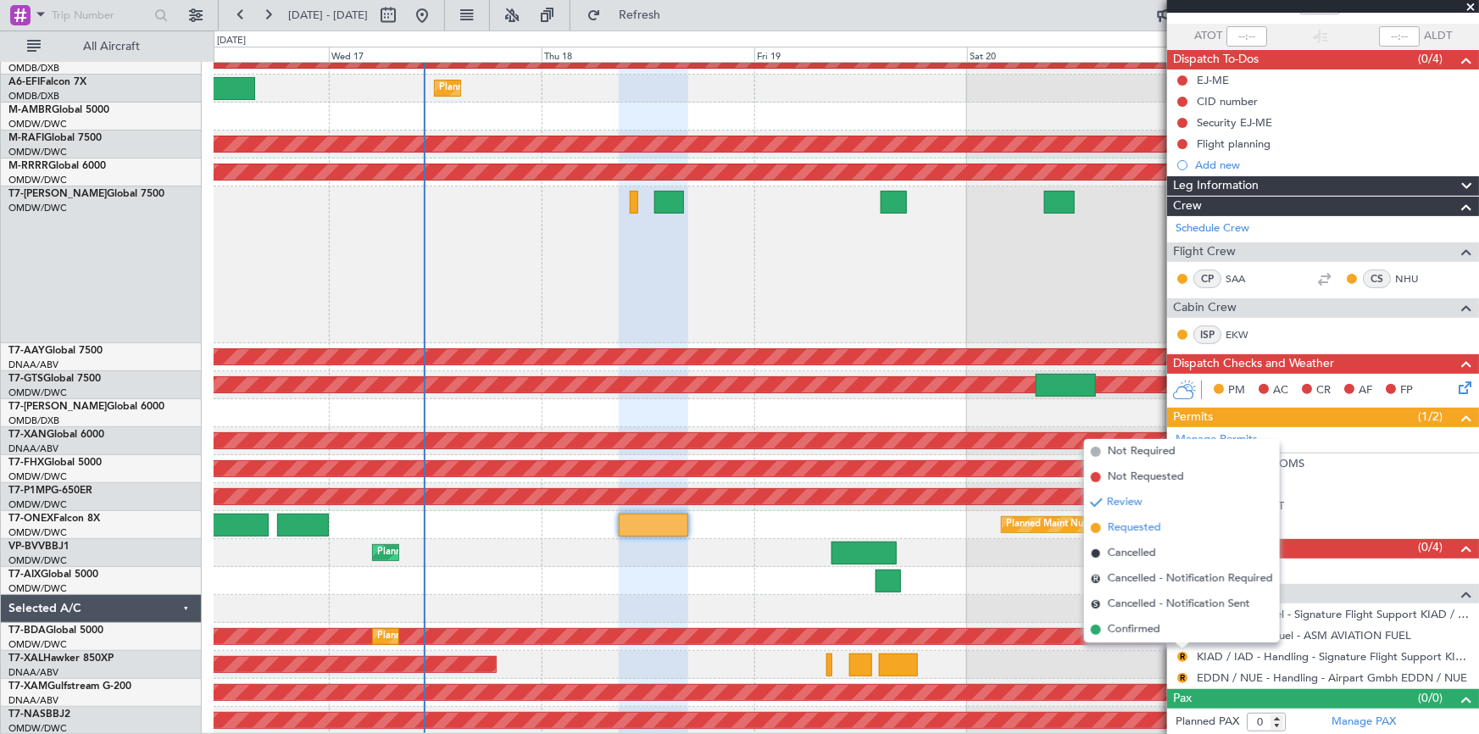
click at [1126, 527] on span "Requested" at bounding box center [1134, 528] width 53 height 17
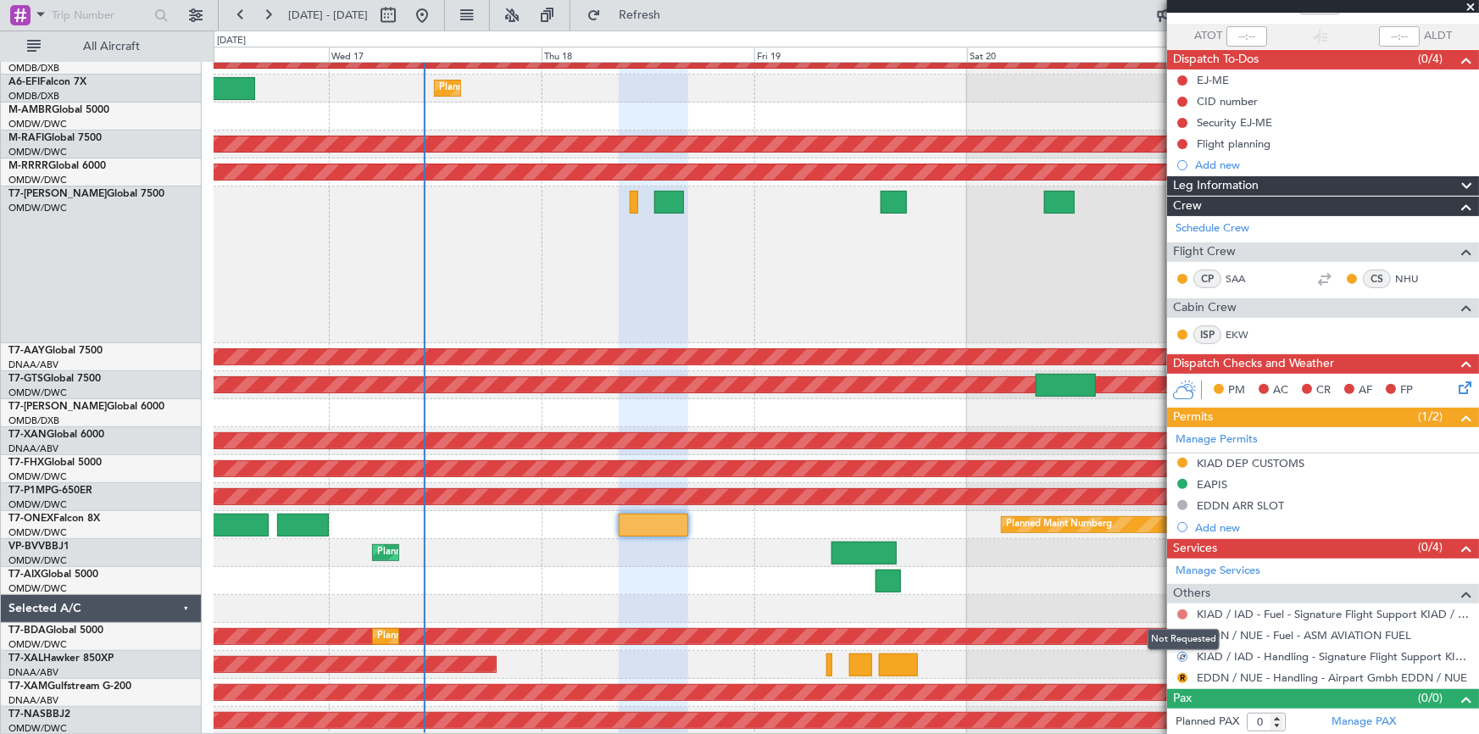
click at [1183, 610] on button at bounding box center [1182, 614] width 10 height 10
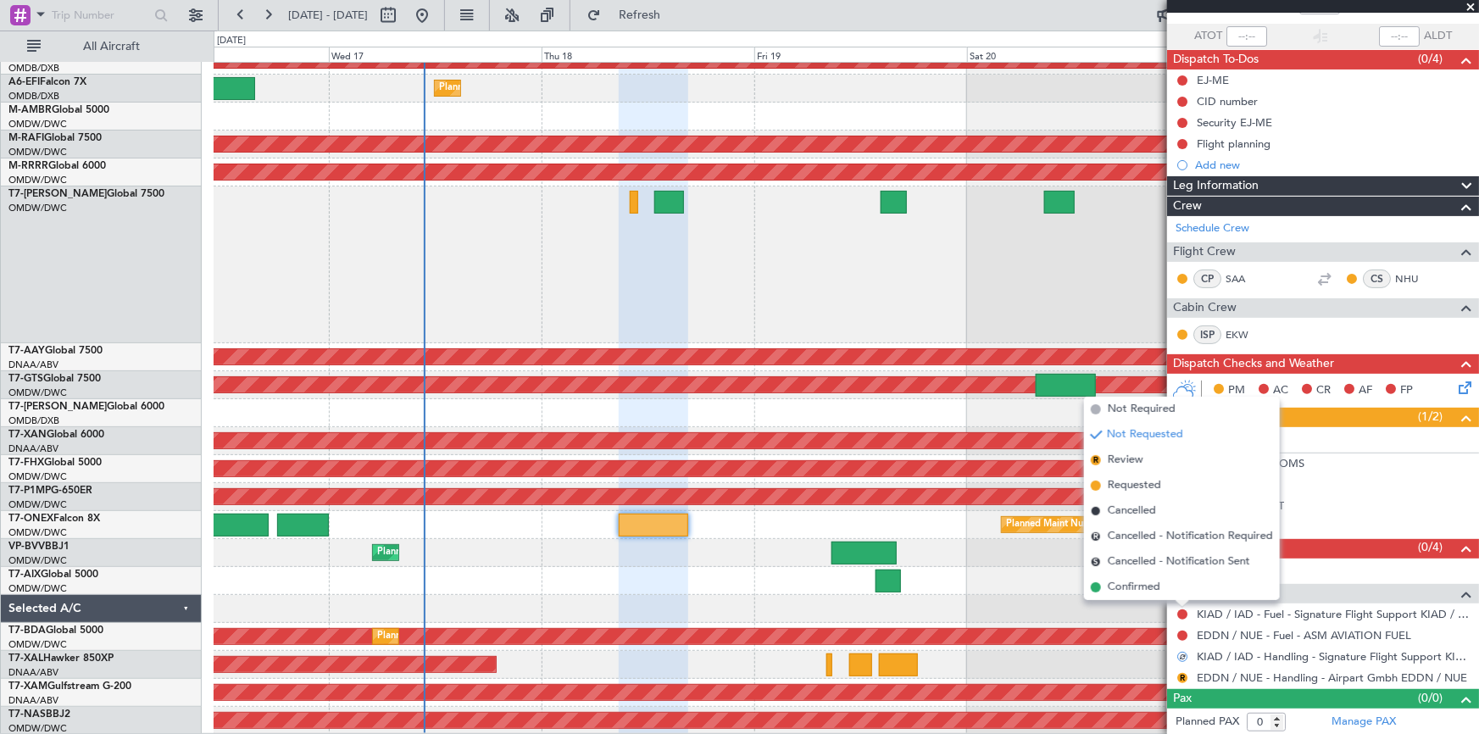
drag, startPoint x: 1138, startPoint y: 492, endPoint x: 1147, endPoint y: 492, distance: 9.3
click at [1143, 492] on span "Requested" at bounding box center [1134, 485] width 53 height 17
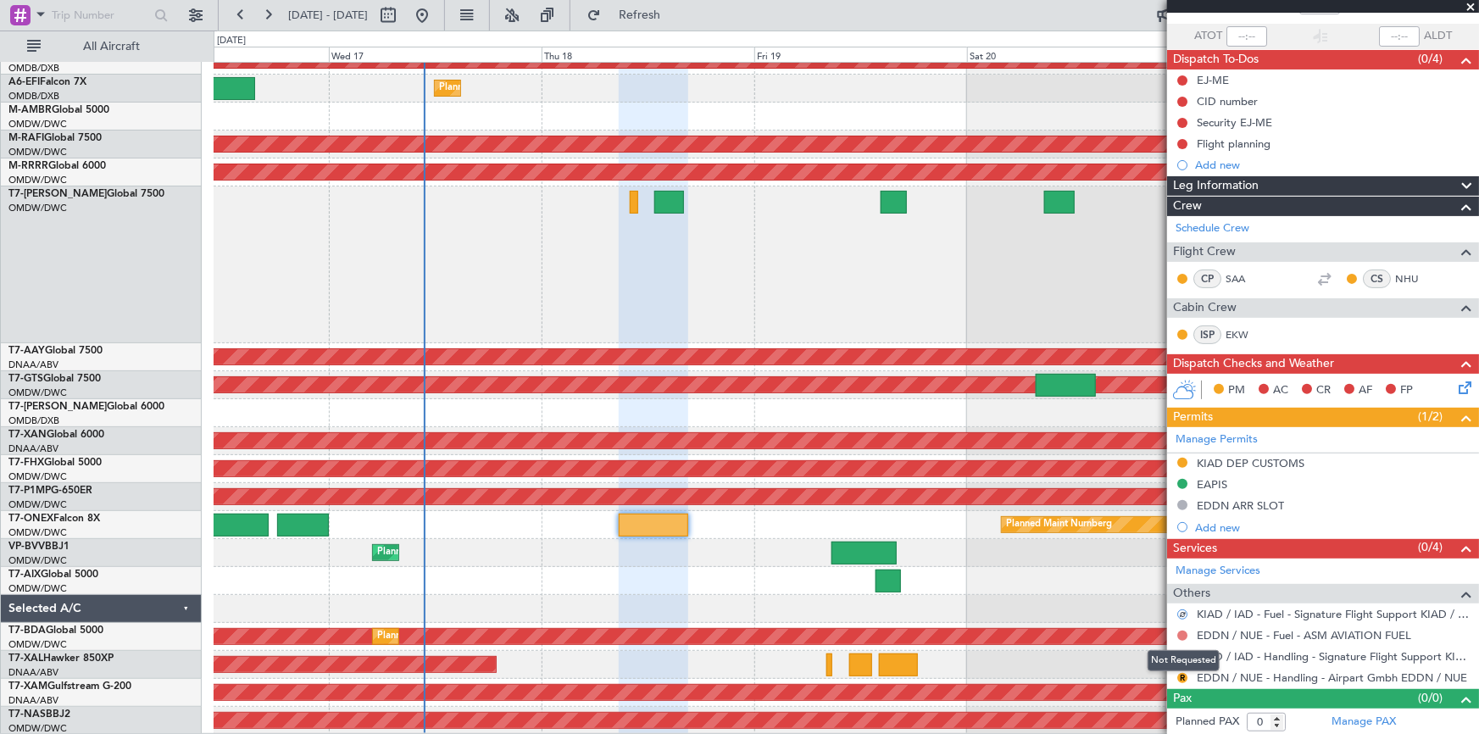
click at [1184, 635] on button at bounding box center [1182, 636] width 10 height 10
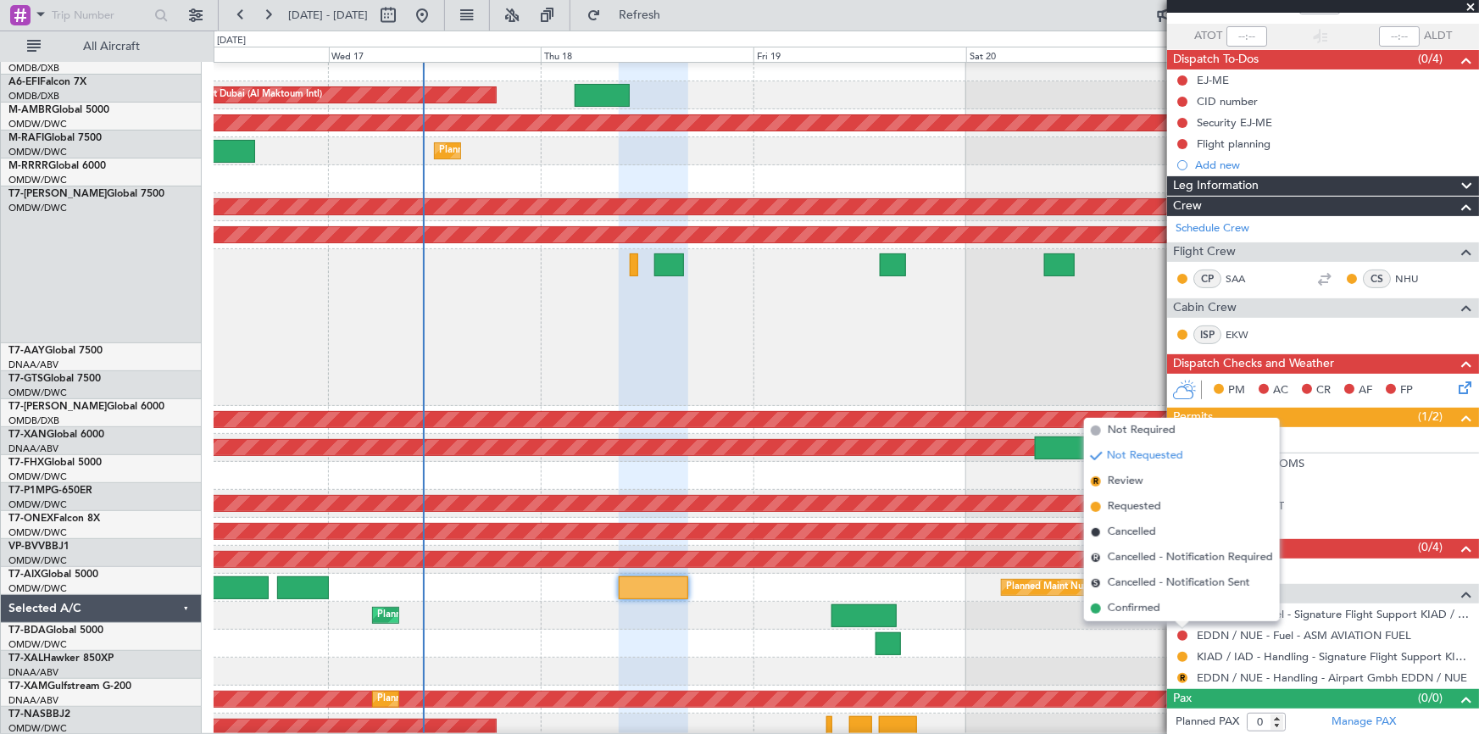
scroll to position [8, 0]
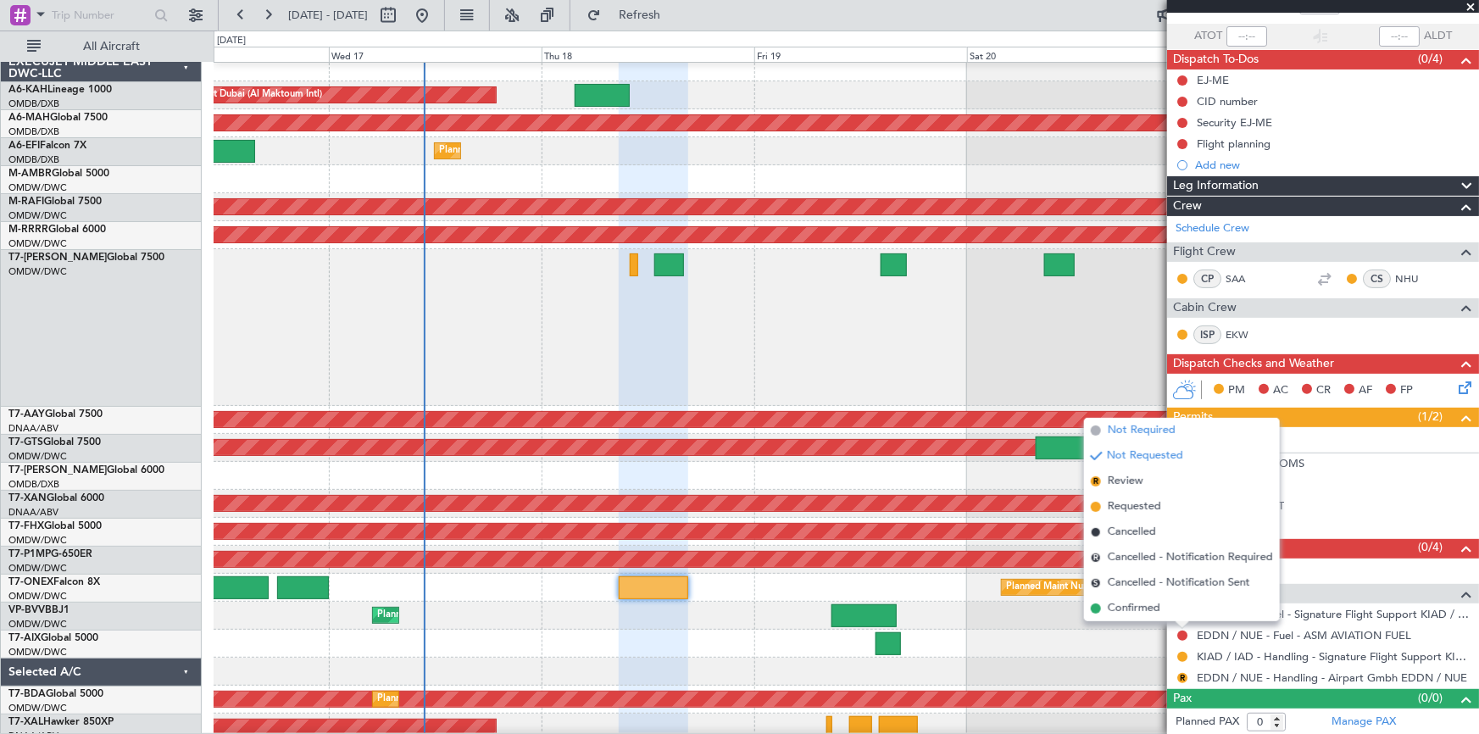
click at [1156, 427] on span "Not Required" at bounding box center [1142, 430] width 68 height 17
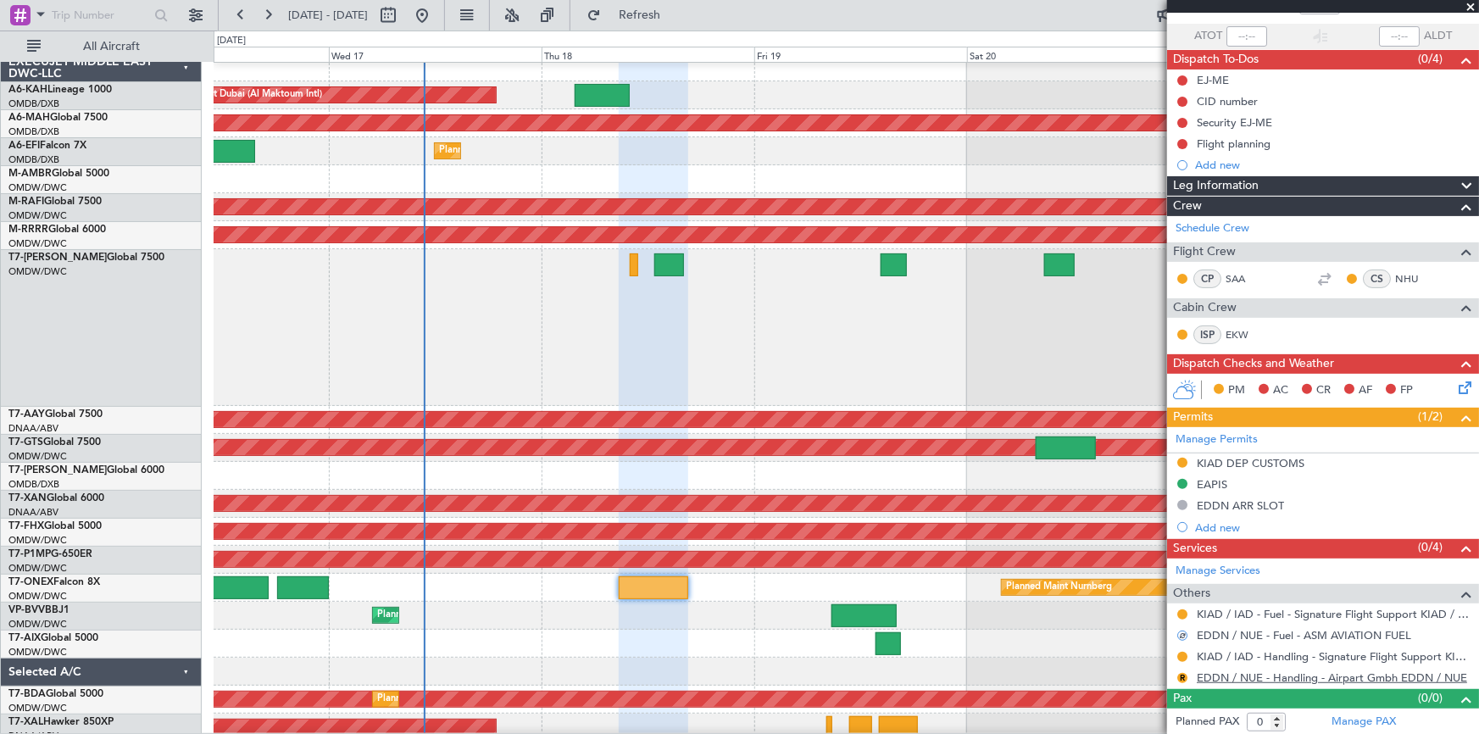
click at [1247, 681] on link "EDDN / NUE - Handling - Airpart Gmbh EDDN / NUE" at bounding box center [1332, 677] width 270 height 14
click at [1181, 679] on button "R" at bounding box center [1182, 678] width 10 height 10
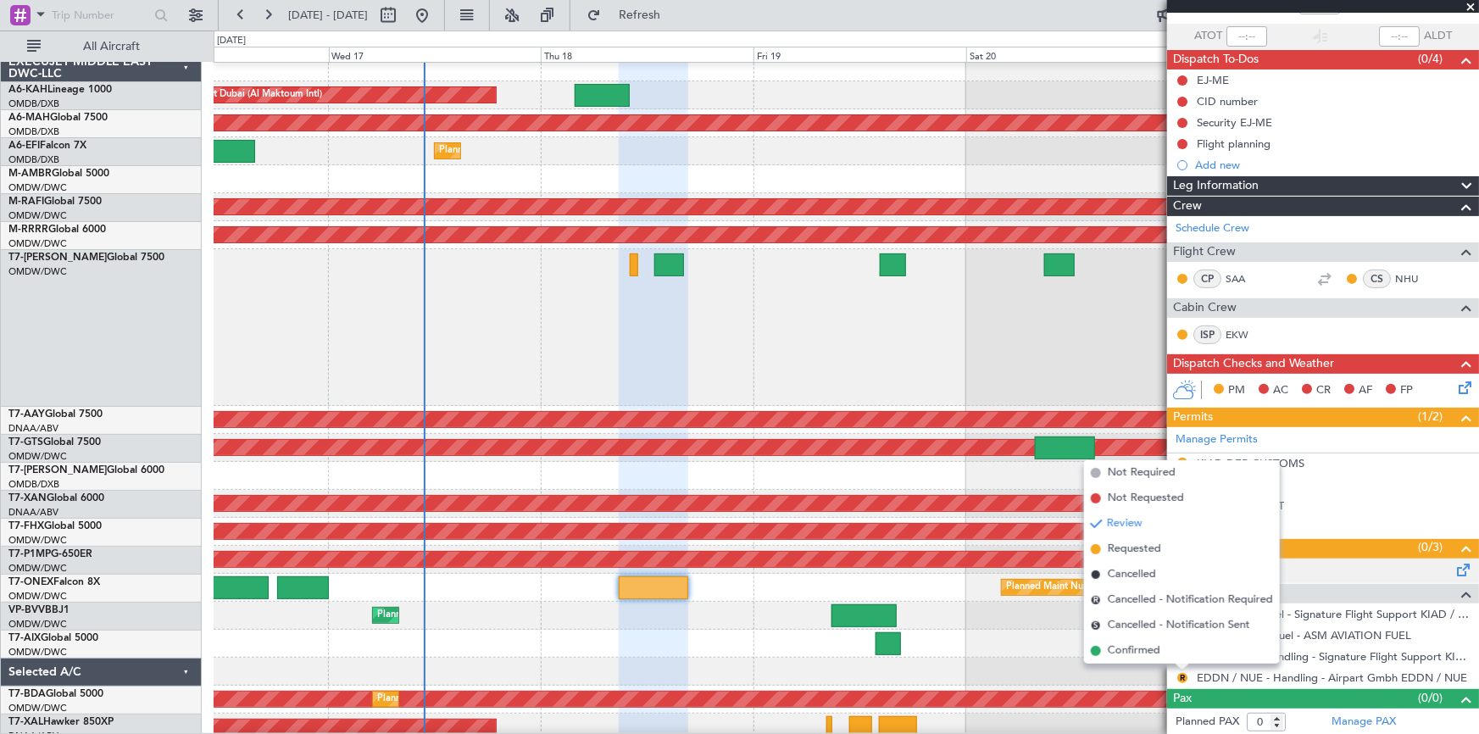
drag, startPoint x: 1136, startPoint y: 553, endPoint x: 1193, endPoint y: 569, distance: 59.8
click at [1136, 552] on span "Requested" at bounding box center [1134, 549] width 53 height 17
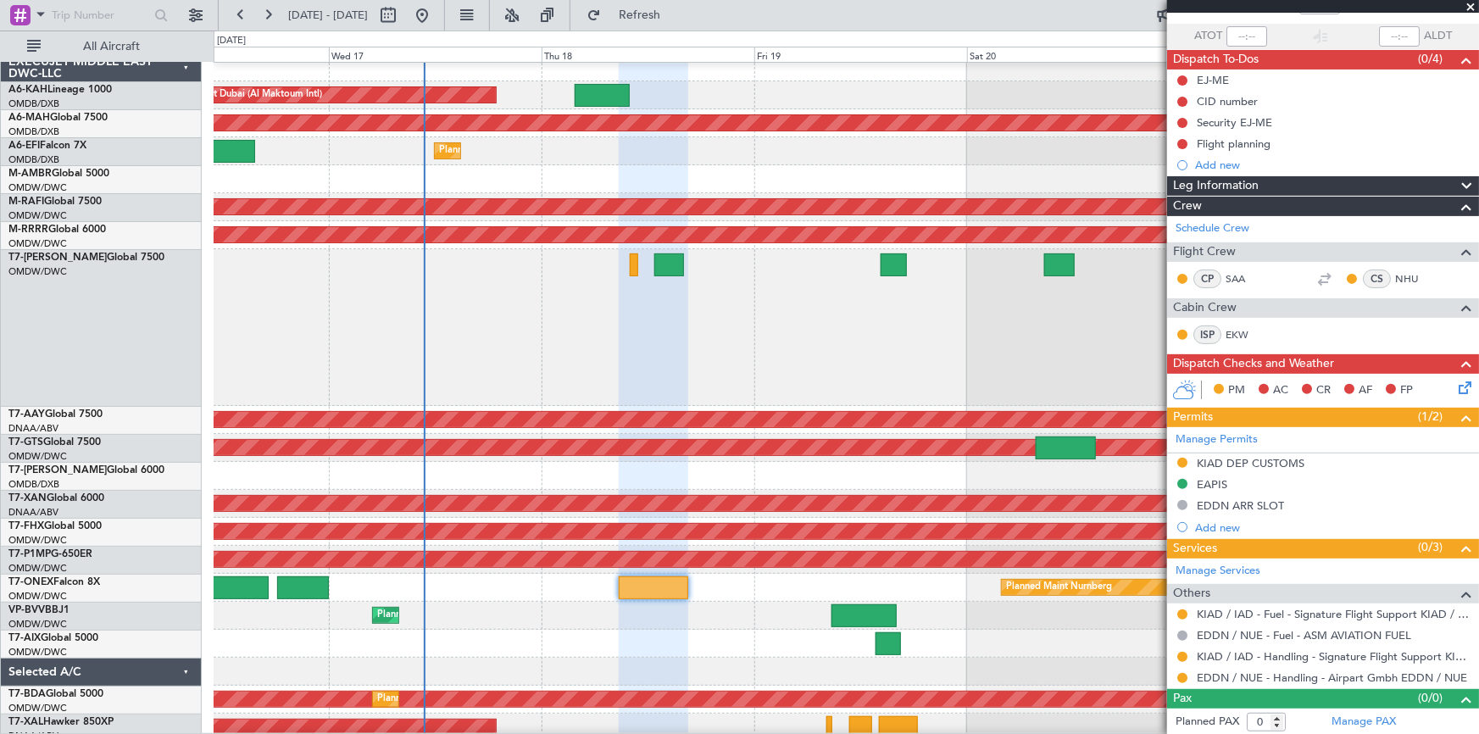
scroll to position [72, 0]
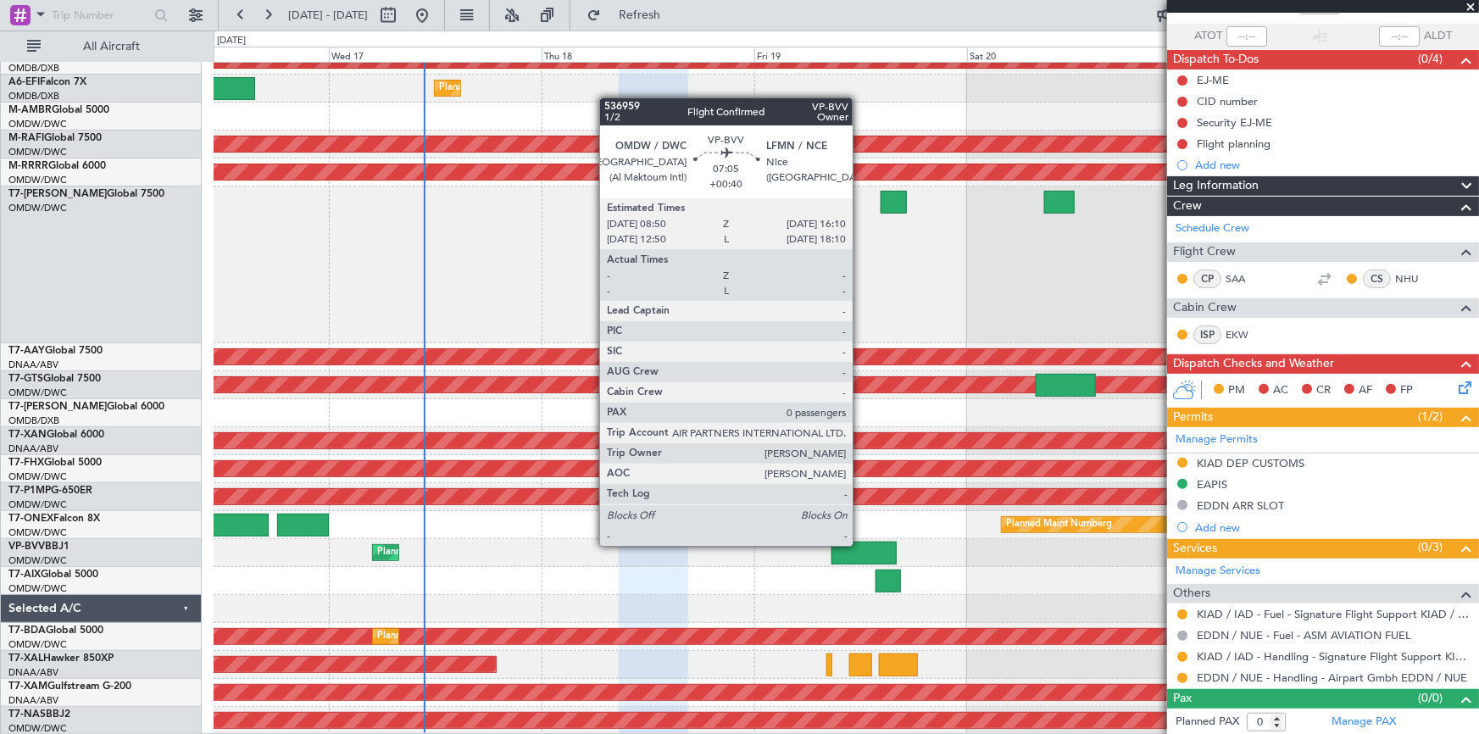
click at [860, 544] on div at bounding box center [864, 553] width 65 height 23
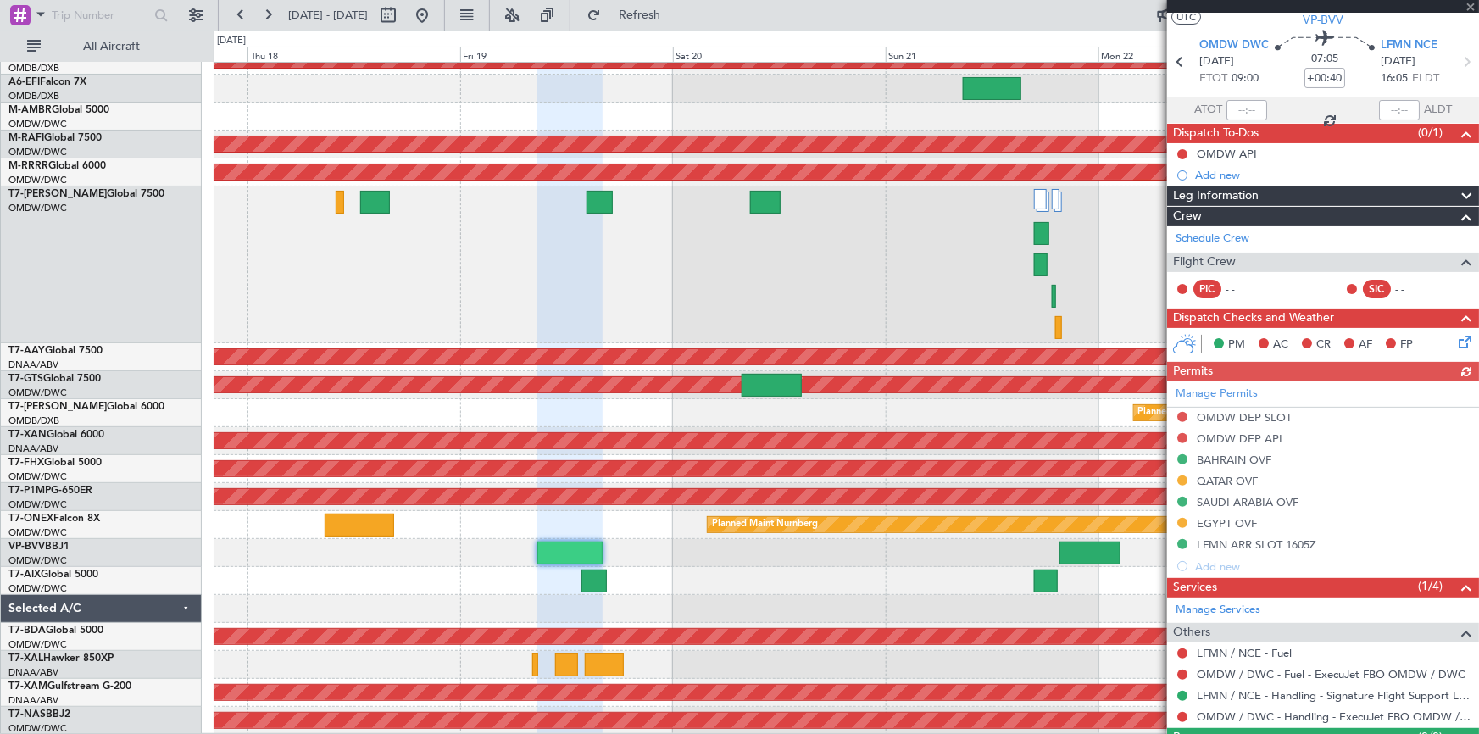
scroll to position [82, 0]
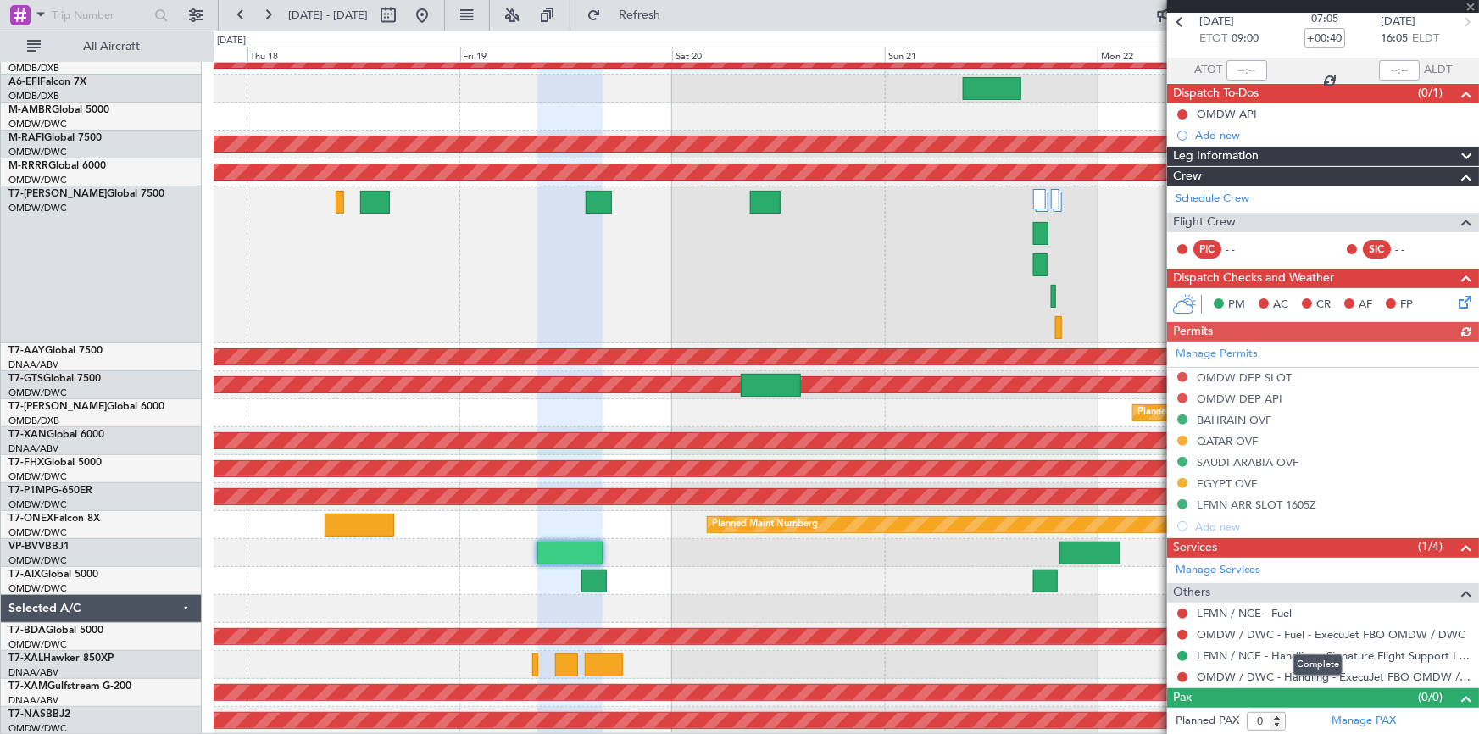
drag, startPoint x: 1287, startPoint y: 677, endPoint x: 1007, endPoint y: 692, distance: 280.1
click at [1285, 676] on mat-tooltip-component "Complete" at bounding box center [1318, 665] width 73 height 45
click at [1218, 672] on link "OMDW / DWC - Handling - ExecuJet FBO OMDW / DWC" at bounding box center [1334, 677] width 274 height 14
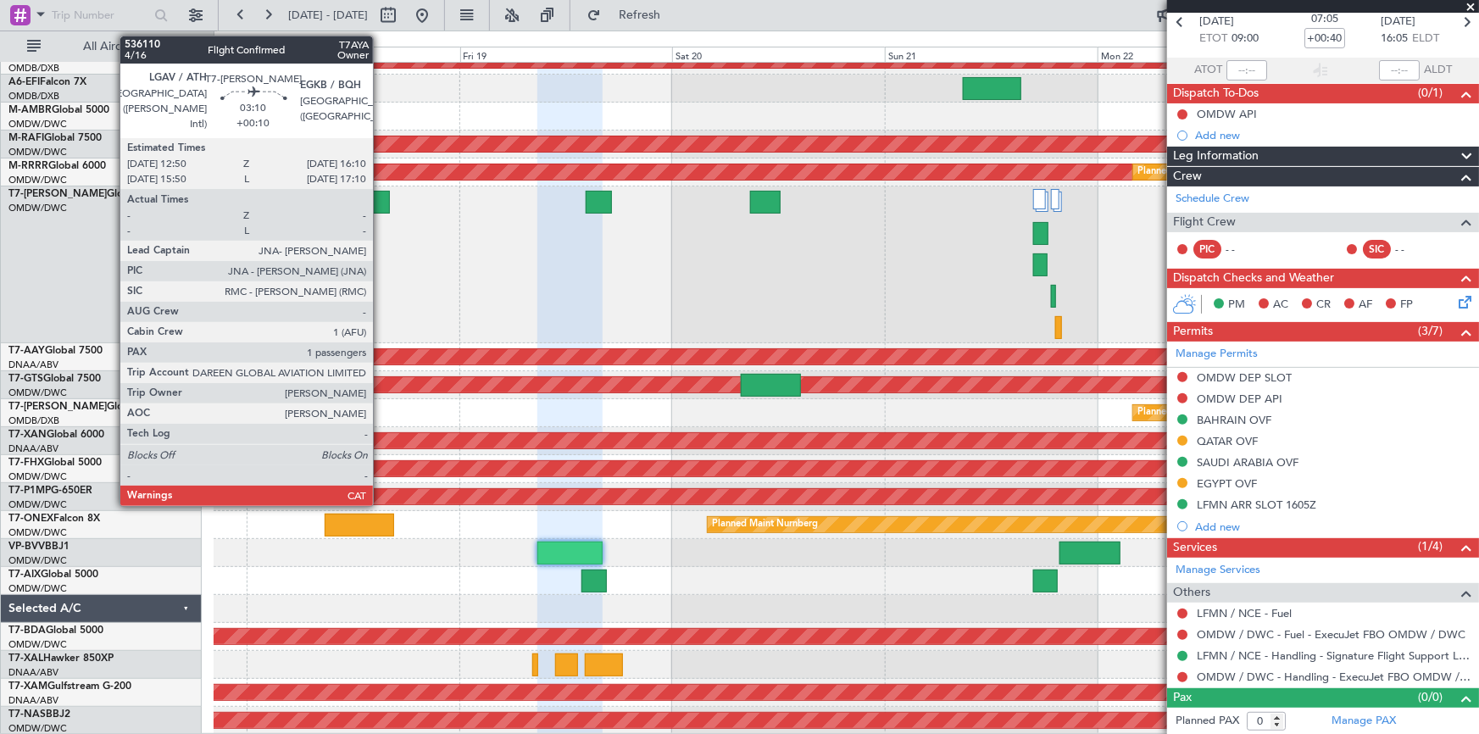
click at [381, 198] on div at bounding box center [375, 202] width 30 height 23
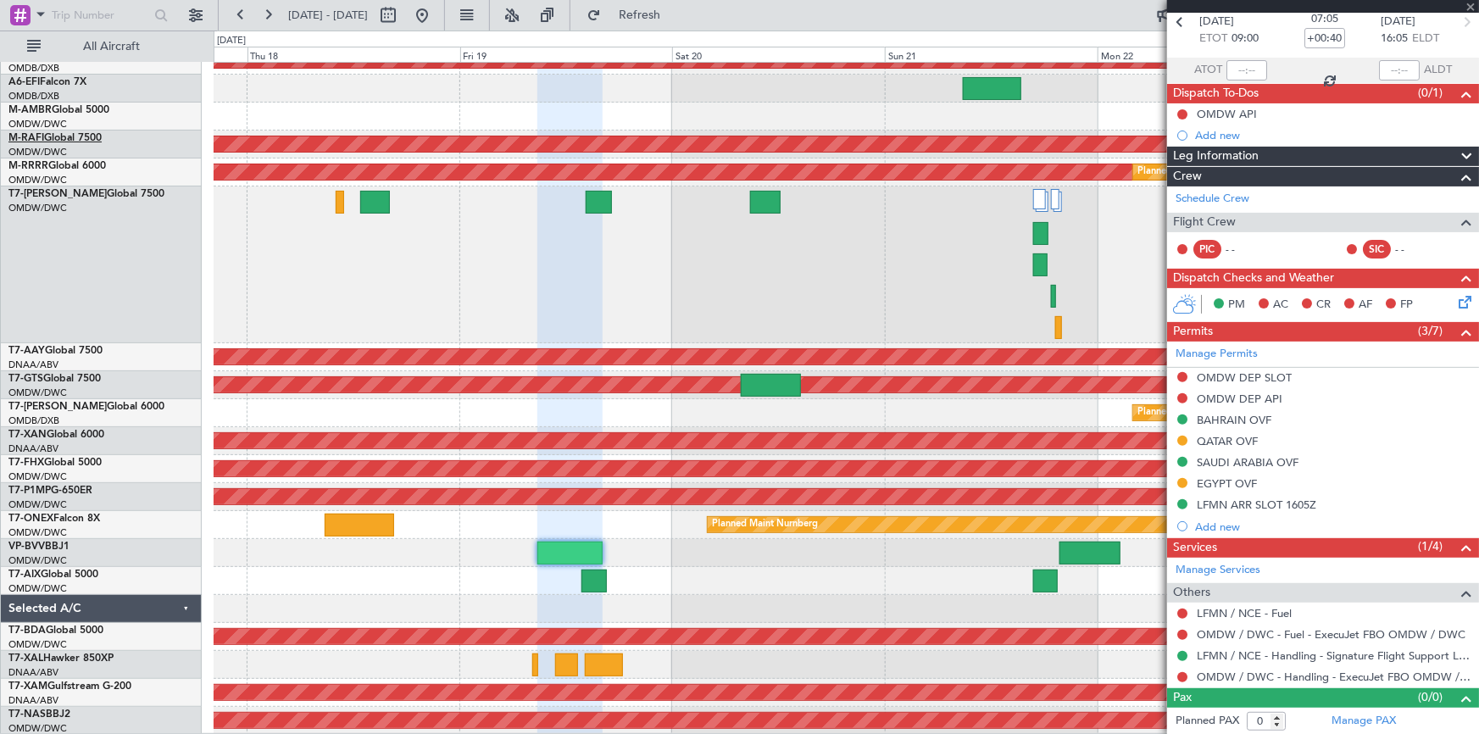
type input "+00:10"
type input "1"
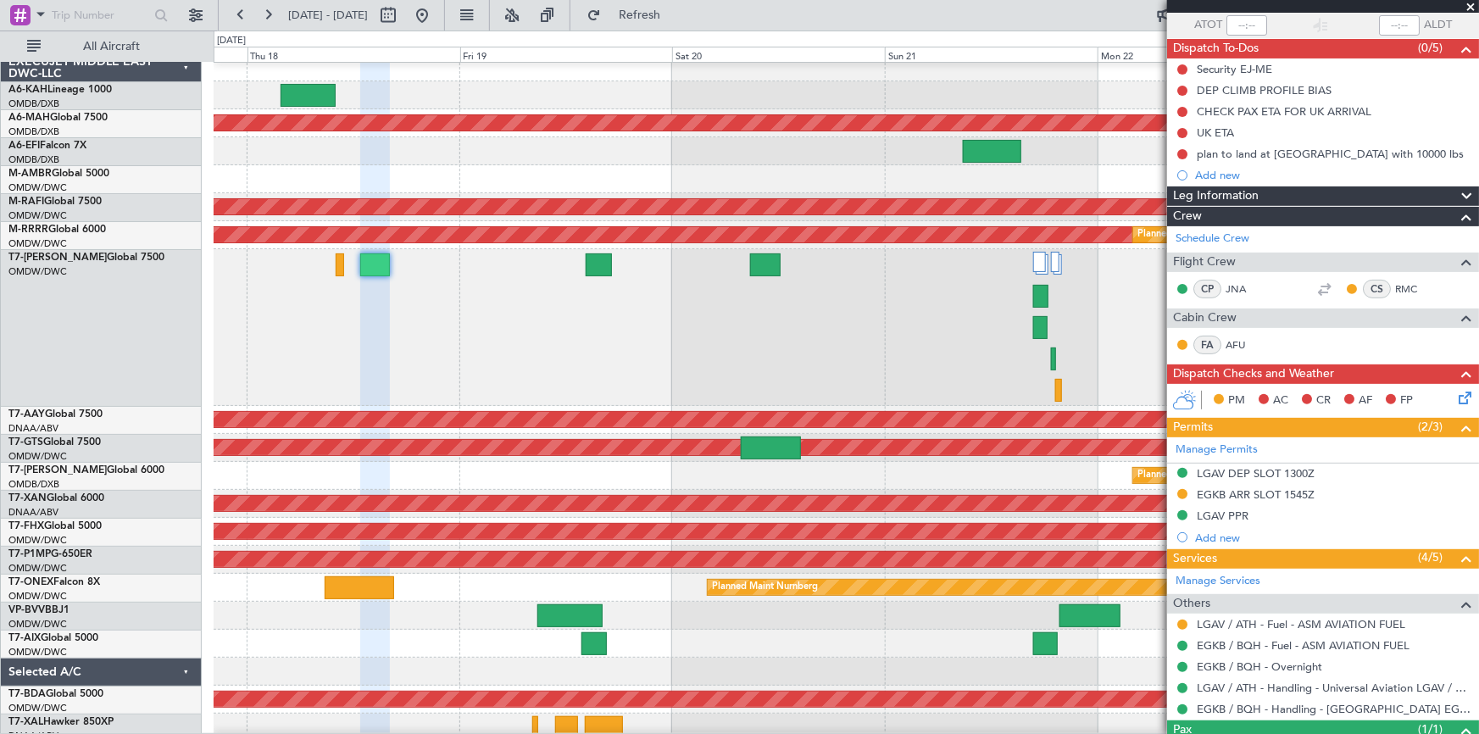
scroll to position [42, 0]
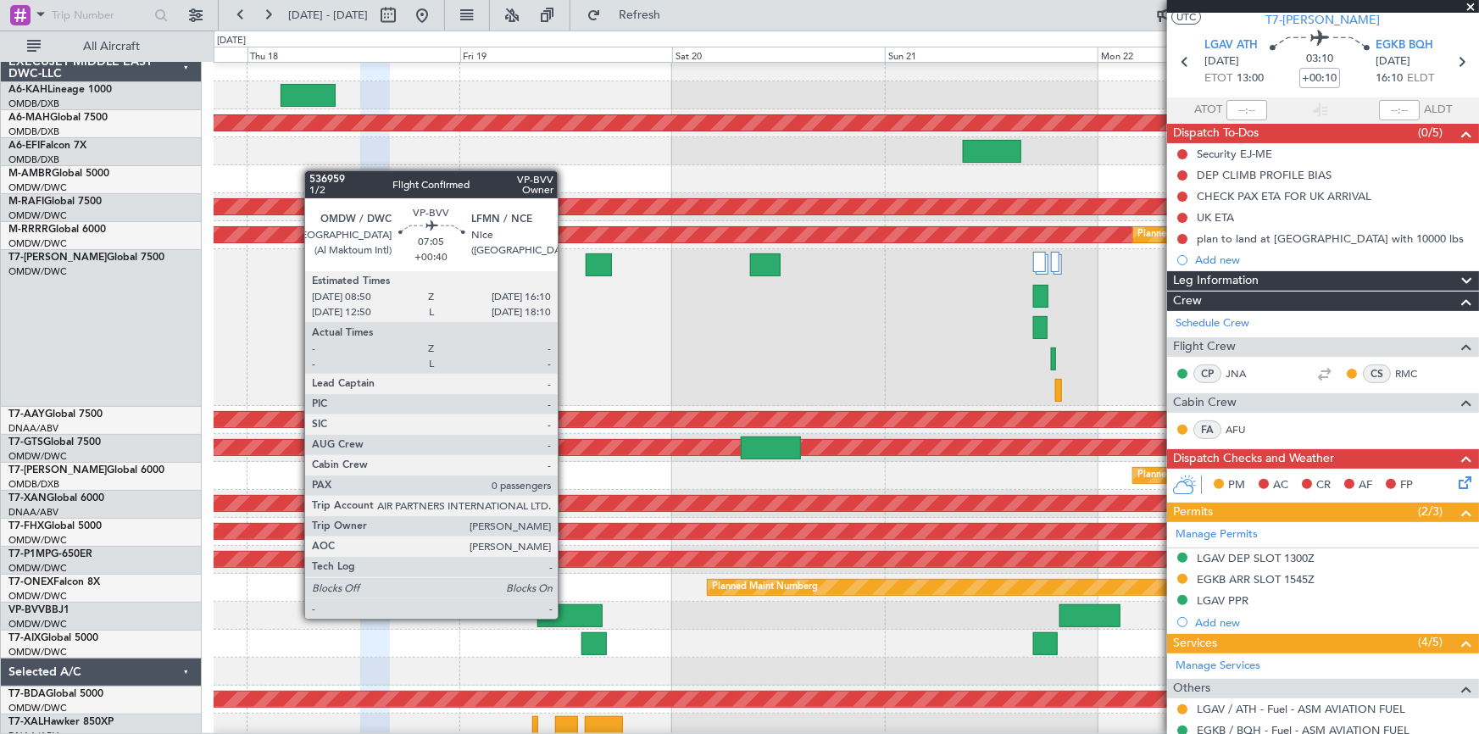
click at [565, 617] on div at bounding box center [569, 615] width 65 height 23
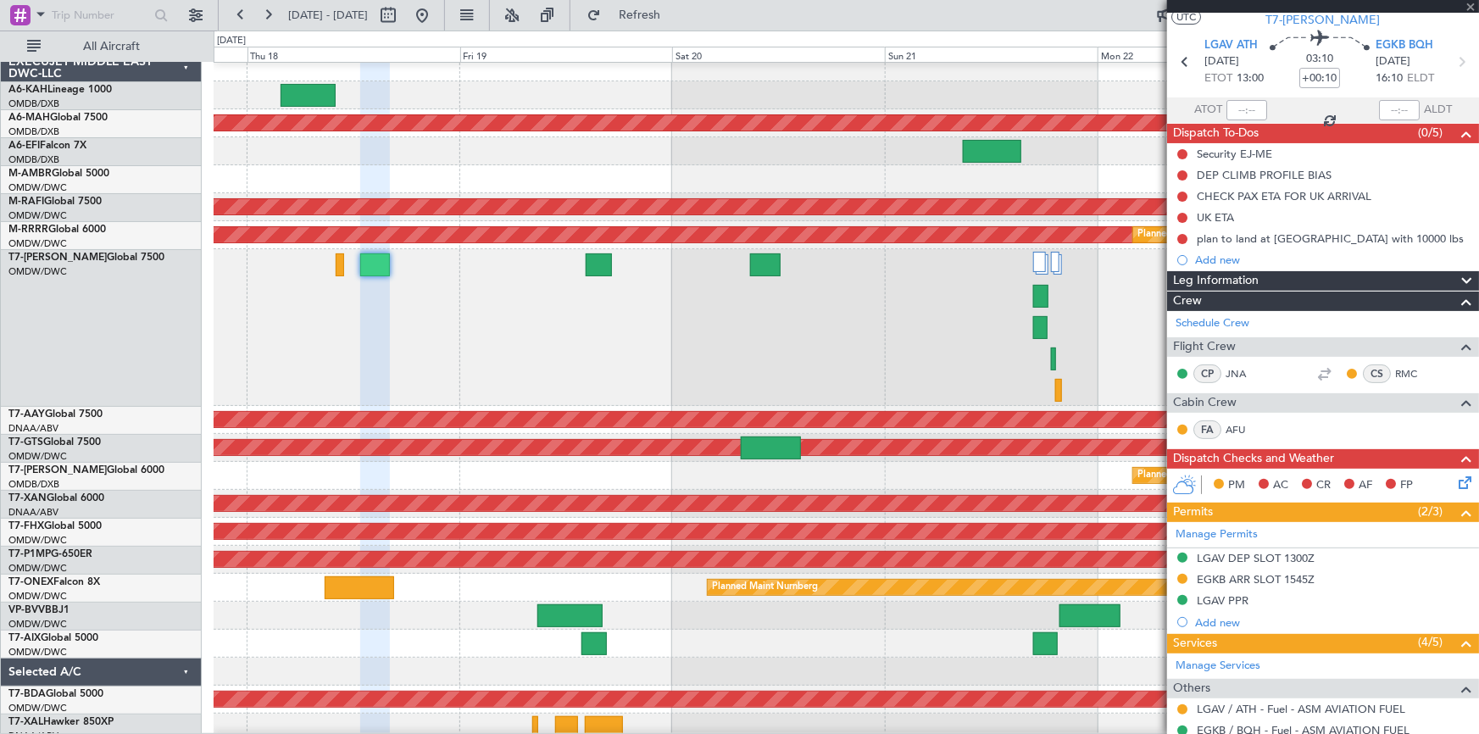
type input "+00:40"
type input "0"
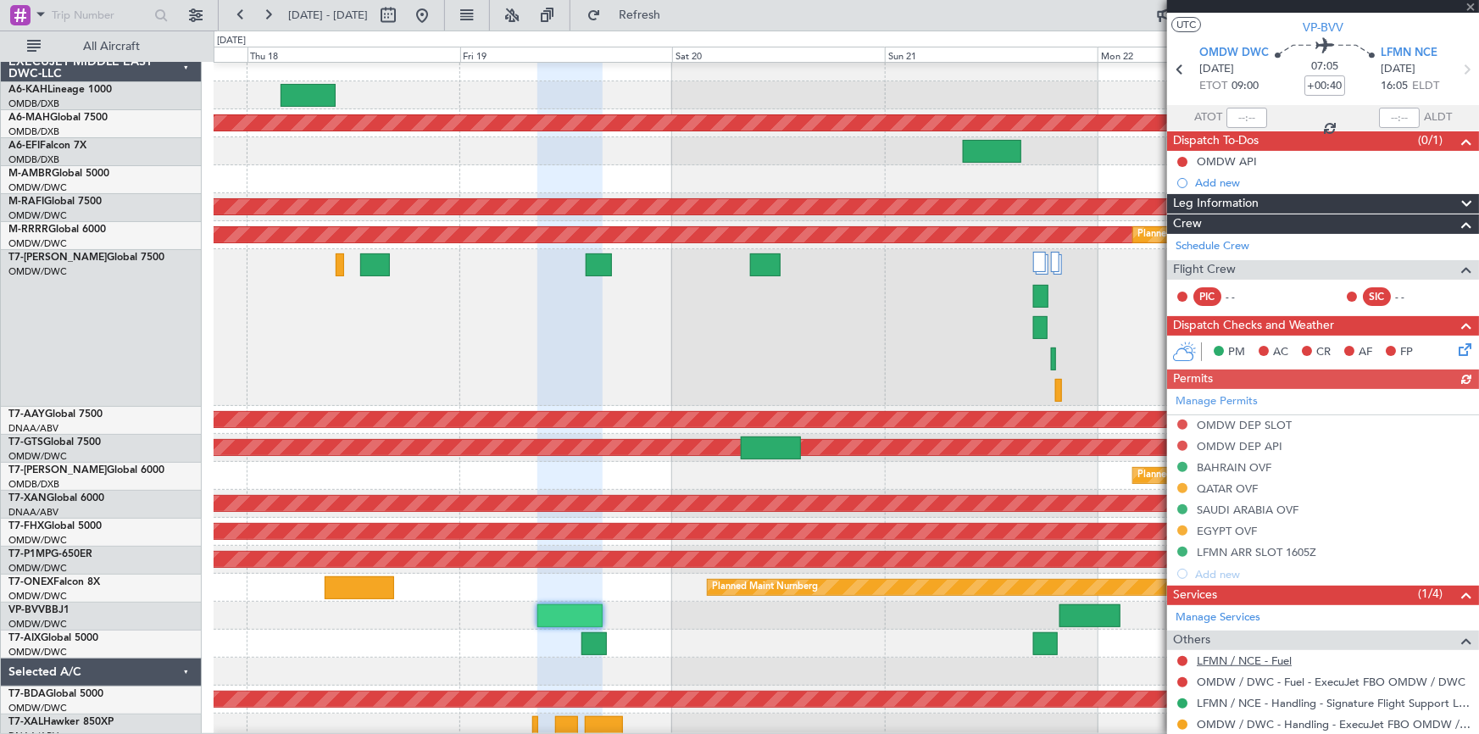
scroll to position [82, 0]
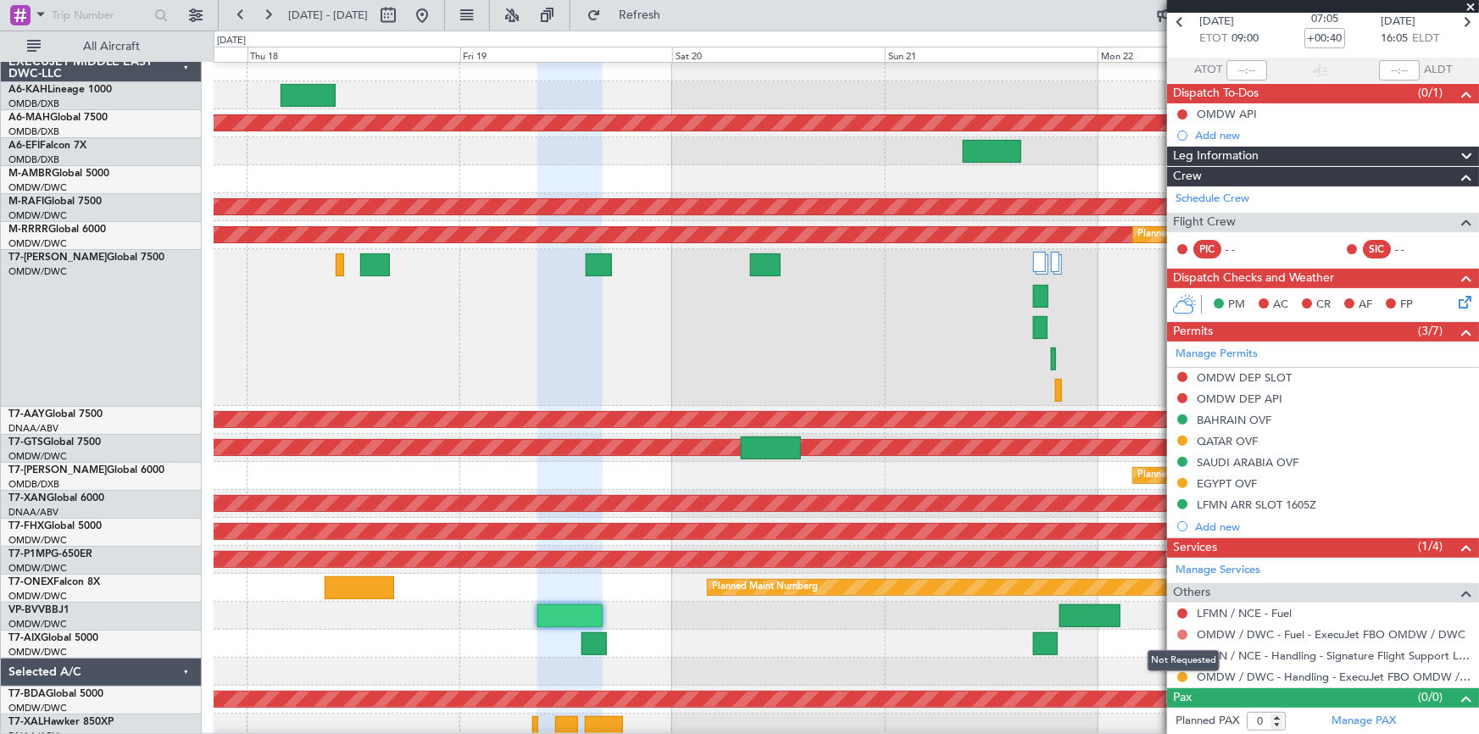
click at [1180, 633] on button at bounding box center [1182, 635] width 10 height 10
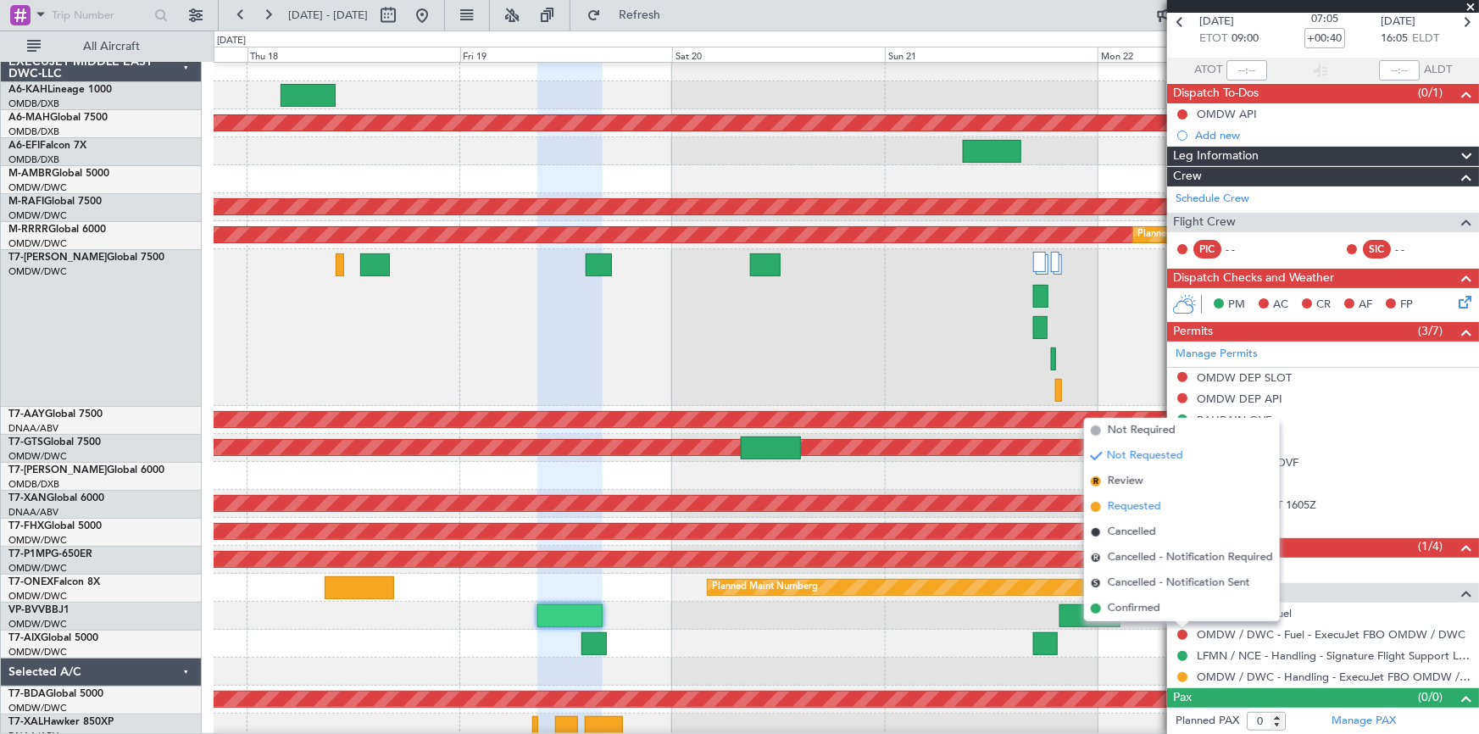
click at [1127, 505] on span "Requested" at bounding box center [1134, 506] width 53 height 17
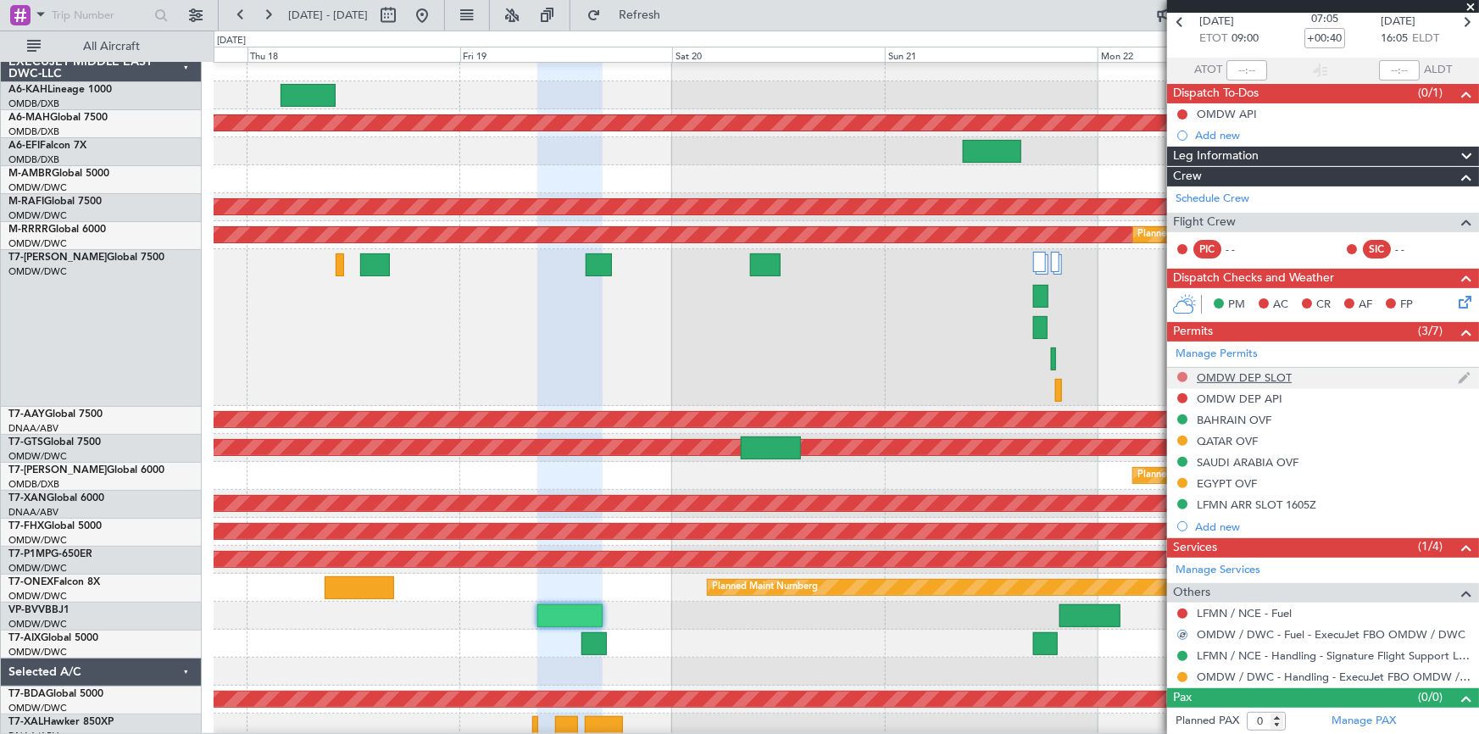
click at [1182, 374] on button at bounding box center [1182, 377] width 10 height 10
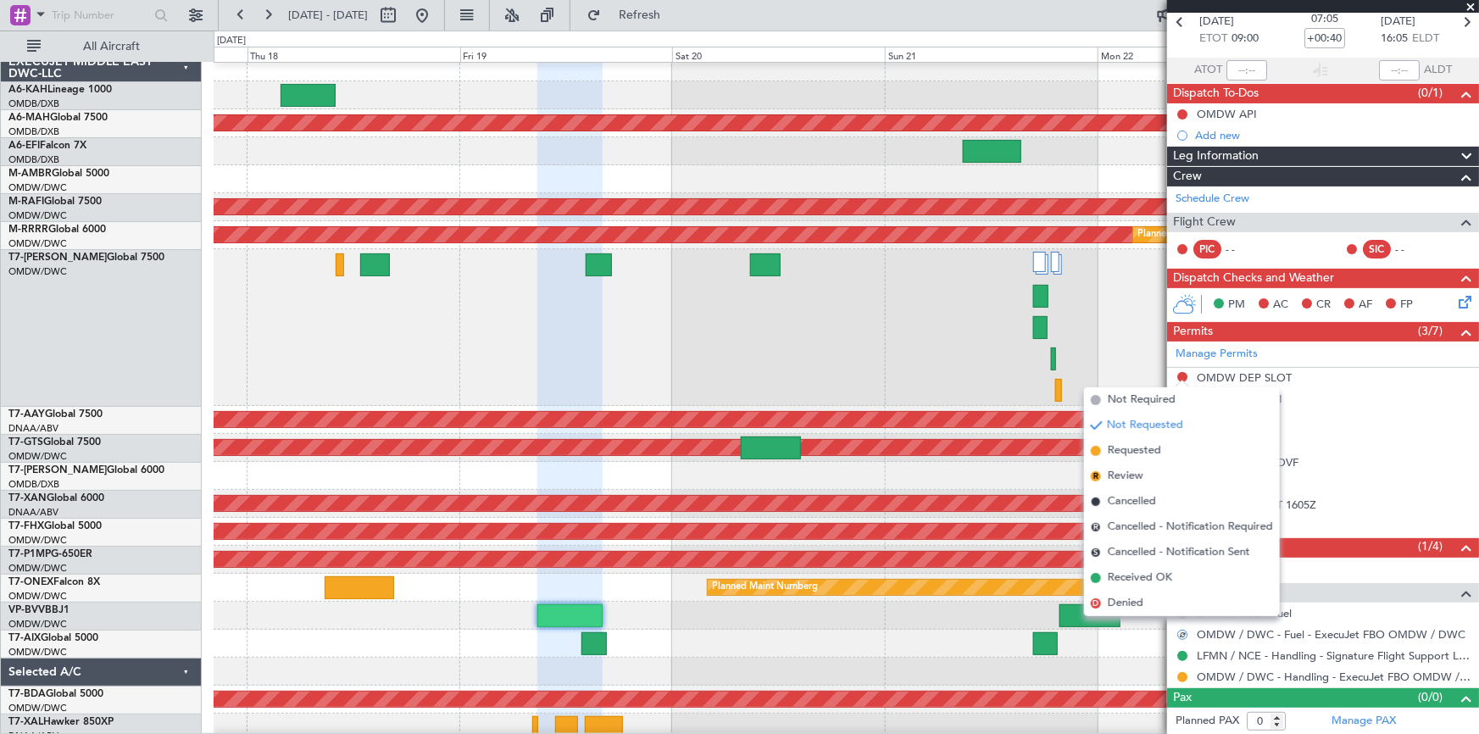
drag, startPoint x: 1123, startPoint y: 451, endPoint x: 1149, endPoint y: 448, distance: 25.7
click at [1123, 451] on span "Requested" at bounding box center [1134, 450] width 53 height 17
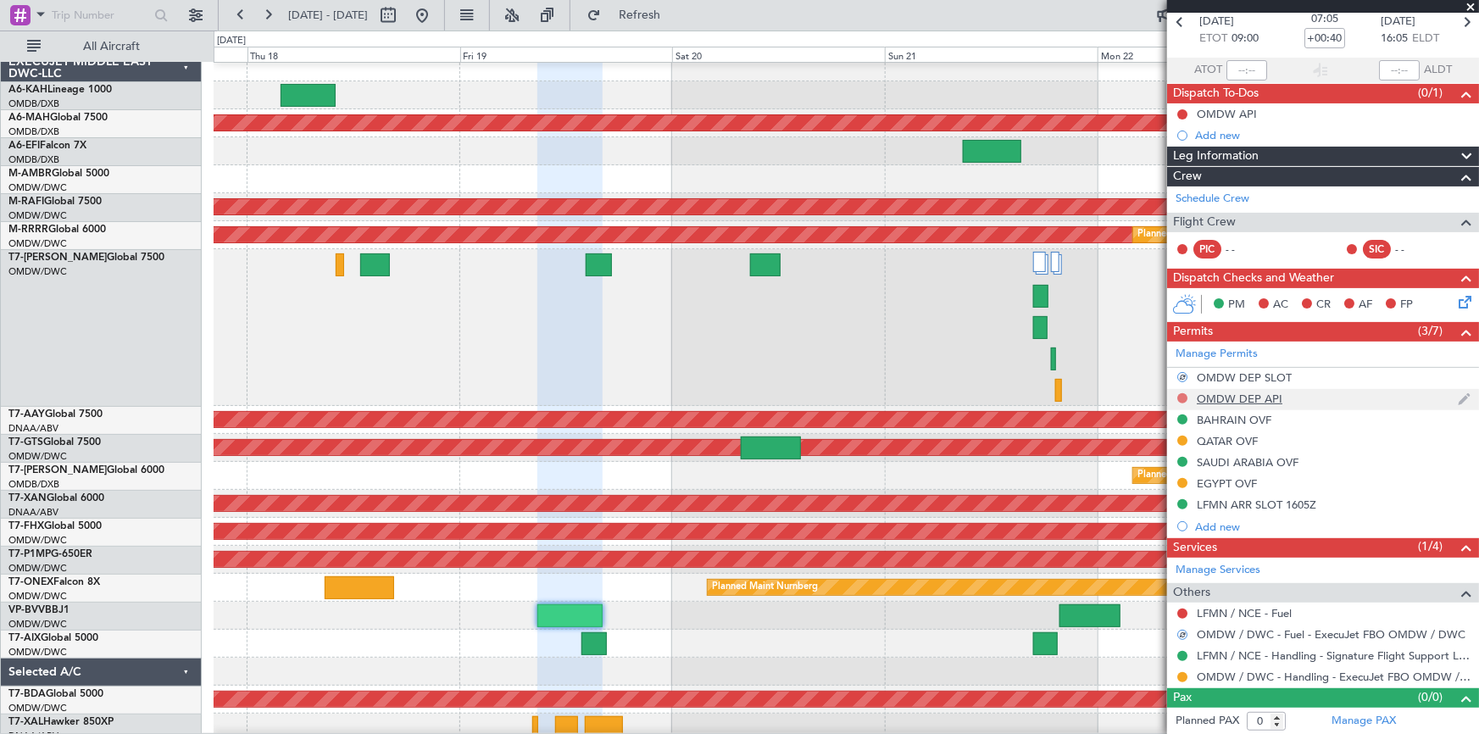
click at [1181, 397] on button at bounding box center [1182, 398] width 10 height 10
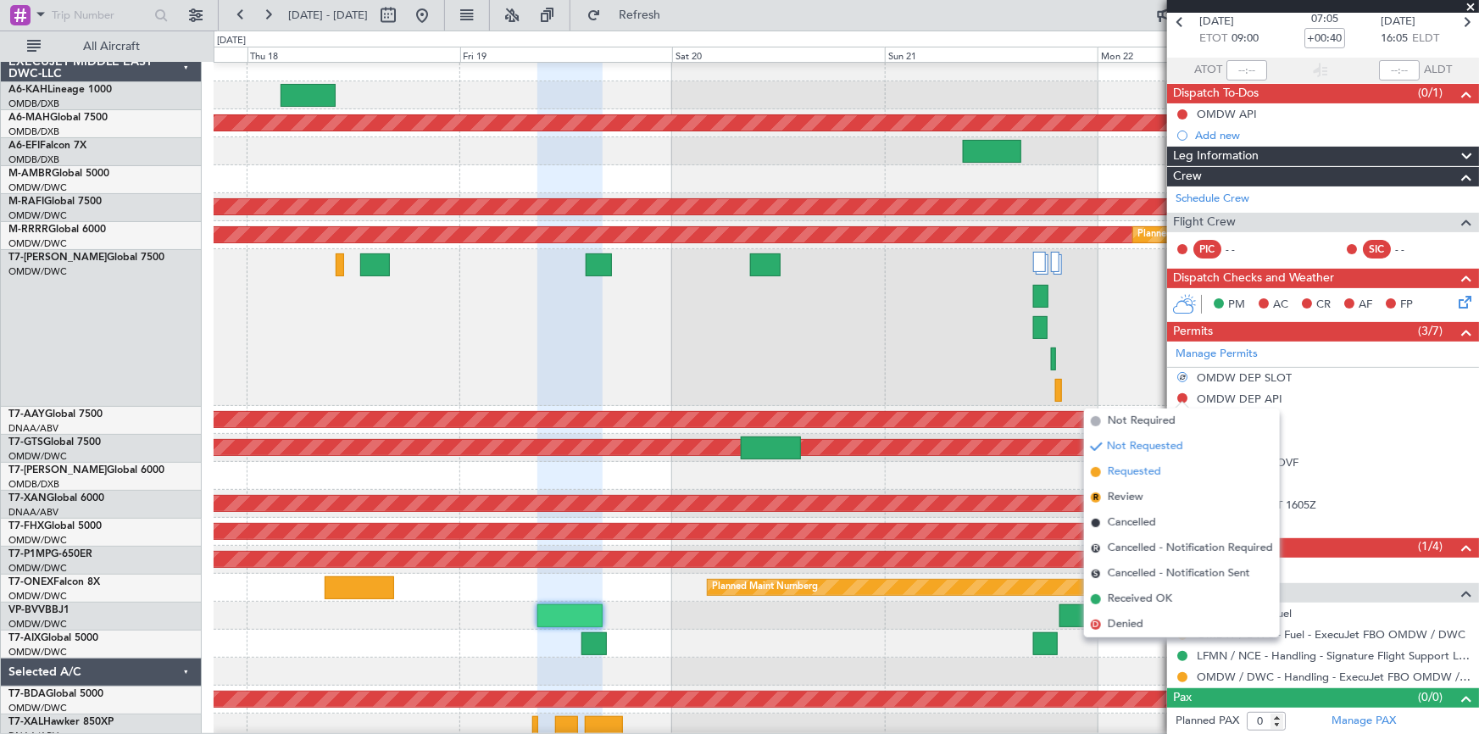
click at [1137, 475] on span "Requested" at bounding box center [1134, 472] width 53 height 17
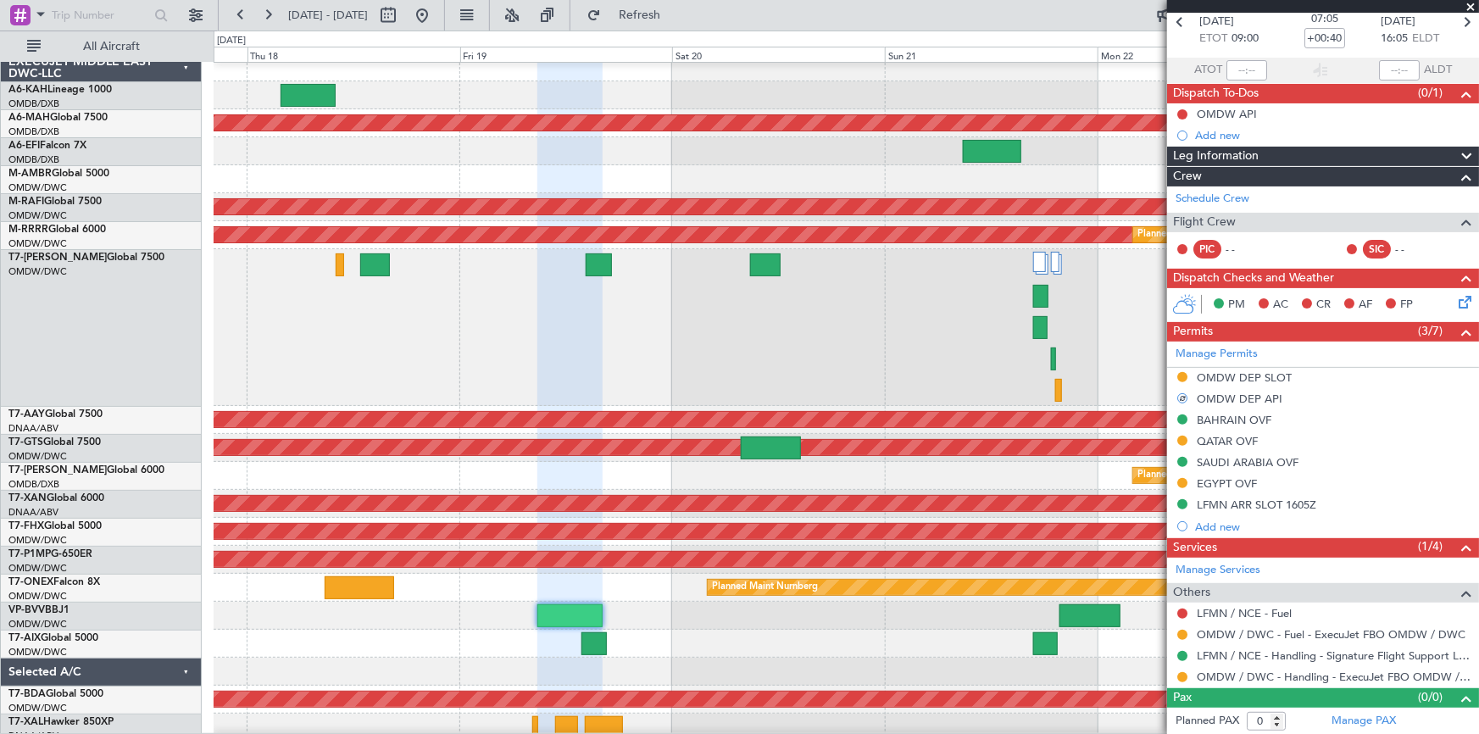
drag, startPoint x: 692, startPoint y: 8, endPoint x: 1191, endPoint y: 28, distance: 499.7
click at [676, 9] on span "Refresh" at bounding box center [639, 15] width 71 height 12
click at [446, 304] on div at bounding box center [846, 327] width 1265 height 157
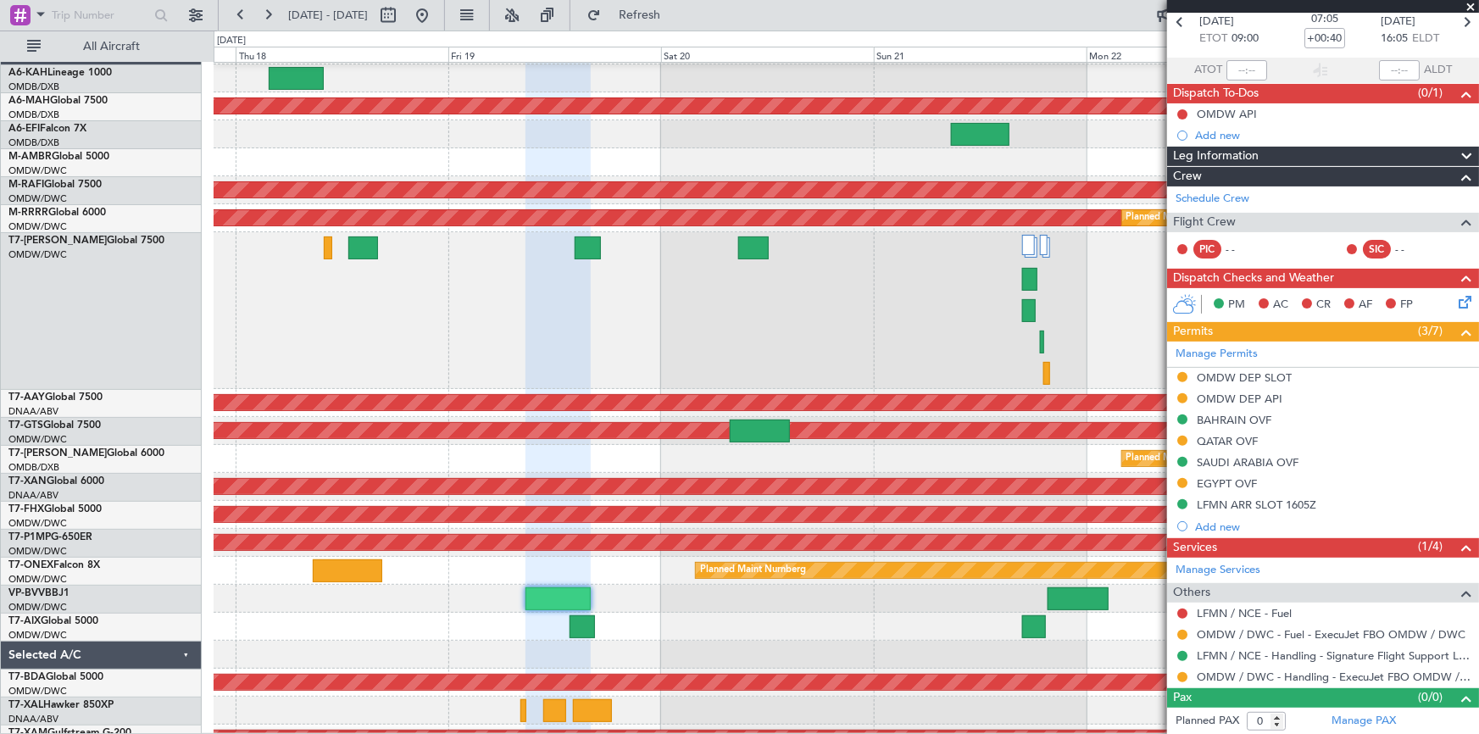
scroll to position [72, 0]
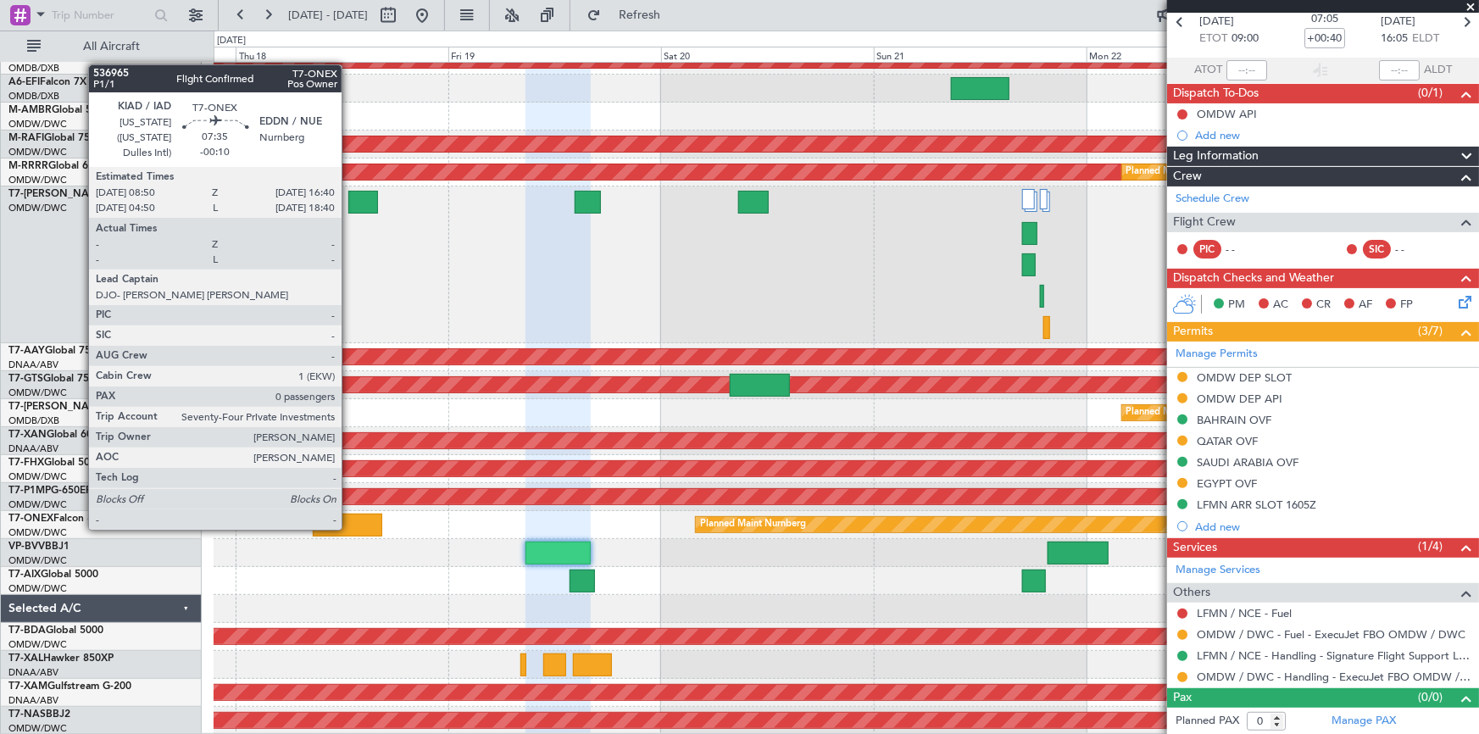
click at [349, 514] on div at bounding box center [348, 525] width 70 height 23
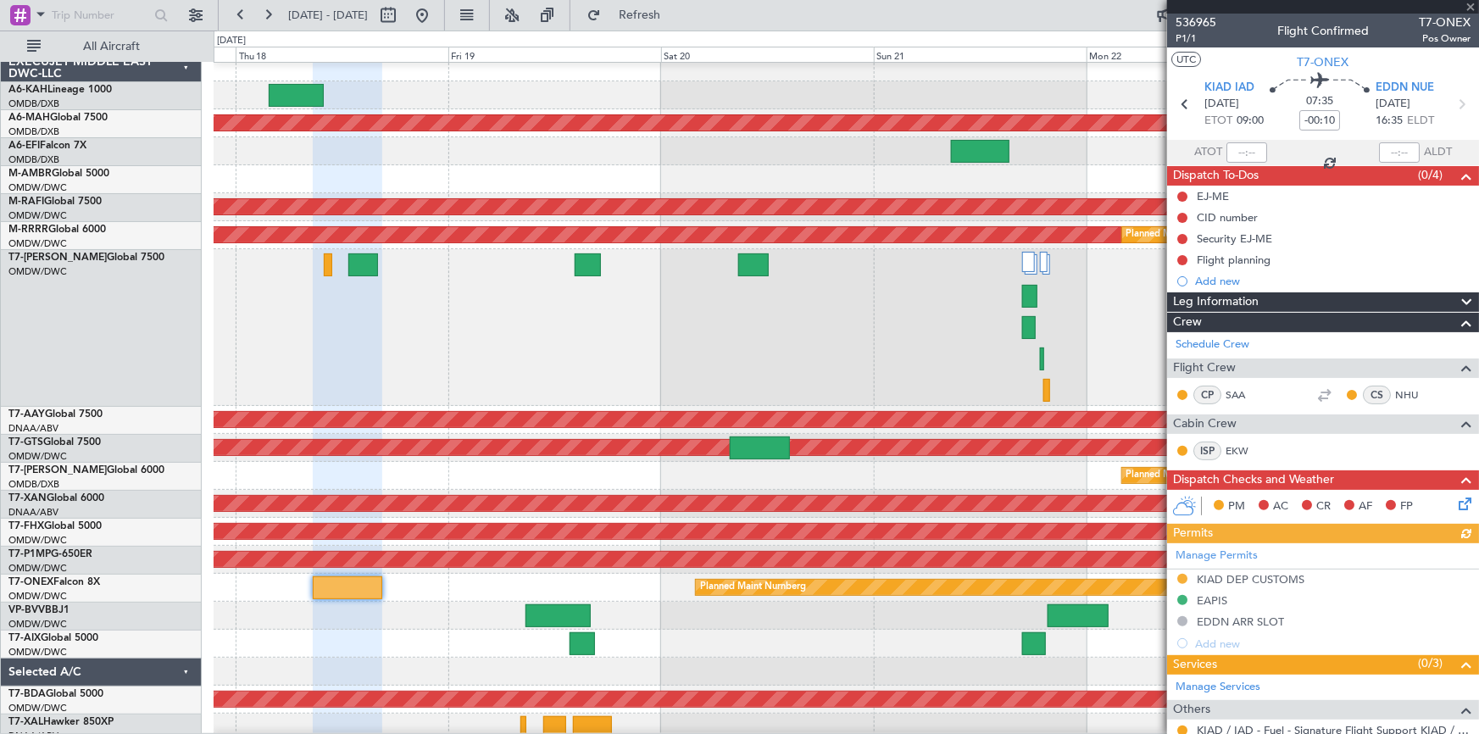
scroll to position [116, 0]
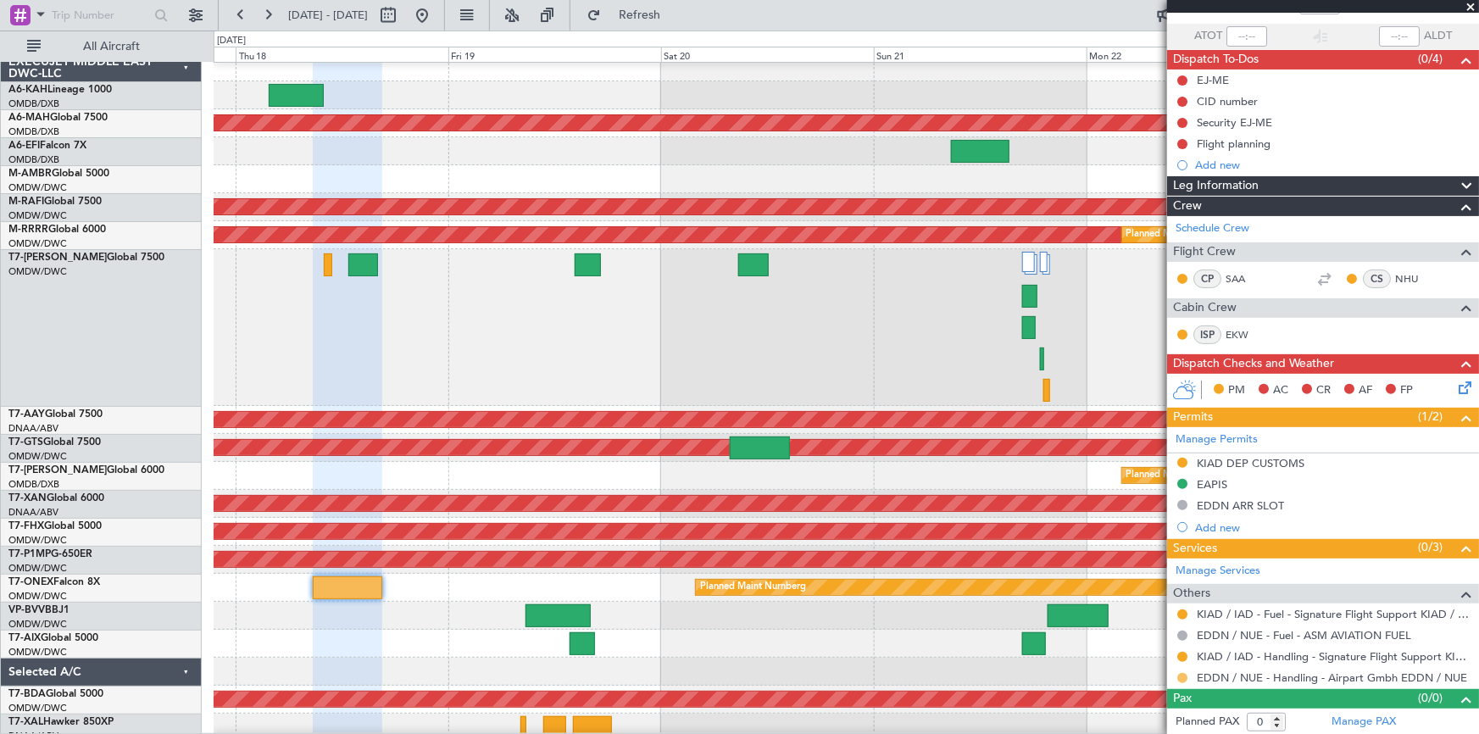
click at [1184, 678] on button at bounding box center [1182, 678] width 10 height 10
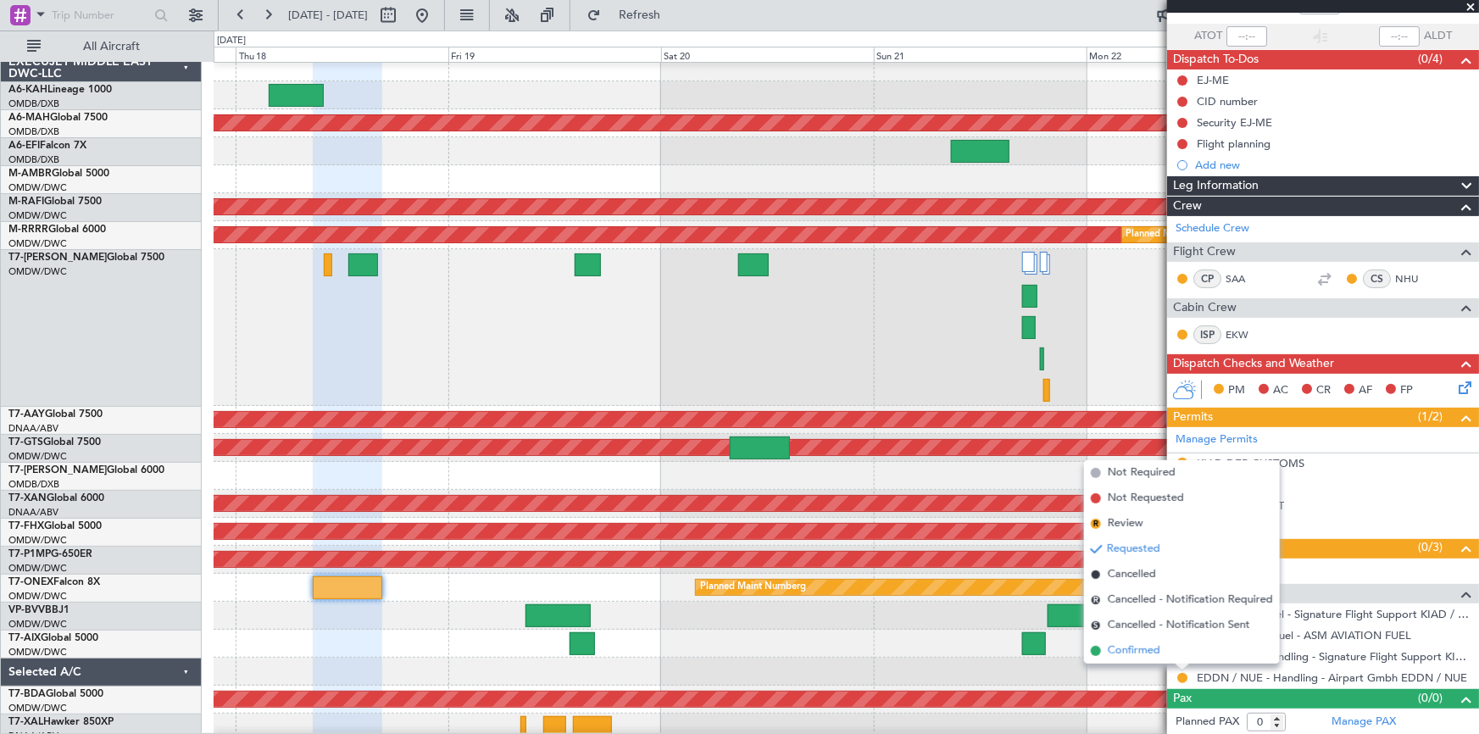
click at [1143, 653] on span "Confirmed" at bounding box center [1134, 651] width 53 height 17
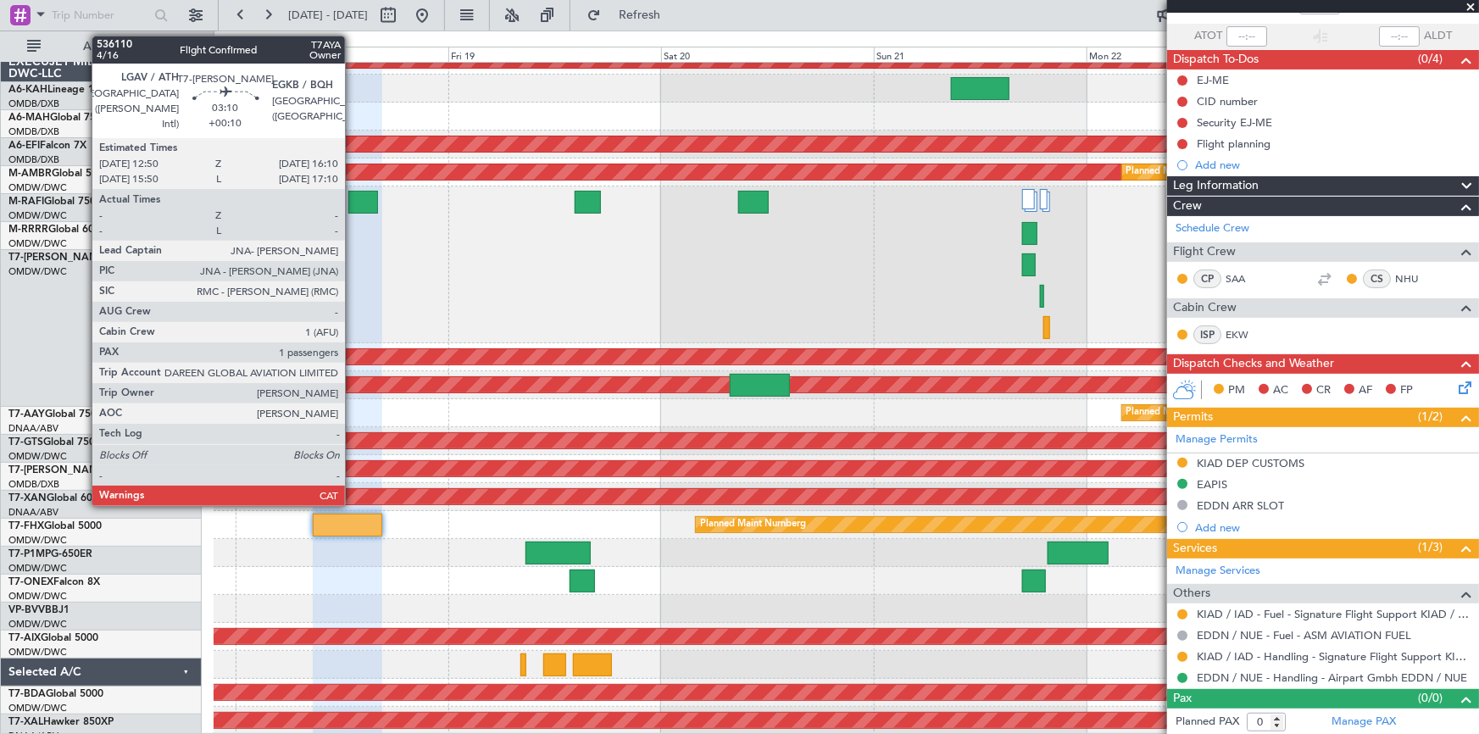
scroll to position [72, 0]
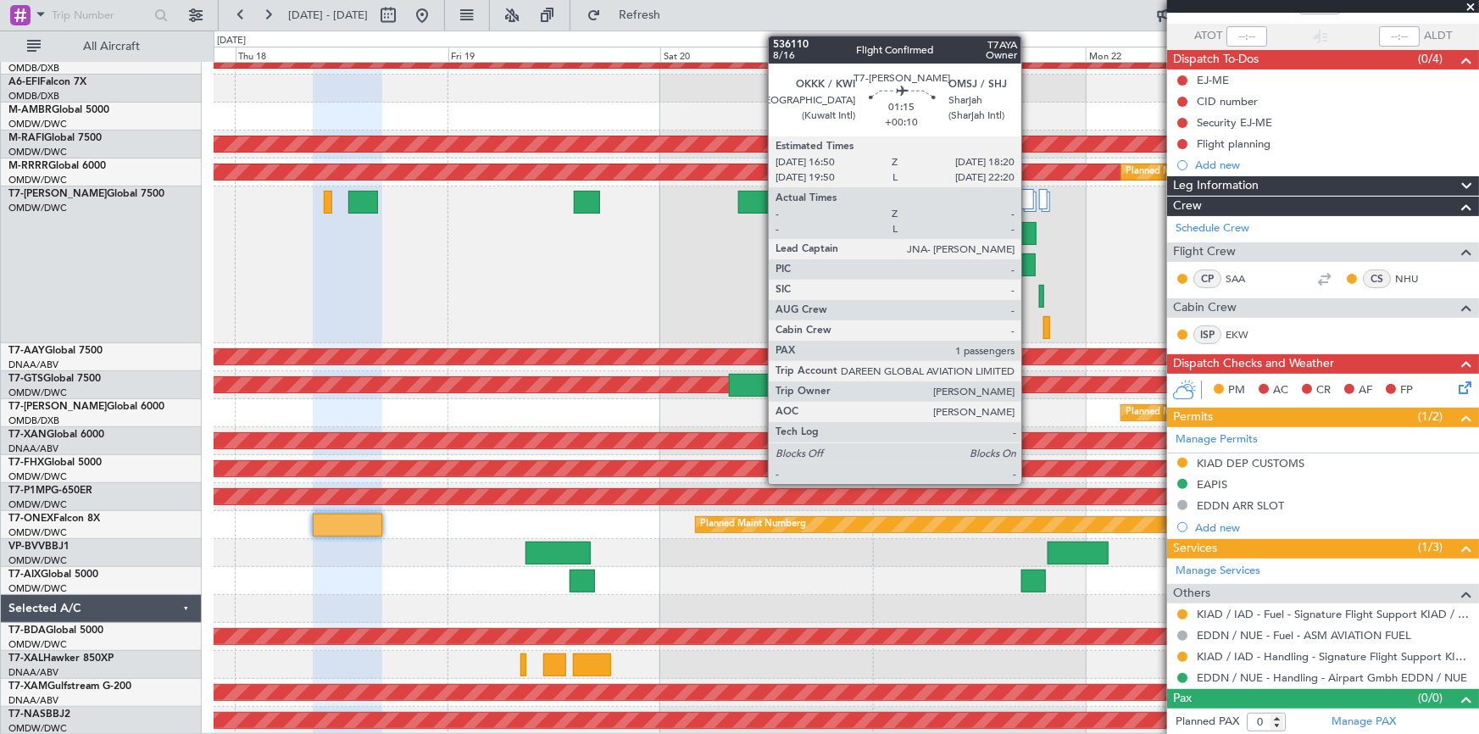
click at [1032, 269] on div at bounding box center [1028, 264] width 14 height 23
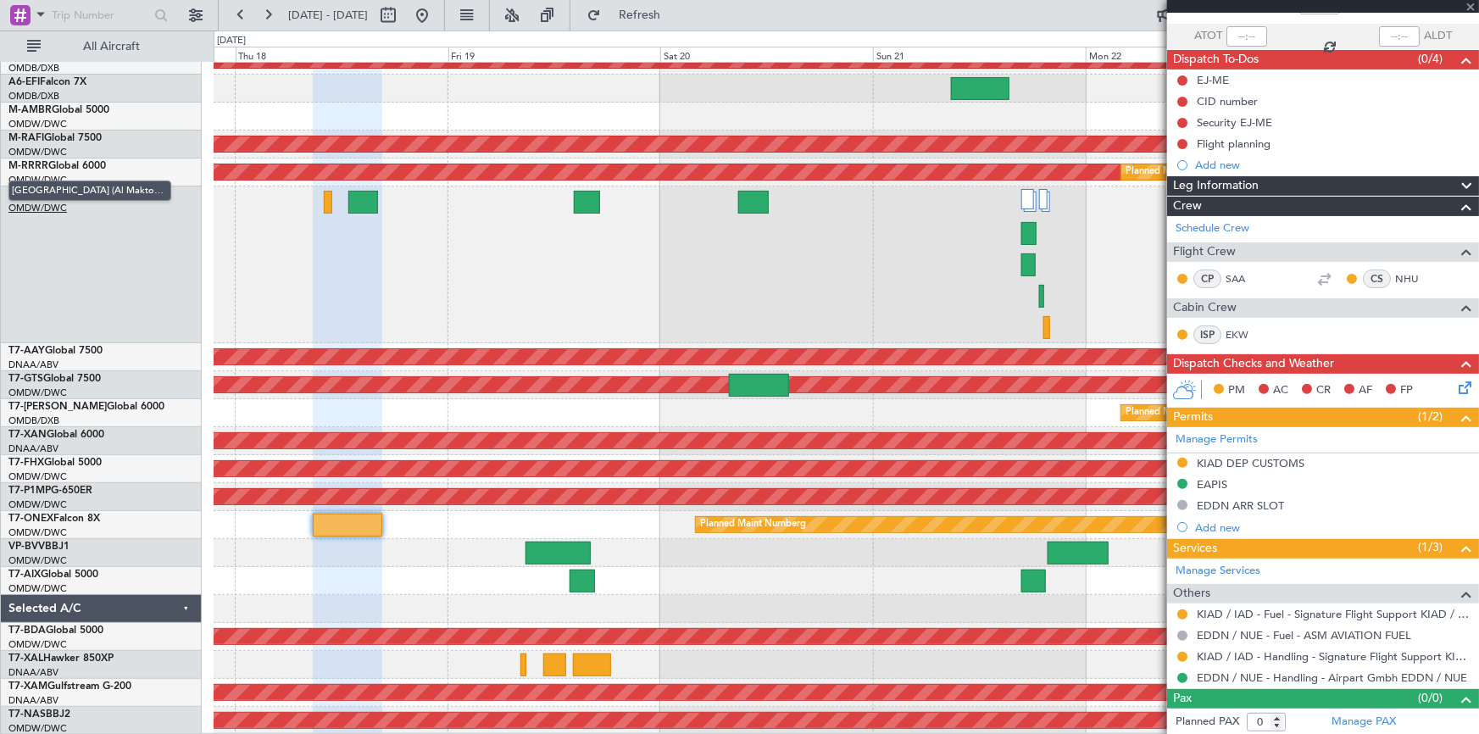
type input "+00:10"
type input "1"
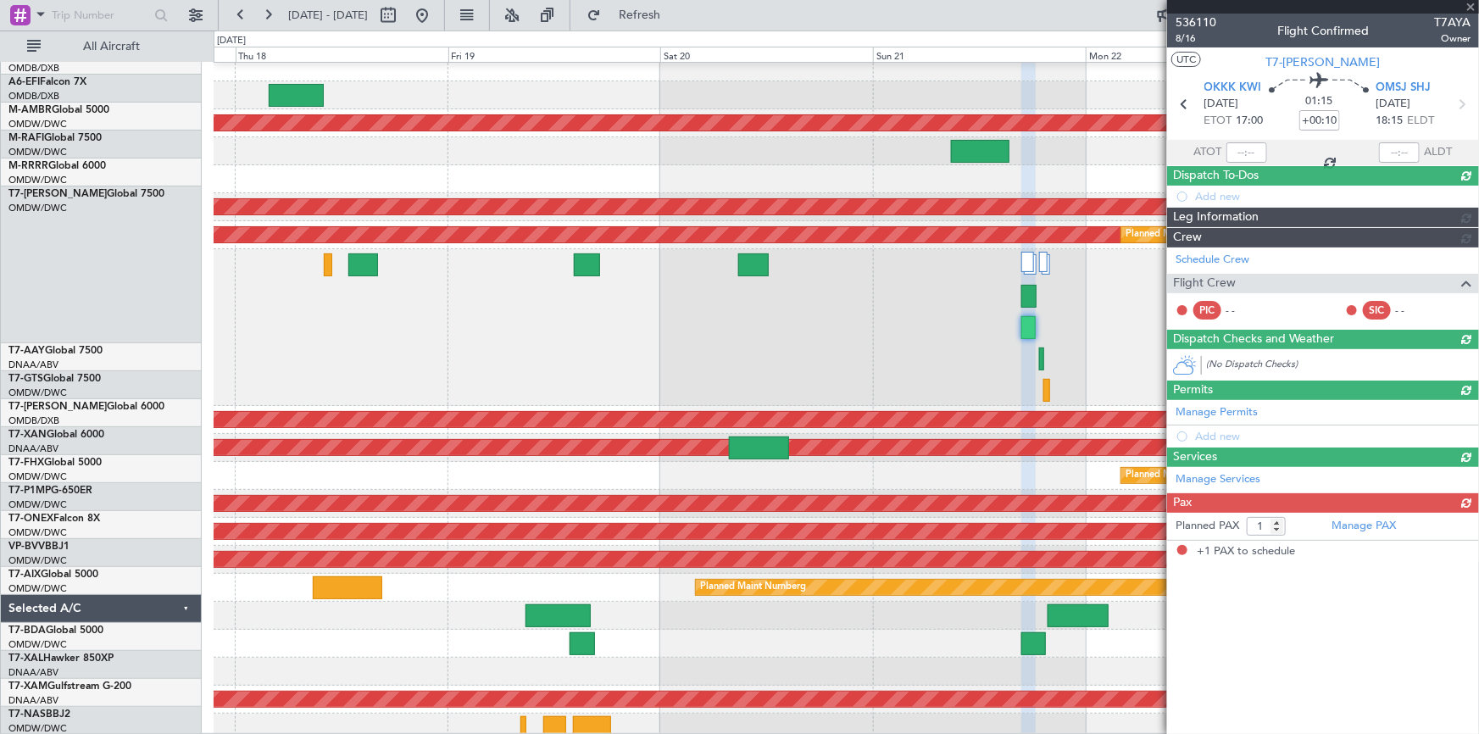
scroll to position [8, 0]
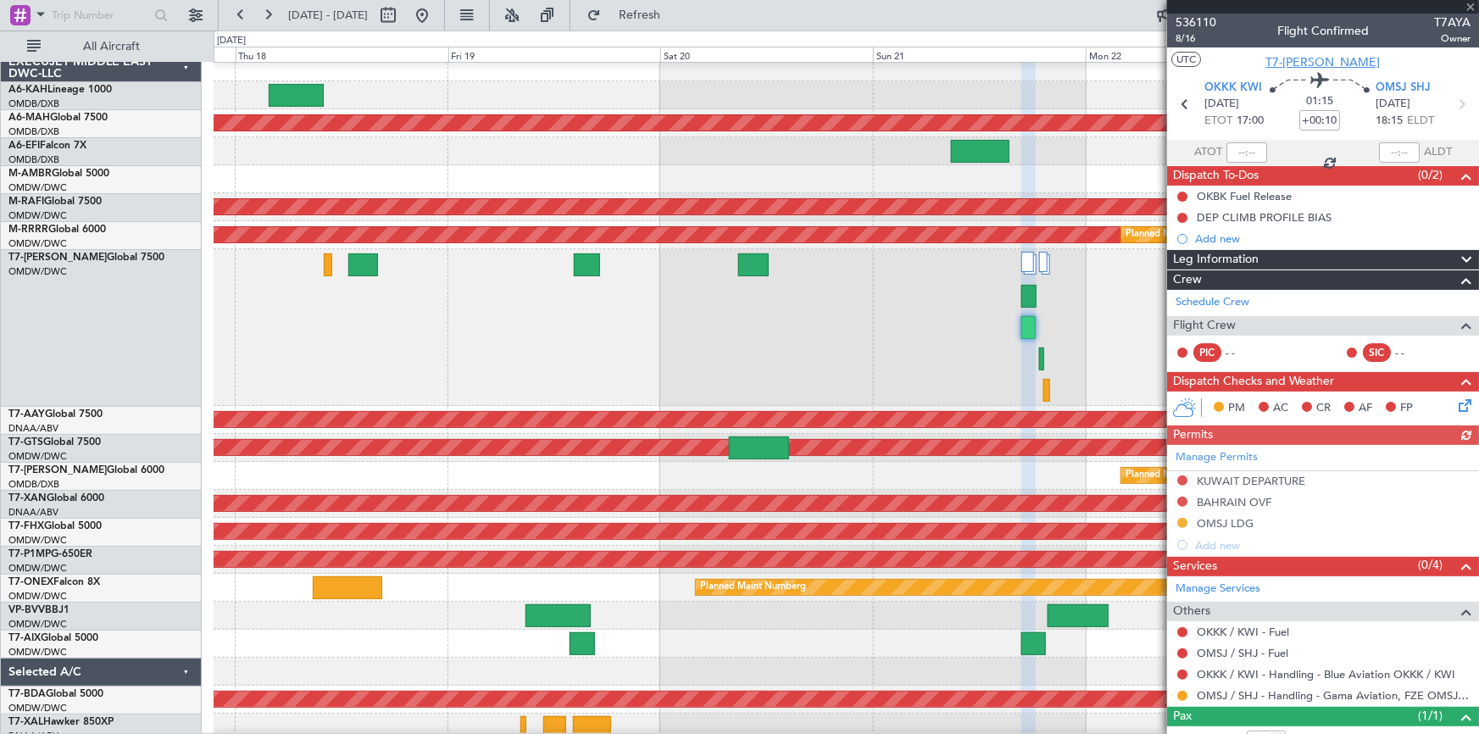
click at [1327, 59] on span "T7-[PERSON_NAME]" at bounding box center [1323, 62] width 114 height 18
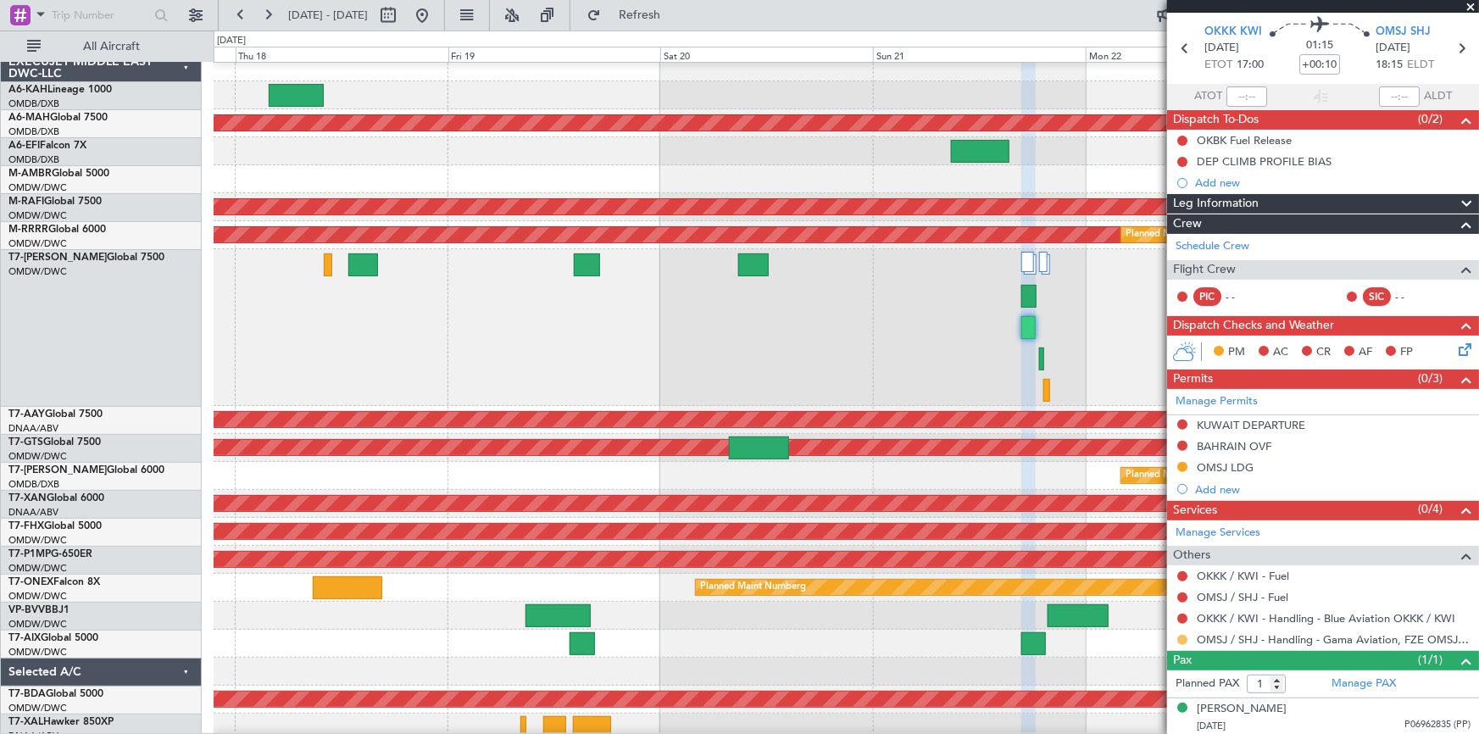
click at [1183, 637] on button at bounding box center [1182, 640] width 10 height 10
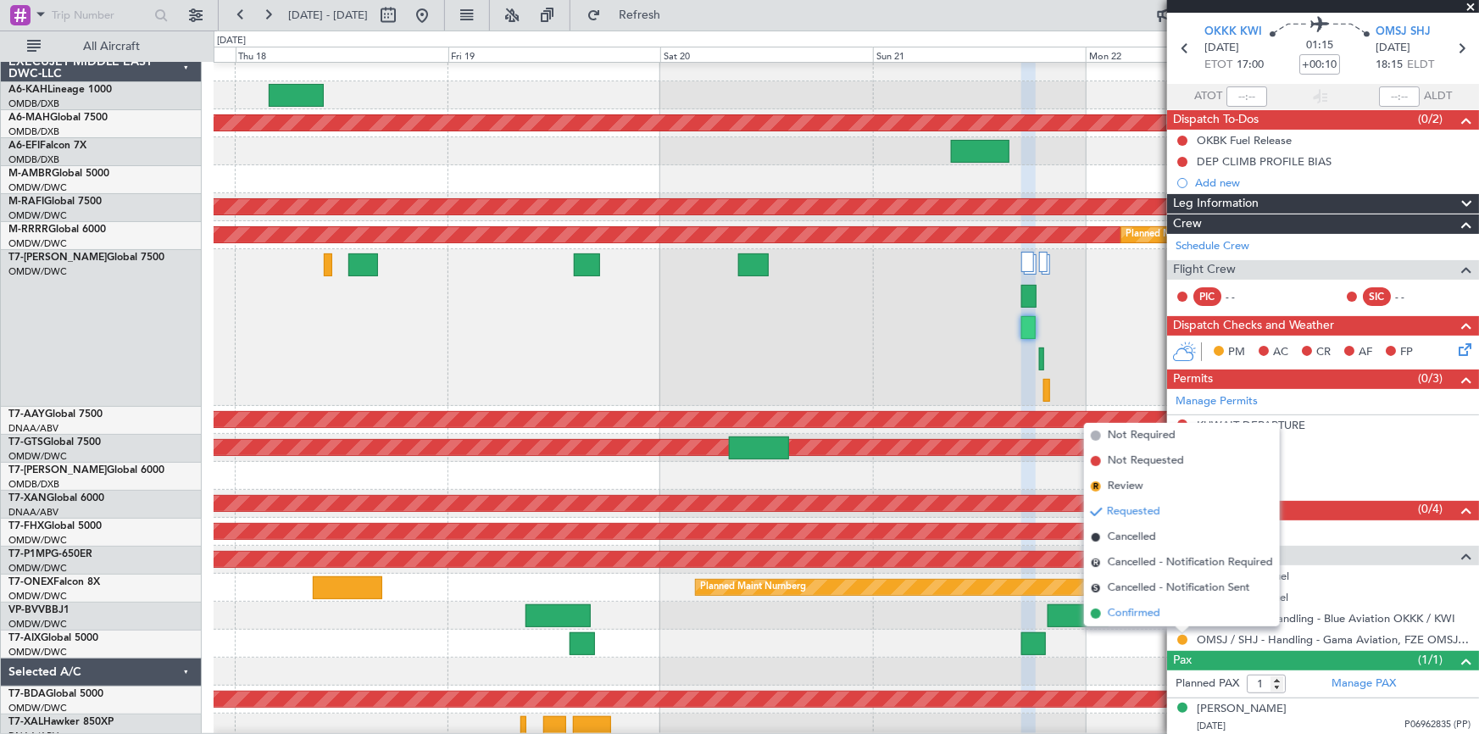
click at [1126, 614] on span "Confirmed" at bounding box center [1134, 613] width 53 height 17
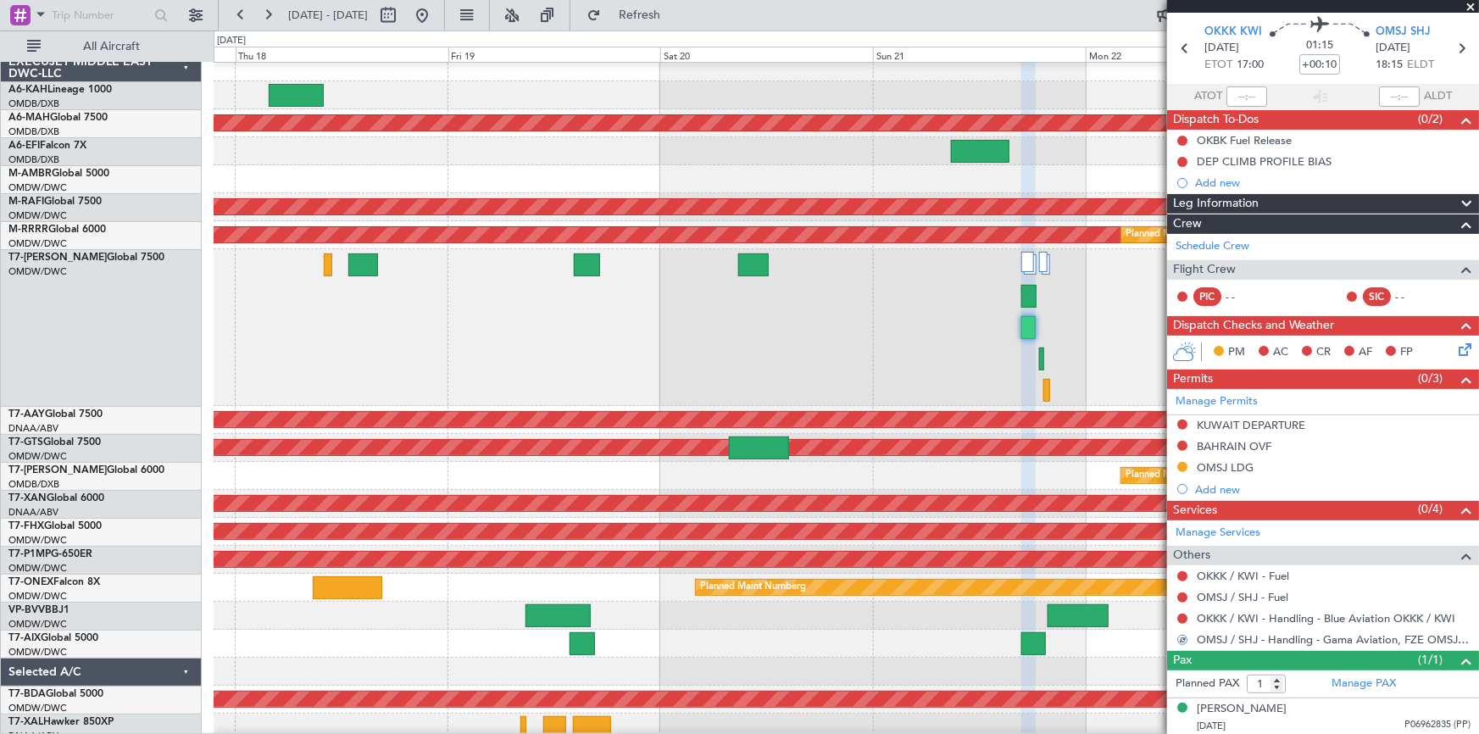
scroll to position [0, 0]
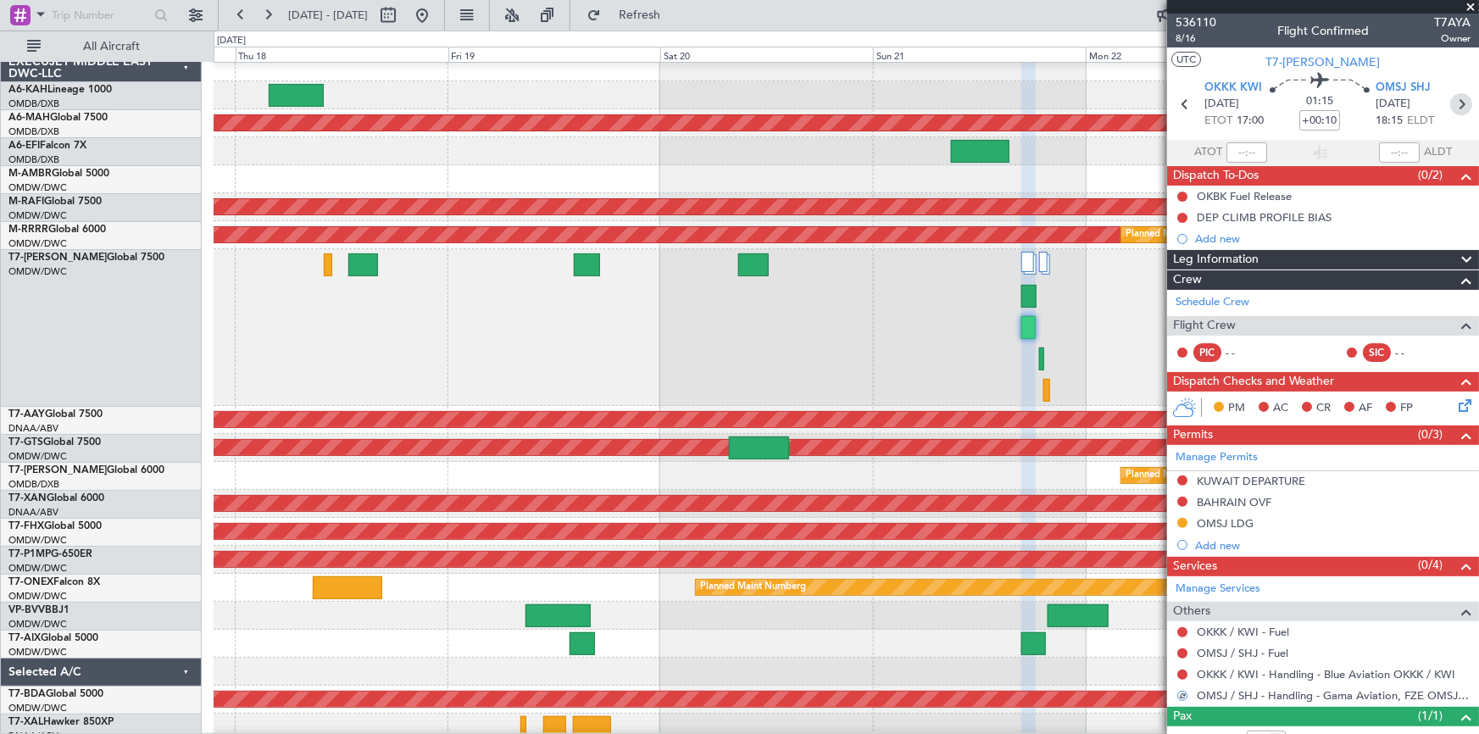
click at [1454, 102] on icon at bounding box center [1461, 104] width 22 height 22
type input "+00:05"
type input "0"
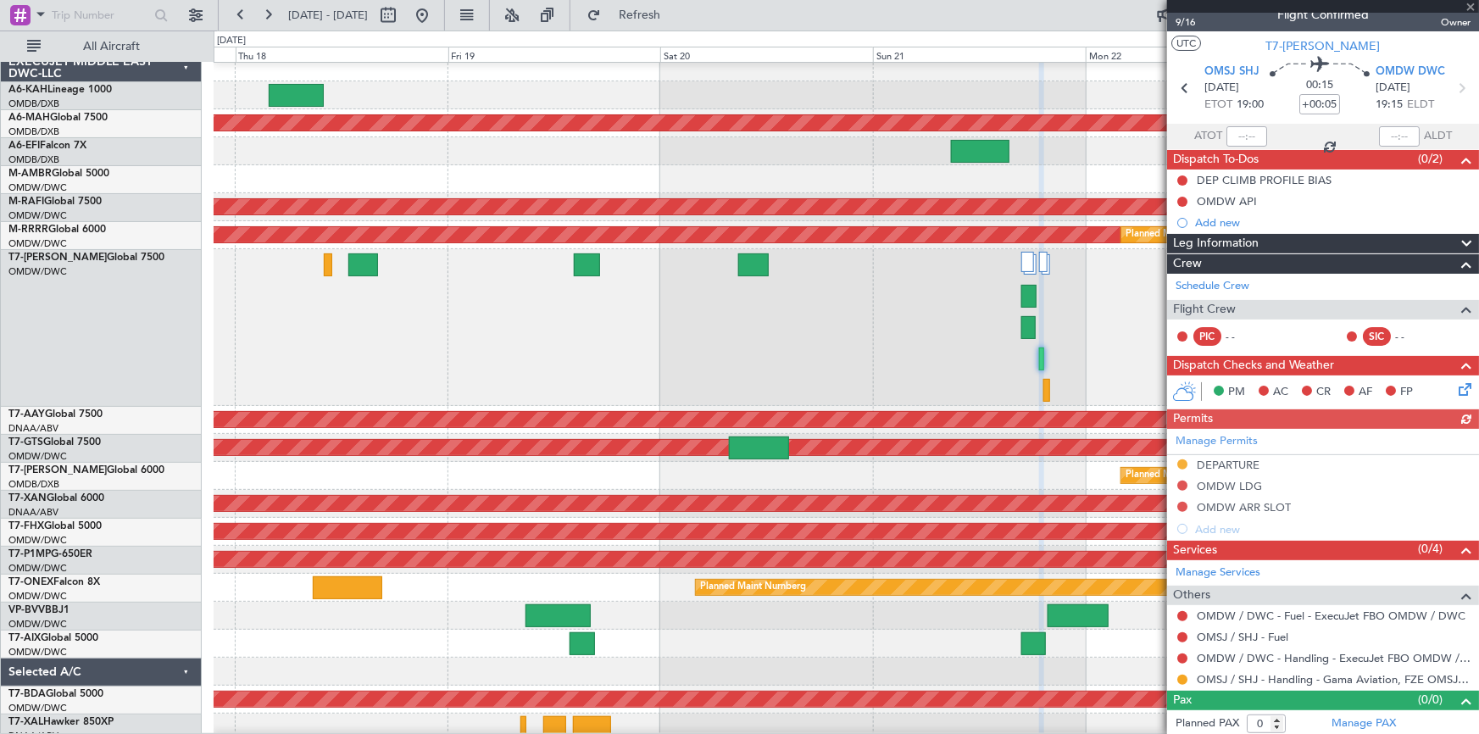
scroll to position [18, 0]
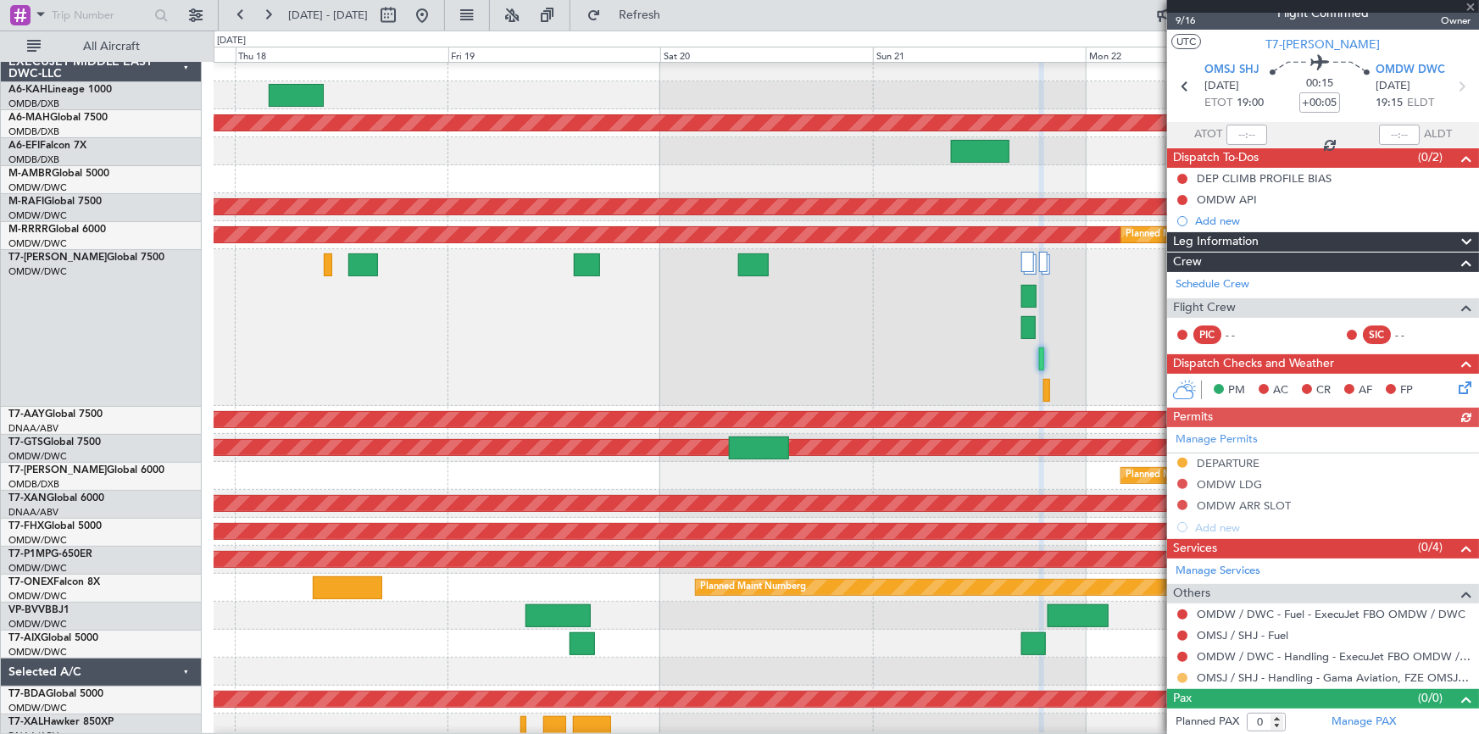
click at [1181, 678] on button at bounding box center [1182, 678] width 10 height 10
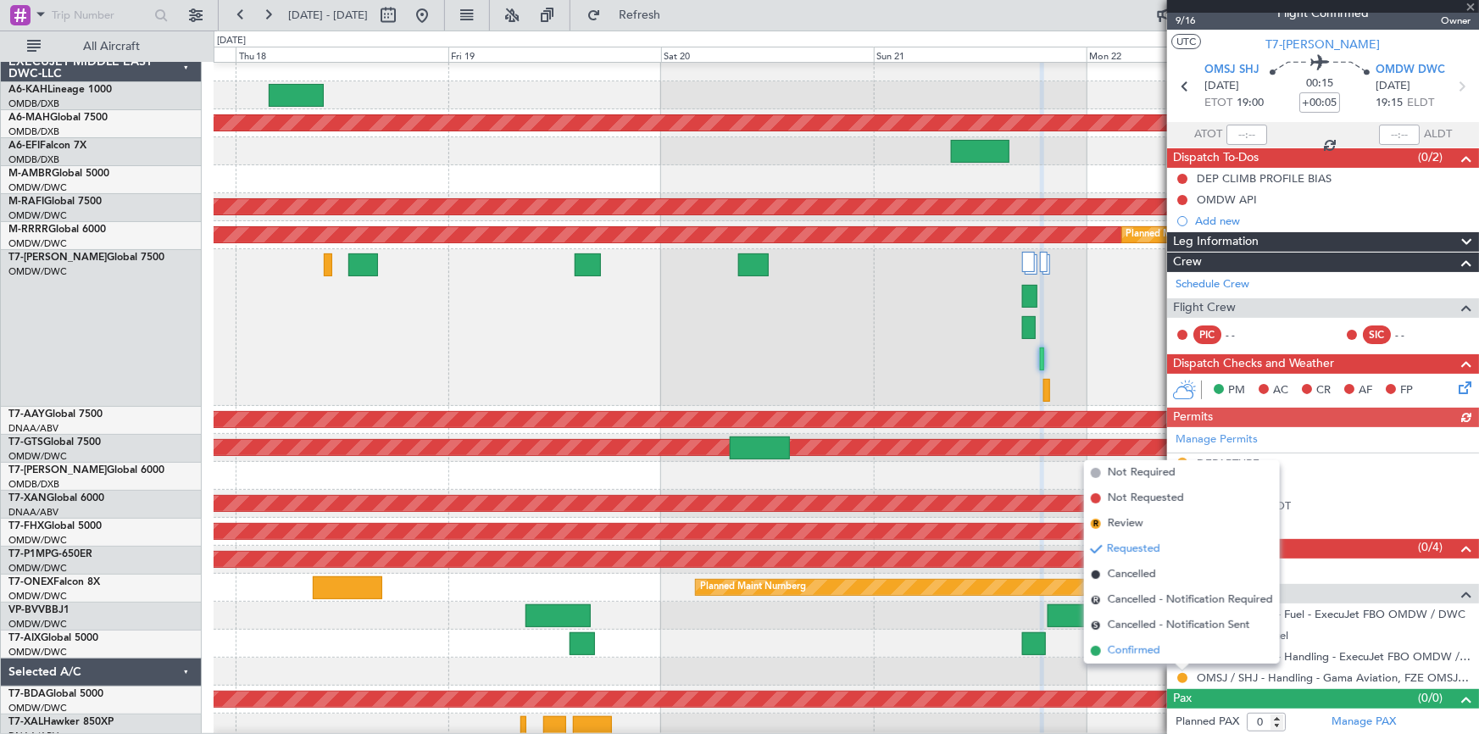
click at [1135, 650] on span "Confirmed" at bounding box center [1134, 651] width 53 height 17
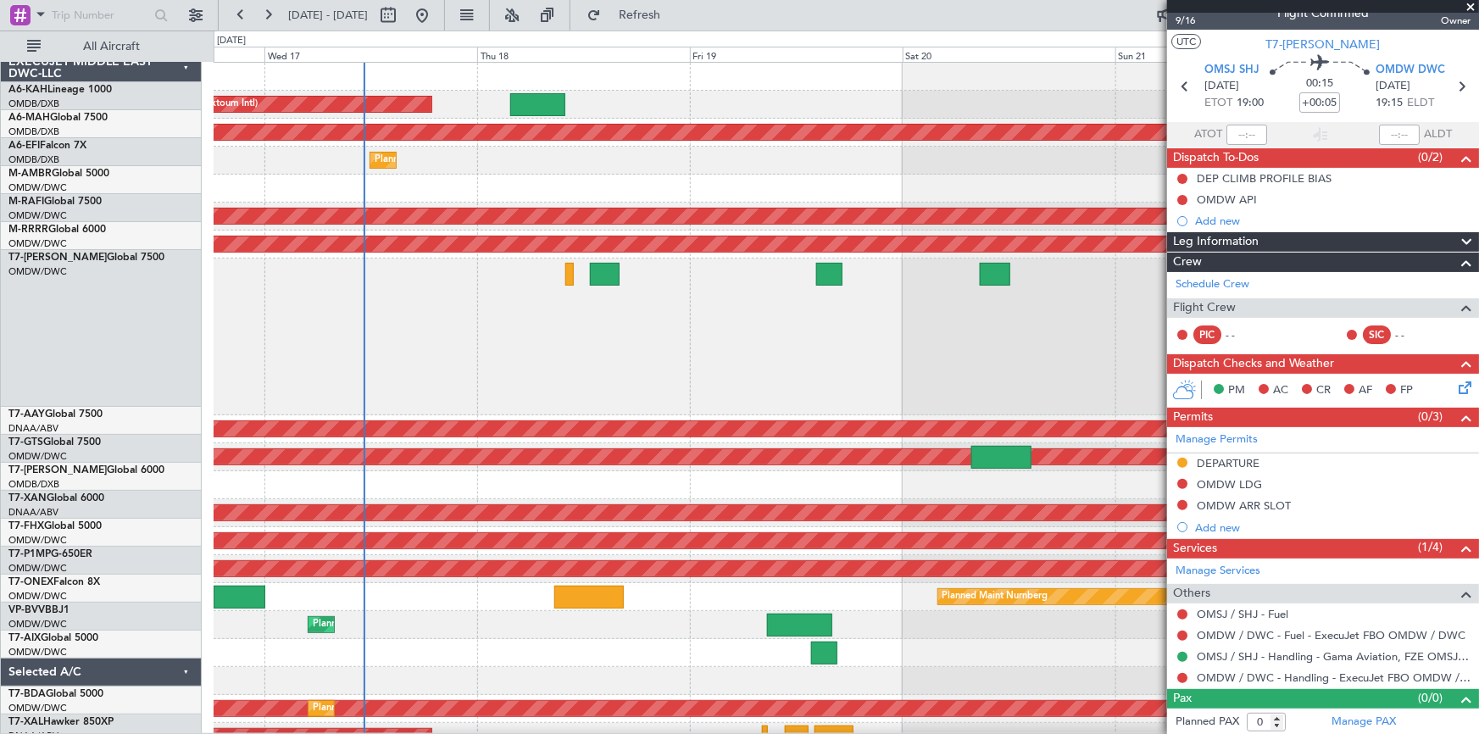
scroll to position [0, 0]
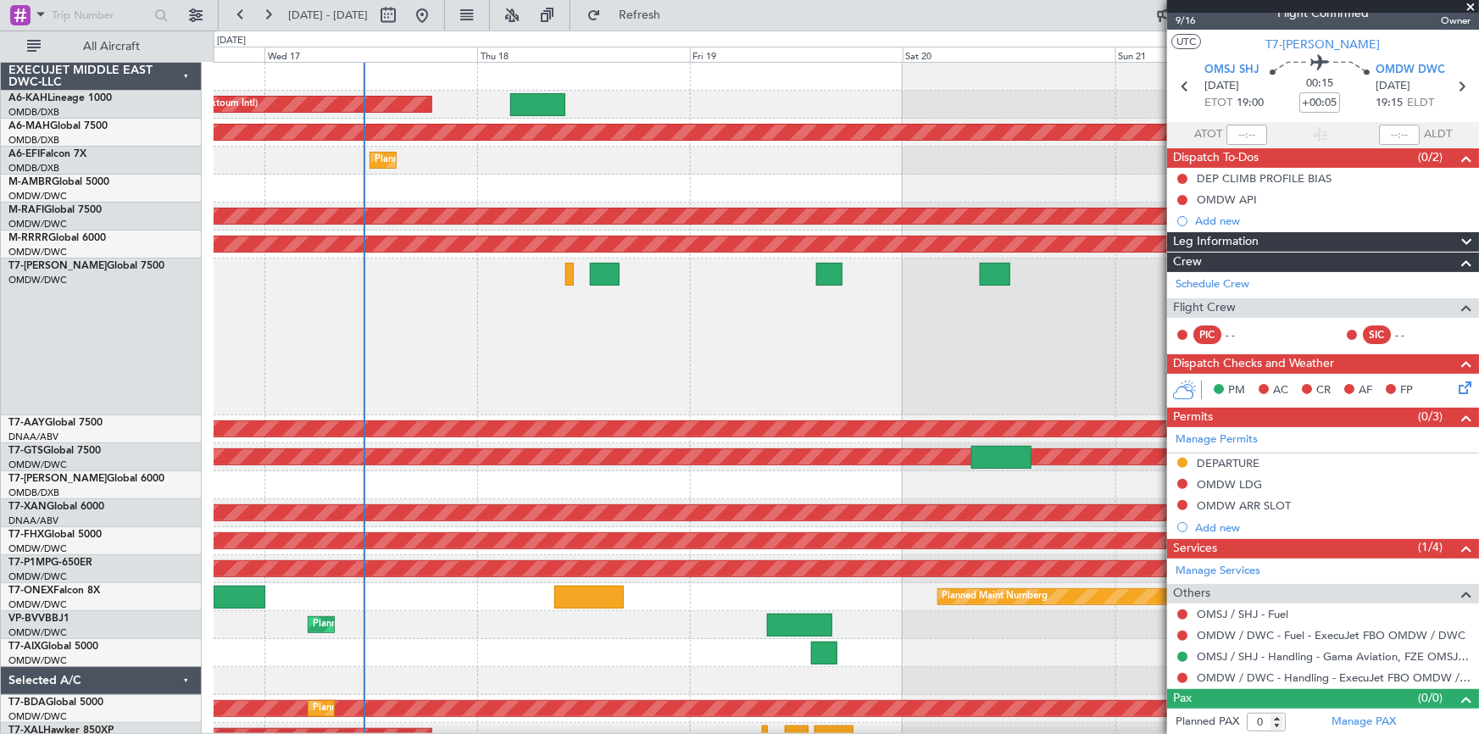
click at [672, 170] on div "Planned Maint [GEOGRAPHIC_DATA] ([GEOGRAPHIC_DATA])" at bounding box center [847, 161] width 1266 height 28
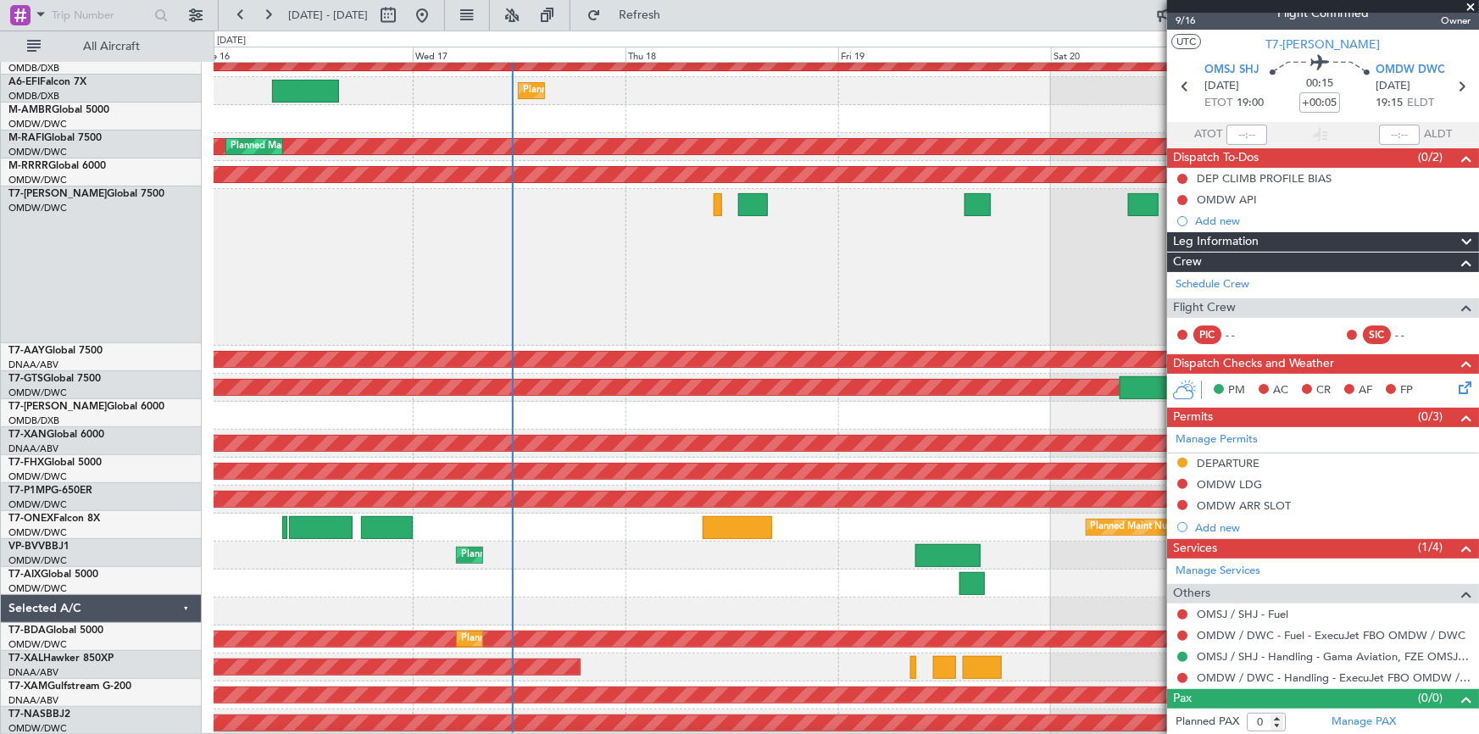
scroll to position [68, 0]
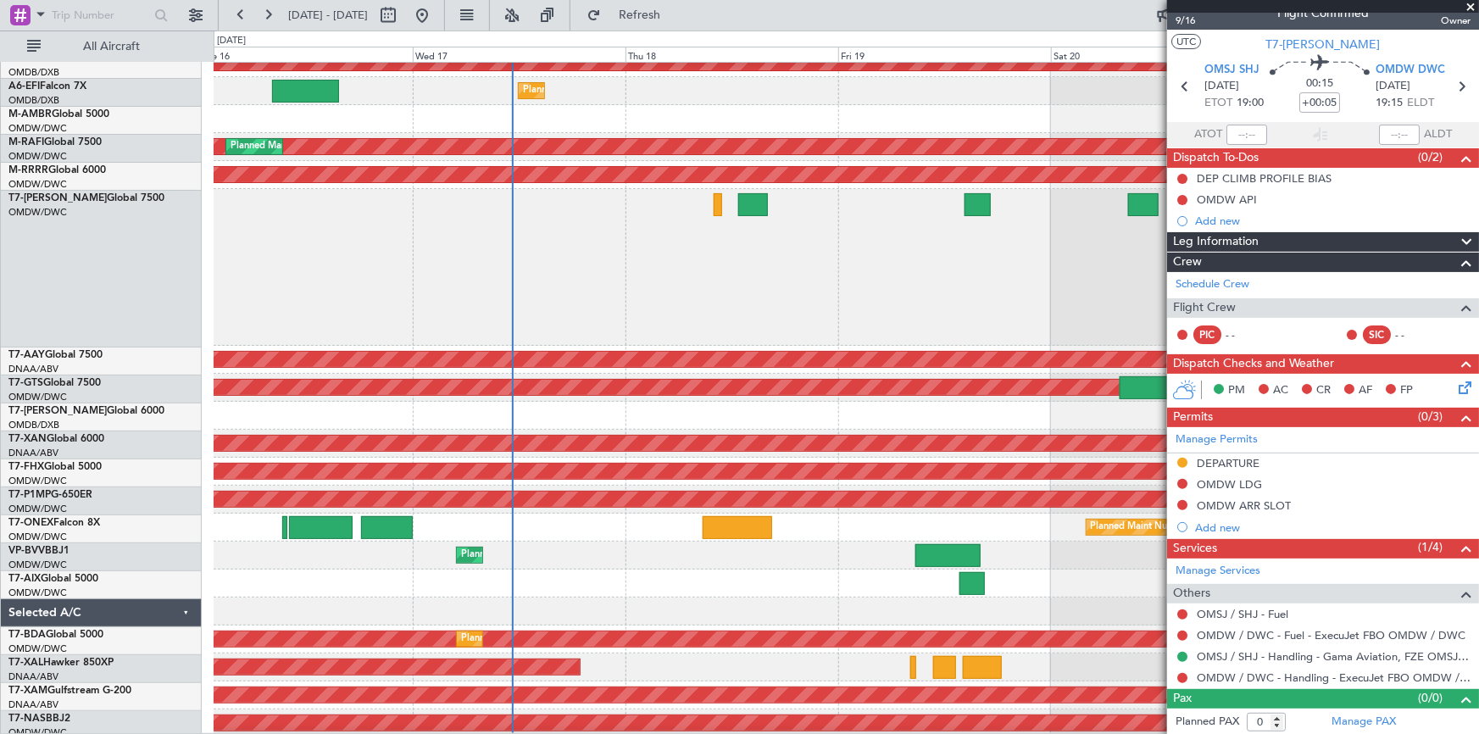
click at [687, 100] on div "Planned Maint [GEOGRAPHIC_DATA] ([GEOGRAPHIC_DATA])" at bounding box center [847, 91] width 1266 height 28
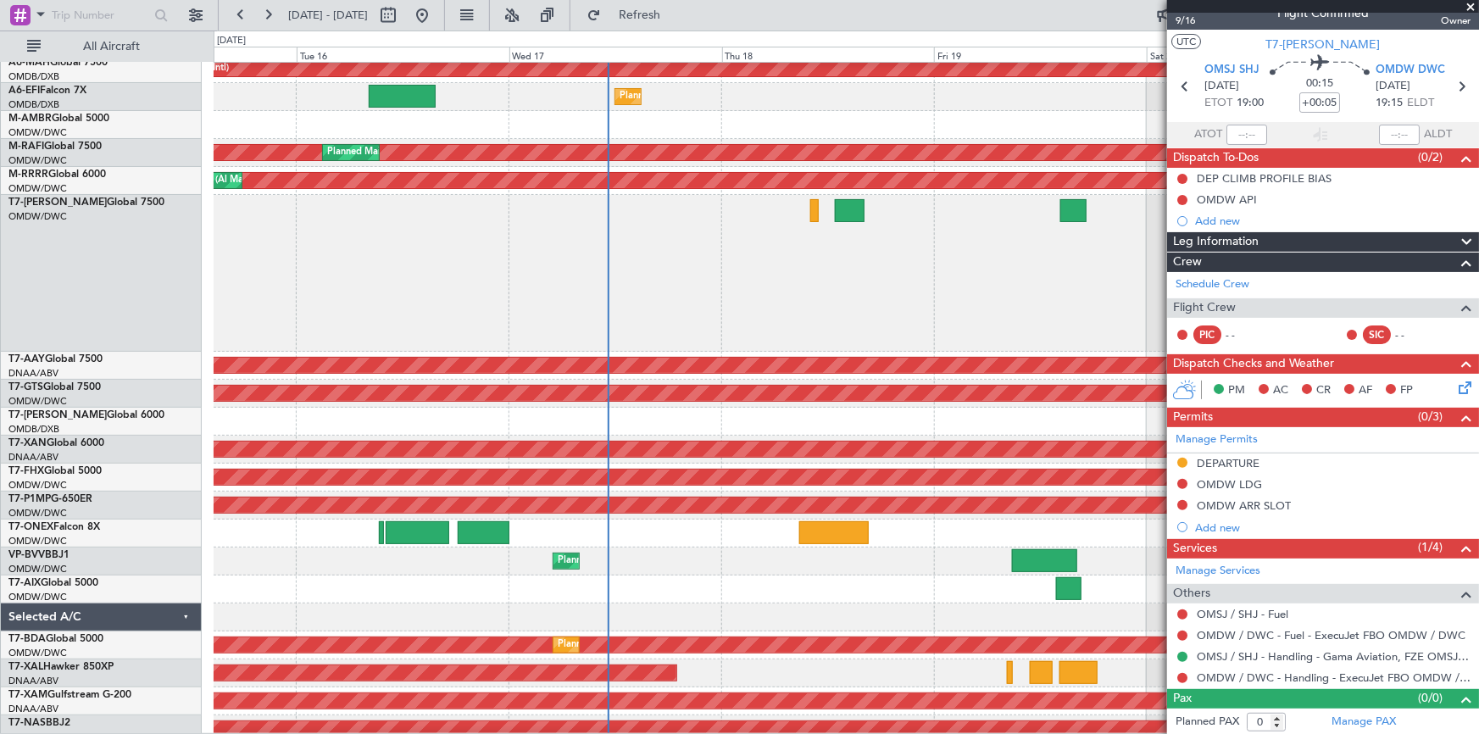
scroll to position [72, 0]
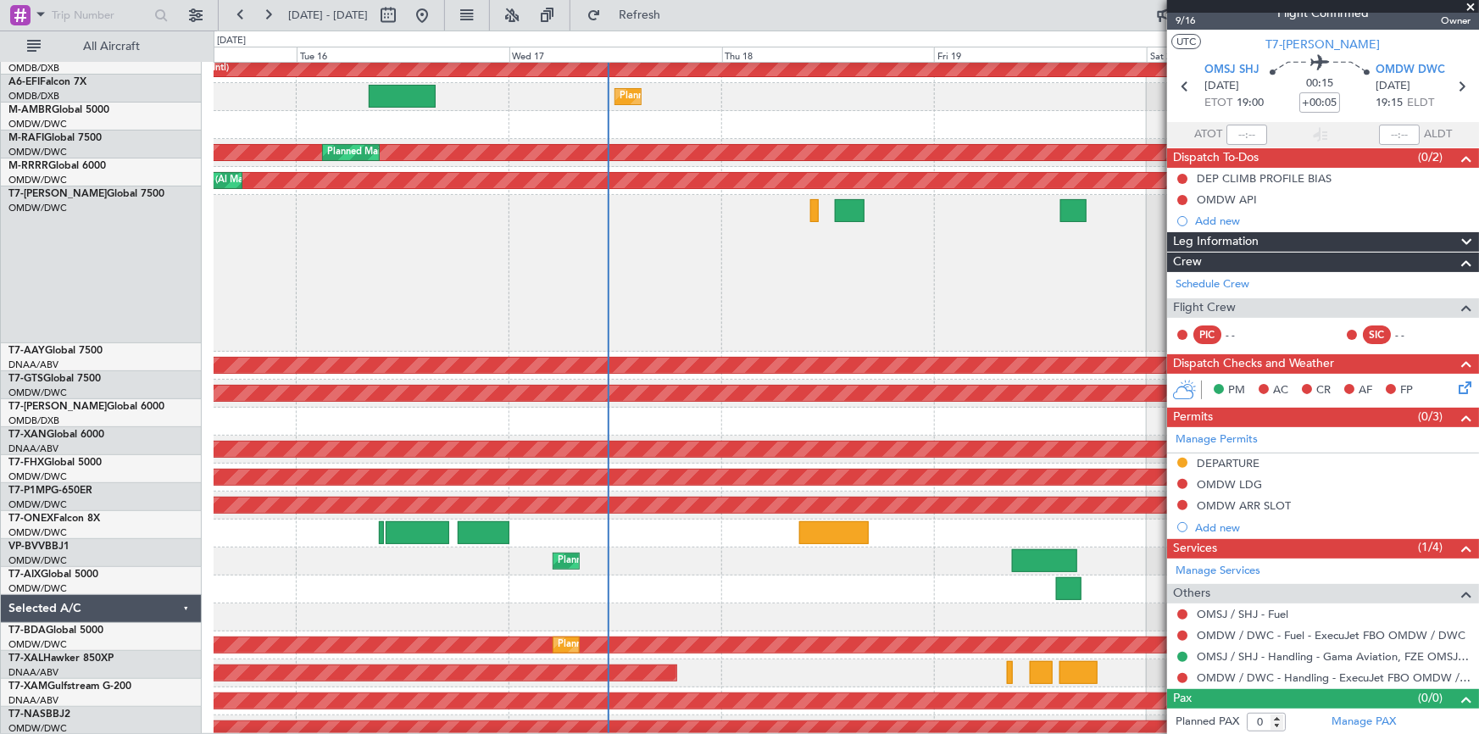
click at [419, 203] on div at bounding box center [846, 273] width 1265 height 157
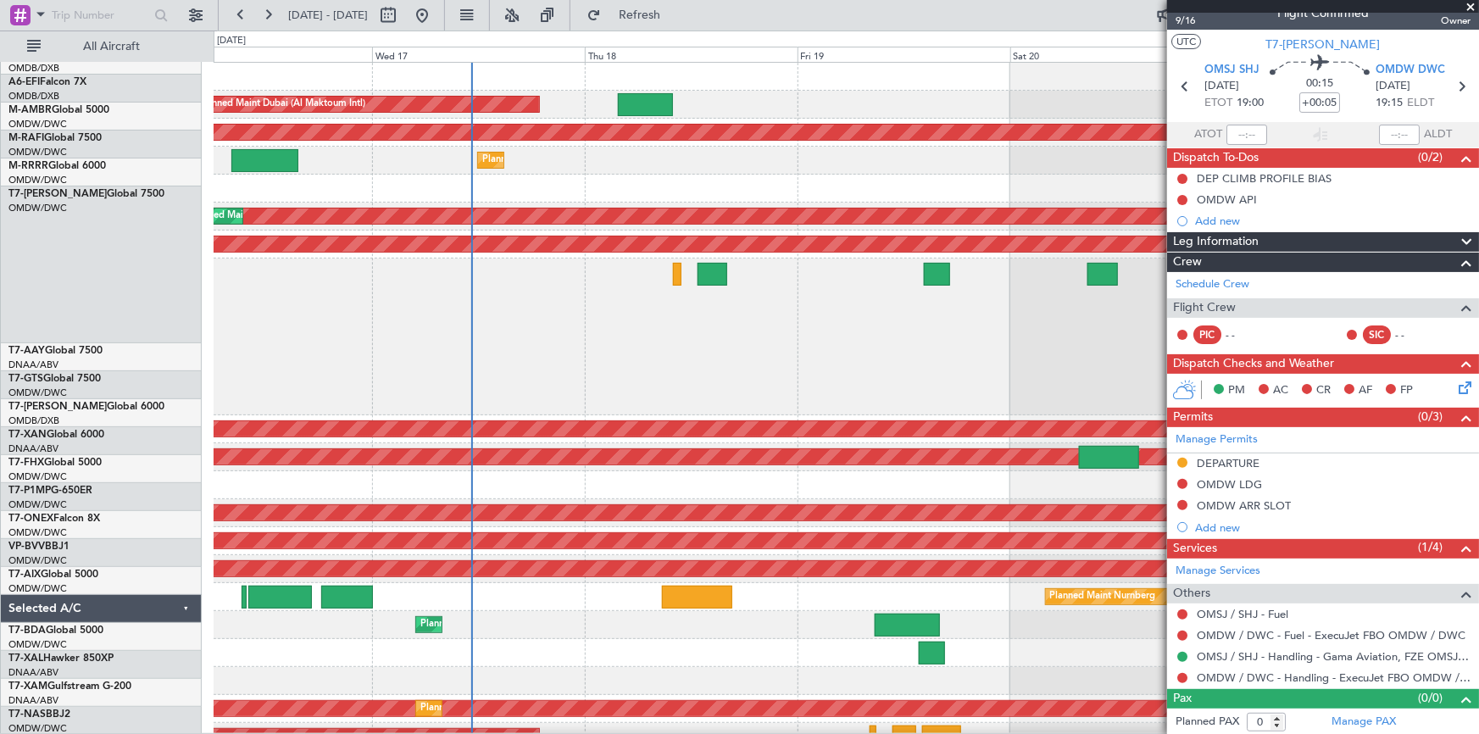
scroll to position [0, 0]
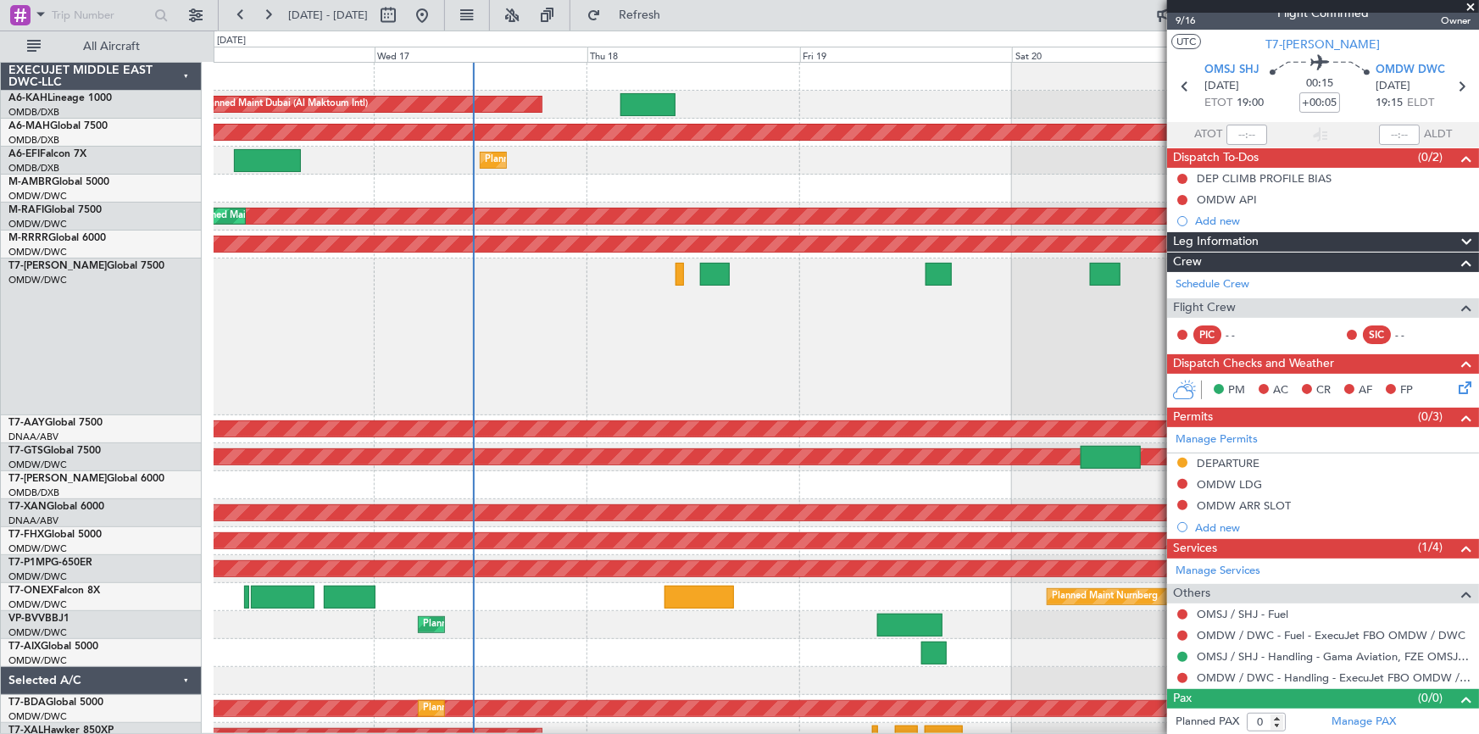
click at [620, 273] on div "Planned Maint Dubai (Al Maktoum Intl) Planned Maint Dubai (Dubai Intl) Planned …" at bounding box center [846, 435] width 1265 height 744
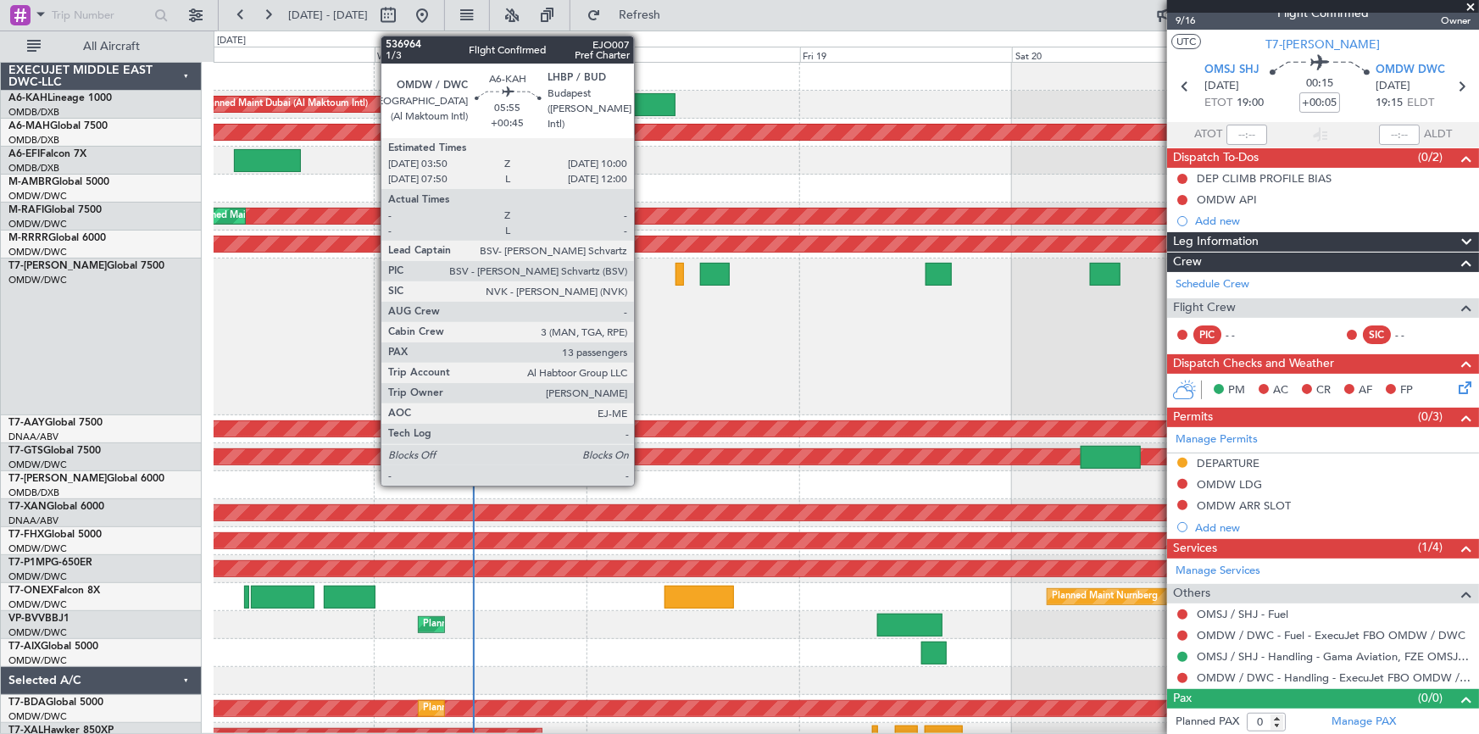
click at [642, 103] on div at bounding box center [647, 104] width 55 height 23
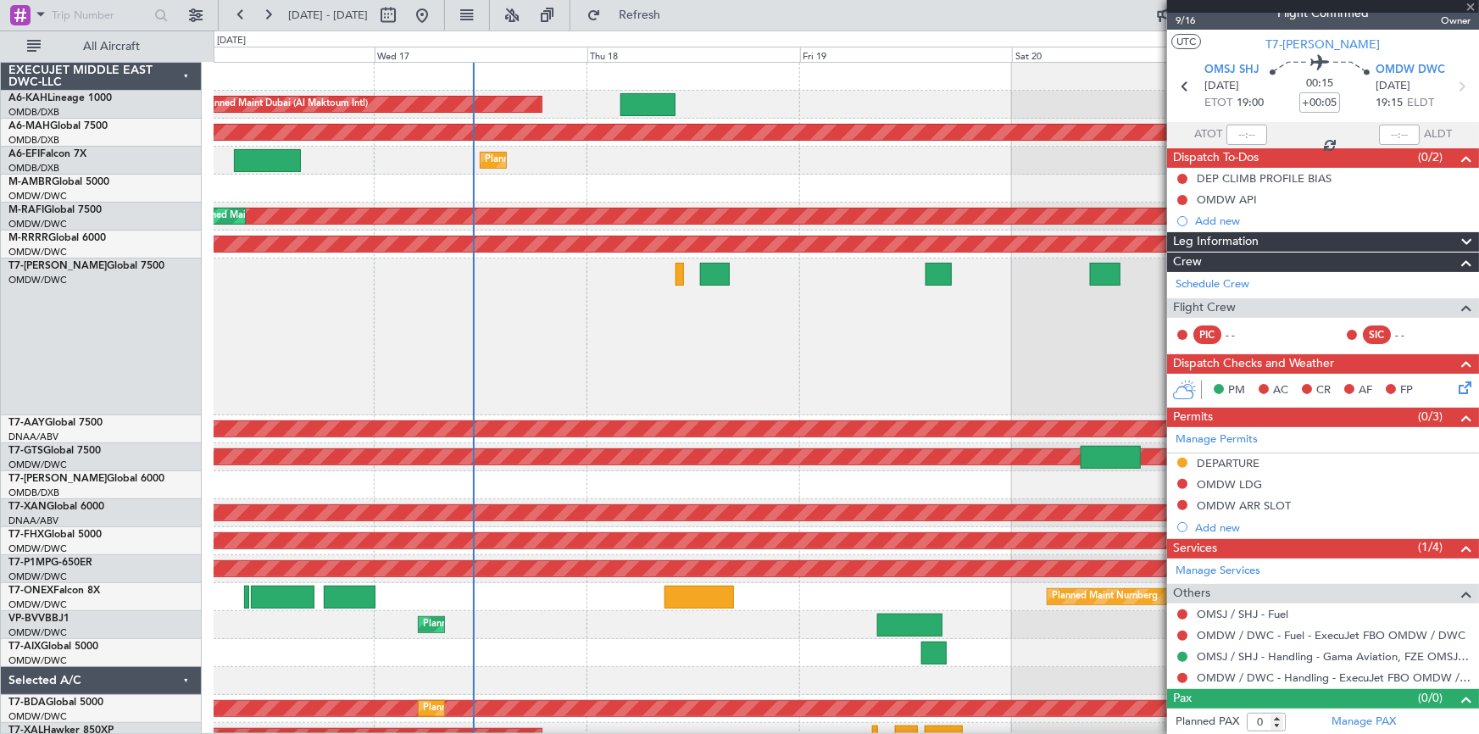
type input "+00:45"
type input "13"
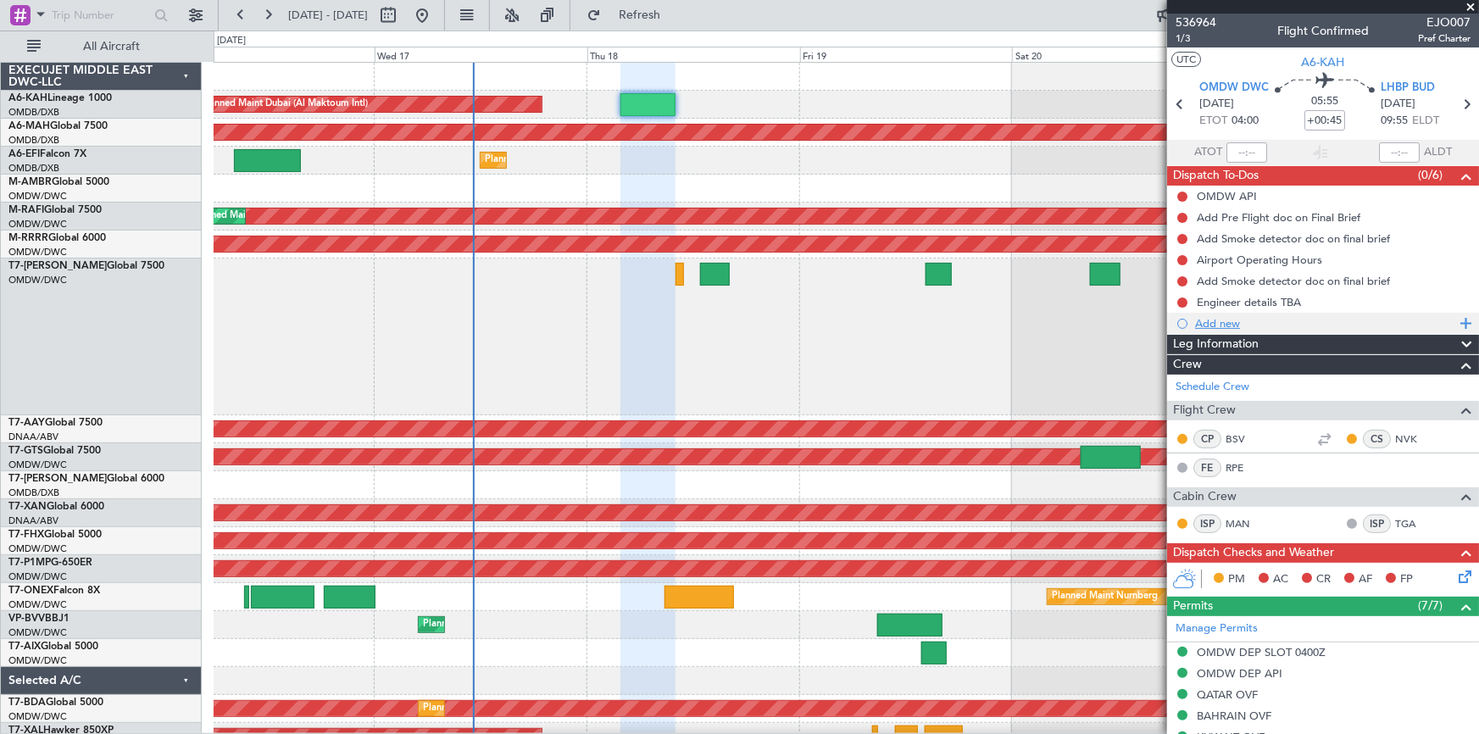
click at [1209, 324] on div "Add new" at bounding box center [1325, 323] width 260 height 14
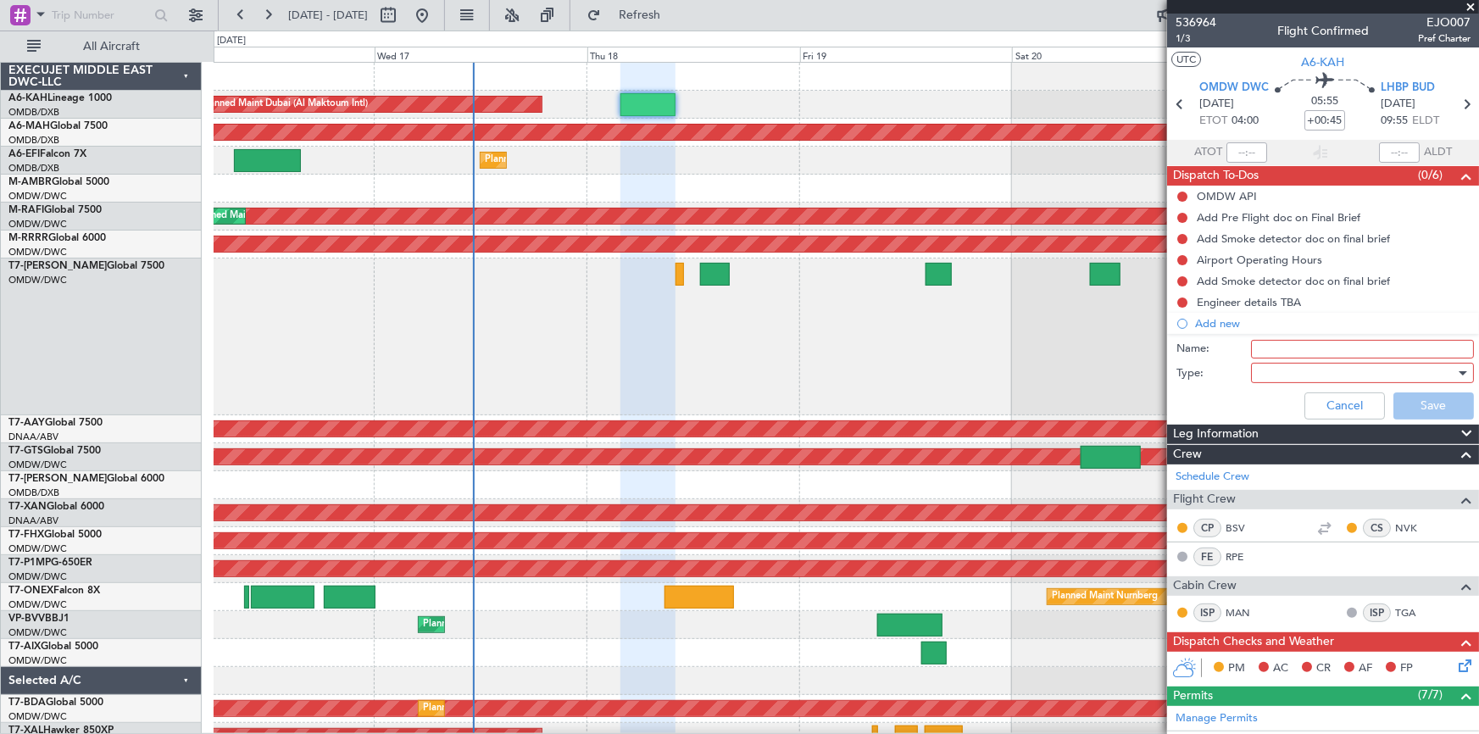
click at [1285, 342] on input "Name:" at bounding box center [1362, 349] width 223 height 19
type input "dep fuel 149 tons"
click at [1272, 367] on div at bounding box center [1356, 372] width 197 height 25
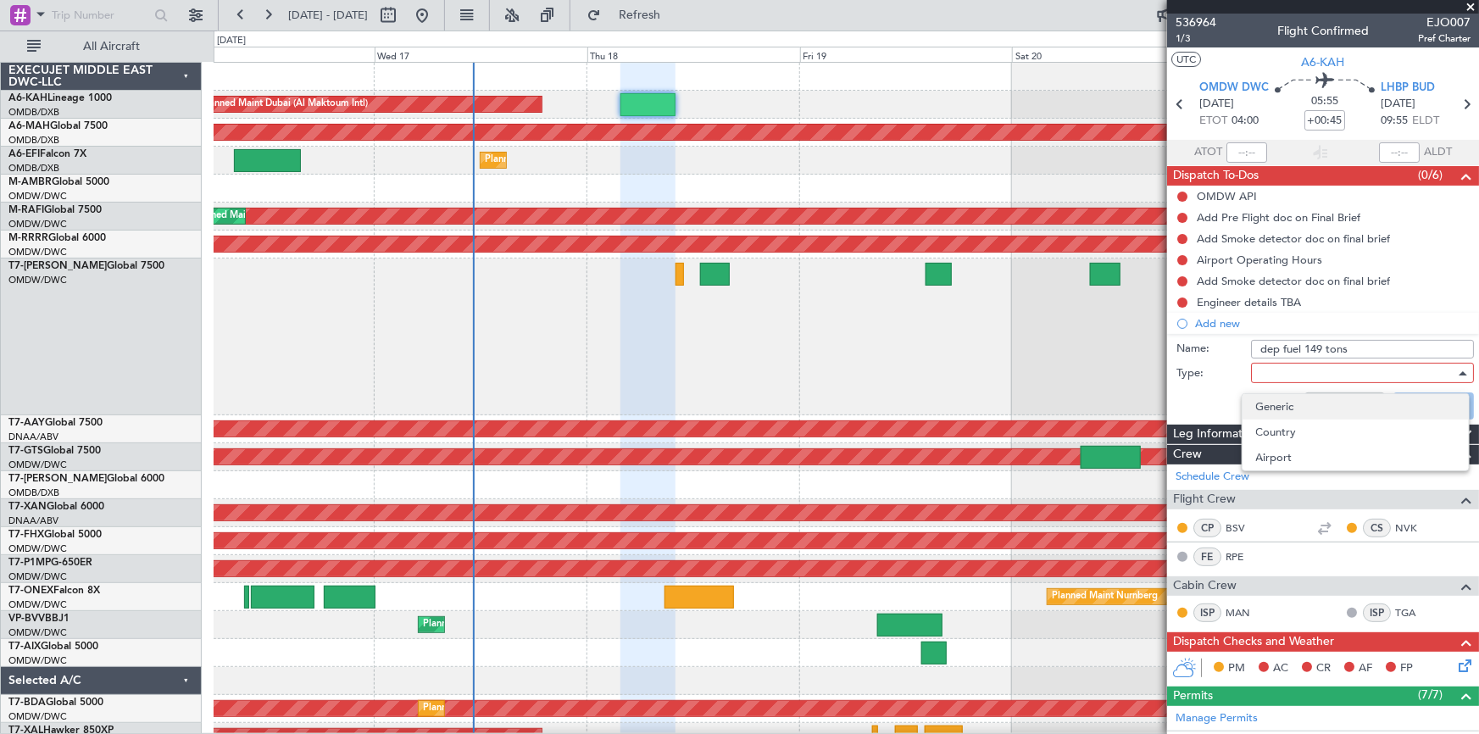
click at [1271, 403] on span "Generic" at bounding box center [1355, 406] width 199 height 25
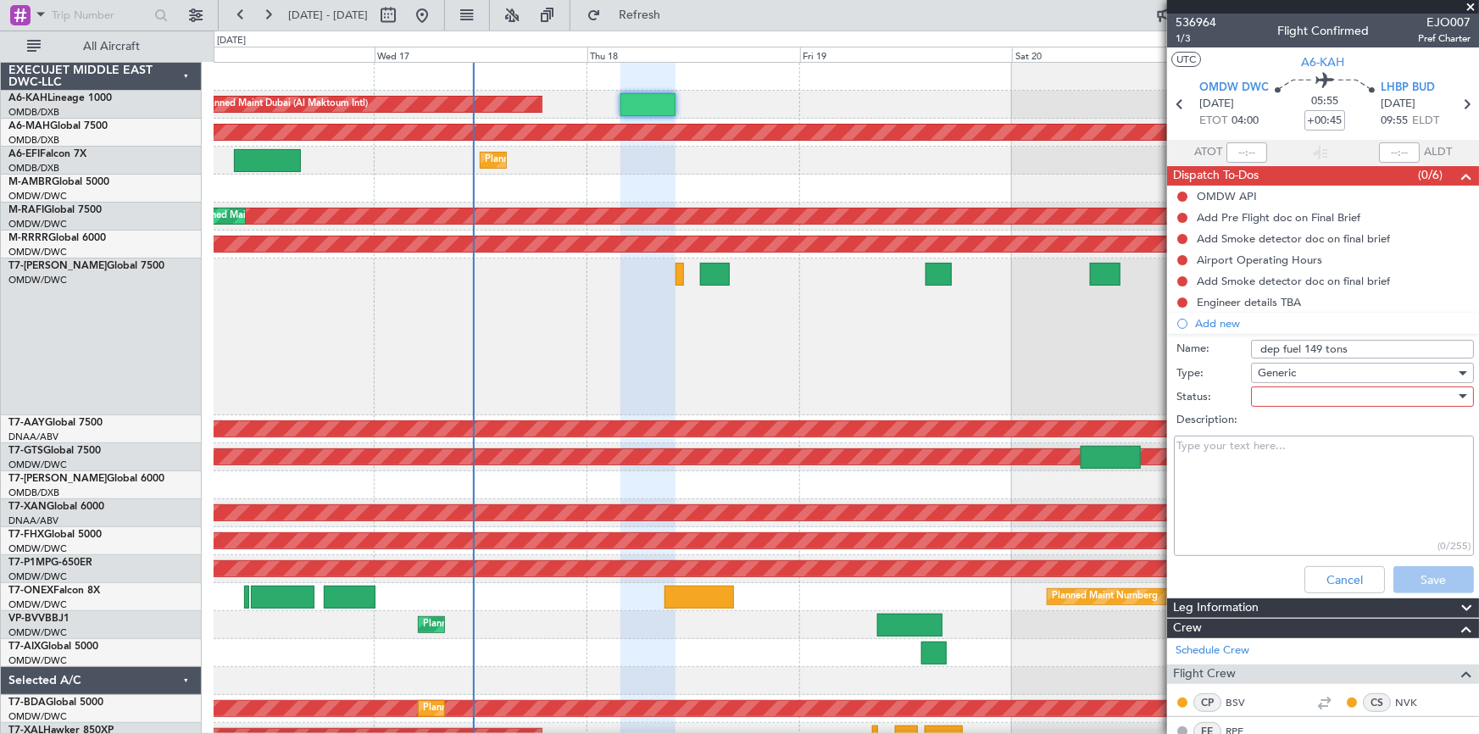
click at [1291, 387] on div at bounding box center [1356, 396] width 197 height 25
click at [1305, 423] on span "Not Started" at bounding box center [1355, 430] width 199 height 25
click at [1436, 576] on button "Save" at bounding box center [1434, 579] width 81 height 27
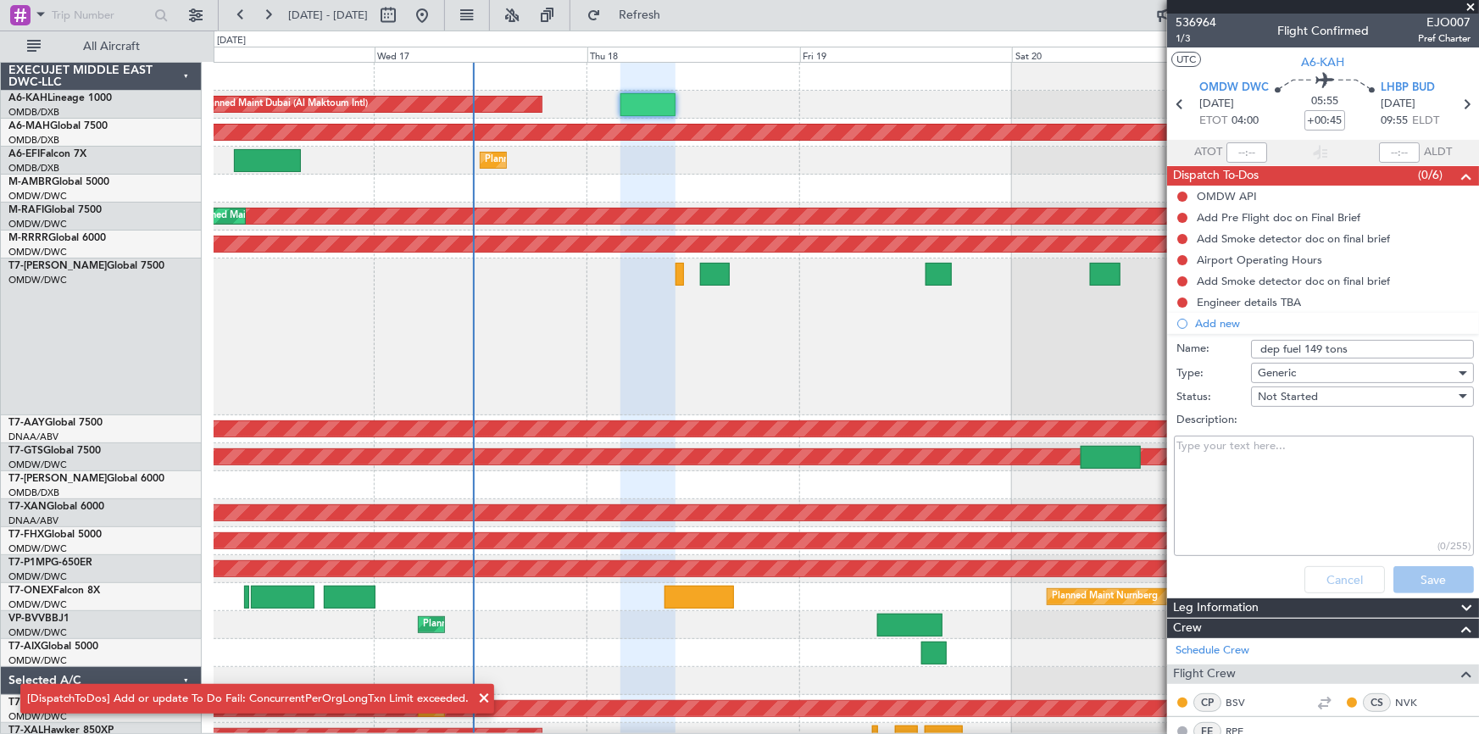
click at [1312, 394] on span "Not Started" at bounding box center [1288, 396] width 60 height 15
drag, startPoint x: 1293, startPoint y: 430, endPoint x: 1421, endPoint y: 542, distance: 170.0
click at [1300, 433] on span "Not Started" at bounding box center [1355, 430] width 199 height 25
click at [1410, 578] on div "Cancel Save" at bounding box center [1319, 579] width 320 height 41
click at [1248, 456] on textarea "Description:" at bounding box center [1324, 496] width 300 height 121
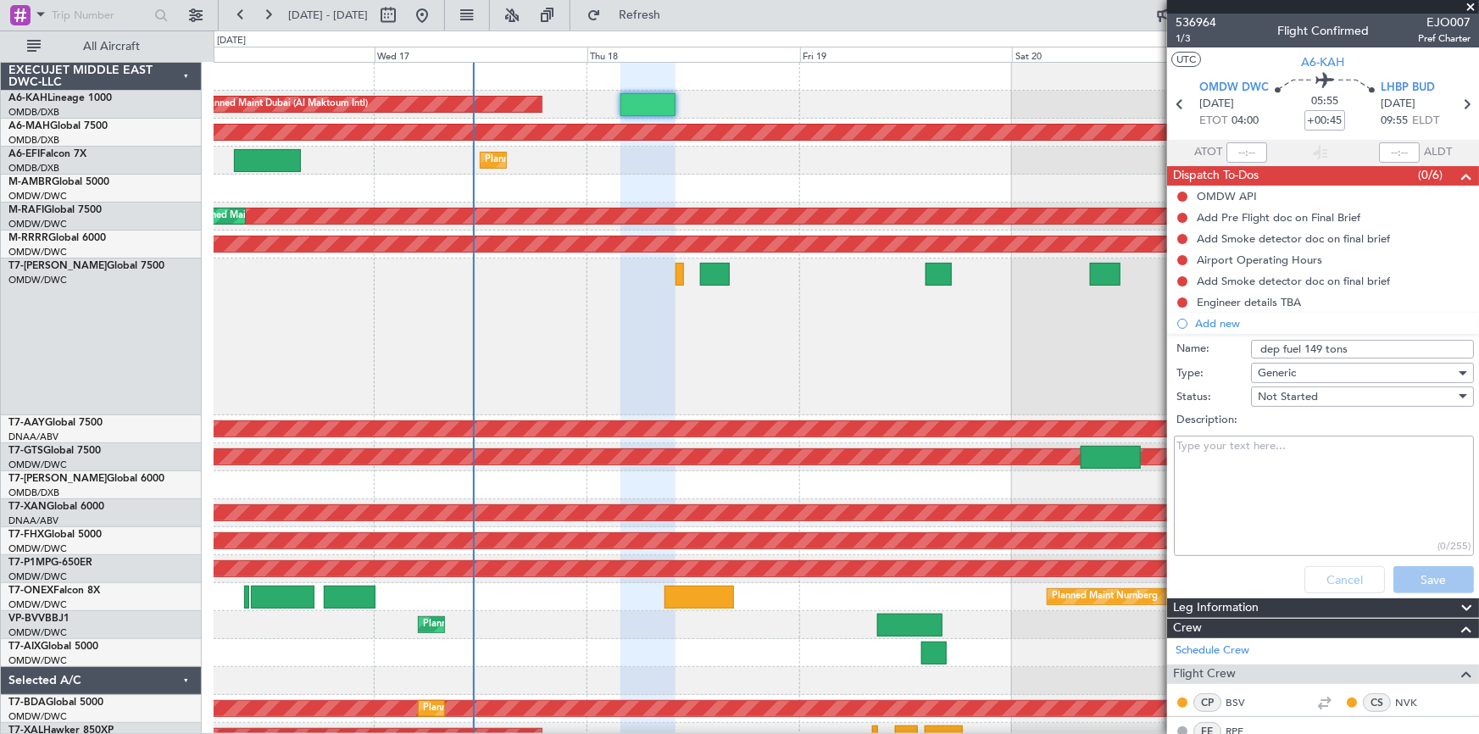
drag, startPoint x: 1350, startPoint y: 348, endPoint x: 1364, endPoint y: 348, distance: 13.6
click at [1354, 348] on input "dep fuel 149 tons" at bounding box center [1362, 349] width 223 height 19
click at [1303, 485] on textarea "Description:" at bounding box center [1324, 496] width 300 height 121
click at [1363, 346] on input "dep fuel 149 tons" at bounding box center [1362, 349] width 223 height 19
drag, startPoint x: 1357, startPoint y: 350, endPoint x: 1144, endPoint y: 360, distance: 213.0
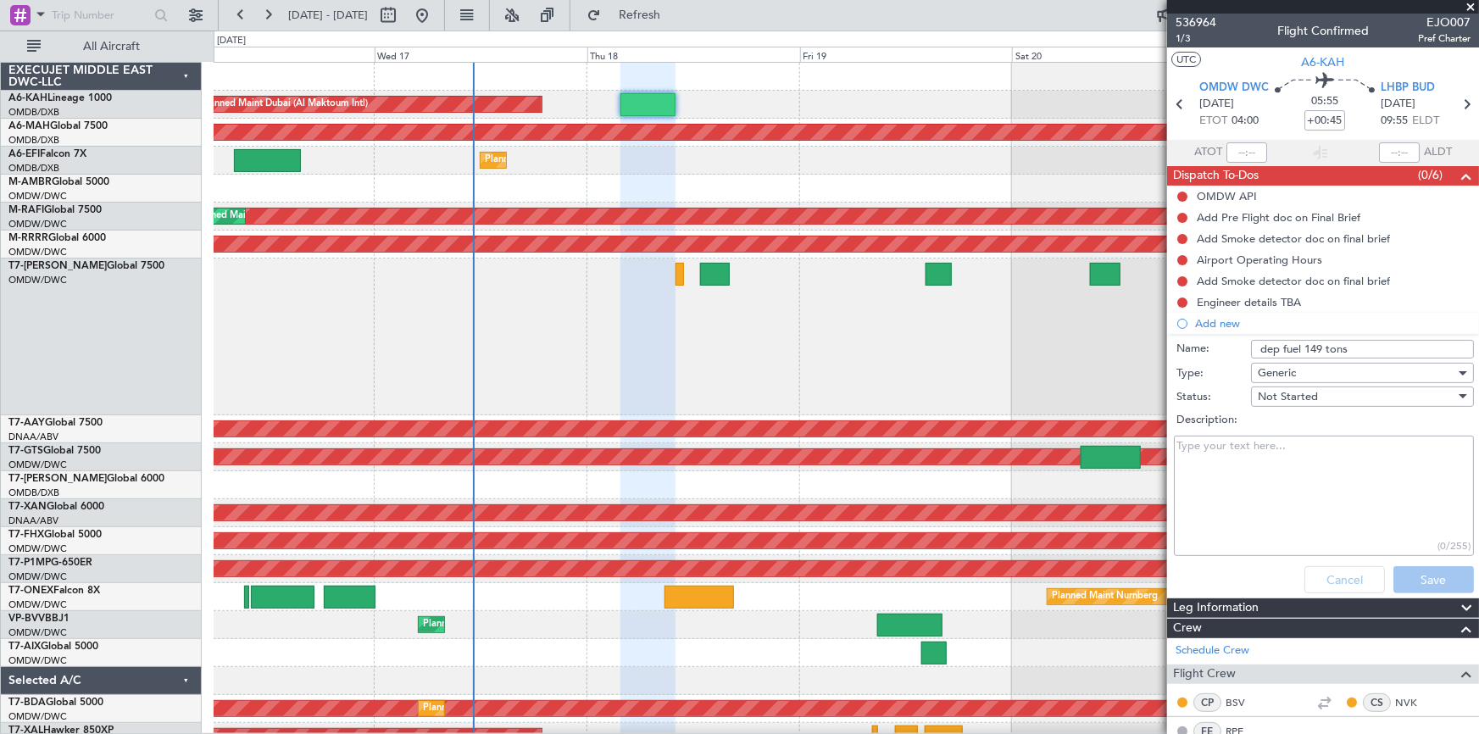
click at [1144, 360] on fb-app "16 Sep 2025 - 22 Sep 2025 Refresh Quick Links All Aircraft Planned Maint Dubai …" at bounding box center [739, 373] width 1479 height 721
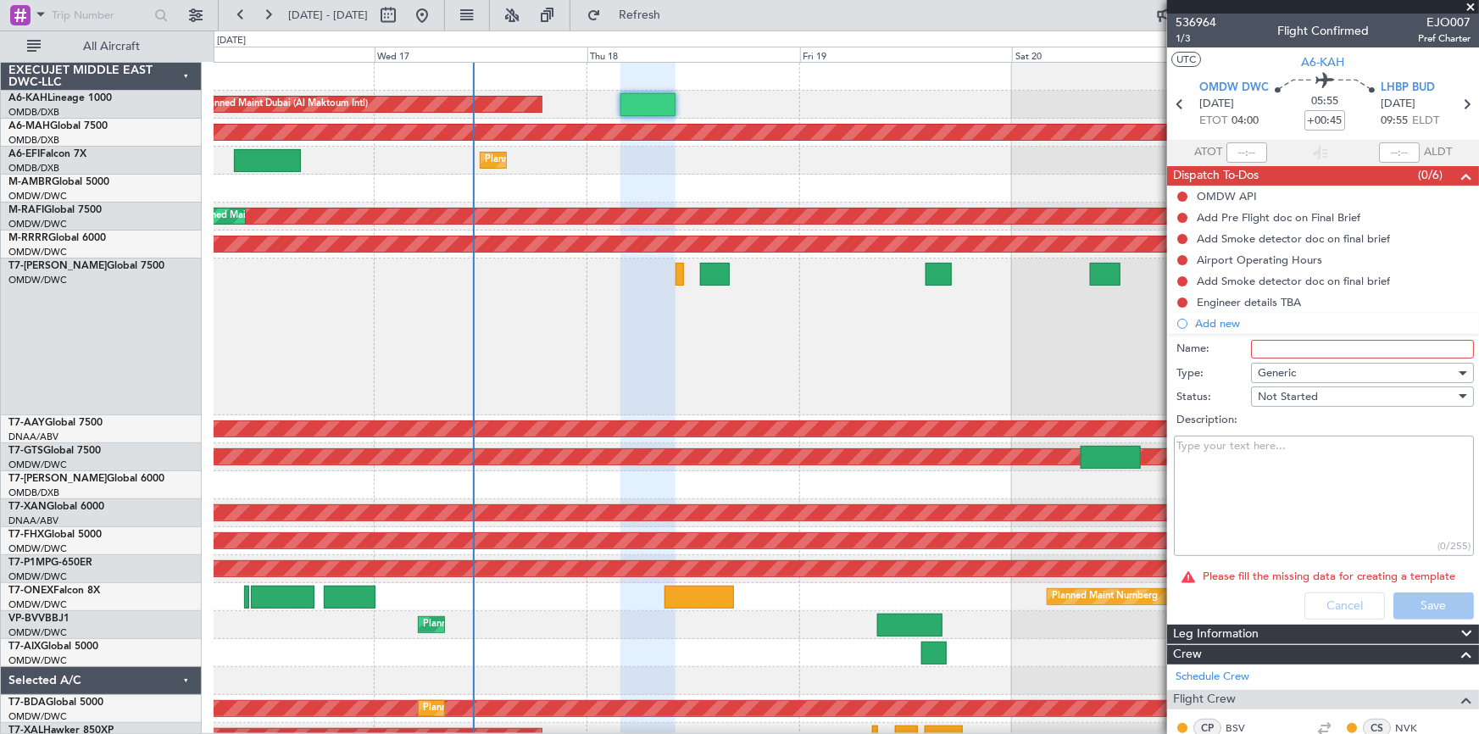
click at [1277, 341] on input "Name:" at bounding box center [1362, 349] width 223 height 19
paste input "dep fuel 149 tons"
type input "dep fuel 149 tons"
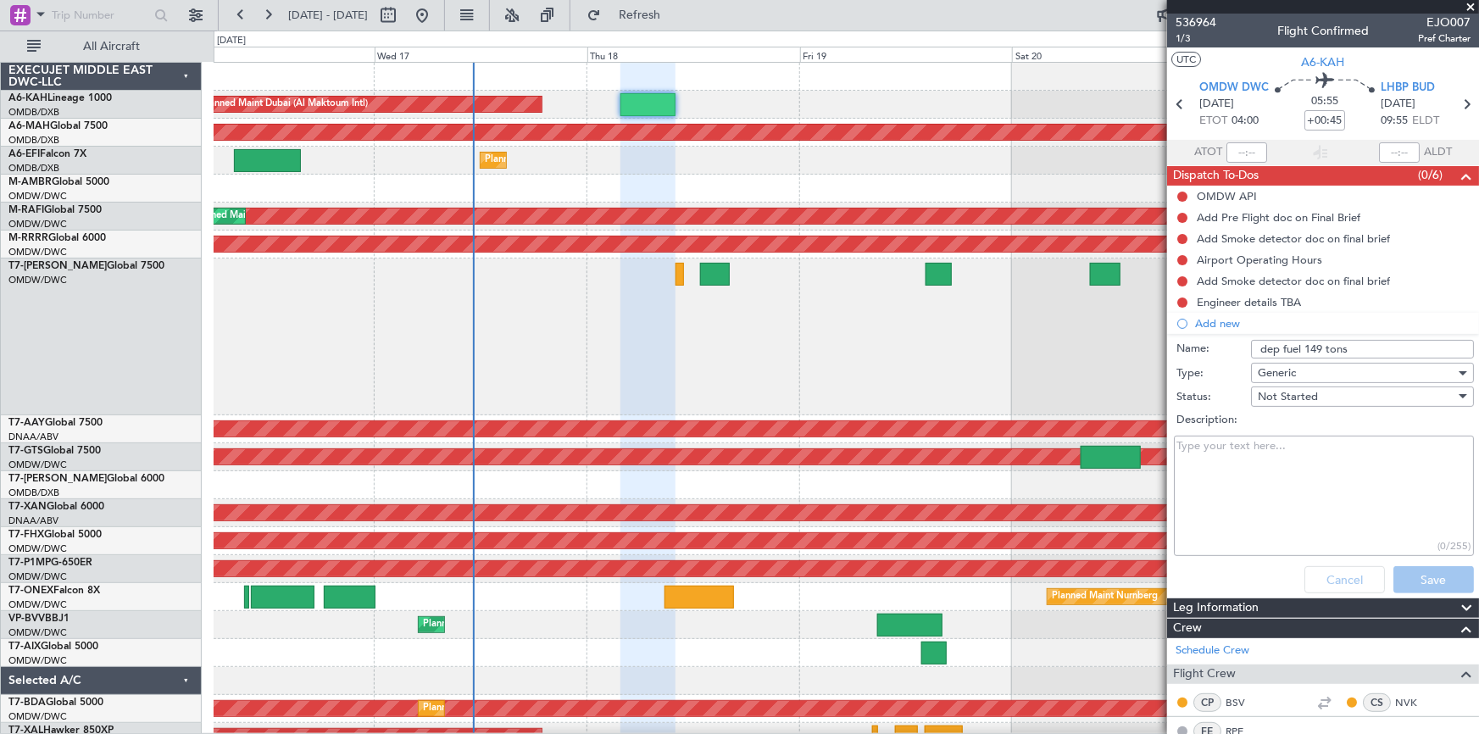
drag, startPoint x: 1263, startPoint y: 477, endPoint x: 1356, endPoint y: 533, distance: 108.7
click at [1274, 478] on textarea "Description:" at bounding box center [1324, 496] width 300 height 121
click at [1271, 459] on textarea "Description:" at bounding box center [1324, 496] width 300 height 121
type textarea "d"
click at [1316, 585] on div "Cancel Save" at bounding box center [1319, 579] width 320 height 41
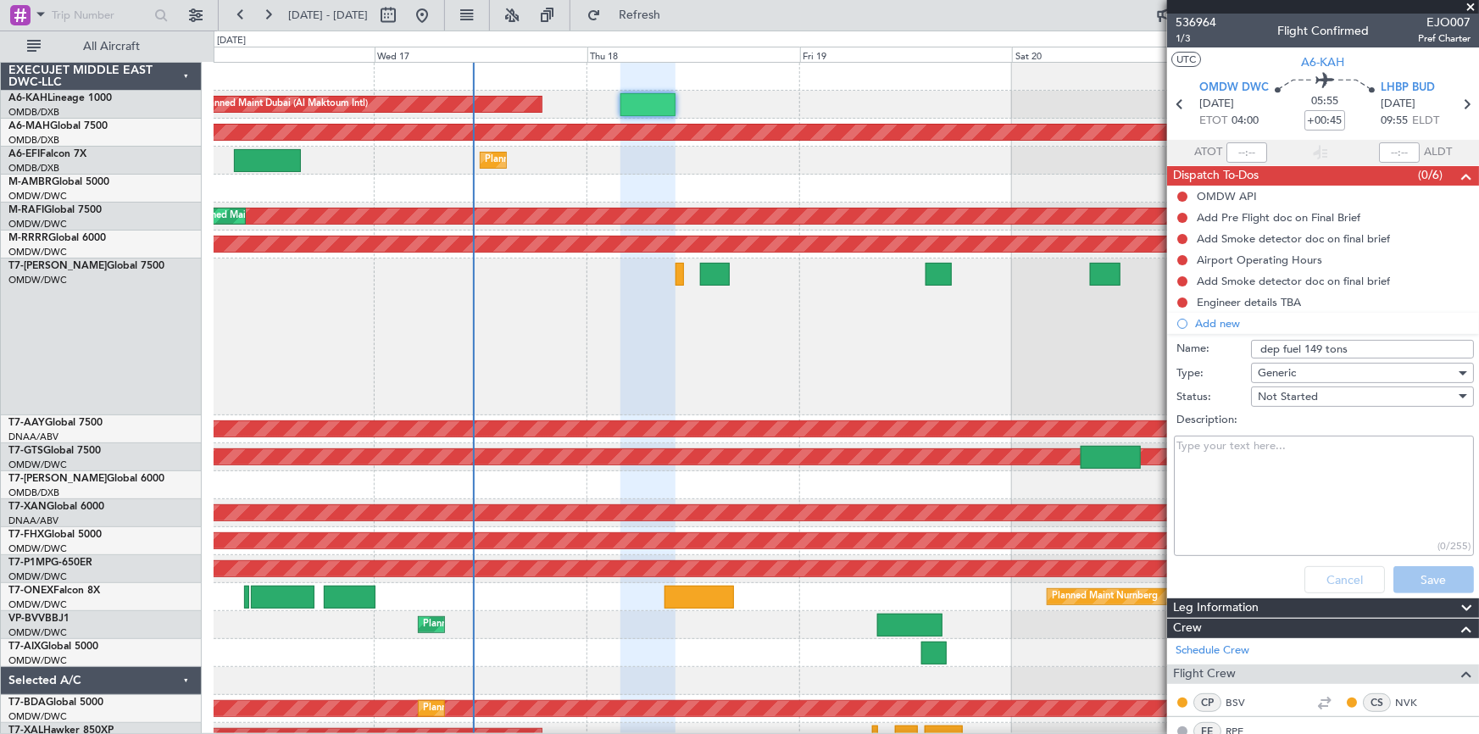
drag, startPoint x: 1316, startPoint y: 582, endPoint x: 1210, endPoint y: 414, distance: 198.5
click at [1316, 581] on div "Cancel Save" at bounding box center [1319, 579] width 320 height 41
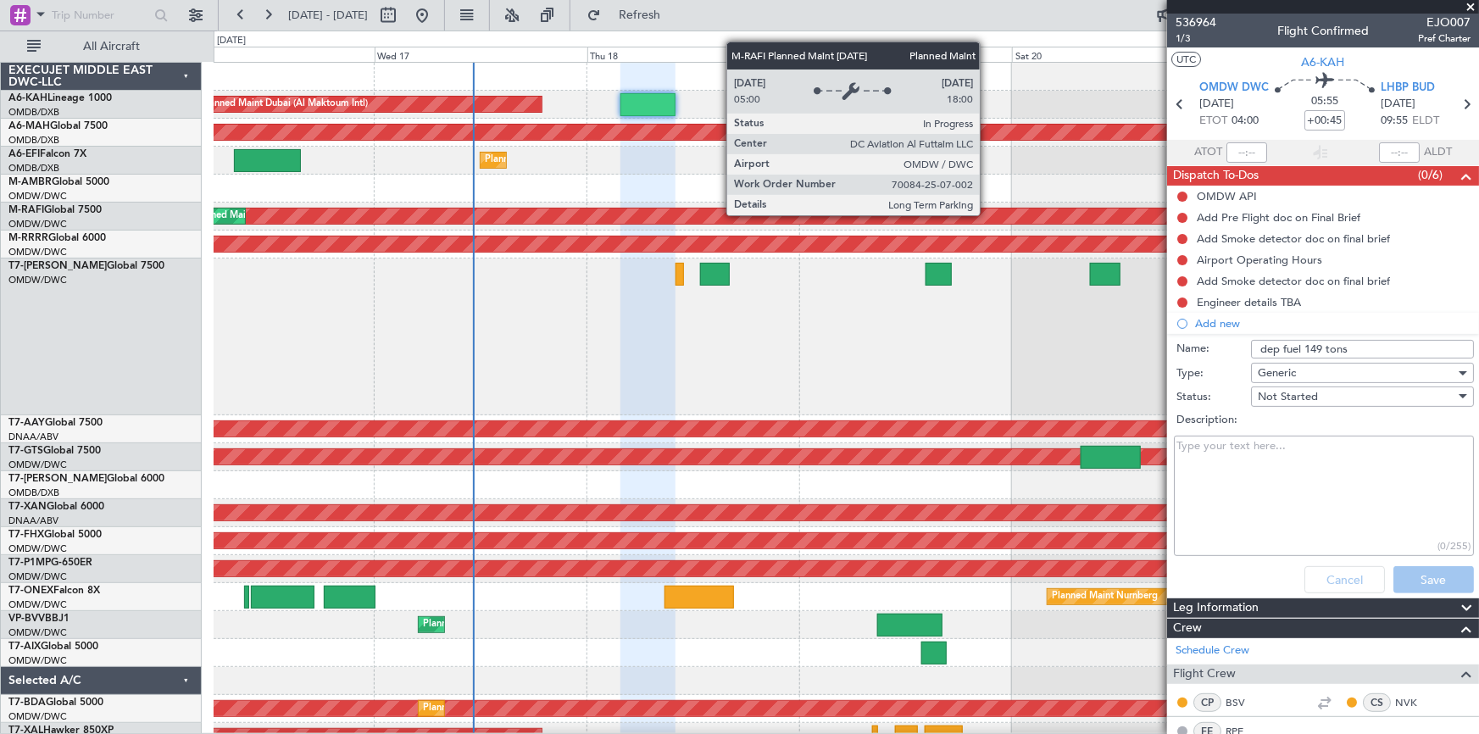
click at [987, 195] on div at bounding box center [846, 189] width 1265 height 28
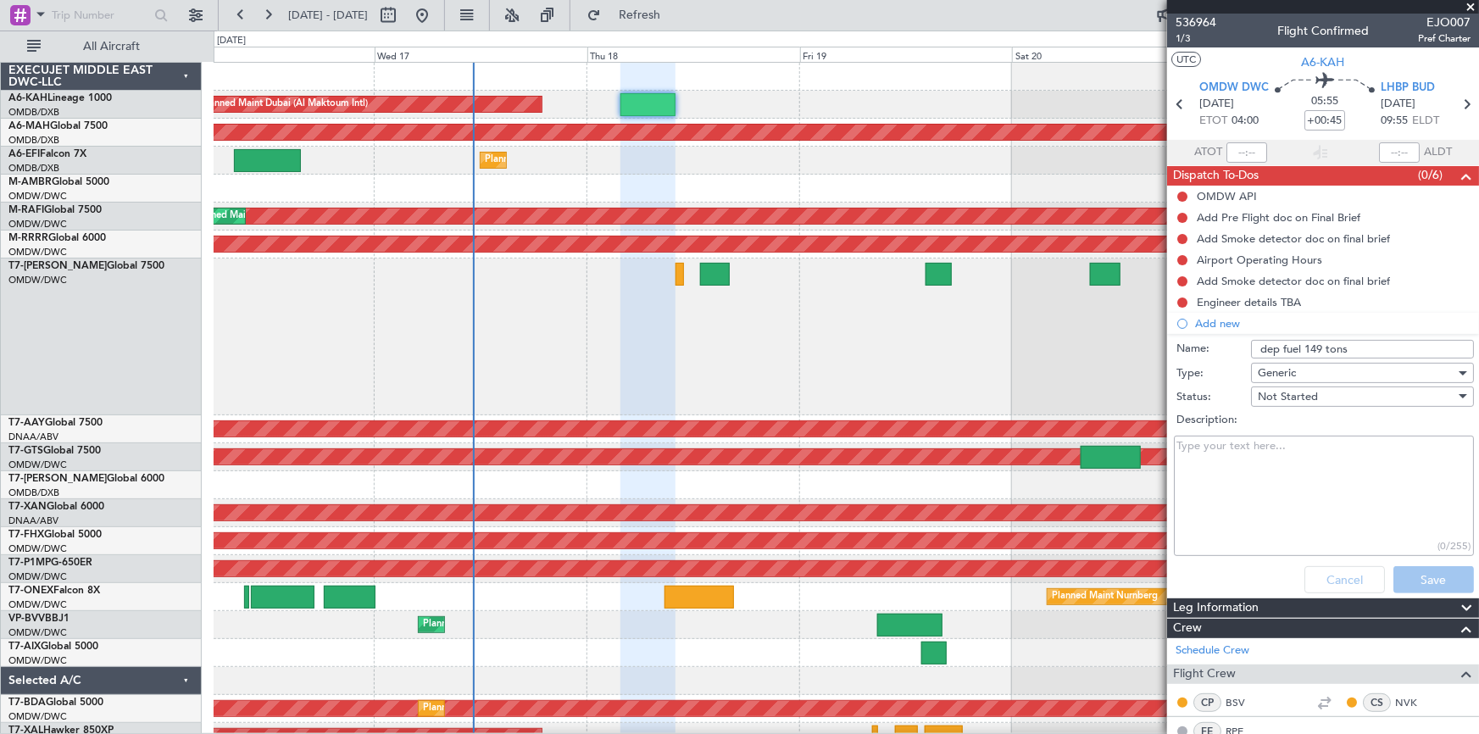
click at [1023, 199] on div at bounding box center [846, 189] width 1265 height 28
drag, startPoint x: 1333, startPoint y: 578, endPoint x: 1133, endPoint y: 486, distance: 220.3
click at [1329, 576] on div "Cancel Save" at bounding box center [1319, 579] width 320 height 41
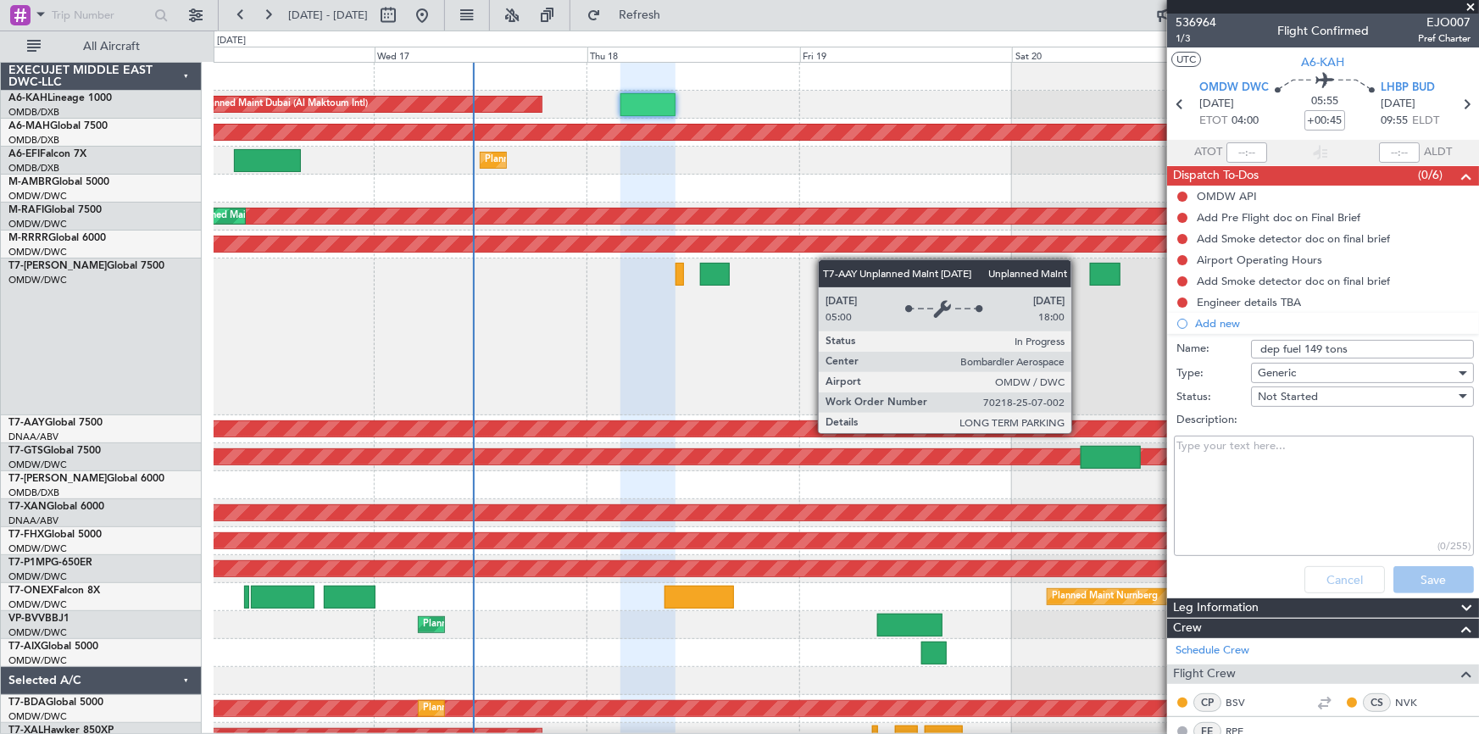
click at [1079, 431] on div "Unplanned Maint [GEOGRAPHIC_DATA] (Al Maktoum Intl)" at bounding box center [846, 428] width 3793 height 15
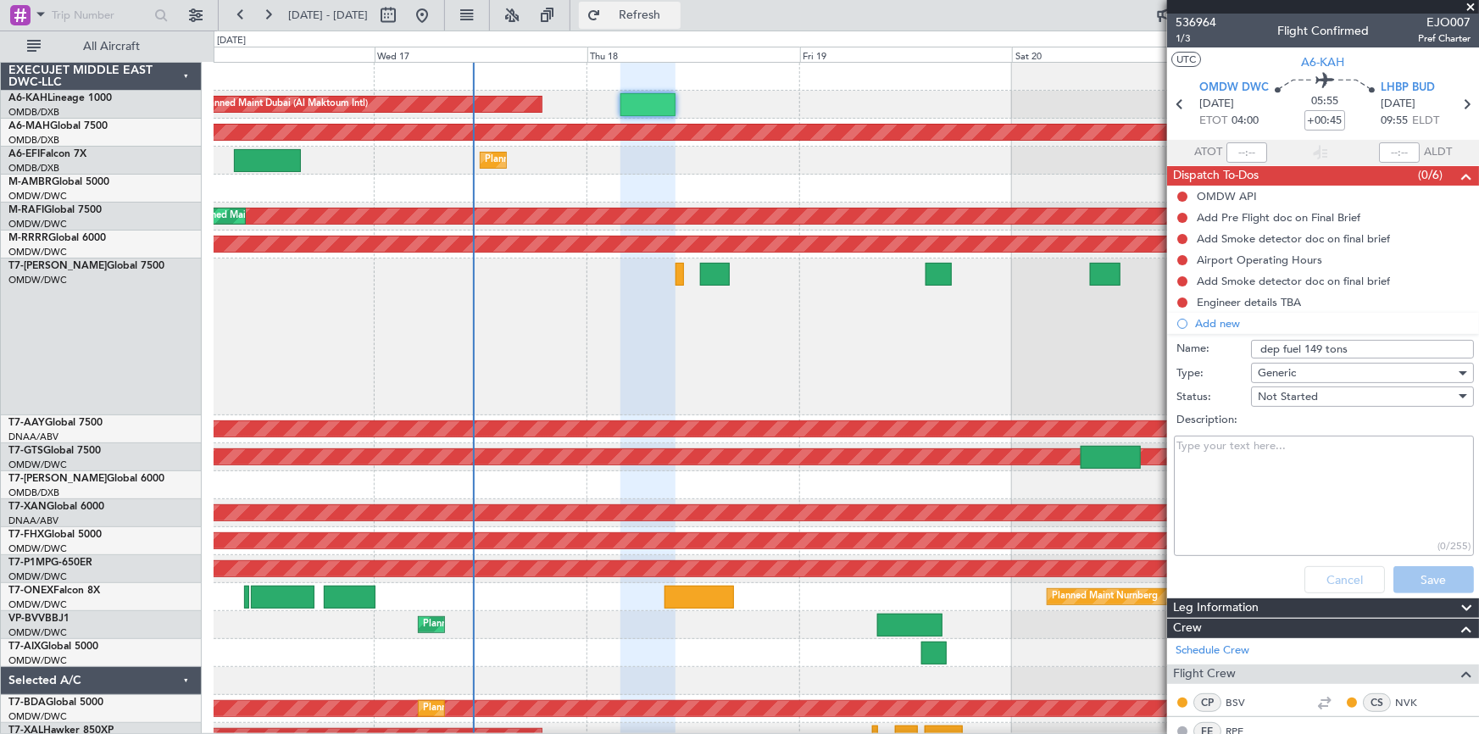
click at [659, 8] on button "Refresh" at bounding box center [630, 15] width 102 height 27
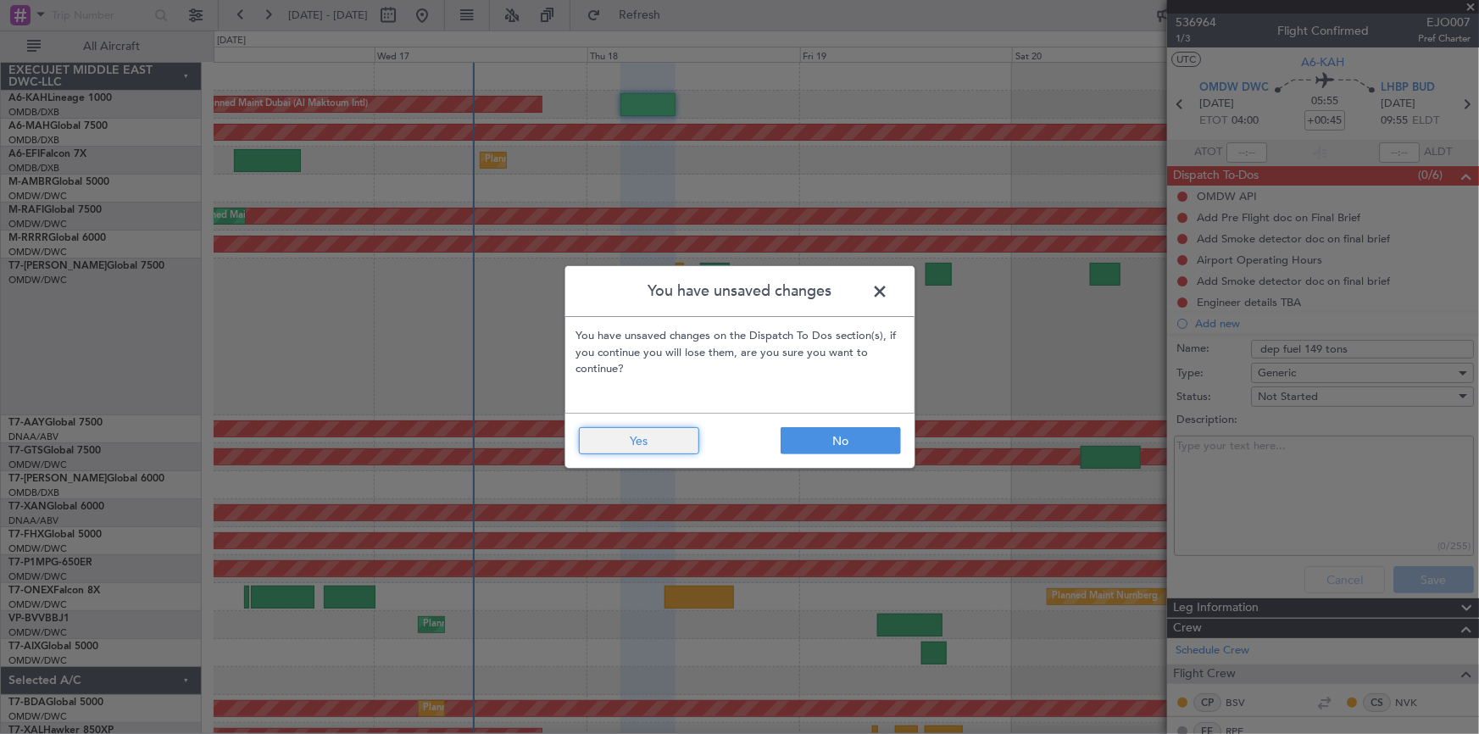
click at [647, 436] on button "Yes" at bounding box center [639, 440] width 120 height 27
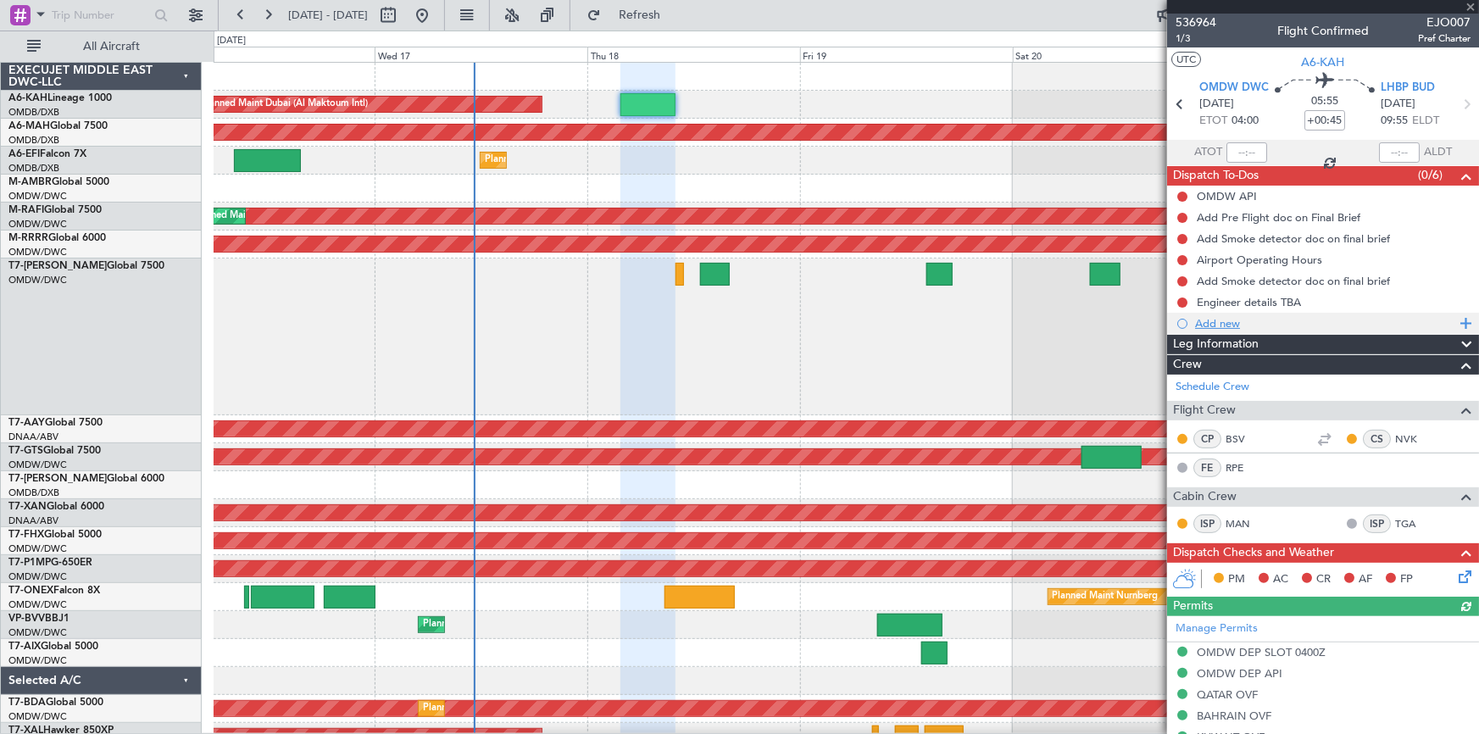
click at [1216, 322] on div "Add new" at bounding box center [1325, 323] width 260 height 14
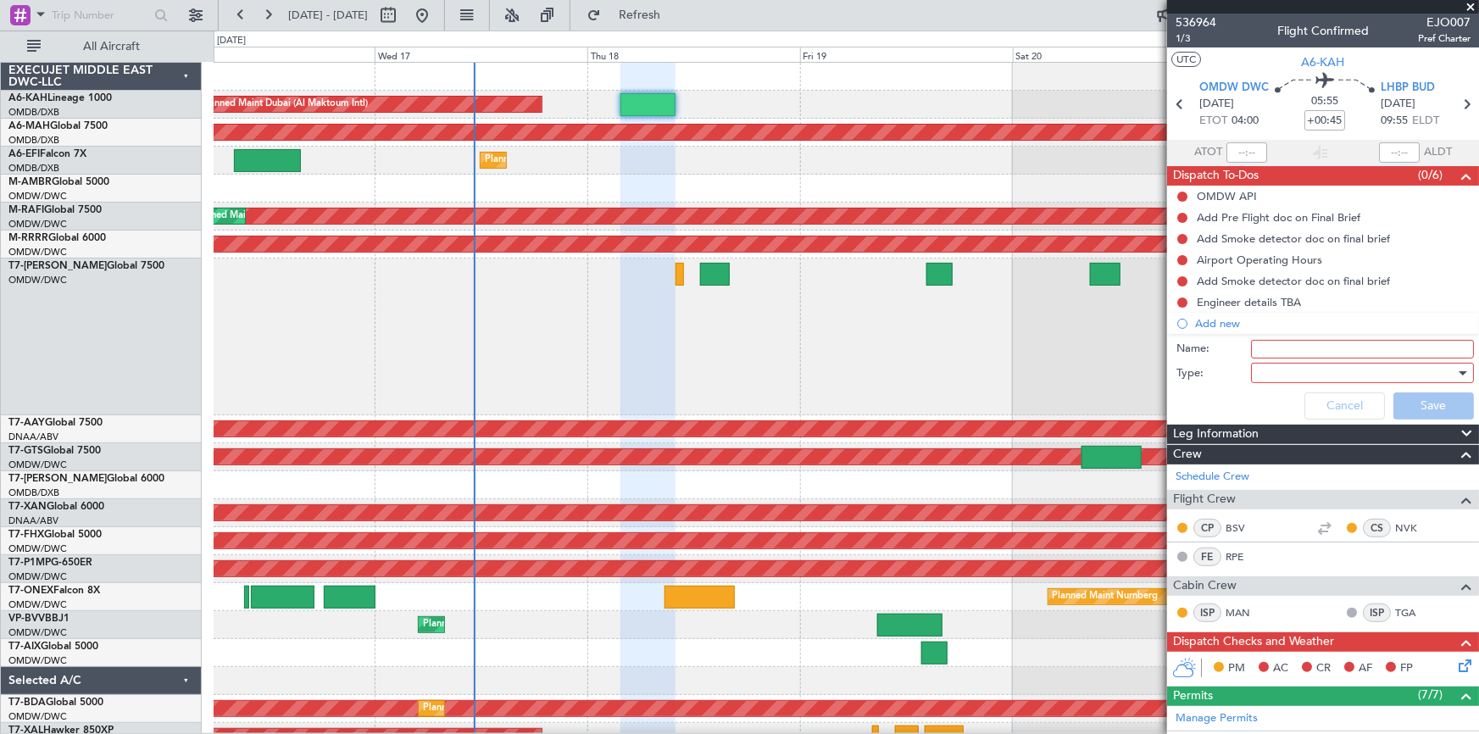
click at [1318, 348] on input "Name:" at bounding box center [1362, 349] width 223 height 19
type input "d"
drag, startPoint x: 1312, startPoint y: 350, endPoint x: 1385, endPoint y: 349, distance: 72.9
click at [1385, 349] on input "DEP FUEL 28000 LBS" at bounding box center [1362, 349] width 223 height 19
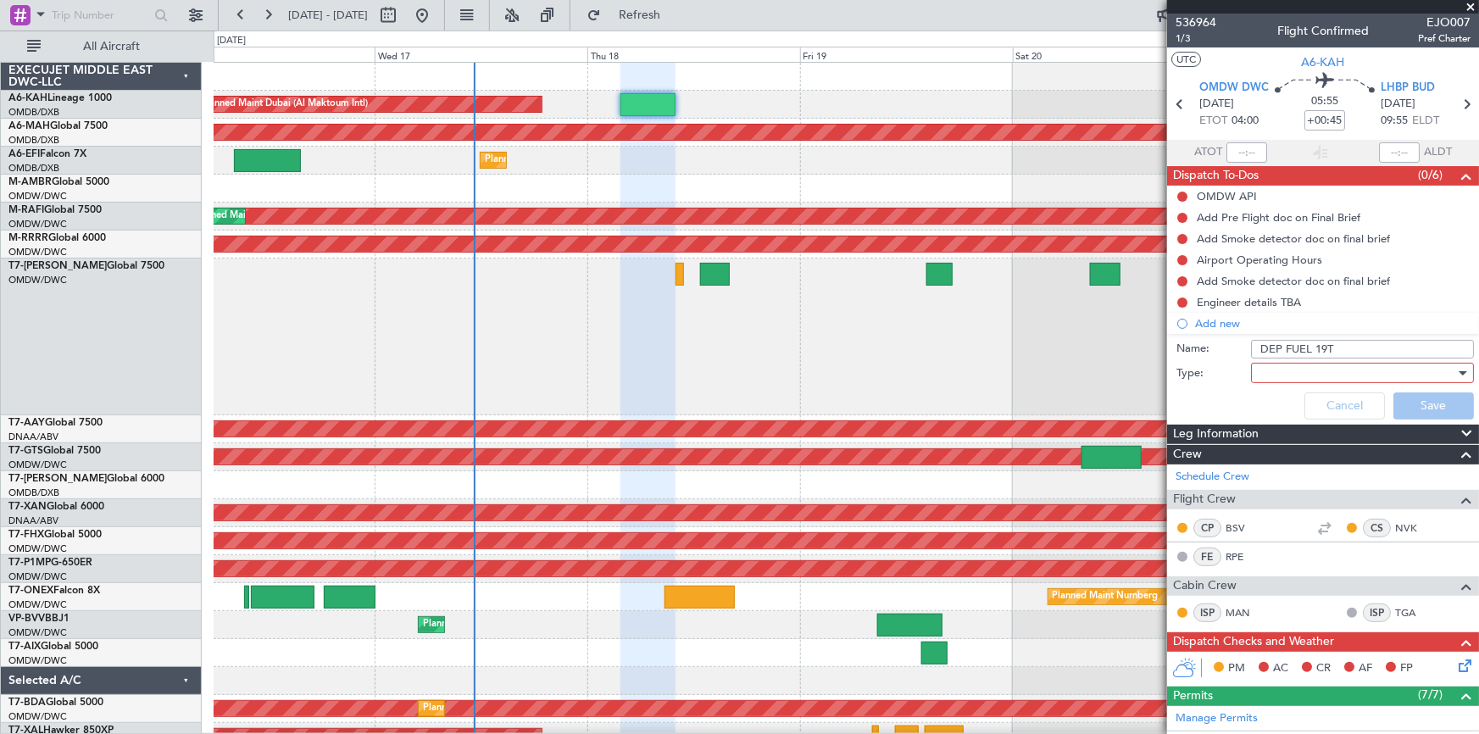
type input "DEP FUEL 19T"
click at [1338, 367] on div at bounding box center [1356, 372] width 197 height 25
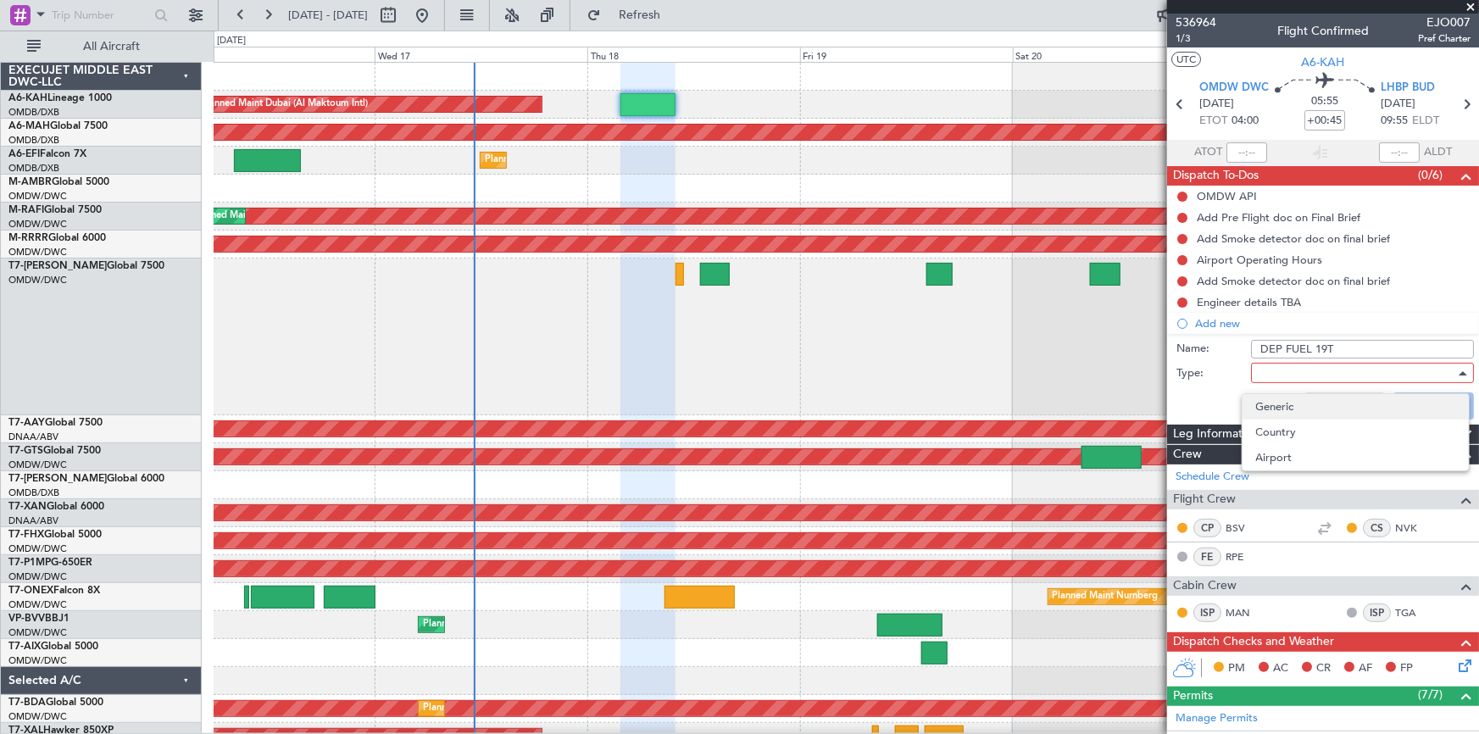
click at [1296, 403] on span "Generic" at bounding box center [1355, 406] width 199 height 25
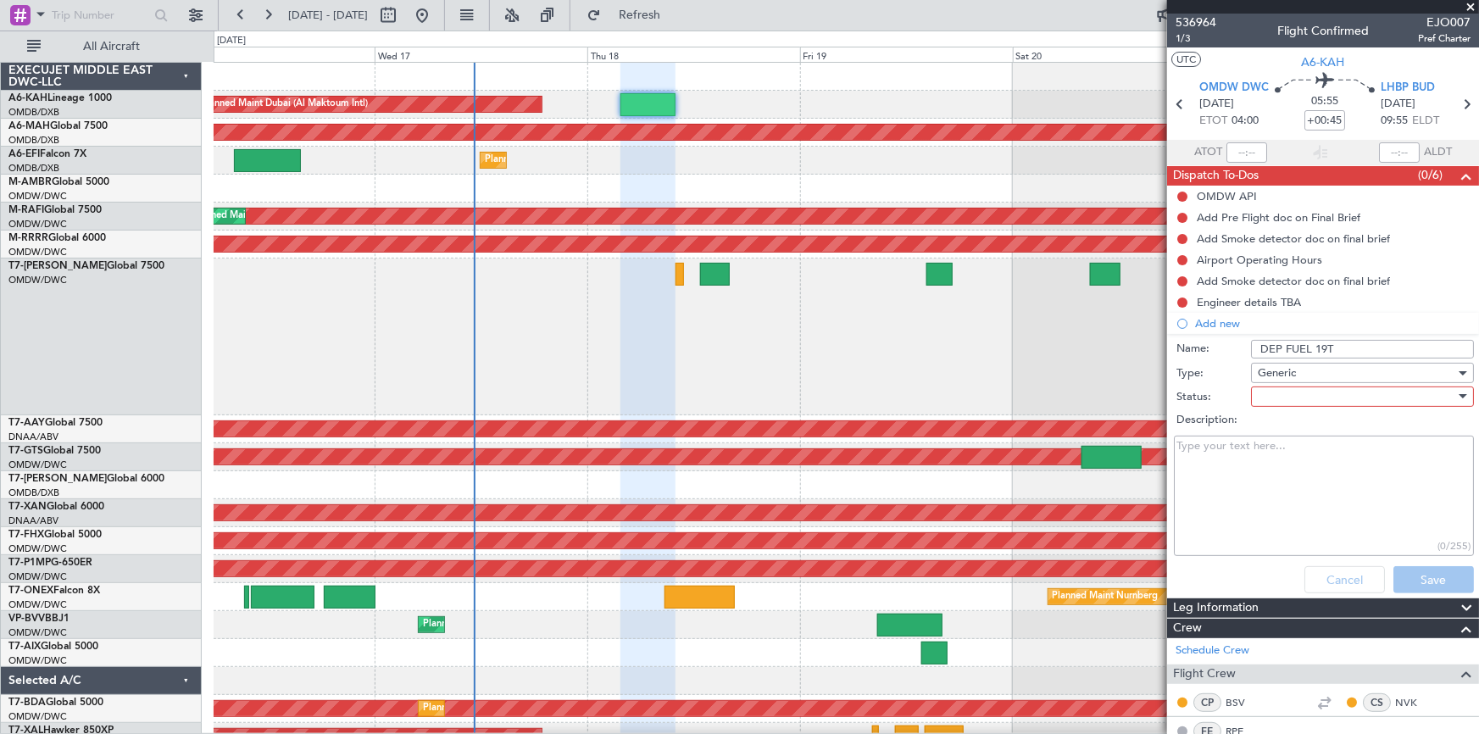
click at [1305, 402] on div at bounding box center [1356, 396] width 197 height 25
click at [1279, 431] on span "Not Started" at bounding box center [1355, 430] width 199 height 25
click at [1410, 576] on div "Cancel Save" at bounding box center [1319, 579] width 320 height 41
click at [1407, 579] on div "Cancel Save" at bounding box center [1319, 579] width 320 height 41
click at [1410, 581] on div "Cancel Save" at bounding box center [1319, 579] width 320 height 41
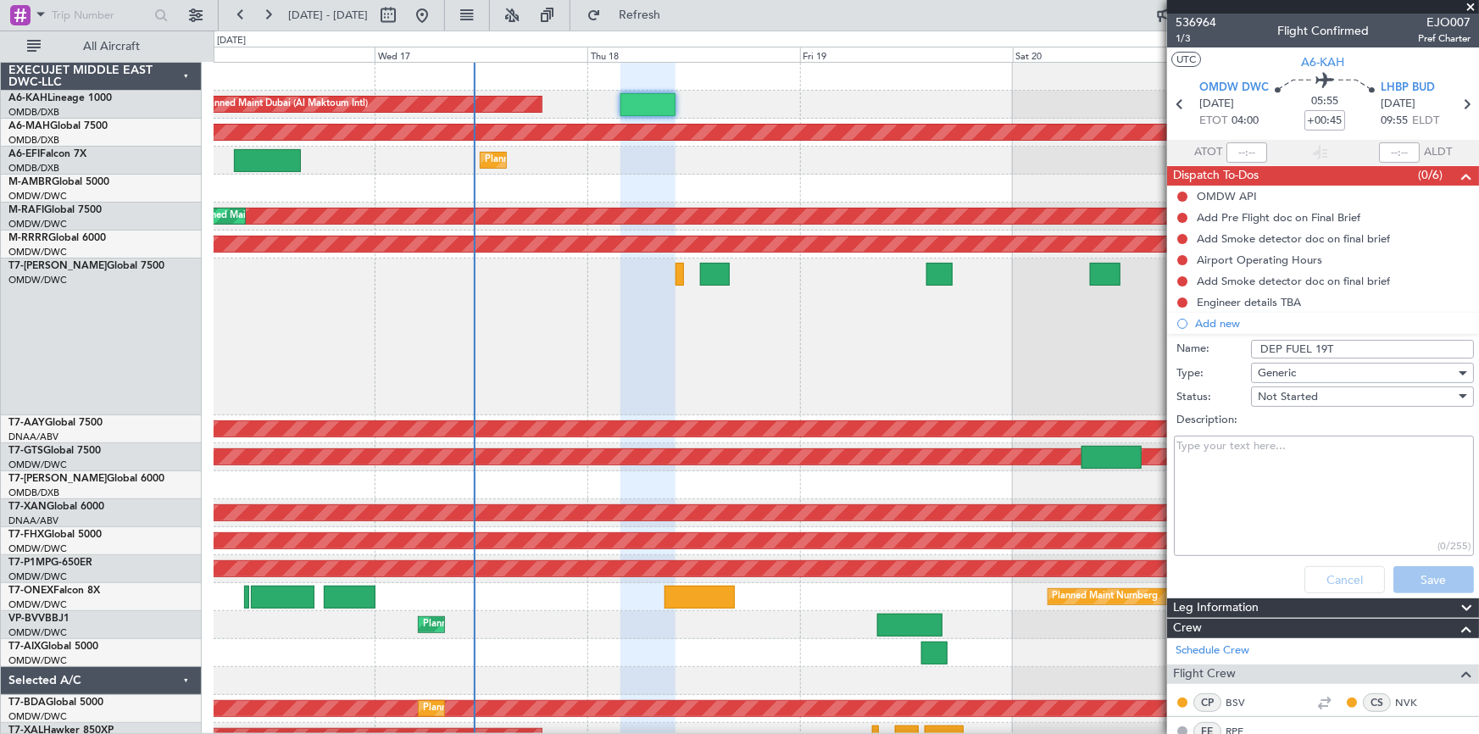
click at [1410, 581] on div "Cancel Save" at bounding box center [1319, 579] width 320 height 41
click at [1411, 578] on div "Cancel Save" at bounding box center [1319, 579] width 320 height 41
click at [1410, 576] on div "Cancel Save" at bounding box center [1319, 579] width 320 height 41
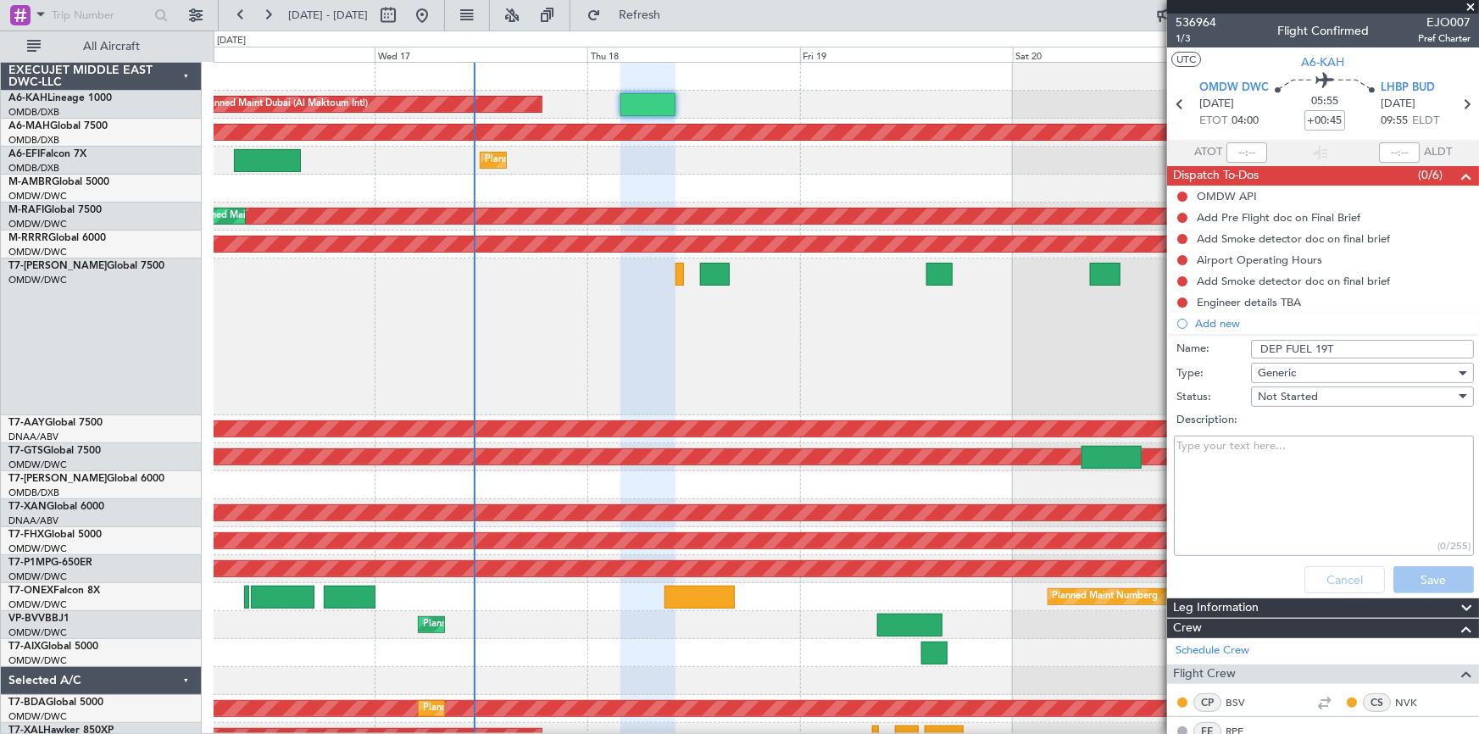
click at [1410, 576] on div "Cancel Save" at bounding box center [1319, 579] width 320 height 41
drag, startPoint x: 1410, startPoint y: 576, endPoint x: 1349, endPoint y: 396, distance: 189.8
click at [1408, 555] on form "Name: DEP FUEL 19T Type: Generic Status: Not Started Description: (0/255) Cance…" at bounding box center [1323, 469] width 329 height 264
click at [659, 17] on span "Refresh" at bounding box center [639, 15] width 71 height 12
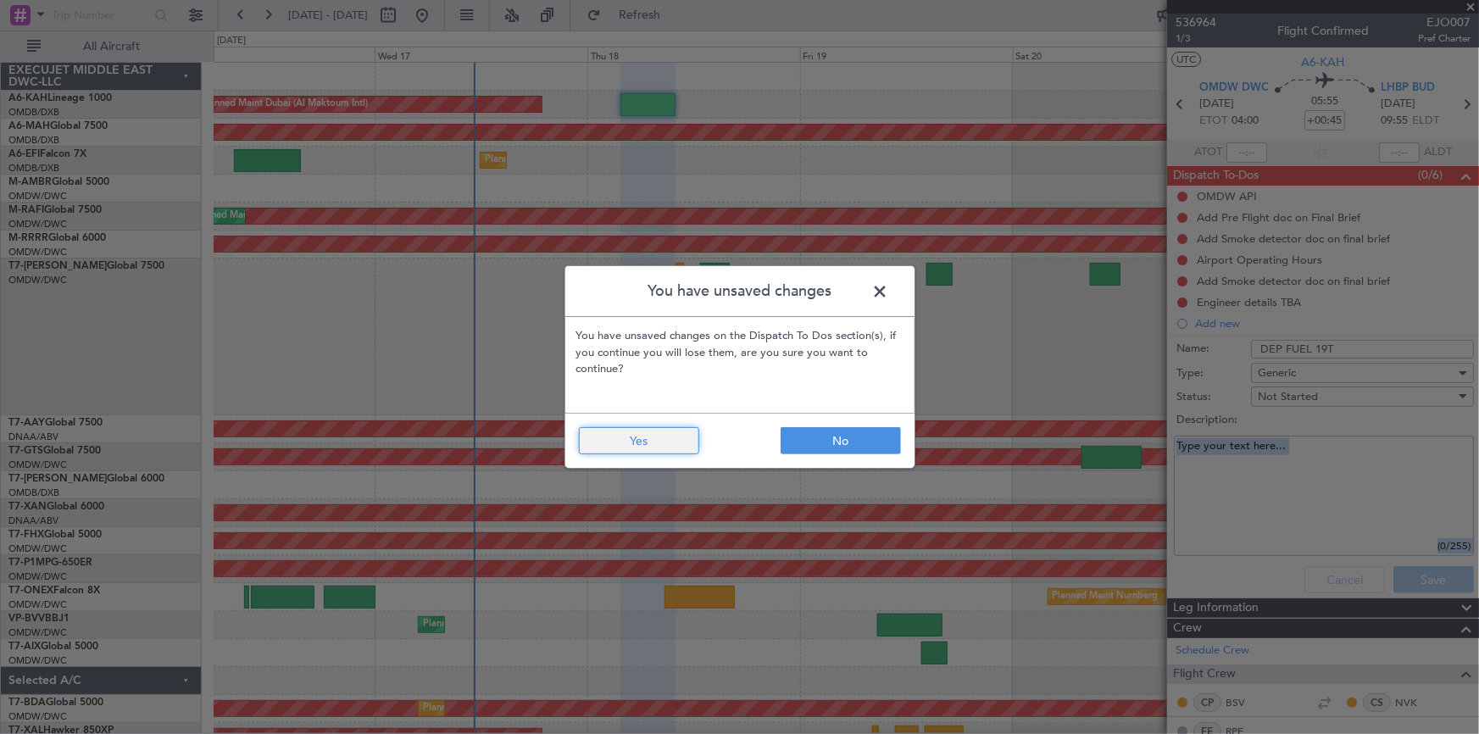
click at [646, 437] on button "Yes" at bounding box center [639, 440] width 120 height 27
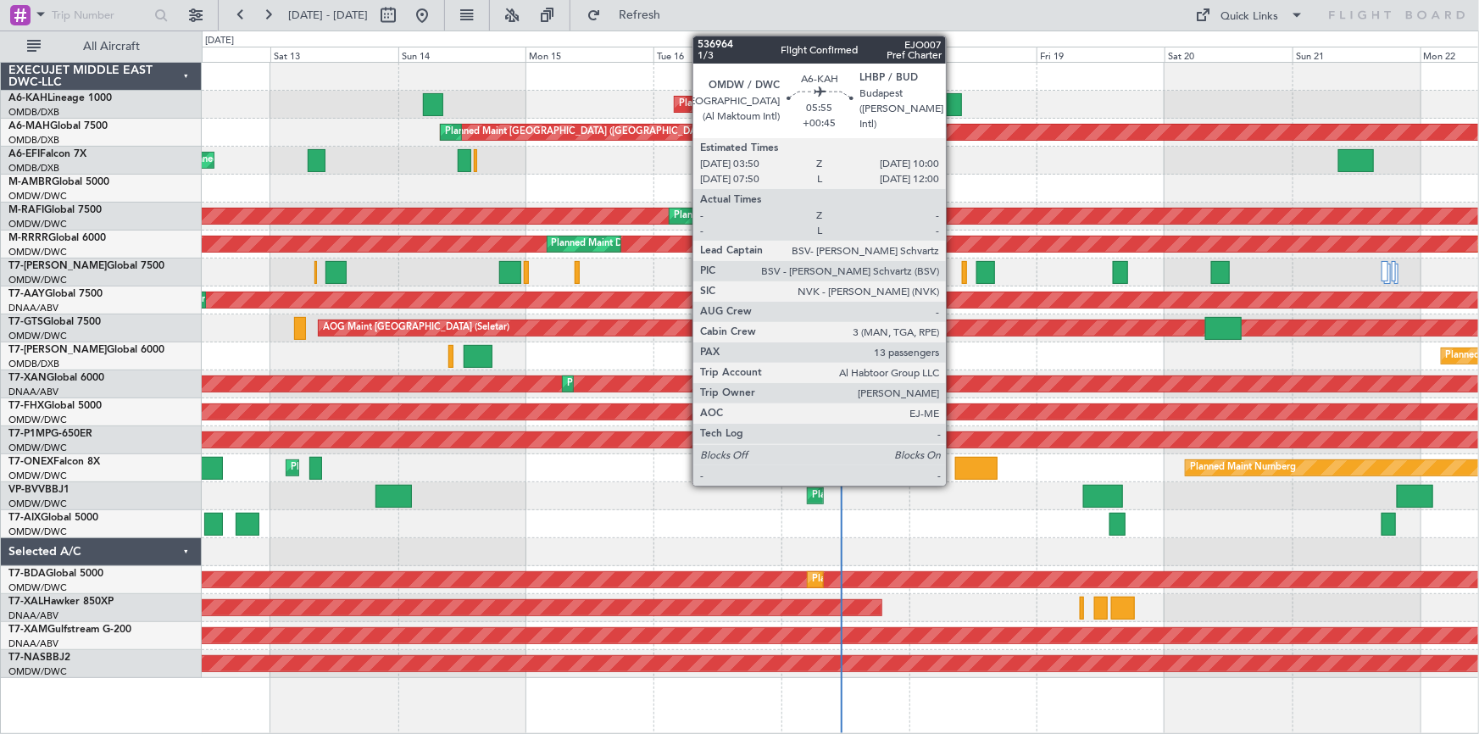
click at [953, 96] on div at bounding box center [945, 104] width 33 height 23
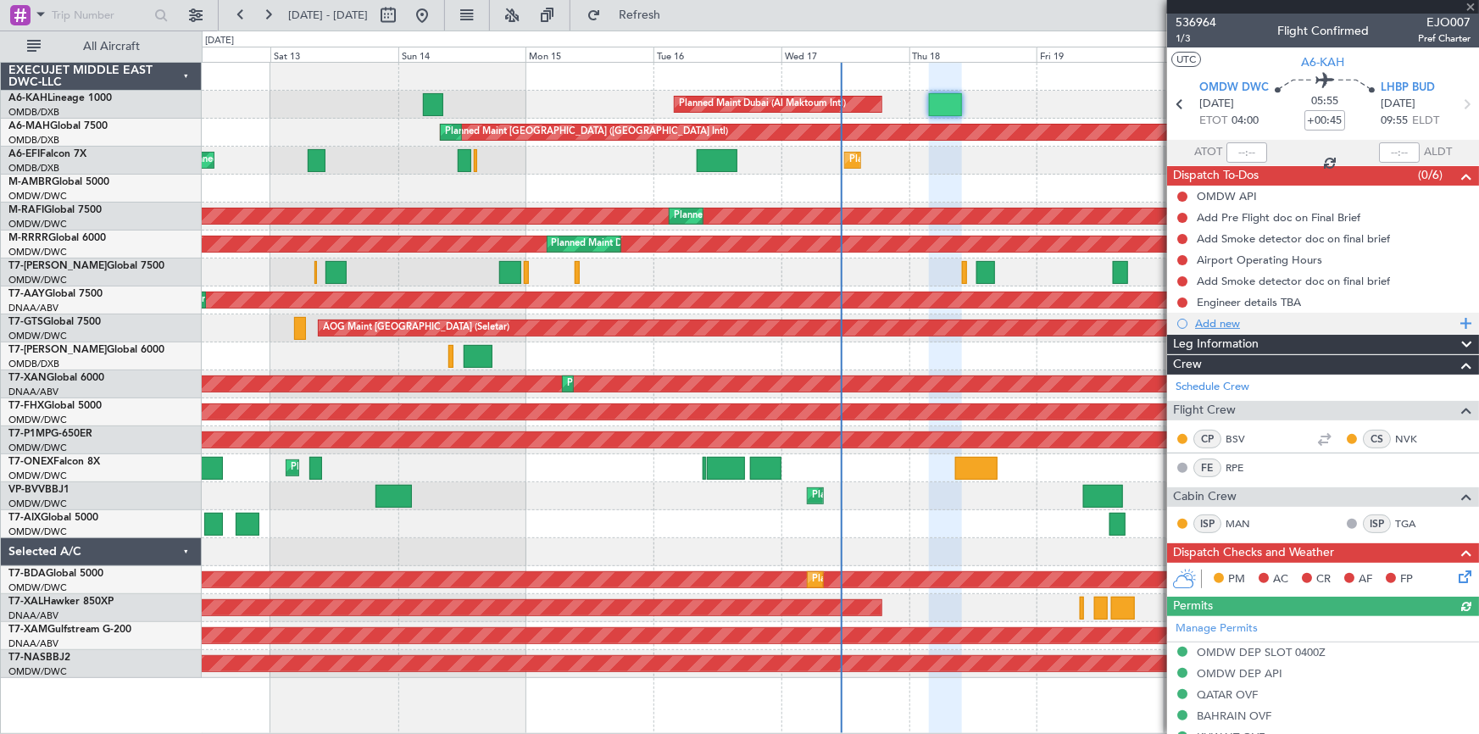
click at [1223, 320] on div "Add new" at bounding box center [1325, 323] width 260 height 14
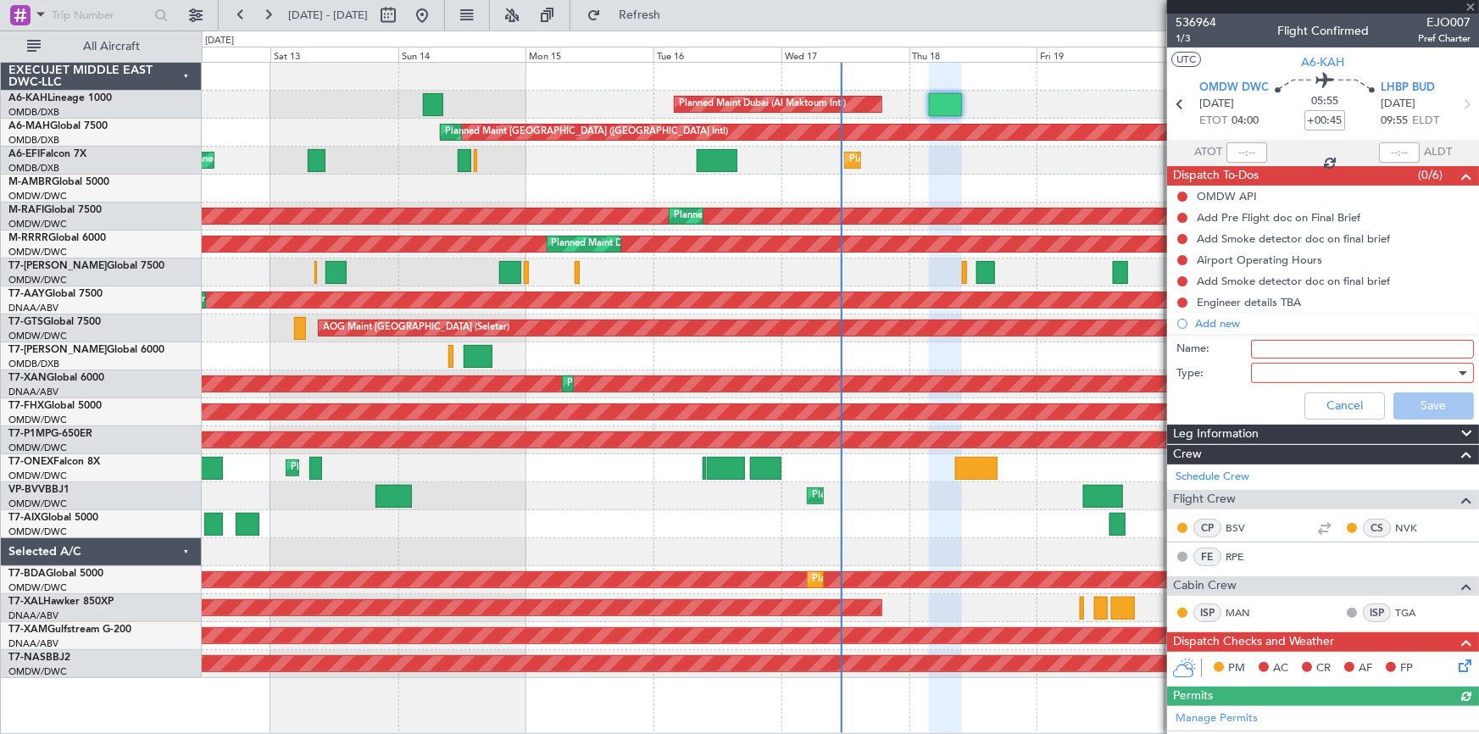
click at [1299, 352] on input "Name:" at bounding box center [1362, 349] width 223 height 19
drag, startPoint x: 1204, startPoint y: 363, endPoint x: 1221, endPoint y: 368, distance: 17.7
click at [1211, 365] on div "Type:" at bounding box center [1323, 374] width 329 height 24
click at [1298, 381] on div at bounding box center [1356, 372] width 197 height 25
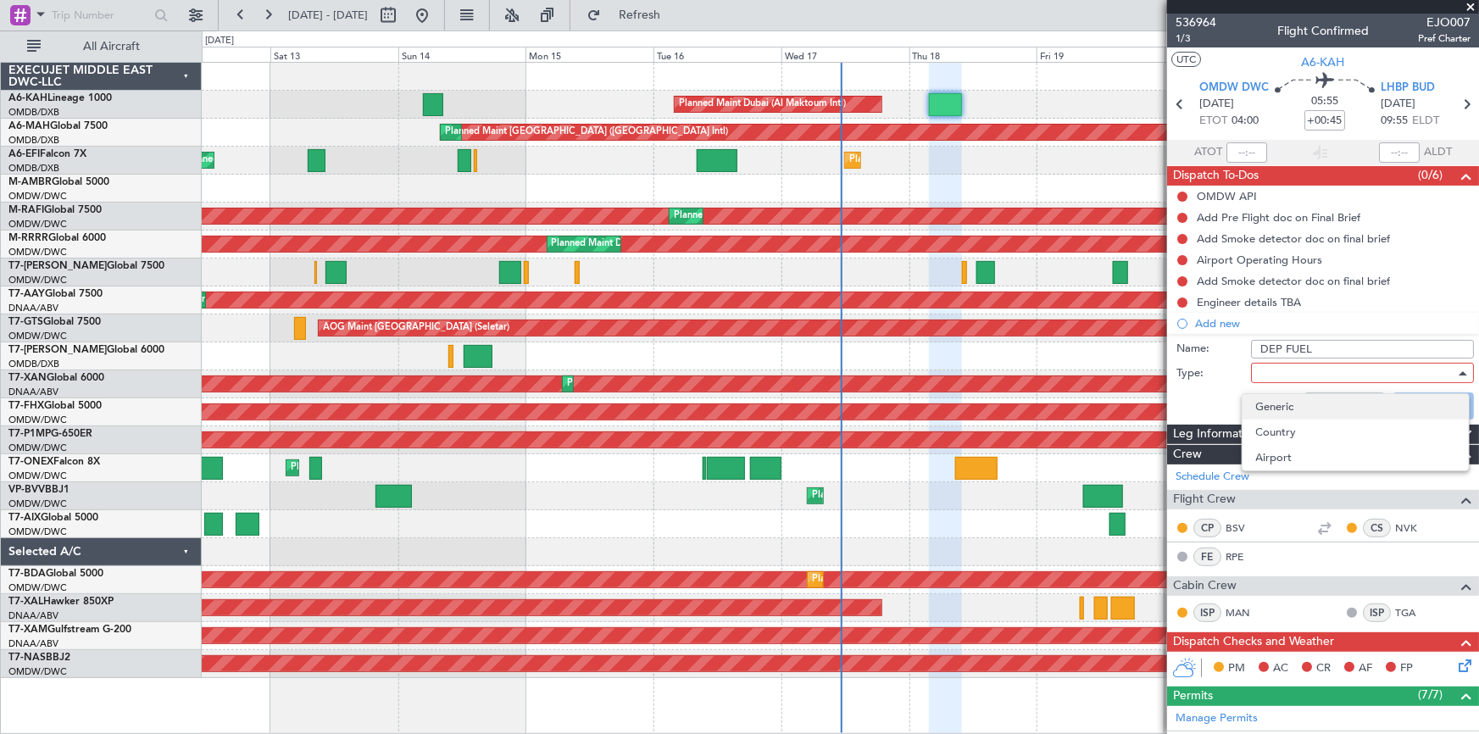
click at [1298, 408] on span "Generic" at bounding box center [1355, 406] width 199 height 25
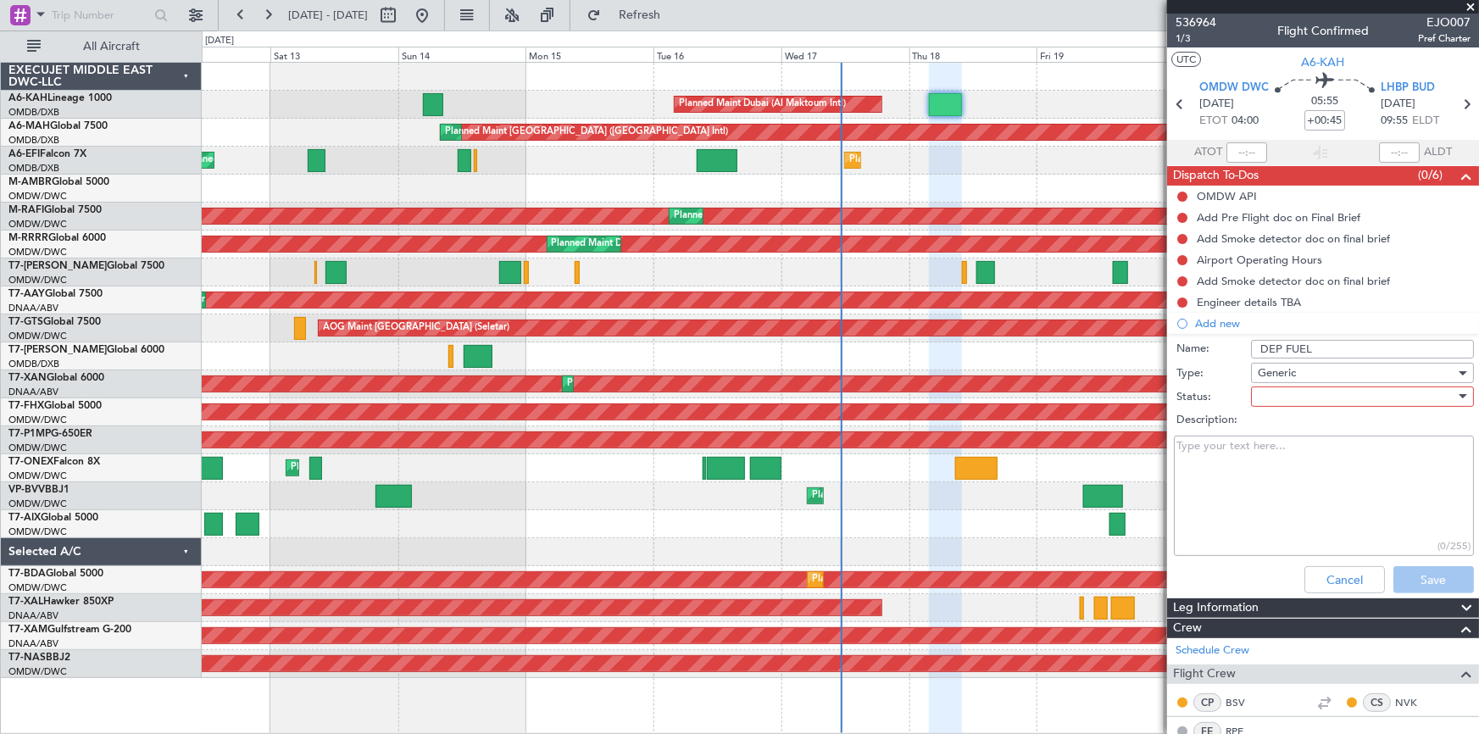
click at [1296, 403] on div at bounding box center [1356, 396] width 197 height 25
click at [1290, 433] on span "Not Started" at bounding box center [1355, 430] width 199 height 25
click at [1333, 346] on input "DEP FUEL" at bounding box center [1362, 349] width 223 height 19
type input "DEP FUEL 19T"
click at [1416, 578] on button "Save" at bounding box center [1434, 579] width 81 height 27
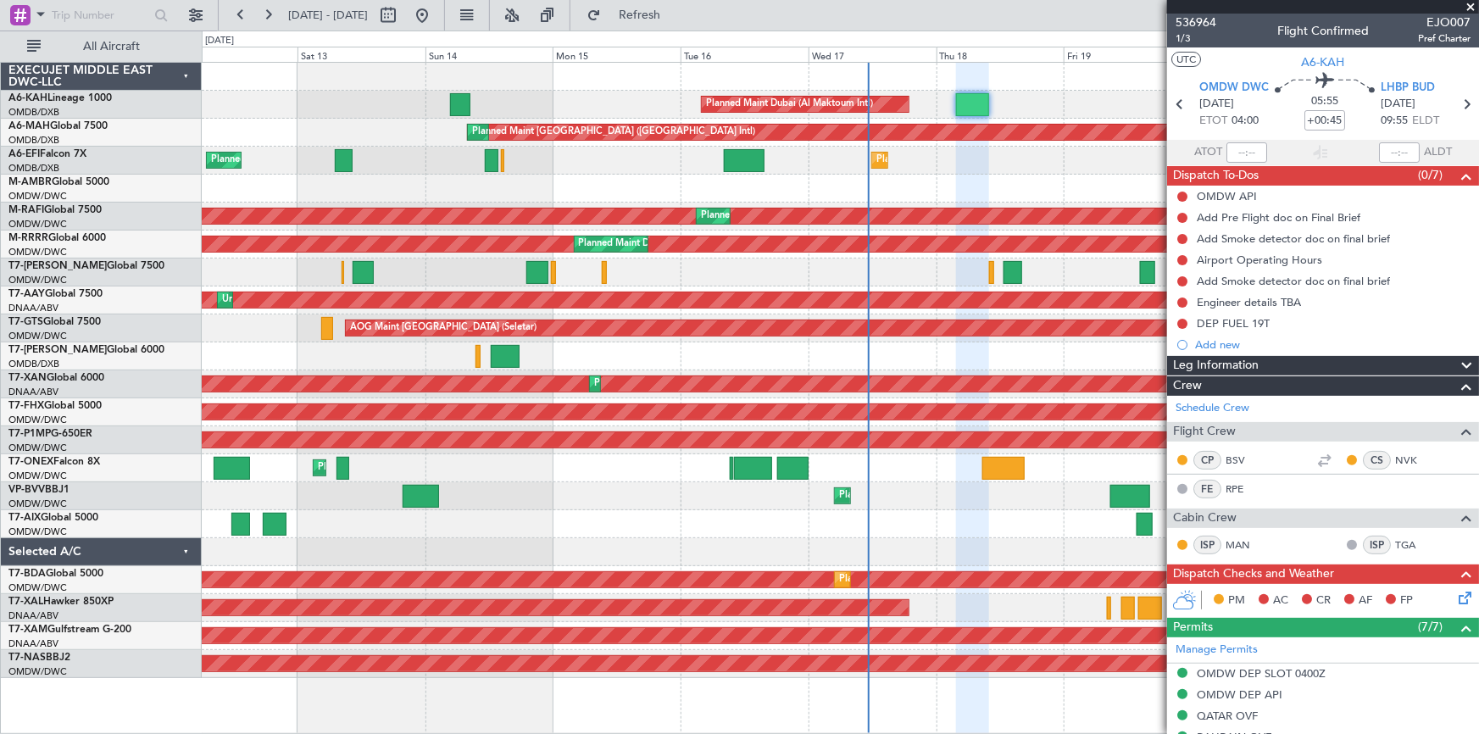
click at [498, 541] on div at bounding box center [840, 552] width 1277 height 28
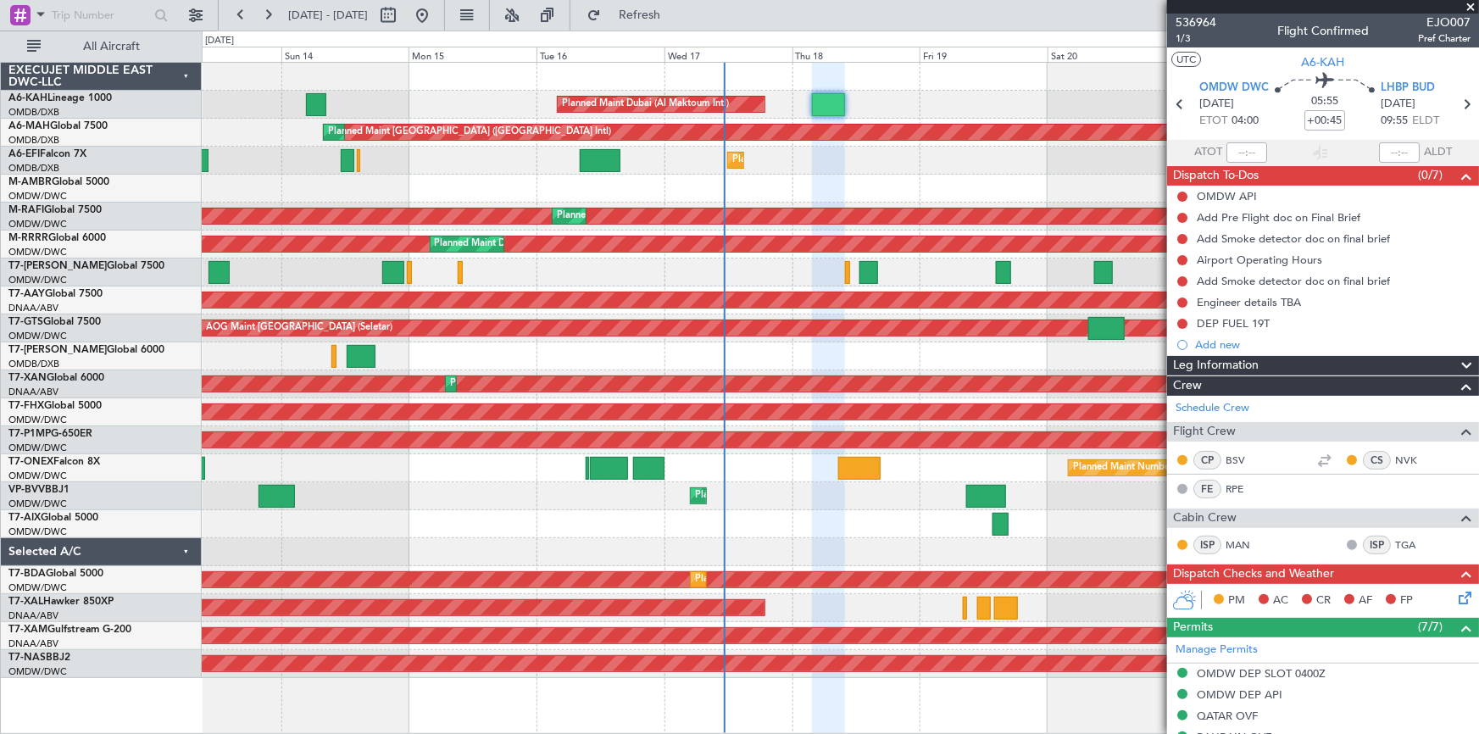
click at [328, 472] on div "Planned Maint Dubai (Al Maktoum Intl) Planned Maint Dubai (Dubai Intl) Planned …" at bounding box center [840, 370] width 1277 height 615
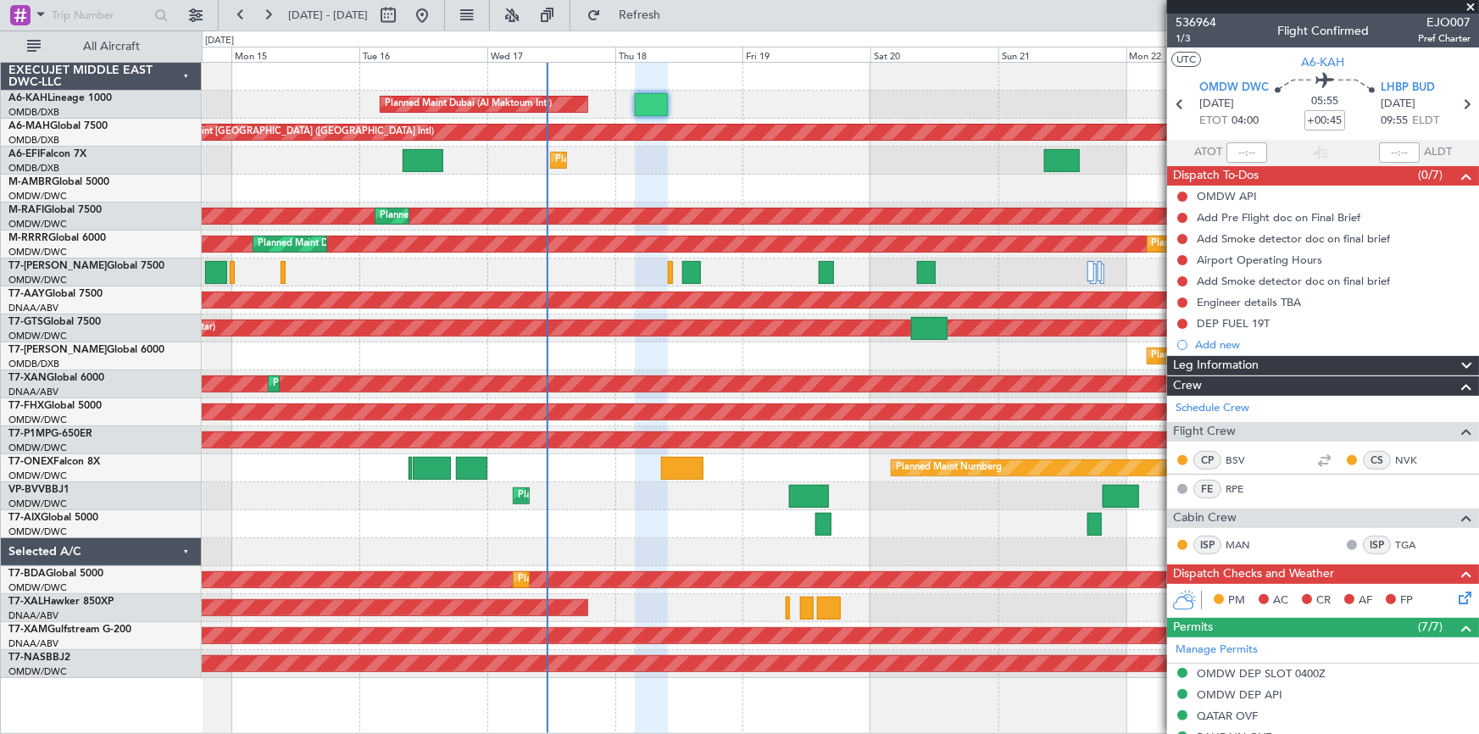
click at [597, 482] on div "Planned Maint Dubai (Al Maktoum Intl)" at bounding box center [840, 496] width 1277 height 28
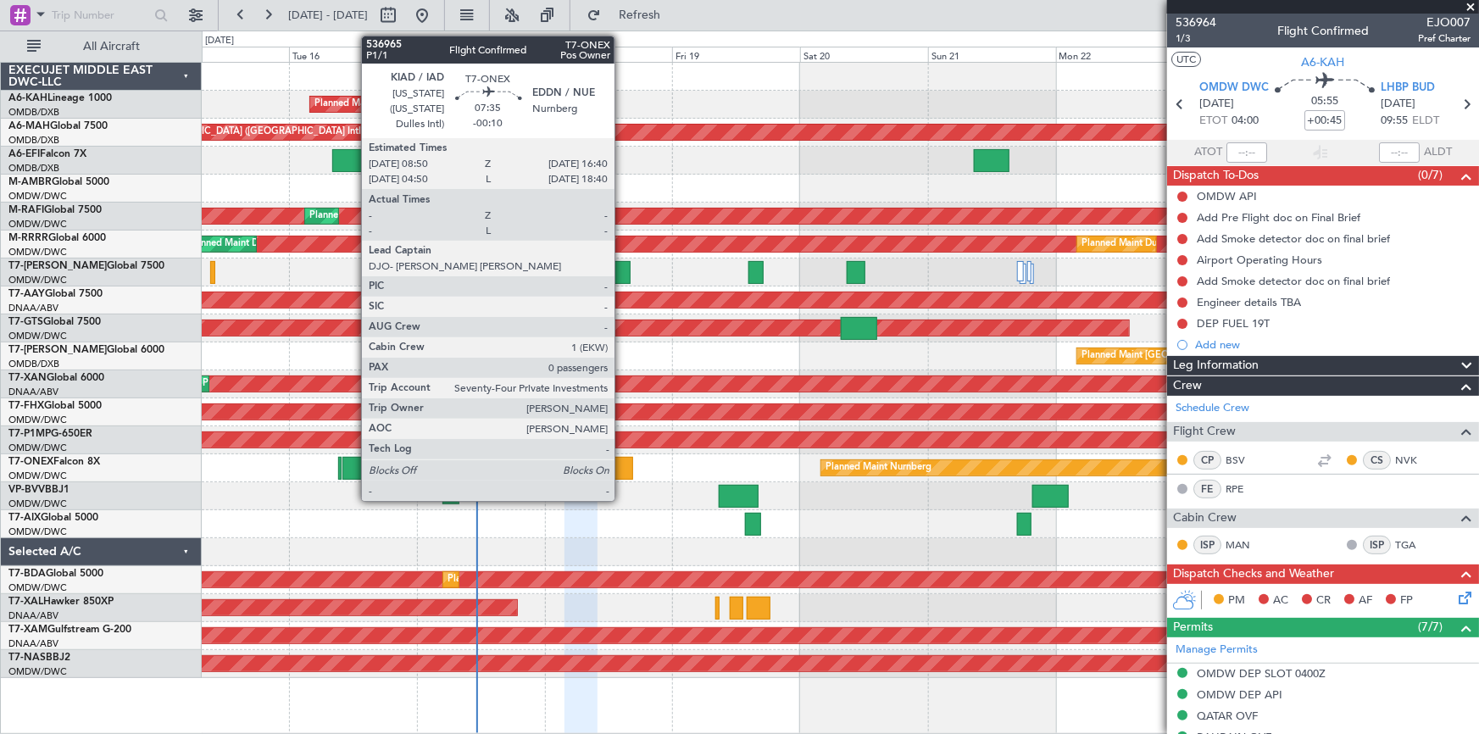
click at [622, 470] on div at bounding box center [612, 468] width 42 height 23
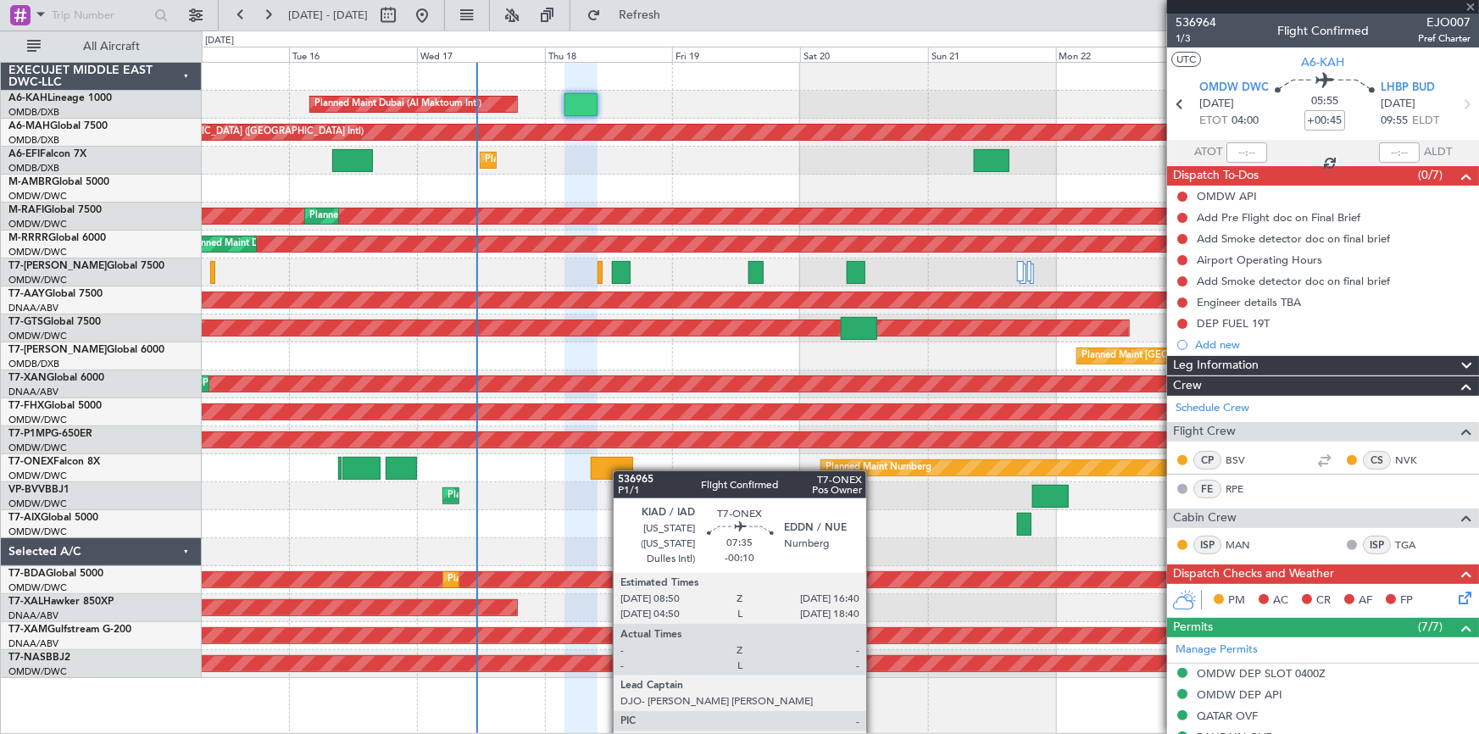
type input "-00:10"
type input "0"
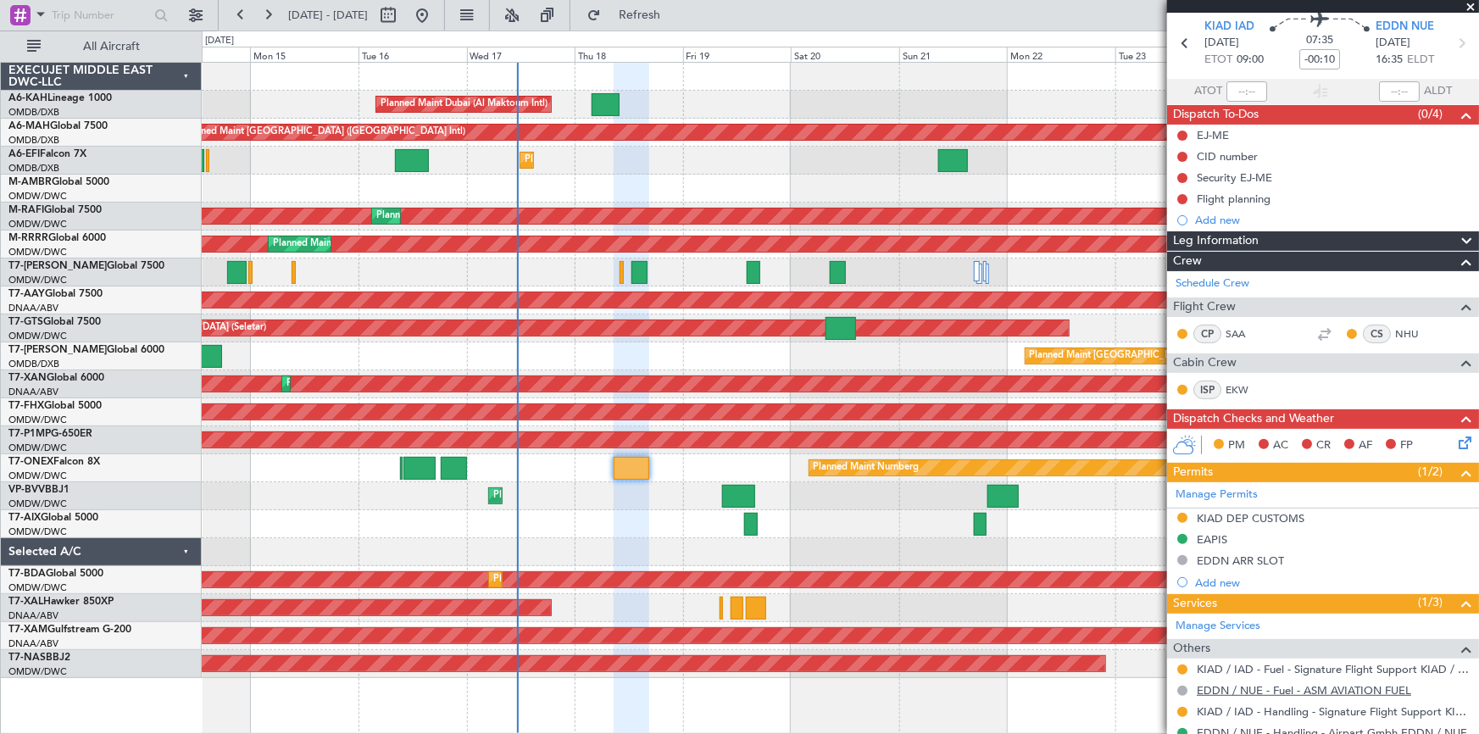
scroll to position [116, 0]
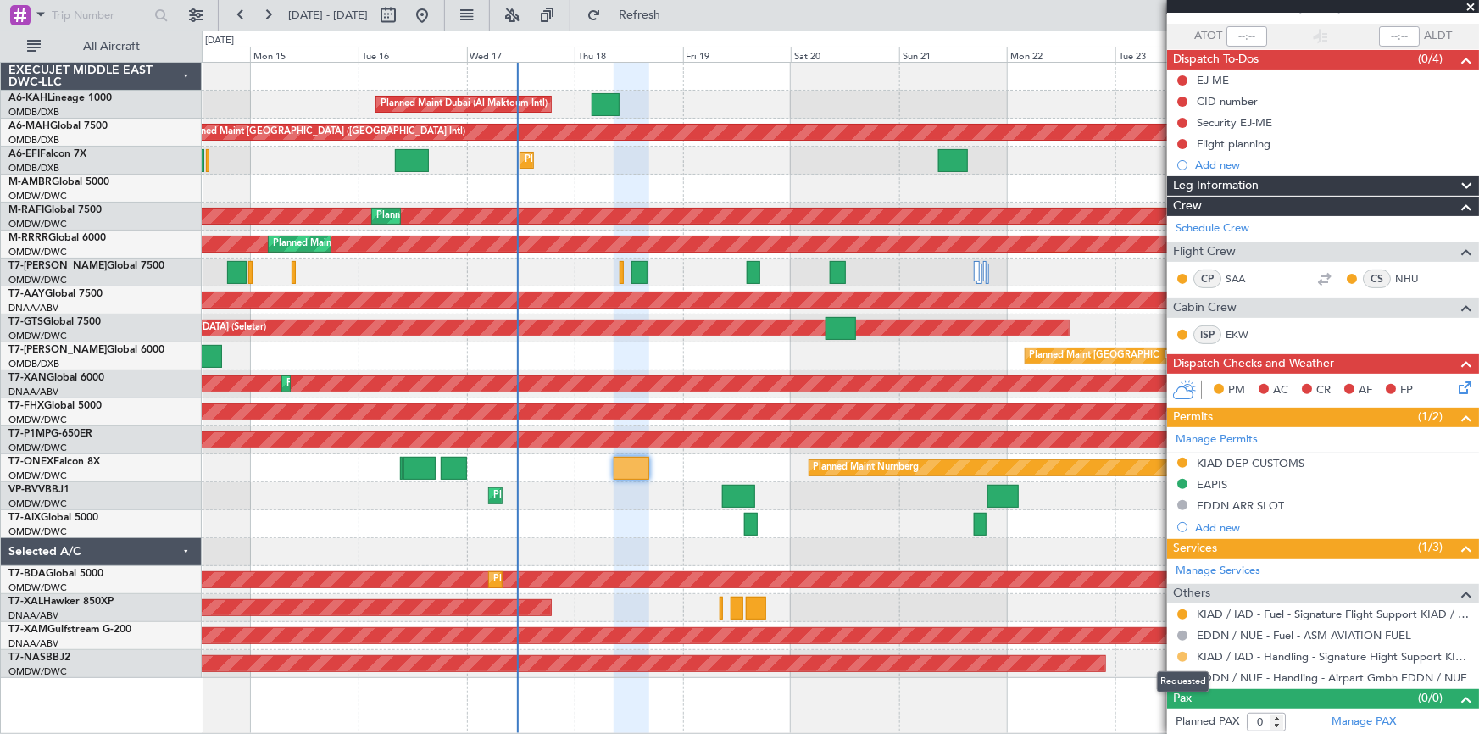
click at [1183, 656] on button at bounding box center [1182, 657] width 10 height 10
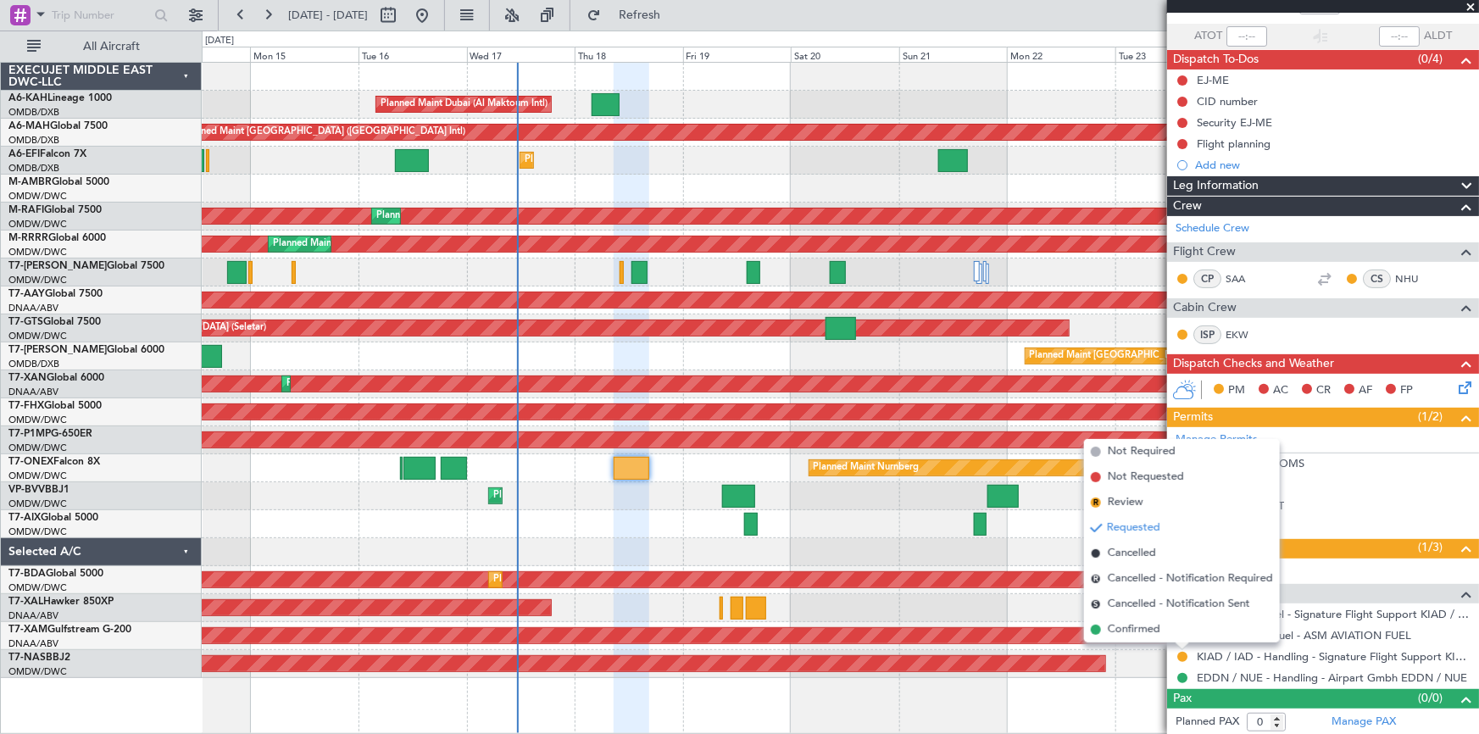
drag, startPoint x: 1125, startPoint y: 636, endPoint x: 1177, endPoint y: 637, distance: 52.6
click at [1125, 636] on span "Confirmed" at bounding box center [1134, 629] width 53 height 17
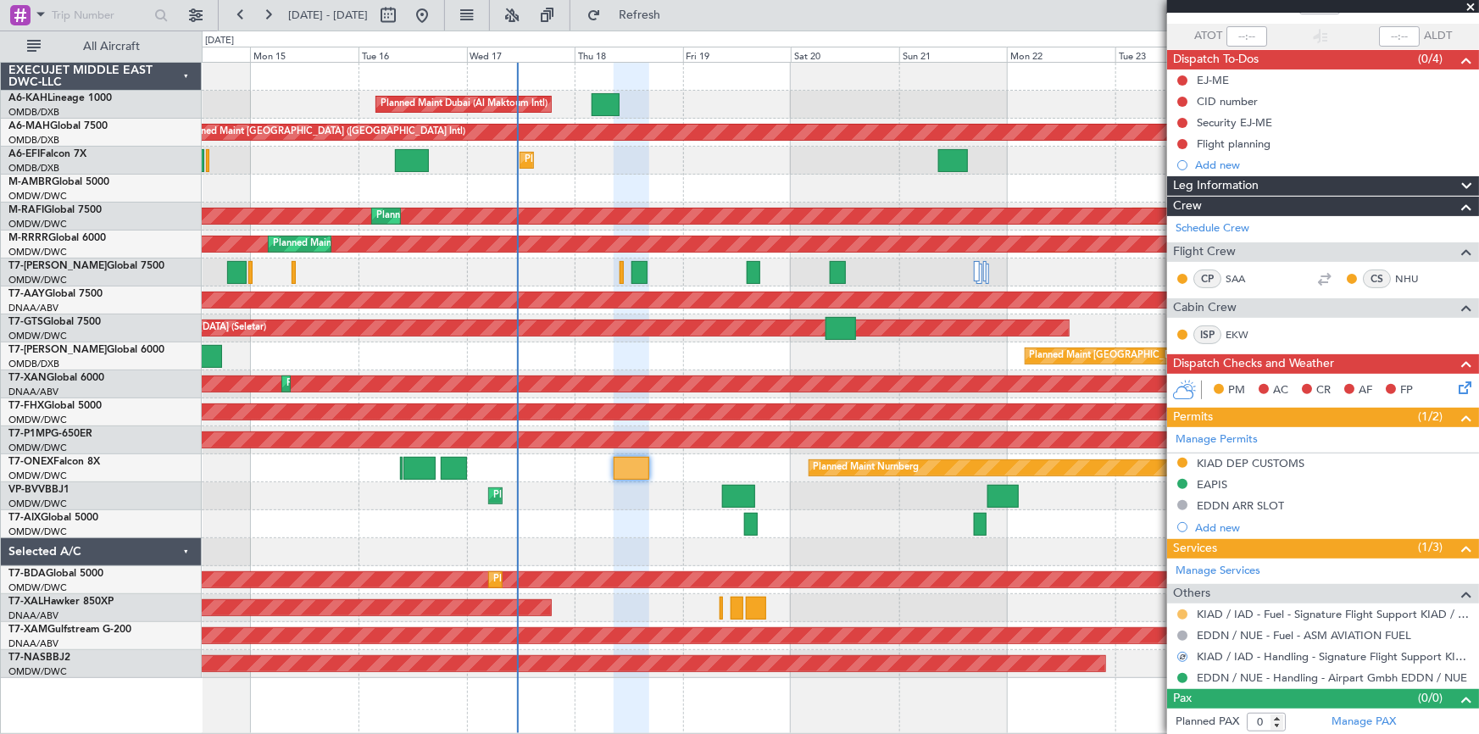
click at [1187, 612] on button at bounding box center [1182, 614] width 10 height 10
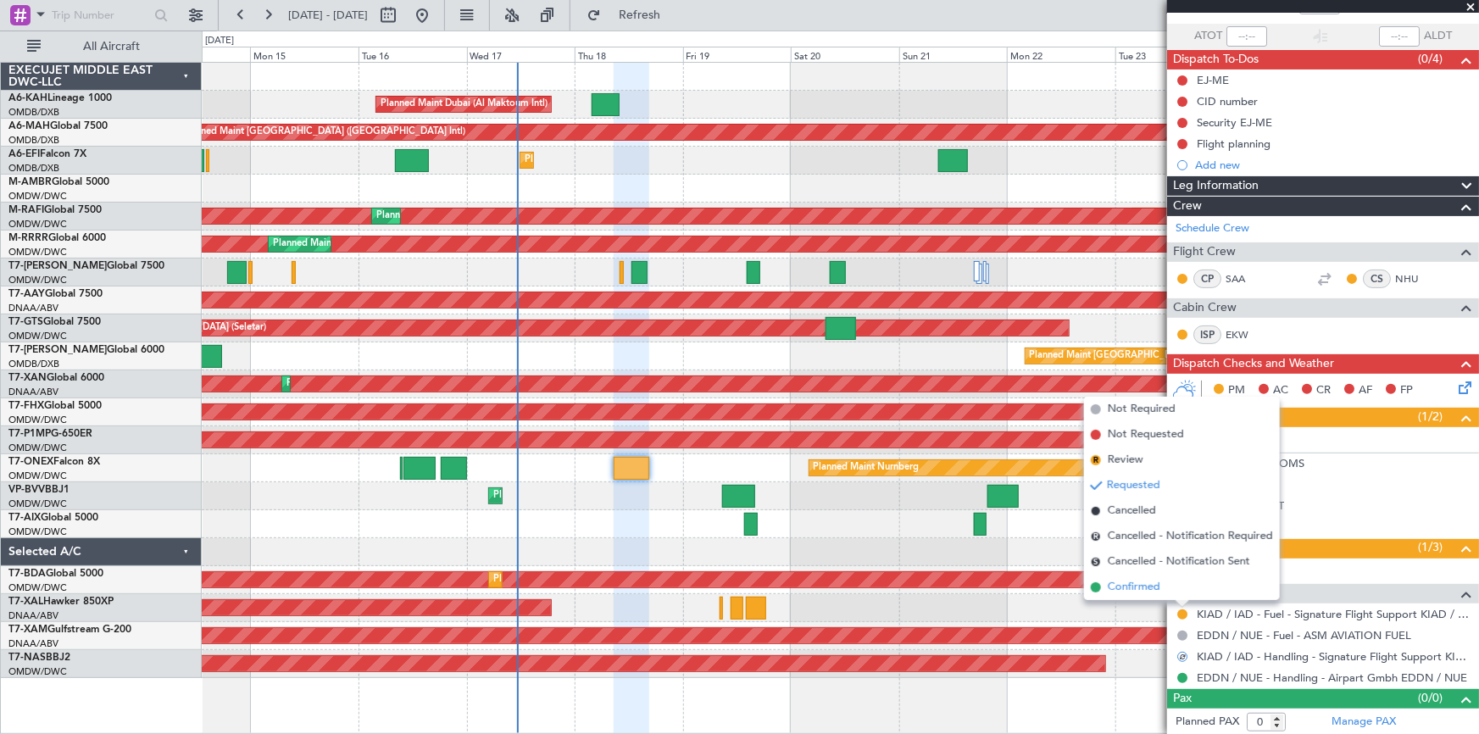
click at [1136, 592] on span "Confirmed" at bounding box center [1134, 587] width 53 height 17
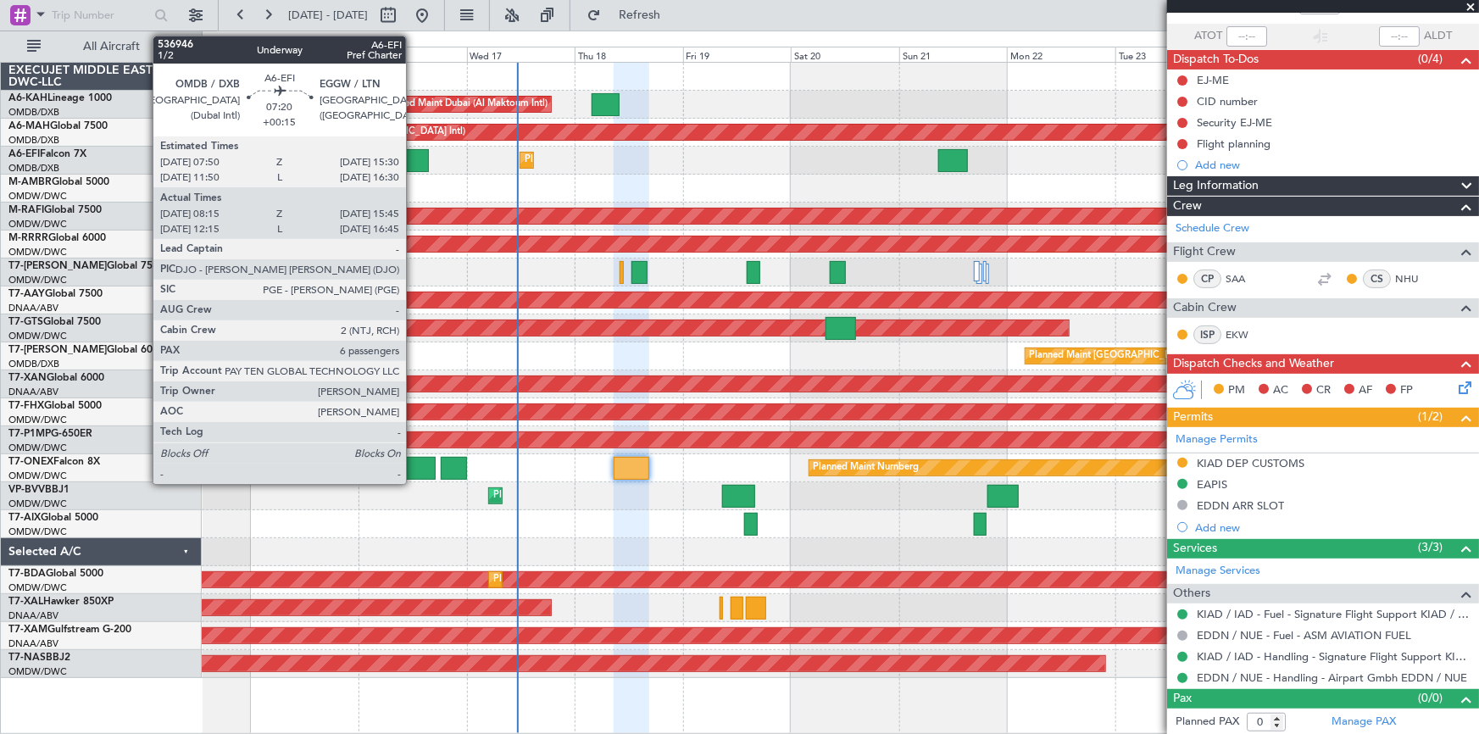
click at [414, 161] on div at bounding box center [412, 160] width 34 height 23
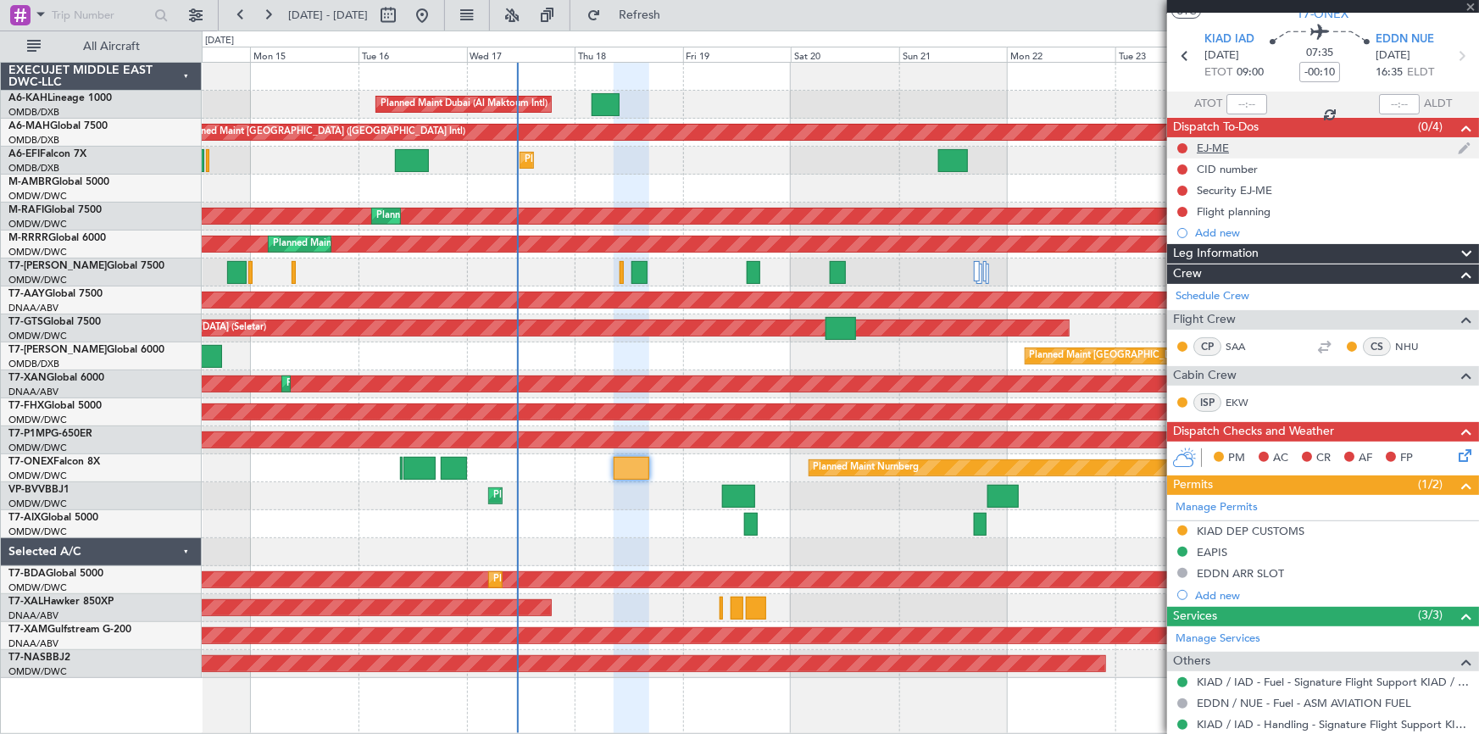
scroll to position [0, 0]
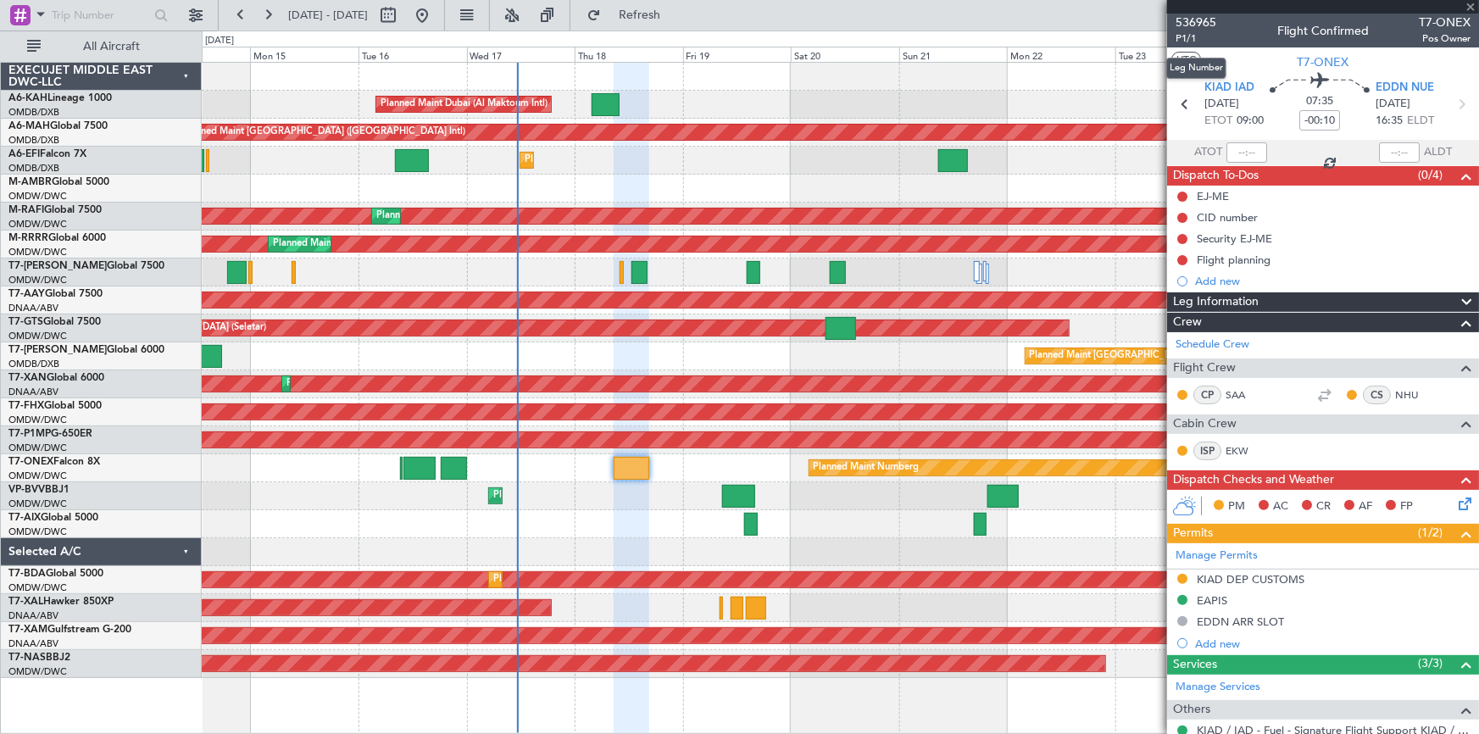
type input "+00:15"
type input "08:30"
type input "15:40"
type input "6"
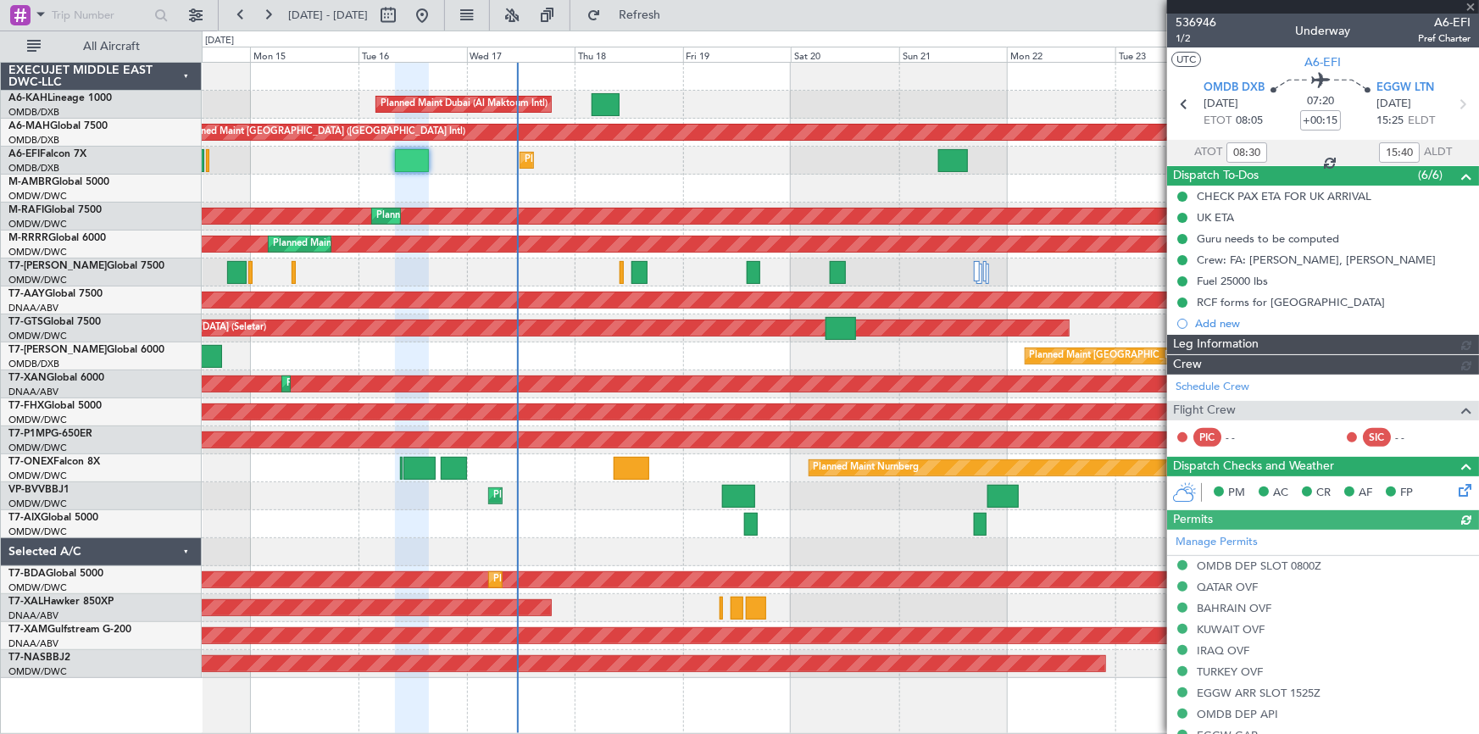
type input "Rohit Roy (ROY)"
type input "7286"
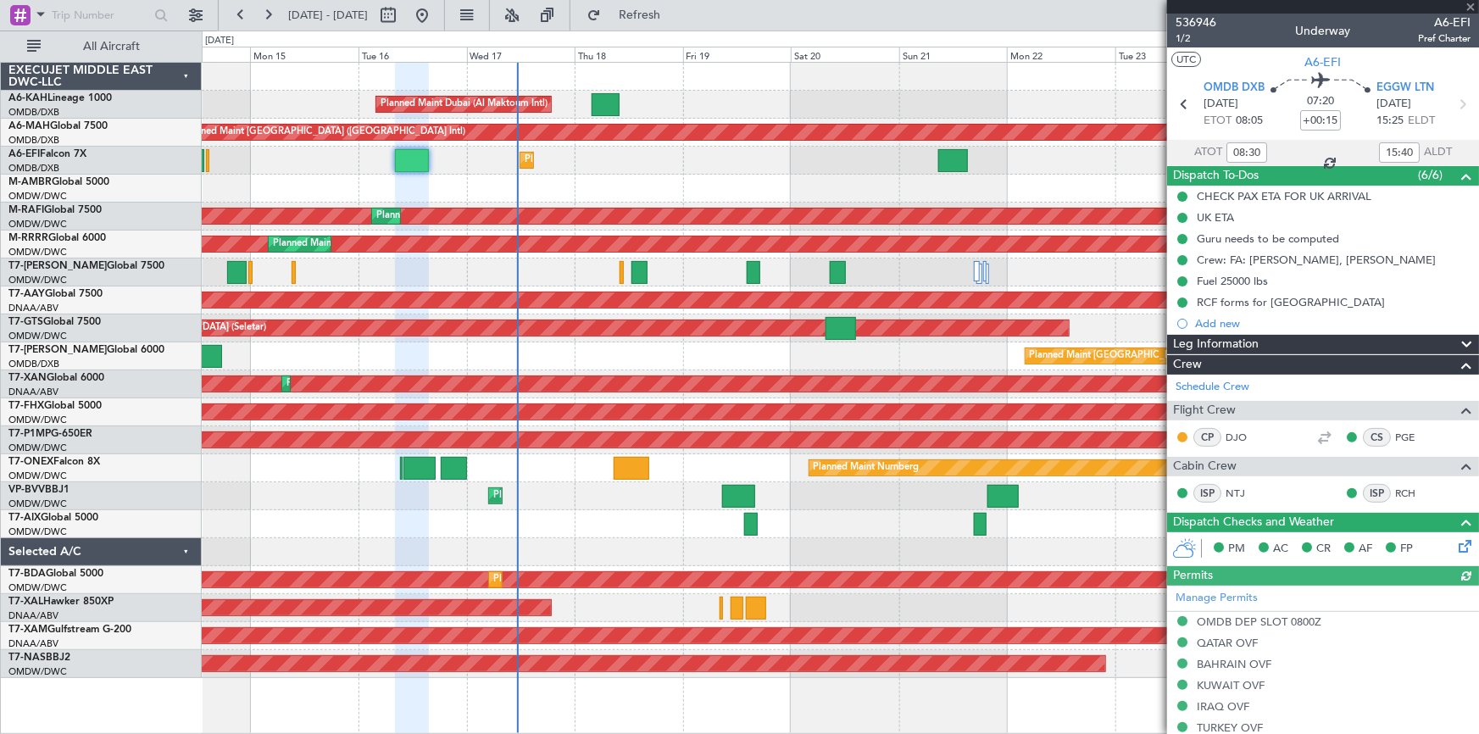
type input "12:30"
type input "16:40"
type input "08:30"
type input "15:40"
click at [1187, 37] on span "1/2" at bounding box center [1196, 38] width 41 height 14
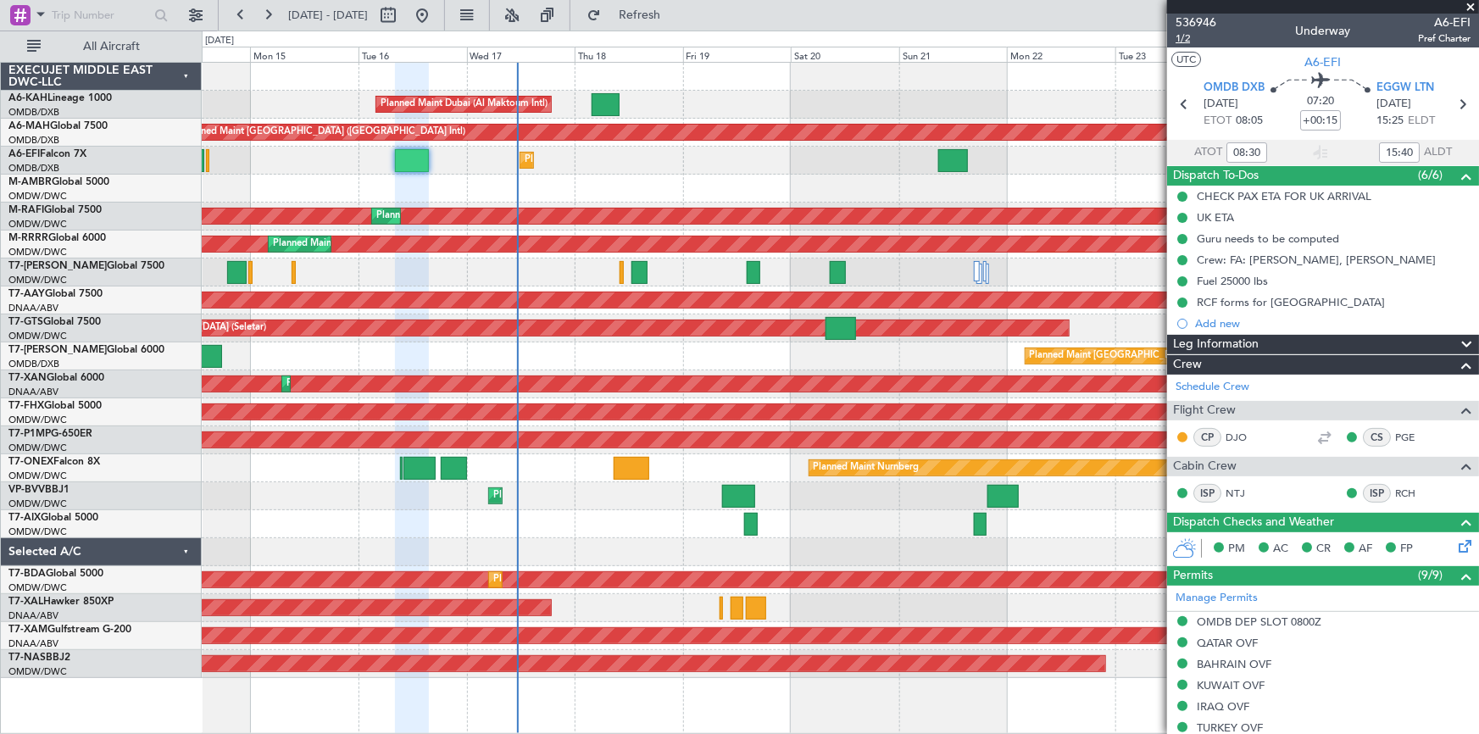
type input "12:30"
type input "16:40"
type input "08:30"
type input "15:40"
click at [1189, 40] on span "1/2" at bounding box center [1196, 38] width 41 height 14
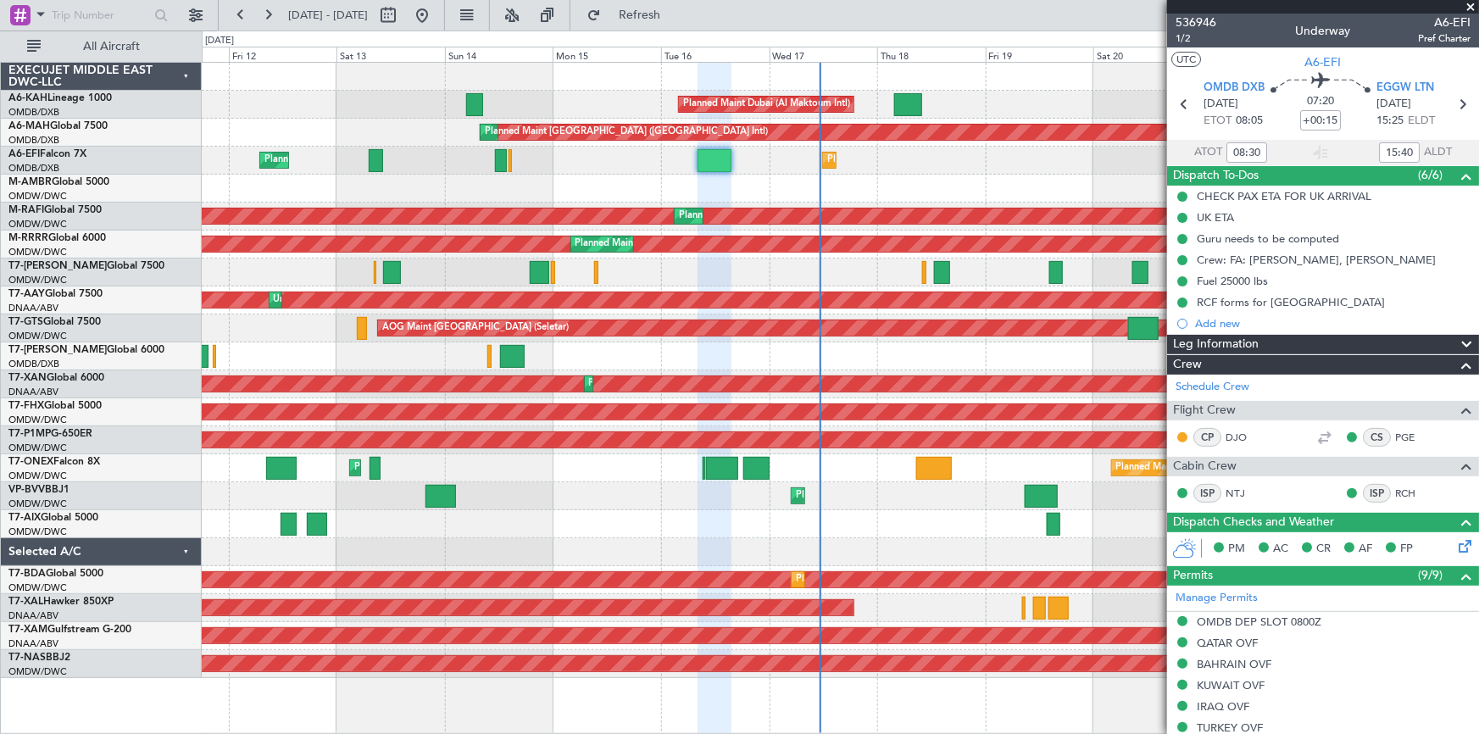
click at [635, 183] on div "Planned Maint Dubai (Al Maktoum Intl) Planned Maint Dubai (Dubai Intl) Planned …" at bounding box center [840, 370] width 1277 height 615
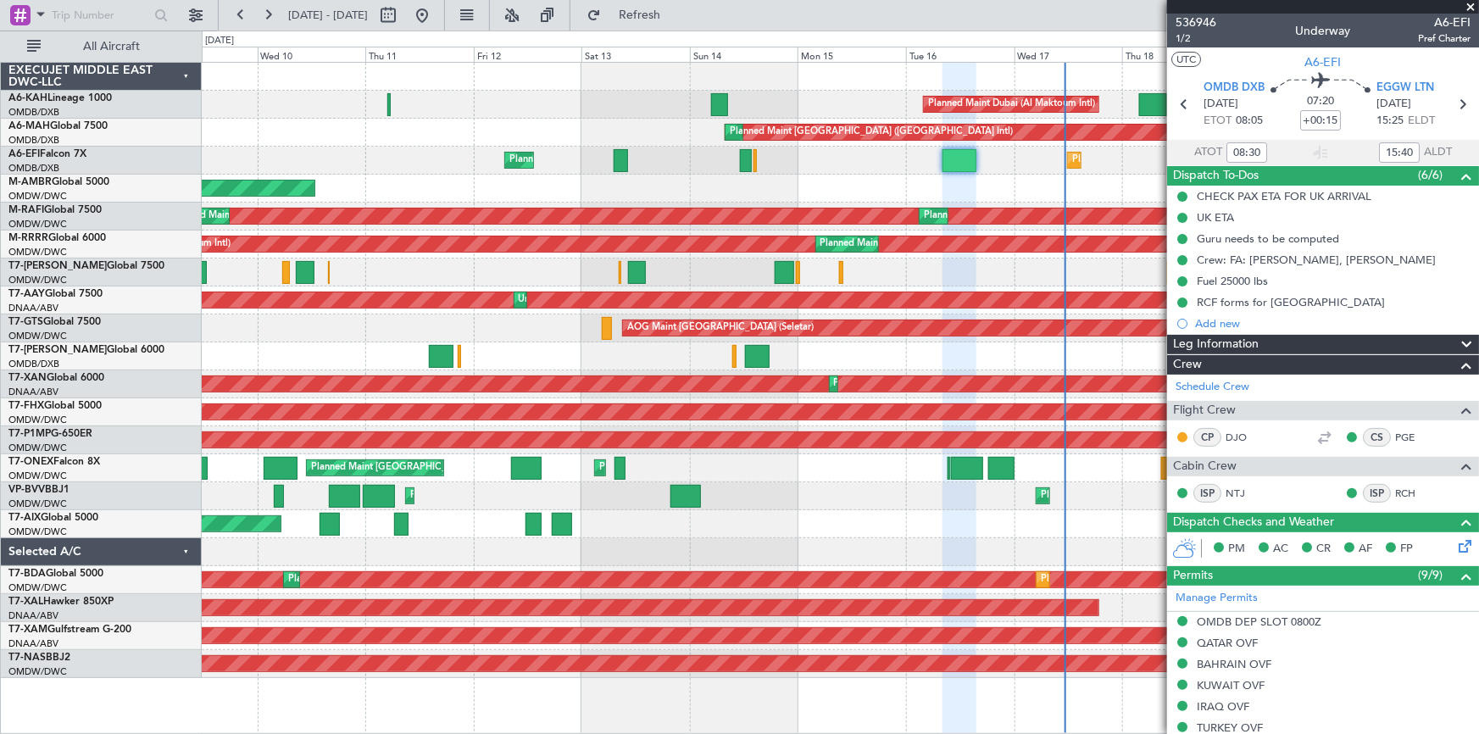
click at [560, 345] on div "Planned Maint Dubai (Al Maktoum Intl) Planned Maint Dubai (Dubai Intl) Planned …" at bounding box center [840, 370] width 1277 height 615
click at [38, 10] on span at bounding box center [41, 13] width 20 height 21
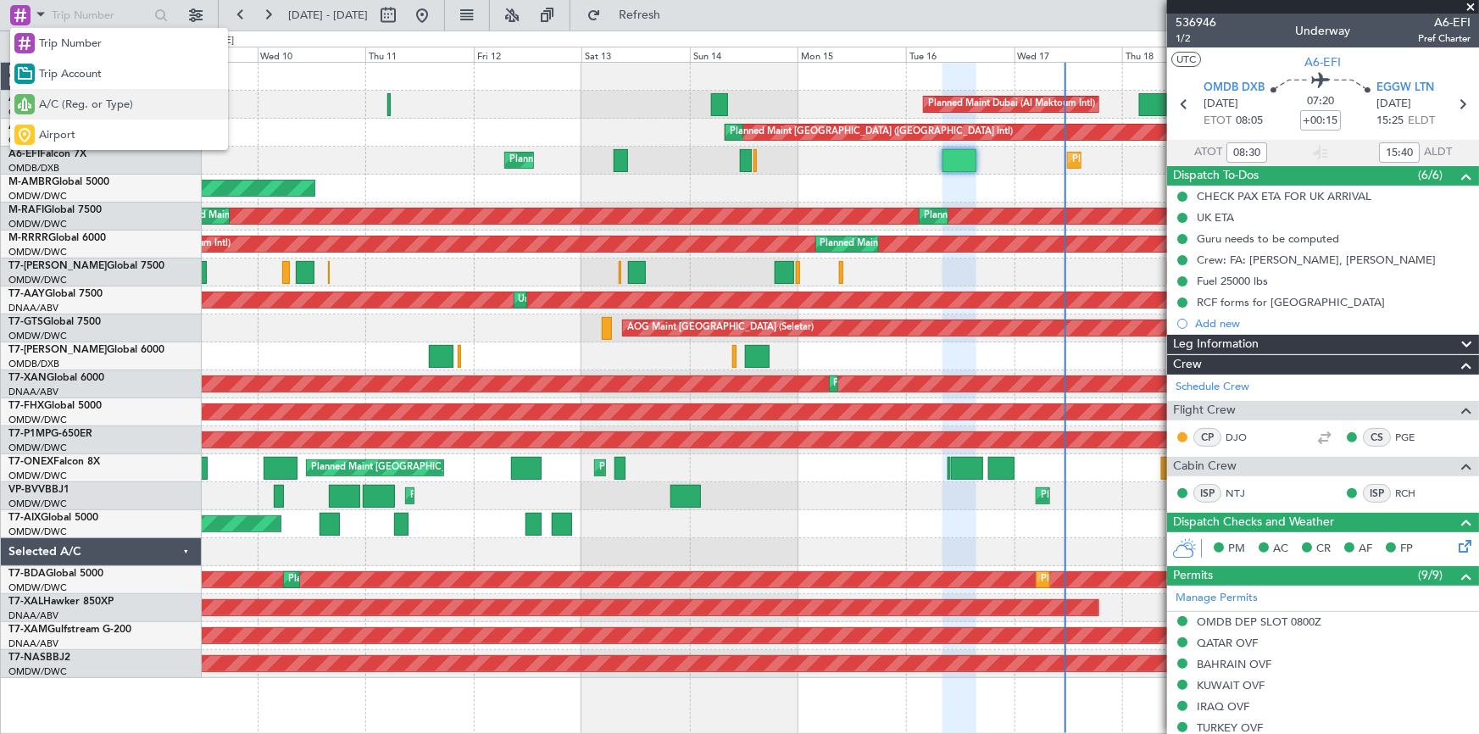
click at [109, 108] on span "A/C (Reg. or Type)" at bounding box center [86, 105] width 94 height 17
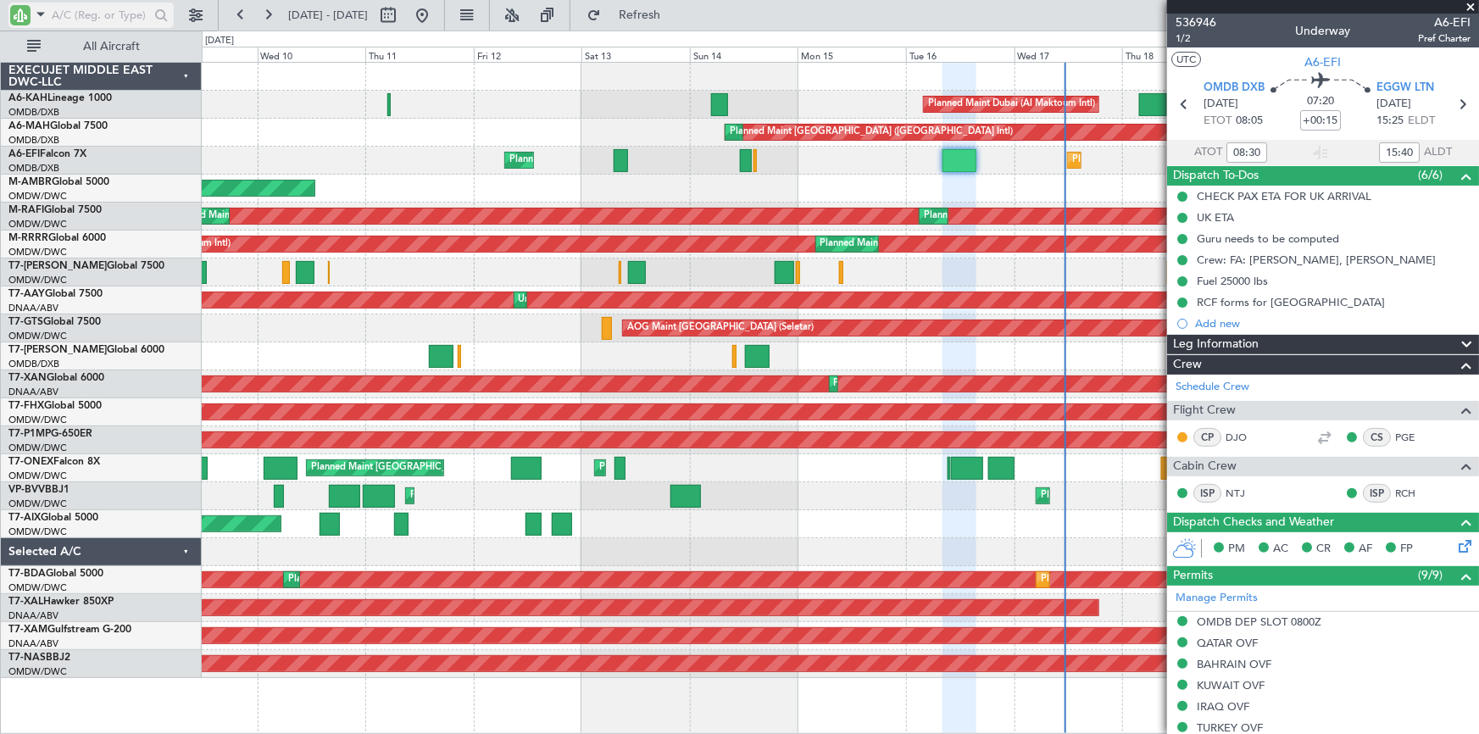
click at [110, 17] on input "text" at bounding box center [100, 15] width 97 height 25
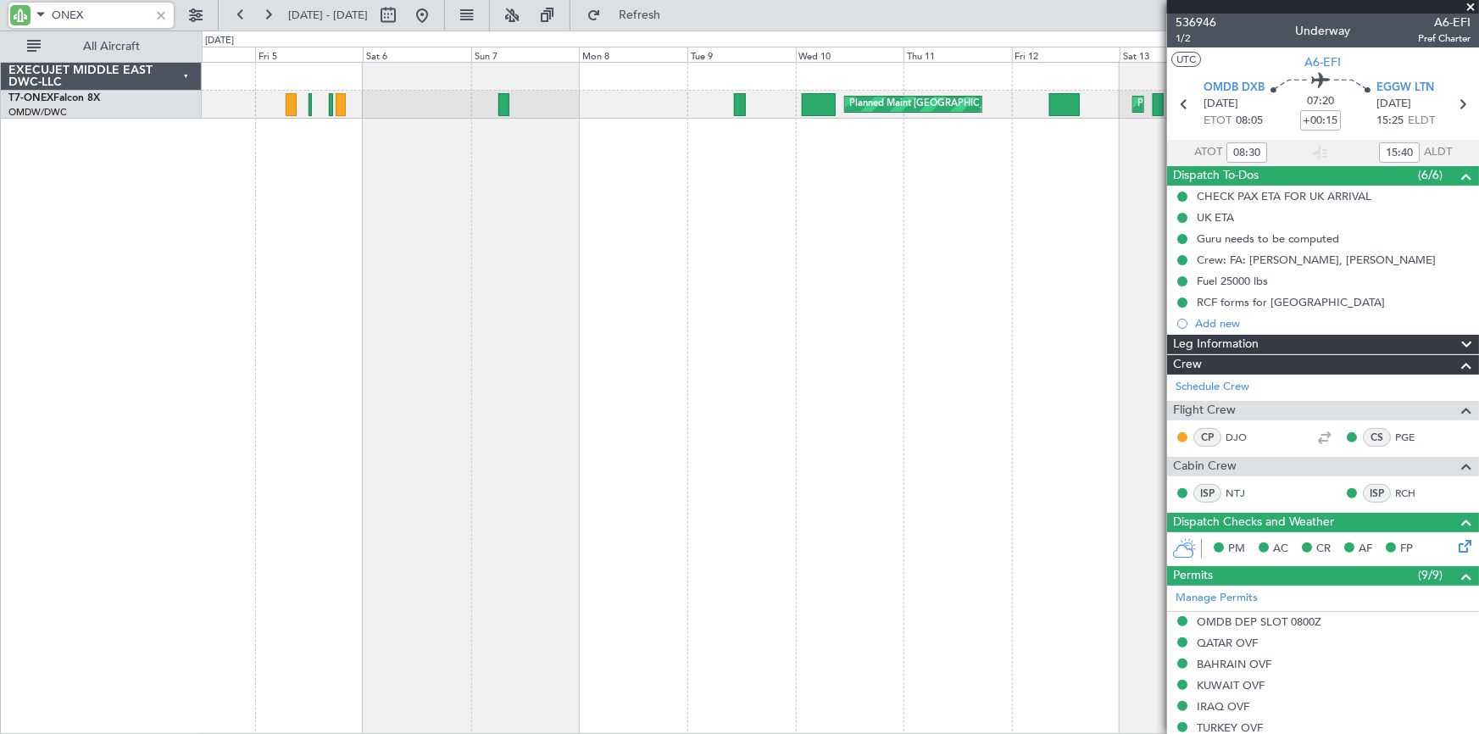
click at [1019, 210] on div "Planned Maint Dubai (Al Maktoum Intl) Planned Maint London (Farnborough)" at bounding box center [841, 398] width 1278 height 672
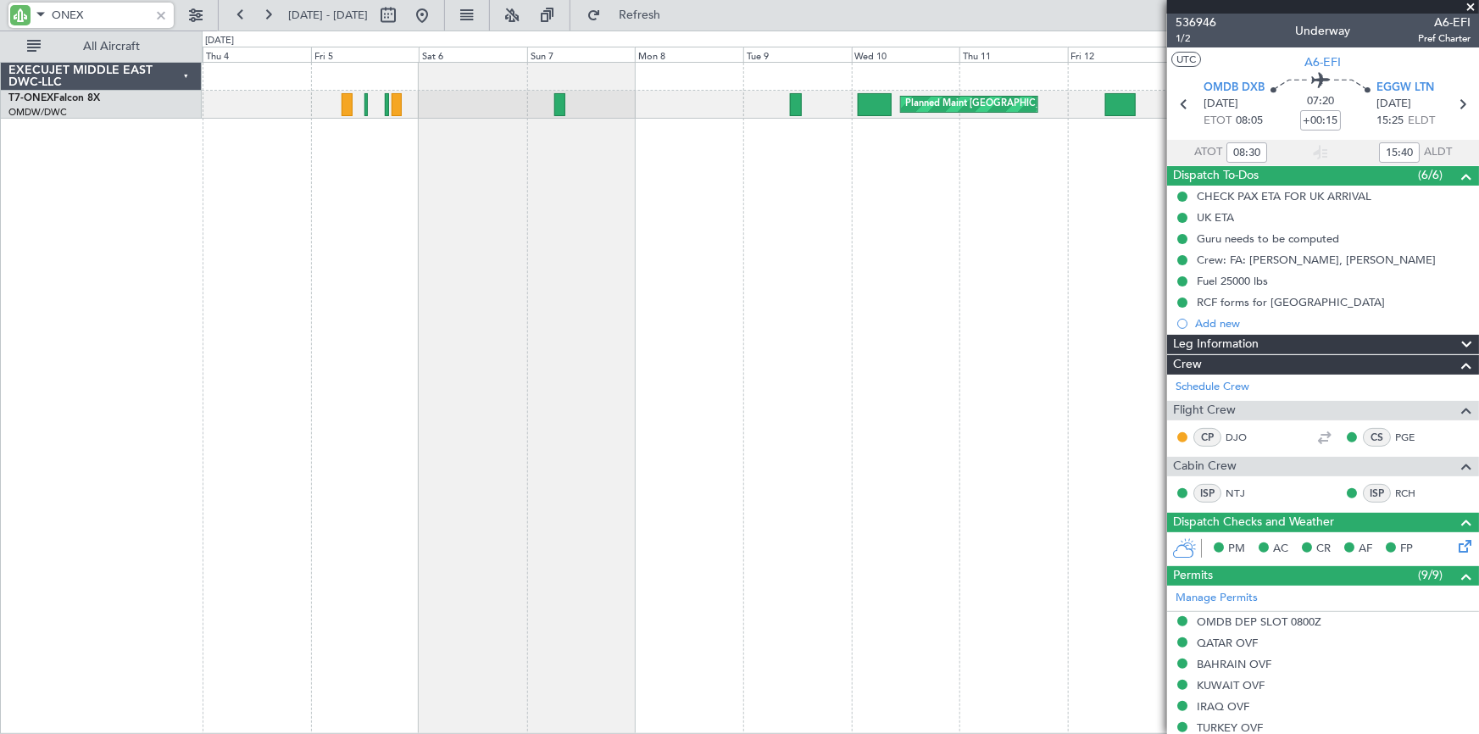
click at [1196, 175] on fb-app "ONEX 03 Sep 2025 - 15 Sep 2025 Refresh Quick Links All Aircraft Planned Maint D…" at bounding box center [739, 373] width 1479 height 721
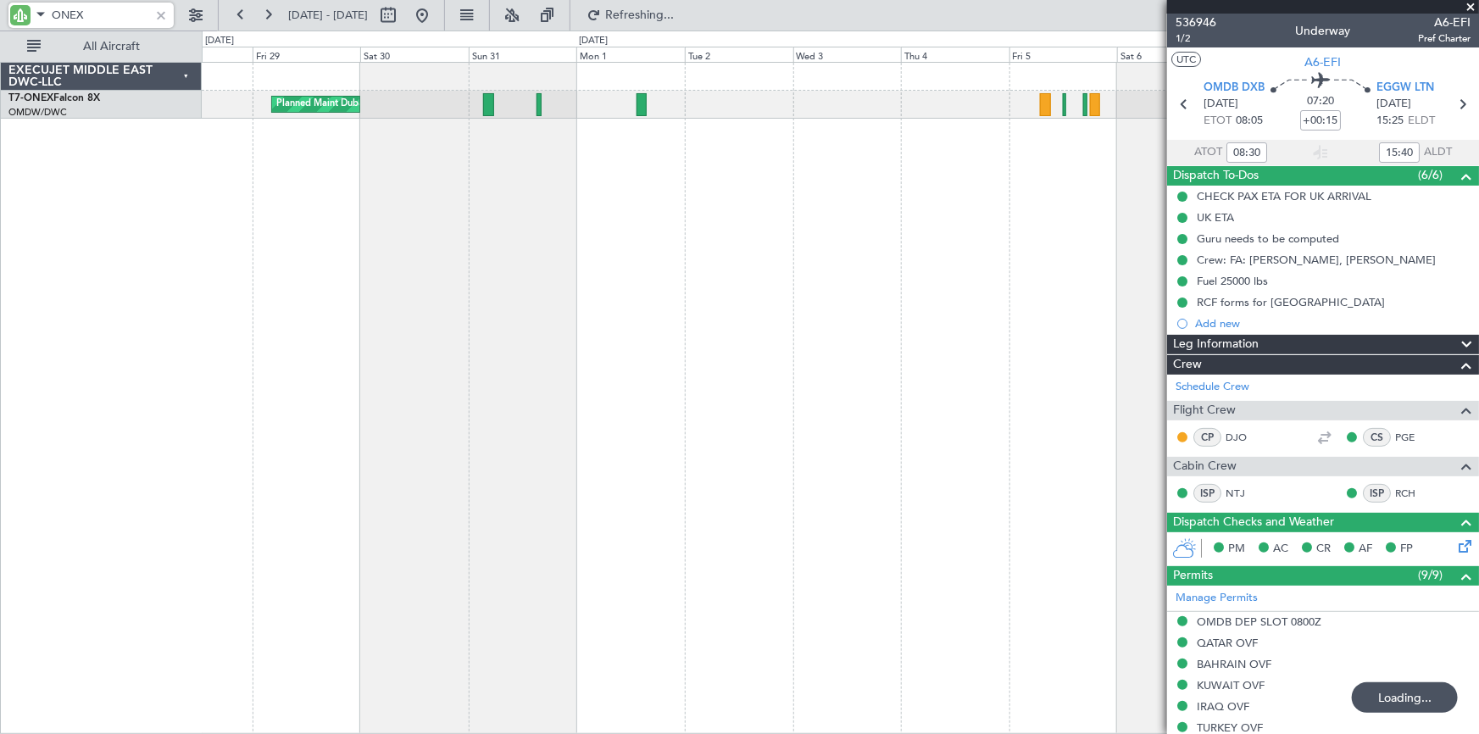
click at [932, 220] on div "Planned Maint Dubai (Al Maktoum Intl) Planned Maint Dubai (Al Maktoum Intl) Pla…" at bounding box center [841, 398] width 1278 height 672
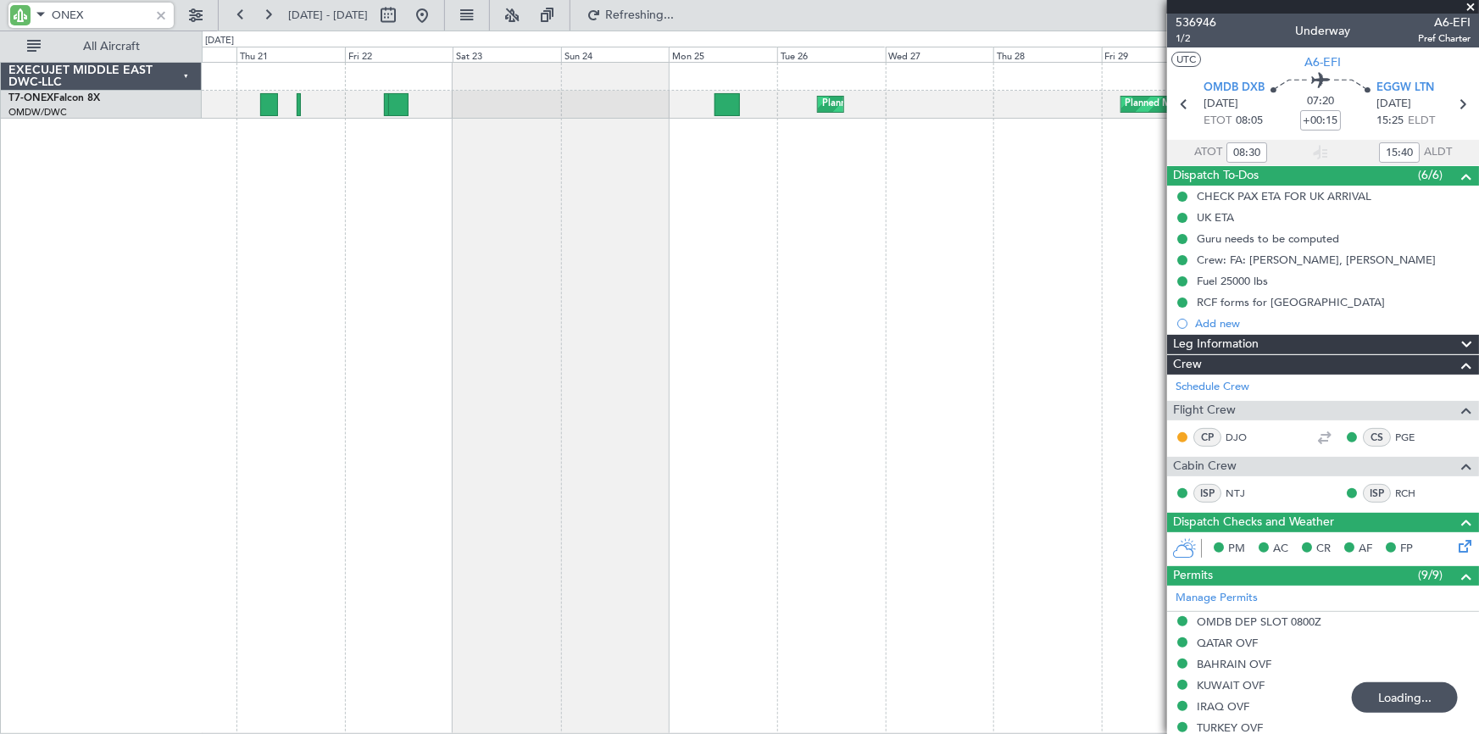
click at [783, 198] on div "Planned Maint Dubai (Al Maktoum Intl) Planned Maint Dubai (Al Maktoum Intl)" at bounding box center [841, 398] width 1278 height 672
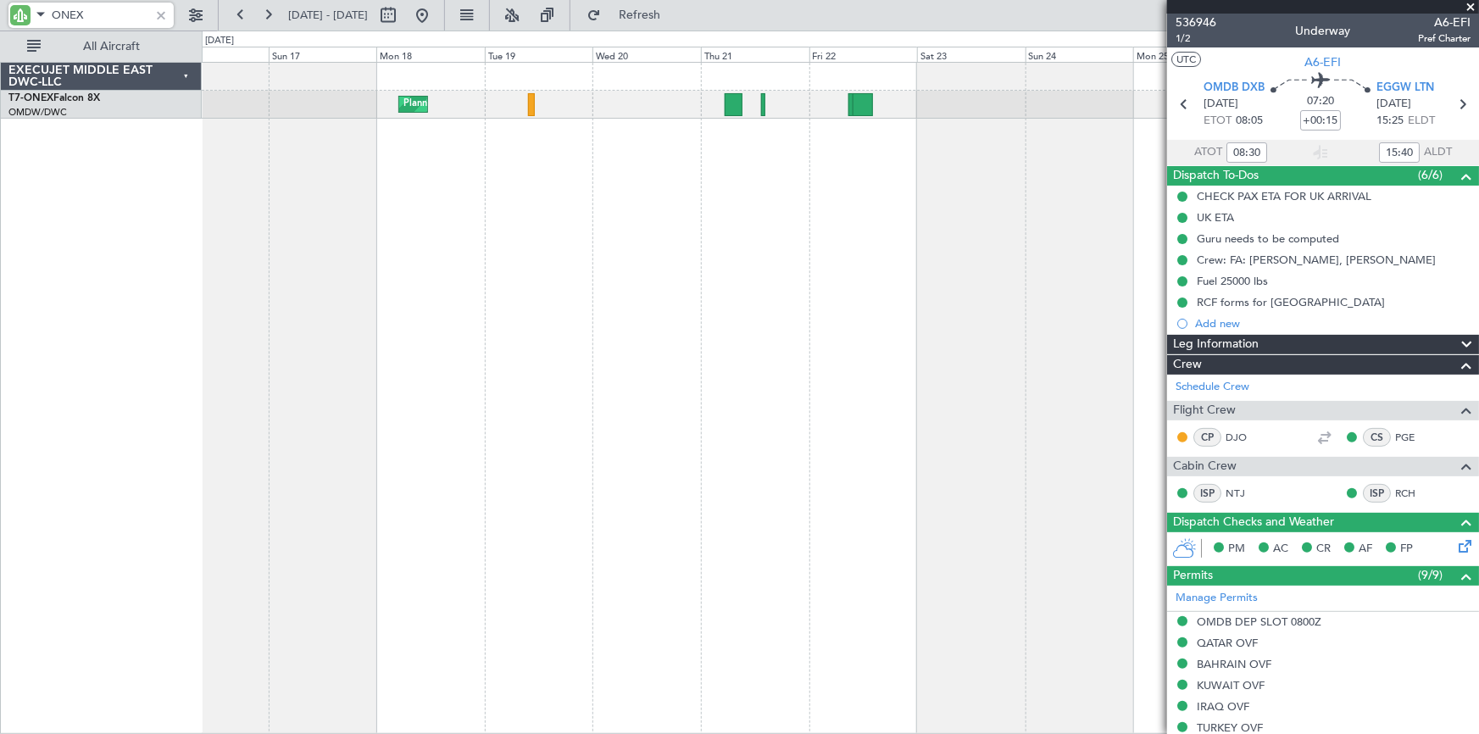
click at [821, 217] on div "Planned Maint Dubai (Al Maktoum Intl) Planned Maint Geneva (Cointrin) Planned M…" at bounding box center [841, 398] width 1278 height 672
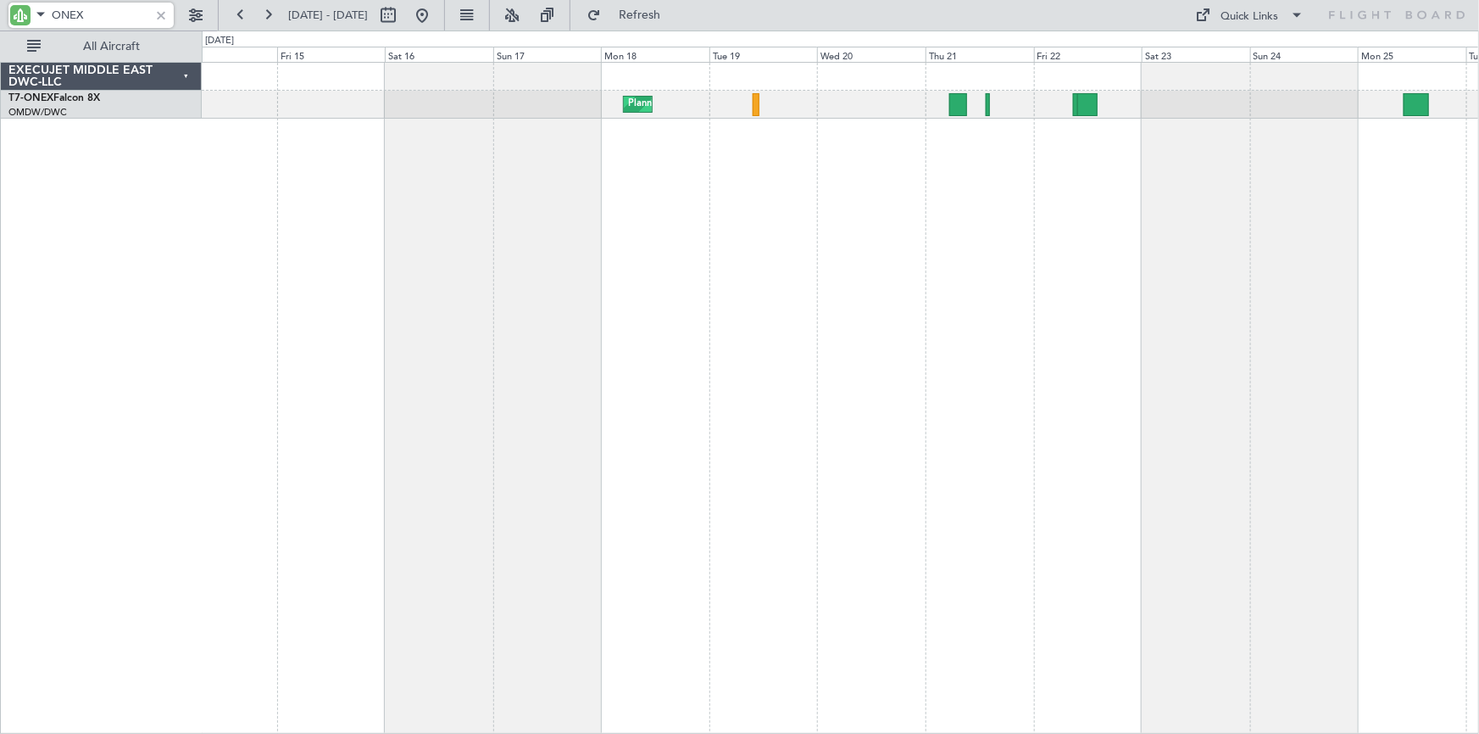
click at [933, 194] on div "Planned Maint Geneva (Cointrin) Planned Maint Dubai (Al Maktoum Intl)" at bounding box center [841, 398] width 1278 height 672
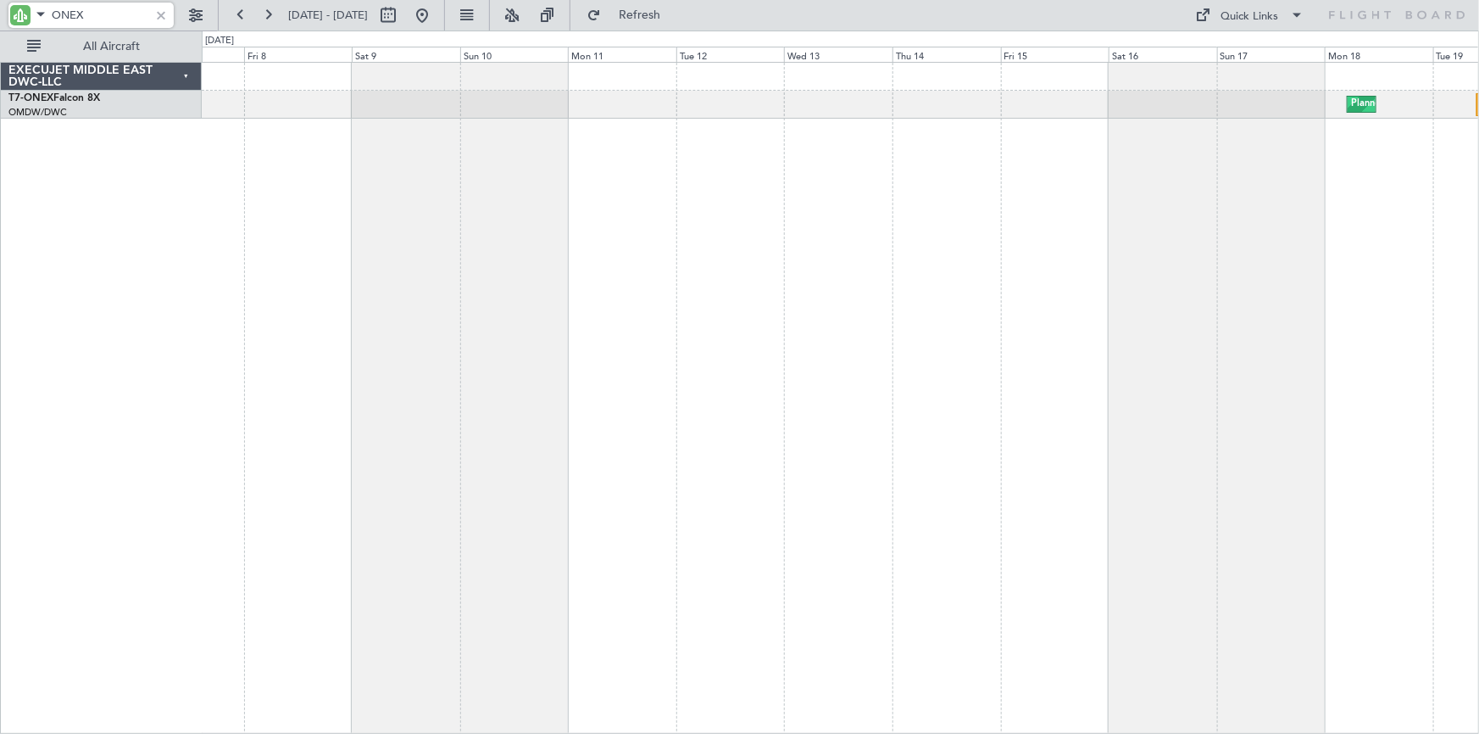
click at [898, 188] on div "Planned Maint Geneva (Cointrin)" at bounding box center [841, 398] width 1278 height 672
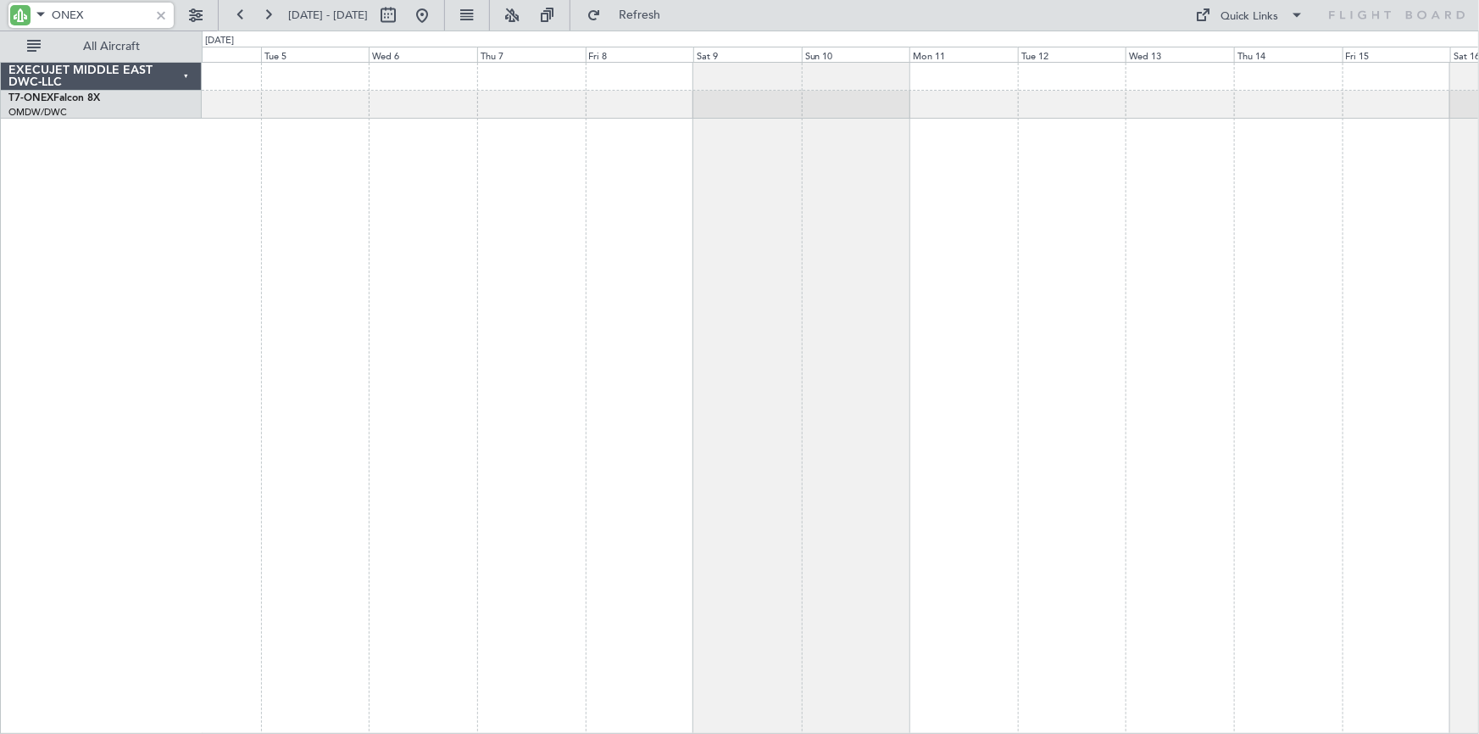
click at [880, 170] on div "Planned Maint Geneva (Cointrin)" at bounding box center [841, 398] width 1278 height 672
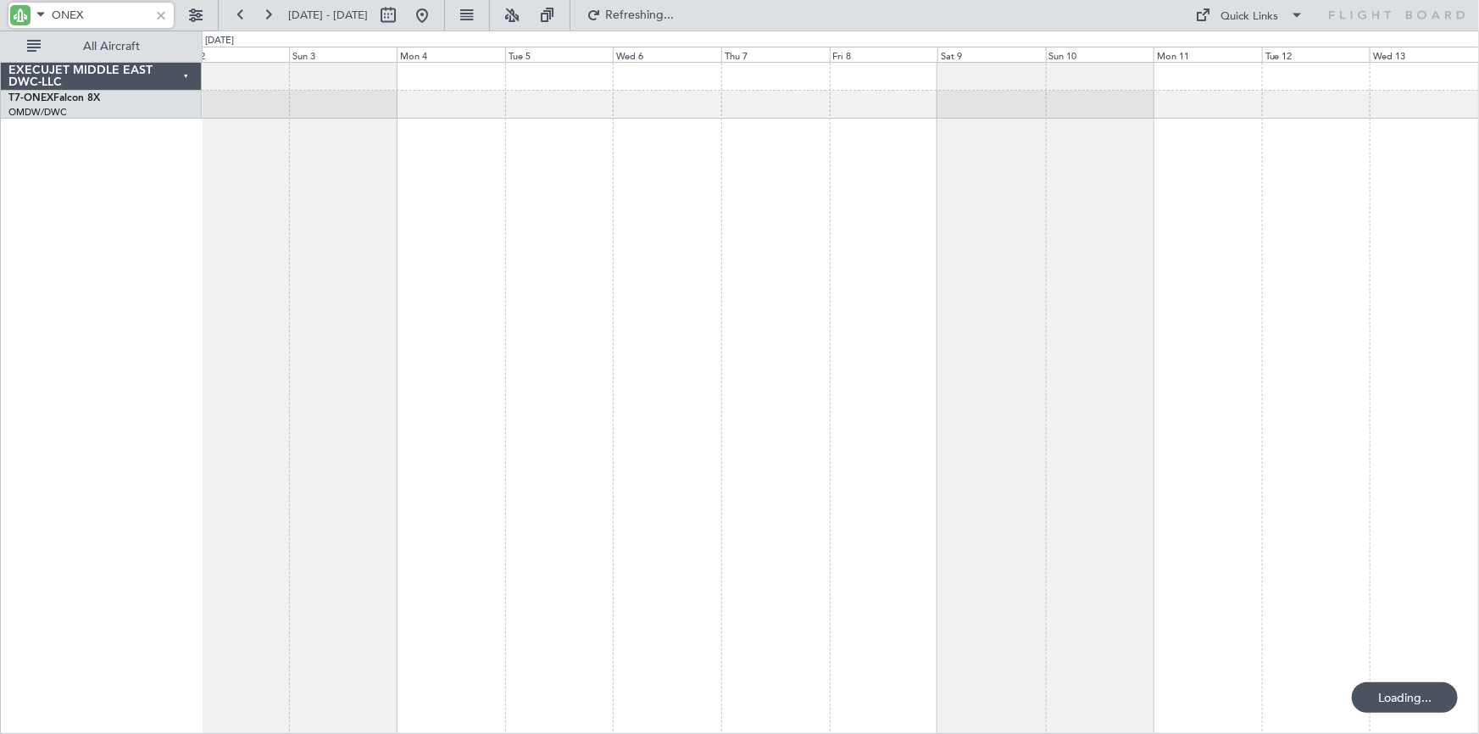
click at [737, 174] on div at bounding box center [841, 398] width 1278 height 672
click at [909, 149] on div at bounding box center [841, 398] width 1278 height 672
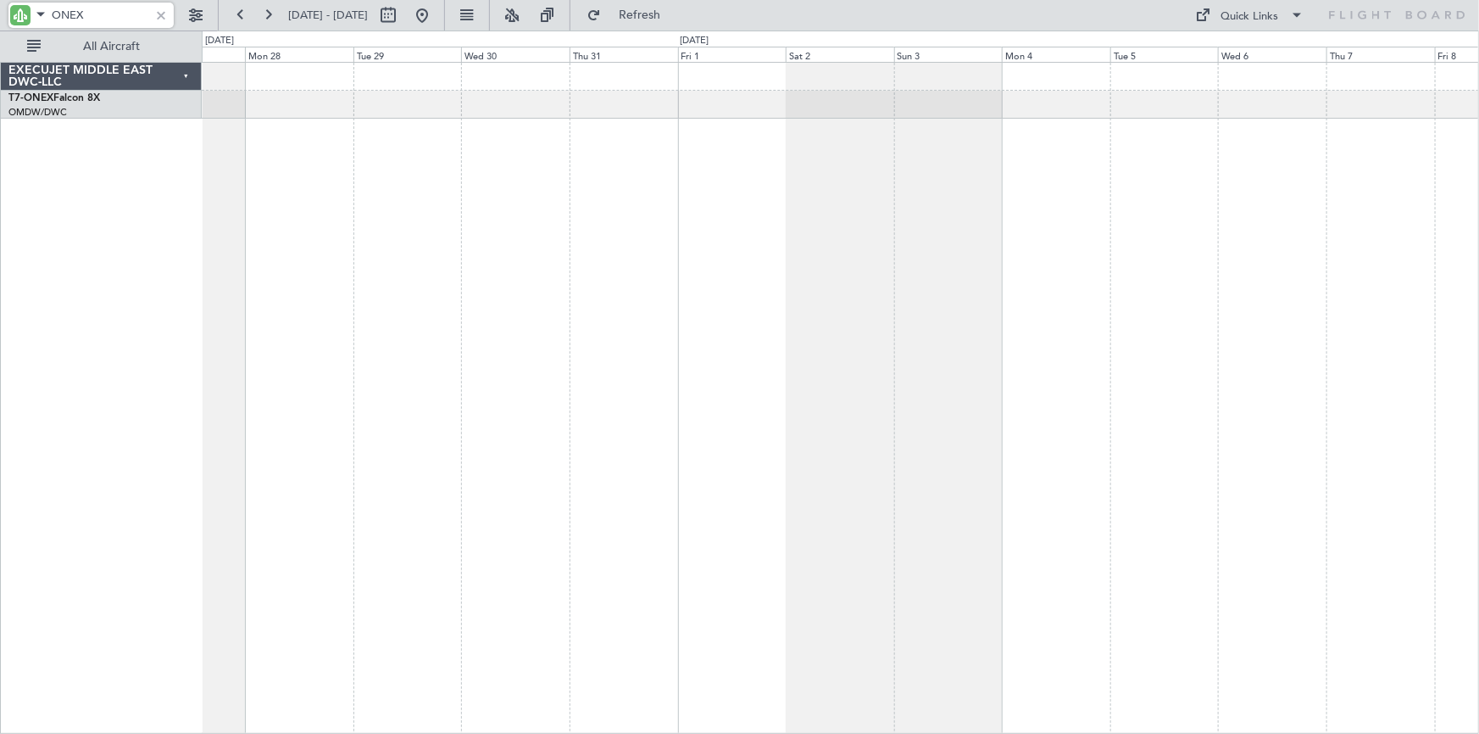
click at [838, 157] on div at bounding box center [841, 398] width 1278 height 672
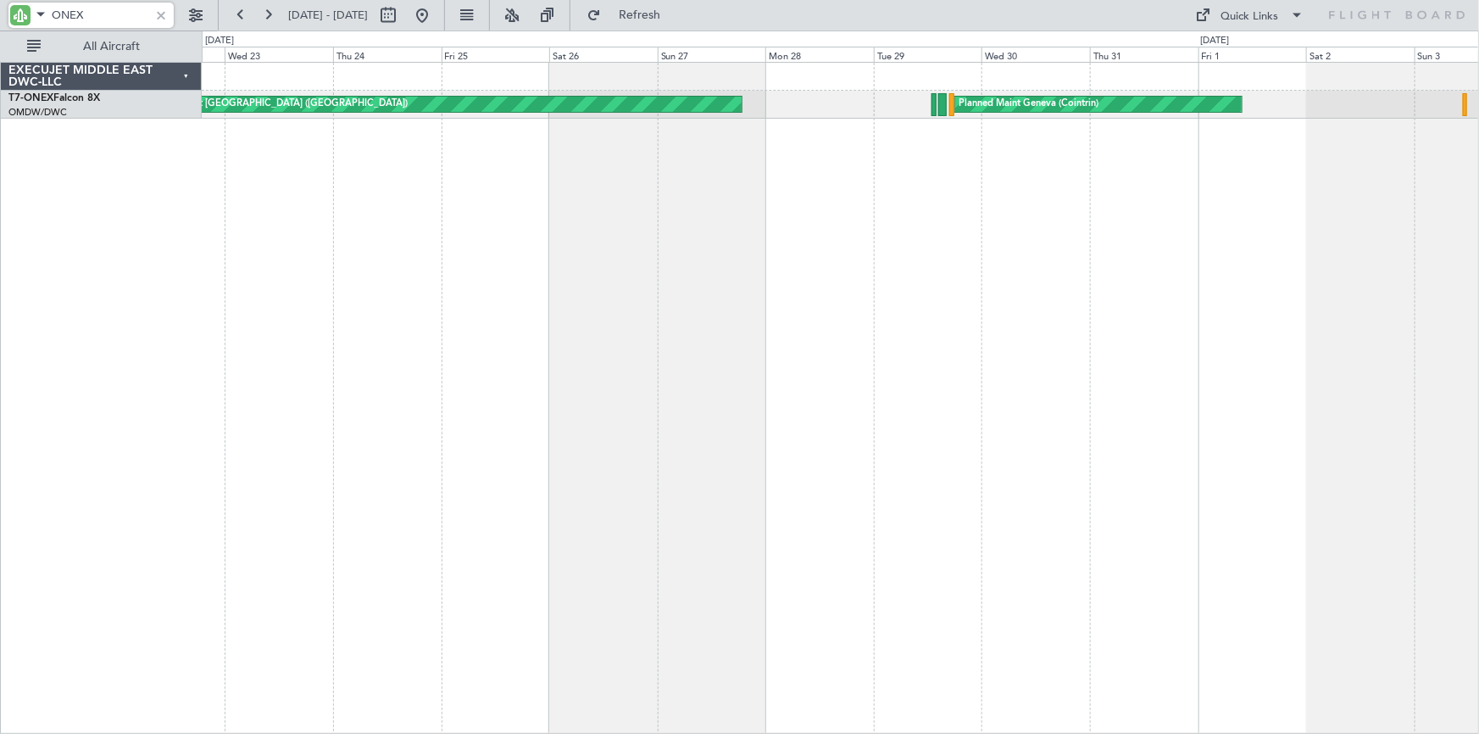
click at [885, 194] on div "Planned Maint Geneva (Cointrin) Planned Maint London (Farnborough)" at bounding box center [841, 398] width 1278 height 672
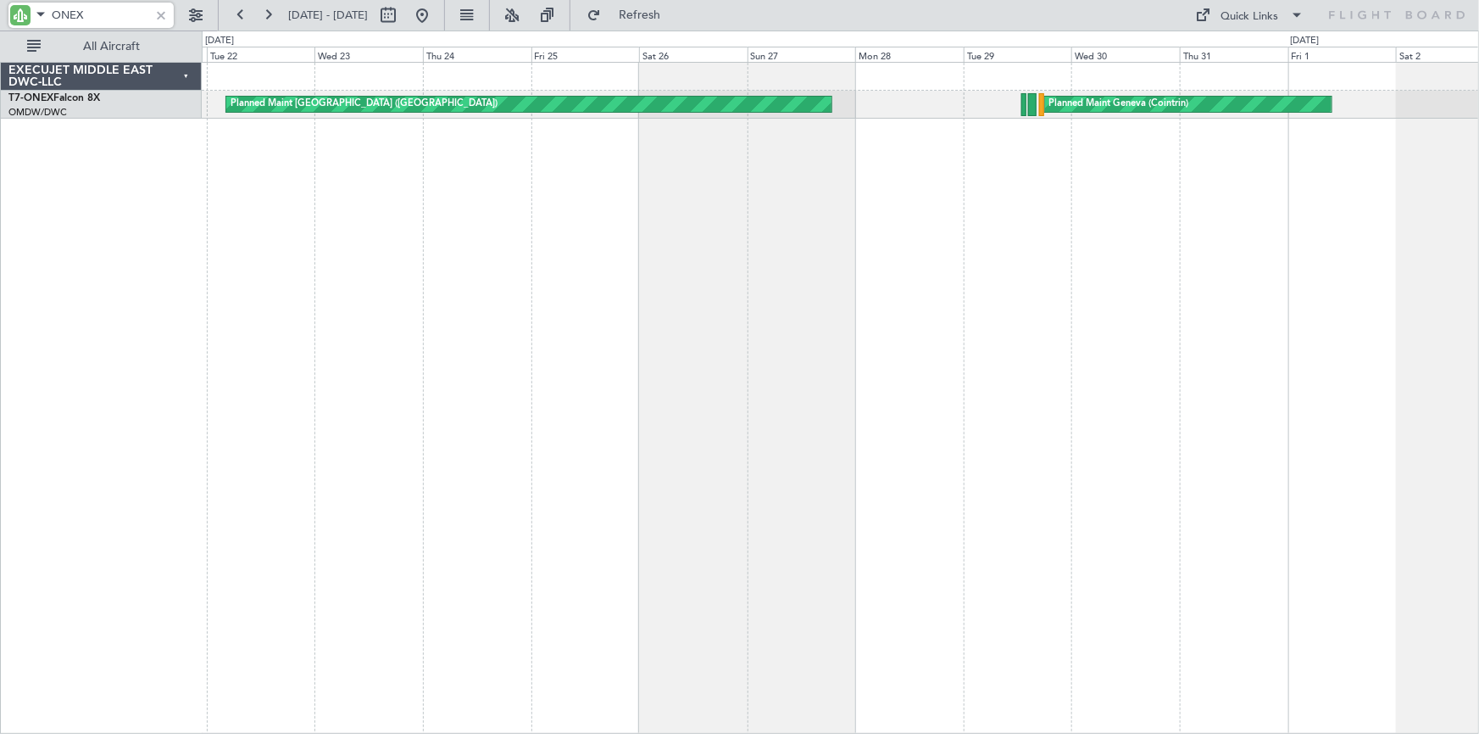
click at [1009, 170] on div "Planned Maint Geneva (Cointrin) Planned Maint London (Farnborough)" at bounding box center [841, 398] width 1278 height 672
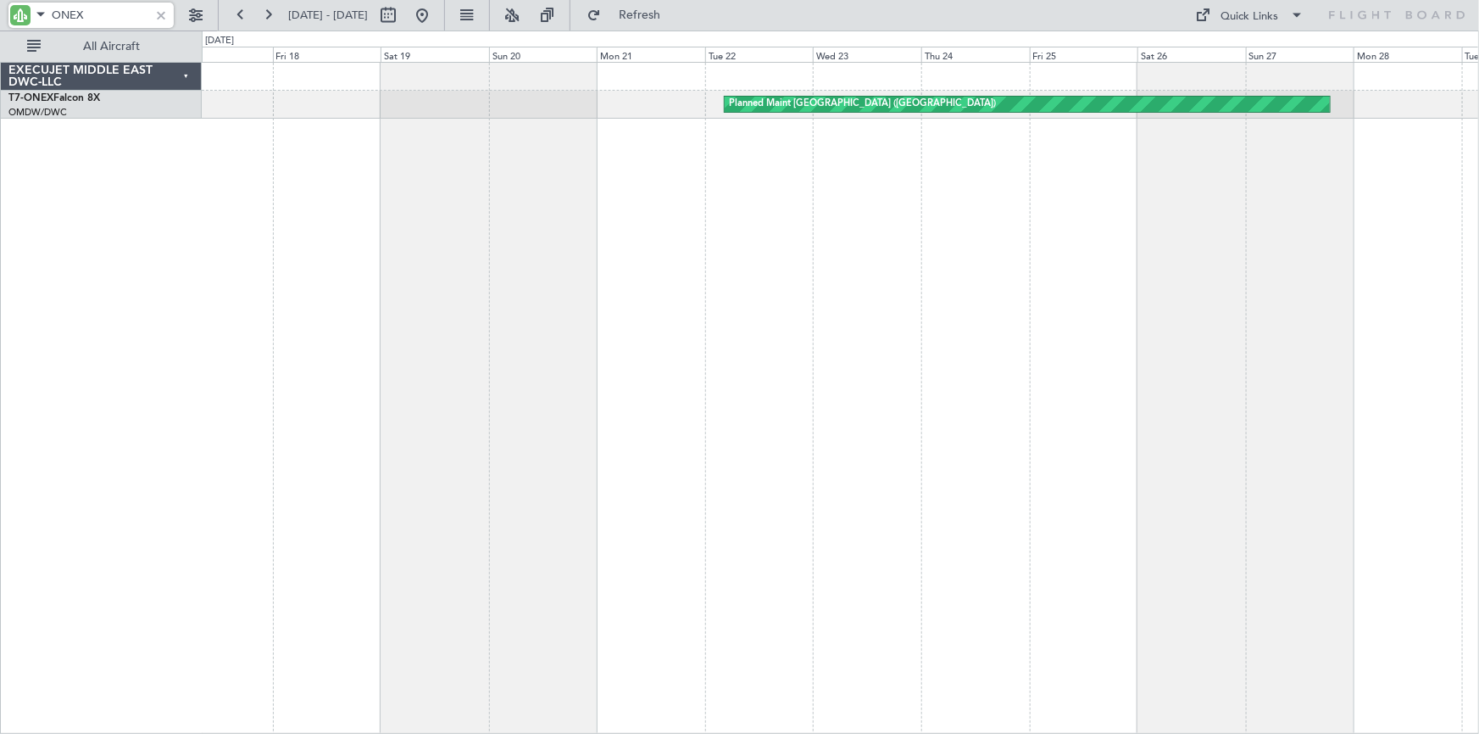
click at [893, 158] on div "Planned Maint London (Farnborough) Planned Maint Geneva (Cointrin)" at bounding box center [841, 398] width 1278 height 672
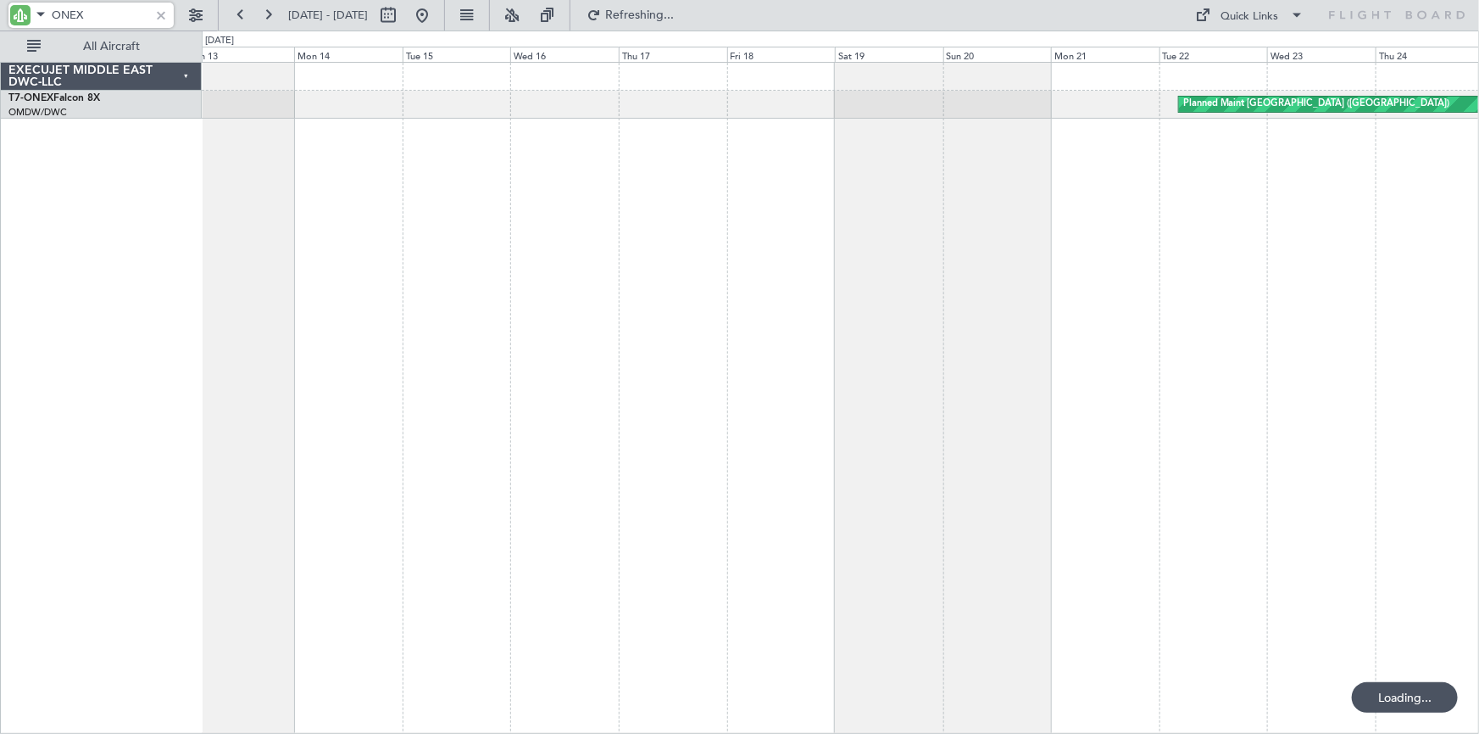
click at [775, 163] on div "Planned Maint [GEOGRAPHIC_DATA] ([GEOGRAPHIC_DATA])" at bounding box center [841, 398] width 1278 height 672
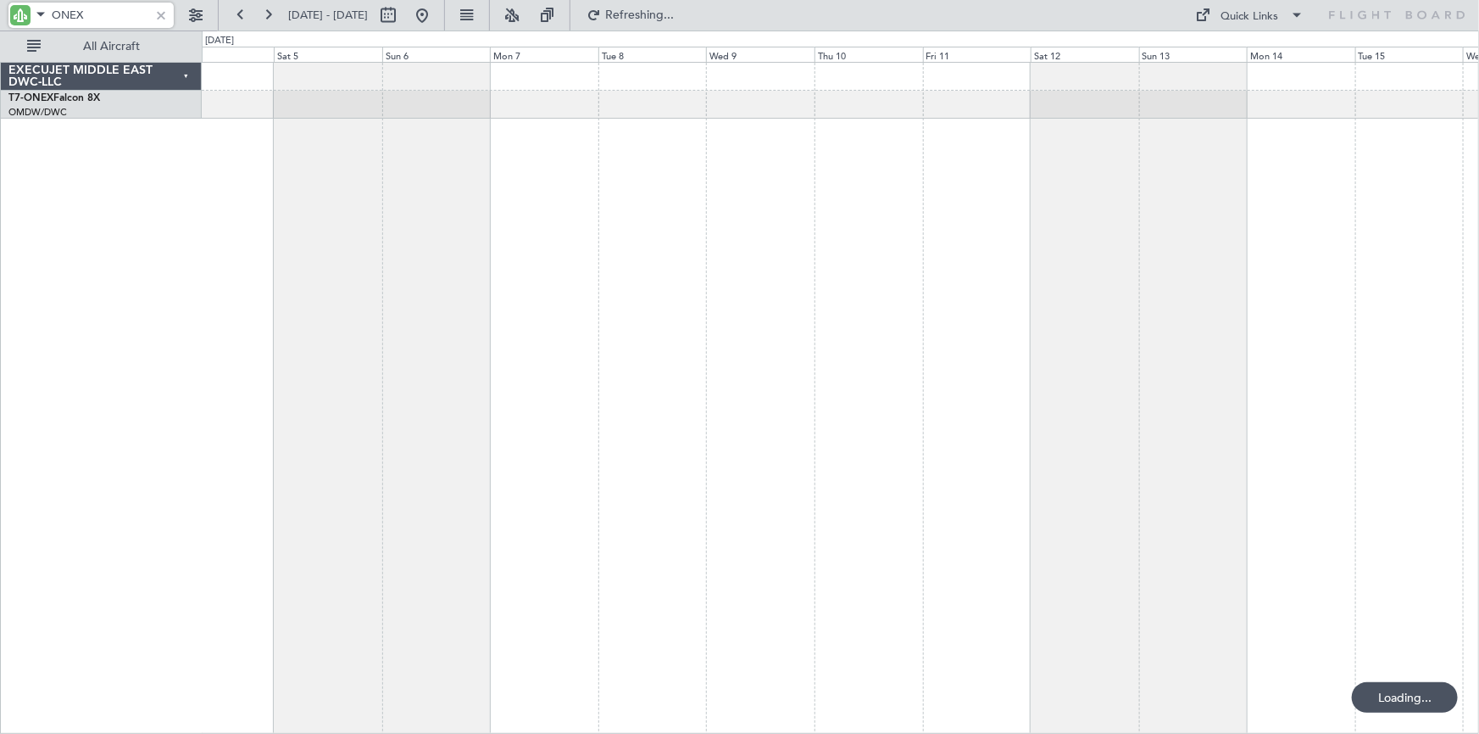
click at [704, 166] on div at bounding box center [841, 398] width 1278 height 672
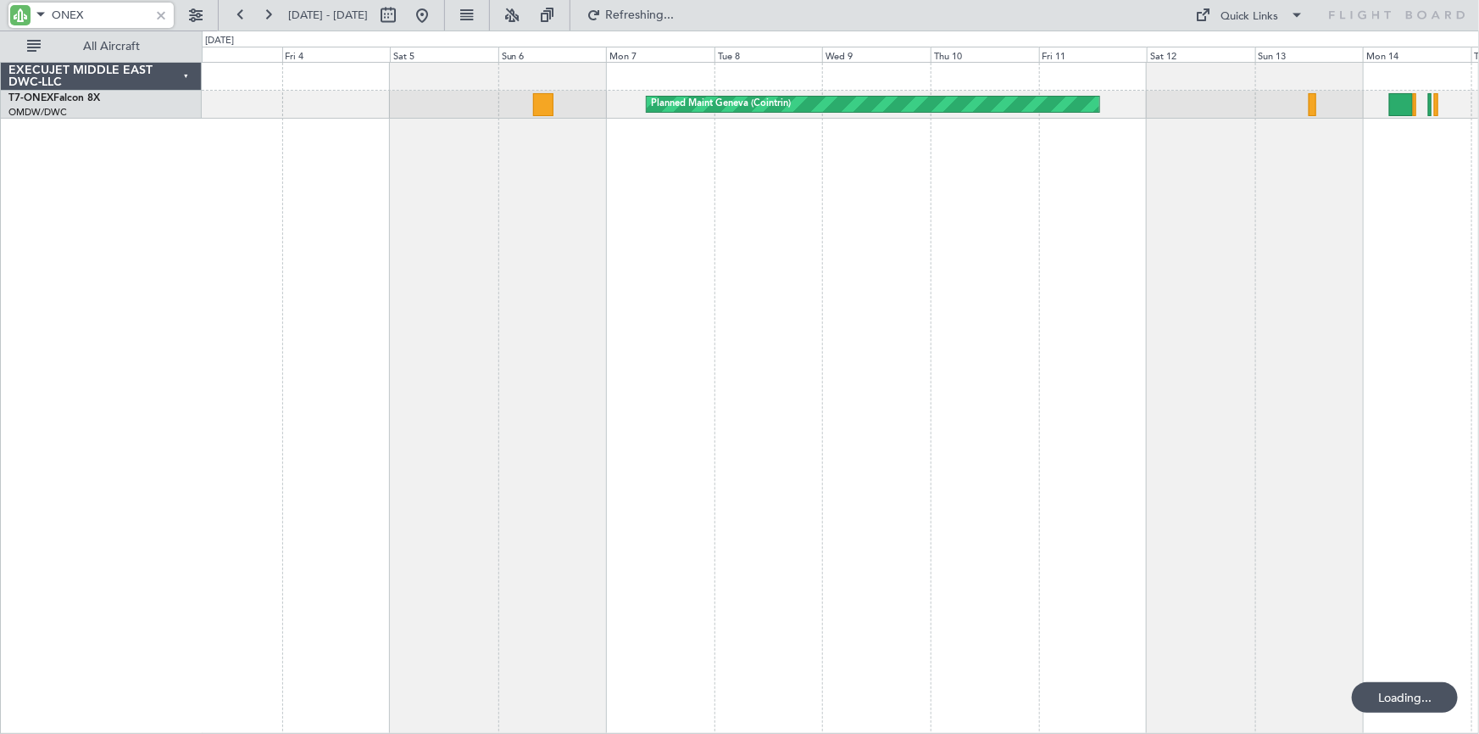
type input "ONEX"
click at [158, 14] on div at bounding box center [161, 15] width 19 height 19
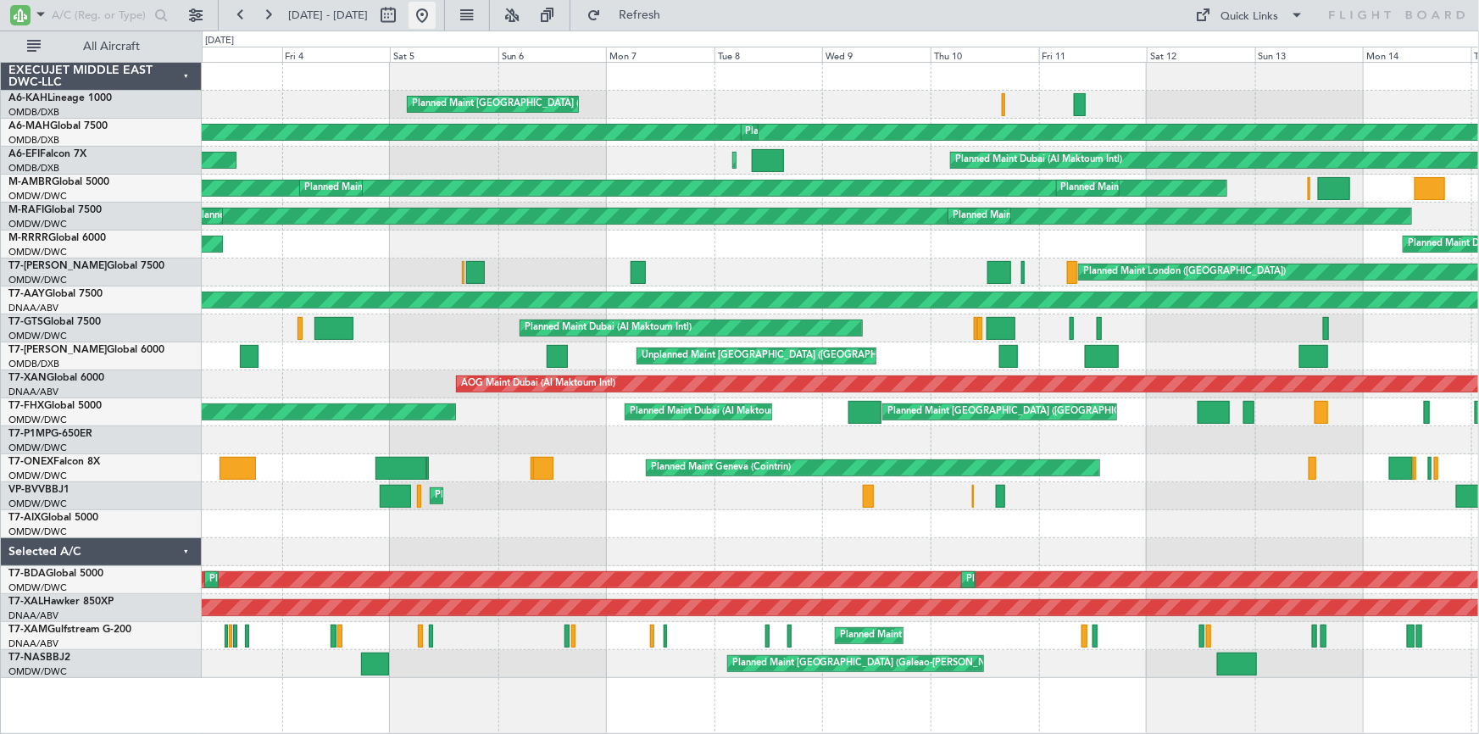
click at [436, 17] on button at bounding box center [422, 15] width 27 height 27
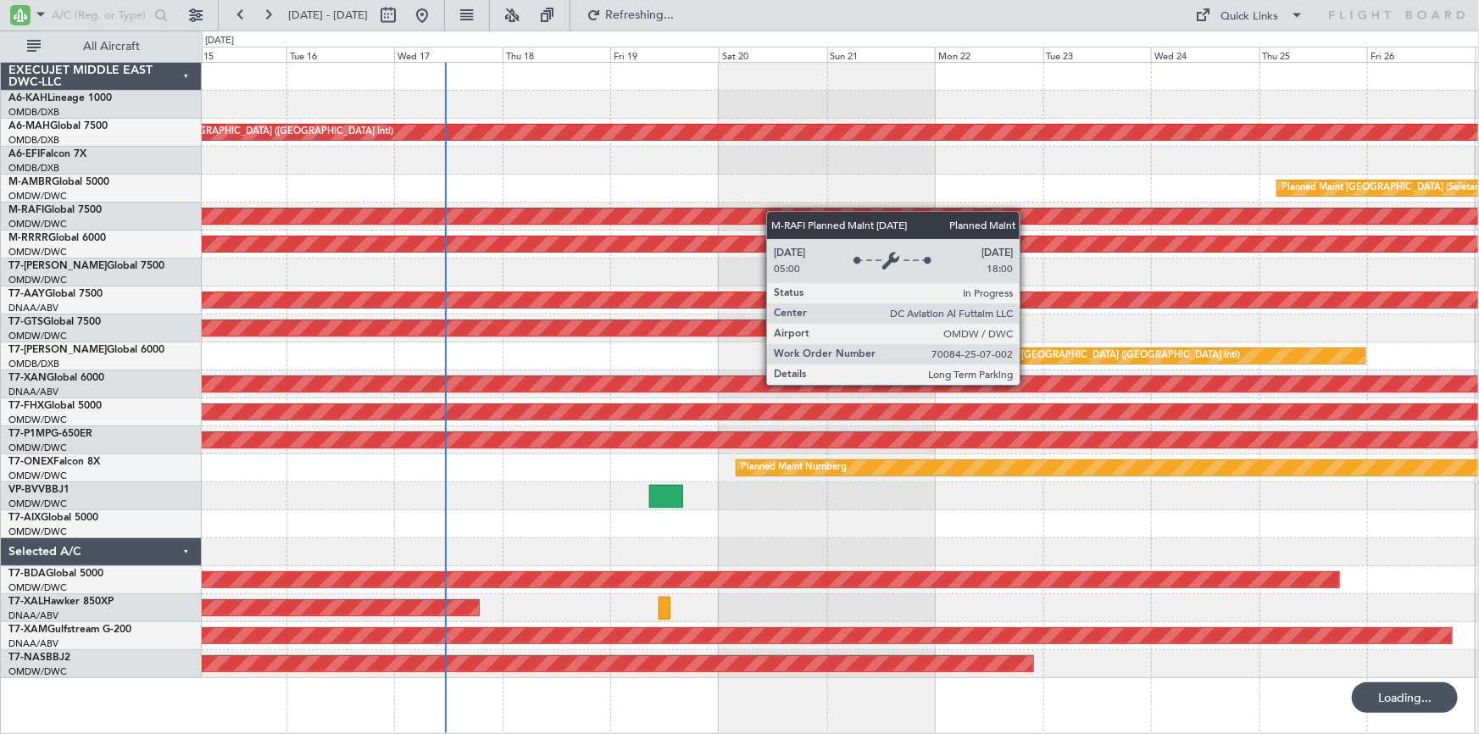
click at [646, 209] on div "Planned Maint Dubai (Dubai Intl) Planned Maint Dubai (Dubai Intl) Planned Maint…" at bounding box center [840, 370] width 1277 height 615
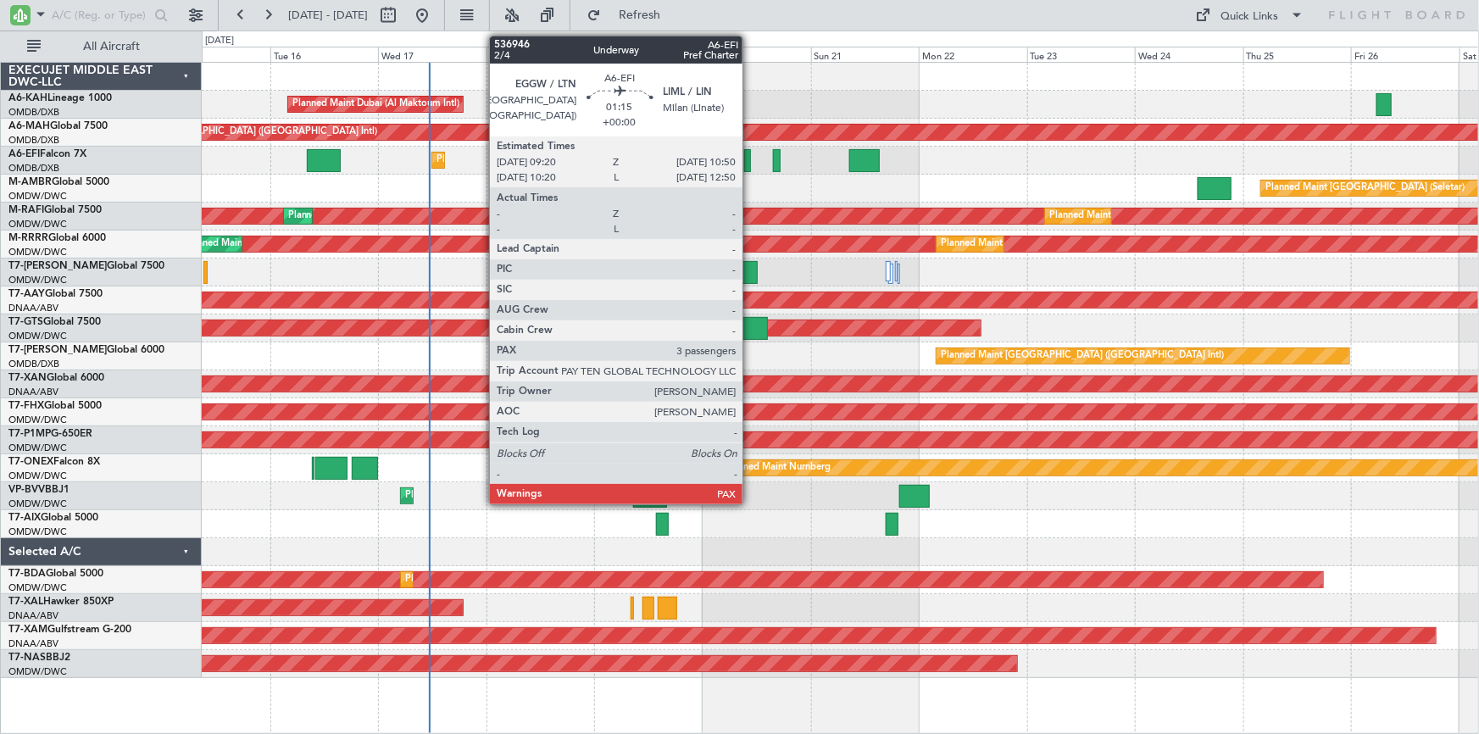
click at [750, 161] on div at bounding box center [747, 160] width 7 height 23
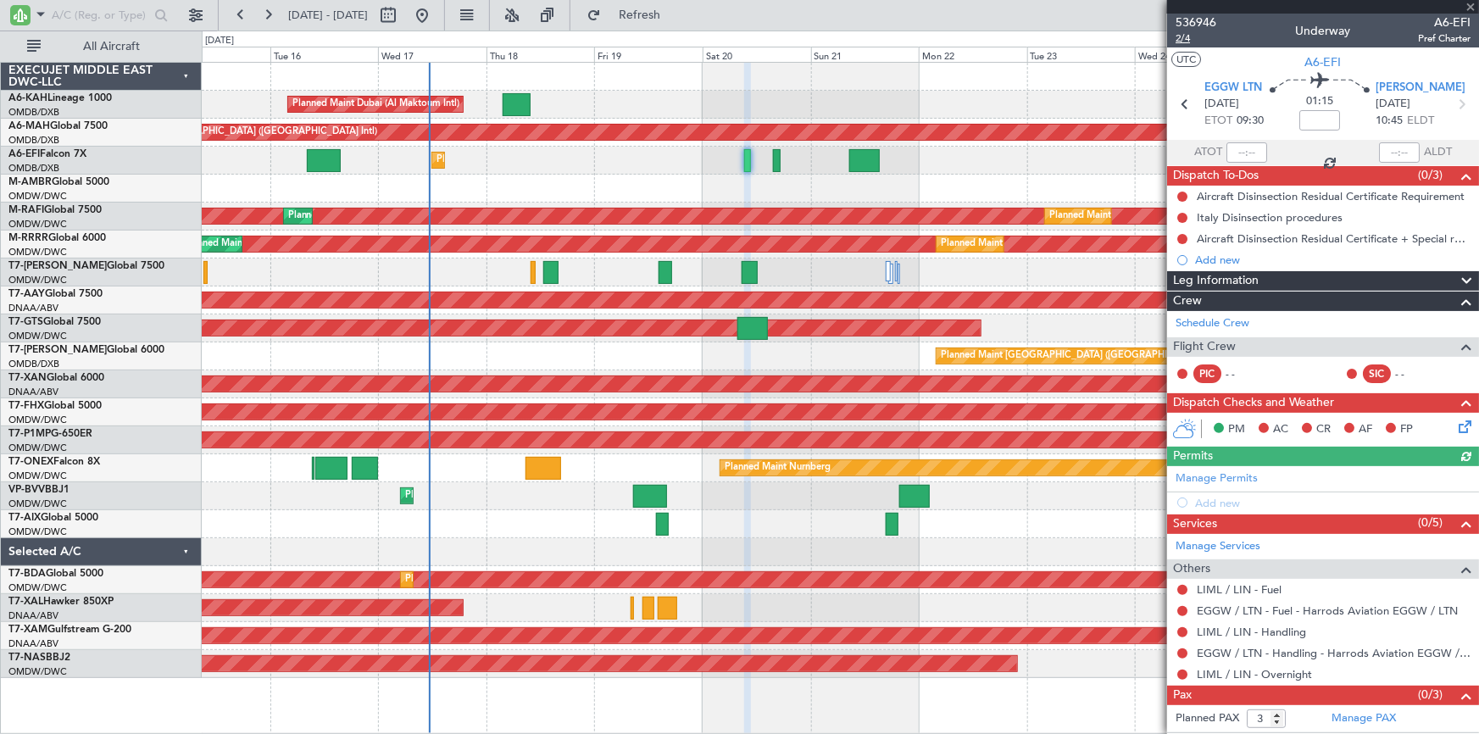
click at [1187, 34] on span "2/4" at bounding box center [1196, 38] width 41 height 14
click at [1314, 117] on input at bounding box center [1319, 120] width 41 height 20
type input "+10"
type input "+00:10"
click at [1454, 103] on icon at bounding box center [1461, 104] width 22 height 22
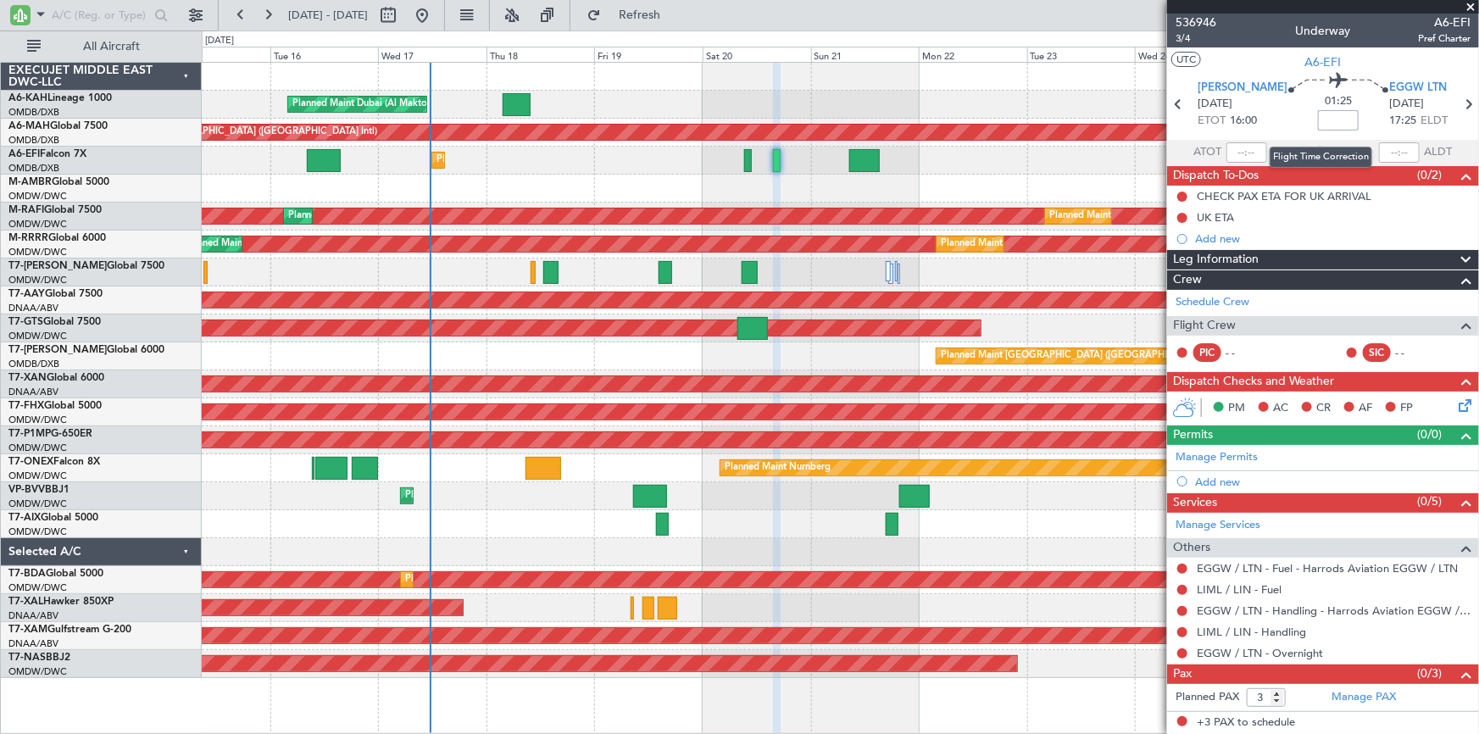
click at [1323, 120] on input at bounding box center [1338, 120] width 41 height 20
type input "+00:15"
click at [1236, 648] on link "EGGW / LTN - Overnight" at bounding box center [1260, 653] width 126 height 14
click at [436, 16] on button at bounding box center [422, 15] width 27 height 27
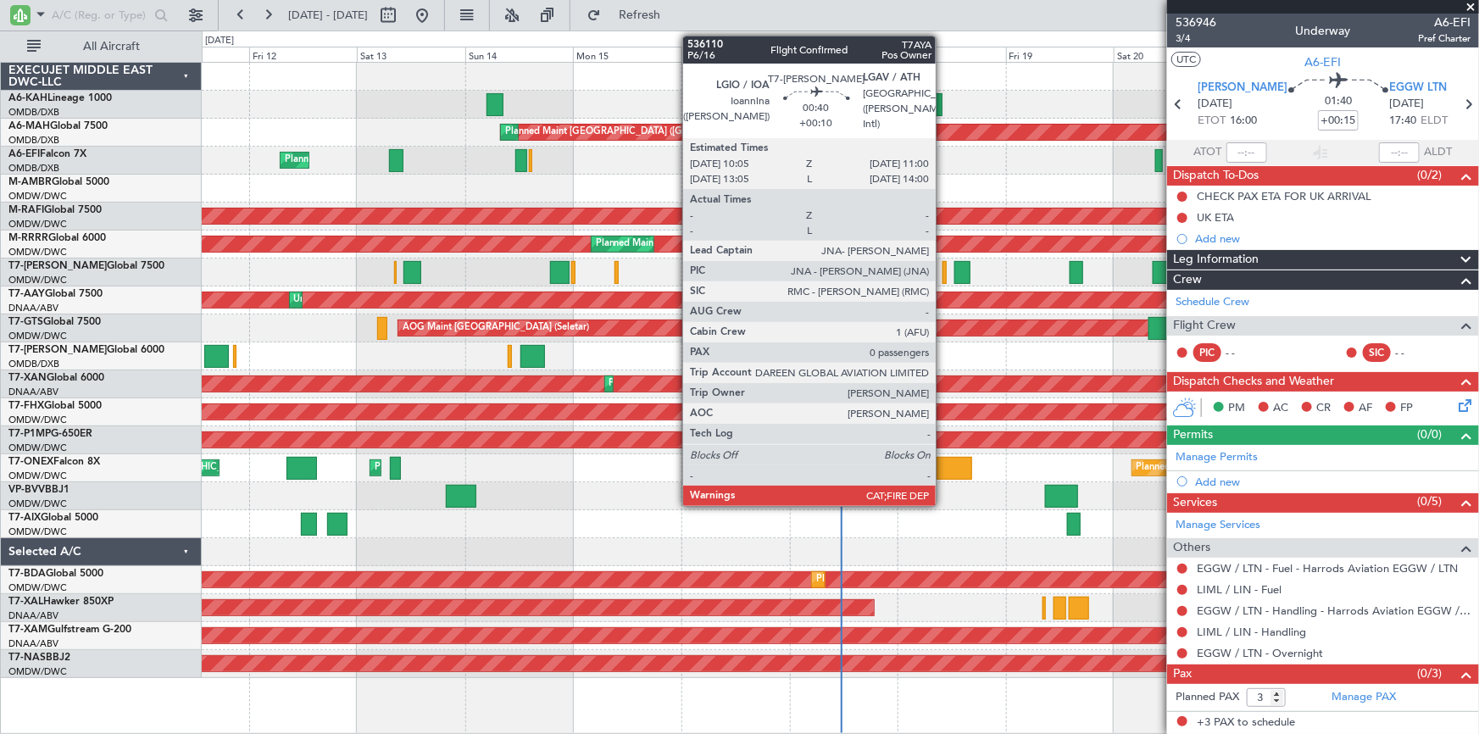
click at [944, 270] on div at bounding box center [945, 272] width 4 height 23
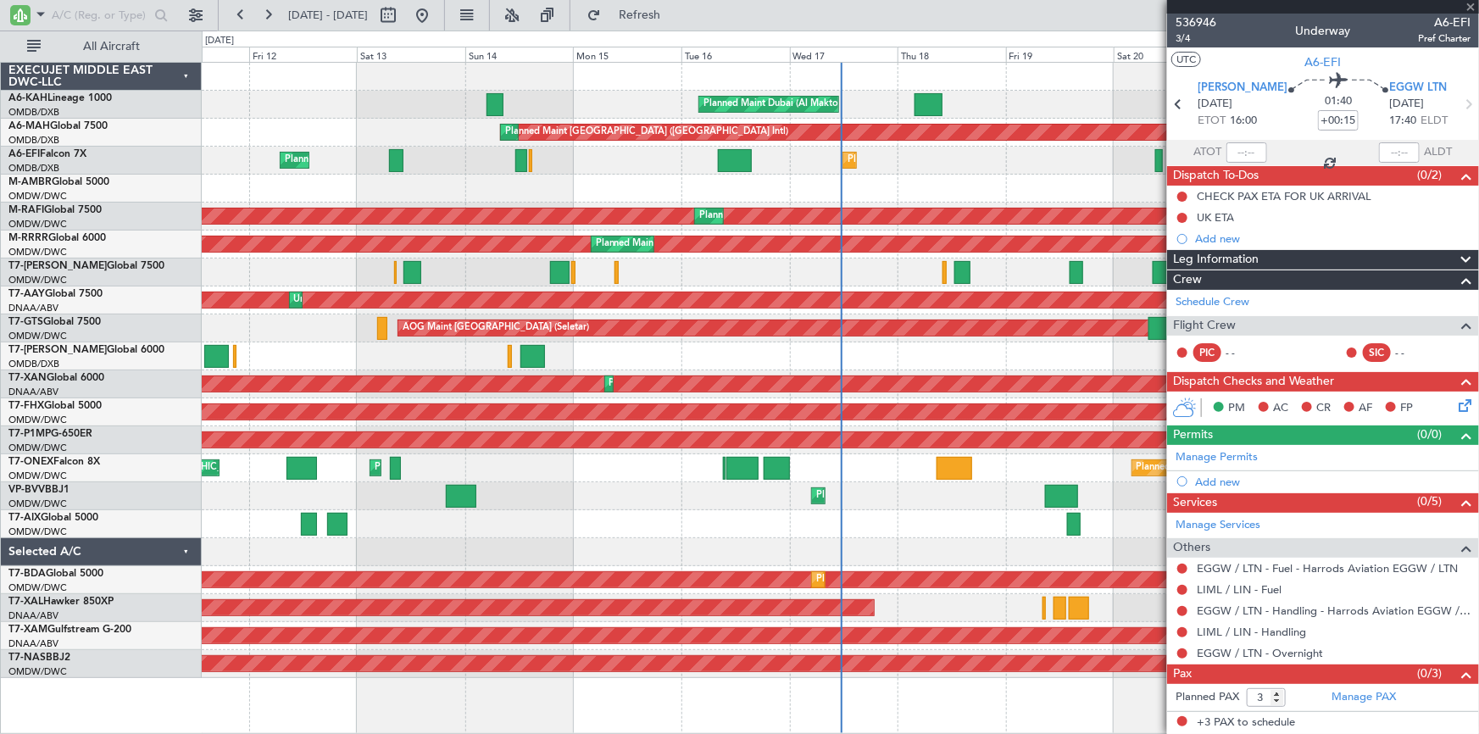
type input "+00:10"
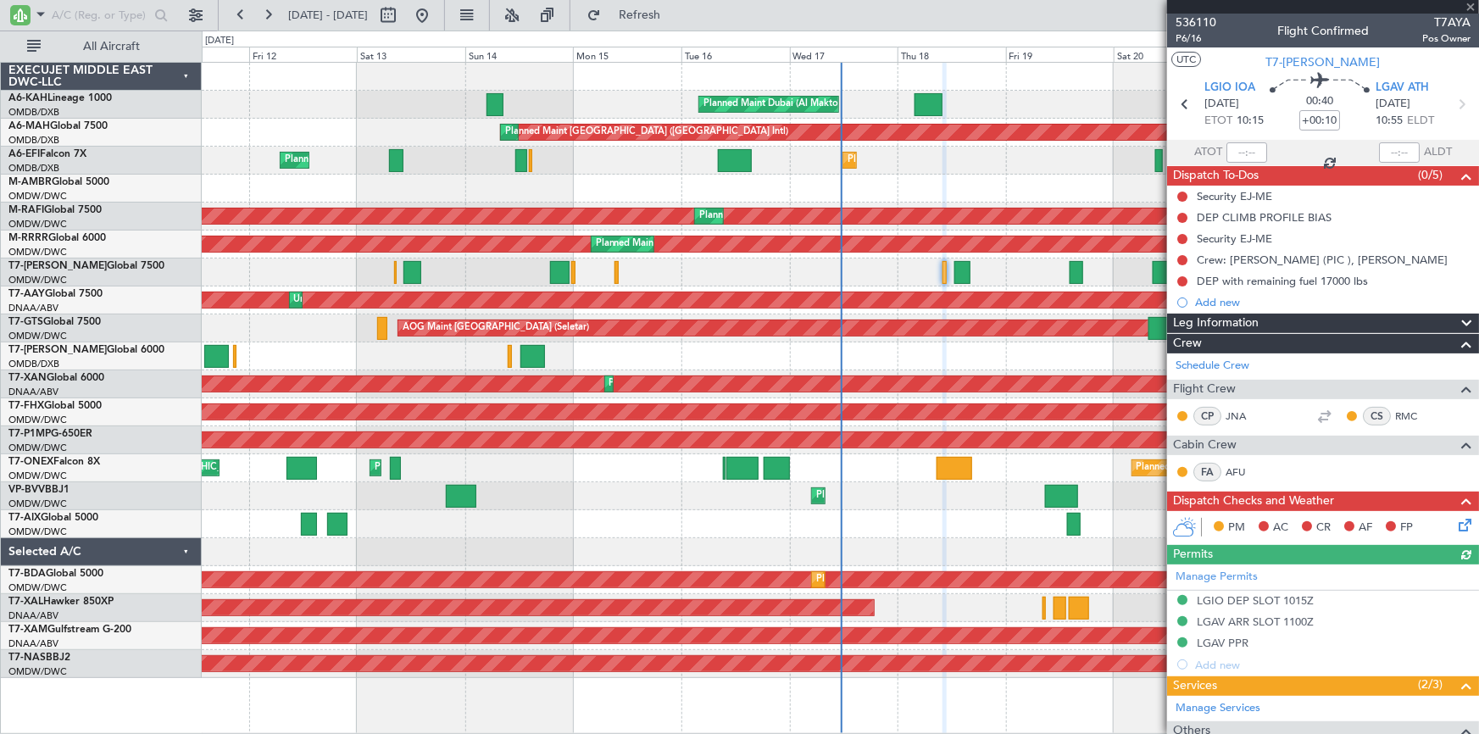
scroll to position [137, 0]
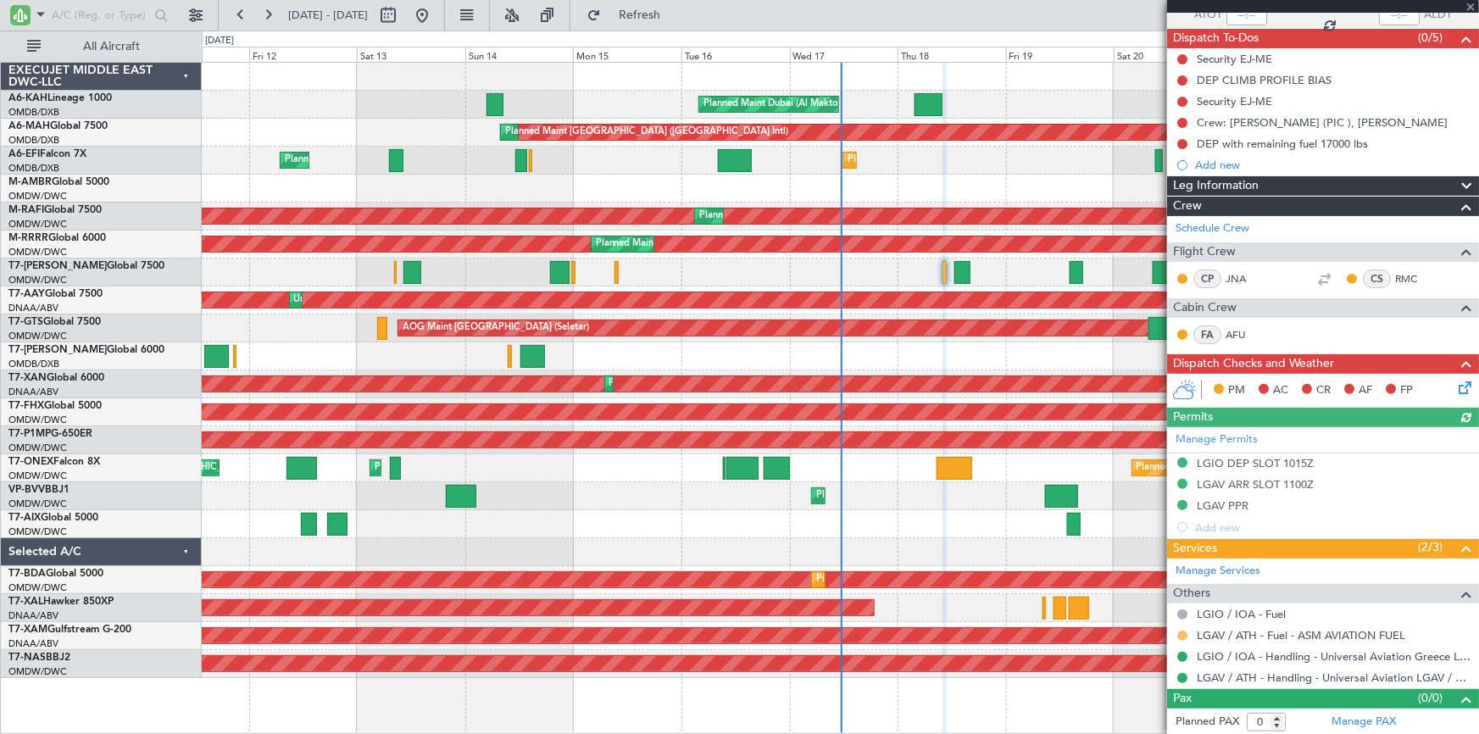
click at [1180, 631] on button at bounding box center [1182, 636] width 10 height 10
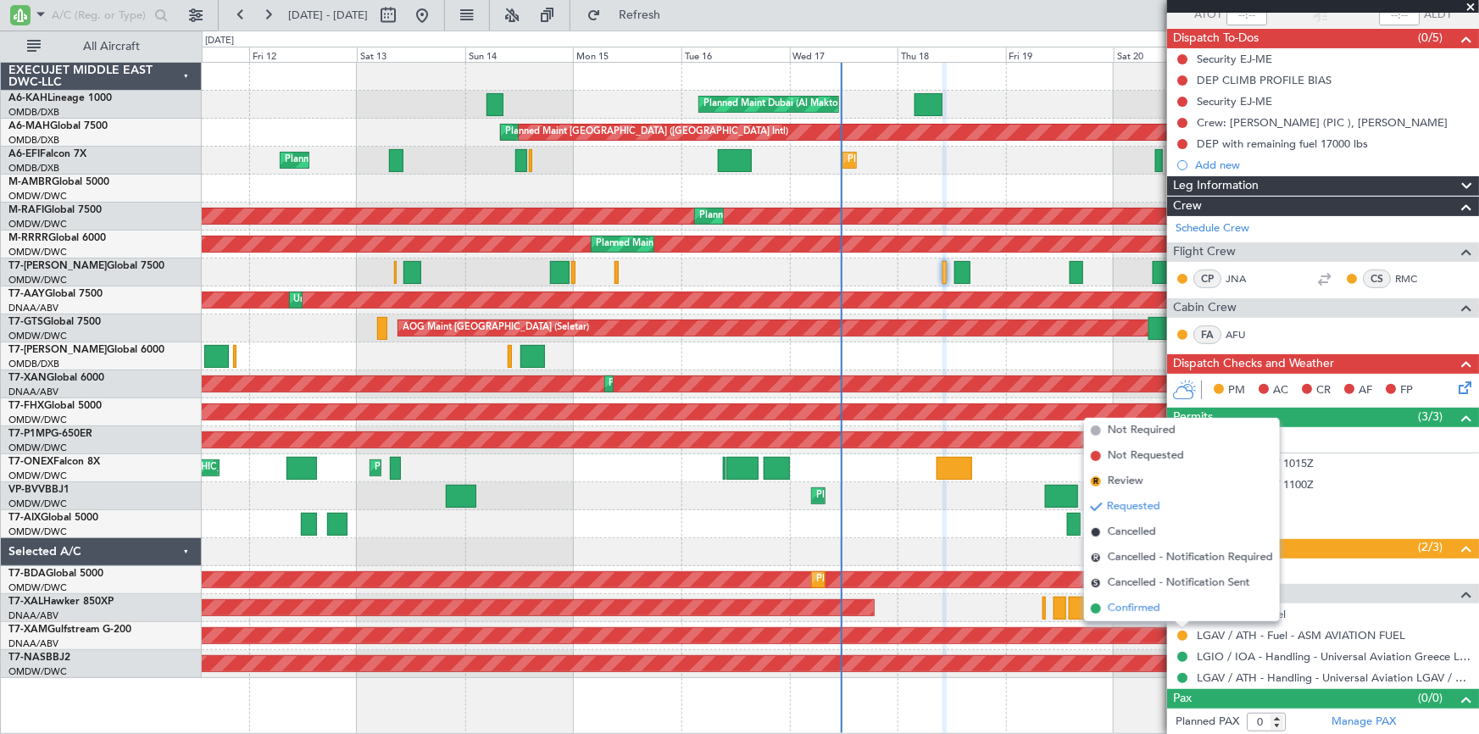
click at [1132, 605] on span "Confirmed" at bounding box center [1134, 608] width 53 height 17
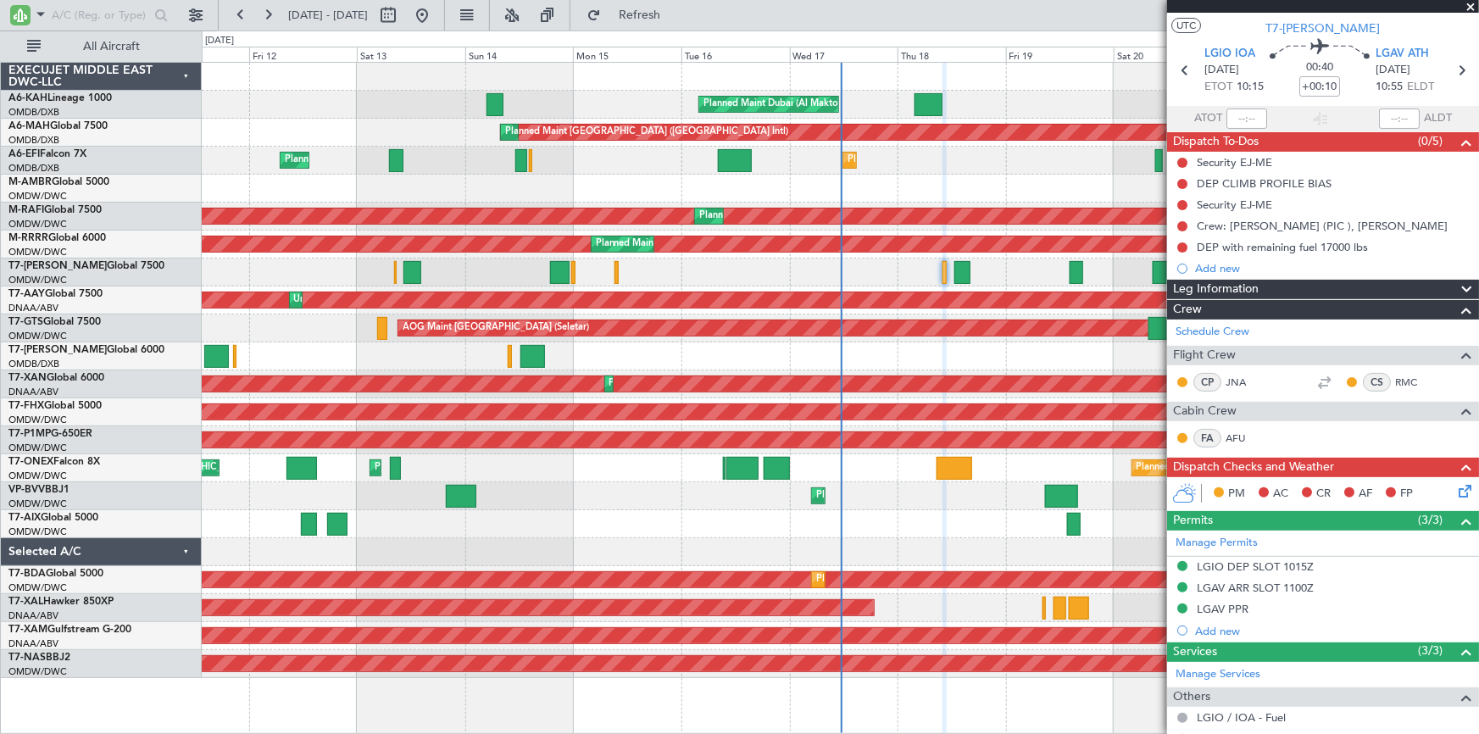
scroll to position [0, 0]
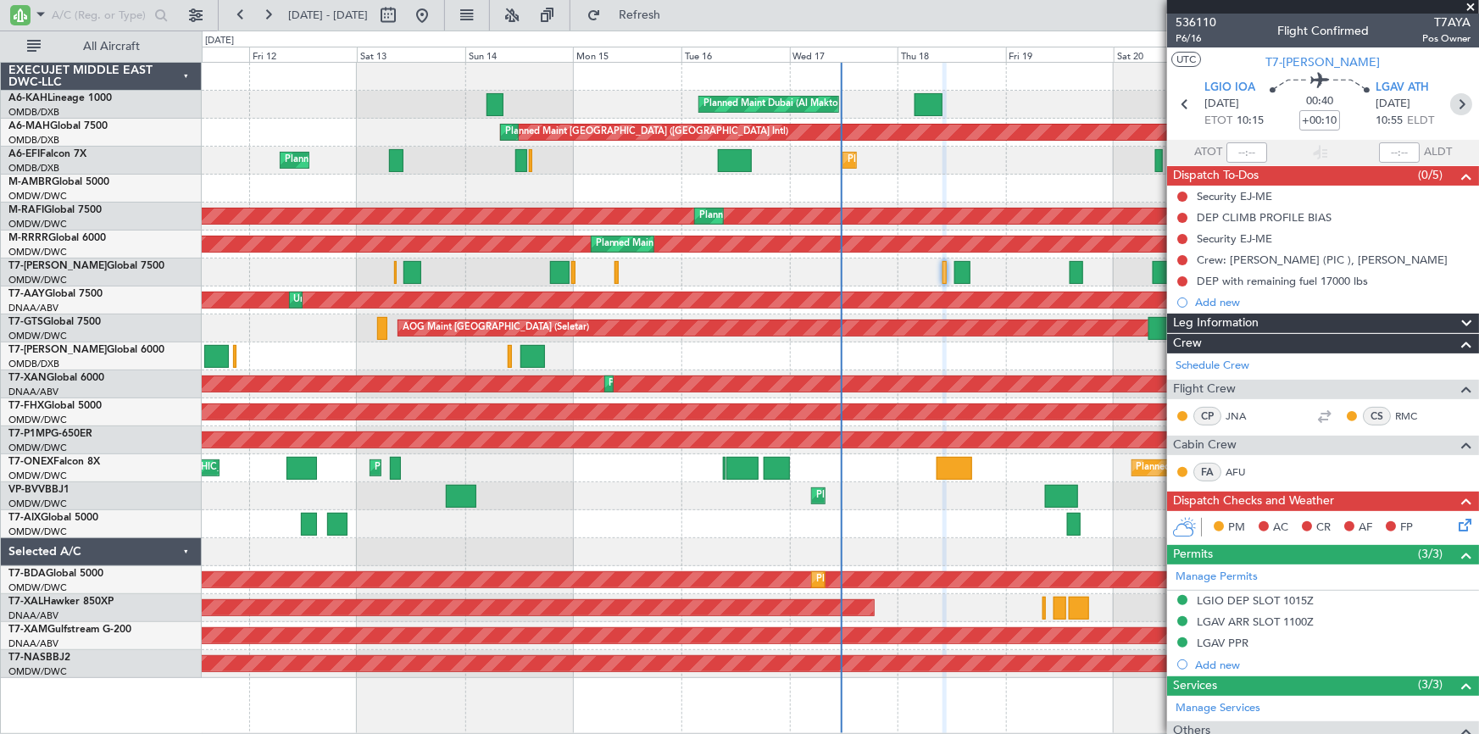
click at [1456, 101] on icon at bounding box center [1461, 104] width 22 height 22
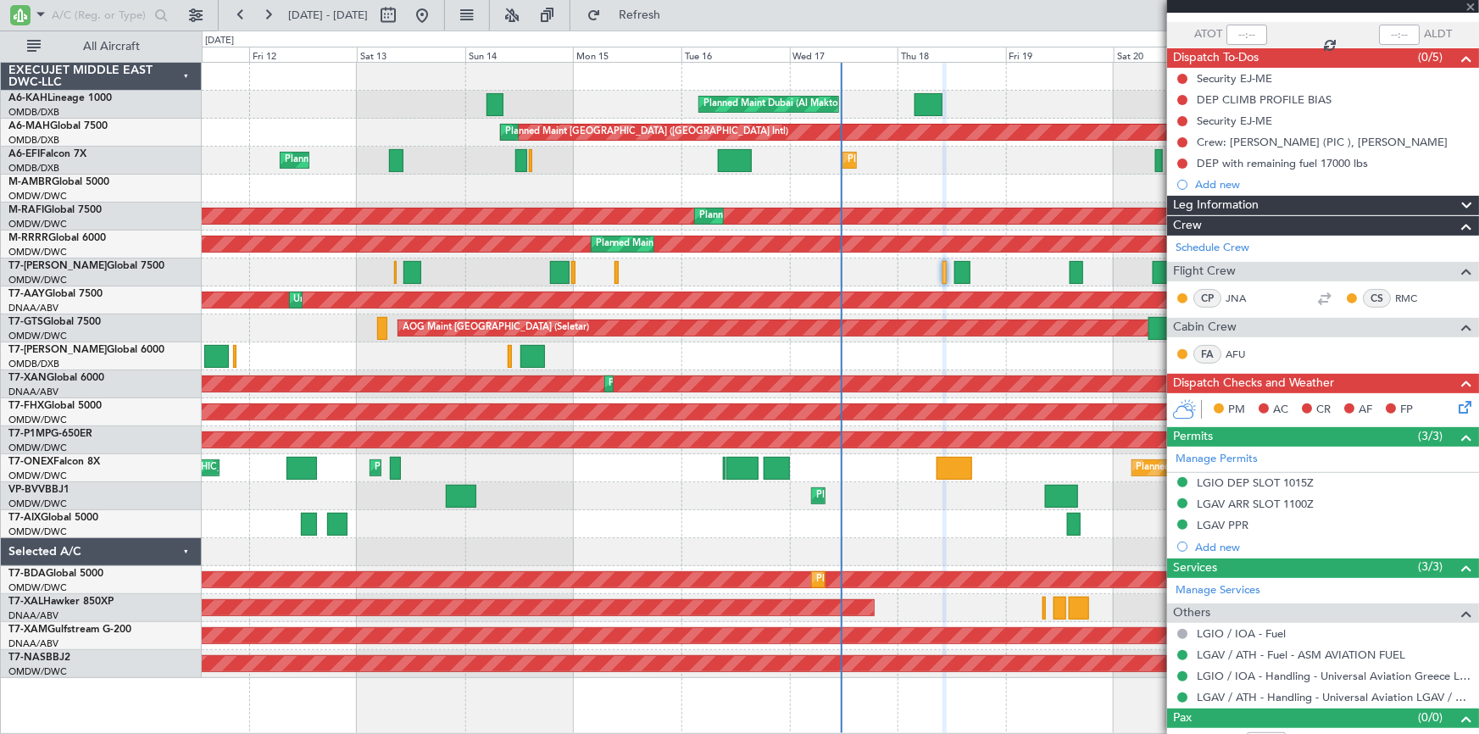
scroll to position [137, 0]
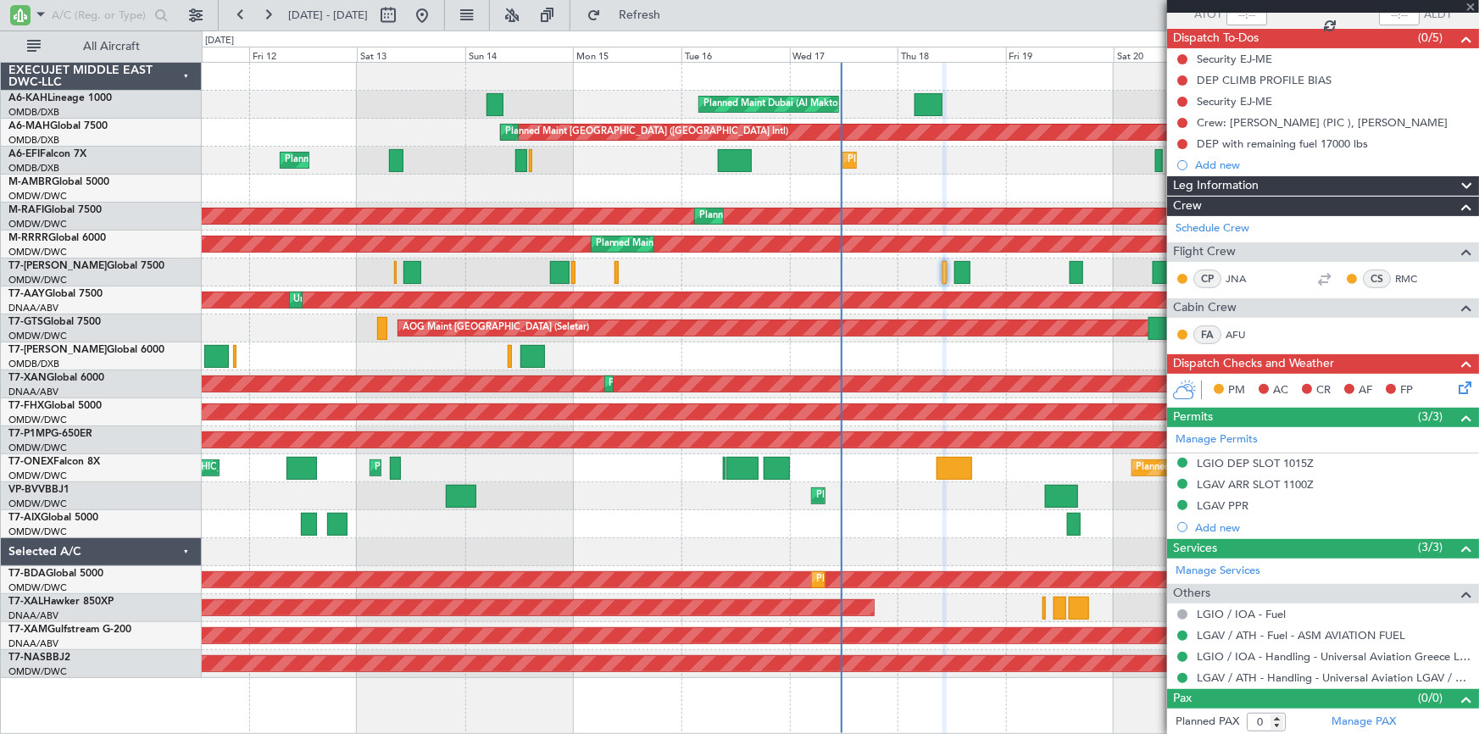
type input "1"
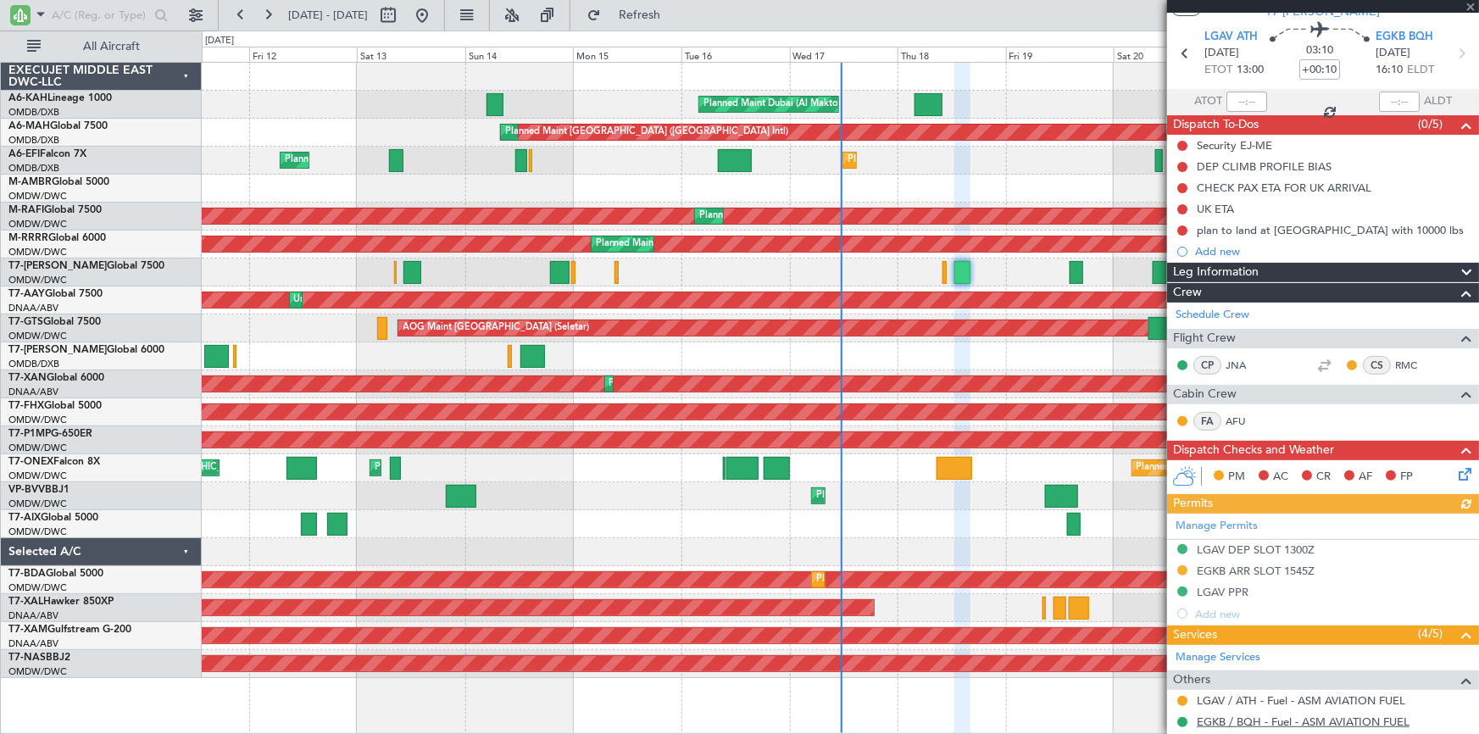
scroll to position [197, 0]
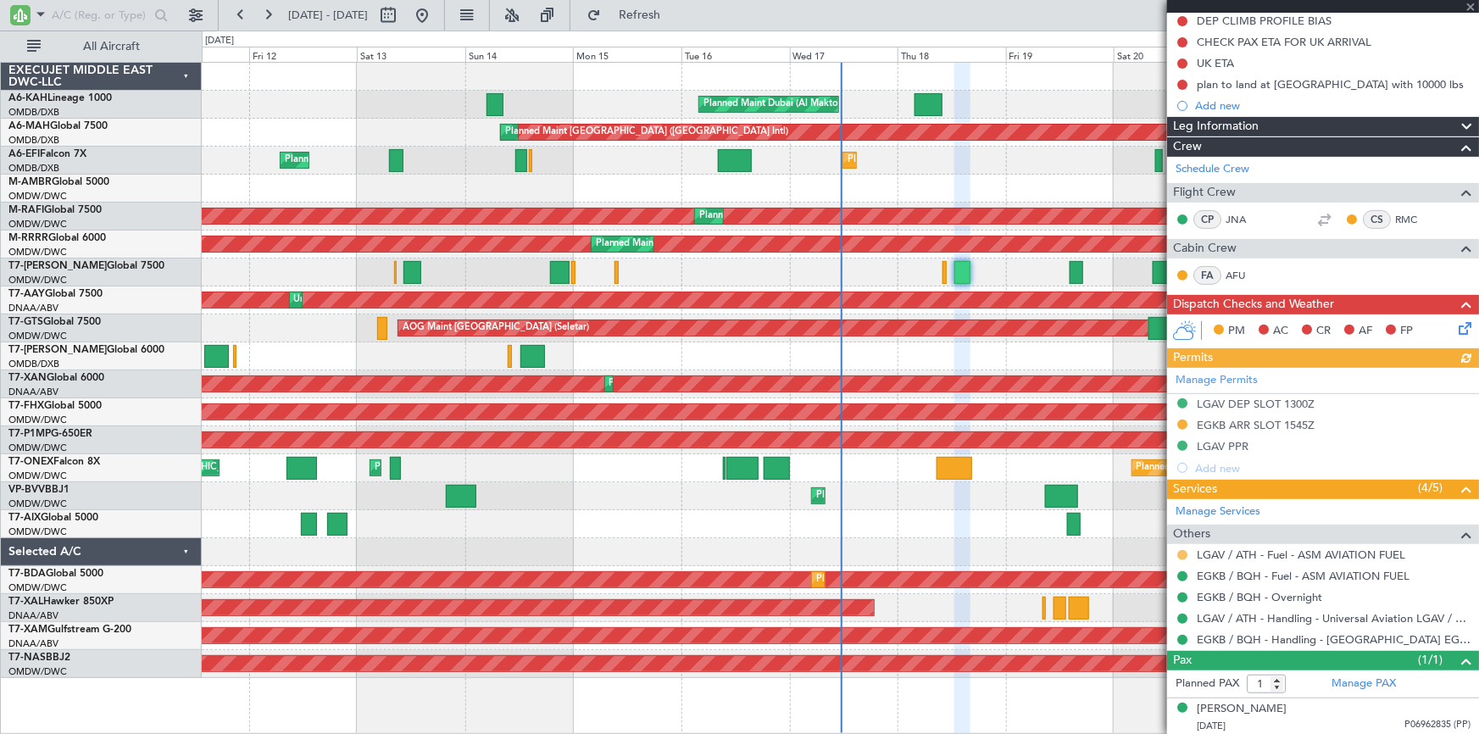
click at [1182, 550] on button at bounding box center [1182, 555] width 10 height 10
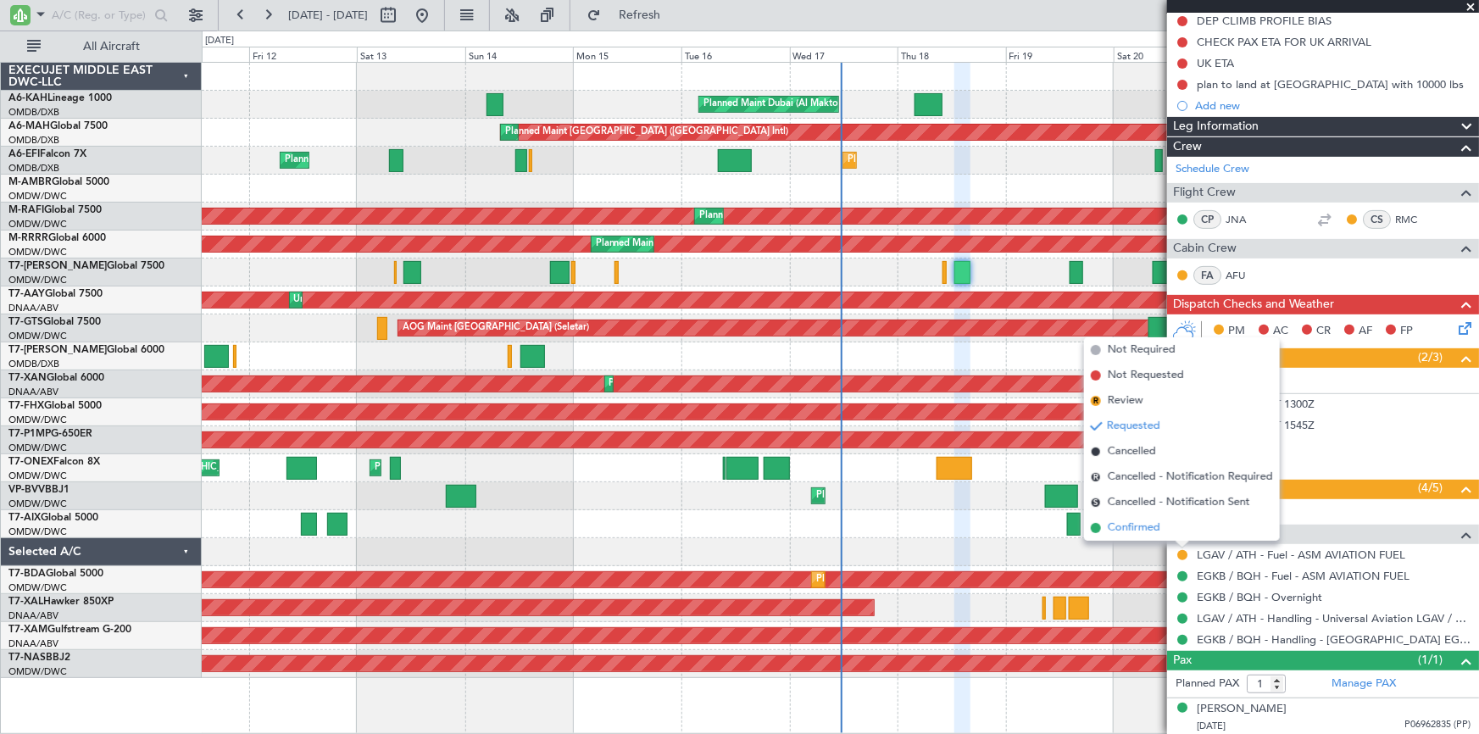
click at [1125, 530] on span "Confirmed" at bounding box center [1134, 528] width 53 height 17
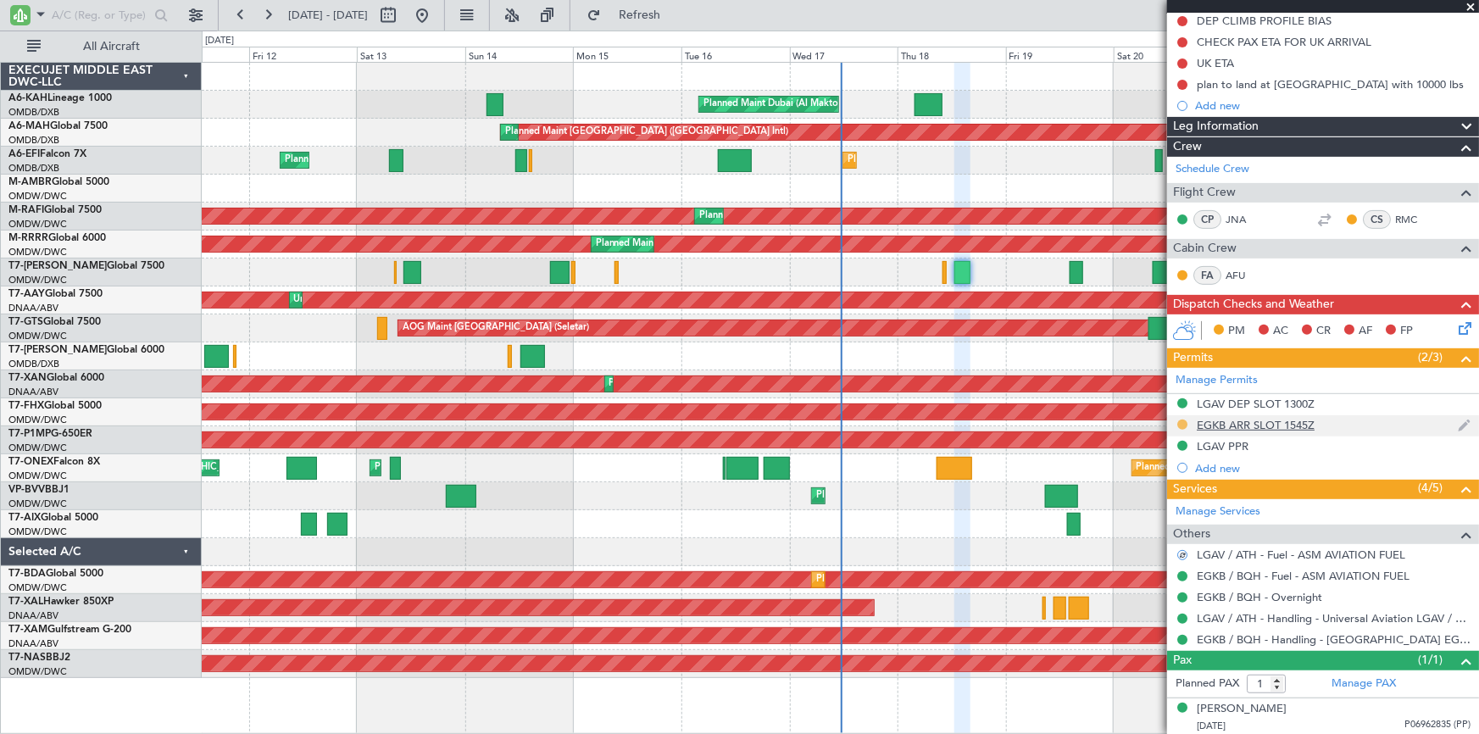
click at [1184, 424] on button at bounding box center [1182, 425] width 10 height 10
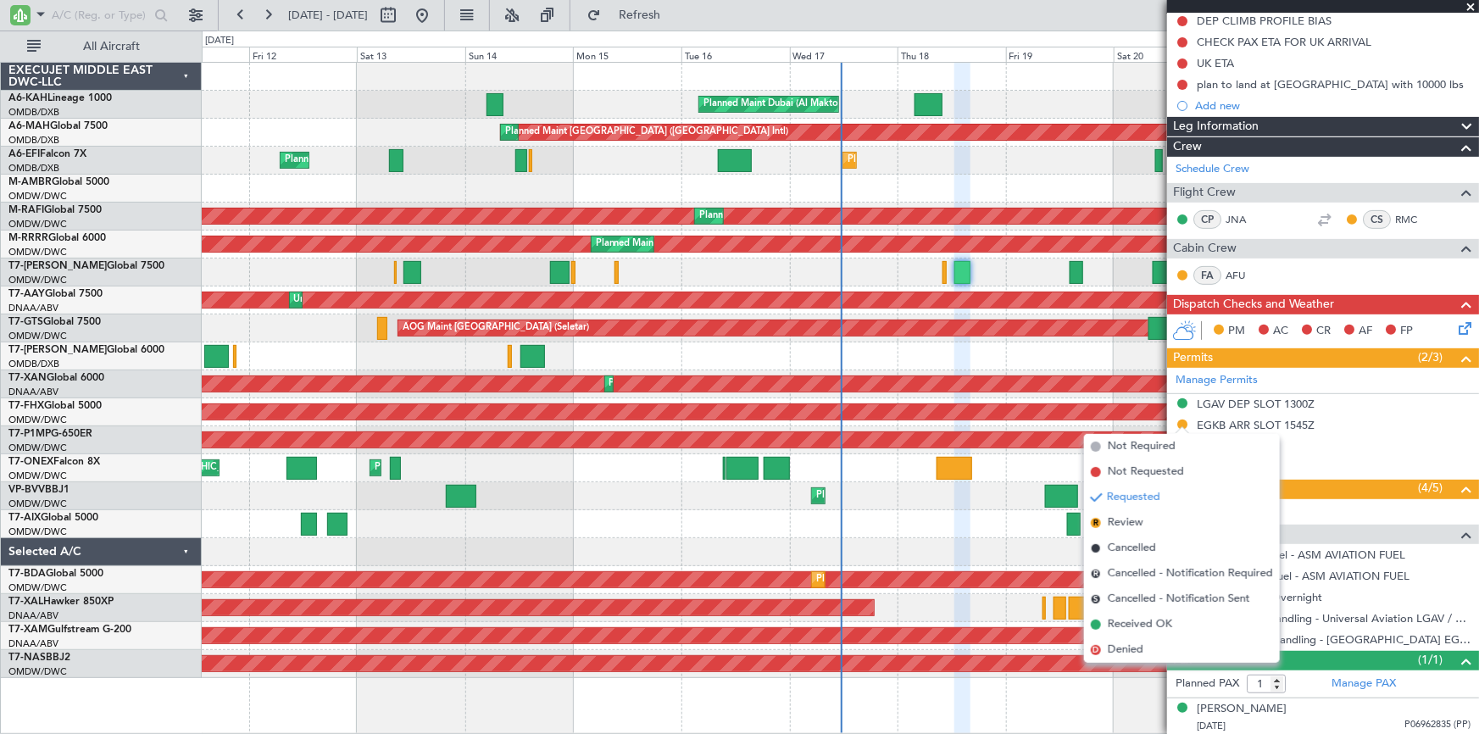
drag, startPoint x: 1147, startPoint y: 623, endPoint x: 1178, endPoint y: 605, distance: 36.1
click at [1149, 622] on span "Received OK" at bounding box center [1140, 624] width 64 height 17
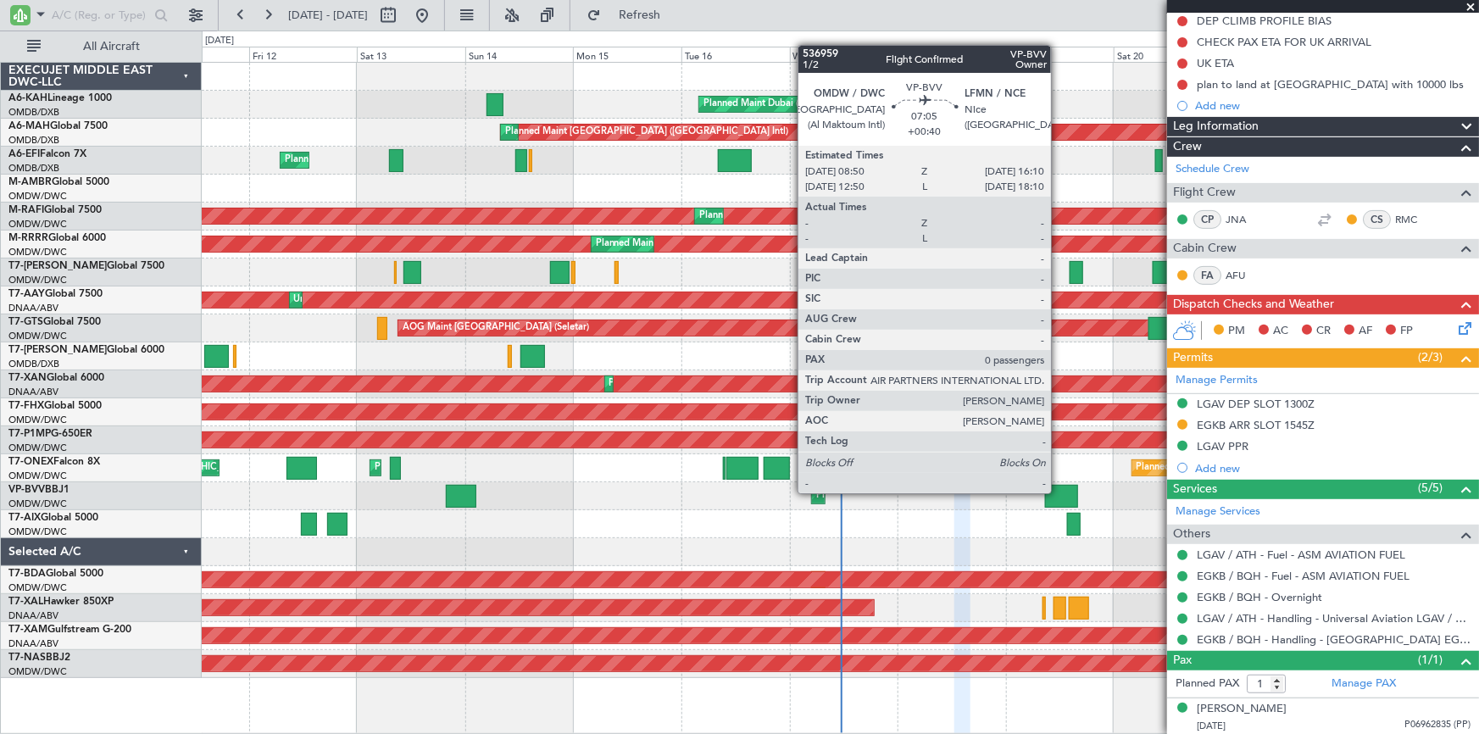
click at [1059, 492] on div at bounding box center [1061, 496] width 33 height 23
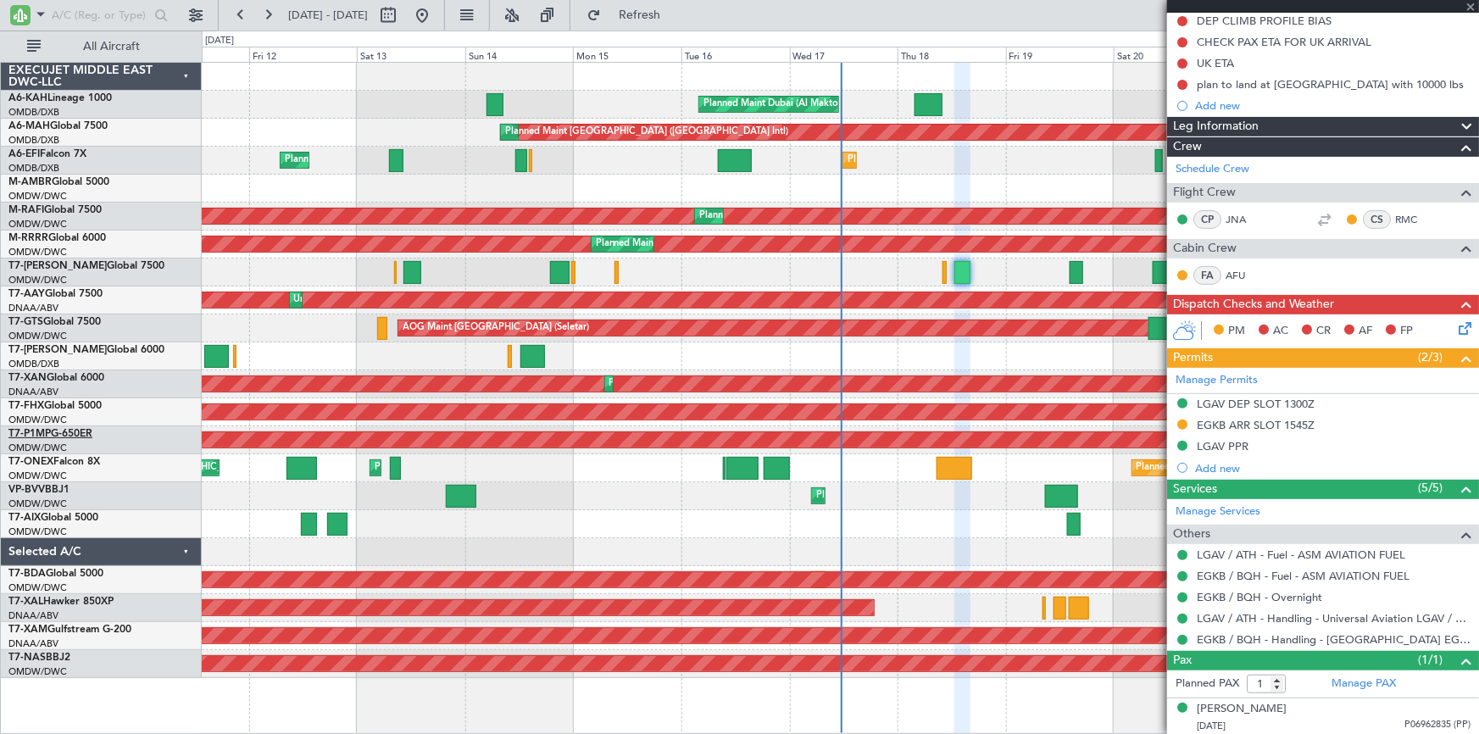
type input "+00:40"
type input "0"
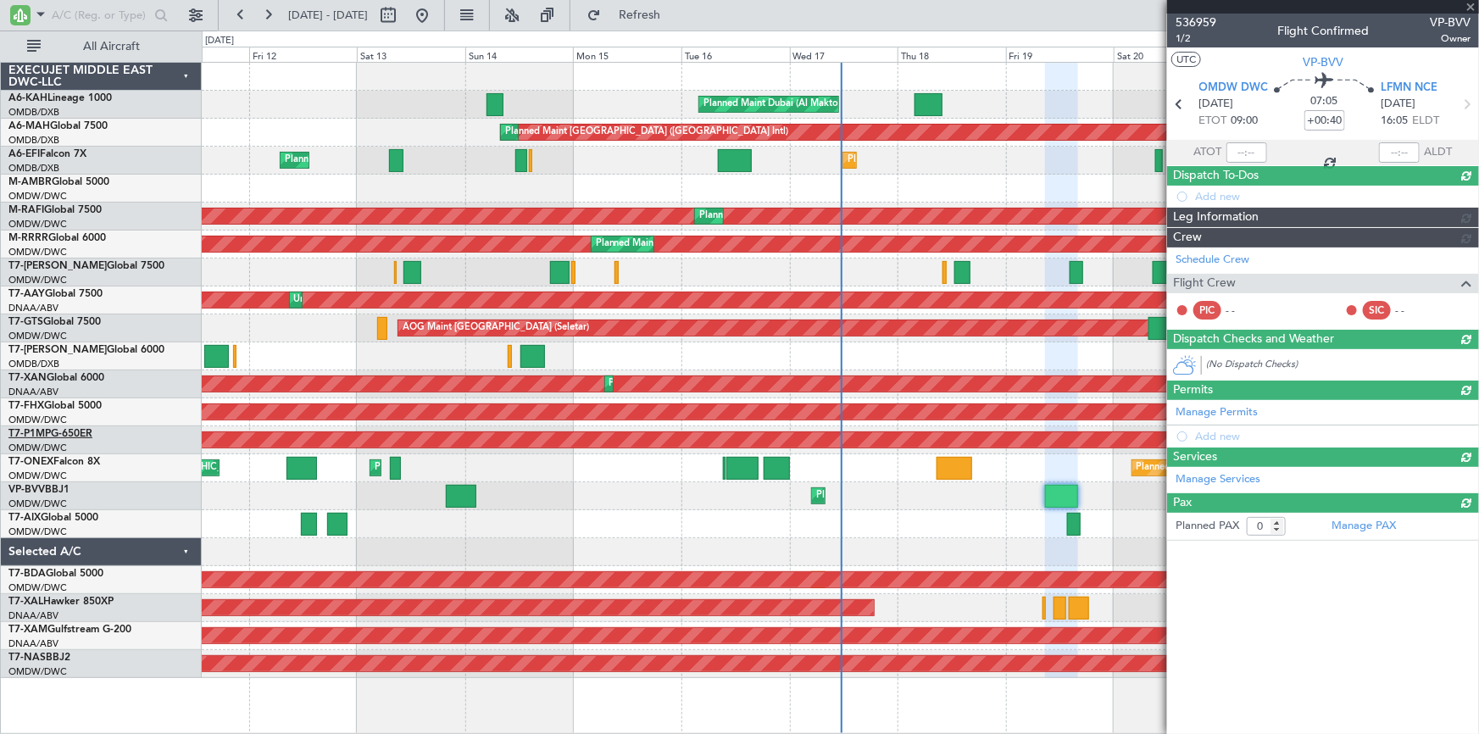
scroll to position [0, 0]
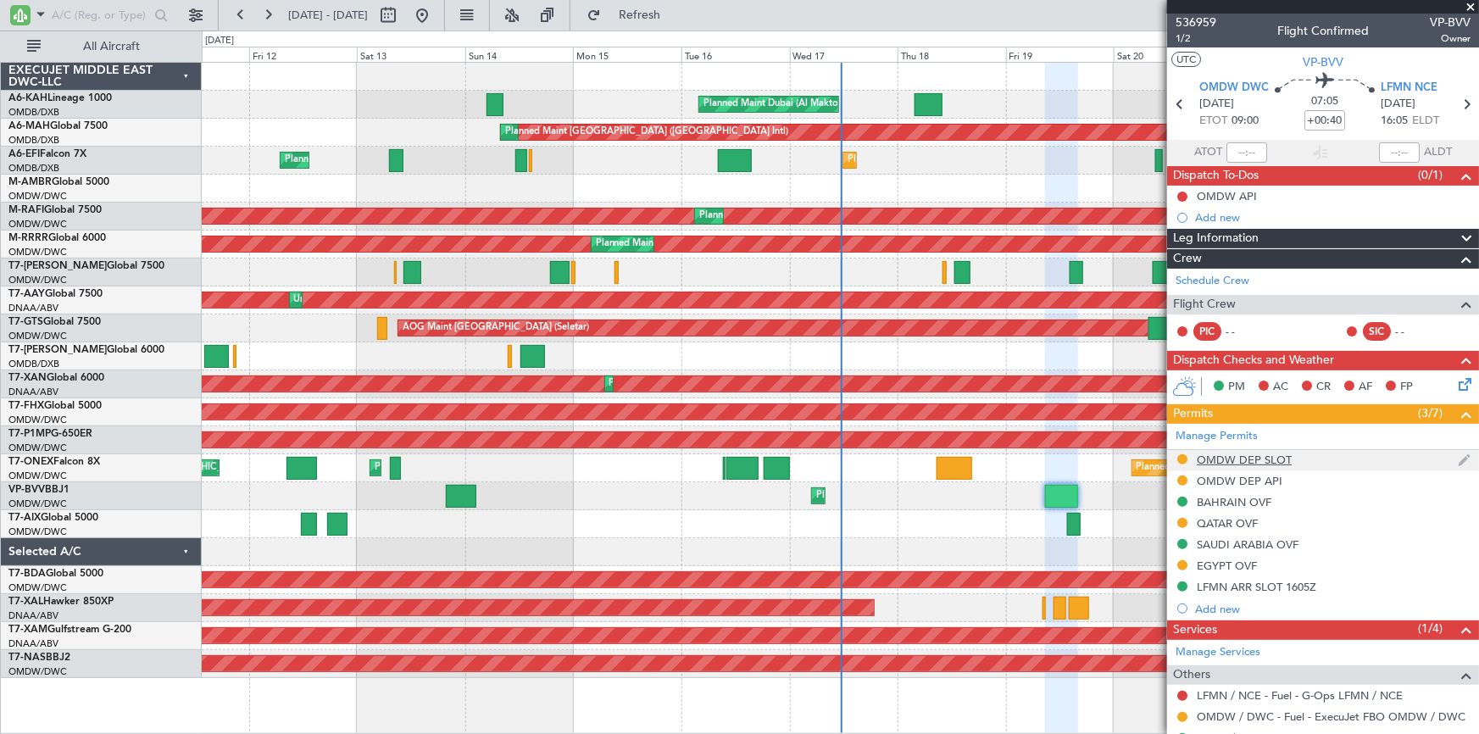
click at [1238, 453] on div "OMDW DEP SLOT" at bounding box center [1244, 460] width 95 height 14
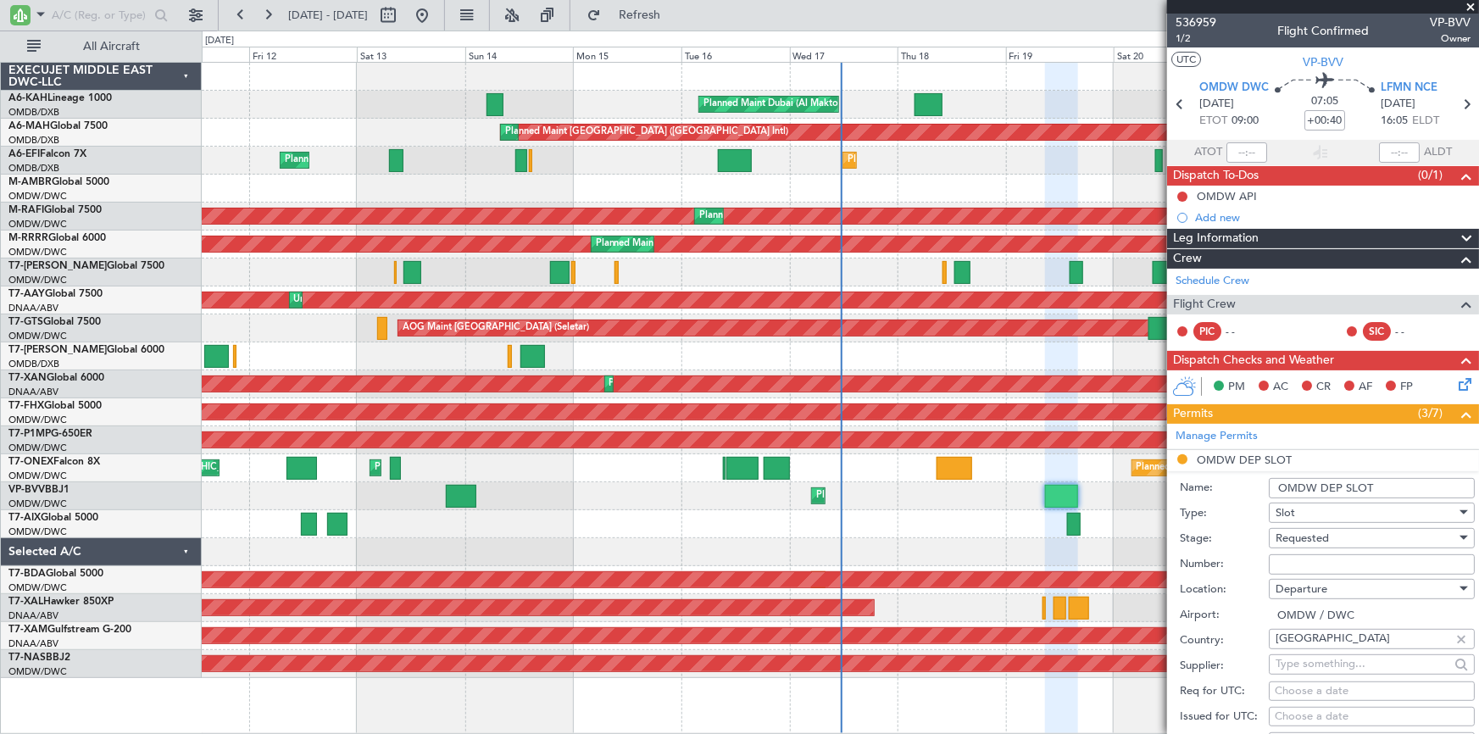
scroll to position [308, 0]
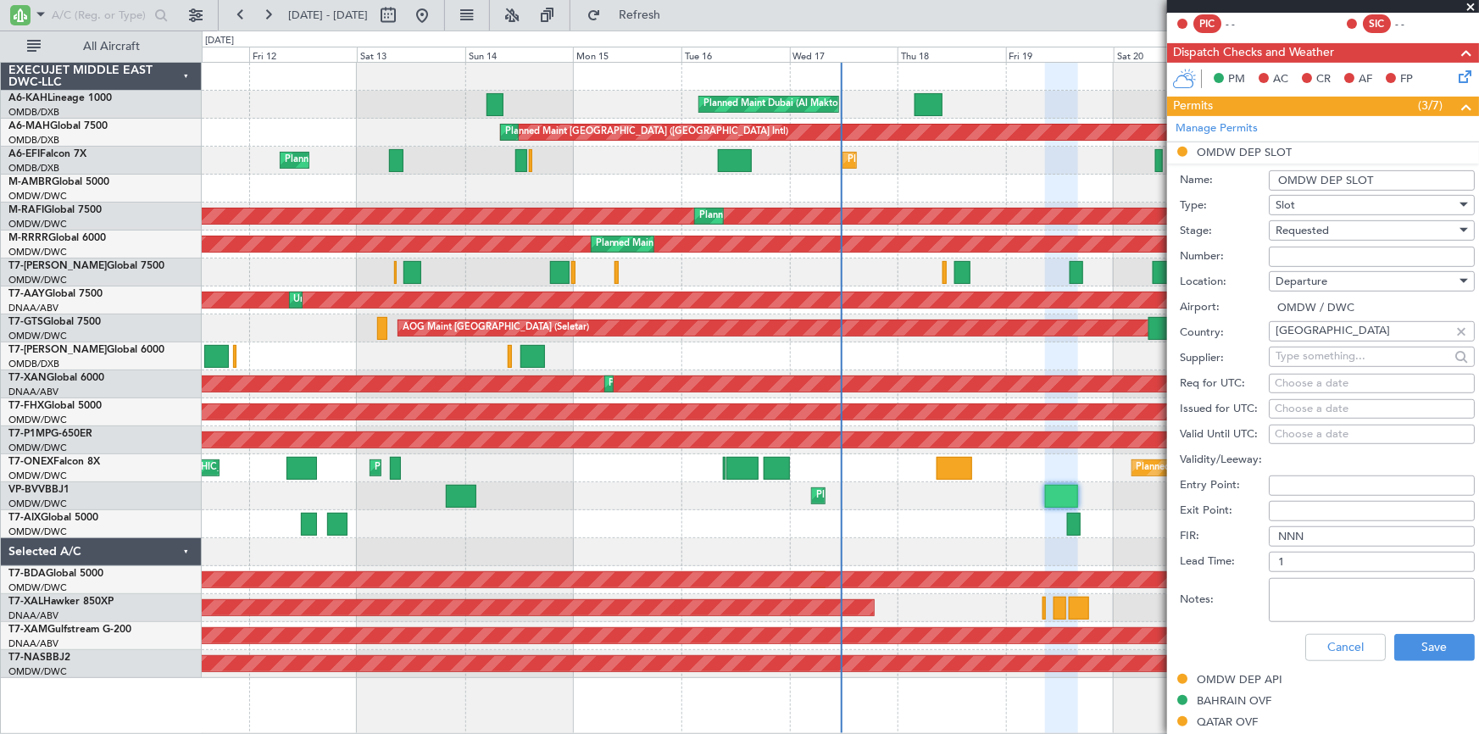
click at [1299, 259] on input "Number:" at bounding box center [1372, 257] width 206 height 20
paste input "K EJO101"
type input "K EJO101"
click at [1348, 225] on div "Requested" at bounding box center [1366, 230] width 181 height 25
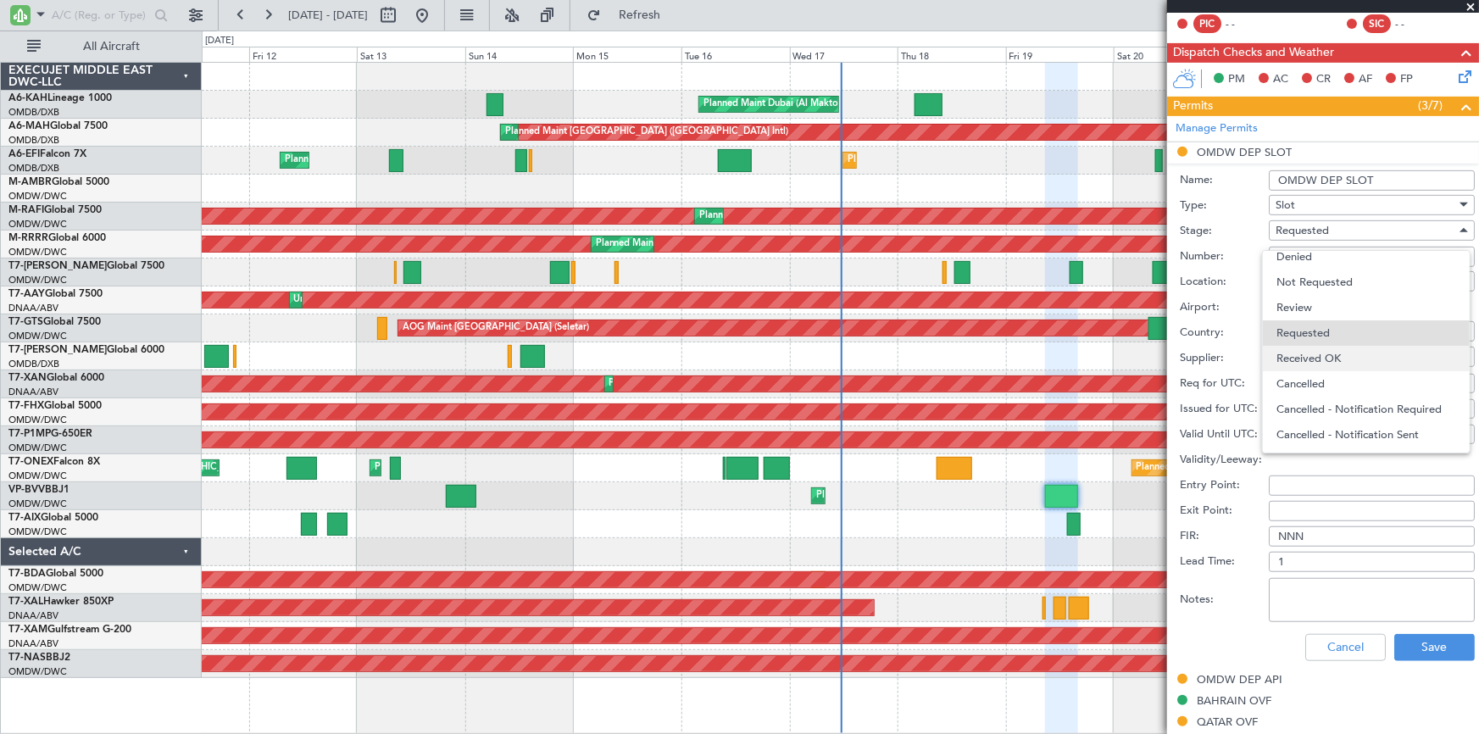
click at [1316, 349] on span "Received OK" at bounding box center [1367, 358] width 180 height 25
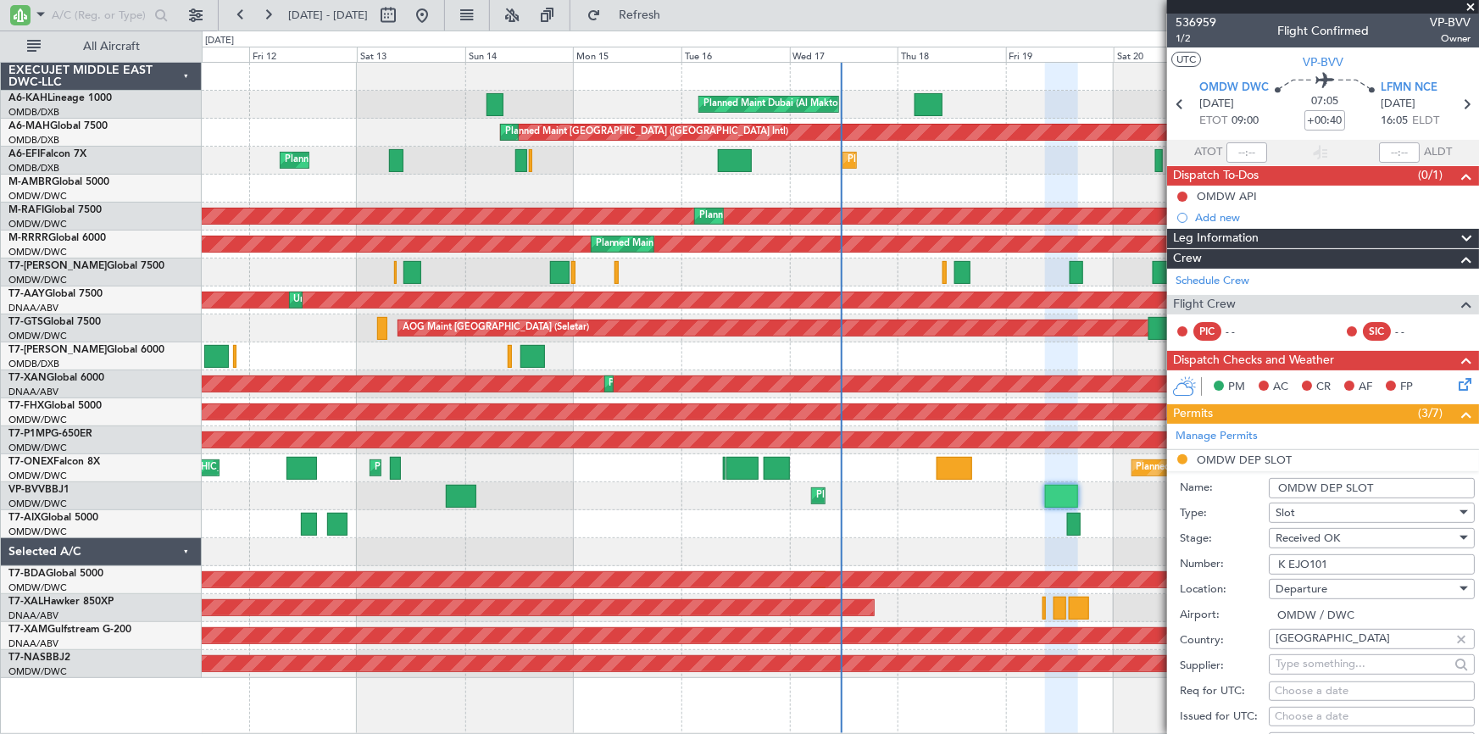
scroll to position [462, 0]
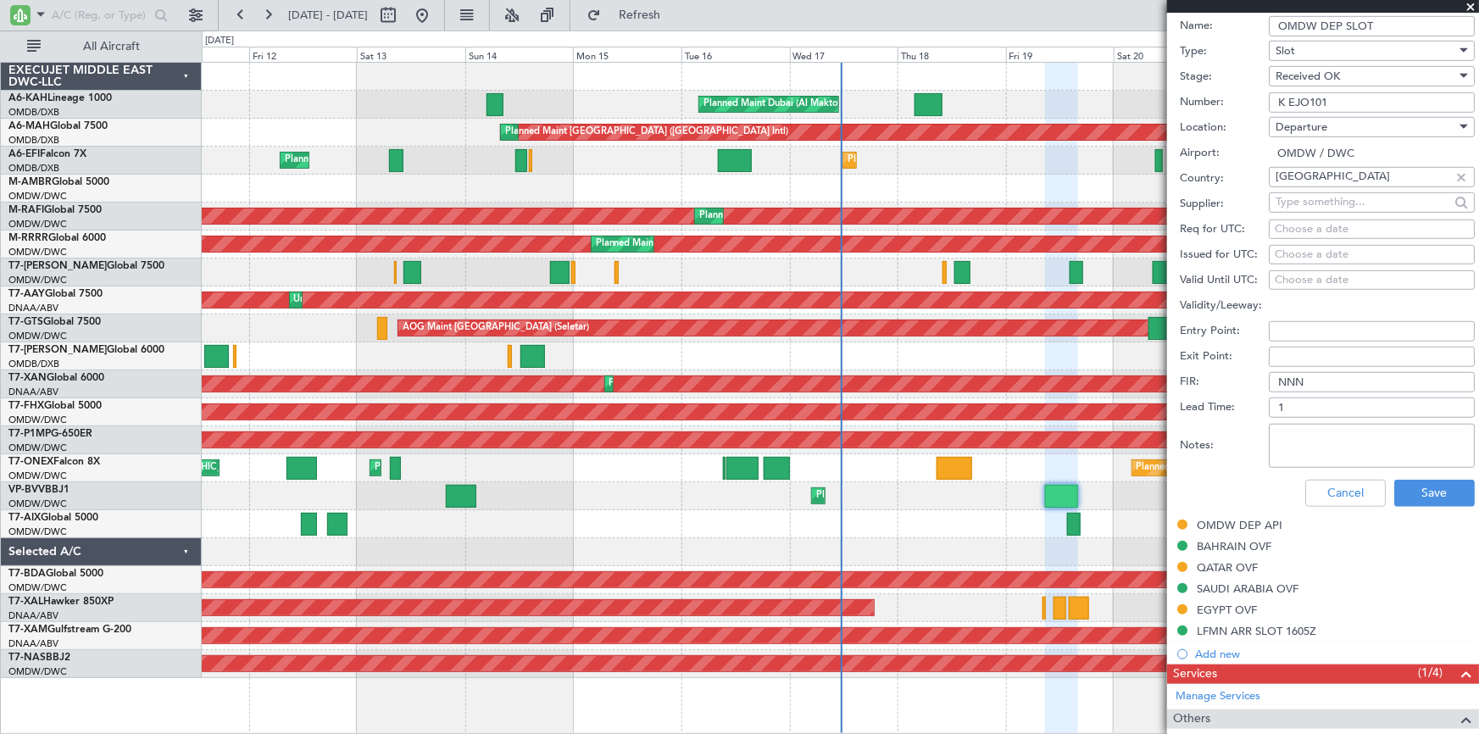
click at [1302, 222] on div "Choose a date" at bounding box center [1372, 229] width 194 height 17
select select "9"
select select "2025"
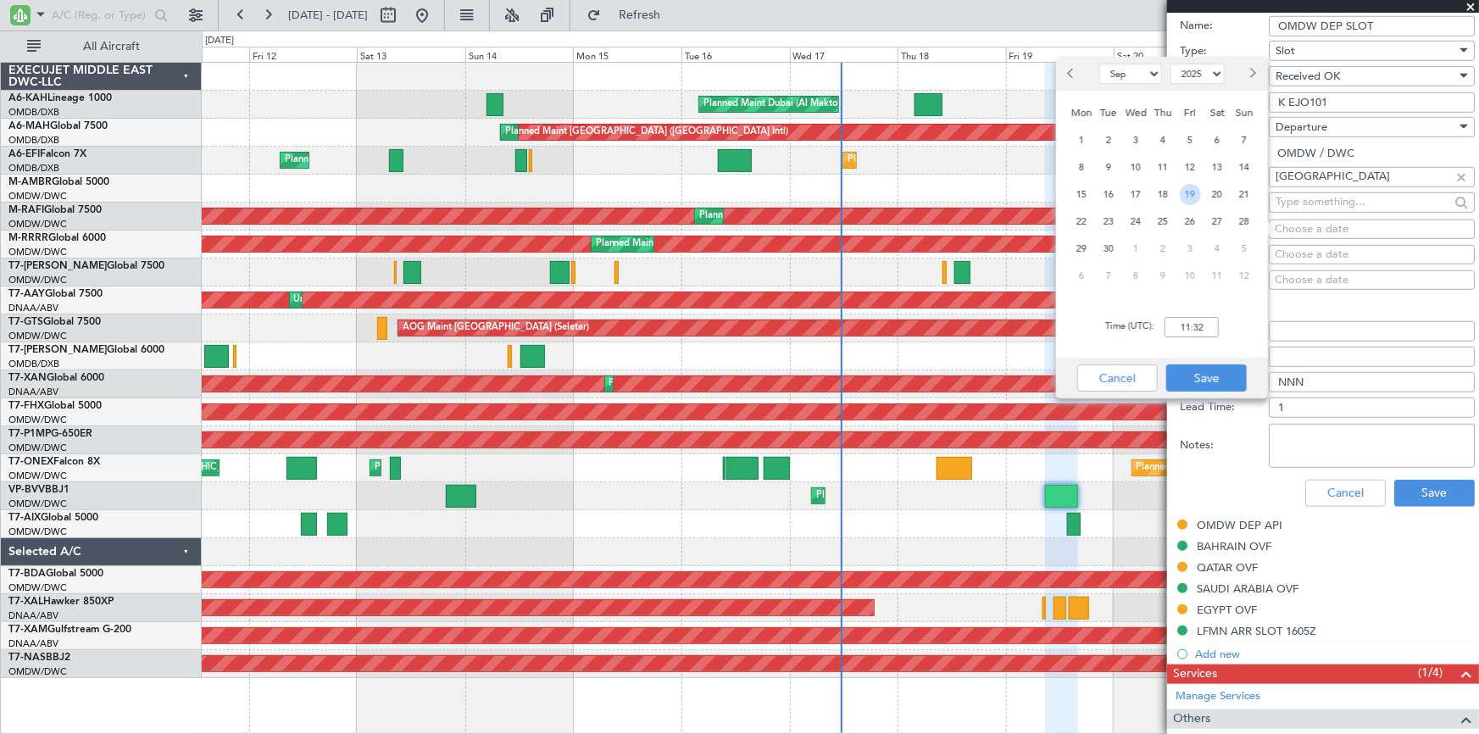
click at [1195, 190] on span "19" at bounding box center [1190, 194] width 21 height 21
click at [1177, 326] on input "00:00" at bounding box center [1192, 327] width 54 height 20
type input "09:00"
click at [1202, 381] on button "Save" at bounding box center [1206, 377] width 81 height 27
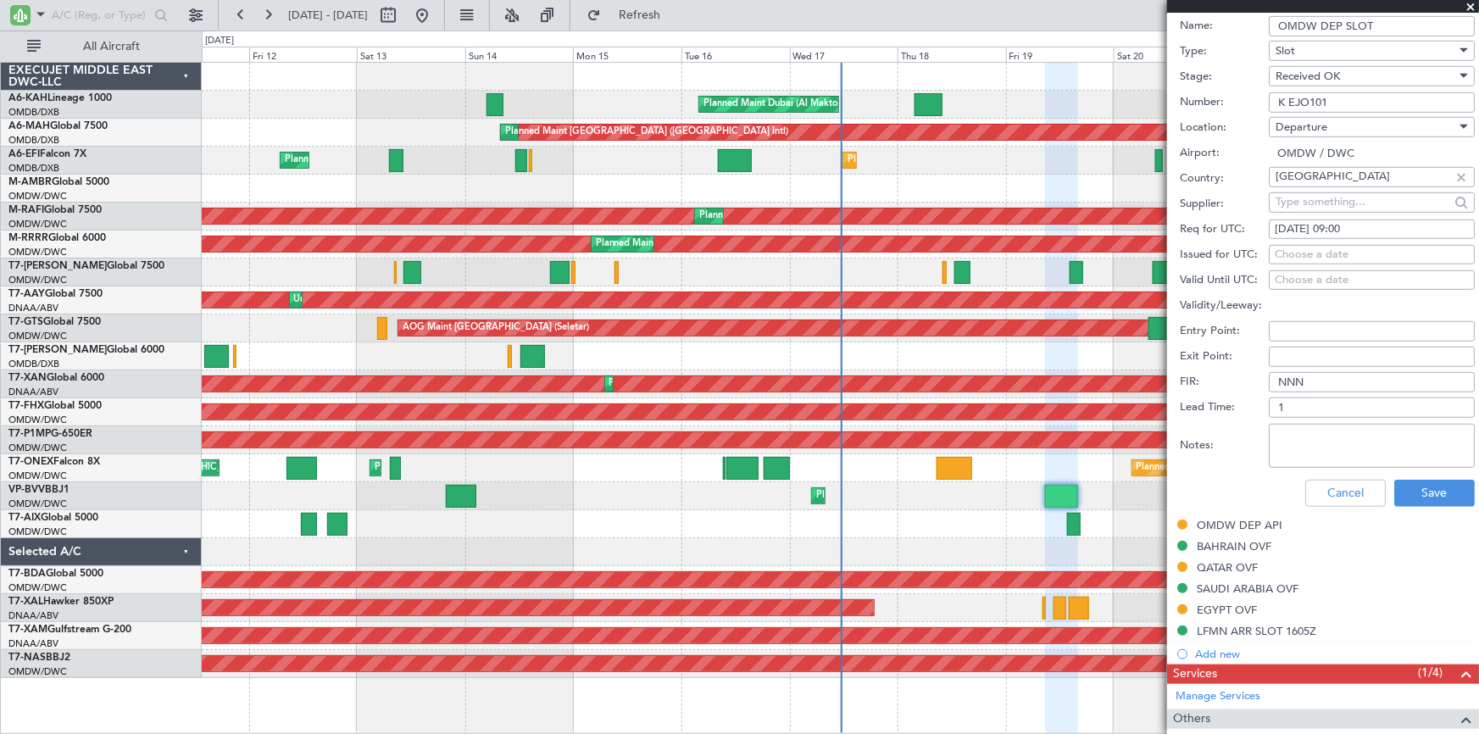
click at [1349, 253] on div "Choose a date" at bounding box center [1372, 255] width 194 height 17
select select "9"
select select "2025"
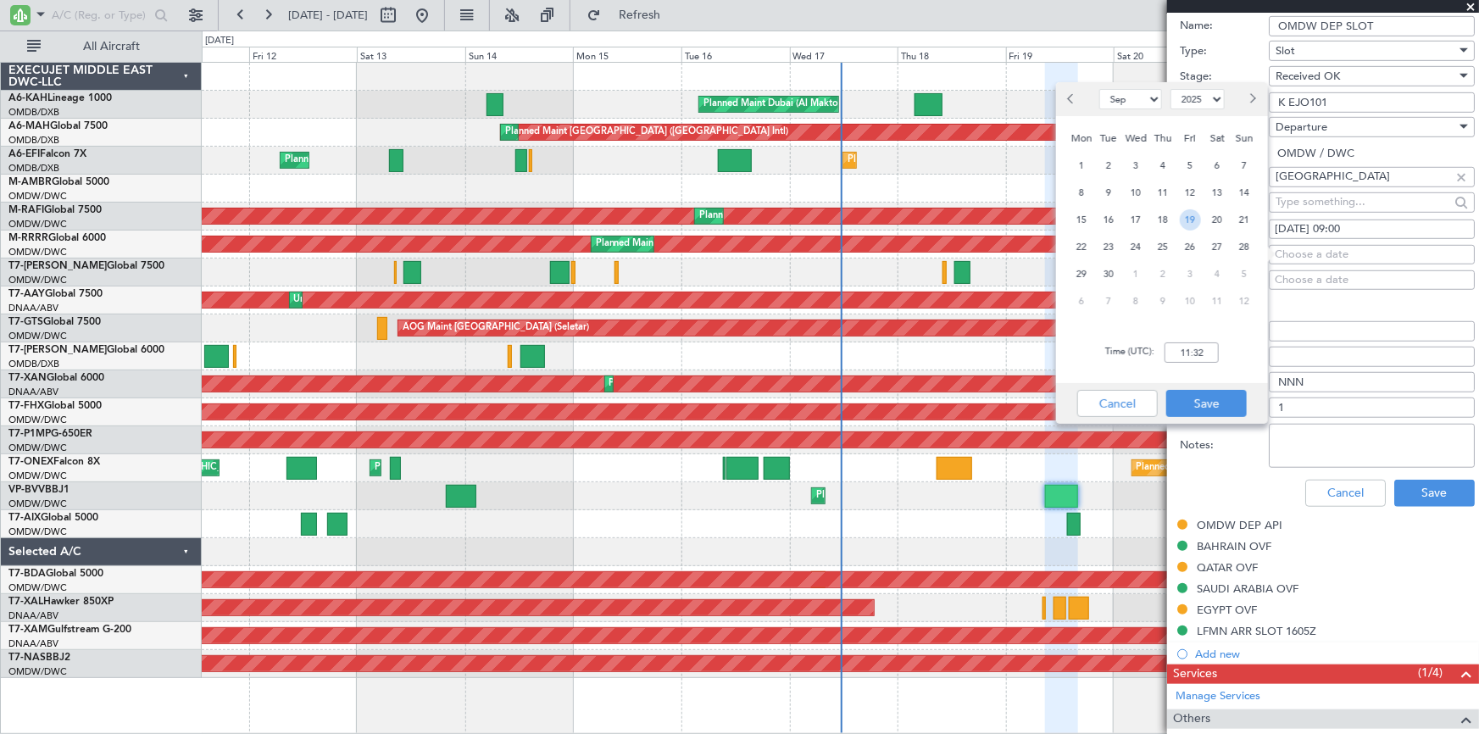
click at [1191, 219] on span "19" at bounding box center [1190, 219] width 21 height 21
click at [1171, 348] on input "00:00" at bounding box center [1192, 352] width 54 height 20
type input "09:00"
click at [1212, 401] on button "Save" at bounding box center [1206, 403] width 81 height 27
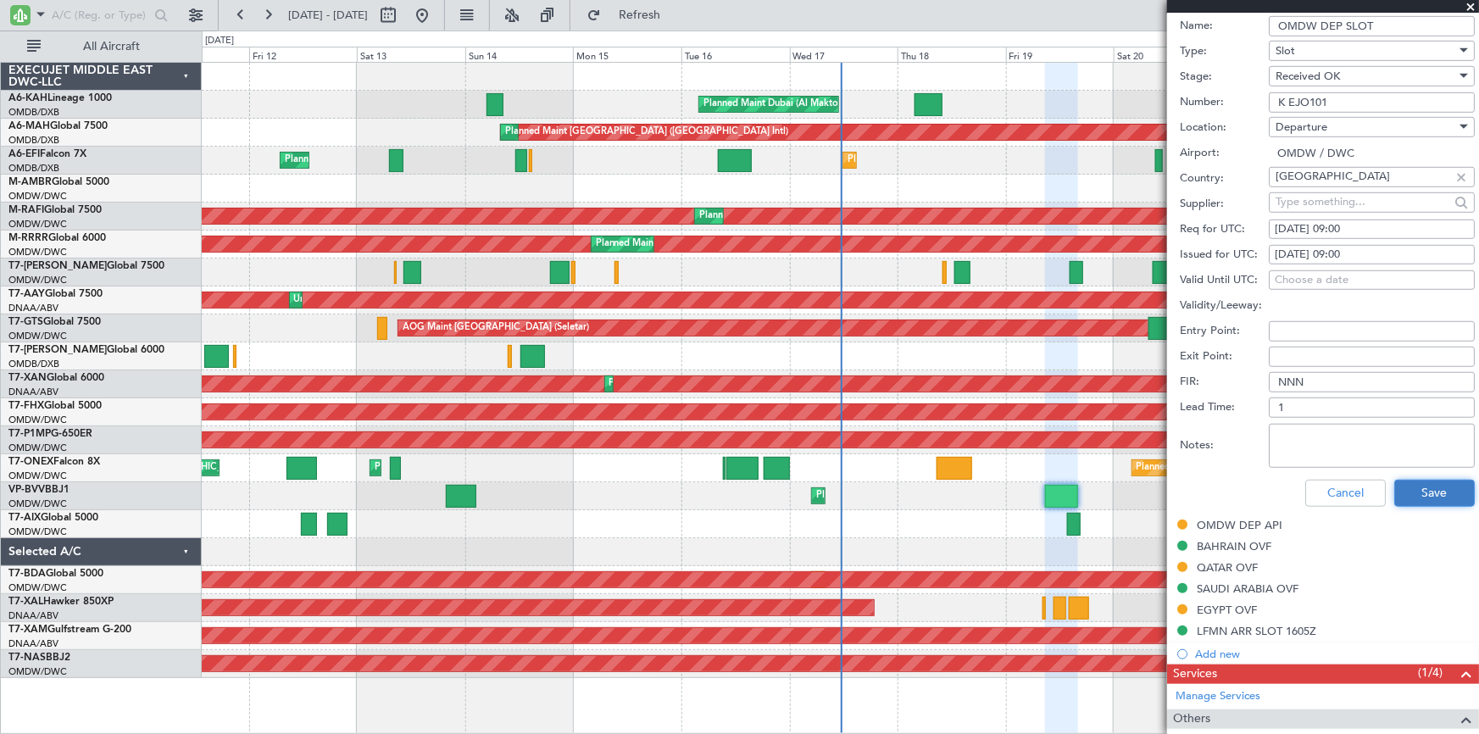
click at [1432, 487] on button "Save" at bounding box center [1434, 493] width 81 height 27
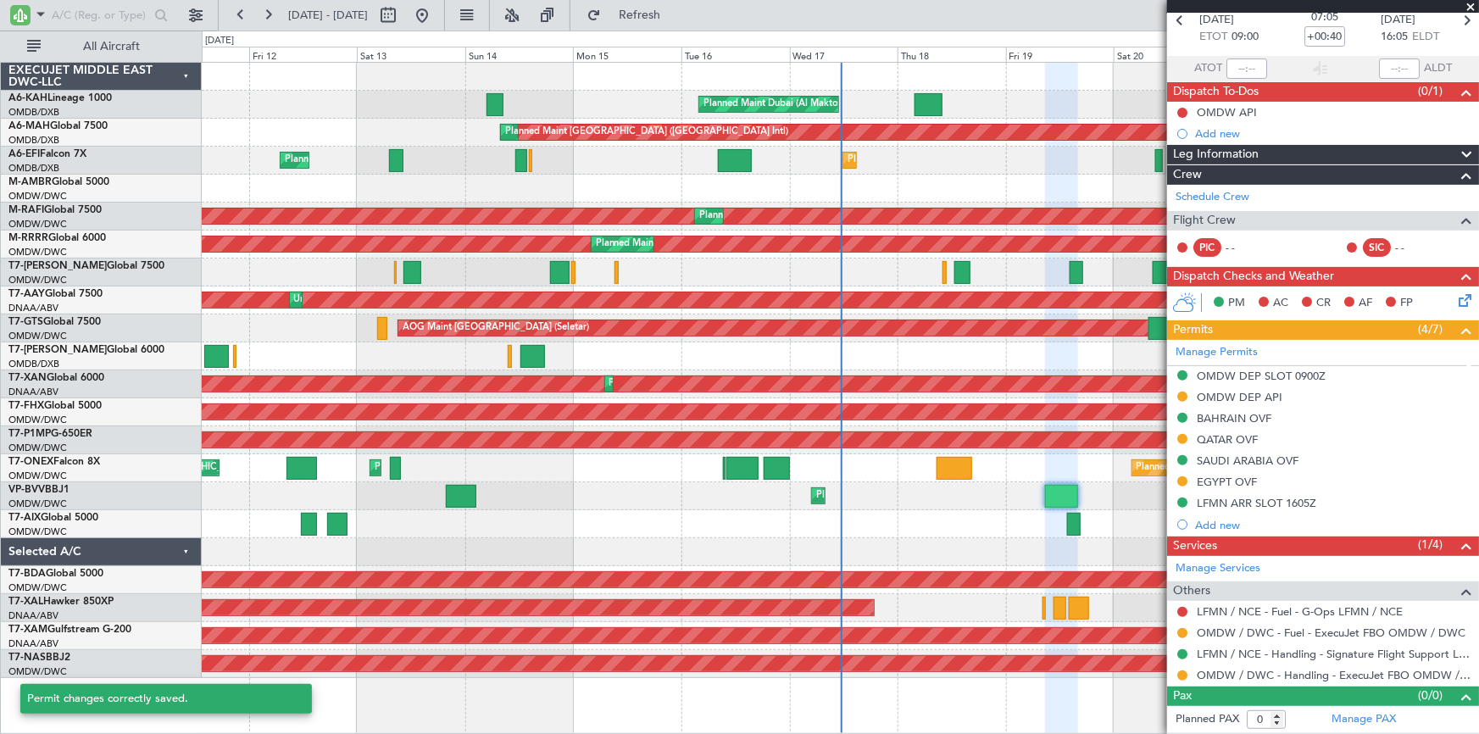
scroll to position [0, 0]
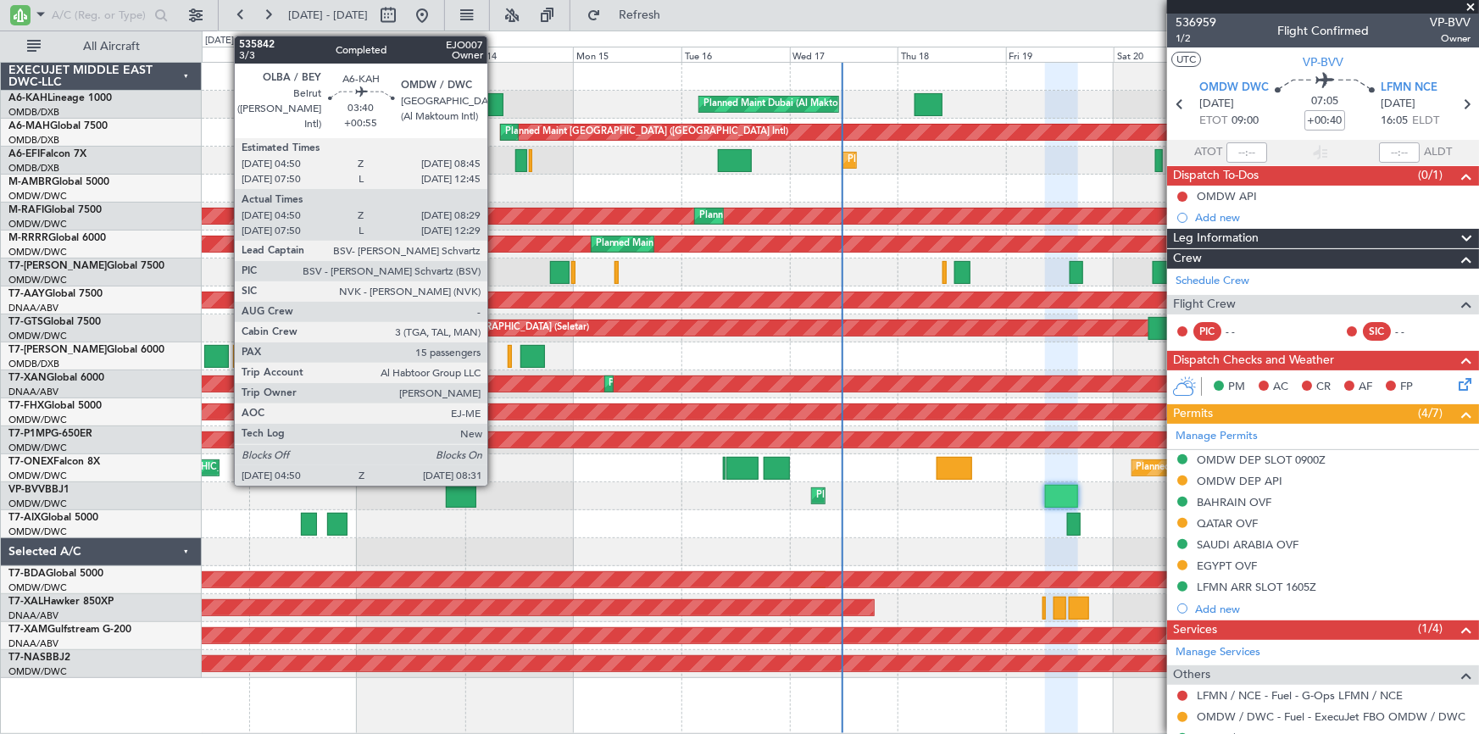
click at [495, 101] on div at bounding box center [495, 104] width 17 height 23
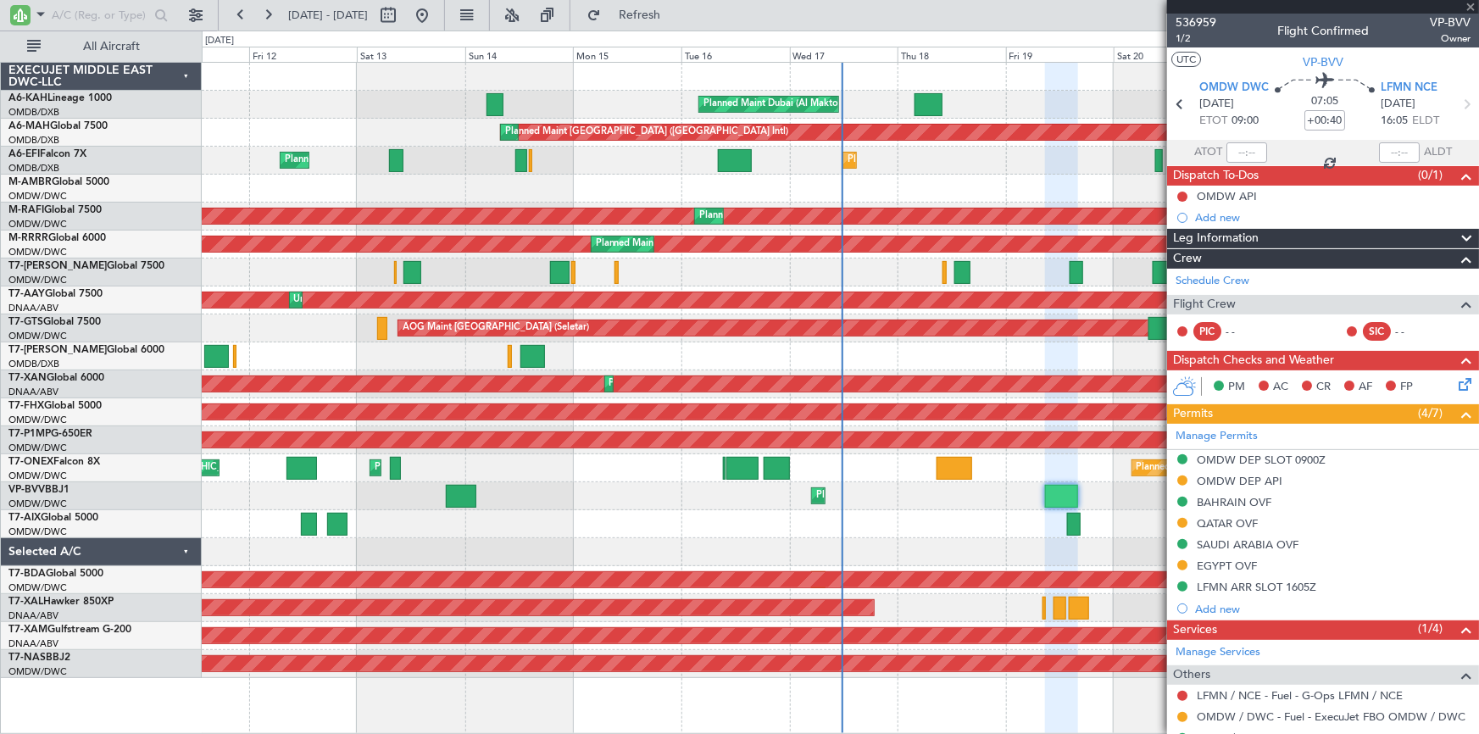
type input "+00:55"
type input "05:00"
type input "08:24"
type input "15"
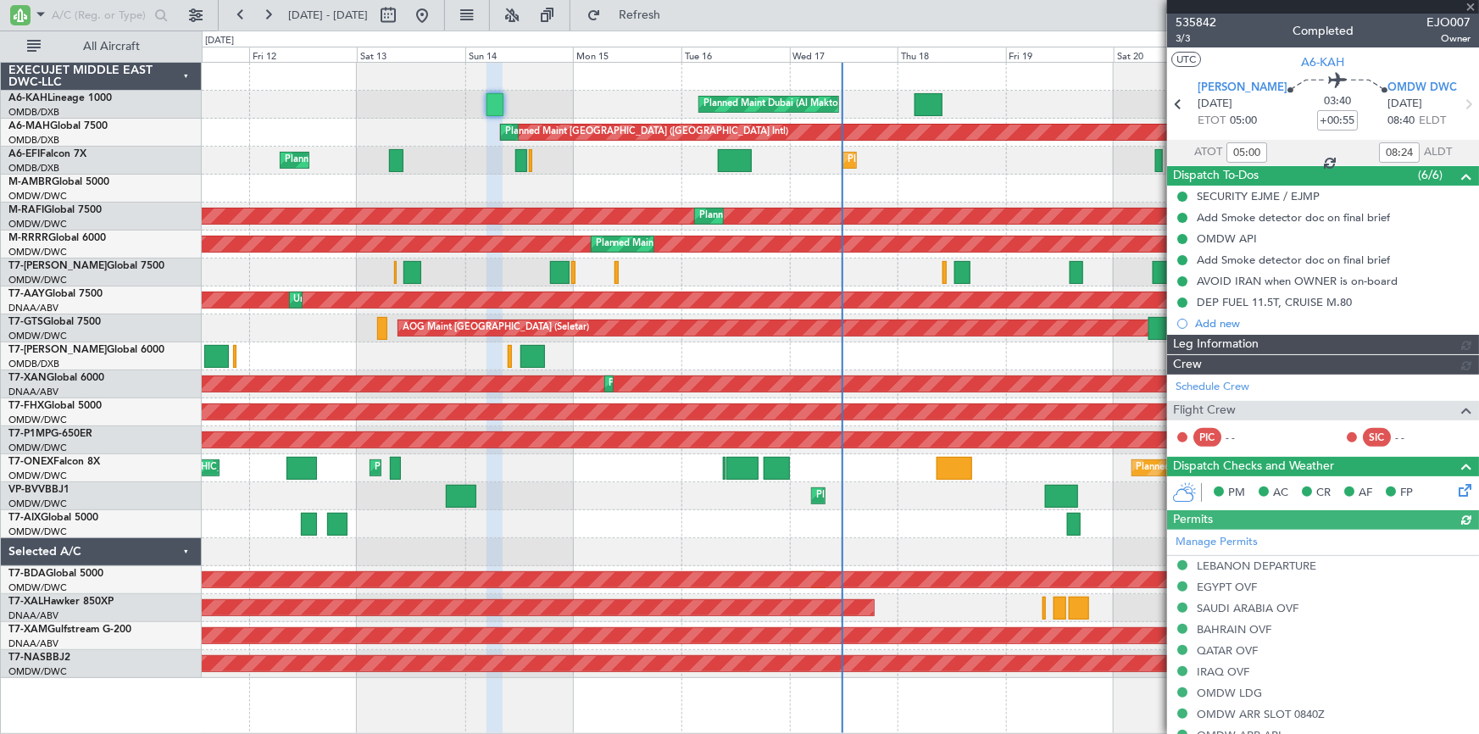
type input "Dherander Fithani (DHF)"
type input "7284"
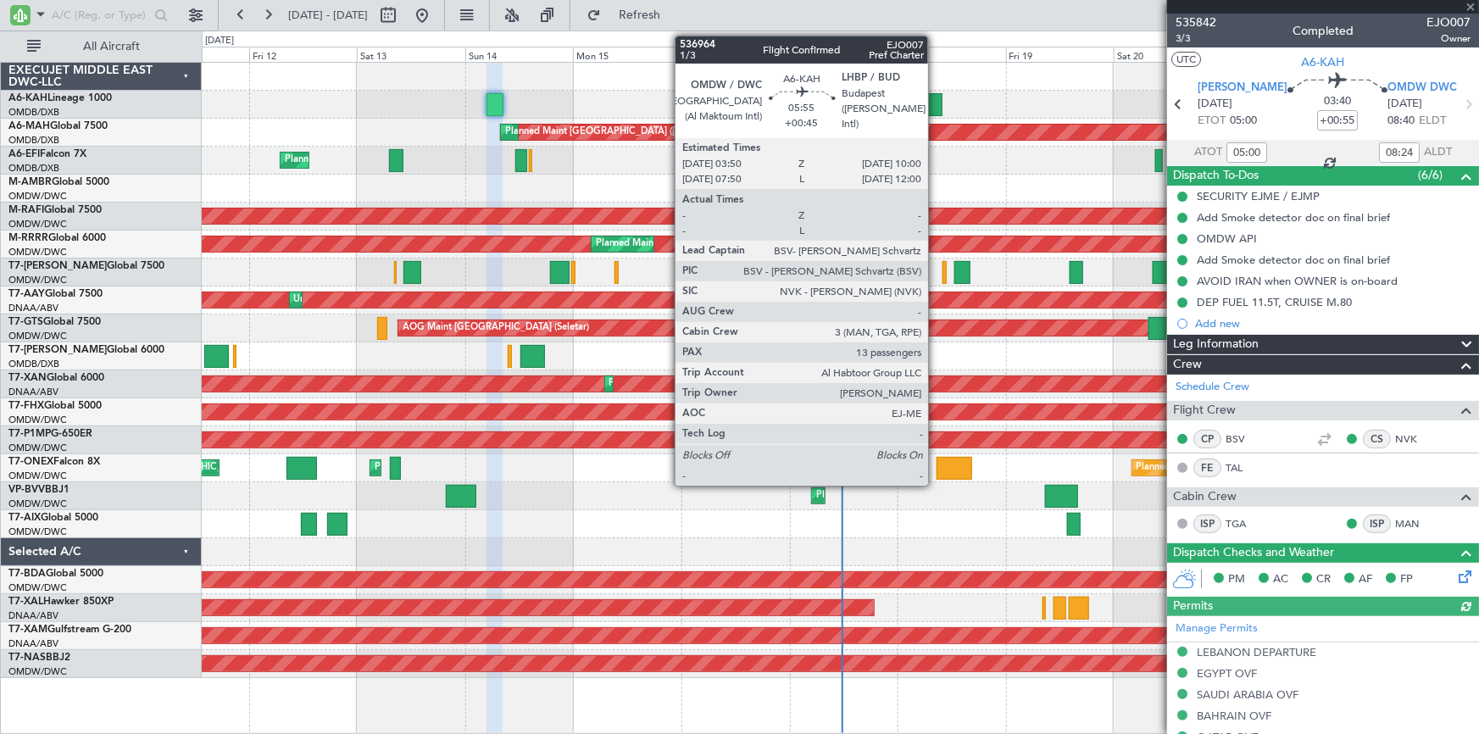
click at [936, 100] on div at bounding box center [929, 104] width 28 height 23
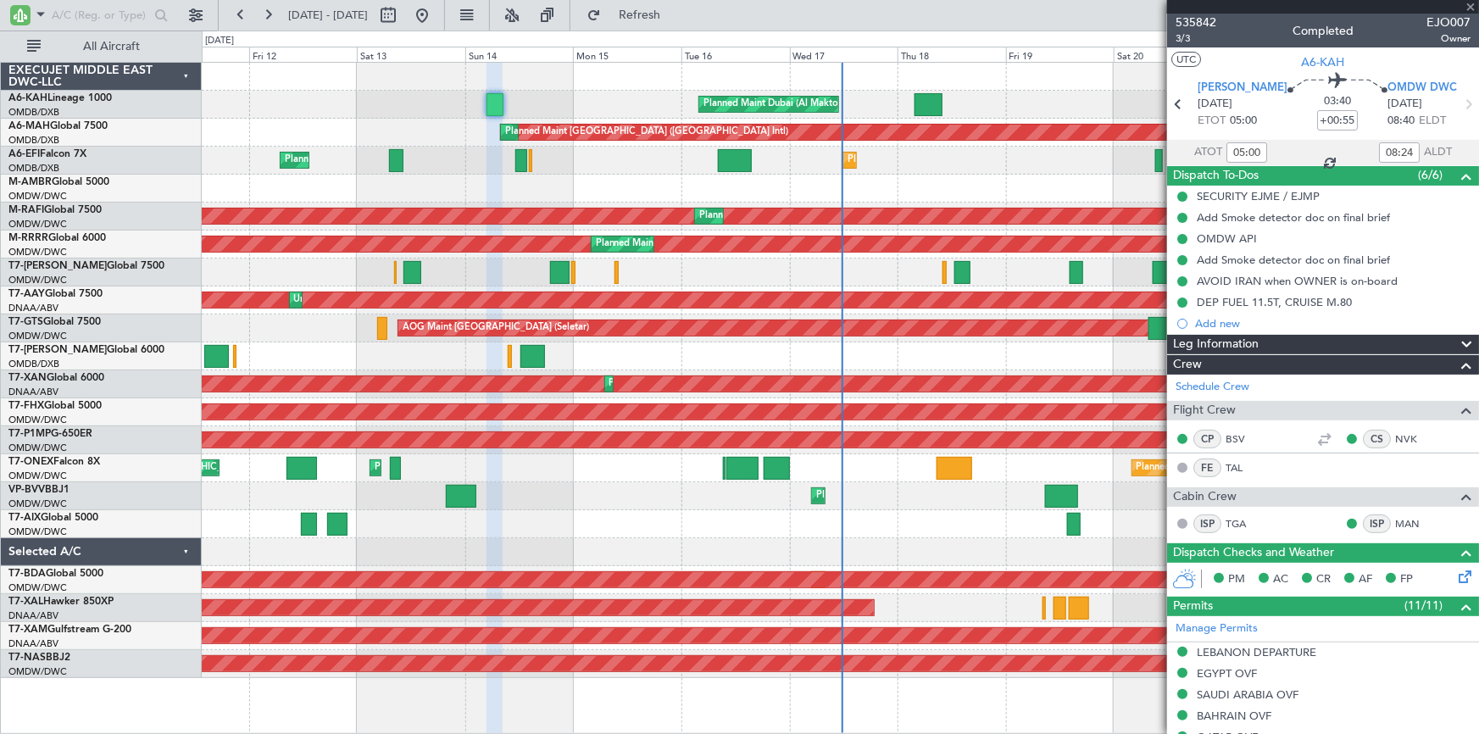
type input "+00:45"
type input "13"
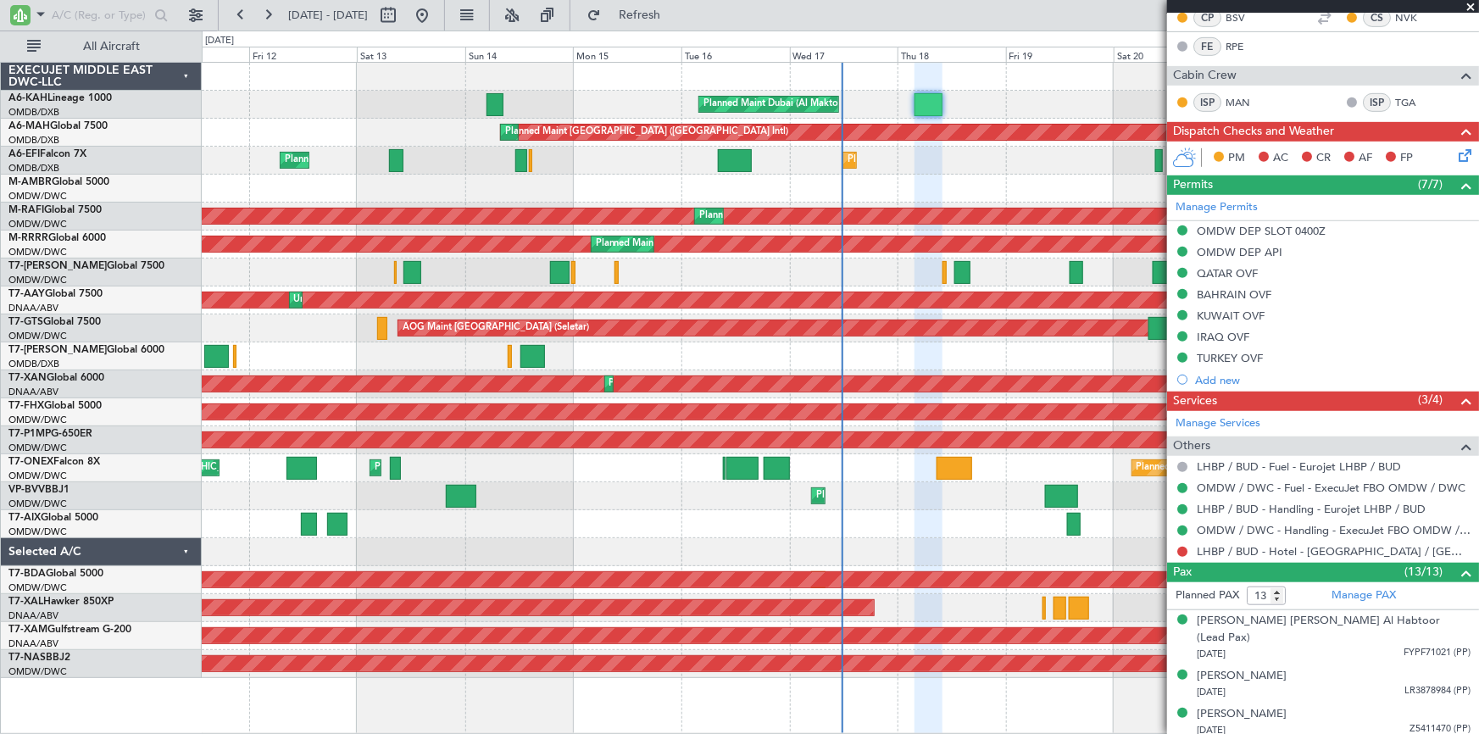
scroll to position [539, 0]
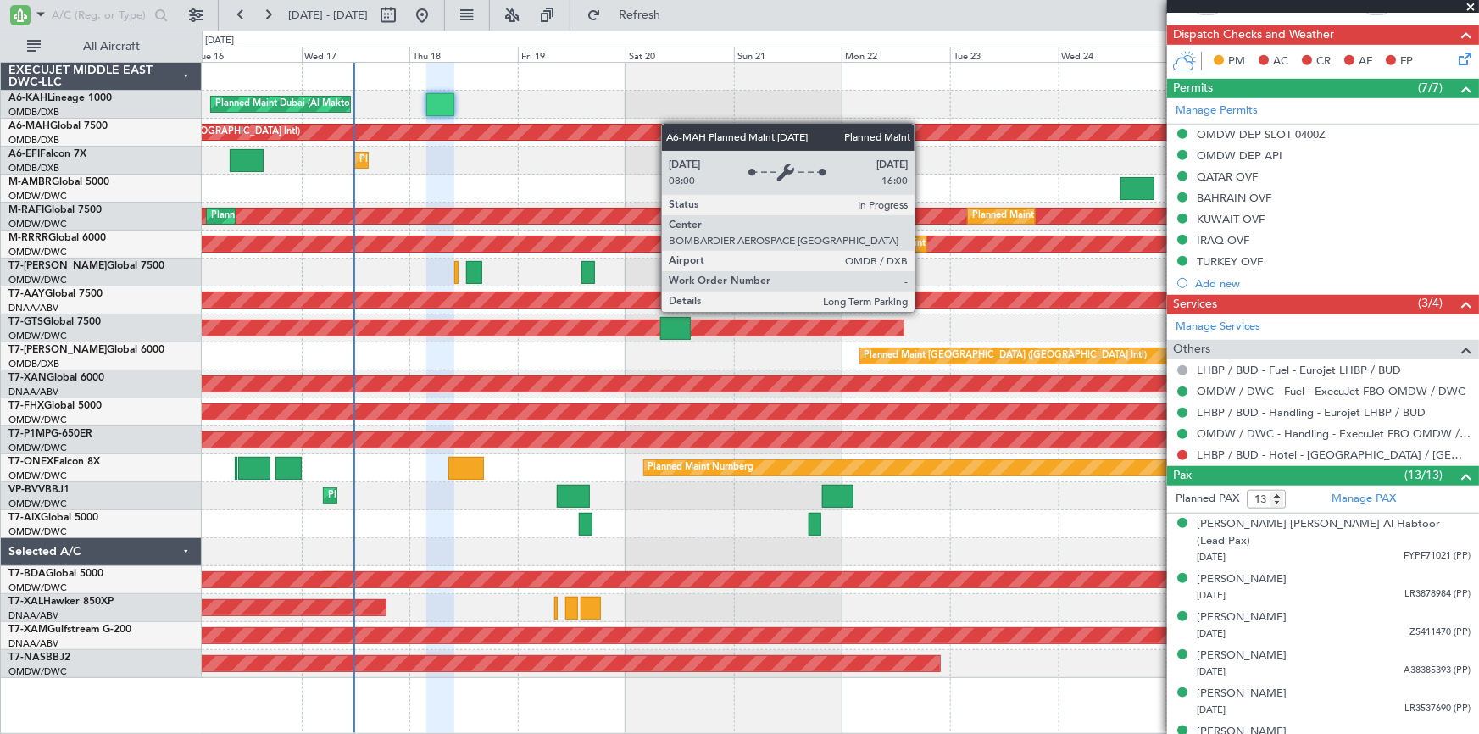
click at [551, 130] on div "Planned Maint Dubai (Al Maktoum Intl) Planned Maint Dubai (Dubai Intl) Planned …" at bounding box center [840, 370] width 1277 height 615
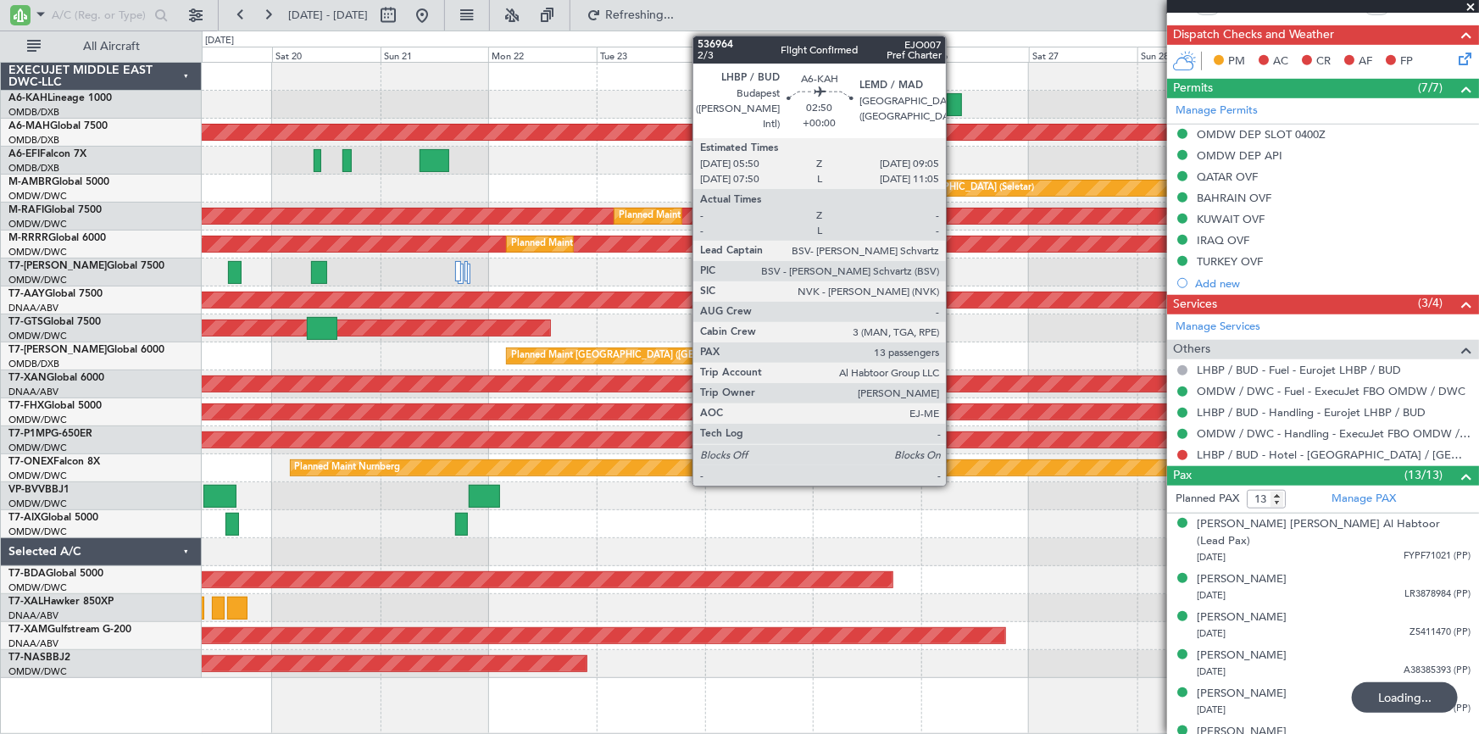
click at [954, 97] on div at bounding box center [954, 104] width 15 height 23
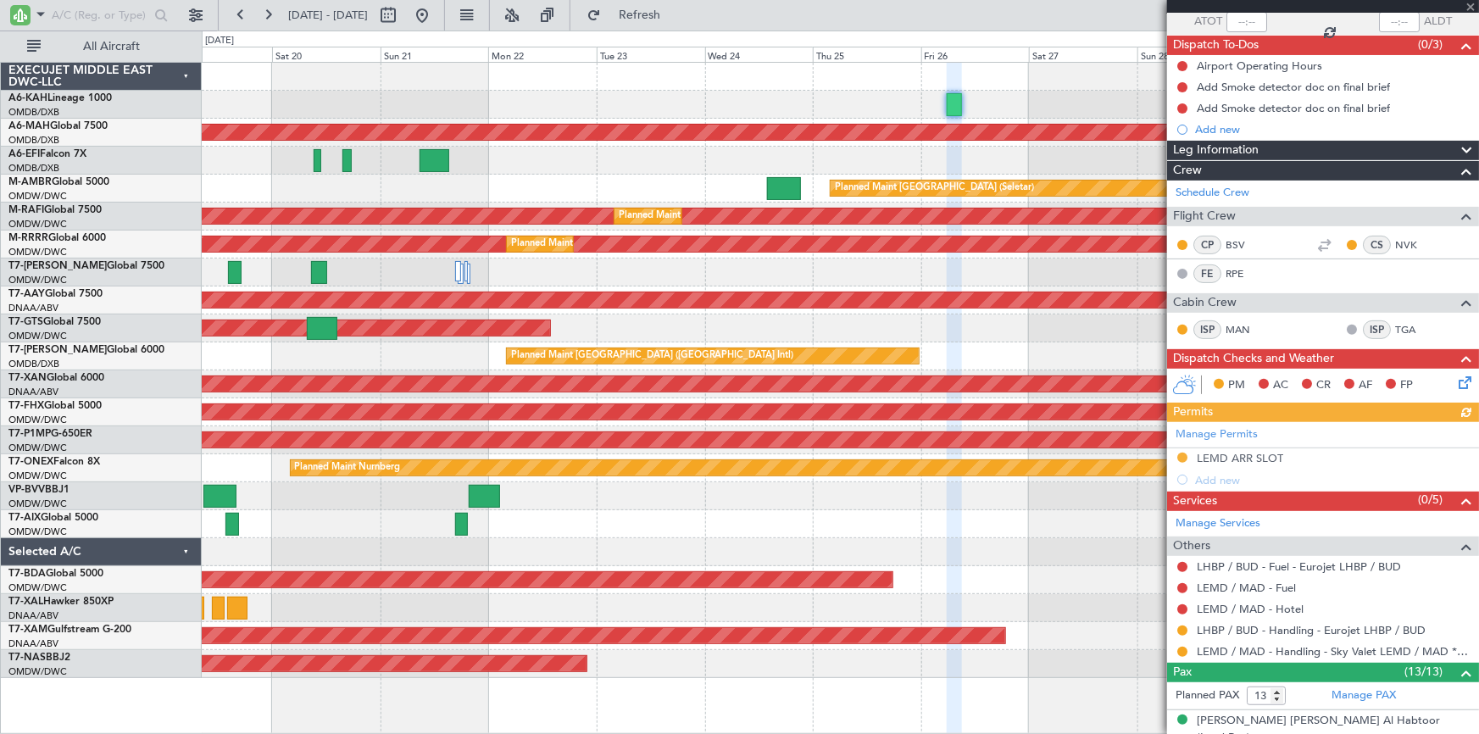
scroll to position [231, 0]
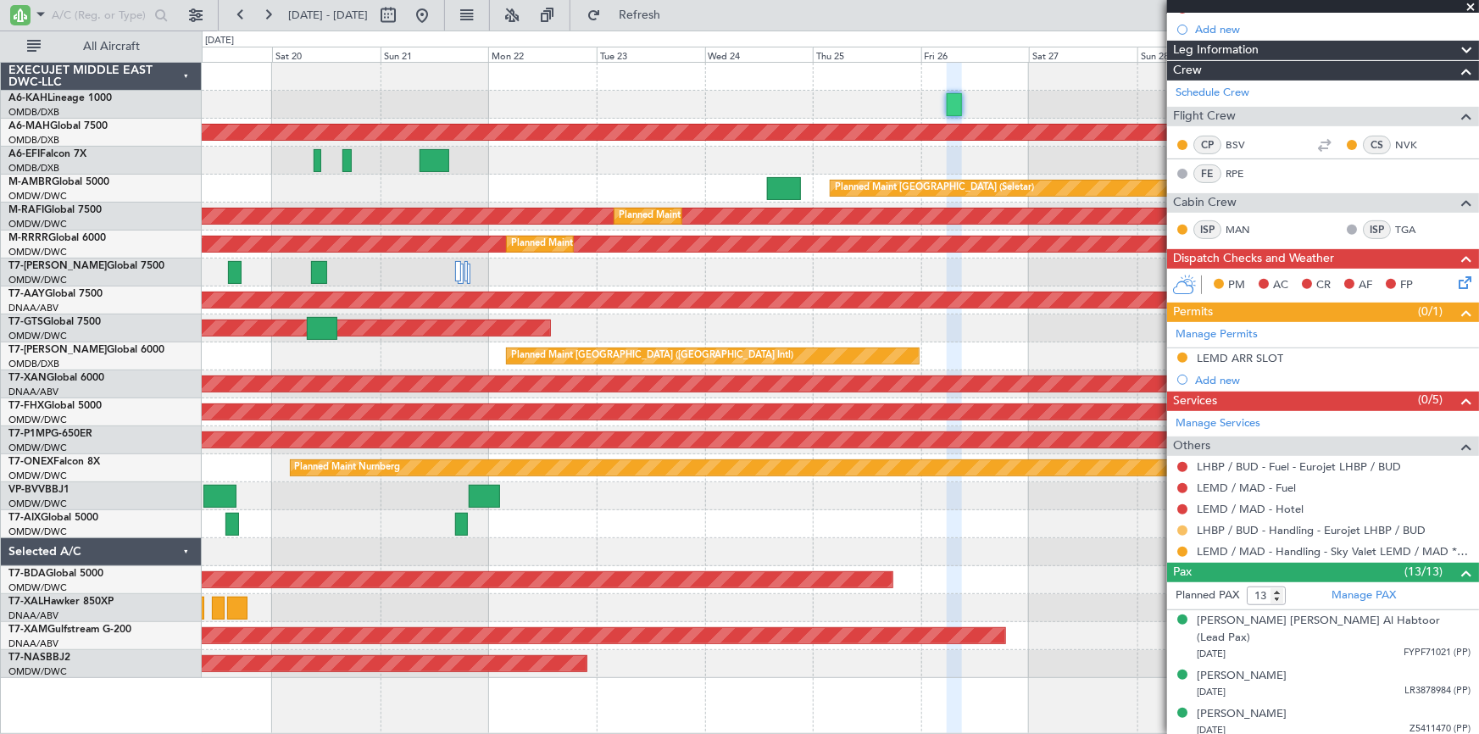
click at [1183, 526] on button at bounding box center [1182, 531] width 10 height 10
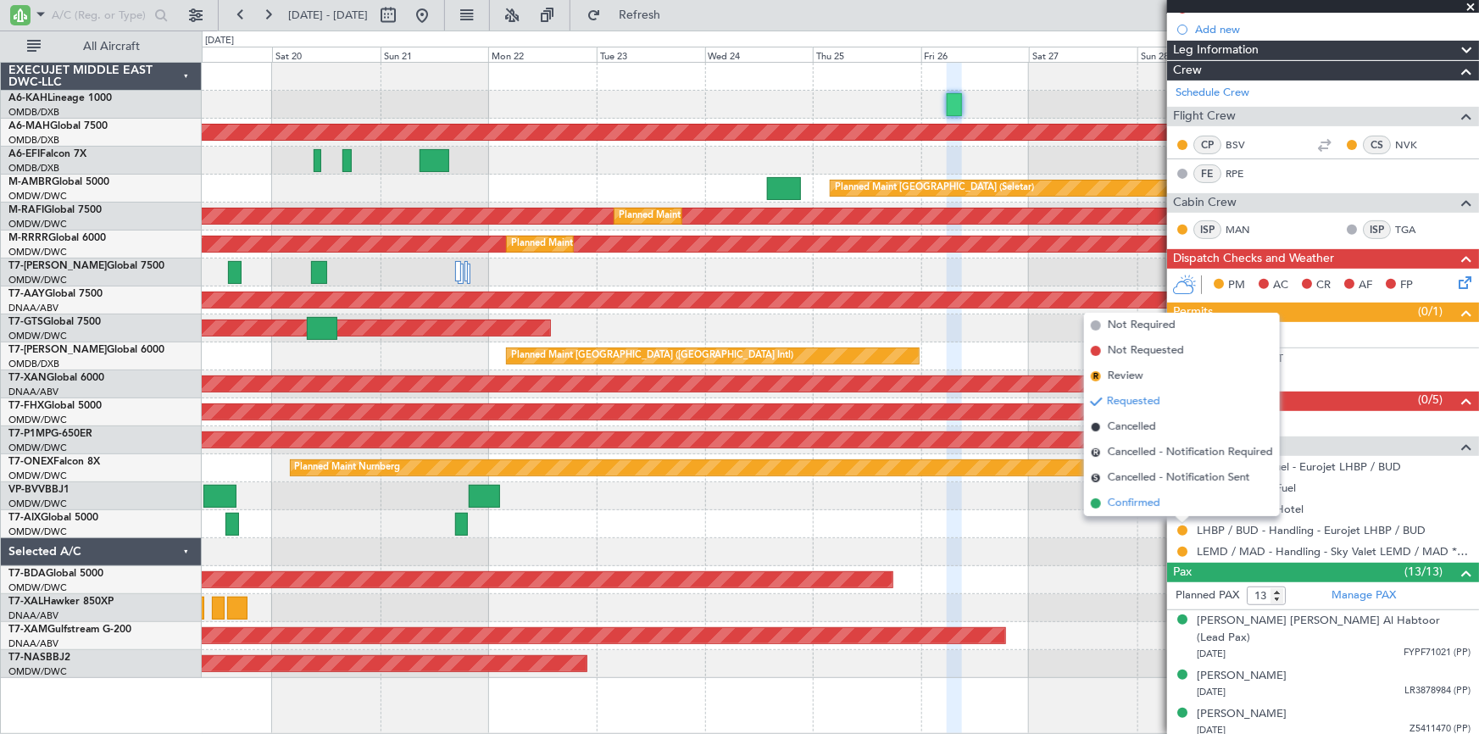
click at [1121, 509] on span "Confirmed" at bounding box center [1134, 503] width 53 height 17
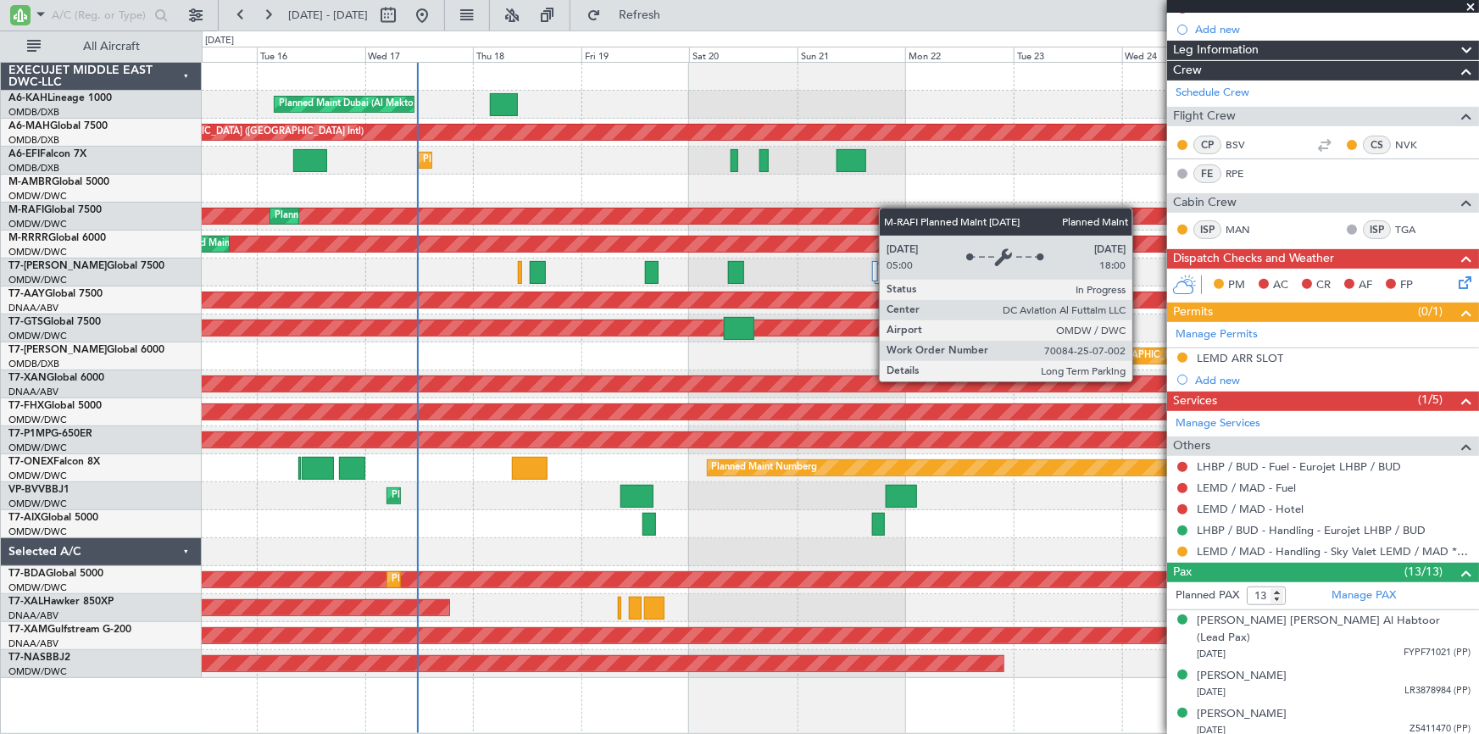
click at [925, 215] on div "Planned Maint Dubai (Al Maktoum Intl) Planned Maint Dubai (Dubai Intl) Planned …" at bounding box center [840, 370] width 1277 height 615
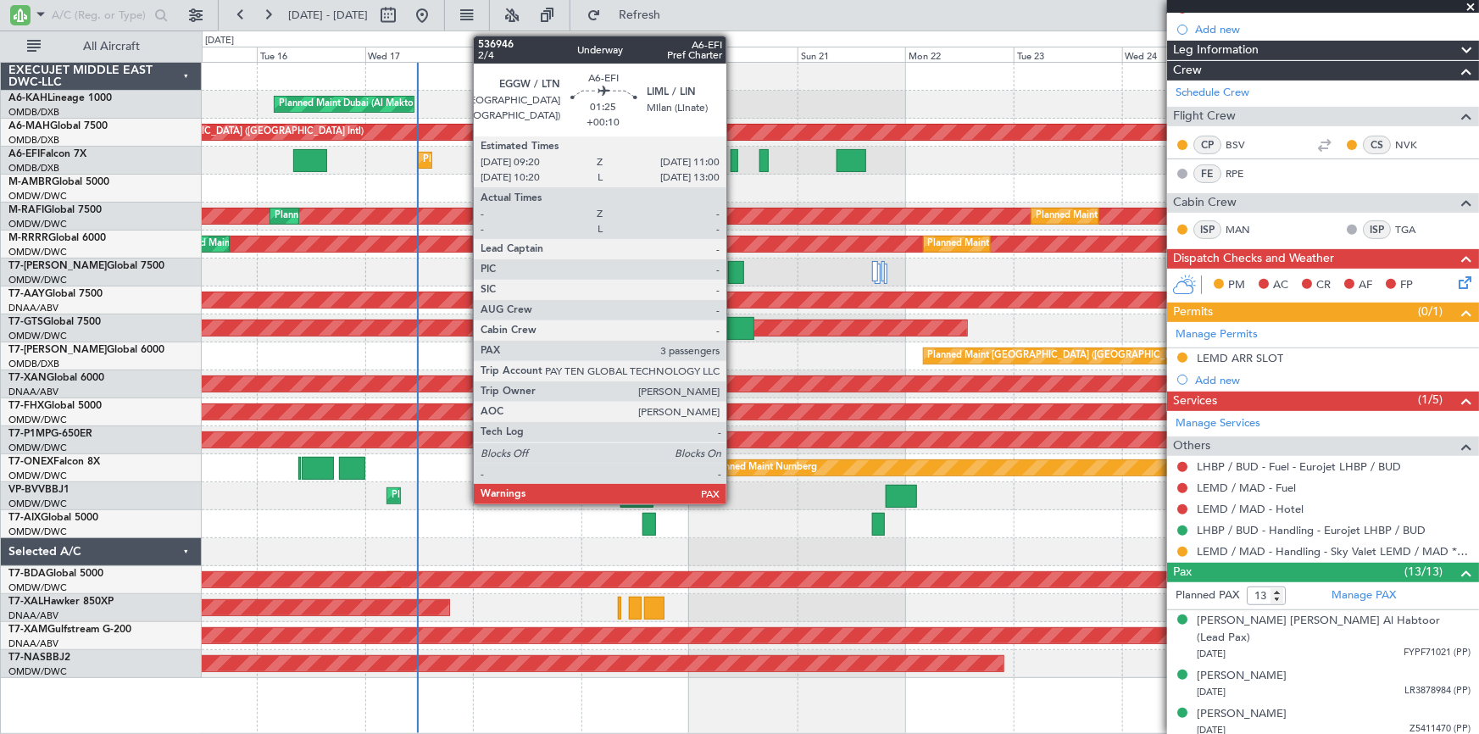
click at [734, 154] on div at bounding box center [735, 160] width 8 height 23
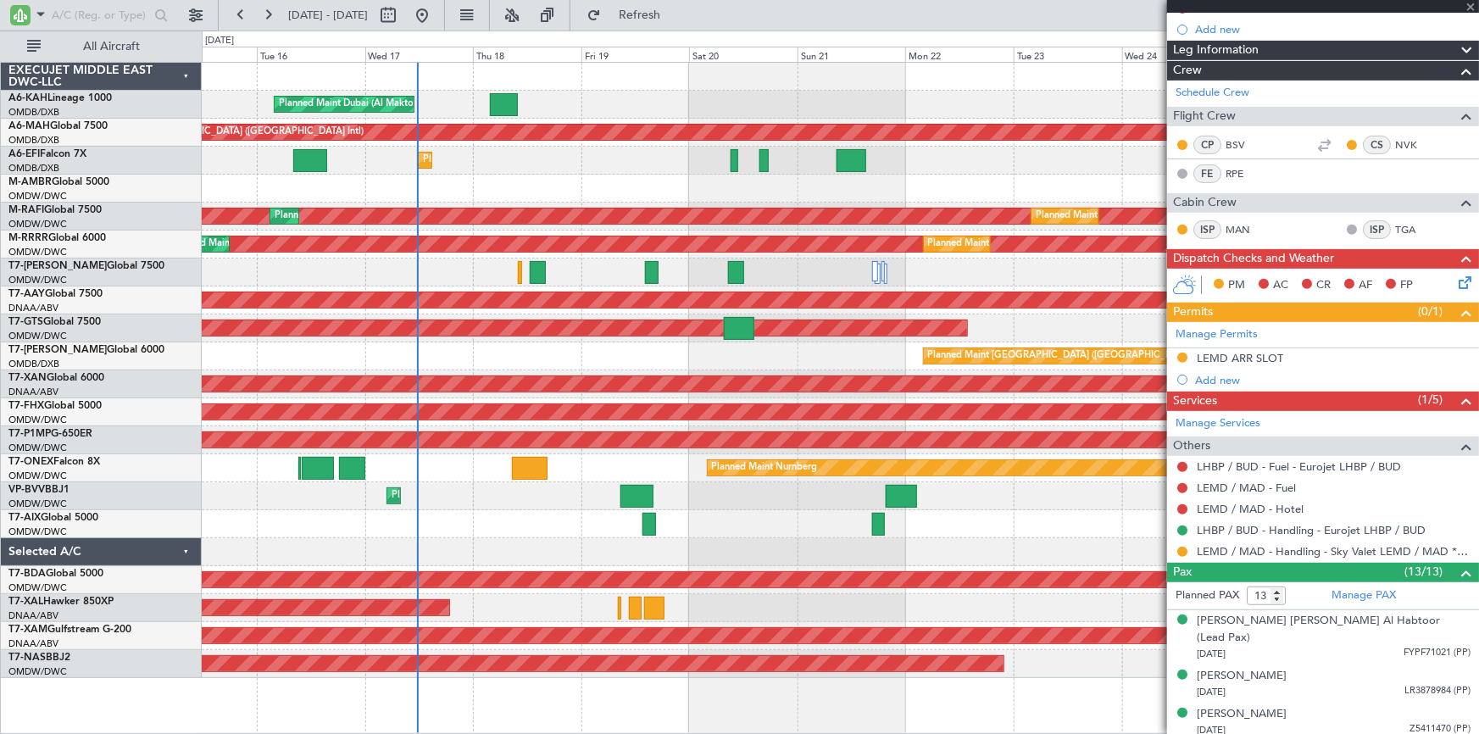
type input "+00:10"
type input "3"
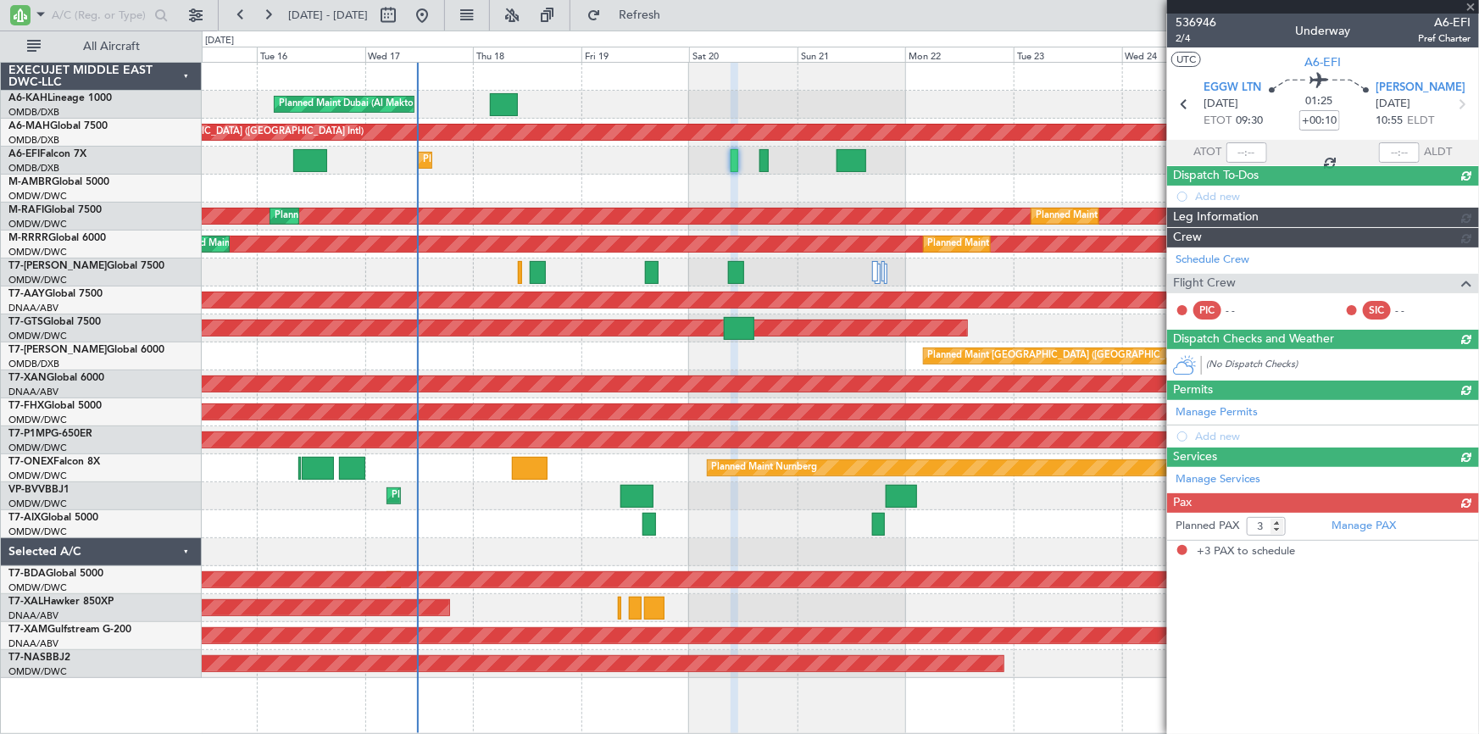
scroll to position [0, 0]
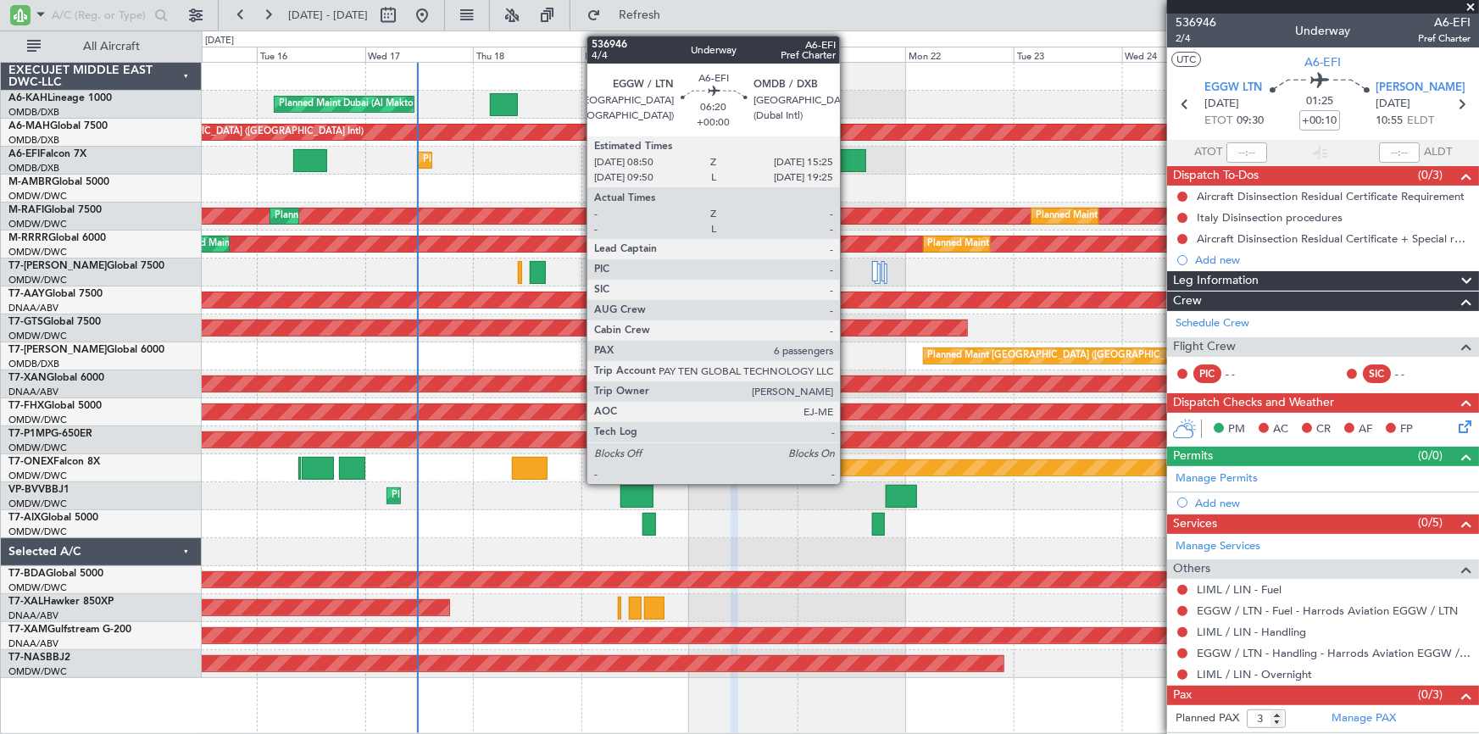
click at [848, 160] on div at bounding box center [852, 160] width 30 height 23
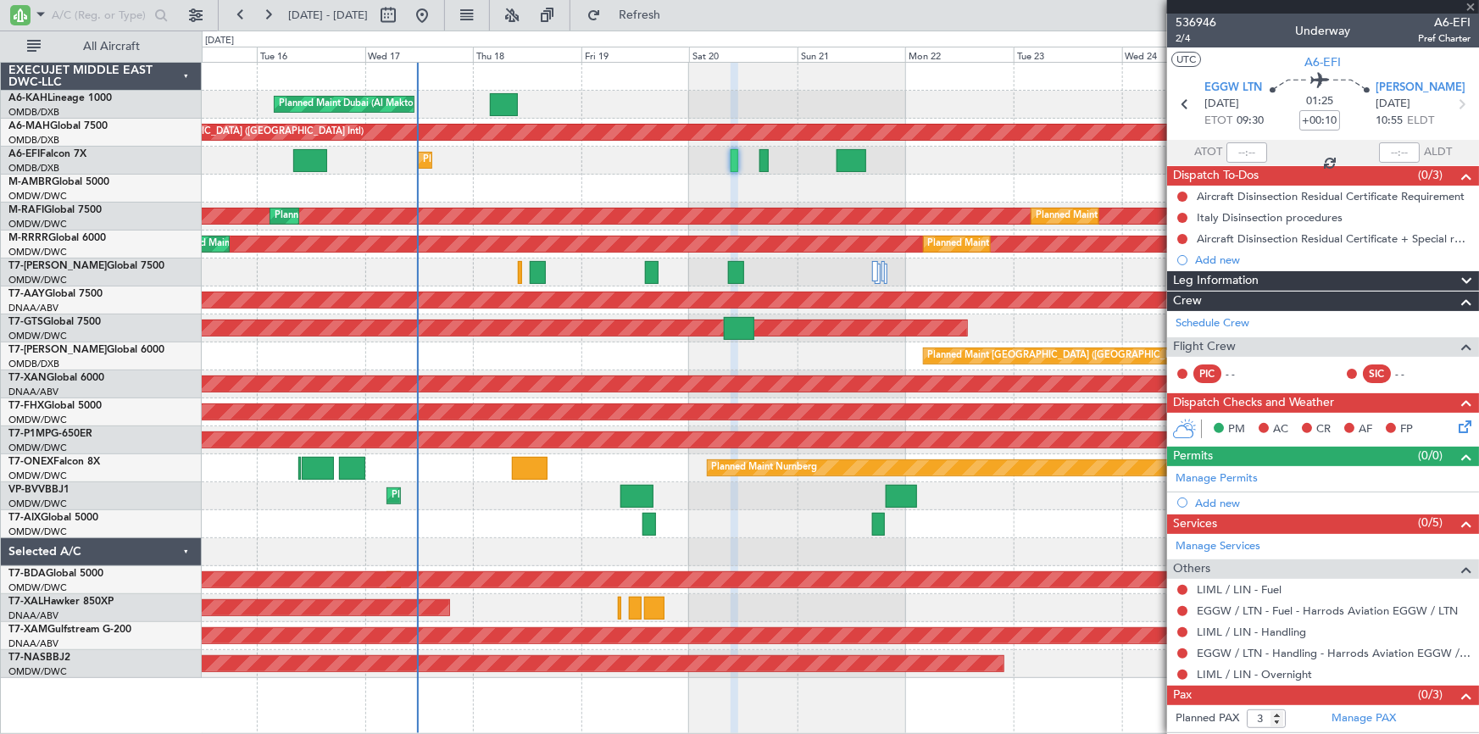
type input "6"
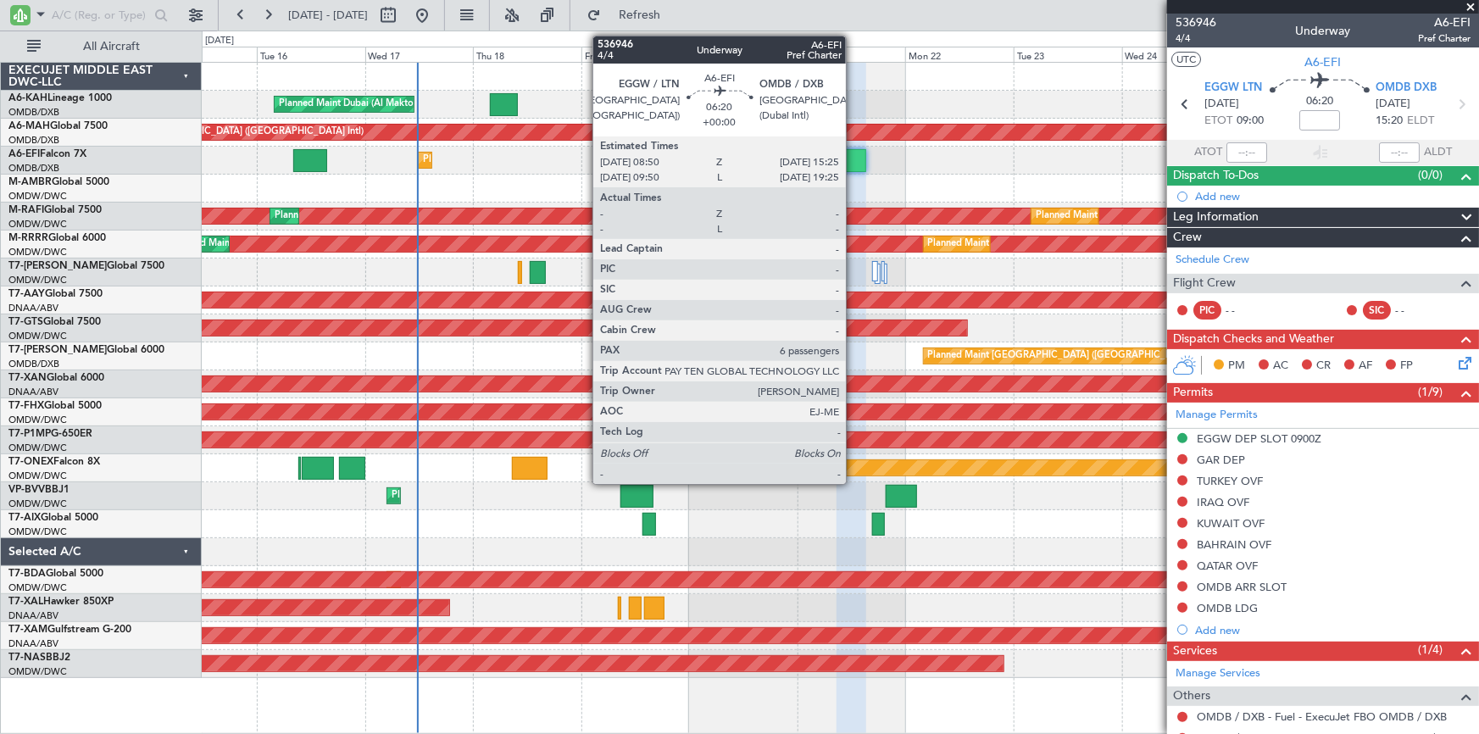
click at [854, 164] on div at bounding box center [852, 160] width 30 height 23
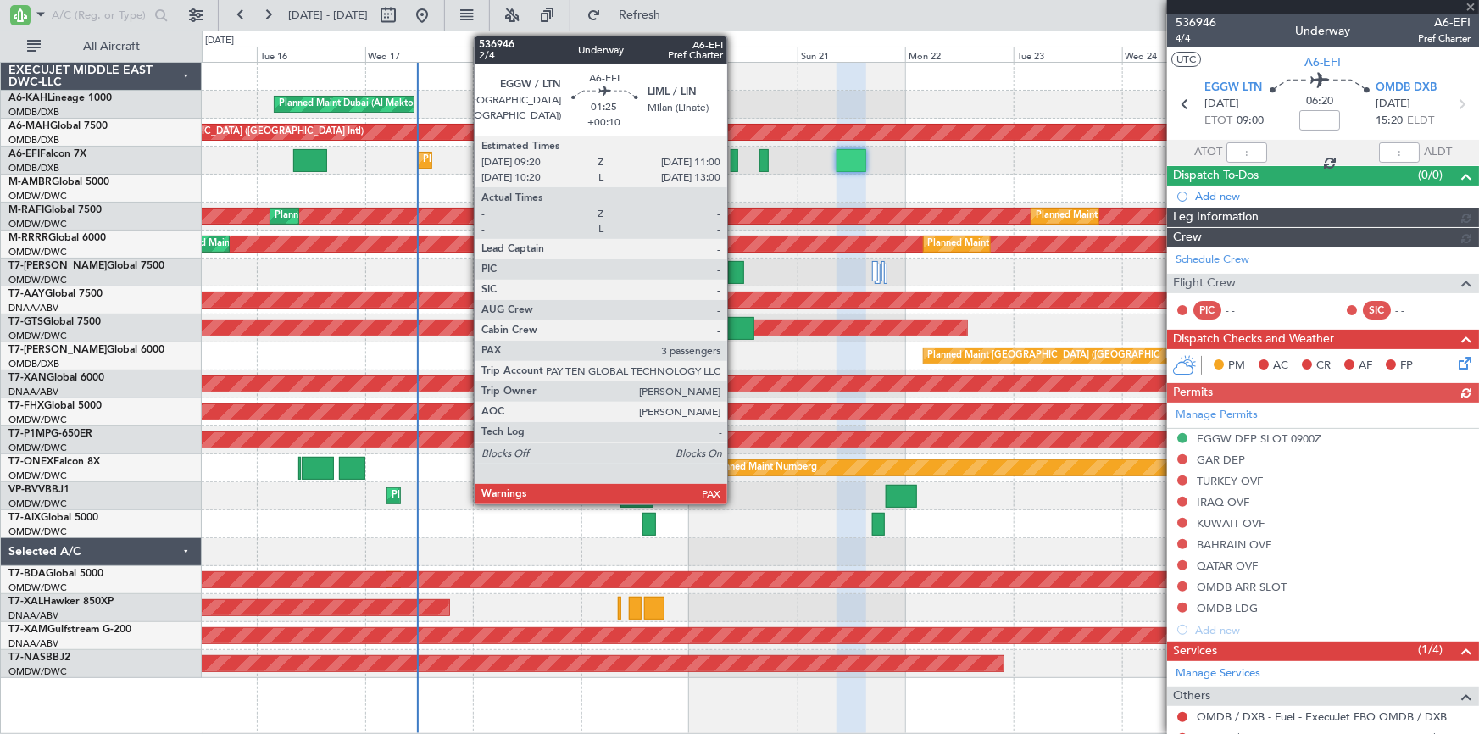
click at [735, 158] on div at bounding box center [735, 160] width 8 height 23
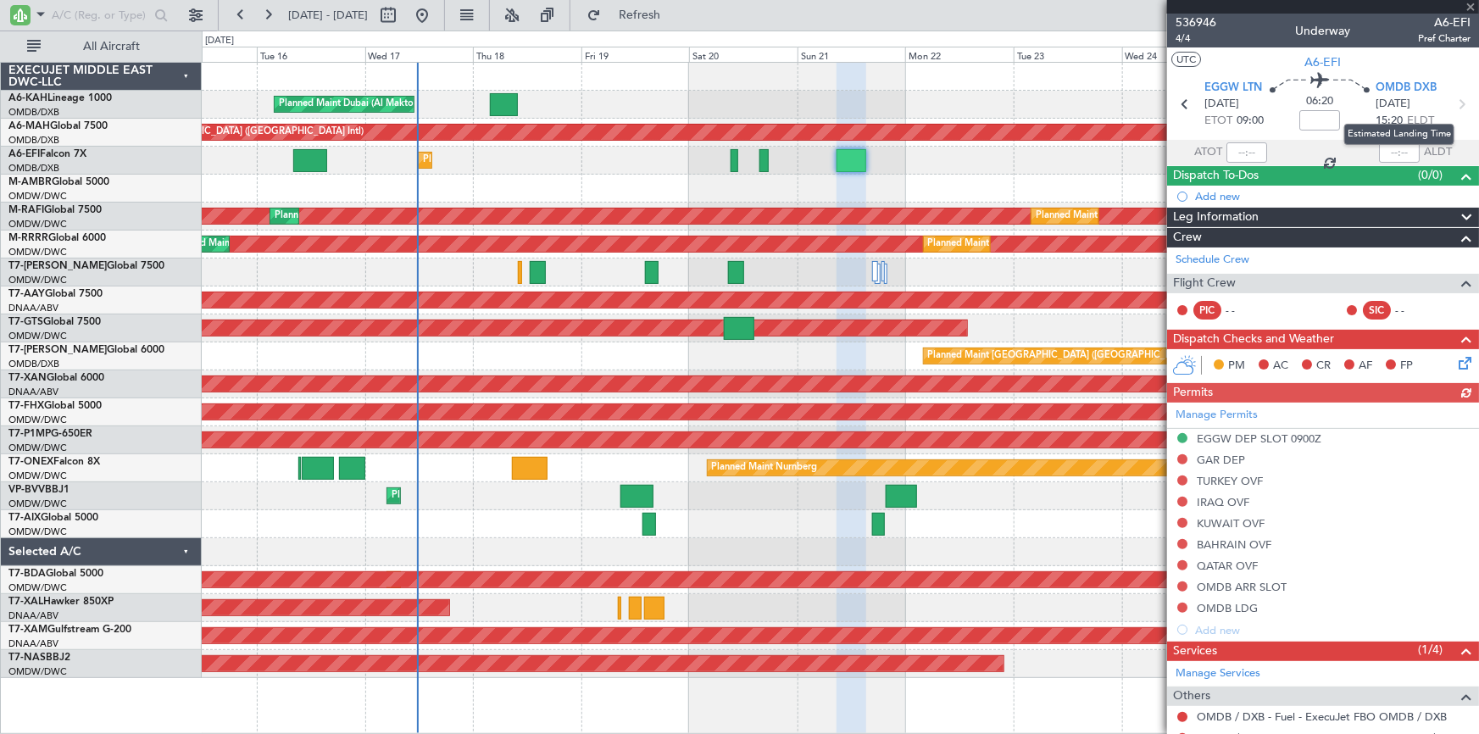
type input "+00:10"
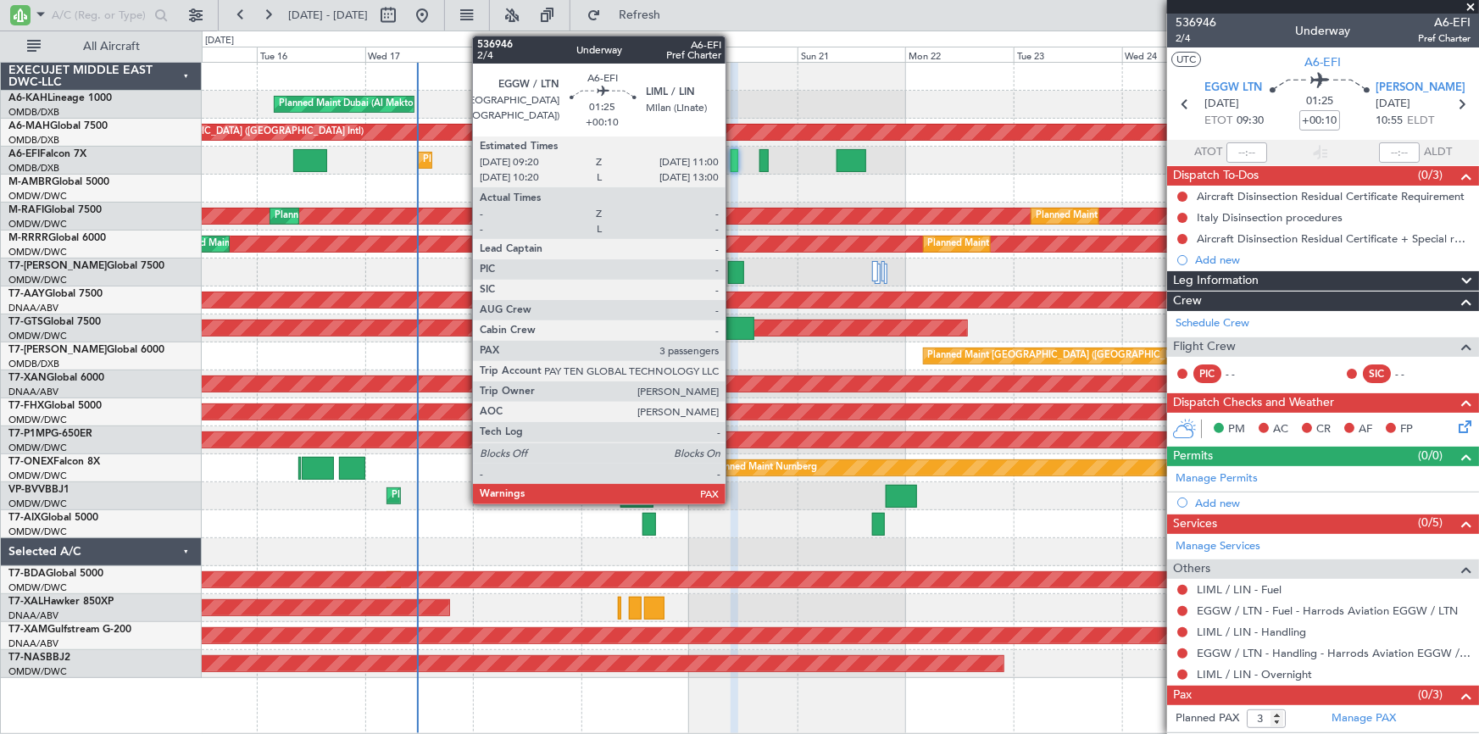
click at [733, 157] on div at bounding box center [735, 160] width 8 height 23
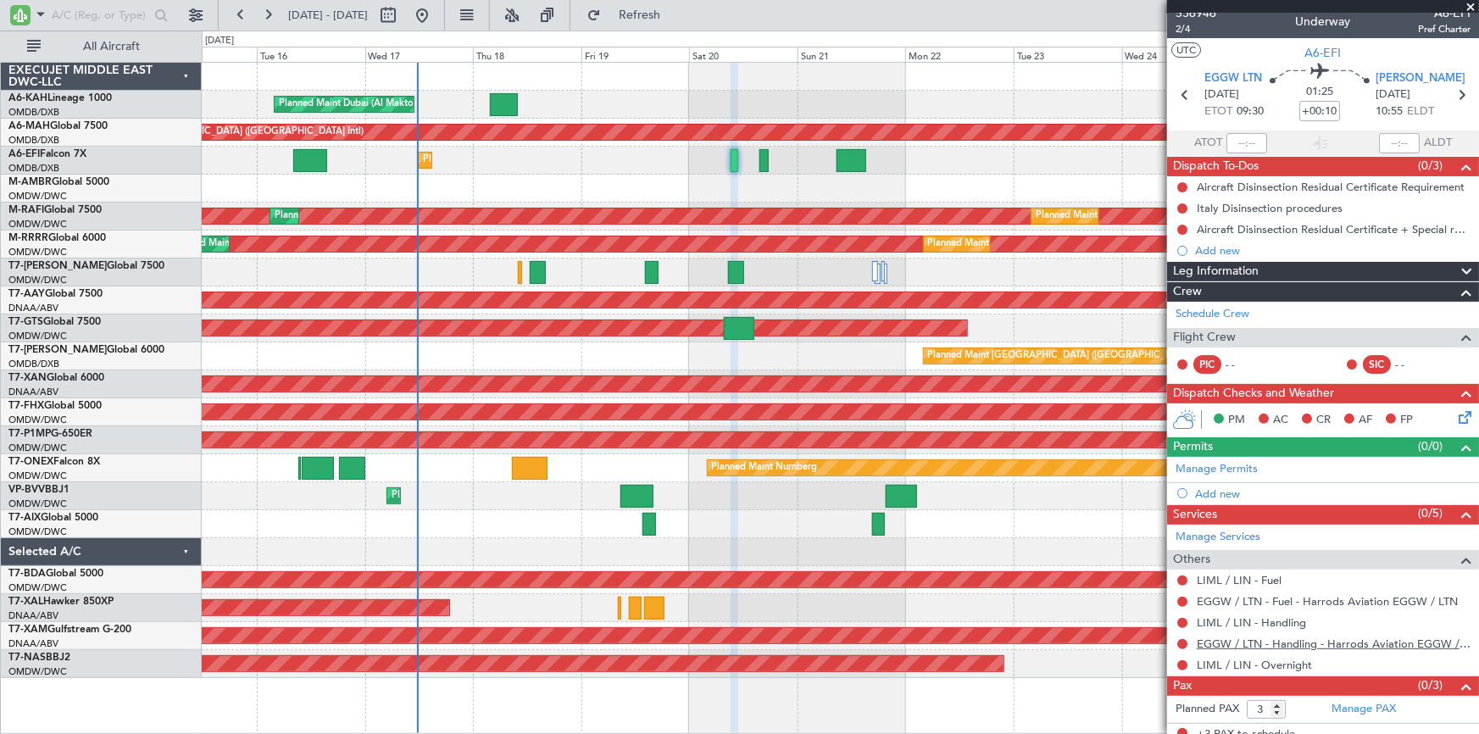
scroll to position [19, 0]
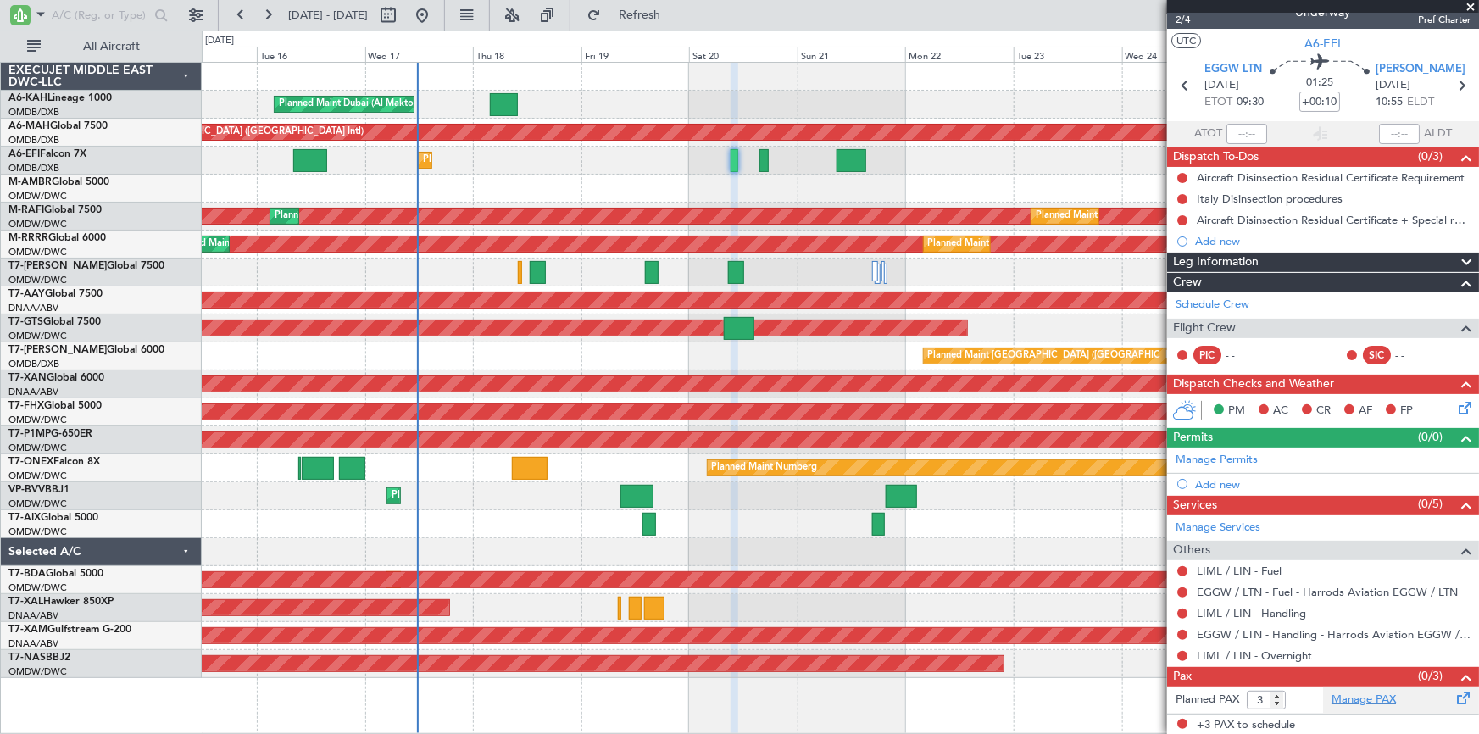
click at [1365, 701] on link "Manage PAX" at bounding box center [1364, 700] width 64 height 17
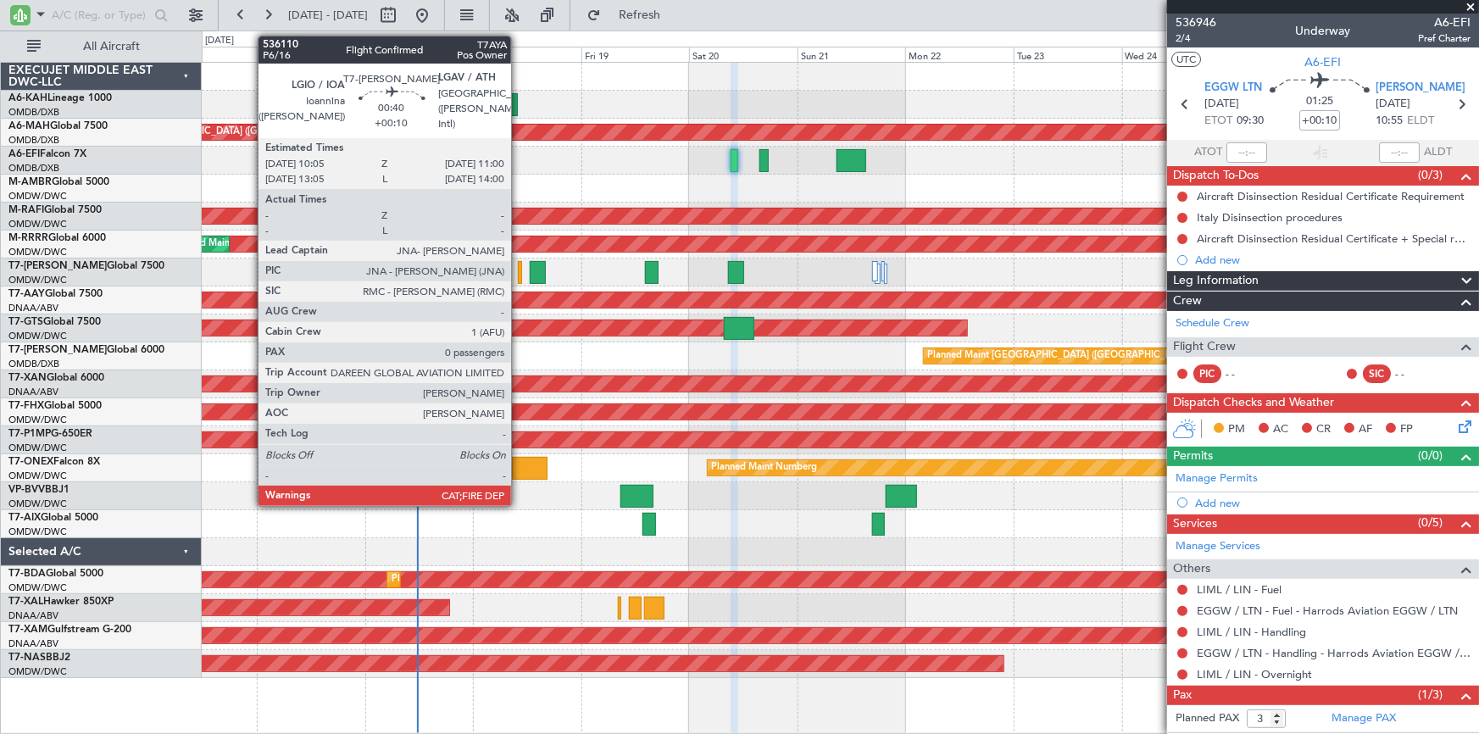
click at [520, 270] on div at bounding box center [520, 272] width 4 height 23
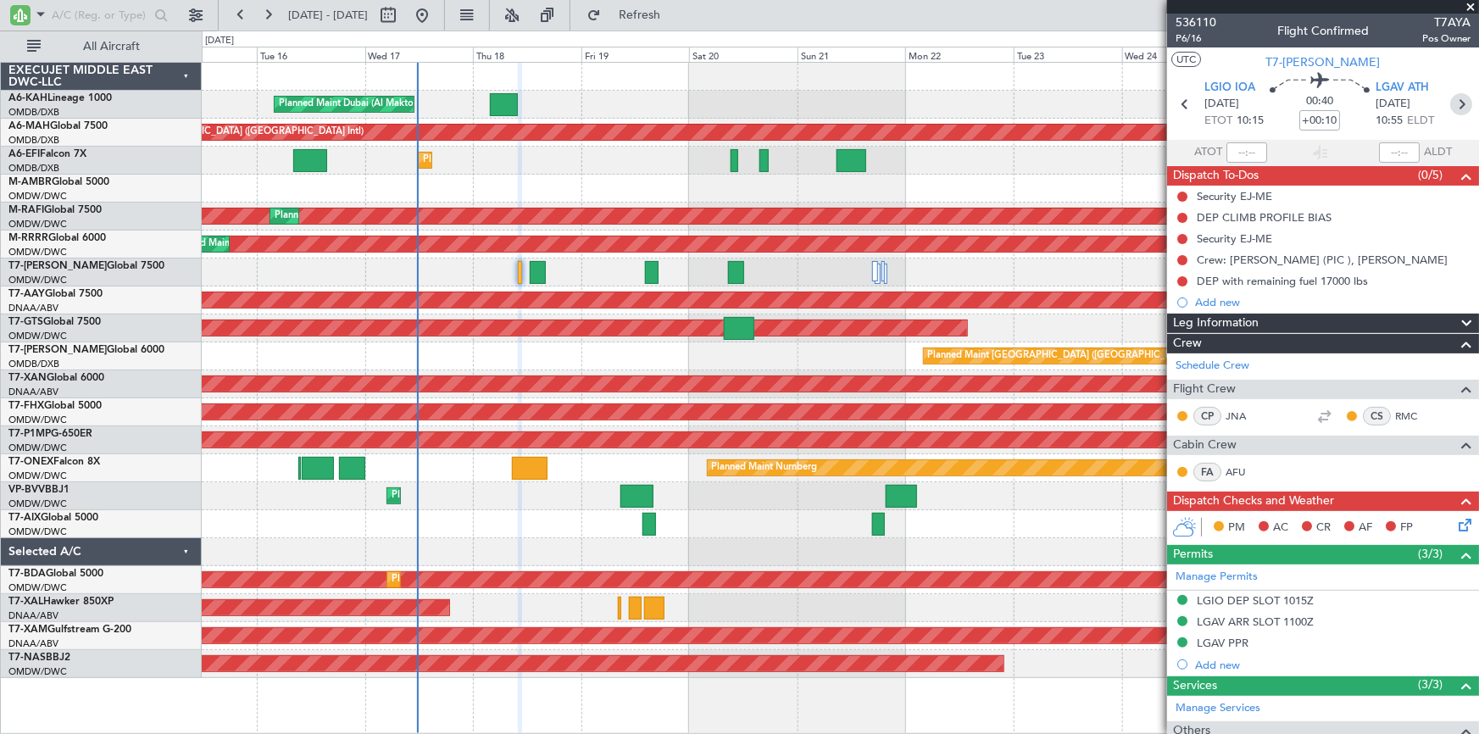
click at [1452, 96] on icon at bounding box center [1461, 104] width 22 height 22
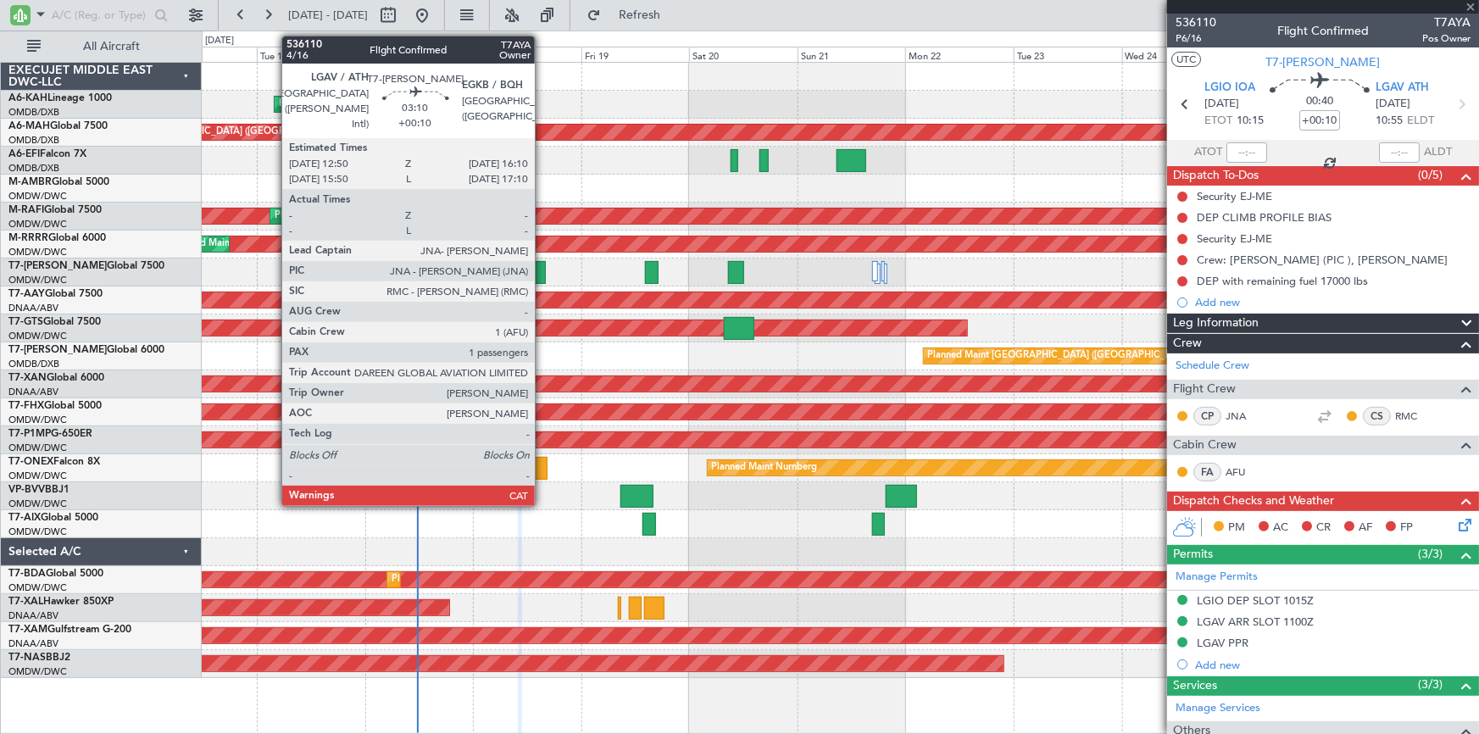
type input "1"
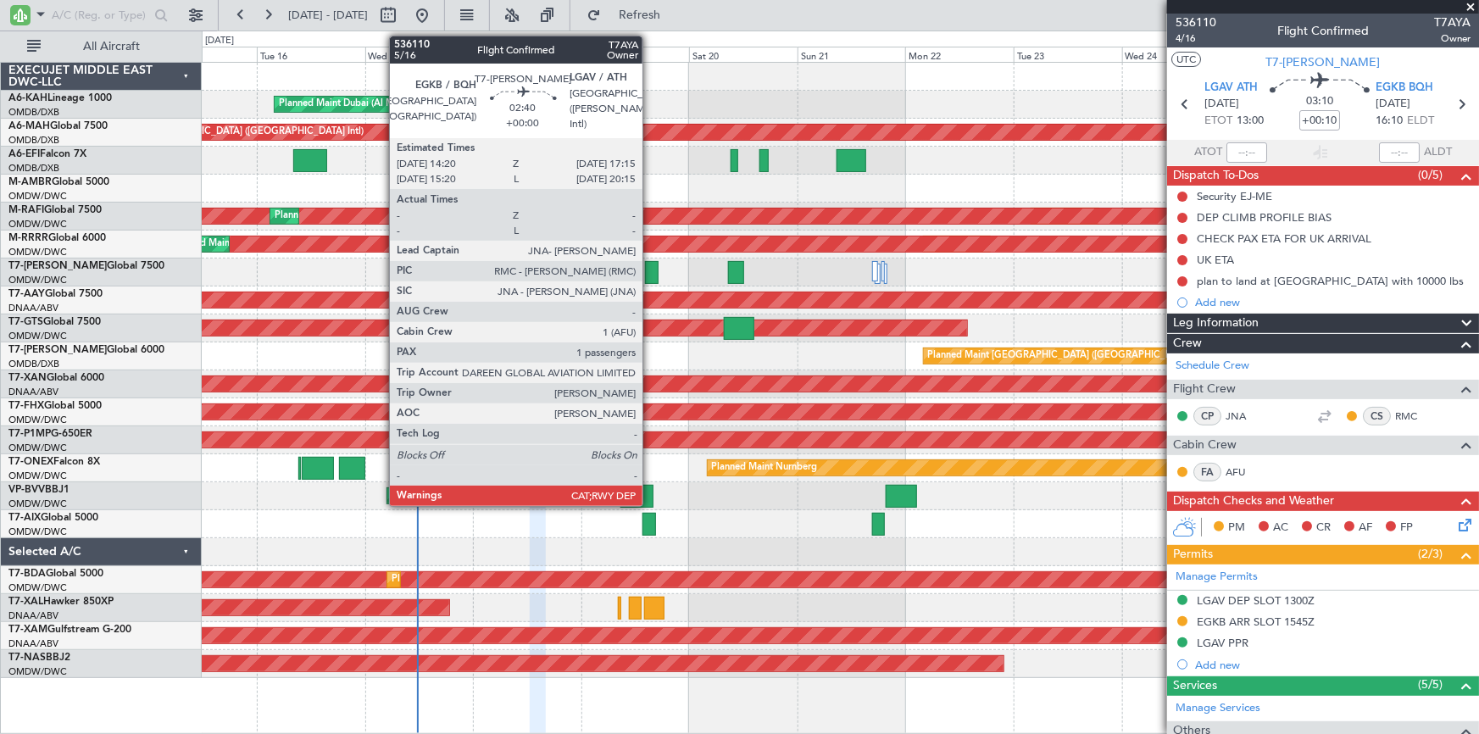
click at [650, 263] on div at bounding box center [652, 272] width 14 height 23
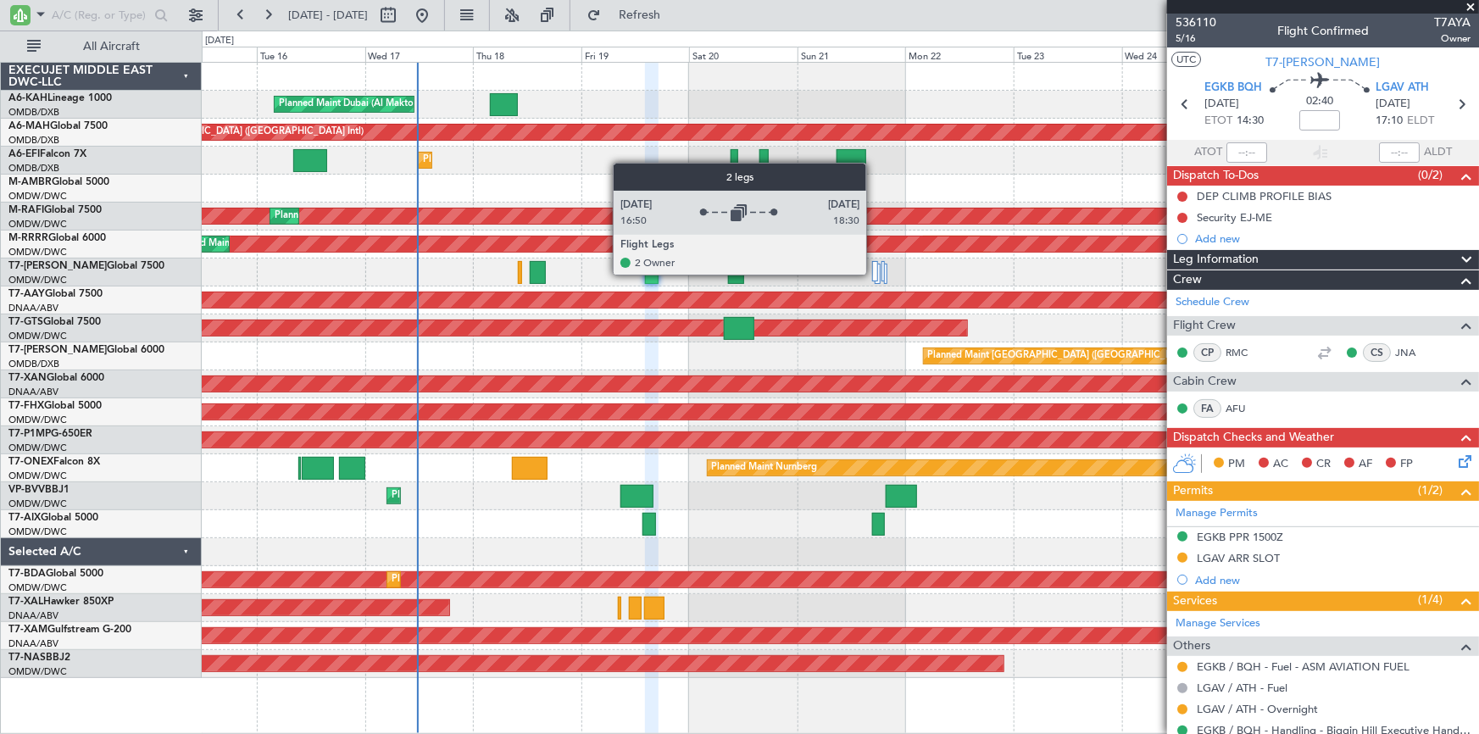
click at [877, 272] on div at bounding box center [874, 271] width 5 height 20
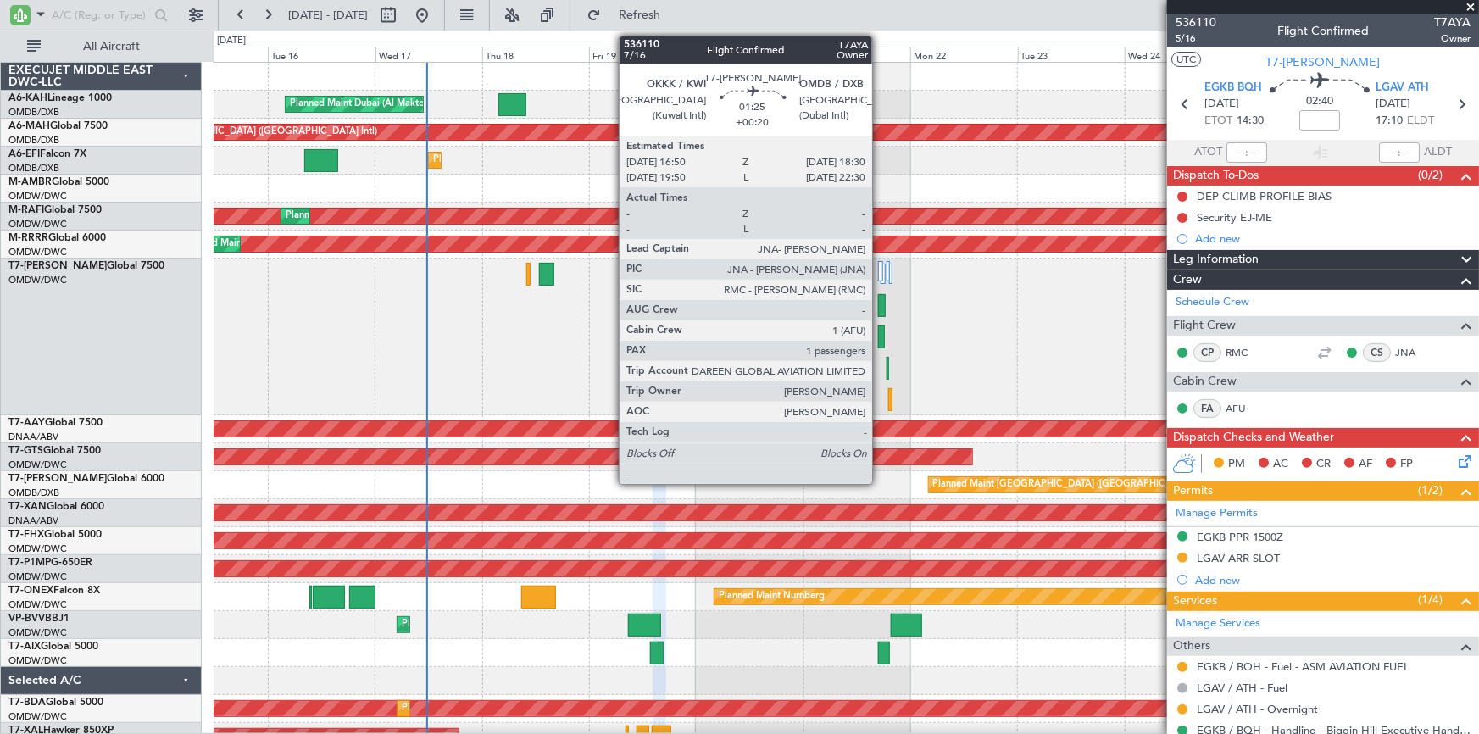
click at [880, 308] on div at bounding box center [882, 305] width 8 height 23
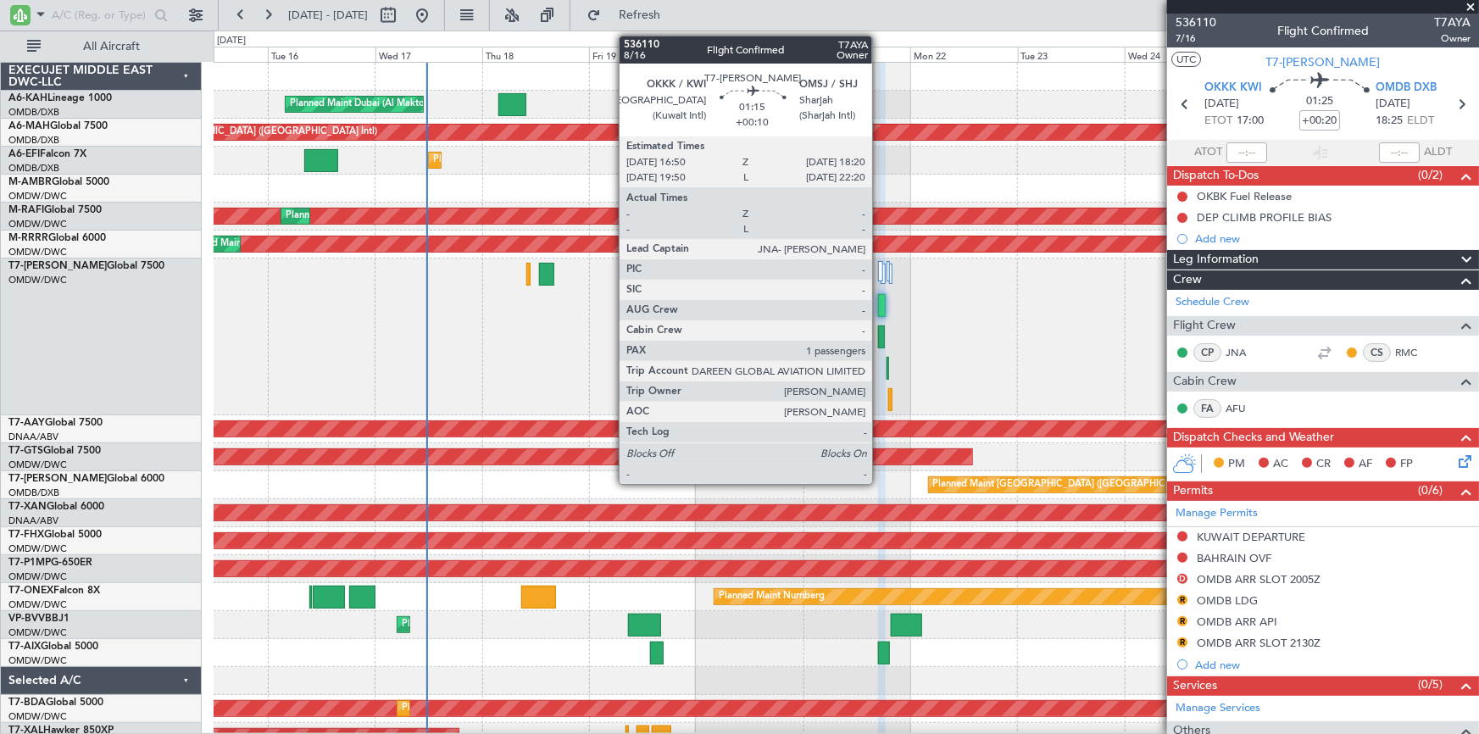
click at [880, 342] on div at bounding box center [881, 336] width 7 height 23
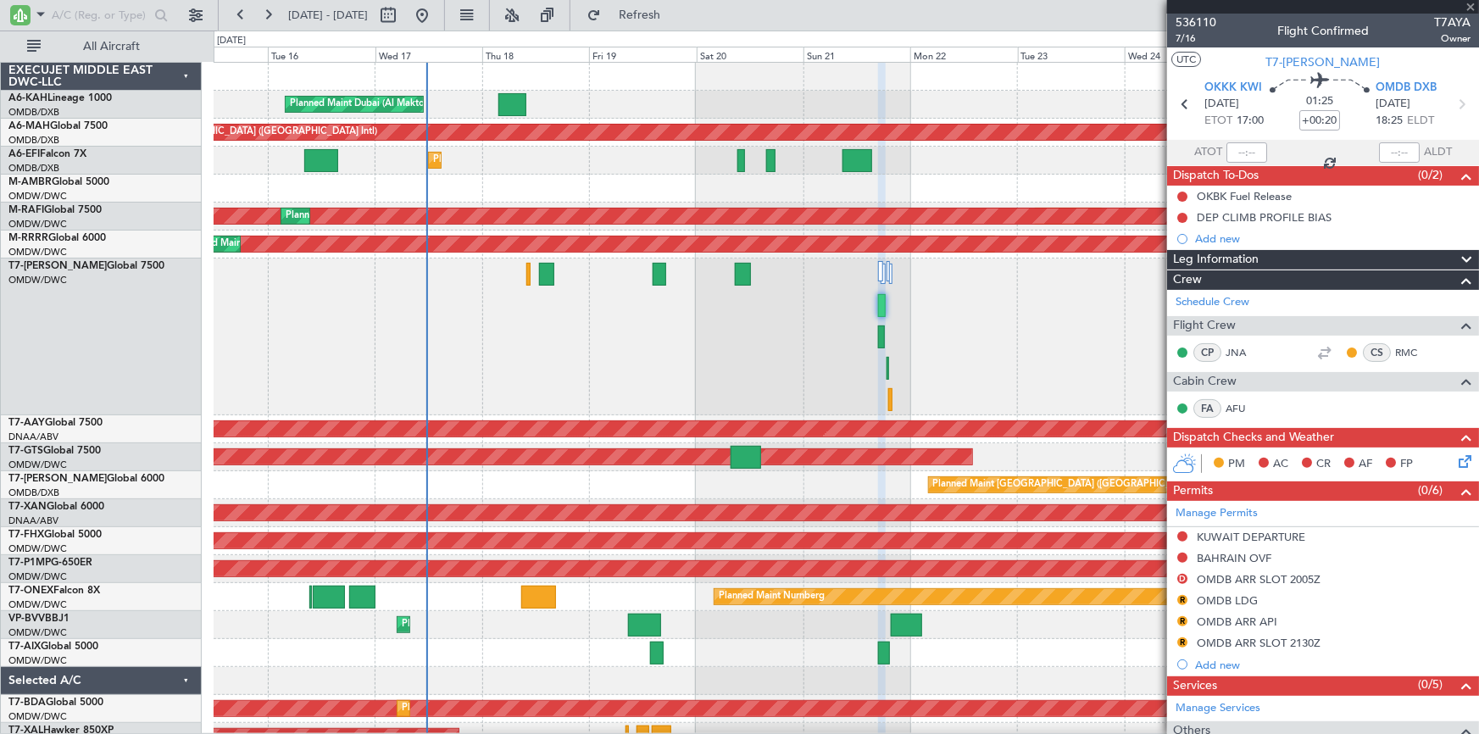
type input "+00:10"
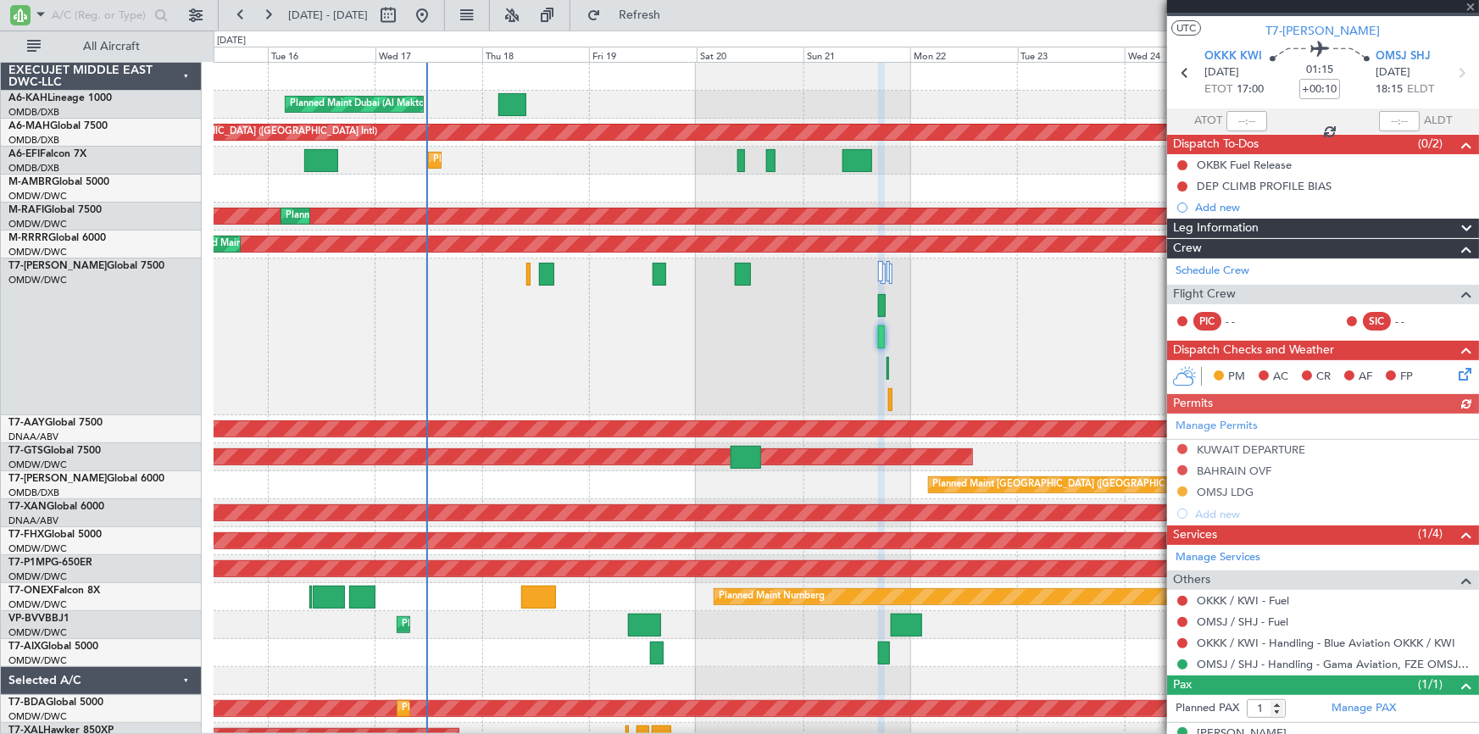
scroll to position [56, 0]
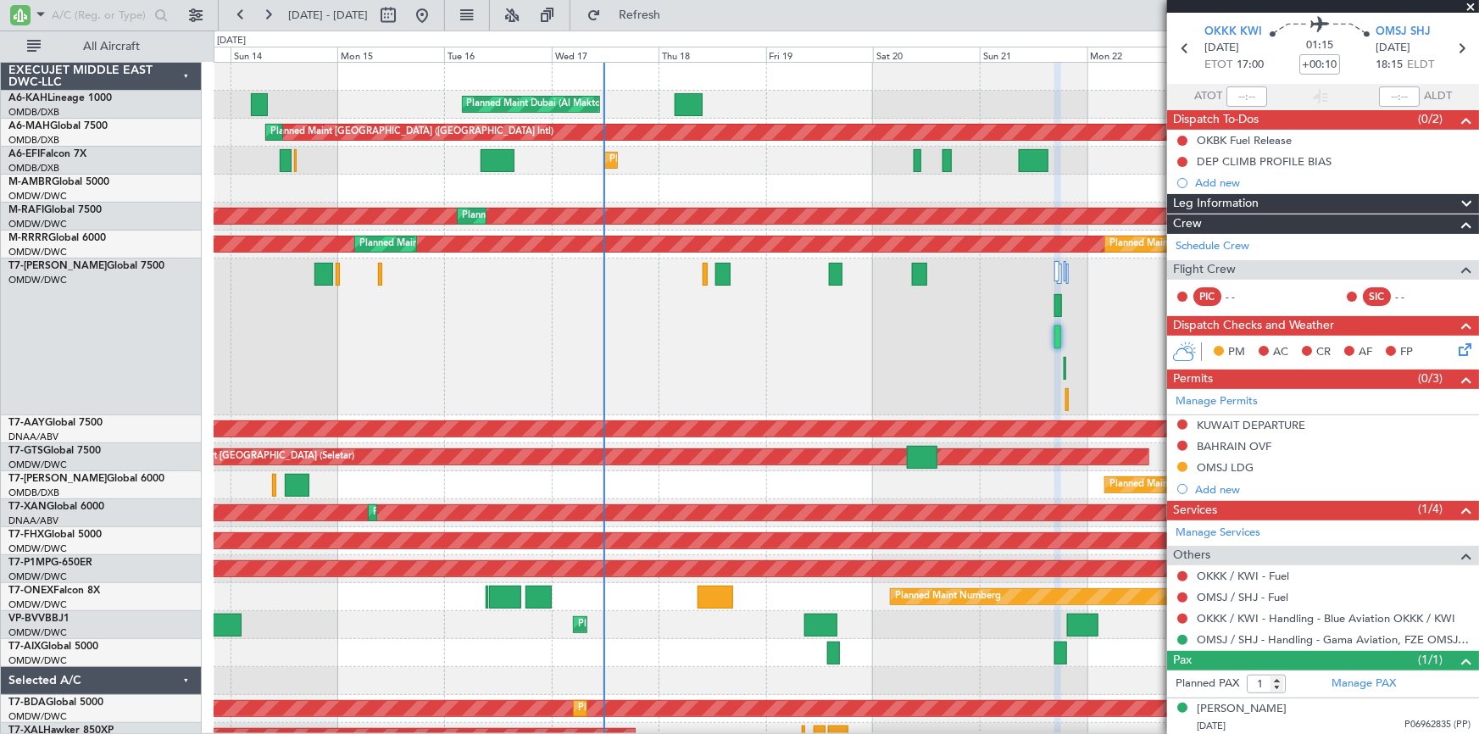
click at [956, 370] on div at bounding box center [847, 337] width 1266 height 157
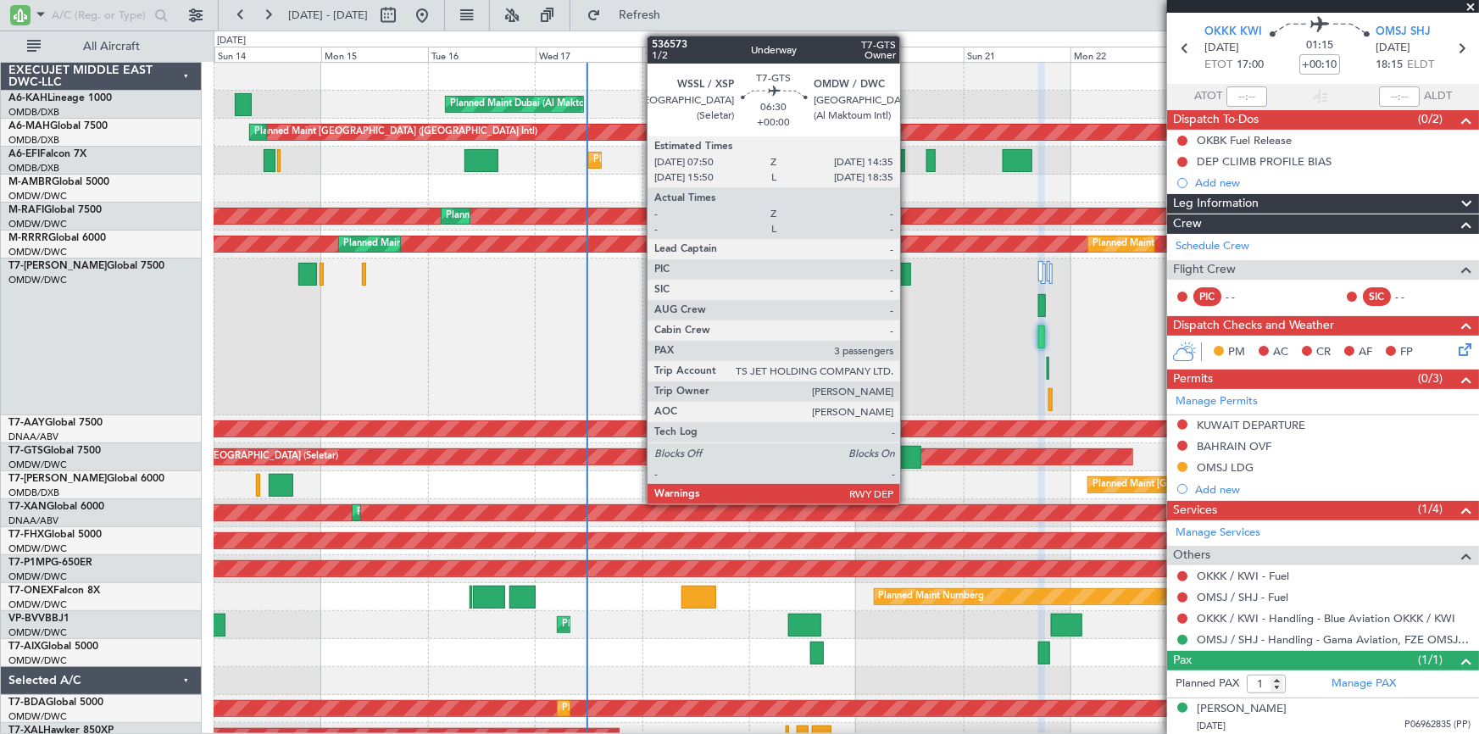
click at [908, 458] on div at bounding box center [906, 457] width 31 height 23
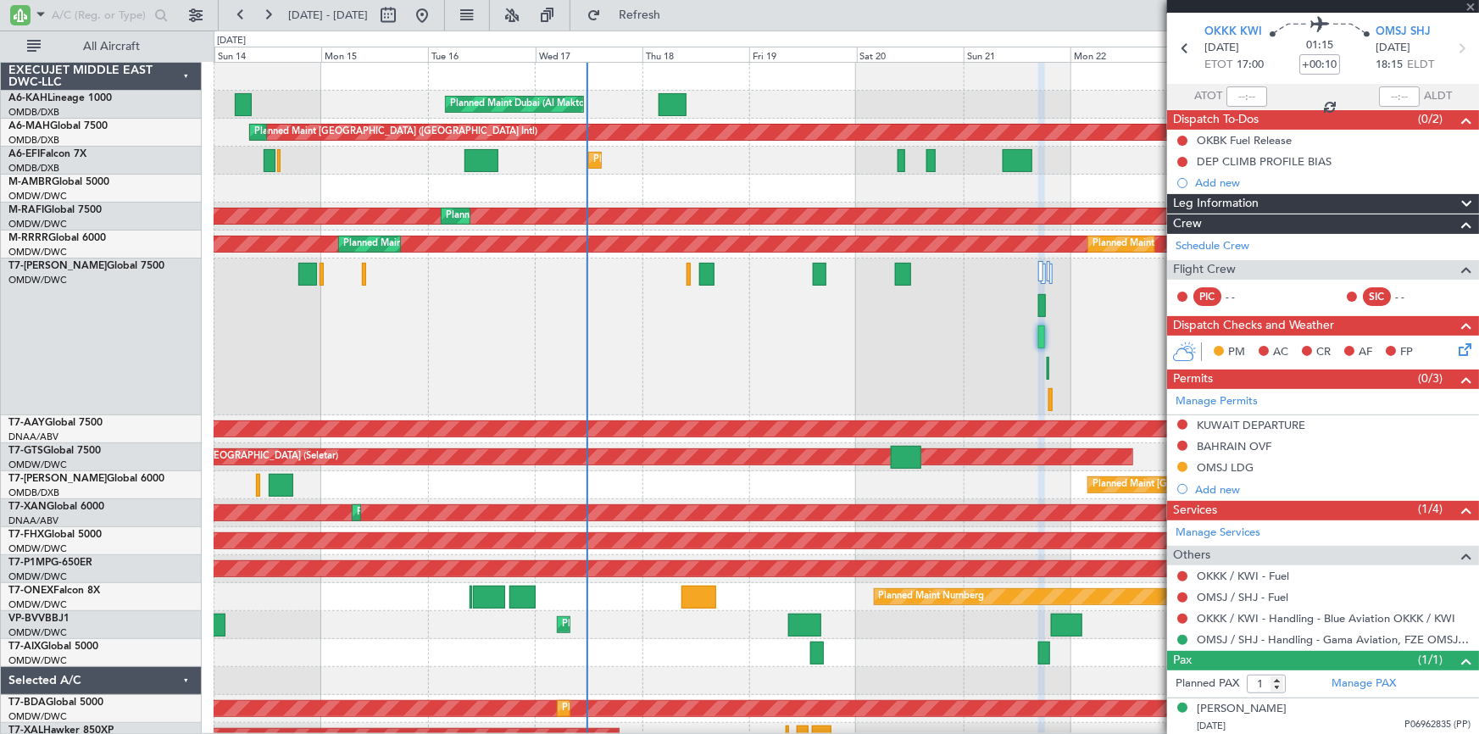
type input "3"
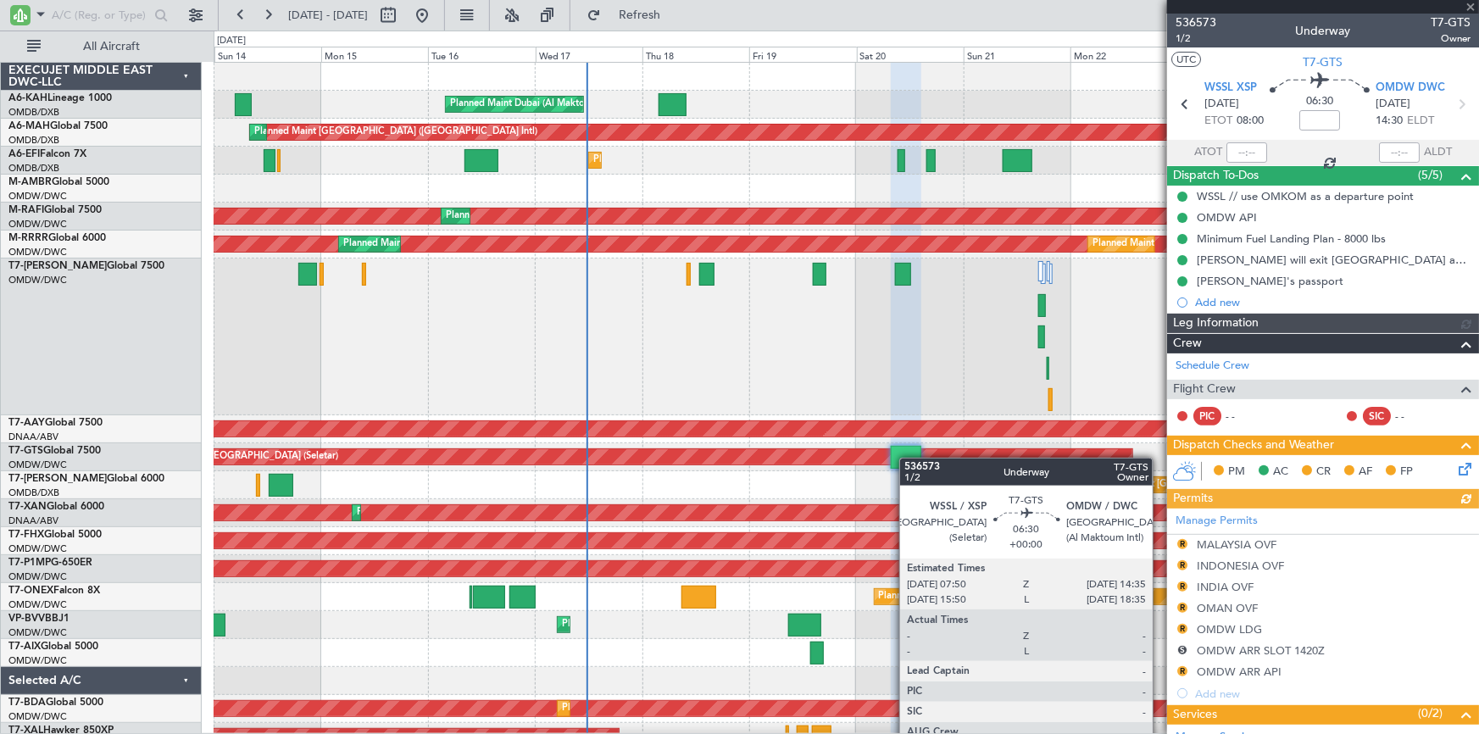
type input "Anita Mani (ANI)"
type input "7241"
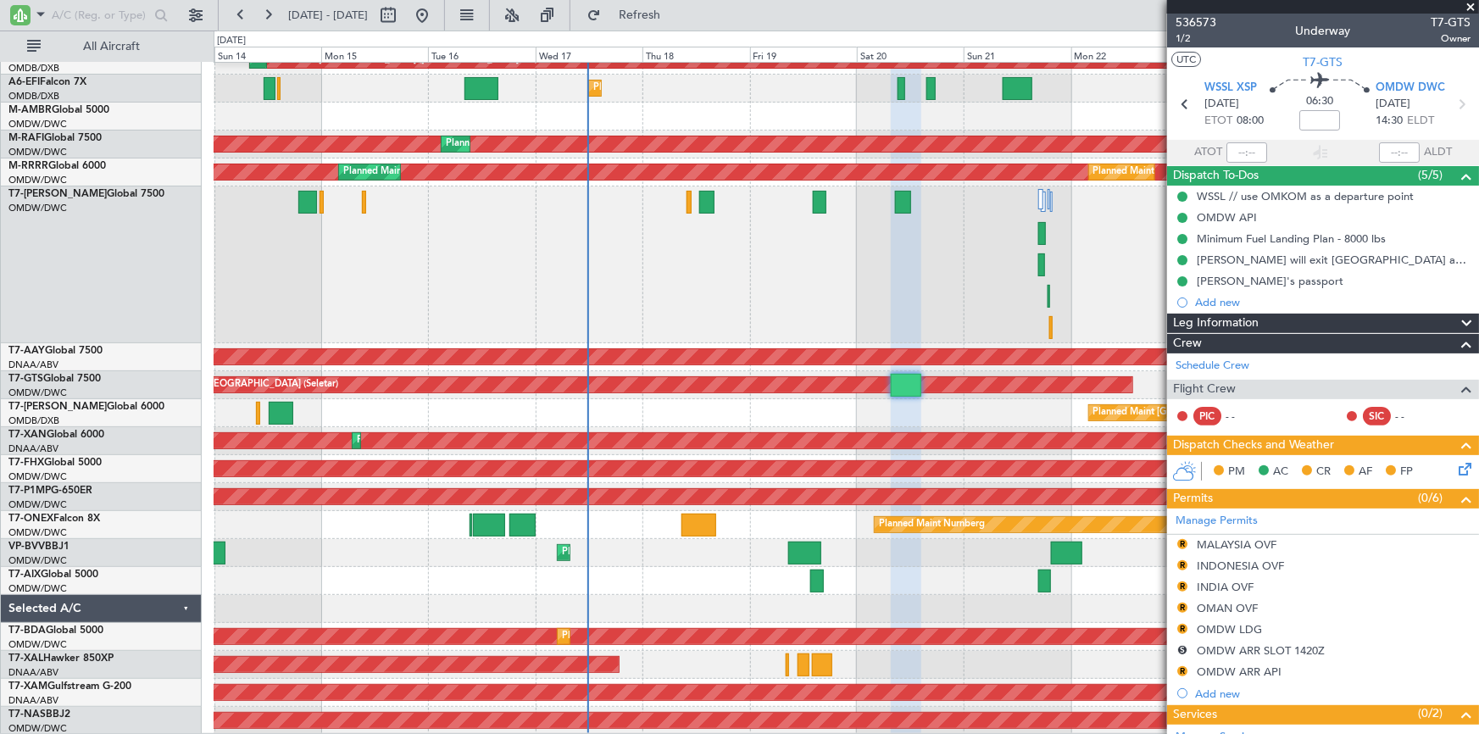
scroll to position [38, 0]
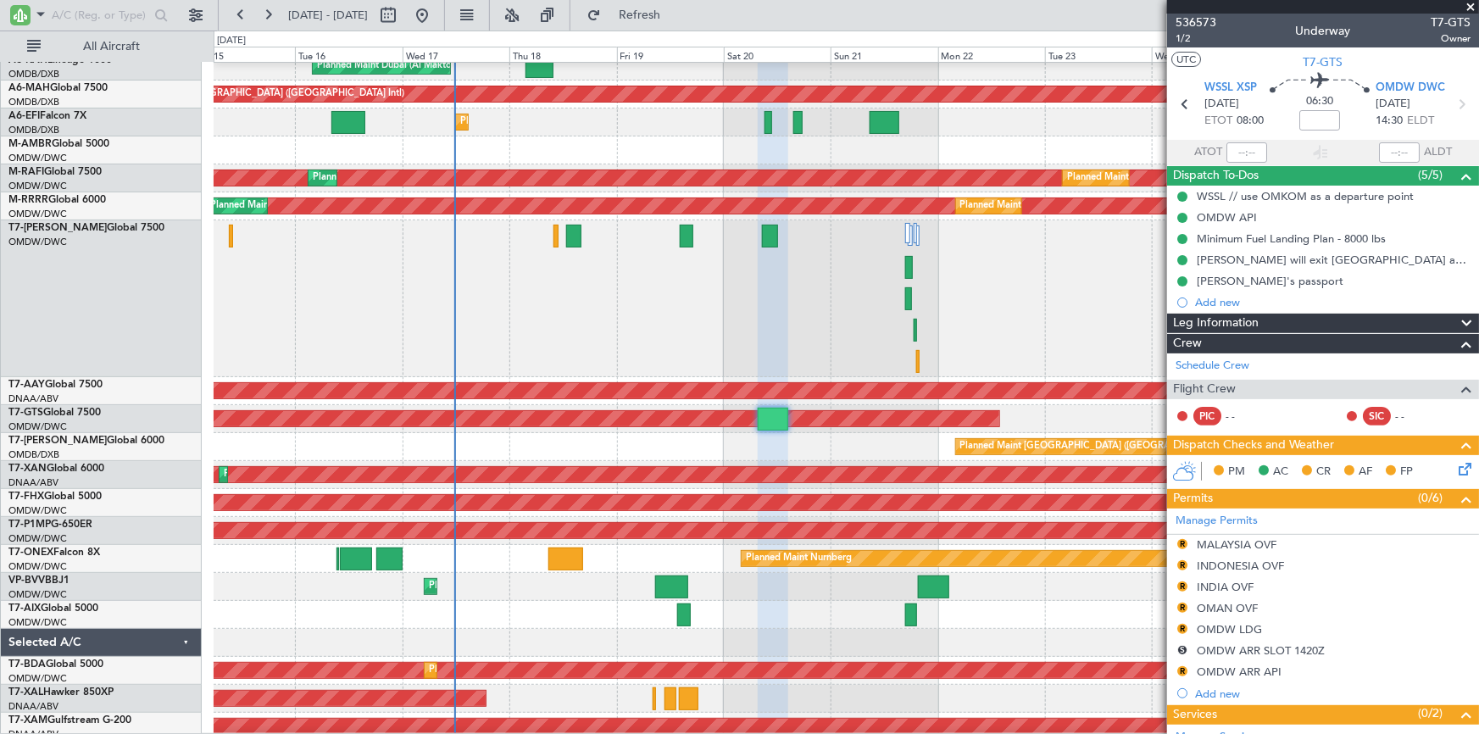
click at [654, 292] on div "Planned Maint Dubai (Al Maktoum Intl)" at bounding box center [847, 298] width 1266 height 157
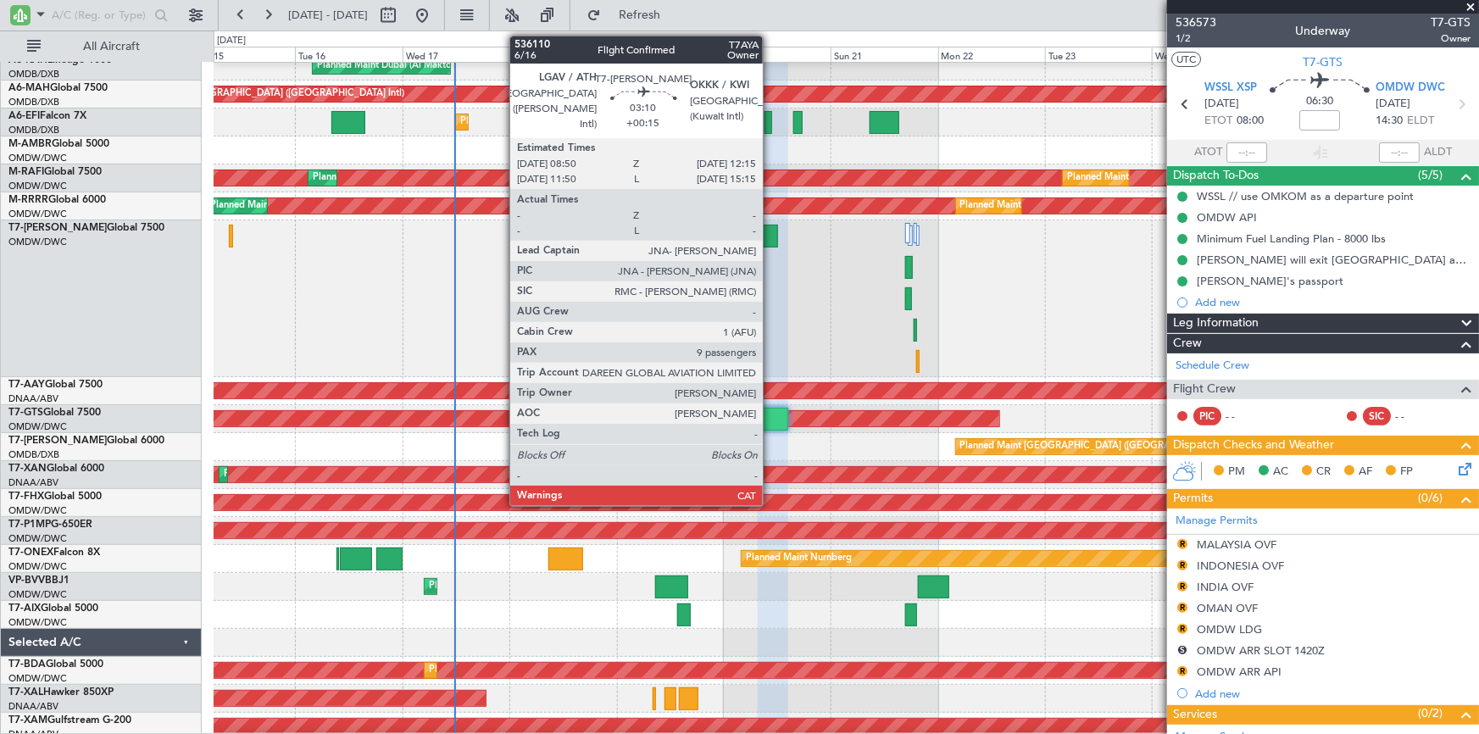
click at [770, 229] on div at bounding box center [769, 236] width 15 height 23
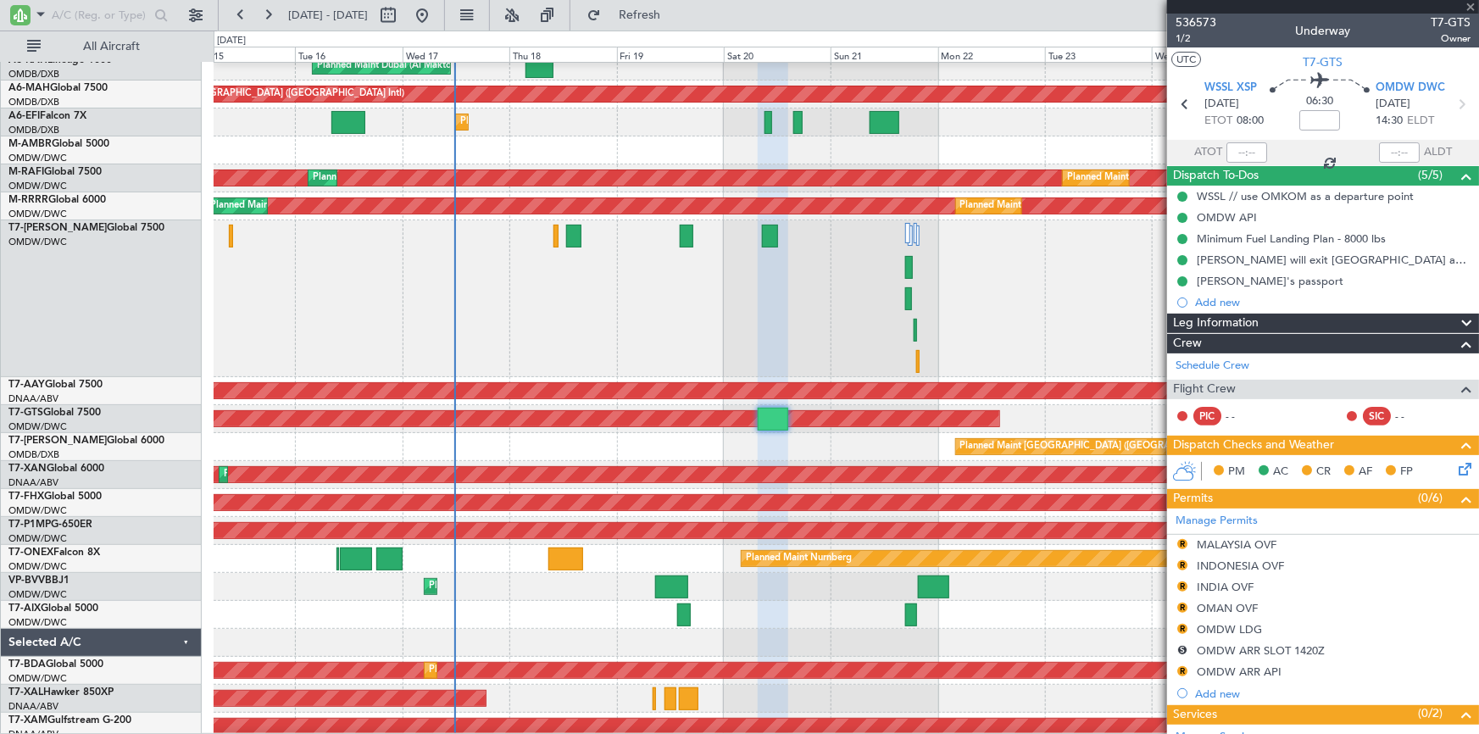
type input "+00:15"
type input "9"
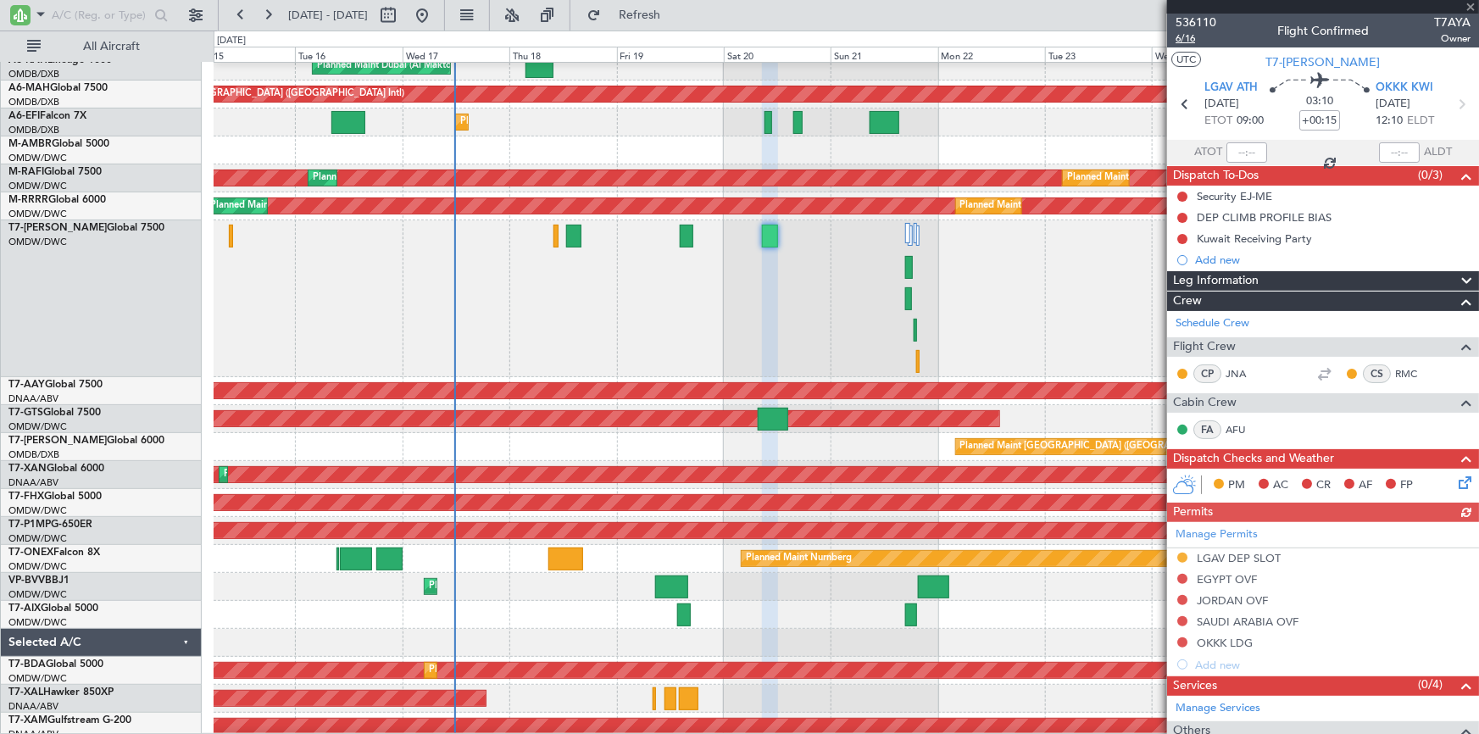
click at [1183, 39] on span "6/16" at bounding box center [1196, 38] width 41 height 14
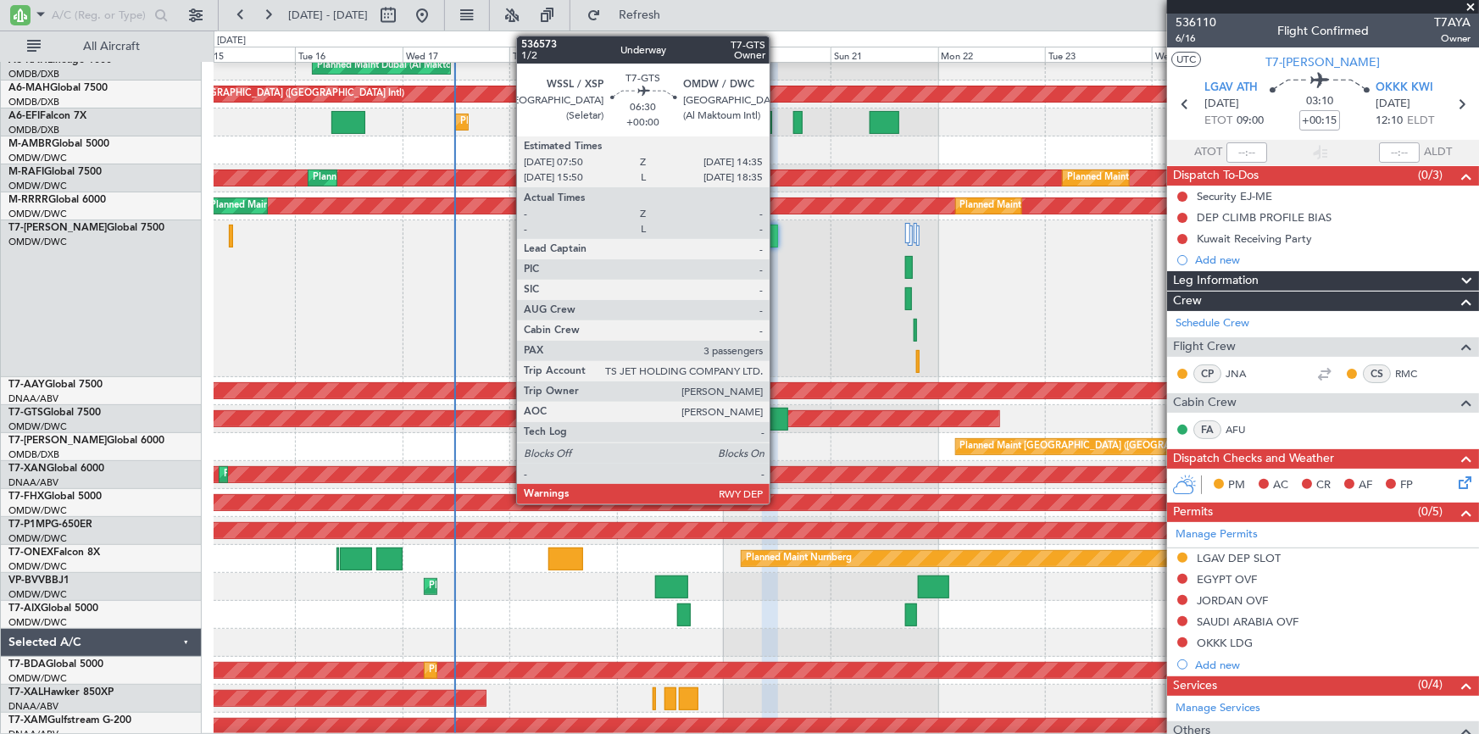
click at [777, 420] on div at bounding box center [773, 419] width 31 height 23
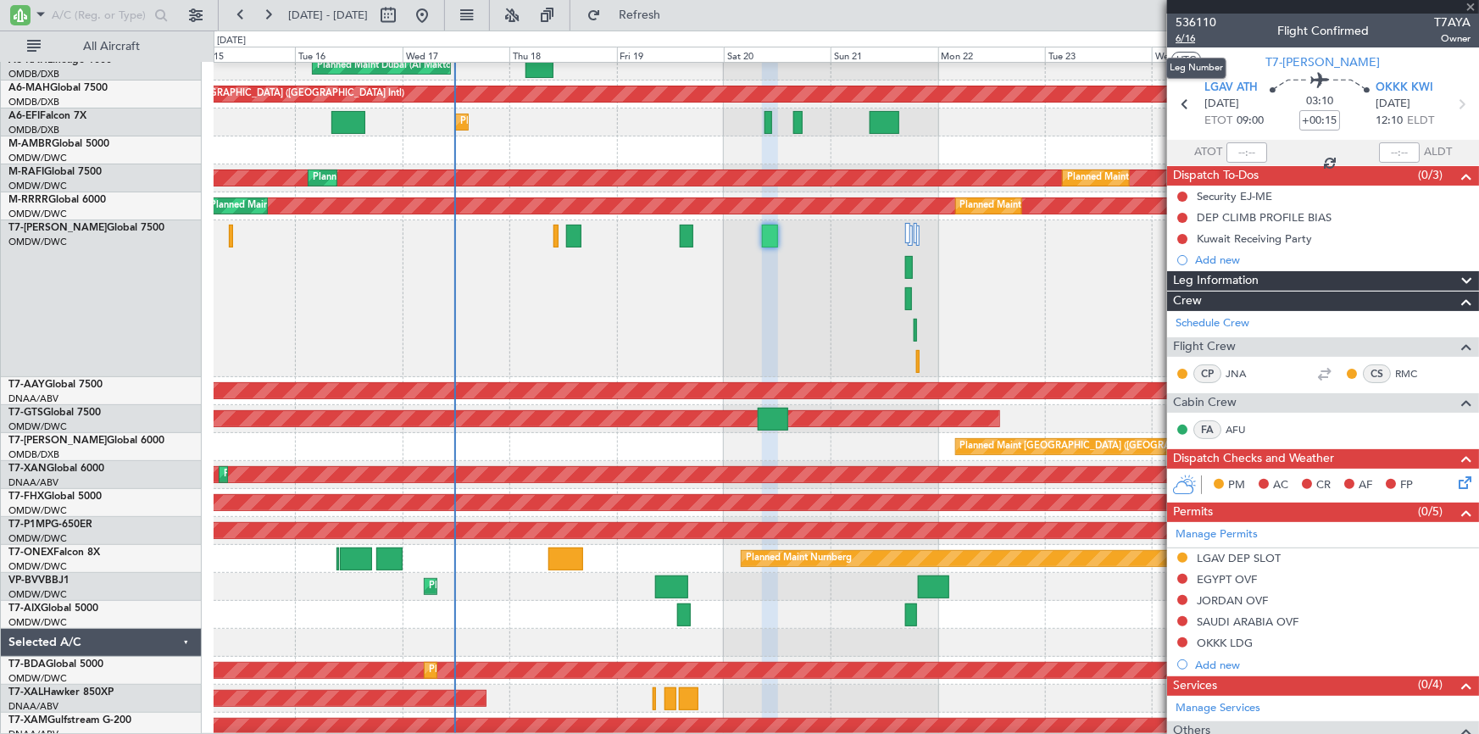
type input "3"
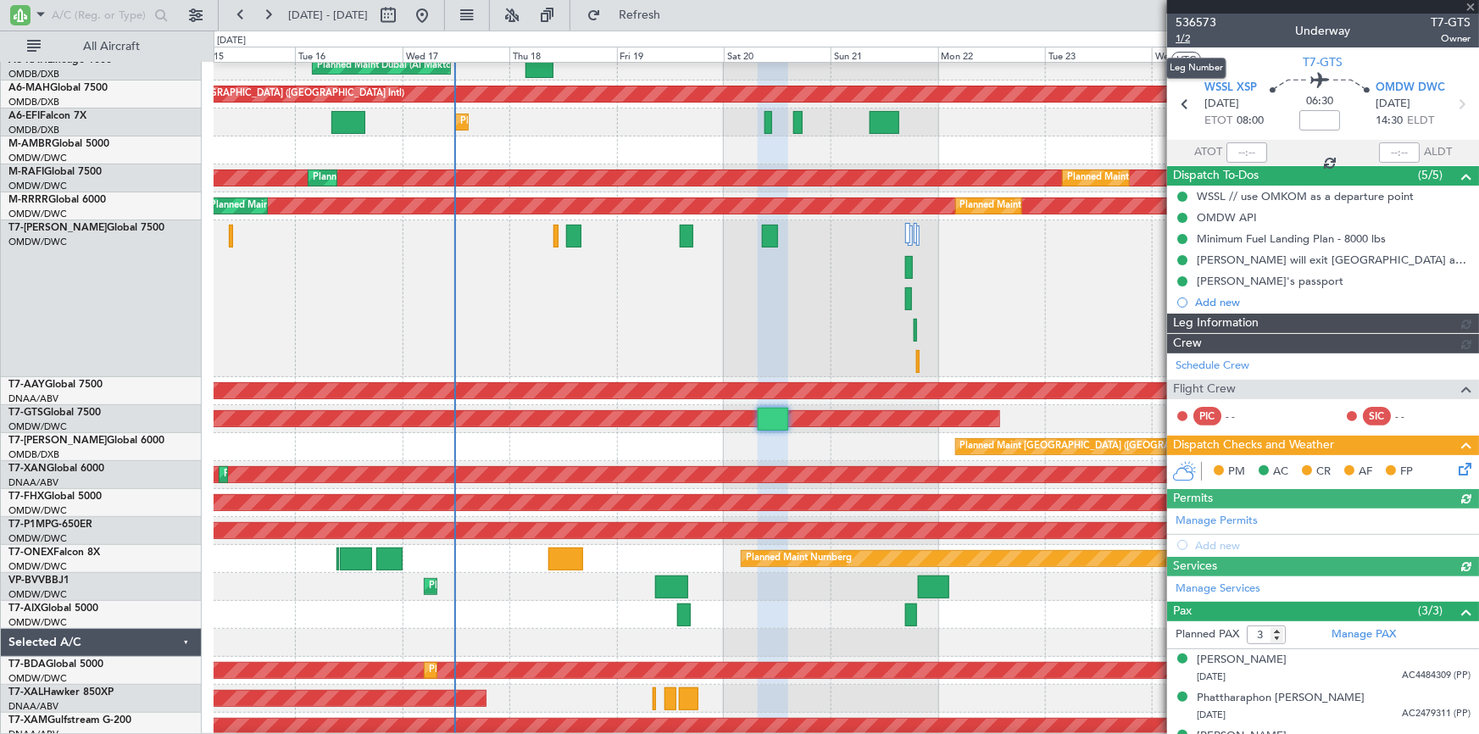
click at [1187, 38] on span "1/2" at bounding box center [1196, 38] width 41 height 14
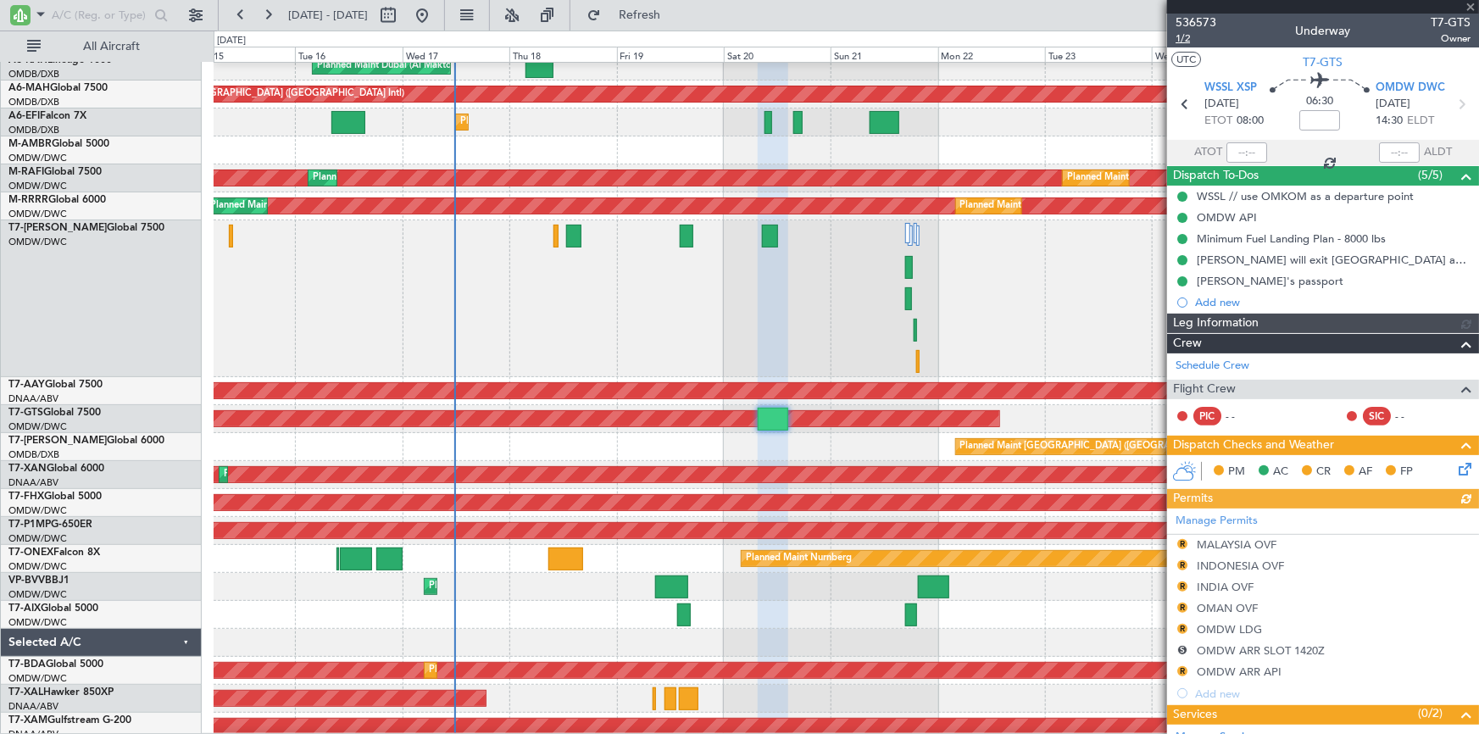
type input "Anita Mani (ANI)"
type input "7241"
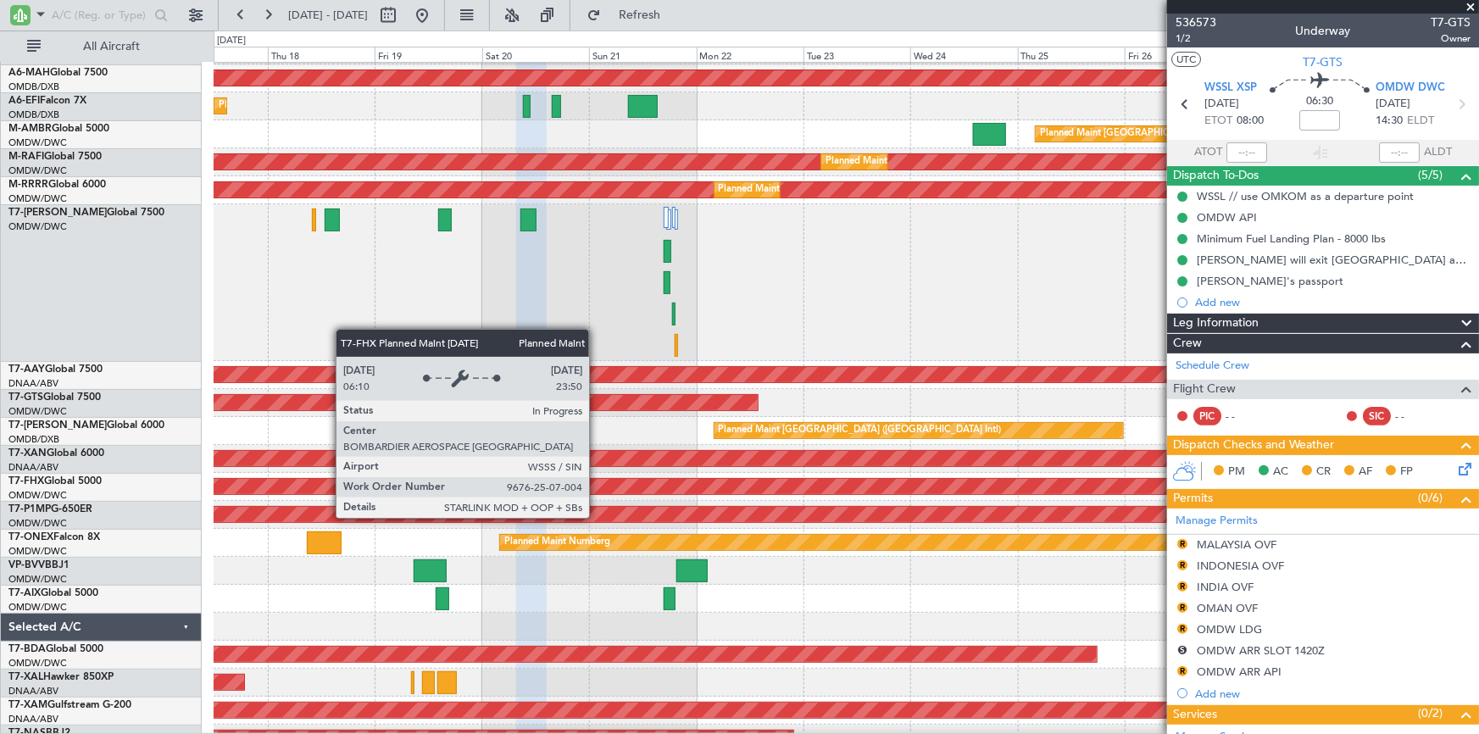
scroll to position [58, 0]
click at [353, 483] on div "Planned Maint [GEOGRAPHIC_DATA] ([GEOGRAPHIC_DATA])" at bounding box center [464, 486] width 3031 height 15
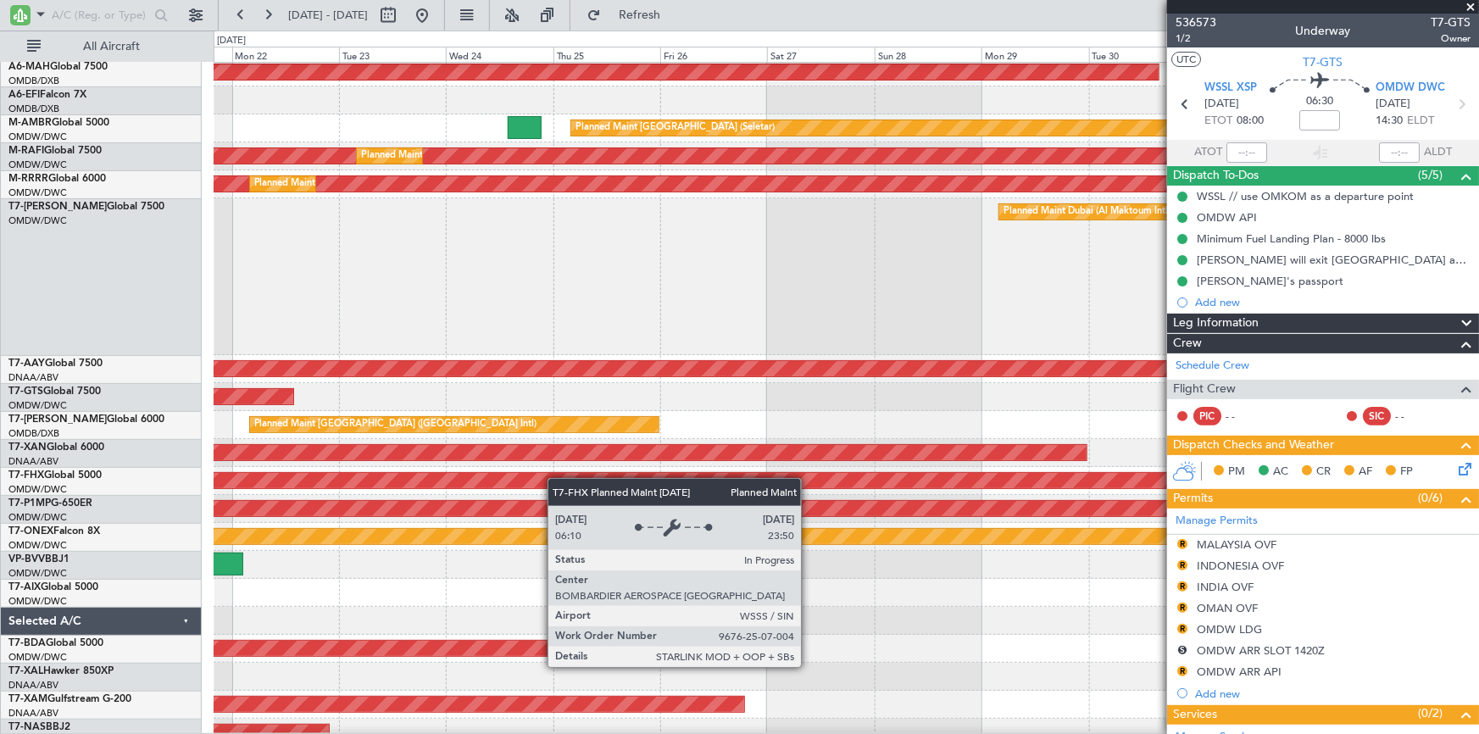
scroll to position [60, 0]
click at [439, 473] on div "Planned Maint [GEOGRAPHIC_DATA] ([GEOGRAPHIC_DATA])" at bounding box center [232, 480] width 2567 height 15
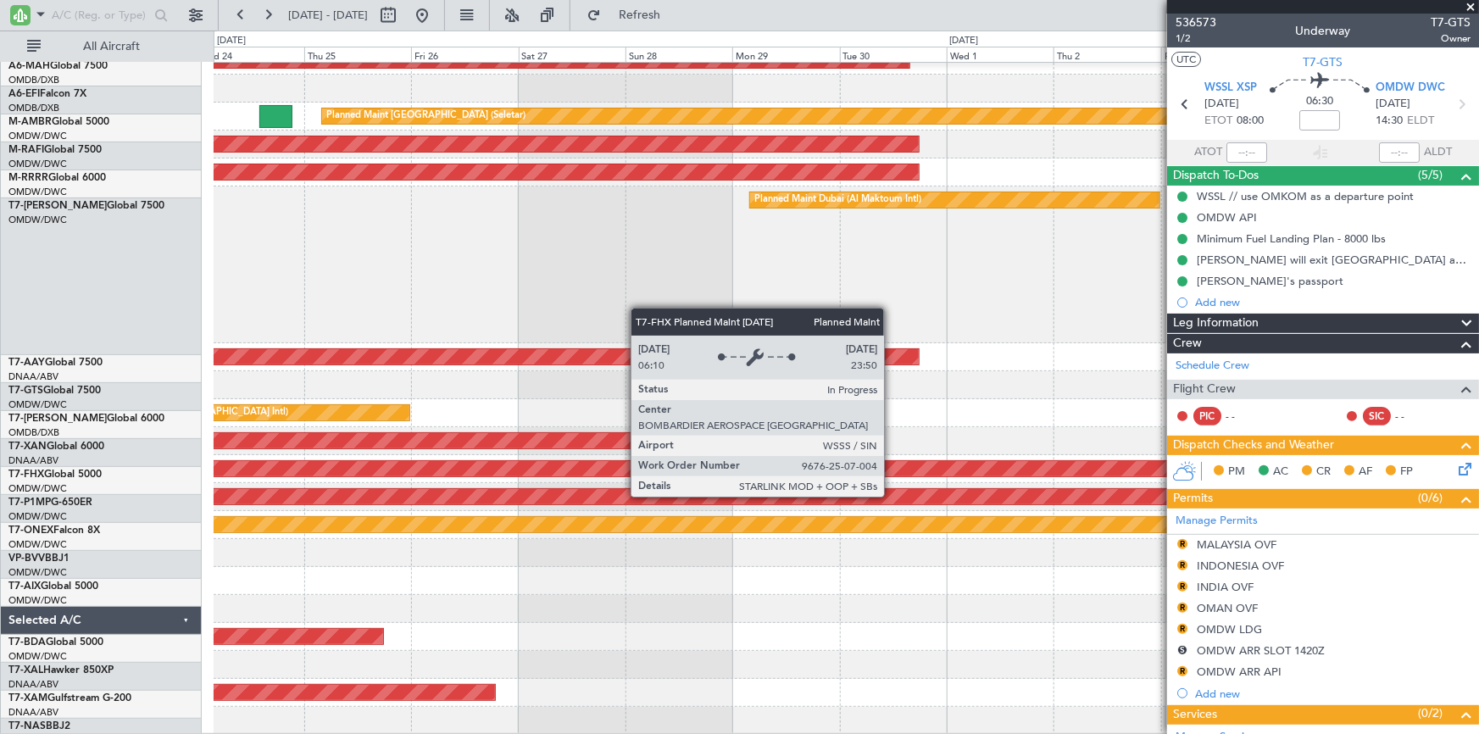
scroll to position [0, 0]
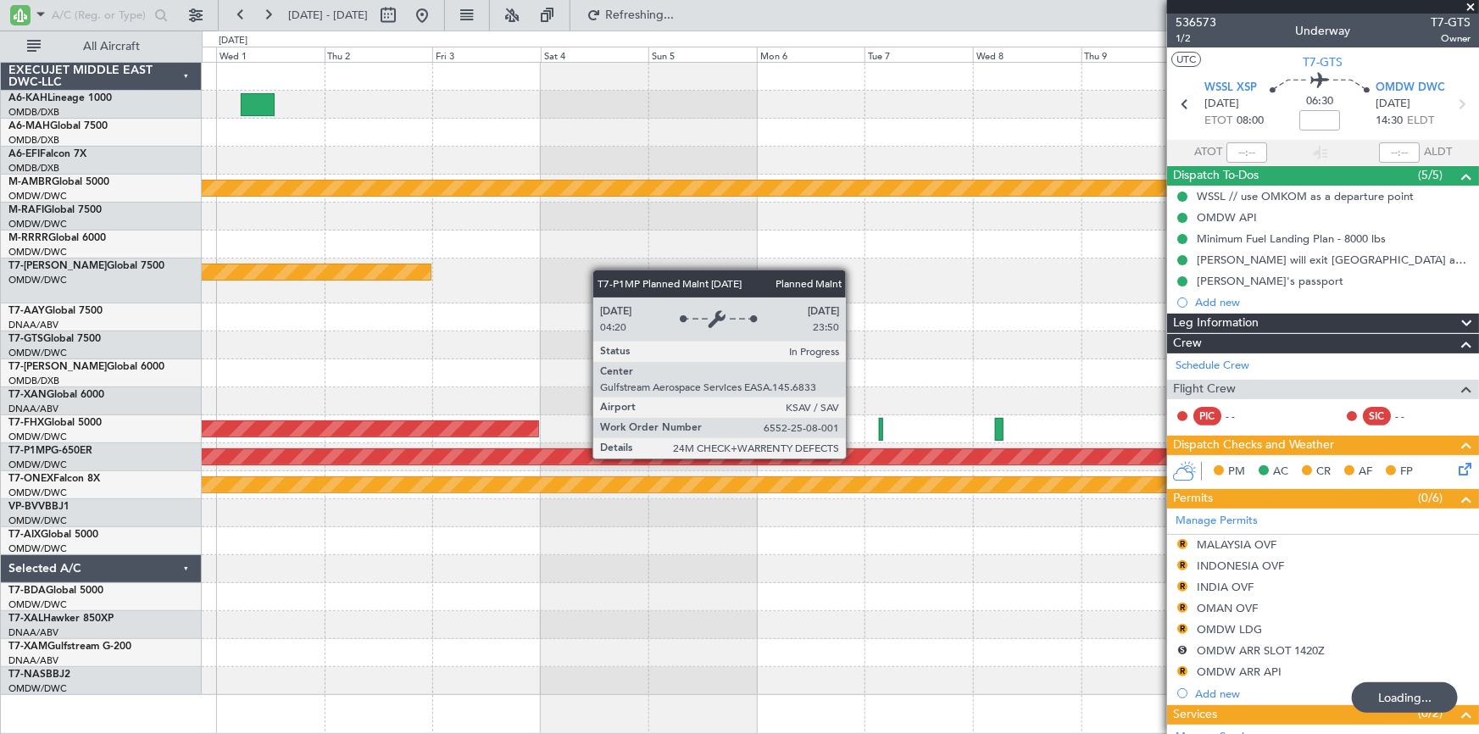
click at [462, 453] on div "Planned Maint Savannah (Savannah/hilton Head Intl)" at bounding box center [488, 456] width 3127 height 15
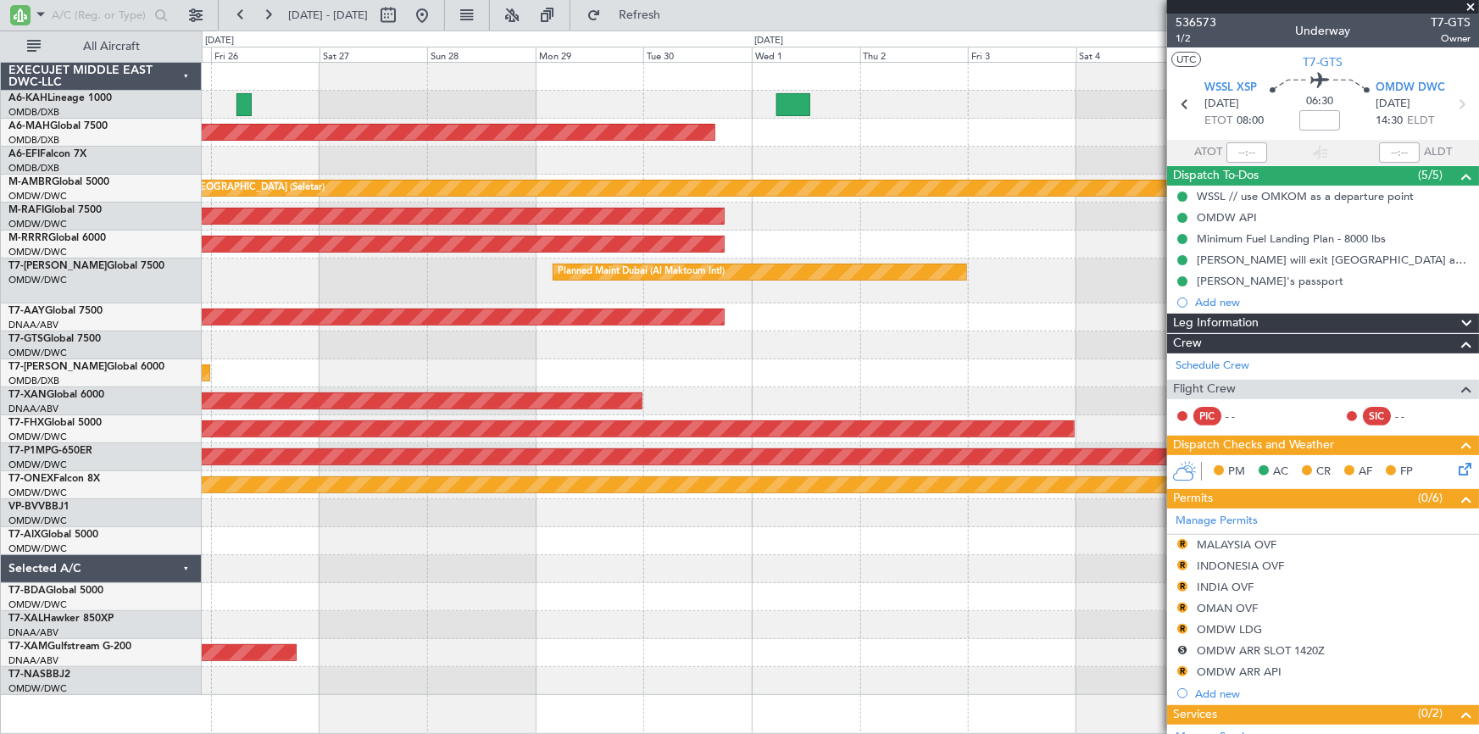
click at [1006, 531] on div "Planned Maint Dubai (Dubai Intl) Planned Maint Singapore (Seletar) Planned Main…" at bounding box center [840, 379] width 1277 height 632
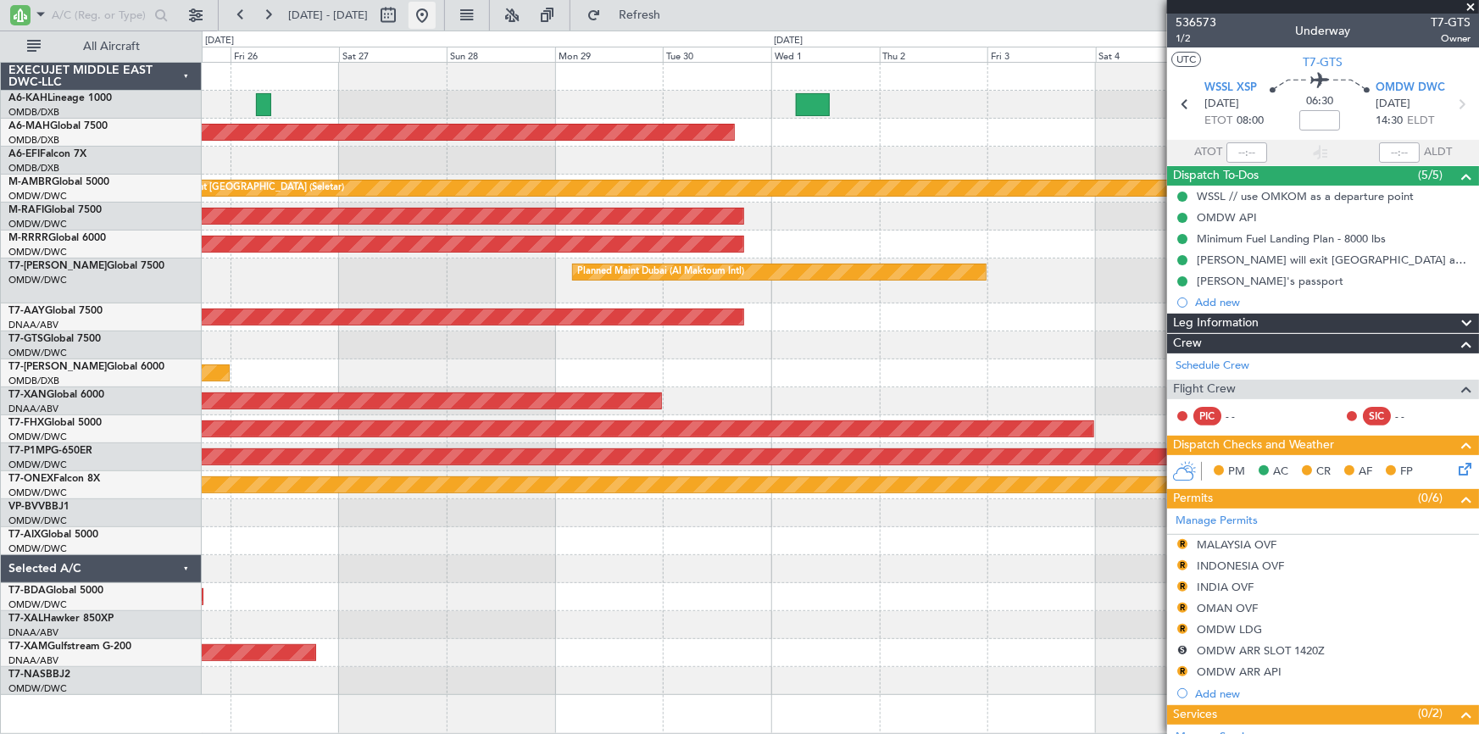
click at [436, 14] on button at bounding box center [422, 15] width 27 height 27
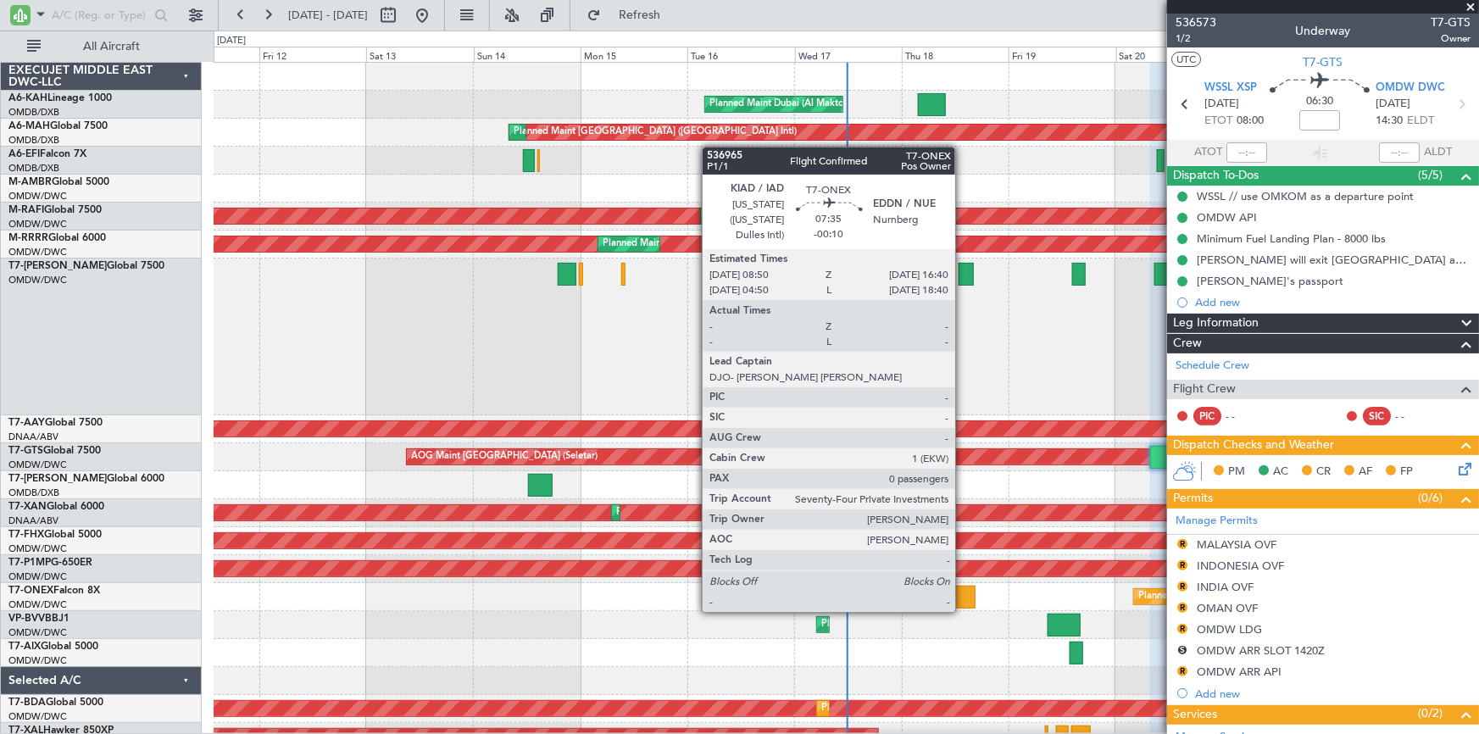
click at [963, 595] on div at bounding box center [959, 597] width 36 height 23
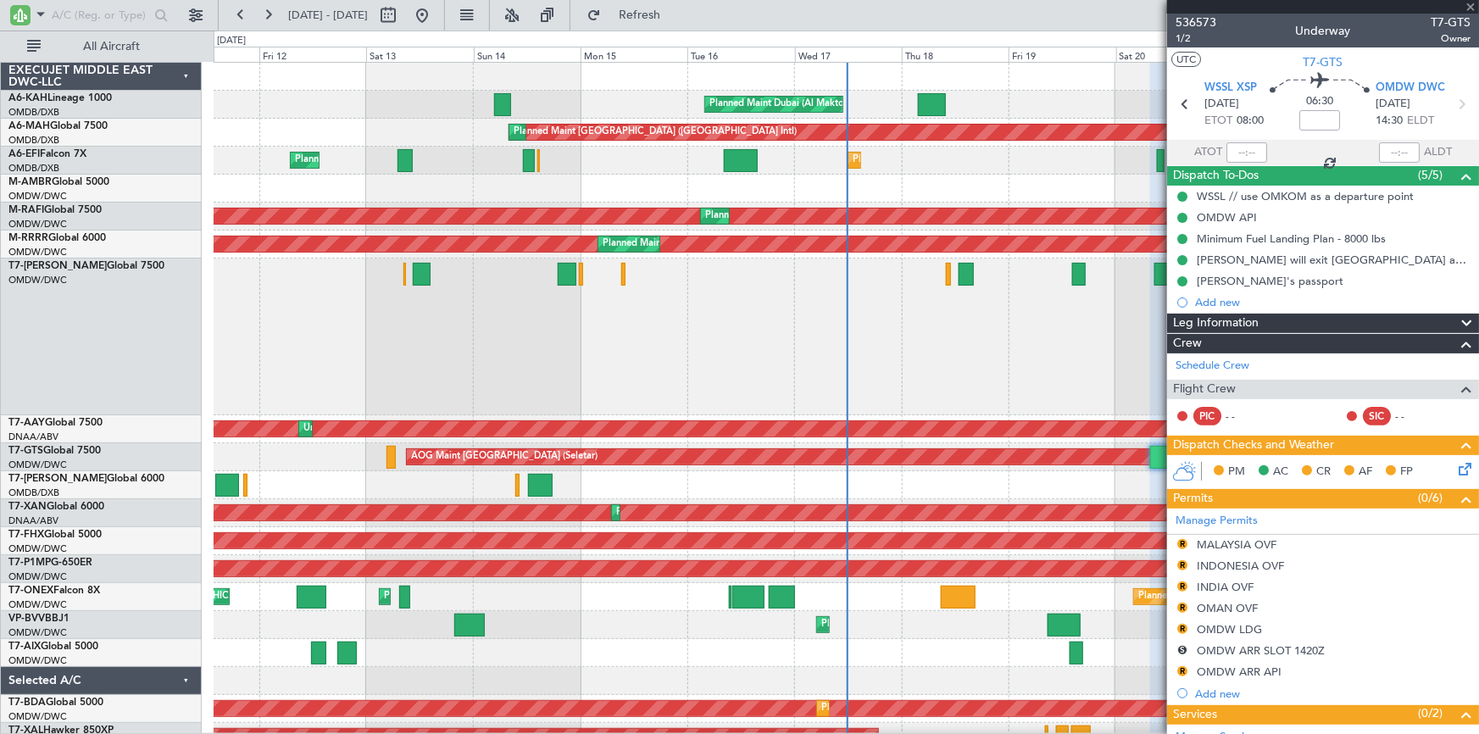
type input "-00:10"
type input "0"
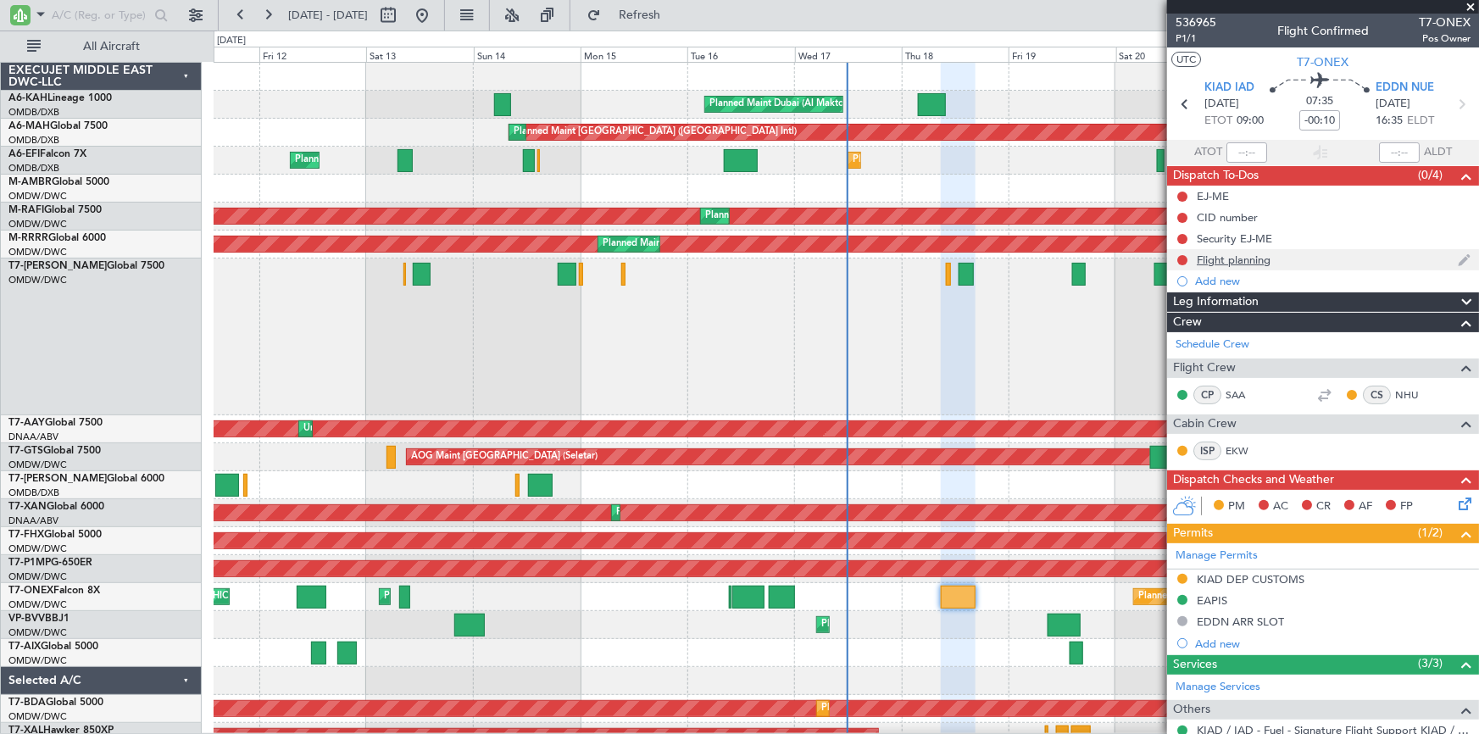
click at [1259, 263] on div "Flight planning" at bounding box center [1234, 260] width 74 height 14
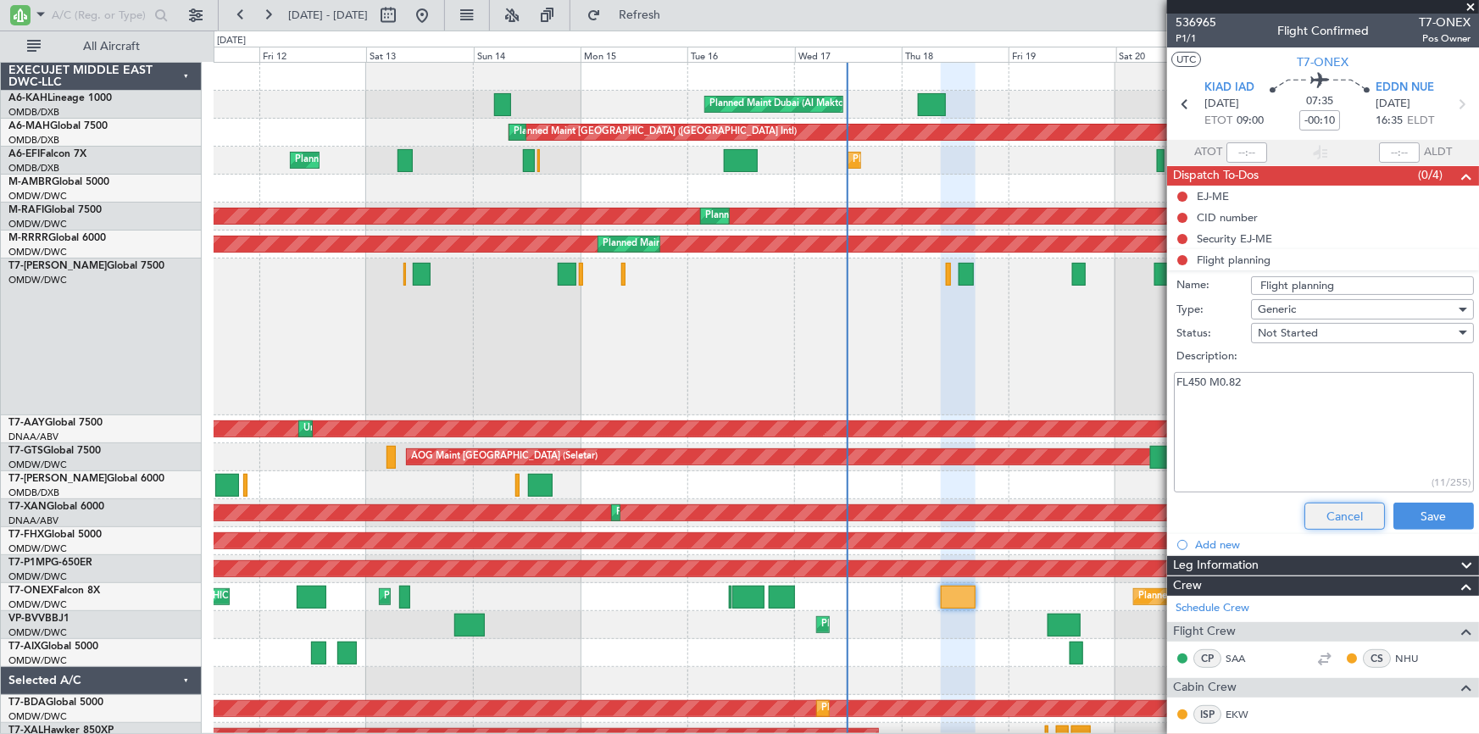
click at [1337, 503] on button "Cancel" at bounding box center [1345, 516] width 81 height 27
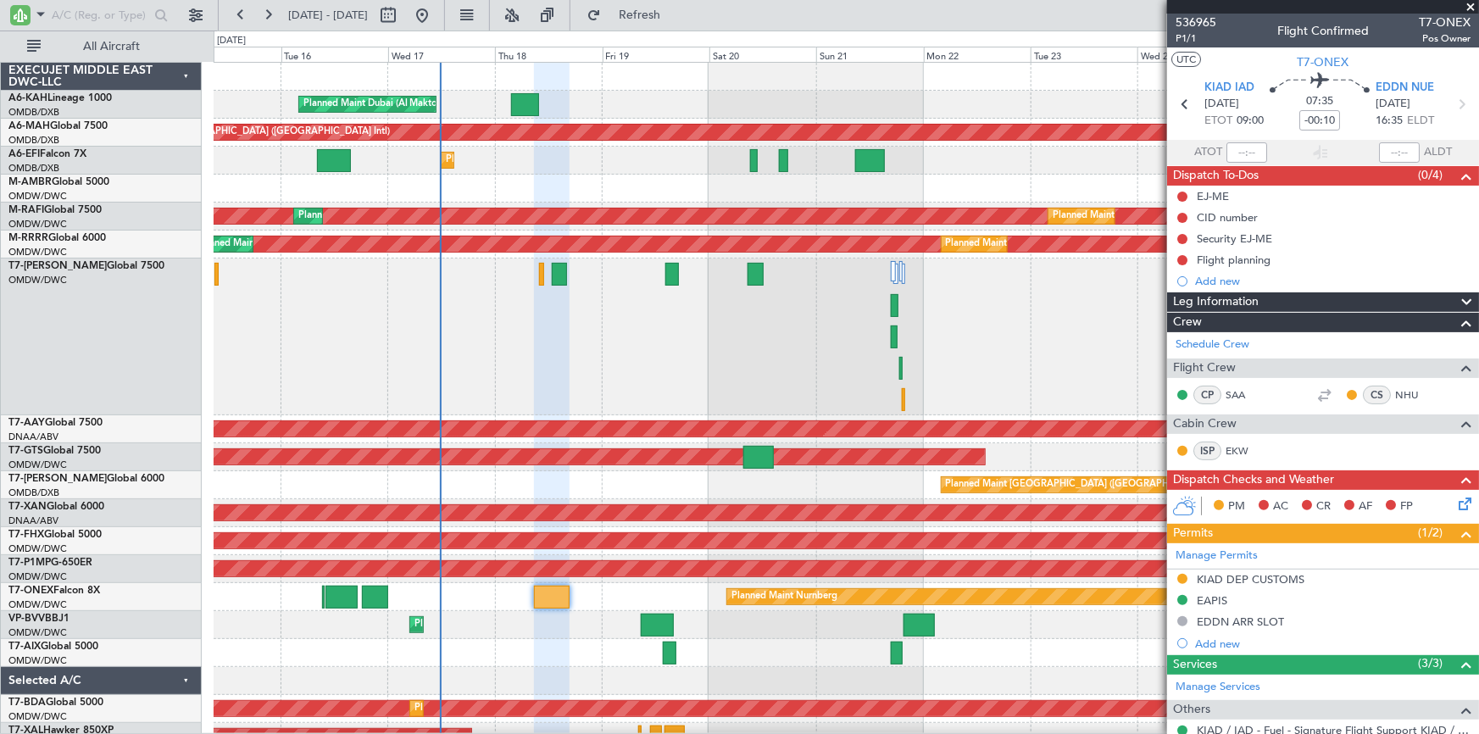
click at [639, 648] on div "Planned Maint Dubai (Al Maktoum Intl) Planned Maint Dubai (Dubai Intl) Planned …" at bounding box center [846, 435] width 1265 height 744
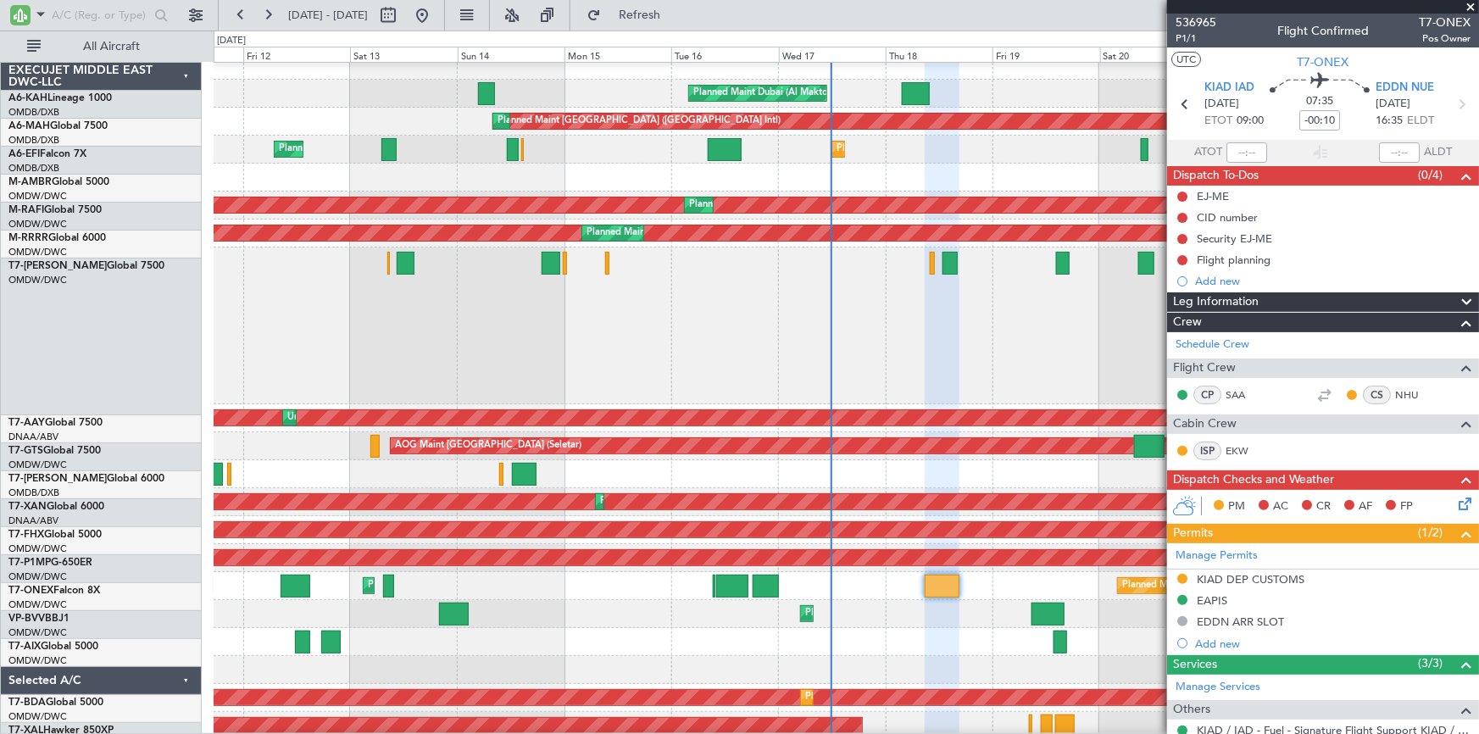
scroll to position [17, 0]
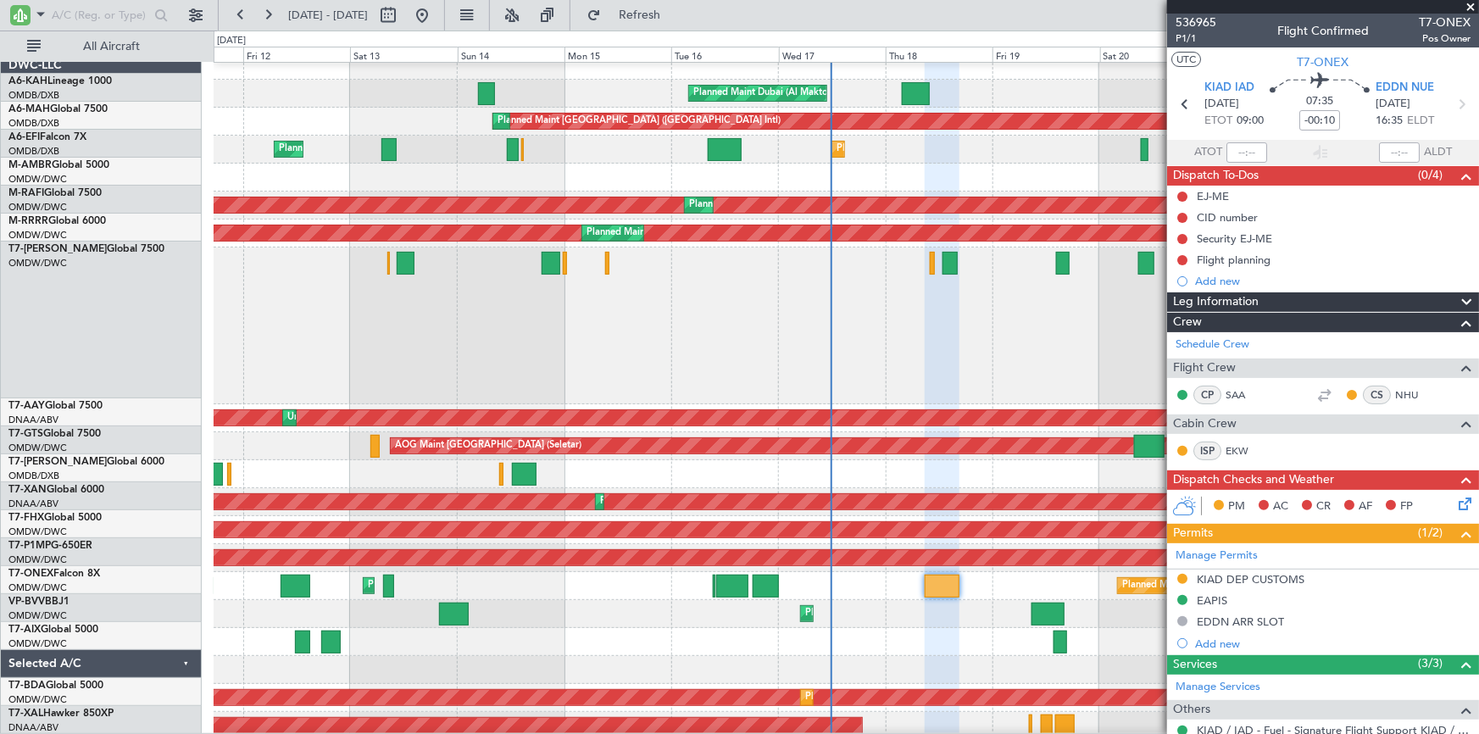
click at [763, 628] on div "AOG Maint" at bounding box center [846, 642] width 1265 height 28
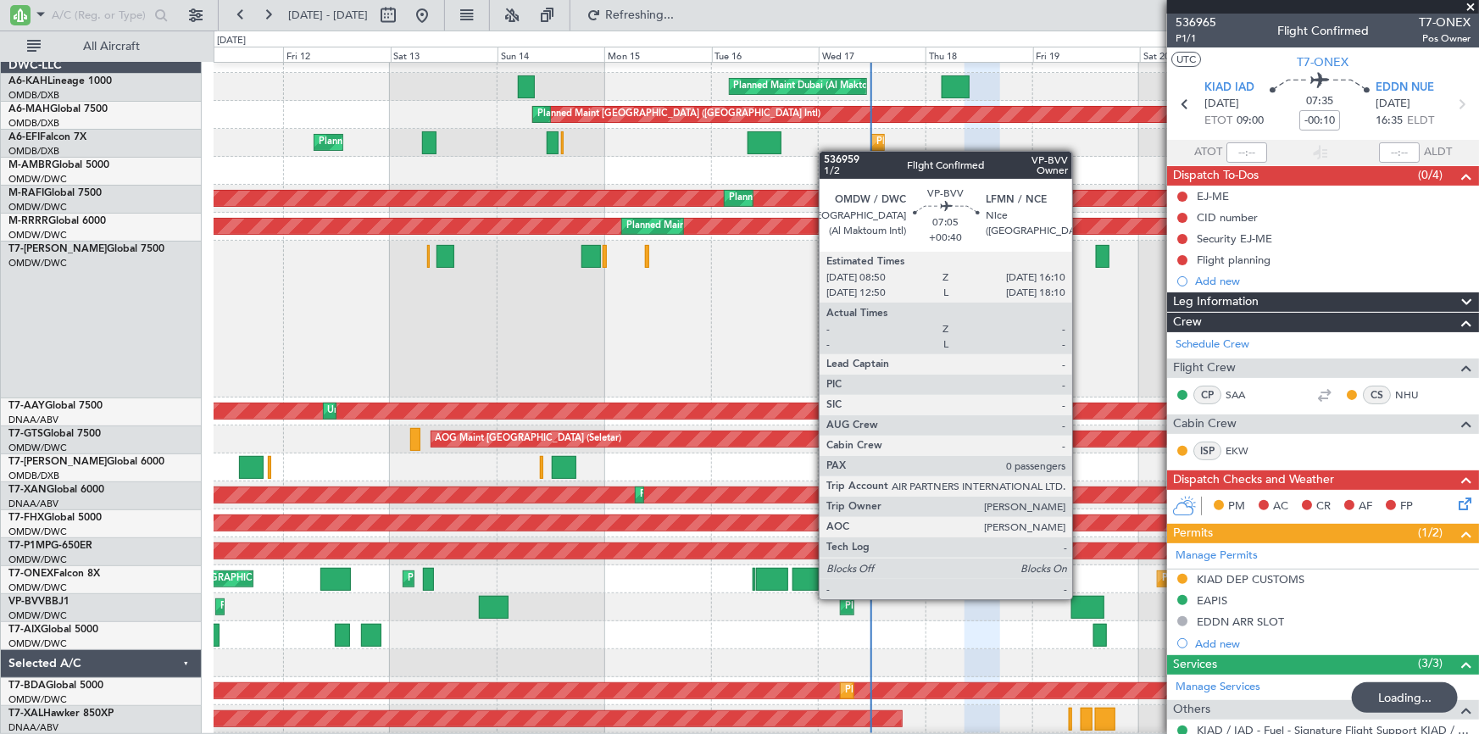
click at [1083, 598] on div at bounding box center [1087, 607] width 33 height 23
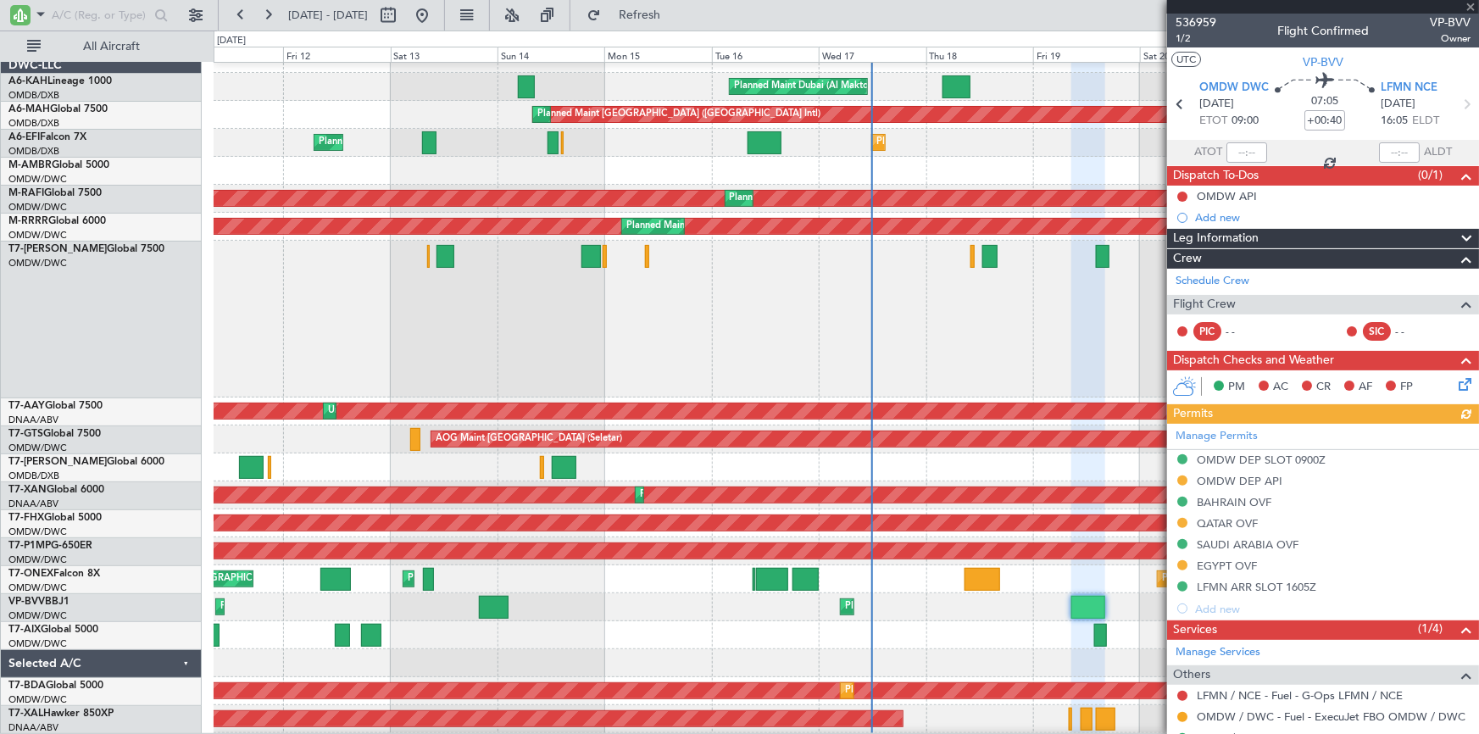
scroll to position [82, 0]
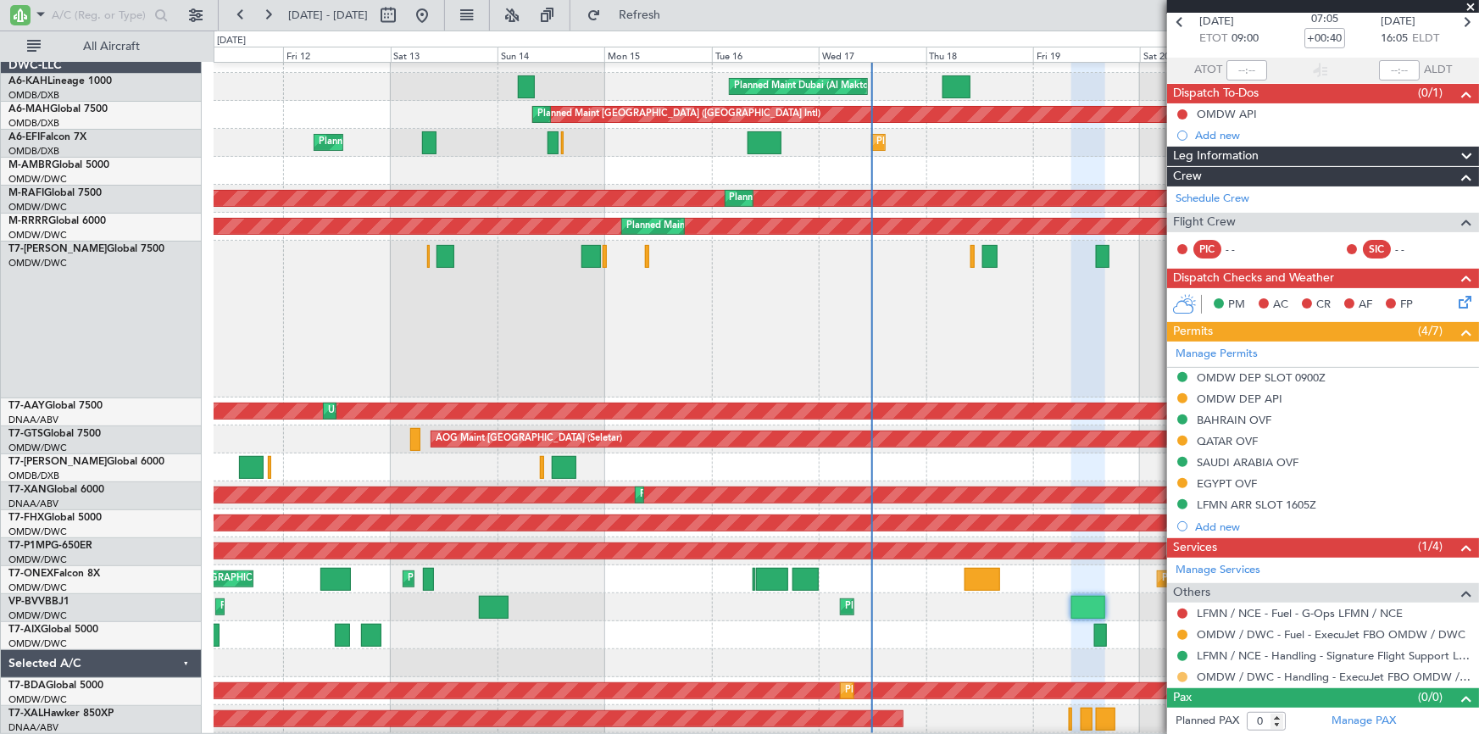
click at [1182, 673] on button at bounding box center [1182, 677] width 10 height 10
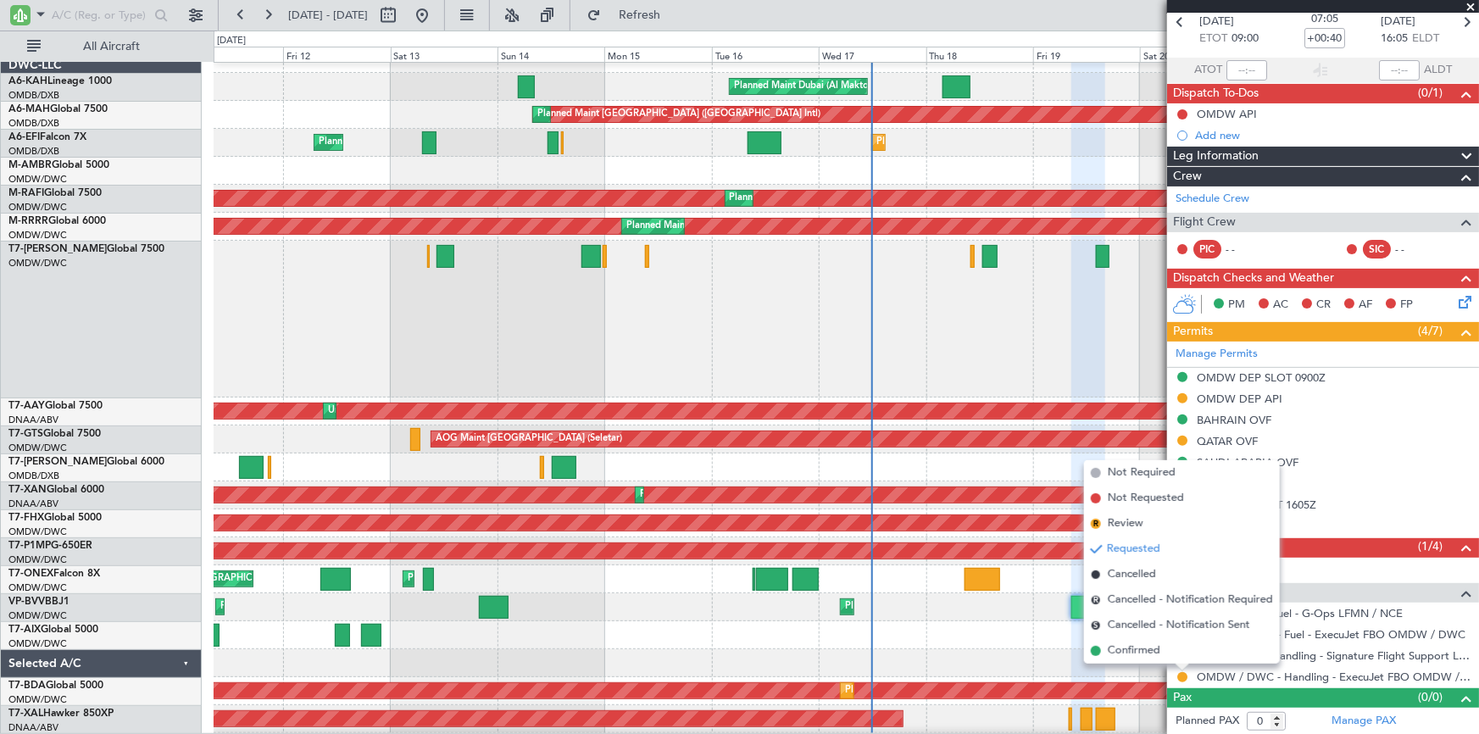
click at [1131, 653] on span "Confirmed" at bounding box center [1134, 651] width 53 height 17
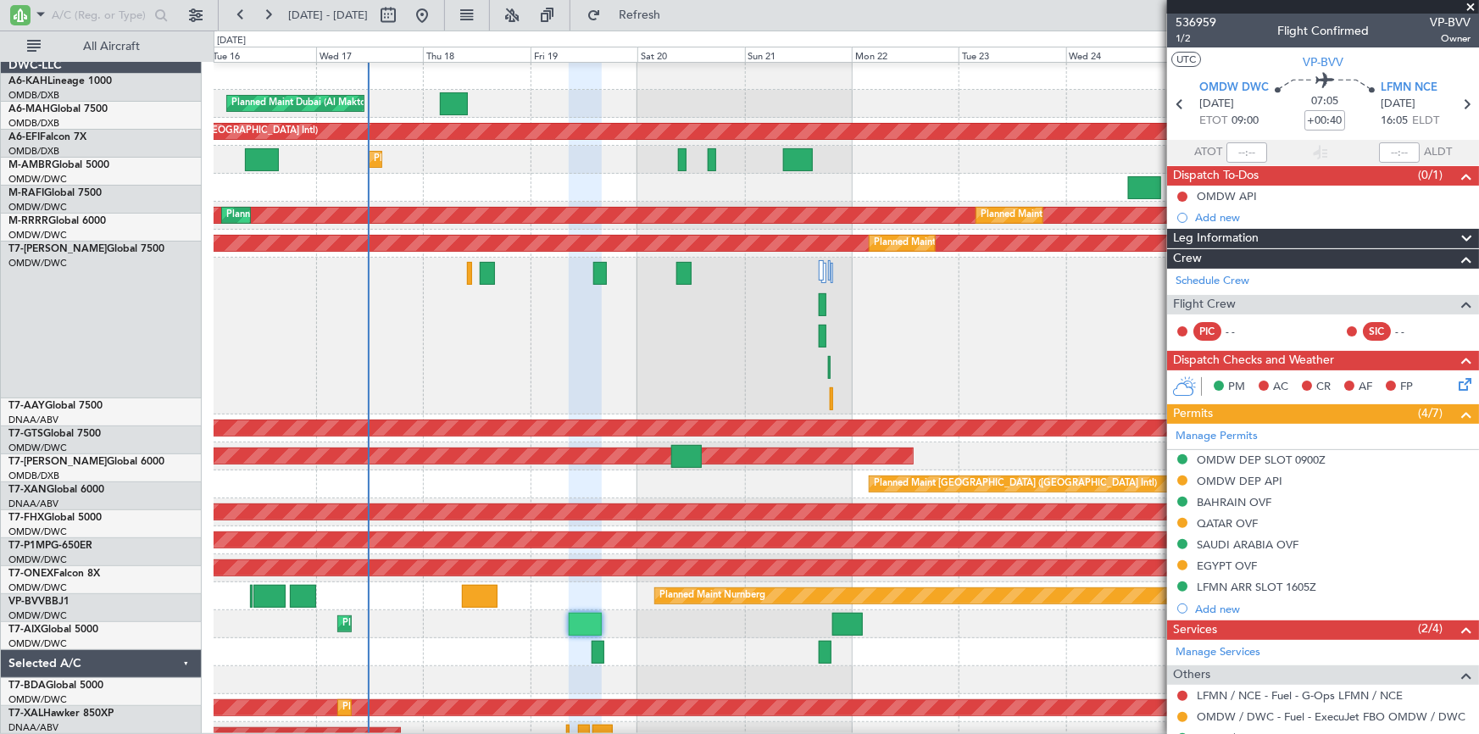
scroll to position [0, 0]
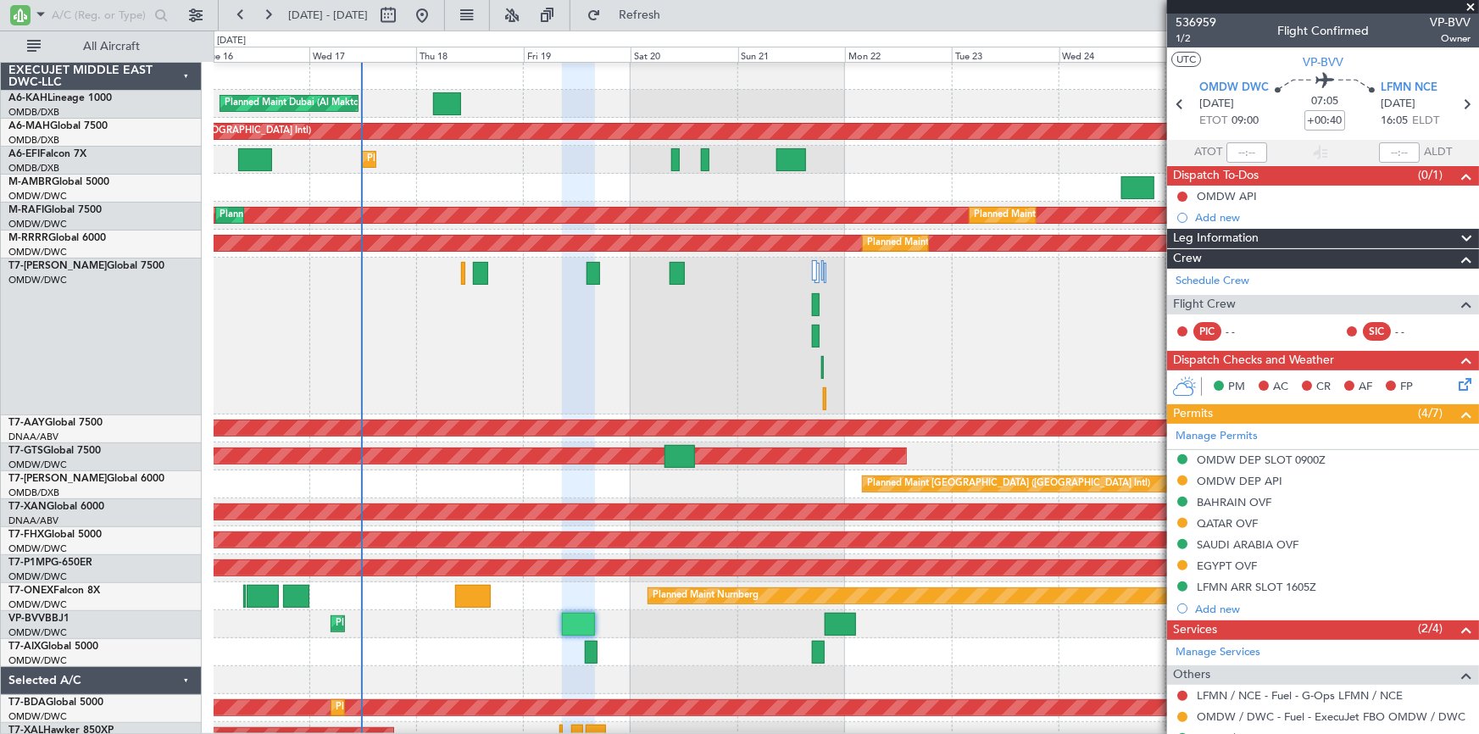
click at [566, 590] on div "Planned Maint Nurnberg Planned Maint Dubai (Al Maktoum Intl)" at bounding box center [846, 596] width 1265 height 28
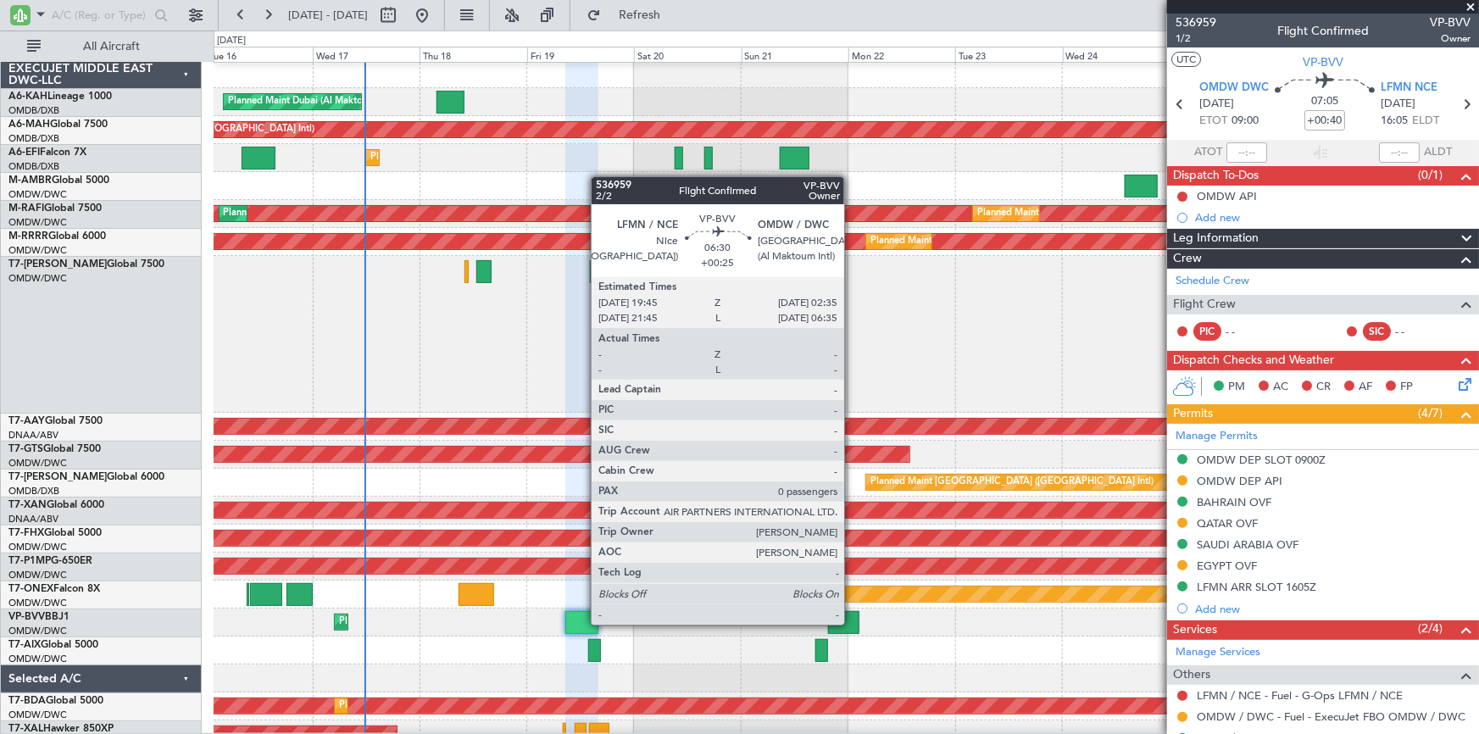
click at [852, 623] on div at bounding box center [843, 622] width 31 height 23
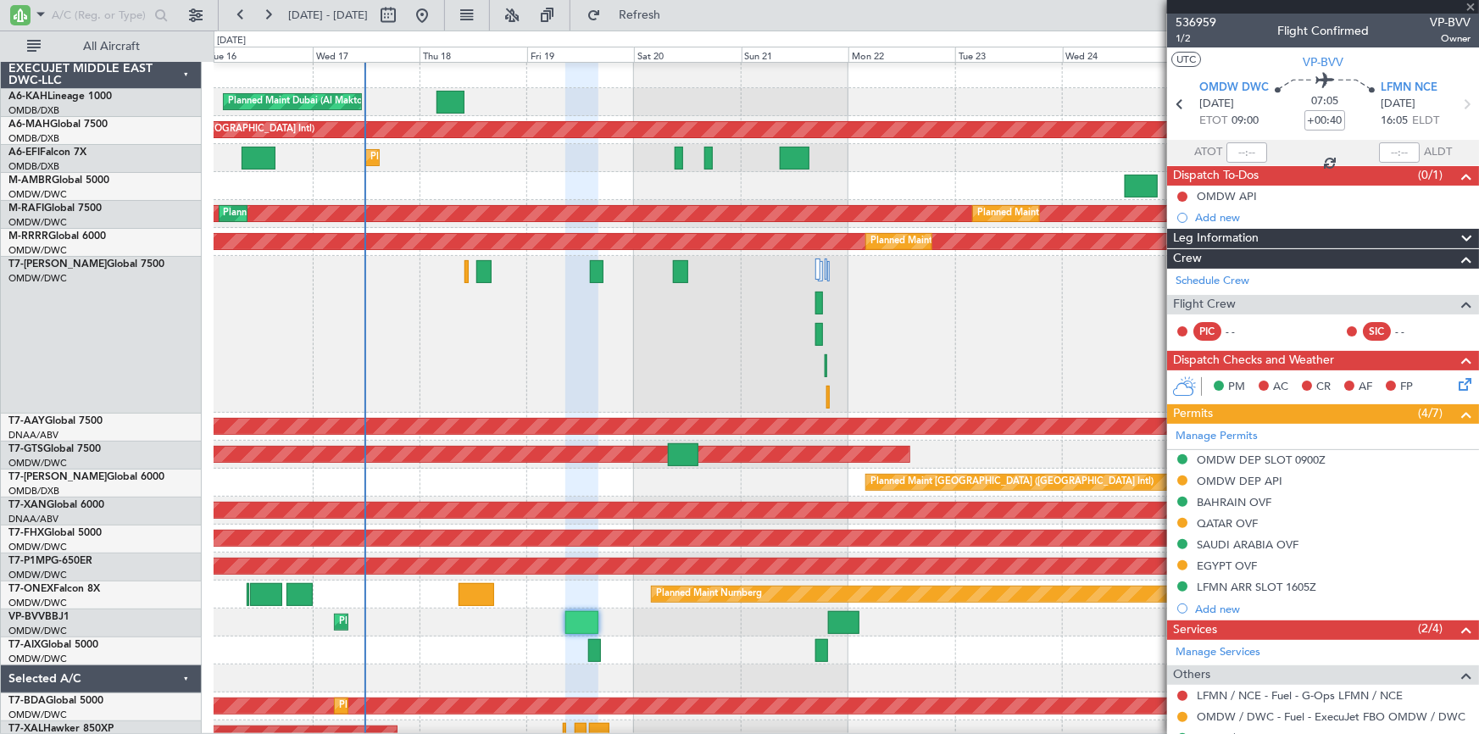
type input "+00:25"
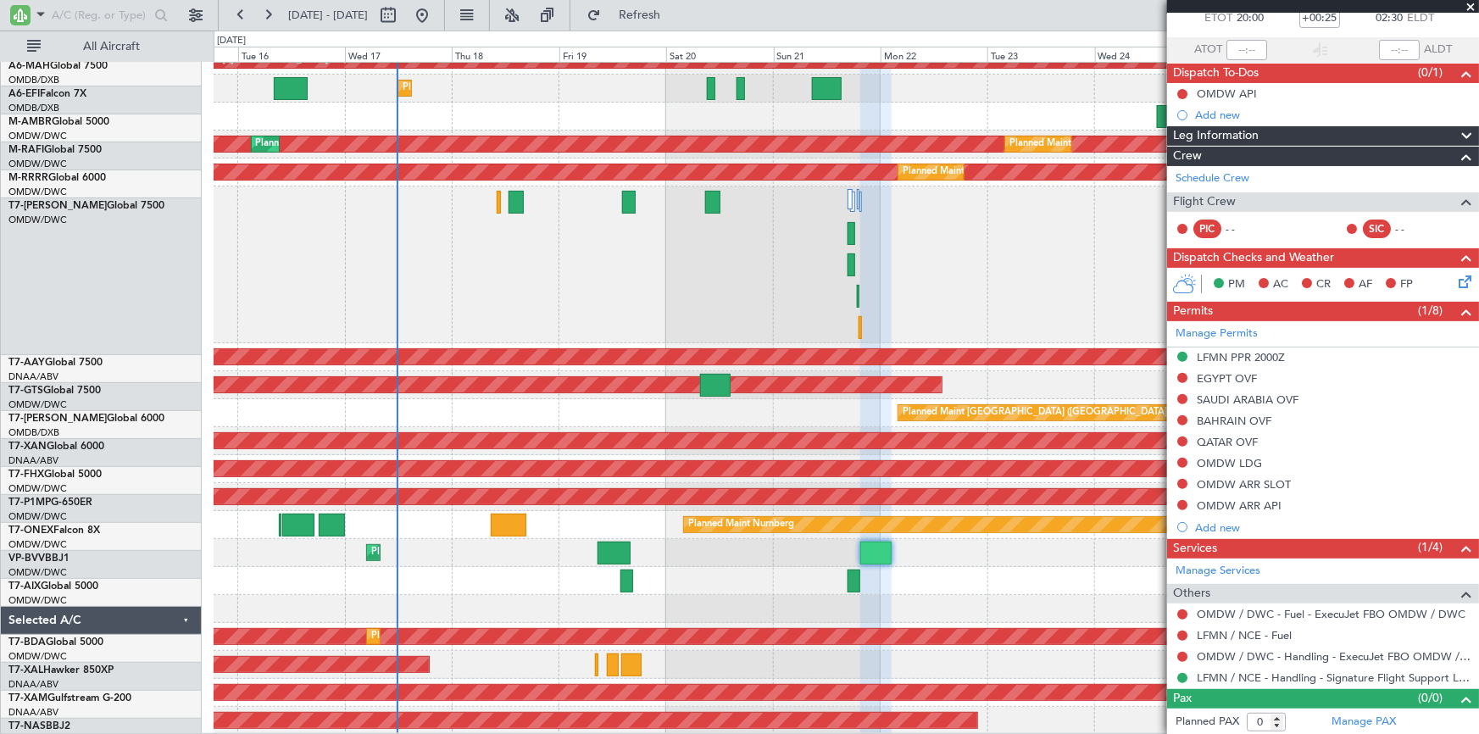
scroll to position [72, 0]
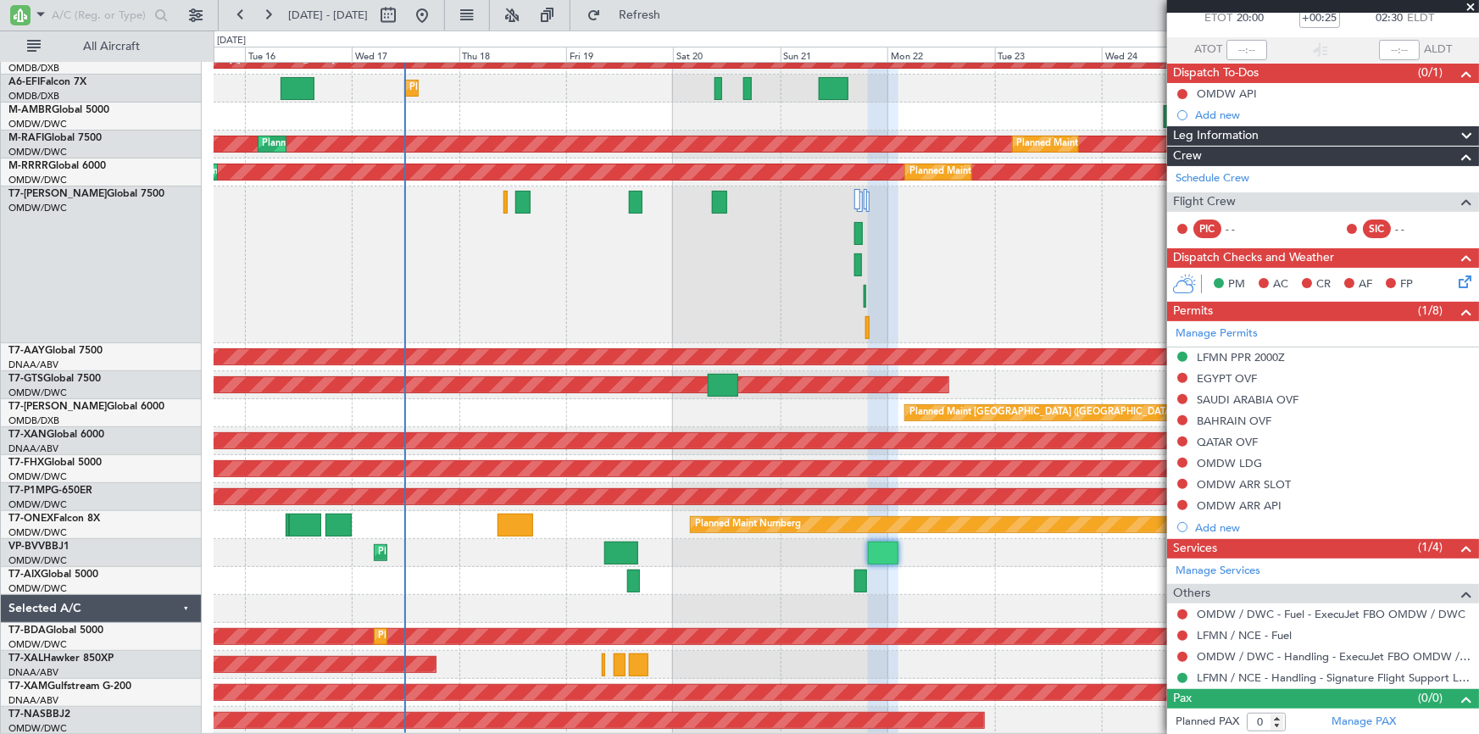
click at [492, 585] on div "Planned Maint Dubai (Al Maktoum Intl) Planned Maint Dubai (Dubai Intl) Planned …" at bounding box center [847, 363] width 1266 height 744
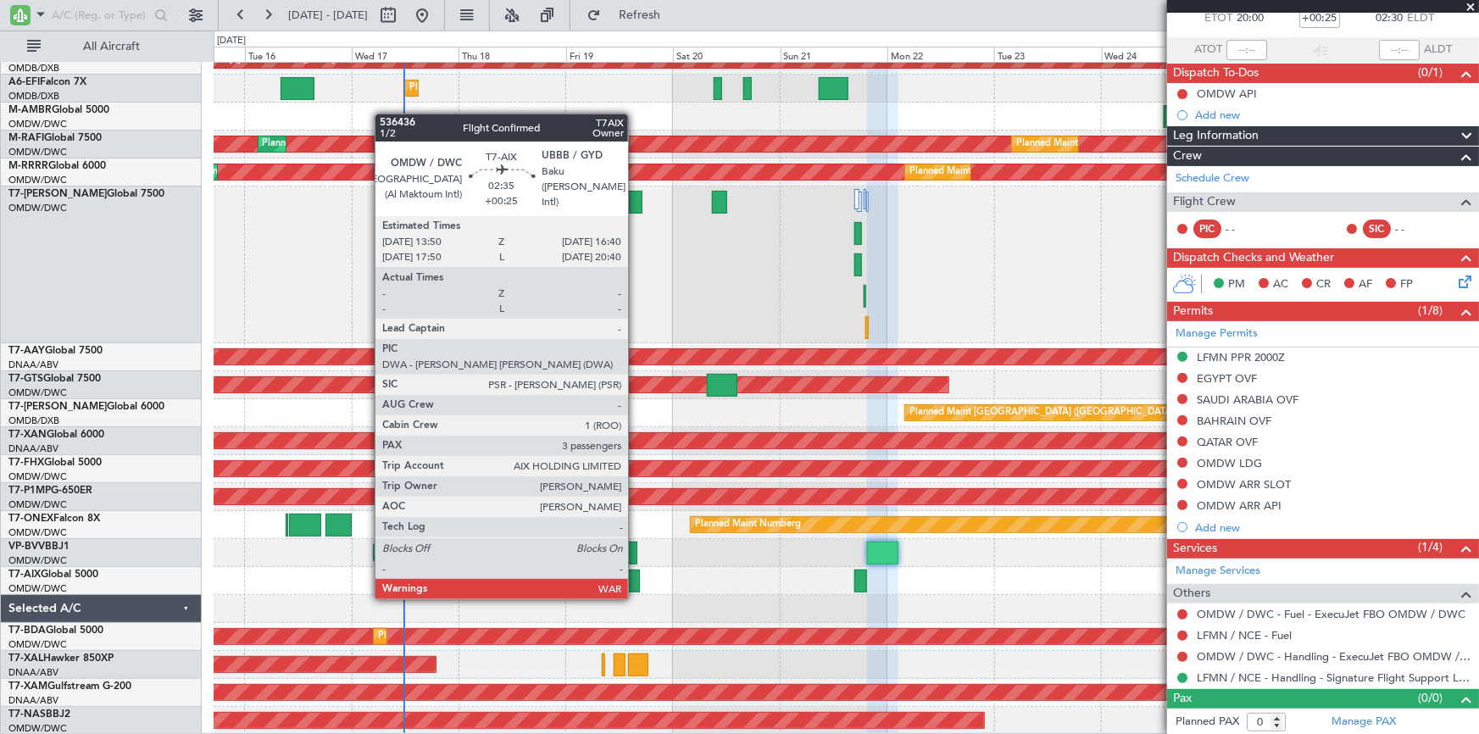
click at [636, 581] on div at bounding box center [633, 581] width 13 height 23
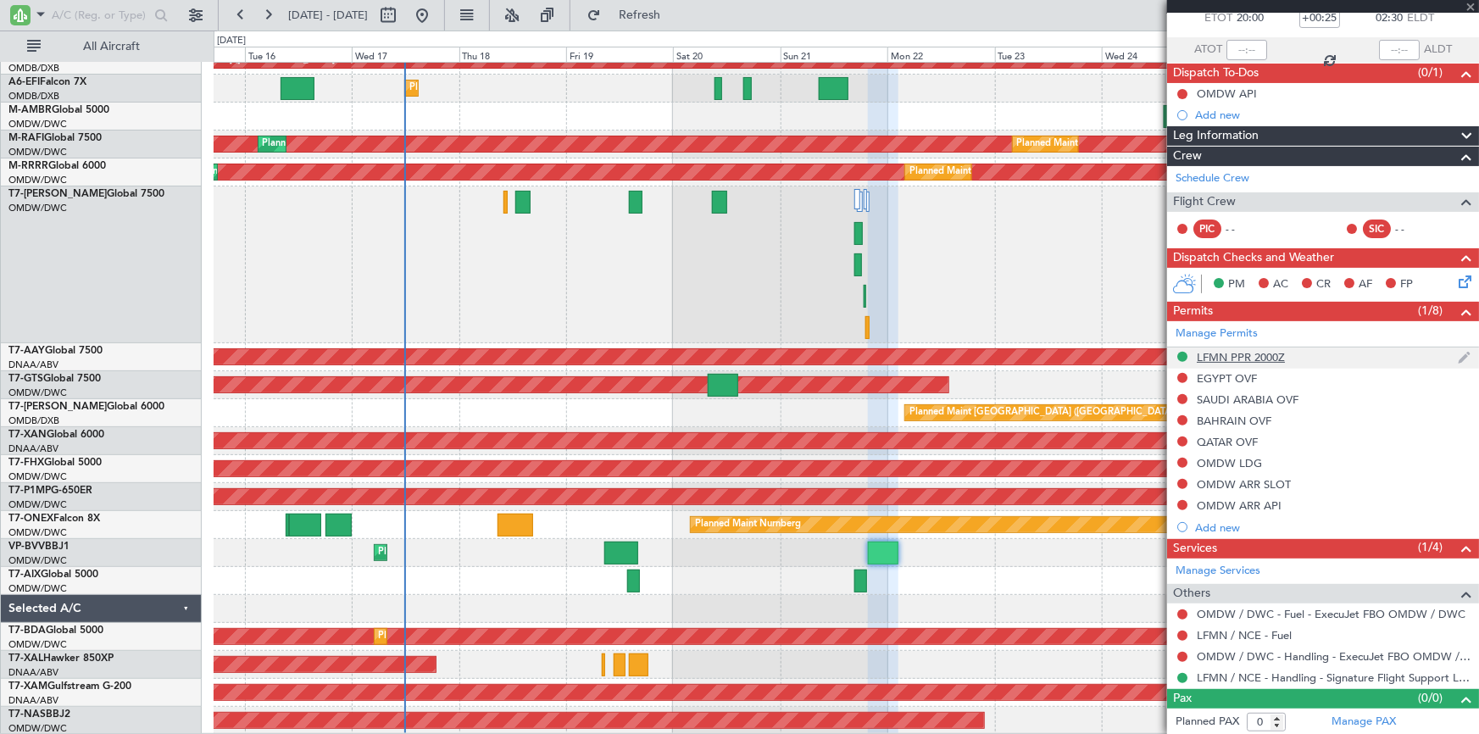
type input "3"
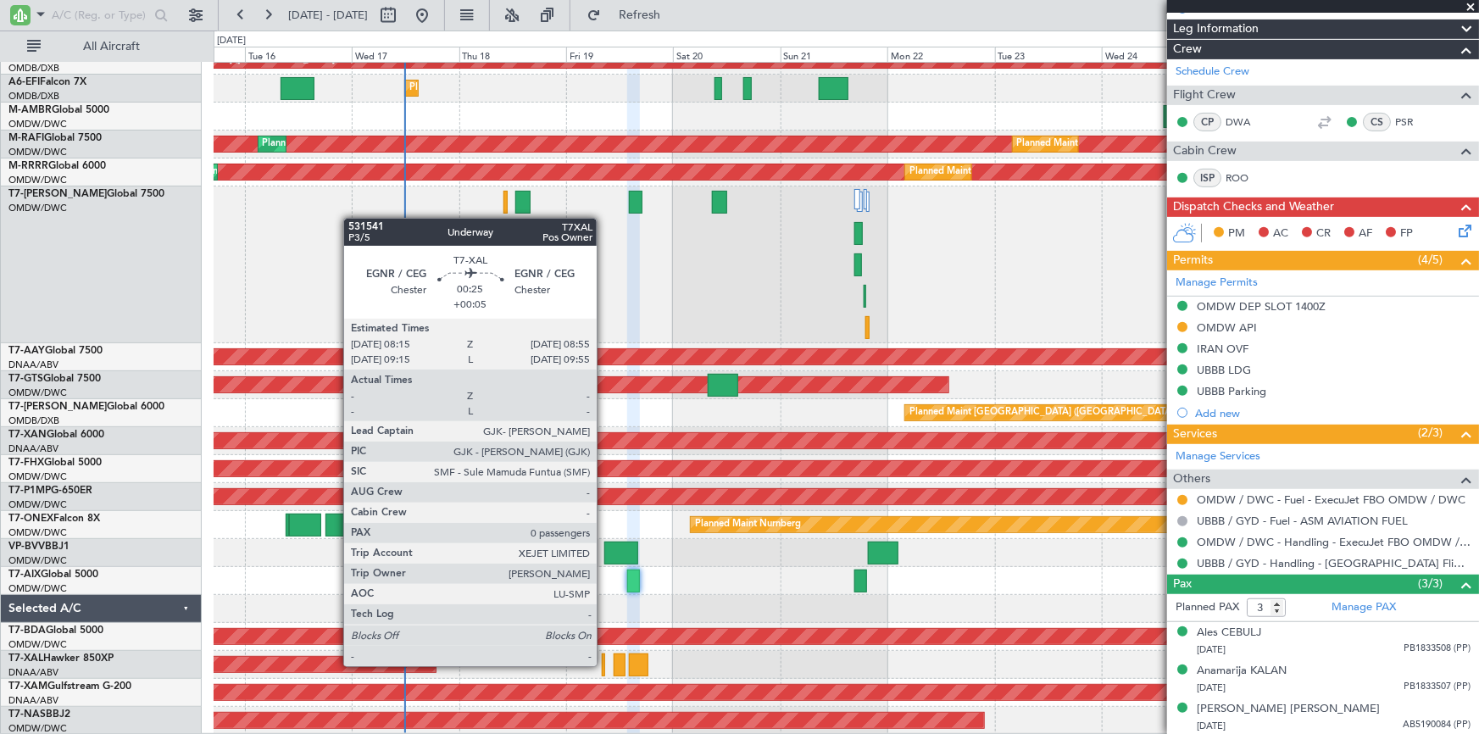
click at [604, 665] on div at bounding box center [603, 665] width 3 height 23
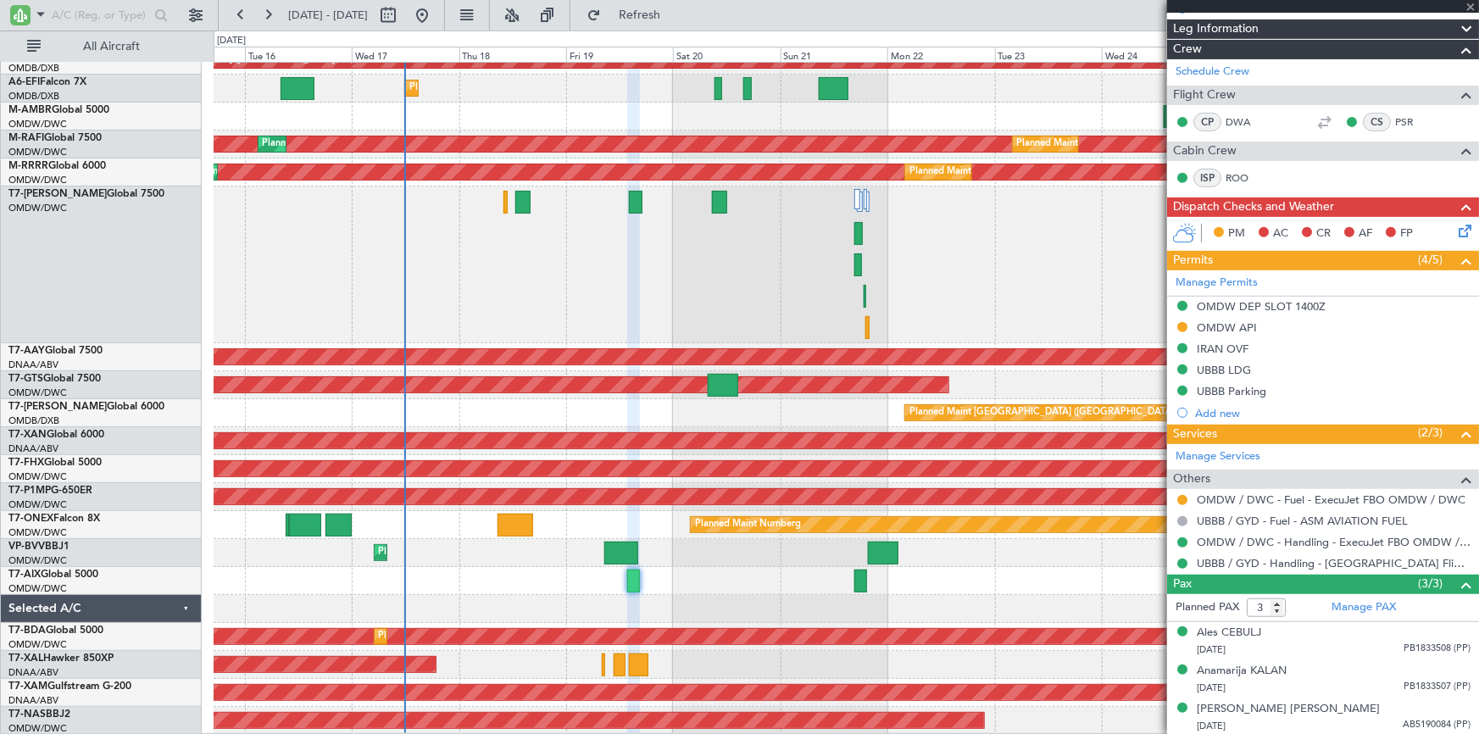
type input "+00:05"
type input "0"
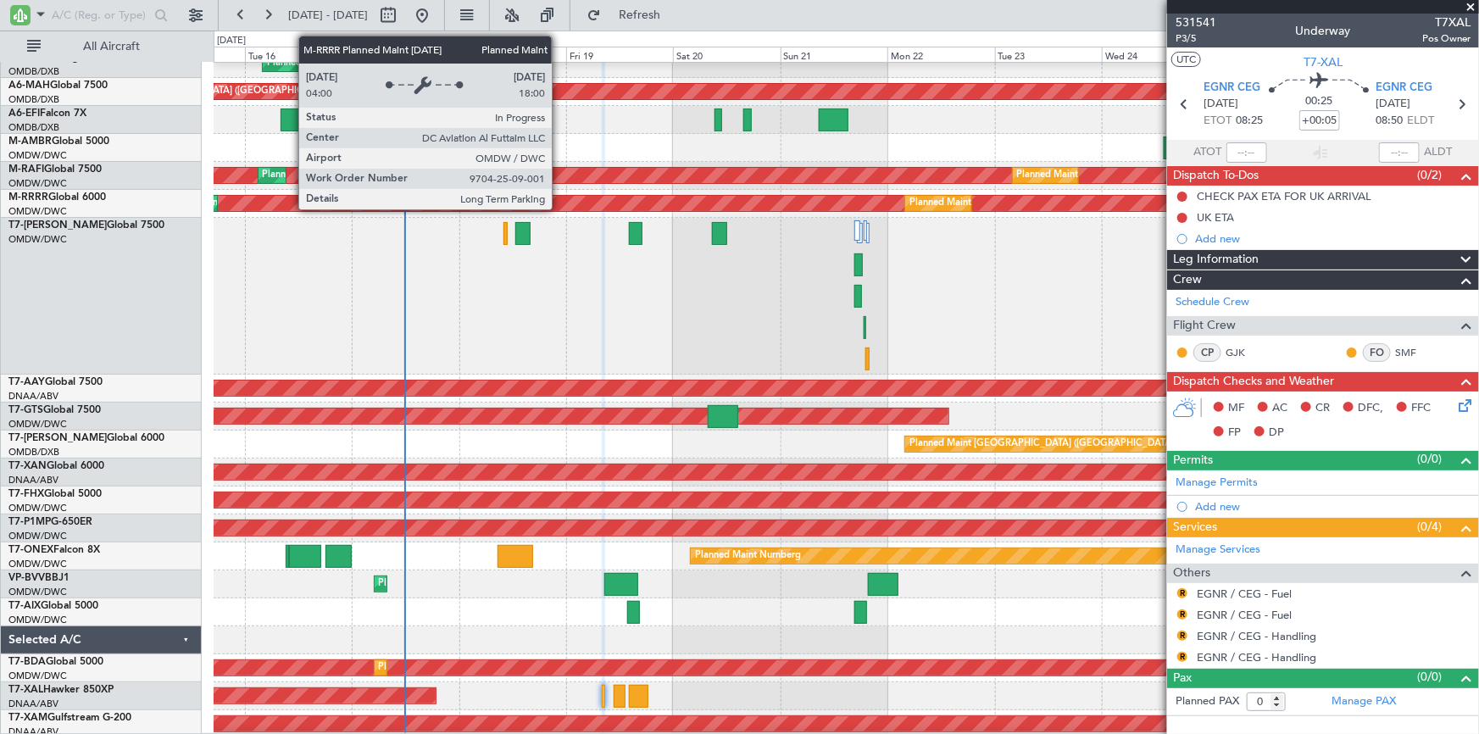
scroll to position [0, 0]
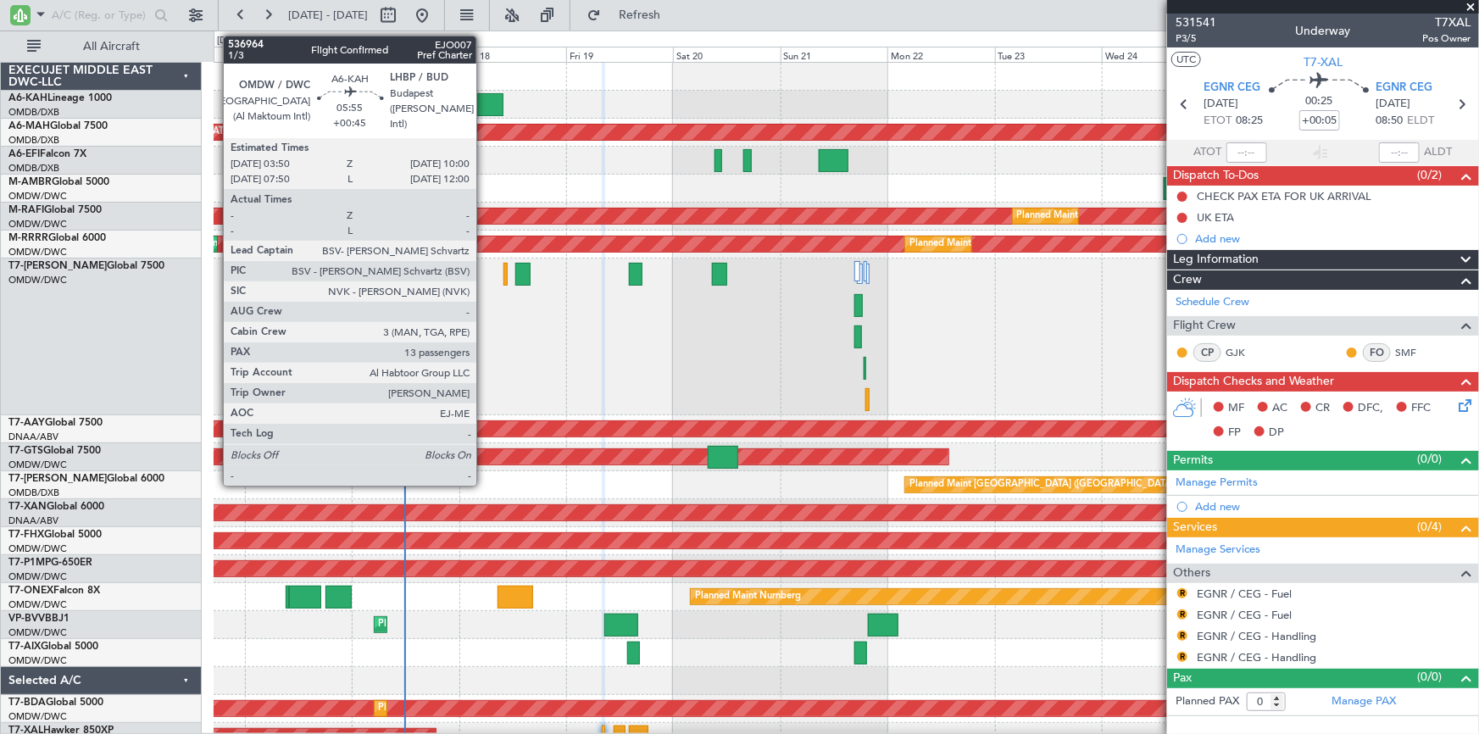
click at [486, 101] on div at bounding box center [490, 104] width 28 height 23
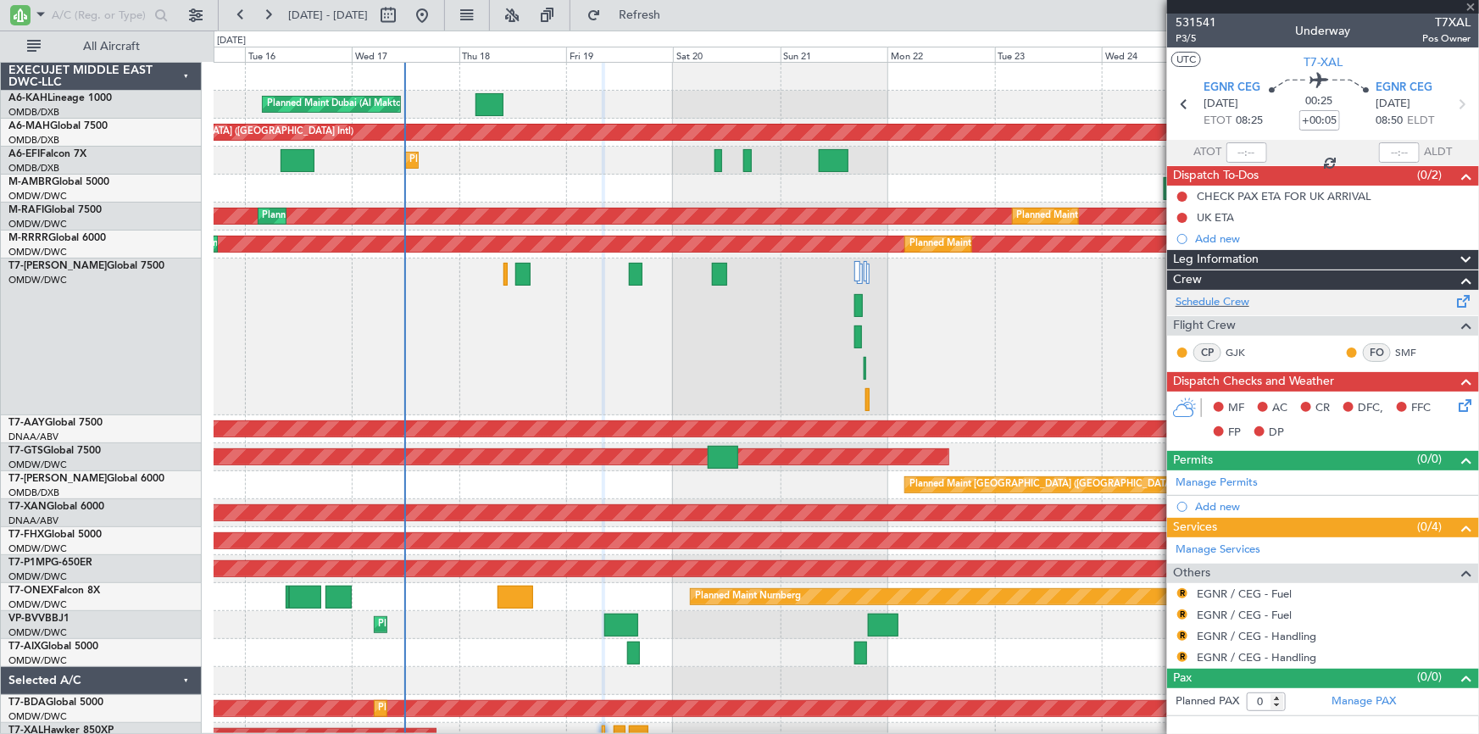
type input "+00:45"
type input "13"
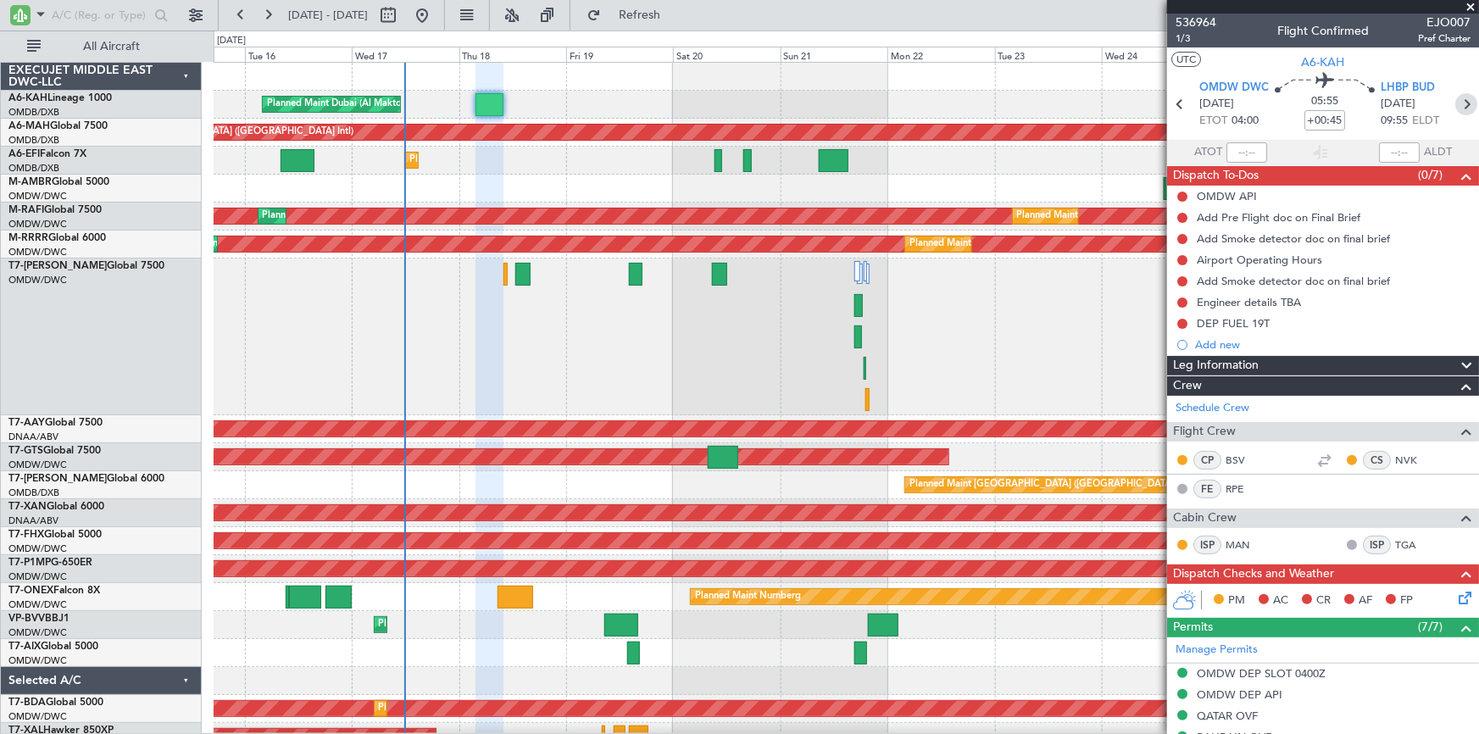
click at [1464, 102] on icon at bounding box center [1466, 104] width 22 height 22
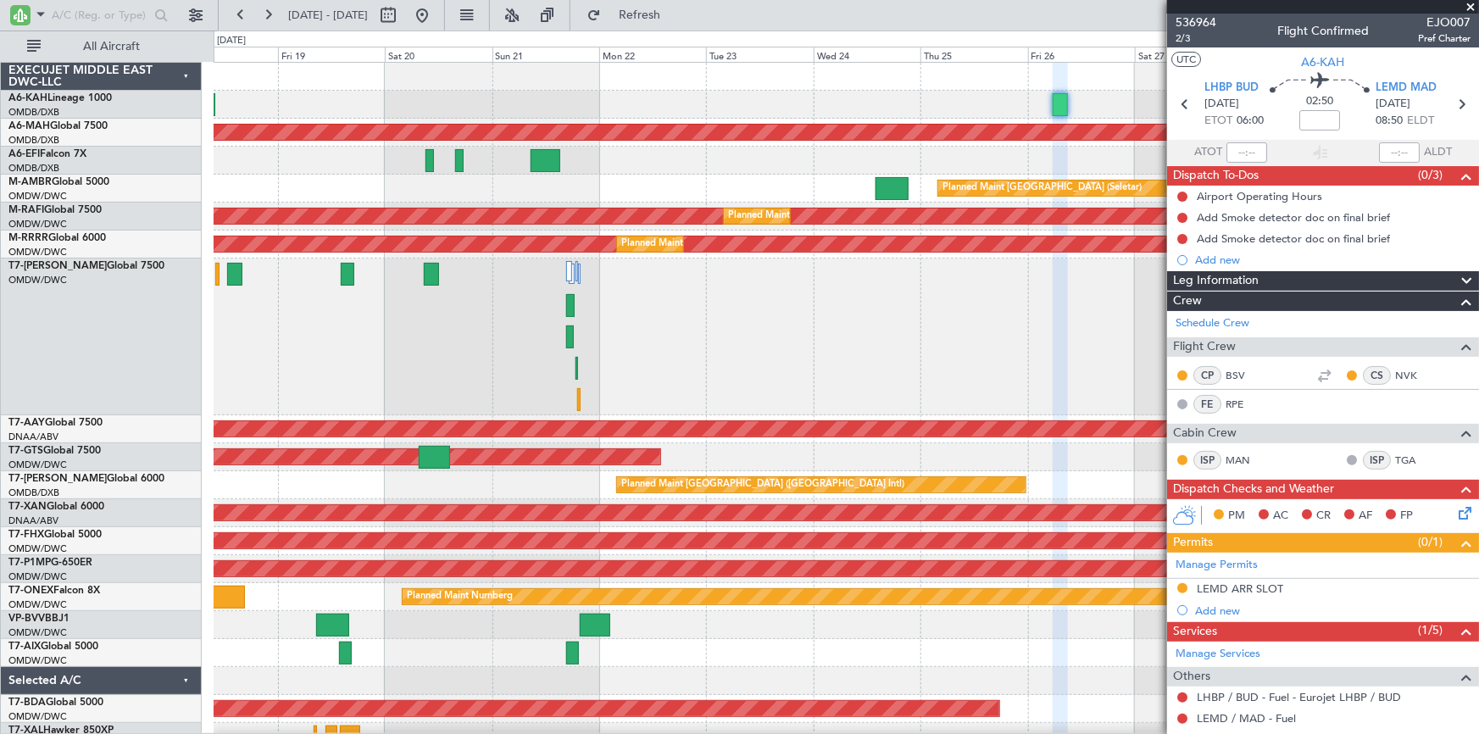
click at [225, 384] on div "Planned Maint Dubai (Al Maktoum Intl)" at bounding box center [847, 337] width 1266 height 157
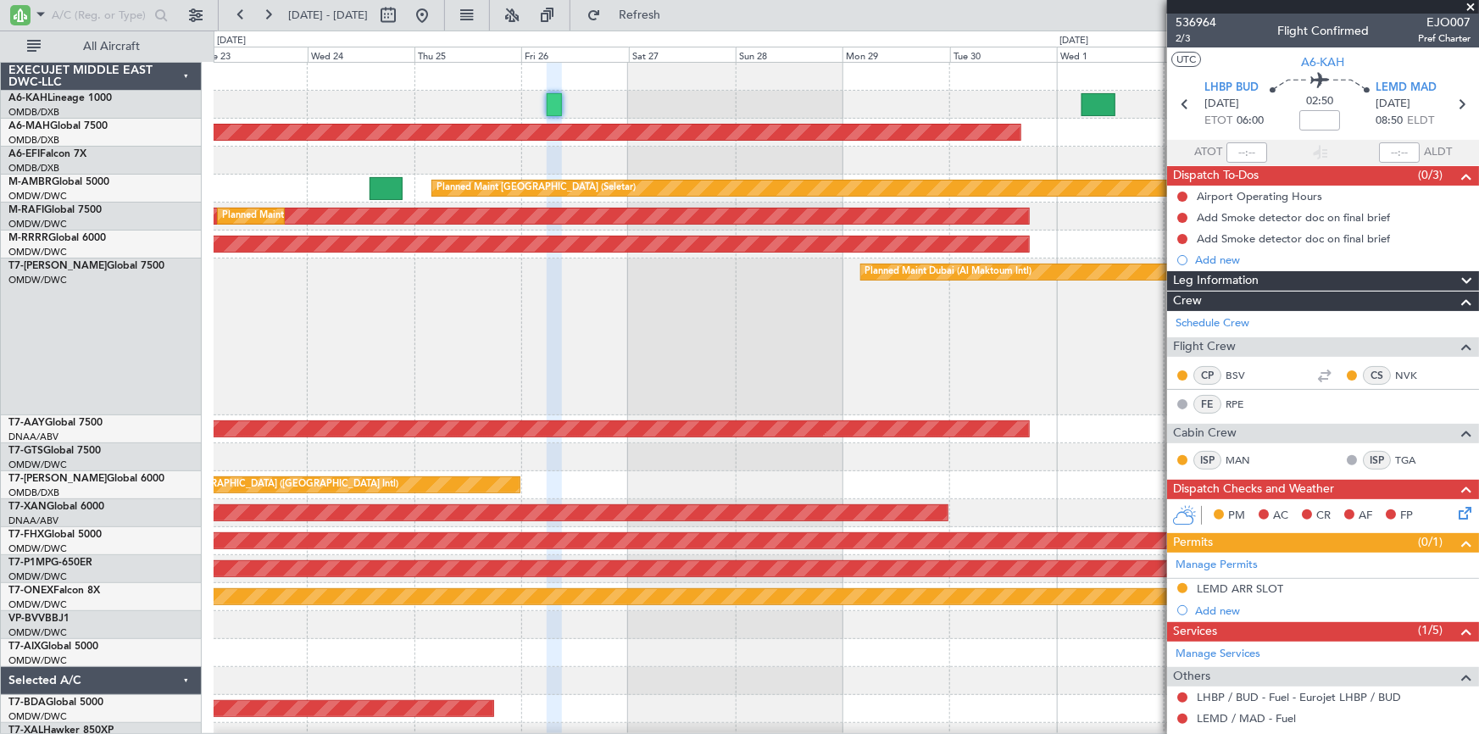
click at [326, 372] on div "Planned Maint Dubai (Al Maktoum Intl)" at bounding box center [846, 337] width 1265 height 157
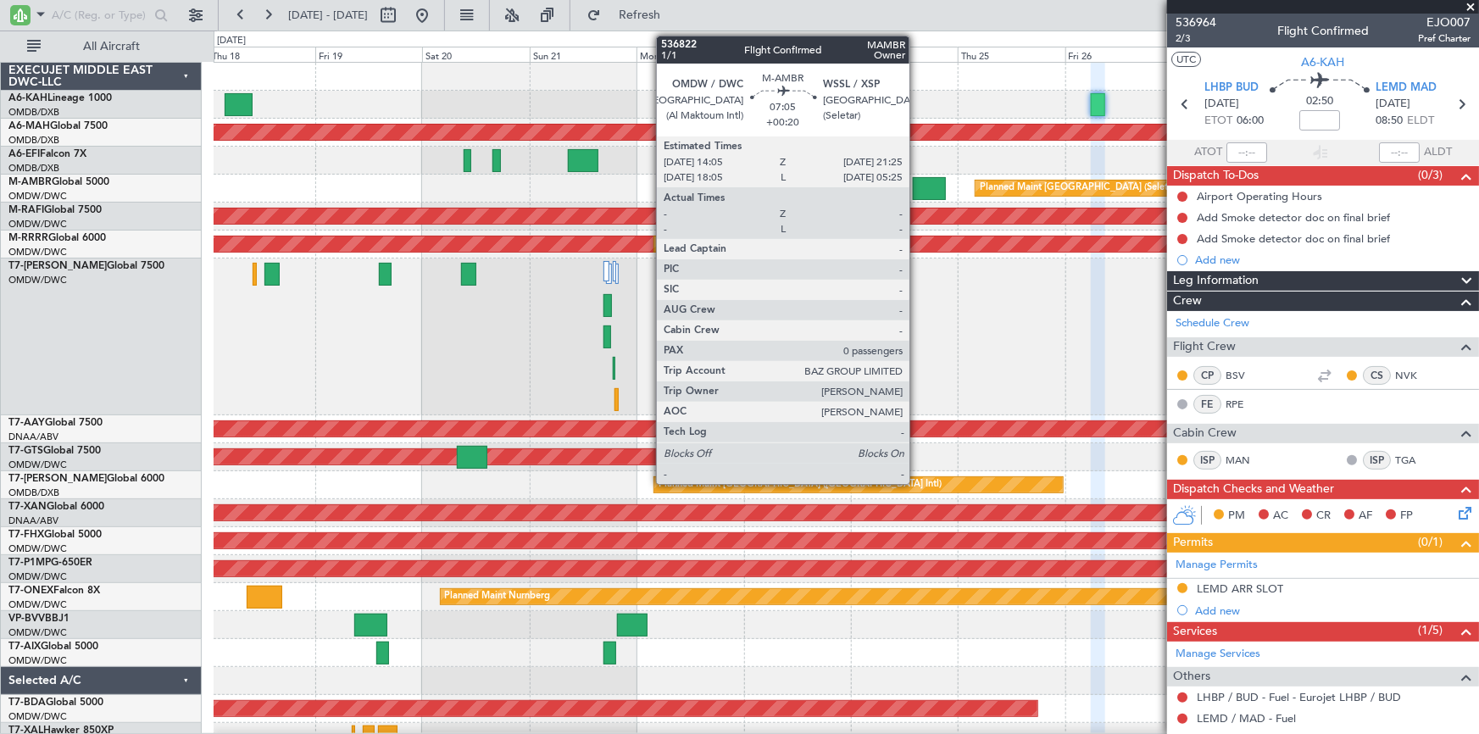
click at [917, 184] on div at bounding box center [929, 188] width 33 height 23
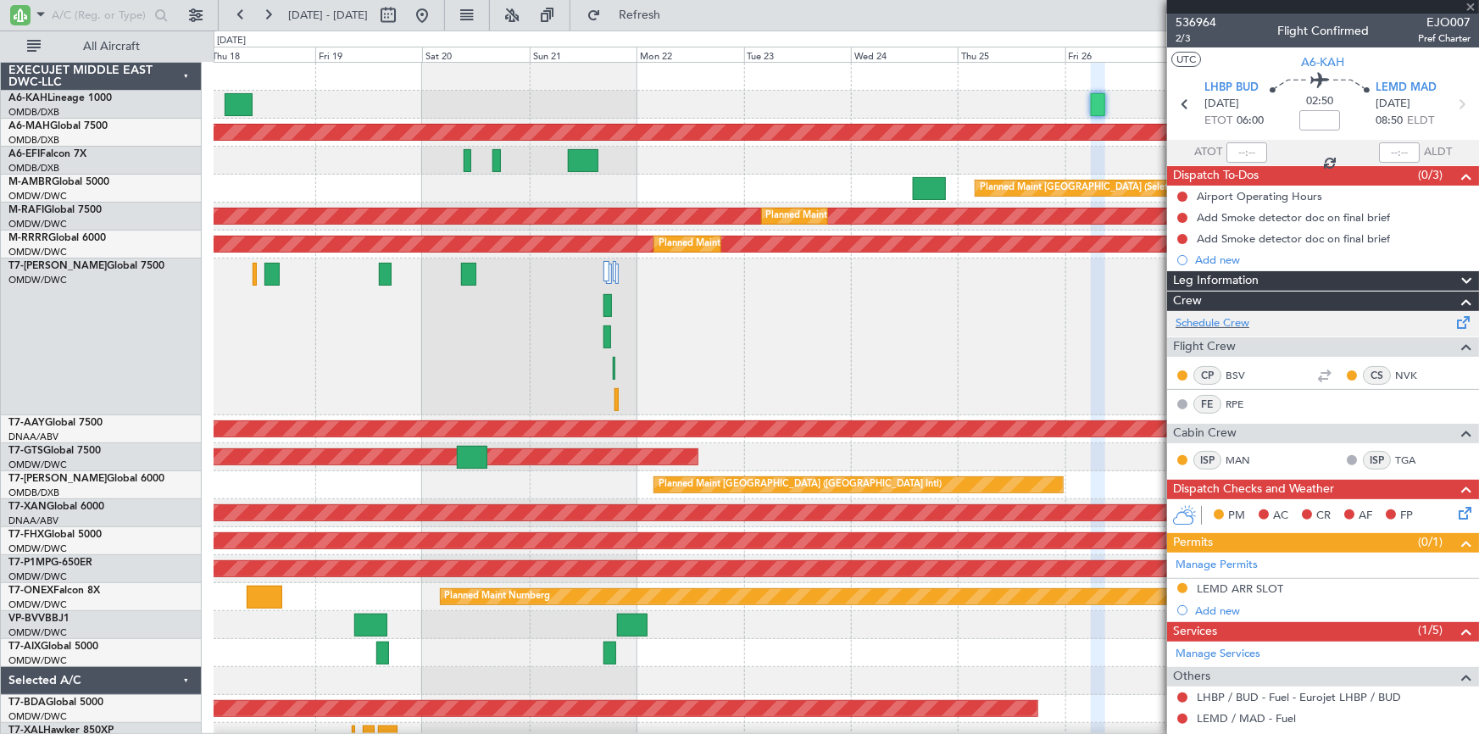
type input "+00:20"
type input "0"
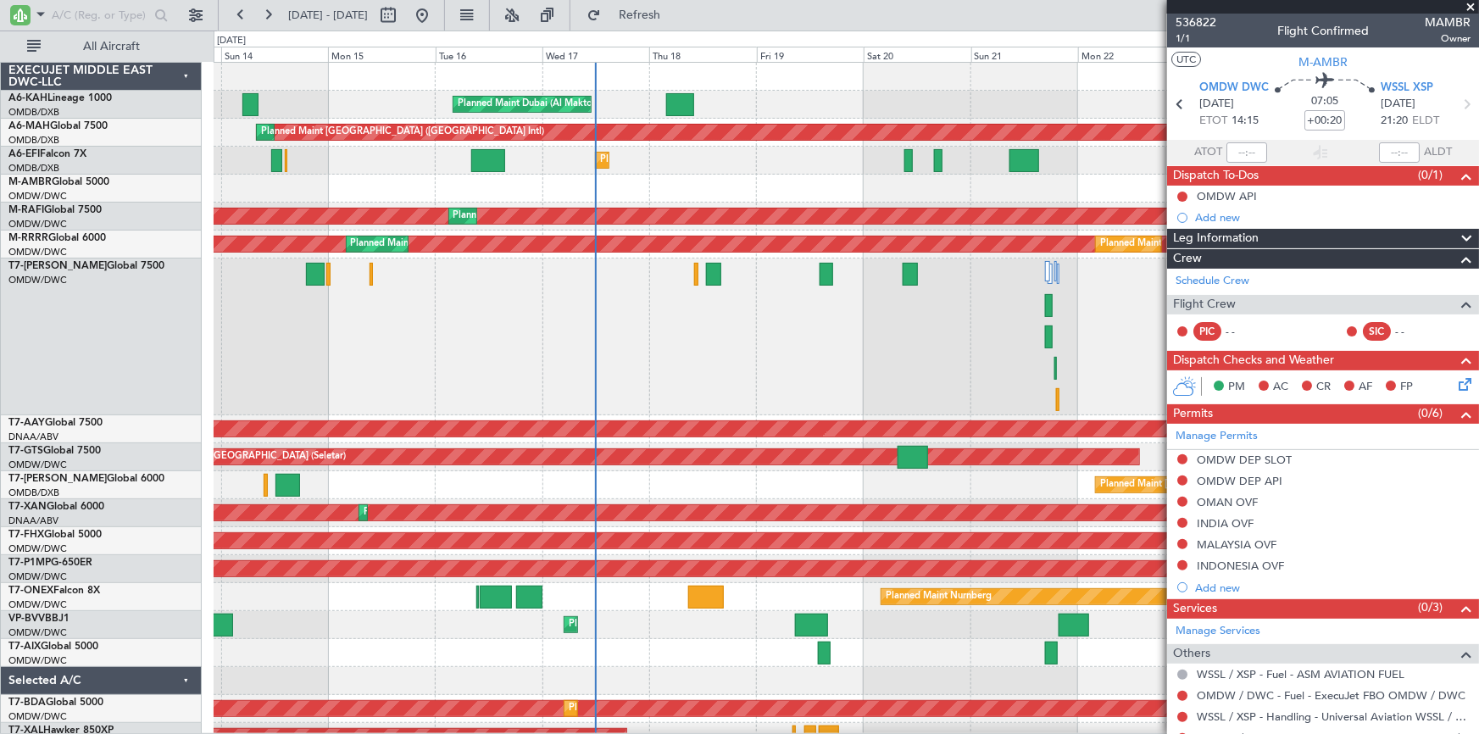
click at [770, 368] on div at bounding box center [846, 337] width 1265 height 157
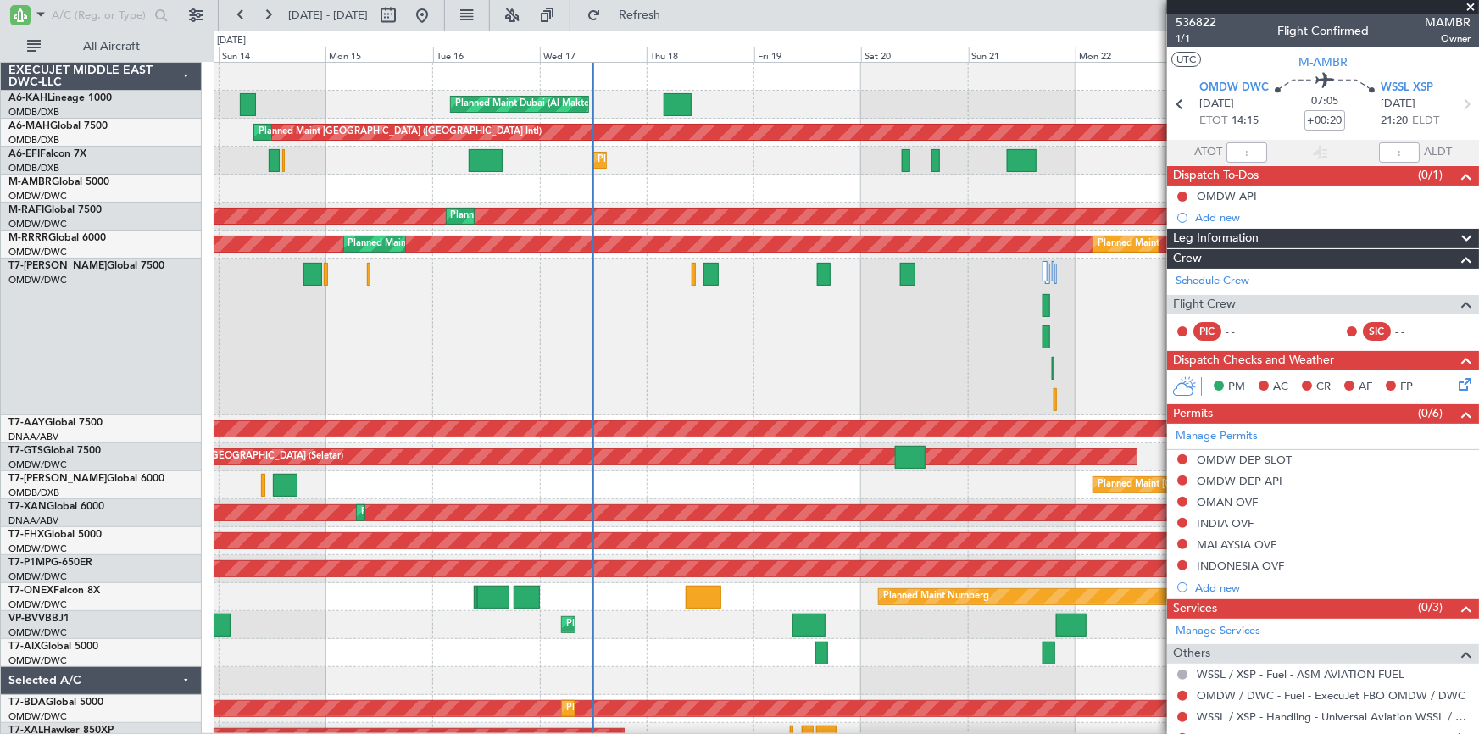
scroll to position [72, 0]
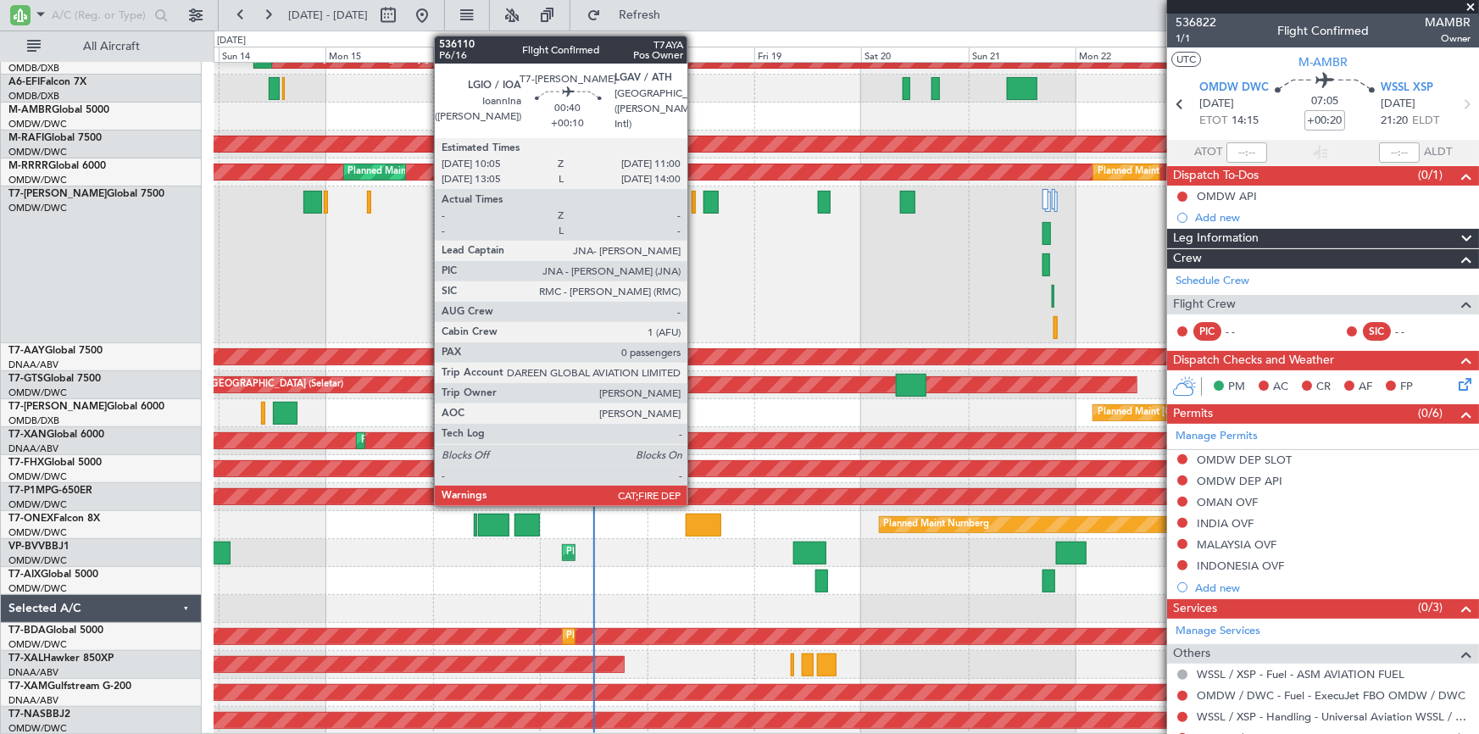
click at [695, 197] on div at bounding box center [694, 202] width 4 height 23
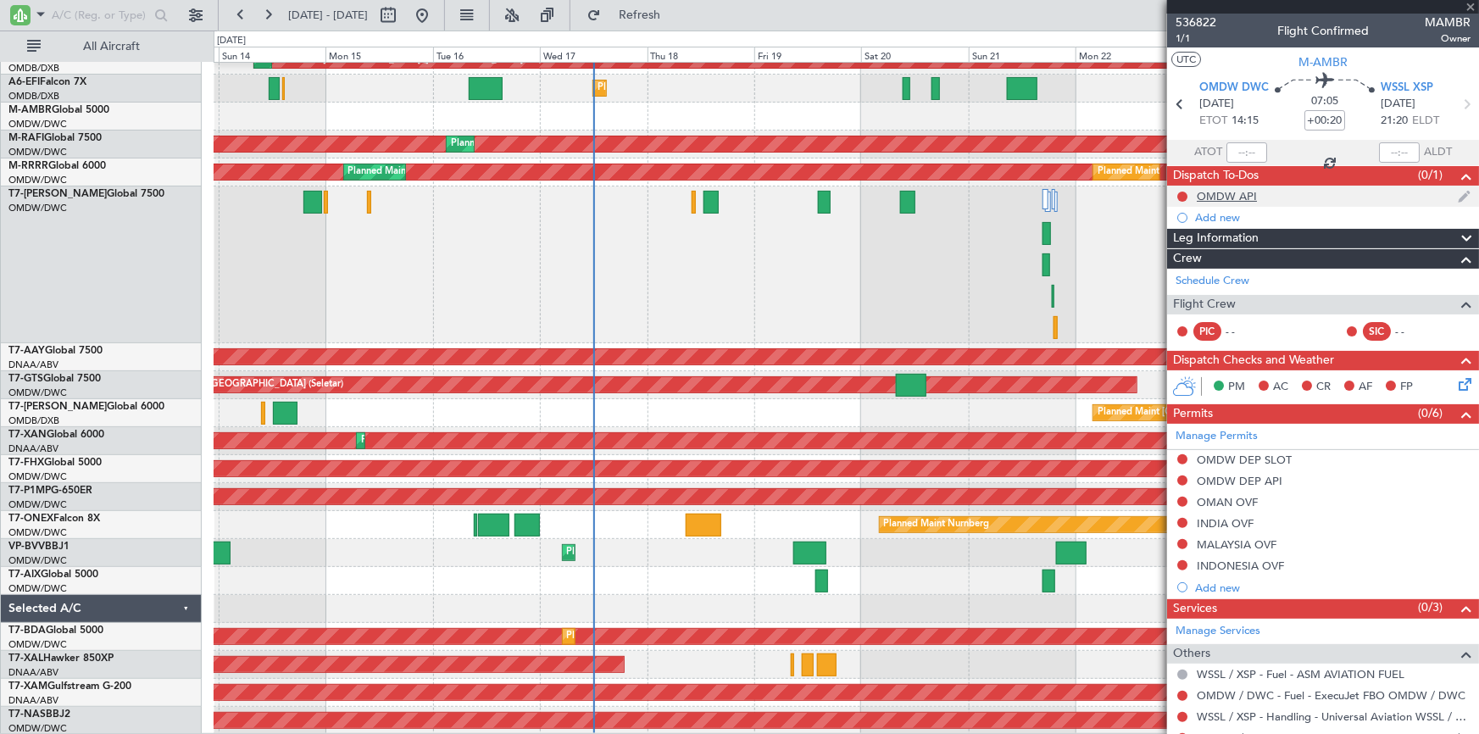
type input "+00:10"
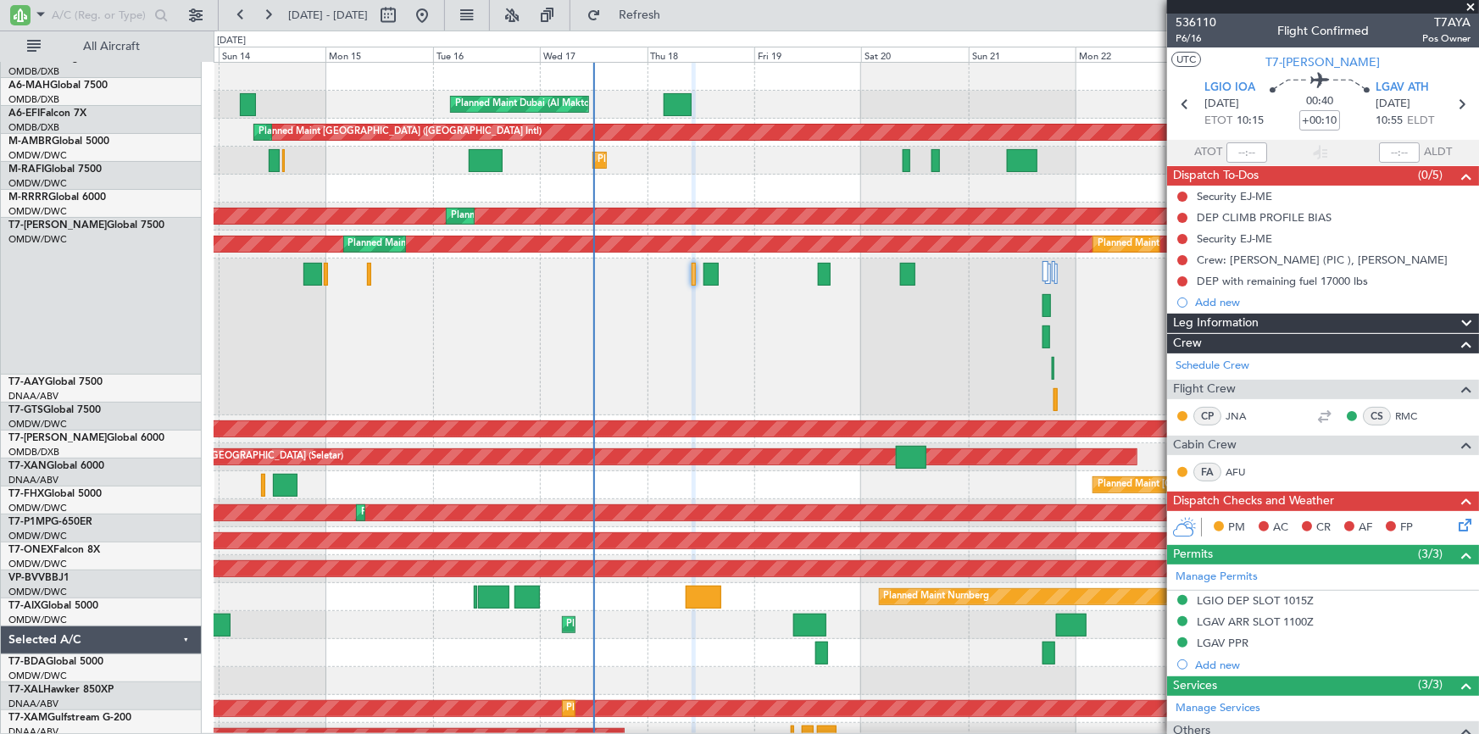
scroll to position [0, 0]
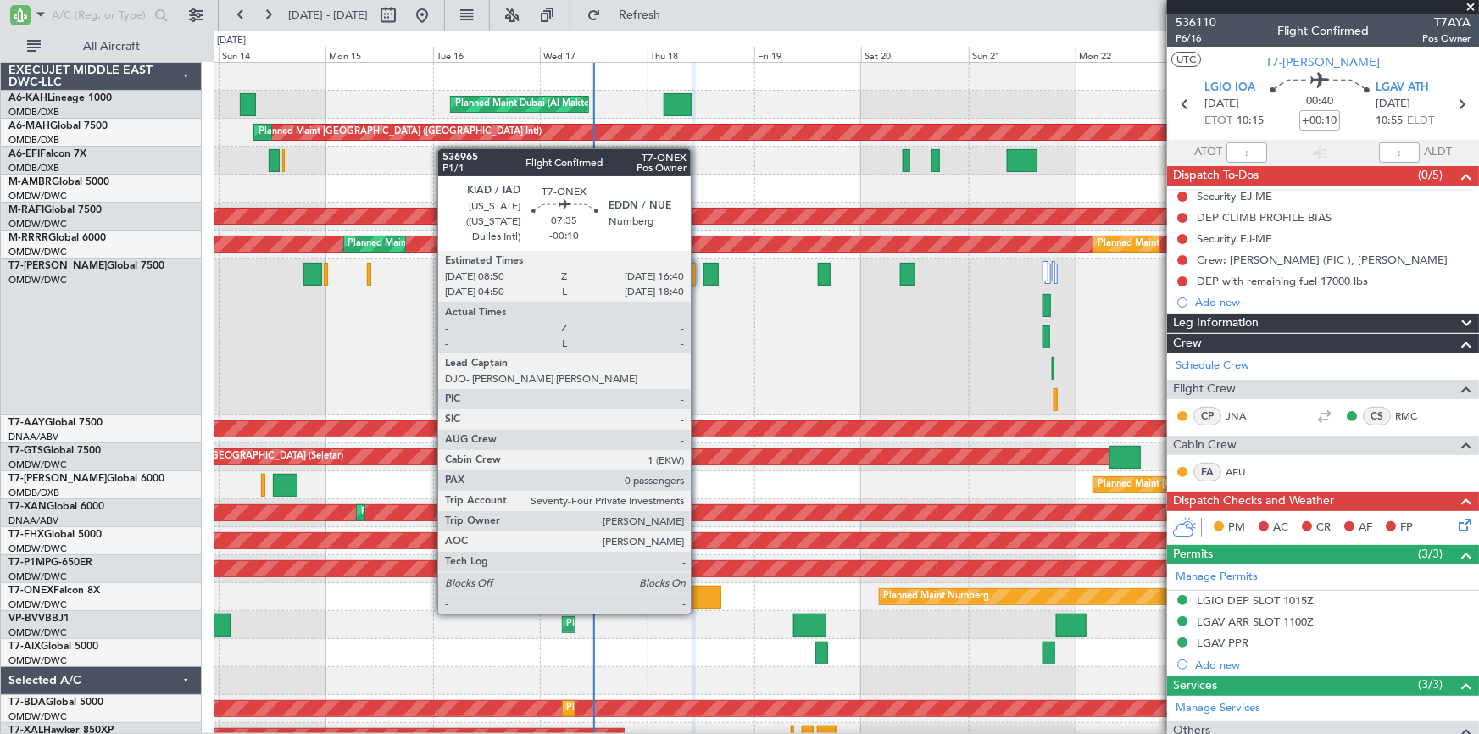
click at [698, 597] on div at bounding box center [704, 597] width 36 height 23
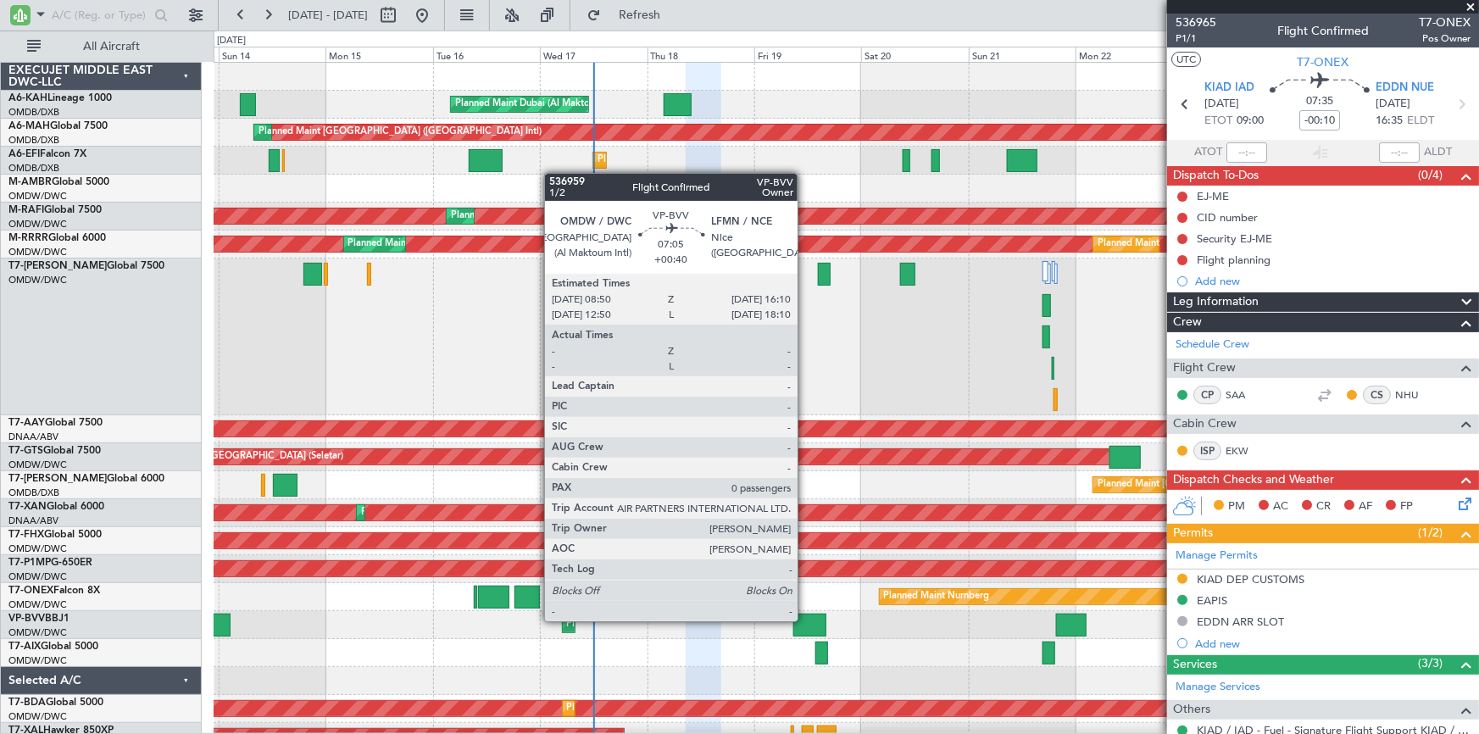
click at [809, 620] on div at bounding box center [809, 625] width 33 height 23
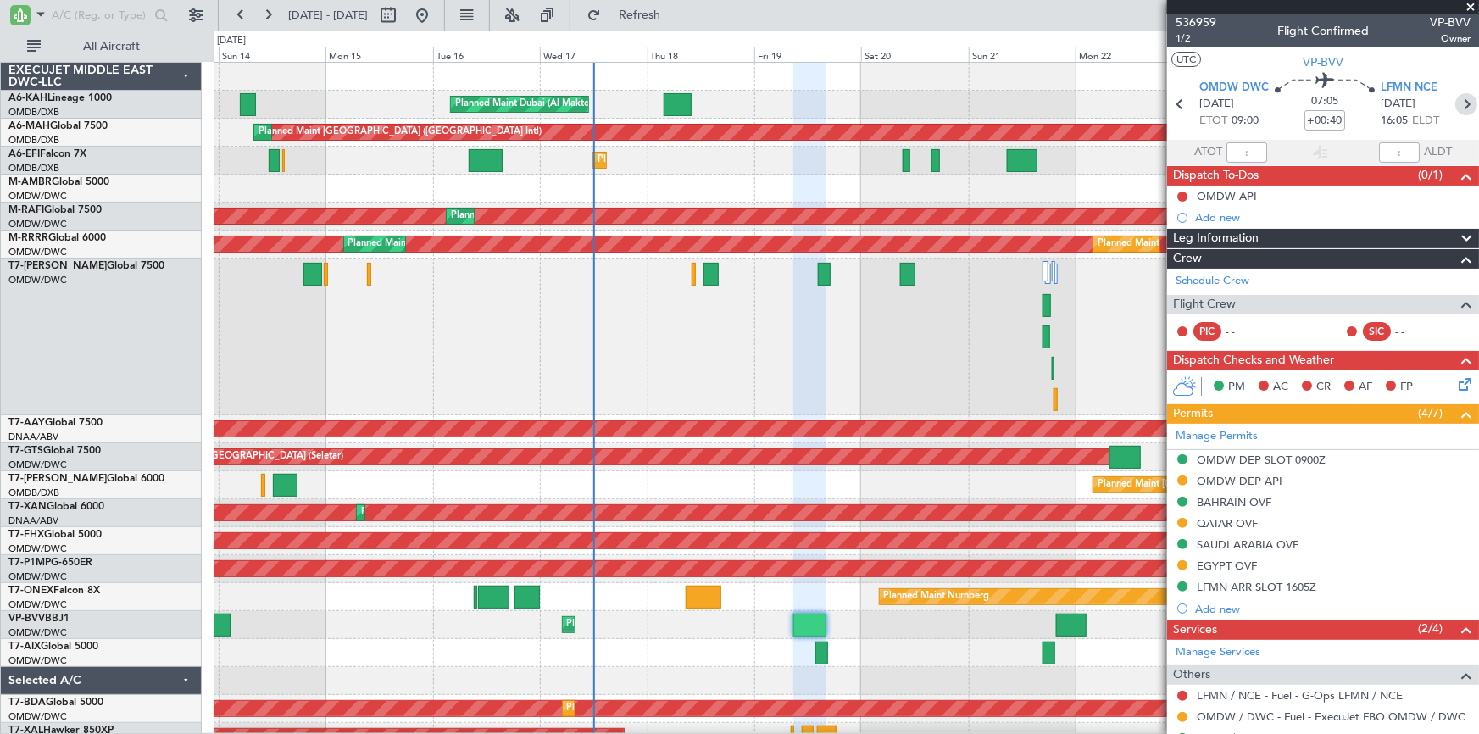
click at [1455, 100] on icon at bounding box center [1466, 104] width 22 height 22
type input "+00:25"
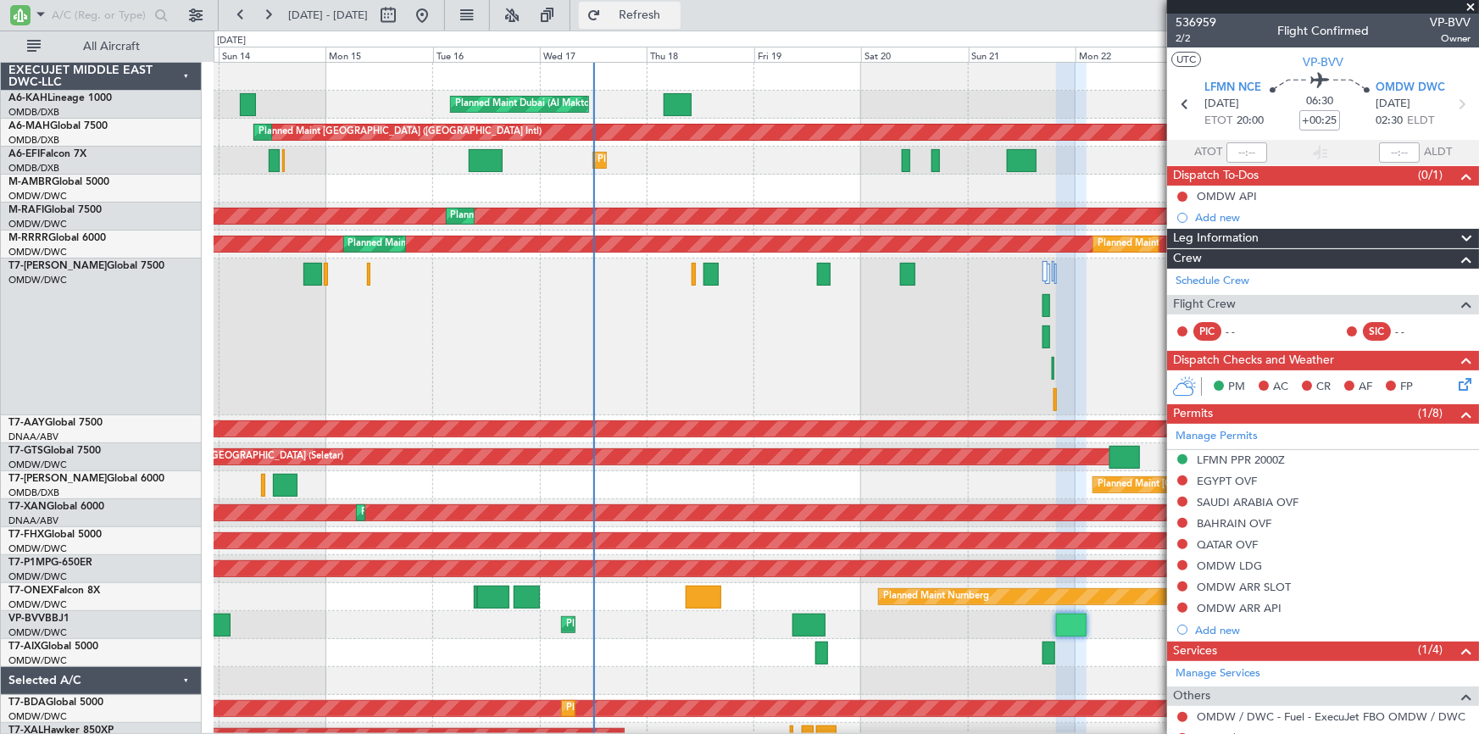
click at [676, 15] on span "Refresh" at bounding box center [639, 15] width 71 height 12
